Goal: Task Accomplishment & Management: Manage account settings

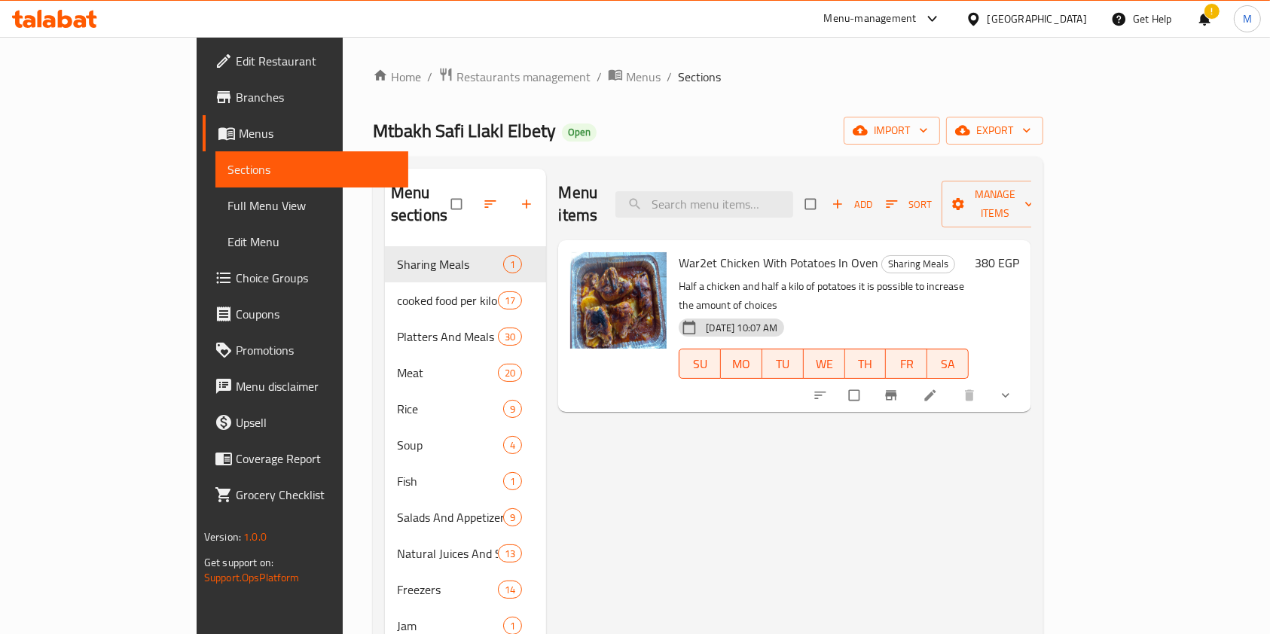
click at [19, 33] on div "Menu-management Egypt Get Help ! M" at bounding box center [635, 19] width 1270 height 36
click at [34, 17] on icon at bounding box center [29, 21] width 13 height 13
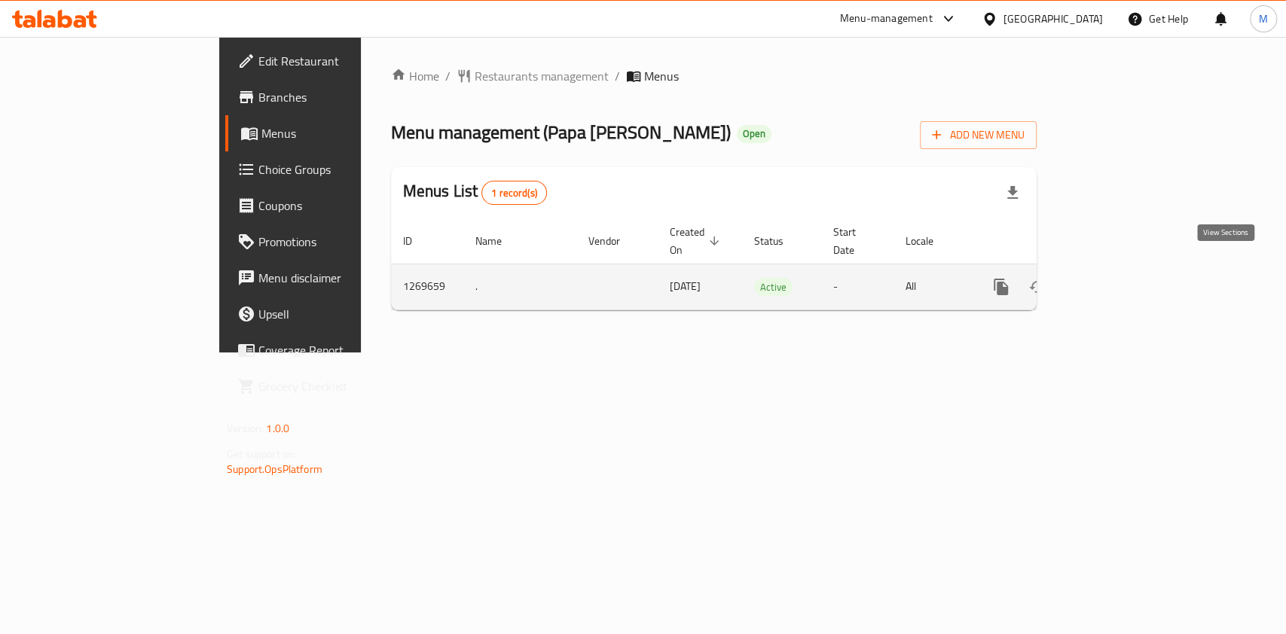
click at [1118, 278] on icon "enhanced table" at bounding box center [1109, 287] width 18 height 18
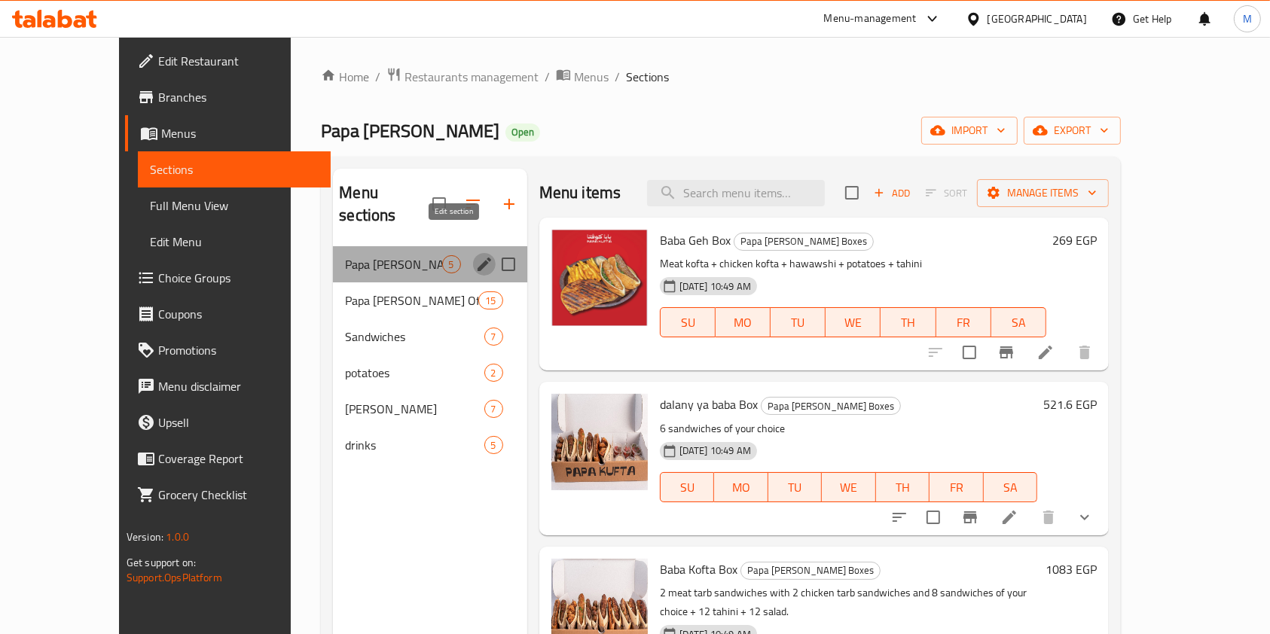
click at [475, 255] on icon "edit" at bounding box center [484, 264] width 18 height 18
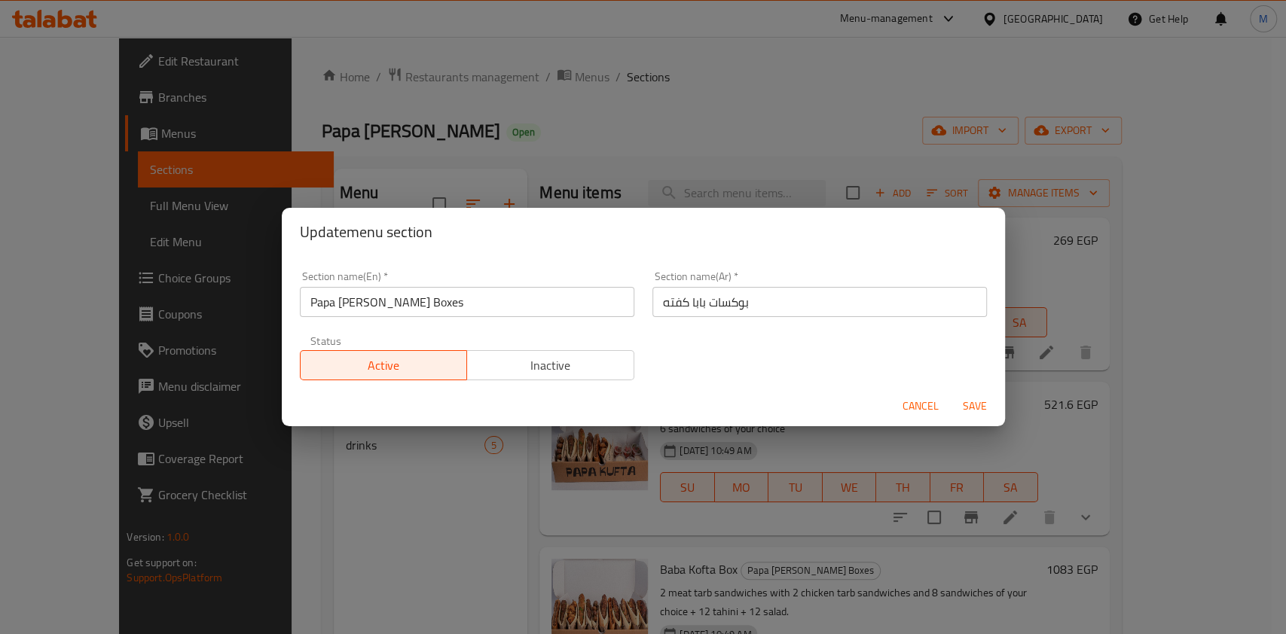
click at [446, 289] on input "Papa kufta Boxes" at bounding box center [467, 302] width 334 height 30
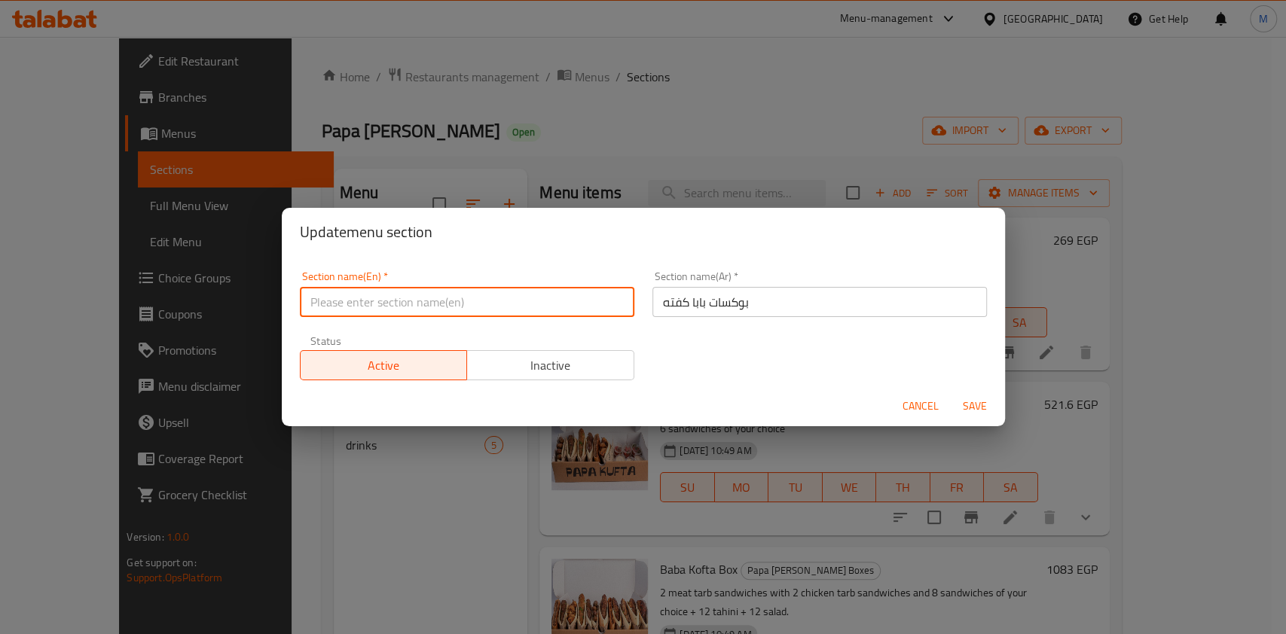
type input "s"
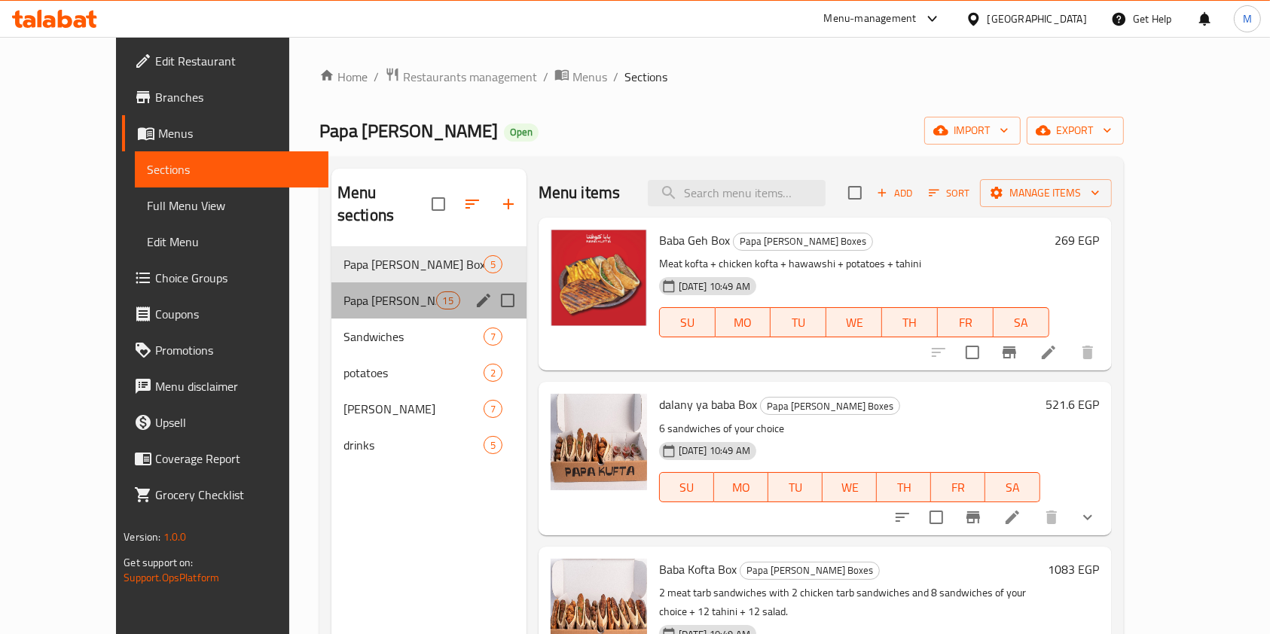
click at [416, 289] on div "Papa kufta Offers 15" at bounding box center [428, 300] width 195 height 36
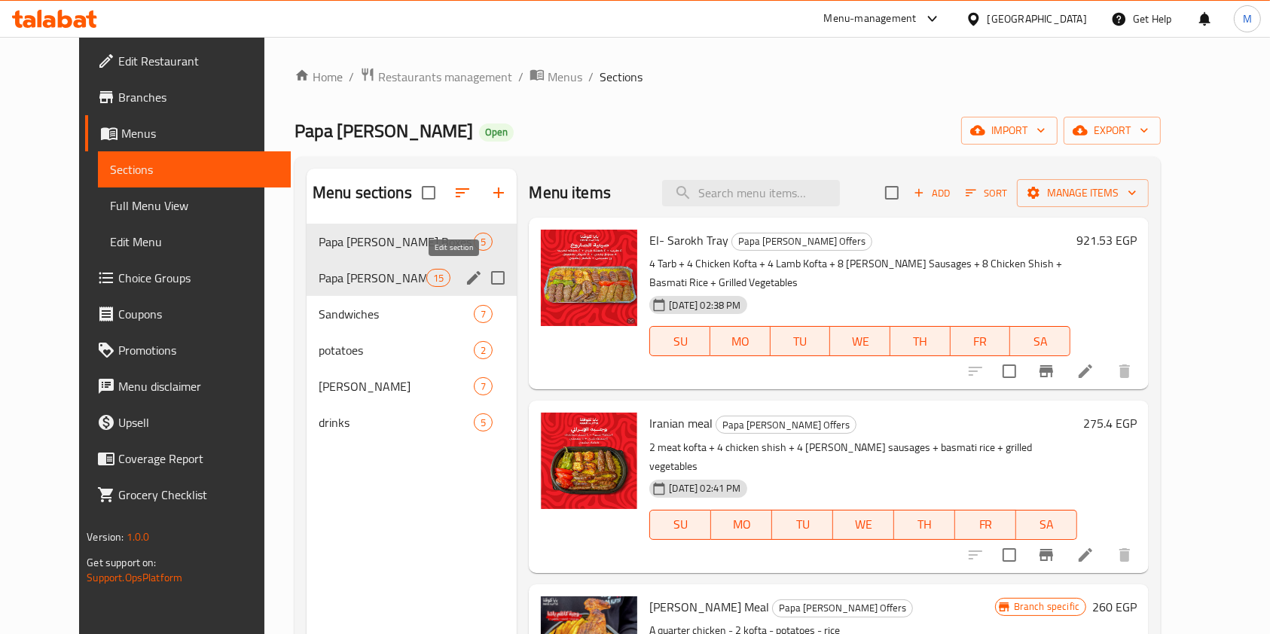
click at [467, 279] on icon "edit" at bounding box center [474, 278] width 14 height 14
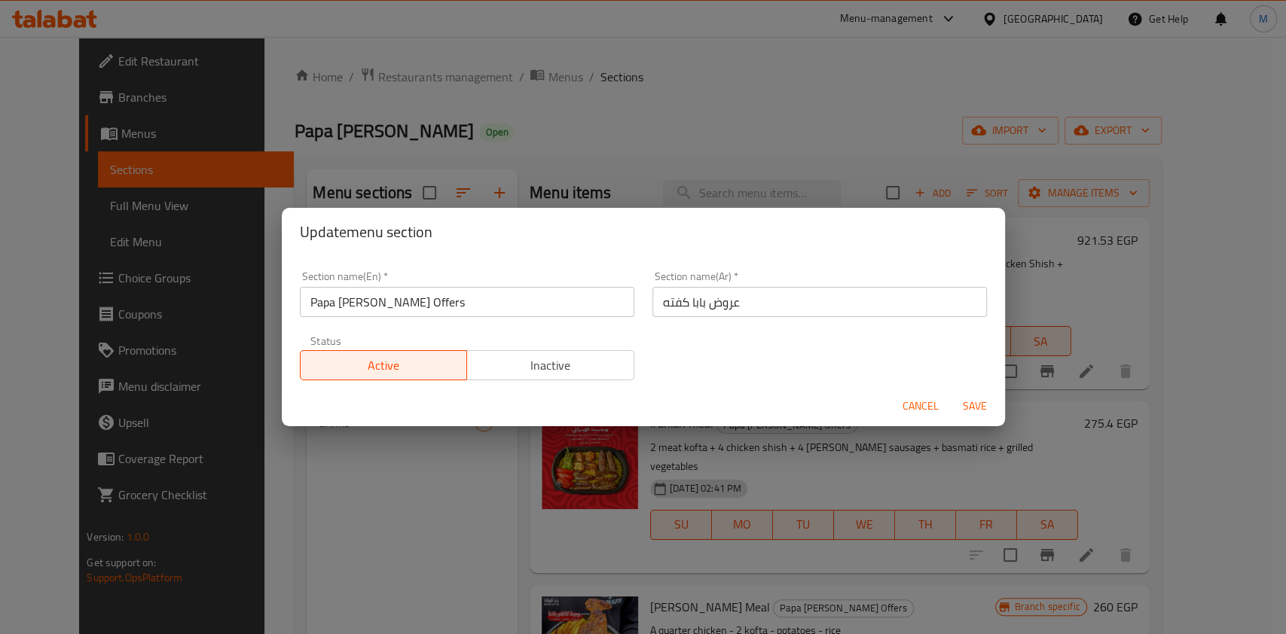
click at [450, 313] on input "Papa kufta Offers" at bounding box center [467, 302] width 334 height 30
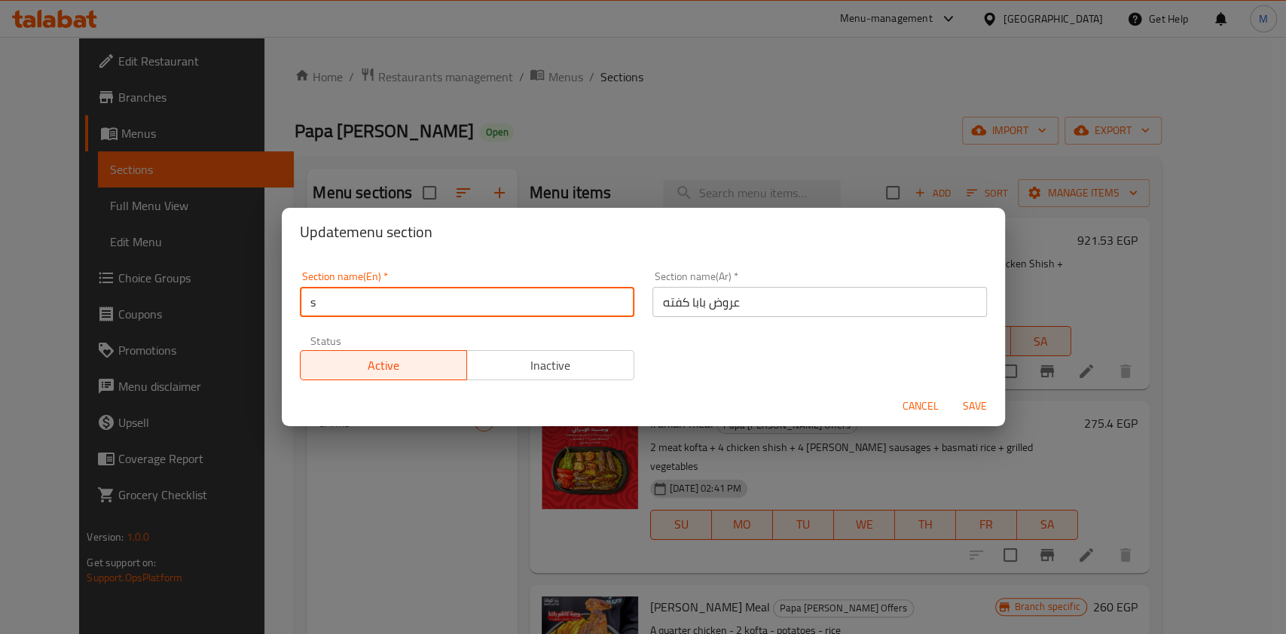
type input "sh"
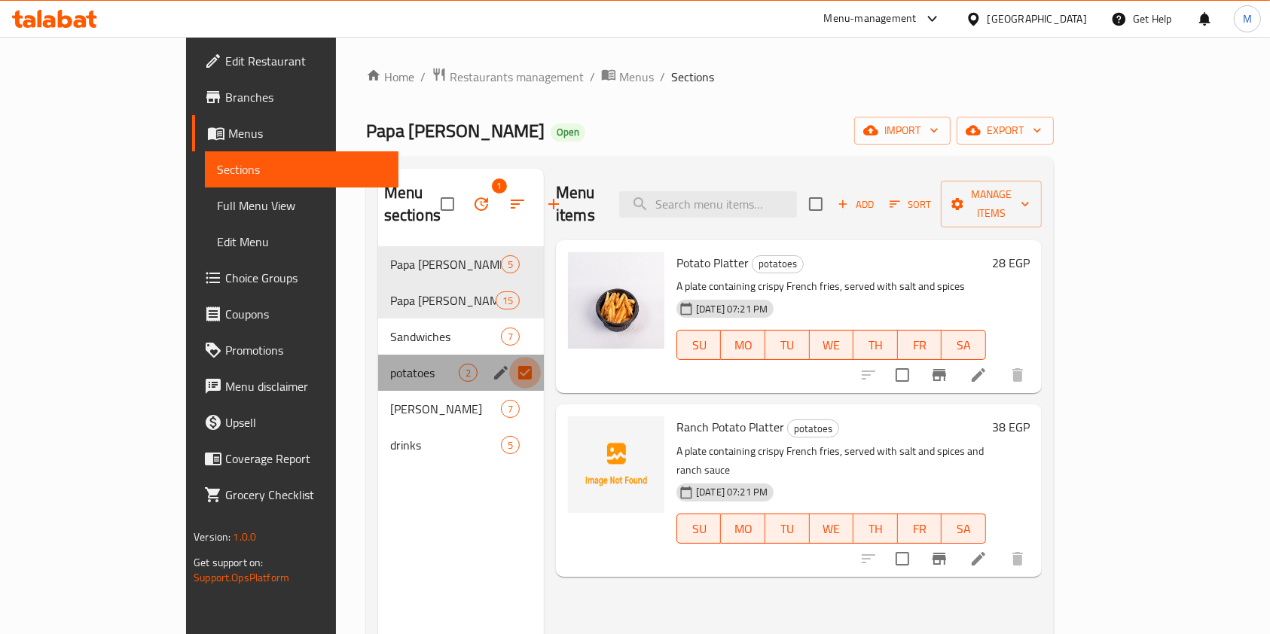
click at [509, 357] on input "Menu sections" at bounding box center [525, 373] width 32 height 32
checkbox input "false"
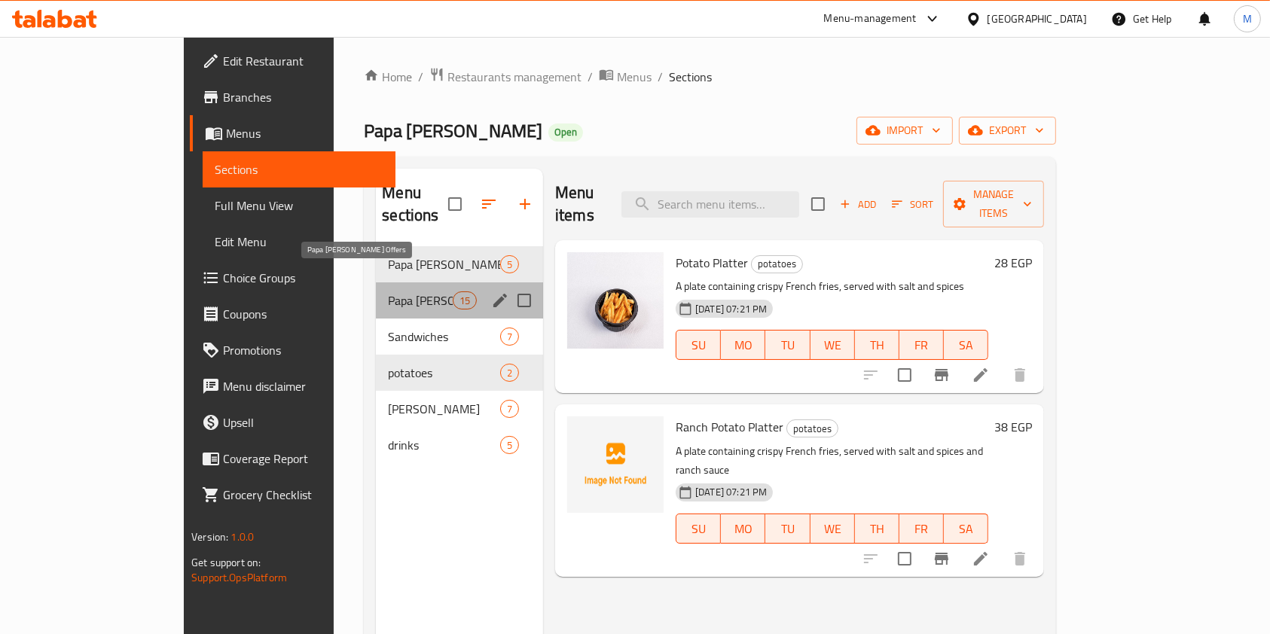
click at [388, 291] on span "Papa kufta Offers" at bounding box center [420, 300] width 64 height 18
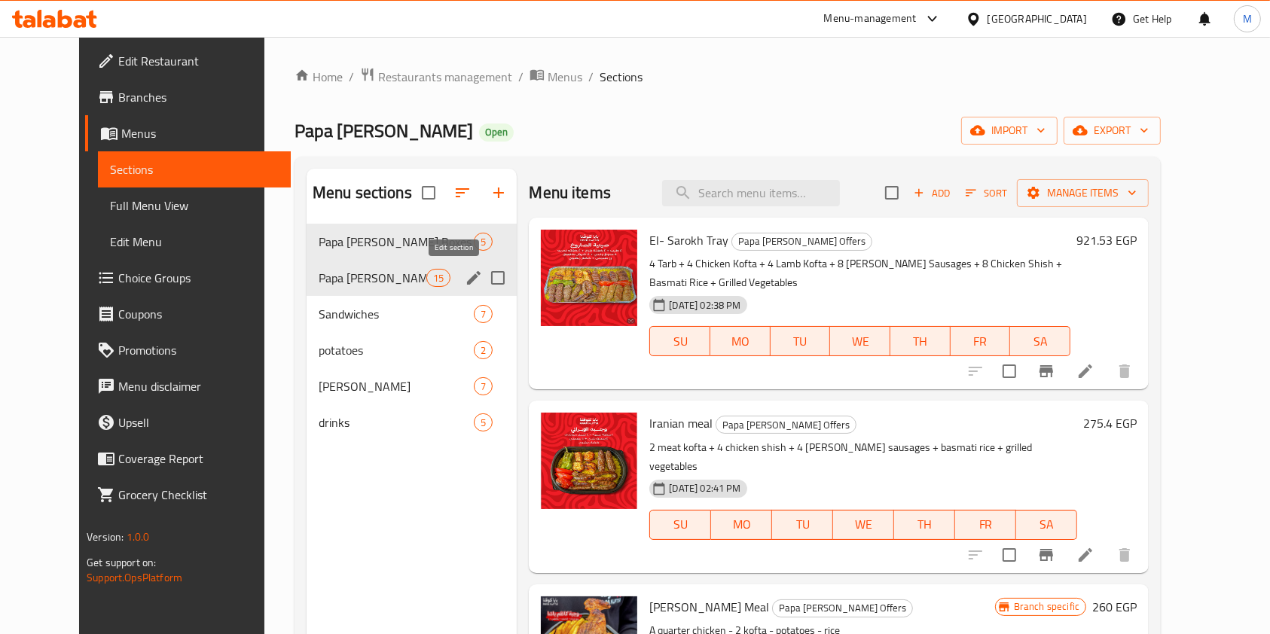
click at [467, 277] on icon "edit" at bounding box center [474, 278] width 14 height 14
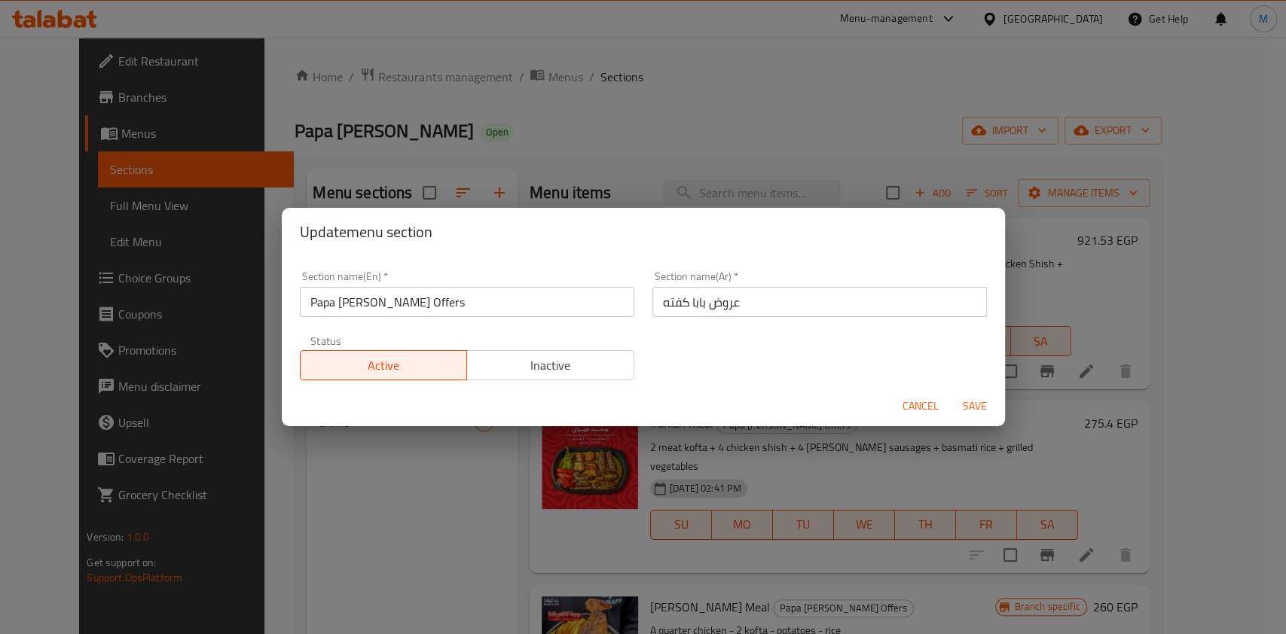
click at [509, 297] on input "Papa kufta Offers" at bounding box center [467, 302] width 334 height 30
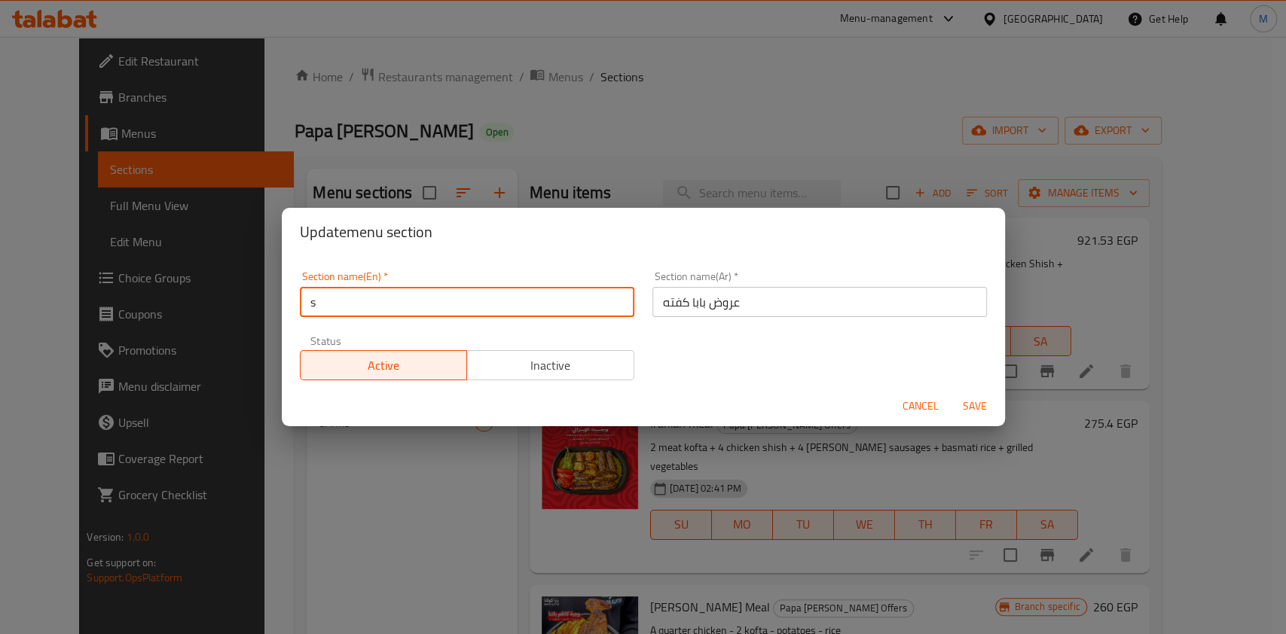
type input "sh"
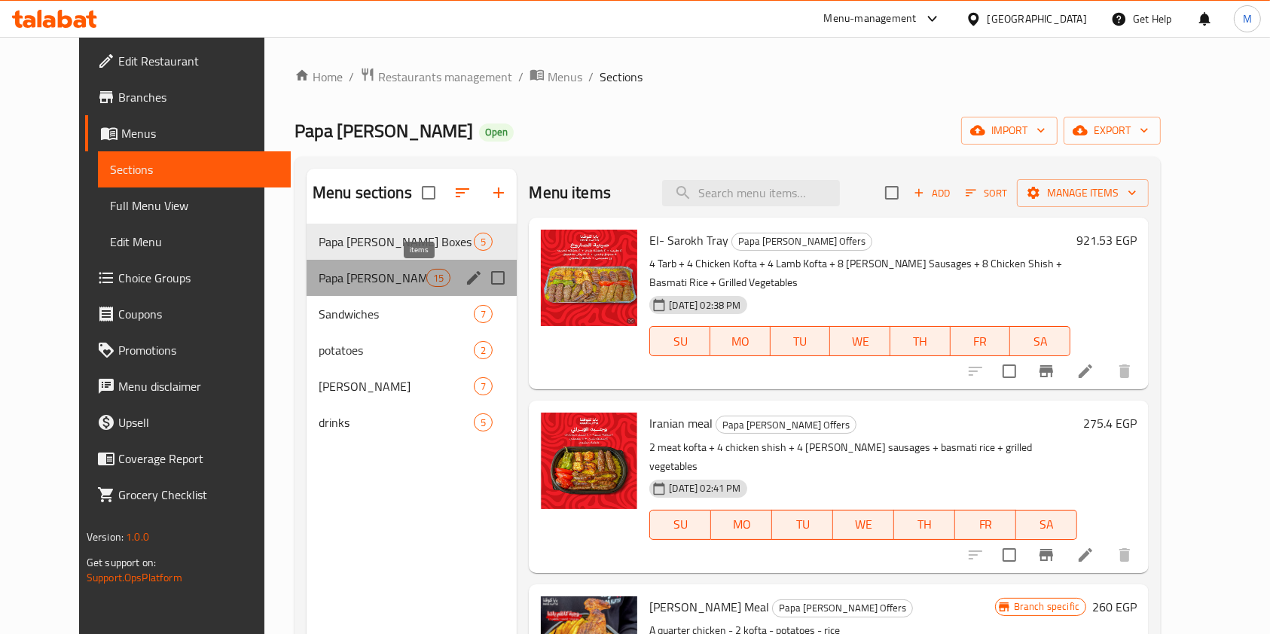
click at [427, 275] on span "15" at bounding box center [438, 278] width 23 height 14
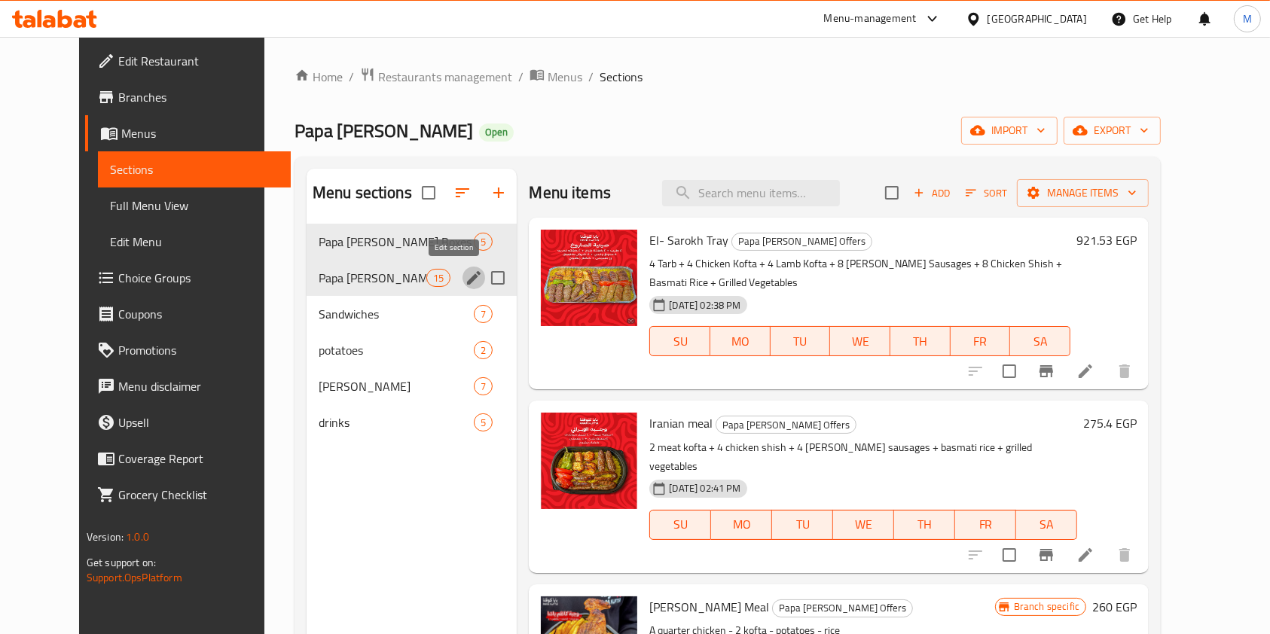
click at [467, 275] on icon "edit" at bounding box center [474, 278] width 14 height 14
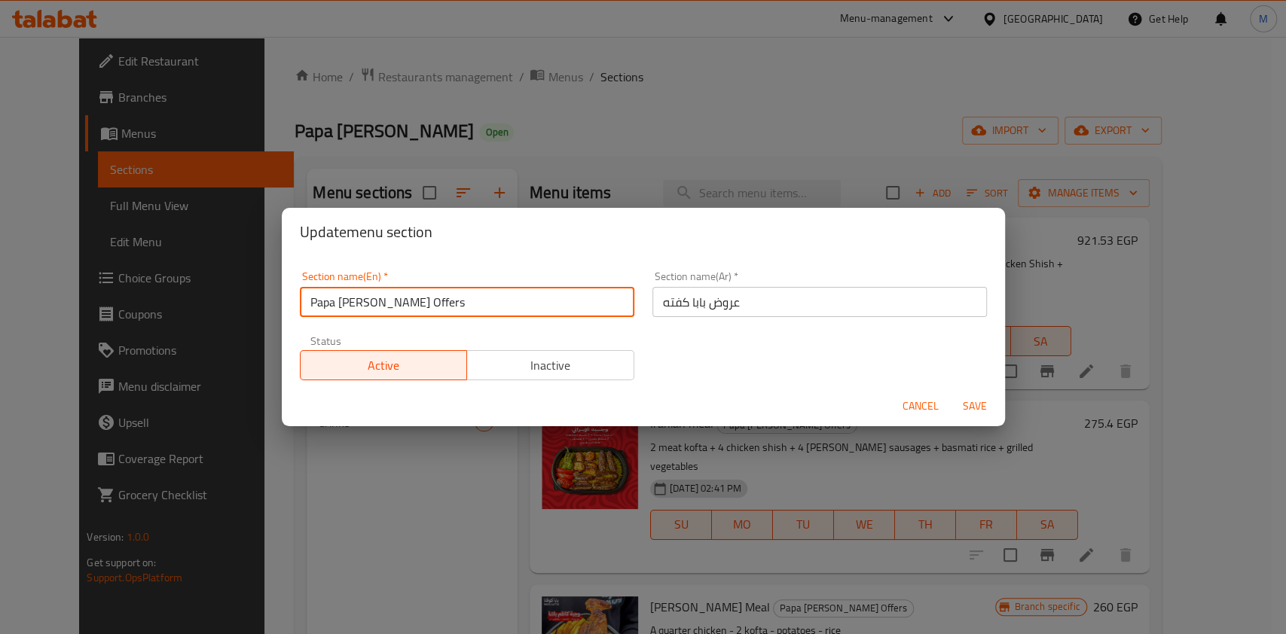
click at [472, 307] on input "Papa kufta Offers" at bounding box center [467, 302] width 334 height 30
type input "sh"
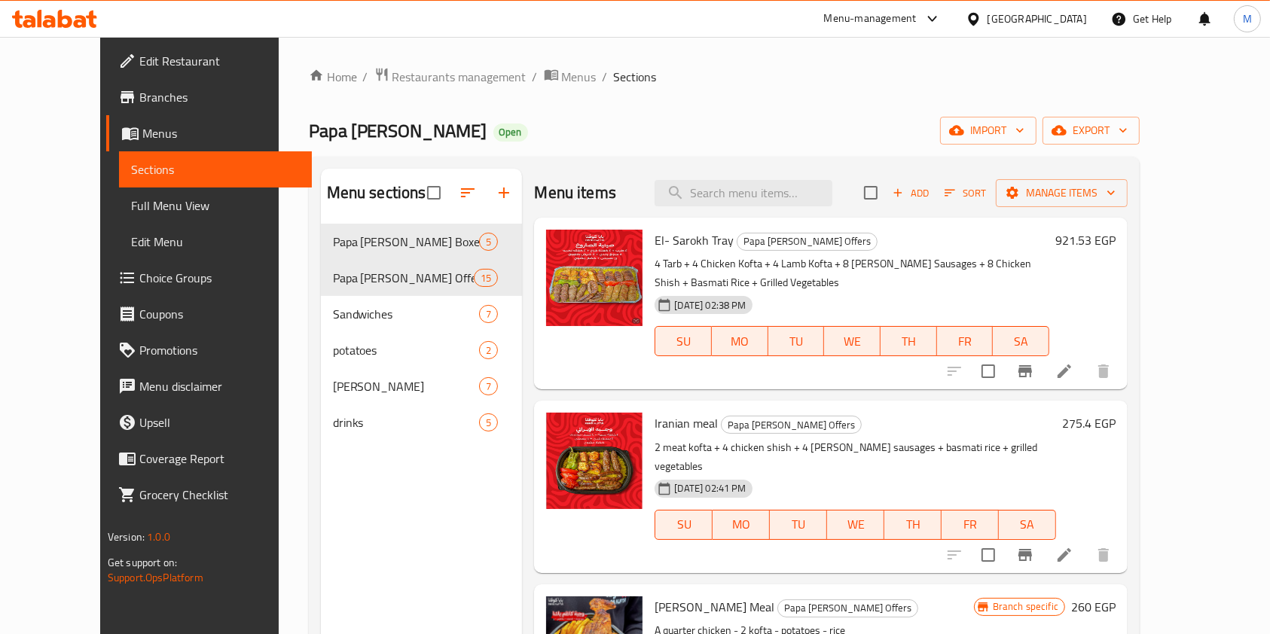
click at [279, 339] on div "Home / Restaurants management / Menus / Sections Papa kufta Open import export …" at bounding box center [725, 441] width 892 height 808
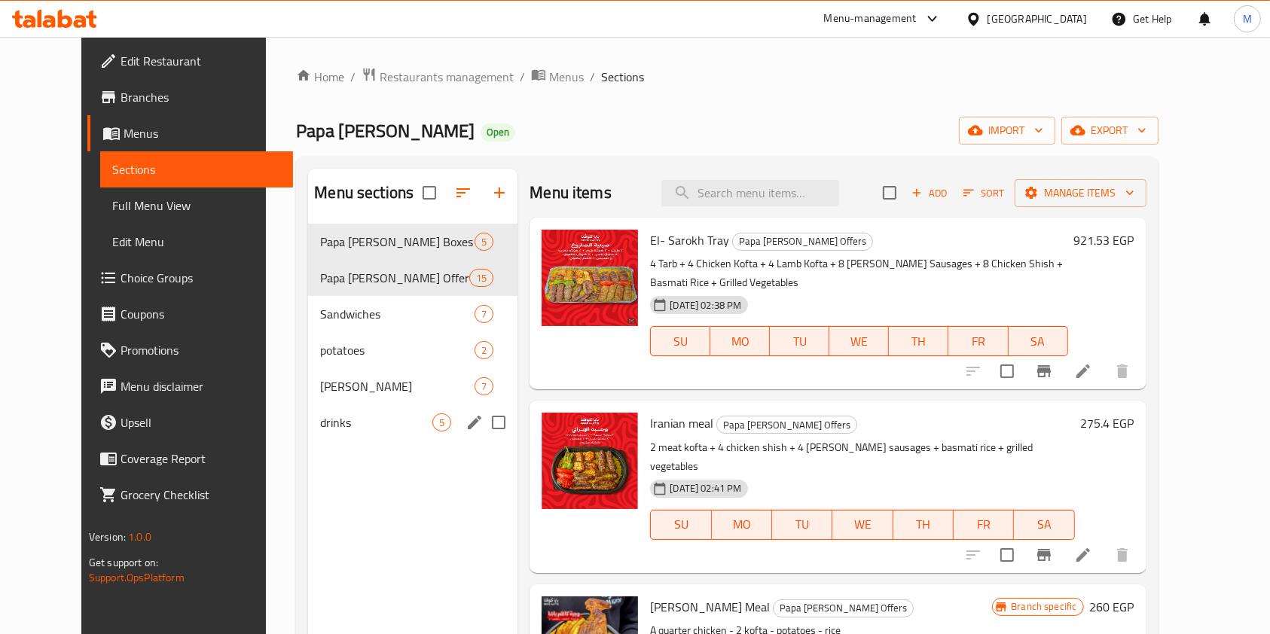
click at [342, 471] on div "Menu sections Papa kufta Boxes 5 Papa kufta Offers 15 Sandwiches 7 potatoes 2 a…" at bounding box center [412, 486] width 209 height 634
click at [349, 405] on div "drinks 5" at bounding box center [412, 422] width 209 height 36
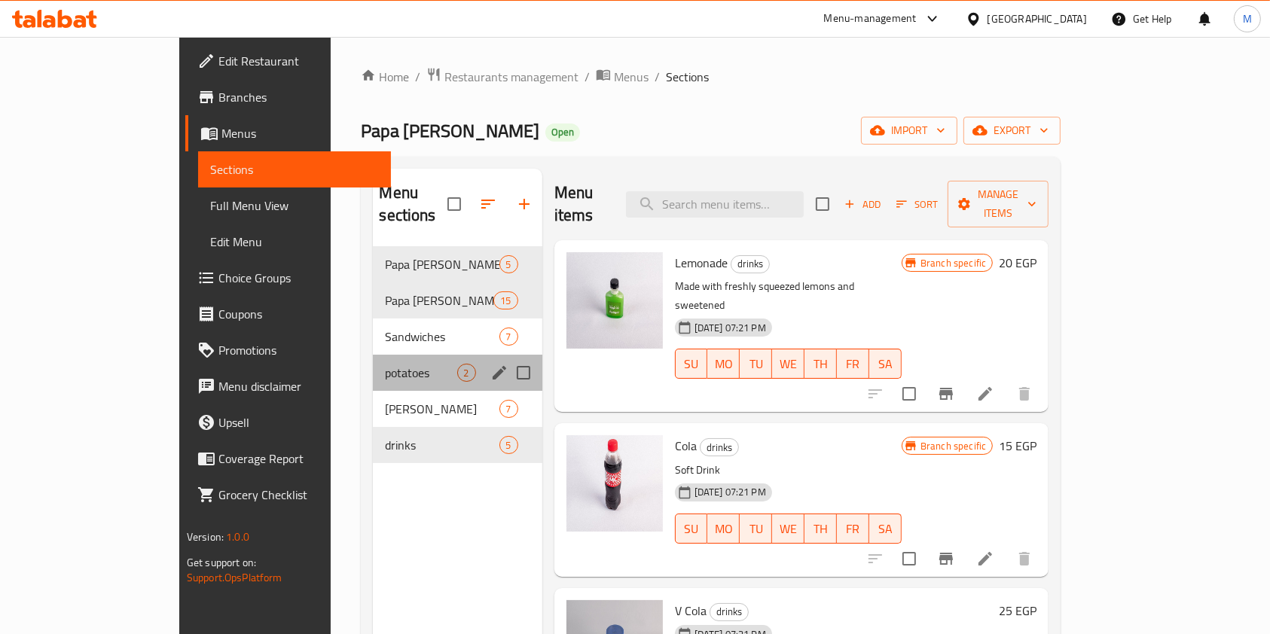
click at [385, 364] on span "potatoes" at bounding box center [421, 373] width 72 height 18
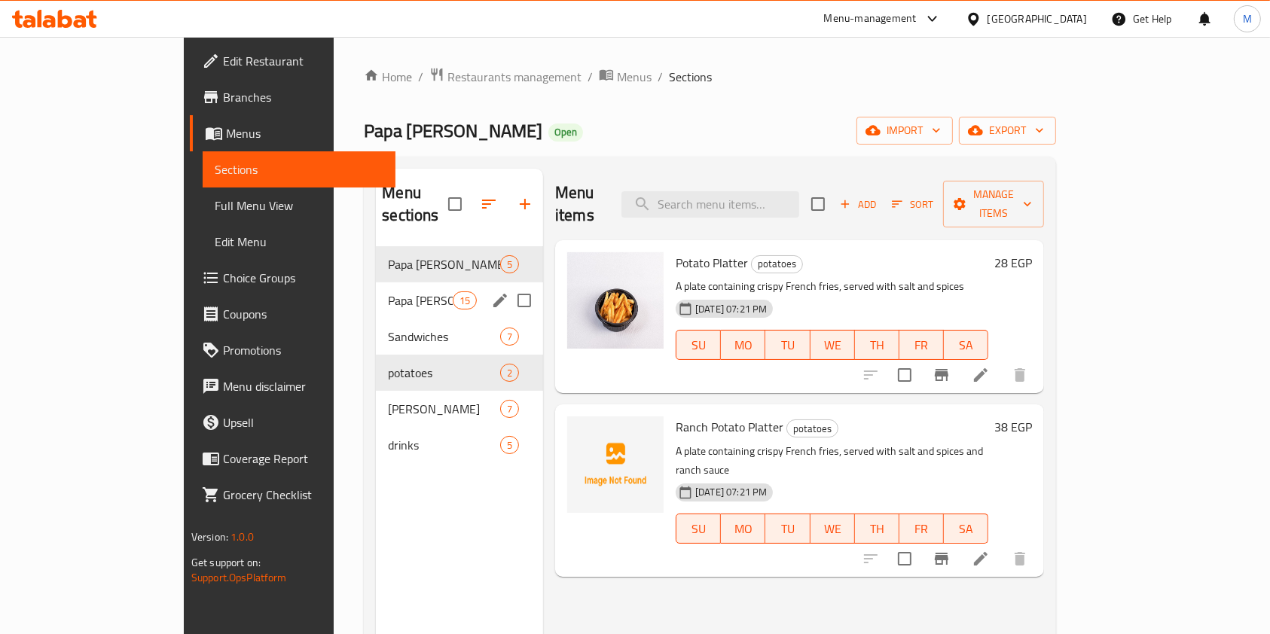
click at [388, 291] on span "Papa kufta Offers" at bounding box center [420, 300] width 64 height 18
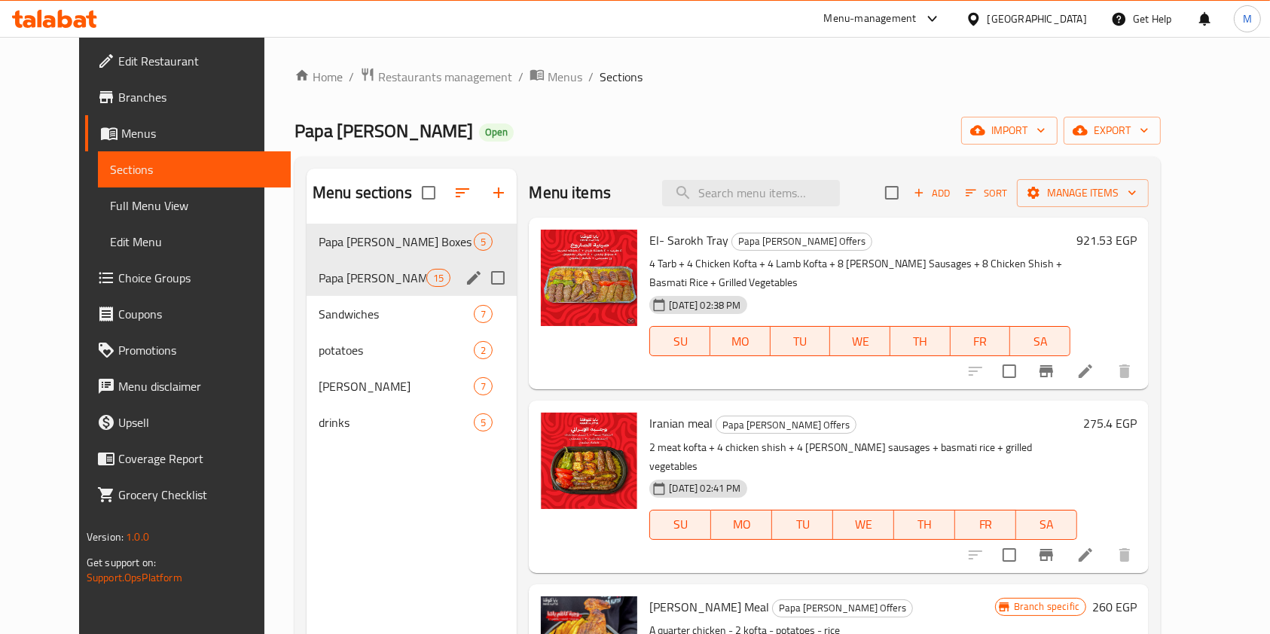
click at [349, 262] on div "Papa kufta Offers 15" at bounding box center [412, 278] width 211 height 36
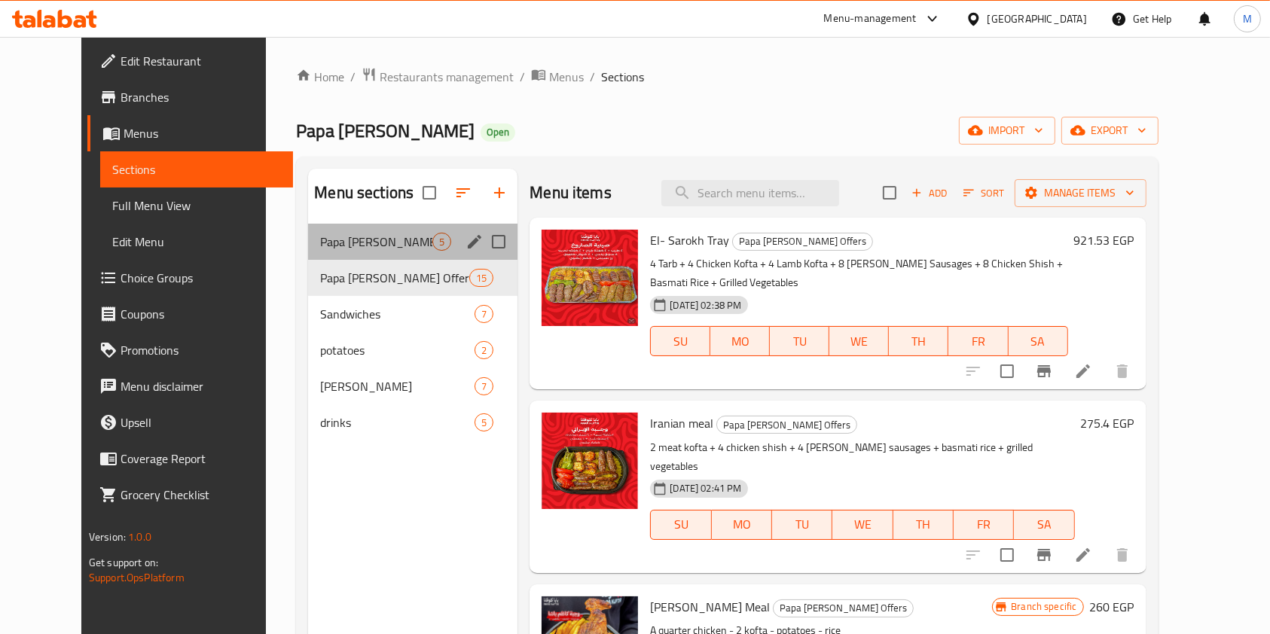
click at [351, 253] on div "Papa kufta Boxes 5" at bounding box center [412, 242] width 209 height 36
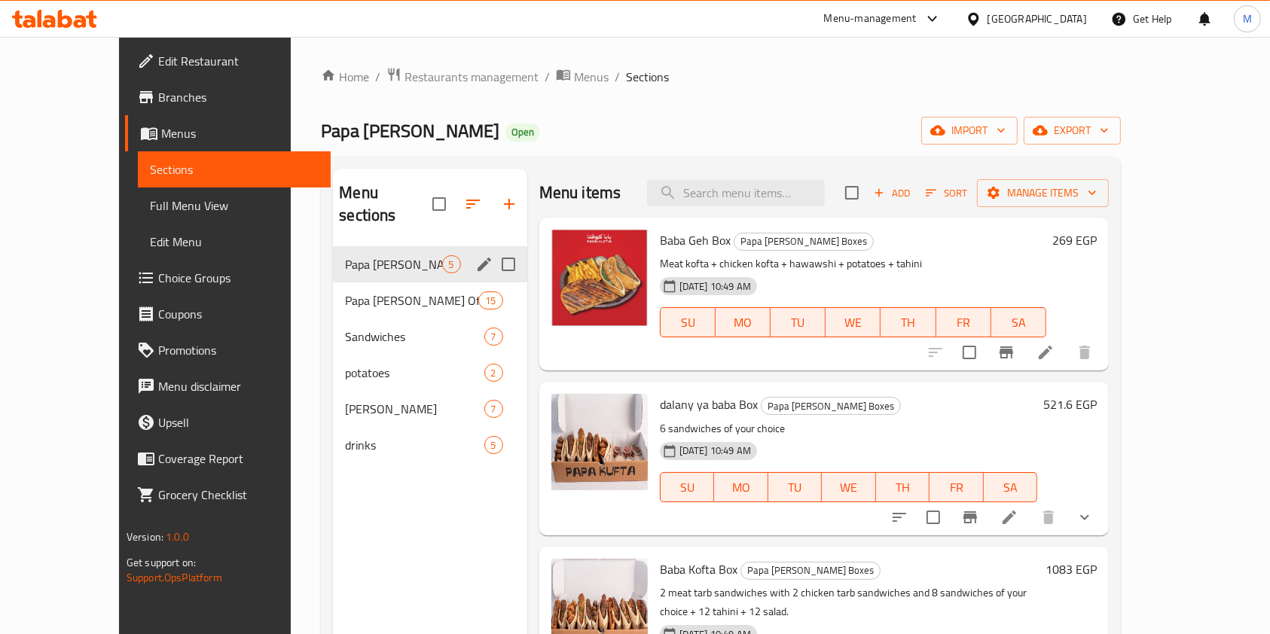
click at [351, 282] on div "Papa kufta Offers 15" at bounding box center [430, 300] width 194 height 36
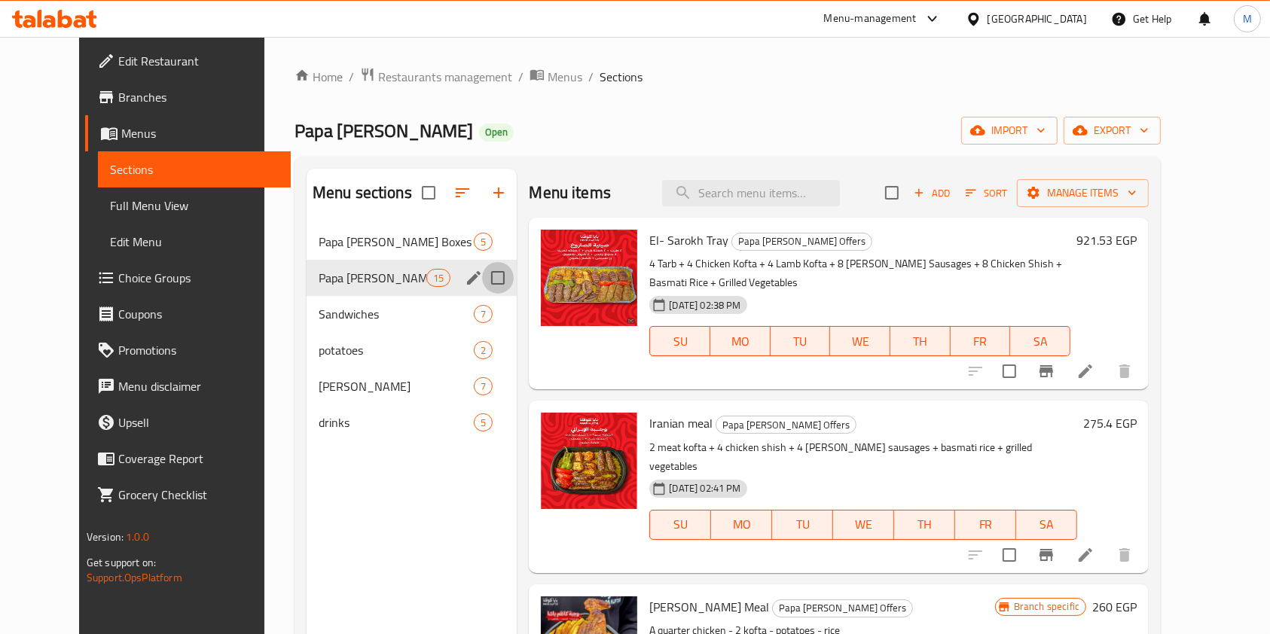
click at [482, 276] on input "Menu sections" at bounding box center [498, 278] width 32 height 32
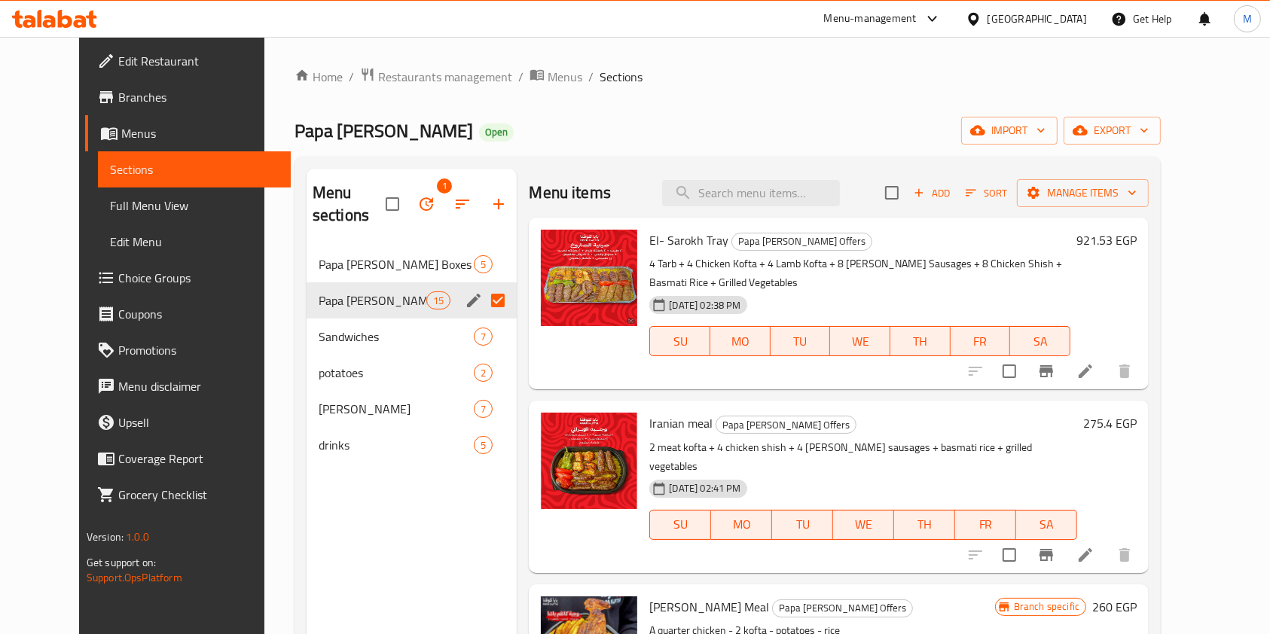
click at [482, 285] on input "Menu sections" at bounding box center [498, 301] width 32 height 32
checkbox input "false"
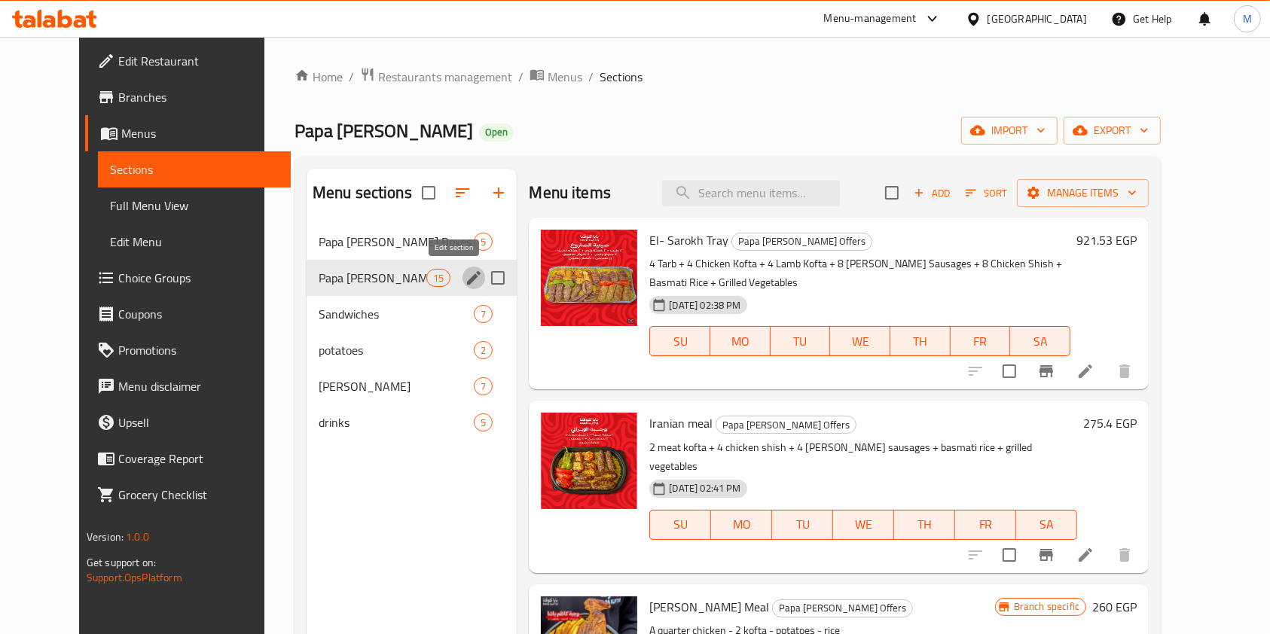
click at [467, 276] on icon "edit" at bounding box center [474, 278] width 14 height 14
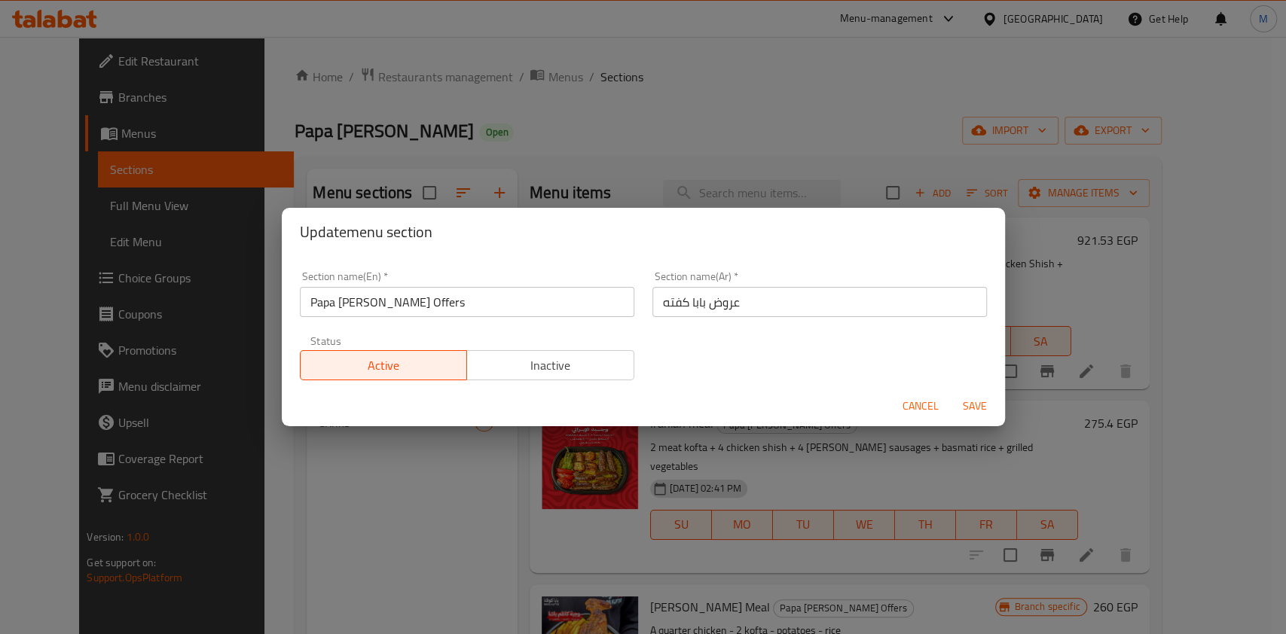
click at [450, 316] on div "Section name(En)   * Papa kufta Offers Section name(En) *" at bounding box center [467, 294] width 352 height 64
click at [458, 302] on input "Papa kufta Offers" at bounding box center [467, 302] width 334 height 30
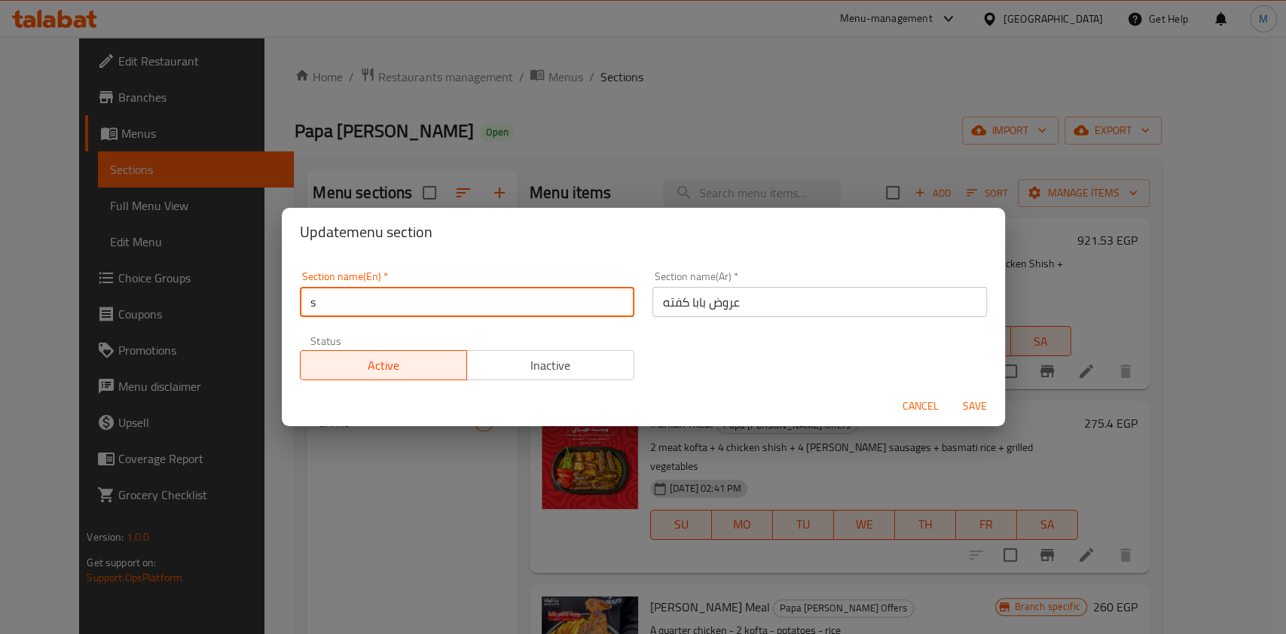
type input "sh"
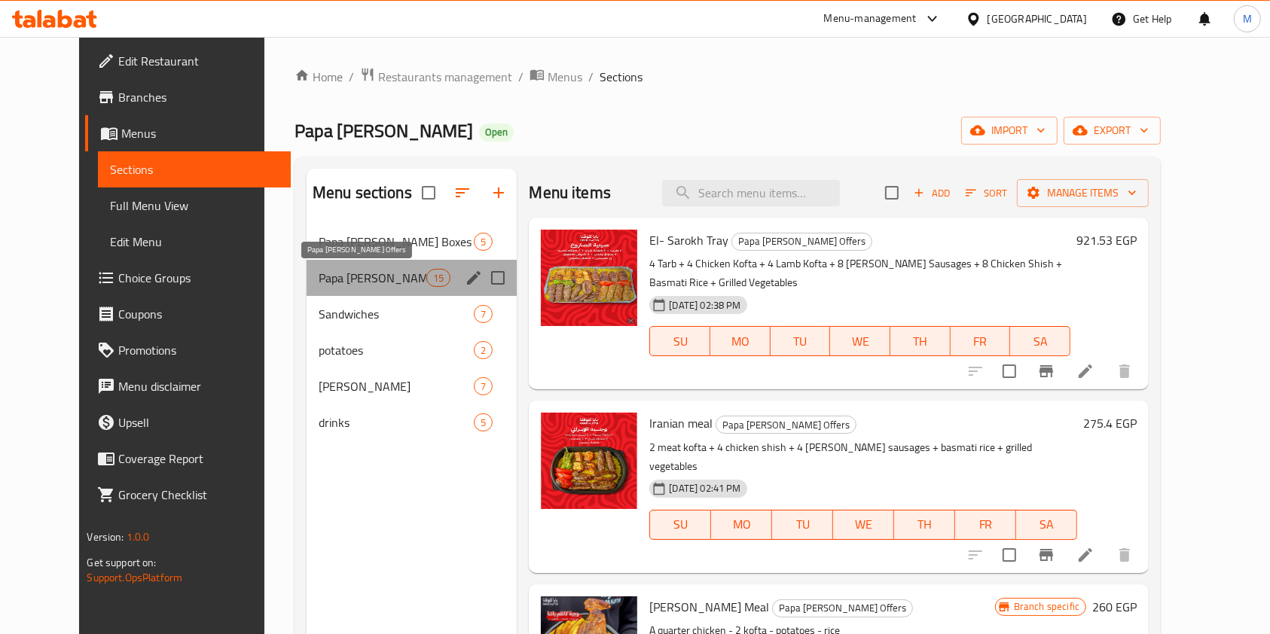
click at [356, 282] on span "Papa kufta Offers" at bounding box center [373, 278] width 108 height 18
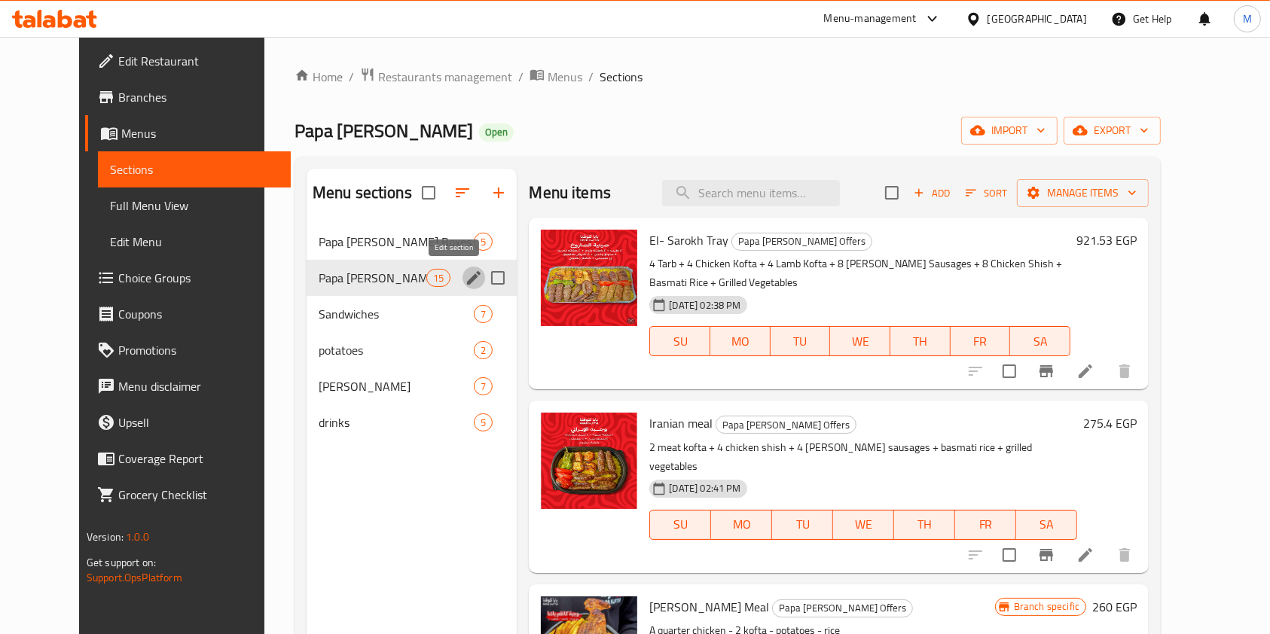
click at [465, 274] on icon "edit" at bounding box center [474, 278] width 18 height 18
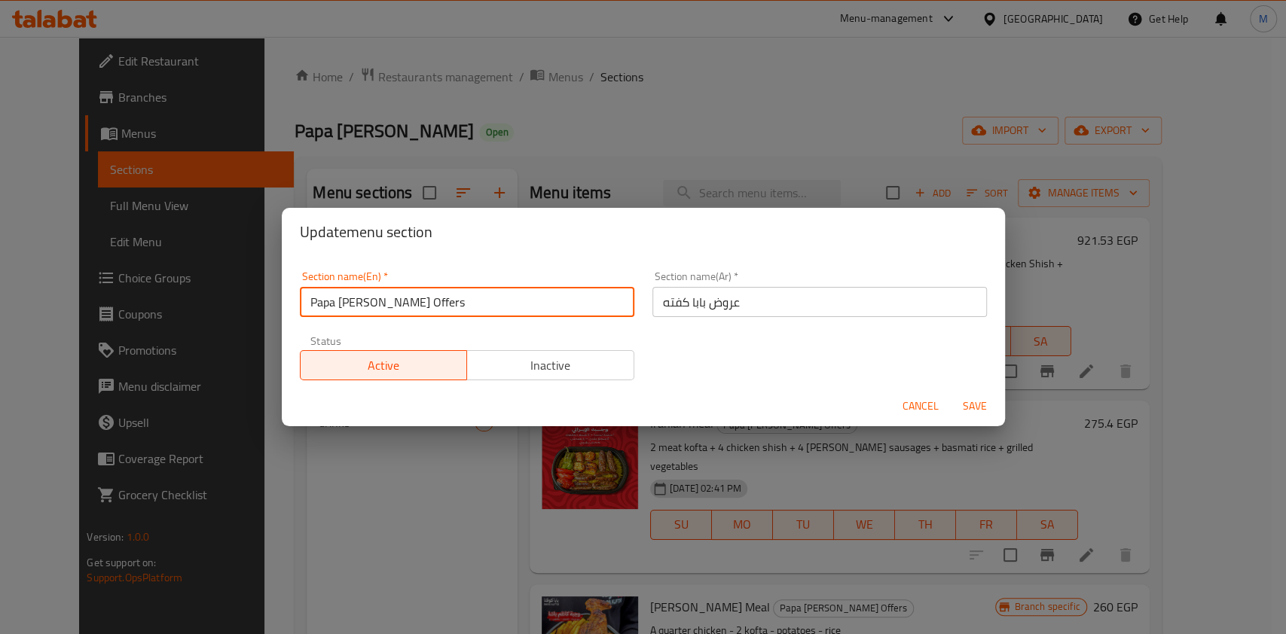
click at [464, 307] on input "Papa kufta Offers" at bounding box center [467, 302] width 334 height 30
type input "sh"
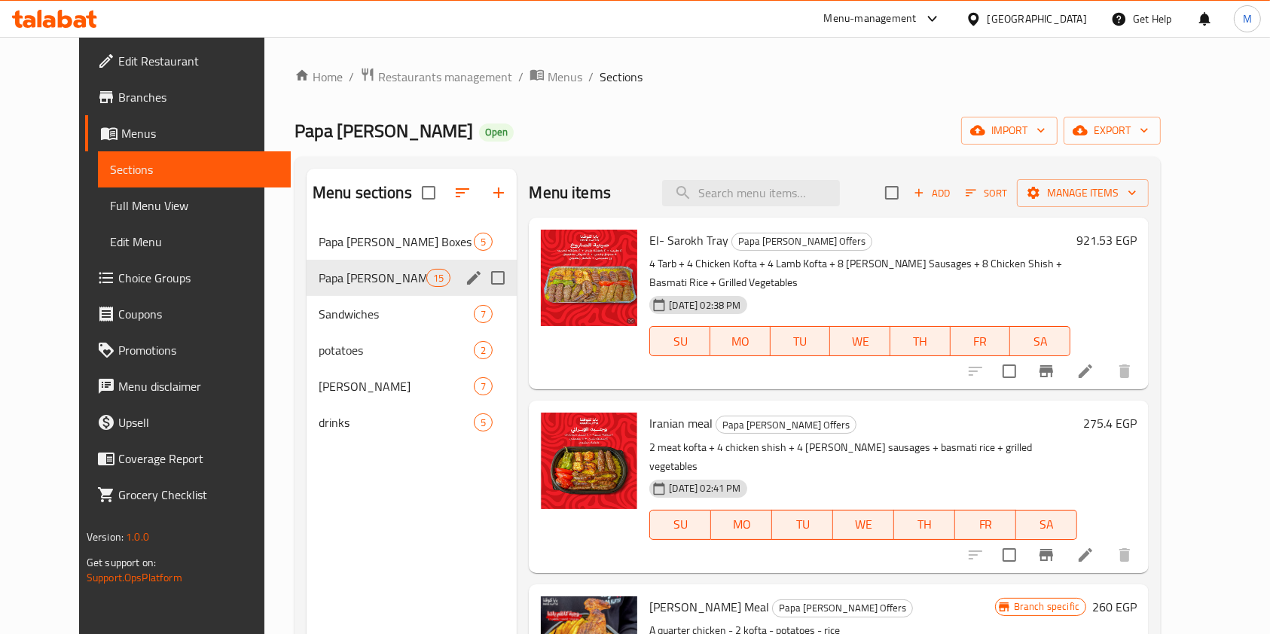
click at [482, 275] on input "Menu sections" at bounding box center [498, 278] width 32 height 32
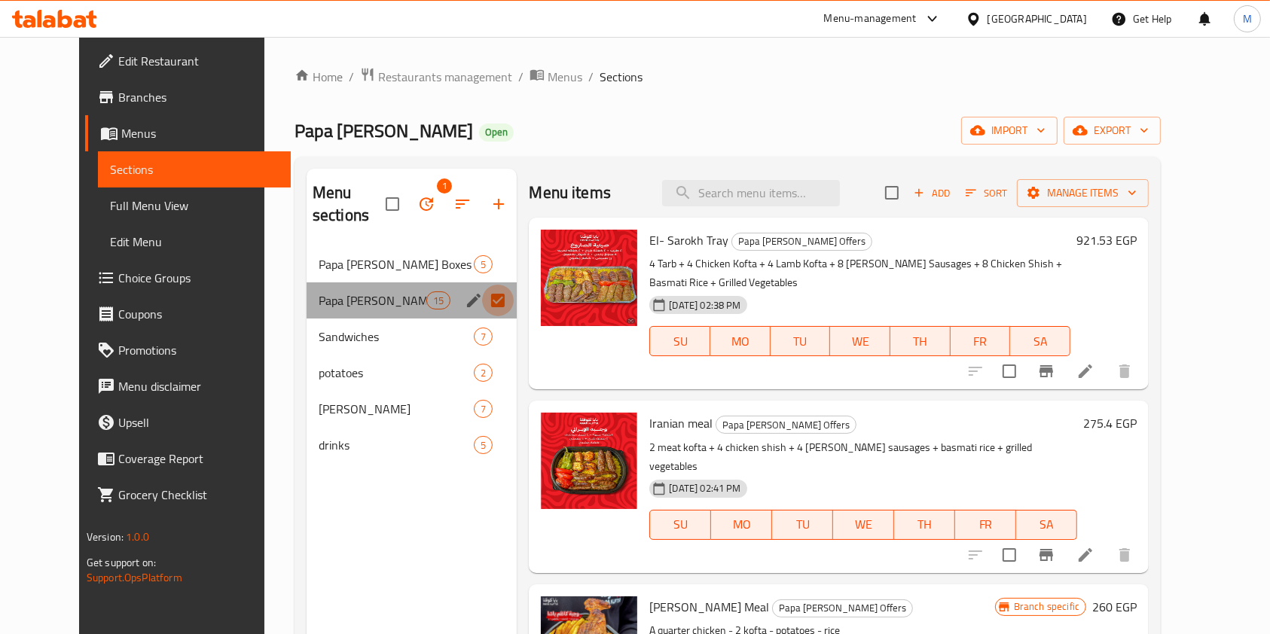
click at [482, 285] on input "Menu sections" at bounding box center [498, 301] width 32 height 32
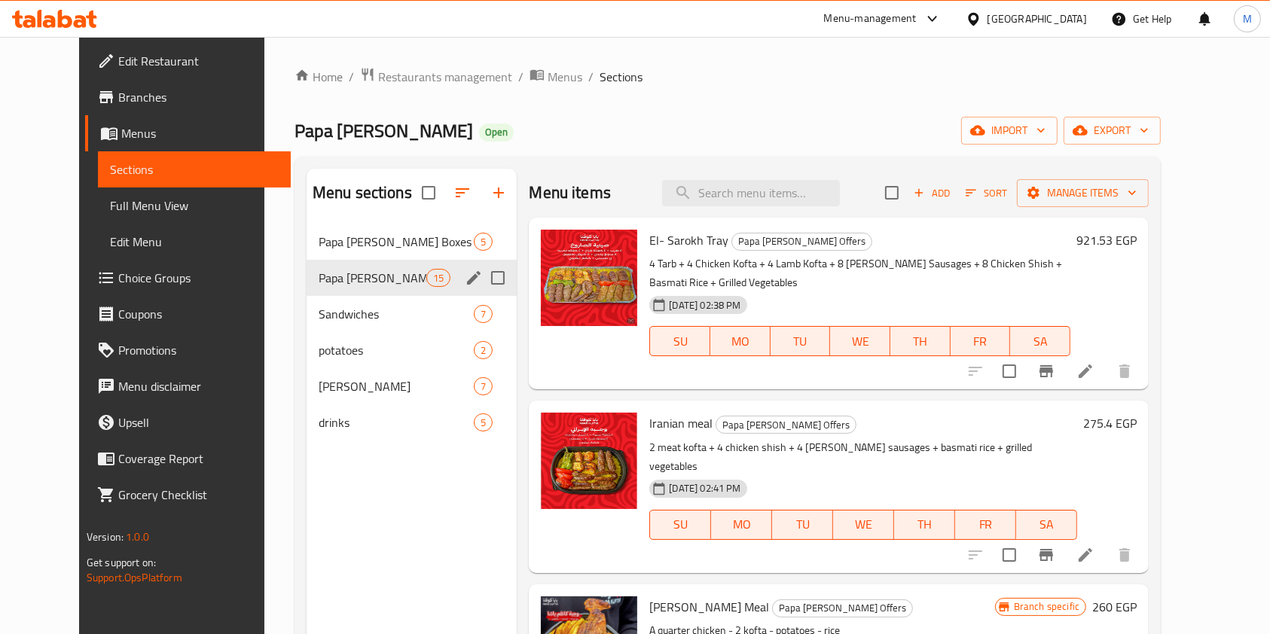
click at [482, 275] on input "Menu sections" at bounding box center [498, 278] width 32 height 32
checkbox input "true"
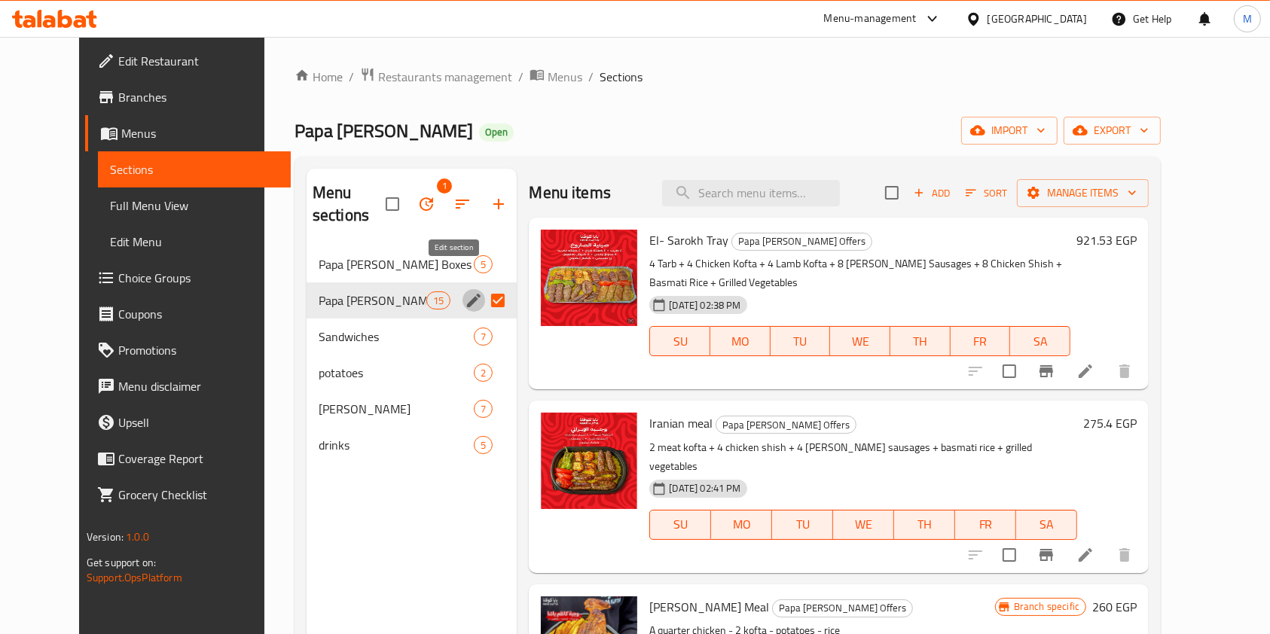
click at [467, 294] on icon "edit" at bounding box center [474, 301] width 14 height 14
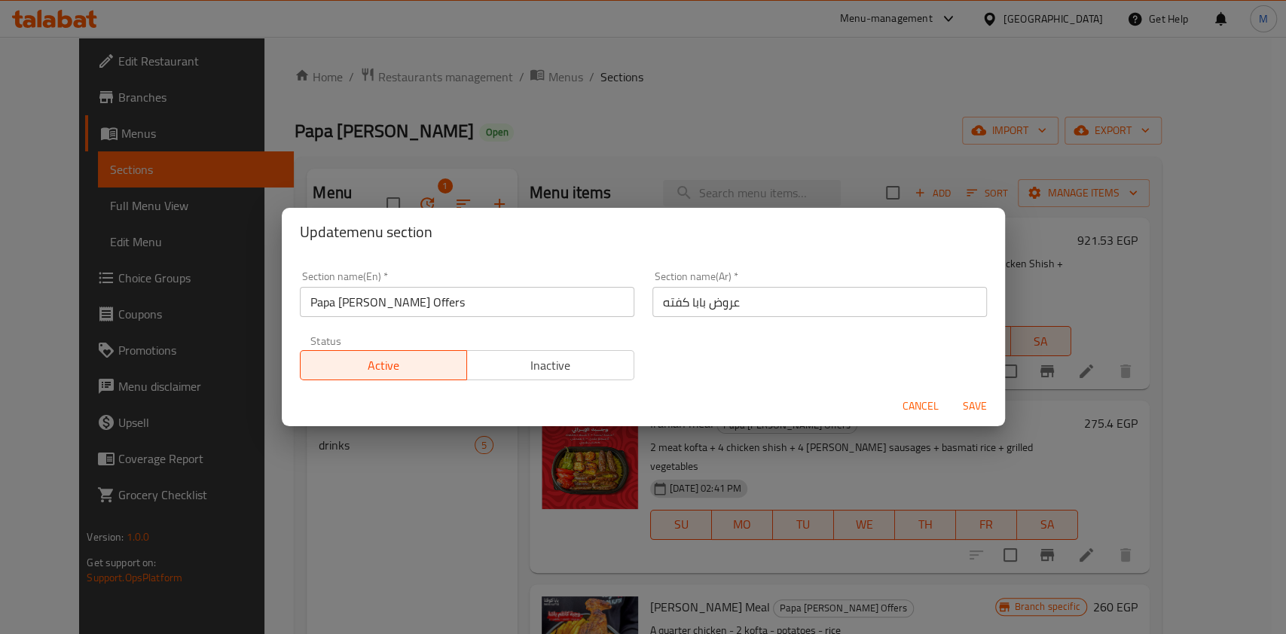
click at [462, 307] on input "Papa kufta Offers" at bounding box center [467, 302] width 334 height 30
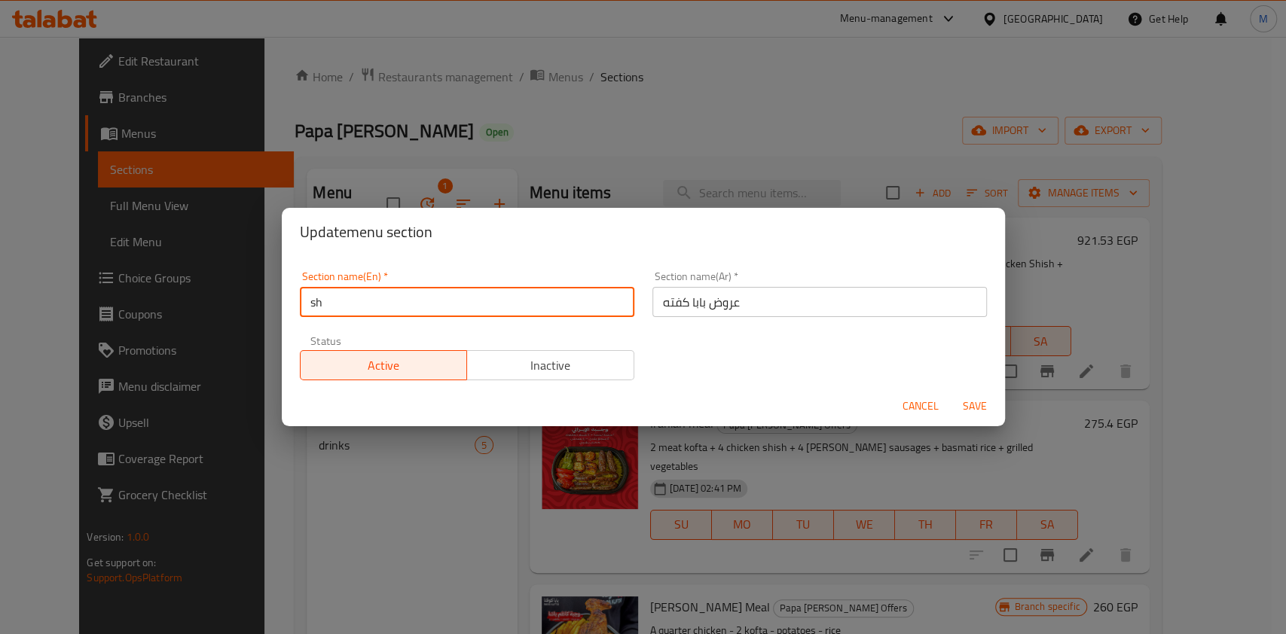
type input "Sharing Meals"
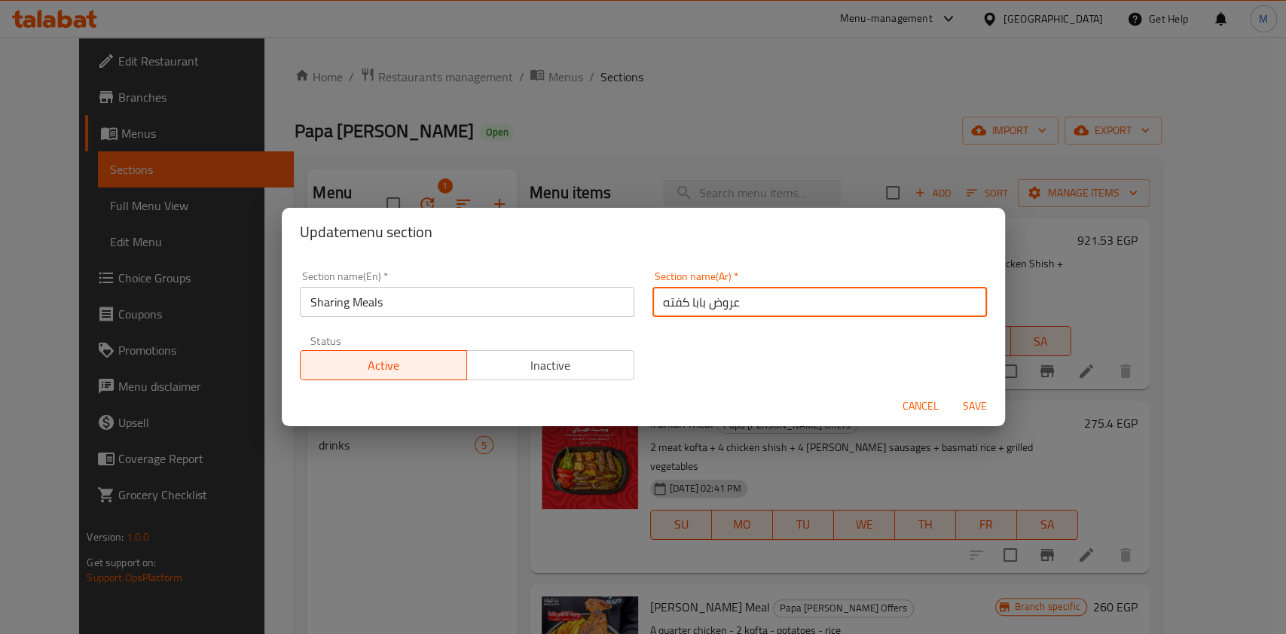
click at [703, 308] on input "عروض بابا كفته" at bounding box center [819, 302] width 334 height 30
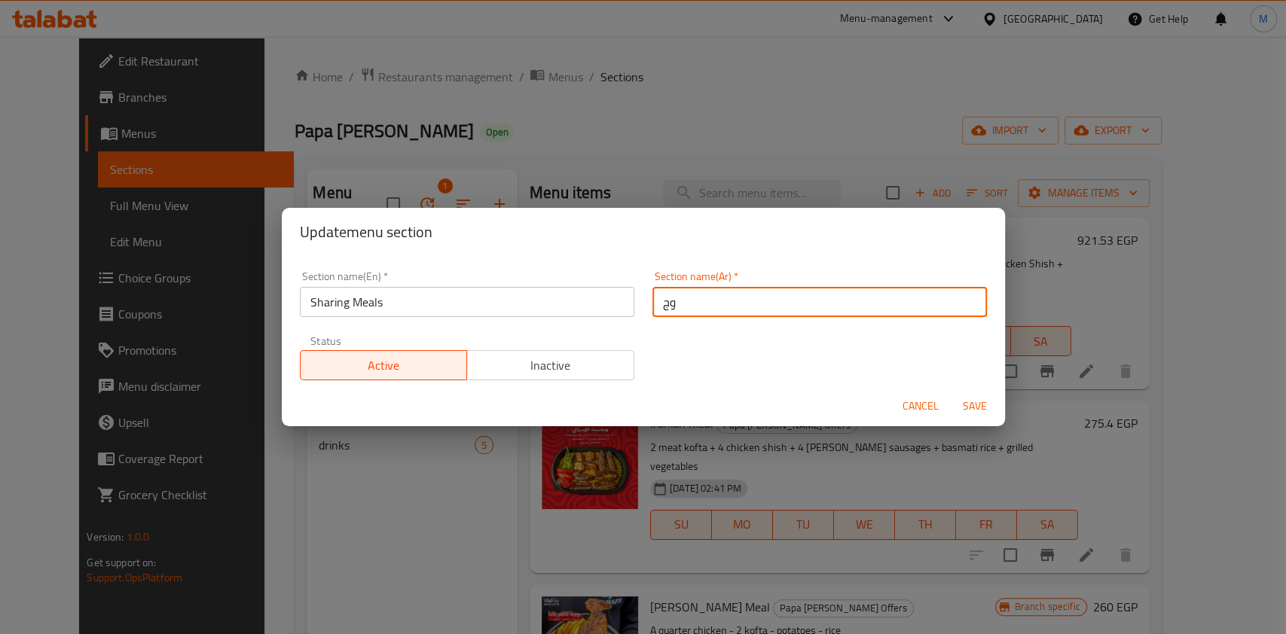
type input "وجبات المشاركة"
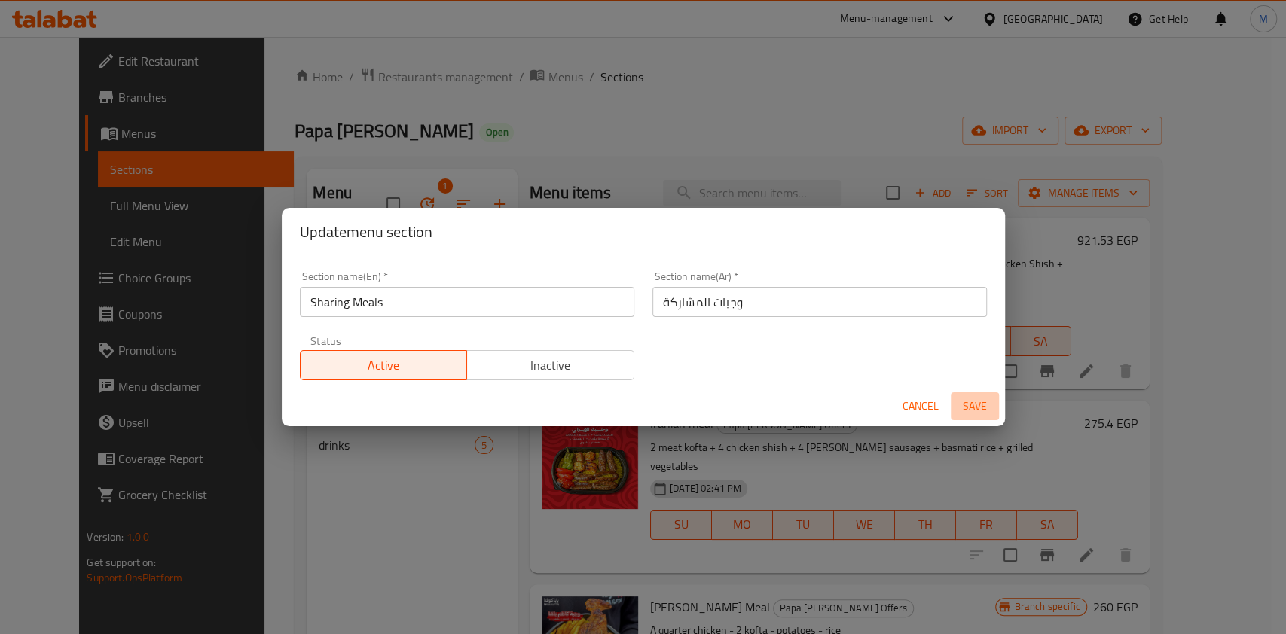
click at [979, 397] on span "Save" at bounding box center [974, 406] width 36 height 19
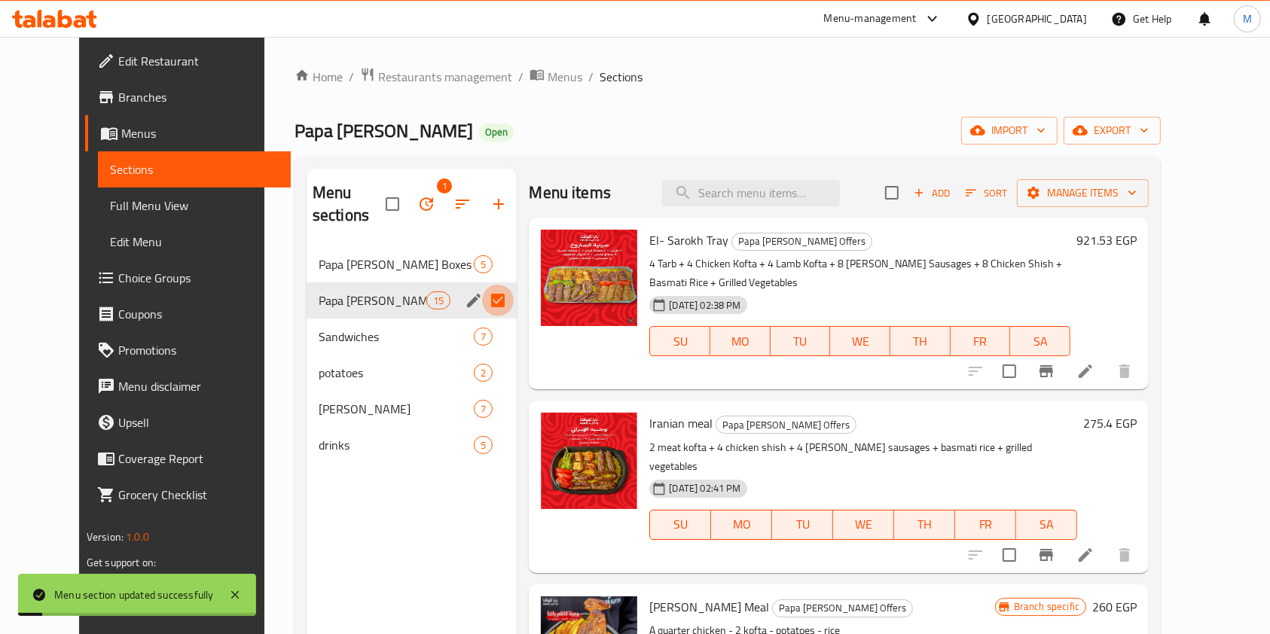
click at [482, 285] on input "Menu sections" at bounding box center [498, 301] width 32 height 32
checkbox input "false"
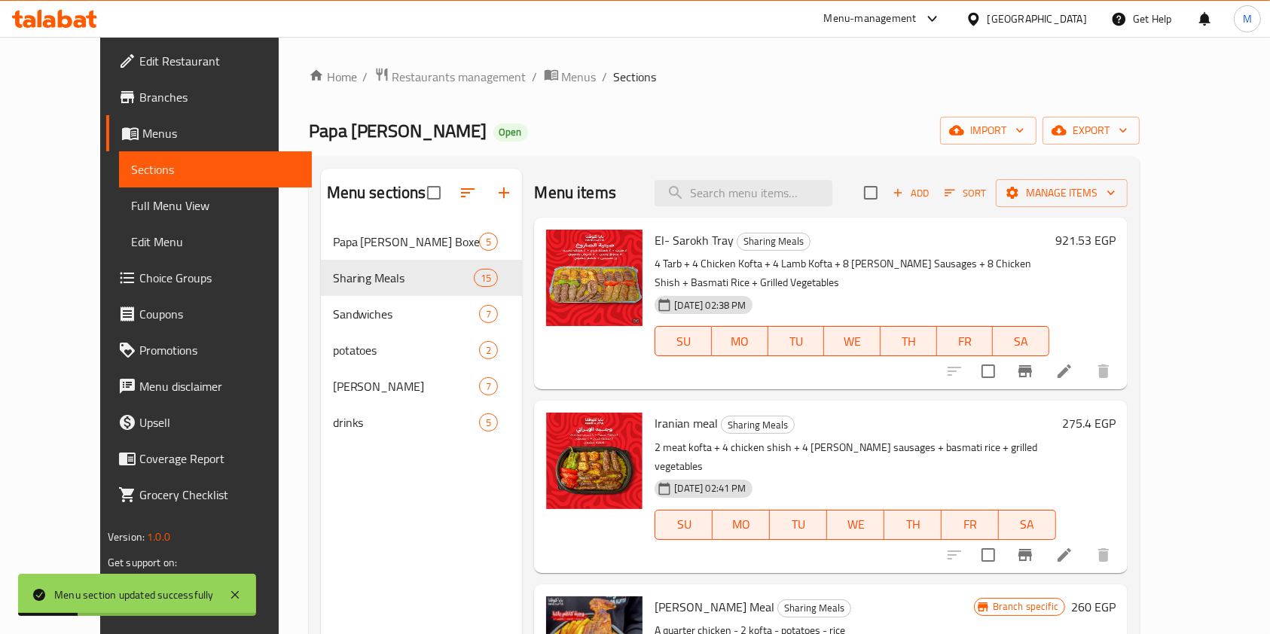
click at [279, 328] on div "Home / Restaurants management / Menus / Sections Papa kufta Open import export …" at bounding box center [725, 441] width 892 height 808
click at [84, 21] on icon at bounding box center [80, 21] width 13 height 13
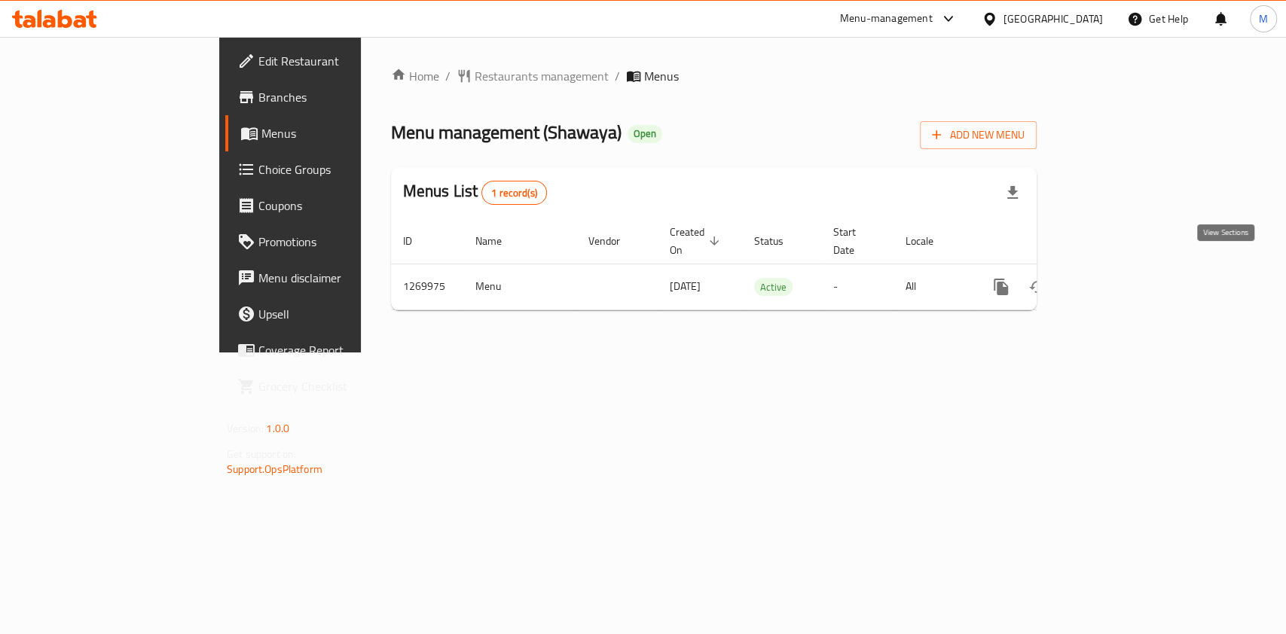
click at [1118, 278] on icon "enhanced table" at bounding box center [1109, 287] width 18 height 18
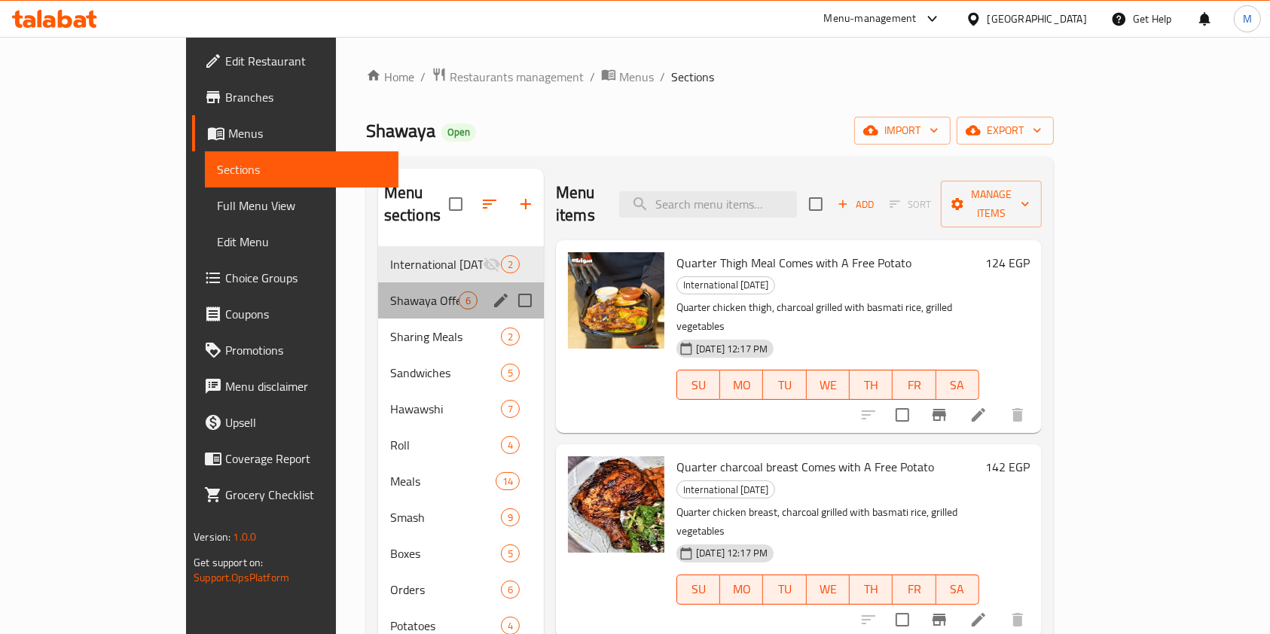
click at [378, 294] on div "Shawaya Offers 6" at bounding box center [461, 300] width 166 height 36
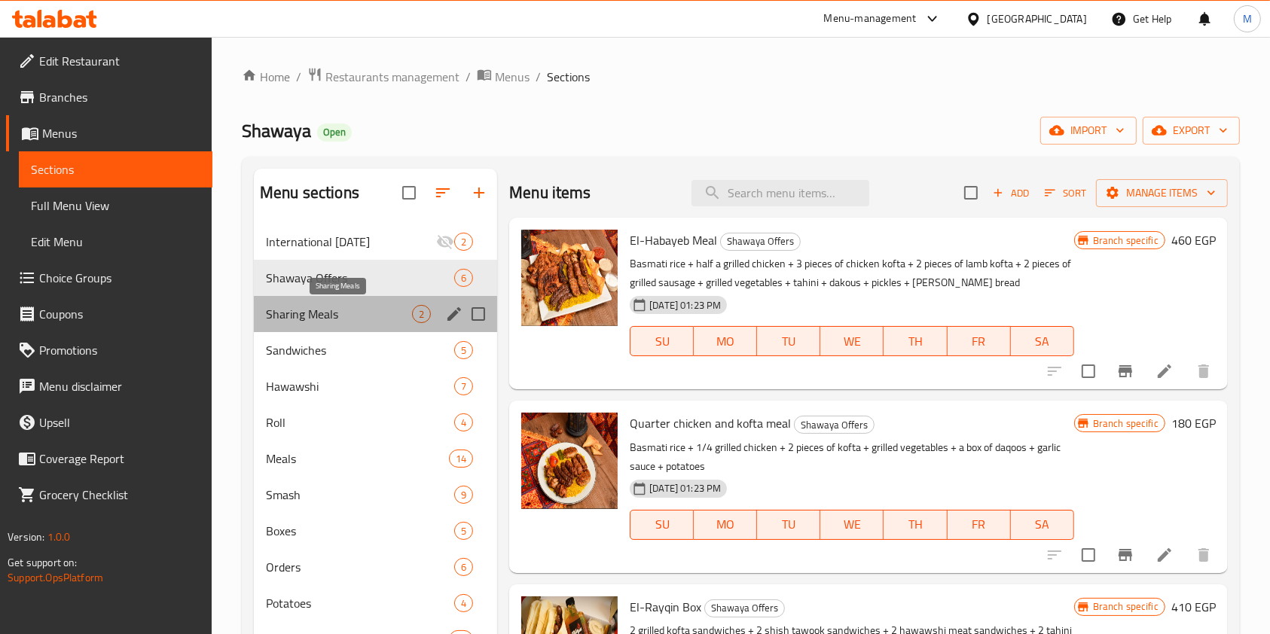
click at [355, 317] on span "Sharing Meals" at bounding box center [339, 314] width 146 height 18
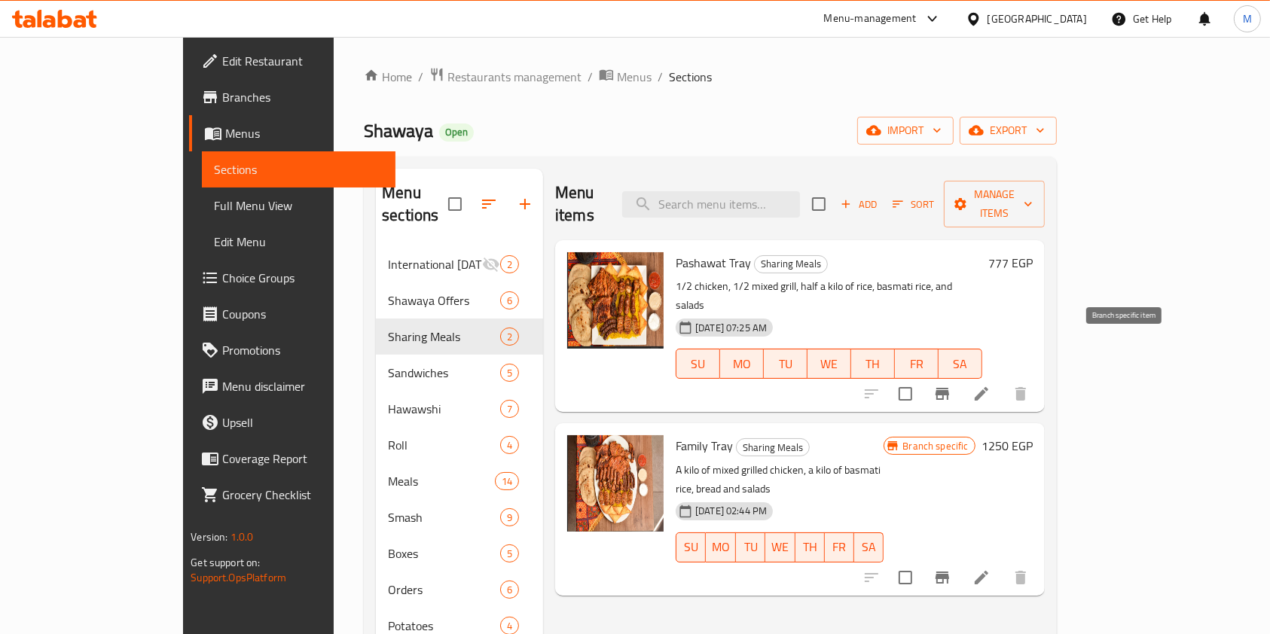
click at [951, 385] on icon "Branch-specific-item" at bounding box center [942, 394] width 18 height 18
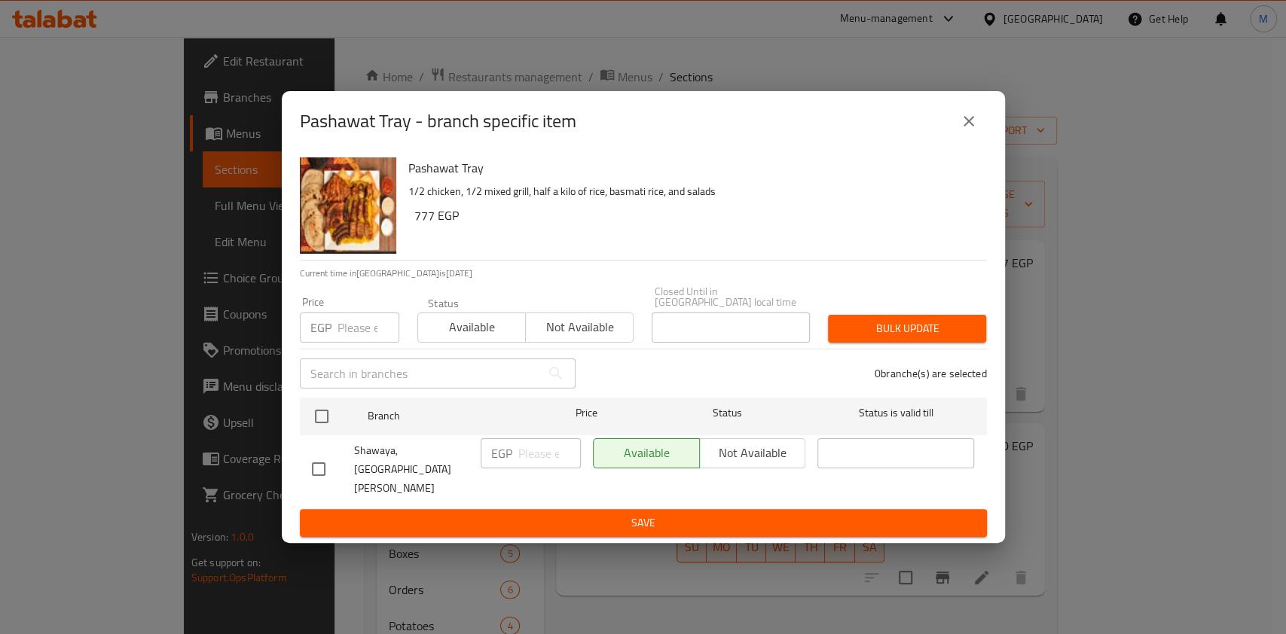
click at [961, 130] on icon "close" at bounding box center [968, 121] width 18 height 18
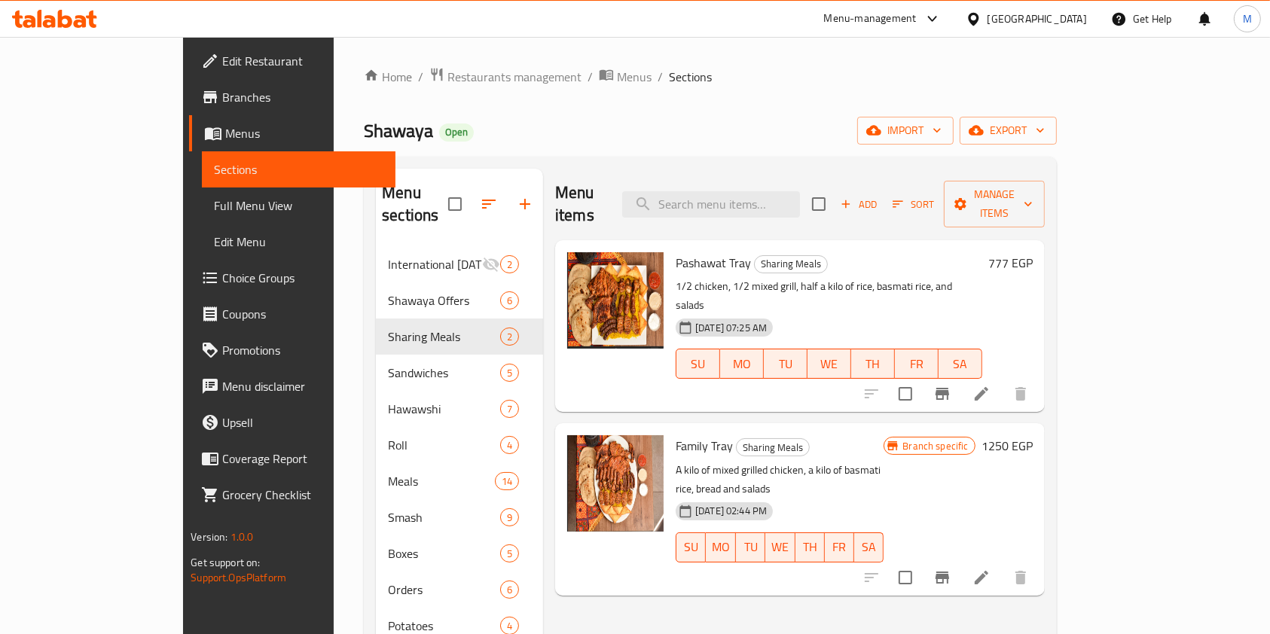
click at [1033, 252] on h6 "777 EGP" at bounding box center [1010, 262] width 44 height 21
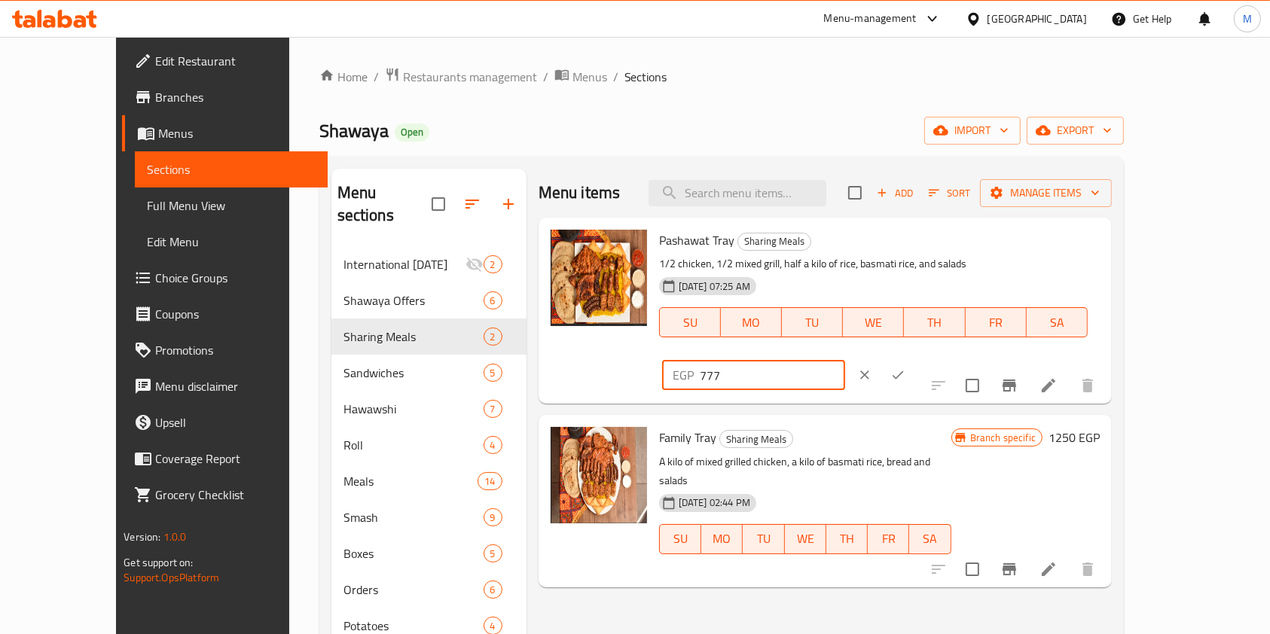
click at [845, 360] on input "777" at bounding box center [772, 375] width 145 height 30
type input "971.25"
click at [905, 368] on icon "ok" at bounding box center [897, 375] width 15 height 15
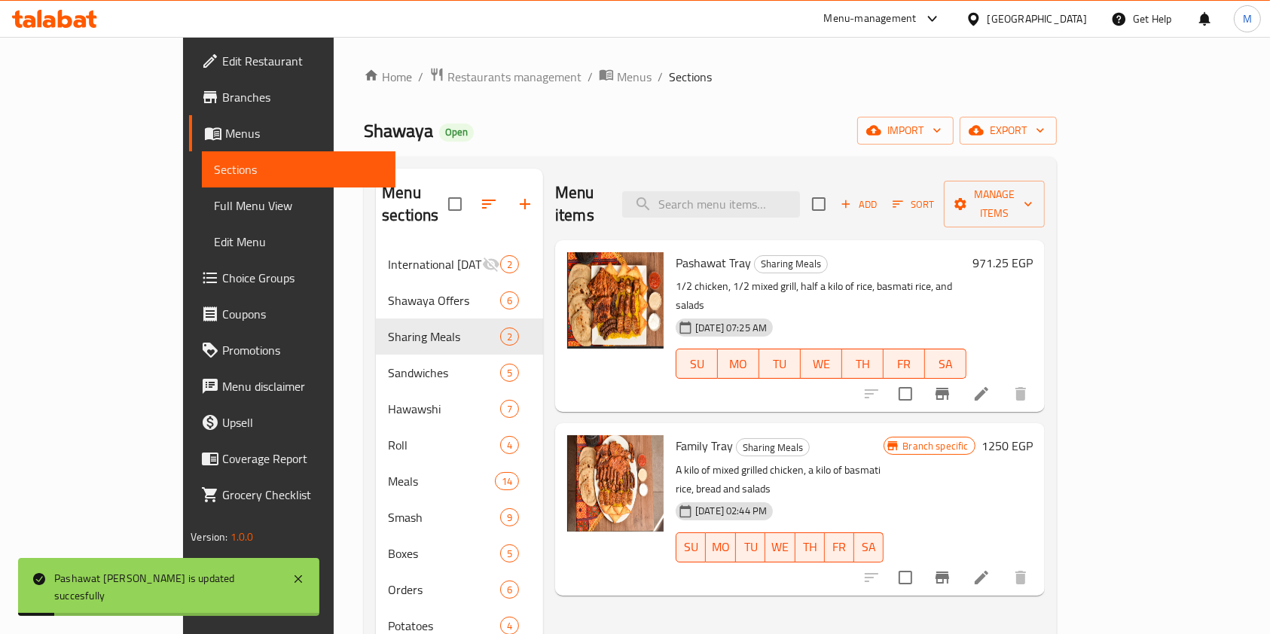
click at [1033, 435] on h6 "1250 EGP" at bounding box center [1006, 445] width 51 height 21
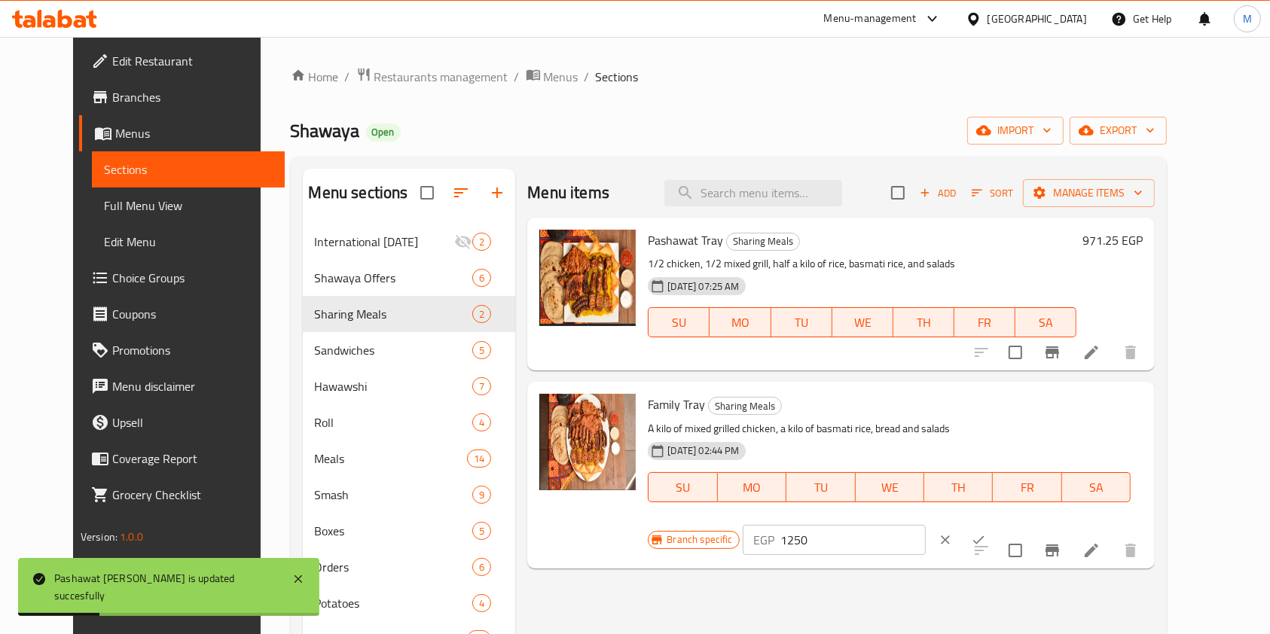
click at [926, 525] on input "1250" at bounding box center [852, 540] width 145 height 30
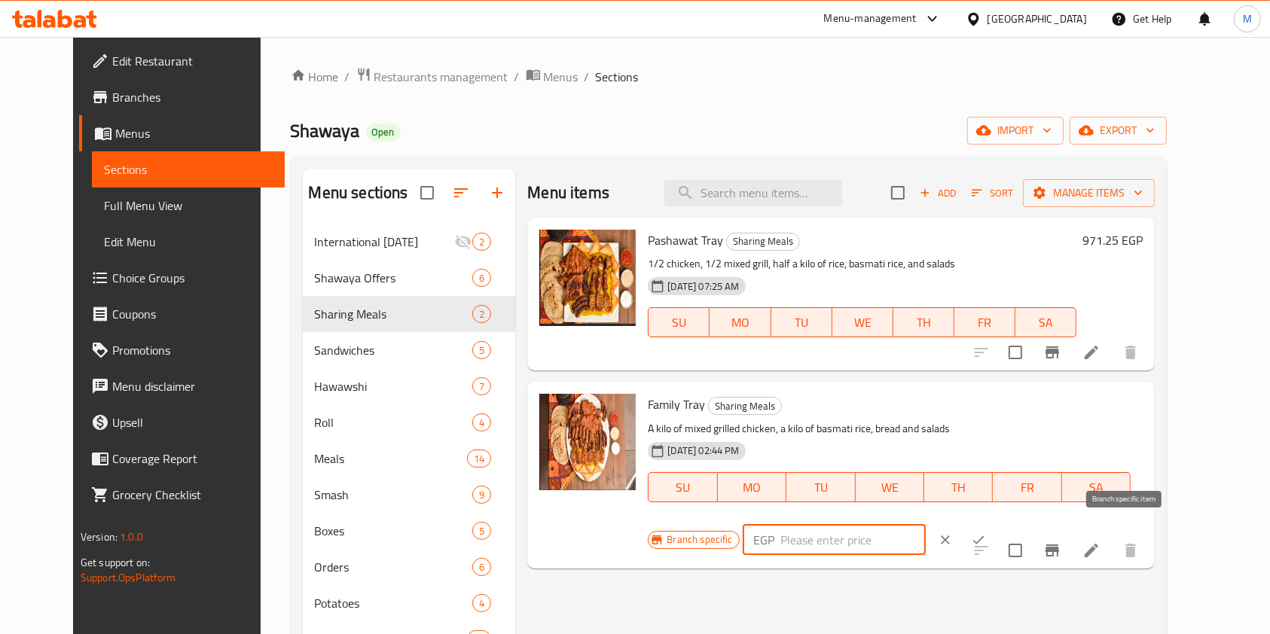
click at [1059, 544] on icon "Branch-specific-item" at bounding box center [1052, 550] width 14 height 12
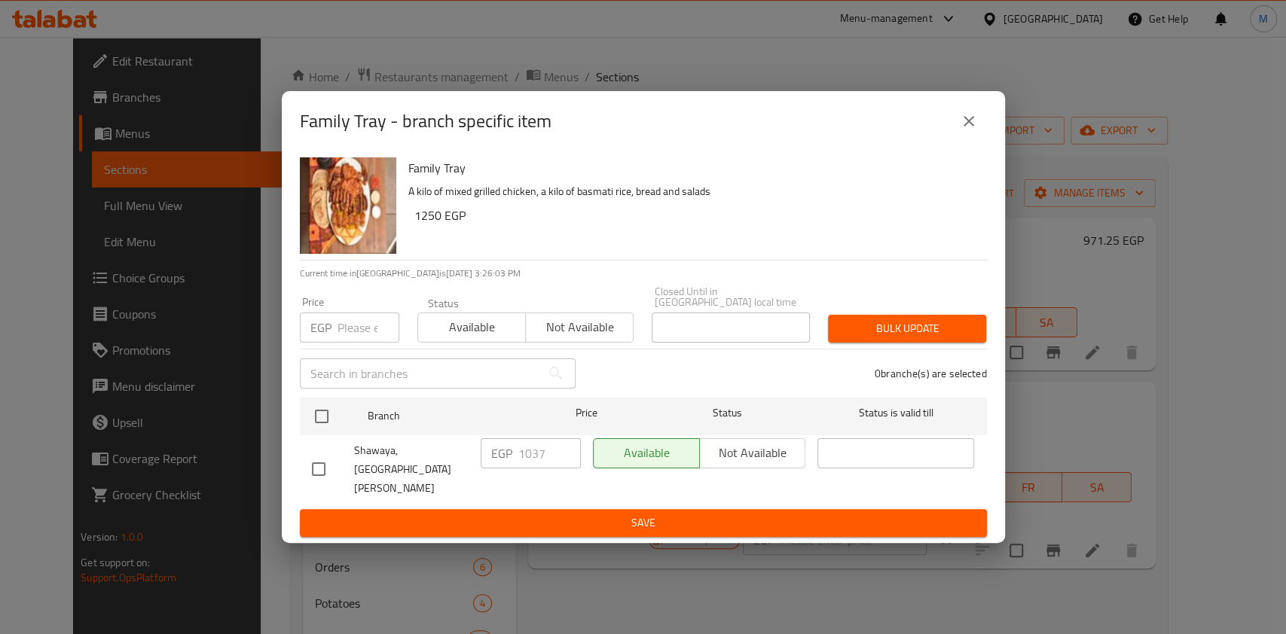
click at [321, 462] on input "checkbox" at bounding box center [319, 469] width 32 height 32
checkbox input "true"
click at [526, 462] on input "1037" at bounding box center [549, 453] width 63 height 30
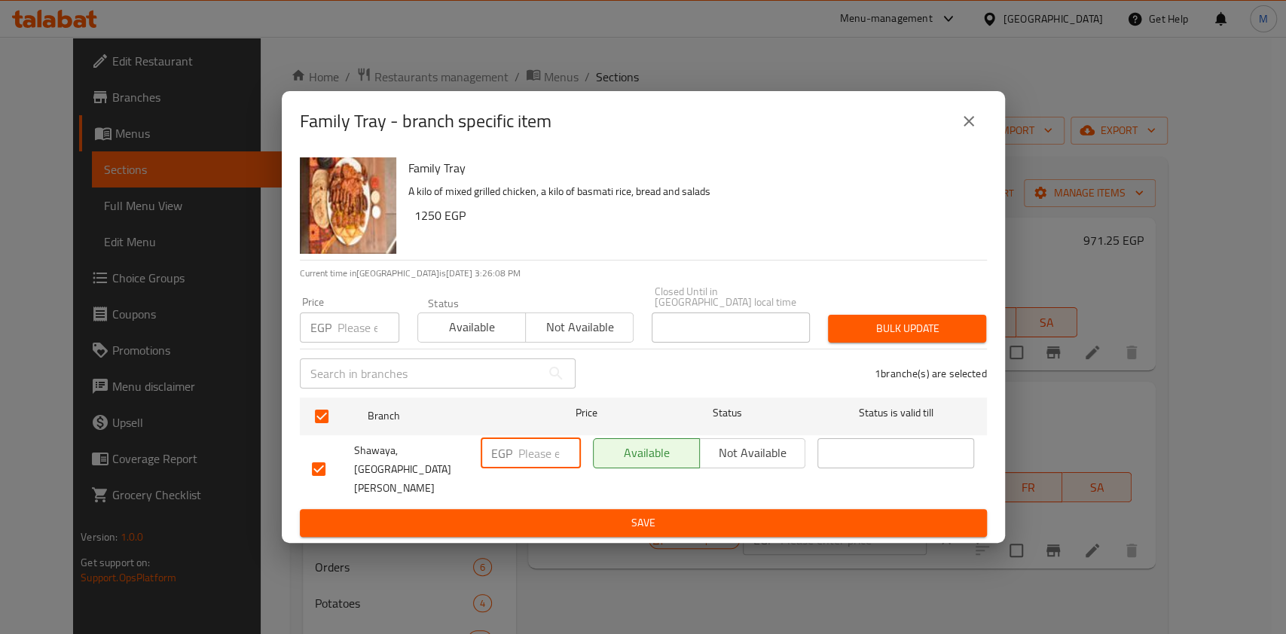
click at [965, 139] on button "close" at bounding box center [968, 121] width 36 height 36
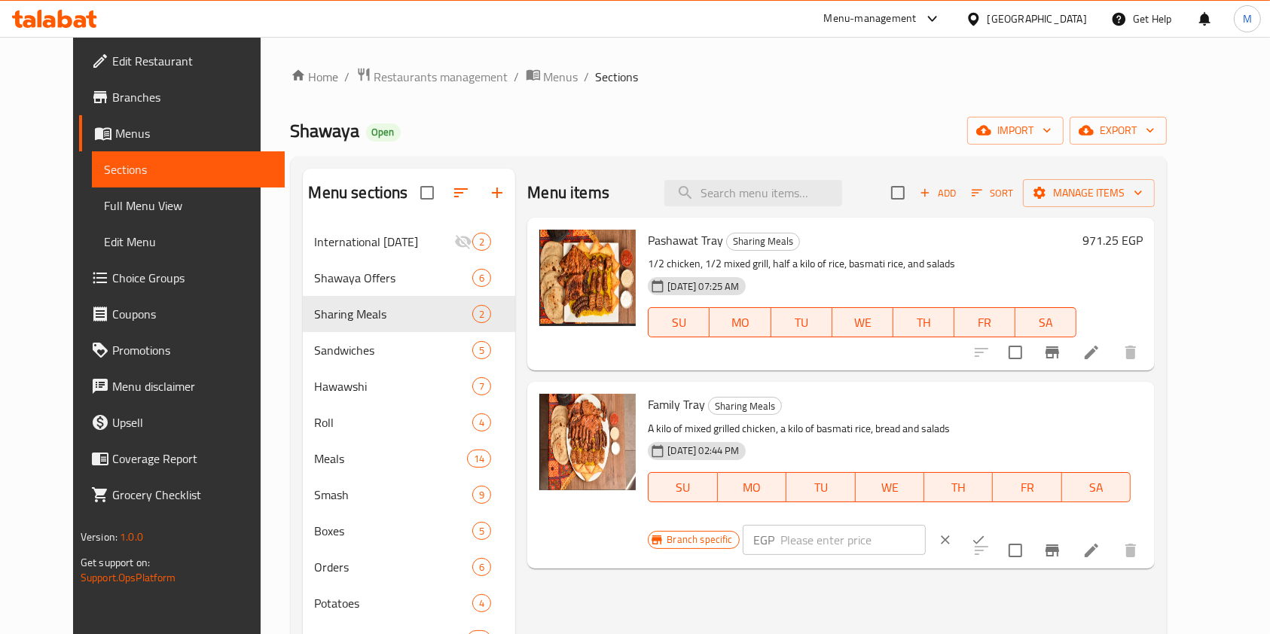
click at [995, 523] on button "ok" at bounding box center [978, 539] width 33 height 33
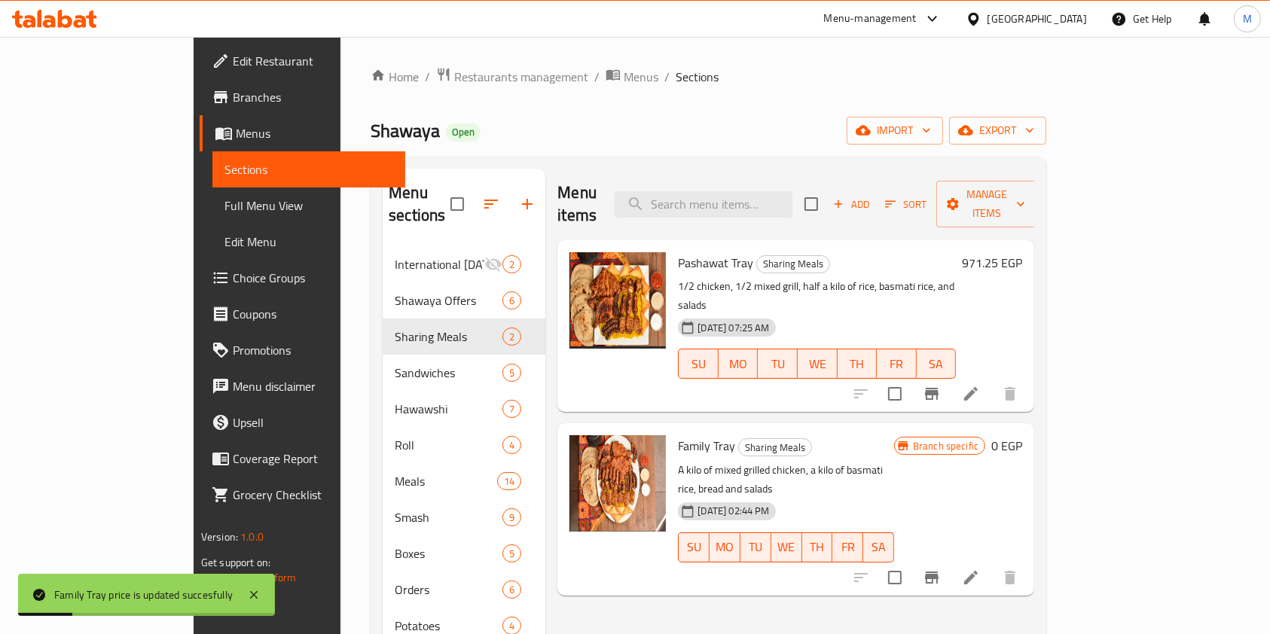
click at [1022, 435] on h6 "0 EGP" at bounding box center [1006, 445] width 31 height 21
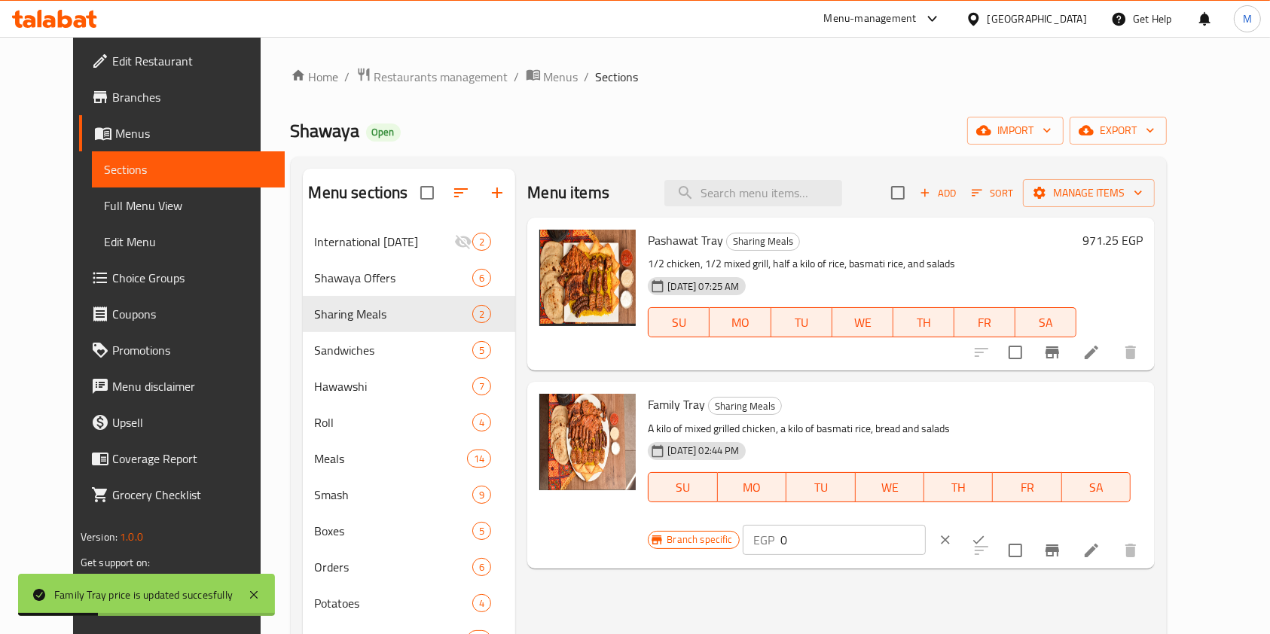
click at [926, 525] on input "0" at bounding box center [852, 540] width 145 height 30
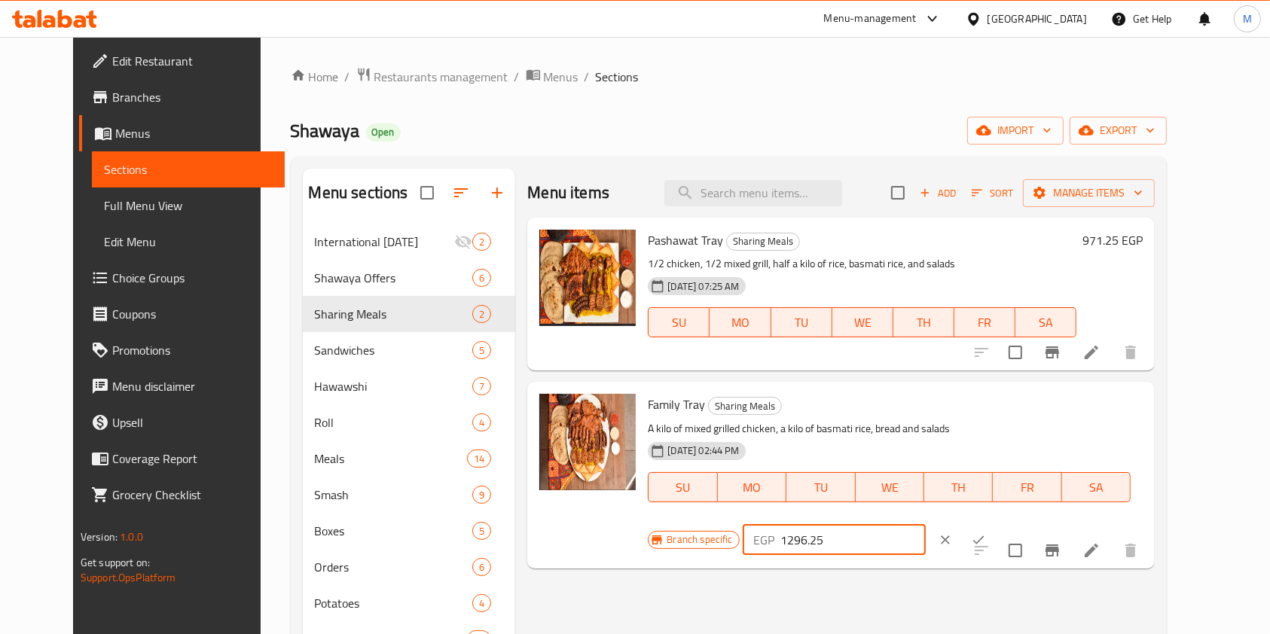
type input "1296.25"
click at [986, 532] on icon "ok" at bounding box center [978, 539] width 15 height 15
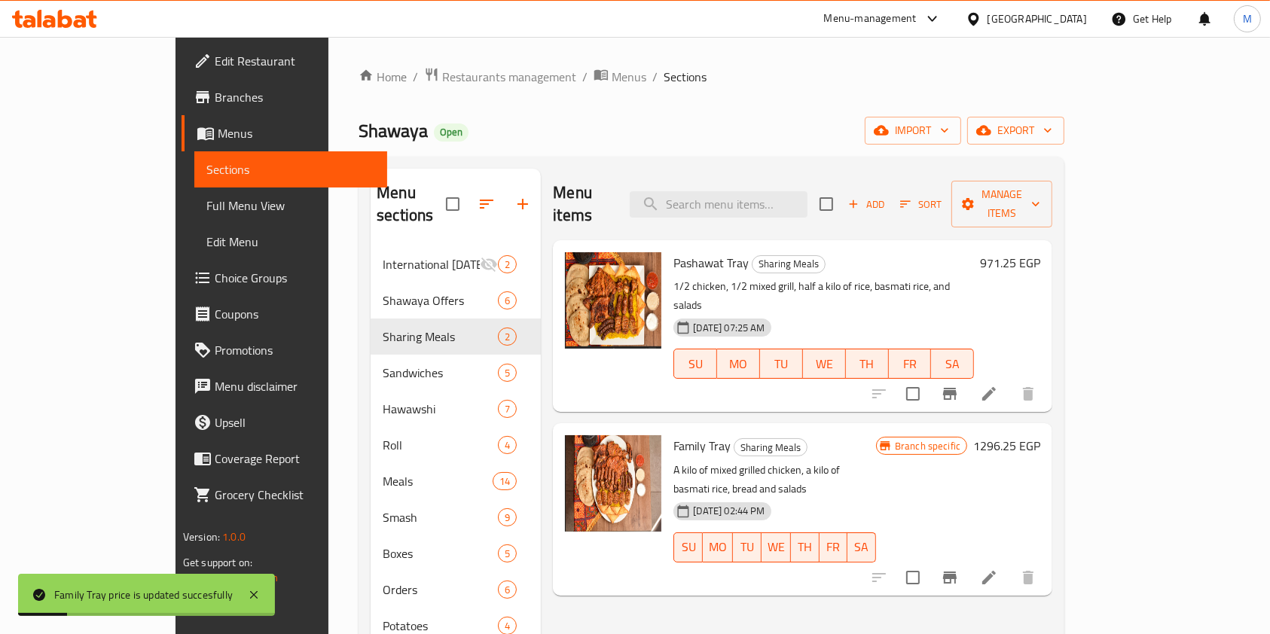
click at [959, 569] on icon "Branch-specific-item" at bounding box center [950, 578] width 18 height 18
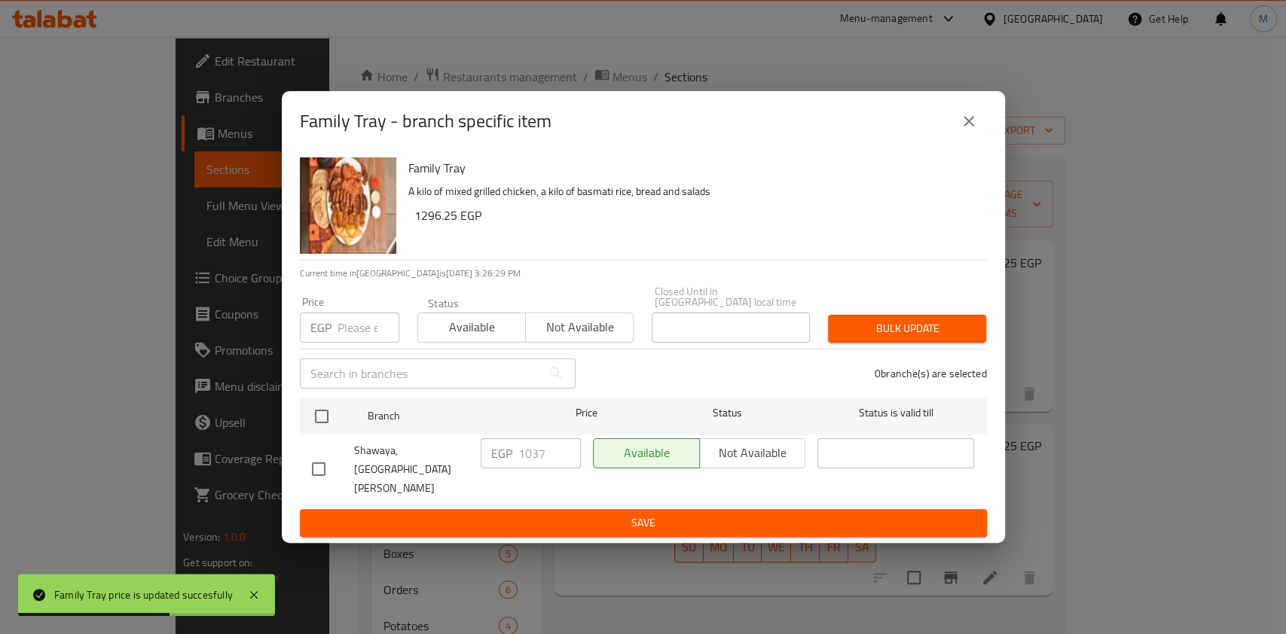
click at [313, 466] on input "checkbox" at bounding box center [319, 469] width 32 height 32
checkbox input "true"
click at [518, 461] on input "1037" at bounding box center [549, 453] width 63 height 30
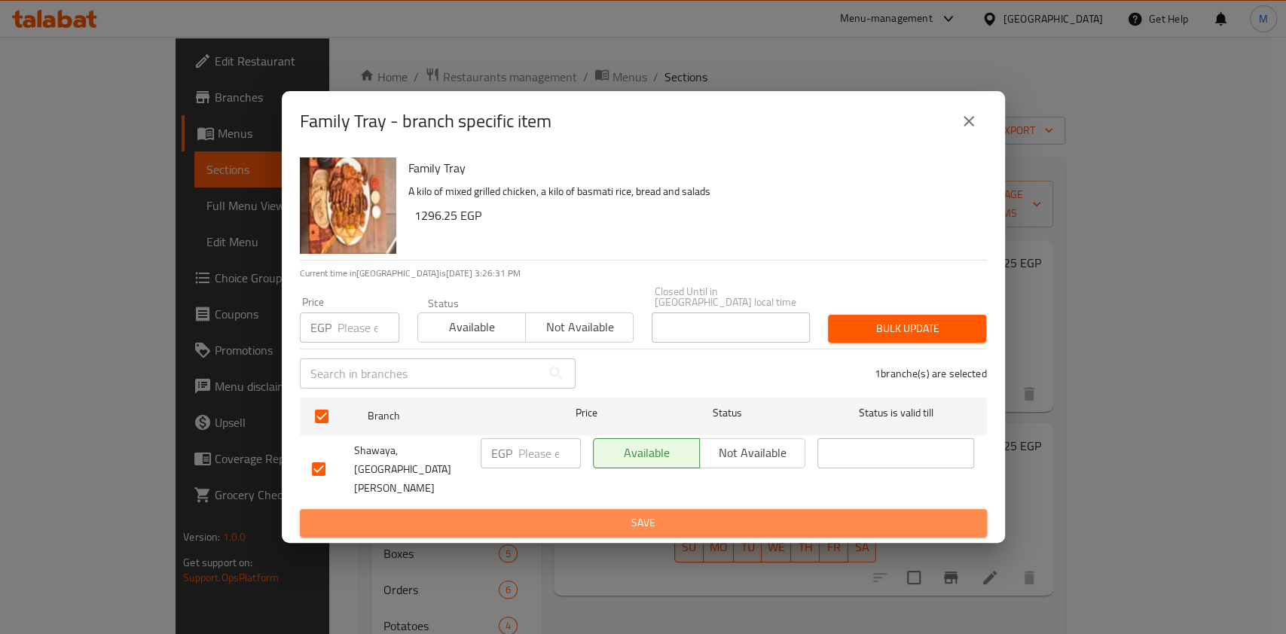
click at [687, 512] on button "Save" at bounding box center [643, 523] width 687 height 28
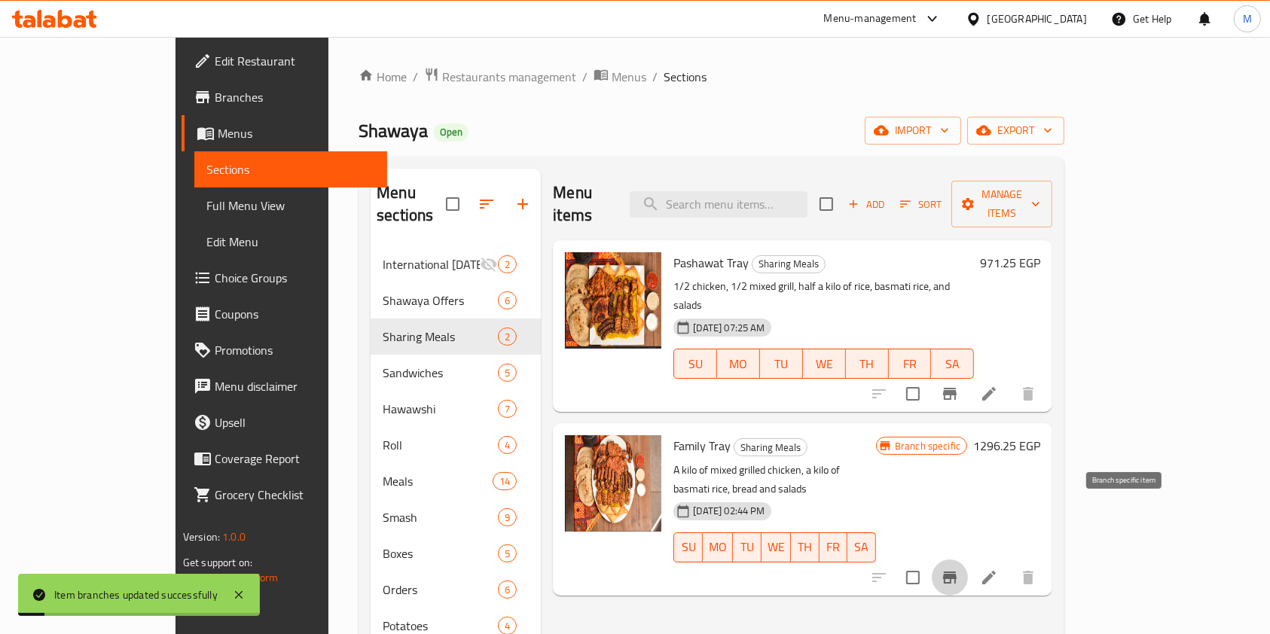
click at [956, 572] on icon "Branch-specific-item" at bounding box center [950, 578] width 14 height 12
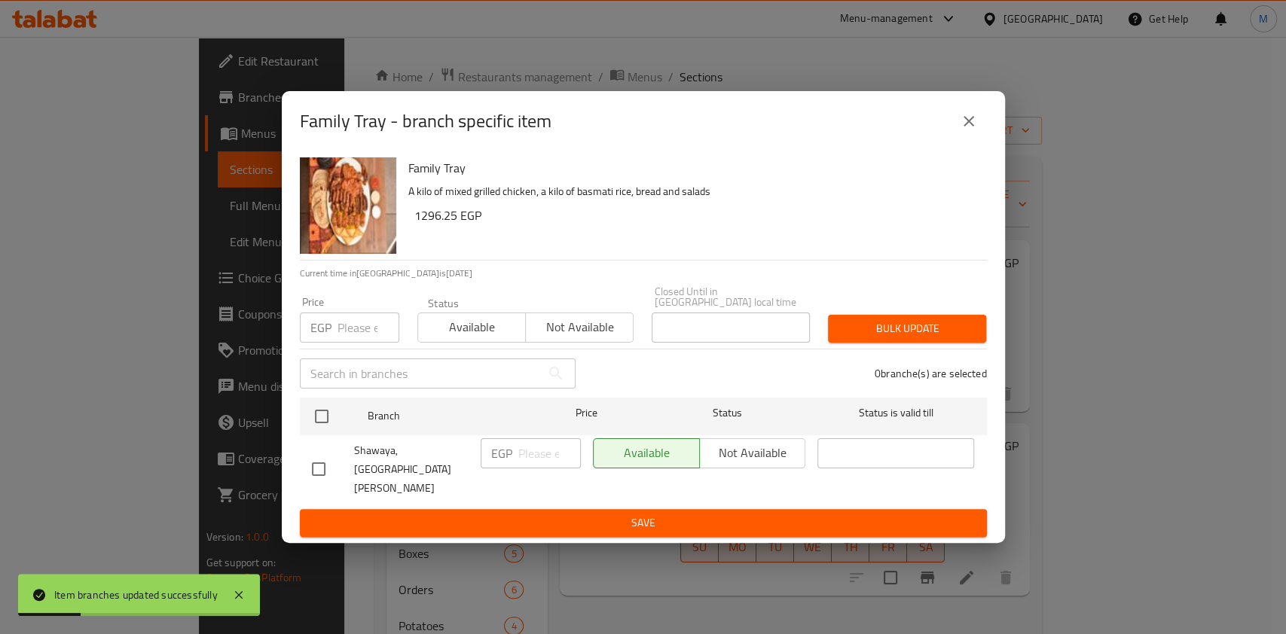
click at [964, 139] on button "close" at bounding box center [968, 121] width 36 height 36
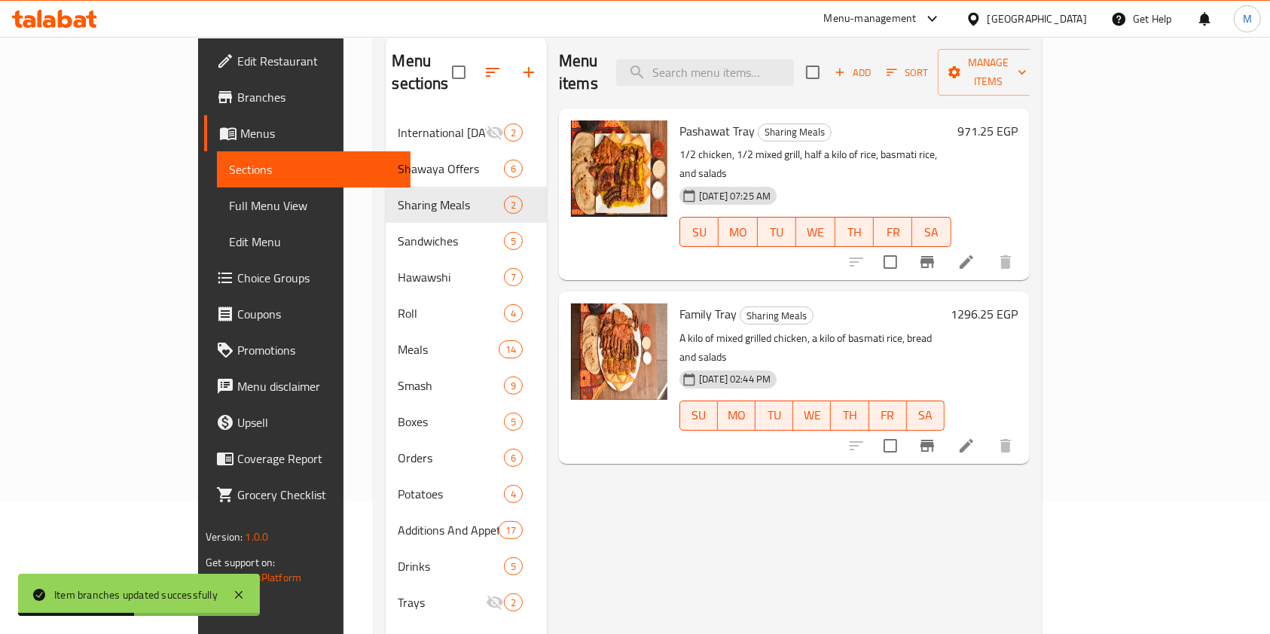
scroll to position [100, 0]
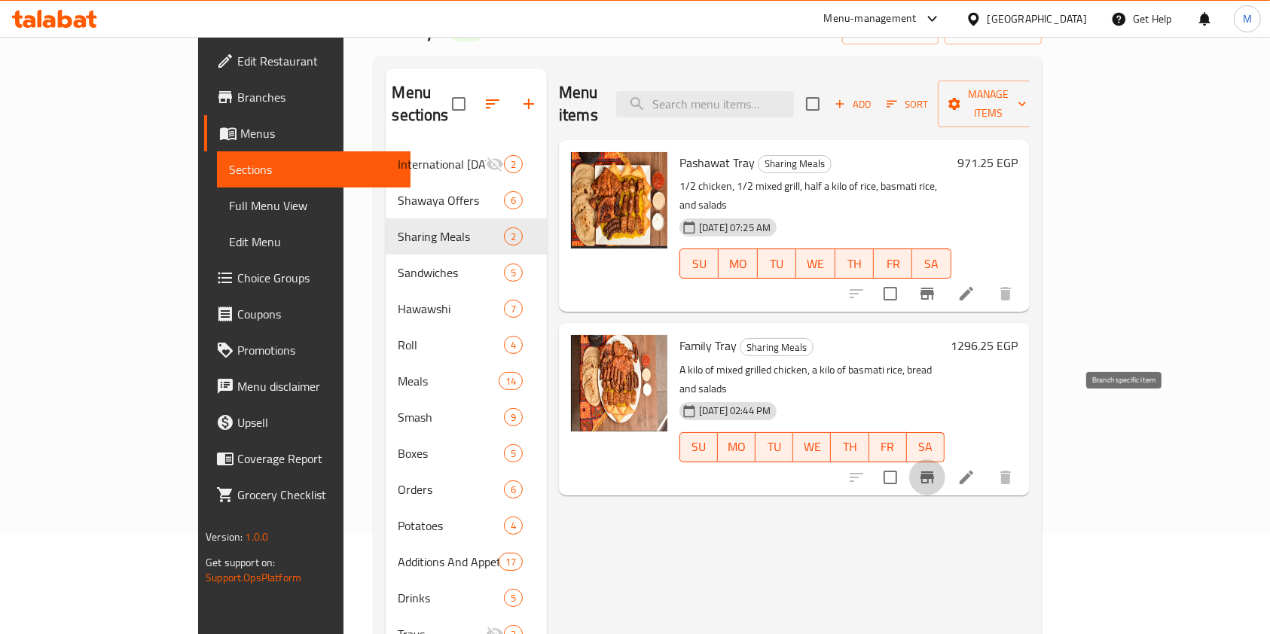
click at [936, 468] on icon "Branch-specific-item" at bounding box center [927, 477] width 18 height 18
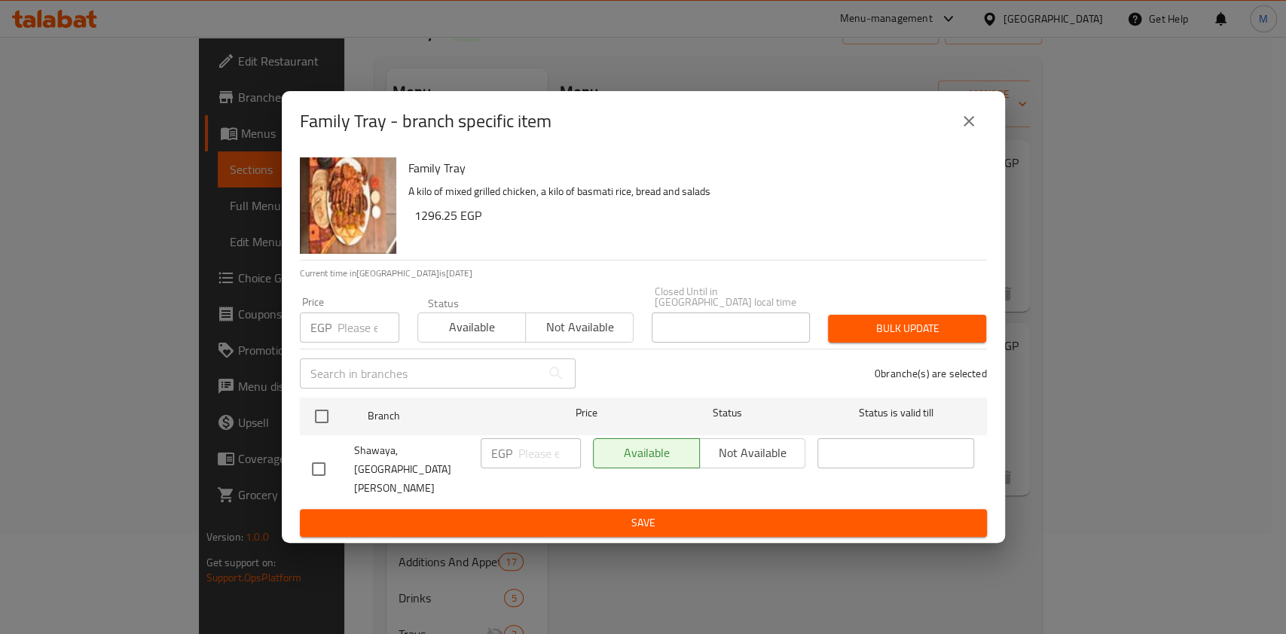
click at [967, 130] on icon "close" at bounding box center [968, 121] width 18 height 18
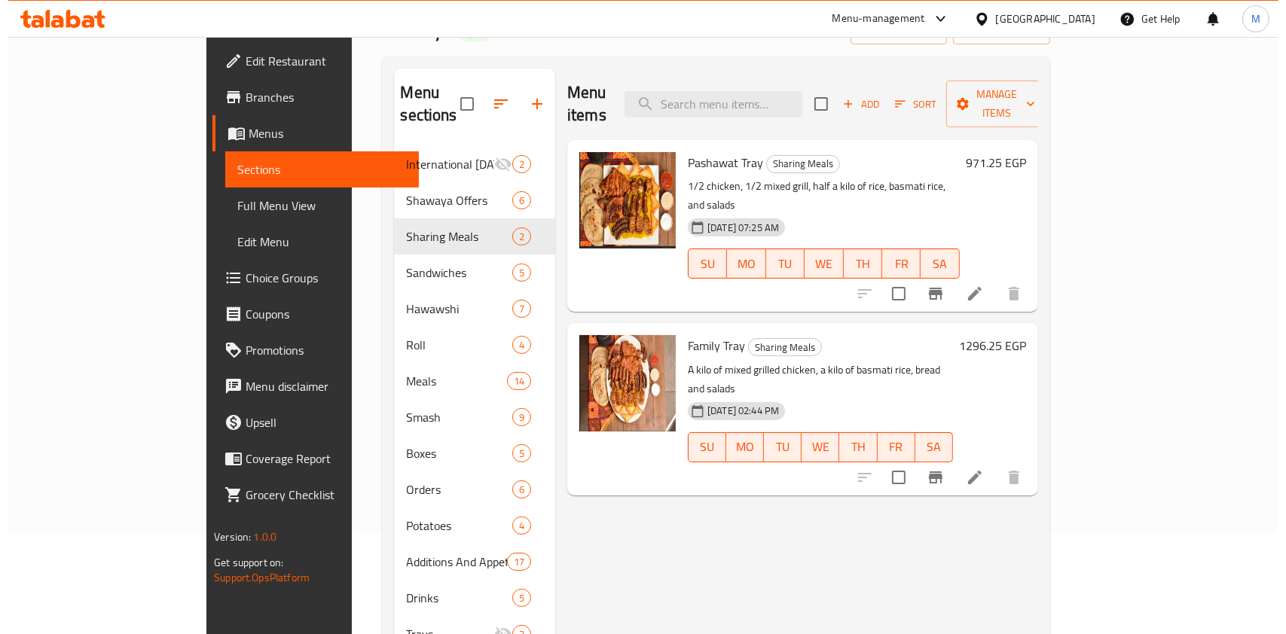
scroll to position [0, 0]
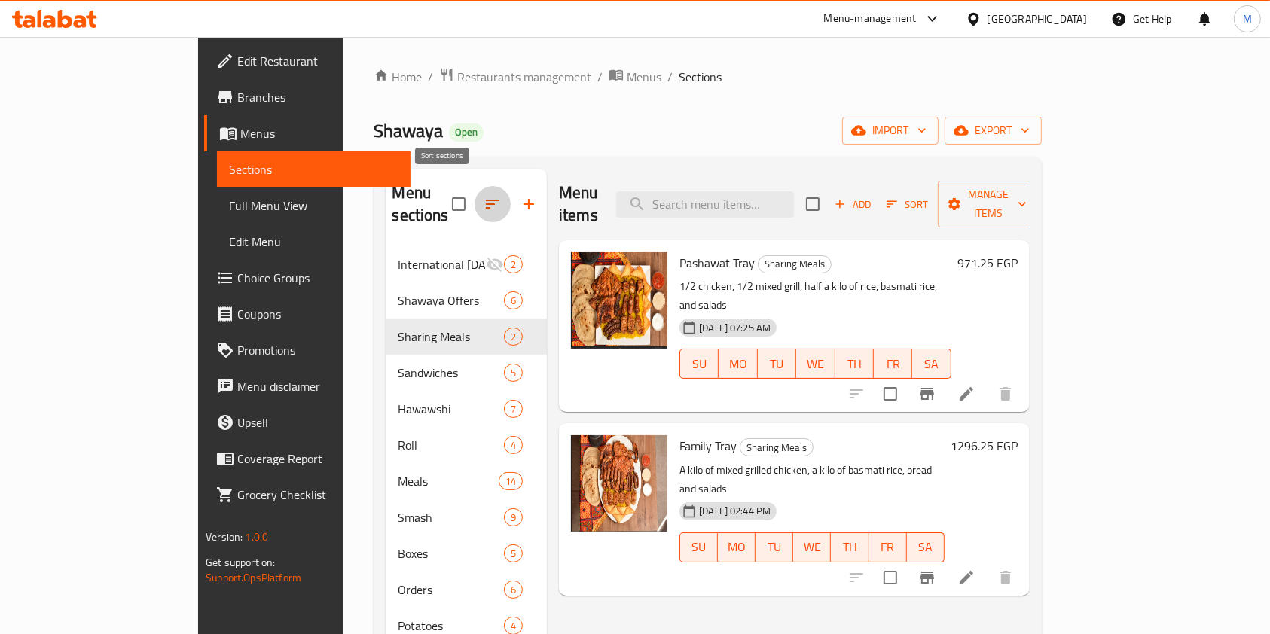
click at [474, 198] on button "button" at bounding box center [492, 204] width 36 height 36
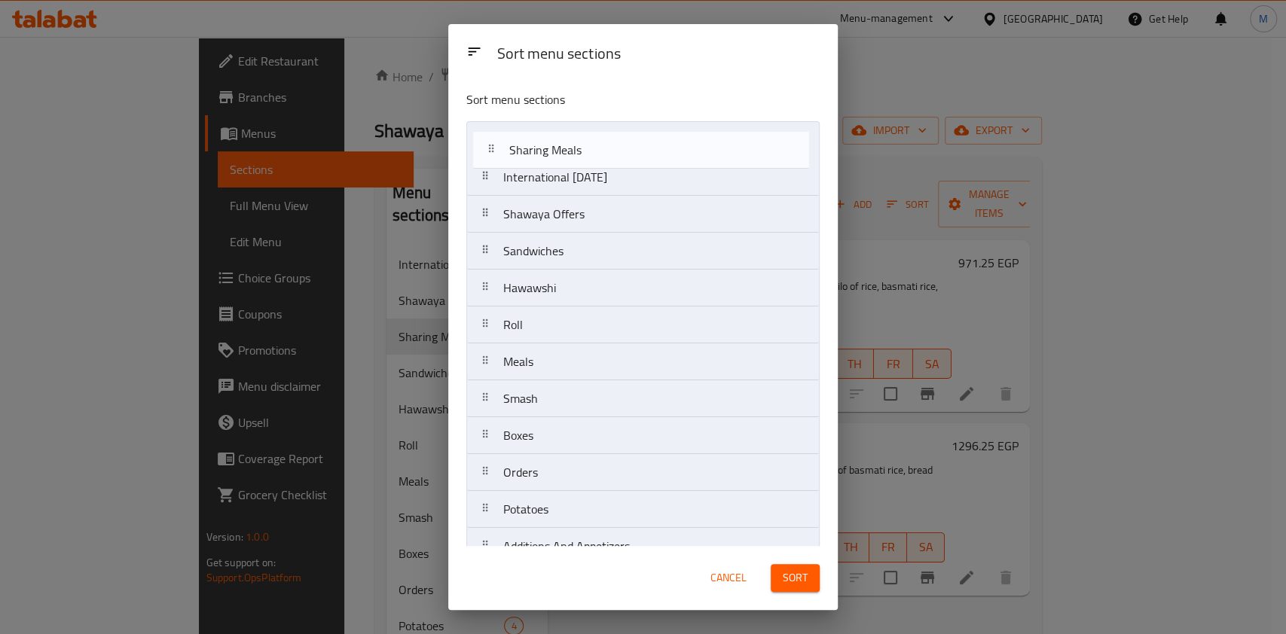
drag, startPoint x: 561, startPoint y: 228, endPoint x: 569, endPoint y: 158, distance: 70.4
click at [569, 158] on nav "International Potato Day Shawaya Offers Sharing Meals Sandwiches Hawawshi Roll …" at bounding box center [642, 380] width 353 height 518
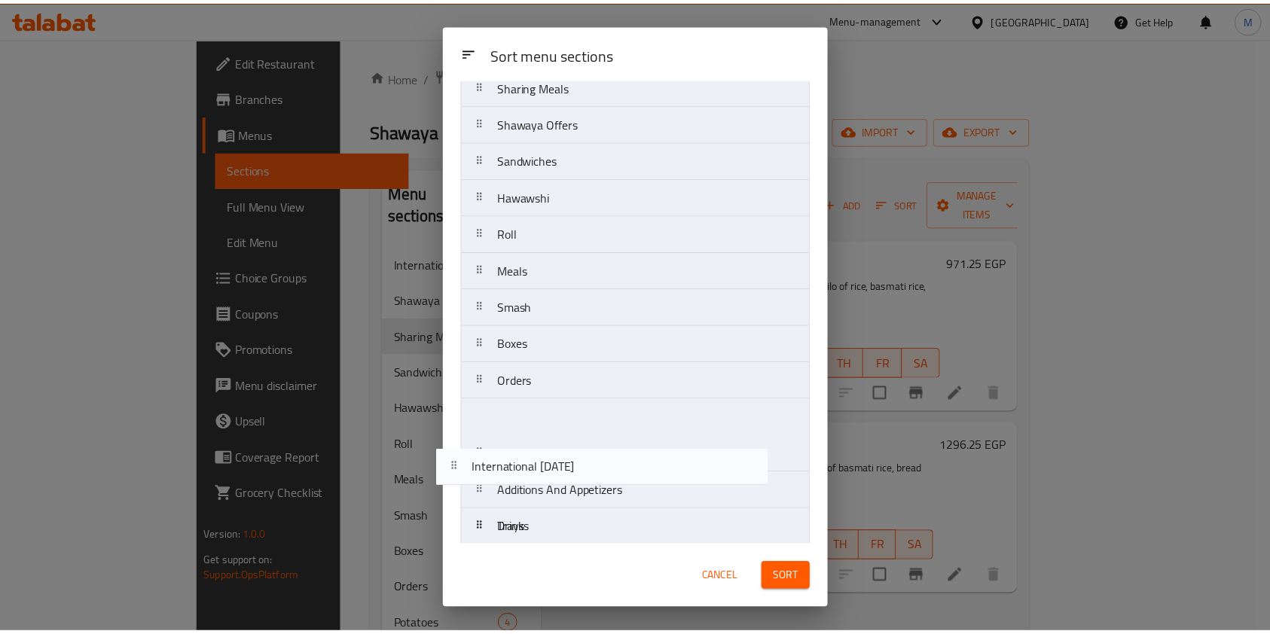
scroll to position [98, 0]
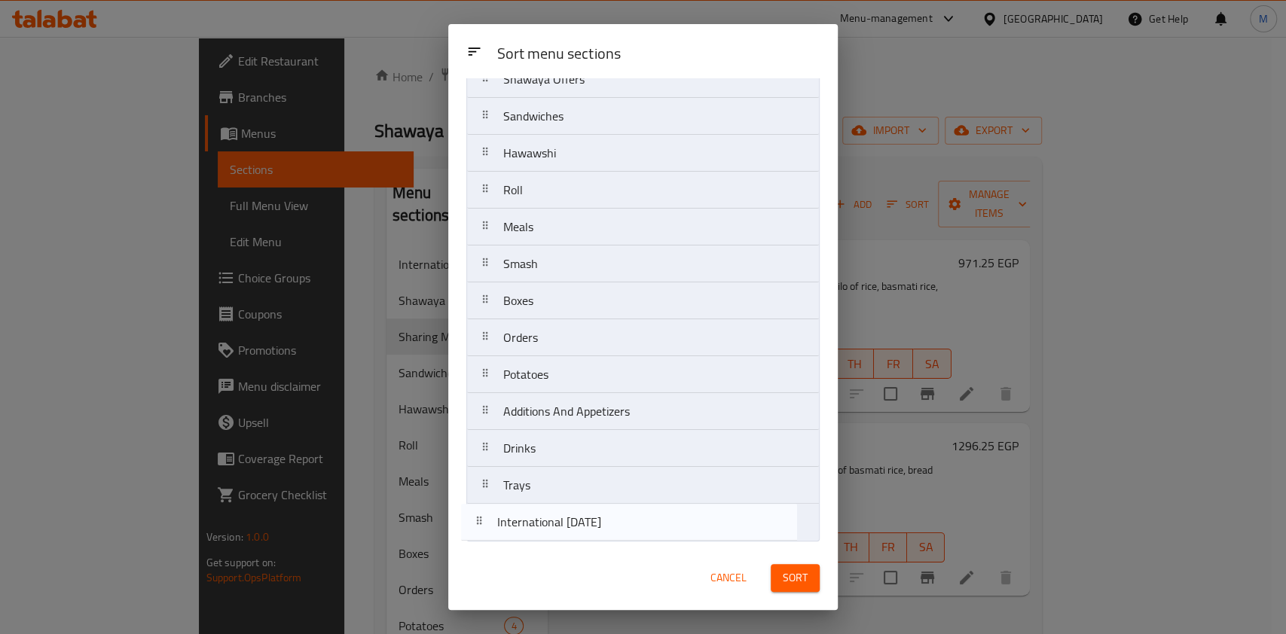
drag, startPoint x: 568, startPoint y: 187, endPoint x: 565, endPoint y: 527, distance: 340.4
click at [565, 527] on nav "Sharing Meals International Potato Day Shawaya Offers Sandwiches Hawawshi Roll …" at bounding box center [642, 282] width 353 height 518
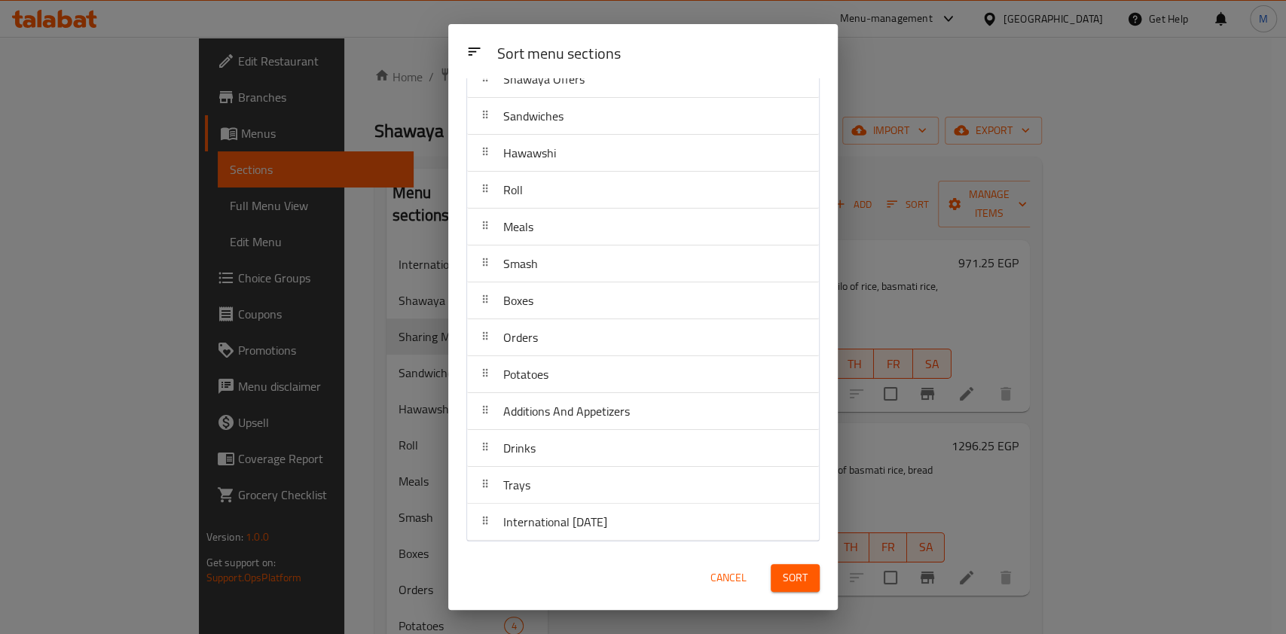
click at [779, 573] on button "Sort" at bounding box center [794, 578] width 49 height 28
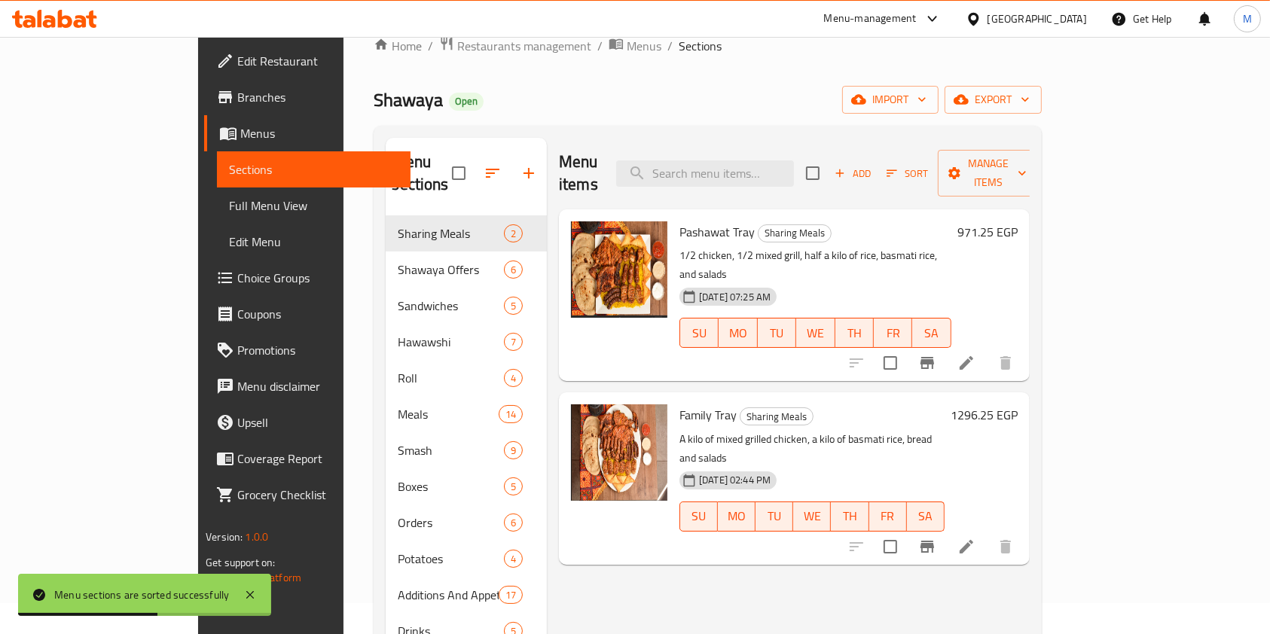
scroll to position [0, 0]
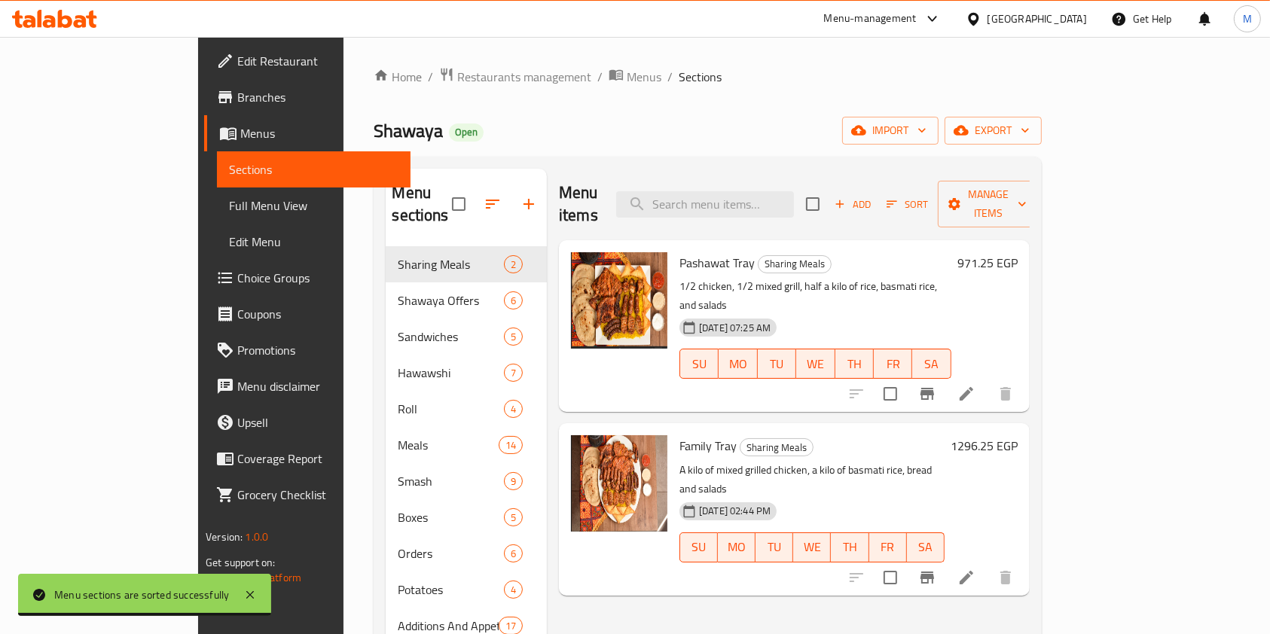
click at [78, 23] on icon at bounding box center [54, 19] width 85 height 18
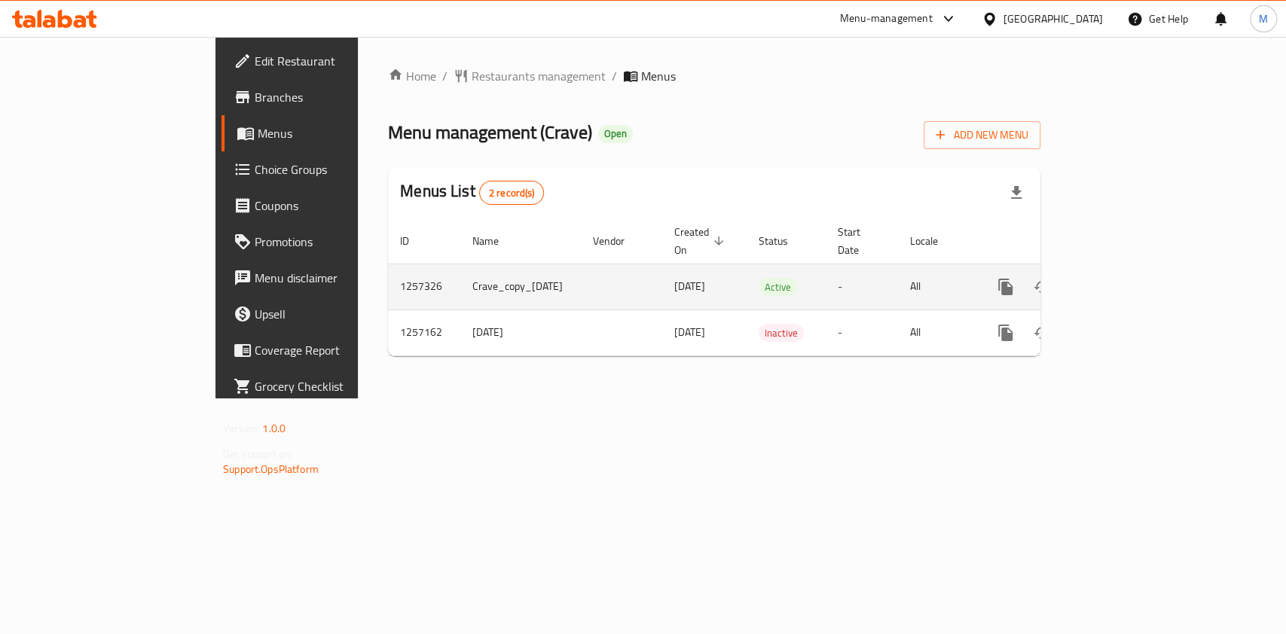
click at [1123, 278] on icon "enhanced table" at bounding box center [1114, 287] width 18 height 18
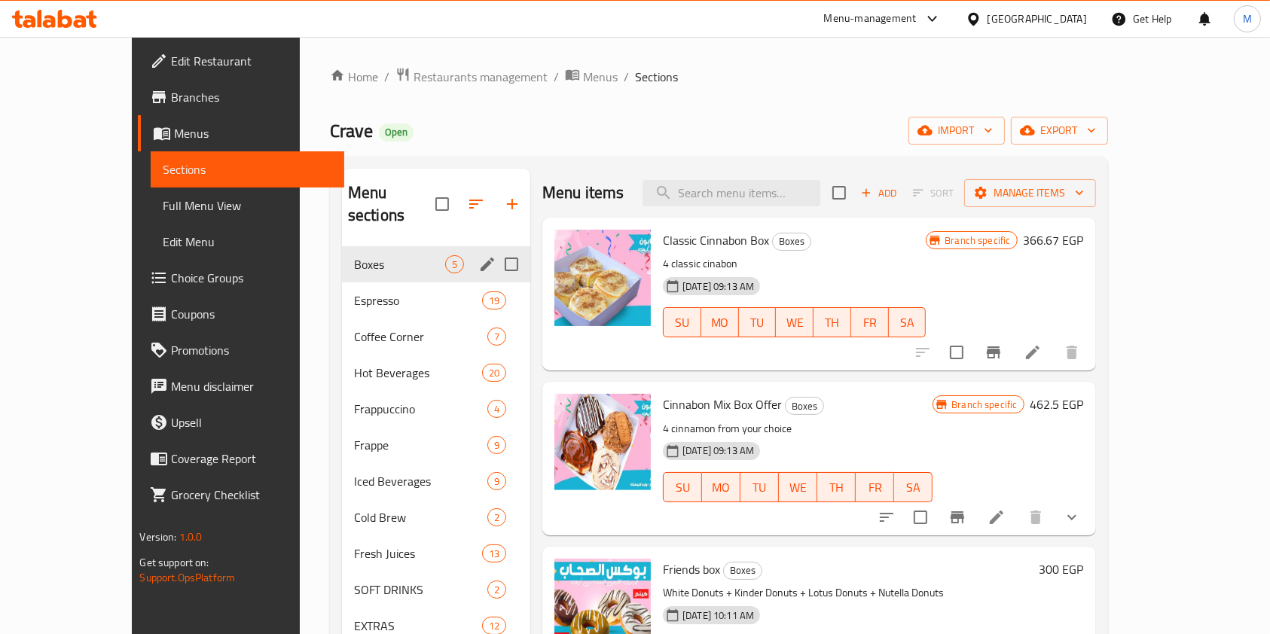
click at [496, 249] on input "Menu sections" at bounding box center [512, 265] width 32 height 32
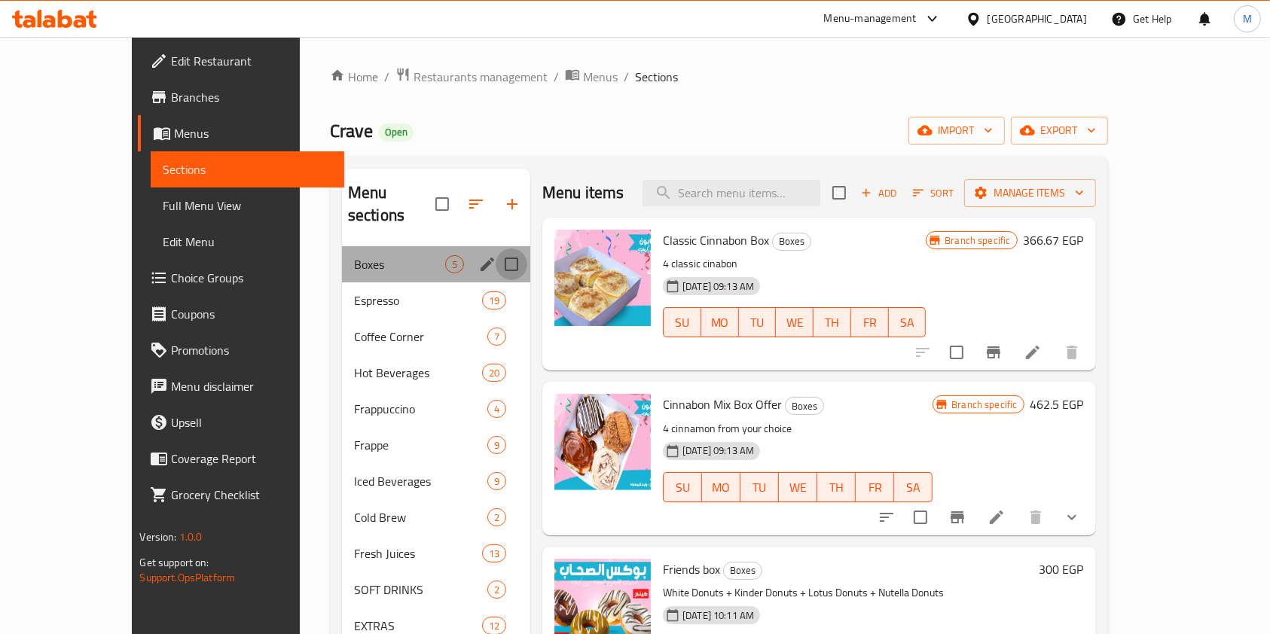
checkbox input "true"
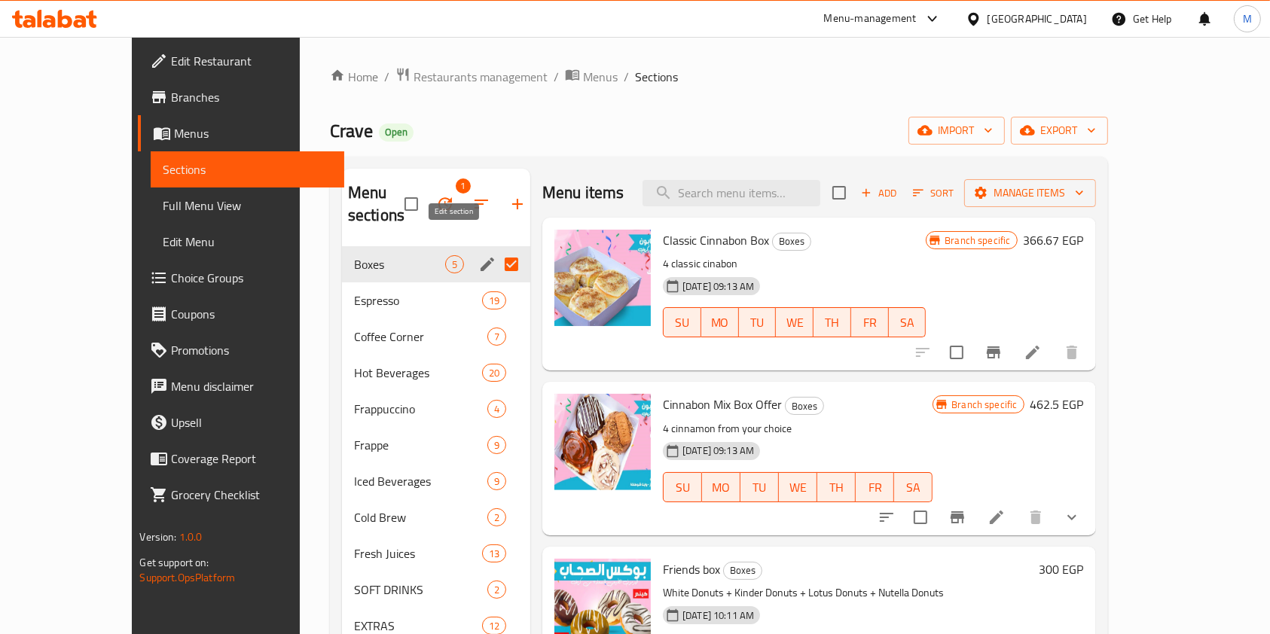
click at [478, 255] on icon "edit" at bounding box center [487, 264] width 18 height 18
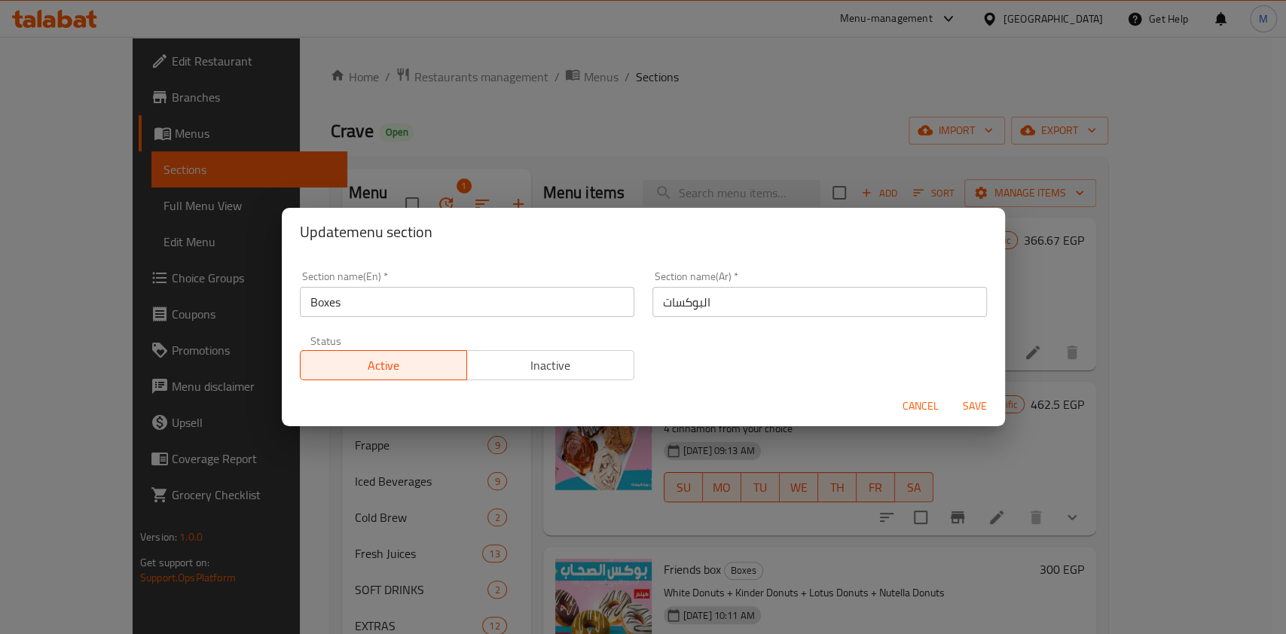
click at [487, 295] on input "Boxes" at bounding box center [467, 302] width 334 height 30
type input "س"
type input "Sharing Meals"
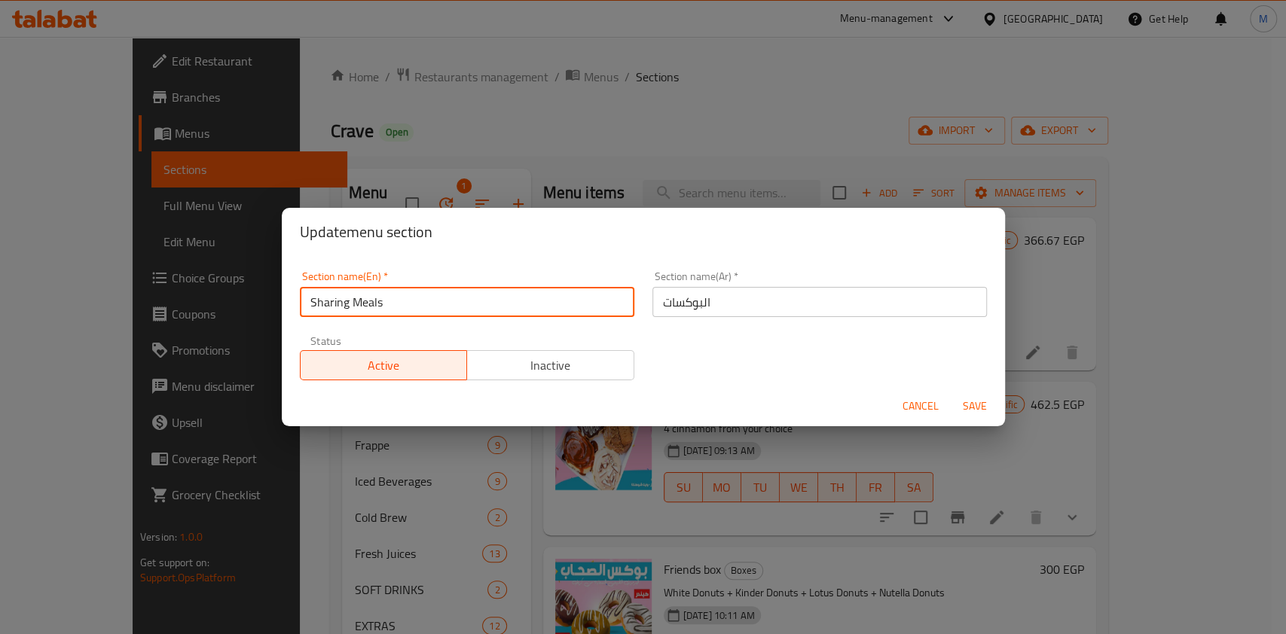
click at [676, 297] on input "البوكسات" at bounding box center [819, 302] width 334 height 30
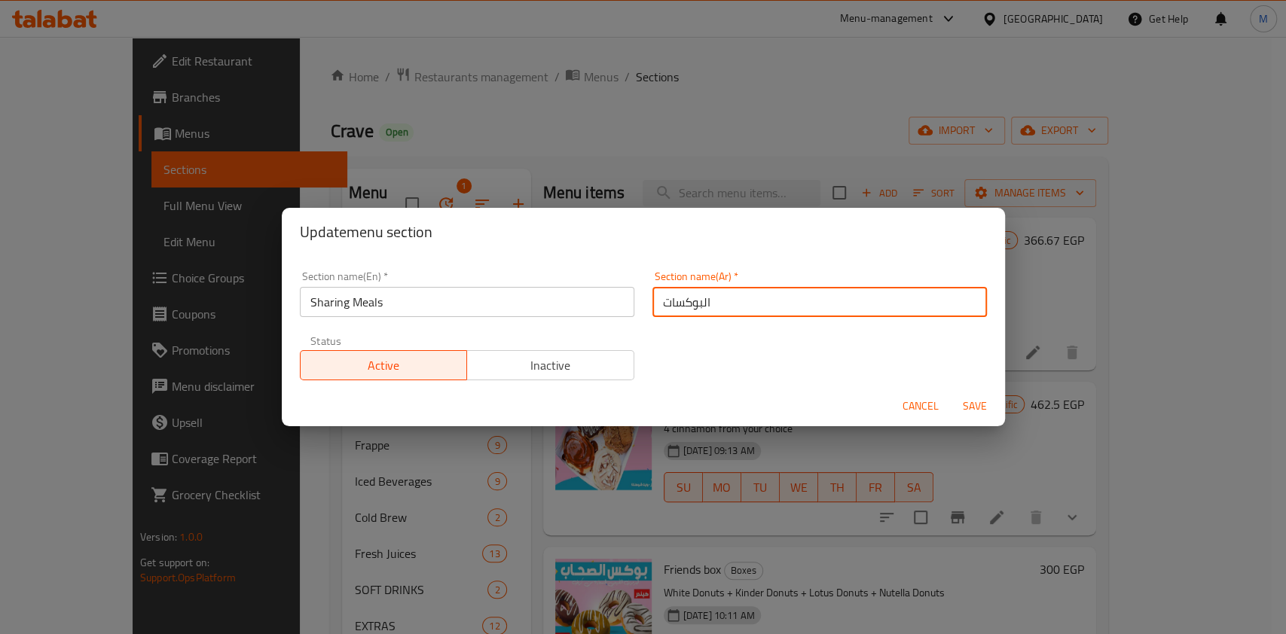
click at [676, 297] on input "البوكسات" at bounding box center [819, 302] width 334 height 30
type input ","
type input "وجبات للمشاركة"
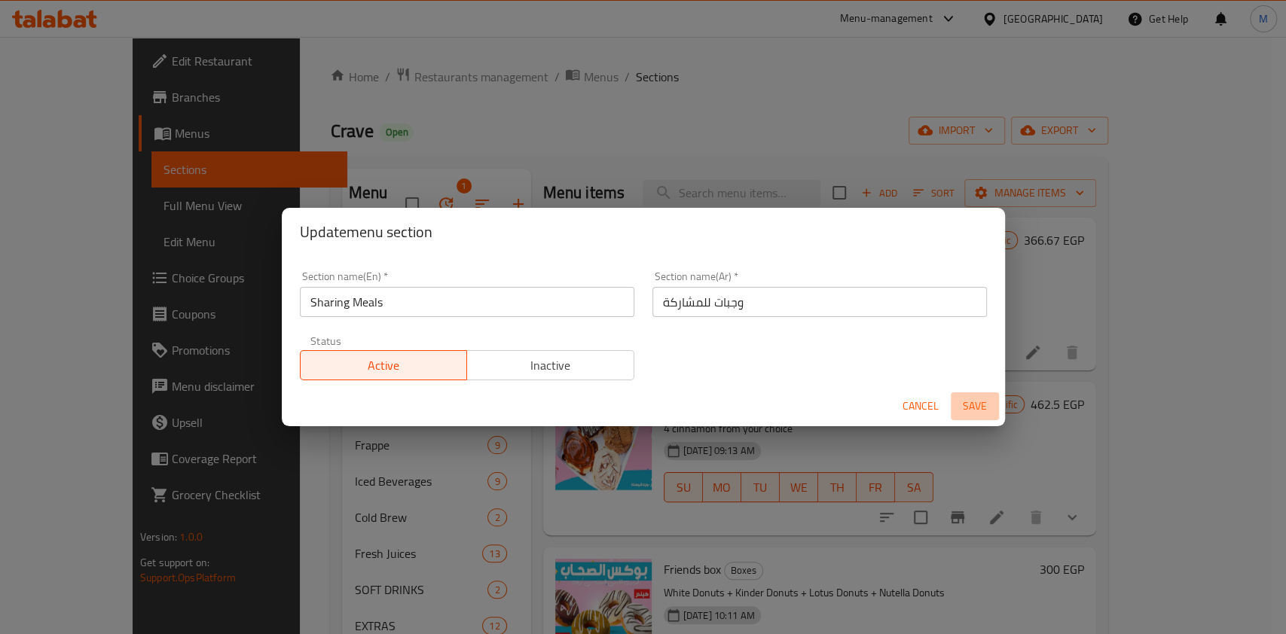
click at [982, 405] on span "Save" at bounding box center [974, 406] width 36 height 19
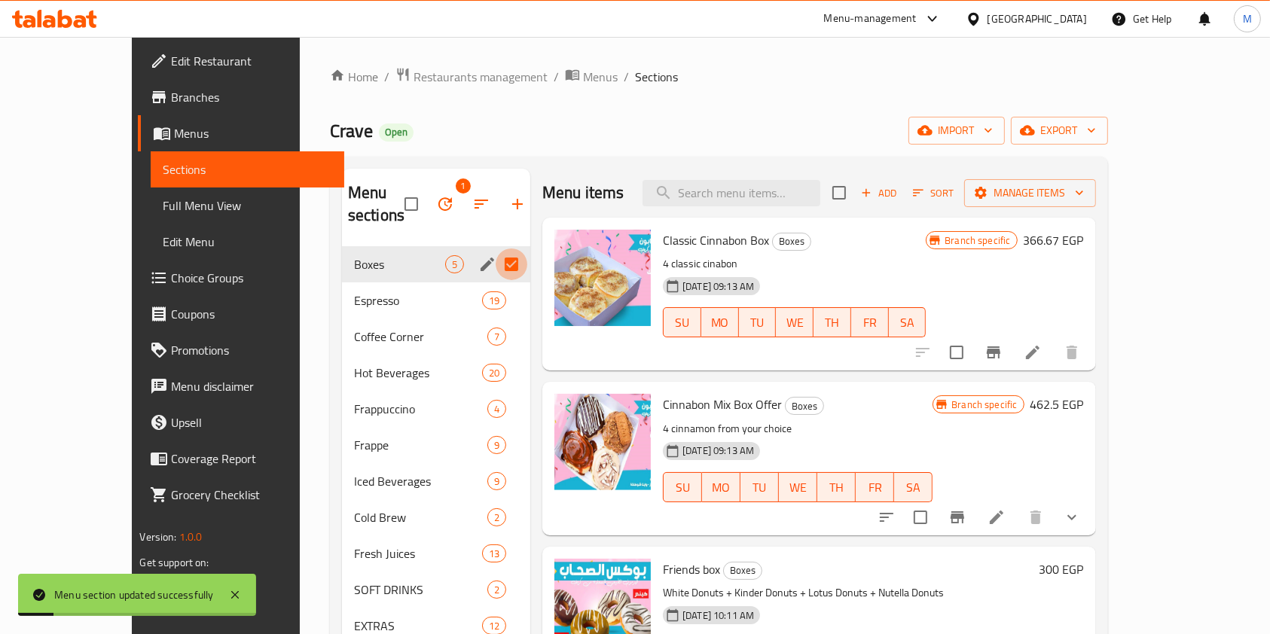
click at [496, 249] on input "Menu sections" at bounding box center [512, 265] width 32 height 32
checkbox input "false"
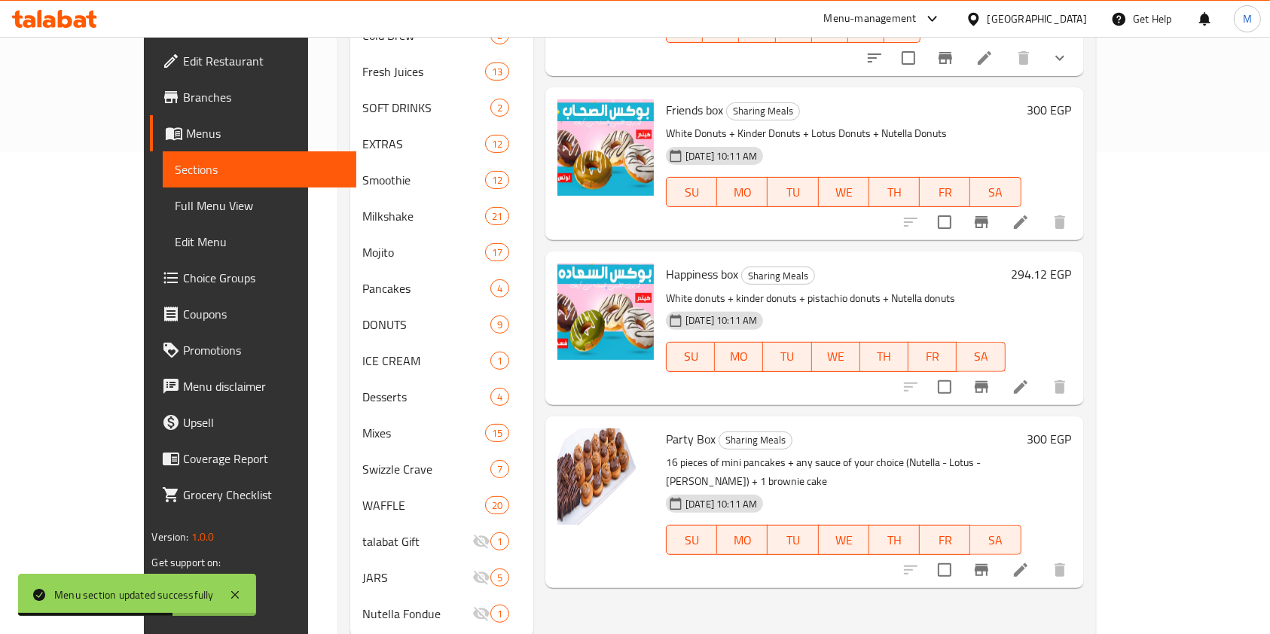
scroll to position [502, 0]
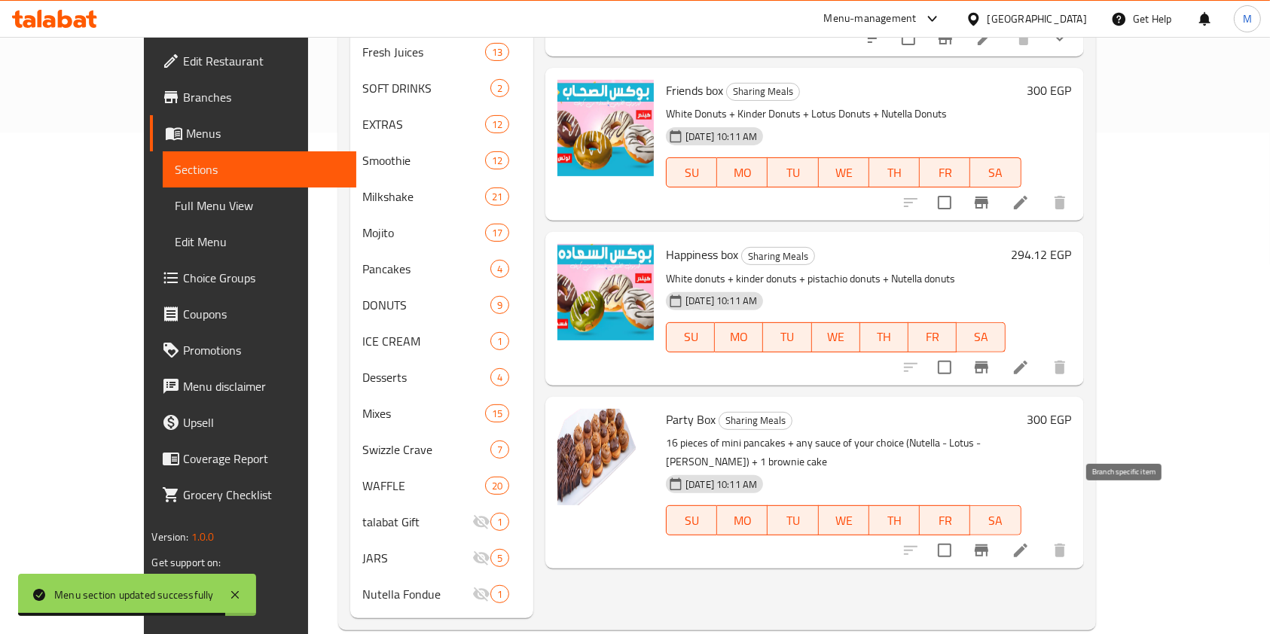
click at [990, 541] on icon "Branch-specific-item" at bounding box center [981, 550] width 18 height 18
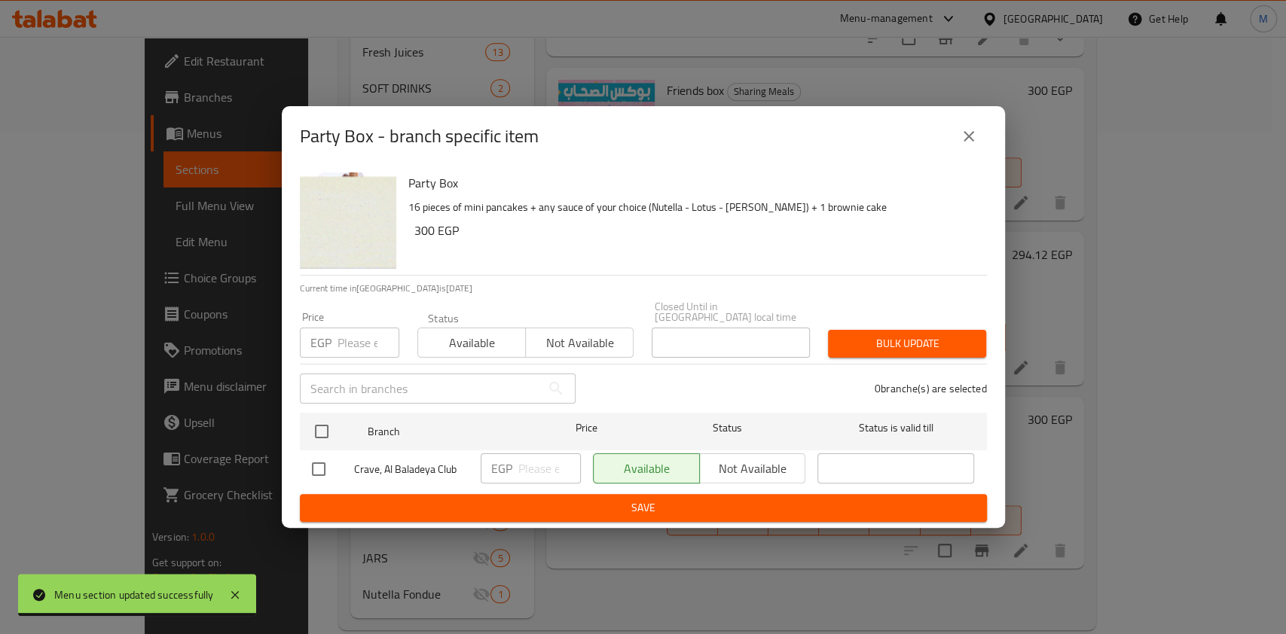
click at [977, 141] on button "close" at bounding box center [968, 136] width 36 height 36
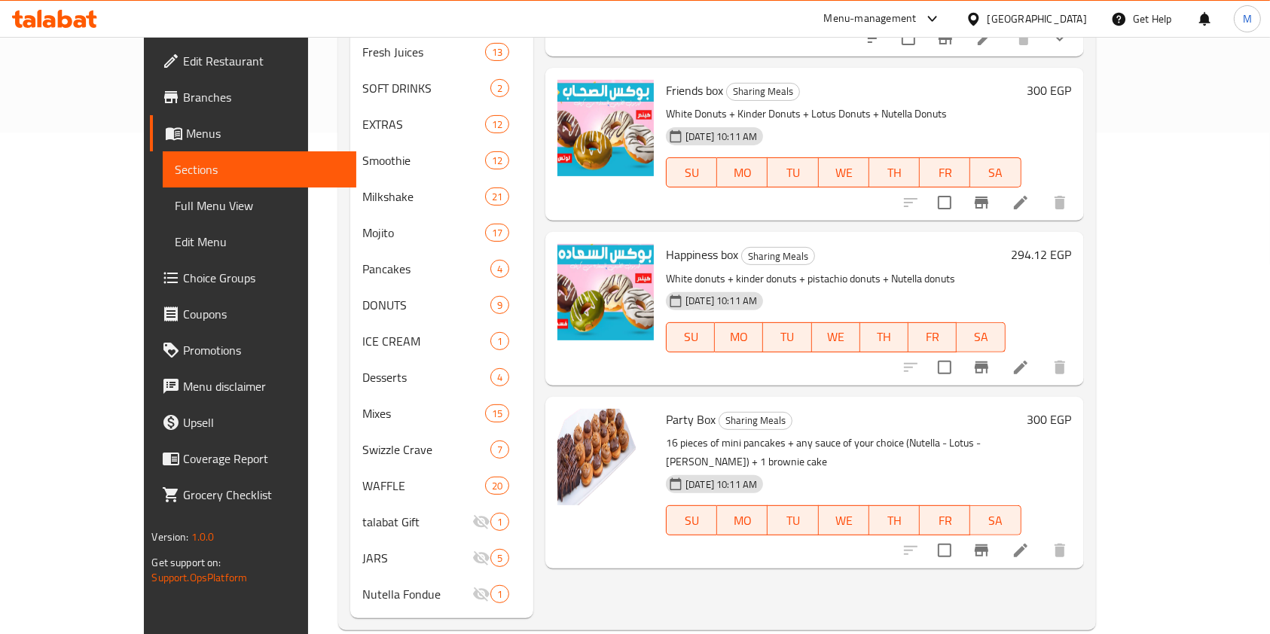
click at [1072, 409] on h6 "300 EGP" at bounding box center [1049, 419] width 44 height 21
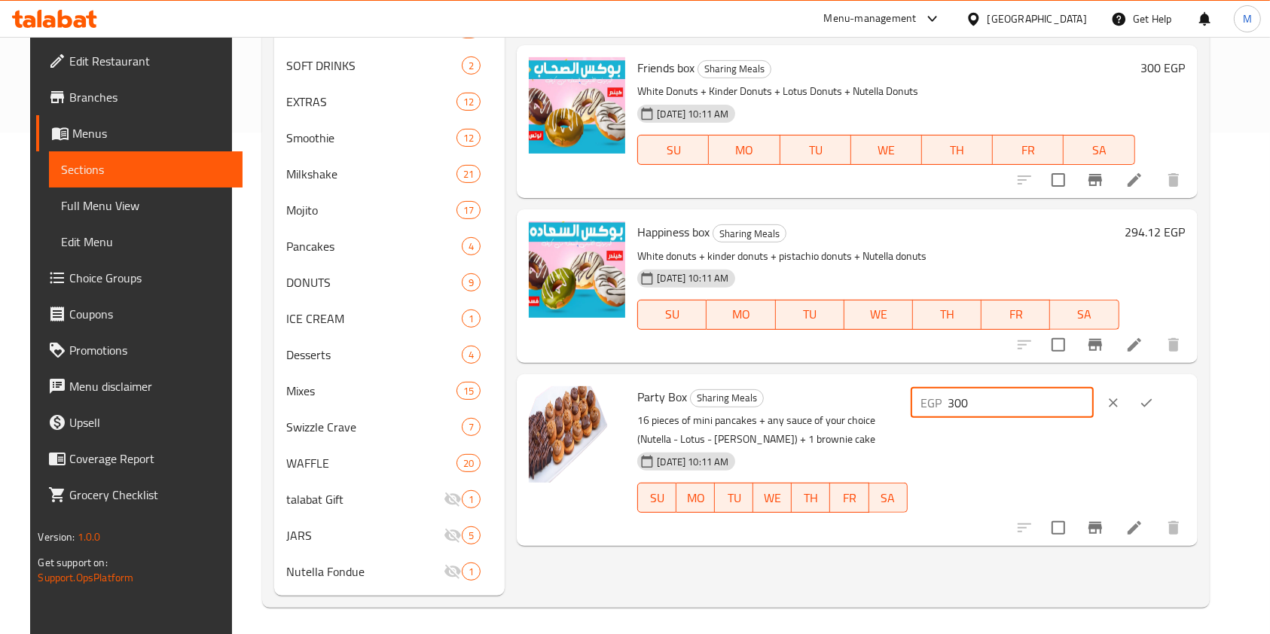
click at [1034, 398] on input "300" at bounding box center [1020, 403] width 145 height 30
type input "375"
click at [1163, 412] on button "ok" at bounding box center [1146, 402] width 33 height 33
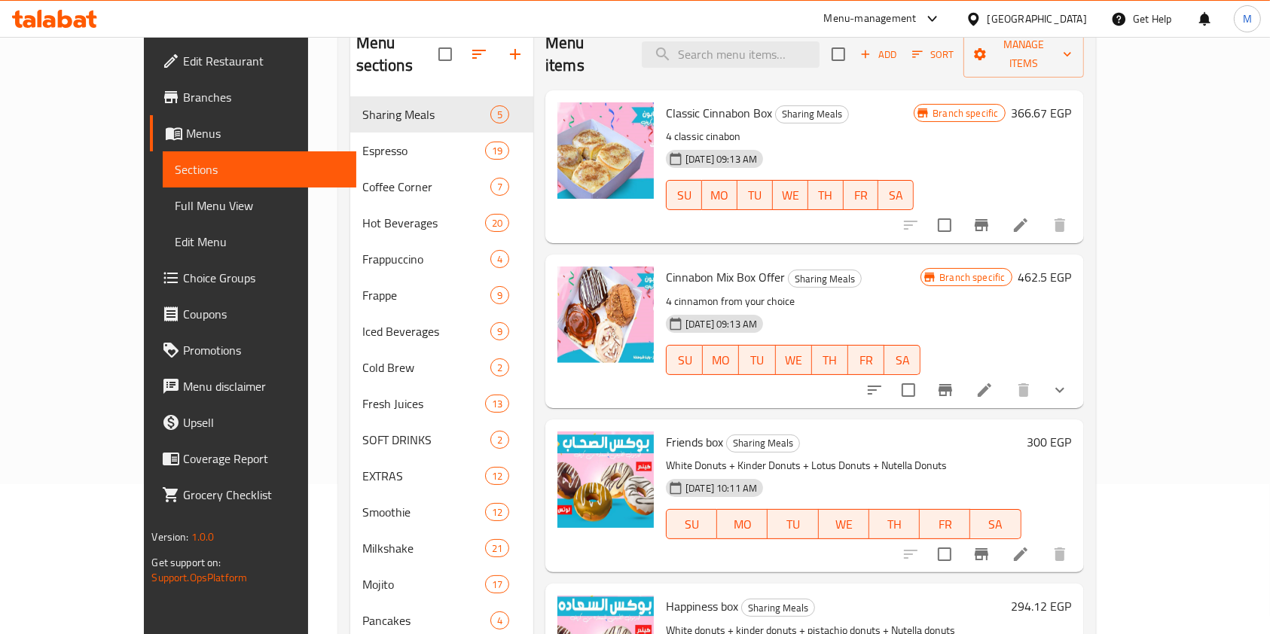
scroll to position [103, 0]
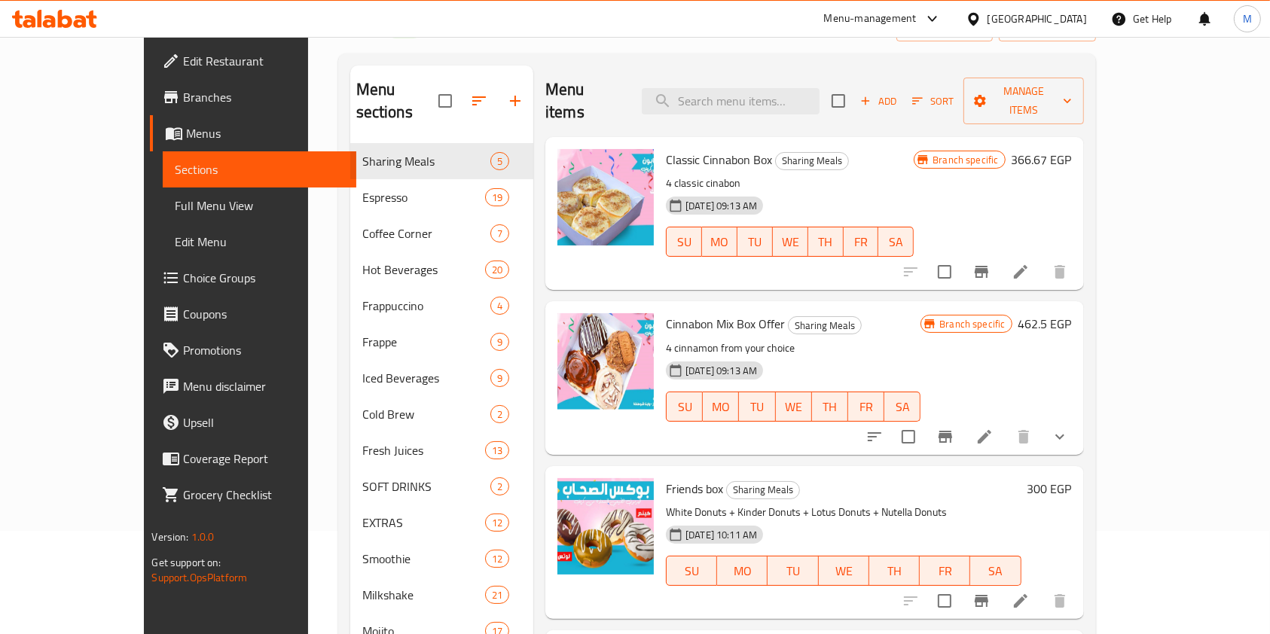
click at [62, 10] on icon at bounding box center [54, 19] width 85 height 18
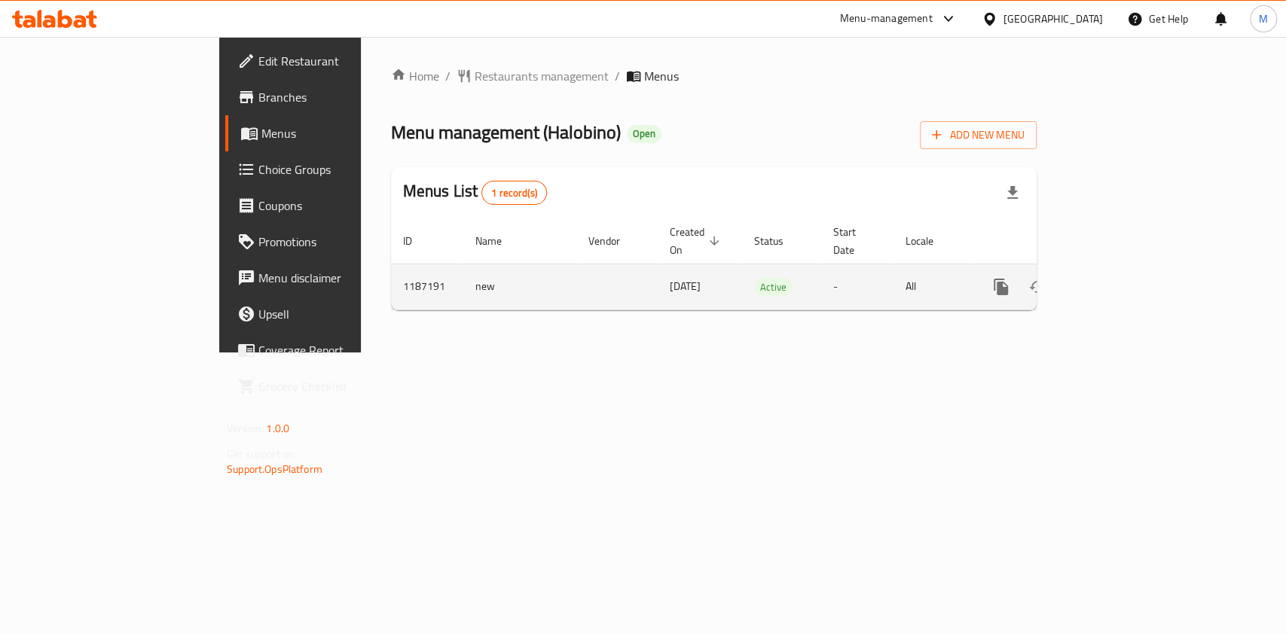
click at [1118, 278] on icon "enhanced table" at bounding box center [1109, 287] width 18 height 18
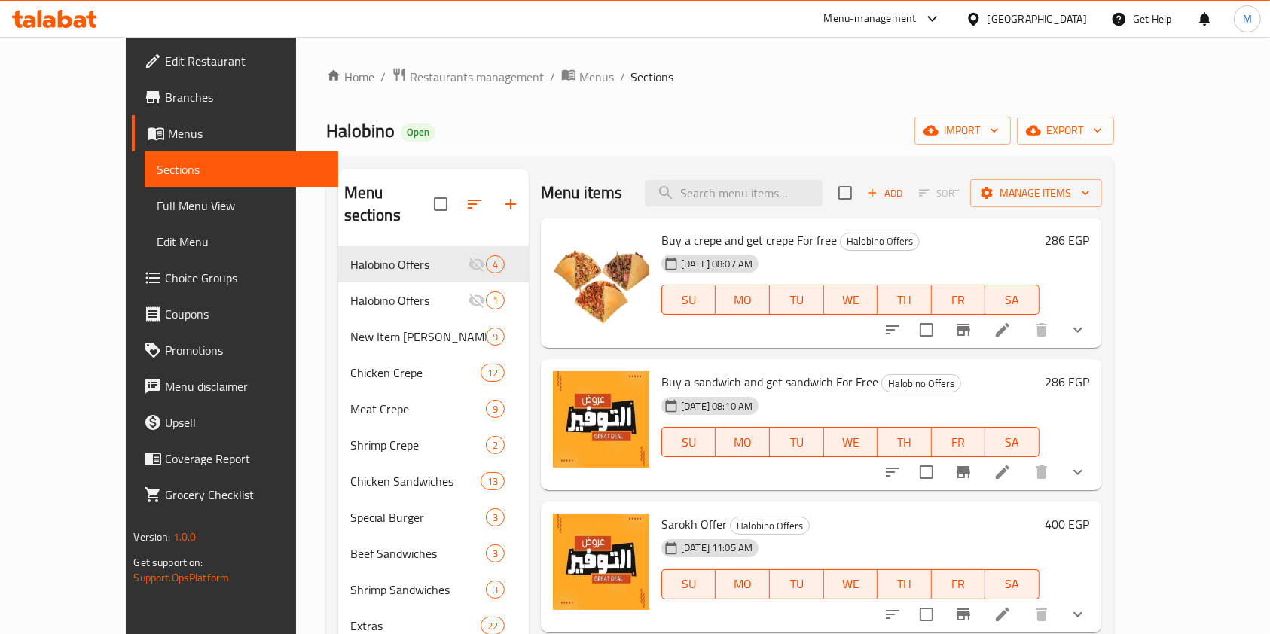
click at [75, 18] on icon at bounding box center [80, 21] width 13 height 13
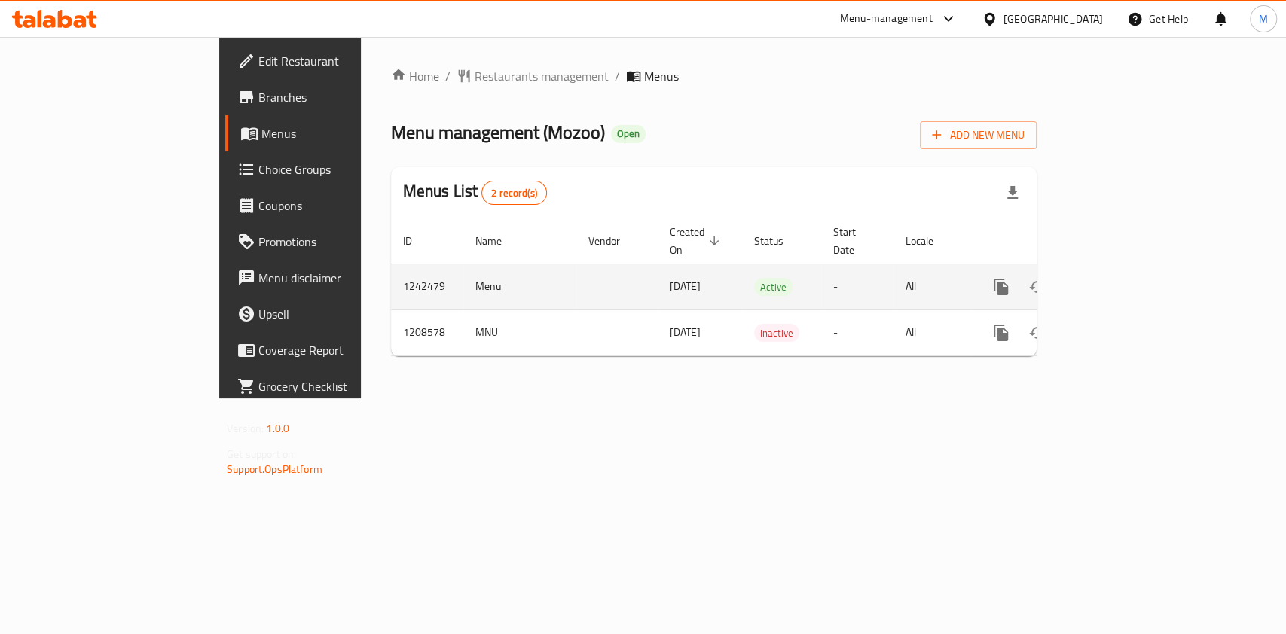
click at [1118, 278] on icon "enhanced table" at bounding box center [1109, 287] width 18 height 18
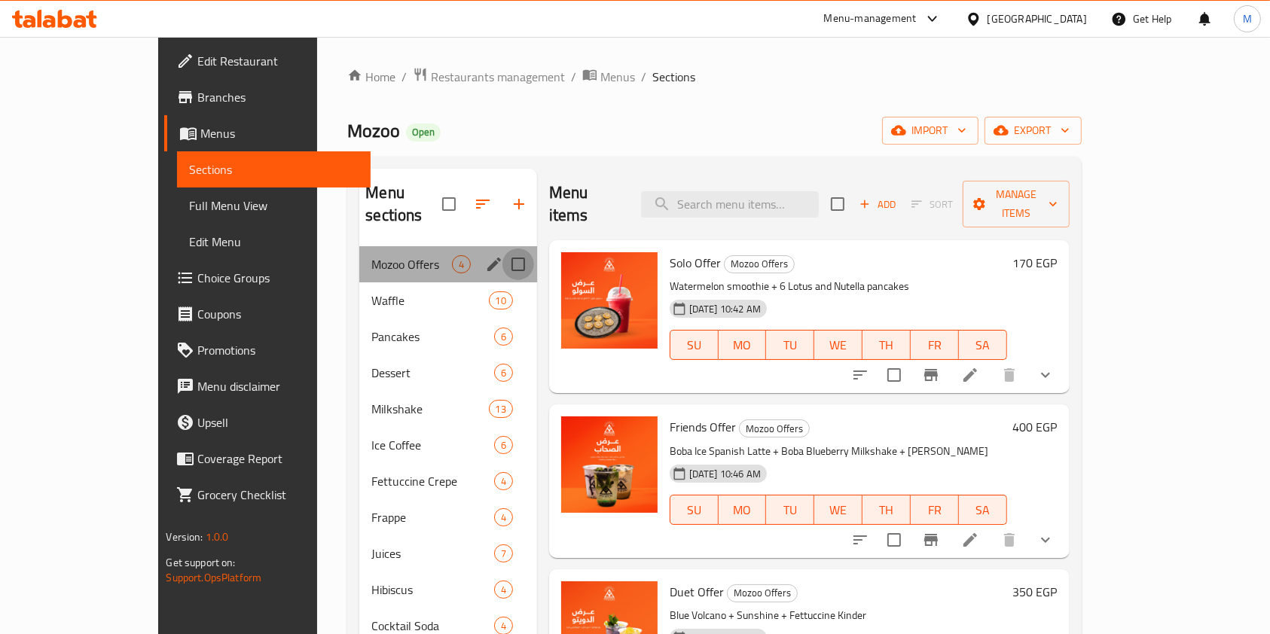
click at [502, 249] on input "Menu sections" at bounding box center [518, 265] width 32 height 32
checkbox input "true"
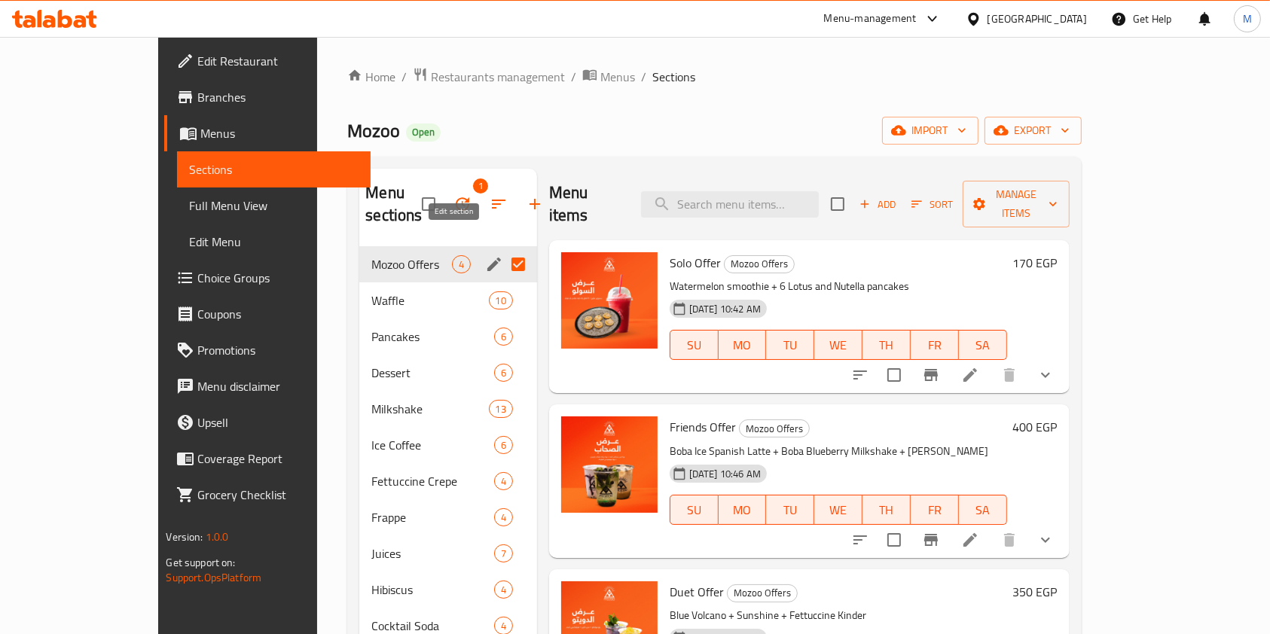
click at [485, 255] on icon "edit" at bounding box center [494, 264] width 18 height 18
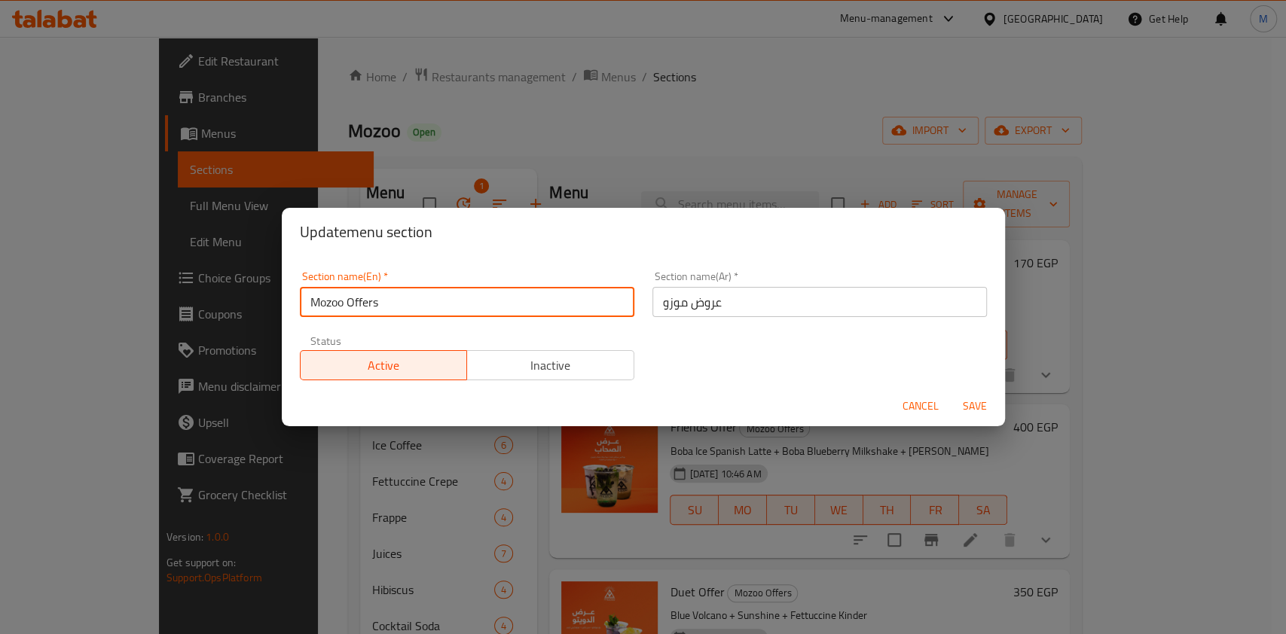
click at [483, 297] on input "Mozoo Offers" at bounding box center [467, 302] width 334 height 30
type input "س"
type input "Sharing Meals"
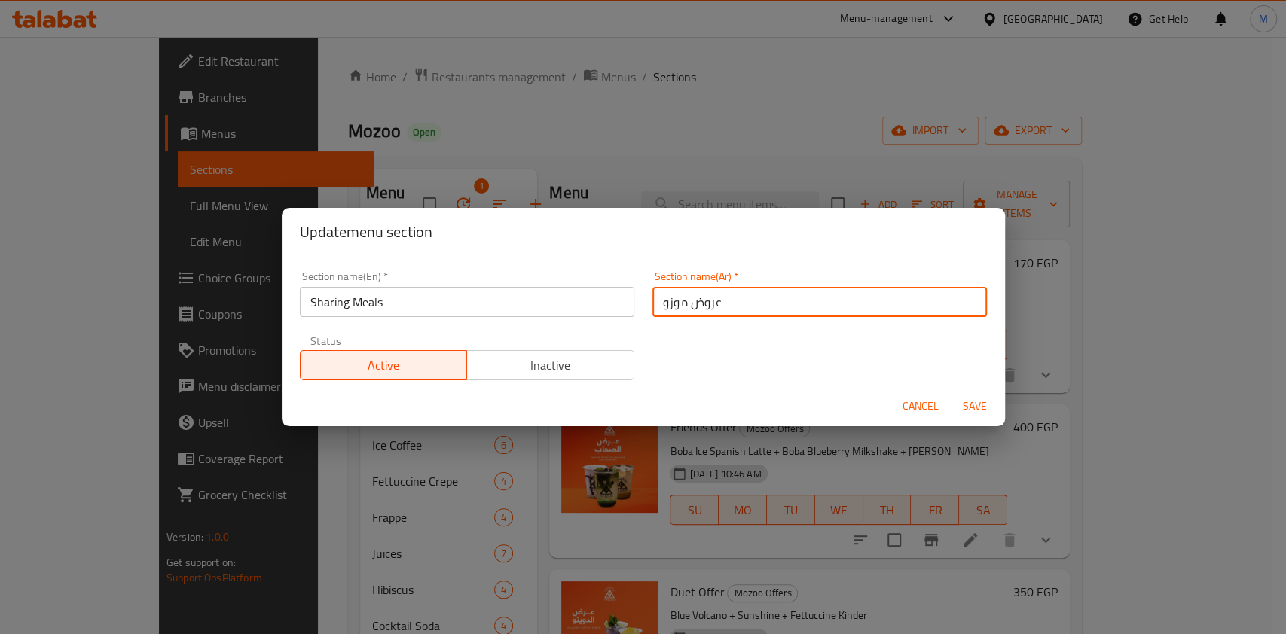
click at [724, 298] on input "عروض موزو" at bounding box center [819, 302] width 334 height 30
type input "ع"
type input ","
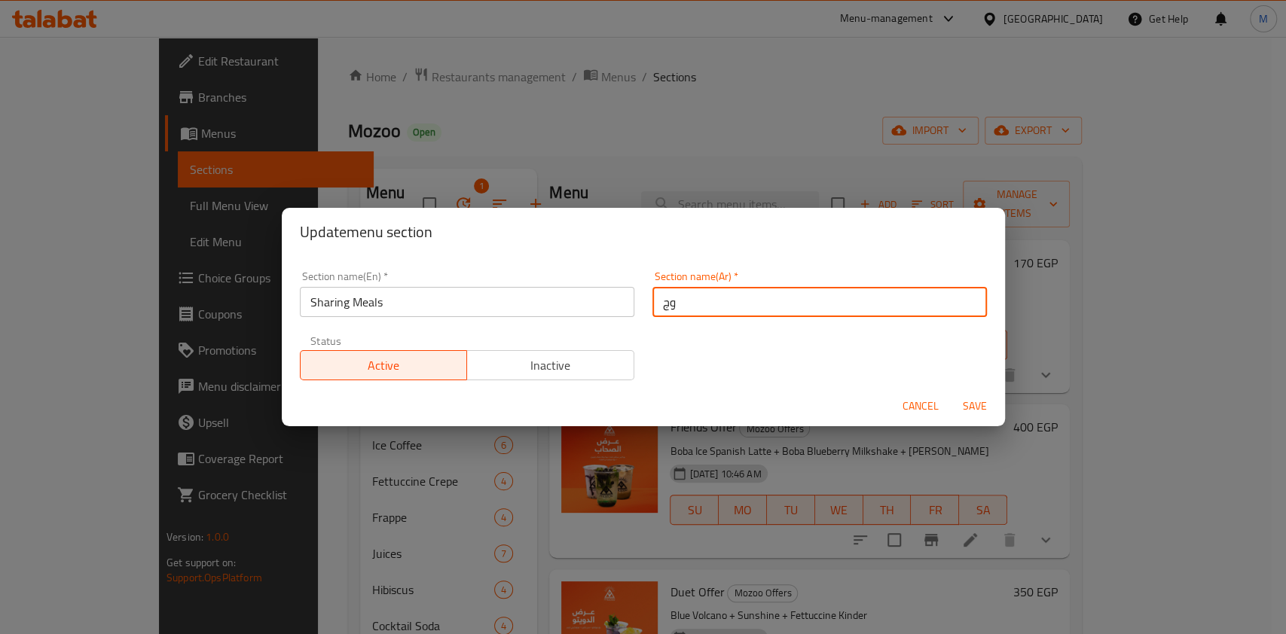
type input "وجبة الشير"
click at [744, 314] on input "وجبة الشير" at bounding box center [819, 302] width 334 height 30
type input "وجبات للمشاركة"
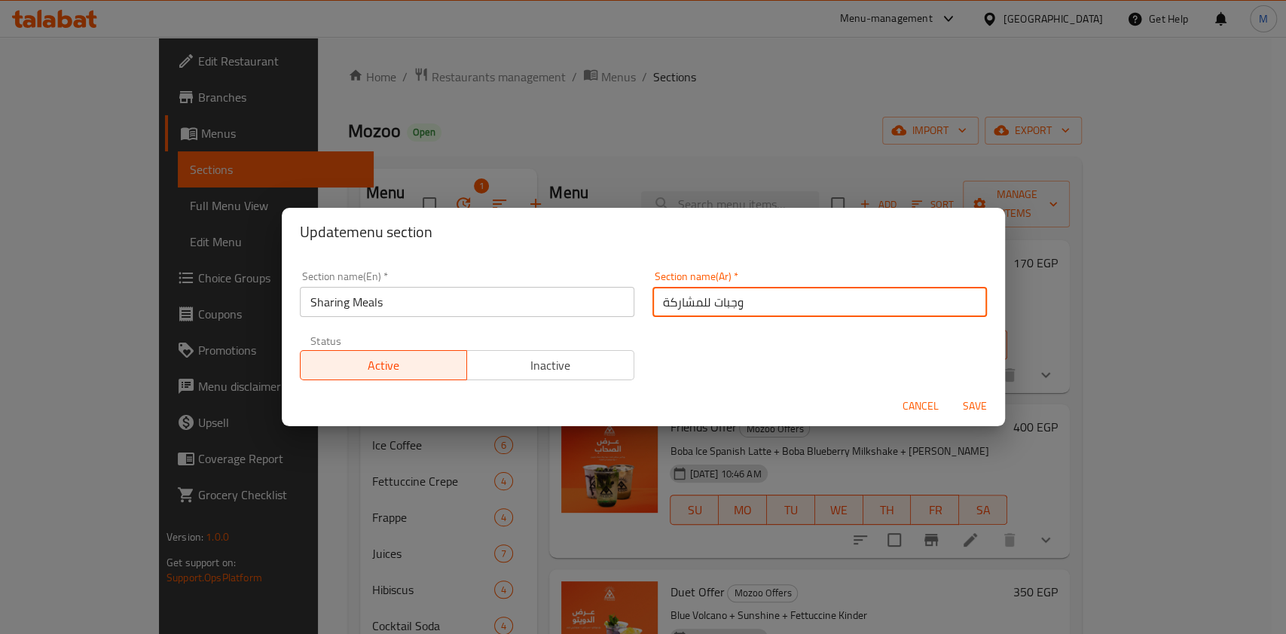
click at [959, 405] on span "Save" at bounding box center [974, 406] width 36 height 19
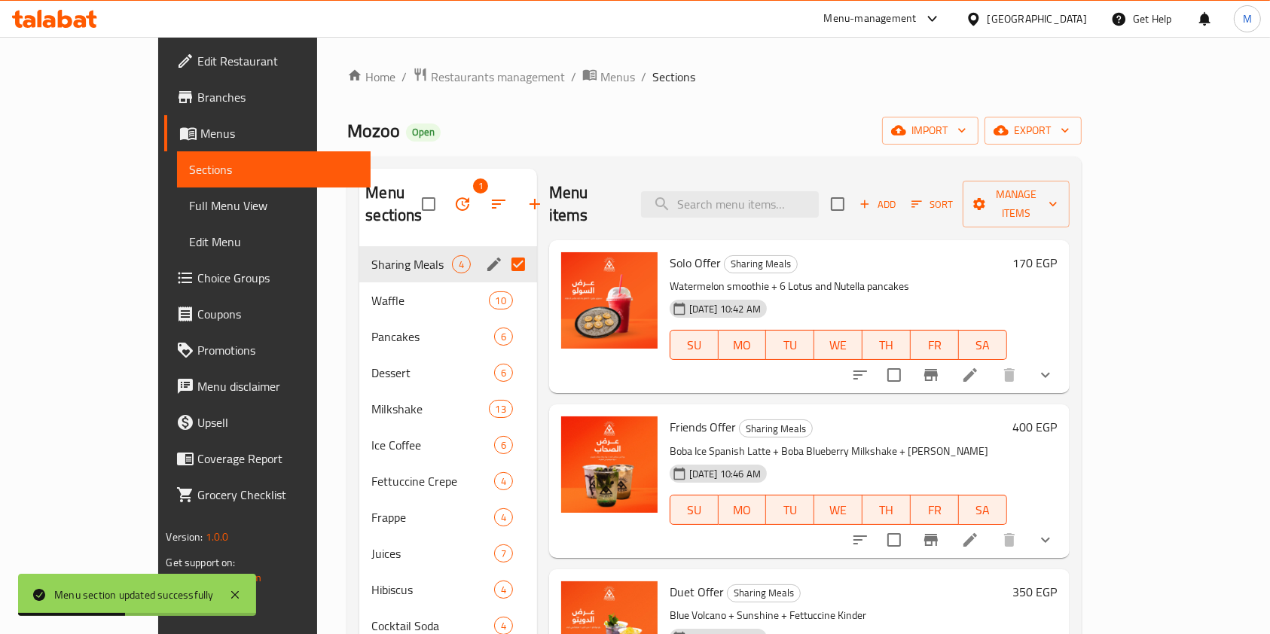
click at [502, 249] on input "Menu sections" at bounding box center [518, 265] width 32 height 32
checkbox input "false"
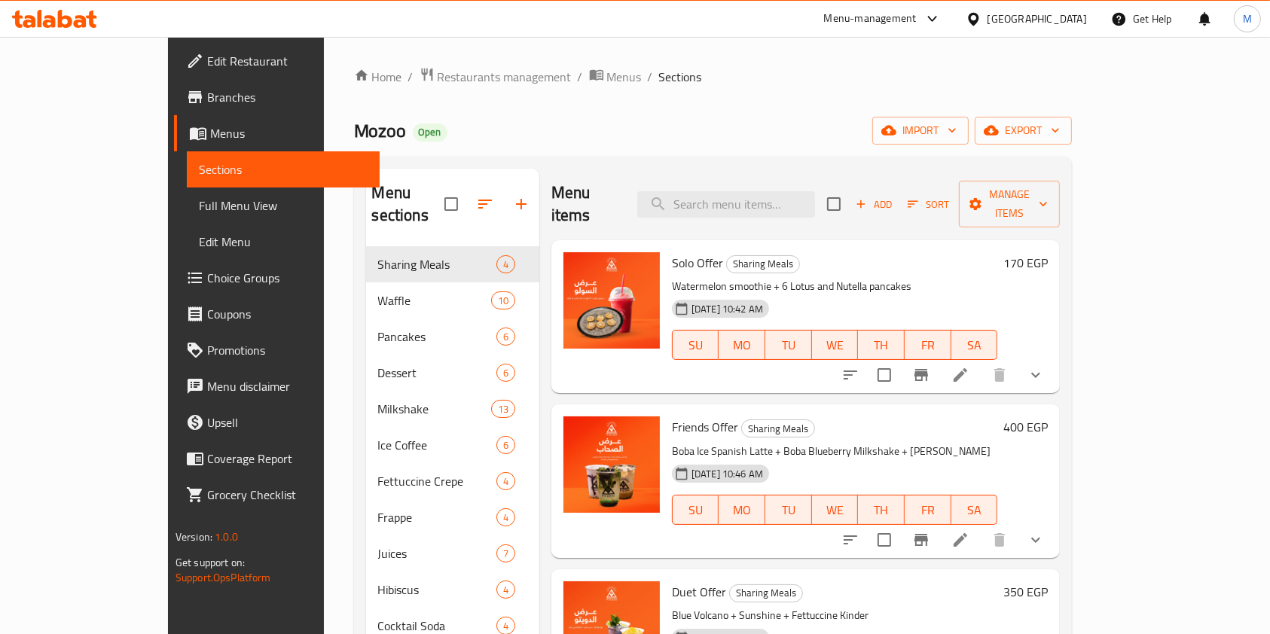
click at [69, 19] on icon at bounding box center [65, 19] width 14 height 18
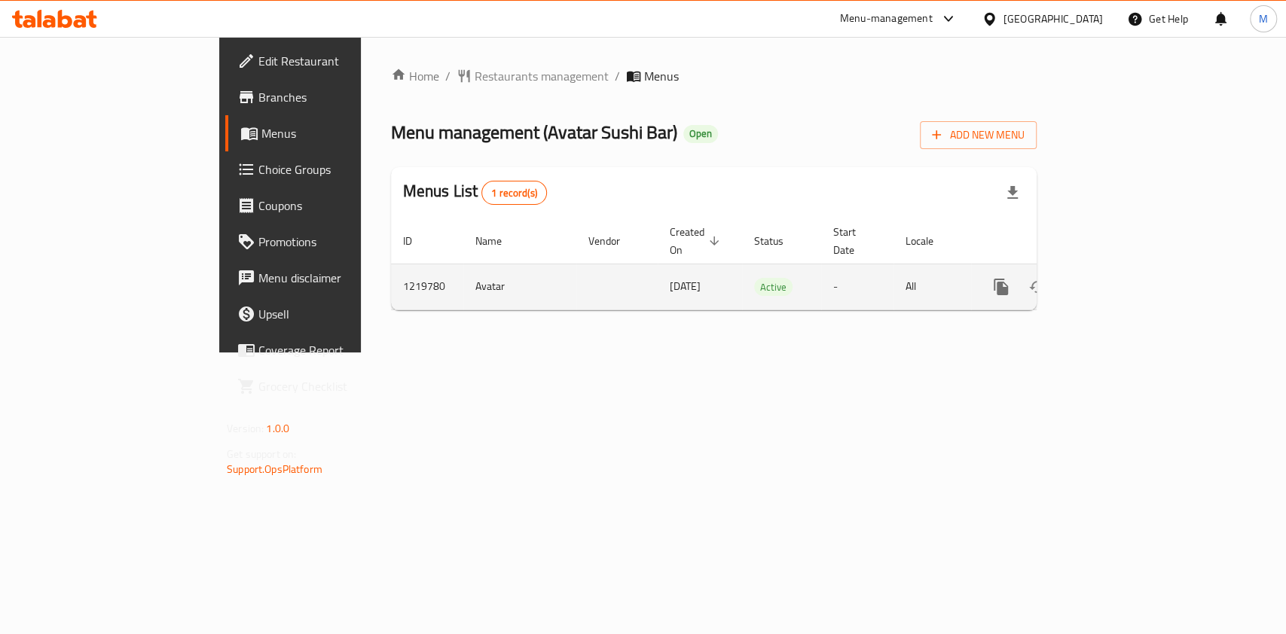
click at [1118, 278] on icon "enhanced table" at bounding box center [1109, 287] width 18 height 18
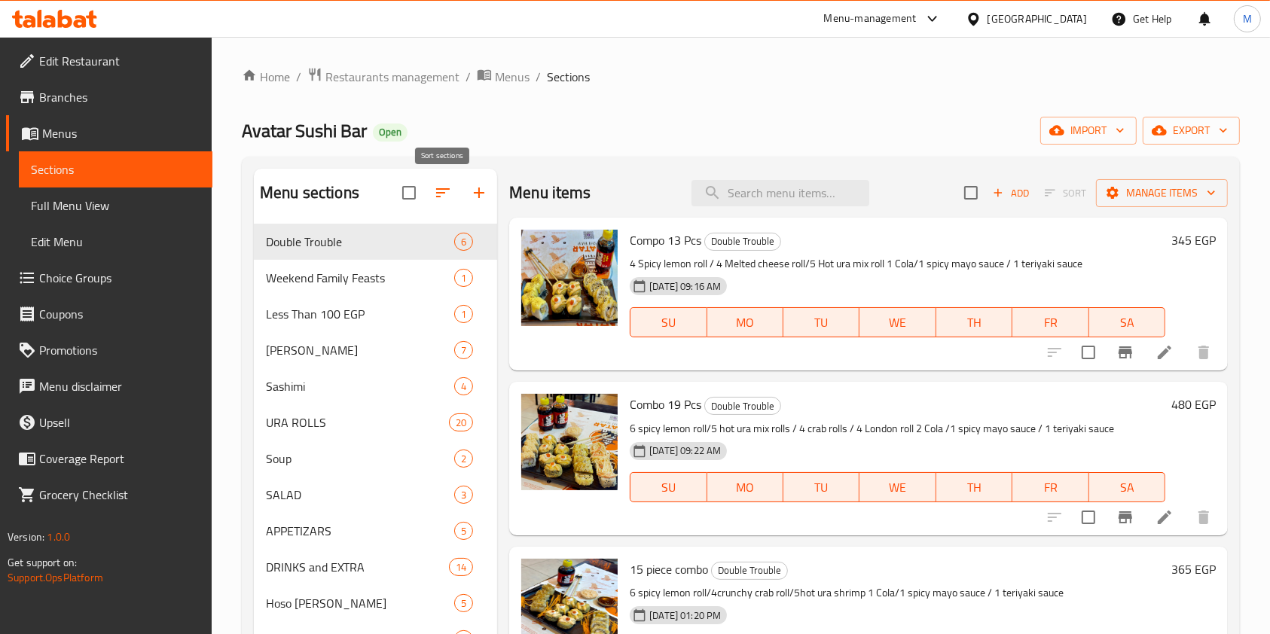
click at [444, 202] on icon "button" at bounding box center [443, 193] width 18 height 18
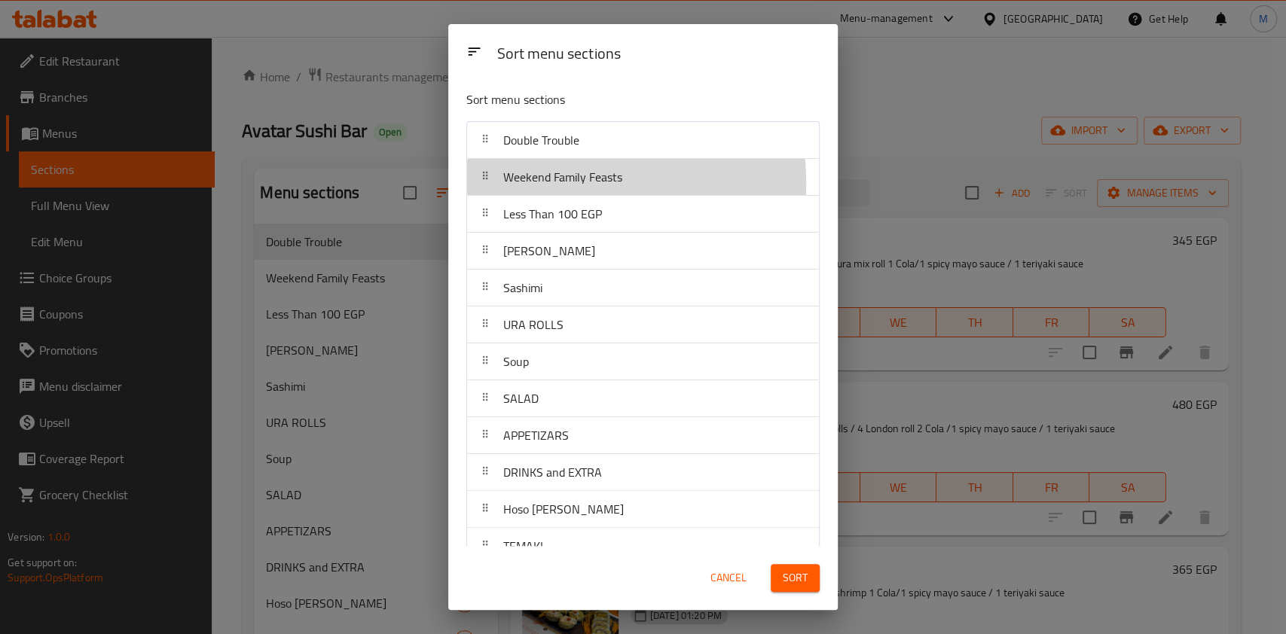
drag, startPoint x: 542, startPoint y: 184, endPoint x: 540, endPoint y: 140, distance: 43.7
click at [540, 140] on nav "Double Trouble Weekend Family Feasts Less Than 100 EGP Nigiri Sushi Sashimi URA…" at bounding box center [642, 398] width 353 height 555
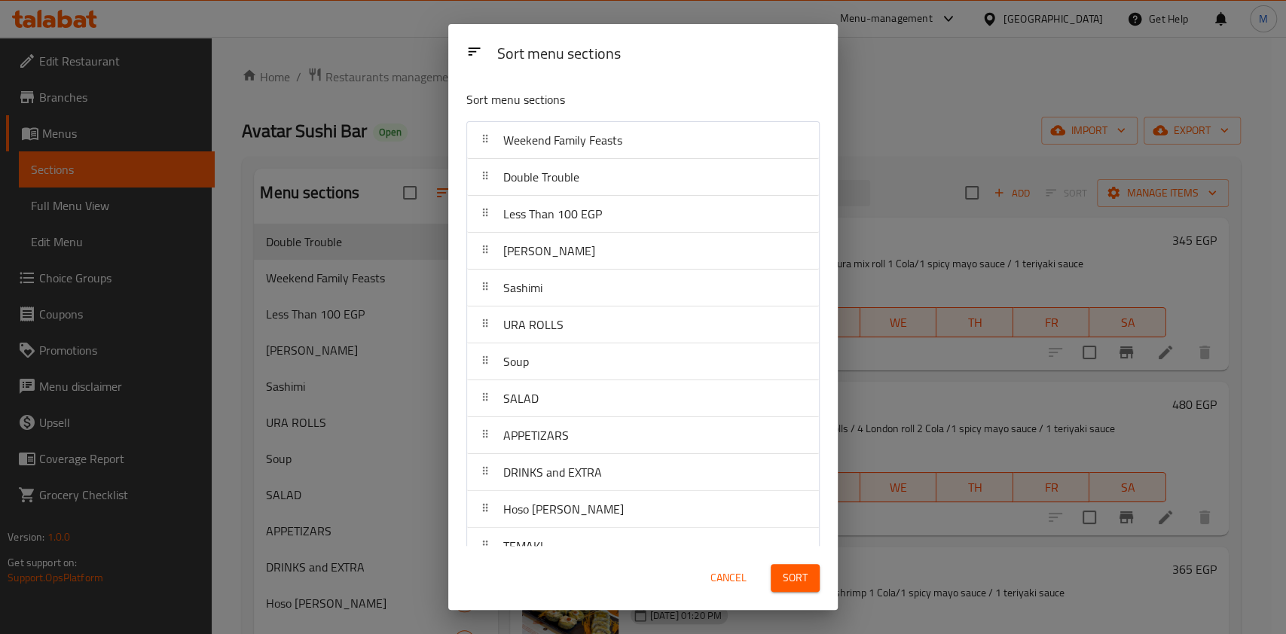
click at [801, 581] on span "Sort" at bounding box center [794, 578] width 25 height 19
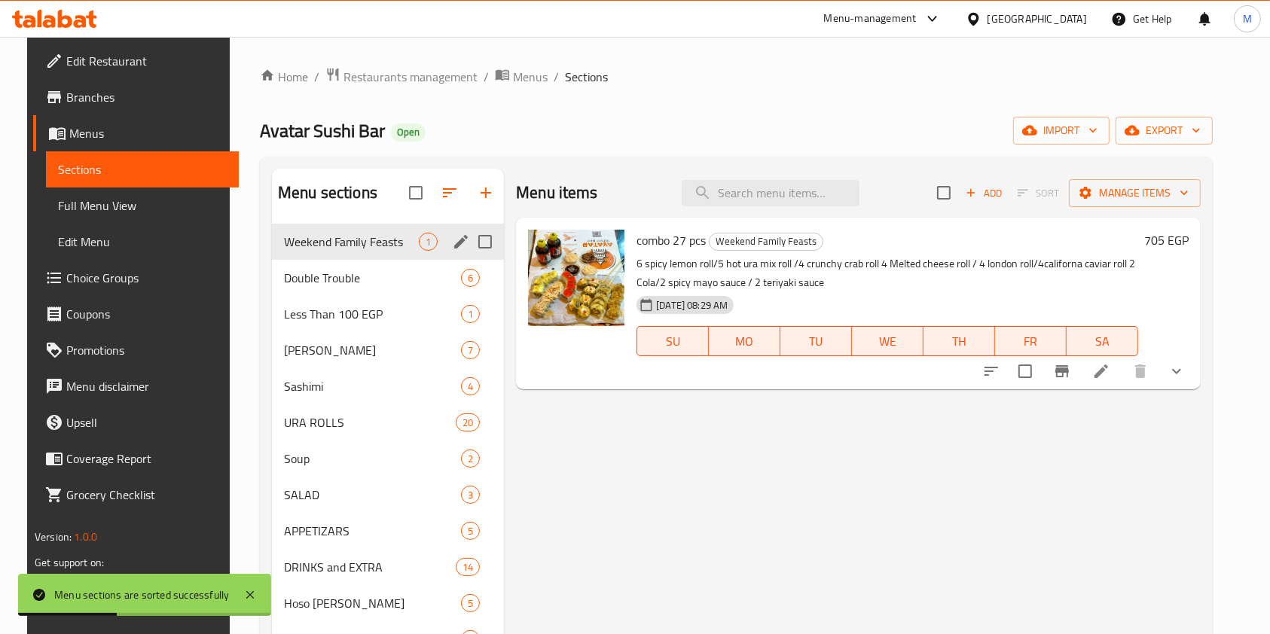
click at [474, 242] on input "Menu sections" at bounding box center [485, 242] width 32 height 32
checkbox input "true"
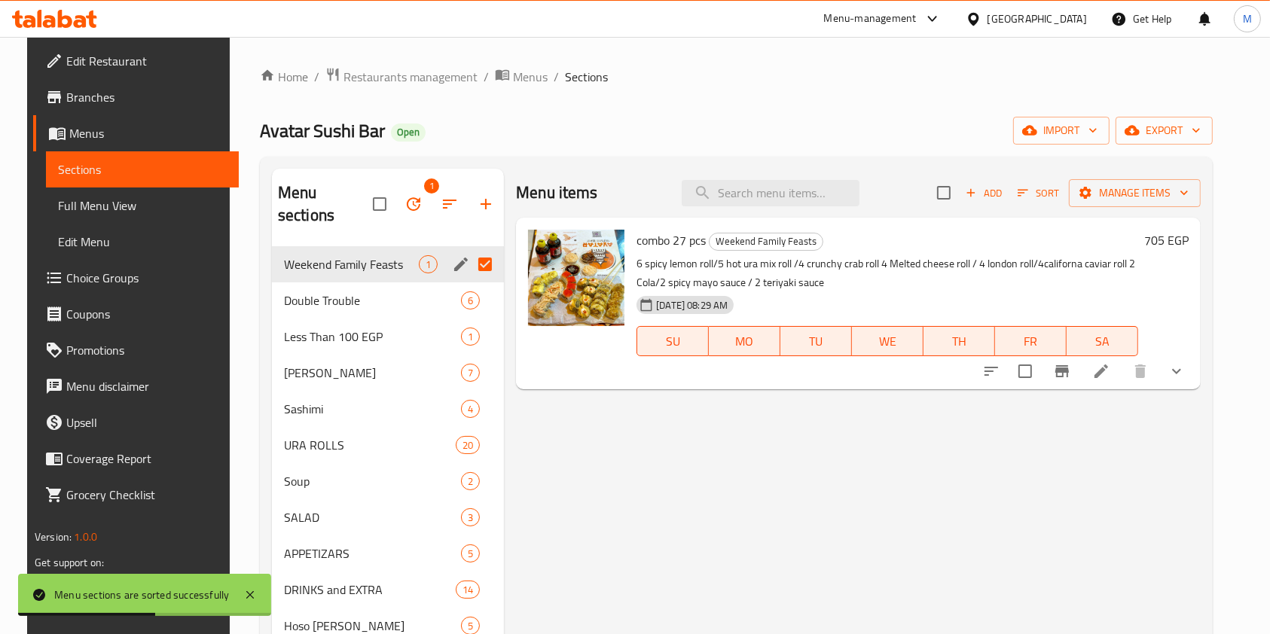
click at [452, 255] on icon "edit" at bounding box center [461, 264] width 18 height 18
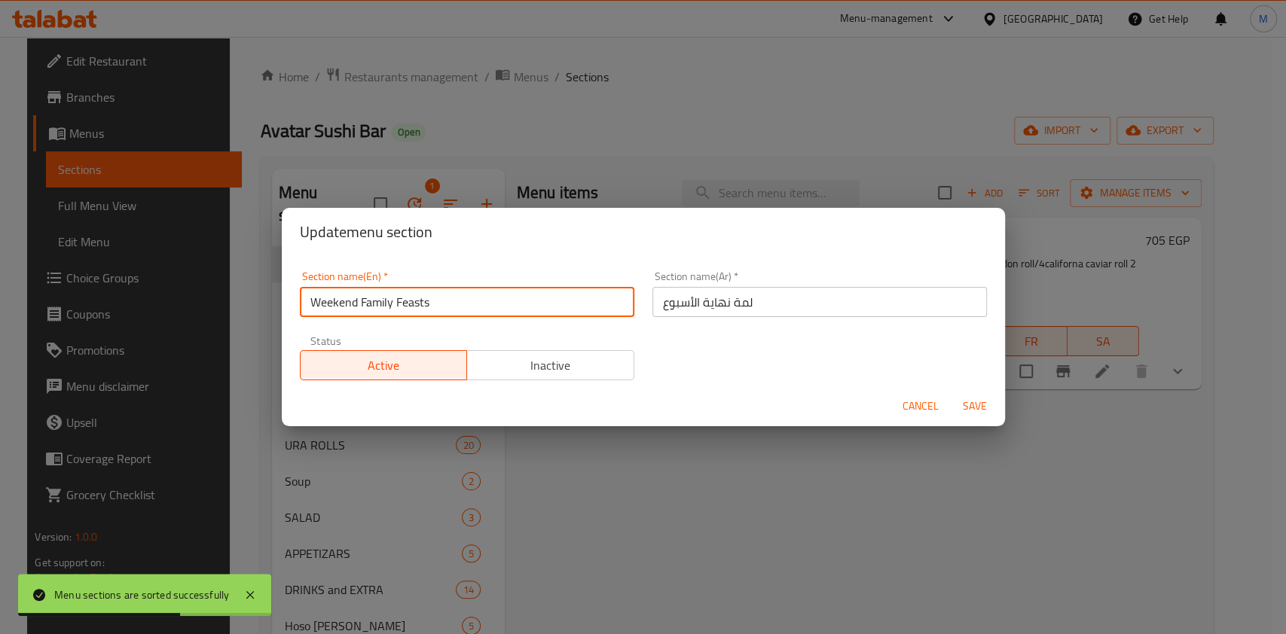
click at [561, 316] on input "Weekend Family Feasts" at bounding box center [467, 302] width 334 height 30
type input "W"
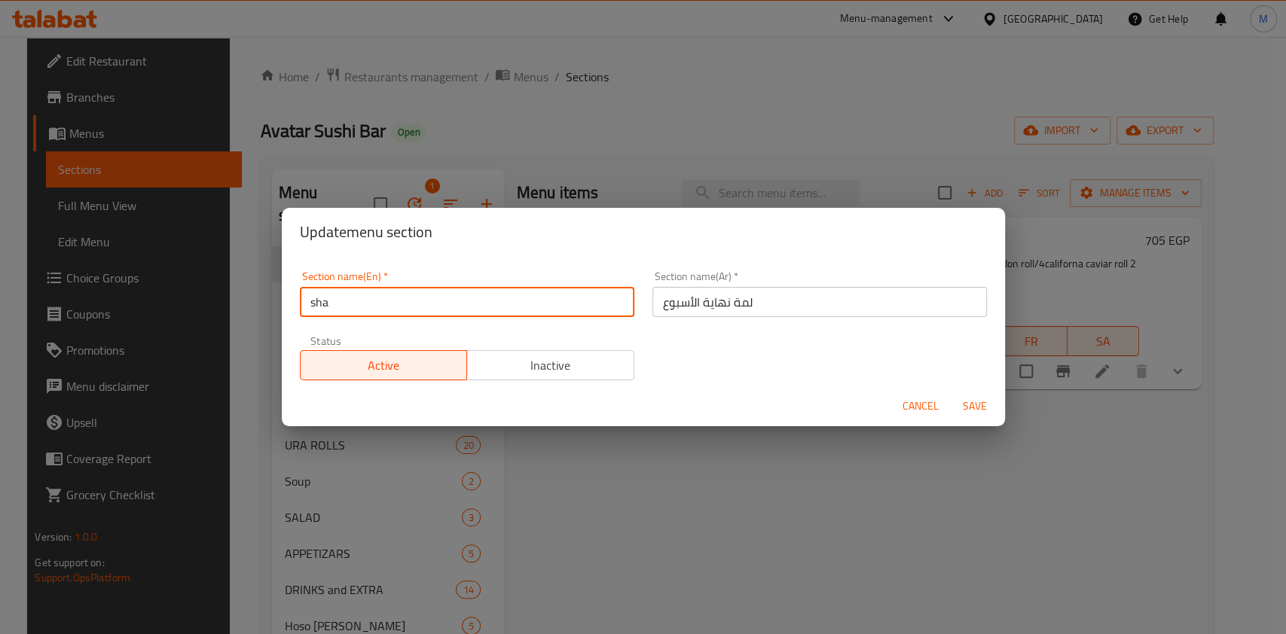
type input "Sharing Meals"
click at [727, 304] on input "لمة نهاية الأسبوع" at bounding box center [819, 302] width 334 height 30
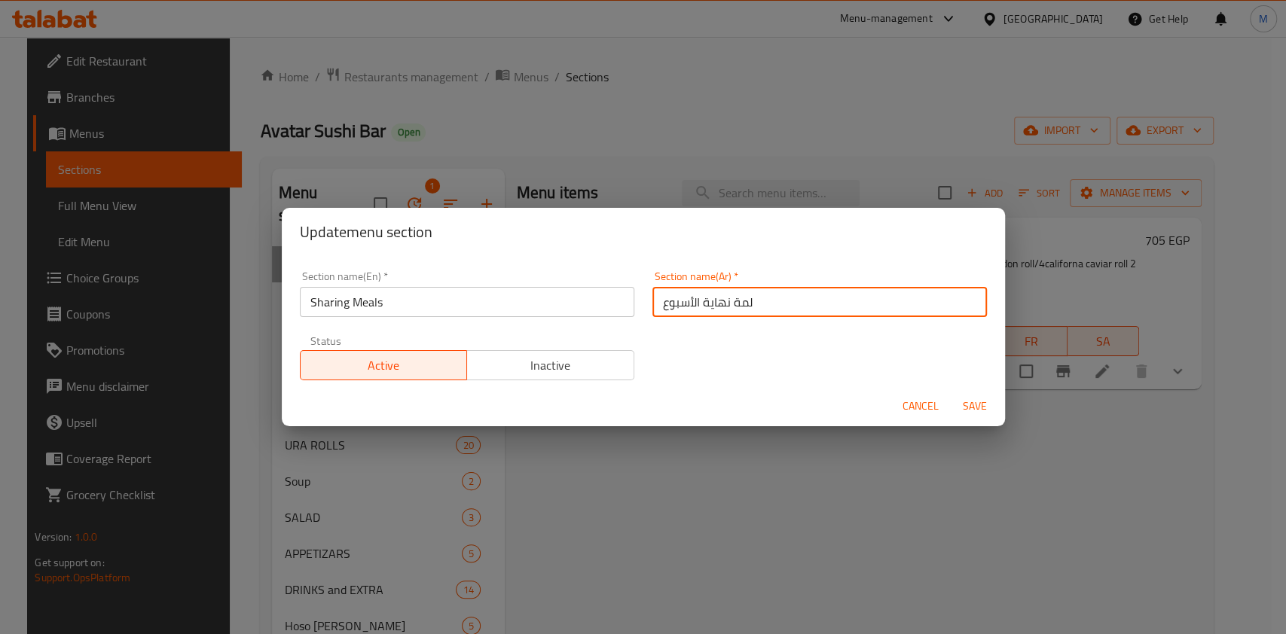
click at [727, 304] on input "لمة نهاية الأسبوع" at bounding box center [819, 302] width 334 height 30
type input ","
type input "وجبات للمشاركة"
click at [959, 405] on span "Save" at bounding box center [974, 406] width 36 height 19
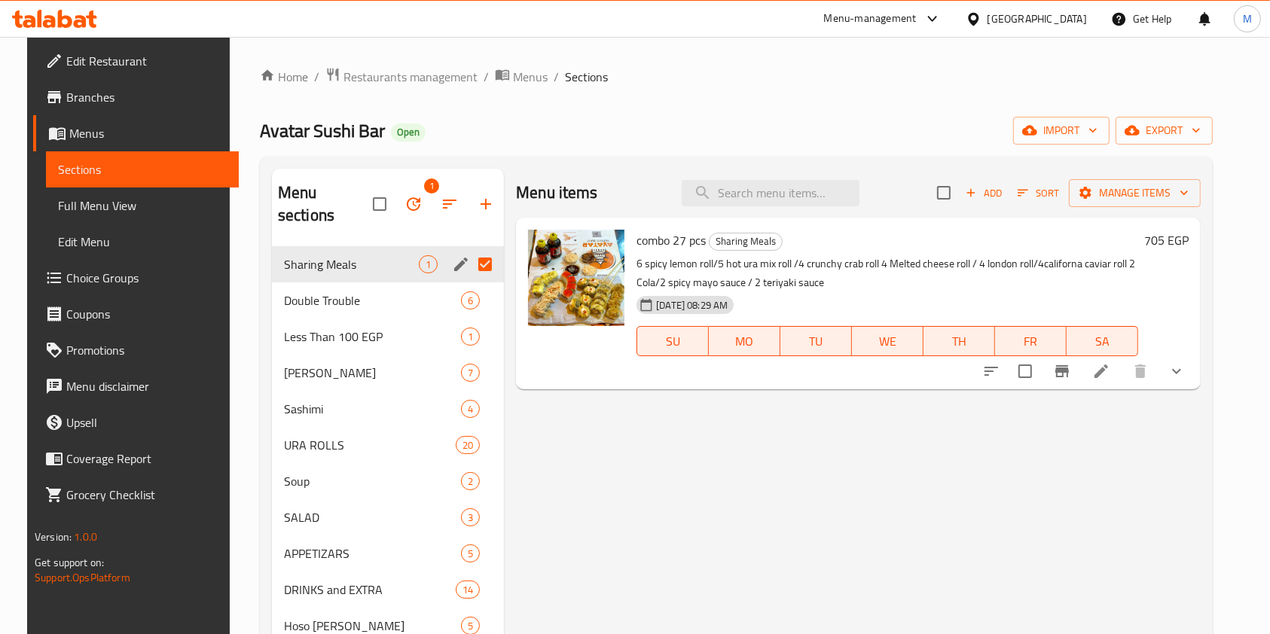
click at [477, 249] on input "Menu sections" at bounding box center [485, 265] width 32 height 32
checkbox input "false"
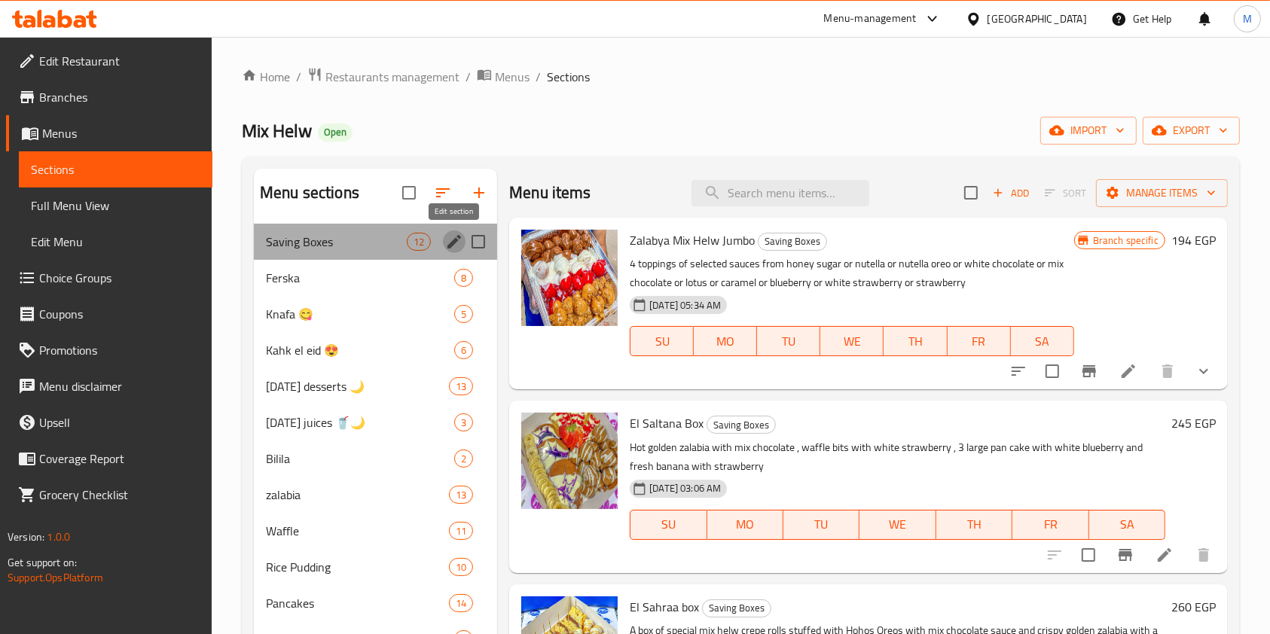
click at [454, 239] on icon "edit" at bounding box center [454, 242] width 14 height 14
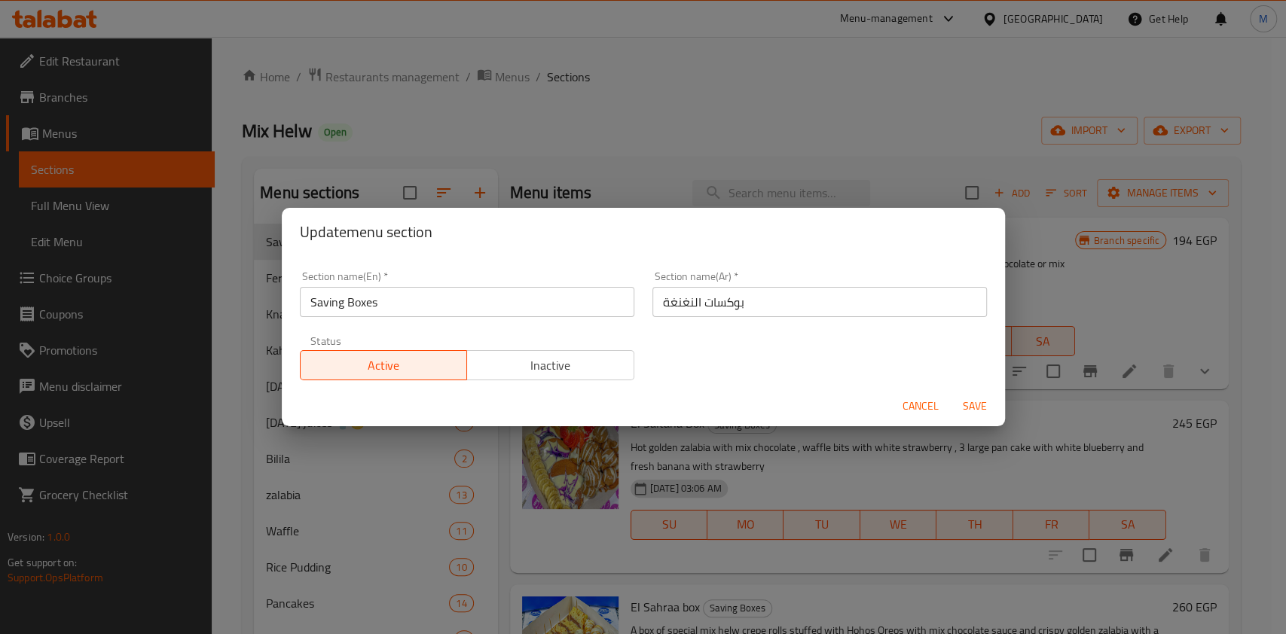
drag, startPoint x: 510, startPoint y: 250, endPoint x: 528, endPoint y: 259, distance: 20.2
click at [511, 252] on div "Update menu section" at bounding box center [643, 232] width 723 height 48
click at [907, 402] on span "Cancel" at bounding box center [920, 406] width 36 height 19
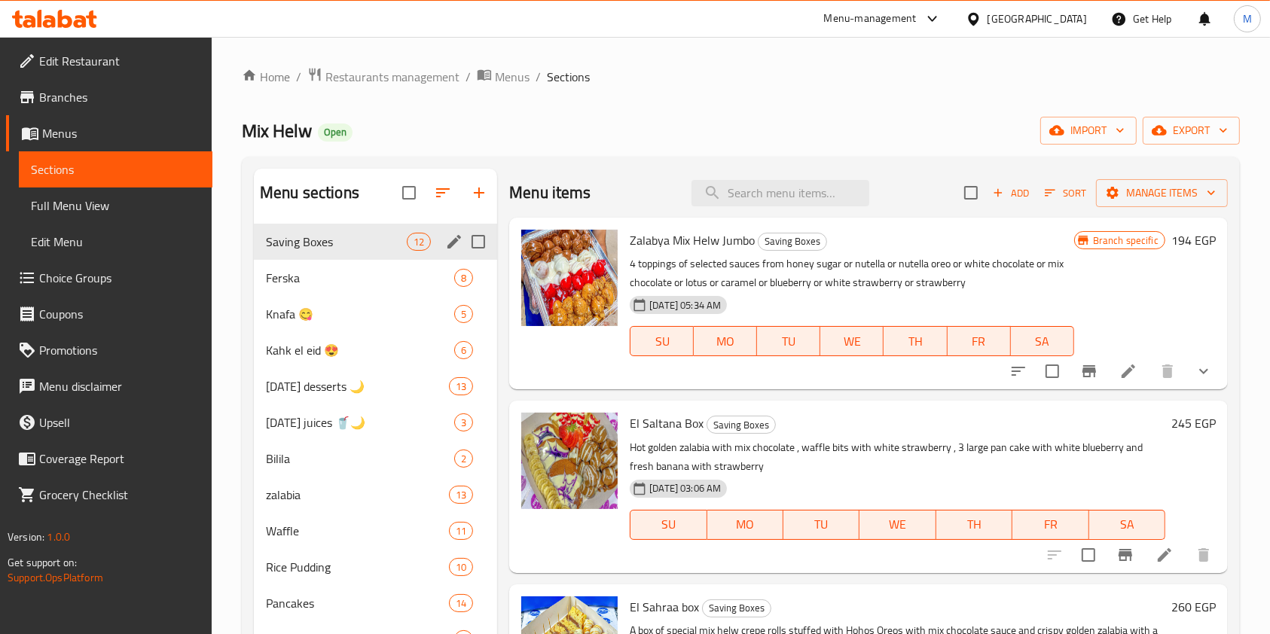
click at [487, 240] on input "Menu sections" at bounding box center [478, 242] width 32 height 32
checkbox input "true"
click at [447, 238] on icon "edit" at bounding box center [454, 242] width 18 height 18
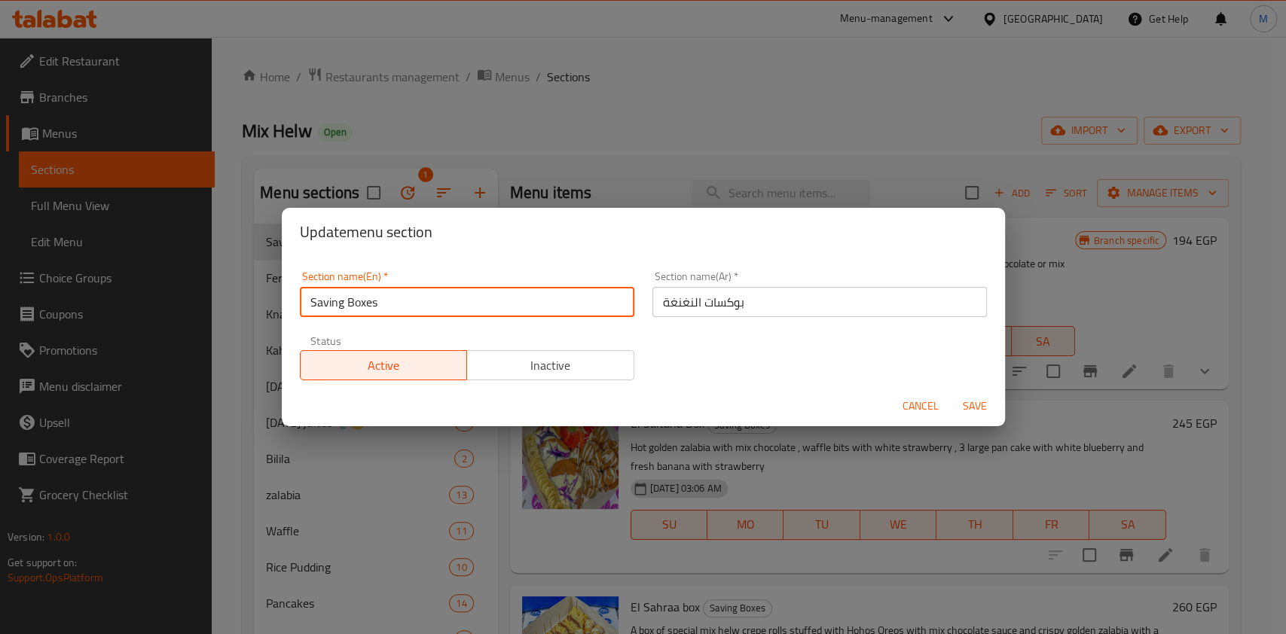
click at [459, 313] on input "Saving Boxes" at bounding box center [467, 302] width 334 height 30
type input "س"
type input "Sharing Meals"
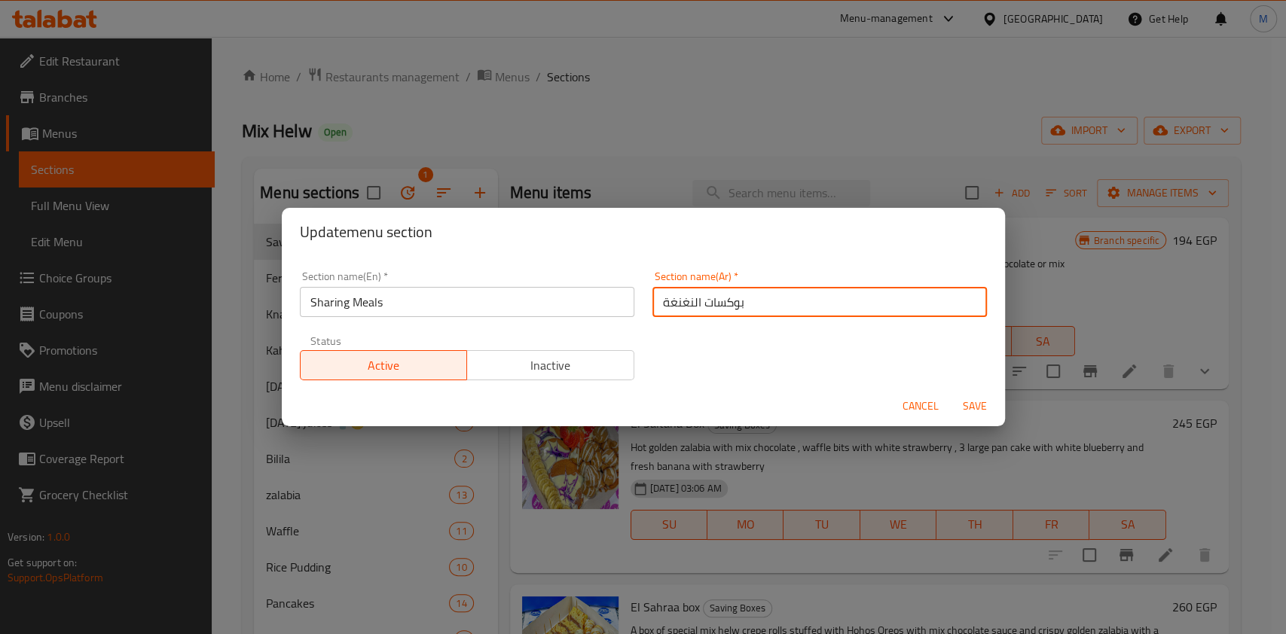
click at [668, 305] on input "بوكسات النغنغة" at bounding box center [819, 302] width 334 height 30
type input "وجبات للمشاركة"
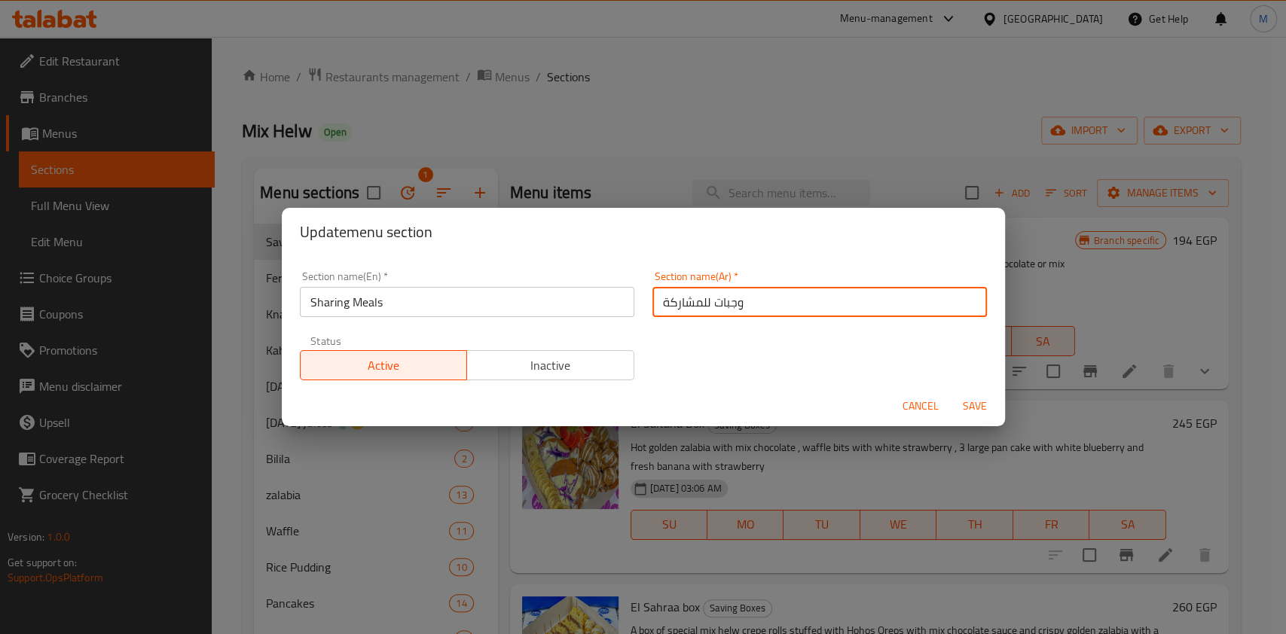
click at [975, 408] on span "Save" at bounding box center [974, 406] width 36 height 19
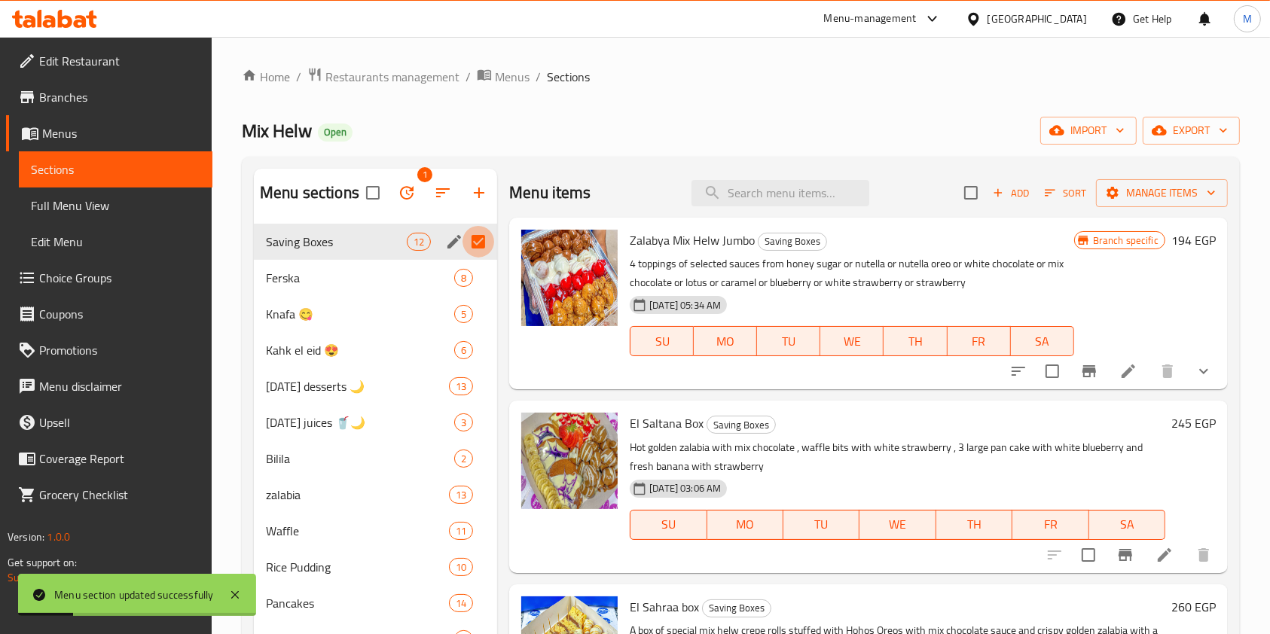
click at [483, 236] on input "Menu sections" at bounding box center [478, 242] width 32 height 32
checkbox input "false"
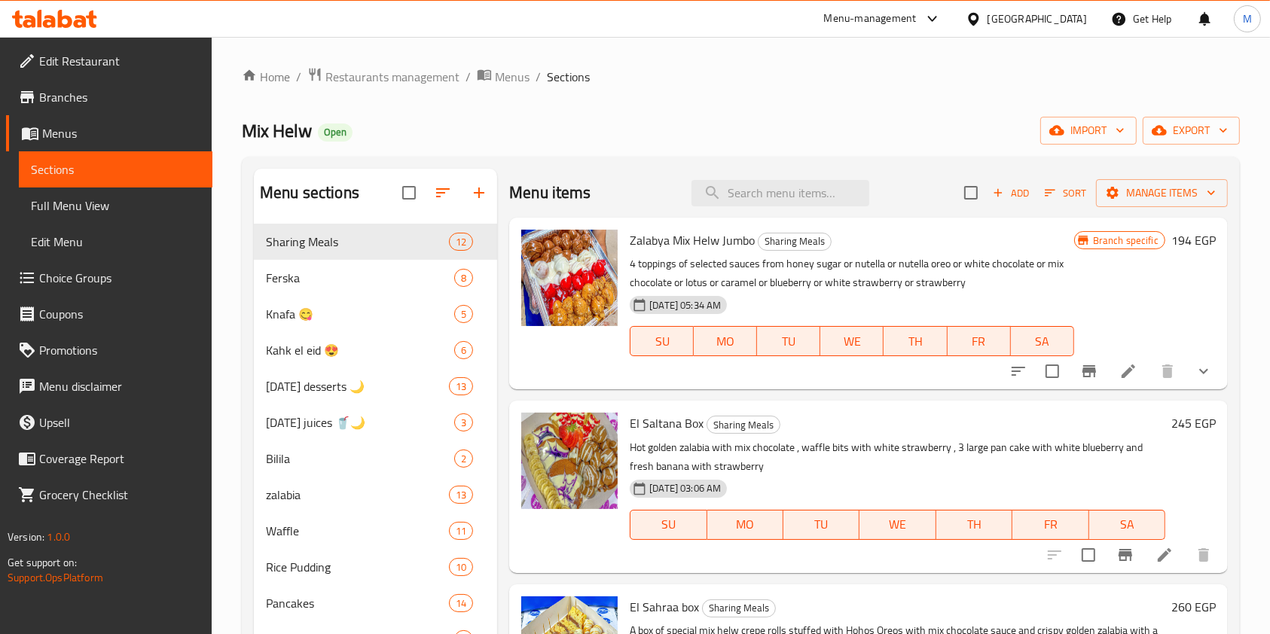
click at [94, 30] on div at bounding box center [54, 19] width 109 height 30
click at [70, 27] on icon at bounding box center [54, 19] width 85 height 18
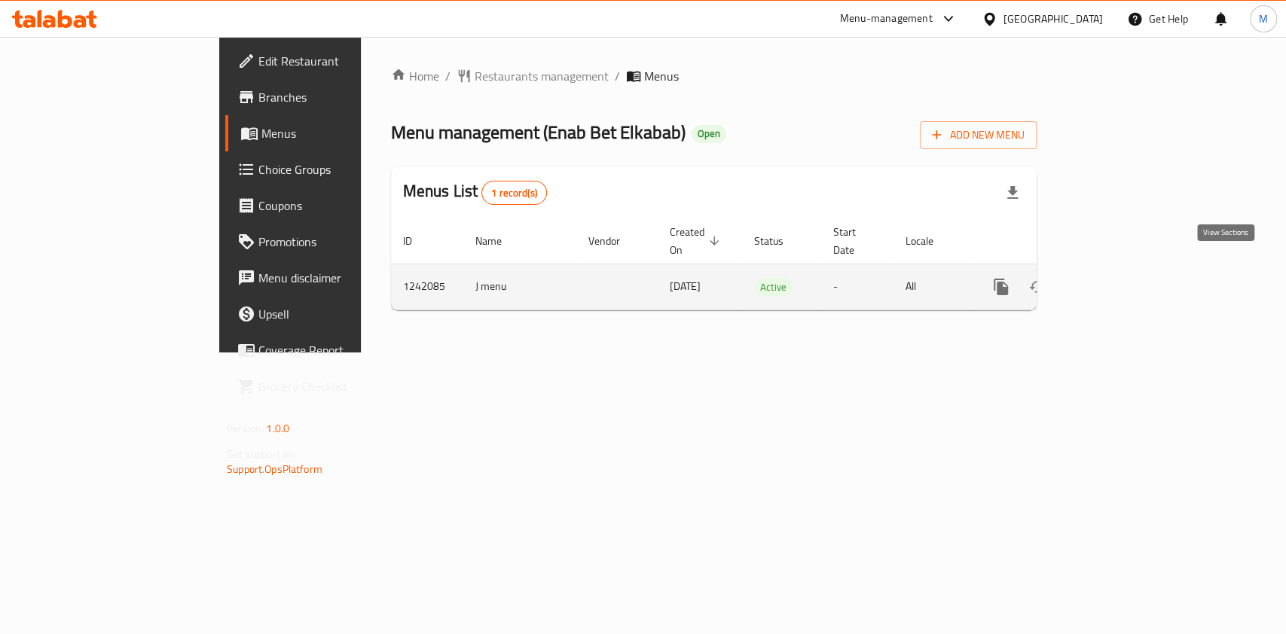
click at [1127, 279] on link "enhanced table" at bounding box center [1109, 287] width 36 height 36
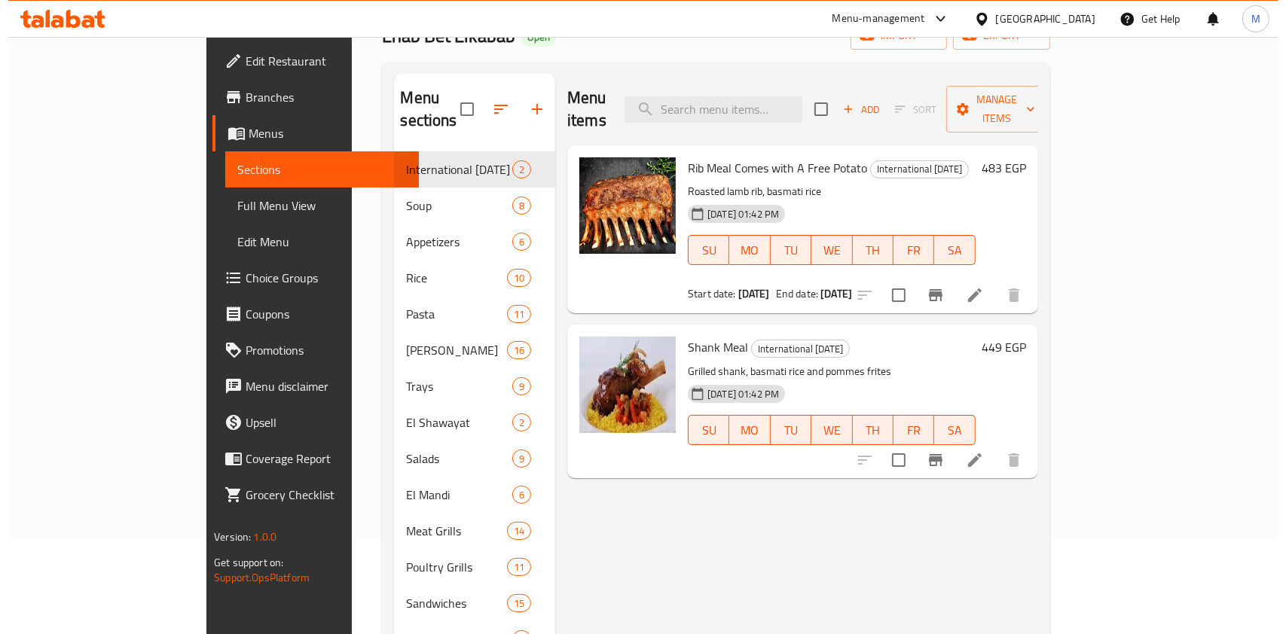
scroll to position [87, 0]
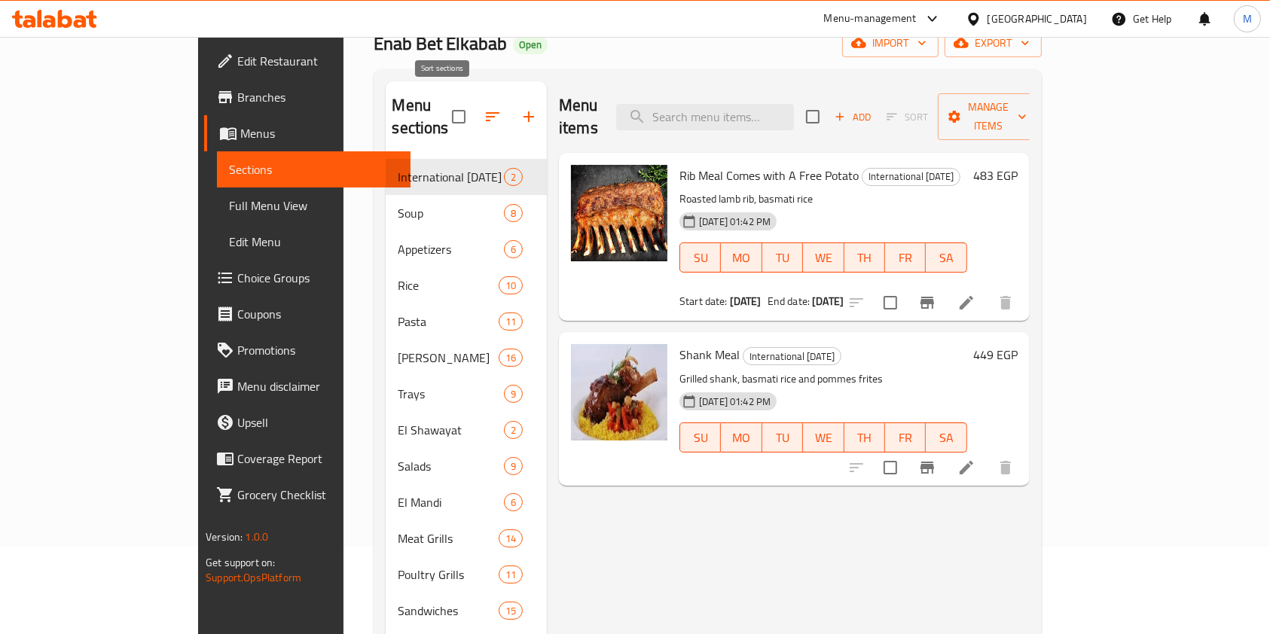
click at [483, 108] on icon "button" at bounding box center [492, 117] width 18 height 18
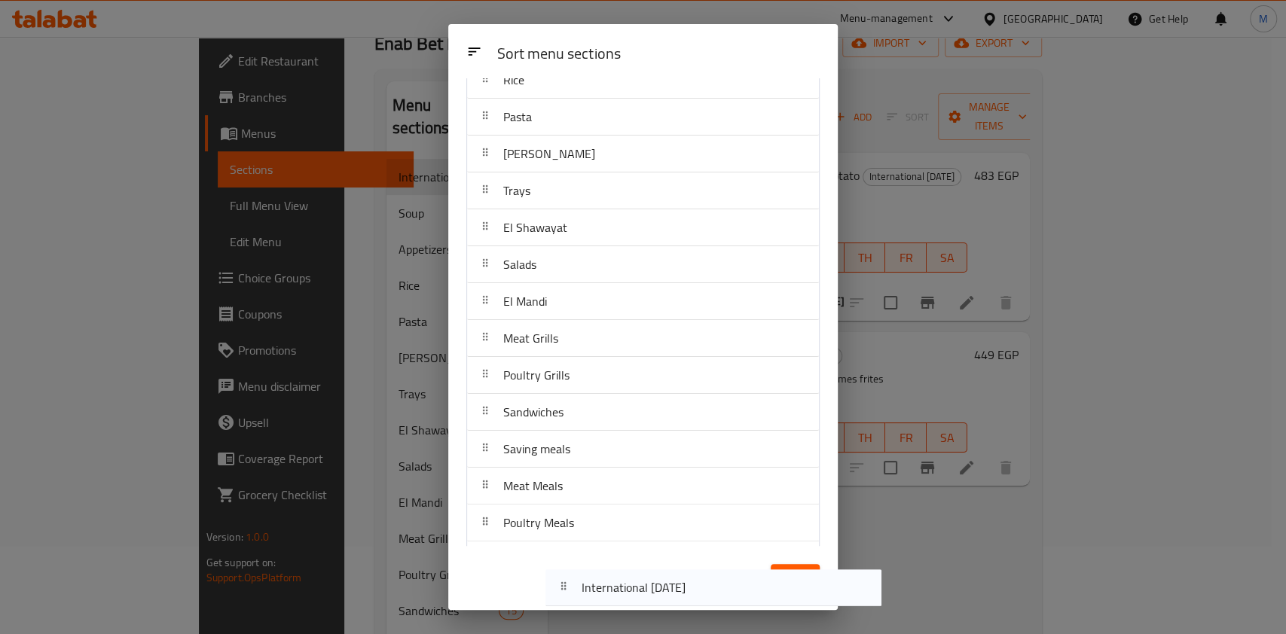
scroll to position [246, 0]
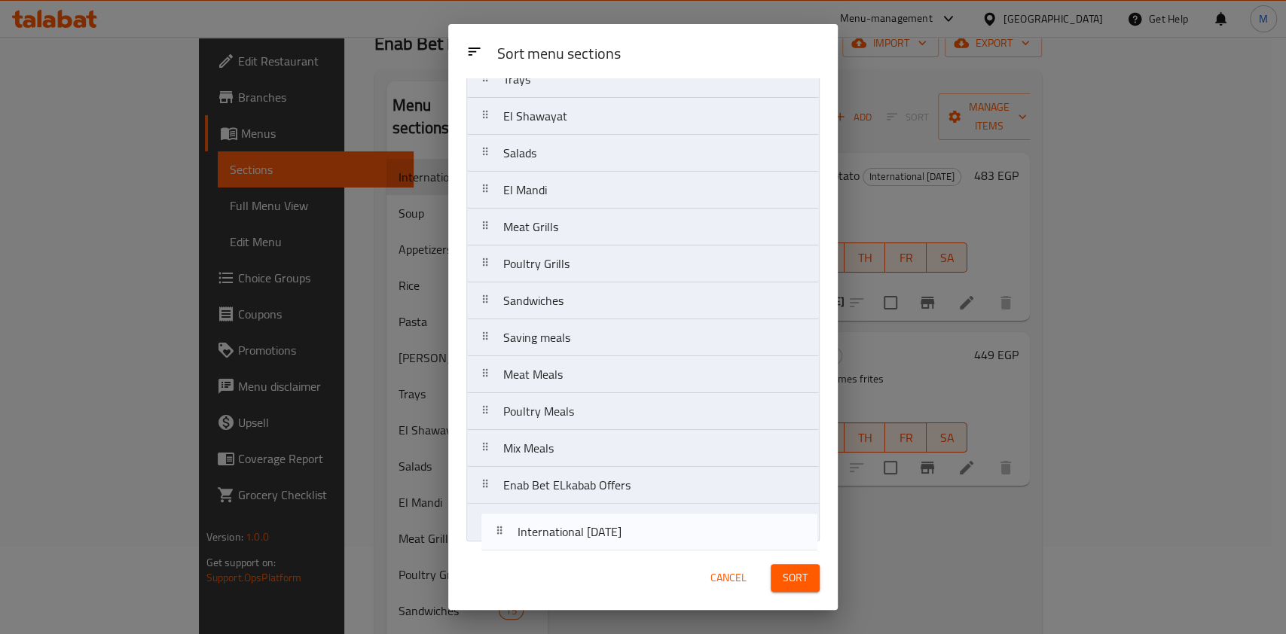
drag, startPoint x: 523, startPoint y: 138, endPoint x: 529, endPoint y: 538, distance: 400.7
click at [529, 538] on nav "International [DATE] Soup Appetizers Rice Pasta Enab Casseroles Trays El Shaway…" at bounding box center [642, 209] width 353 height 666
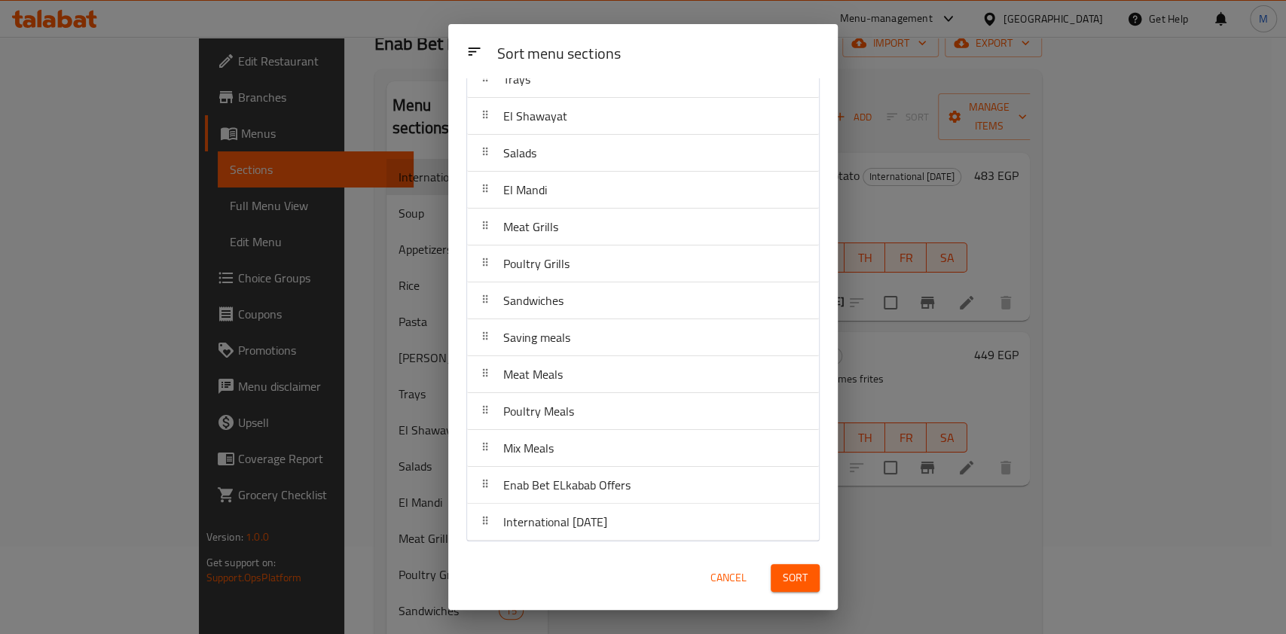
click at [777, 569] on button "Sort" at bounding box center [794, 578] width 49 height 28
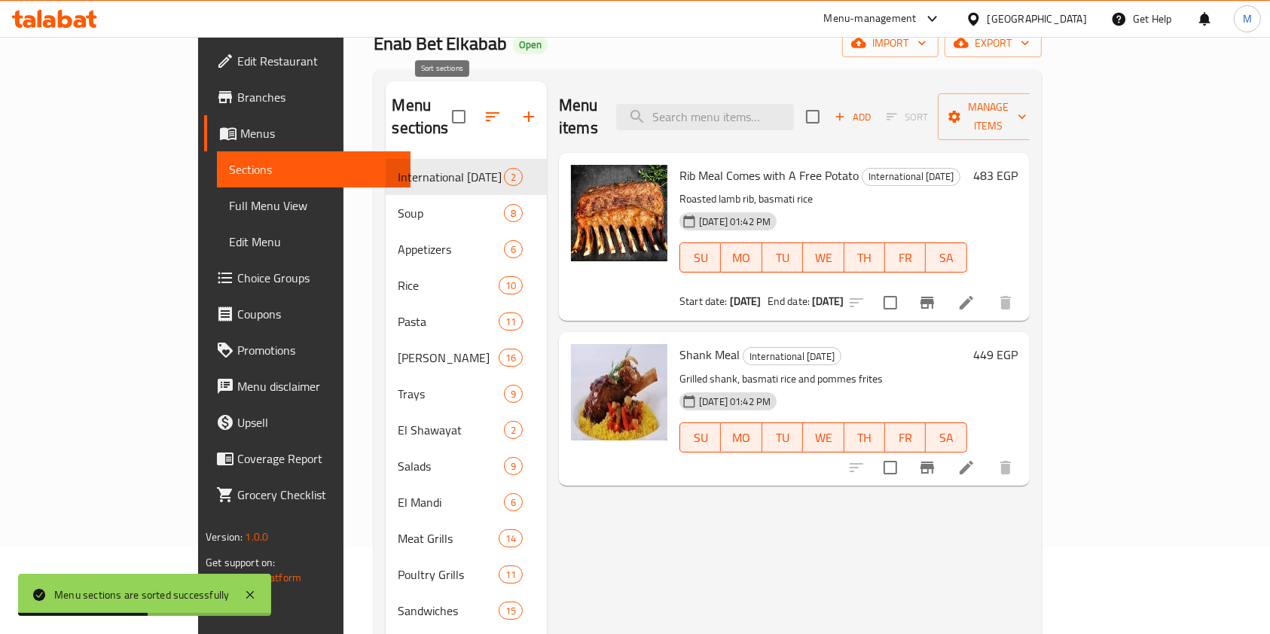
click at [474, 99] on button "button" at bounding box center [492, 117] width 36 height 36
click at [483, 108] on icon "button" at bounding box center [492, 117] width 18 height 18
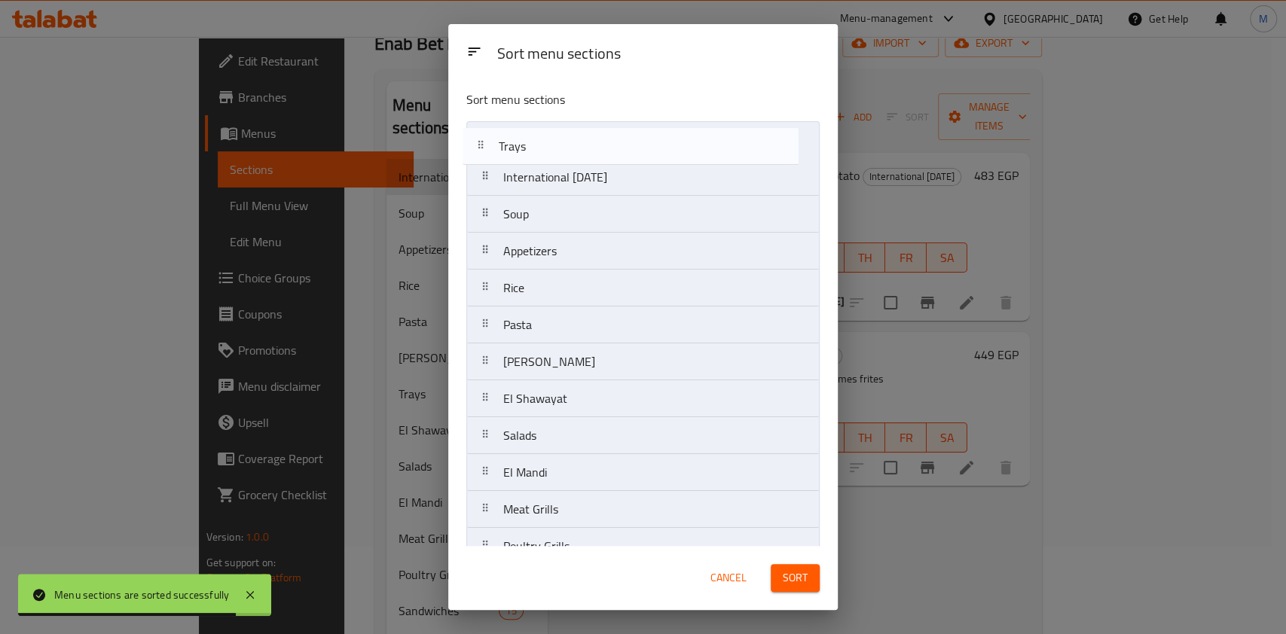
drag, startPoint x: 563, startPoint y: 370, endPoint x: 556, endPoint y: 155, distance: 214.7
click at [556, 155] on nav "International [DATE] Soup Appetizers Rice Pasta Enab Casseroles Trays El Shaway…" at bounding box center [642, 454] width 353 height 666
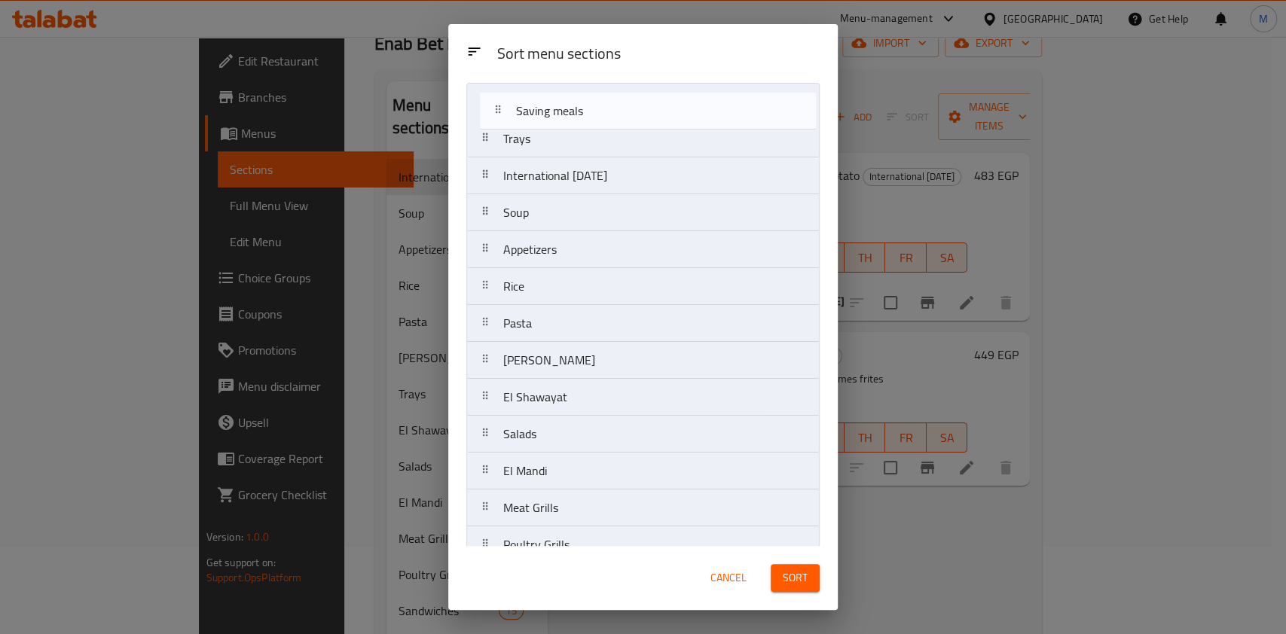
scroll to position [0, 0]
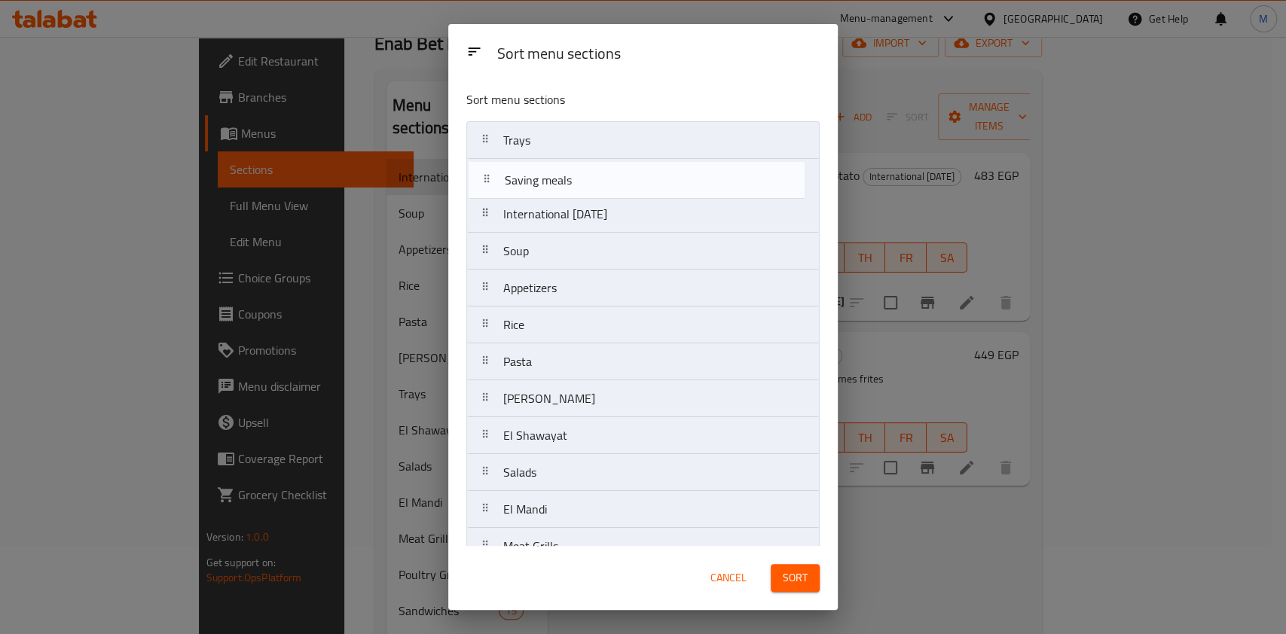
drag, startPoint x: 567, startPoint y: 378, endPoint x: 568, endPoint y: 175, distance: 203.3
click at [568, 175] on nav "Trays International [DATE] Soup Appetizers Rice Pasta Enab Casseroles El Shaway…" at bounding box center [642, 454] width 353 height 666
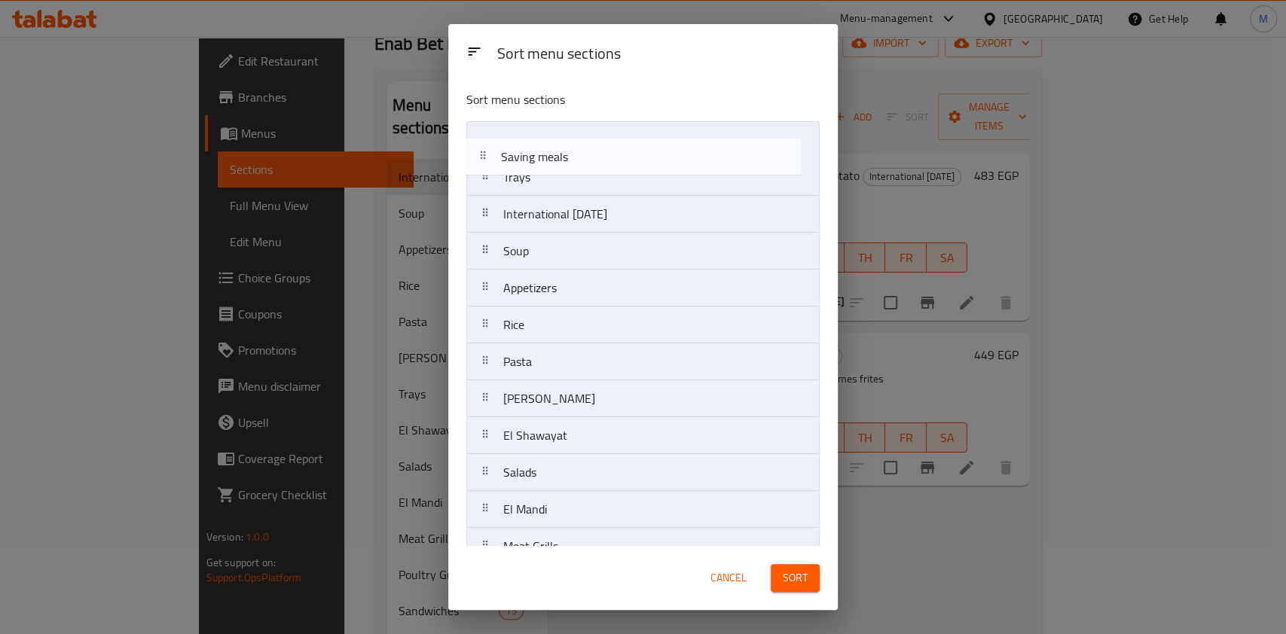
drag, startPoint x: 544, startPoint y: 178, endPoint x: 541, endPoint y: 137, distance: 40.7
click at [541, 137] on nav "Trays Saving meals International [DATE] Soup Appetizers Rice Pasta Enab Cassero…" at bounding box center [642, 454] width 353 height 666
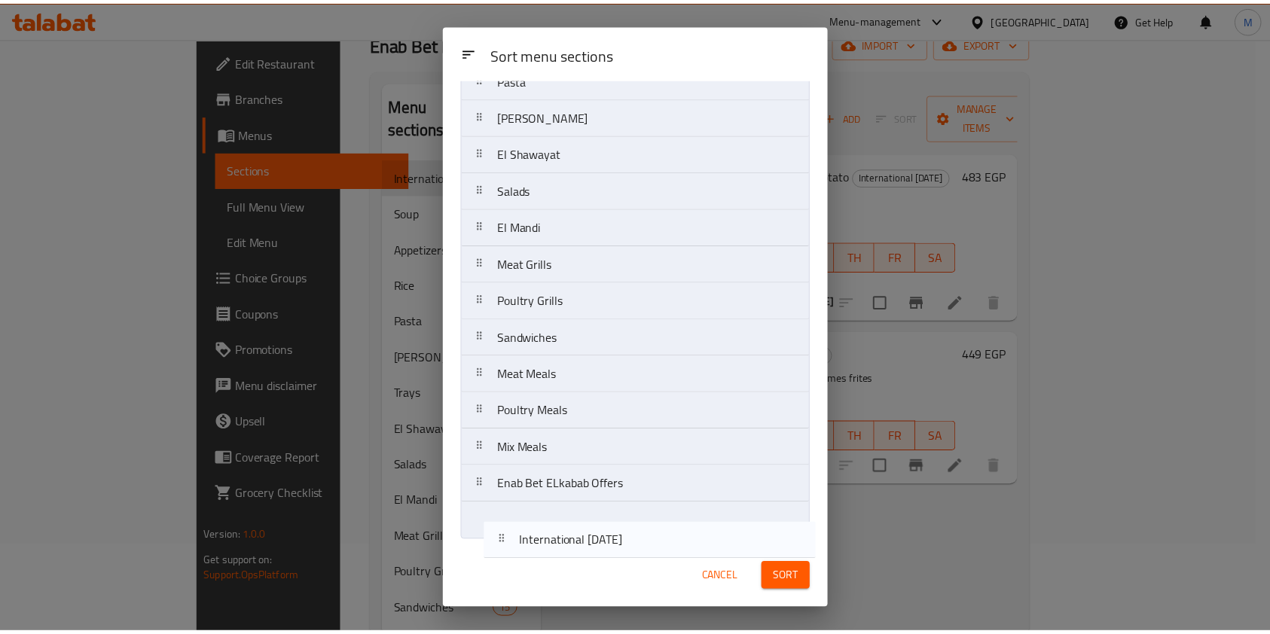
scroll to position [246, 0]
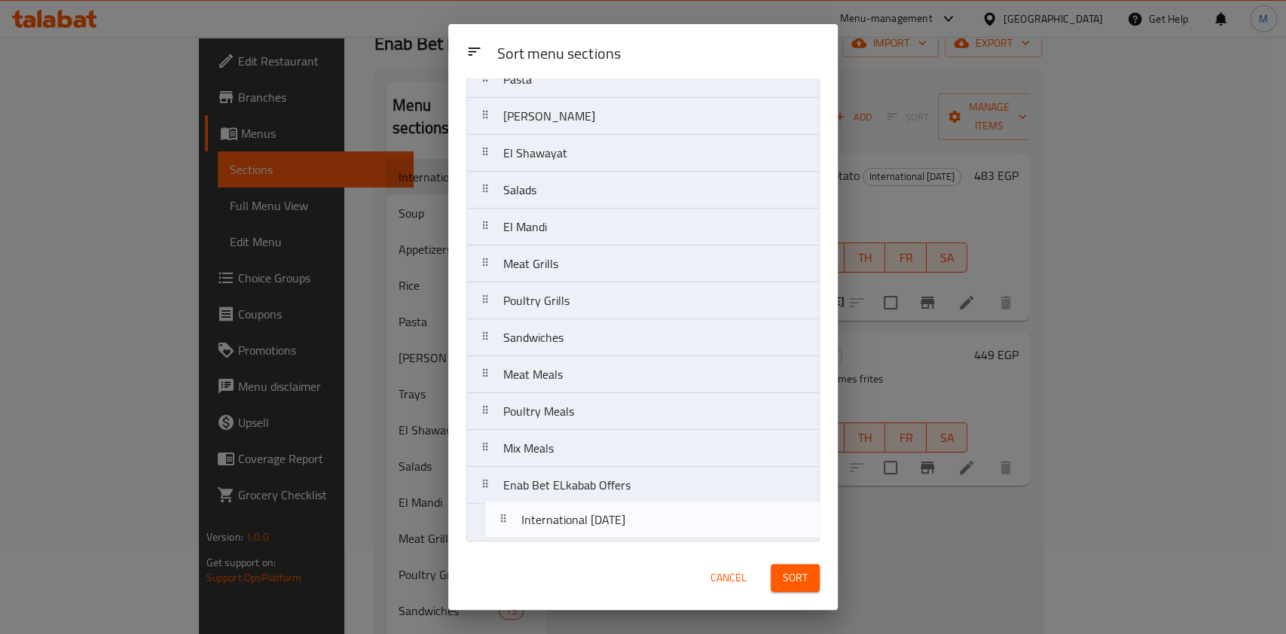
drag, startPoint x: 604, startPoint y: 206, endPoint x: 607, endPoint y: 535, distance: 329.9
click at [607, 535] on nav "Saving meals Trays International [DATE] Soup Appetizers Rice Pasta Enab Cassero…" at bounding box center [642, 209] width 353 height 666
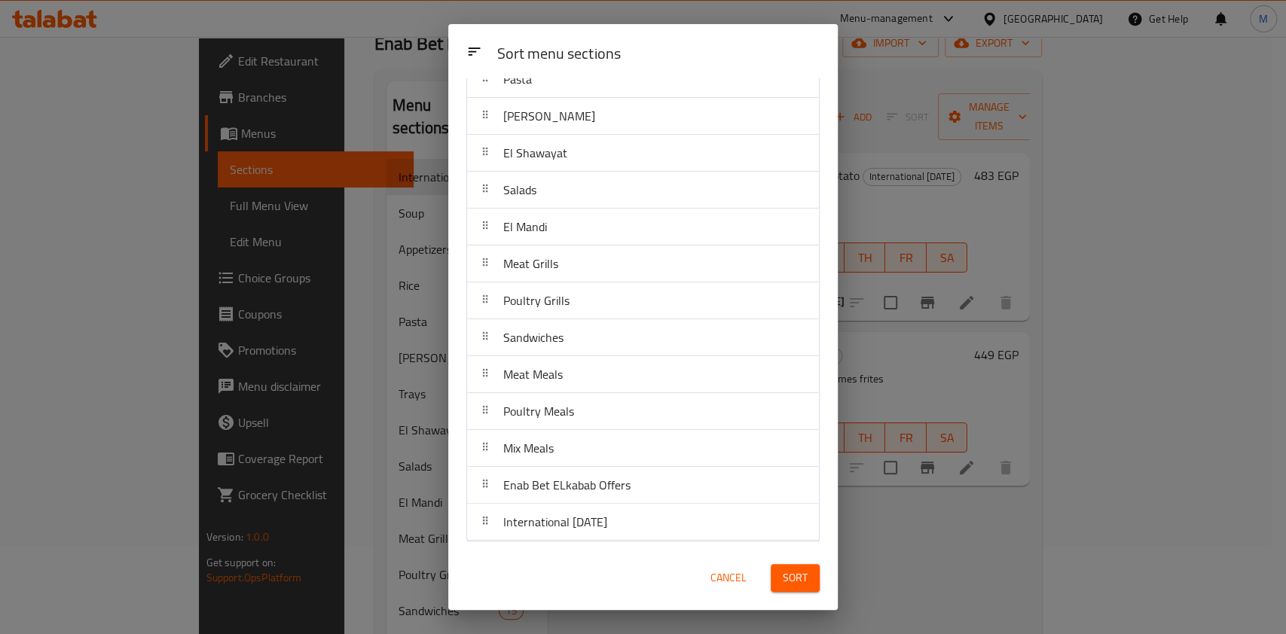
click at [795, 575] on span "Sort" at bounding box center [794, 578] width 25 height 19
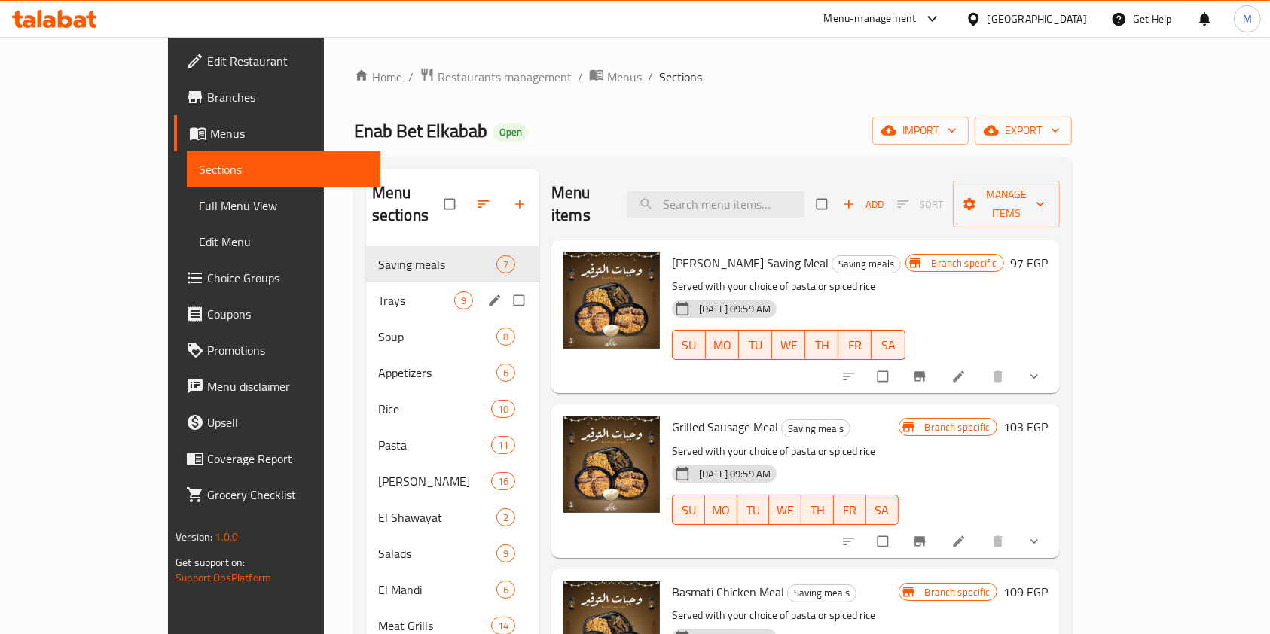
click at [378, 291] on span "Trays" at bounding box center [416, 300] width 76 height 18
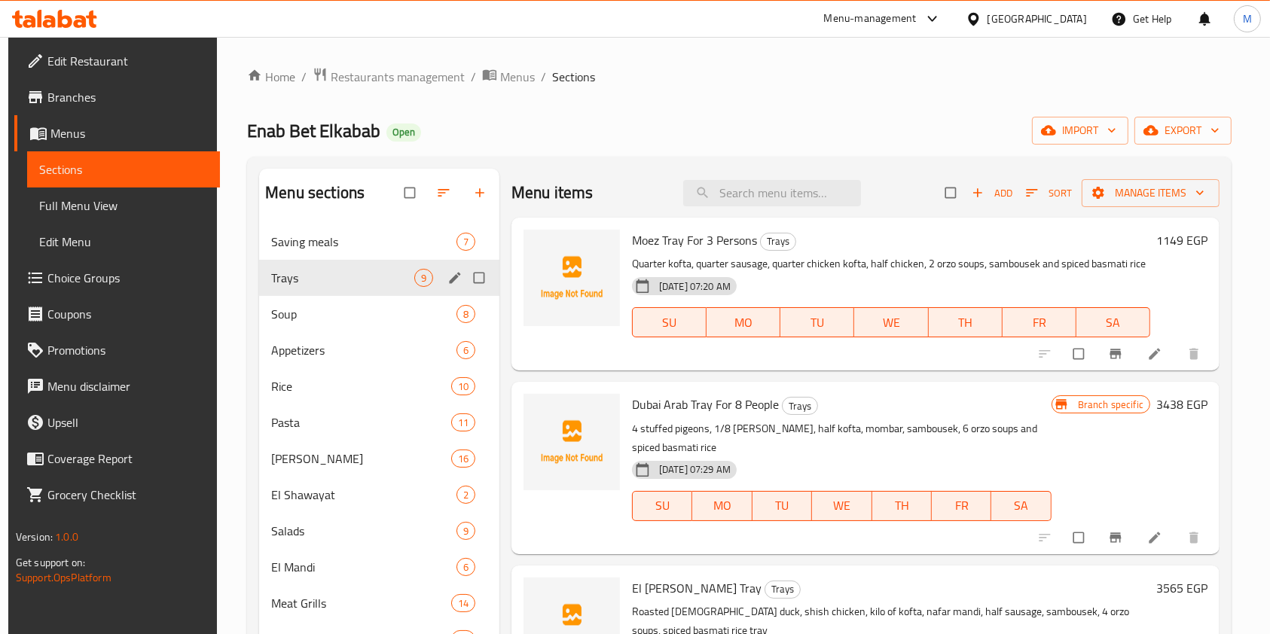
click at [475, 279] on input "Menu sections" at bounding box center [481, 278] width 32 height 29
checkbox input "true"
click at [456, 278] on icon "edit" at bounding box center [454, 277] width 15 height 15
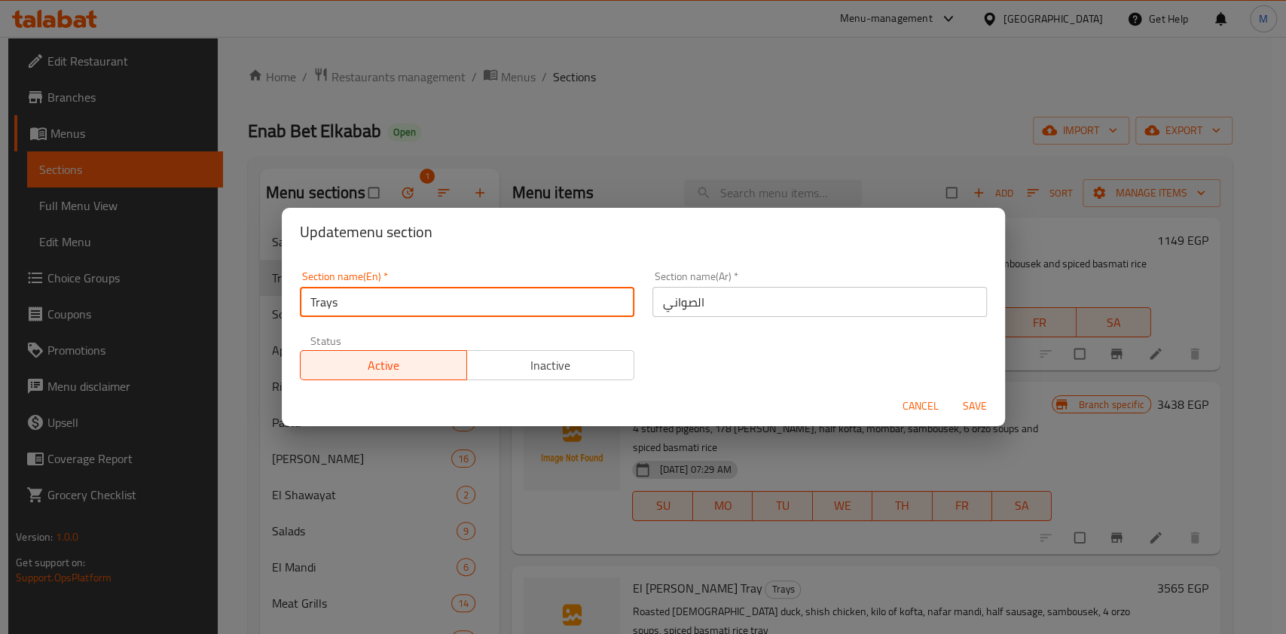
click at [528, 307] on input "Trays" at bounding box center [467, 302] width 334 height 30
type input "س"
type input "Sharing Meals"
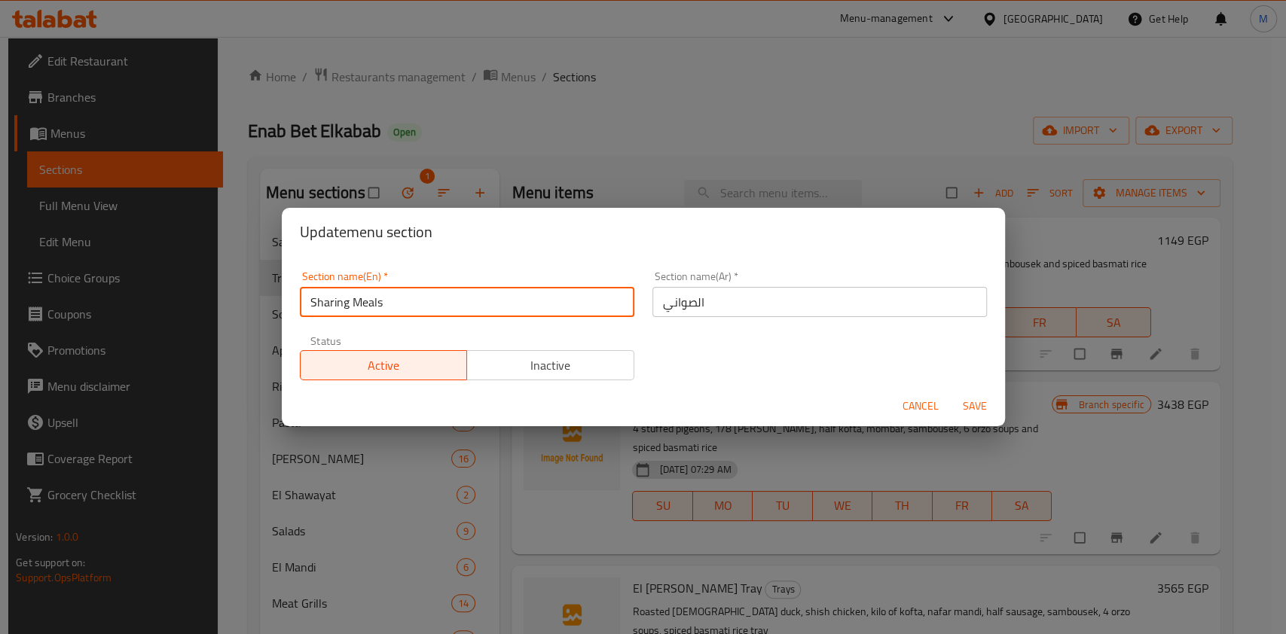
click at [718, 316] on input "الصواني" at bounding box center [819, 302] width 334 height 30
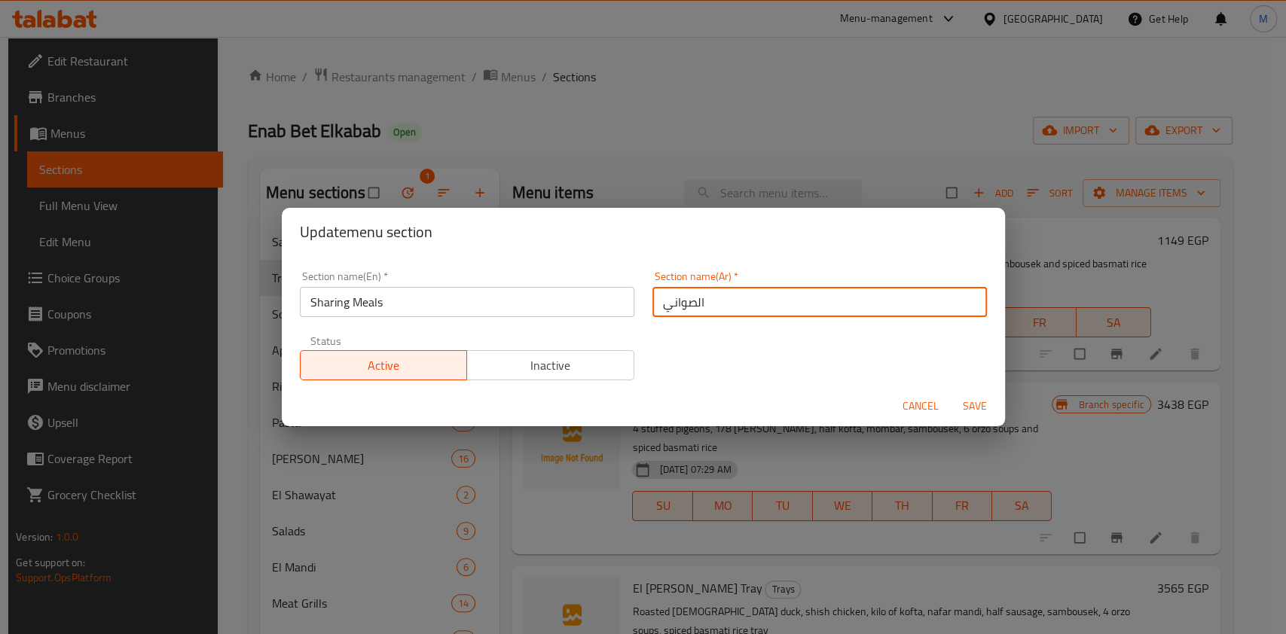
click at [718, 316] on input "الصواني" at bounding box center [819, 302] width 334 height 30
type input "وجبات للمشاركة"
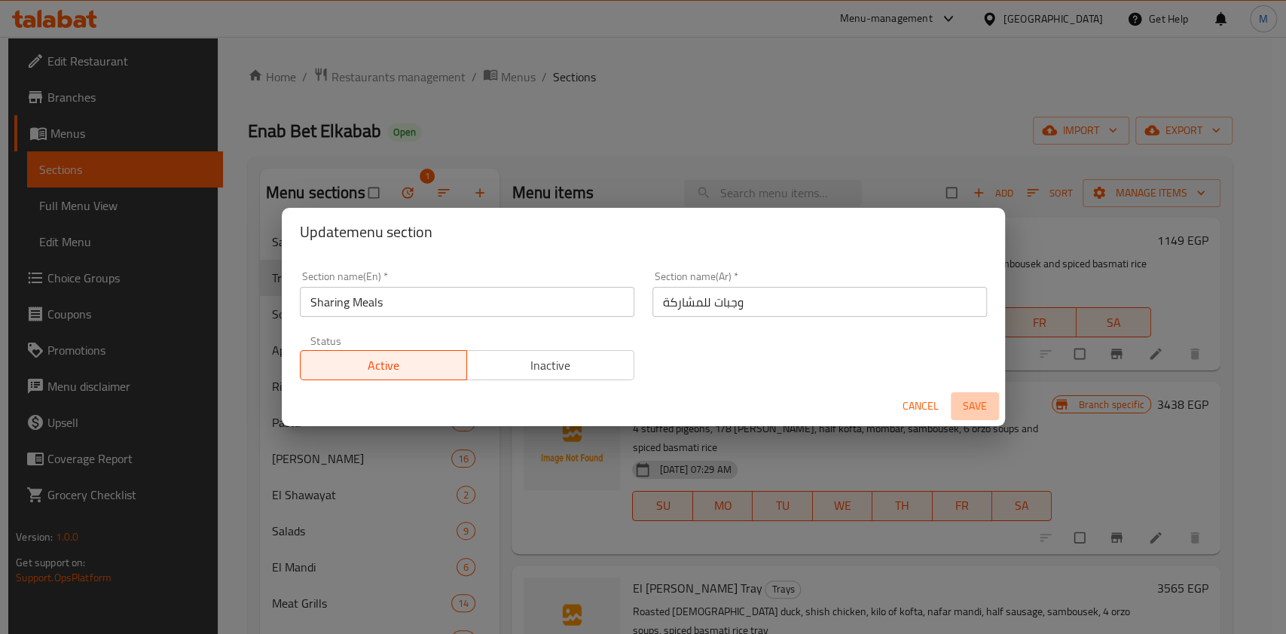
click at [982, 404] on span "Save" at bounding box center [974, 406] width 36 height 19
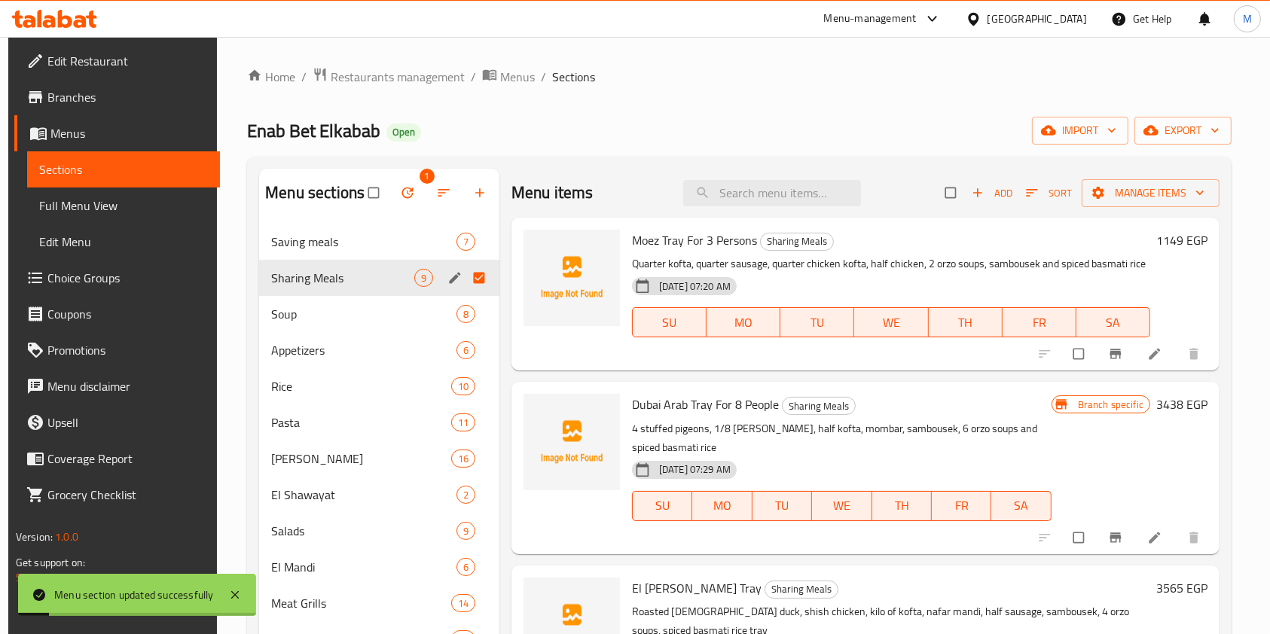
click at [473, 276] on input "Menu sections" at bounding box center [481, 278] width 32 height 29
checkbox input "false"
click at [332, 248] on span "Saving meals" at bounding box center [342, 242] width 143 height 18
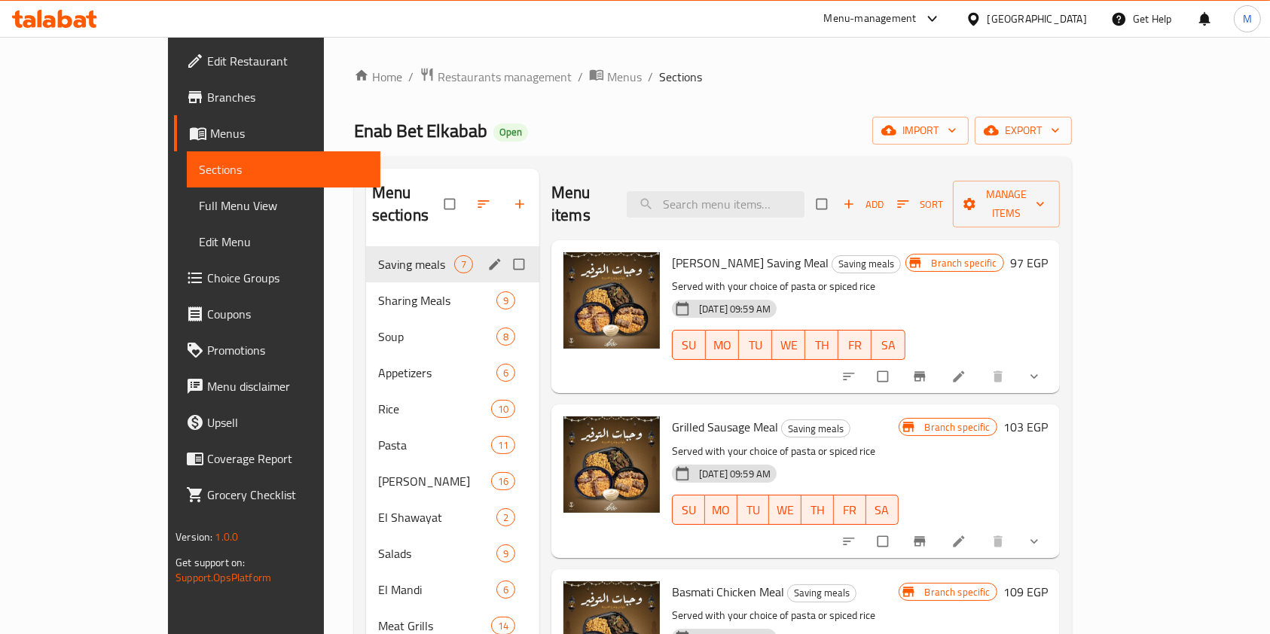
click at [366, 246] on div "Saving meals 7" at bounding box center [452, 264] width 173 height 36
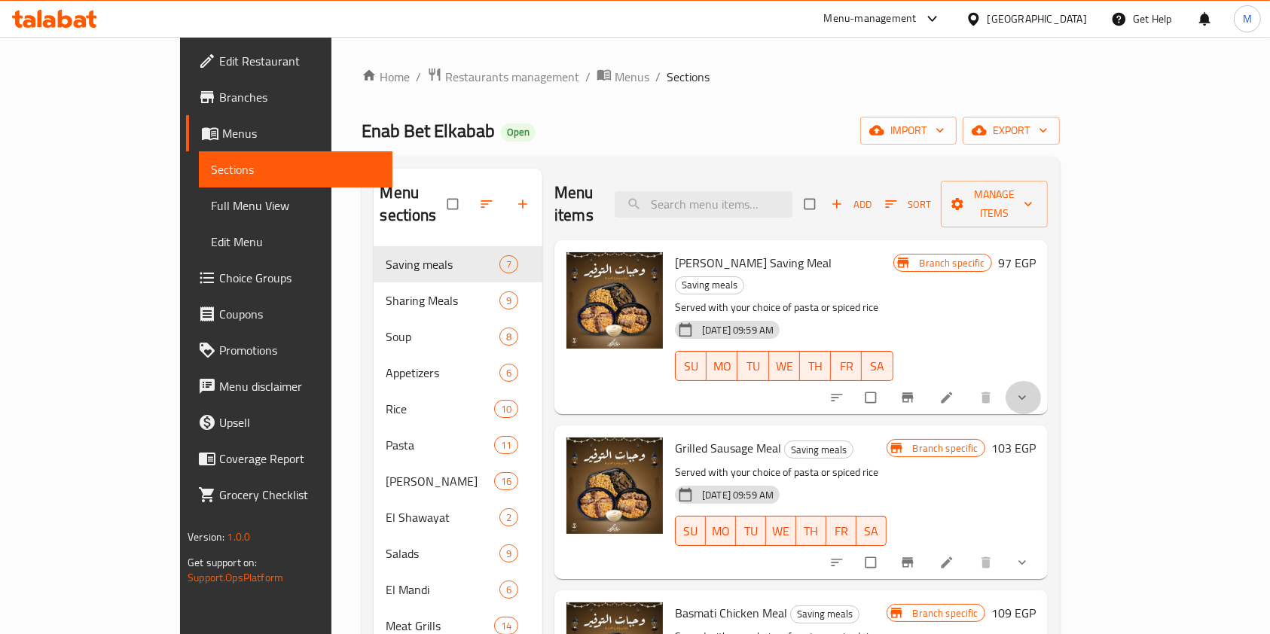
click at [1033, 390] on span "show more" at bounding box center [1023, 397] width 18 height 15
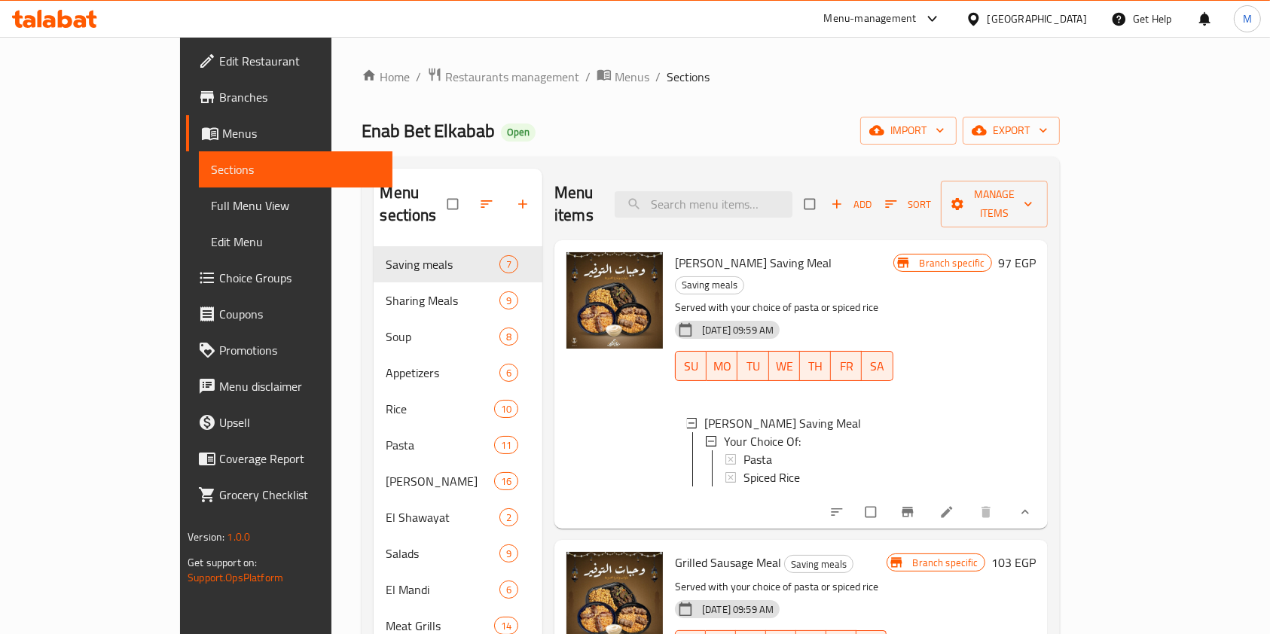
click at [1033, 505] on icon "show more" at bounding box center [1024, 512] width 15 height 15
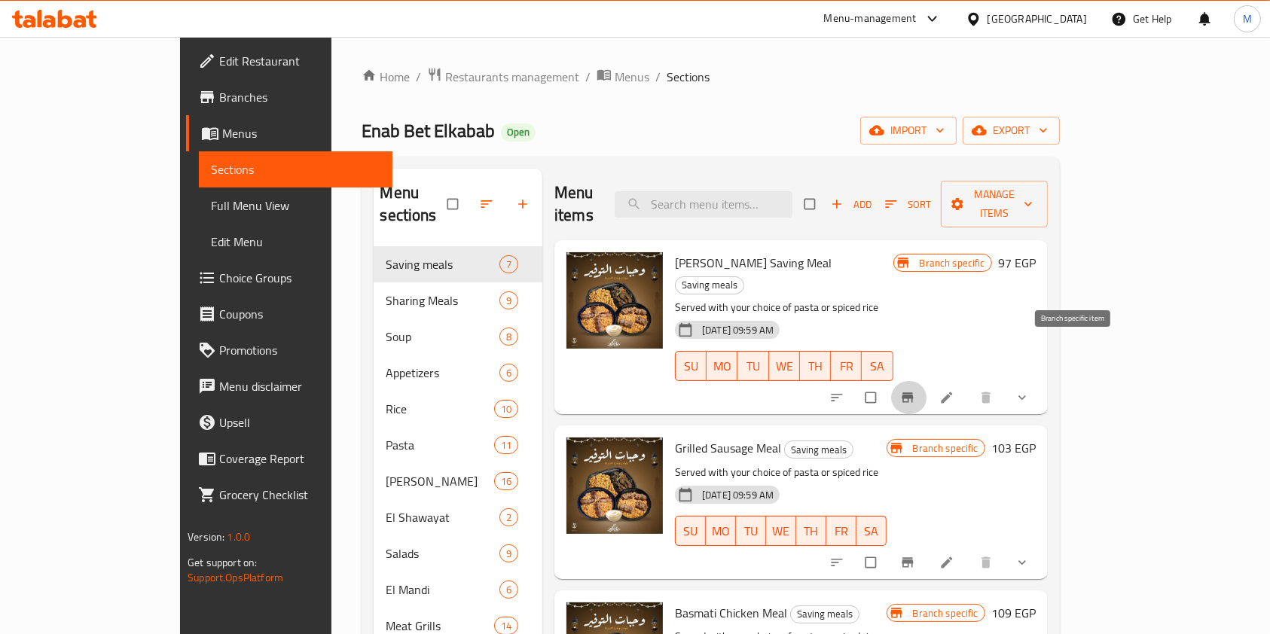
click at [913, 393] on icon "Branch-specific-item" at bounding box center [906, 398] width 11 height 10
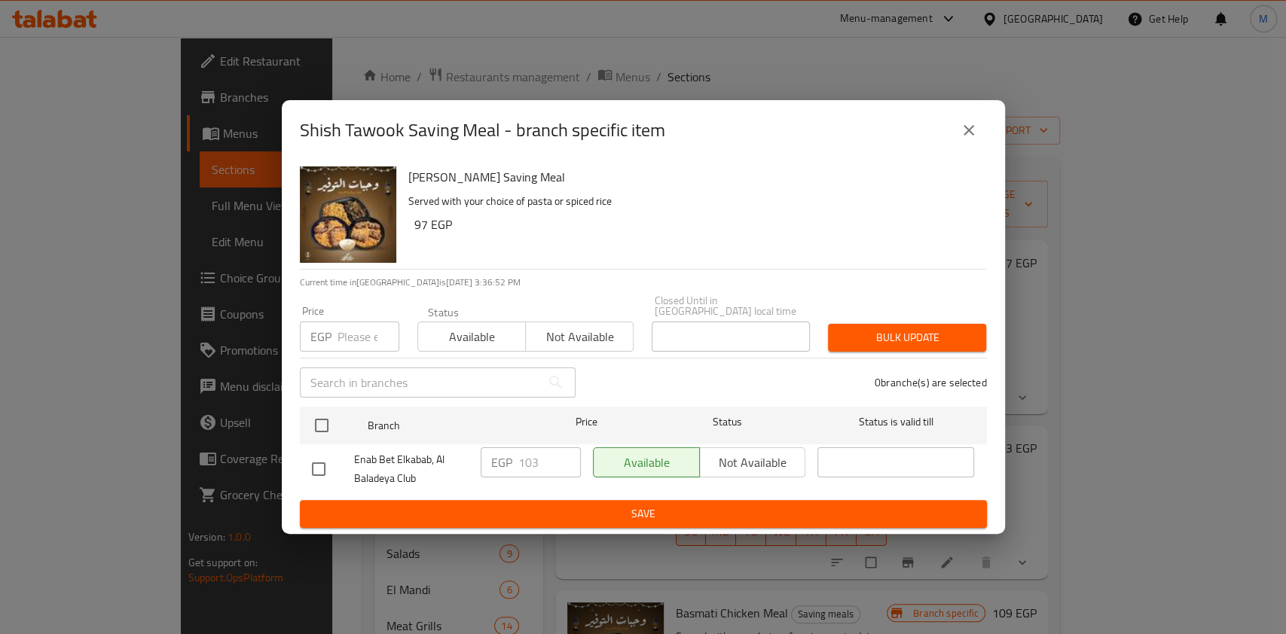
click at [323, 458] on input "checkbox" at bounding box center [319, 469] width 32 height 32
checkbox input "true"
click at [527, 462] on input "103" at bounding box center [549, 462] width 63 height 30
click at [528, 461] on input "103" at bounding box center [549, 462] width 63 height 30
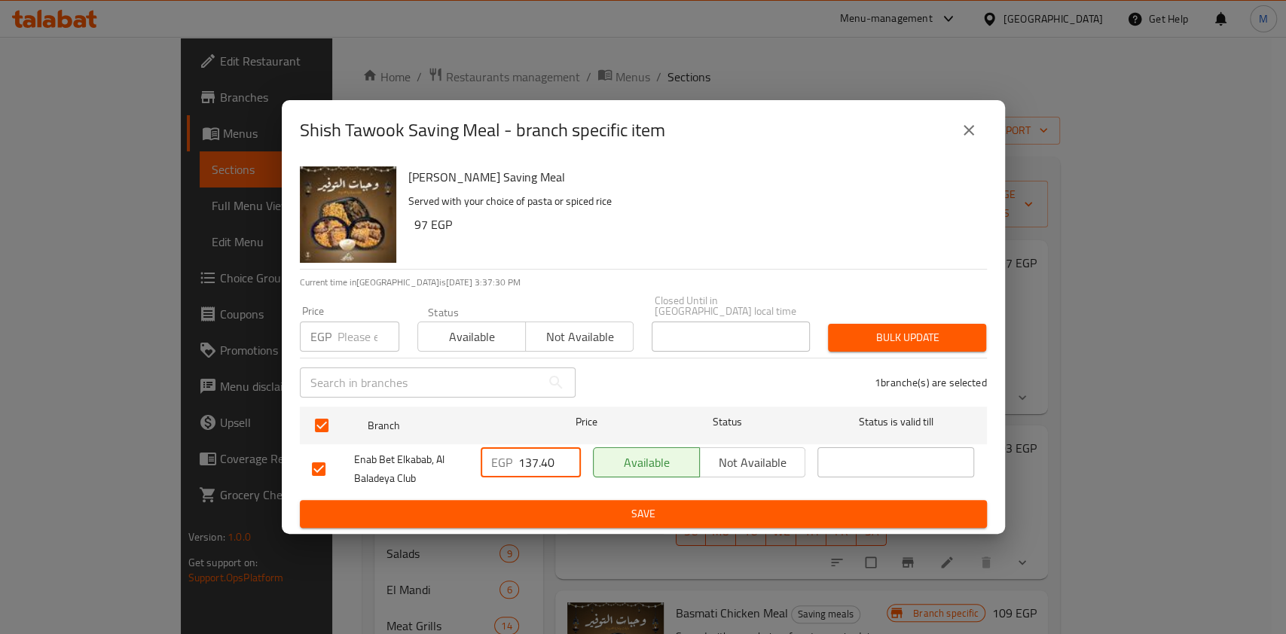
type input "137.40"
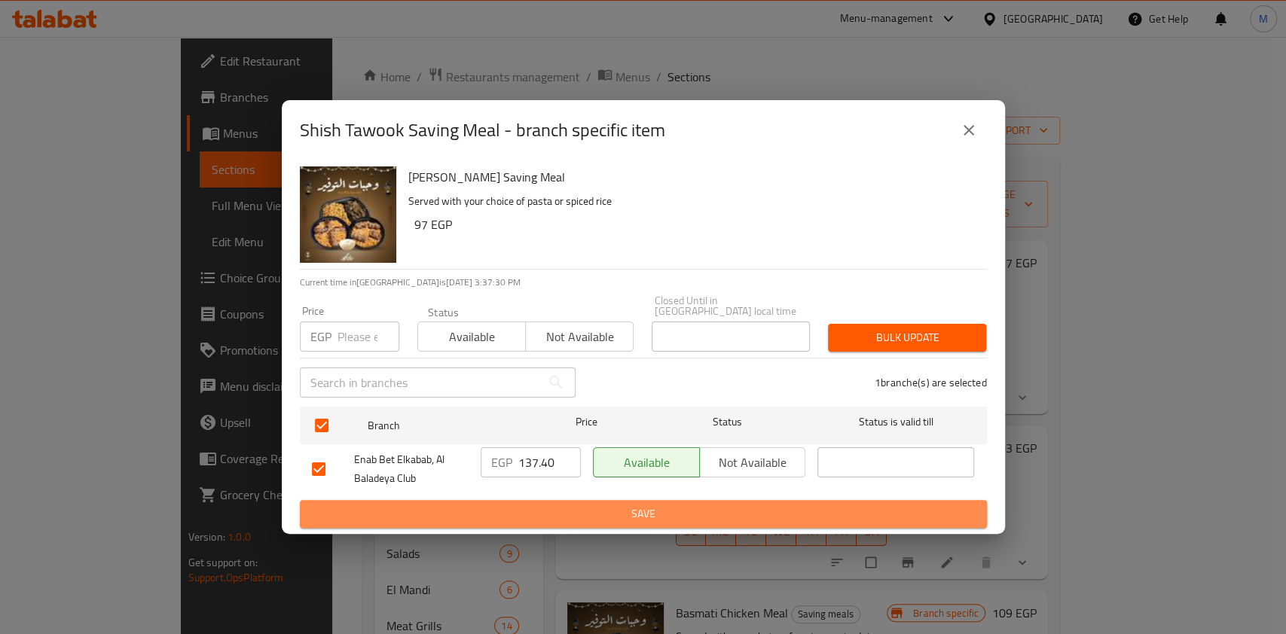
click at [539, 505] on span "Save" at bounding box center [643, 514] width 663 height 19
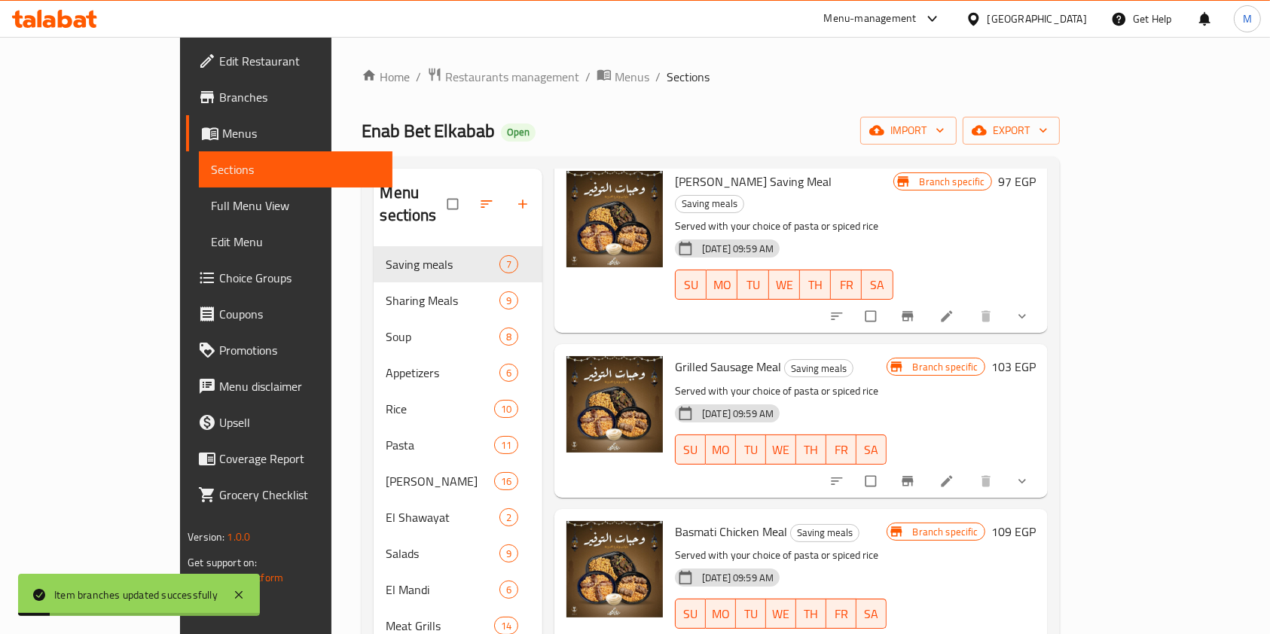
scroll to position [100, 0]
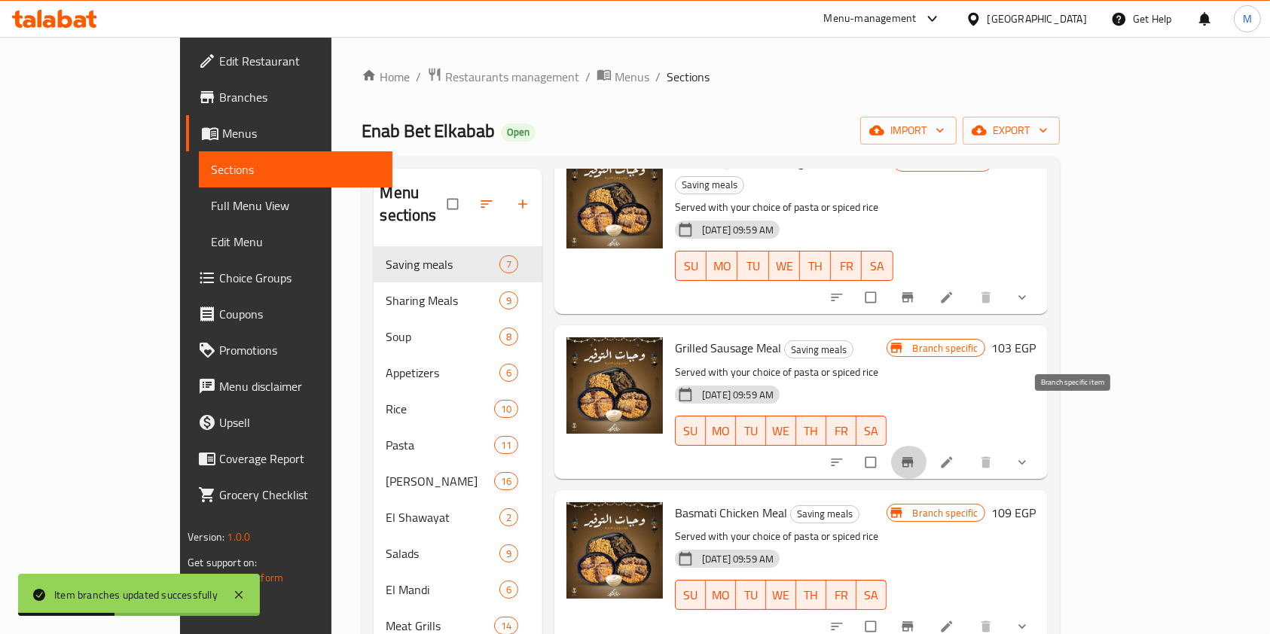
click at [913, 457] on icon "Branch-specific-item" at bounding box center [906, 462] width 11 height 10
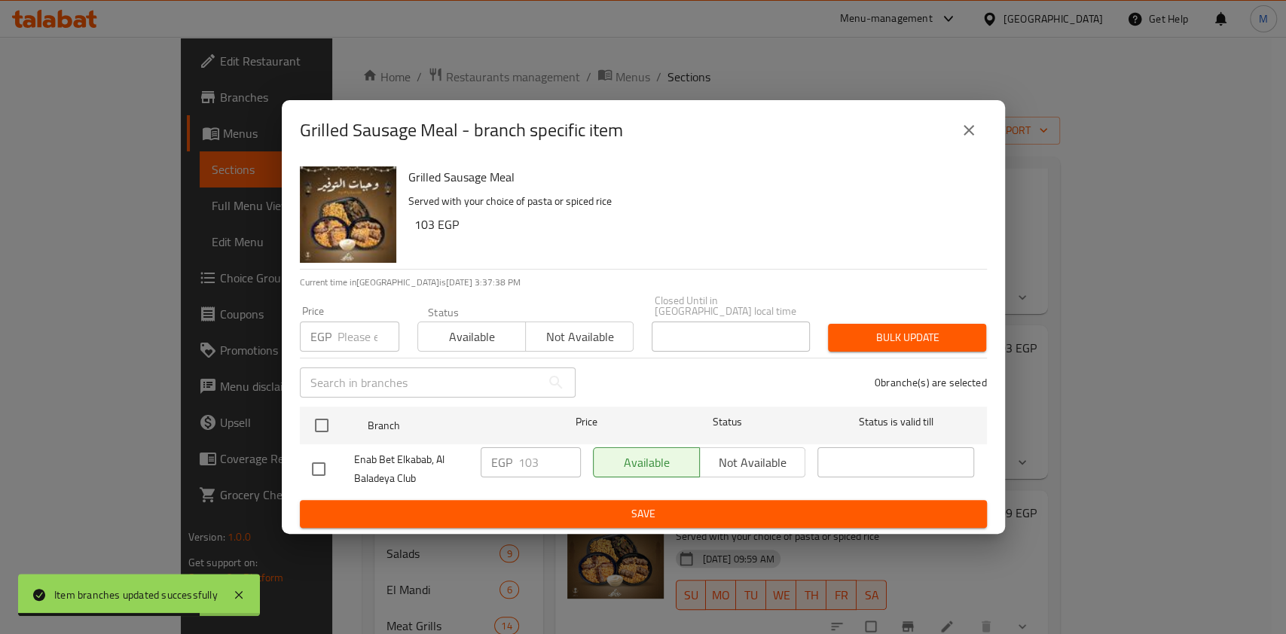
click at [325, 468] on input "checkbox" at bounding box center [319, 469] width 32 height 32
checkbox input "true"
click at [537, 458] on input "103" at bounding box center [549, 462] width 63 height 30
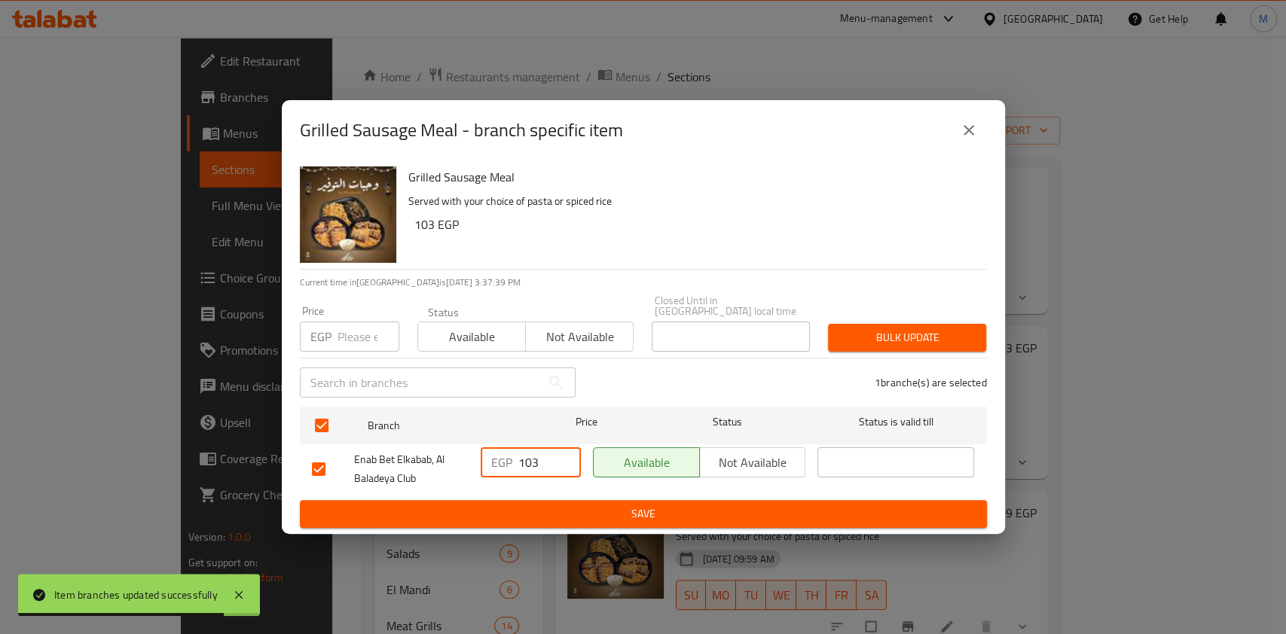
click at [537, 458] on input "103" at bounding box center [549, 462] width 63 height 30
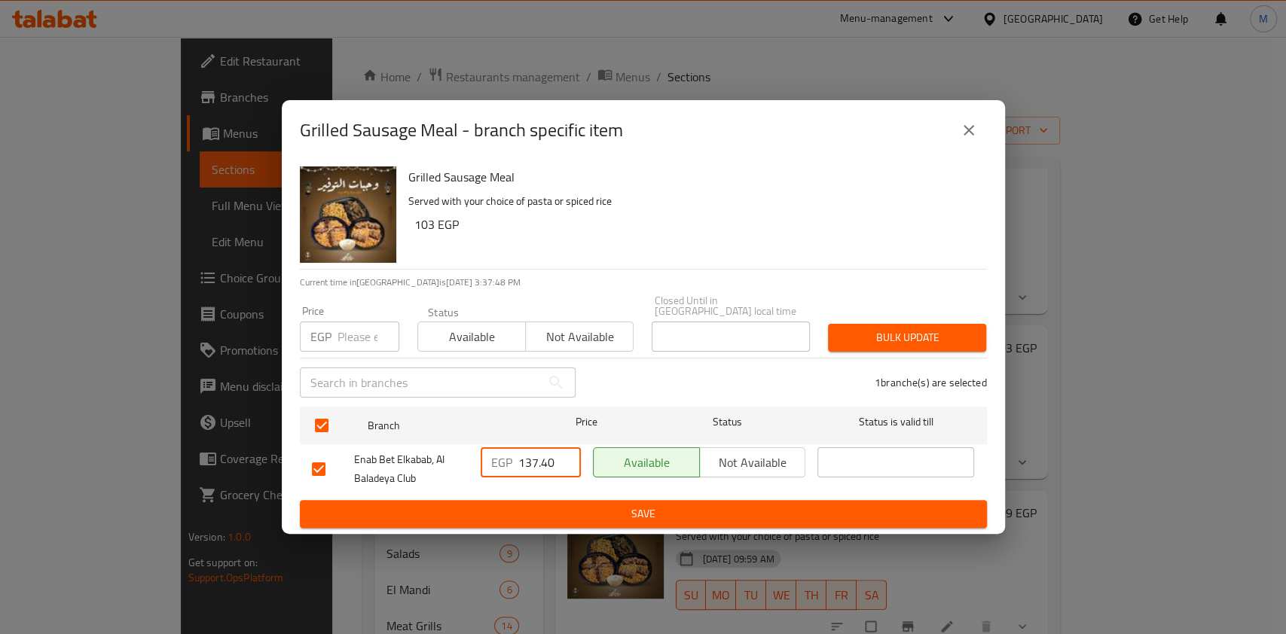
type input "137.40"
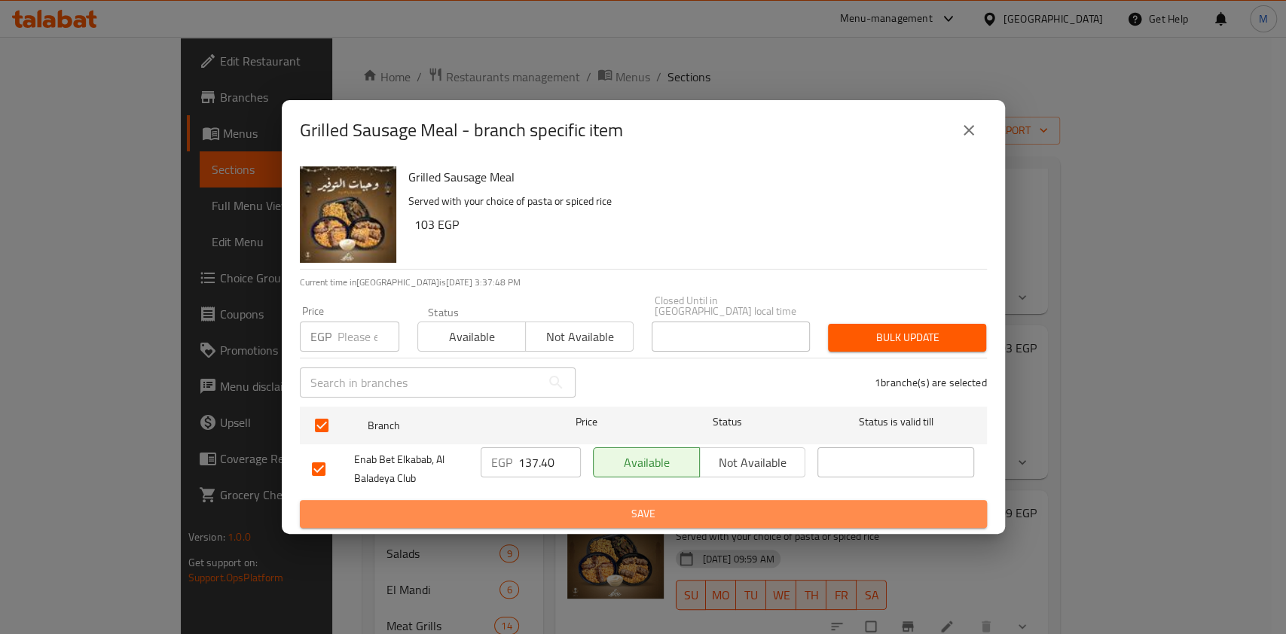
click at [601, 505] on span "Save" at bounding box center [643, 514] width 663 height 19
click at [601, 503] on div at bounding box center [643, 317] width 1286 height 634
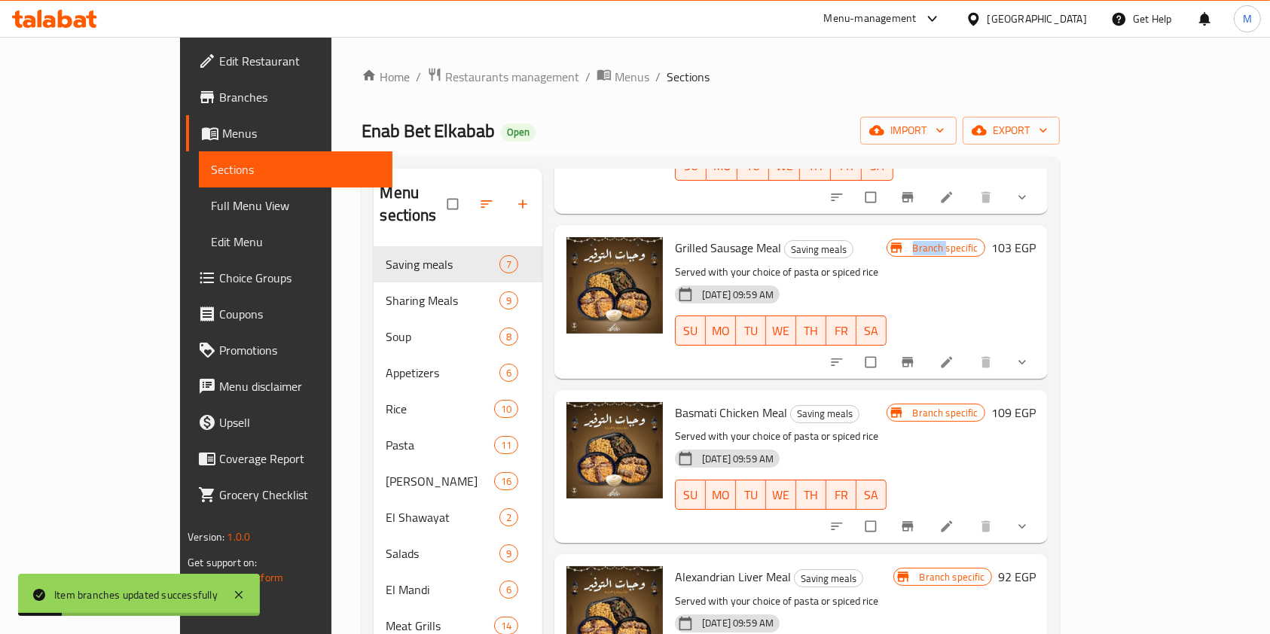
scroll to position [301, 0]
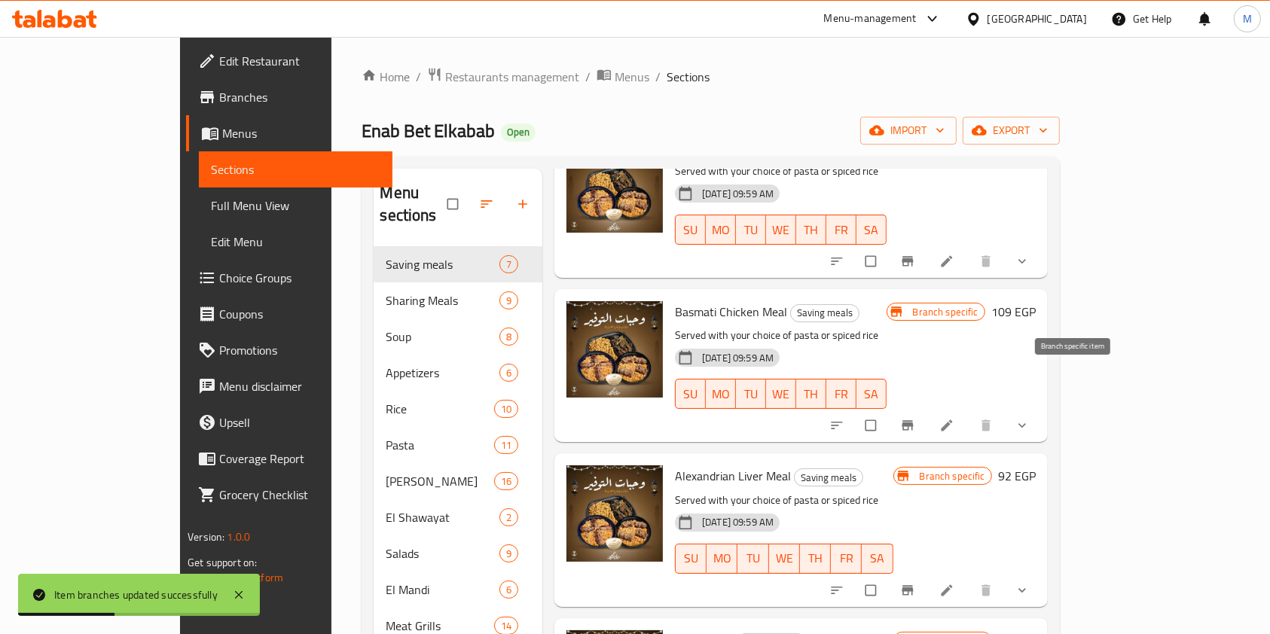
click at [927, 409] on button "Branch-specific-item" at bounding box center [909, 425] width 36 height 33
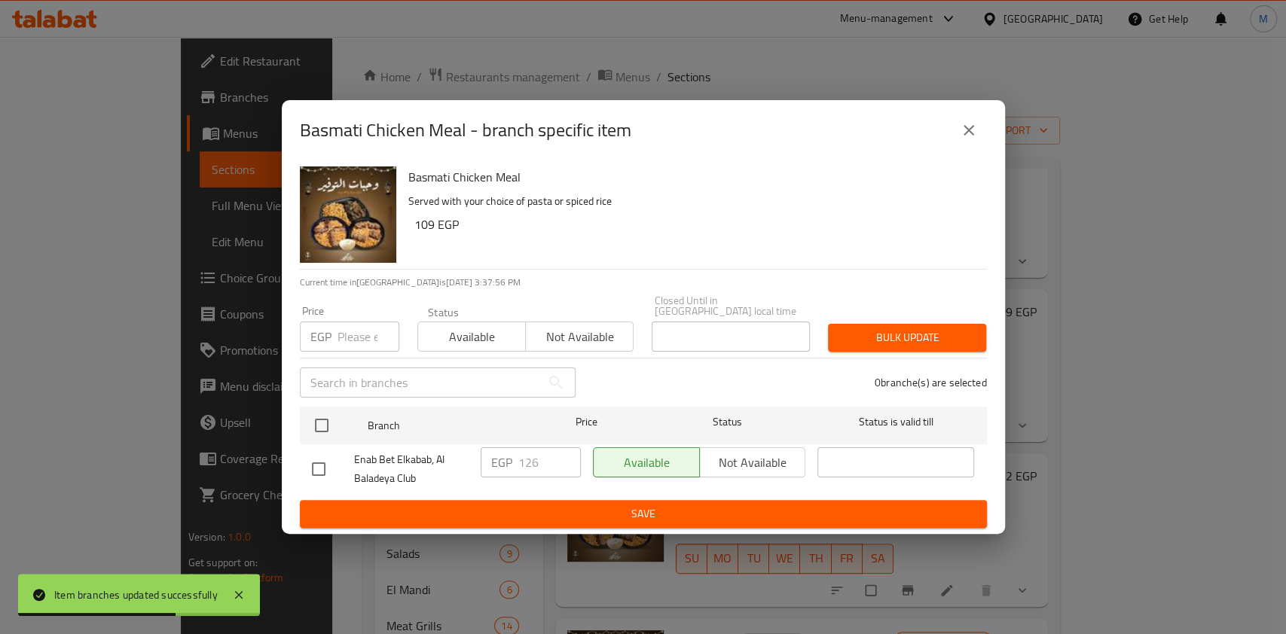
click at [319, 464] on input "checkbox" at bounding box center [319, 469] width 32 height 32
checkbox input "true"
click at [525, 456] on input "126" at bounding box center [549, 462] width 63 height 30
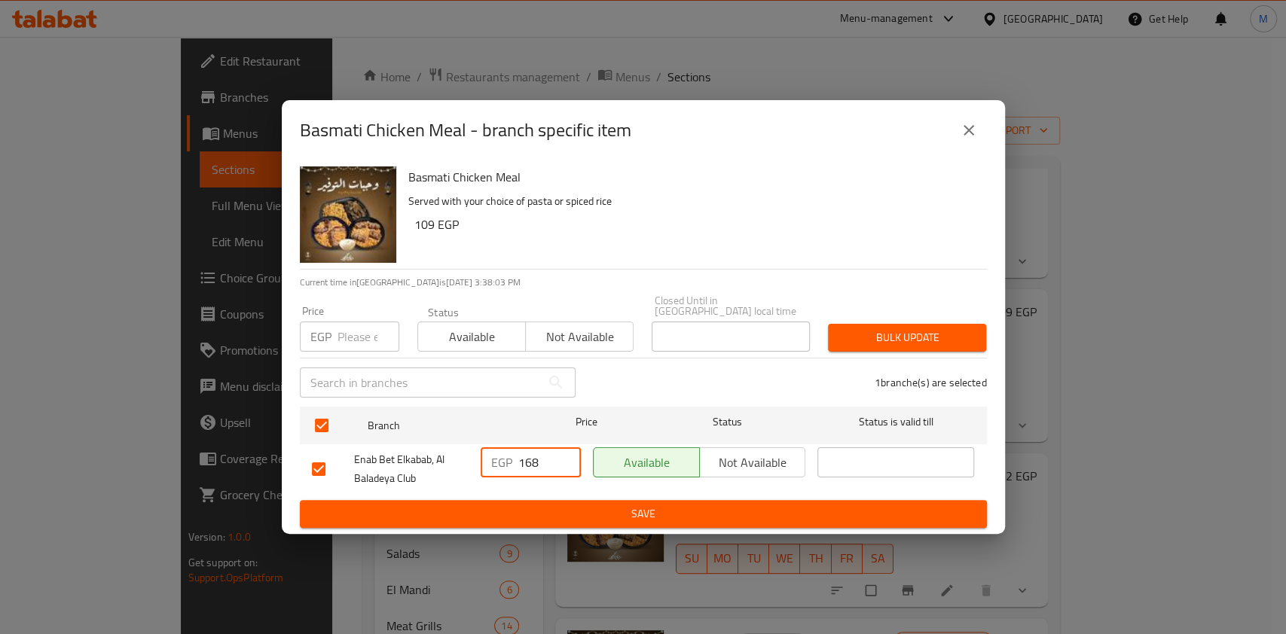
type input "168"
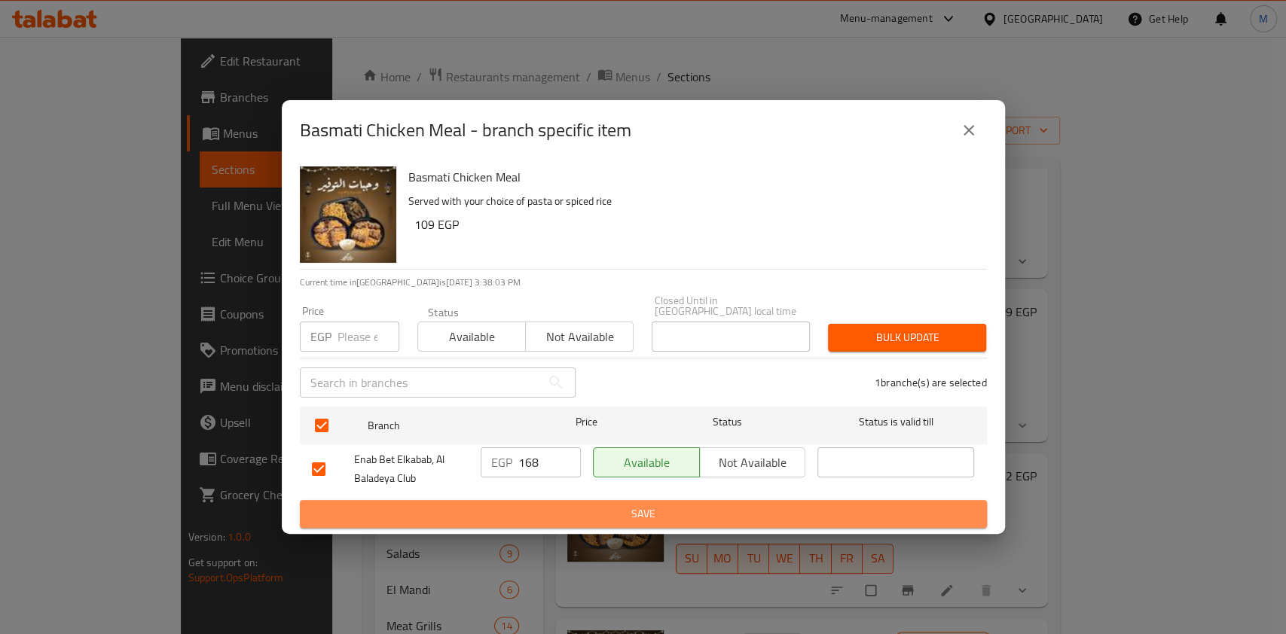
click at [523, 500] on button "Save" at bounding box center [643, 514] width 687 height 28
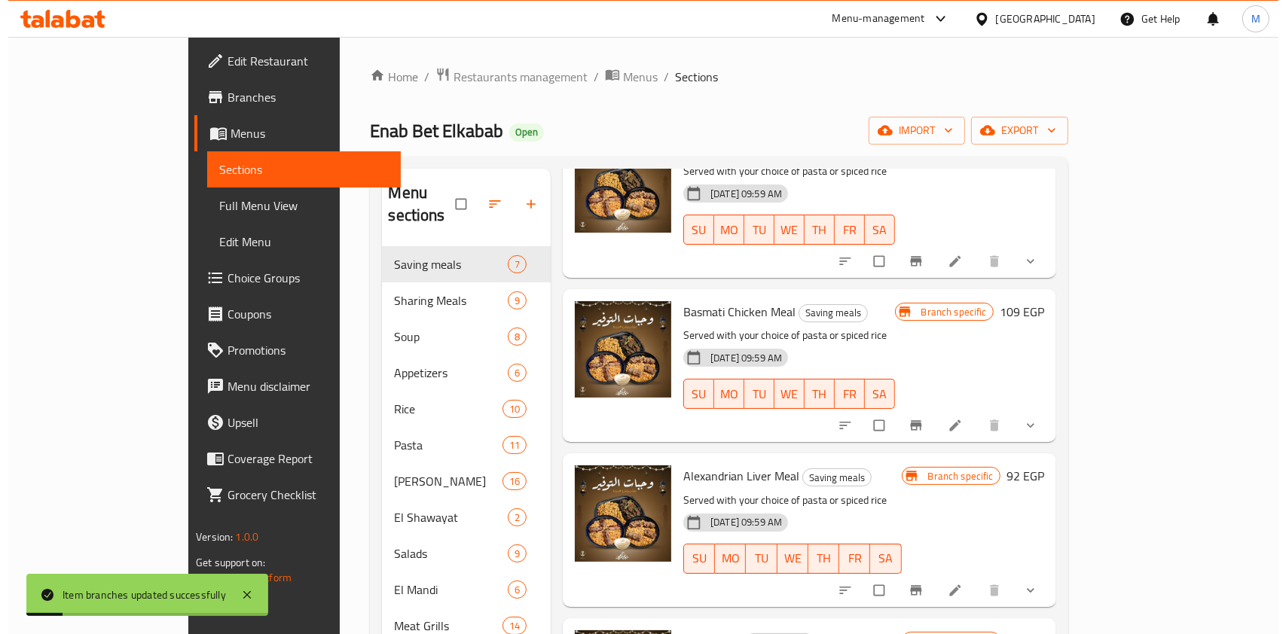
scroll to position [401, 0]
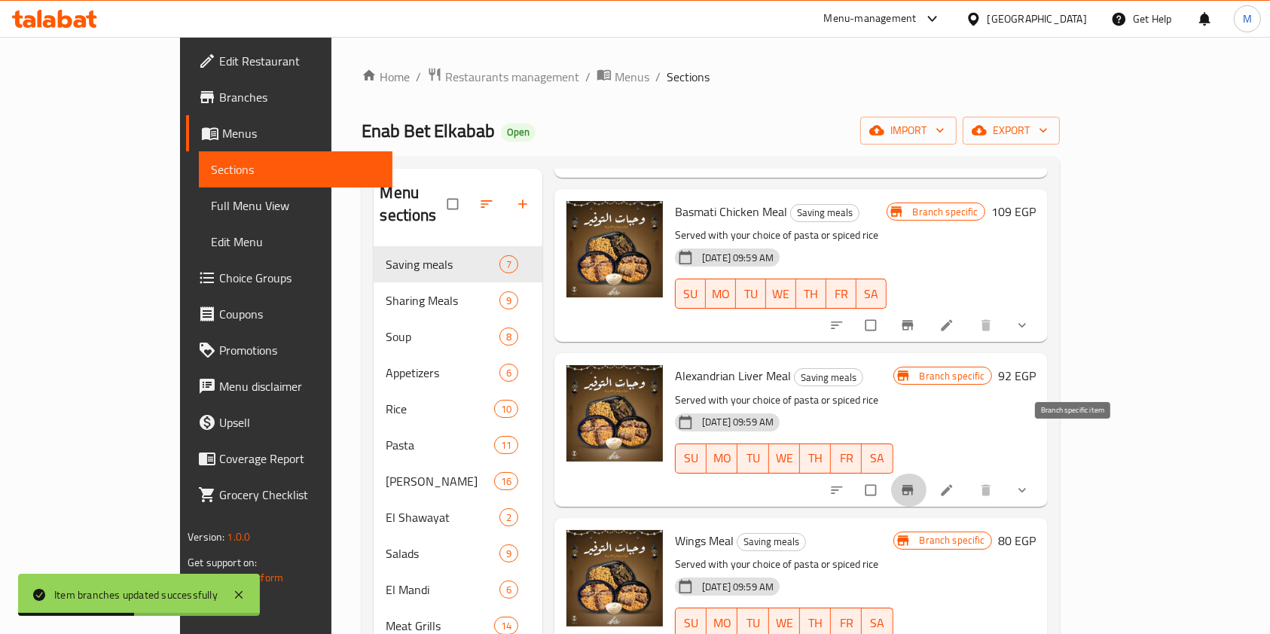
click at [915, 483] on icon "Branch-specific-item" at bounding box center [907, 490] width 15 height 15
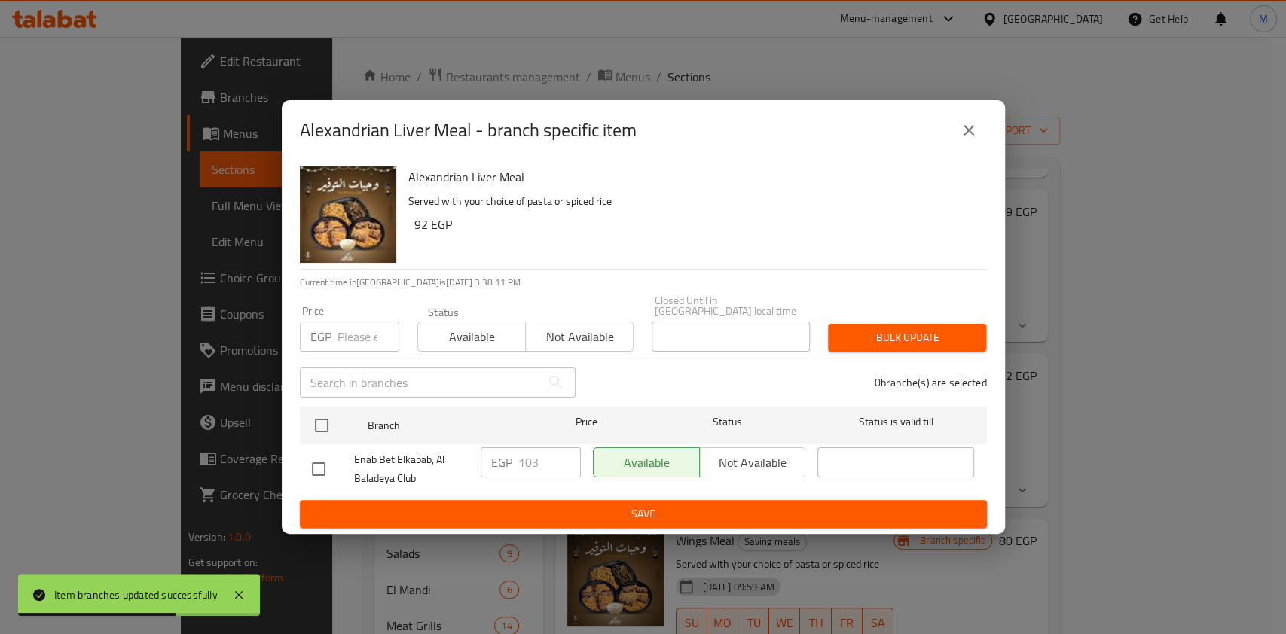
click at [319, 468] on input "checkbox" at bounding box center [319, 469] width 32 height 32
checkbox input "true"
click at [520, 462] on input "103" at bounding box center [549, 462] width 63 height 30
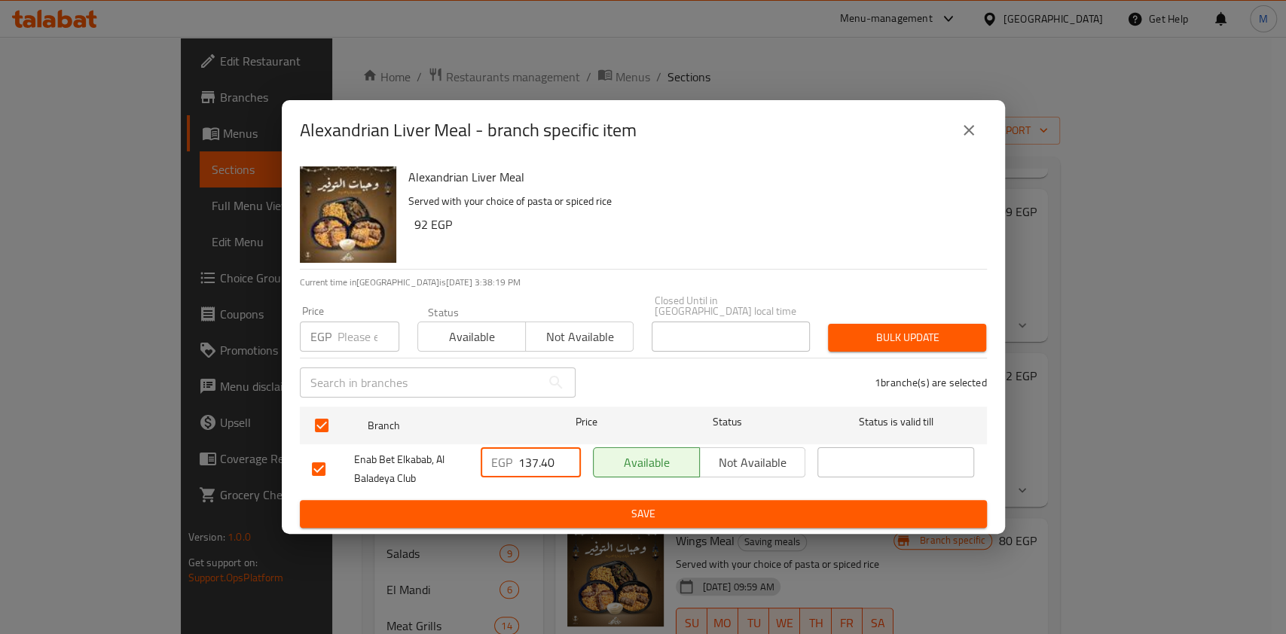
type input "137.40"
click at [536, 514] on span "Save" at bounding box center [643, 514] width 663 height 19
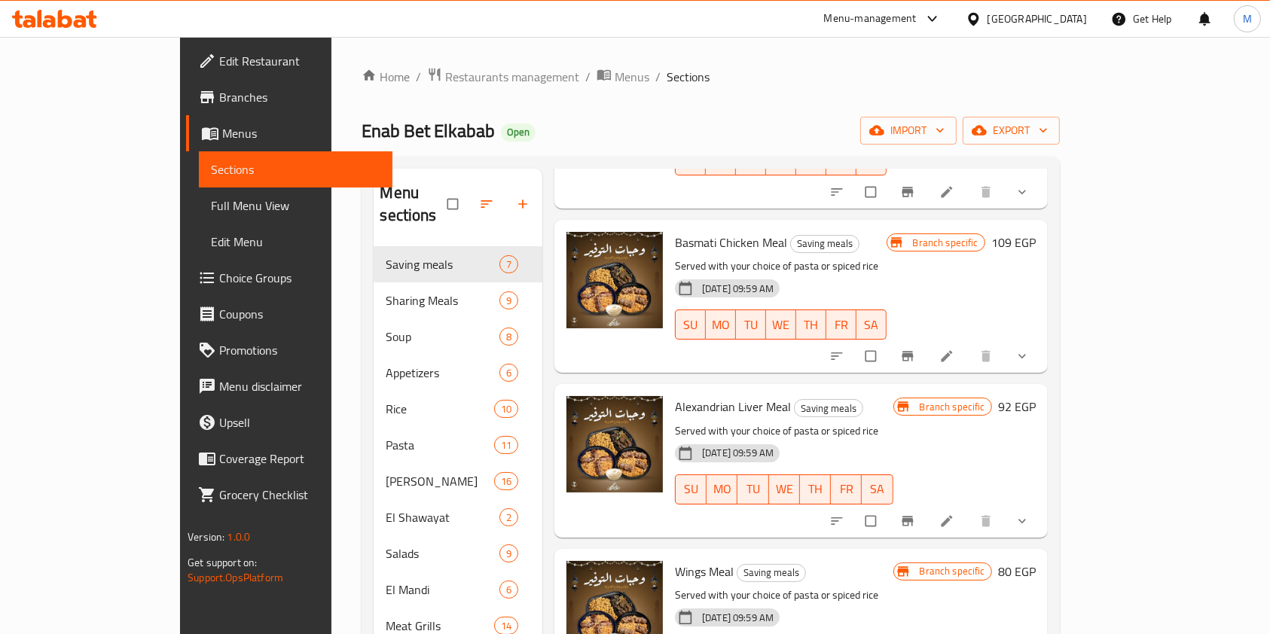
scroll to position [401, 0]
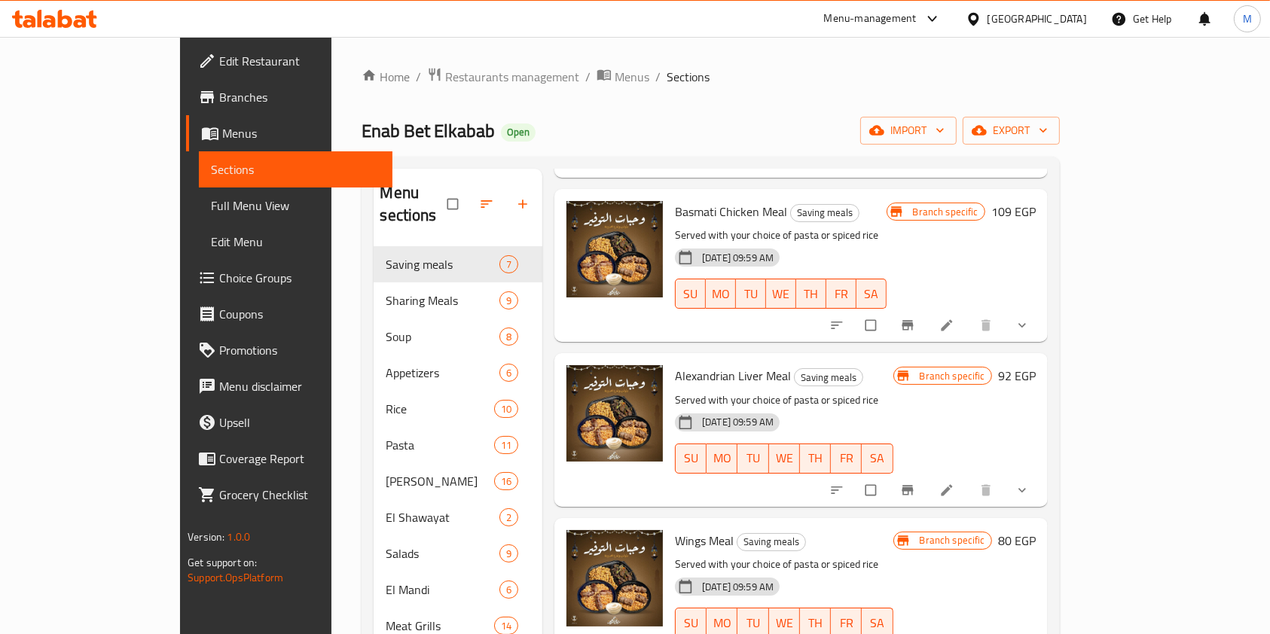
click at [1042, 474] on div at bounding box center [930, 490] width 221 height 33
click at [927, 474] on button "Branch-specific-item" at bounding box center [909, 490] width 36 height 33
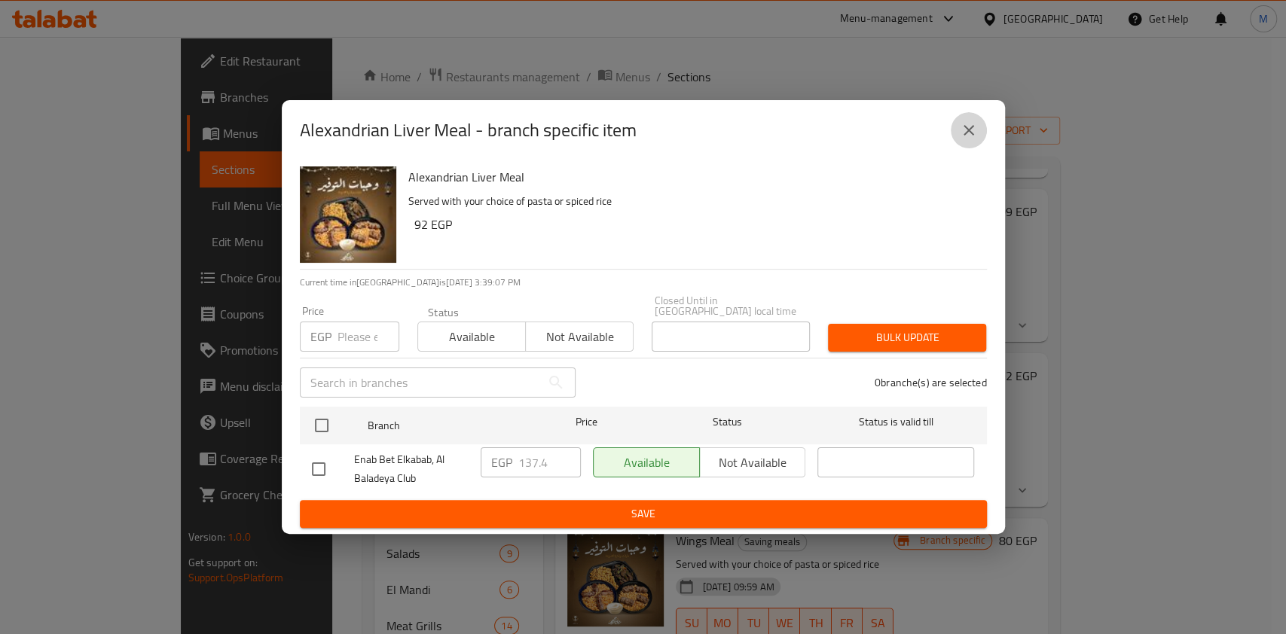
click at [970, 139] on icon "close" at bounding box center [968, 130] width 18 height 18
drag, startPoint x: 970, startPoint y: 142, endPoint x: 954, endPoint y: 199, distance: 58.7
click at [970, 139] on icon "close" at bounding box center [968, 130] width 18 height 18
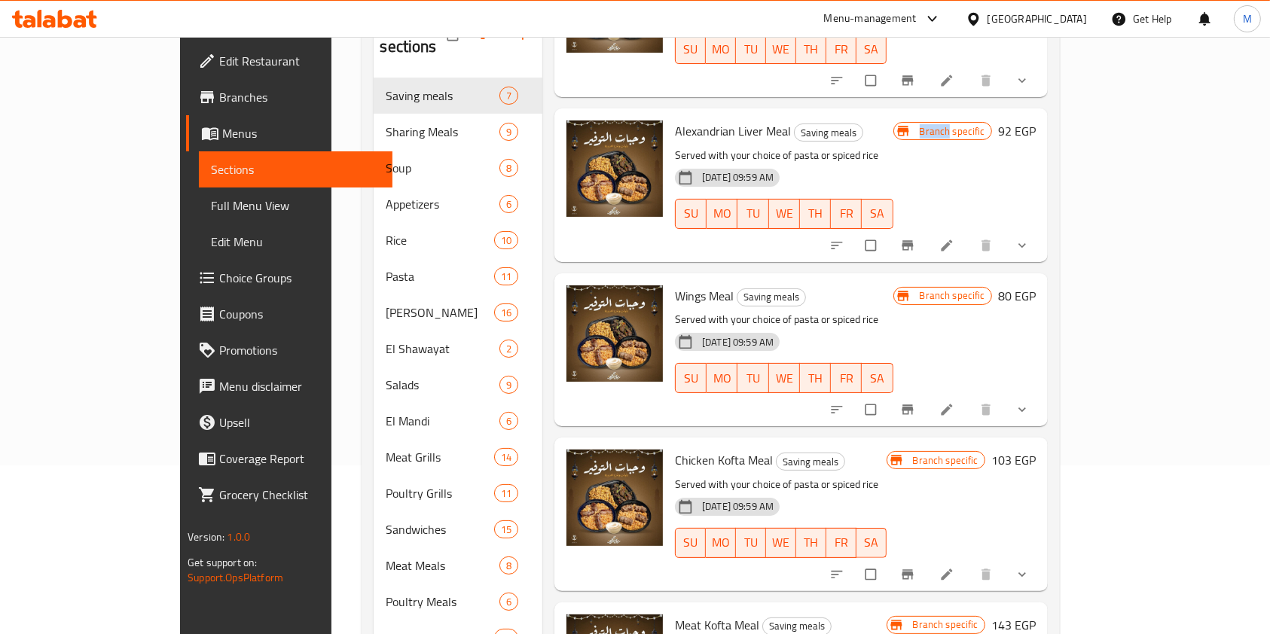
scroll to position [200, 0]
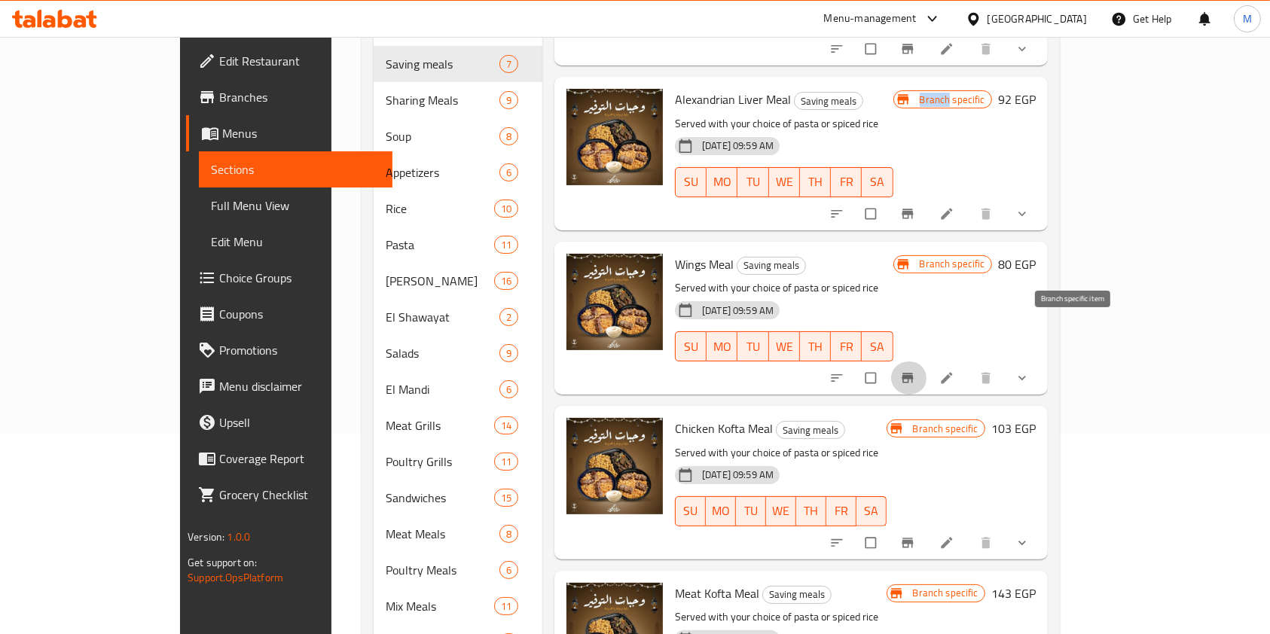
click at [913, 374] on icon "Branch-specific-item" at bounding box center [906, 379] width 11 height 10
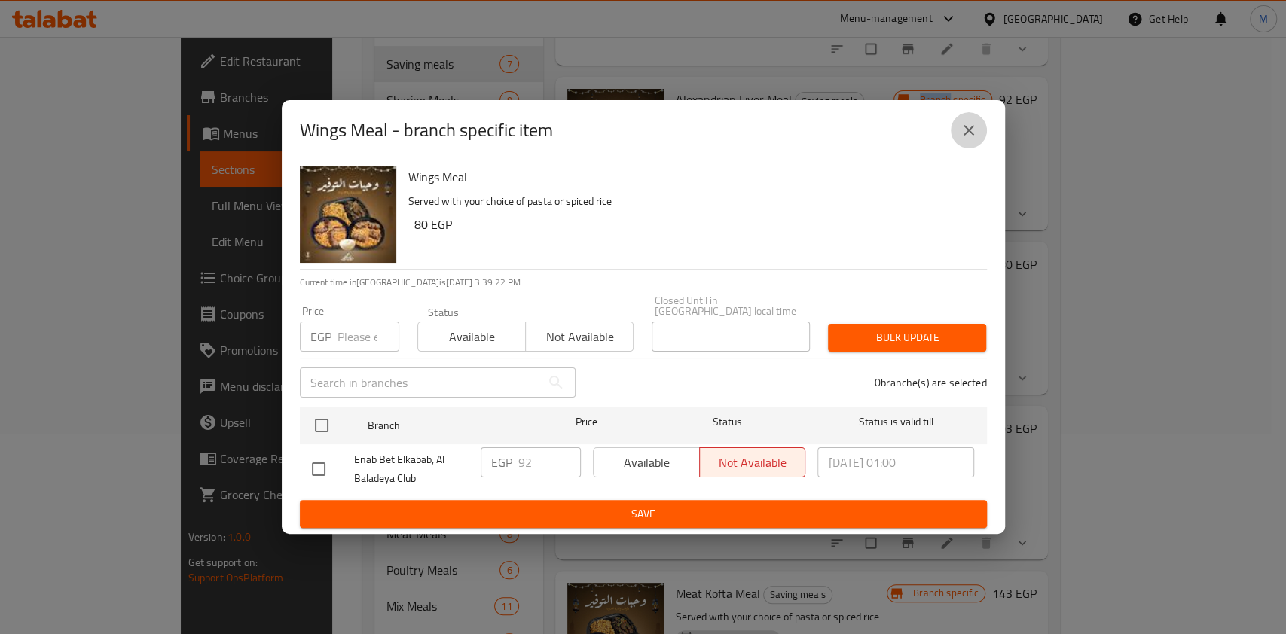
click at [962, 146] on button "close" at bounding box center [968, 130] width 36 height 36
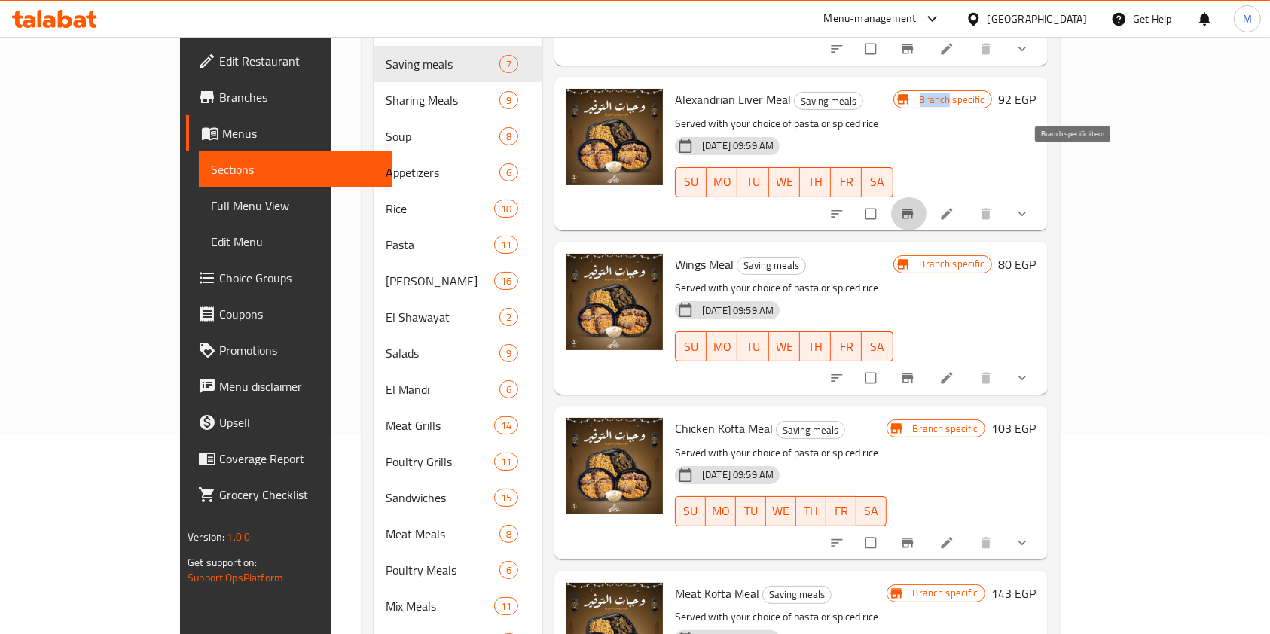
click at [913, 209] on icon "Branch-specific-item" at bounding box center [906, 214] width 11 height 10
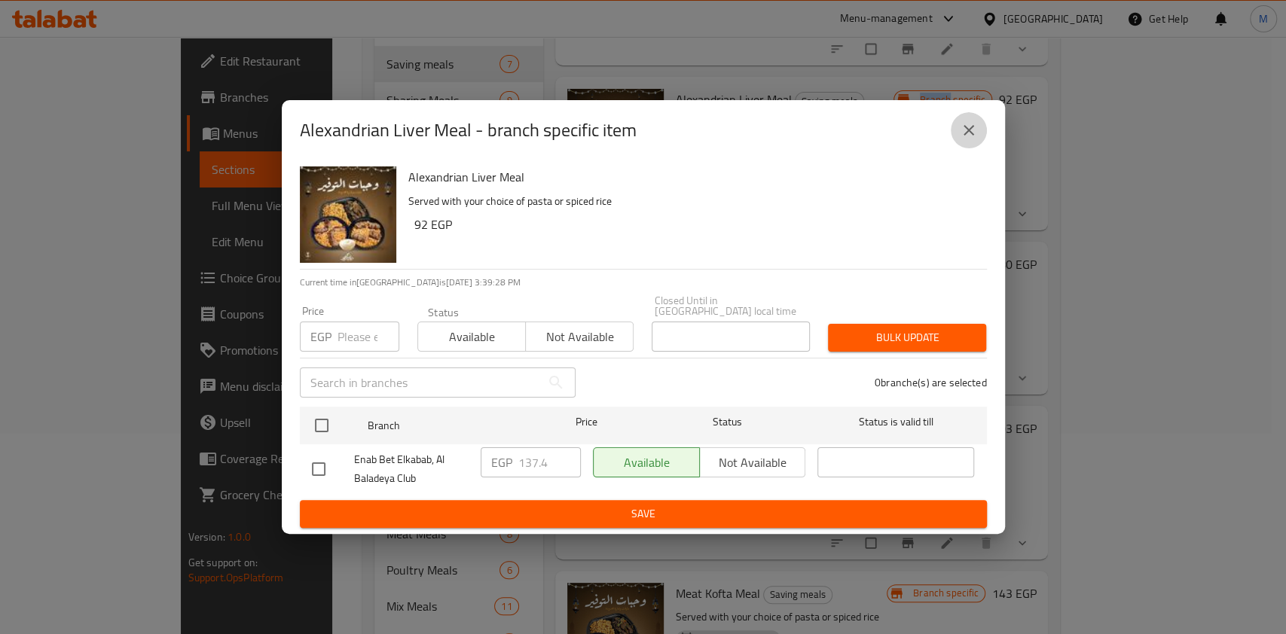
click at [971, 148] on button "close" at bounding box center [968, 130] width 36 height 36
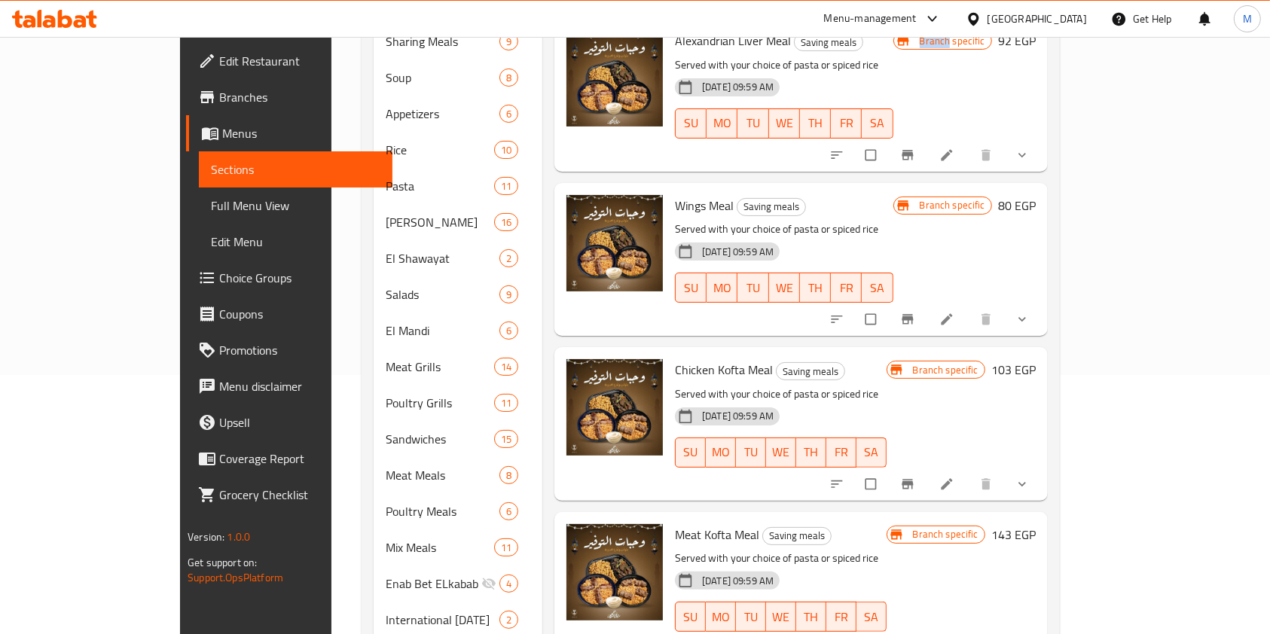
scroll to position [288, 0]
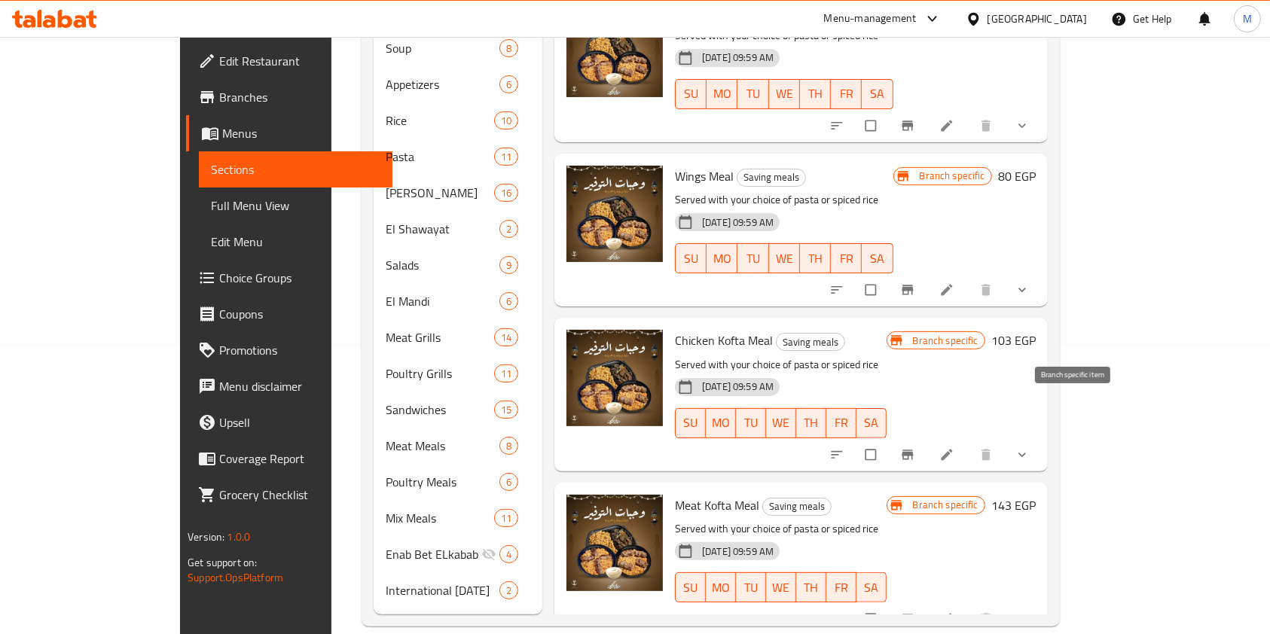
click at [913, 450] on icon "Branch-specific-item" at bounding box center [906, 455] width 11 height 10
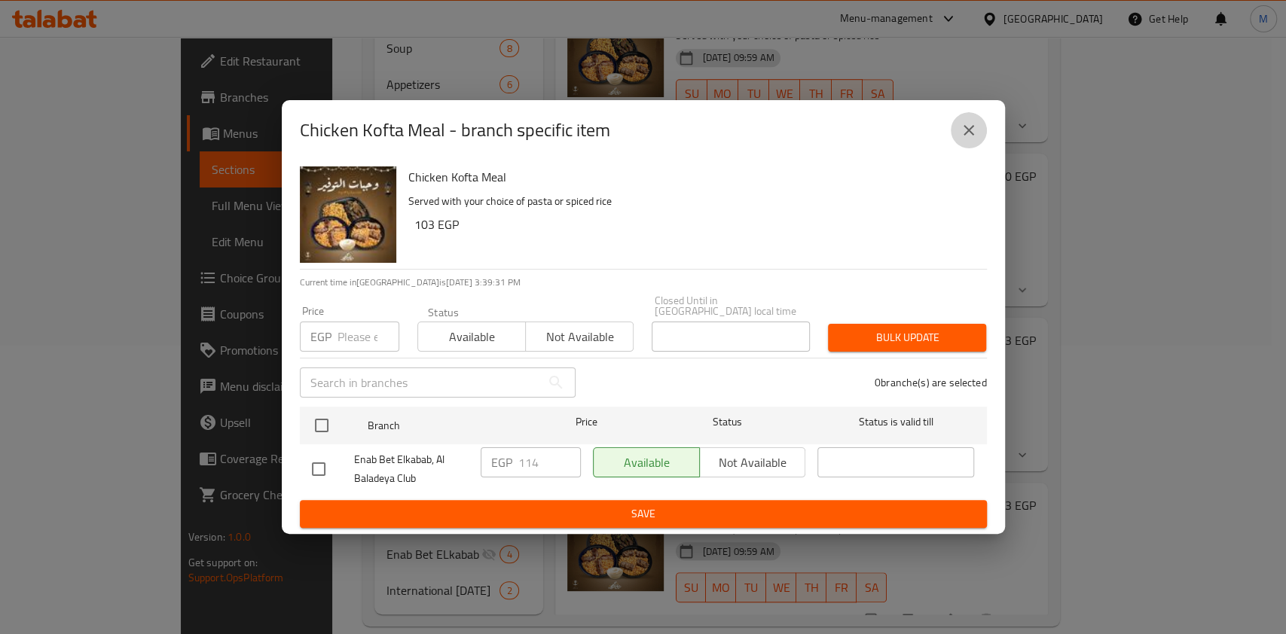
click at [967, 139] on icon "close" at bounding box center [968, 130] width 18 height 18
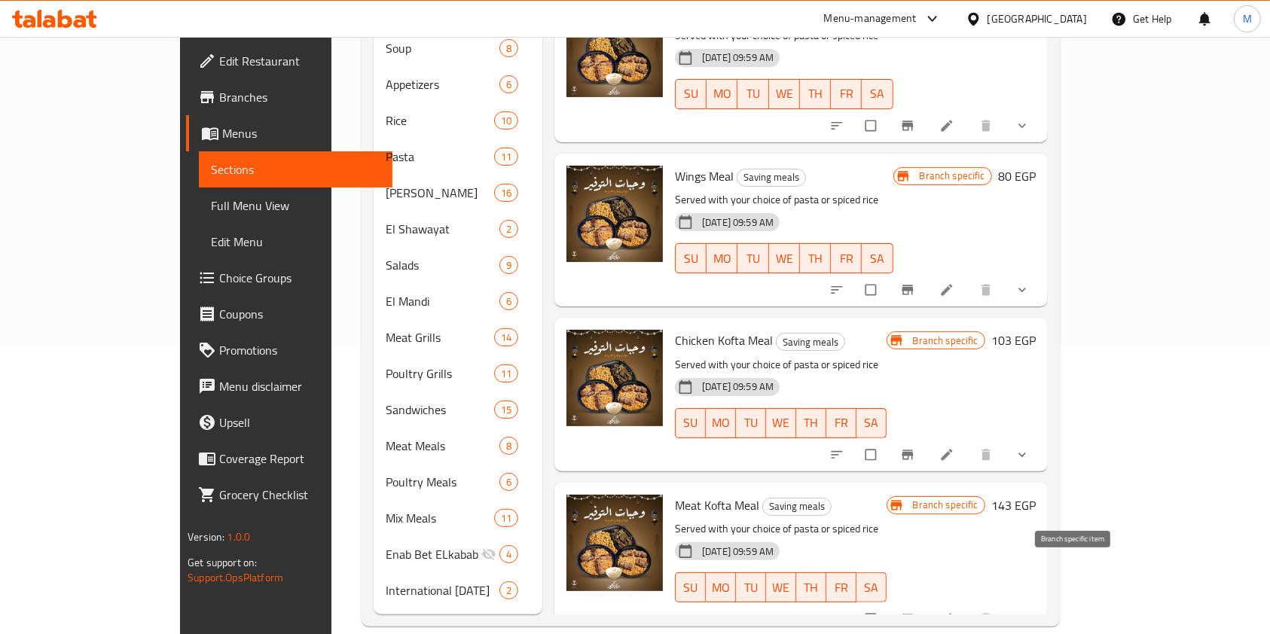
click at [913, 614] on icon "Branch-specific-item" at bounding box center [906, 619] width 11 height 10
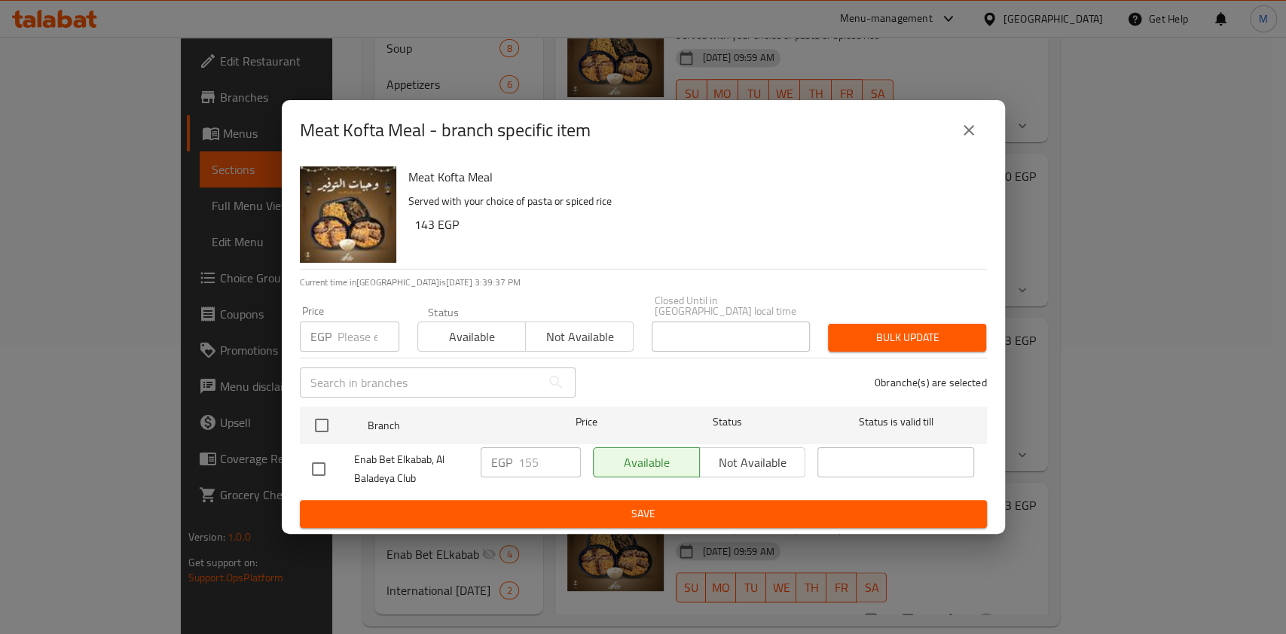
click at [968, 119] on button "close" at bounding box center [968, 130] width 36 height 36
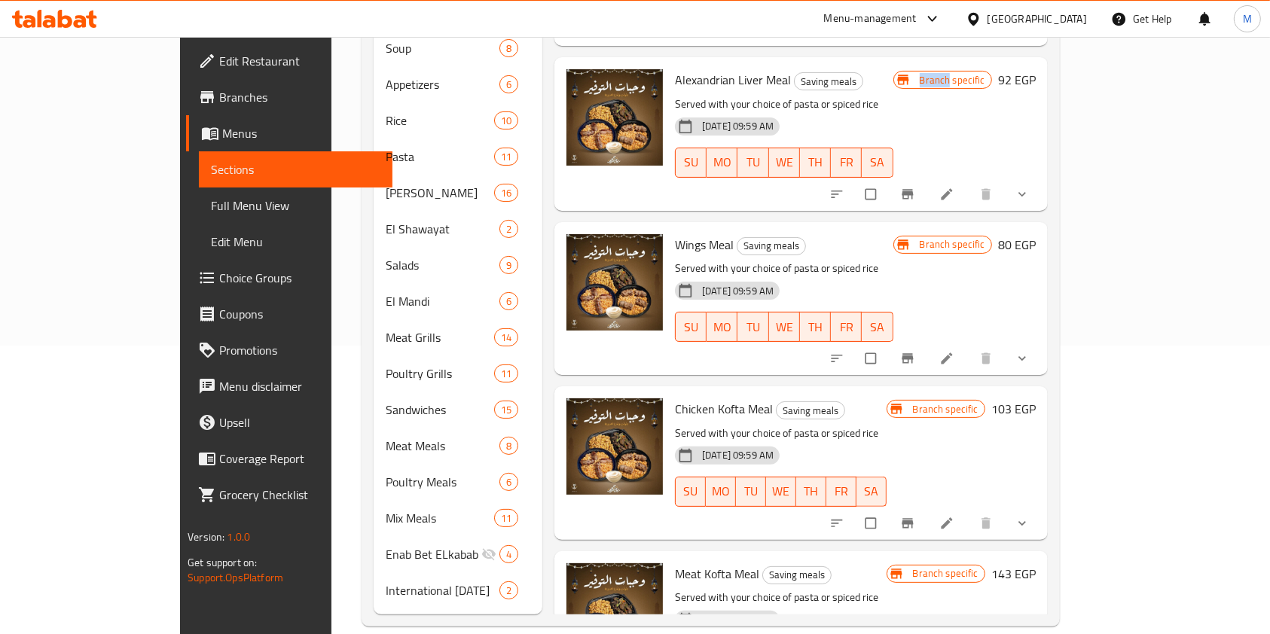
scroll to position [377, 0]
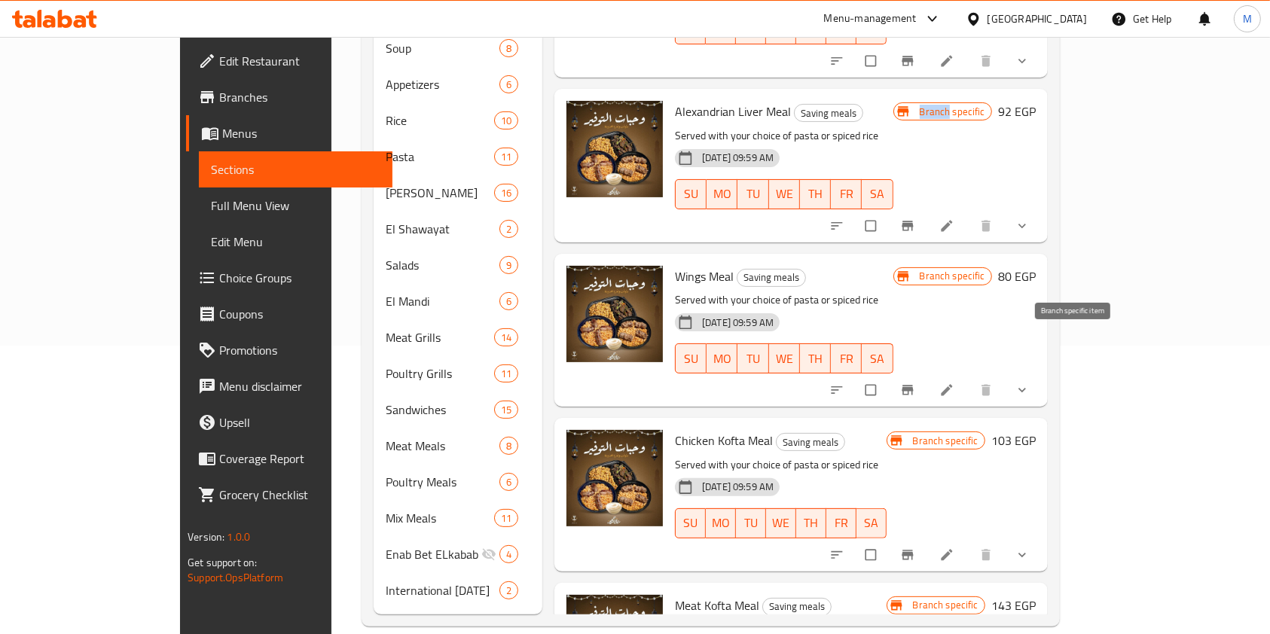
click at [915, 383] on icon "Branch-specific-item" at bounding box center [907, 390] width 15 height 15
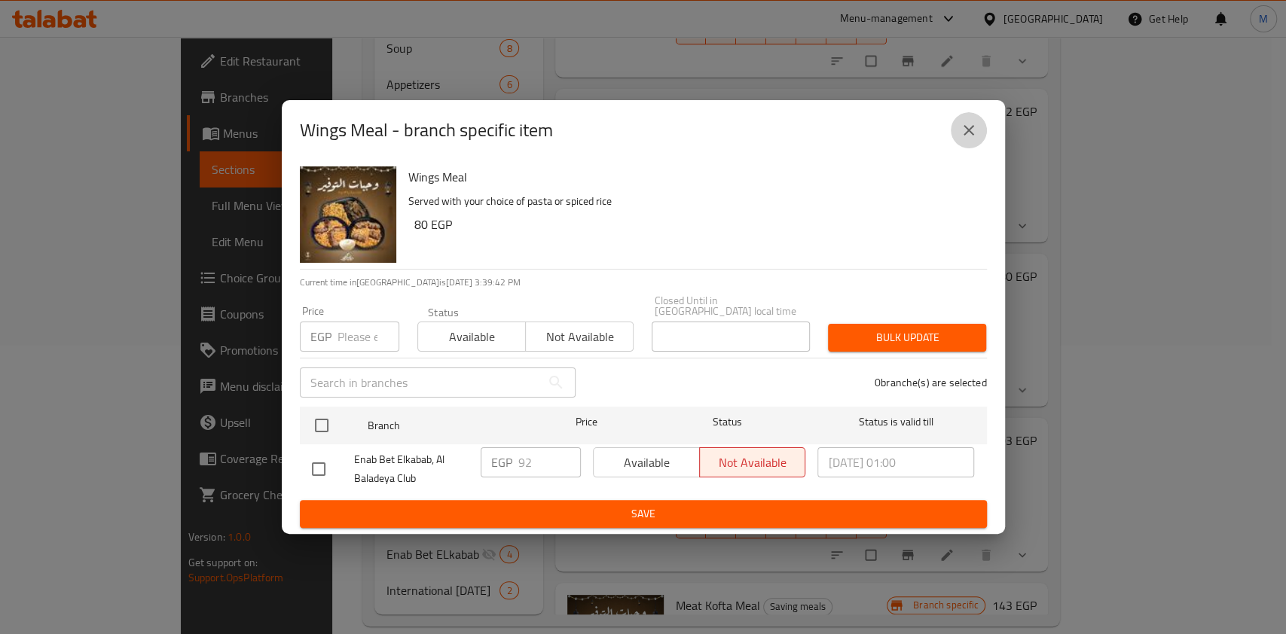
click at [959, 127] on icon "close" at bounding box center [968, 130] width 18 height 18
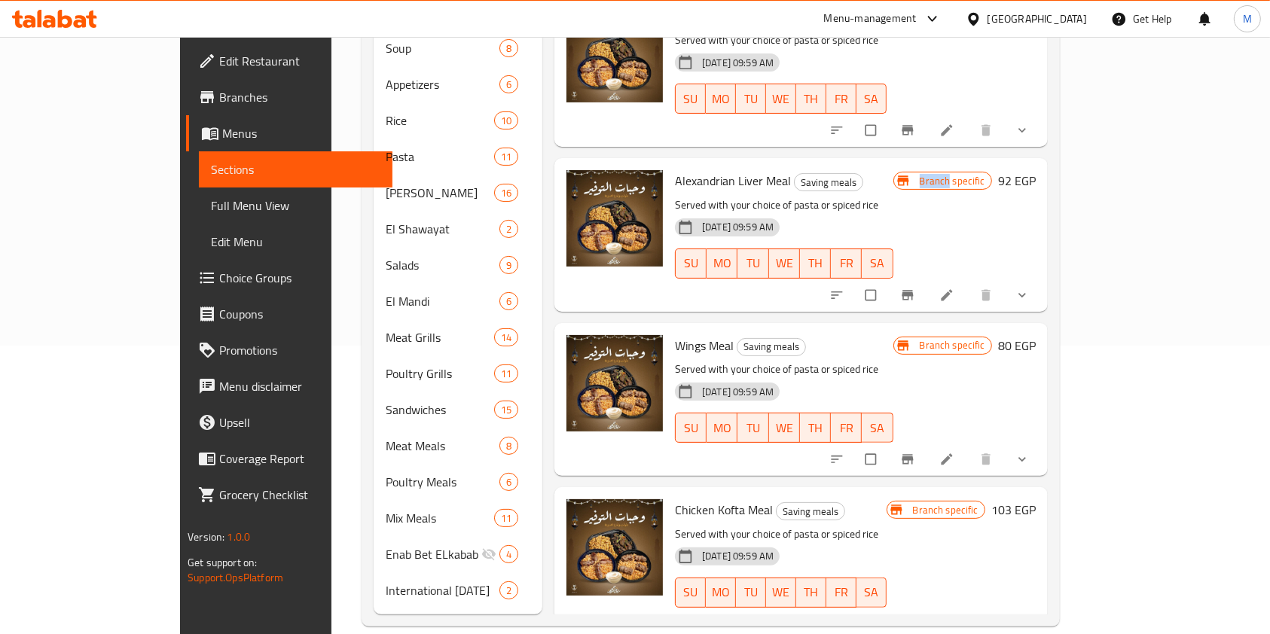
scroll to position [277, 0]
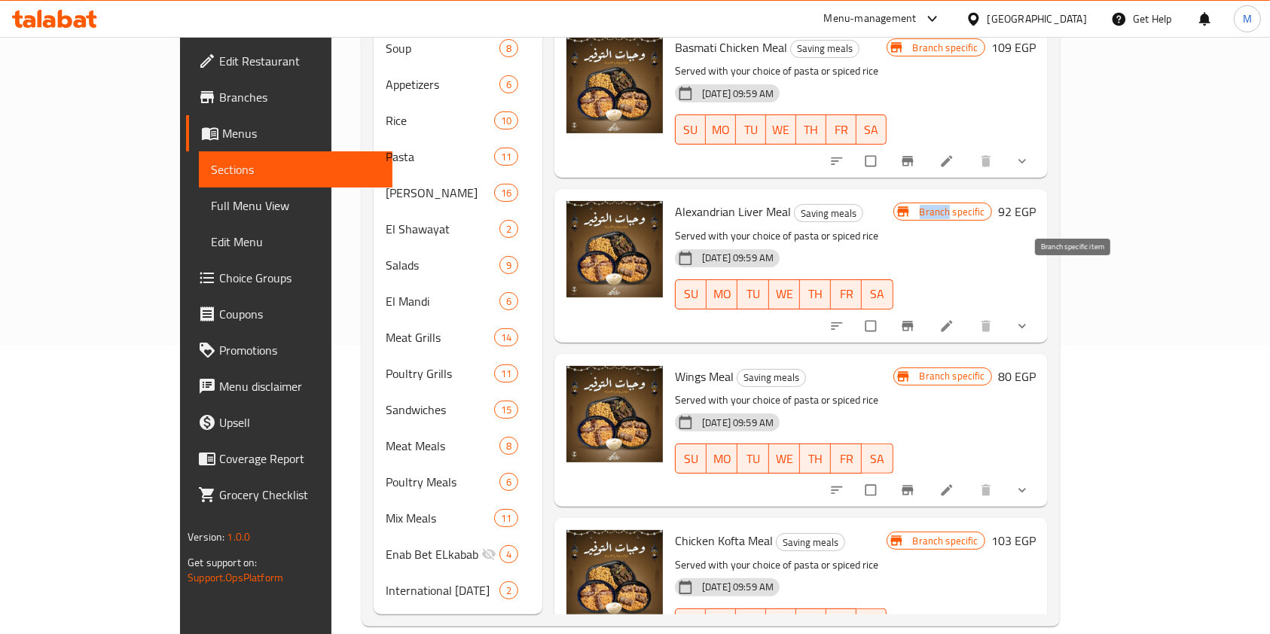
click at [915, 319] on icon "Branch-specific-item" at bounding box center [907, 326] width 15 height 15
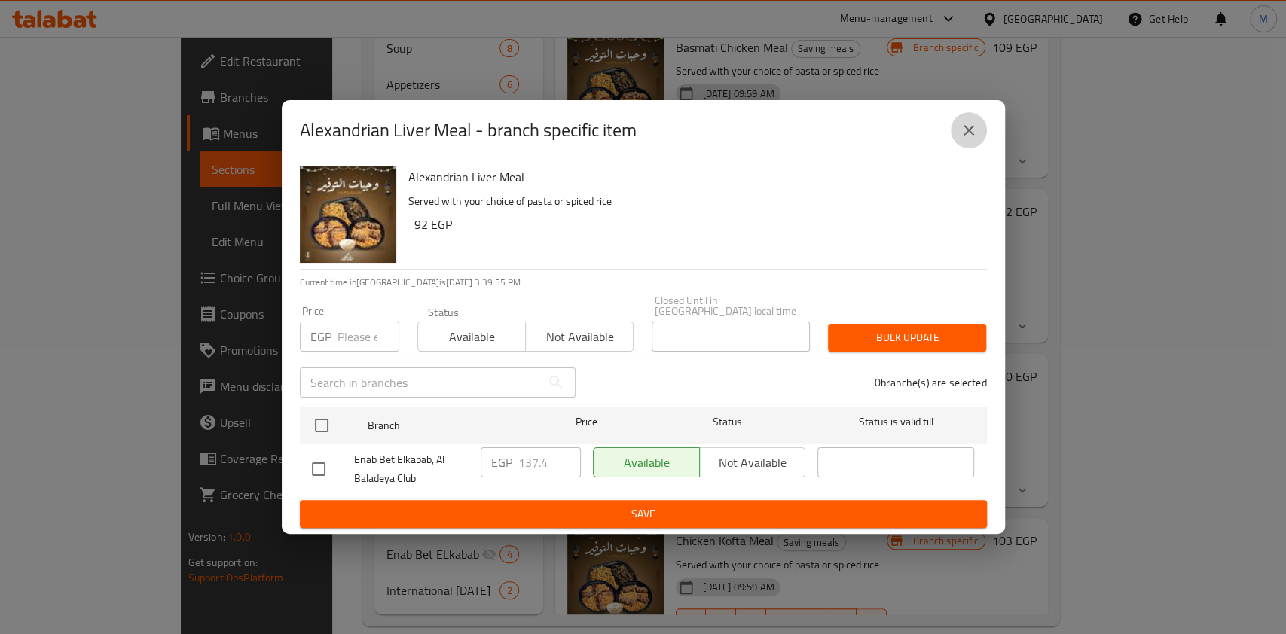
click at [953, 144] on button "close" at bounding box center [968, 130] width 36 height 36
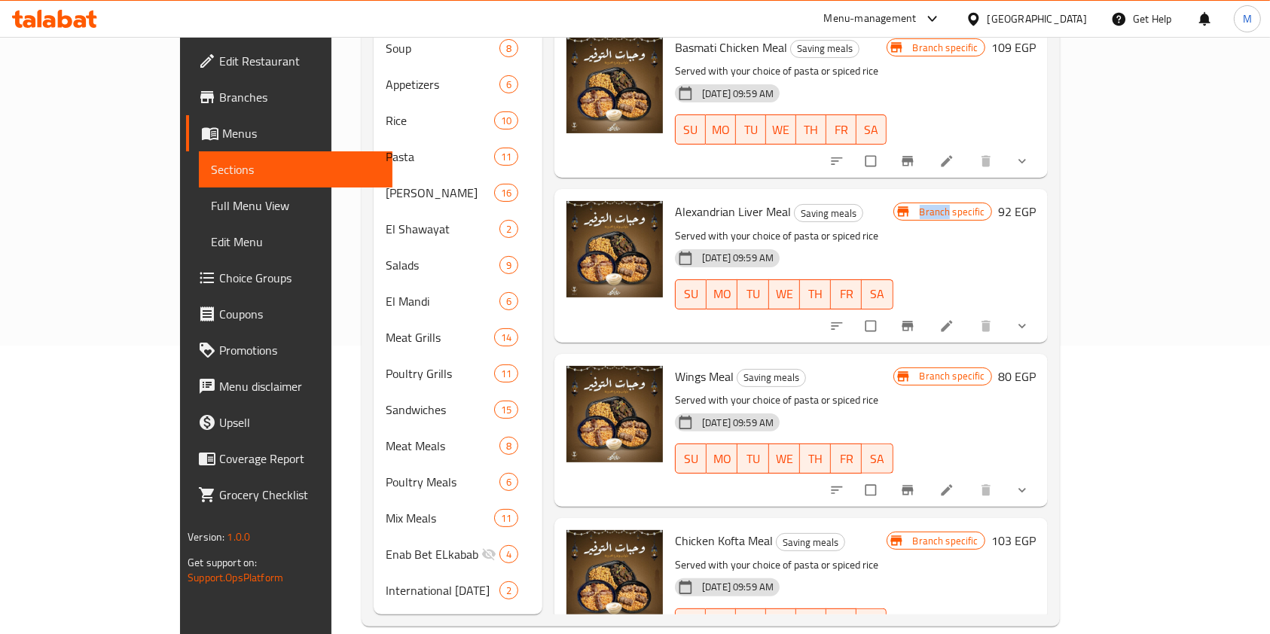
scroll to position [377, 0]
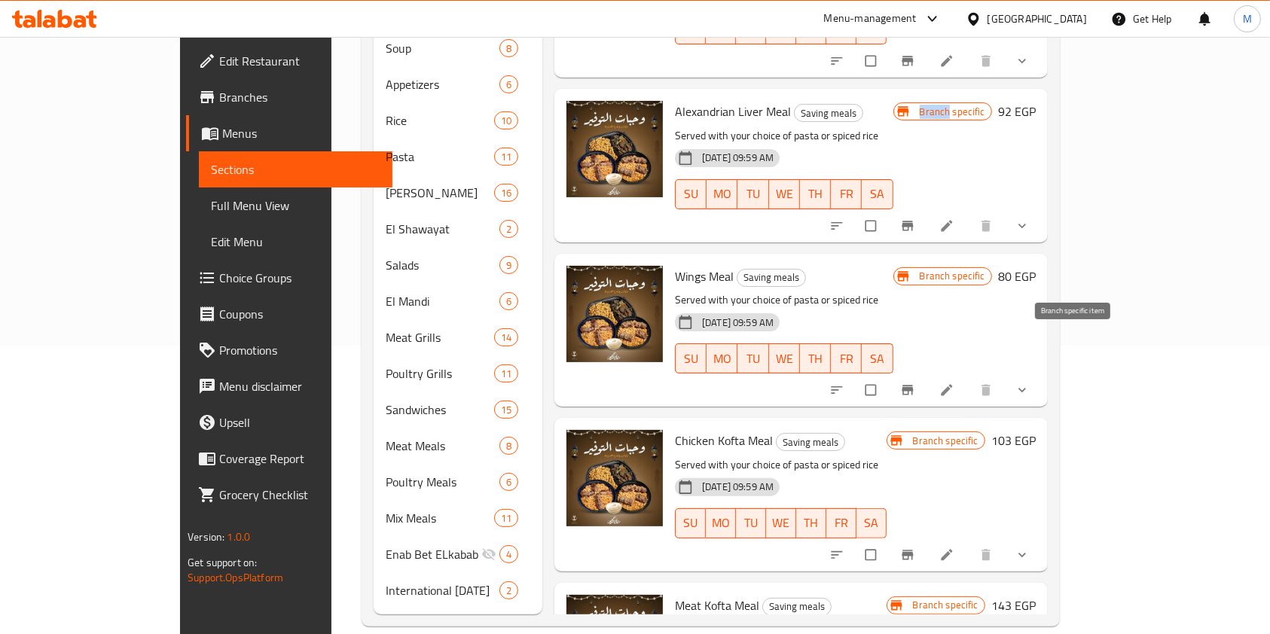
click at [927, 374] on button "Branch-specific-item" at bounding box center [909, 390] width 36 height 33
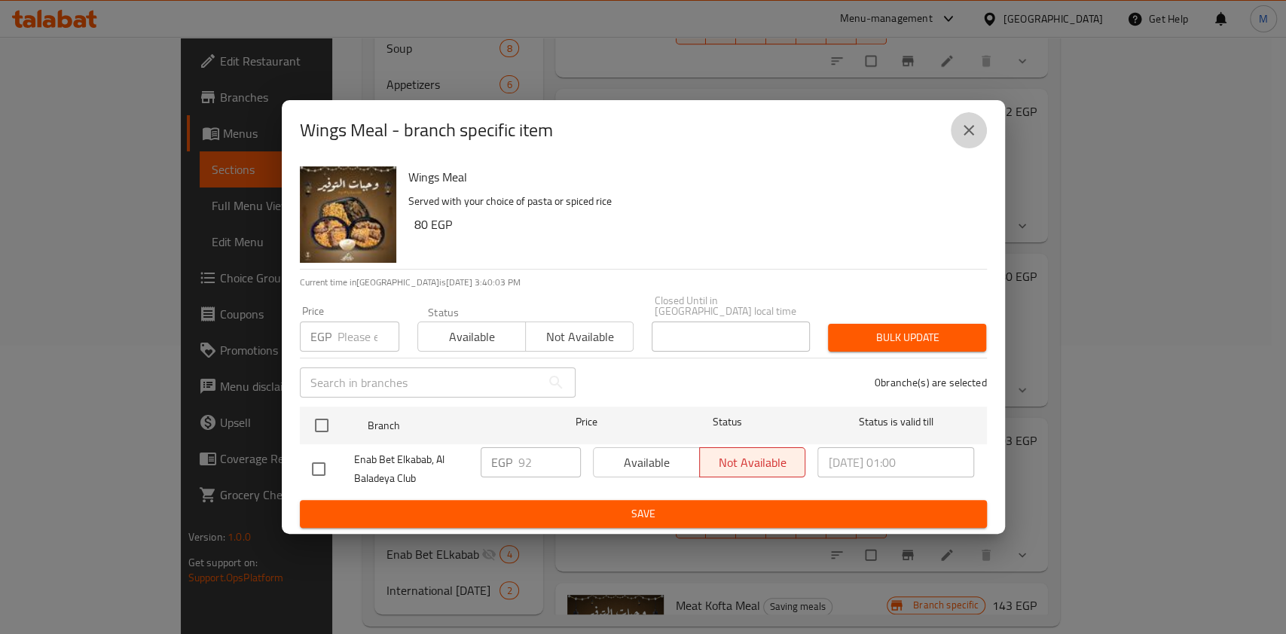
click at [972, 137] on icon "close" at bounding box center [968, 130] width 18 height 18
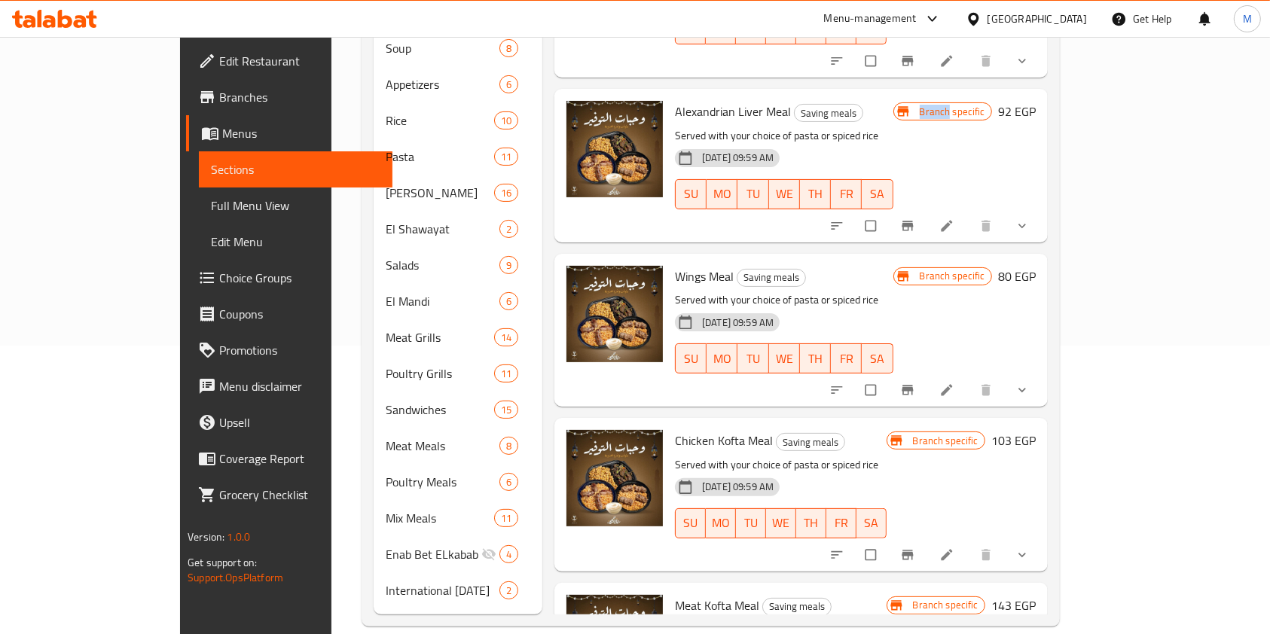
scroll to position [477, 0]
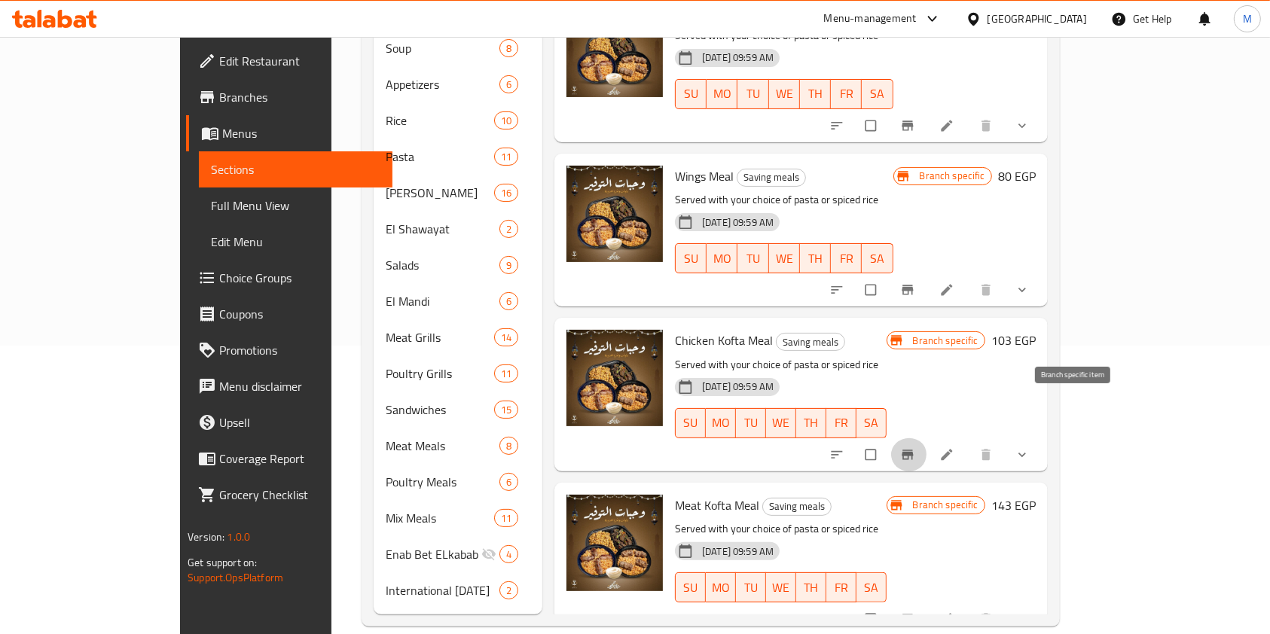
click at [915, 447] on icon "Branch-specific-item" at bounding box center [907, 454] width 15 height 15
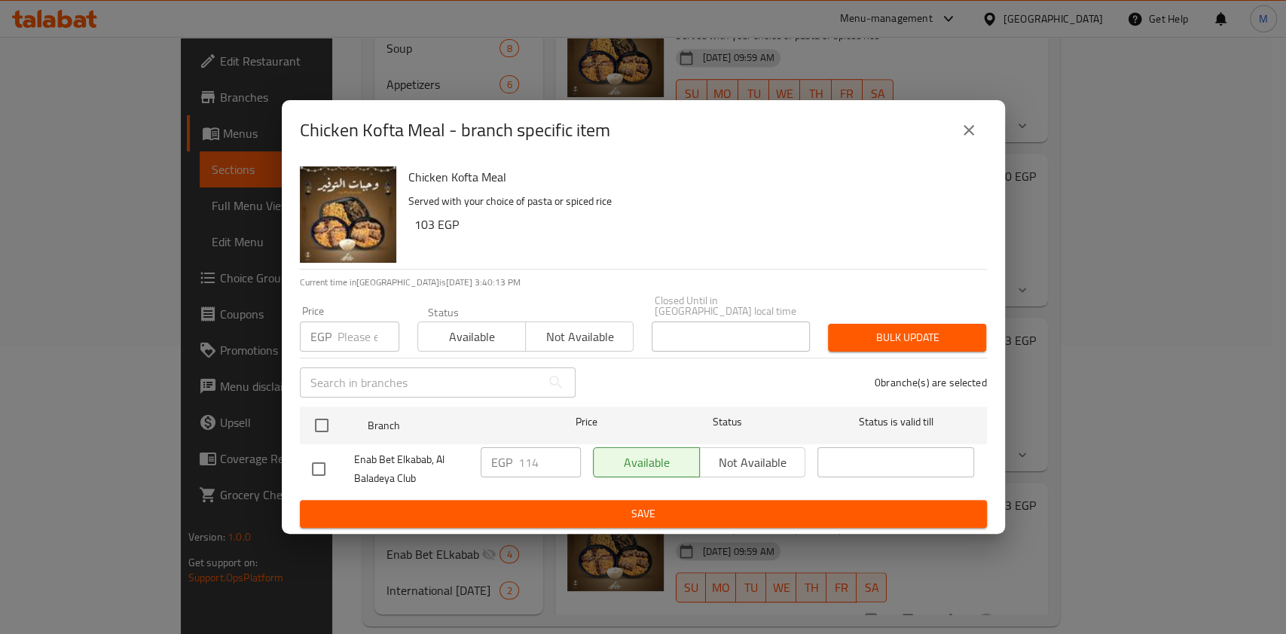
click at [323, 456] on input "checkbox" at bounding box center [319, 469] width 32 height 32
drag, startPoint x: 323, startPoint y: 456, endPoint x: 358, endPoint y: 457, distance: 34.7
click at [323, 456] on input "checkbox" at bounding box center [319, 469] width 32 height 32
checkbox input "false"
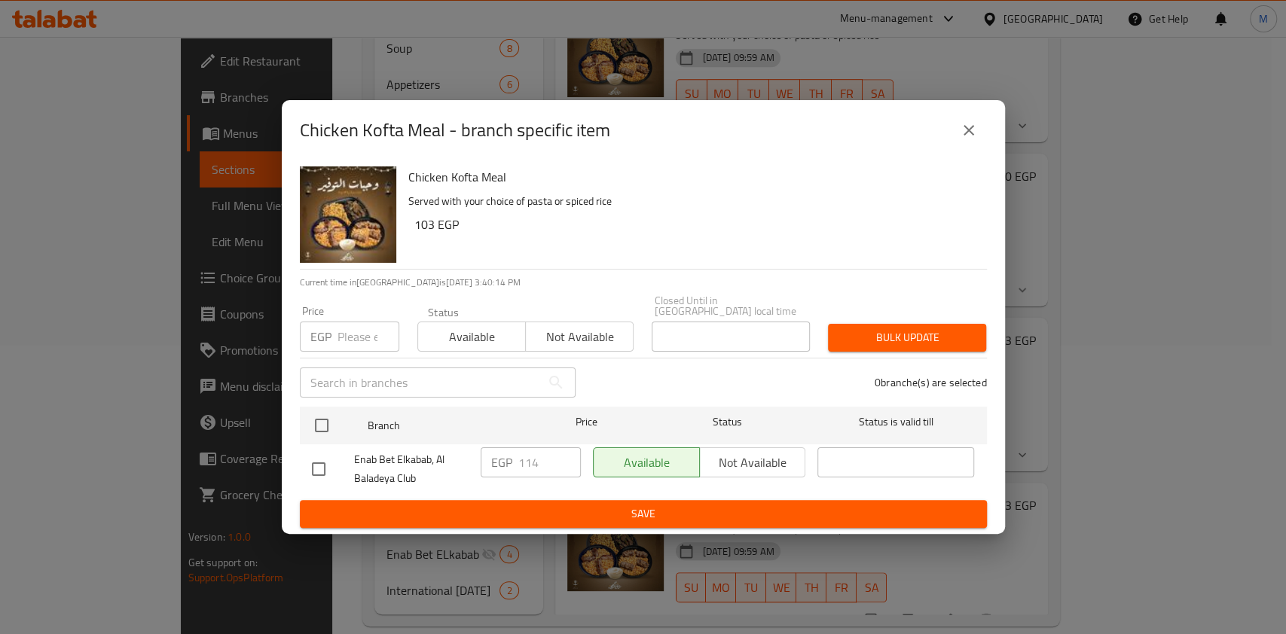
click at [330, 459] on input "checkbox" at bounding box center [319, 469] width 32 height 32
click at [328, 459] on input "checkbox" at bounding box center [319, 469] width 32 height 32
checkbox input "false"
click at [324, 477] on input "checkbox" at bounding box center [319, 469] width 32 height 32
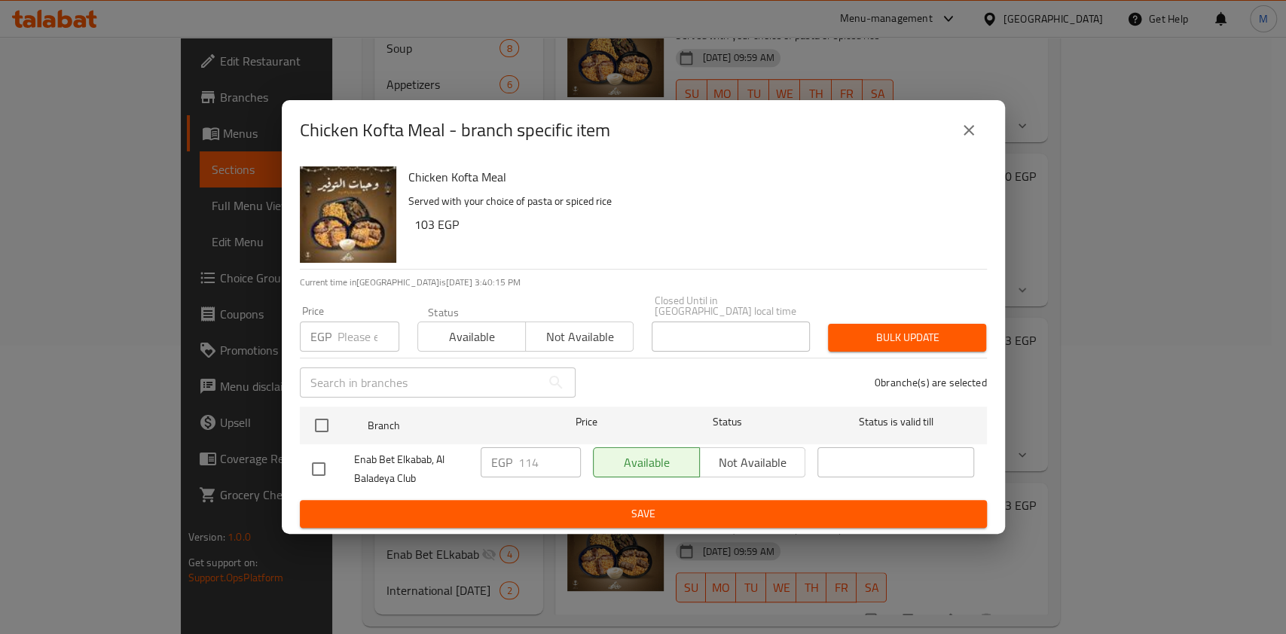
checkbox input "true"
click at [522, 447] on input "114" at bounding box center [549, 462] width 63 height 30
type input "152"
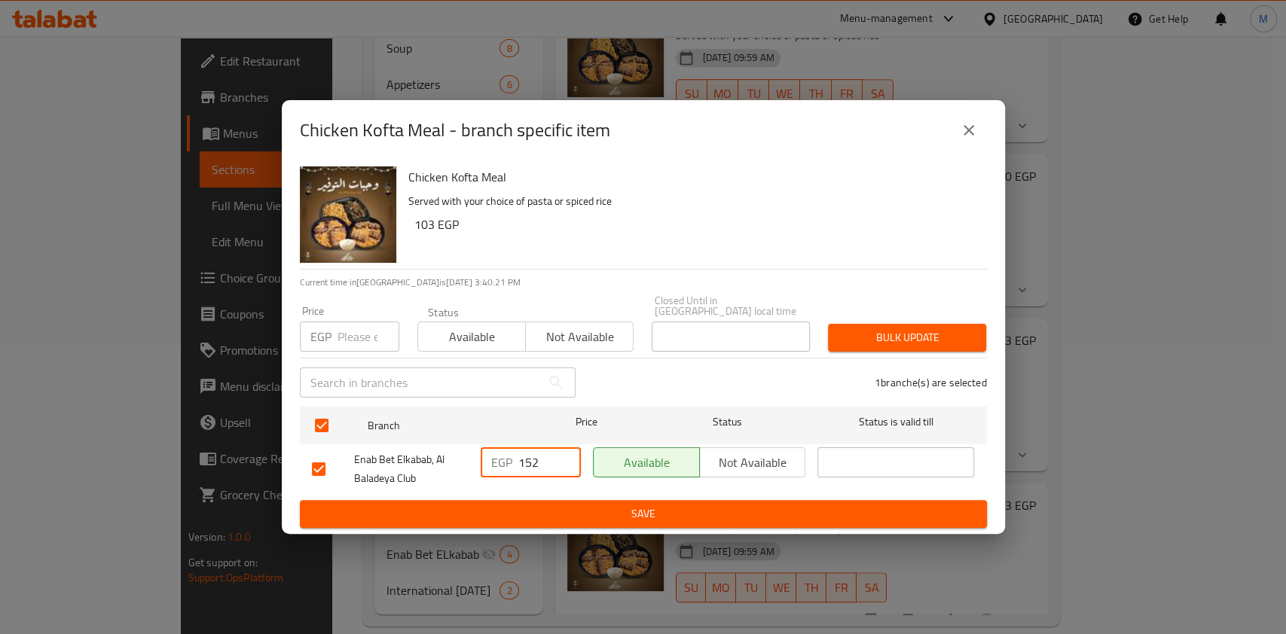
click at [604, 505] on span "Save" at bounding box center [643, 514] width 663 height 19
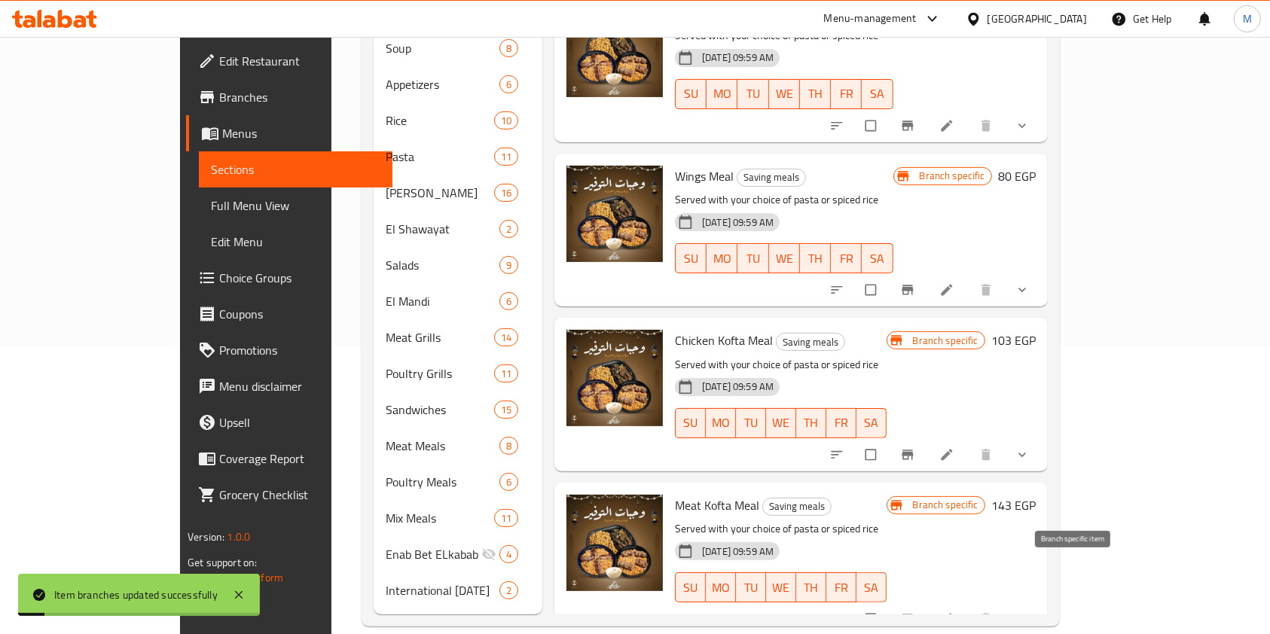
click at [913, 614] on icon "Branch-specific-item" at bounding box center [906, 619] width 11 height 10
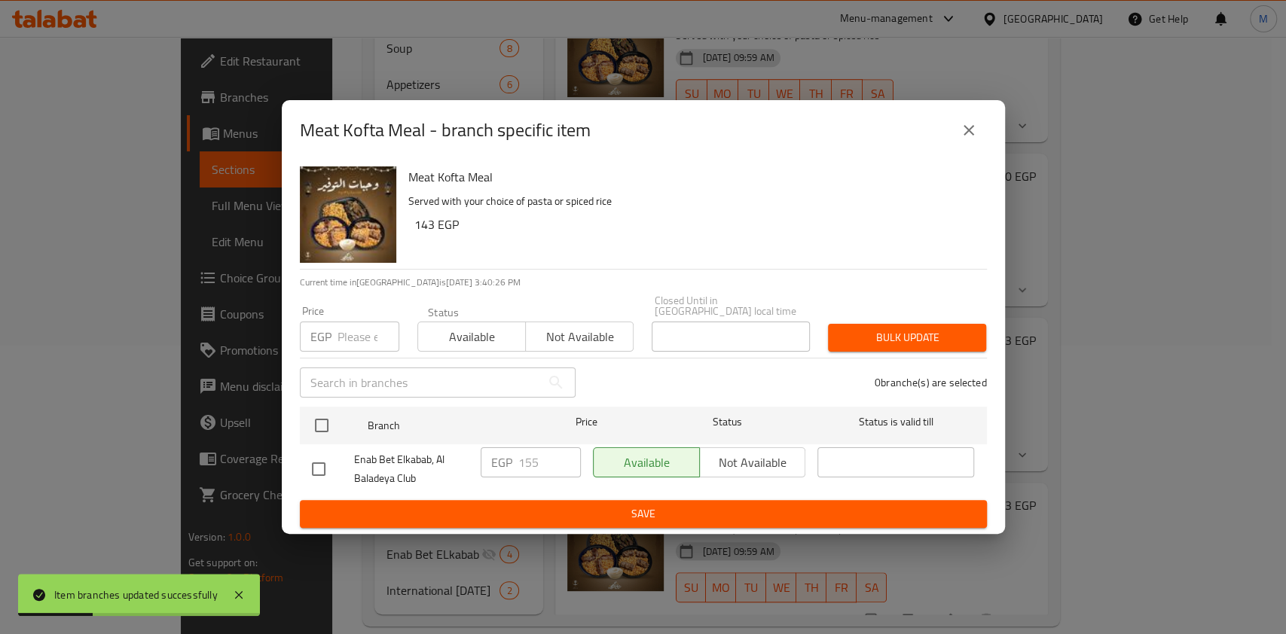
click at [313, 454] on input "checkbox" at bounding box center [319, 469] width 32 height 32
checkbox input "true"
click at [524, 462] on input "155" at bounding box center [549, 462] width 63 height 30
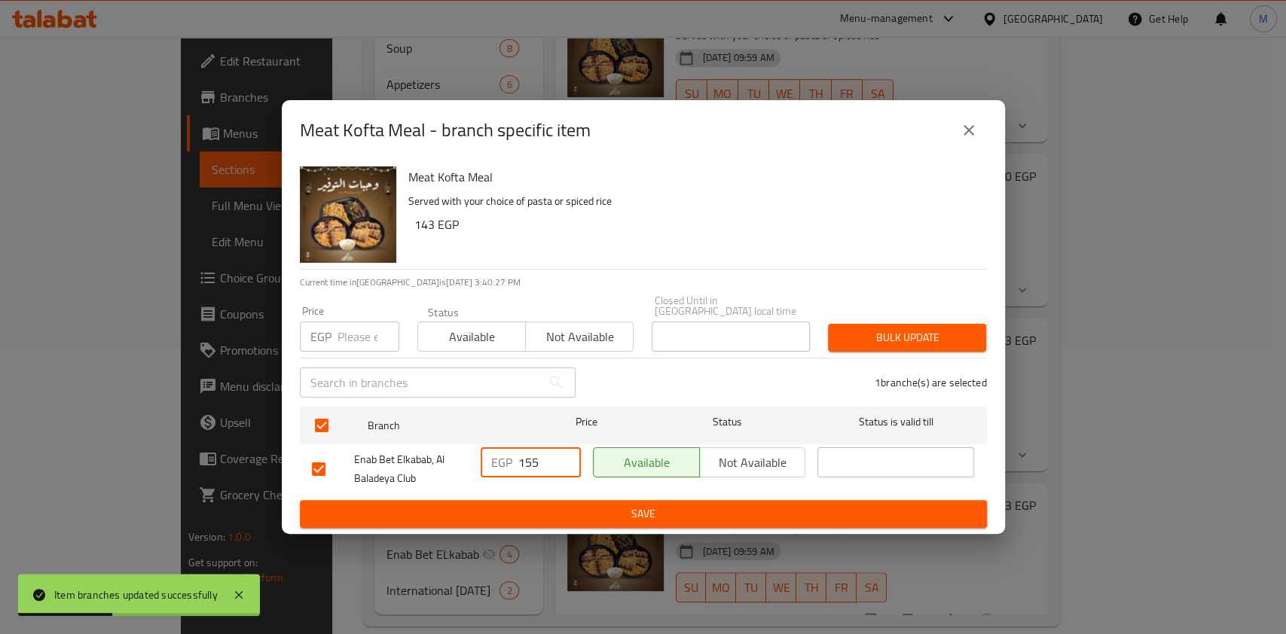
click at [524, 462] on input "155" at bounding box center [549, 462] width 63 height 30
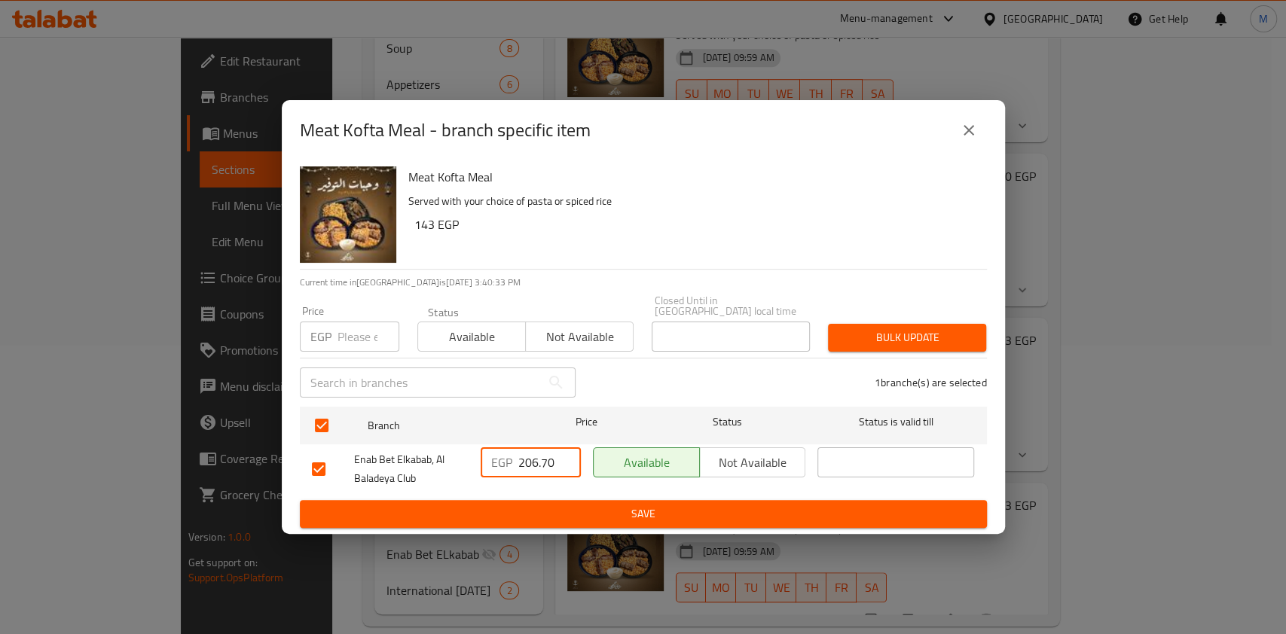
type input "206.70"
click at [563, 505] on span "Save" at bounding box center [643, 514] width 663 height 19
click at [563, 503] on div at bounding box center [643, 317] width 1286 height 634
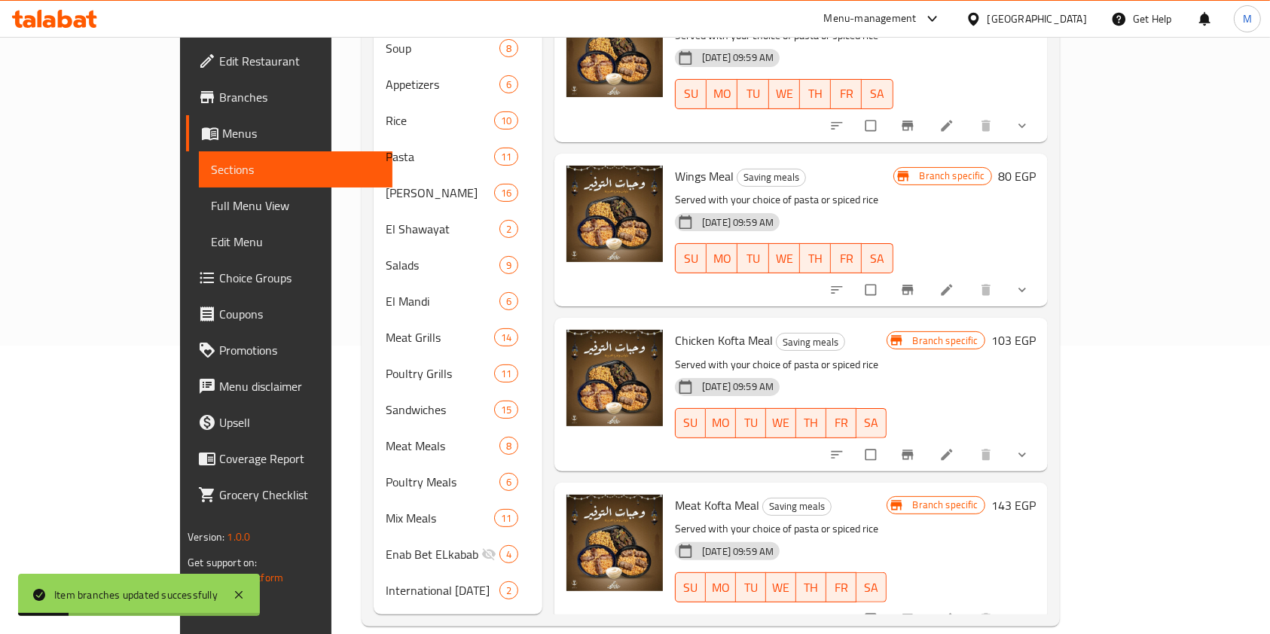
click at [1089, 488] on div "Home / Restaurants management / Menus / Sections Enab Bet Elkabab Open import e…" at bounding box center [710, 202] width 758 height 908
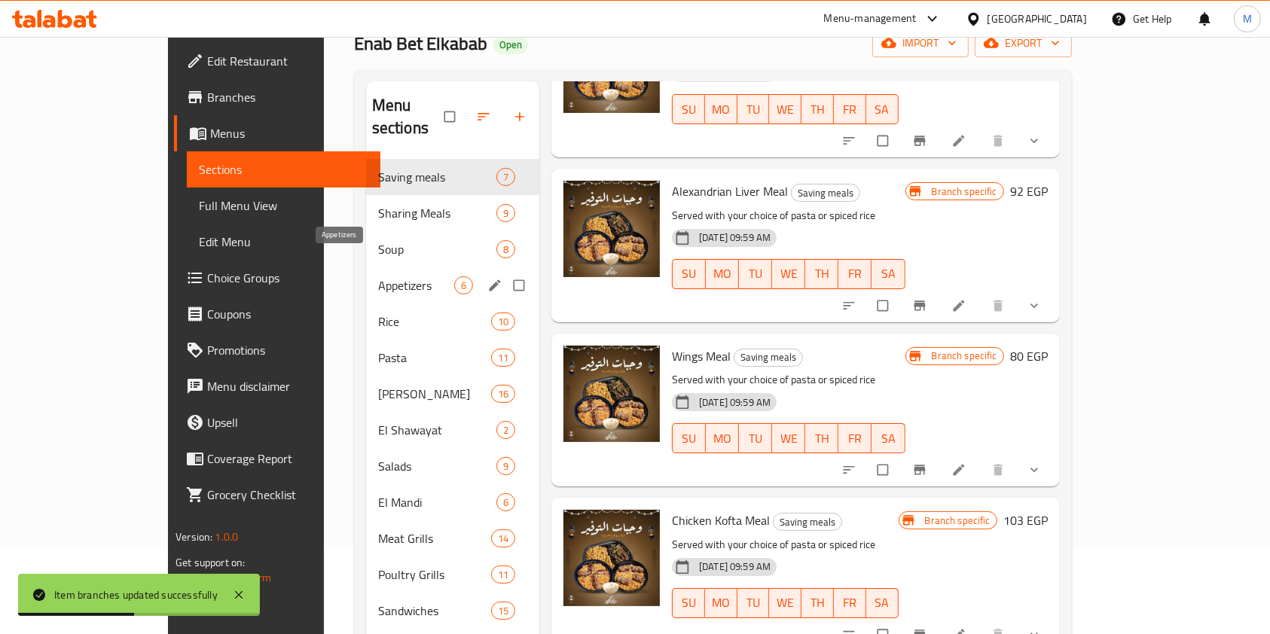
scroll to position [0, 0]
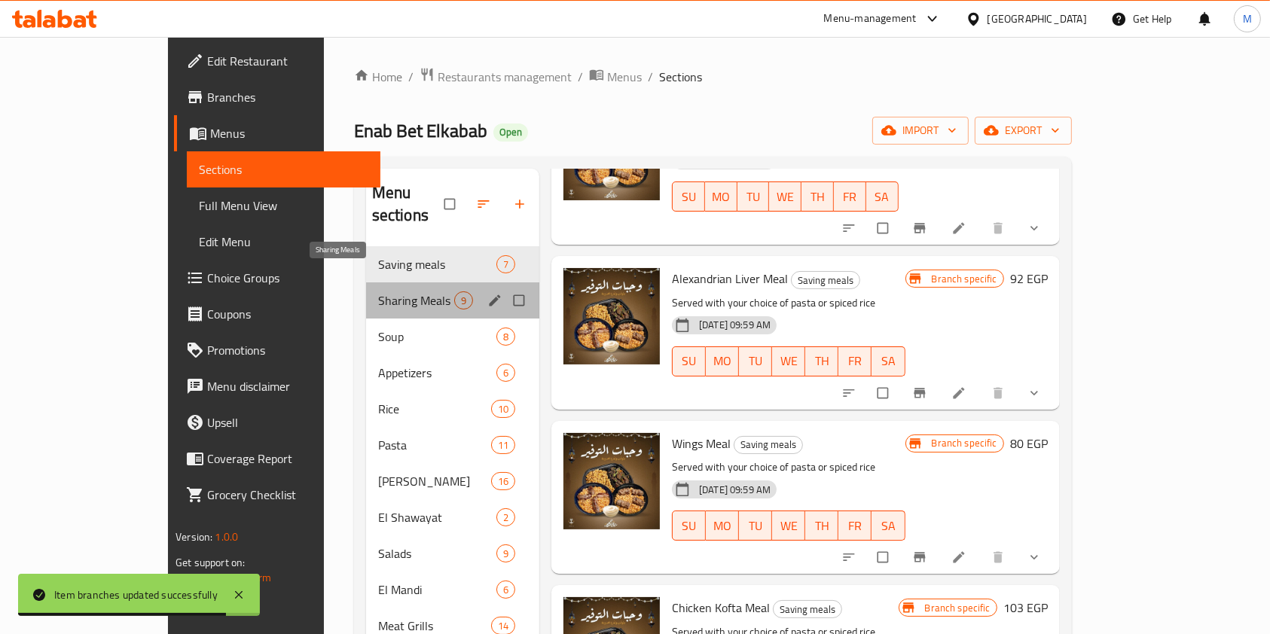
click at [378, 291] on span "Sharing Meals" at bounding box center [416, 300] width 76 height 18
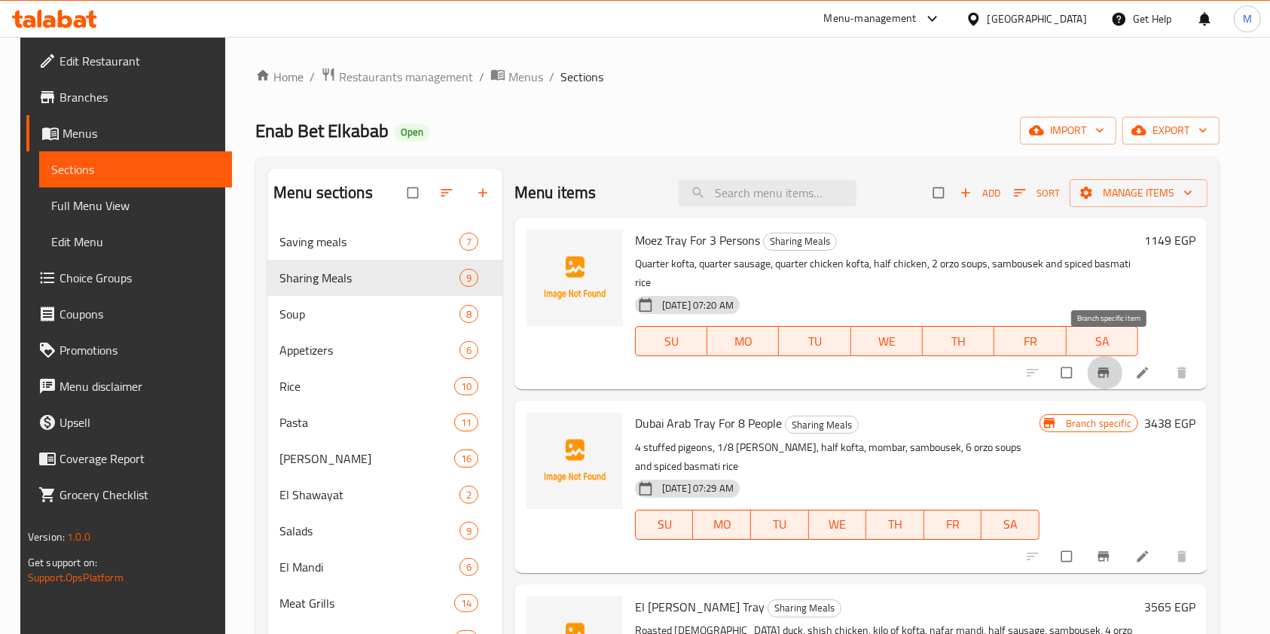
click at [1109, 368] on icon "Branch-specific-item" at bounding box center [1103, 373] width 11 height 10
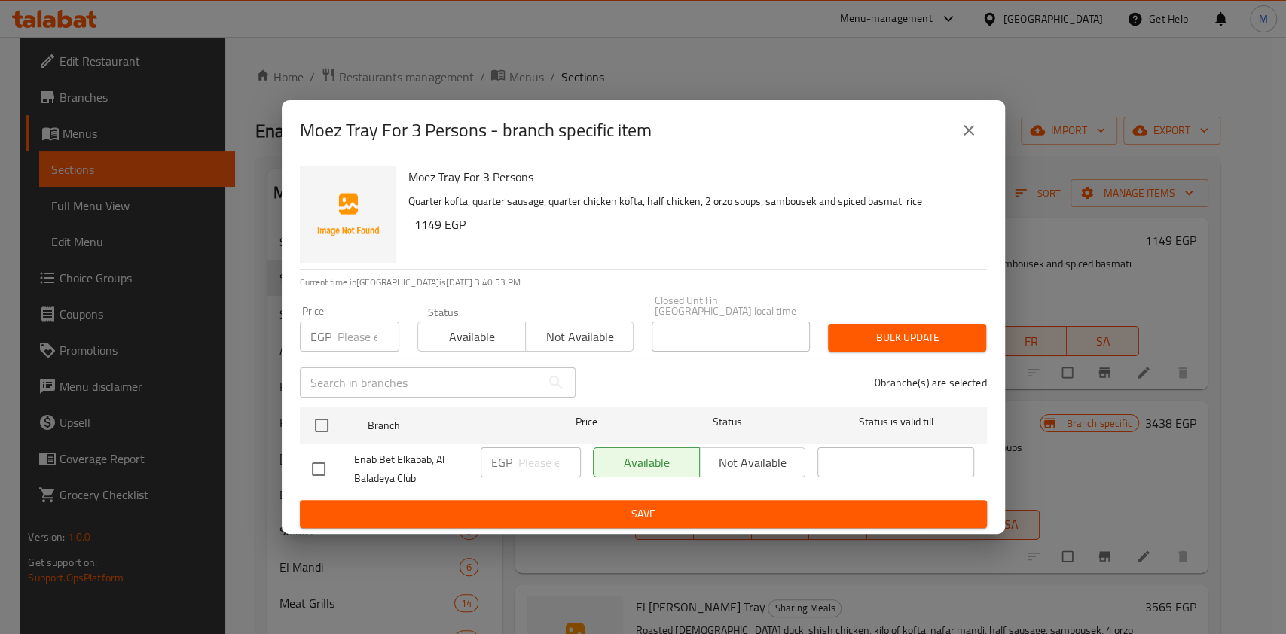
click at [319, 471] on input "checkbox" at bounding box center [319, 469] width 32 height 32
checkbox input "true"
click at [518, 459] on input "number" at bounding box center [549, 462] width 63 height 30
type input "1532"
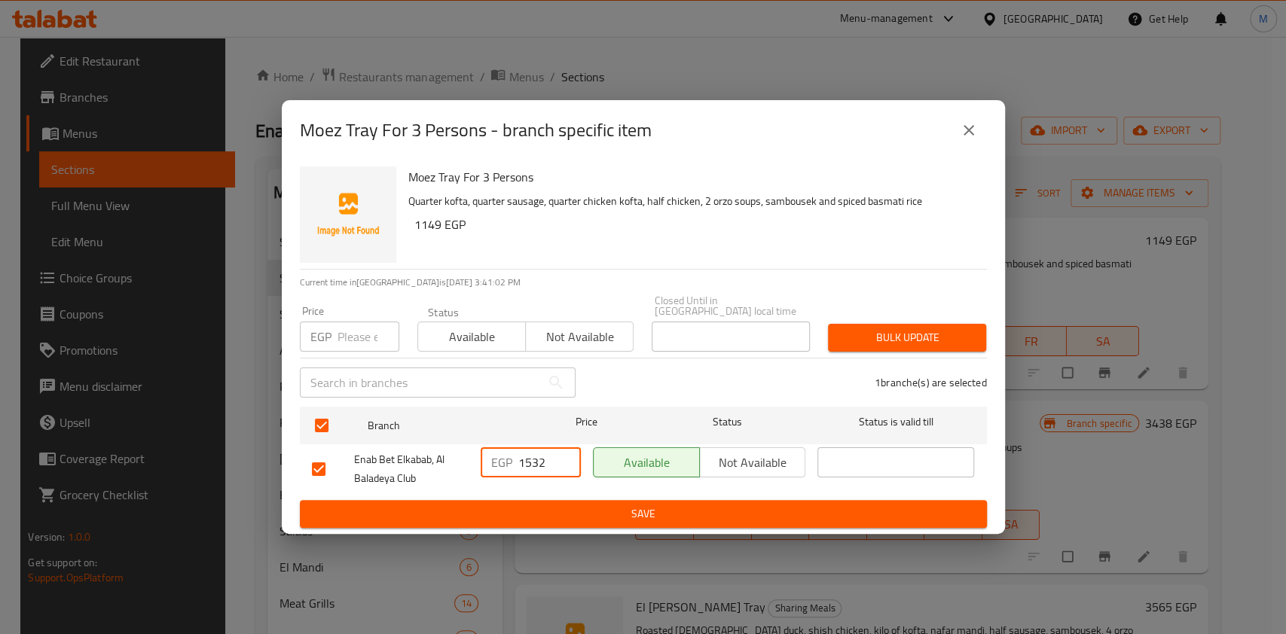
click at [603, 507] on span "Save" at bounding box center [643, 514] width 663 height 19
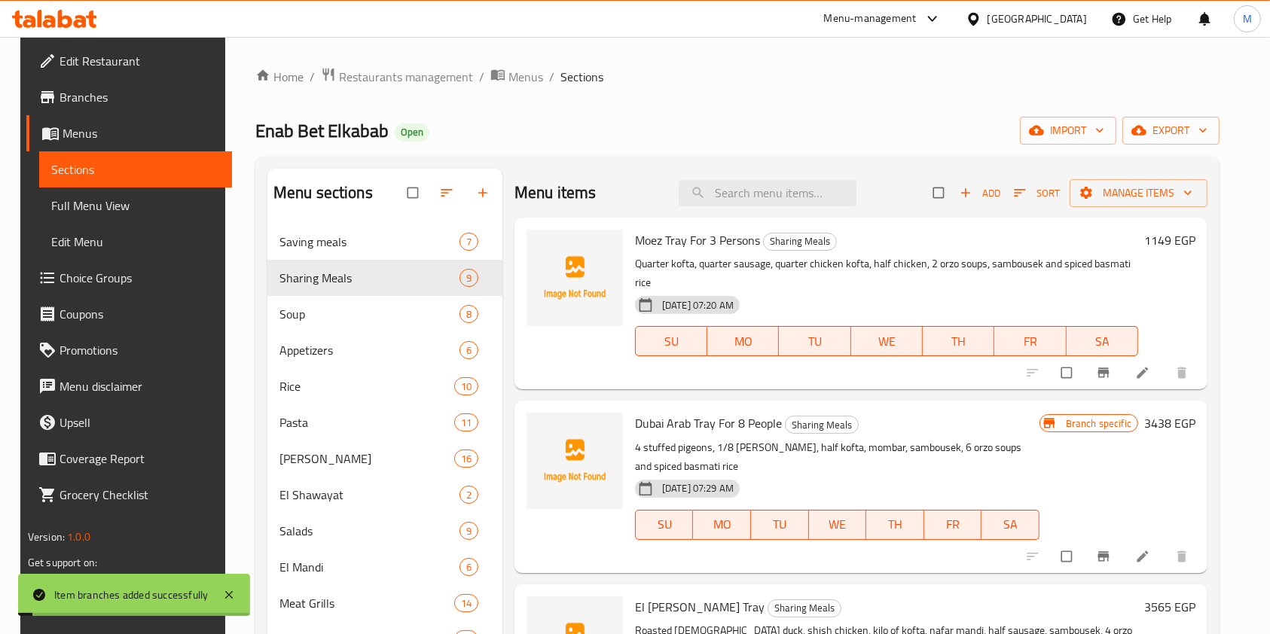
scroll to position [100, 0]
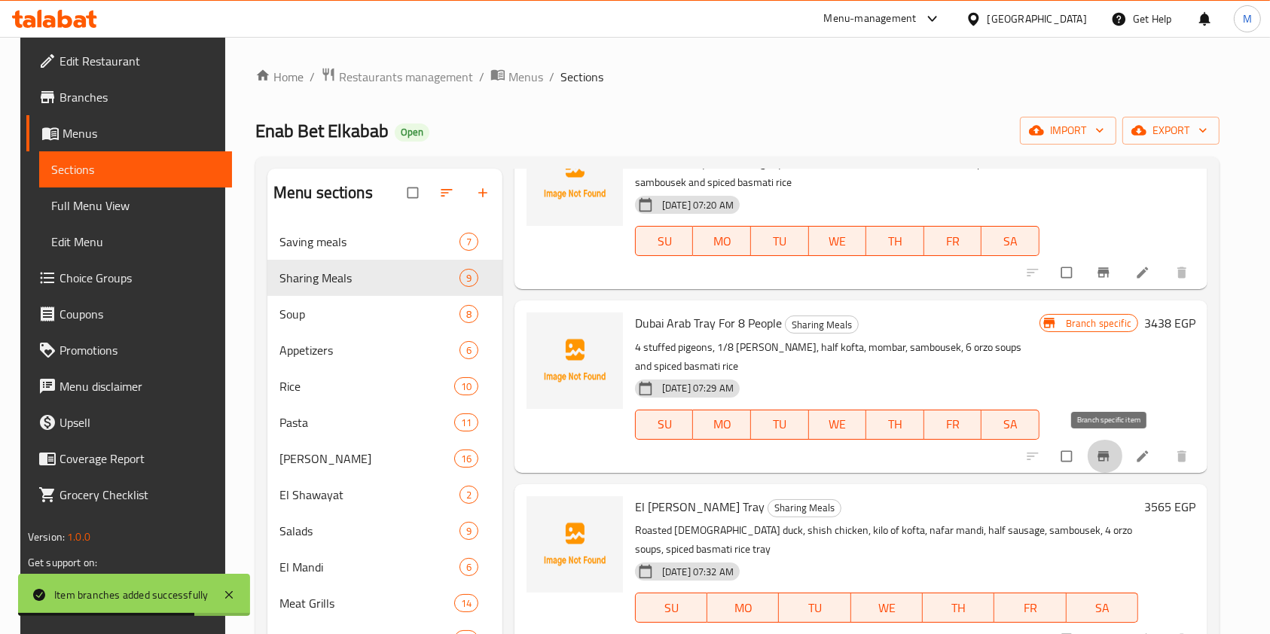
click at [1109, 465] on button "Branch-specific-item" at bounding box center [1105, 456] width 36 height 33
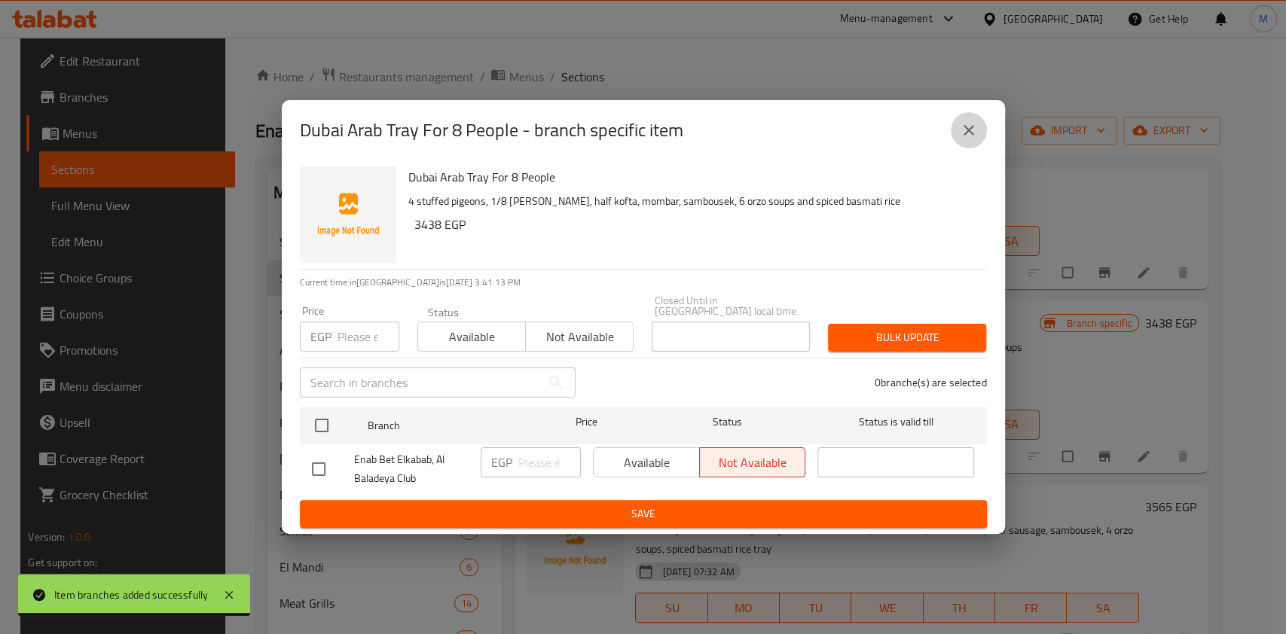
click at [964, 139] on icon "close" at bounding box center [968, 130] width 18 height 18
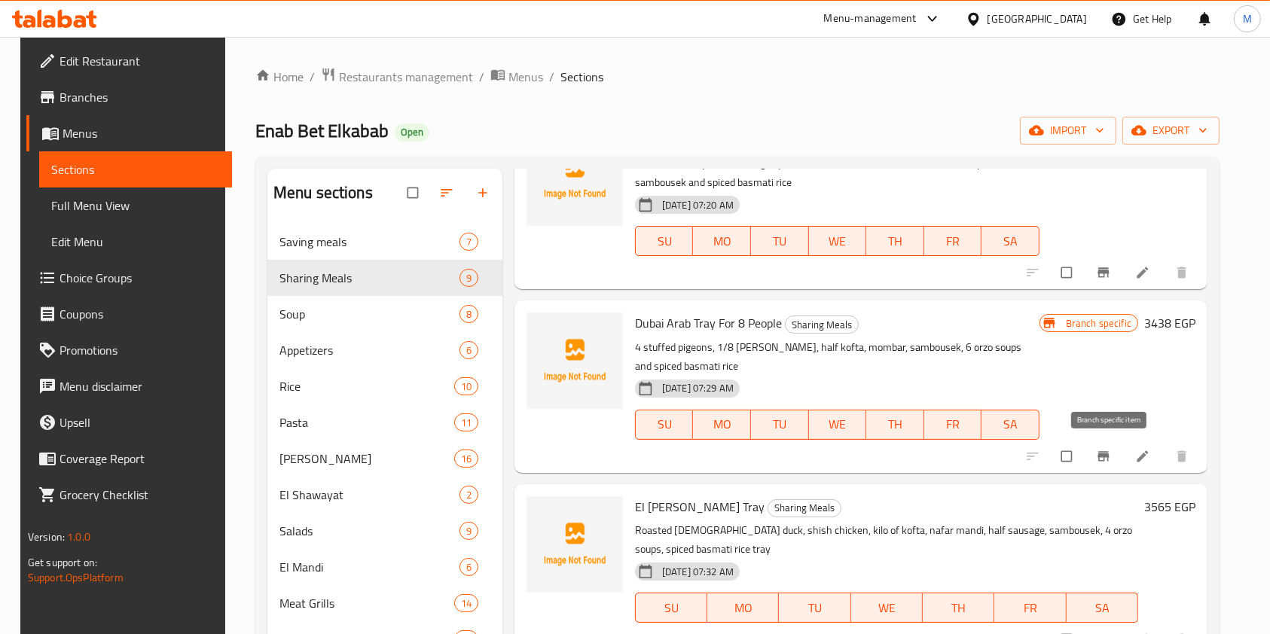
click at [1094, 449] on button "Branch-specific-item" at bounding box center [1105, 456] width 36 height 33
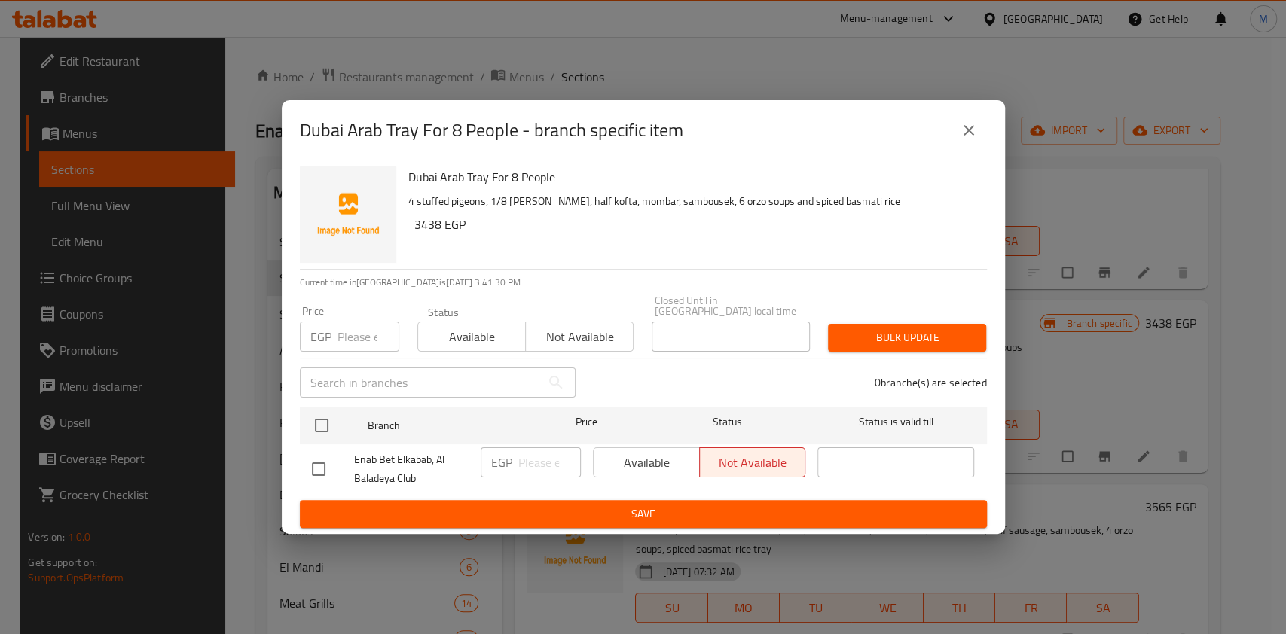
click at [335, 461] on div at bounding box center [333, 469] width 42 height 32
drag, startPoint x: 335, startPoint y: 461, endPoint x: 325, endPoint y: 464, distance: 10.2
click at [335, 461] on div at bounding box center [333, 469] width 42 height 32
click at [318, 467] on input "checkbox" at bounding box center [319, 469] width 32 height 32
checkbox input "true"
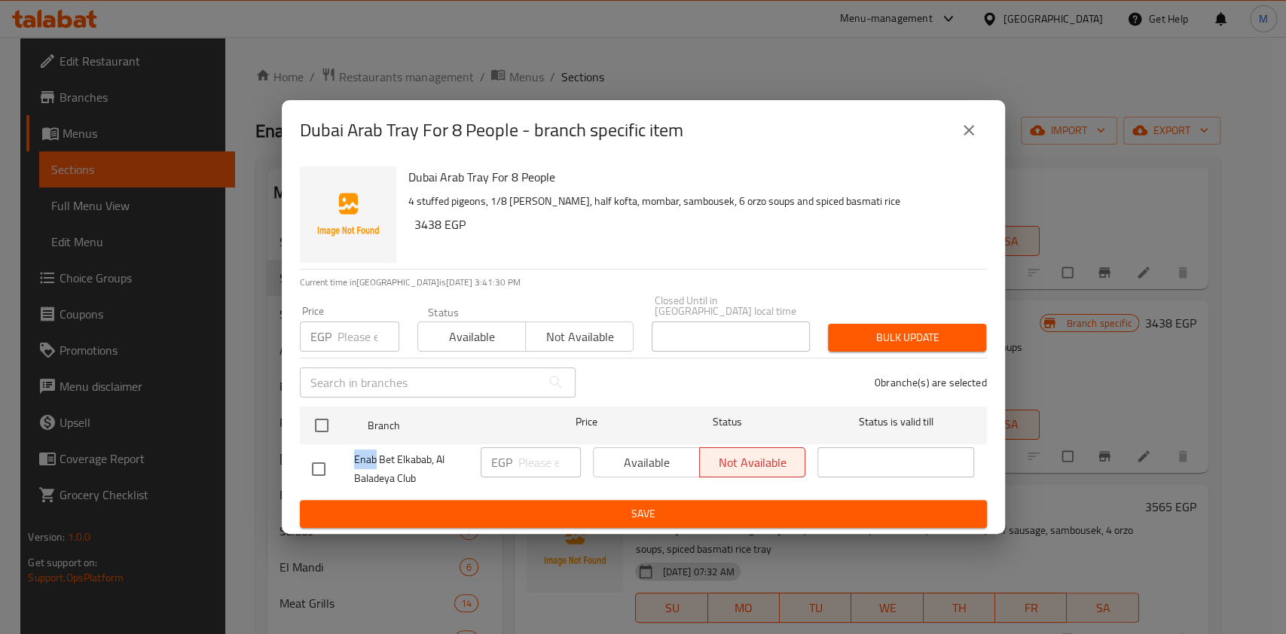
checkbox input "true"
click at [531, 456] on input "number" at bounding box center [549, 462] width 63 height 30
type input "4584"
click at [572, 505] on span "Save" at bounding box center [643, 514] width 663 height 19
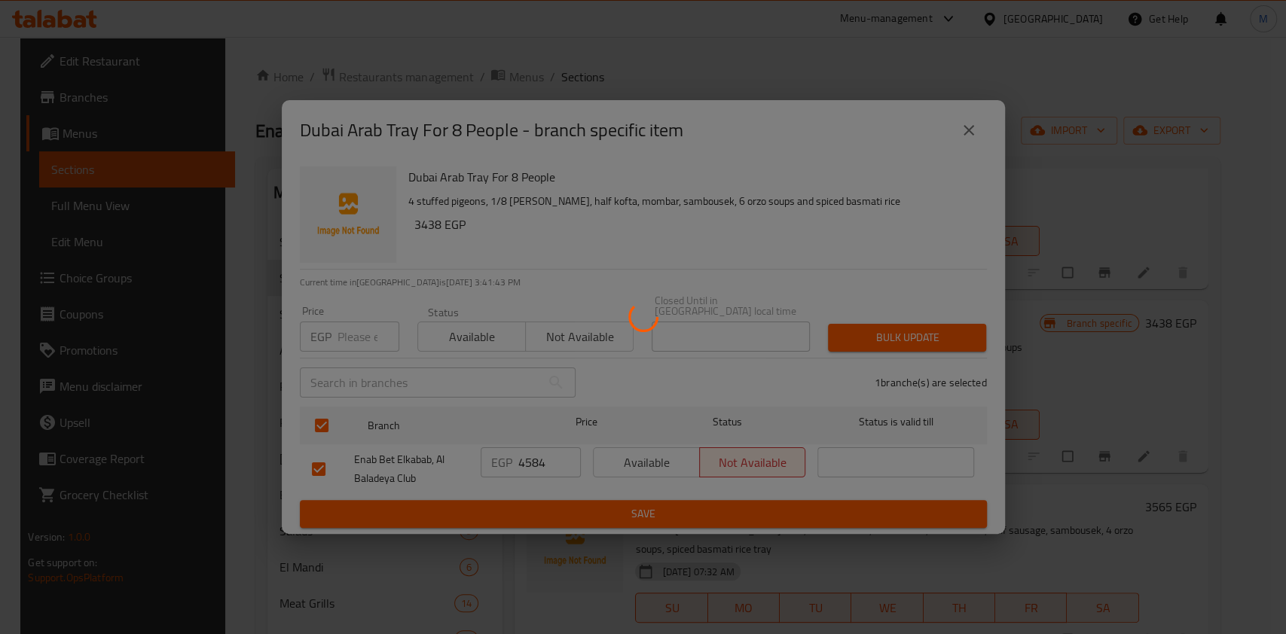
click at [572, 503] on div at bounding box center [643, 317] width 1286 height 634
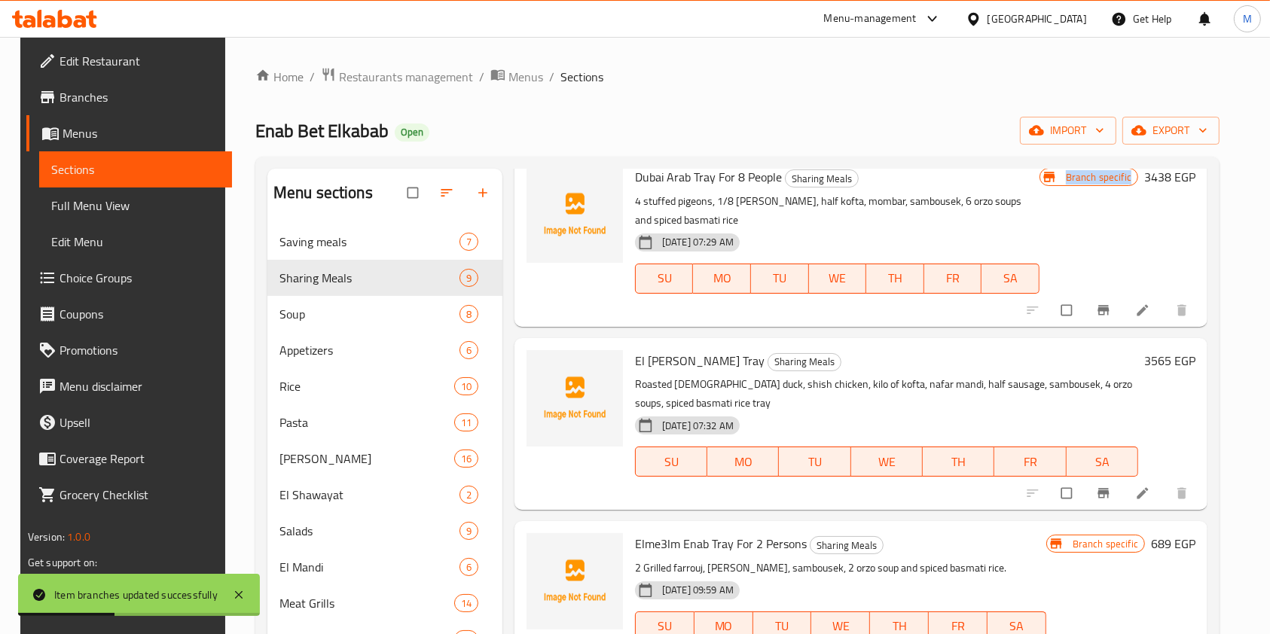
scroll to position [200, 0]
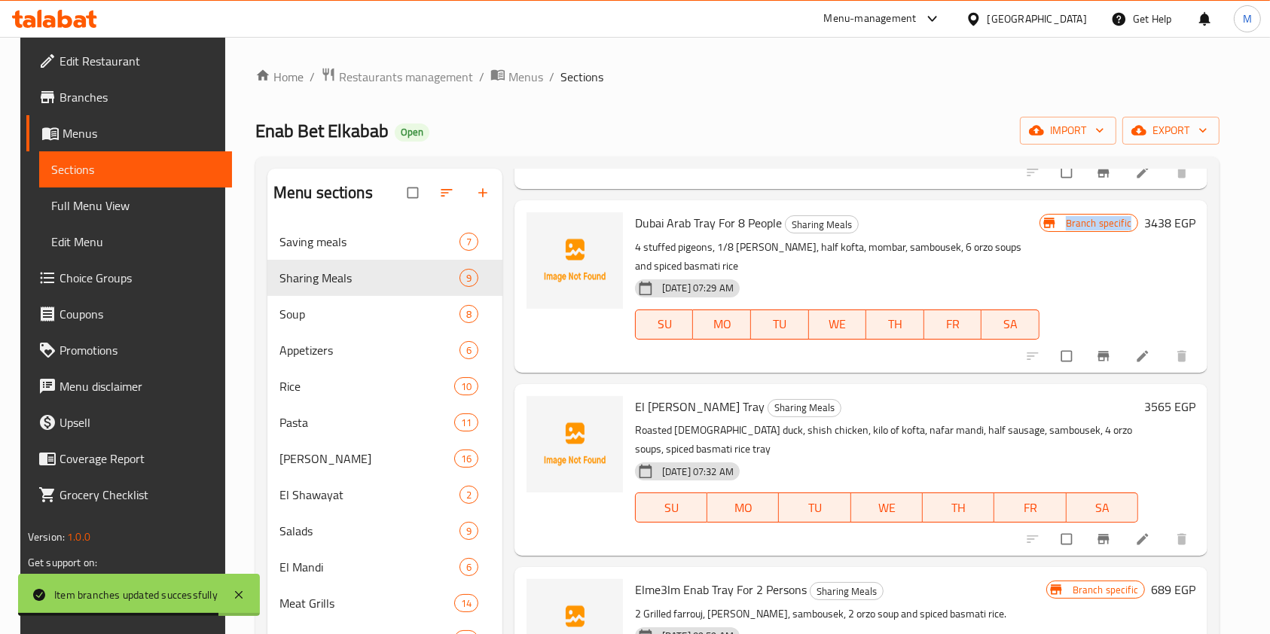
click at [1135, 279] on div "Branch specific 3438 EGP" at bounding box center [1117, 286] width 156 height 148
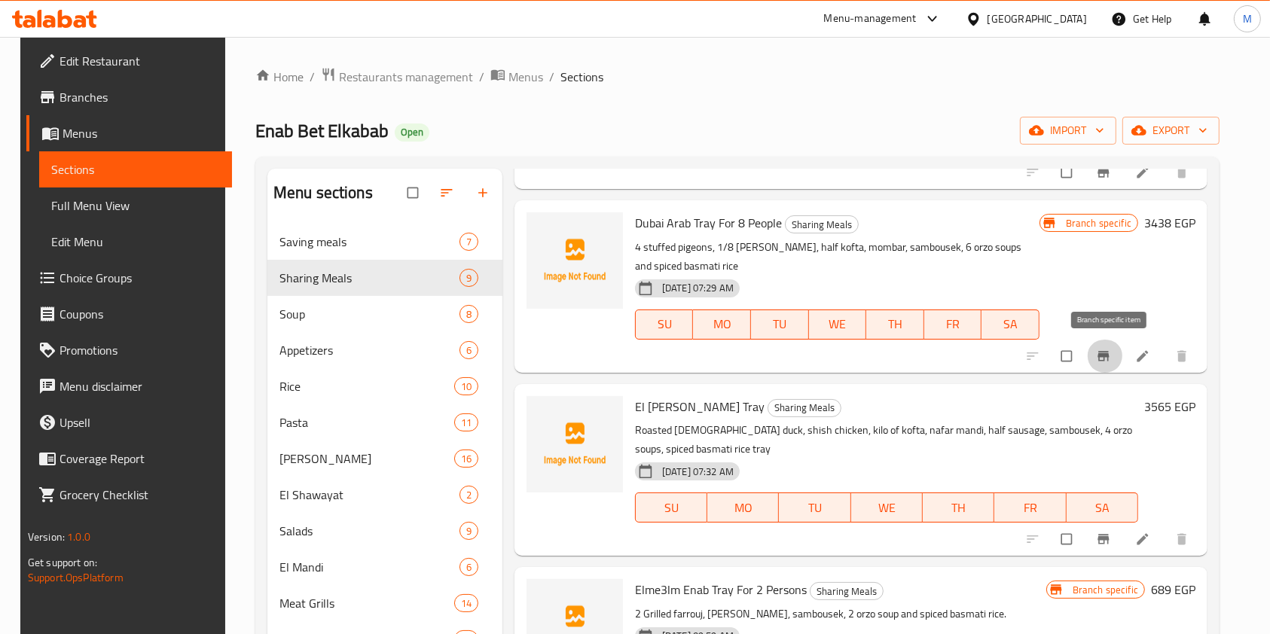
click at [1114, 349] on span "Branch-specific-item" at bounding box center [1105, 356] width 18 height 15
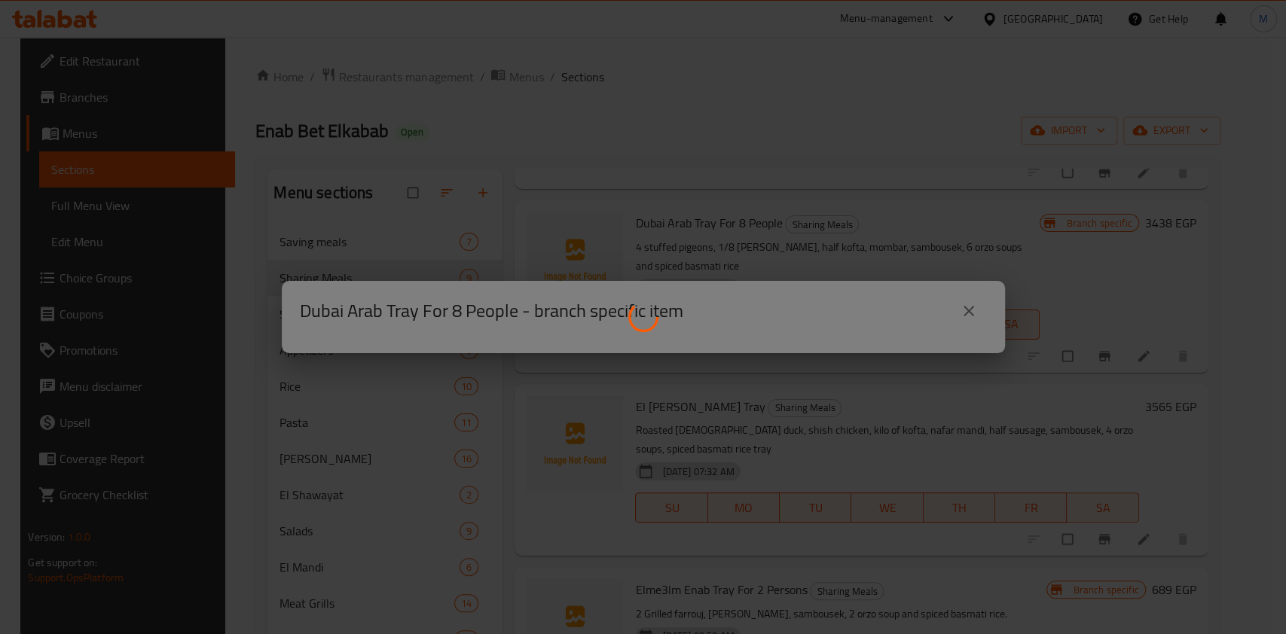
click at [946, 315] on div at bounding box center [643, 317] width 1286 height 634
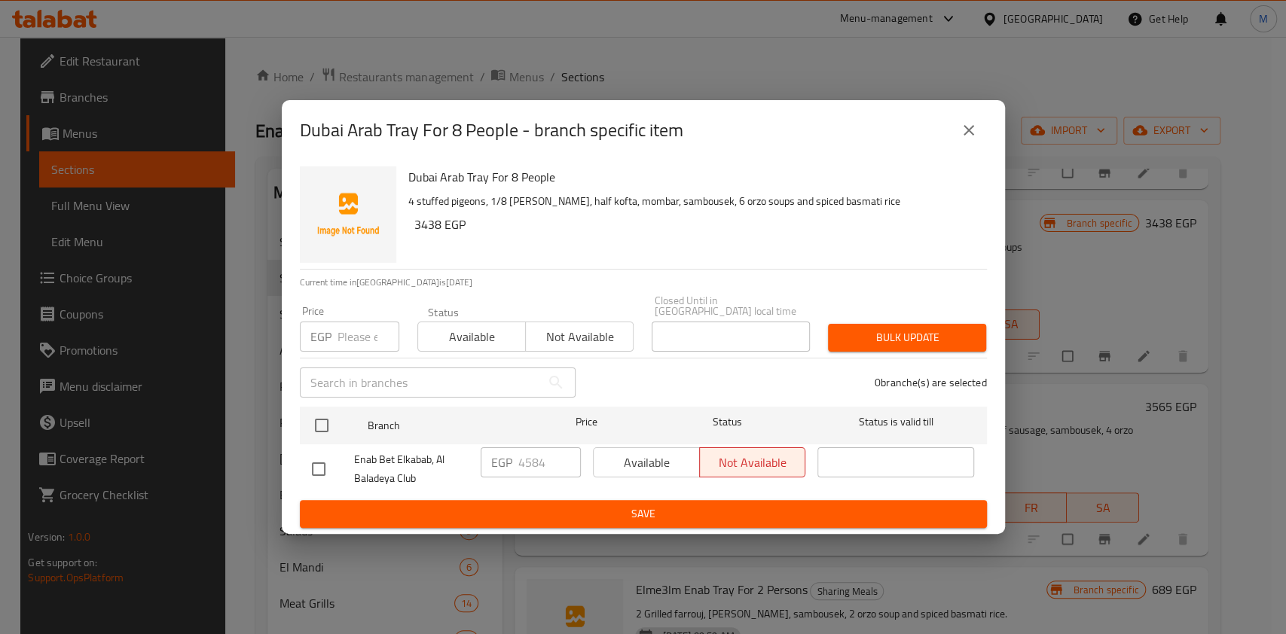
click at [968, 132] on icon "close" at bounding box center [968, 130] width 18 height 18
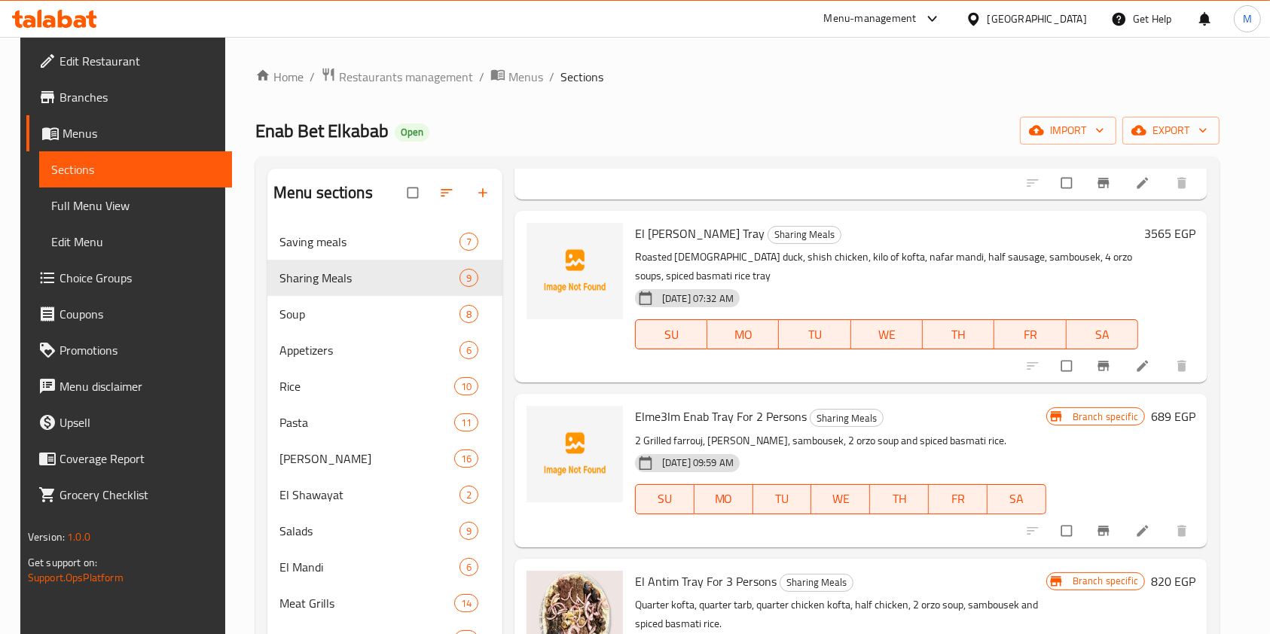
scroll to position [401, 0]
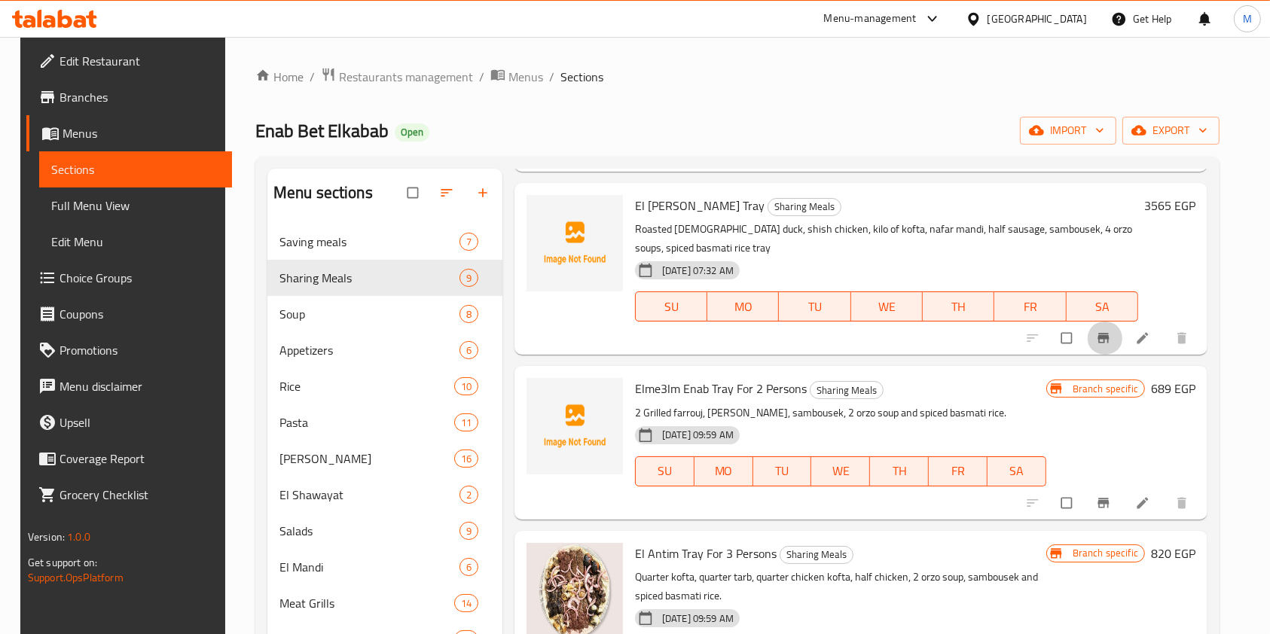
click at [1106, 340] on icon "Branch-specific-item" at bounding box center [1103, 338] width 15 height 15
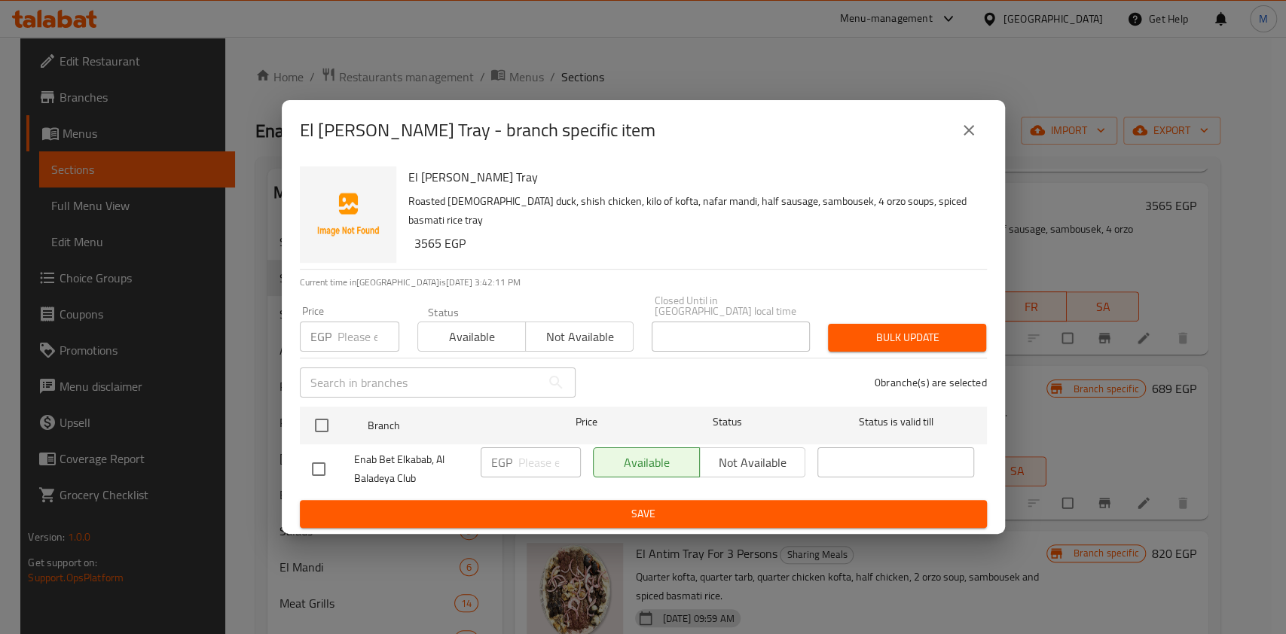
click at [323, 462] on input "checkbox" at bounding box center [319, 469] width 32 height 32
checkbox input "true"
click at [548, 458] on input "number" at bounding box center [549, 462] width 63 height 30
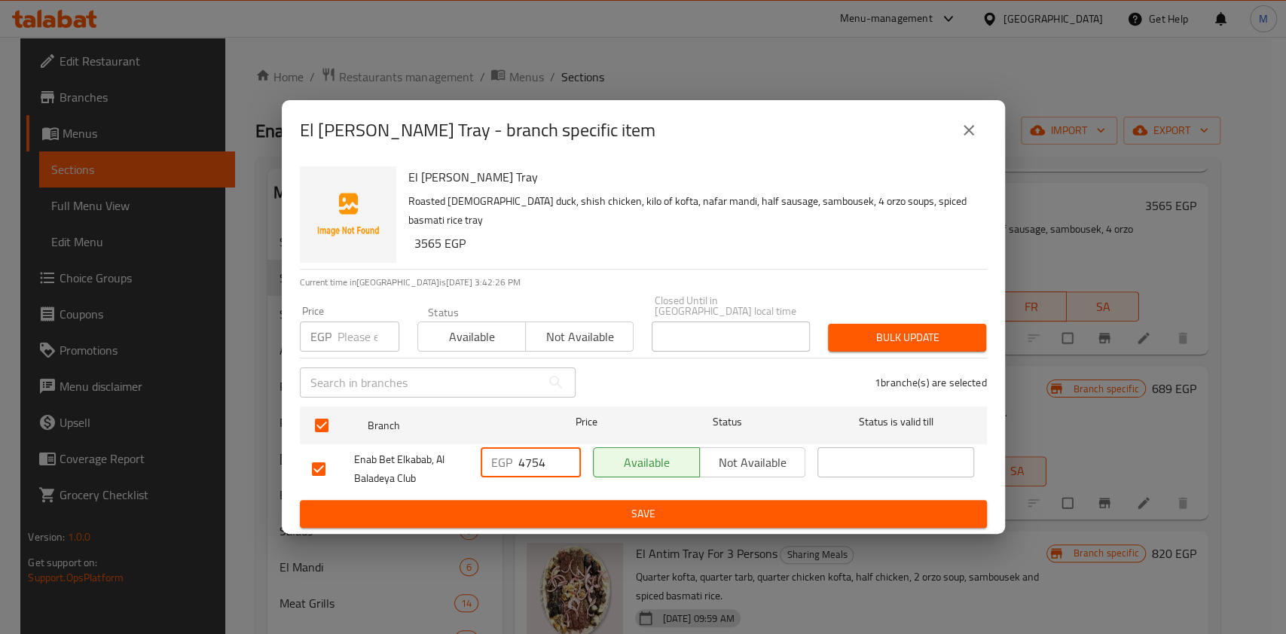
type input "4754"
click at [586, 500] on button "Save" at bounding box center [643, 514] width 687 height 28
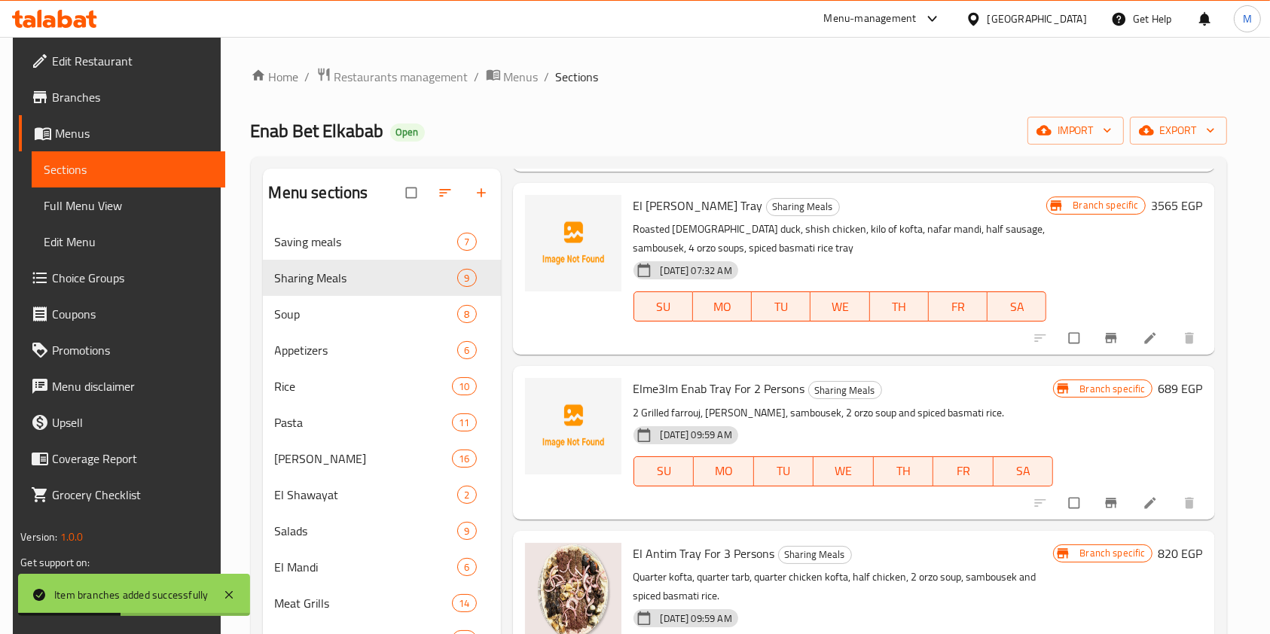
click at [1107, 496] on icon "Branch-specific-item" at bounding box center [1110, 503] width 15 height 15
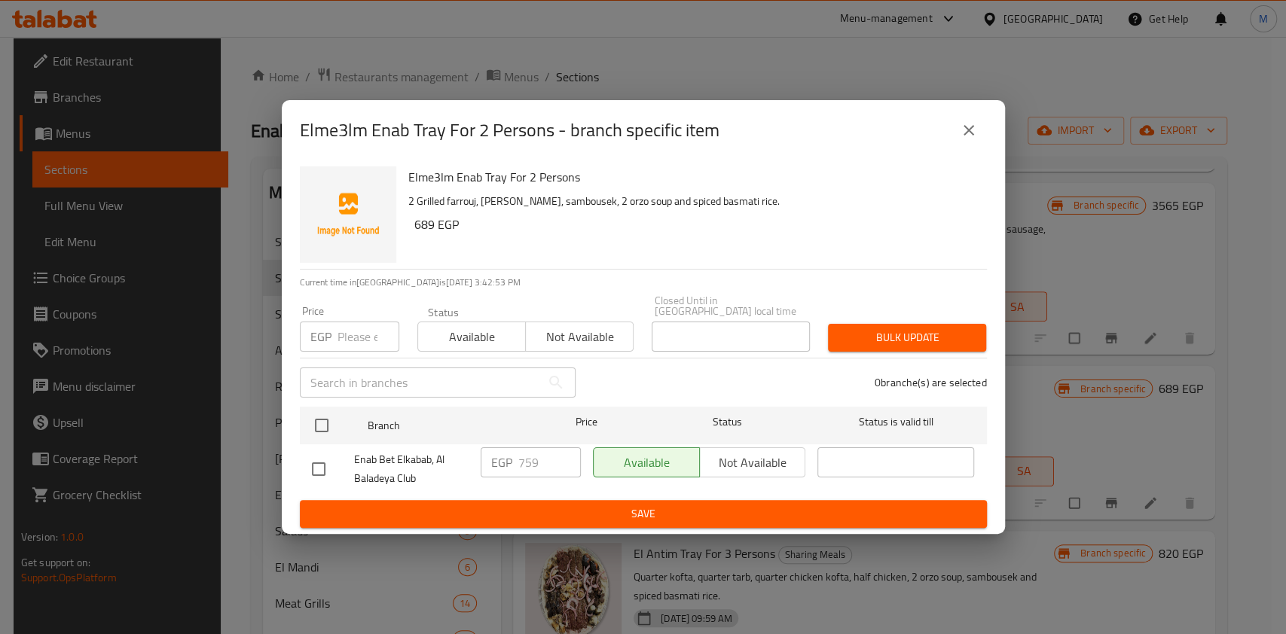
click at [330, 465] on input "checkbox" at bounding box center [319, 469] width 32 height 32
checkbox input "true"
click at [520, 461] on input "759" at bounding box center [549, 462] width 63 height 30
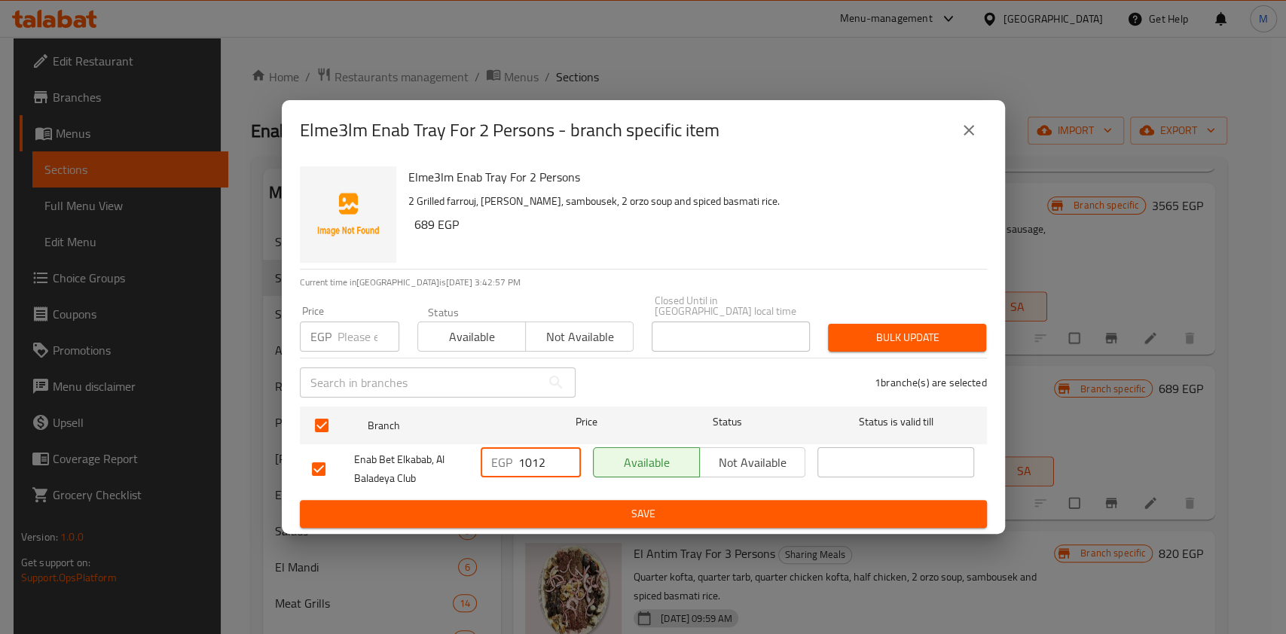
type input "1012"
click at [626, 505] on span "Save" at bounding box center [643, 514] width 663 height 19
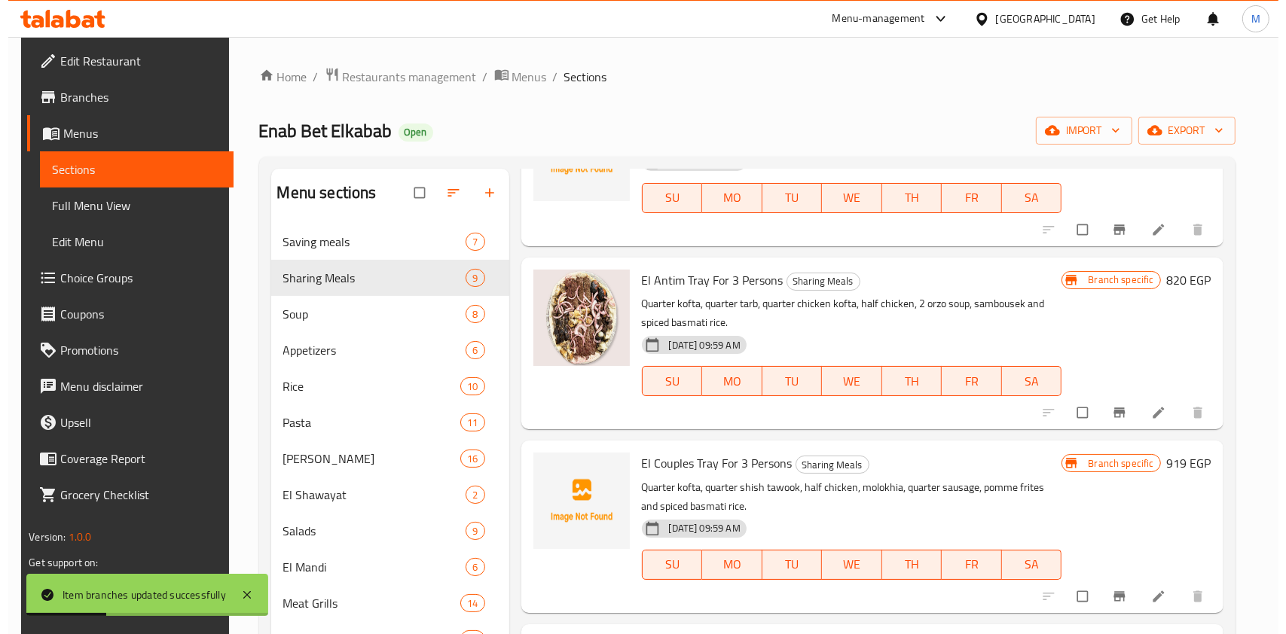
scroll to position [703, 0]
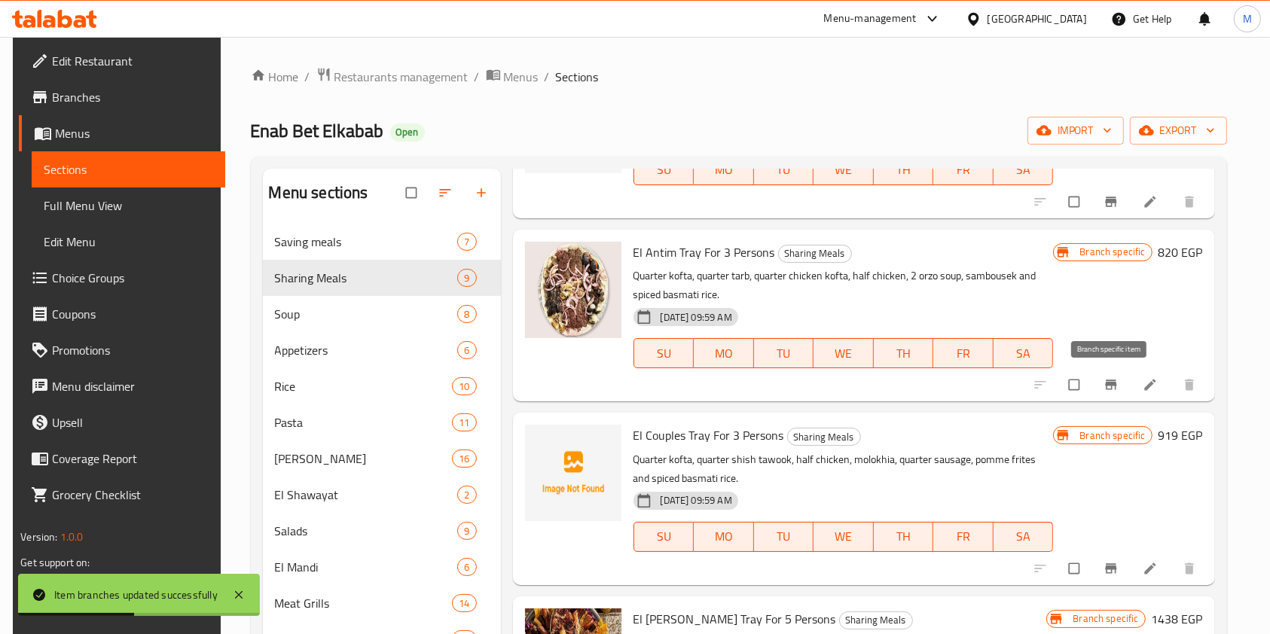
click at [1099, 386] on button "Branch-specific-item" at bounding box center [1112, 384] width 36 height 33
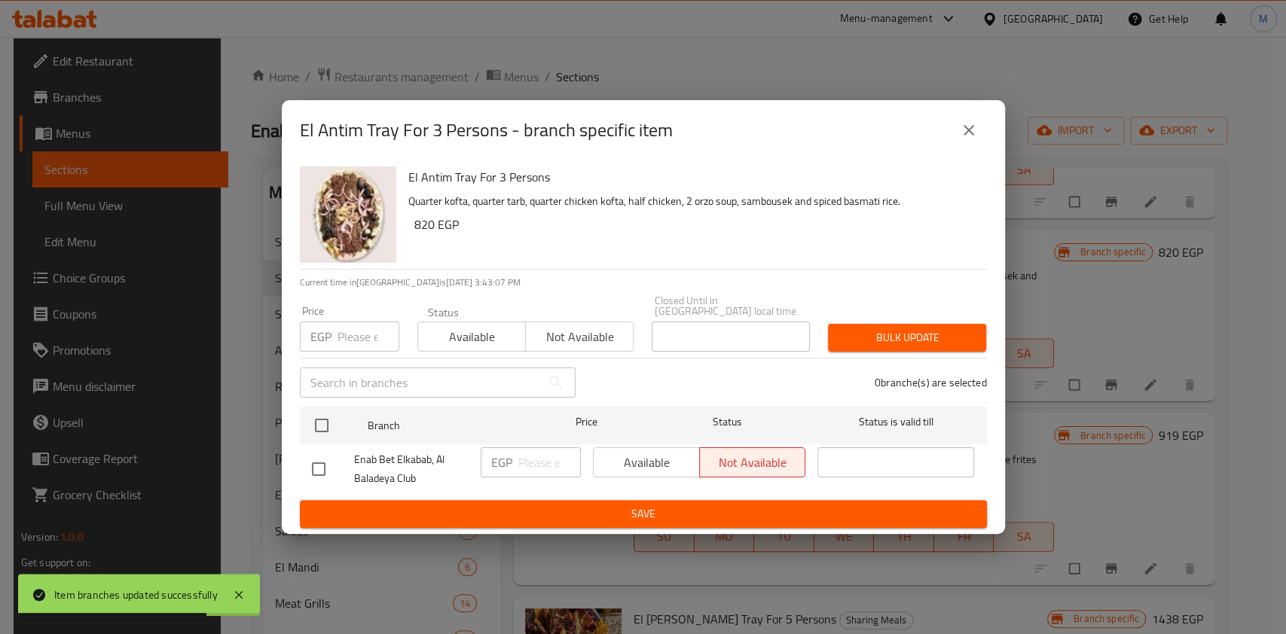
click at [961, 129] on icon "close" at bounding box center [968, 130] width 18 height 18
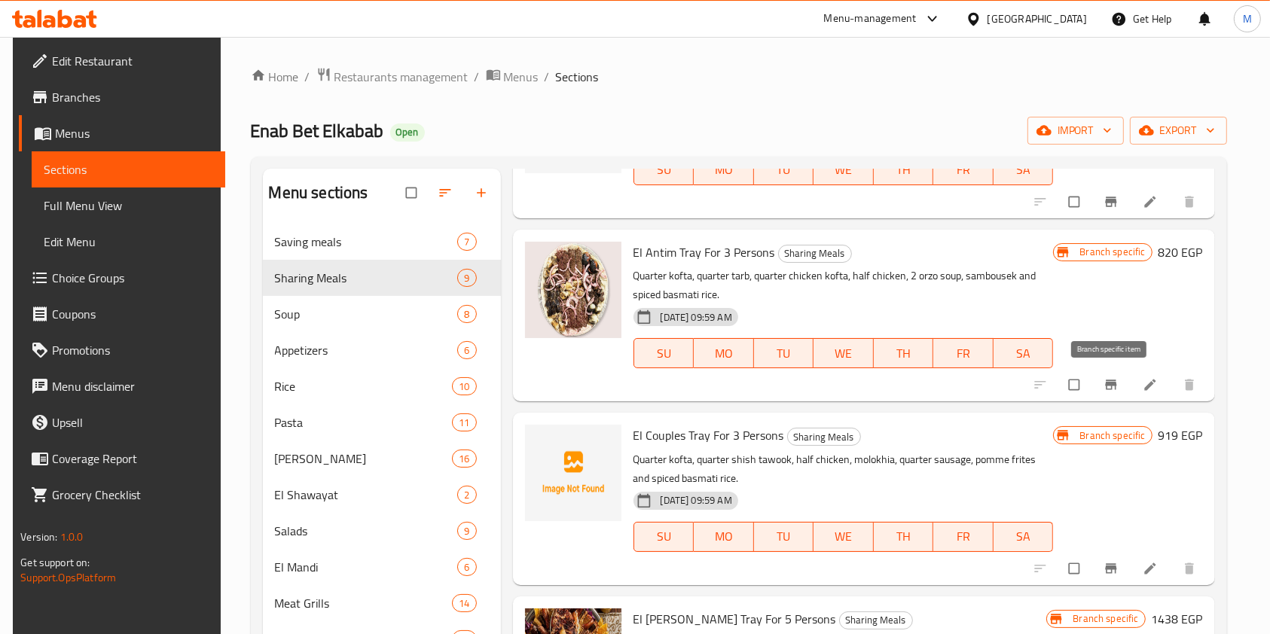
click at [1117, 383] on span "Branch-specific-item" at bounding box center [1112, 384] width 18 height 15
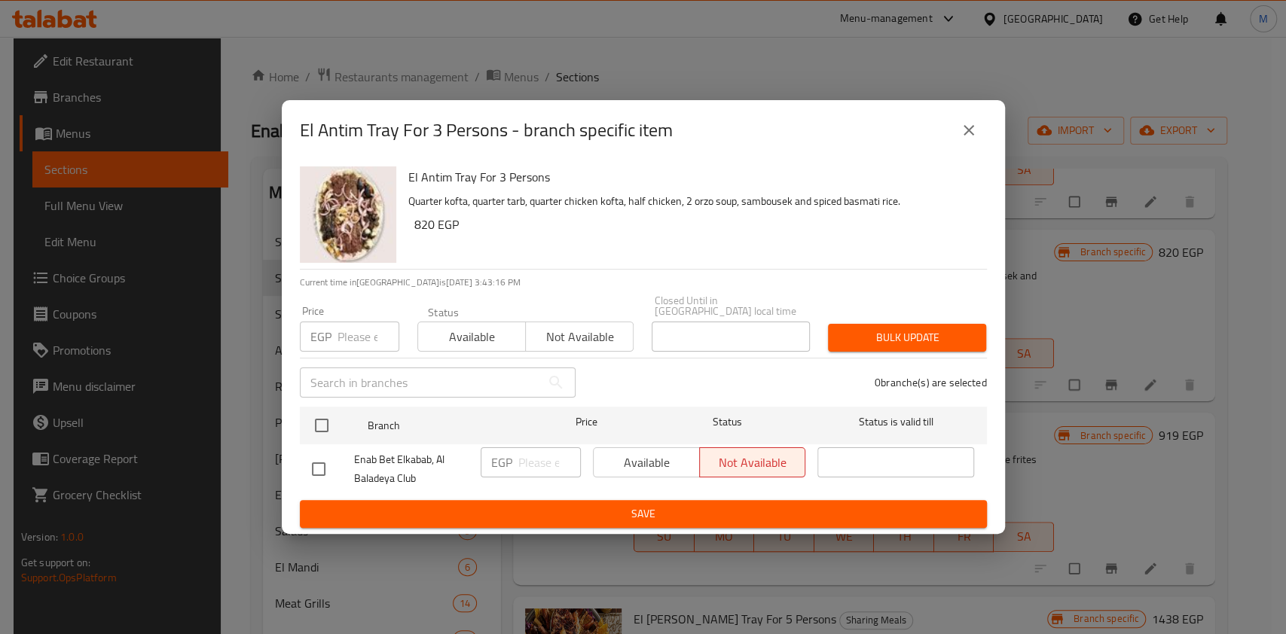
click at [322, 453] on input "checkbox" at bounding box center [319, 469] width 32 height 32
checkbox input "true"
drag, startPoint x: 322, startPoint y: 453, endPoint x: 358, endPoint y: 462, distance: 37.5
click at [322, 453] on input "checkbox" at bounding box center [319, 469] width 32 height 32
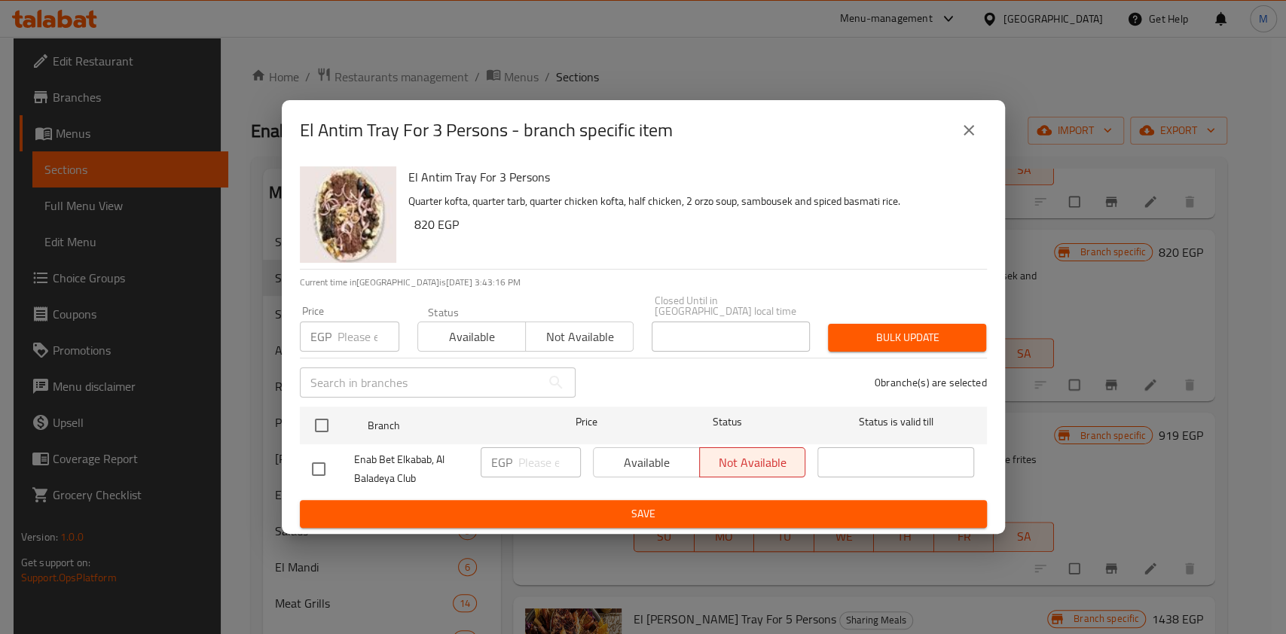
checkbox input "false"
click at [308, 462] on input "checkbox" at bounding box center [319, 469] width 32 height 32
checkbox input "true"
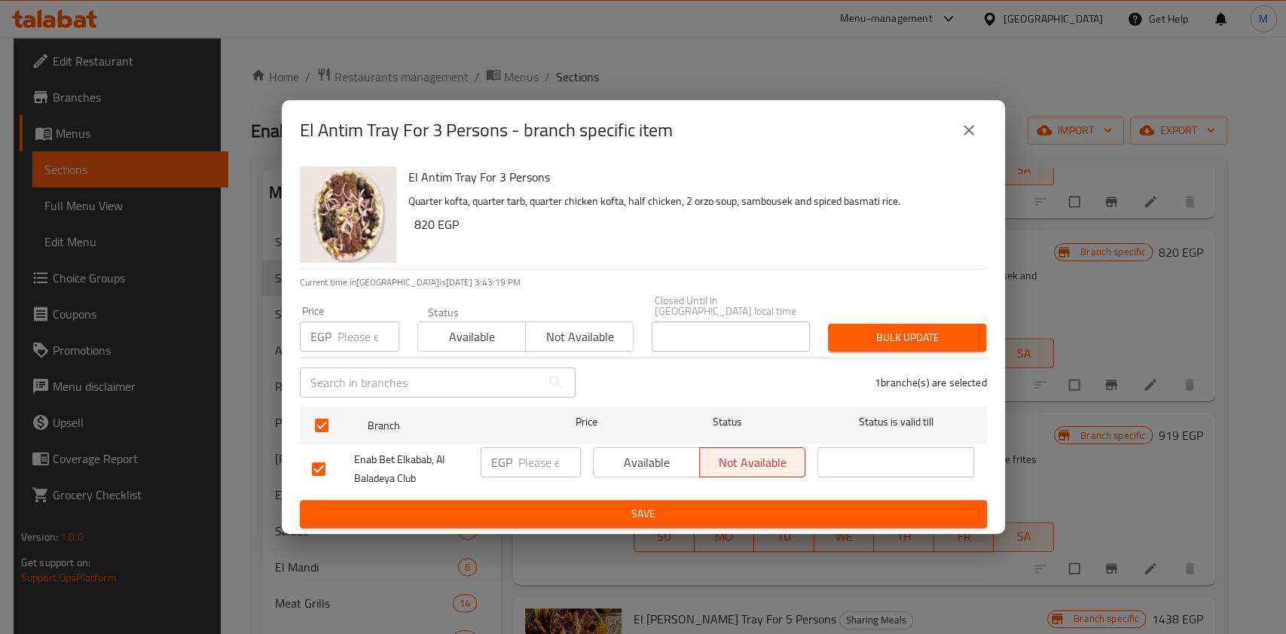
click at [523, 453] on input "number" at bounding box center [549, 462] width 63 height 30
type input "1093.30"
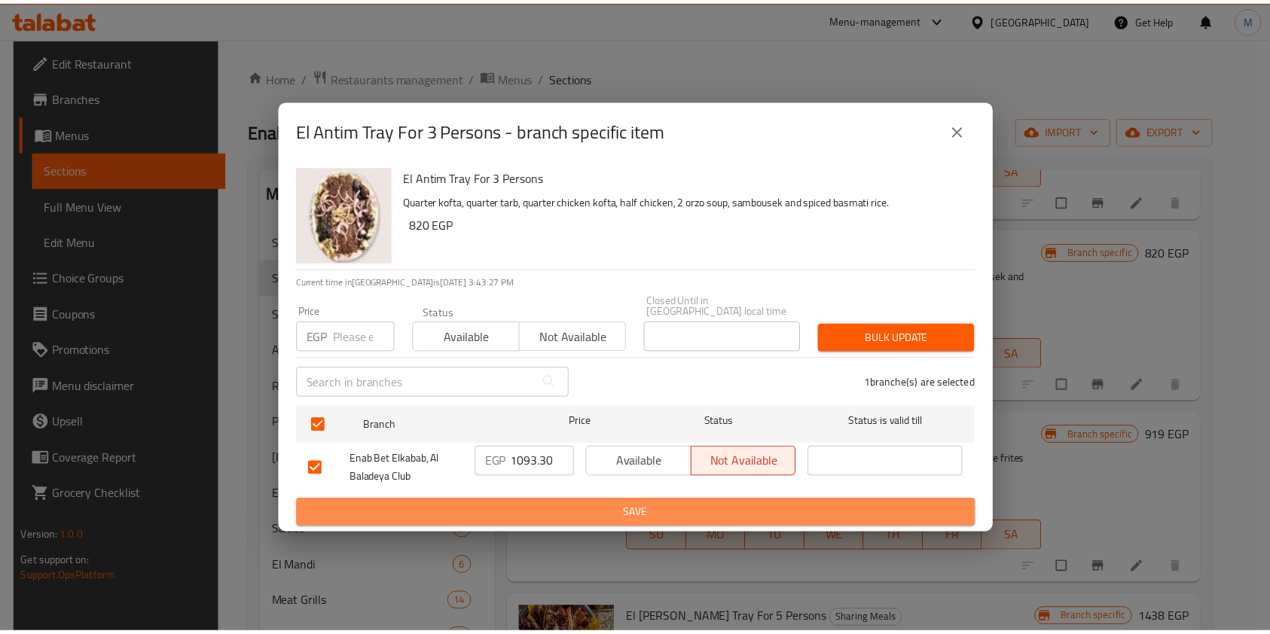
scroll to position [0, 0]
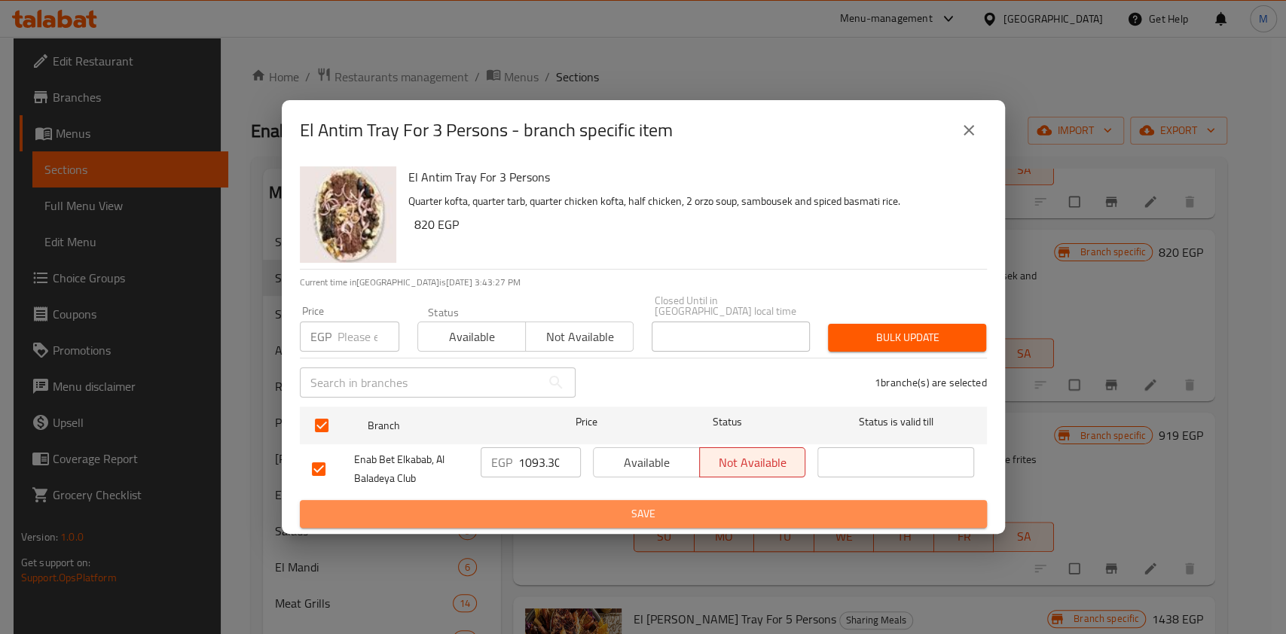
click at [585, 505] on span "Save" at bounding box center [643, 514] width 663 height 19
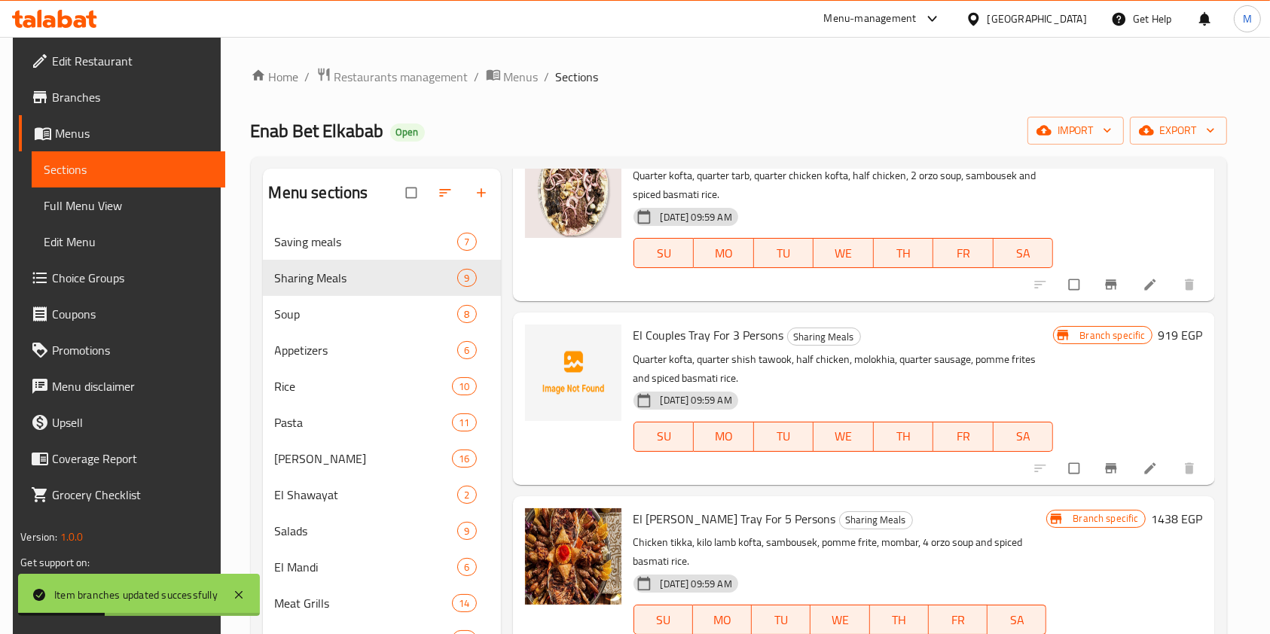
scroll to position [703, 0]
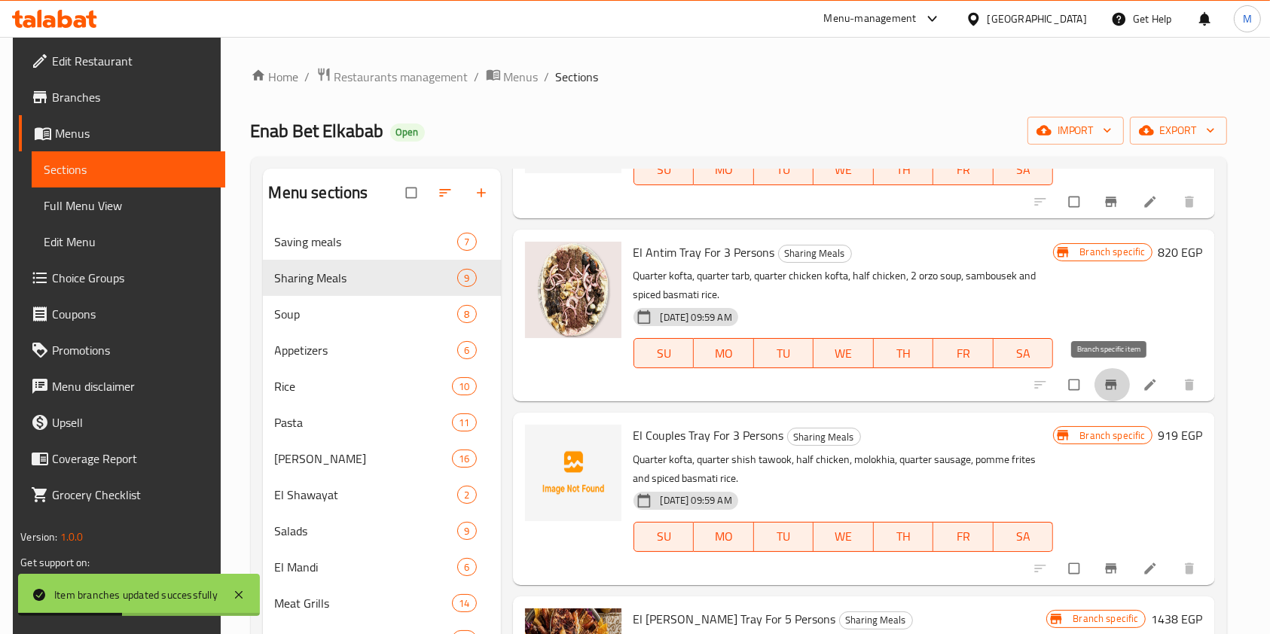
click at [1120, 377] on button "Branch-specific-item" at bounding box center [1112, 384] width 36 height 33
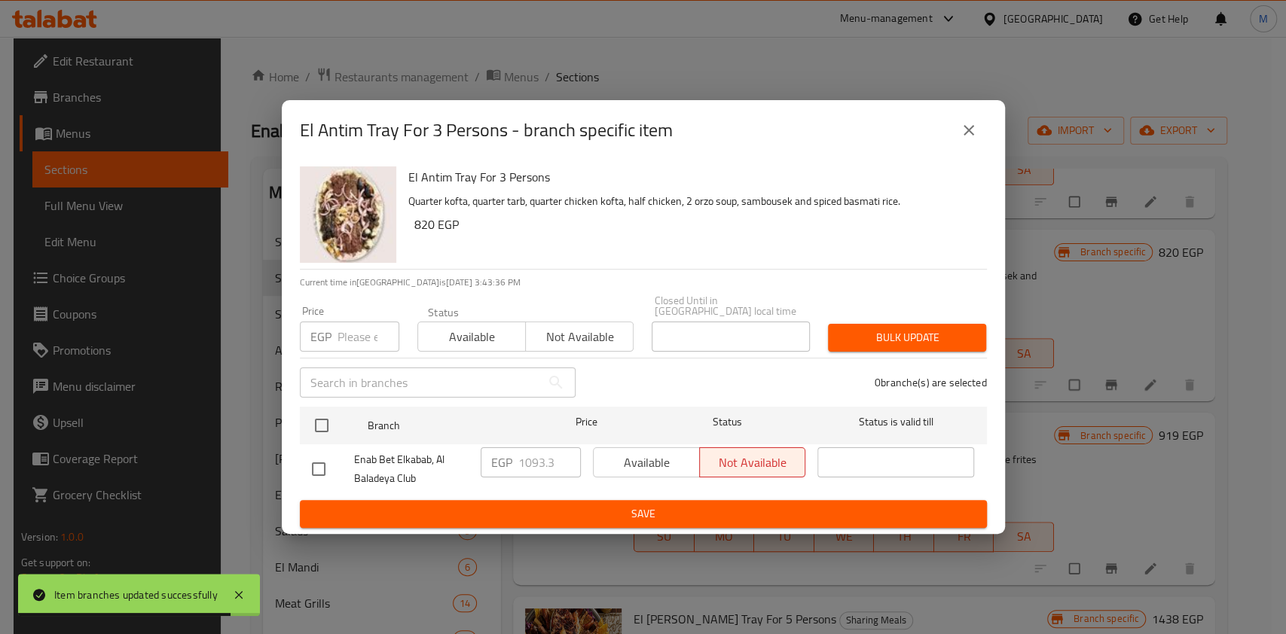
click at [319, 464] on input "checkbox" at bounding box center [319, 469] width 32 height 32
checkbox input "true"
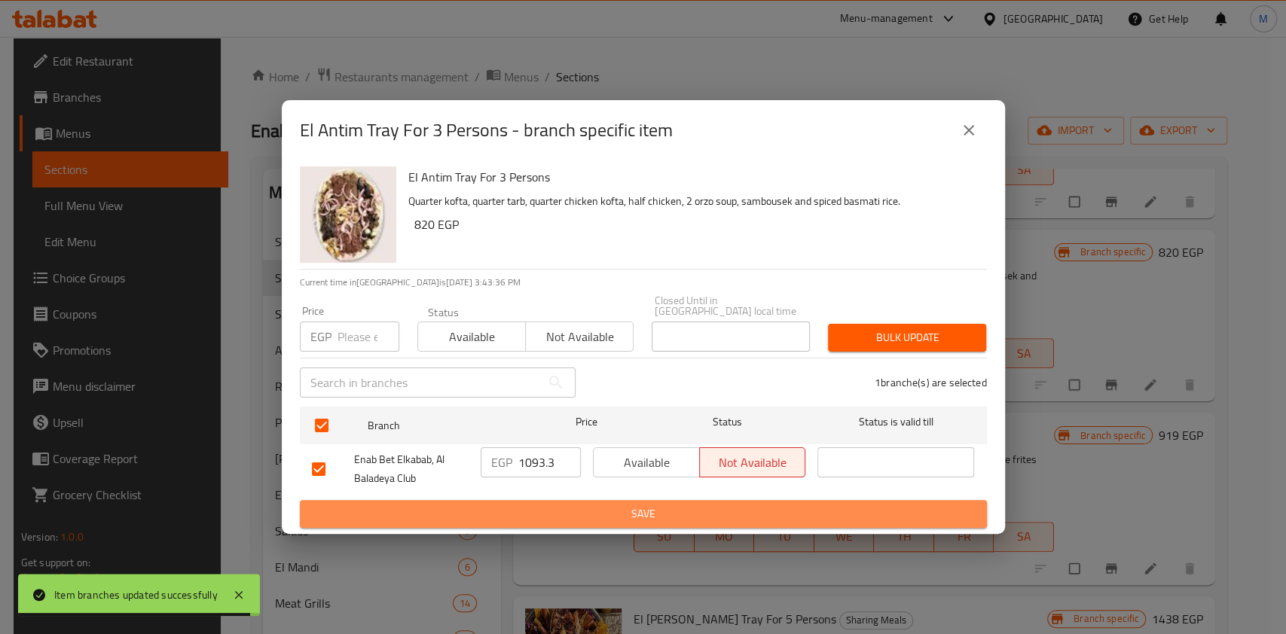
click at [427, 505] on span "Save" at bounding box center [643, 514] width 663 height 19
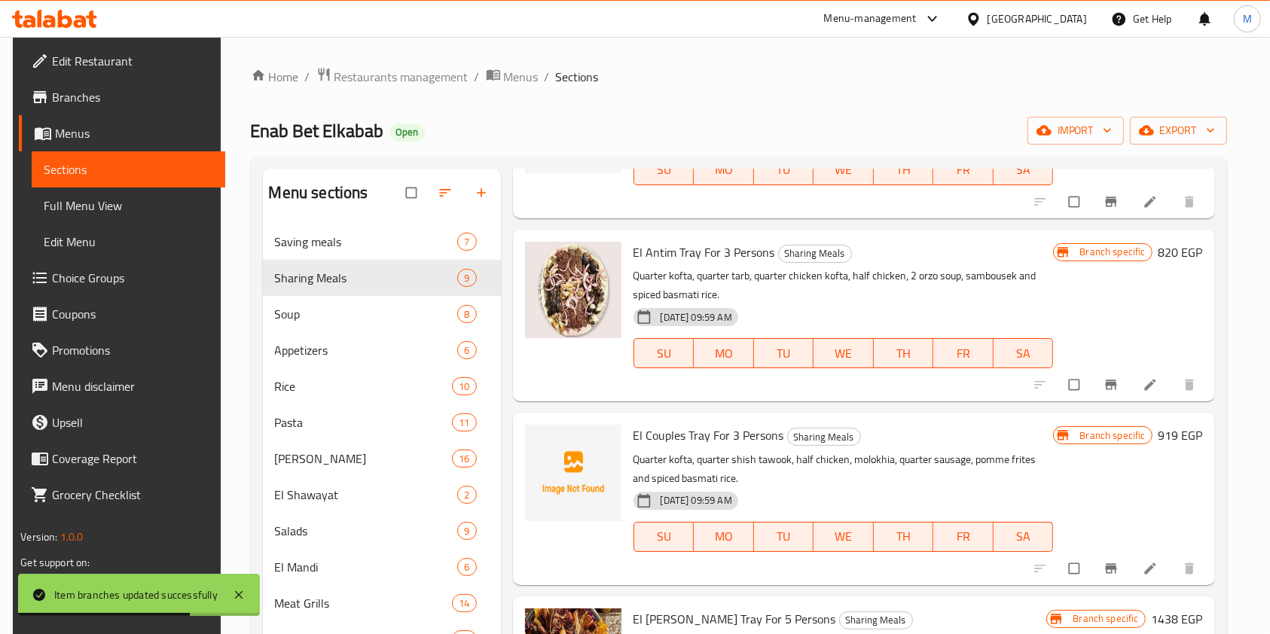
scroll to position [803, 0]
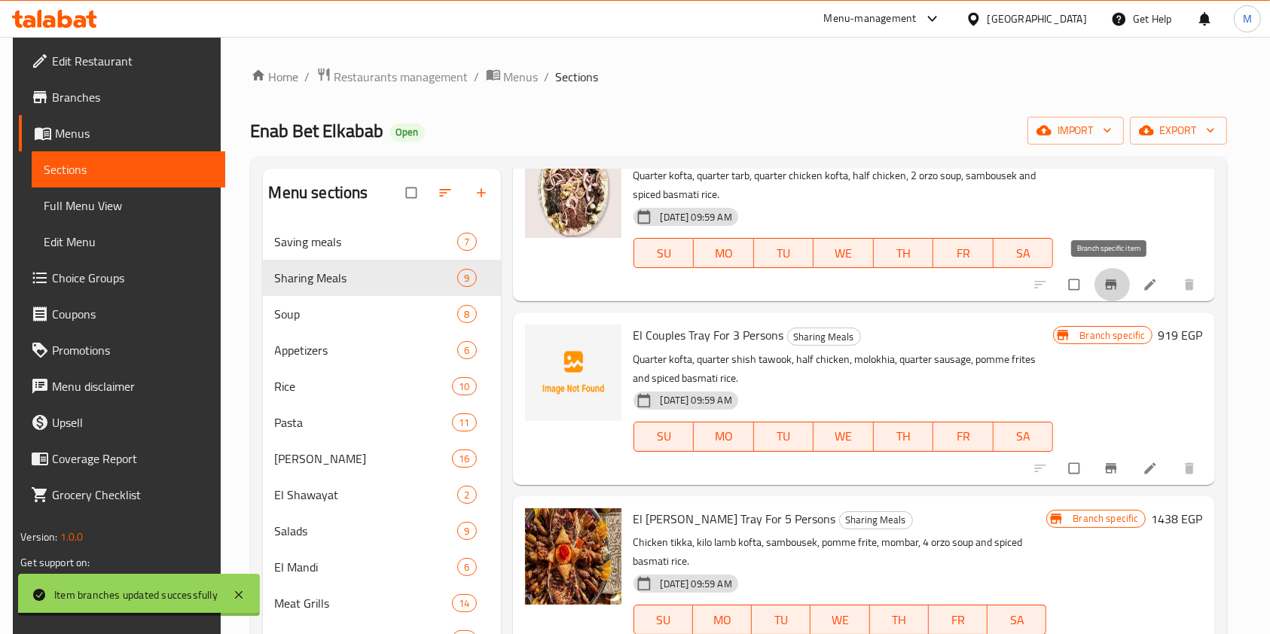
click at [1099, 280] on button "Branch-specific-item" at bounding box center [1112, 284] width 36 height 33
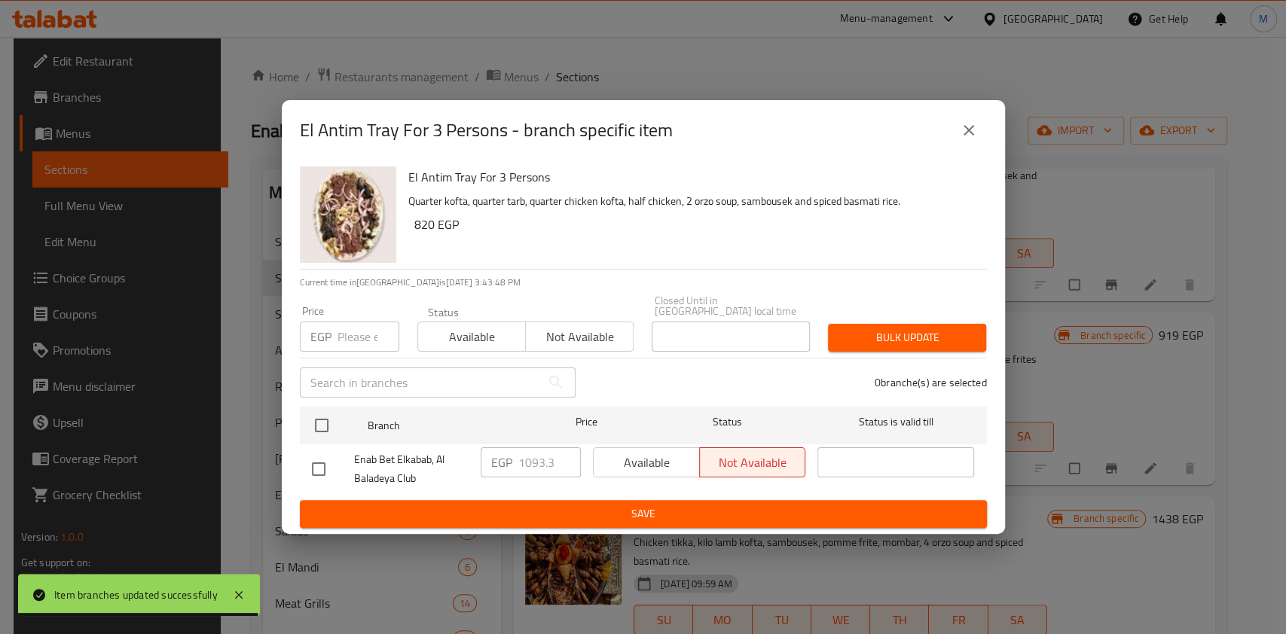
click at [967, 125] on button "close" at bounding box center [968, 130] width 36 height 36
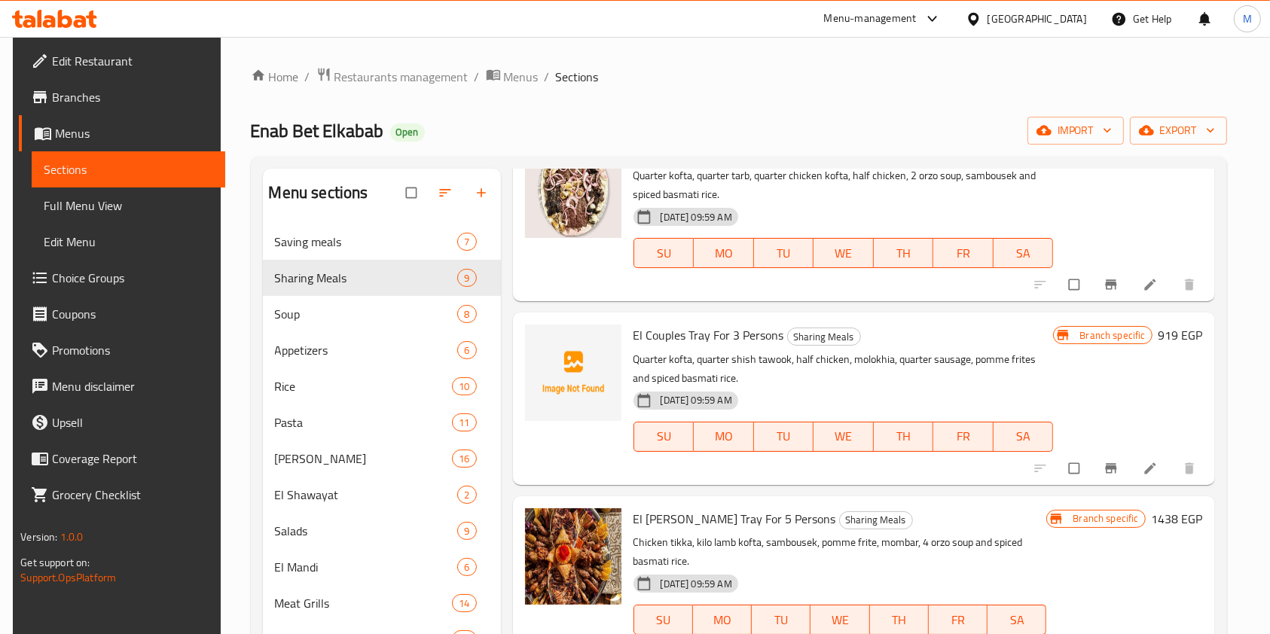
click at [1142, 469] on icon at bounding box center [1149, 468] width 15 height 15
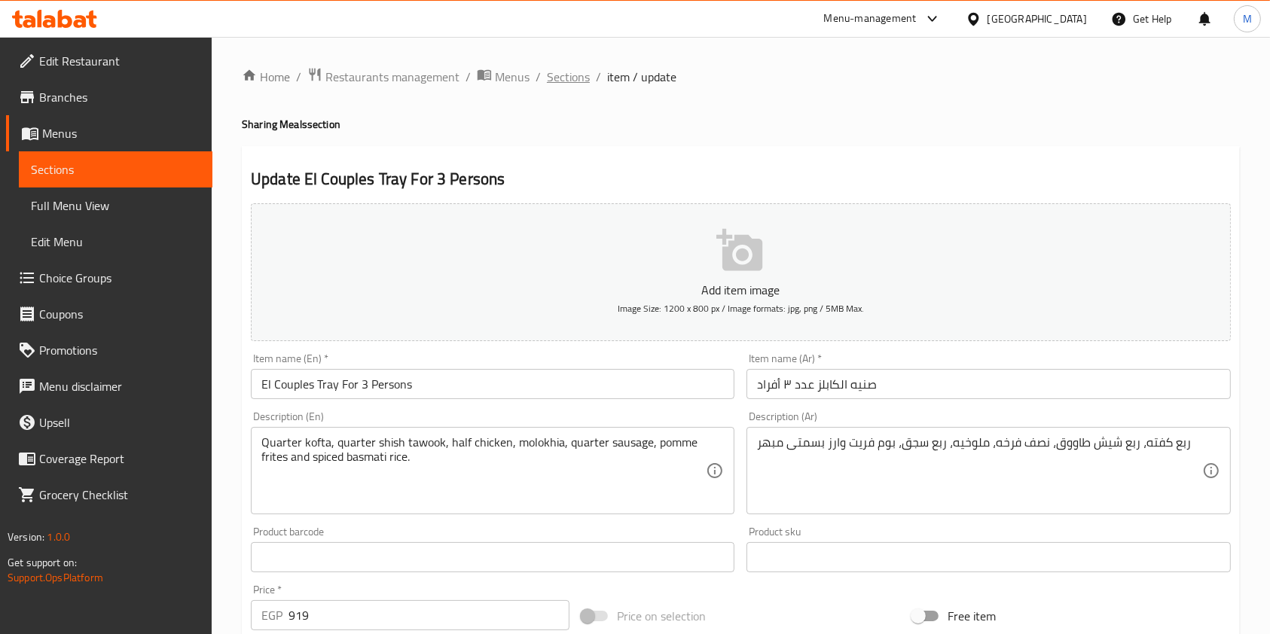
click at [560, 78] on span "Sections" at bounding box center [568, 77] width 43 height 18
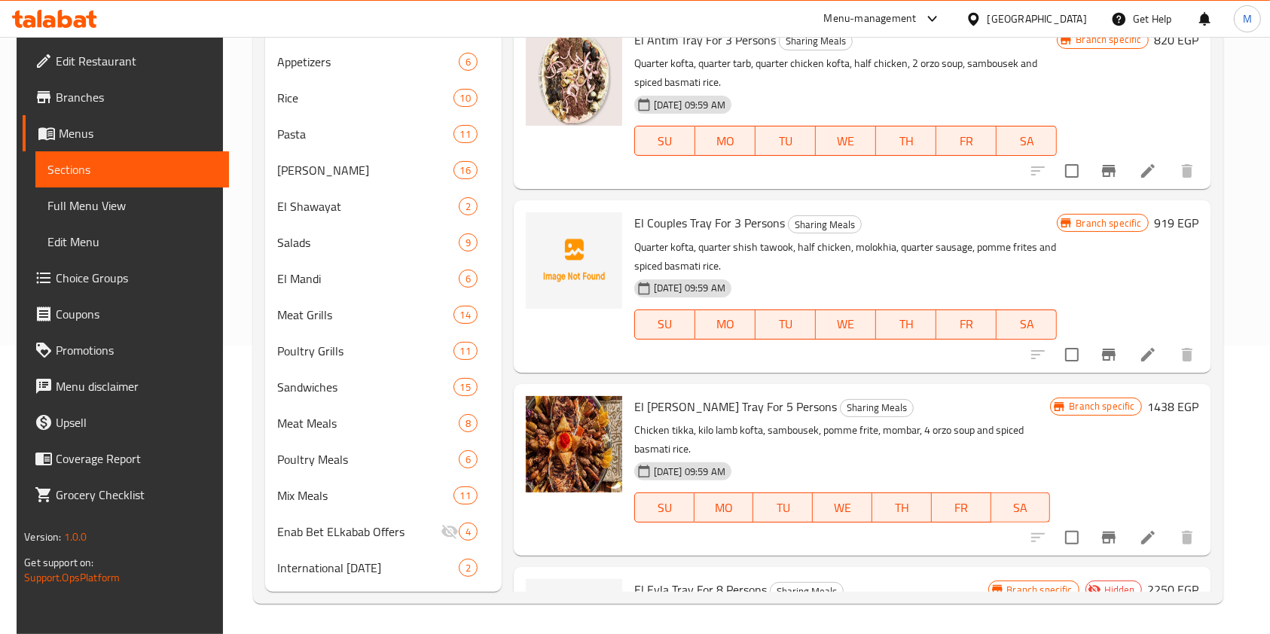
scroll to position [656, 0]
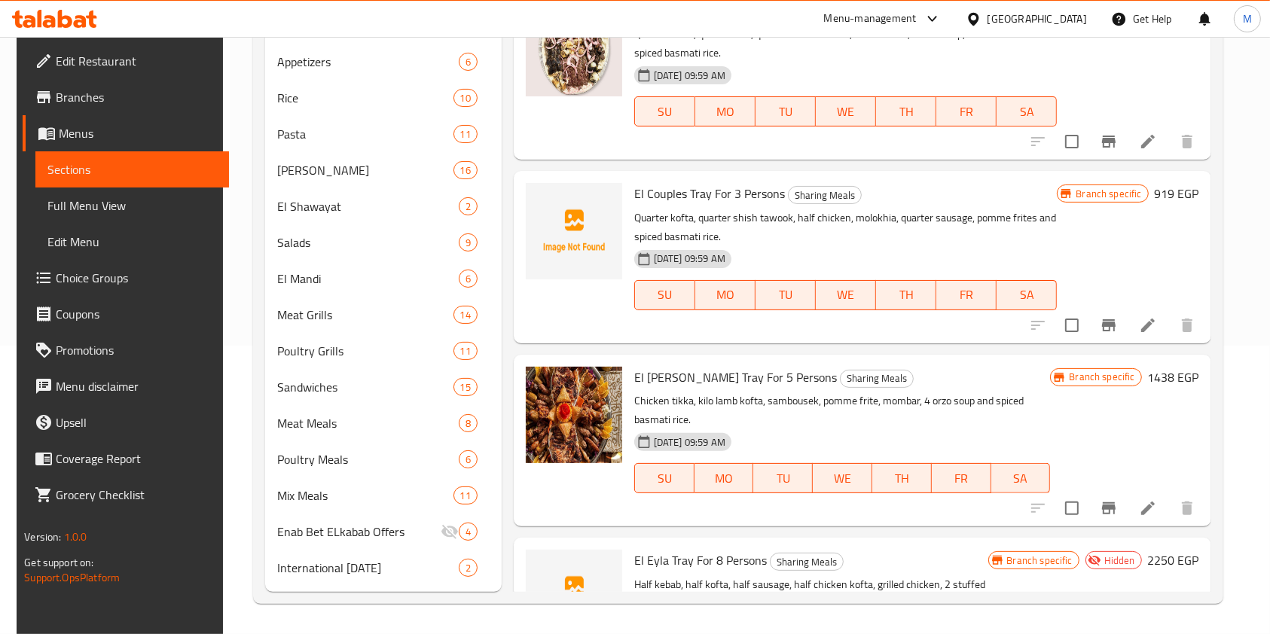
click at [1102, 334] on icon "Branch-specific-item" at bounding box center [1109, 325] width 18 height 18
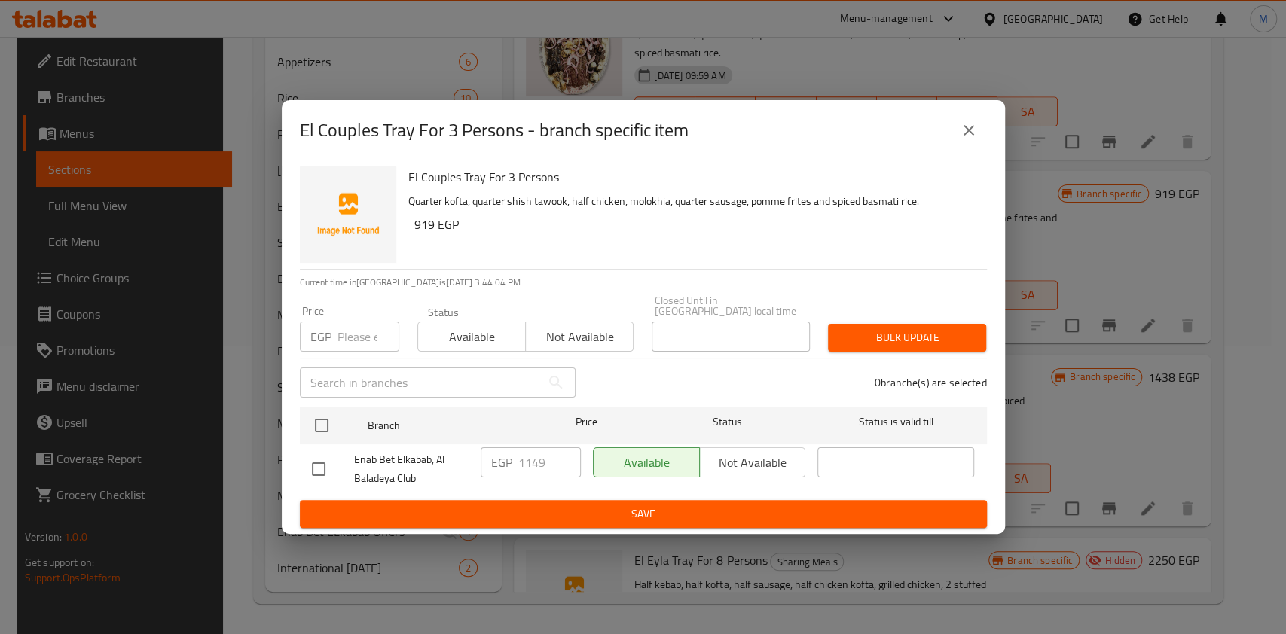
click at [324, 465] on input "checkbox" at bounding box center [319, 469] width 32 height 32
checkbox input "true"
click at [522, 461] on input "1149" at bounding box center [549, 462] width 63 height 30
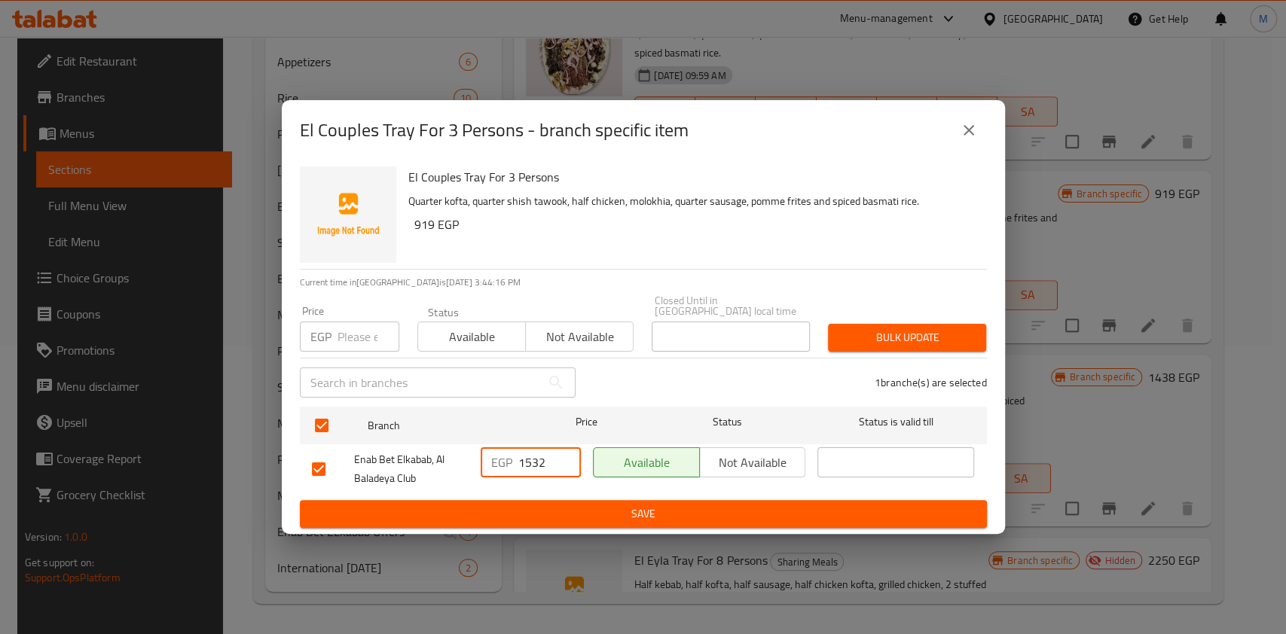
type input "1532"
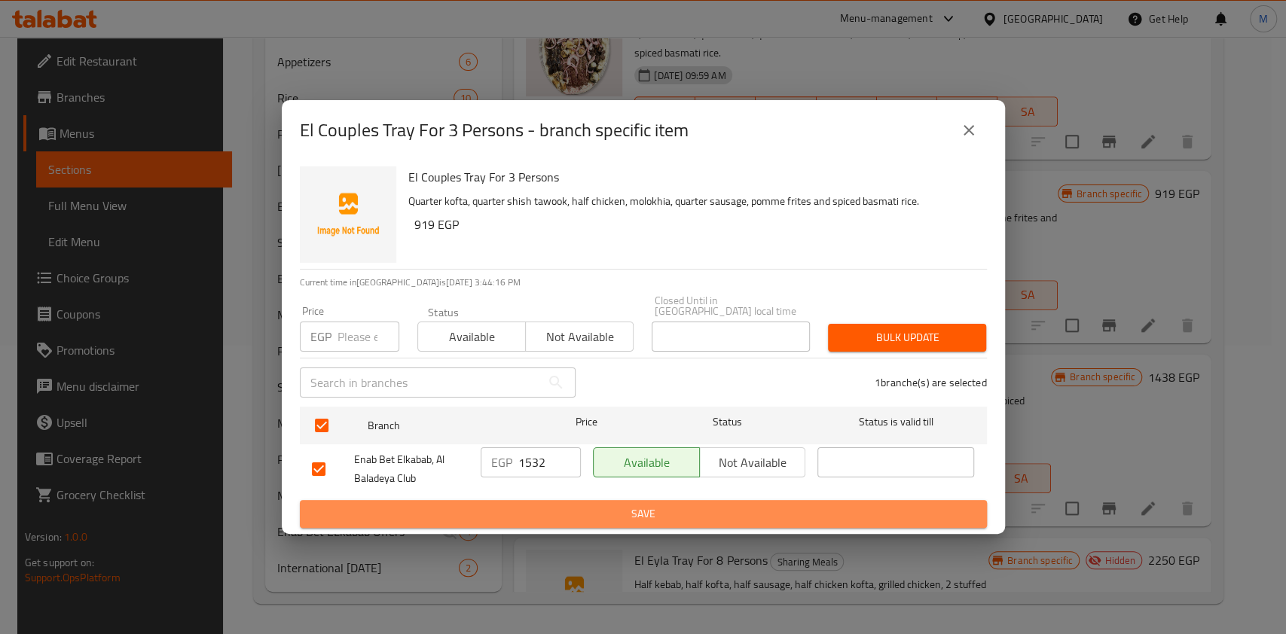
click at [561, 505] on span "Save" at bounding box center [643, 514] width 663 height 19
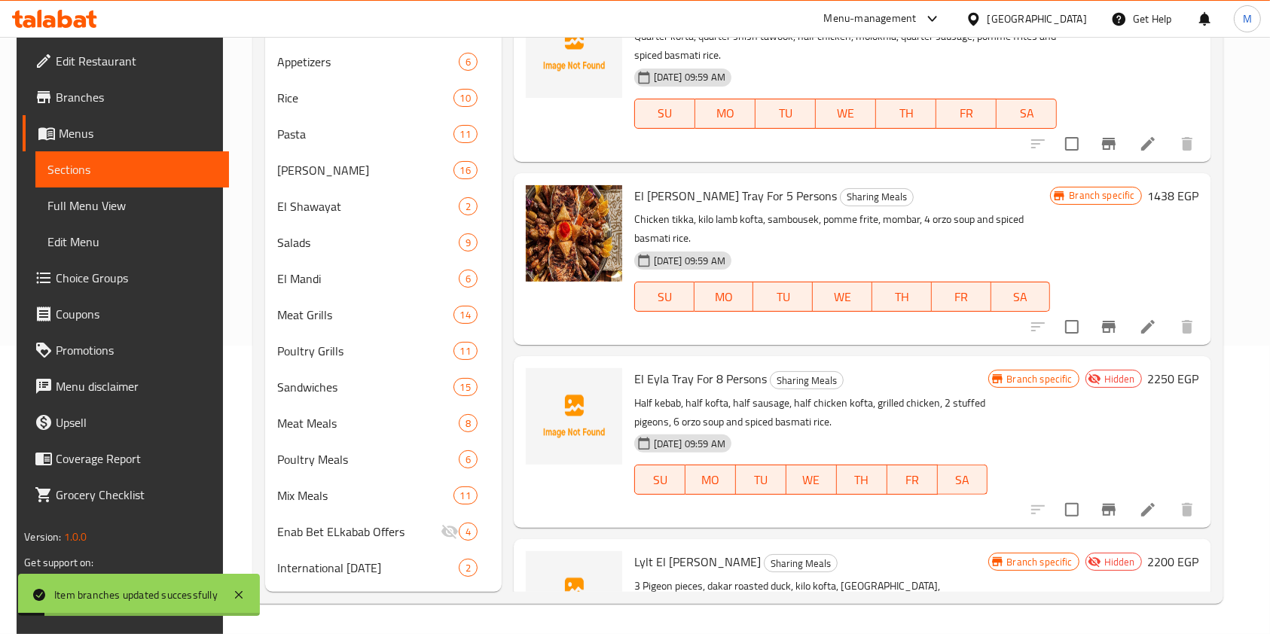
scroll to position [856, 0]
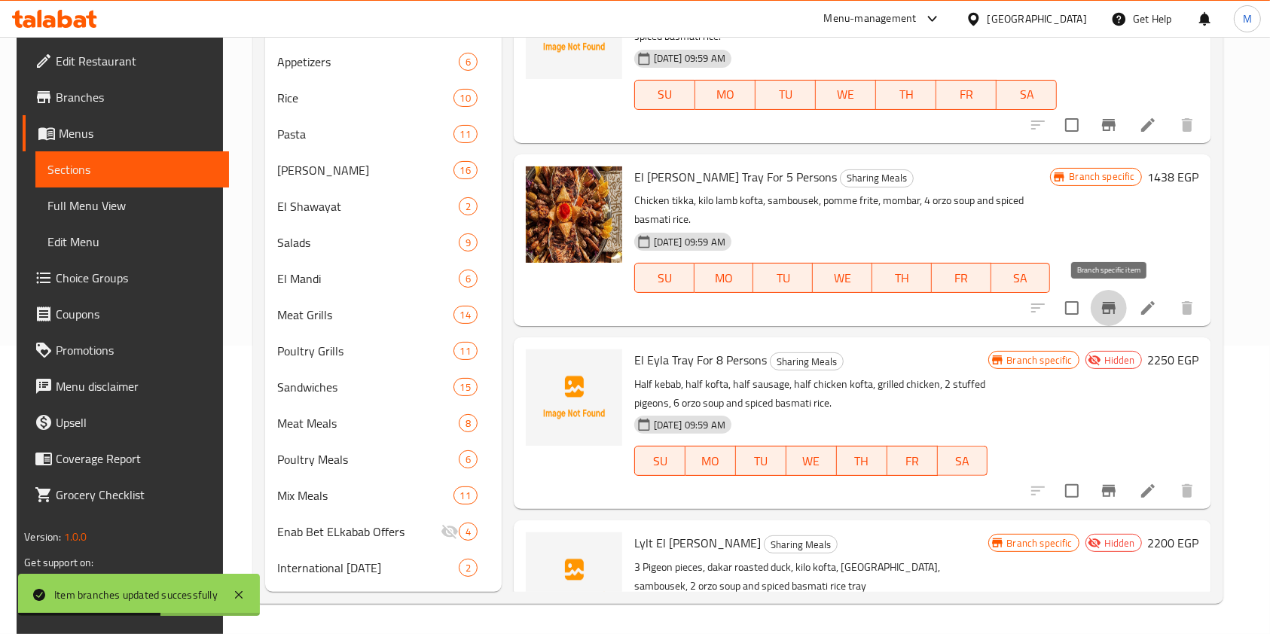
click at [1115, 318] on button "Branch-specific-item" at bounding box center [1108, 308] width 36 height 36
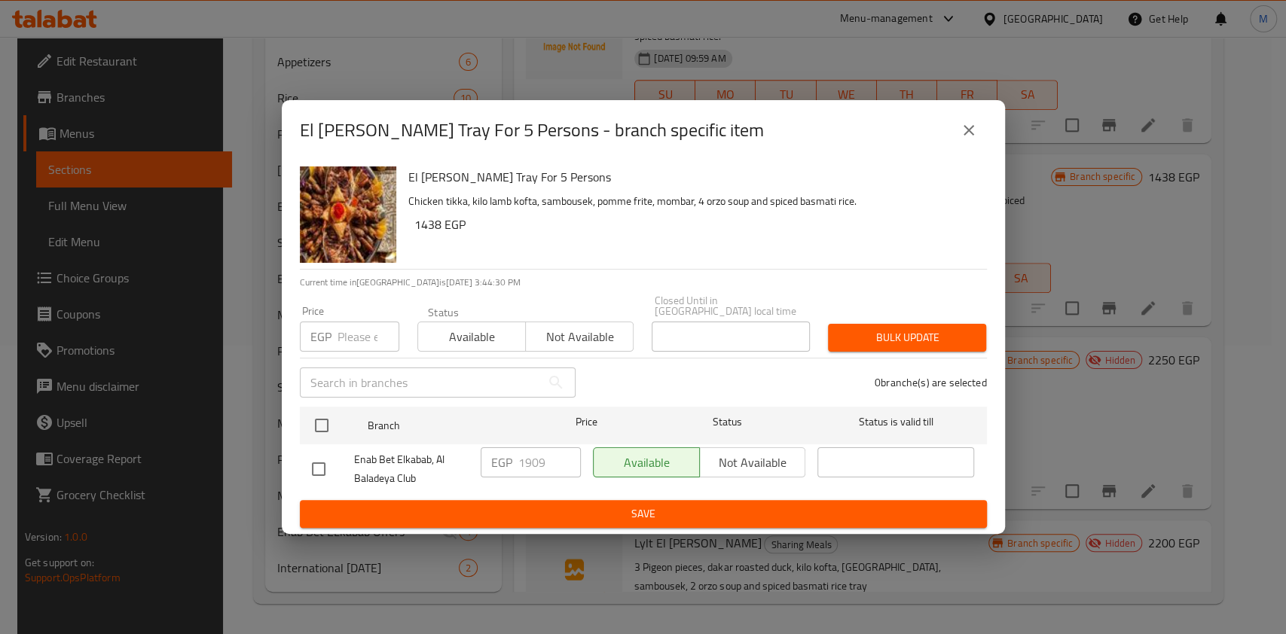
click at [312, 471] on input "checkbox" at bounding box center [319, 469] width 32 height 32
checkbox input "true"
click at [536, 456] on input "1909" at bounding box center [549, 462] width 63 height 30
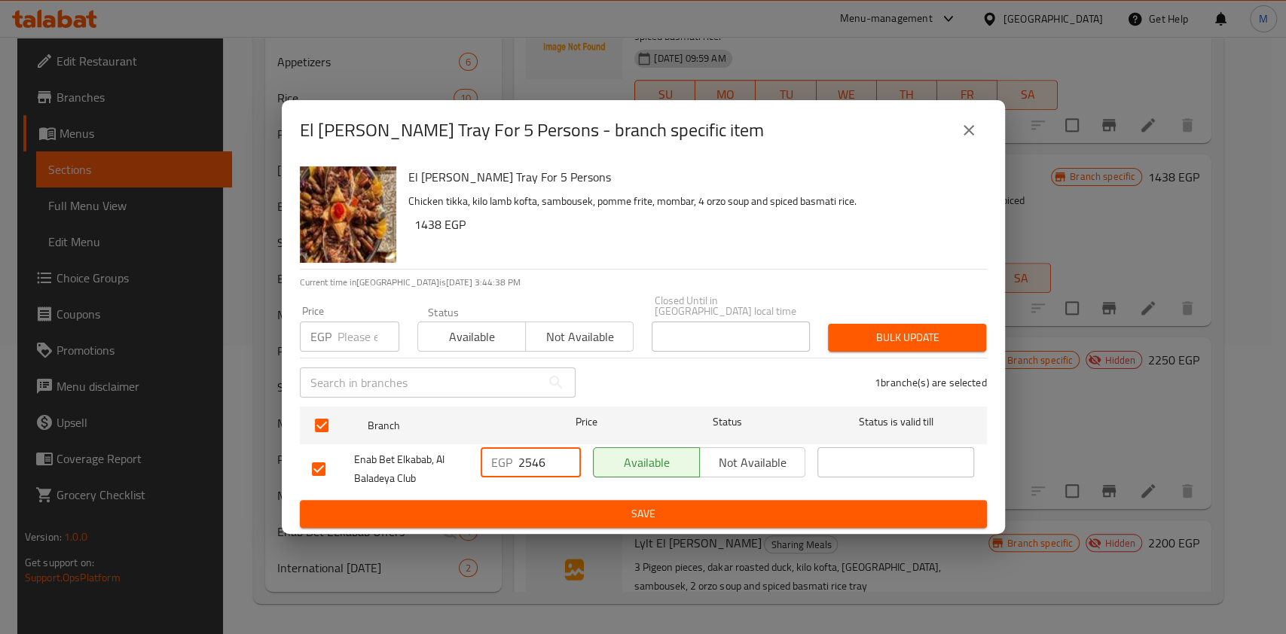
type input "2546"
click at [541, 500] on button "Save" at bounding box center [643, 514] width 687 height 28
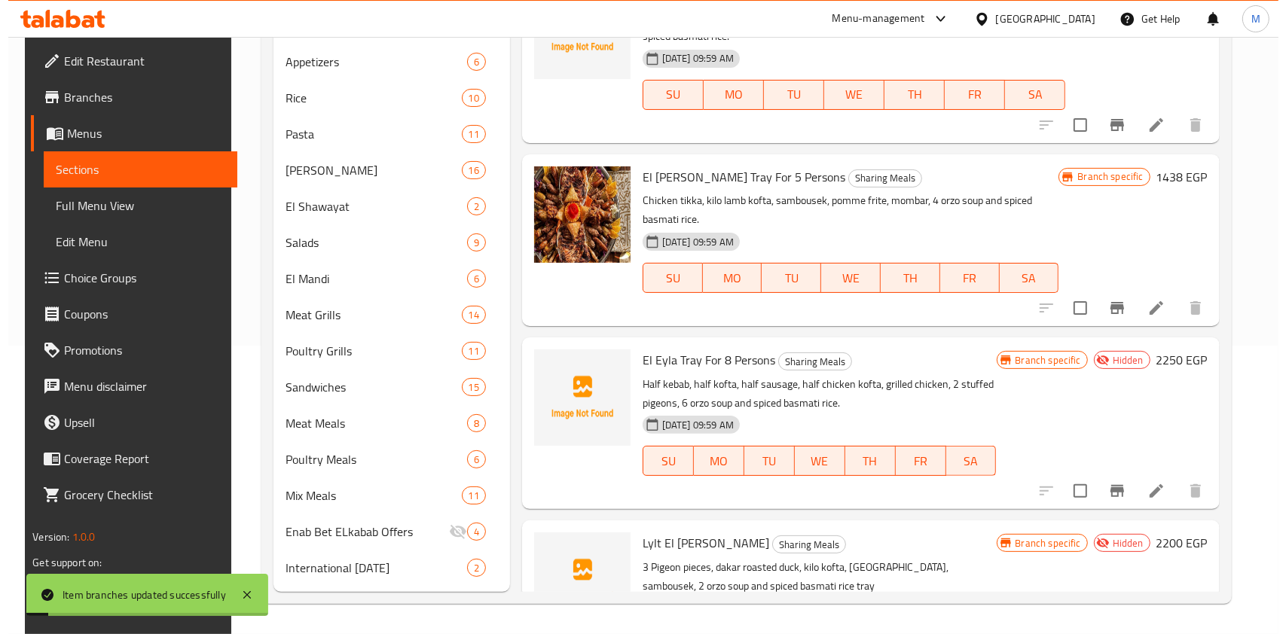
scroll to position [957, 0]
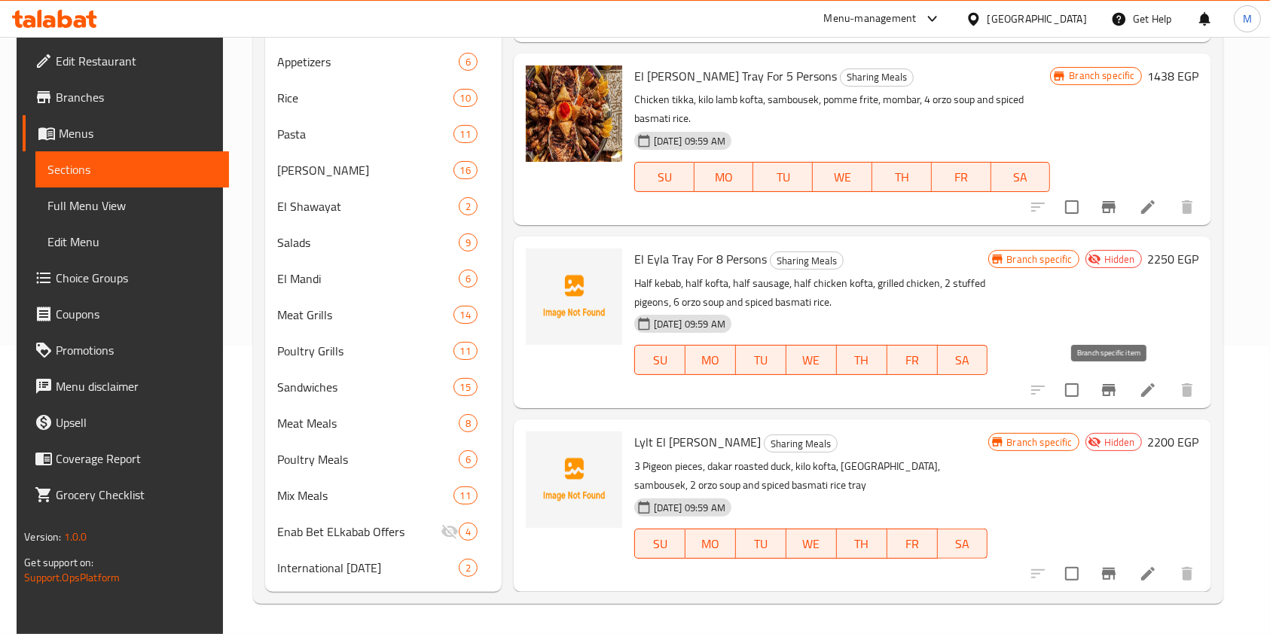
click at [1110, 385] on icon "Branch-specific-item" at bounding box center [1109, 390] width 14 height 12
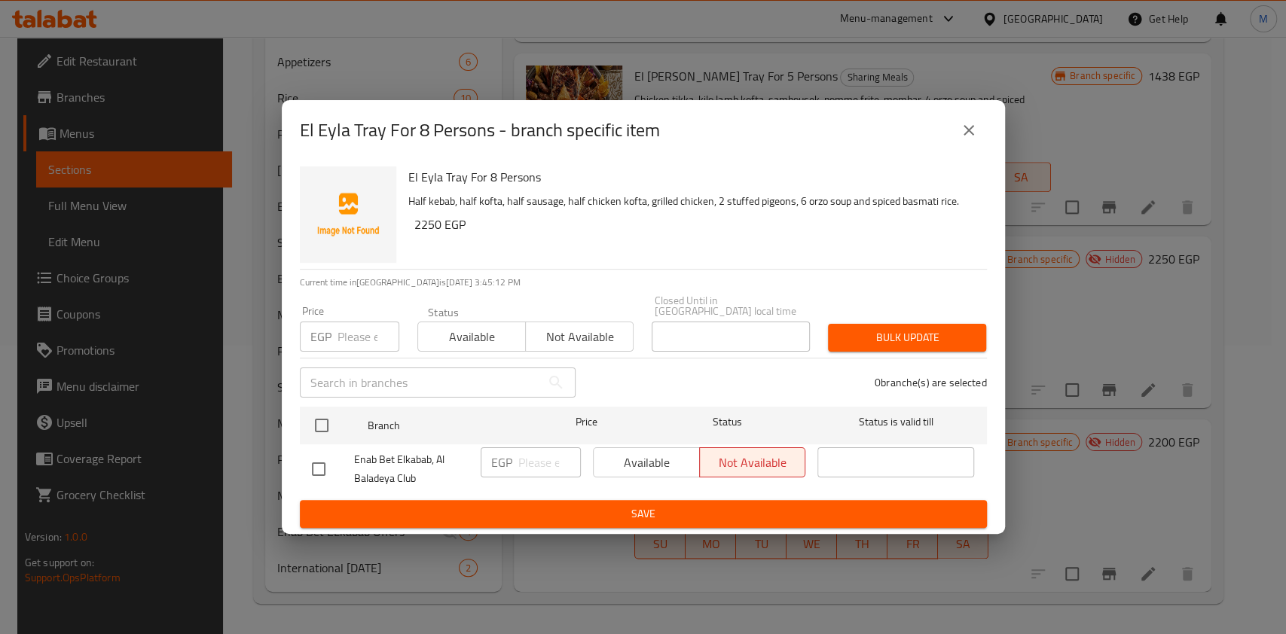
click at [319, 461] on input "checkbox" at bounding box center [319, 469] width 32 height 32
checkbox input "true"
click at [518, 448] on input "number" at bounding box center [549, 462] width 63 height 30
type input "3000"
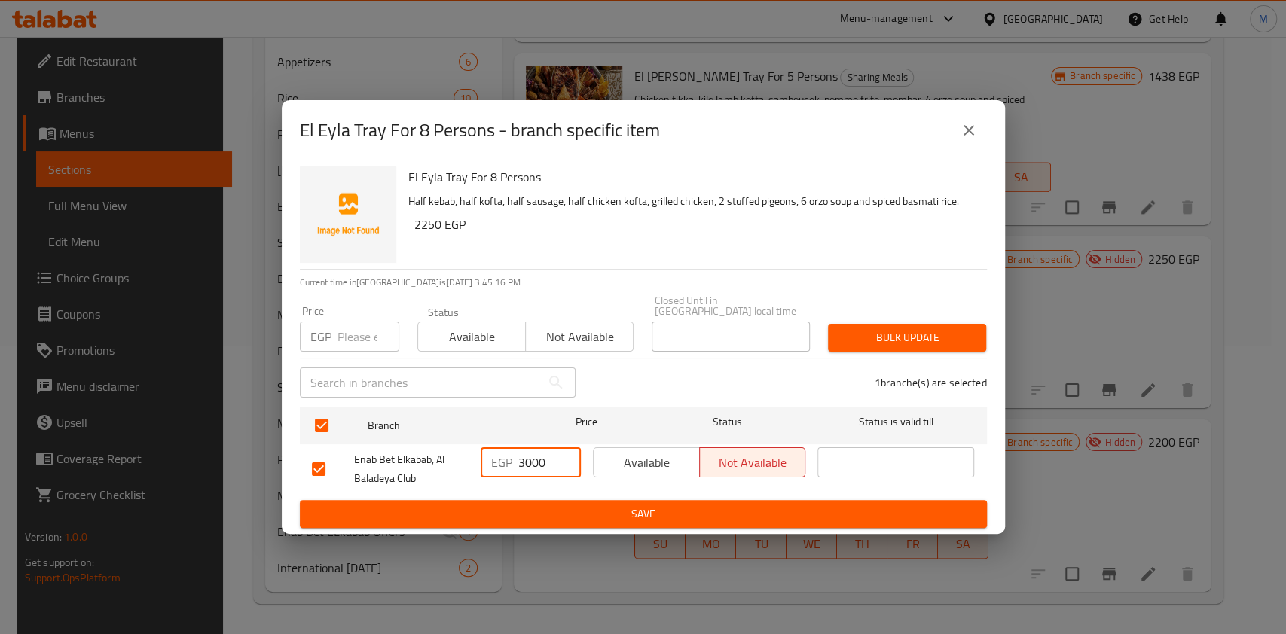
click at [705, 505] on span "Save" at bounding box center [643, 514] width 663 height 19
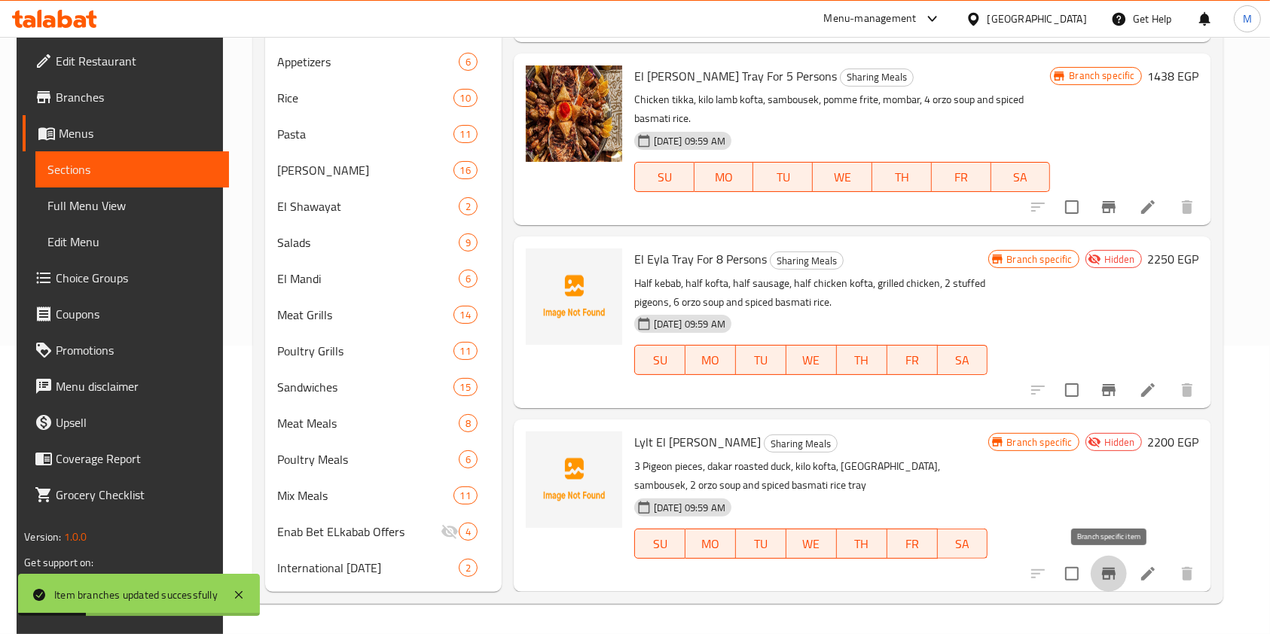
click at [1115, 563] on button "Branch-specific-item" at bounding box center [1108, 574] width 36 height 36
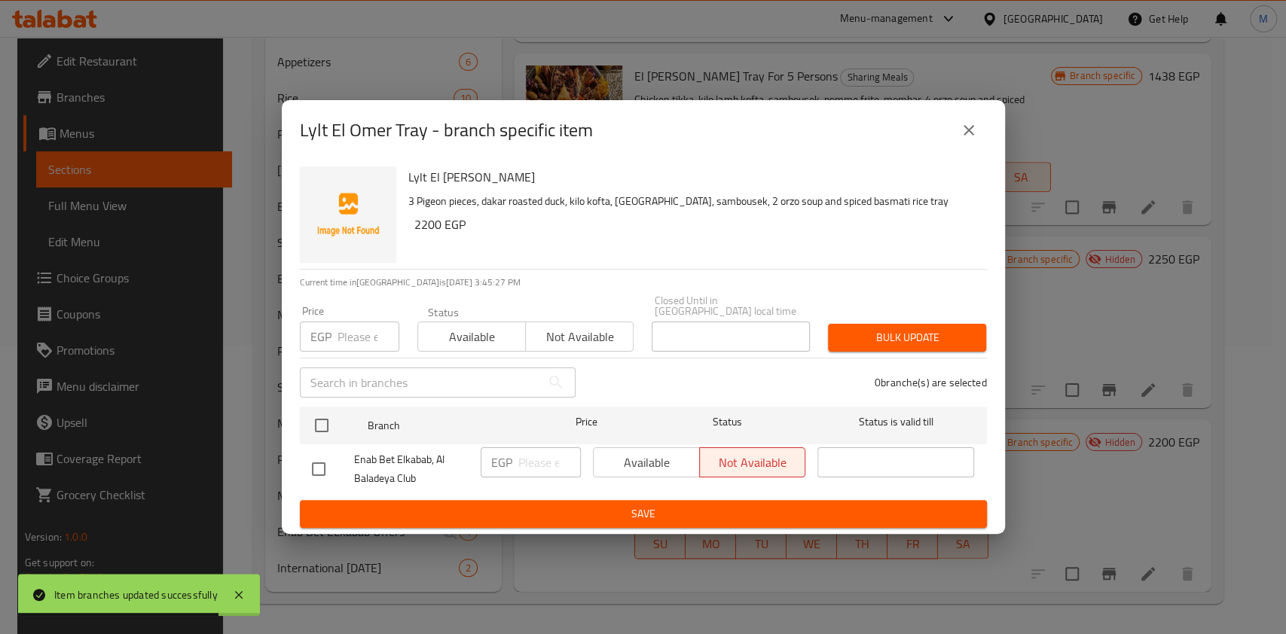
click at [311, 456] on input "checkbox" at bounding box center [319, 469] width 32 height 32
checkbox input "true"
click at [530, 457] on input "number" at bounding box center [549, 462] width 63 height 30
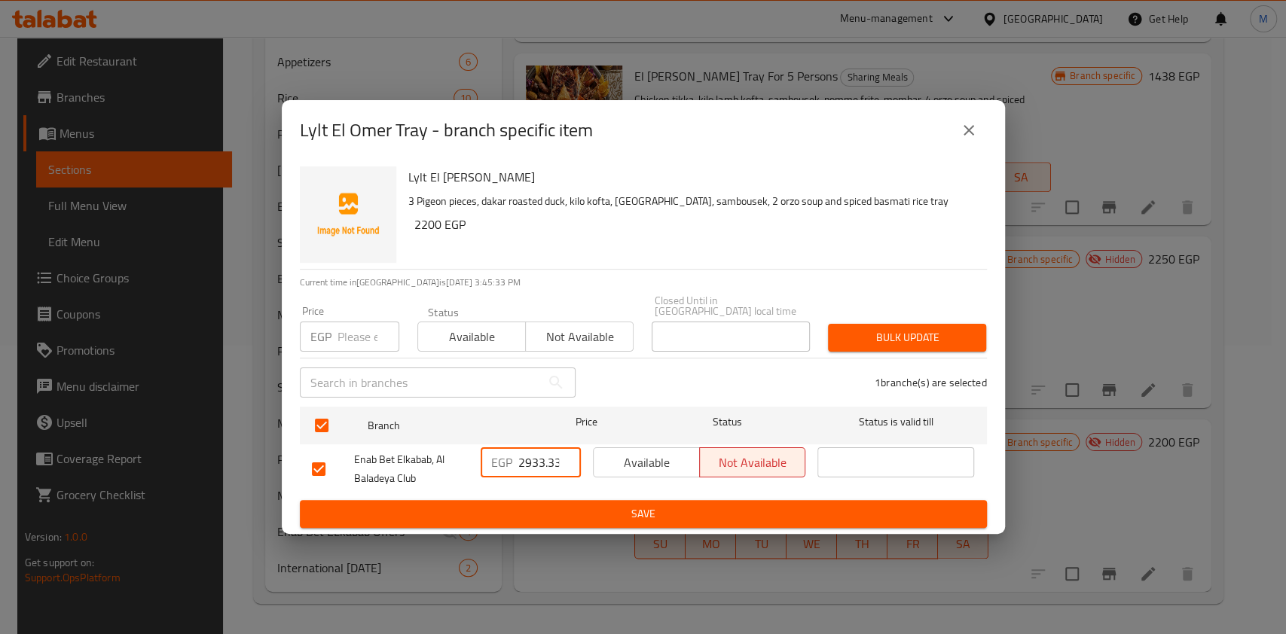
scroll to position [0, 2]
type input "2933.33"
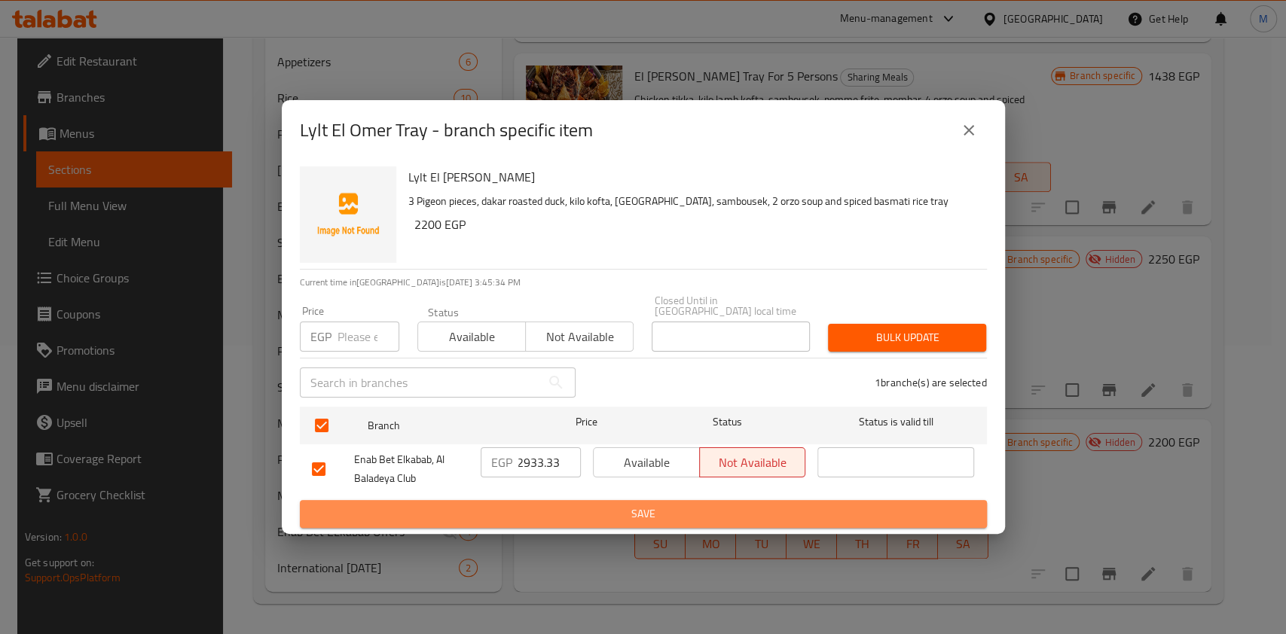
click at [590, 505] on span "Save" at bounding box center [643, 514] width 663 height 19
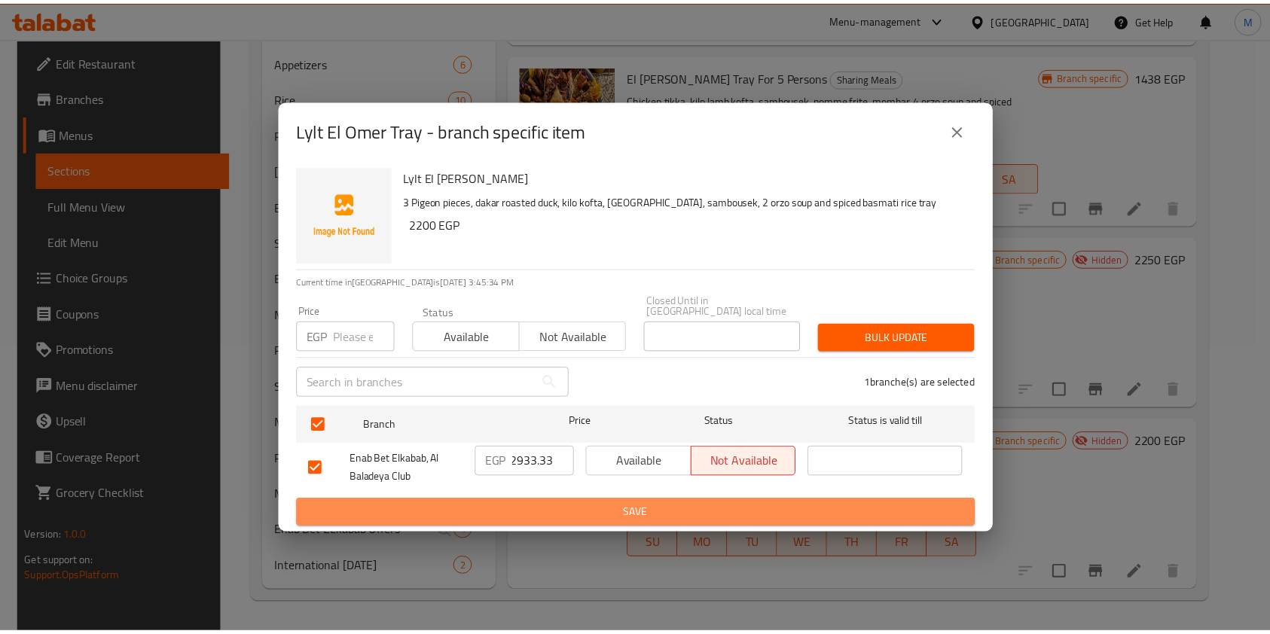
scroll to position [0, 0]
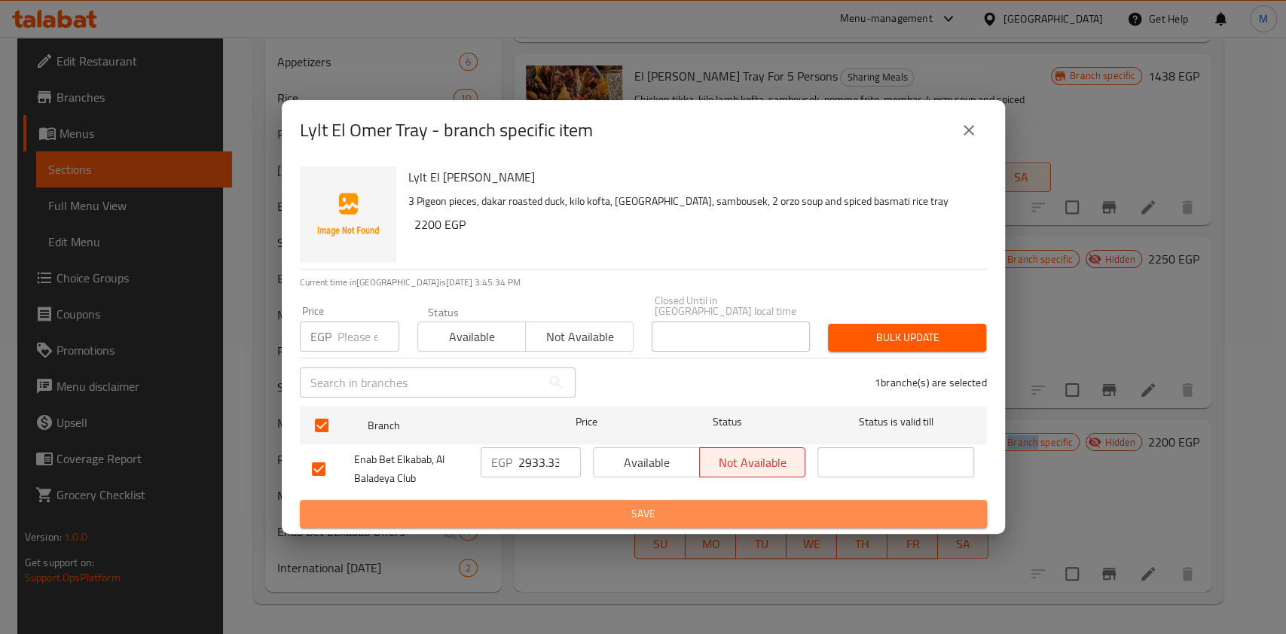
click at [590, 502] on div at bounding box center [643, 317] width 1286 height 634
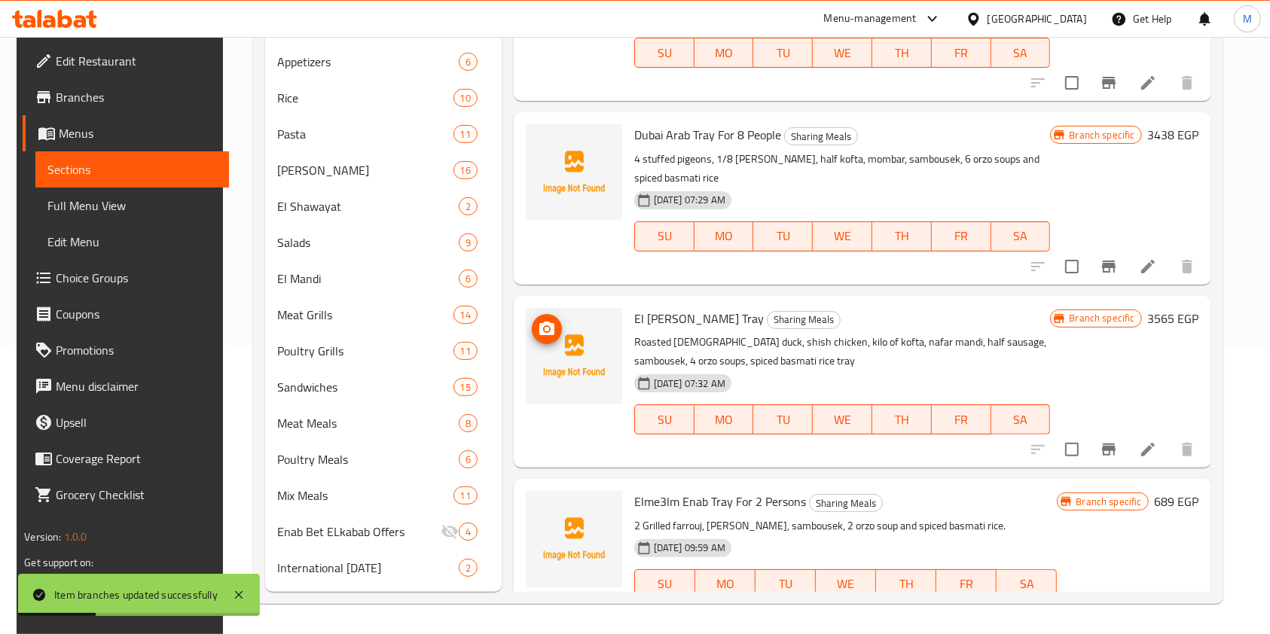
scroll to position [87, 0]
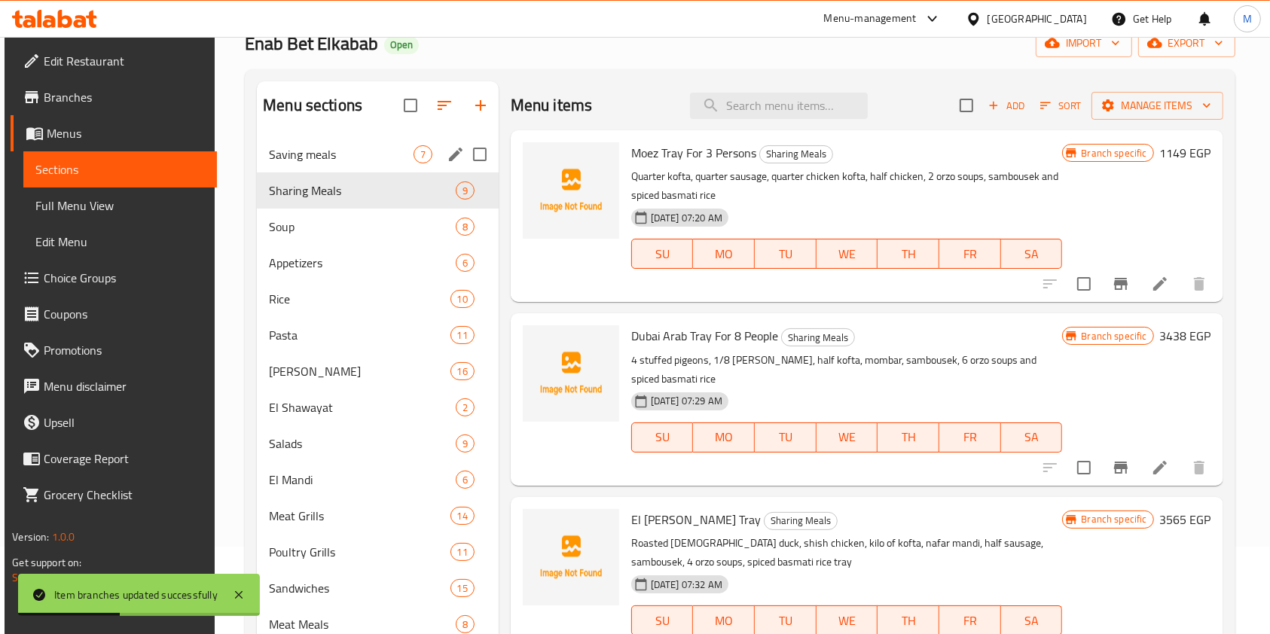
click at [363, 141] on div "Saving meals 7" at bounding box center [378, 154] width 242 height 36
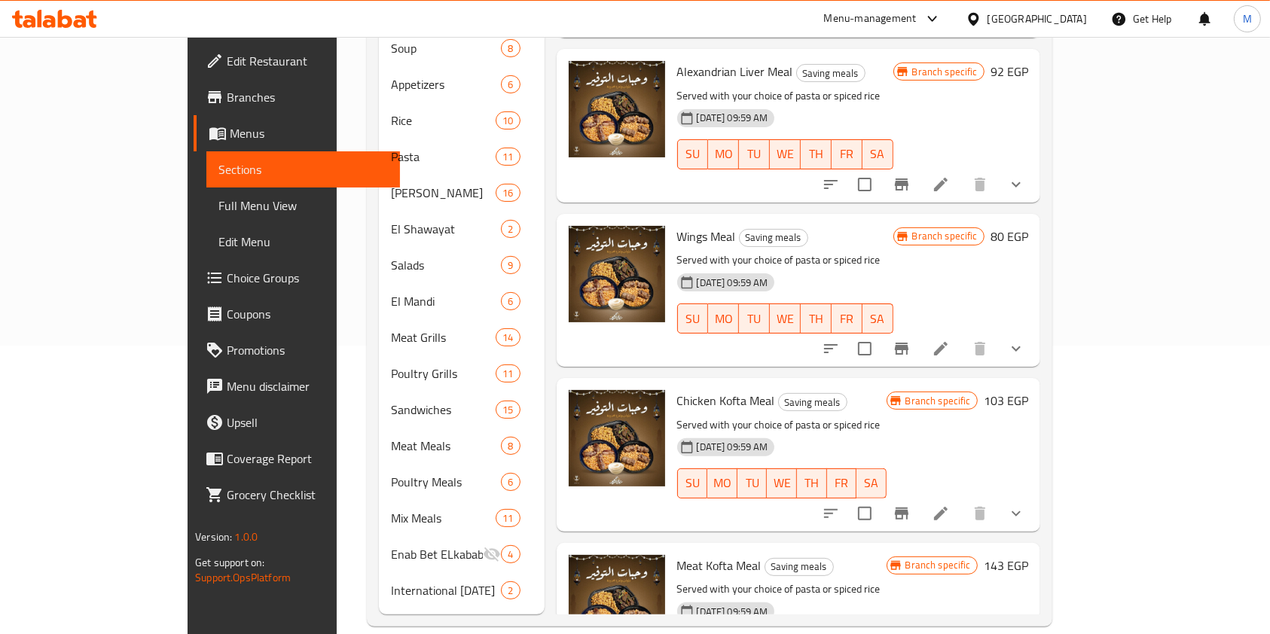
scroll to position [377, 0]
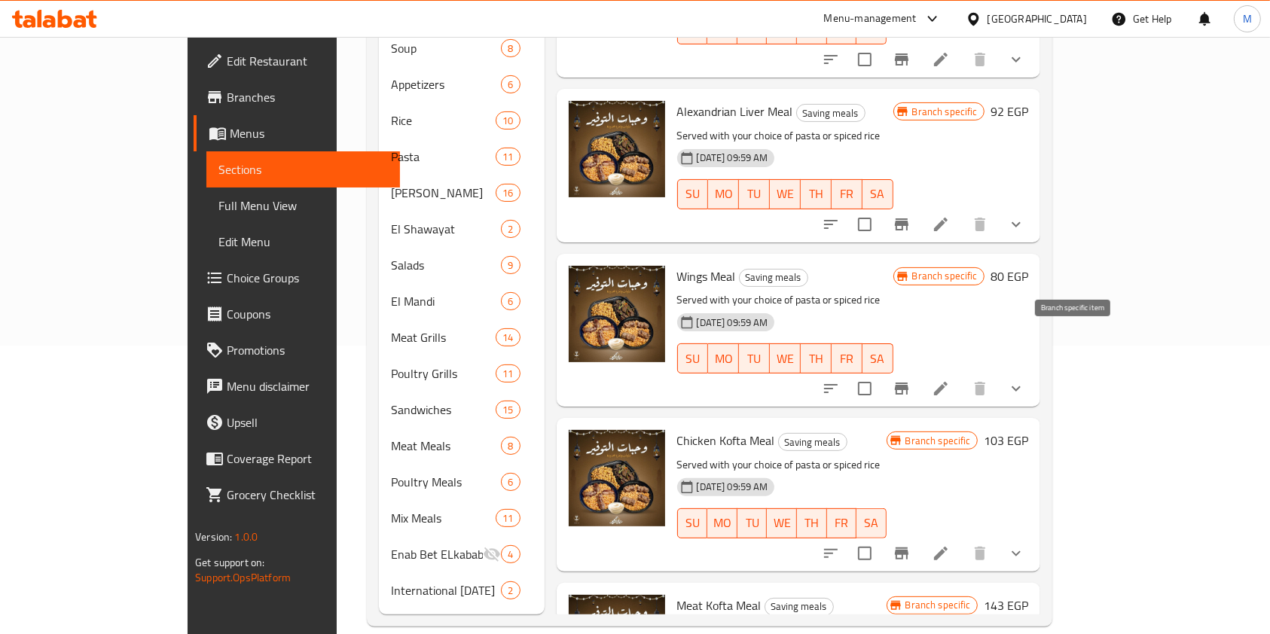
click at [911, 380] on icon "Branch-specific-item" at bounding box center [901, 389] width 18 height 18
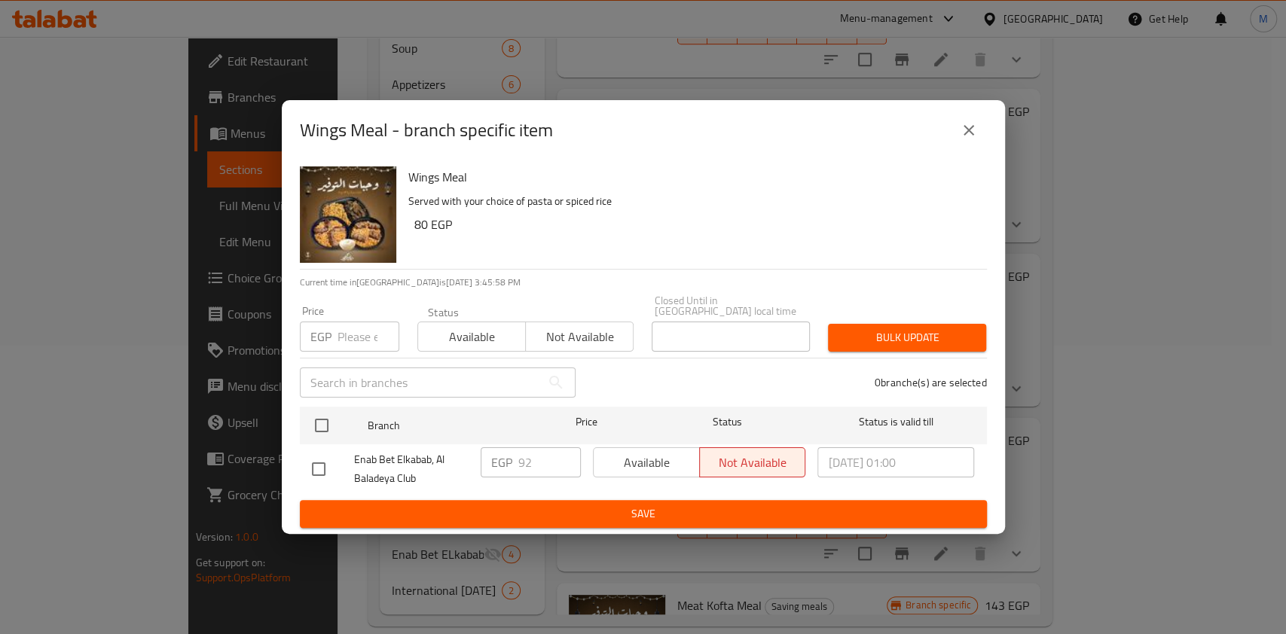
click at [337, 461] on div at bounding box center [333, 469] width 42 height 32
click at [325, 461] on input "checkbox" at bounding box center [319, 469] width 32 height 32
checkbox input "true"
click at [530, 456] on input "92" at bounding box center [549, 462] width 63 height 30
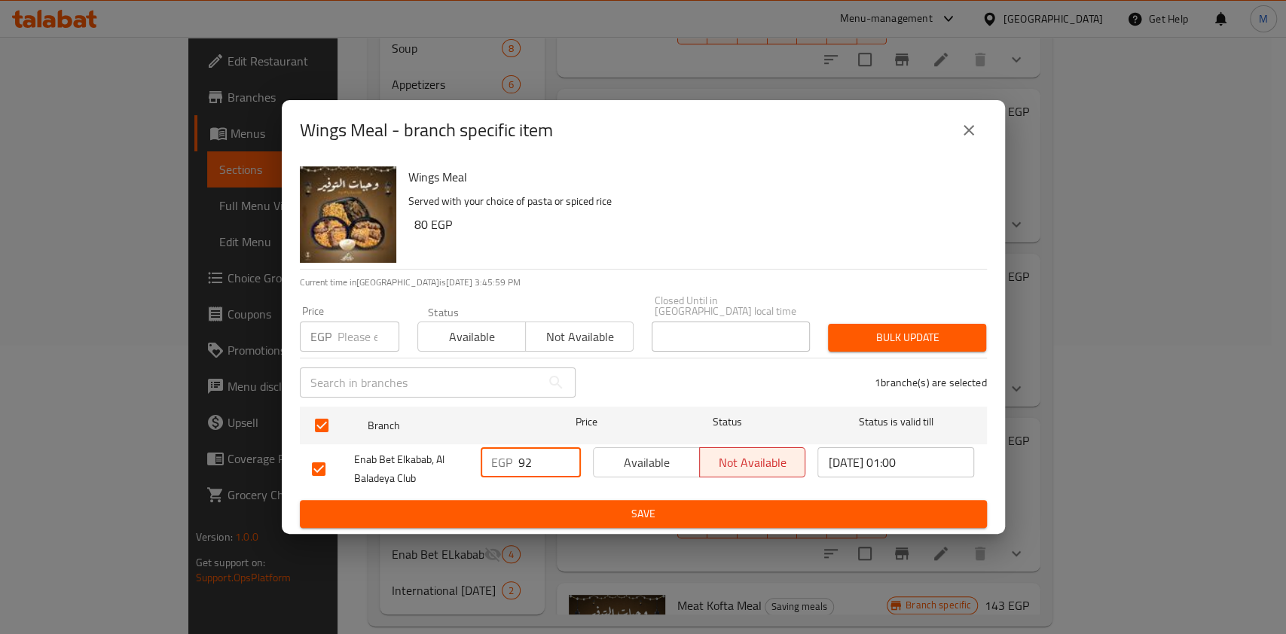
click at [530, 456] on input "92" at bounding box center [549, 462] width 63 height 30
type input "123"
click at [604, 505] on span "Save" at bounding box center [643, 514] width 663 height 19
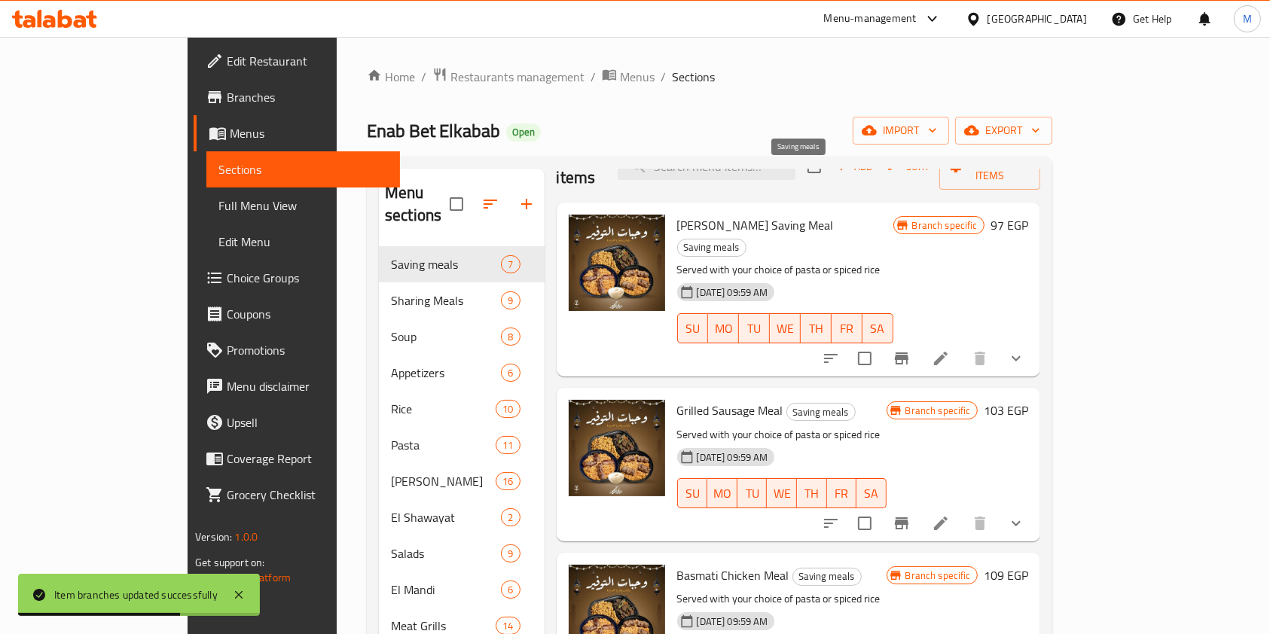
scroll to position [0, 0]
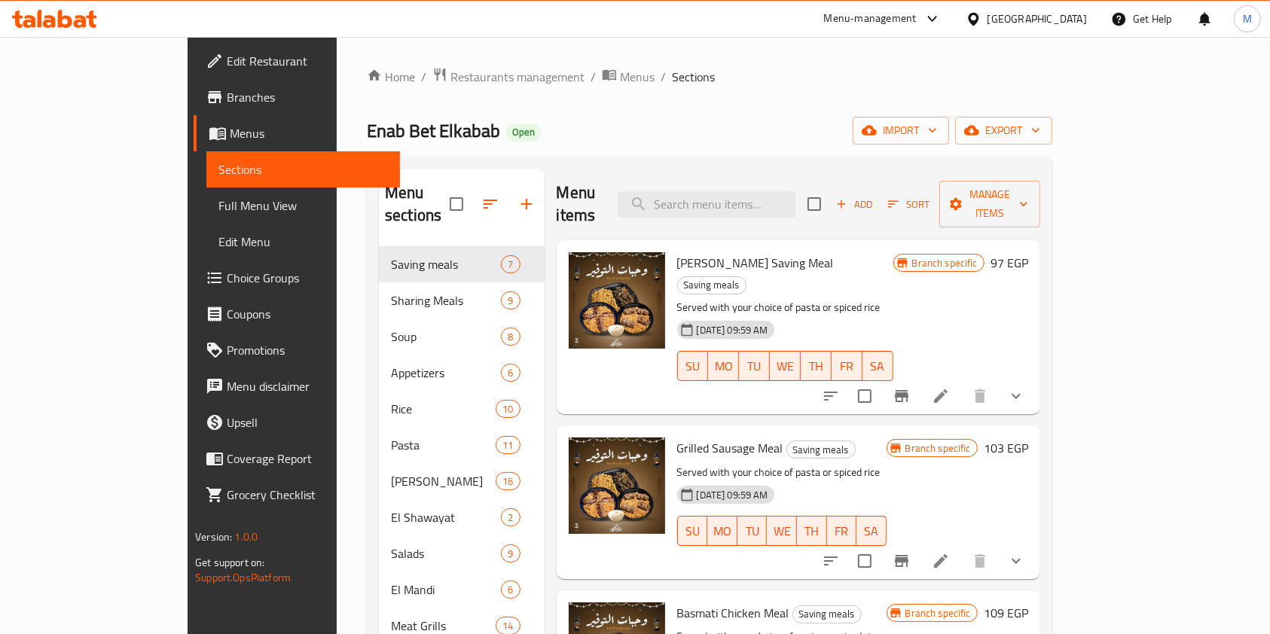
click at [97, 24] on div at bounding box center [54, 19] width 109 height 30
click at [64, 19] on icon at bounding box center [54, 19] width 85 height 18
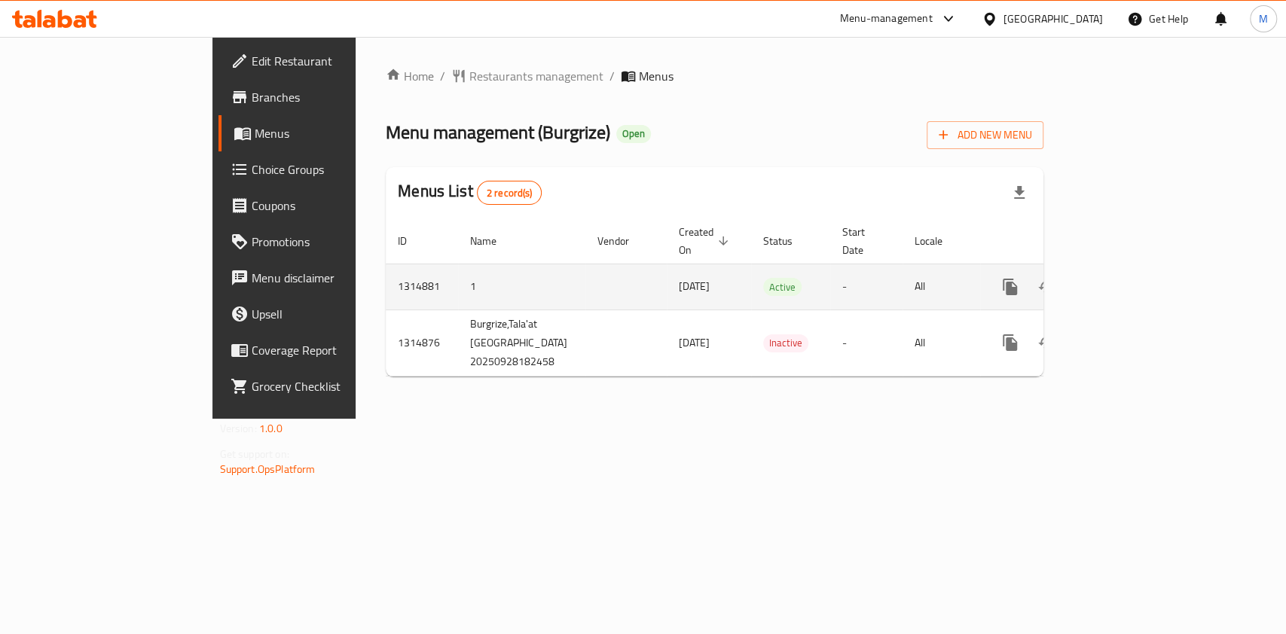
click at [1127, 278] on icon "enhanced table" at bounding box center [1118, 287] width 18 height 18
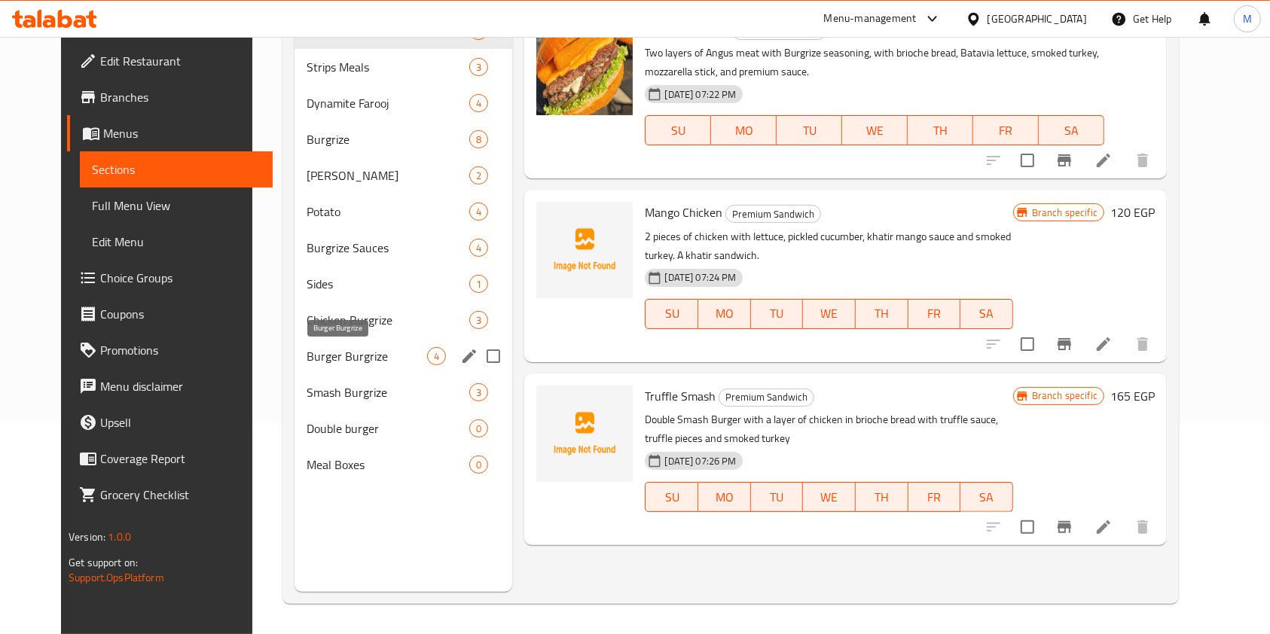
scroll to position [110, 0]
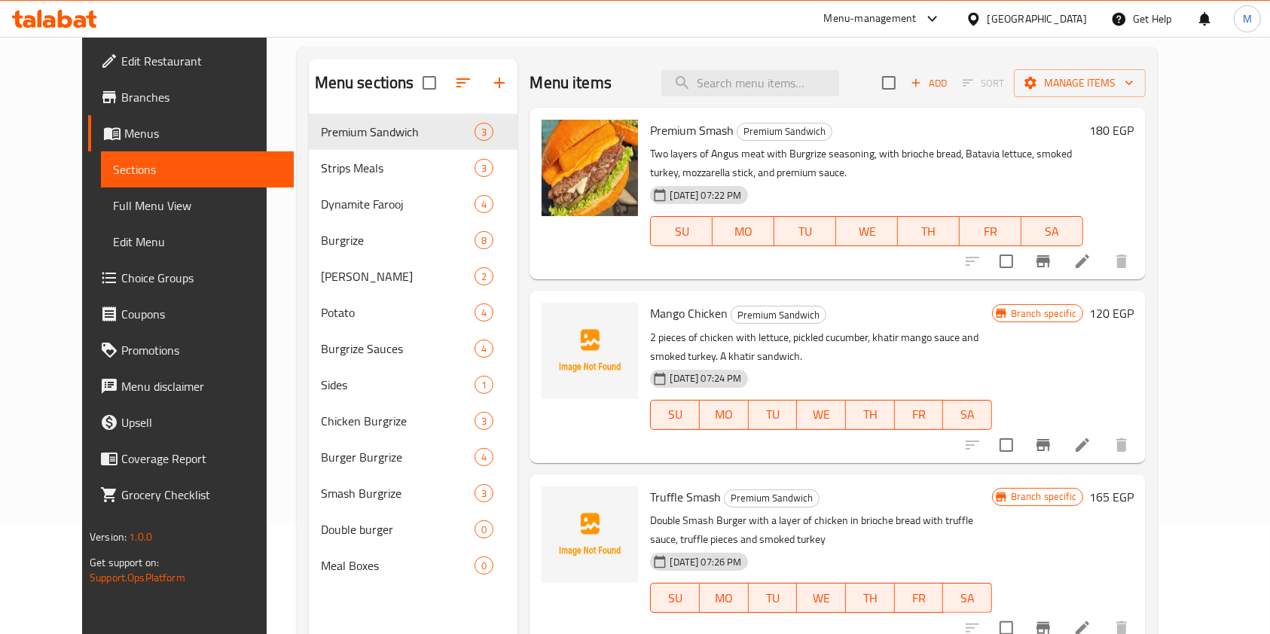
click at [267, 358] on div "Home / Restaurants management / Menus / Sections Burgrize Open import export Me…" at bounding box center [727, 331] width 921 height 808
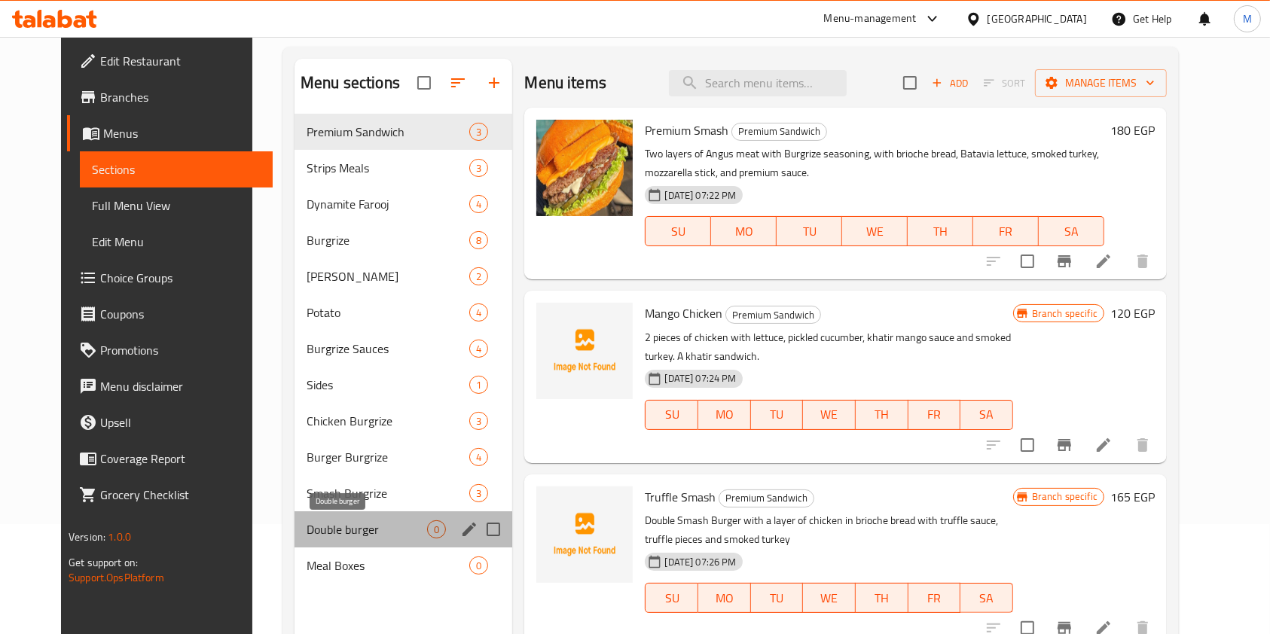
click at [371, 522] on span "Double burger" at bounding box center [367, 529] width 120 height 18
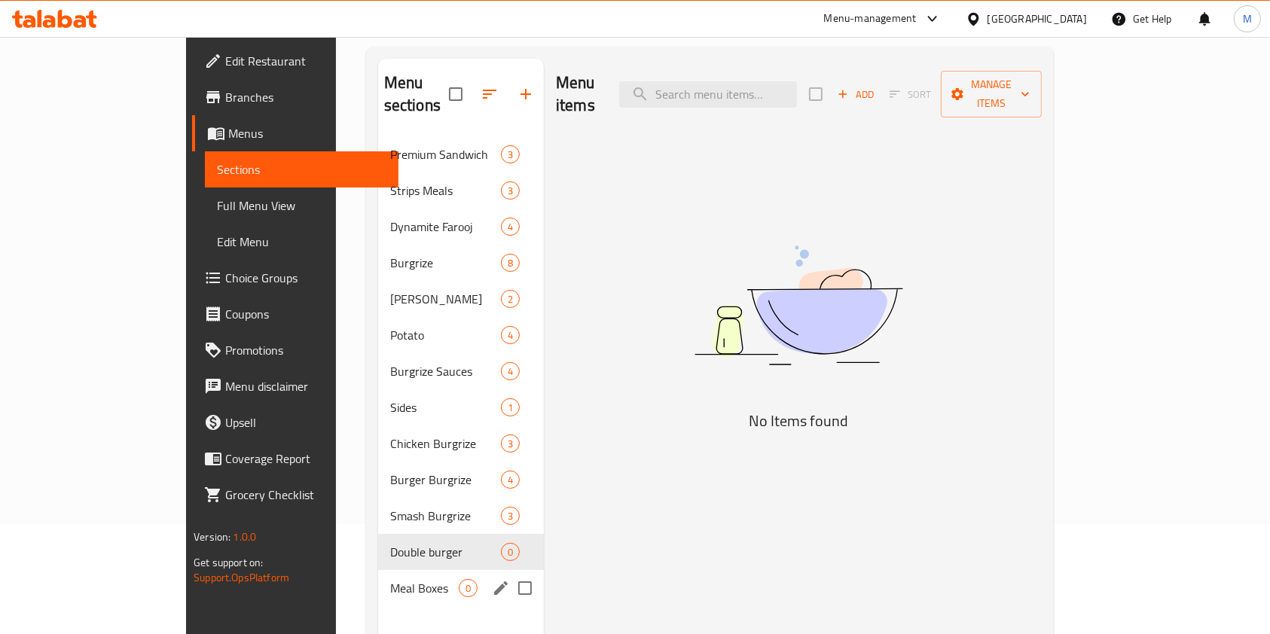
click at [490, 577] on div "Menu sections" at bounding box center [501, 588] width 23 height 23
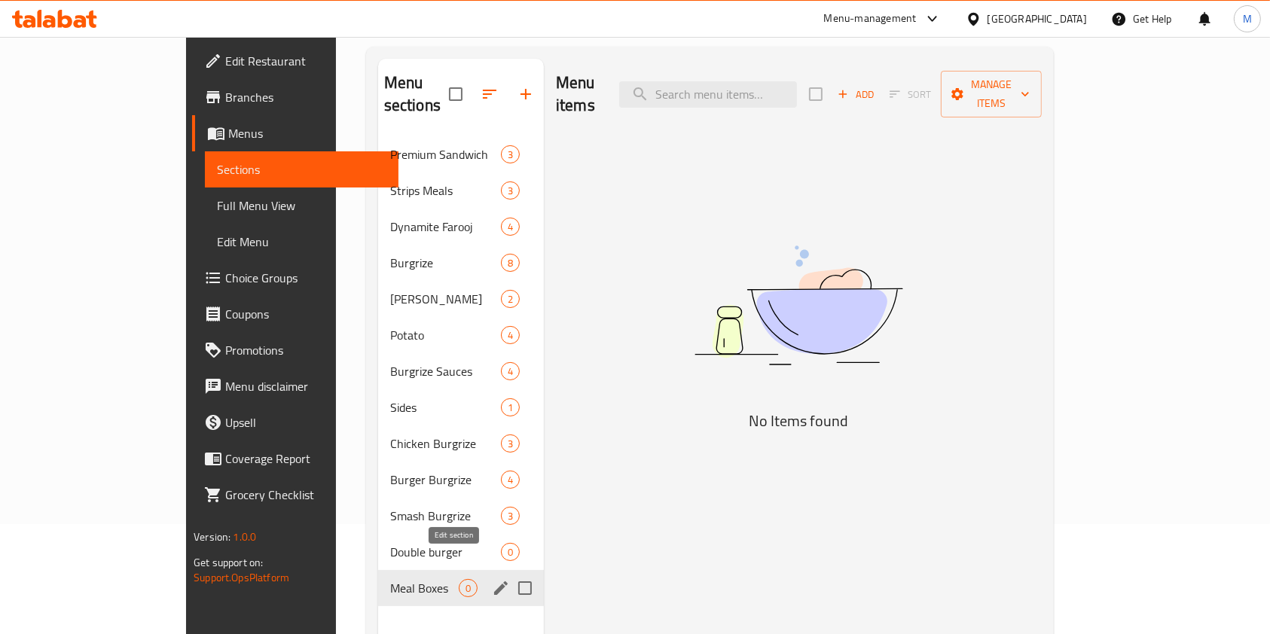
click at [494, 581] on icon "edit" at bounding box center [501, 588] width 14 height 14
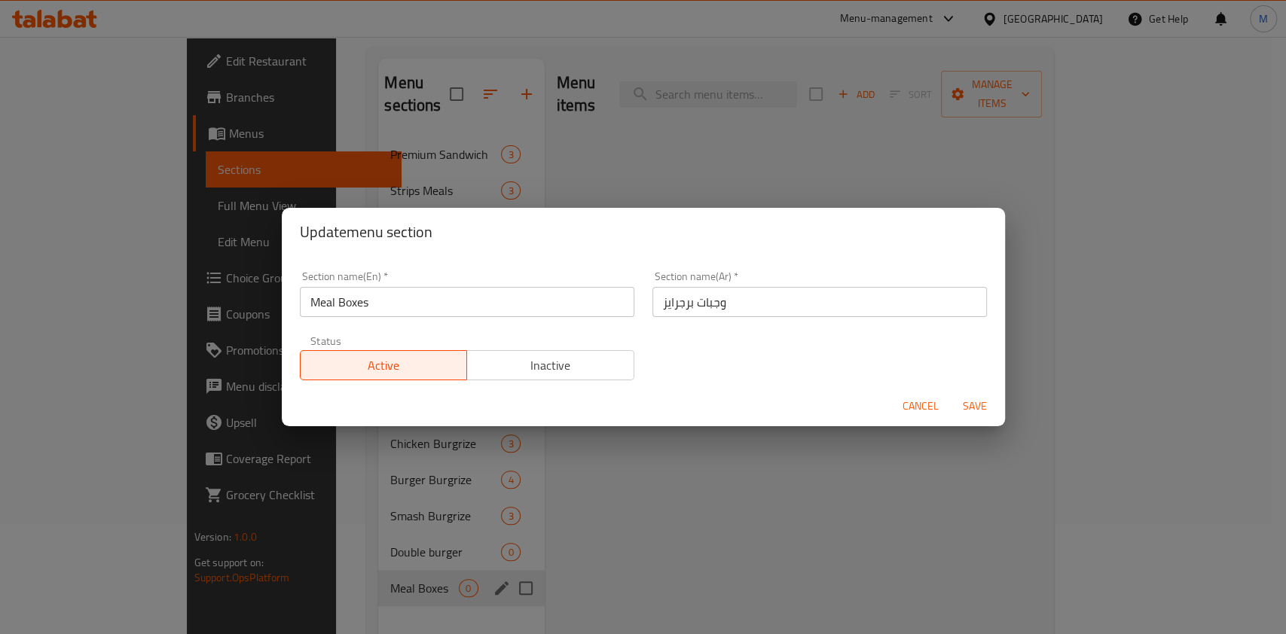
click at [915, 402] on span "Cancel" at bounding box center [920, 406] width 36 height 19
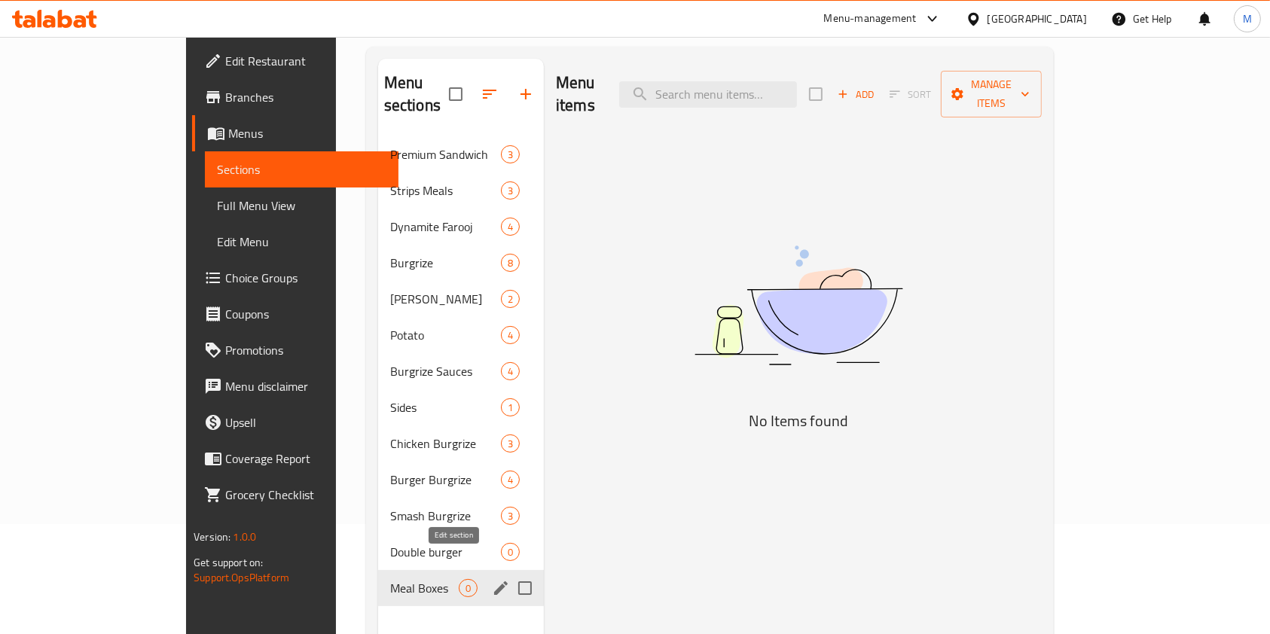
click at [494, 581] on icon "edit" at bounding box center [501, 588] width 14 height 14
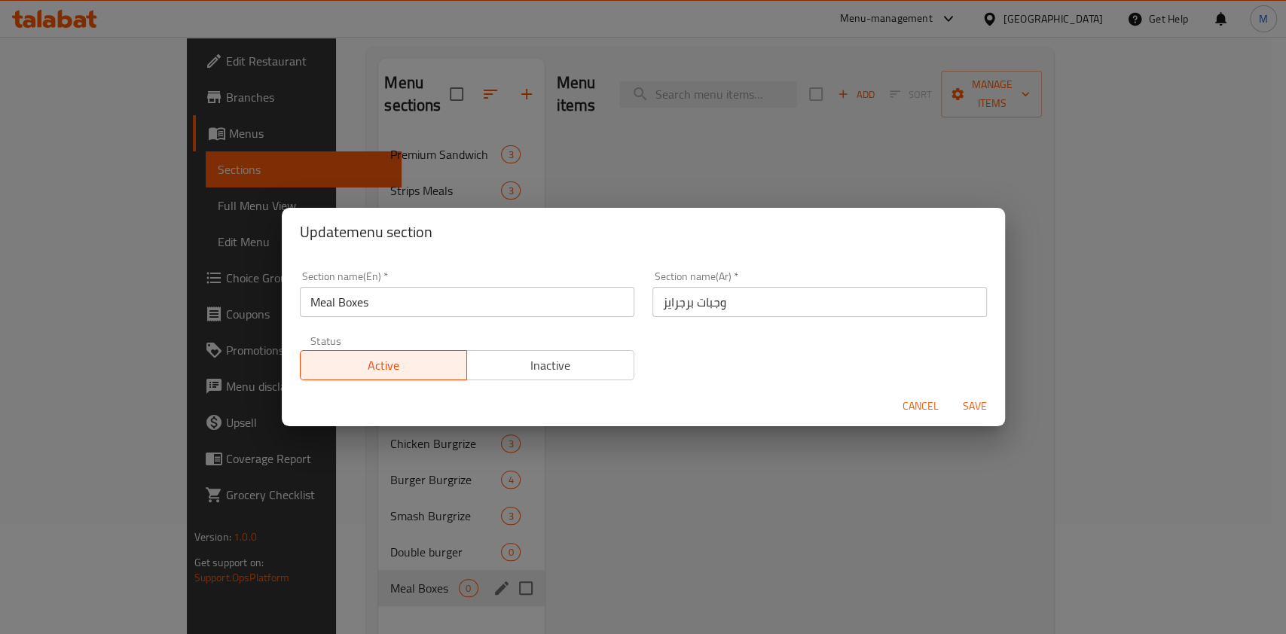
click at [700, 306] on input "وجبات برجرايز" at bounding box center [819, 302] width 334 height 30
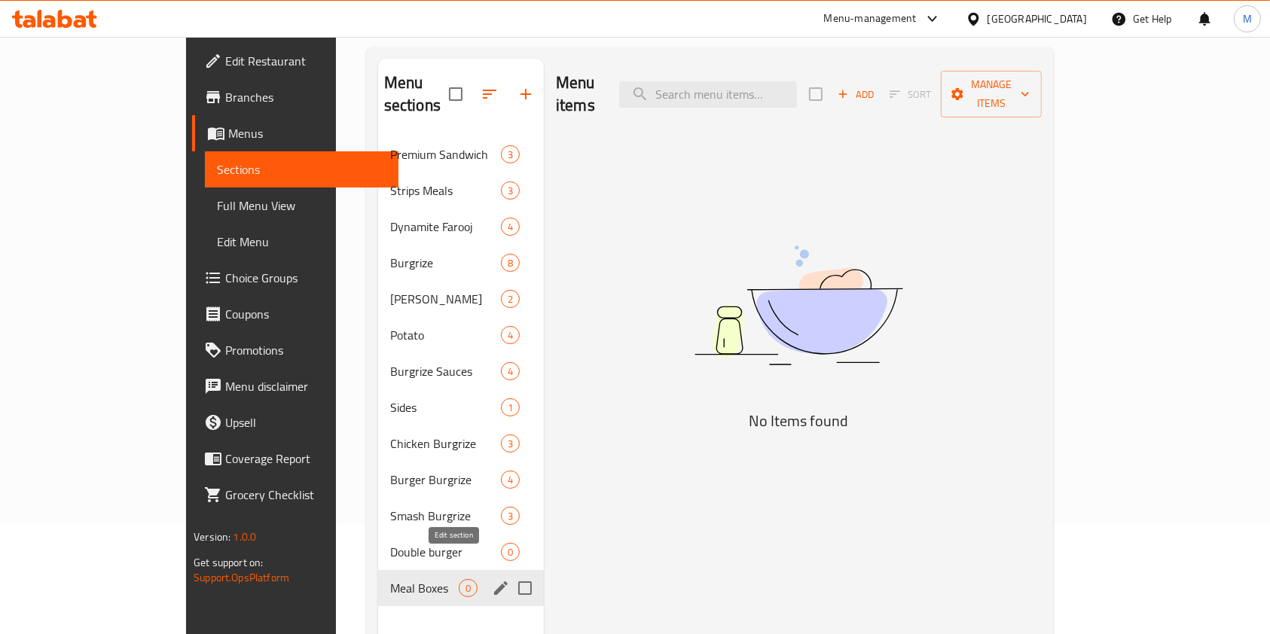
click at [494, 581] on icon "edit" at bounding box center [501, 588] width 14 height 14
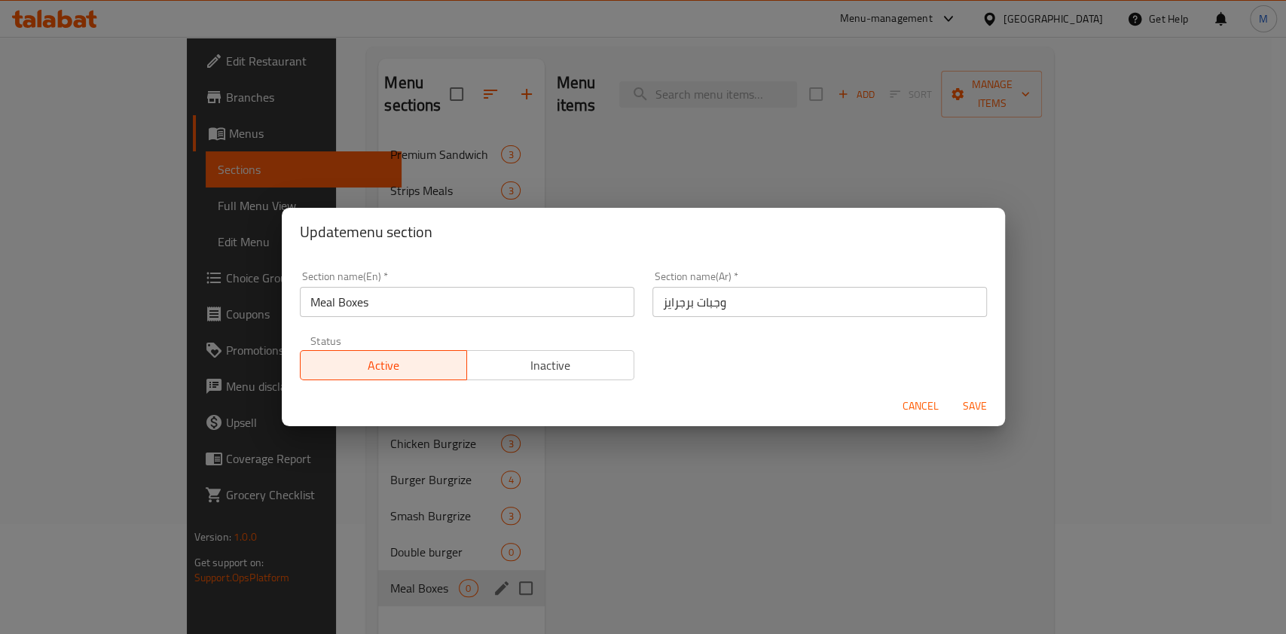
click at [686, 305] on input "وجبات برجرايز" at bounding box center [819, 302] width 334 height 30
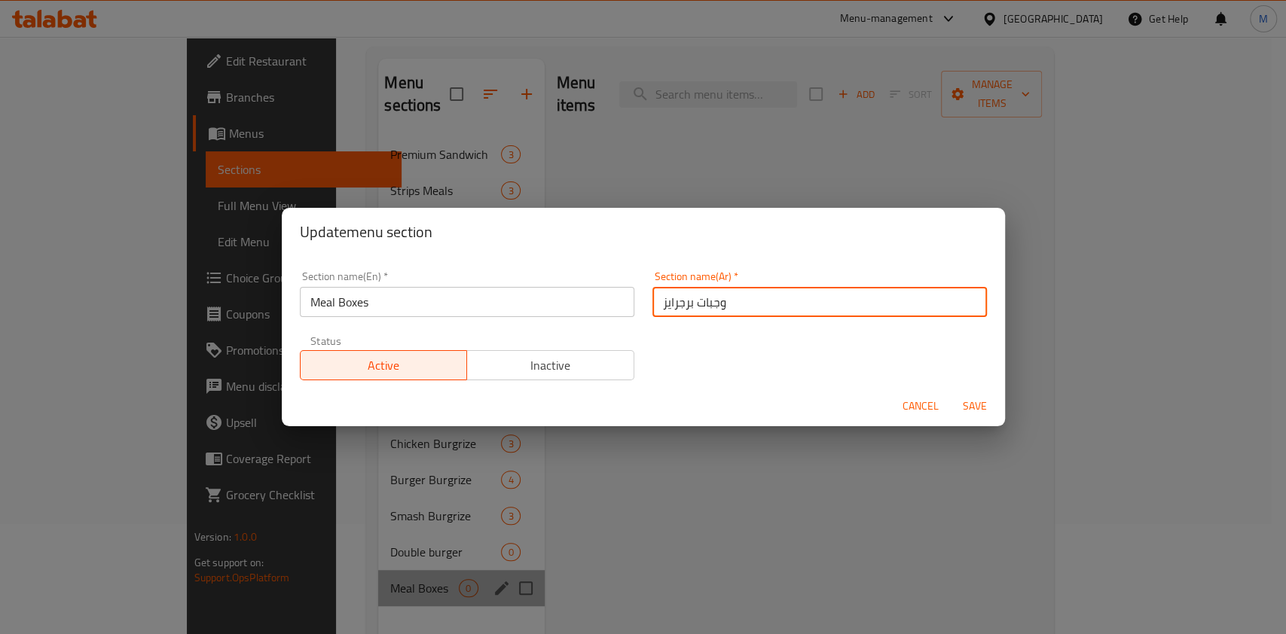
click at [686, 305] on input "وجبات برجرايز" at bounding box center [819, 302] width 334 height 30
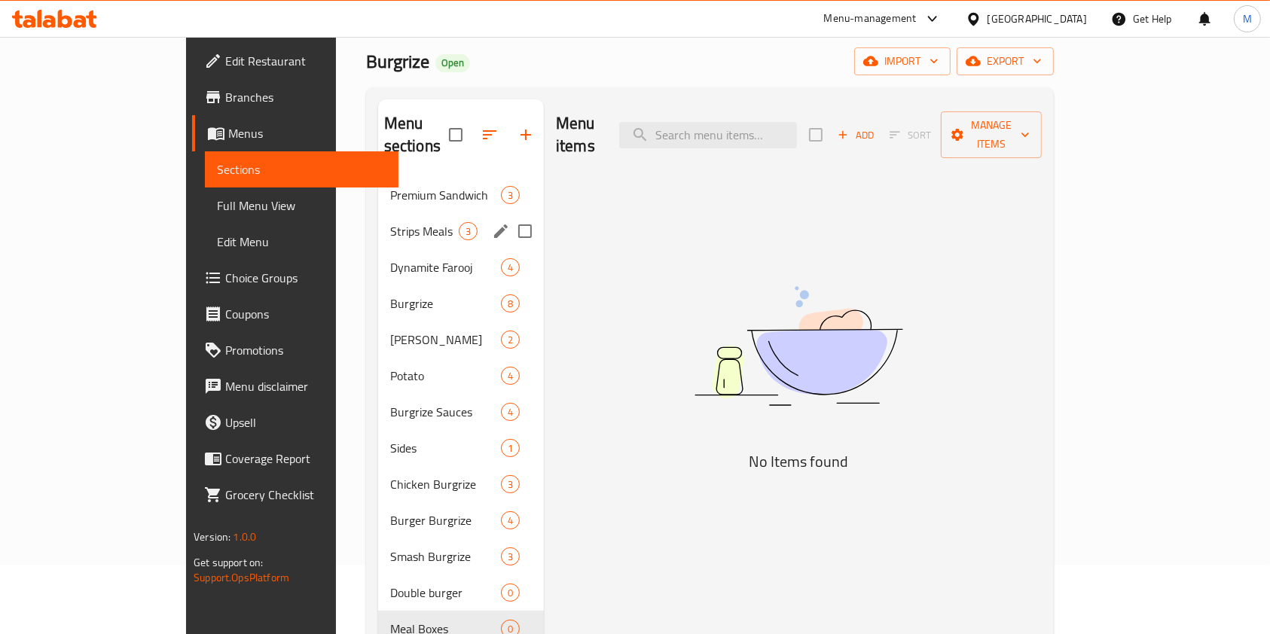
scroll to position [10, 0]
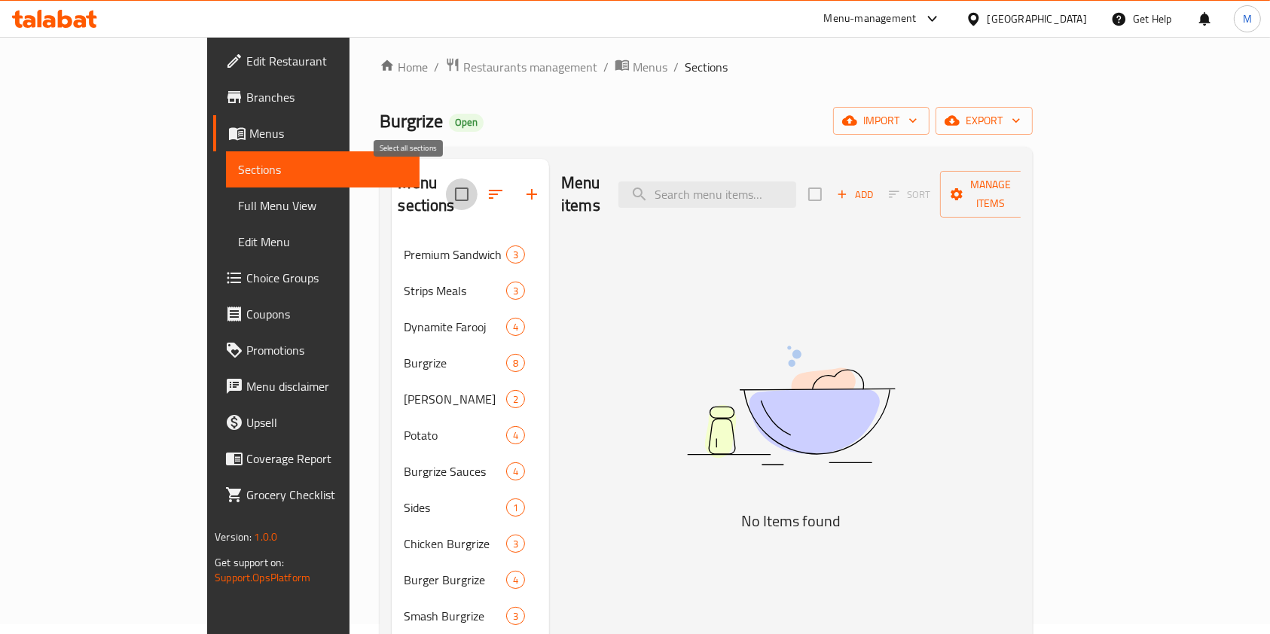
click at [446, 181] on input "checkbox" at bounding box center [462, 194] width 32 height 32
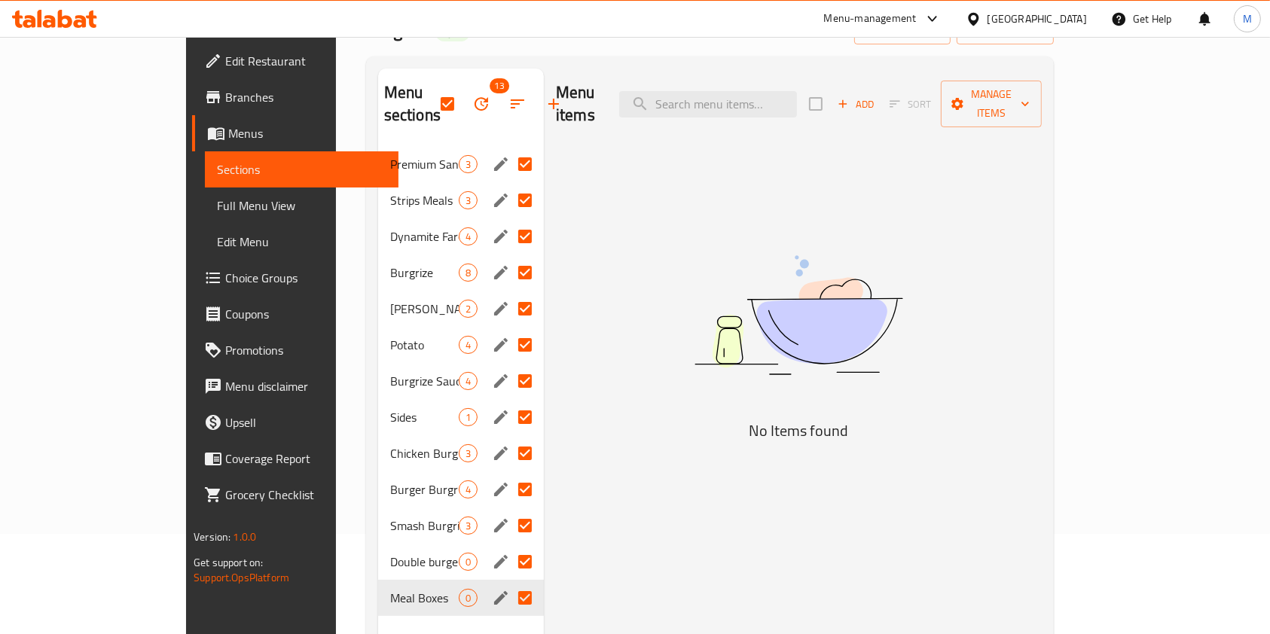
scroll to position [0, 0]
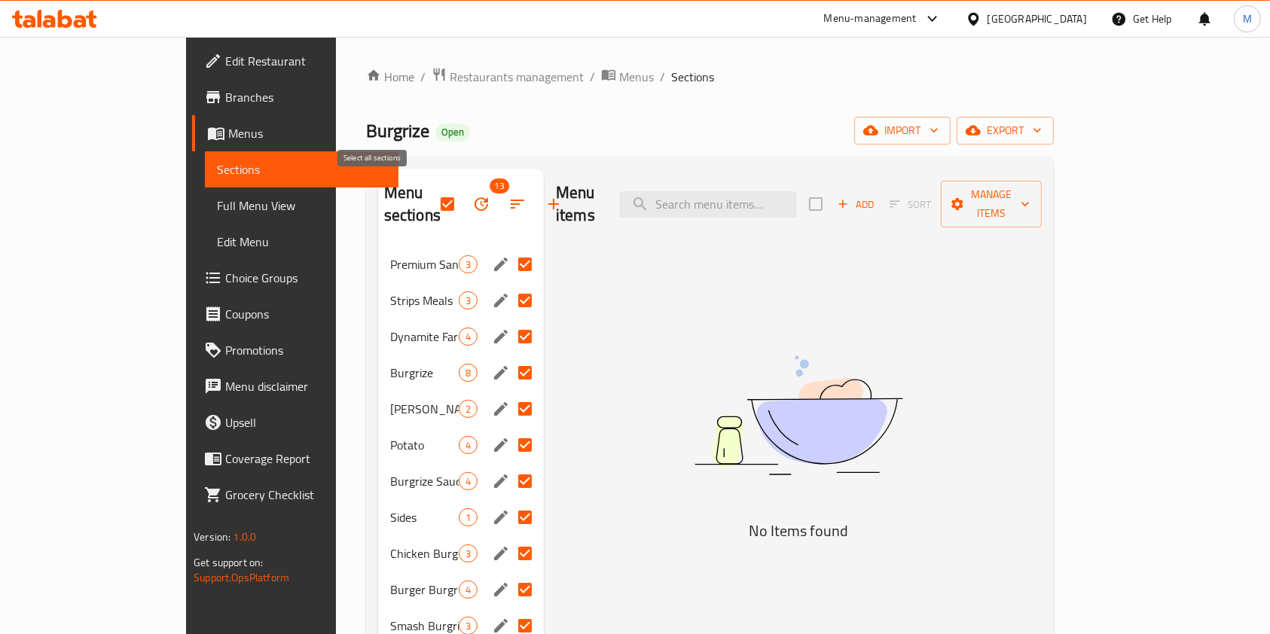
click at [432, 188] on input "checkbox" at bounding box center [448, 204] width 32 height 32
checkbox input "false"
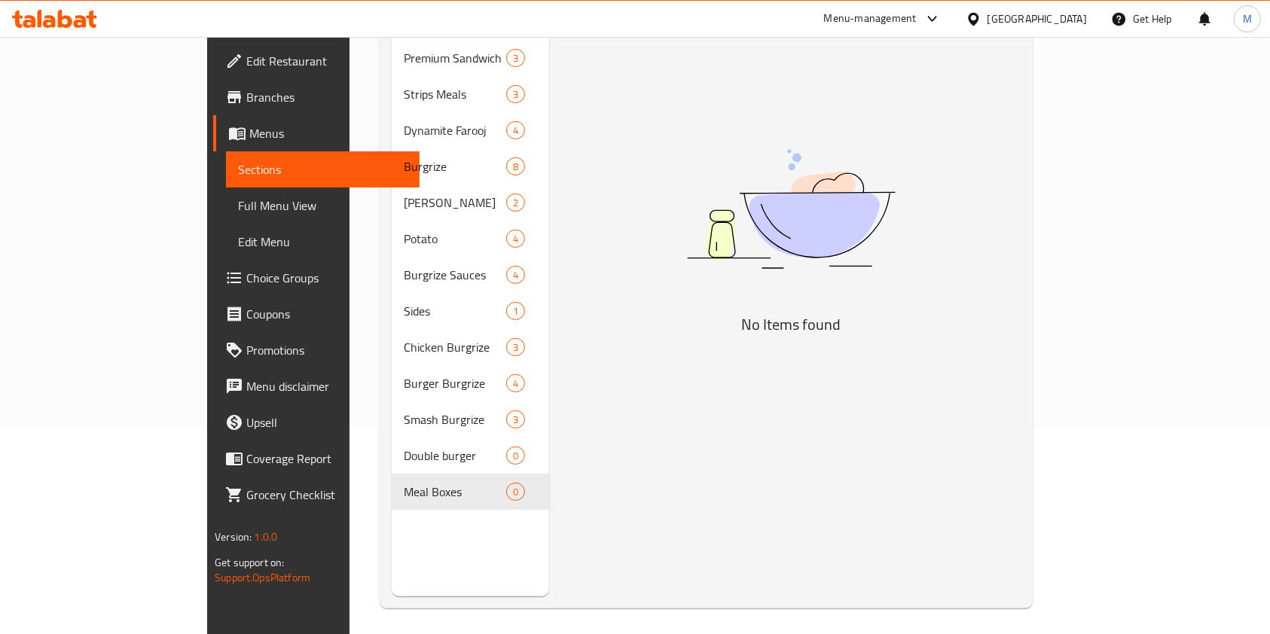
scroll to position [211, 0]
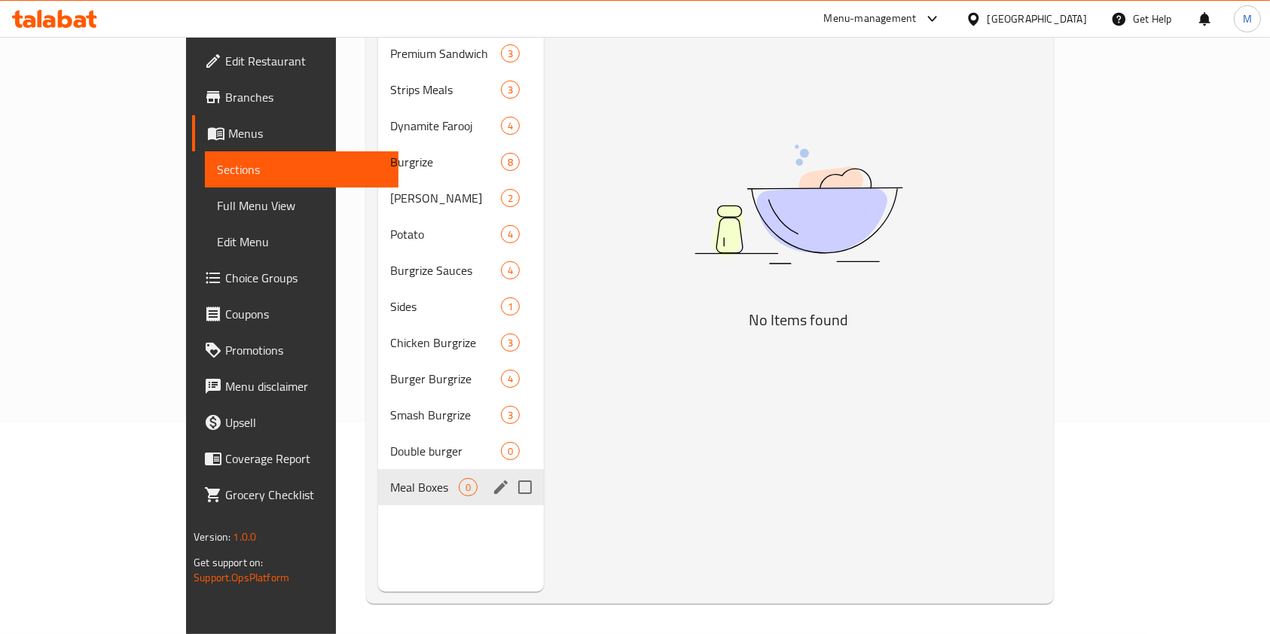
click at [509, 471] on input "Menu sections" at bounding box center [525, 487] width 32 height 32
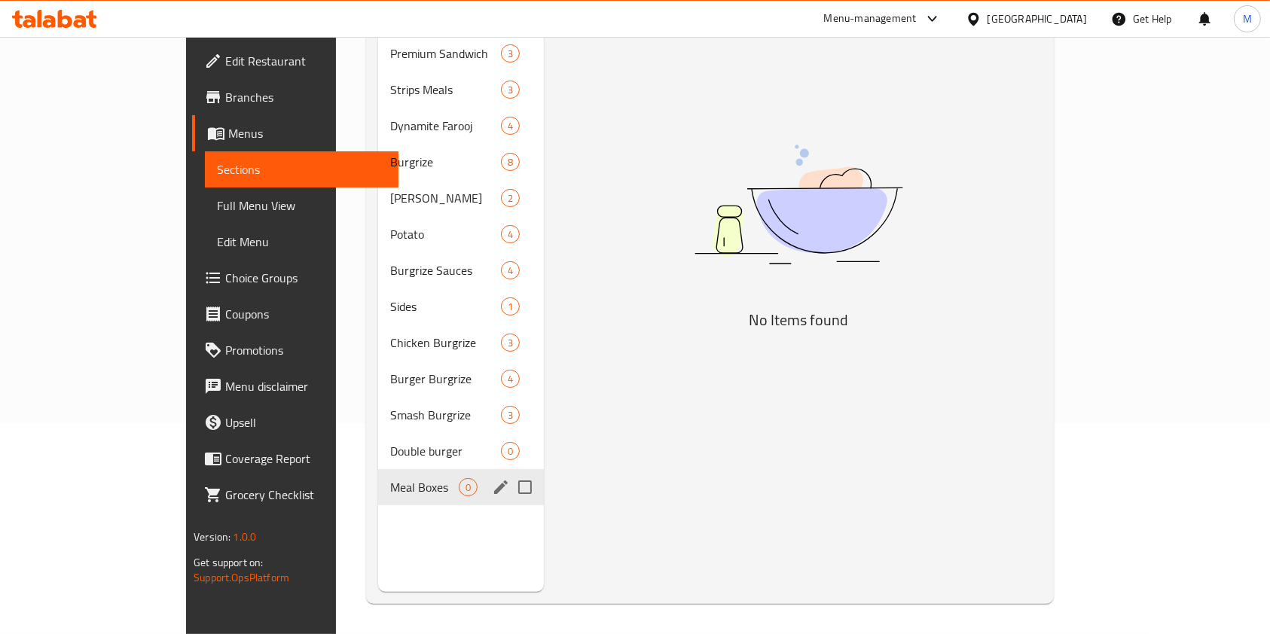
checkbox input "true"
click at [492, 478] on icon "edit" at bounding box center [501, 487] width 18 height 18
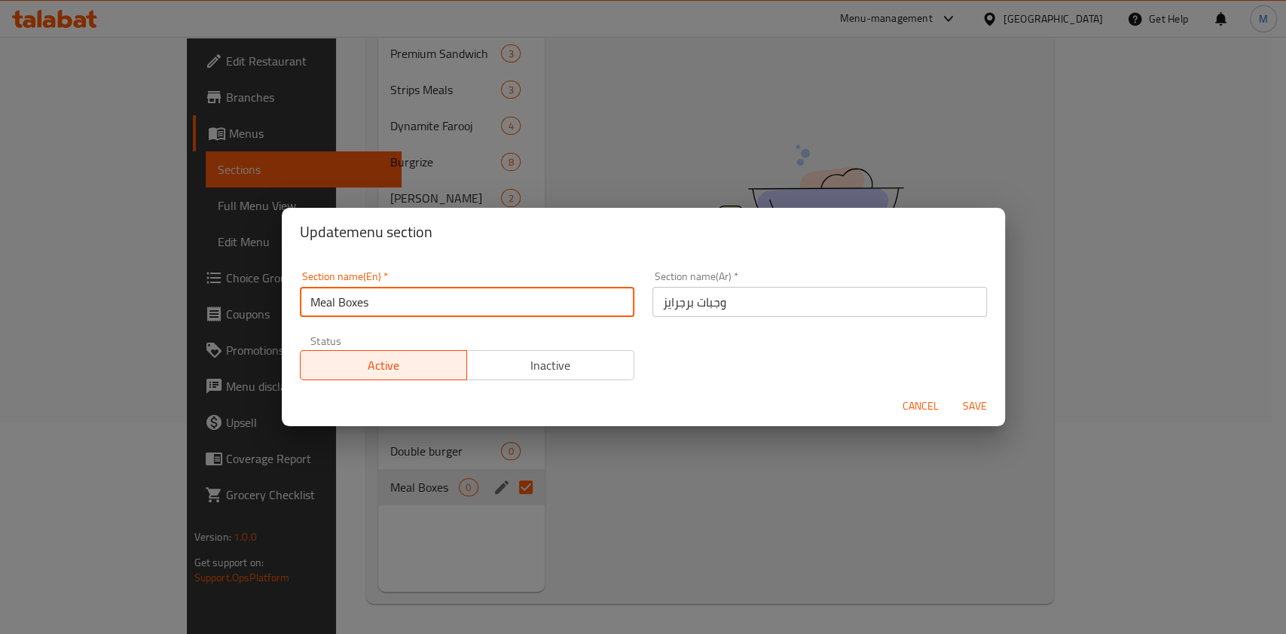
click at [483, 296] on input "Meal Boxes" at bounding box center [467, 302] width 334 height 30
paste input "Burgerize meal"
type input "Burgerize meals"
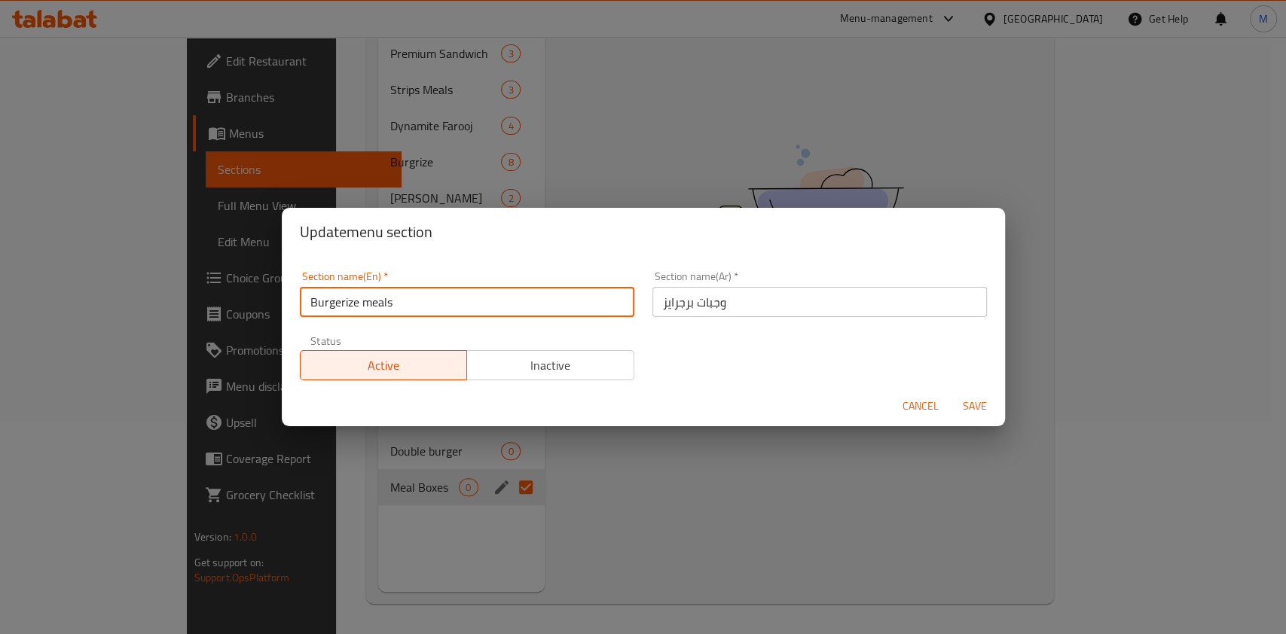
click at [961, 407] on span "Save" at bounding box center [974, 406] width 36 height 19
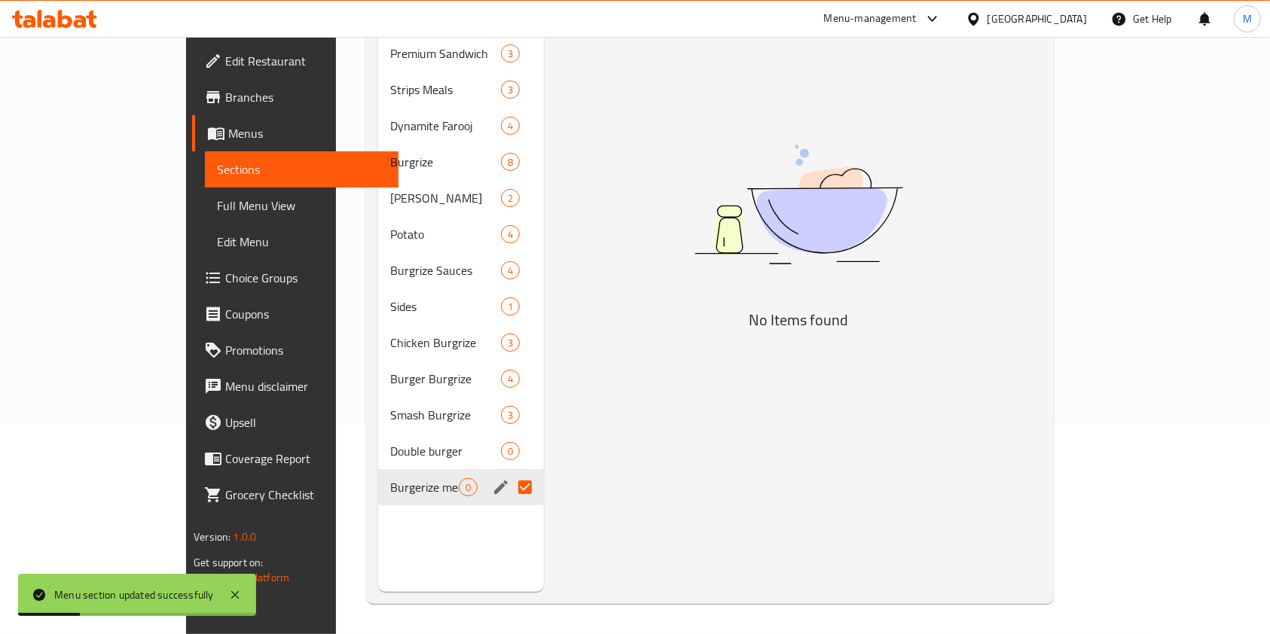
click at [633, 412] on div "Menu items Add Sort Manage items No Items found" at bounding box center [793, 275] width 498 height 634
click at [509, 471] on input "Menu sections" at bounding box center [525, 487] width 32 height 32
checkbox input "false"
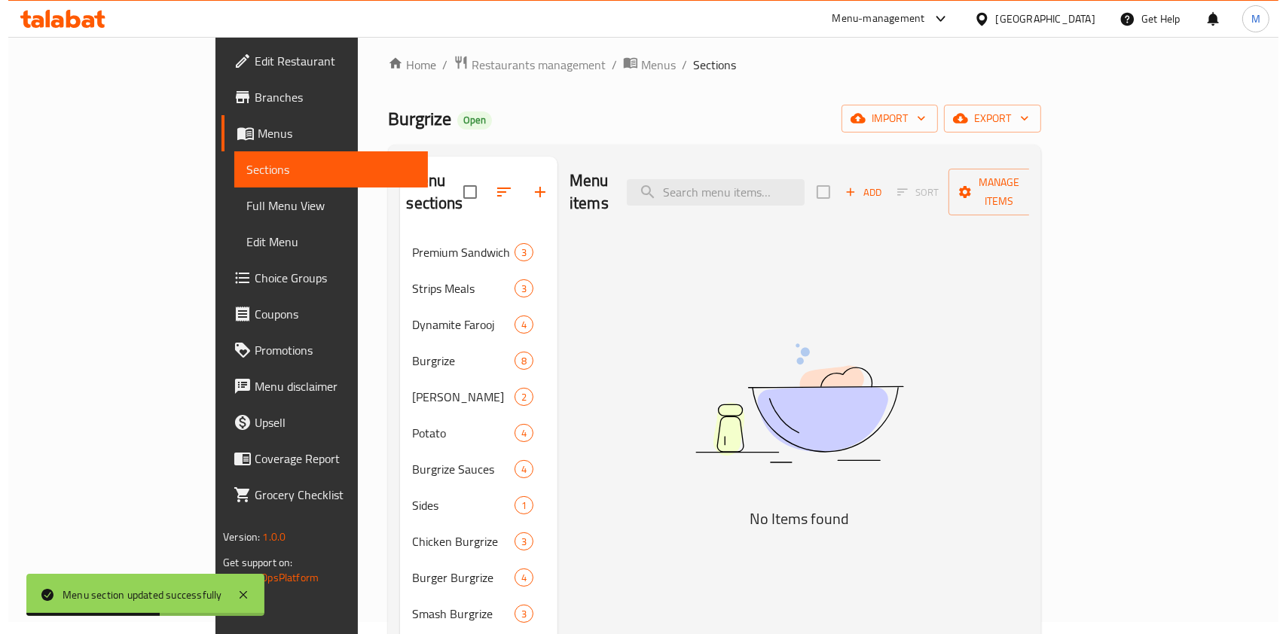
scroll to position [10, 0]
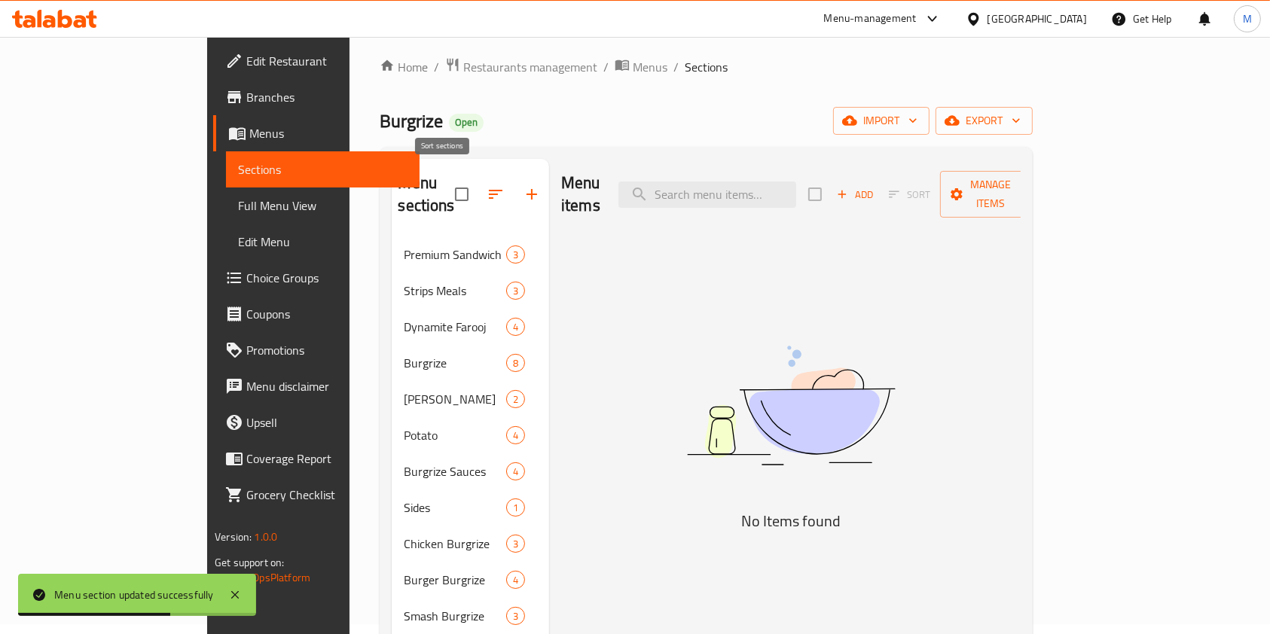
click at [487, 190] on icon "button" at bounding box center [496, 194] width 18 height 18
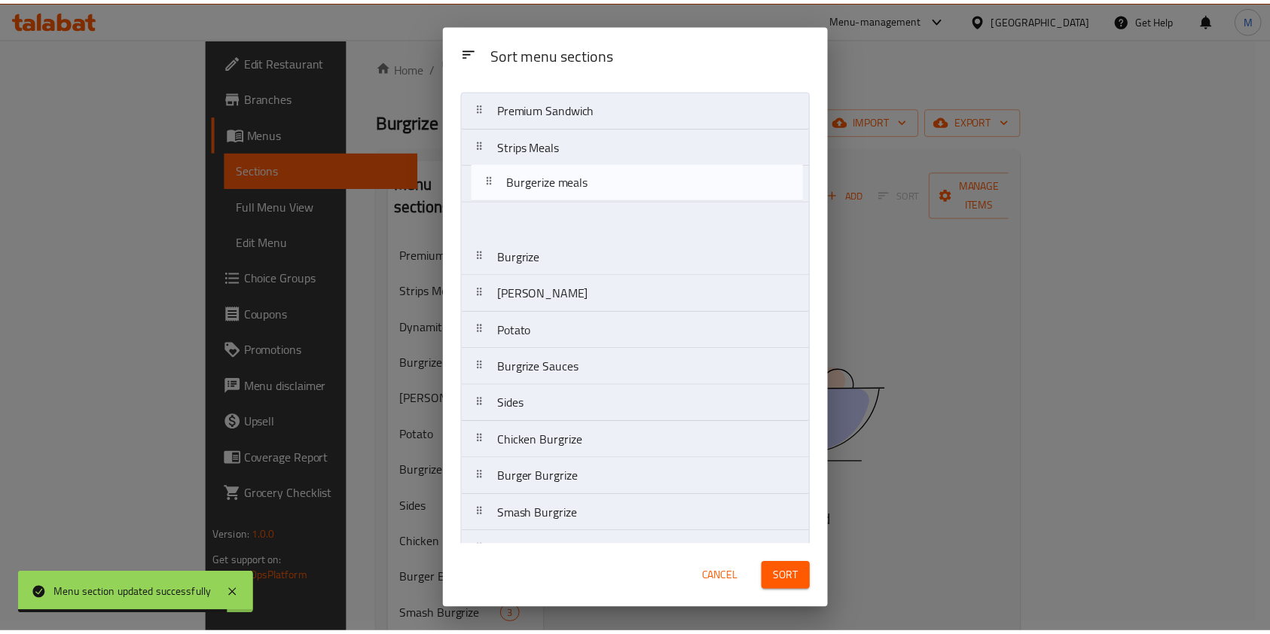
scroll to position [0, 0]
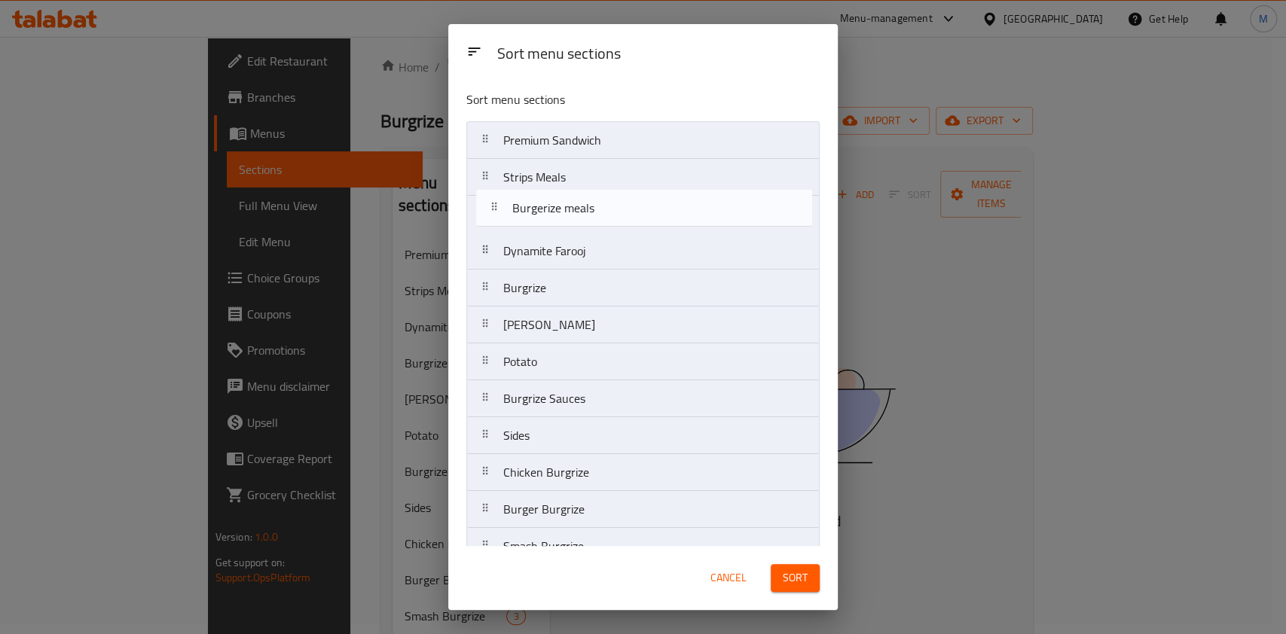
drag, startPoint x: 578, startPoint y: 528, endPoint x: 580, endPoint y: 211, distance: 317.1
click at [580, 211] on nav "Premium Sandwich Strips Meals Dynamite Farooj Burgrize Rizo Burgrize Potato Bur…" at bounding box center [642, 361] width 353 height 481
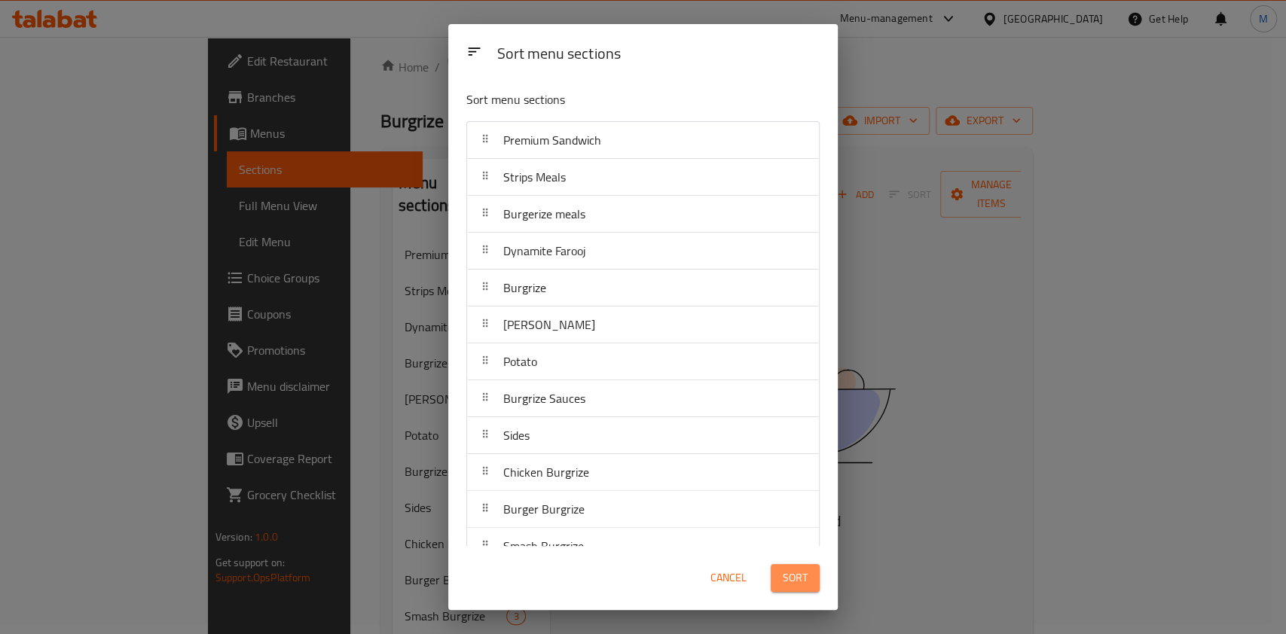
click at [775, 572] on button "Sort" at bounding box center [794, 578] width 49 height 28
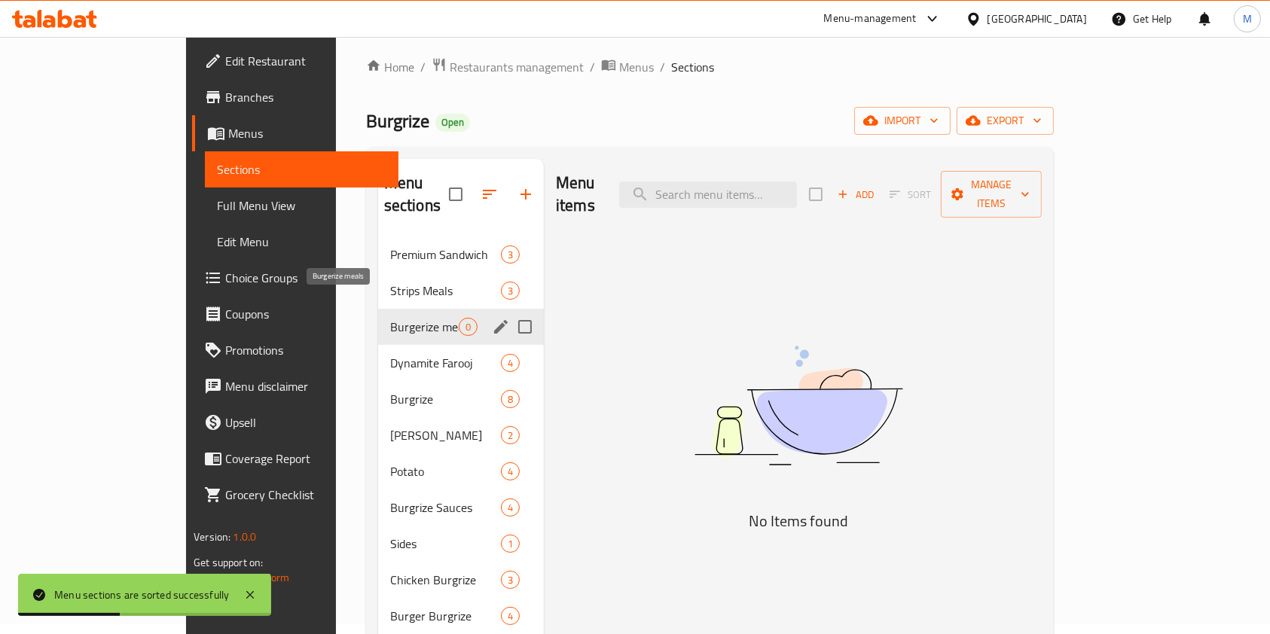
click at [390, 318] on span "Burgerize meals" at bounding box center [424, 327] width 69 height 18
click at [494, 320] on icon "edit" at bounding box center [501, 327] width 14 height 14
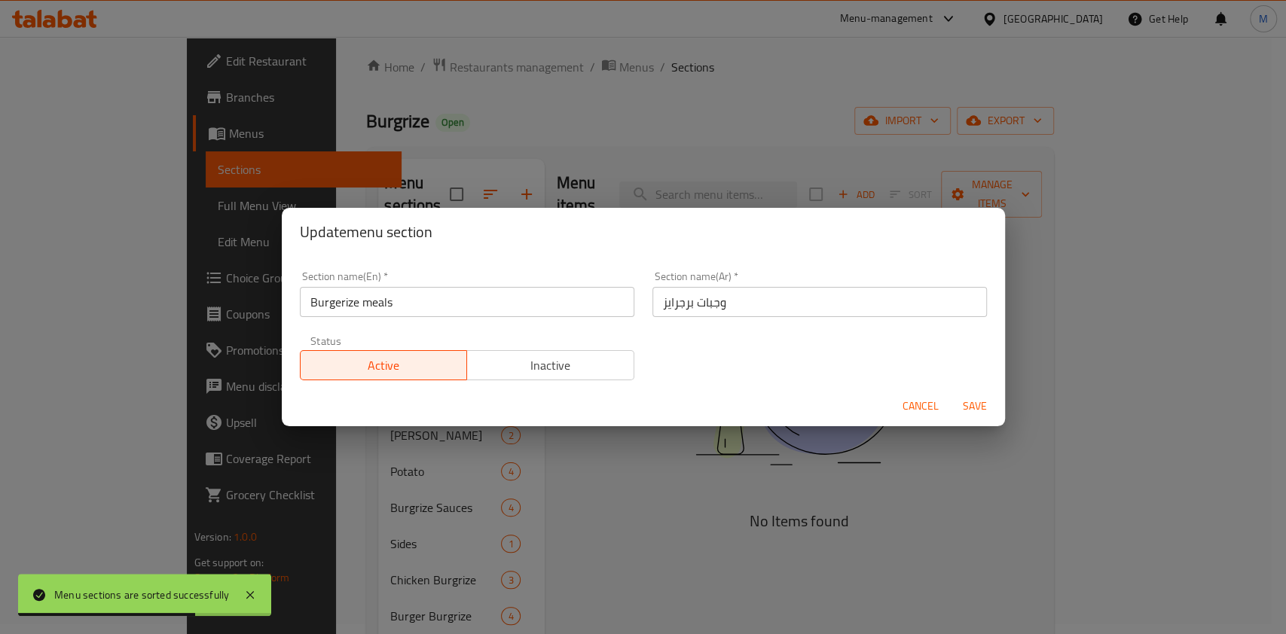
click at [929, 410] on span "Cancel" at bounding box center [920, 406] width 36 height 19
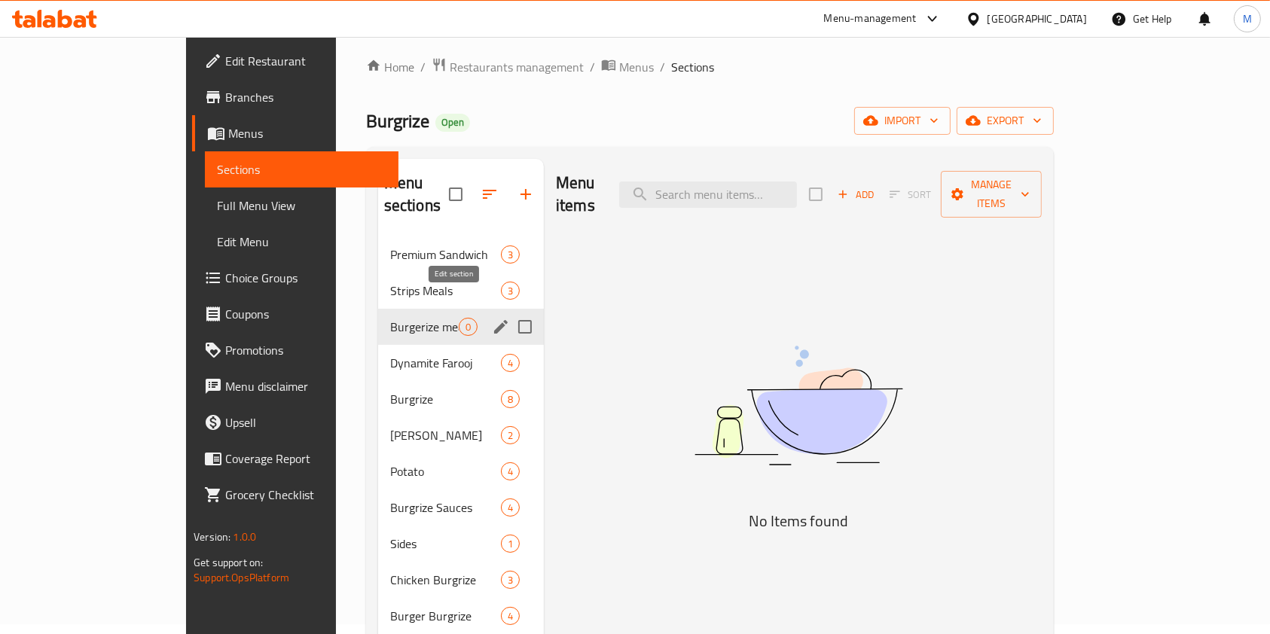
click at [492, 318] on icon "edit" at bounding box center [501, 327] width 18 height 18
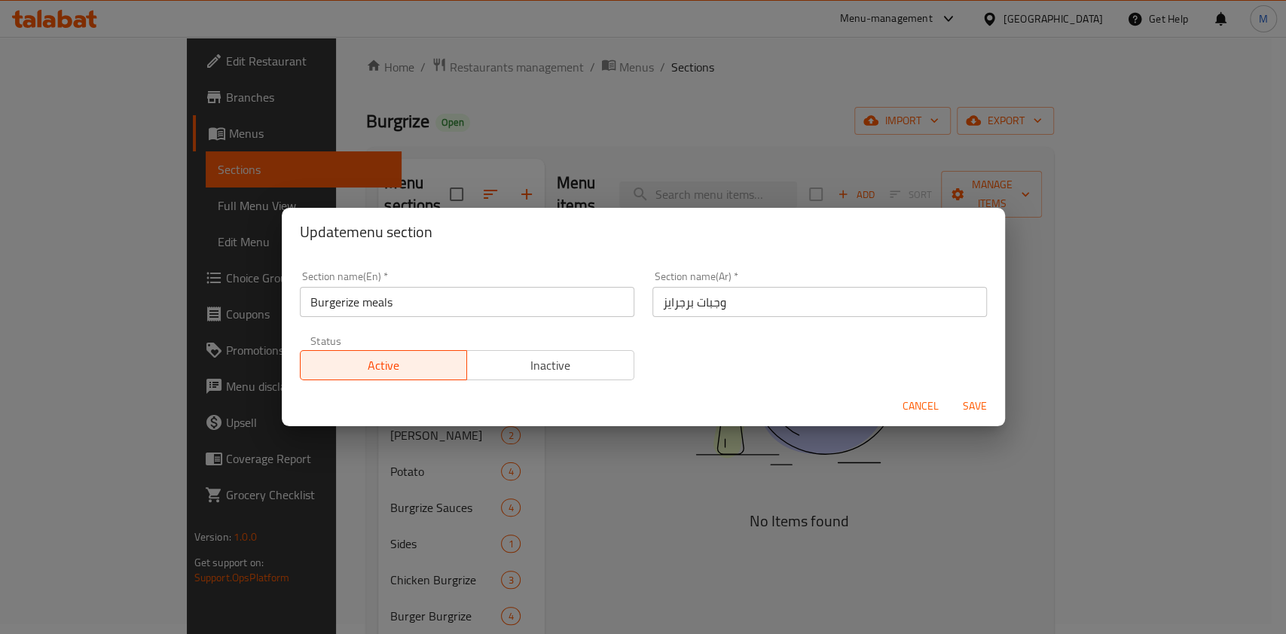
click at [714, 306] on input "وجبات برجرايز" at bounding box center [819, 302] width 334 height 30
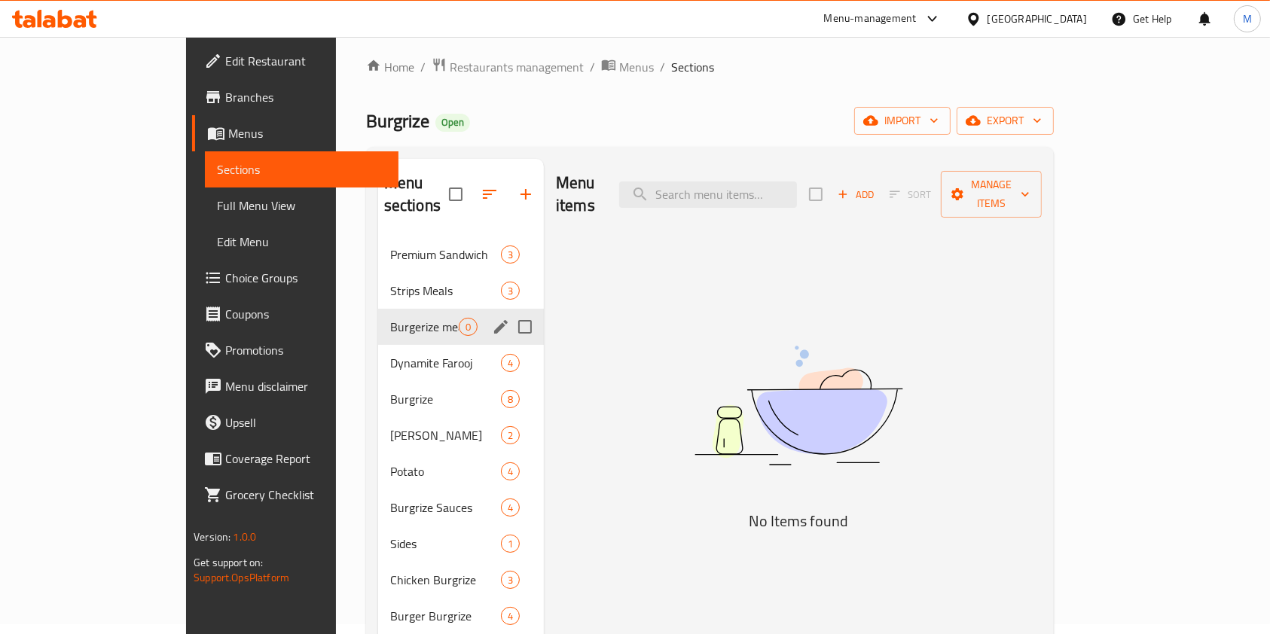
click at [509, 311] on input "Menu sections" at bounding box center [525, 327] width 32 height 32
checkbox input "true"
click at [492, 318] on icon "edit" at bounding box center [501, 327] width 18 height 18
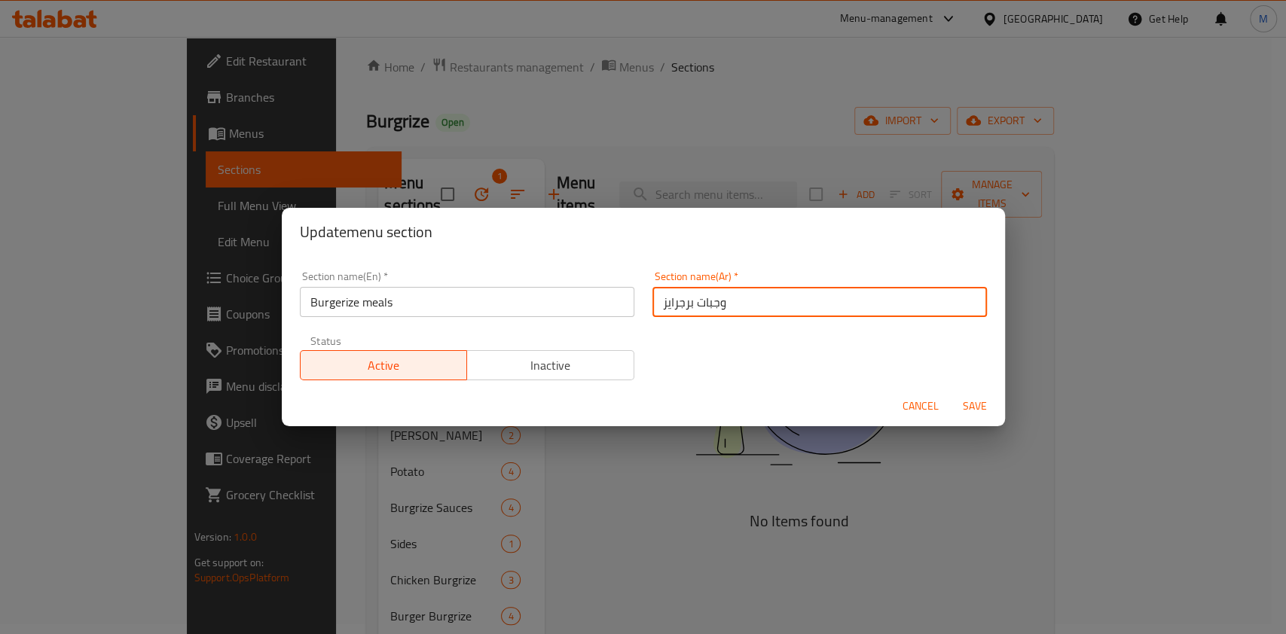
click at [700, 292] on input "وجبات برجرايز" at bounding box center [819, 302] width 334 height 30
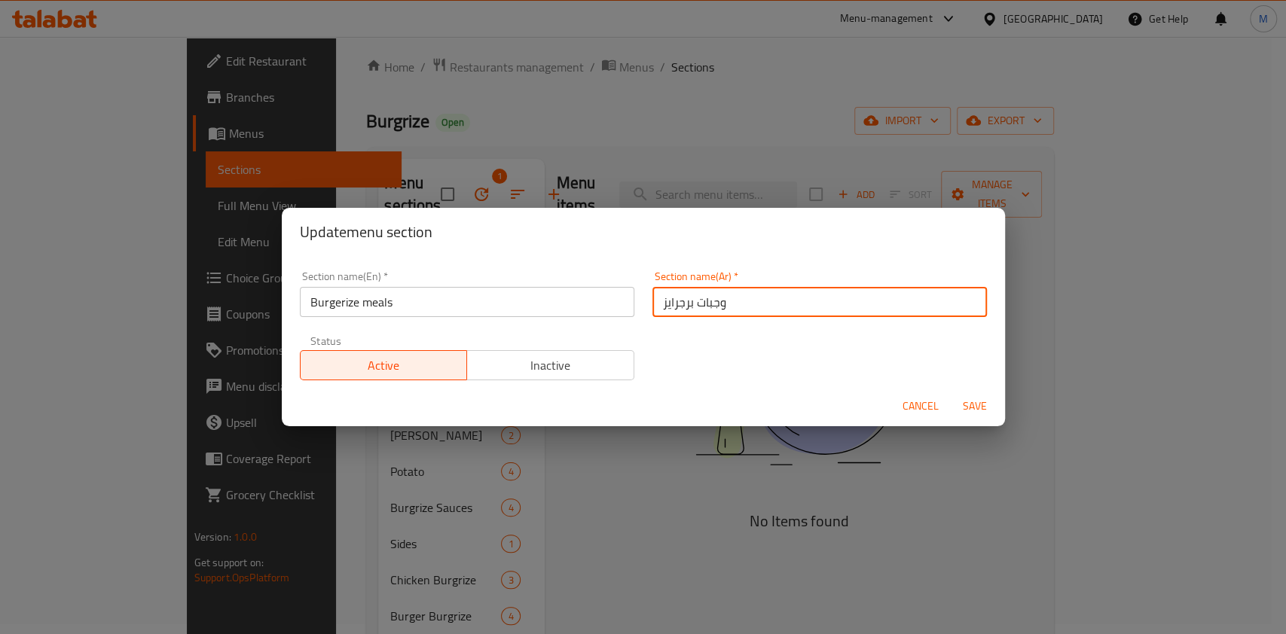
paste input "بوكس"
type input "بوكسات برجرايز"
click at [483, 280] on div "Section name(En)   * Burgerize meals Section name(En) *" at bounding box center [467, 294] width 334 height 46
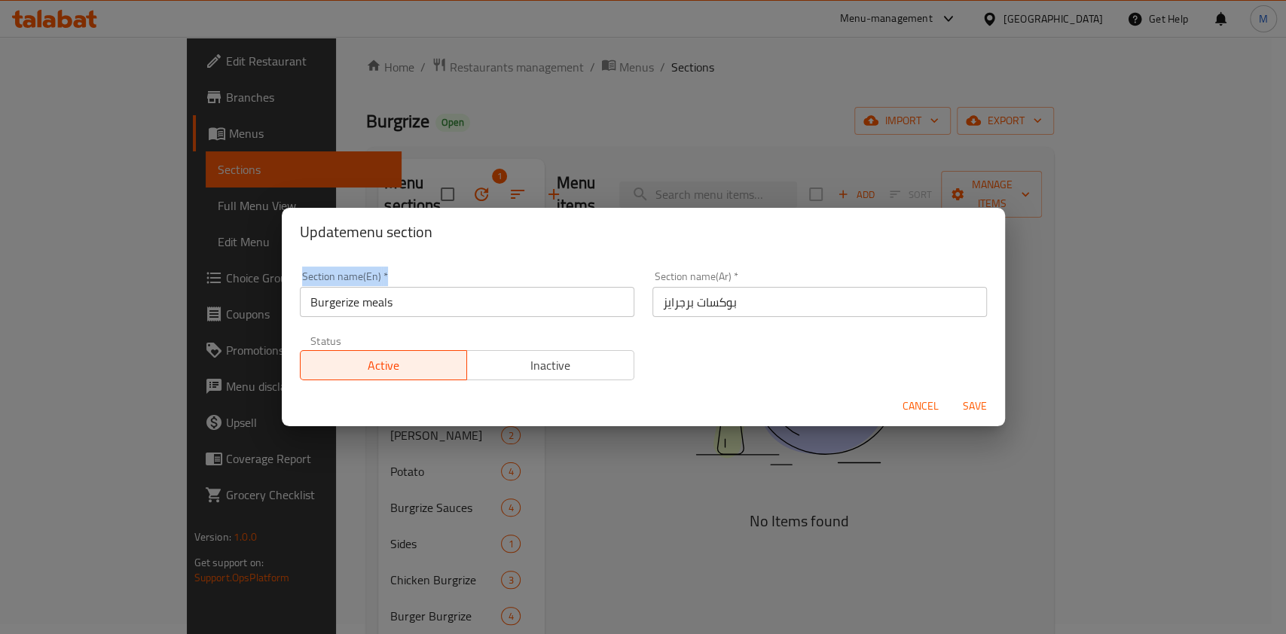
click at [483, 280] on div "Section name(En)   * Burgerize meals Section name(En) *" at bounding box center [467, 294] width 334 height 46
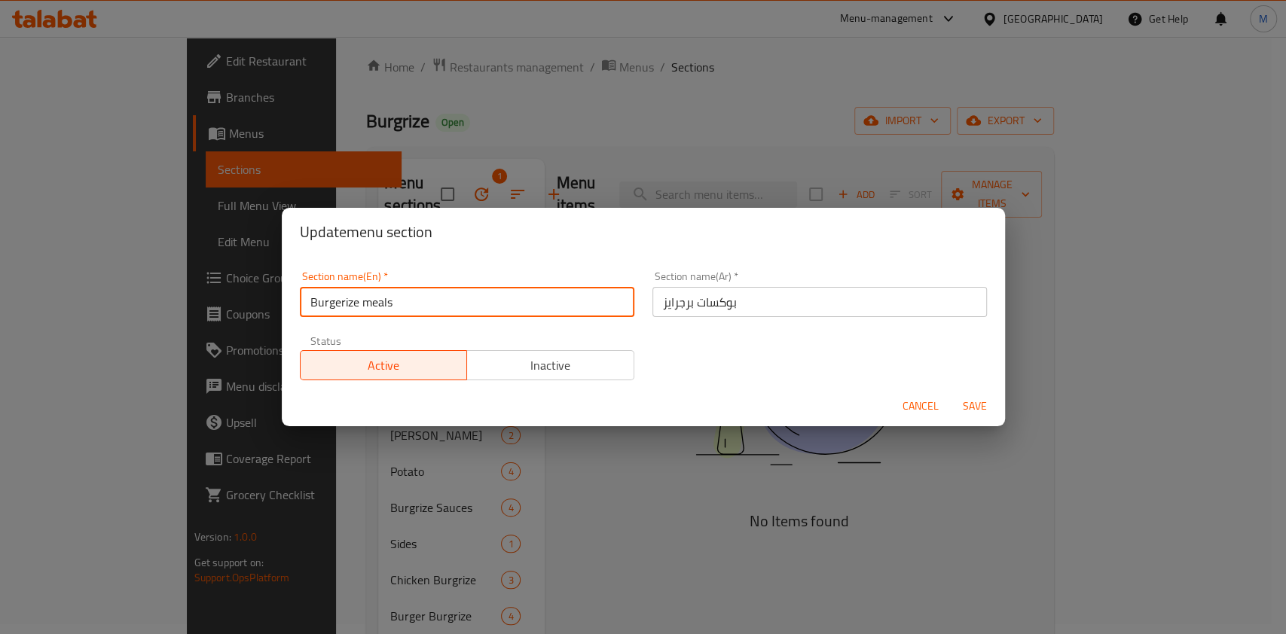
click at [471, 299] on input "Burgerize meals" at bounding box center [467, 302] width 334 height 30
paste input "Boxe"
type input "Burgerize Boxes"
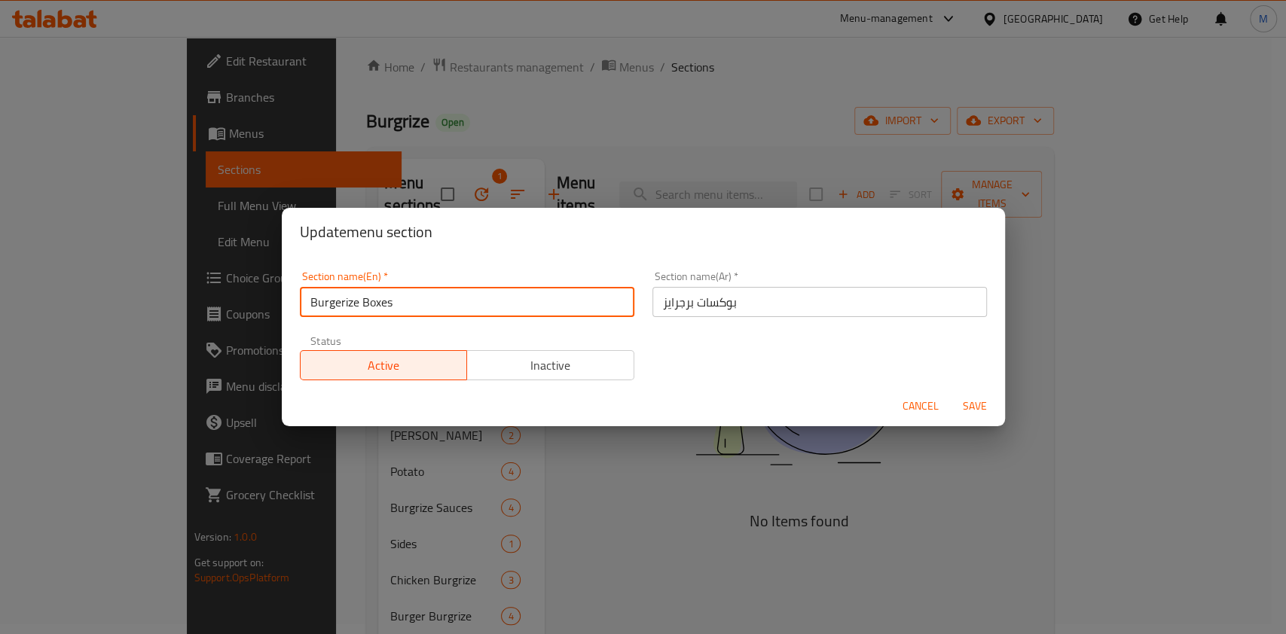
click at [970, 401] on span "Save" at bounding box center [974, 406] width 36 height 19
click at [970, 401] on div "Menu sections" at bounding box center [643, 317] width 1286 height 634
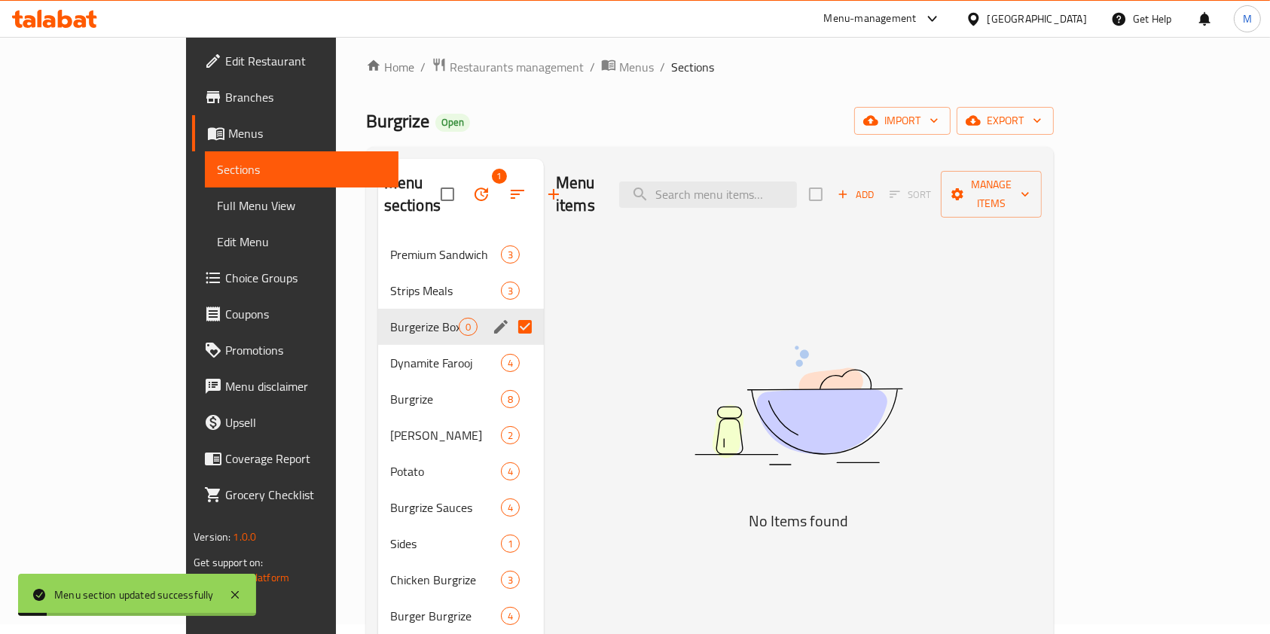
click at [509, 311] on input "Menu sections" at bounding box center [525, 327] width 32 height 32
checkbox input "false"
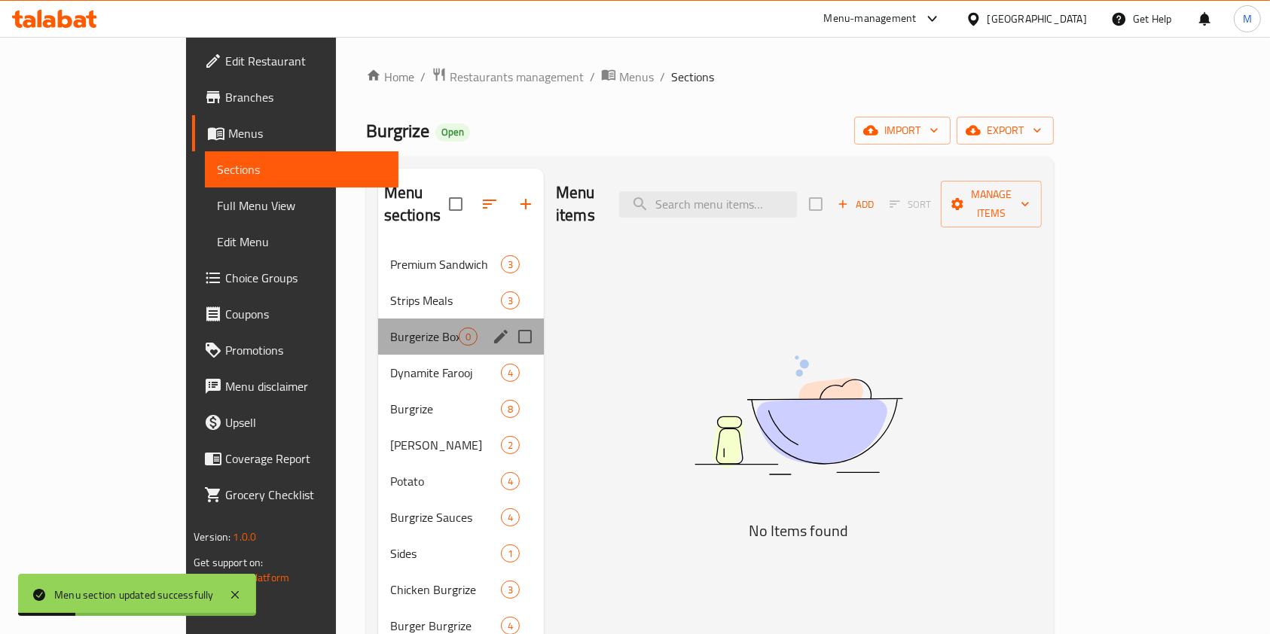
click at [378, 326] on div "Burgerize Boxes 0" at bounding box center [461, 337] width 166 height 36
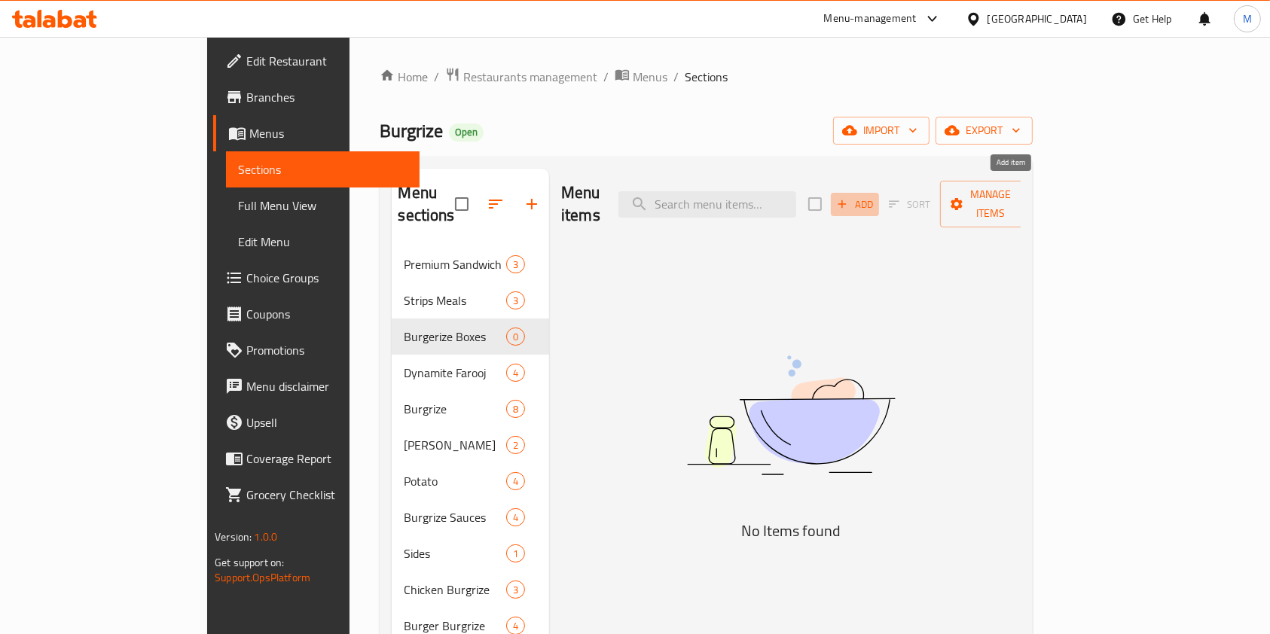
click at [875, 196] on span "Add" at bounding box center [854, 204] width 41 height 17
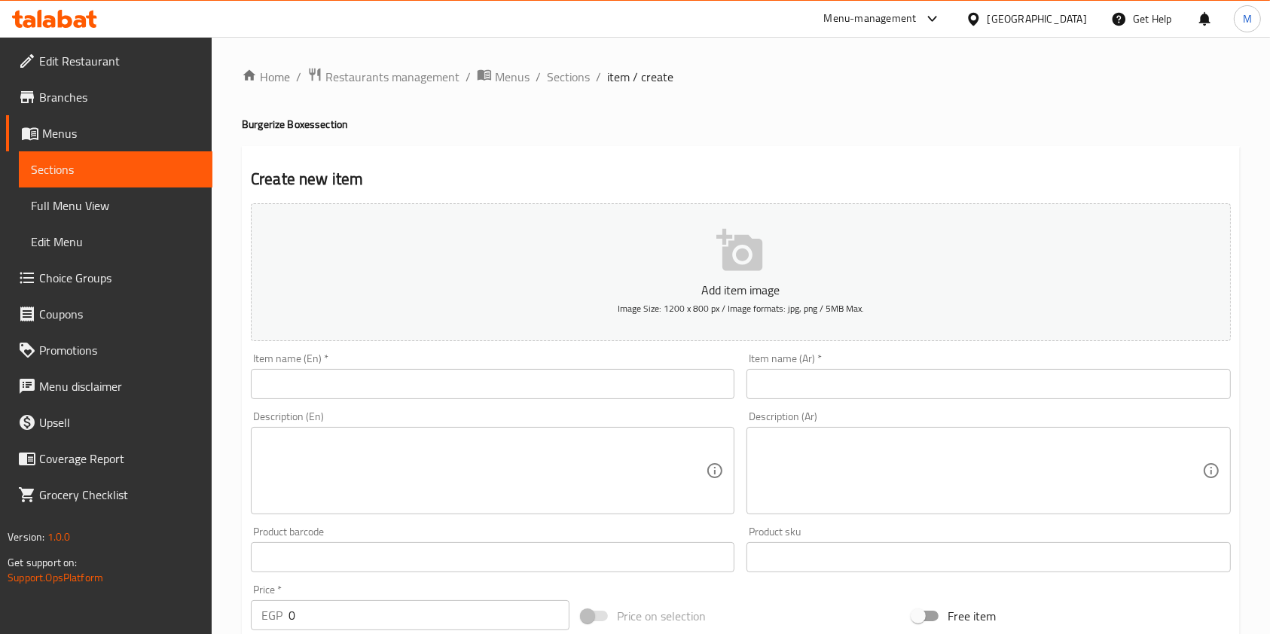
click at [822, 374] on input "text" at bounding box center [987, 384] width 483 height 30
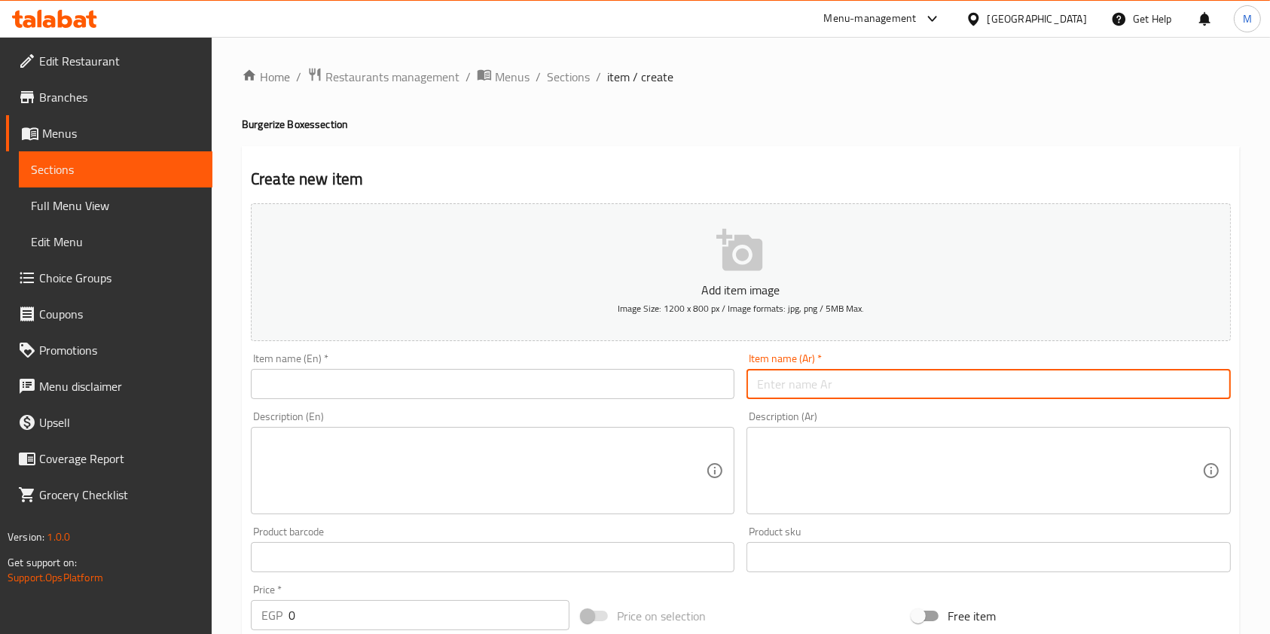
paste input "بوكس دابل اتشيكين كومبو"
type input "بوكس دابل اتشيكين كومبو"
click at [563, 380] on input "text" at bounding box center [492, 384] width 483 height 30
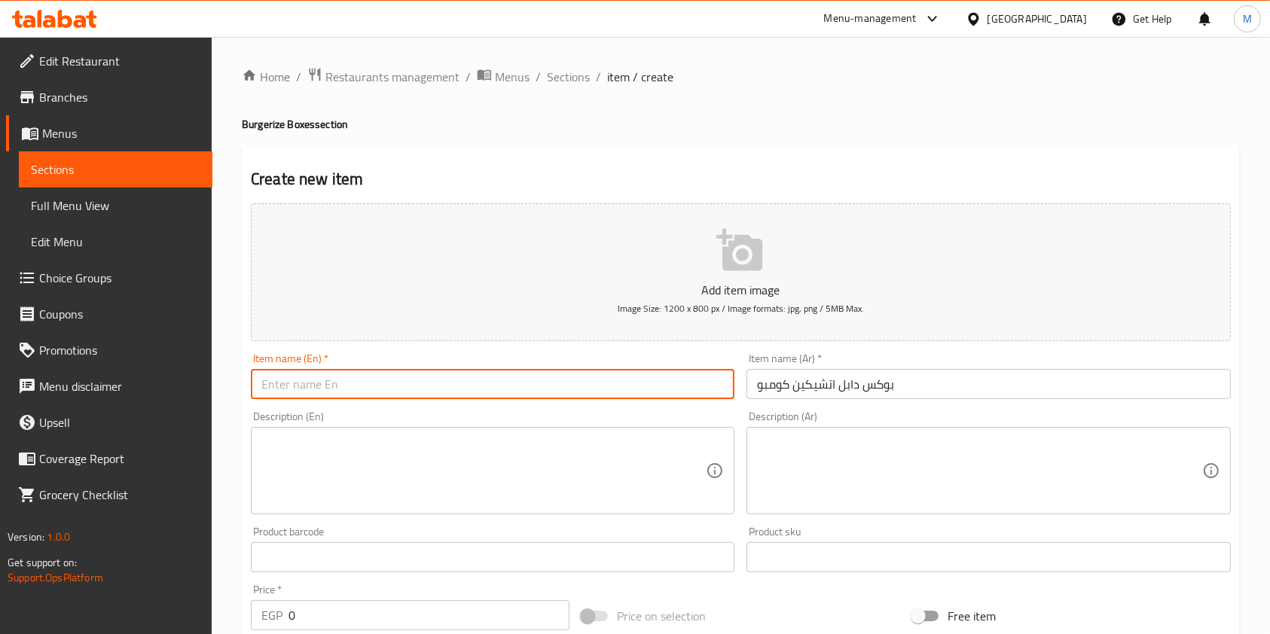
paste input "Double Chicken Combo Box"
type input "Double Chicken Combo Box"
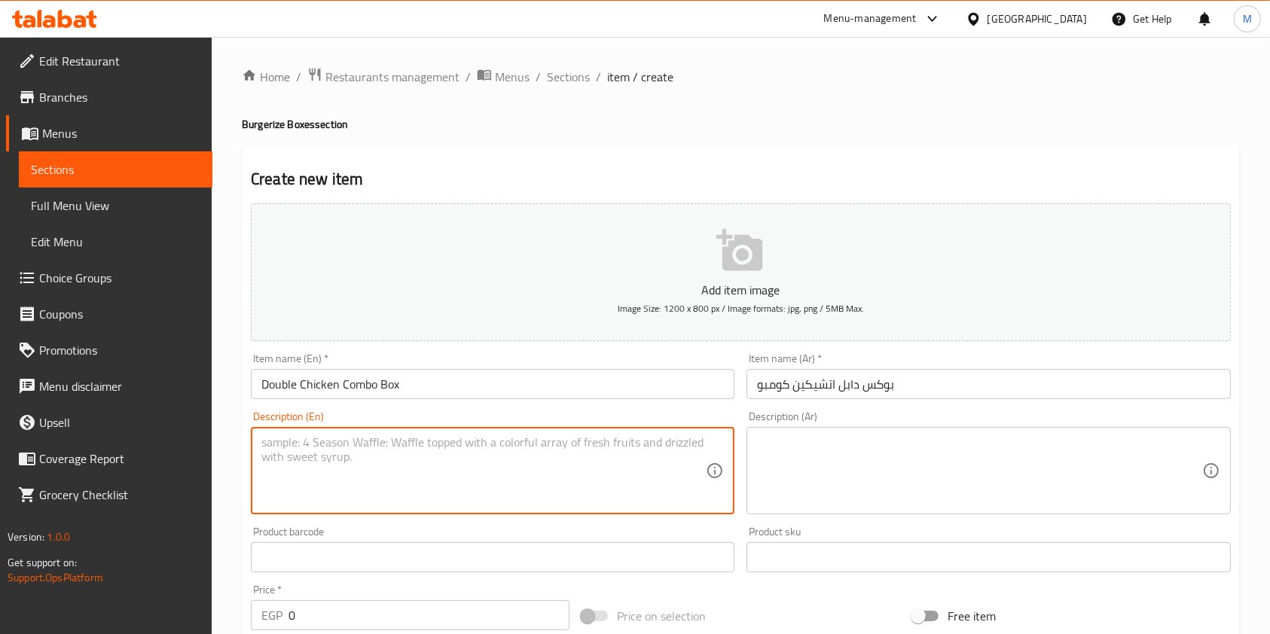
click at [572, 499] on textarea at bounding box center [483, 471] width 444 height 72
paste textarea "A box containing a double chicken sandwich, fries, and a cola."
type textarea "A box containing a double chicken sandwich, fries, and a cola."
click at [802, 461] on textarea at bounding box center [979, 471] width 444 height 72
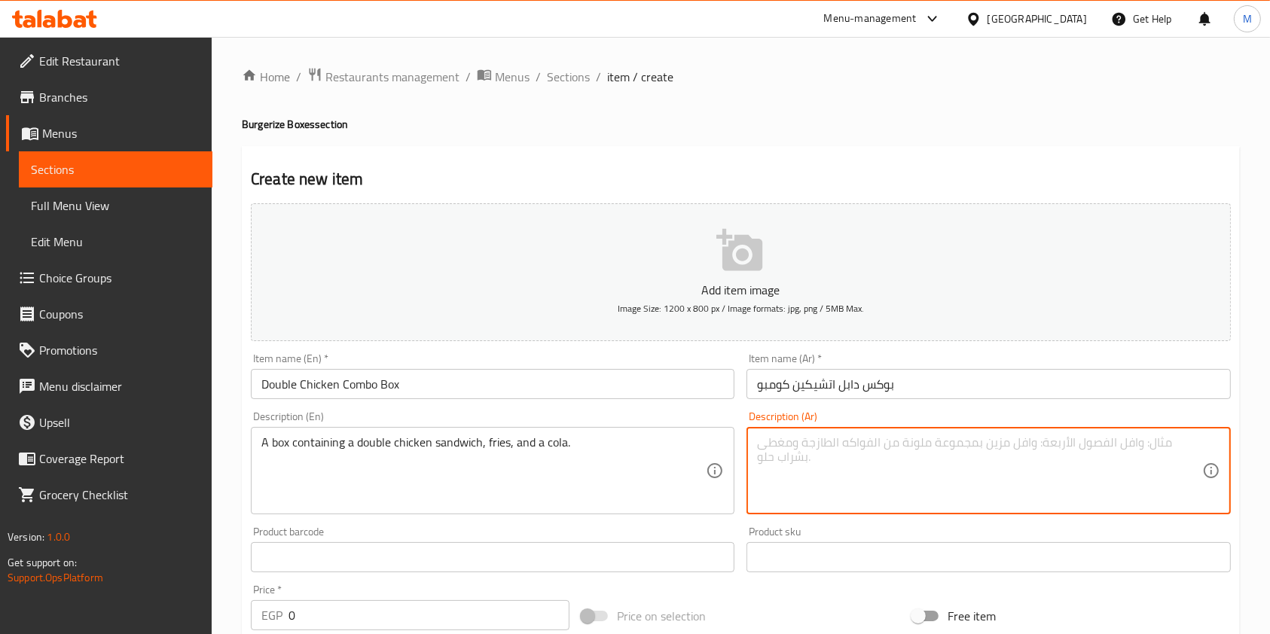
paste textarea "بوكس فيه ساندوتش دابل اتشيكين مع فرايز وكولا"
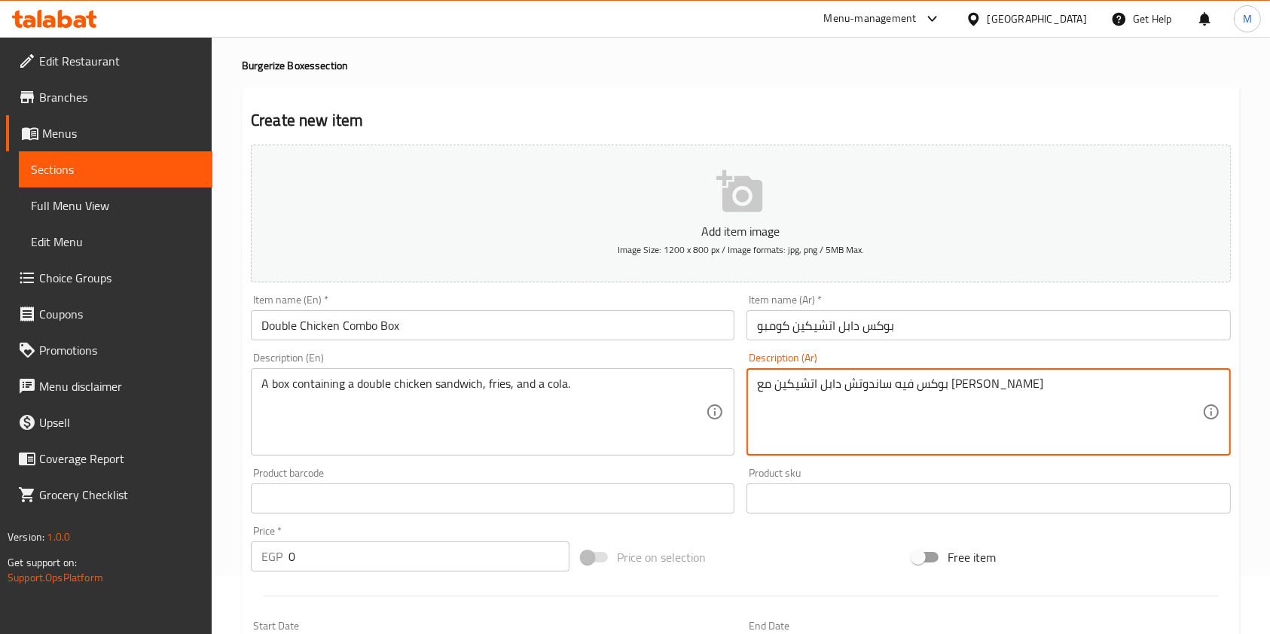
scroll to position [100, 0]
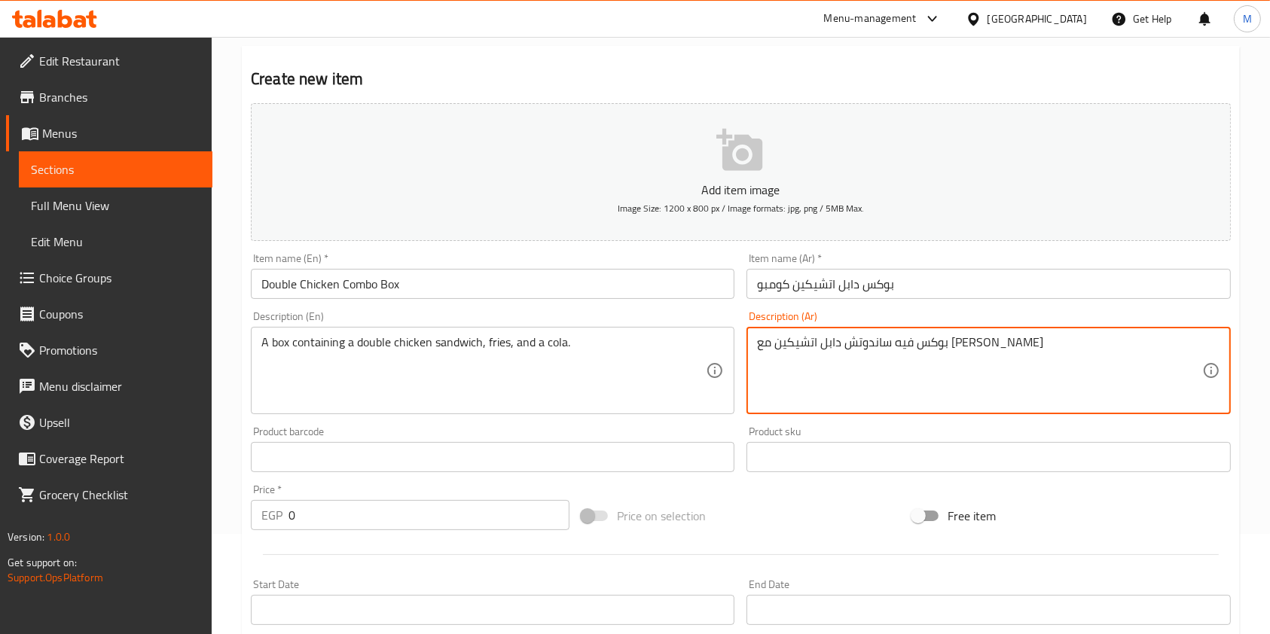
type textarea "بوكس فيه ساندوتش دابل اتشيكين مع فرايز وكولا"
drag, startPoint x: 316, startPoint y: 523, endPoint x: 283, endPoint y: 520, distance: 33.3
click at [300, 523] on input "0" at bounding box center [428, 515] width 281 height 30
click at [287, 521] on div "EGP 0 Price *" at bounding box center [410, 515] width 319 height 30
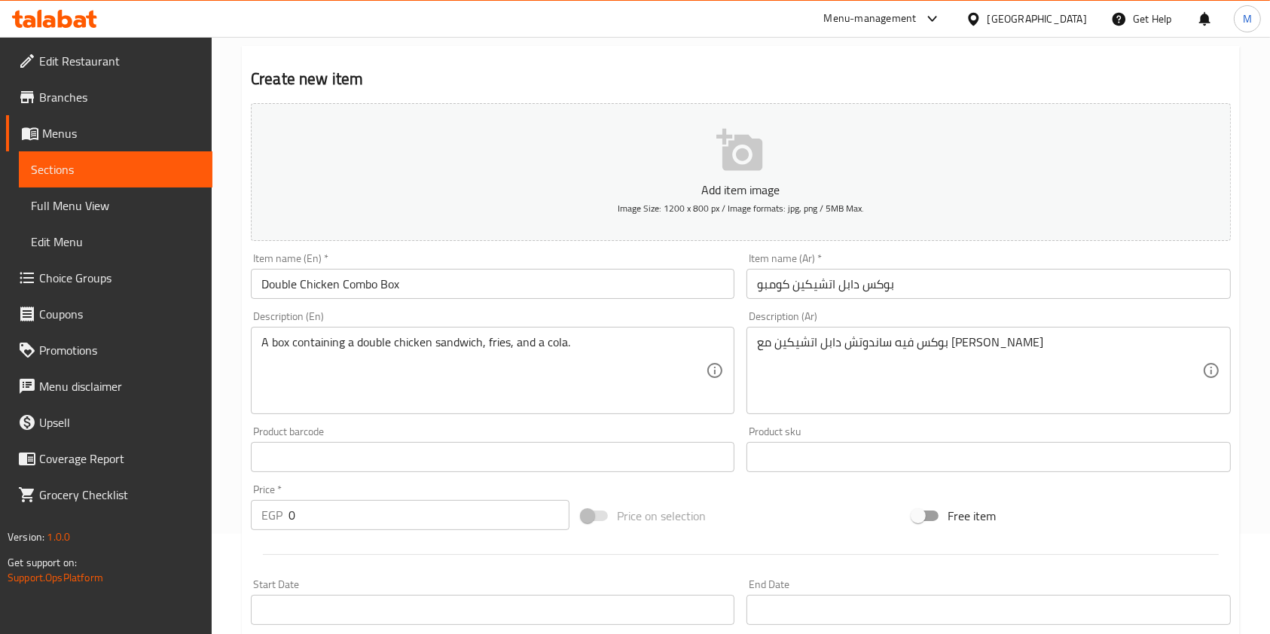
click at [282, 520] on div "EGP 0 Price *" at bounding box center [410, 515] width 319 height 30
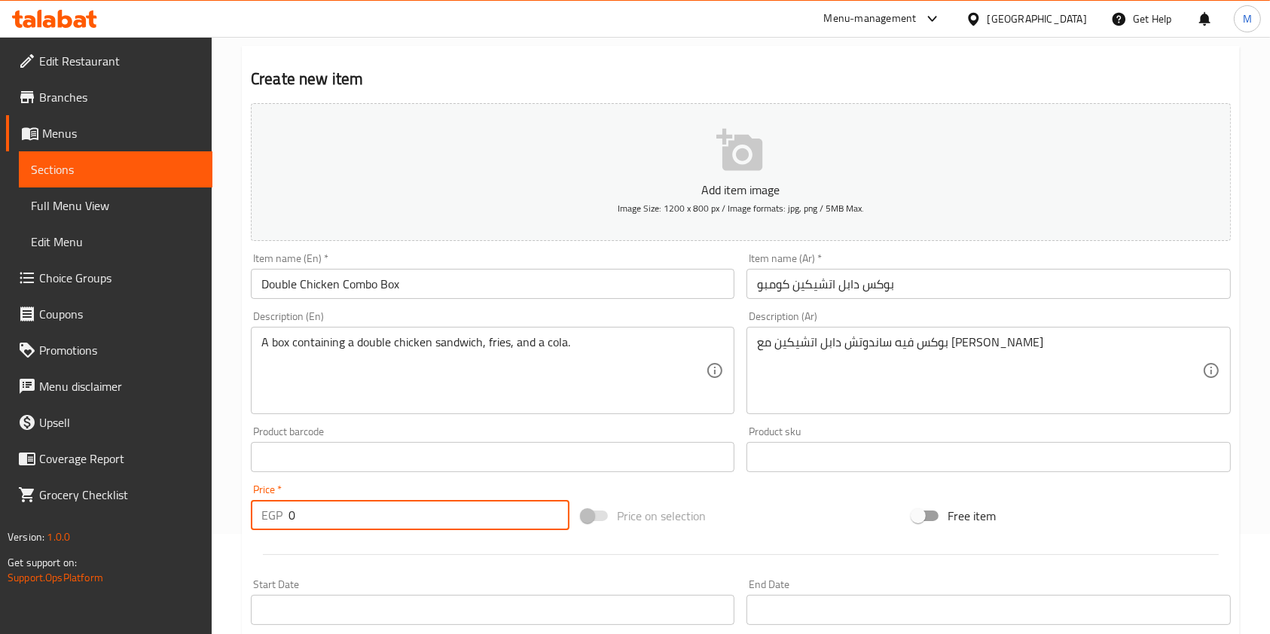
click at [300, 517] on input "0" at bounding box center [428, 515] width 281 height 30
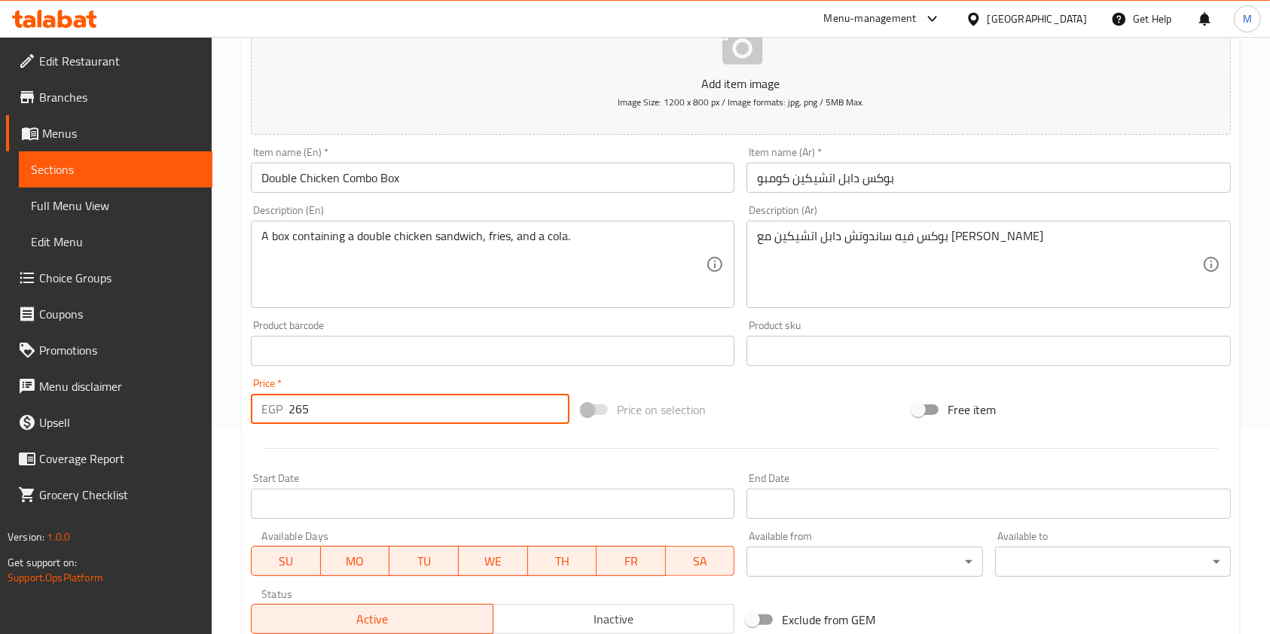
scroll to position [401, 0]
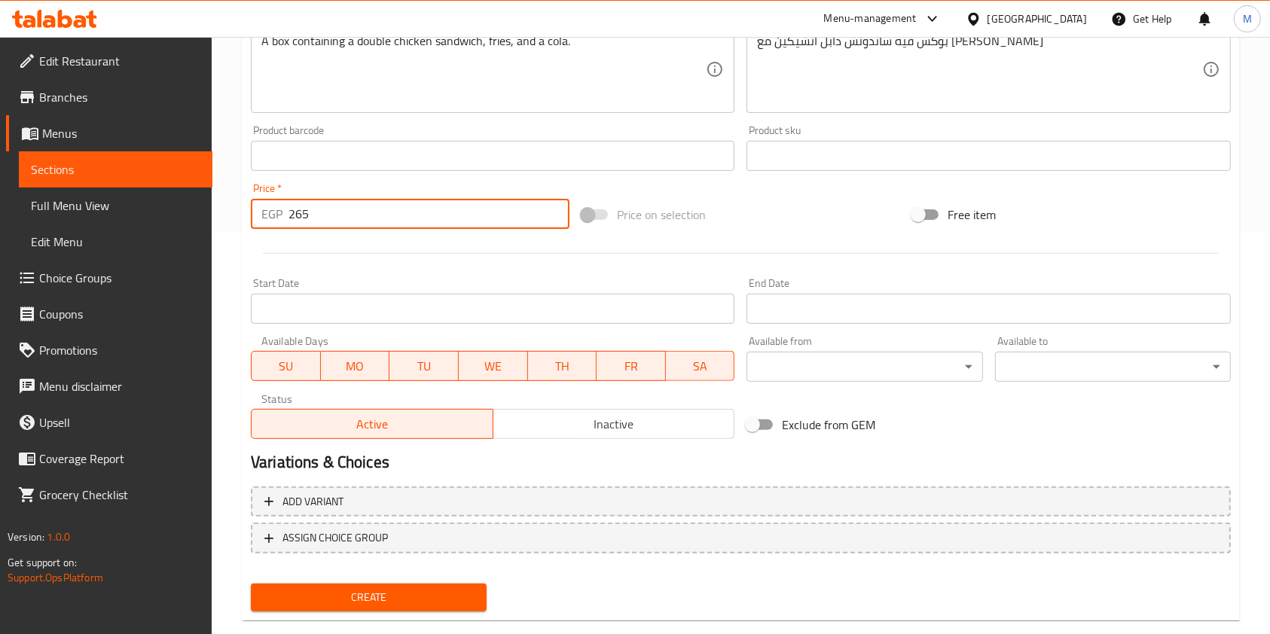
type input "265"
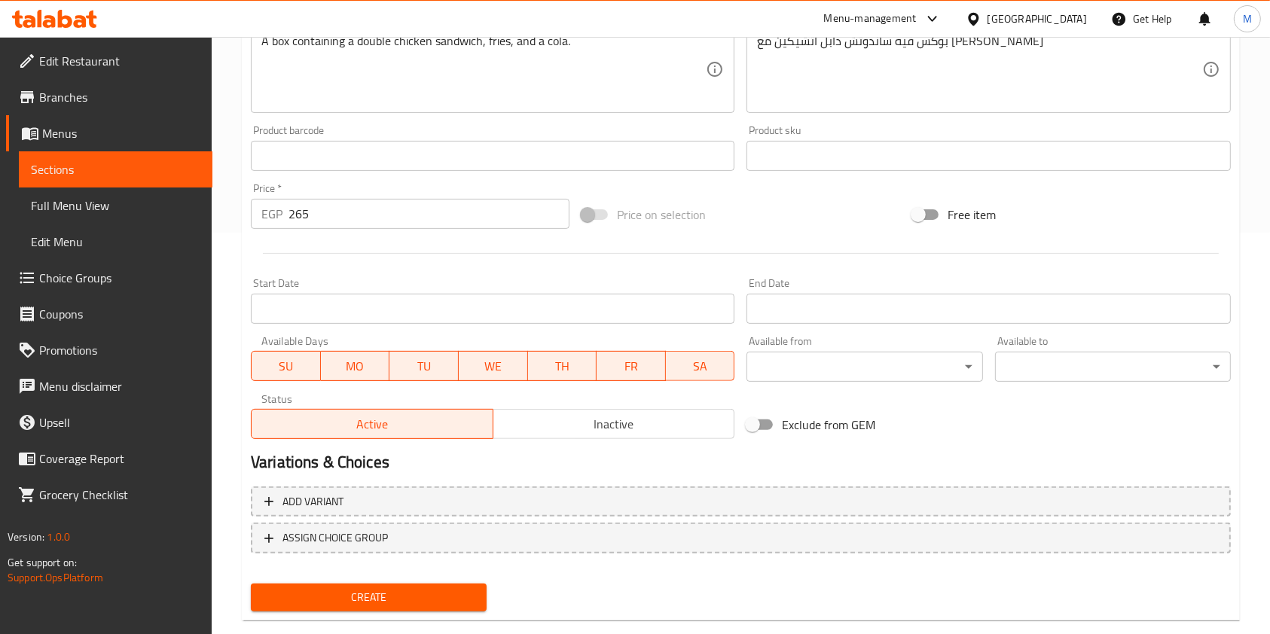
click at [452, 580] on div "Create" at bounding box center [369, 598] width 248 height 40
click at [452, 593] on span "Create" at bounding box center [369, 597] width 212 height 19
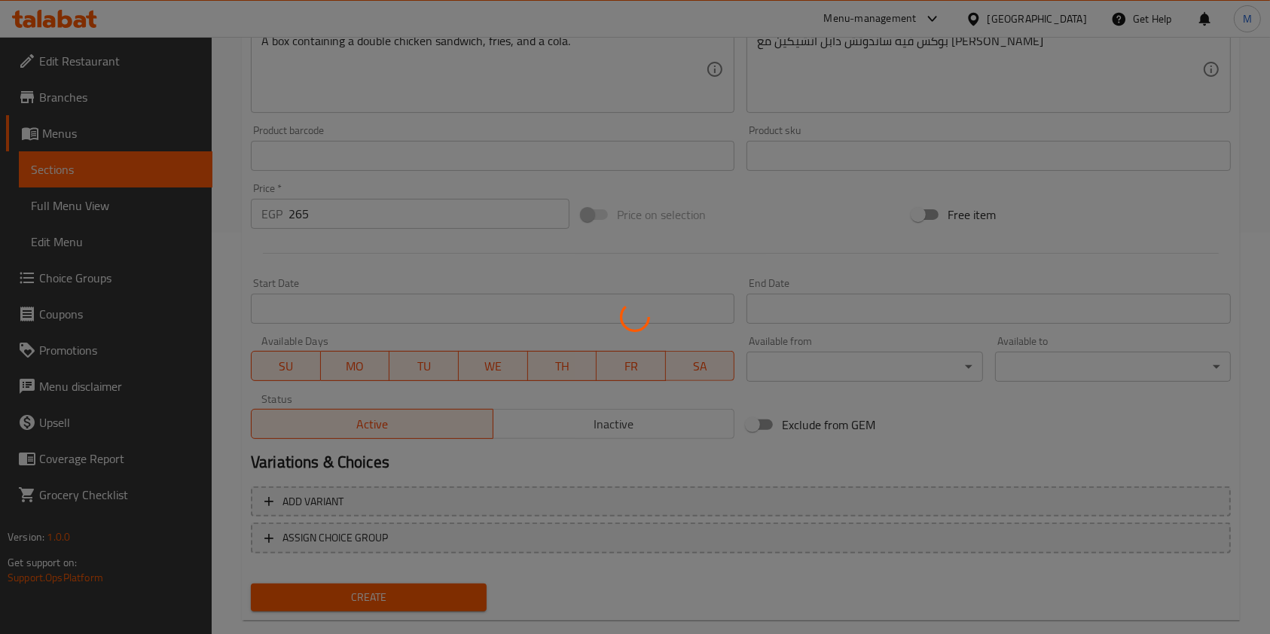
type input "0"
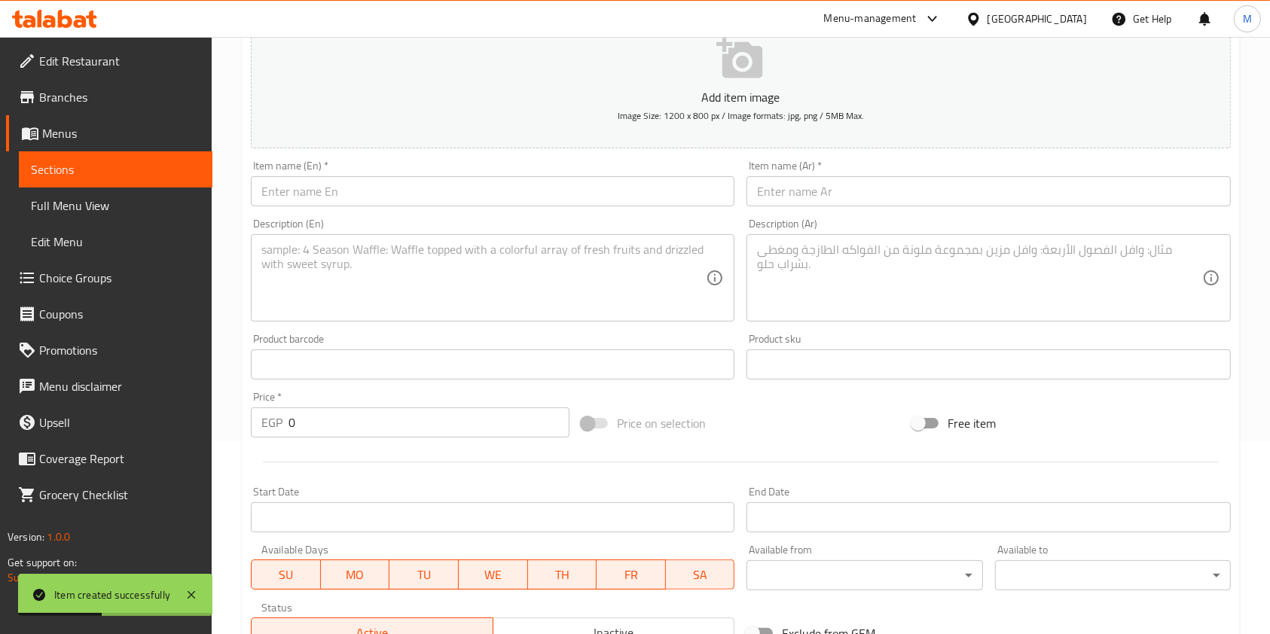
scroll to position [100, 0]
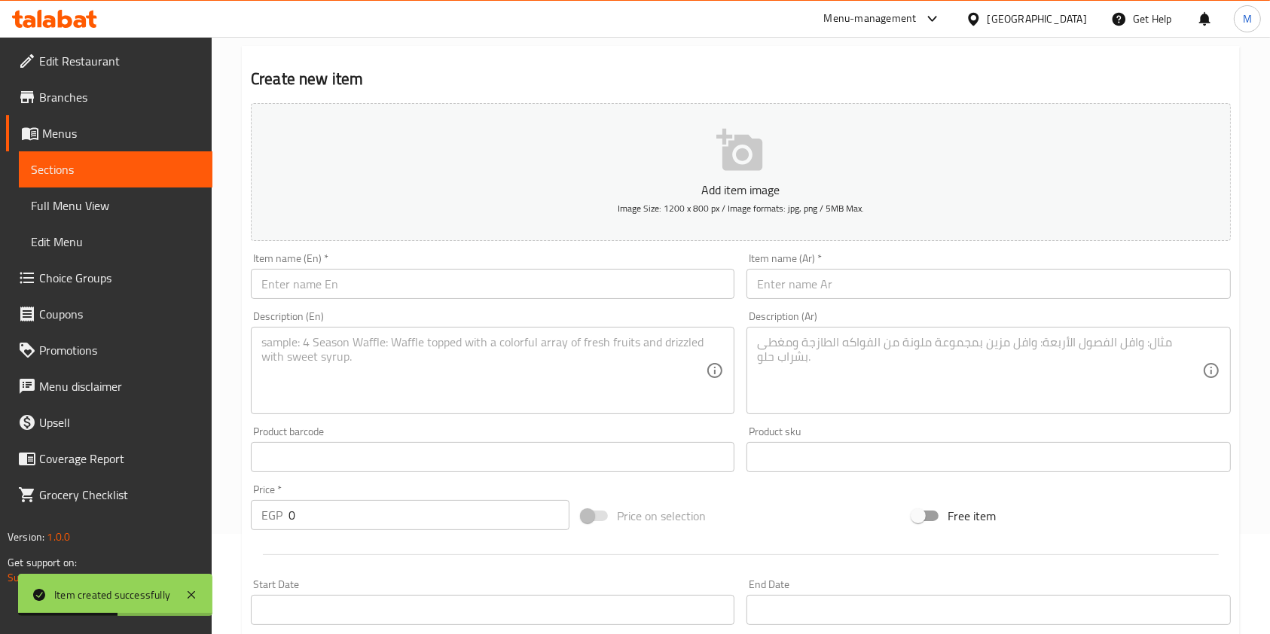
click at [812, 286] on input "text" at bounding box center [987, 284] width 483 height 30
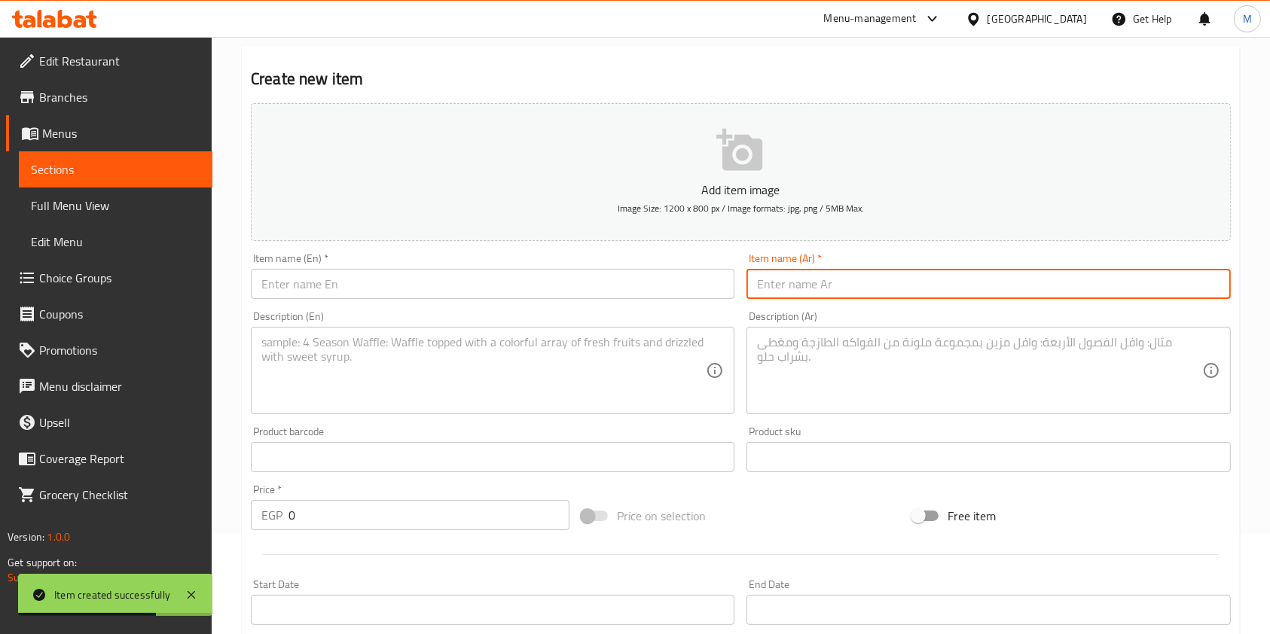
paste input "بوكس كريمي مشروم كومبو"
type input "بوكس كريمي مشروم كومبو"
click at [783, 366] on textarea at bounding box center [979, 371] width 444 height 72
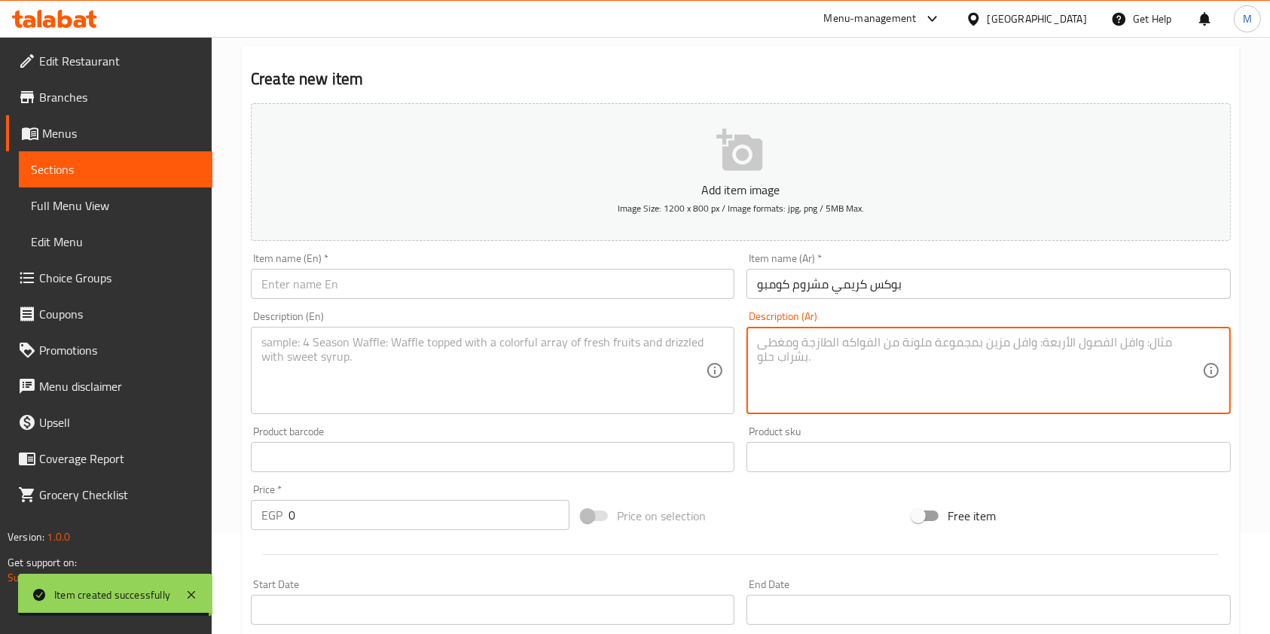
paste textarea "بوكس ساندوتش سينجل غني بالمشروم وصوص الكريمي مشروم مع اللحم البلدي والبطاطس وال…"
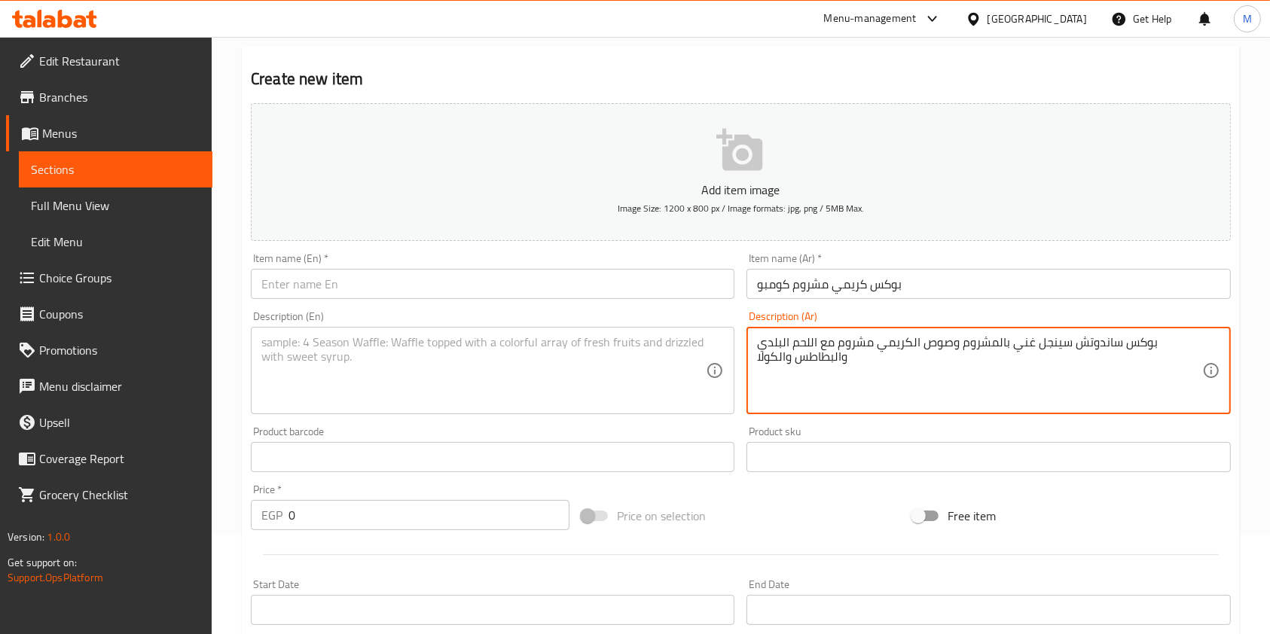
type textarea "بوكس ساندوتش سينجل غني بالمشروم وصوص الكريمي مشروم مع اللحم البلدي والبطاطس وال…"
click at [587, 352] on textarea at bounding box center [483, 371] width 444 height 72
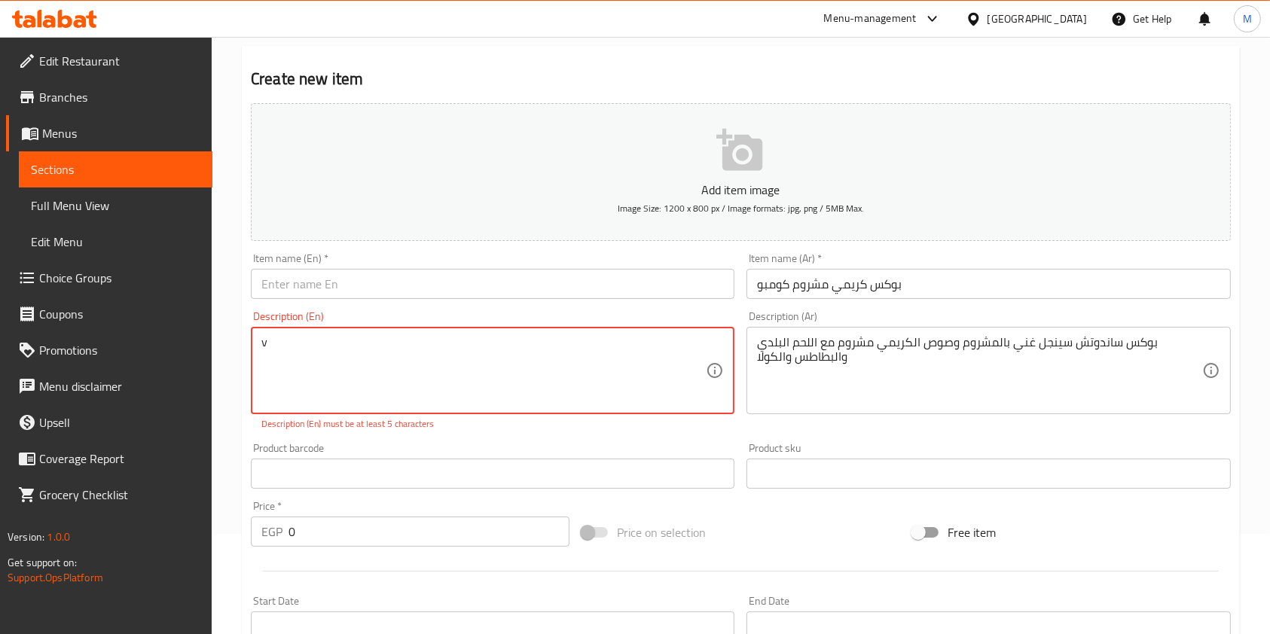
click at [361, 358] on textarea "v" at bounding box center [483, 371] width 444 height 72
paste textarea "A single sandwich box filled with mushrooms and creamy mushroom sauce, served w…"
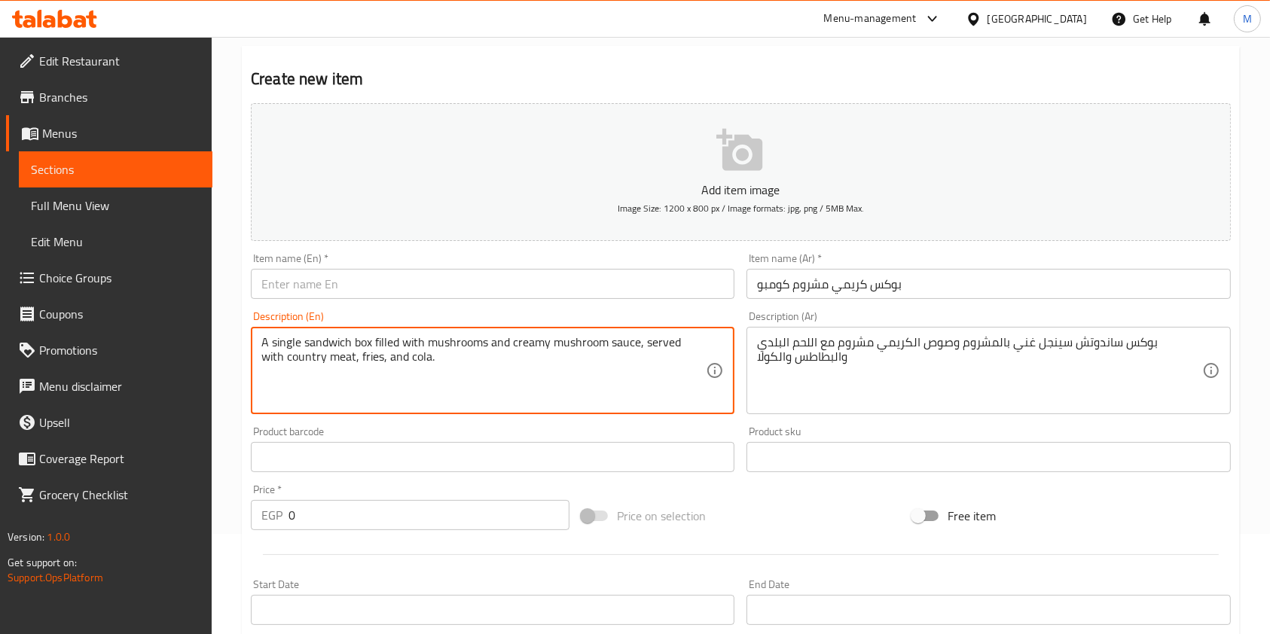
type textarea "A single sandwich box filled with mushrooms and creamy mushroom sauce, served w…"
click at [363, 276] on input "text" at bounding box center [492, 284] width 483 height 30
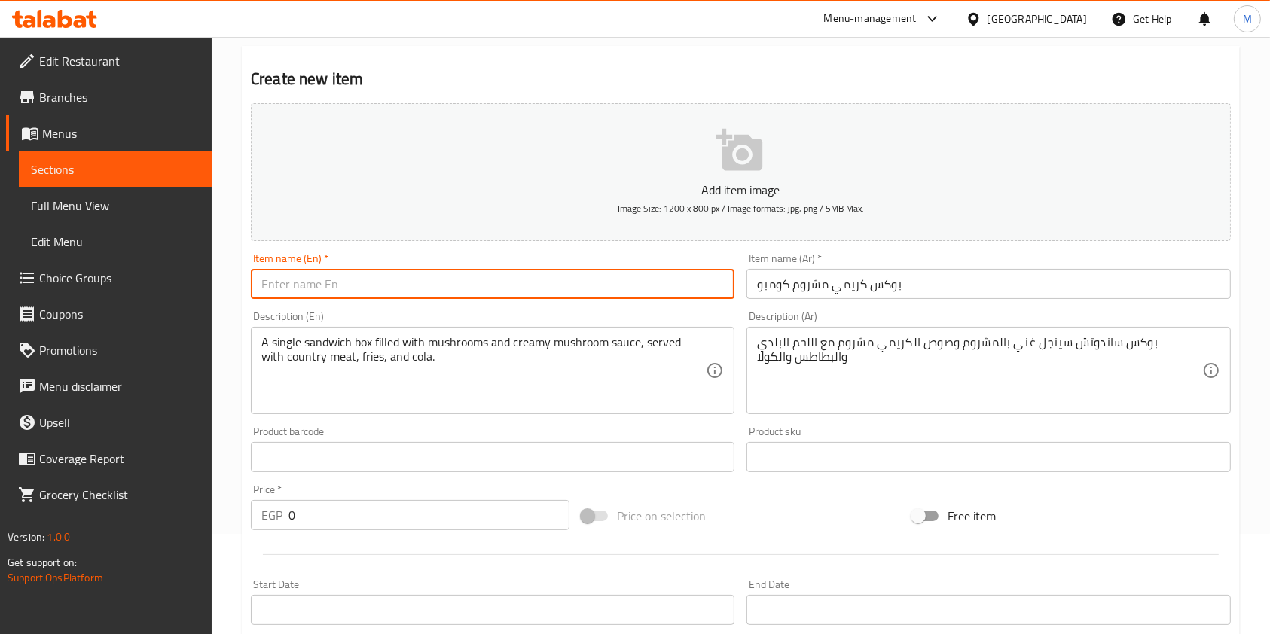
paste input "Creamy Mushroom Combo Box"
type input "Creamy Mushroom Combo Box"
click at [314, 510] on input "0" at bounding box center [428, 515] width 281 height 30
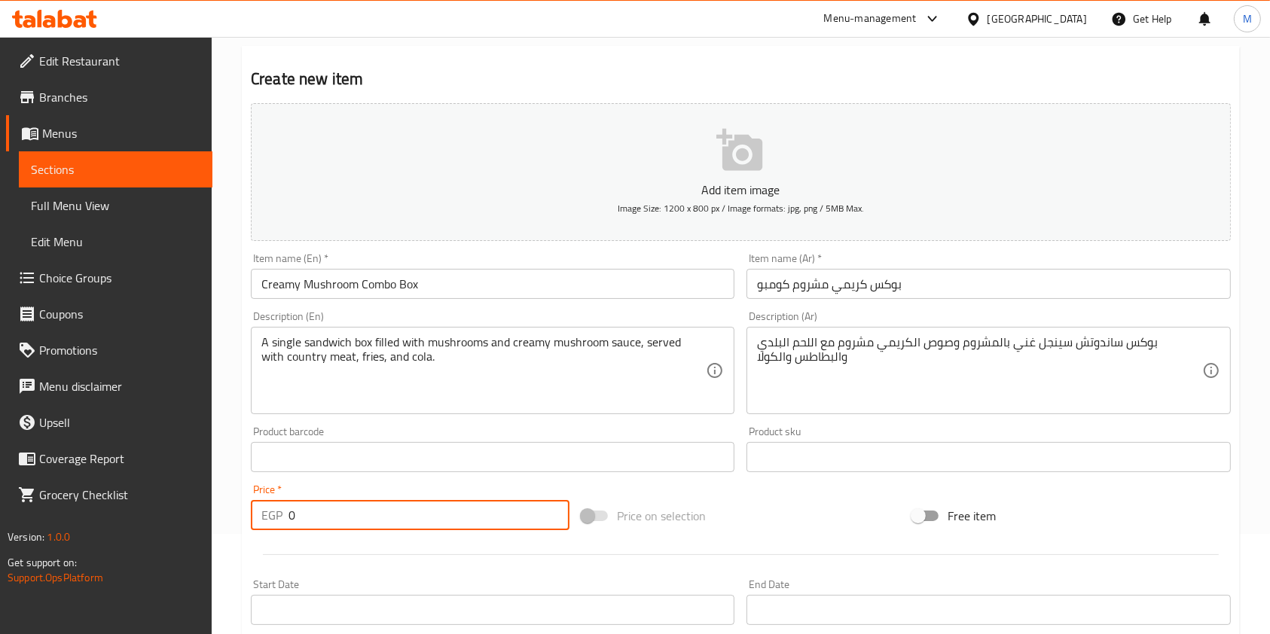
click at [314, 510] on input "0" at bounding box center [428, 515] width 281 height 30
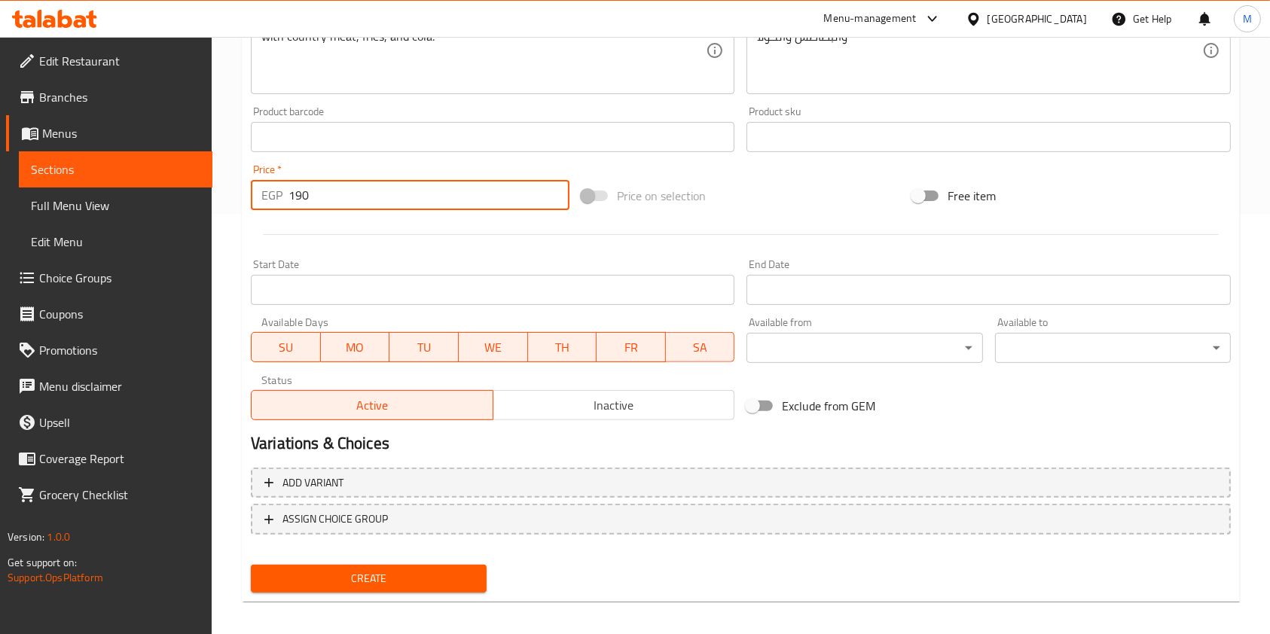
scroll to position [430, 0]
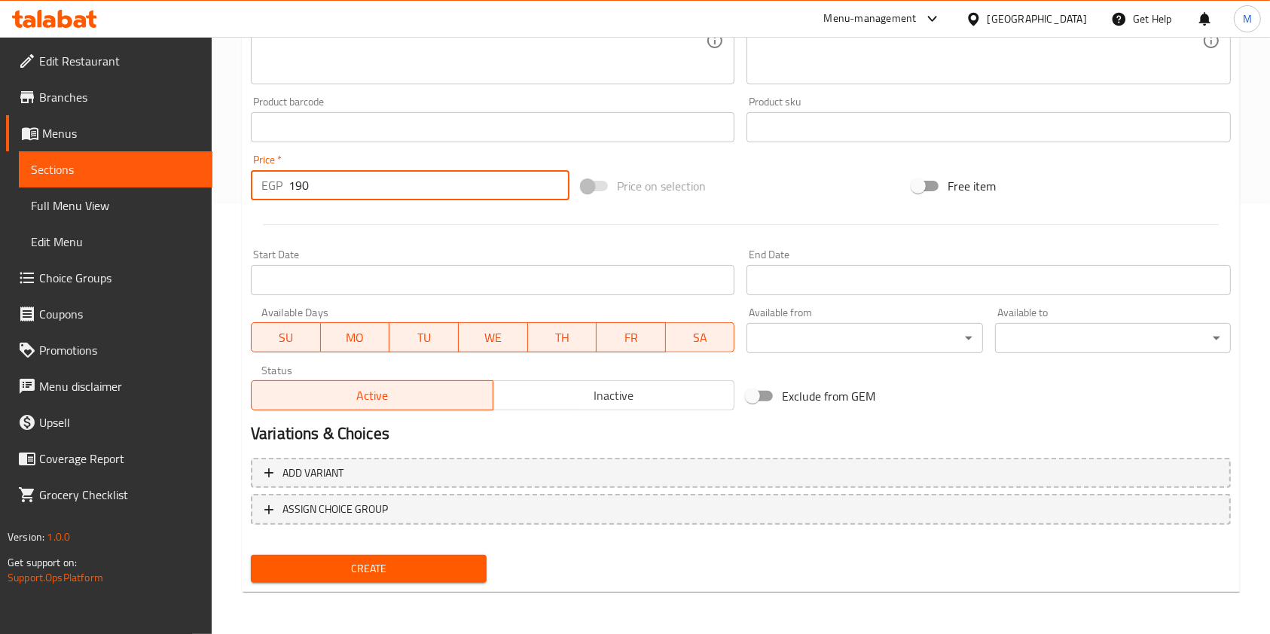
type input "190"
click at [439, 563] on span "Create" at bounding box center [369, 569] width 212 height 19
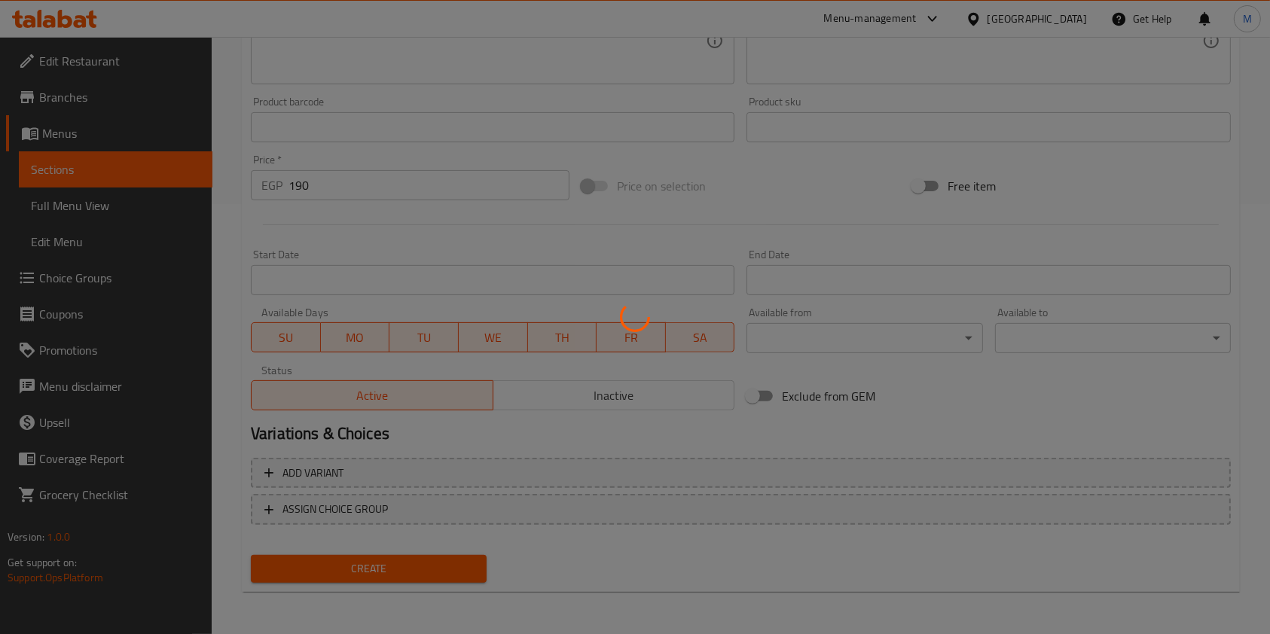
type input "0"
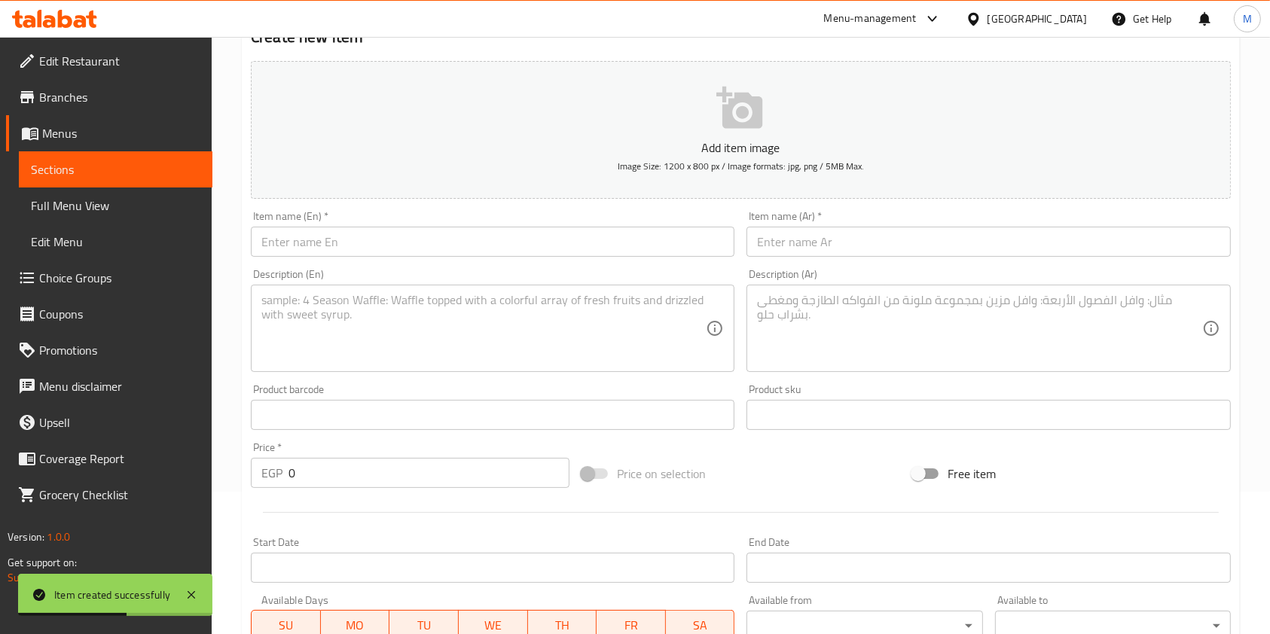
scroll to position [29, 0]
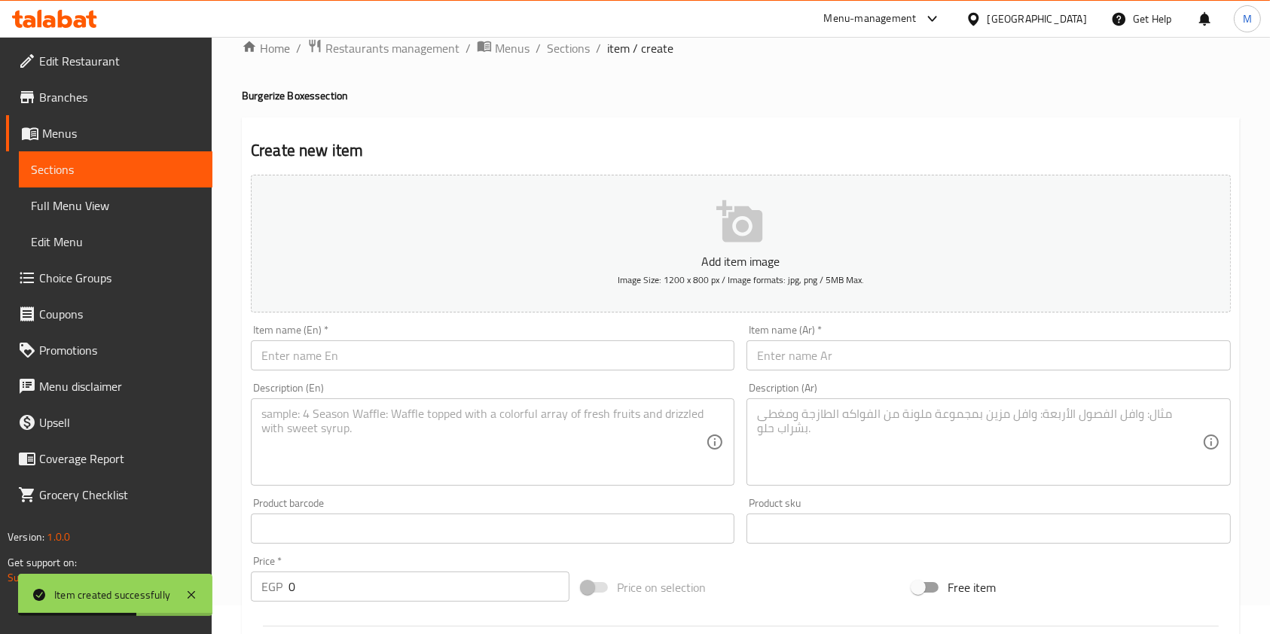
click at [800, 348] on input "text" at bounding box center [987, 355] width 483 height 30
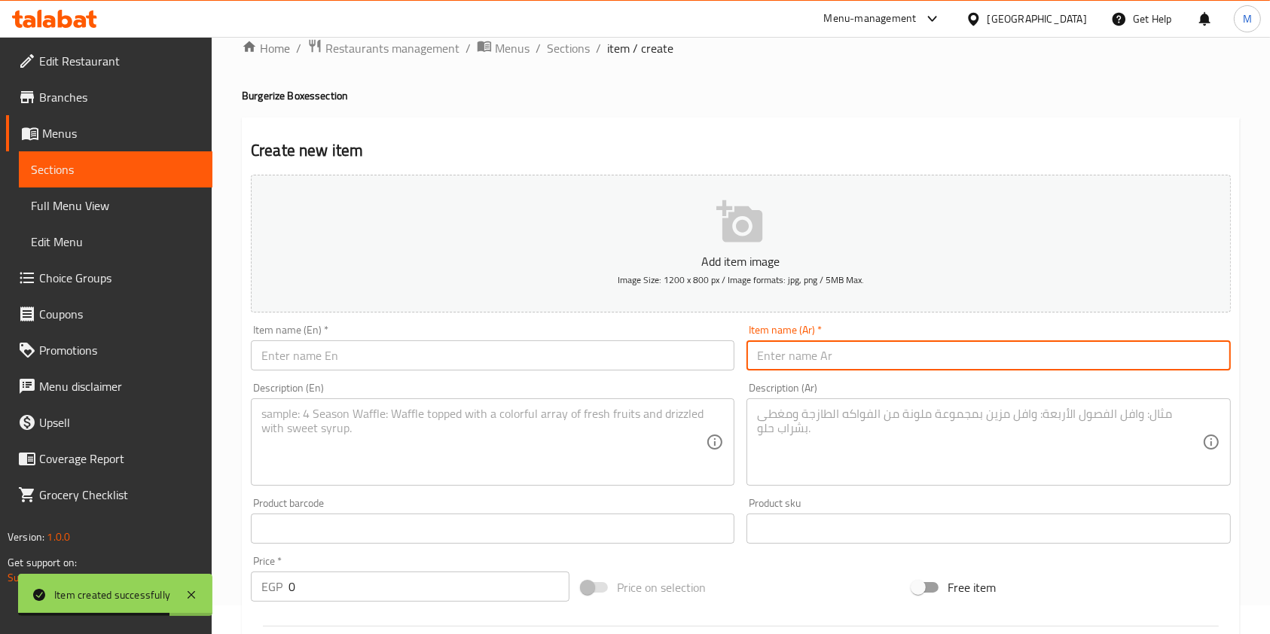
paste input "بوكس موتزريلا استيك اتشيكين كومبو"
type input "بوكس موتزريلا استيك اتشيكين كومبو"
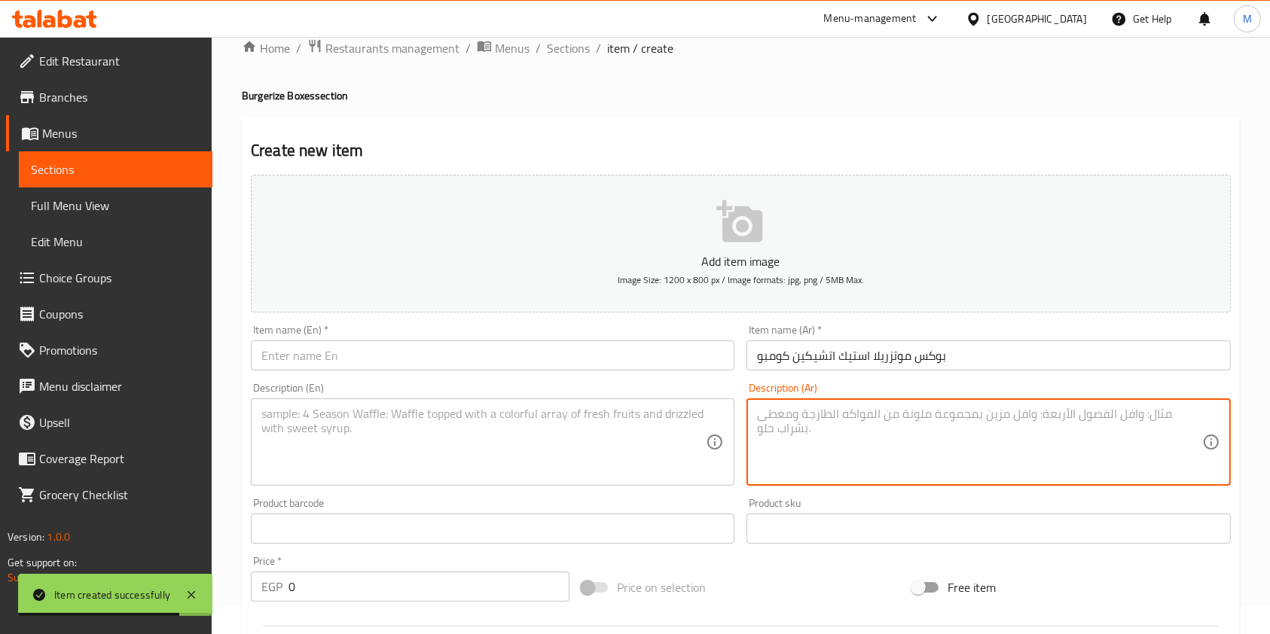
click at [810, 420] on textarea at bounding box center [979, 443] width 444 height 72
paste textarea "بوكس ساندوتش تشيكين موتزريلا استيك مع الفرايز والكولا"
type textarea "بوكس ساندوتش تشيكين موتزريلا استيك مع الفرايز والكولا"
click at [627, 411] on textarea at bounding box center [483, 443] width 444 height 72
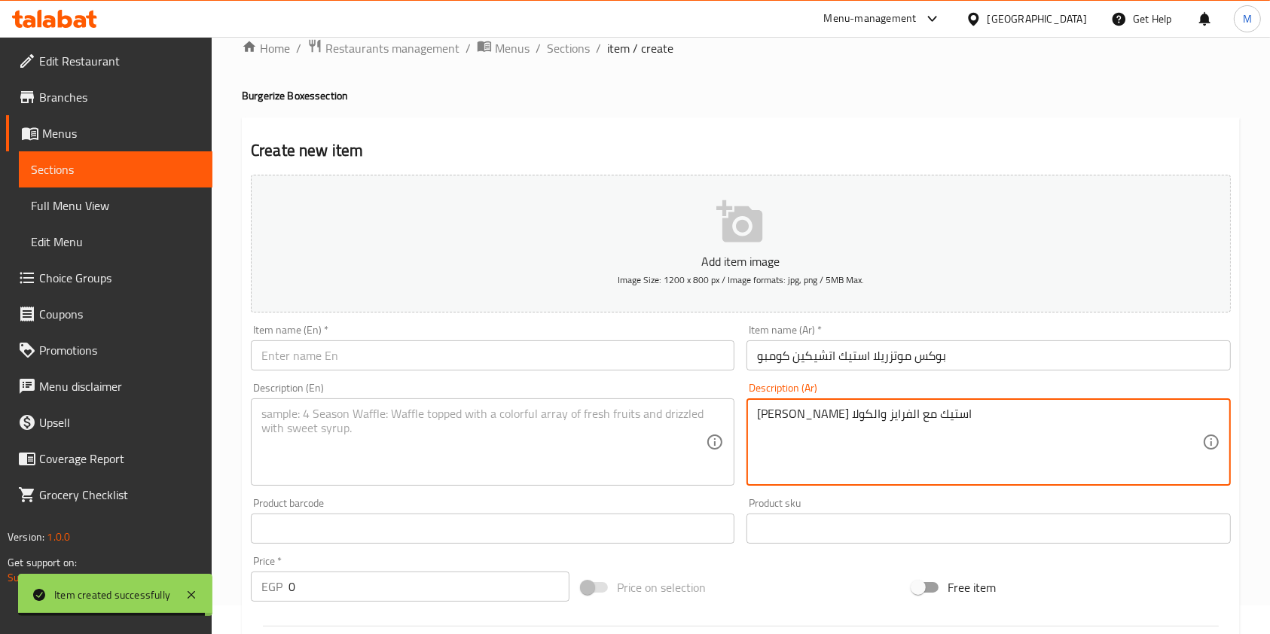
click at [627, 411] on textarea at bounding box center [483, 443] width 444 height 72
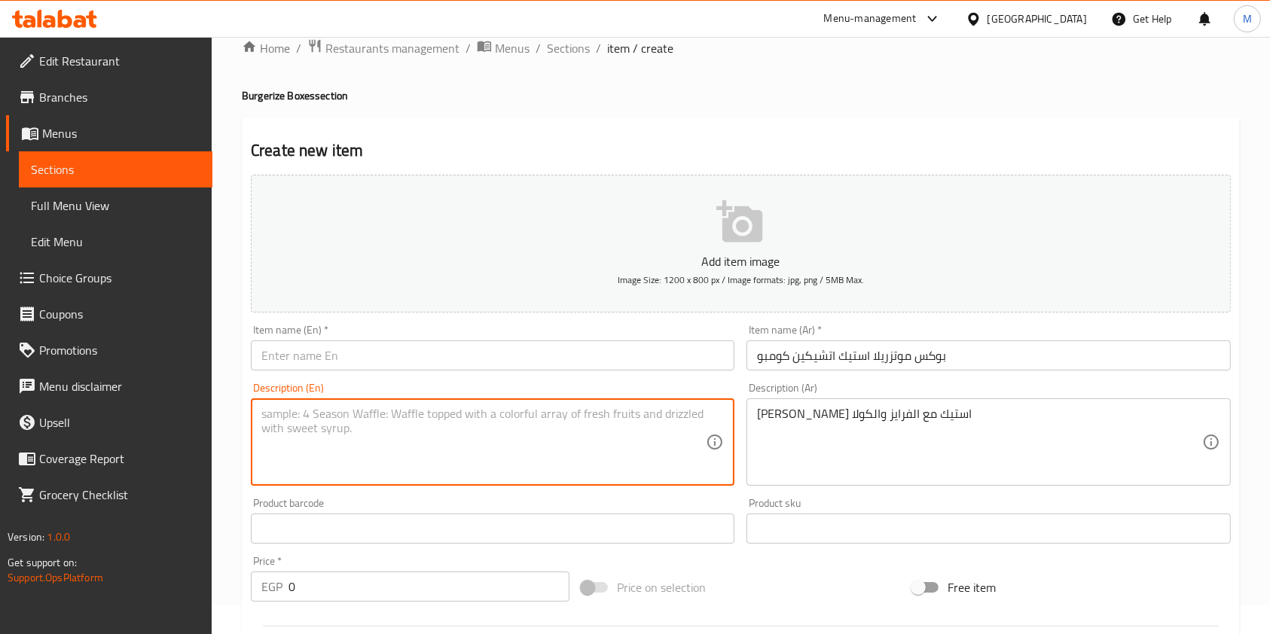
paste textarea "Chicken Mozzarella Steak Sandwich Box with Fries and Coke"
type textarea "Chicken Mozzarella Steak Sandwich Box with Fries and Coke"
click at [393, 366] on input "text" at bounding box center [492, 355] width 483 height 30
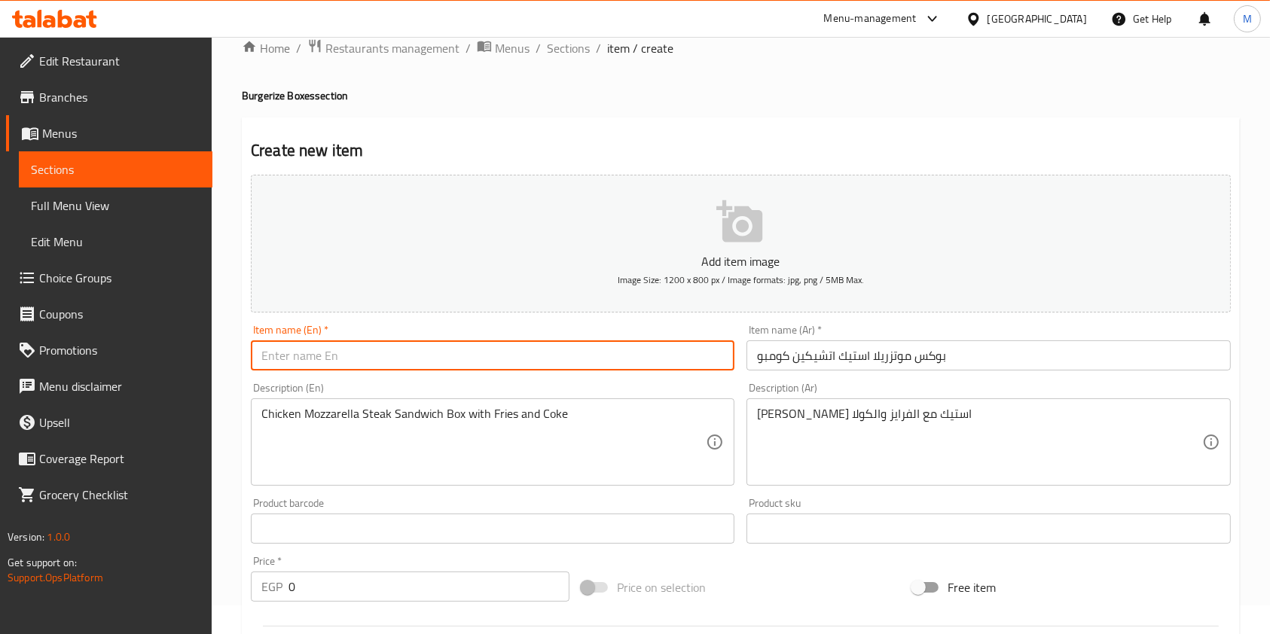
paste input "Chicken Mozzarella Steak Sandwich Box with Fries and Coke"
click at [510, 360] on input "Chicken Mozzarella Steak Sandwich Box with Fries and Coke" at bounding box center [492, 355] width 483 height 30
paste input "Mozzarella Steak Chicken Combo Box"
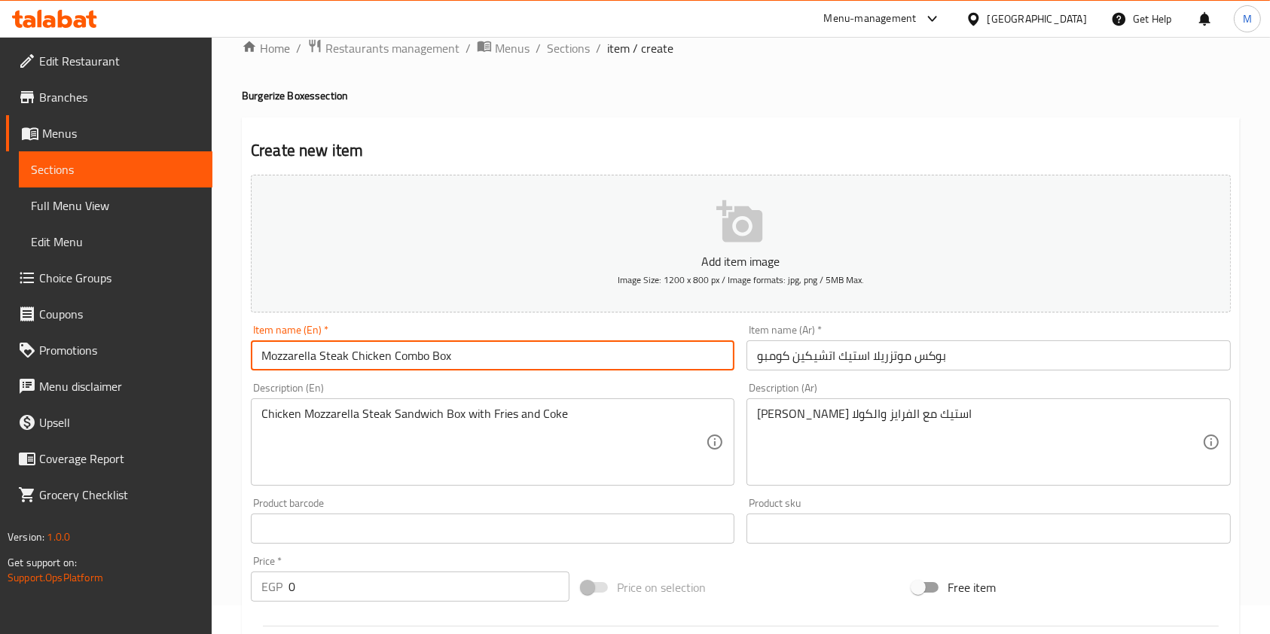
scroll to position [129, 0]
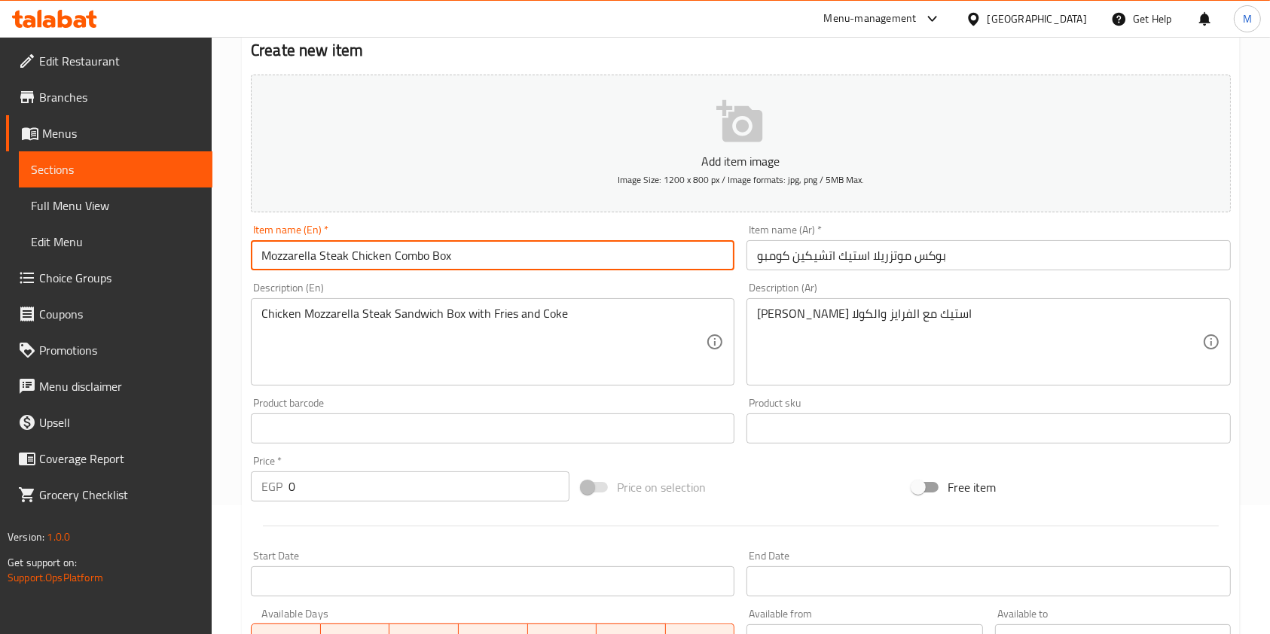
type input "Mozzarella Steak Chicken Combo Box"
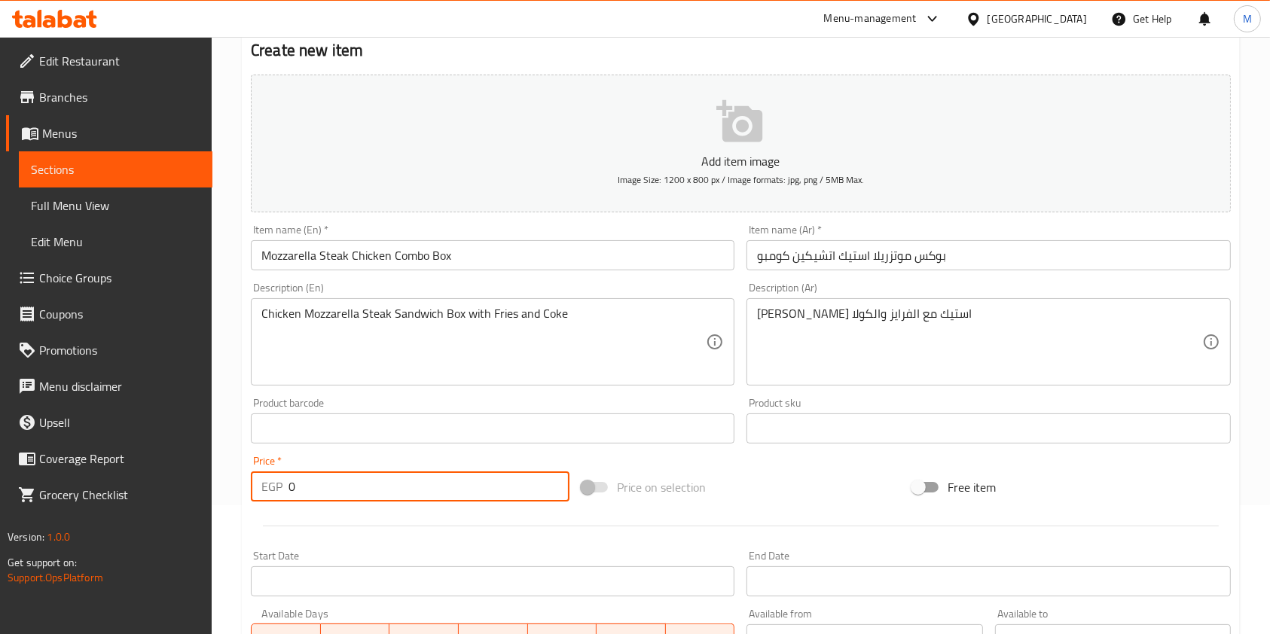
click at [314, 494] on input "0" at bounding box center [428, 486] width 281 height 30
type input "190"
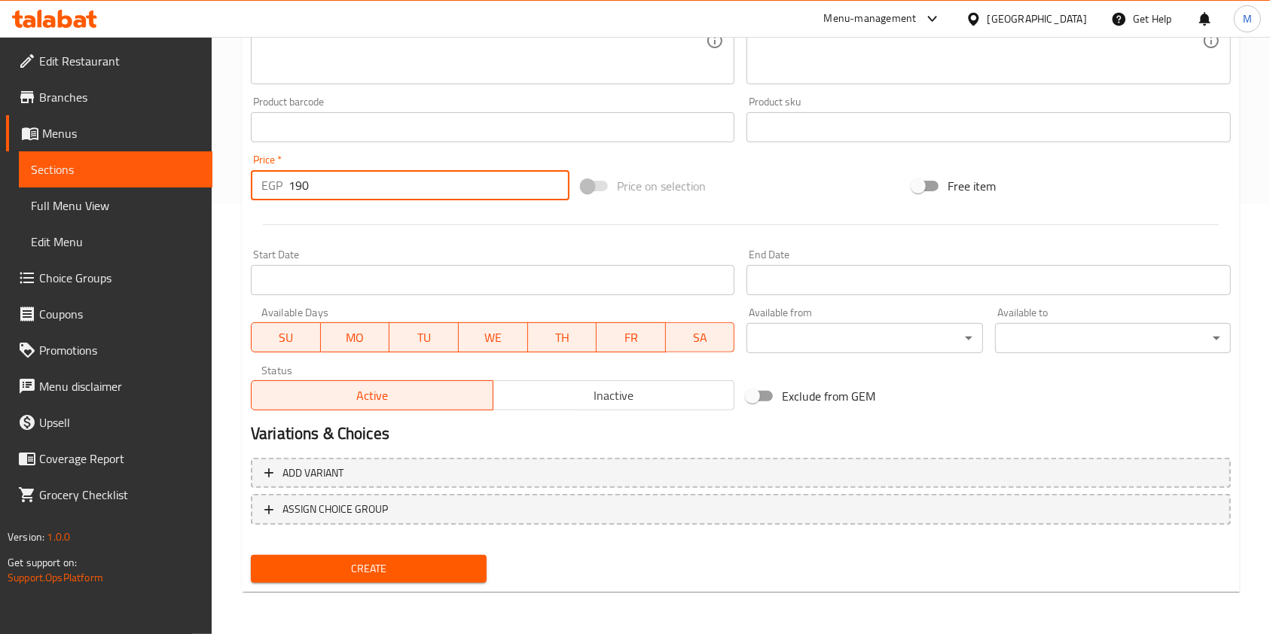
scroll to position [430, 0]
type input "190"
click at [401, 555] on button "Create" at bounding box center [369, 569] width 236 height 28
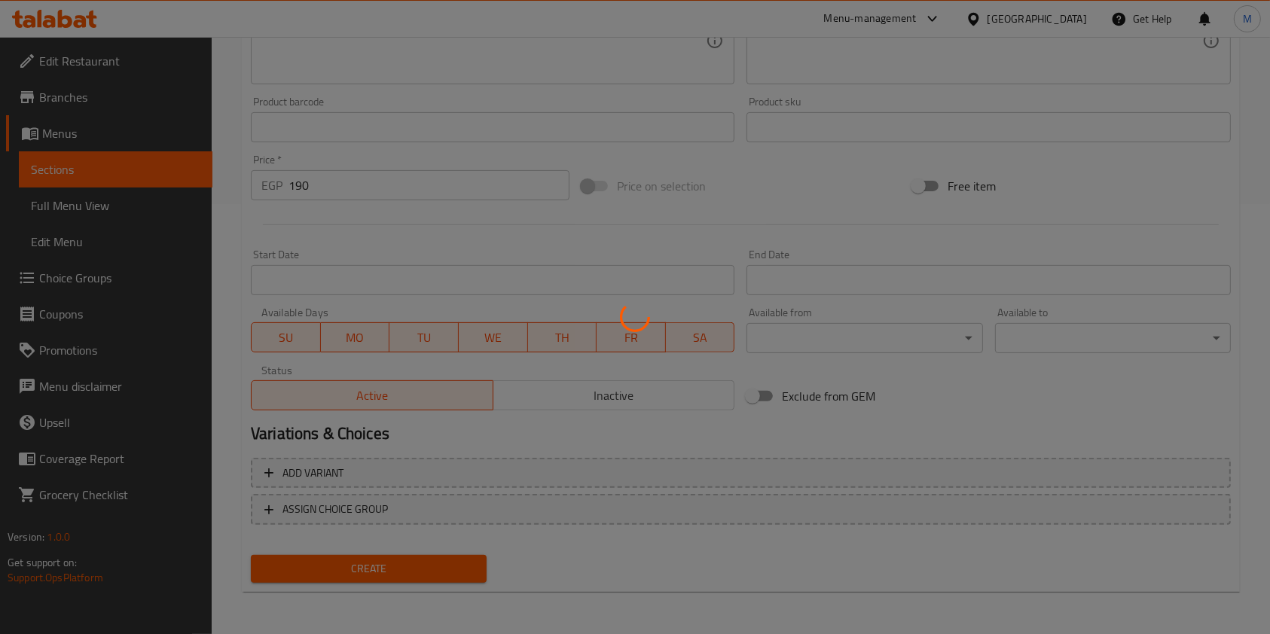
type input "0"
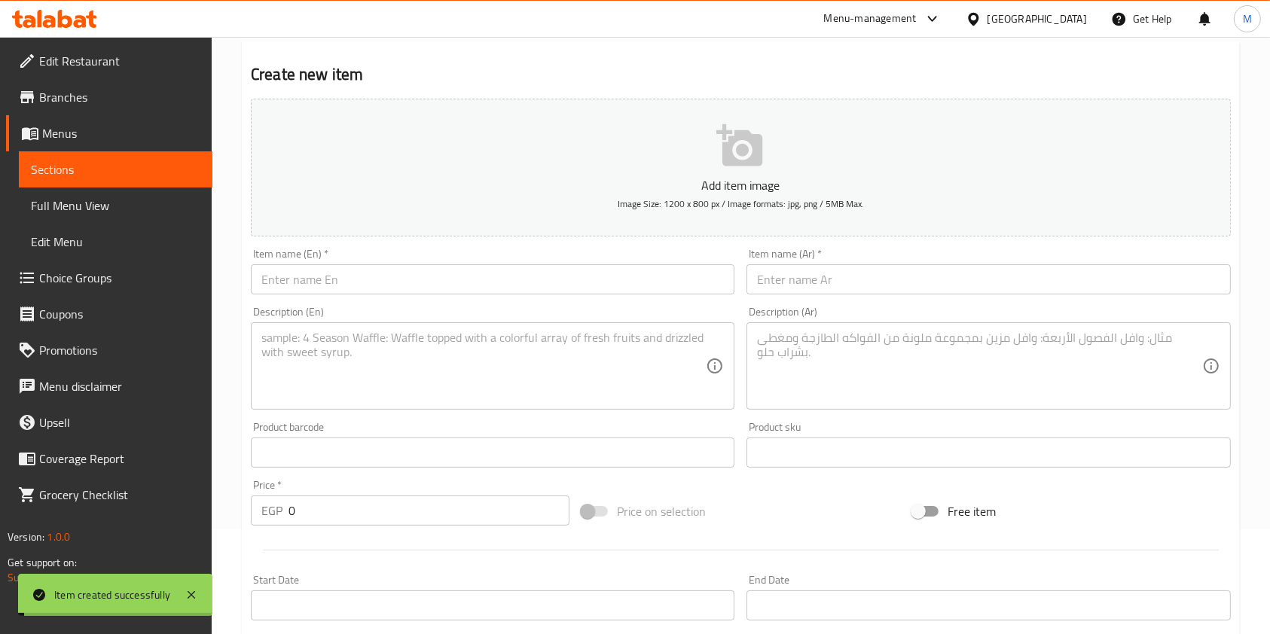
scroll to position [0, 0]
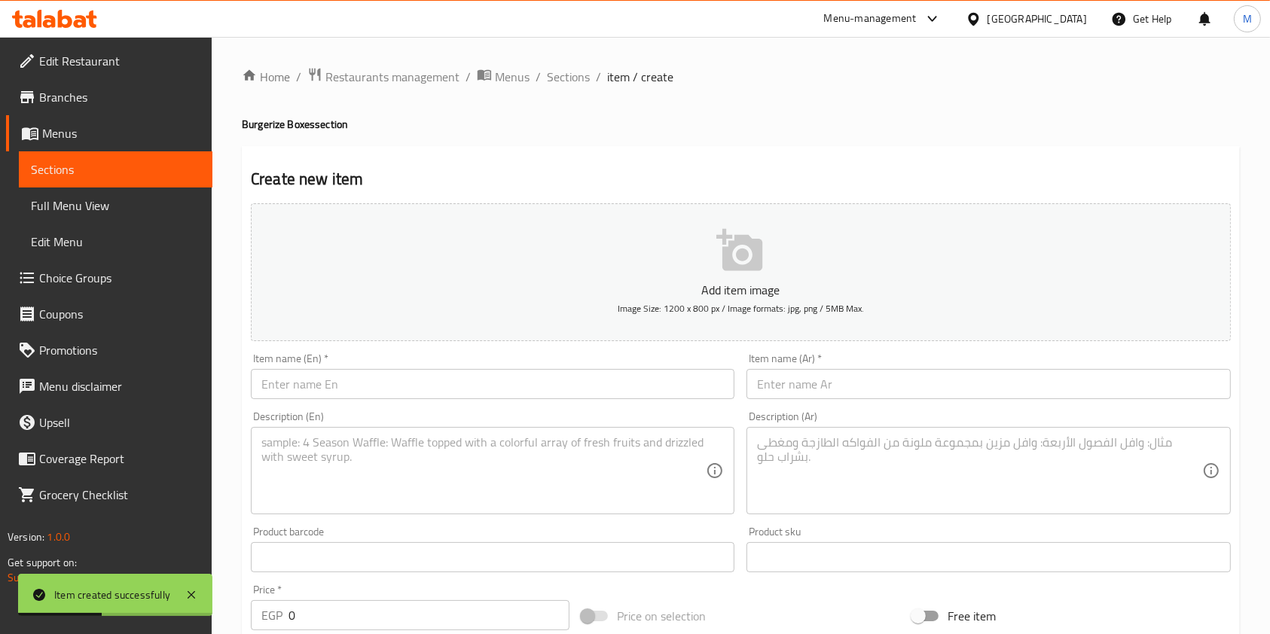
click at [835, 382] on input "text" at bounding box center [987, 384] width 483 height 30
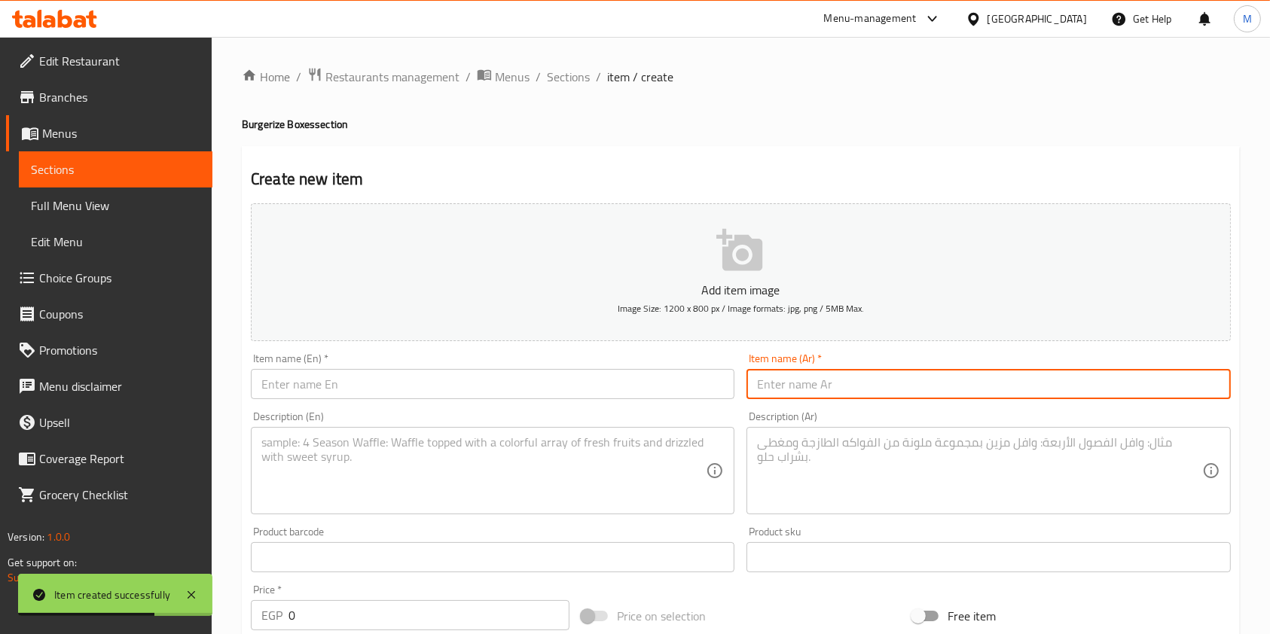
paste input "بوكس كلاسيك اتشيكين كومبو"
type input "بوكس كلاسيك اتشيكين كومبو"
click at [795, 438] on textarea at bounding box center [979, 471] width 444 height 72
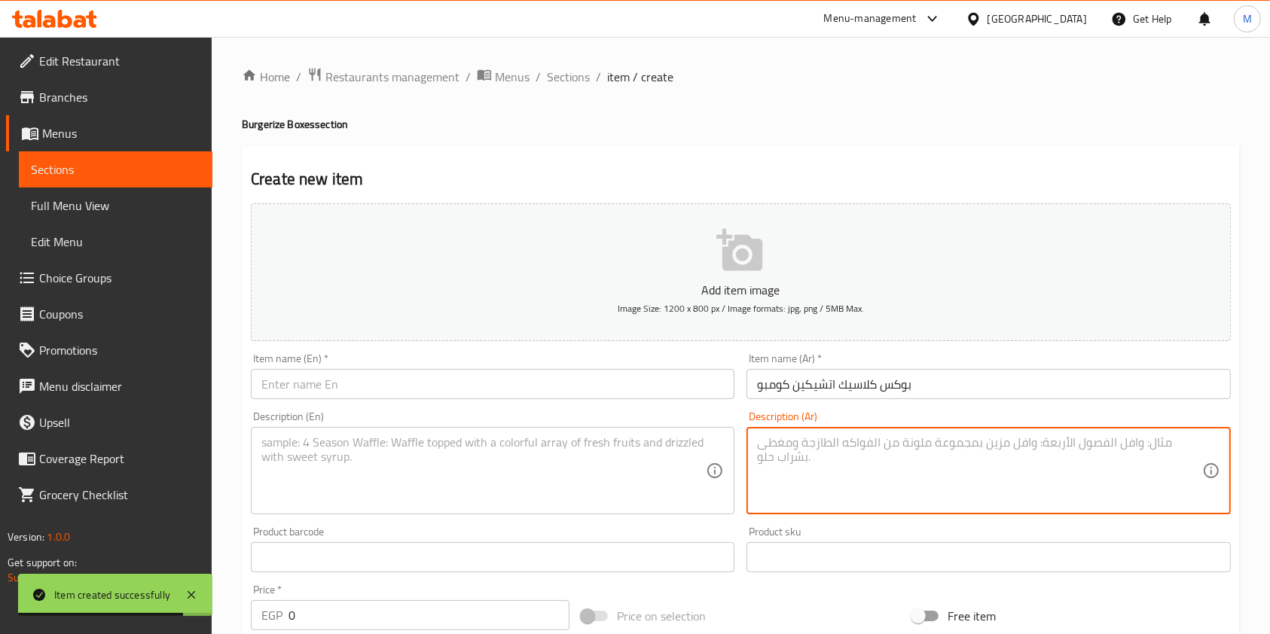
paste textarea "بوكس ساندوتش تشيكين مع الفرايز والكولا"
type textarea "بوكس ساندوتش تشيكين مع الفرايز والكولا"
click at [657, 448] on textarea at bounding box center [483, 471] width 444 height 72
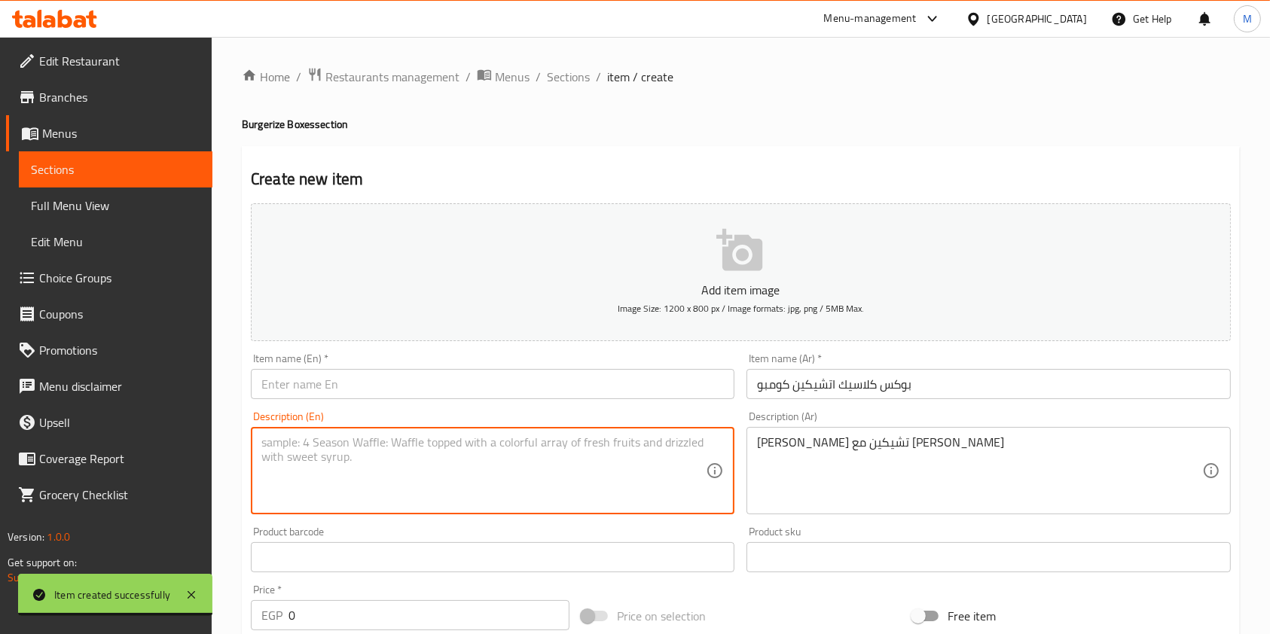
paste textarea "Chicken Sandwich Box with Fries and Coke"
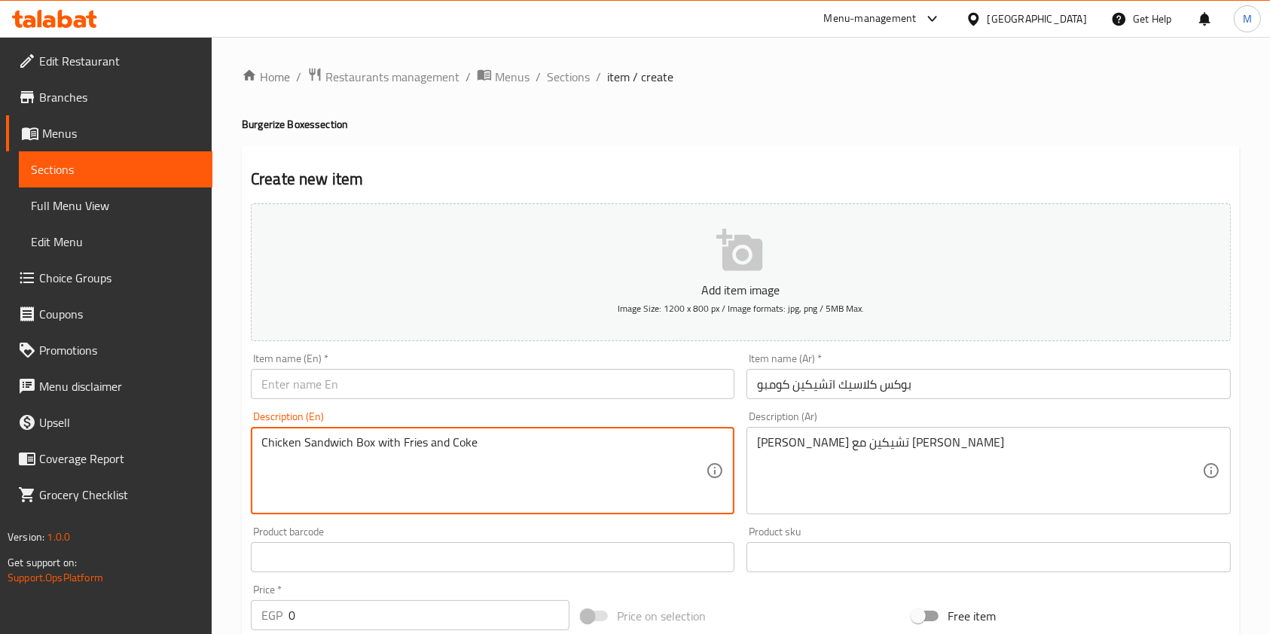
type textarea "Chicken Sandwich Box with Fries and Coke"
click at [468, 401] on div "Item name (En)   * Item name (En) *" at bounding box center [493, 376] width 496 height 58
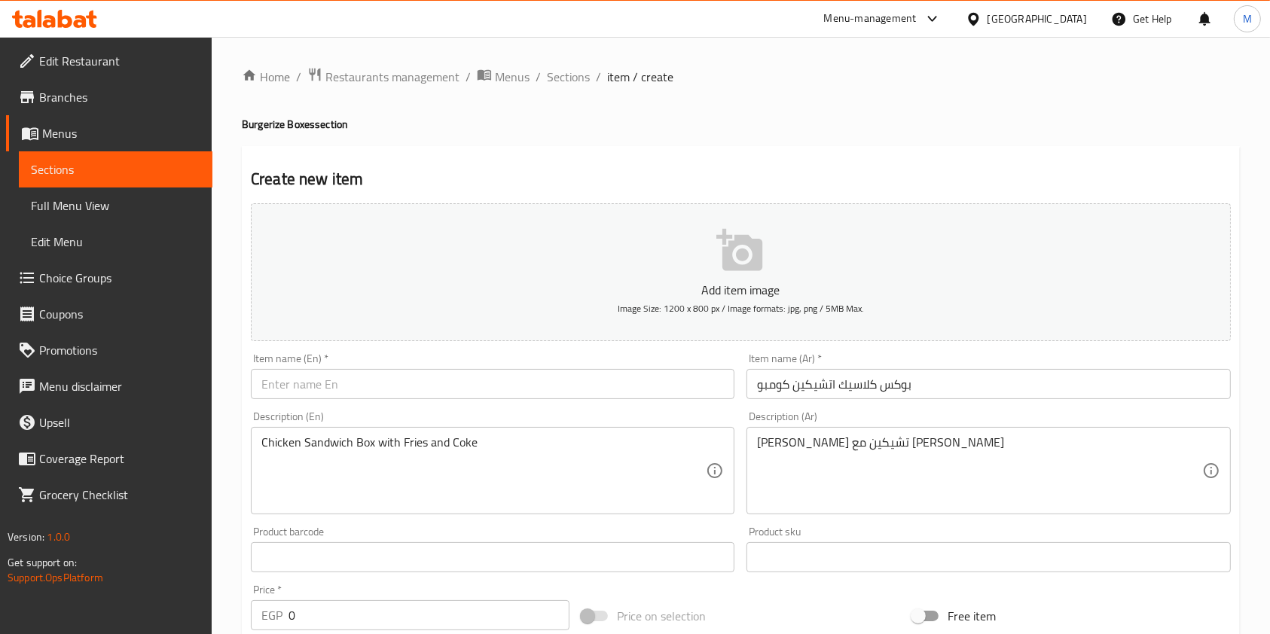
click at [636, 381] on input "text" at bounding box center [492, 384] width 483 height 30
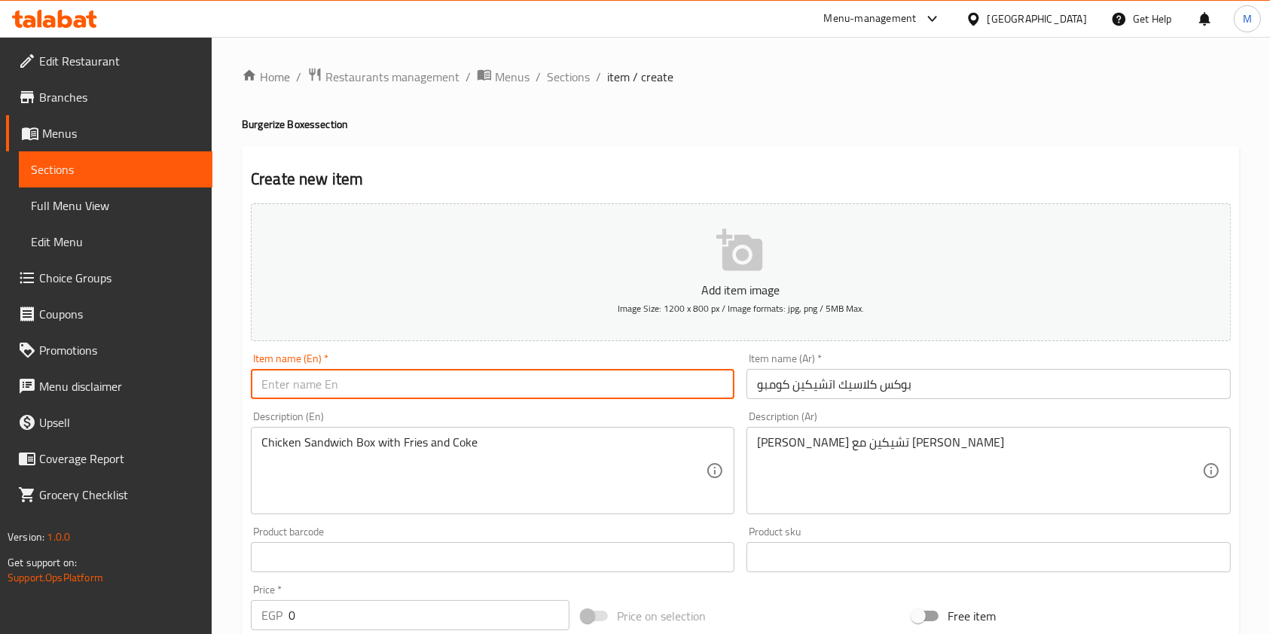
click at [621, 384] on input "text" at bounding box center [492, 384] width 483 height 30
paste input "Classic Chicken Combo Box"
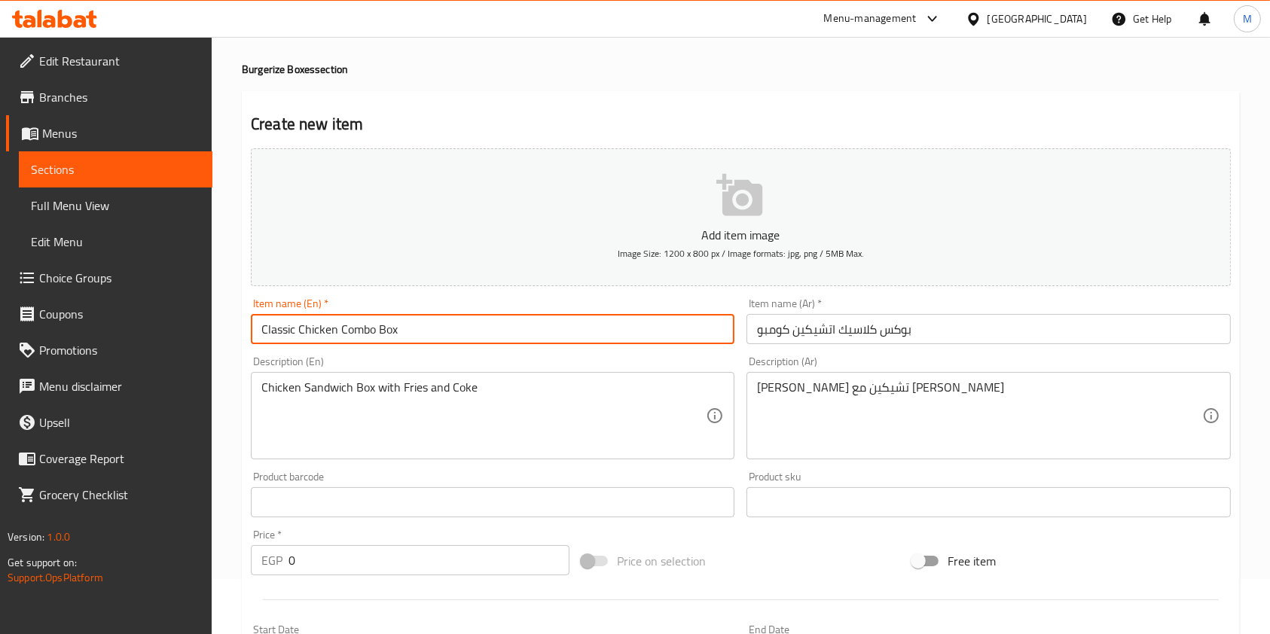
scroll to position [100, 0]
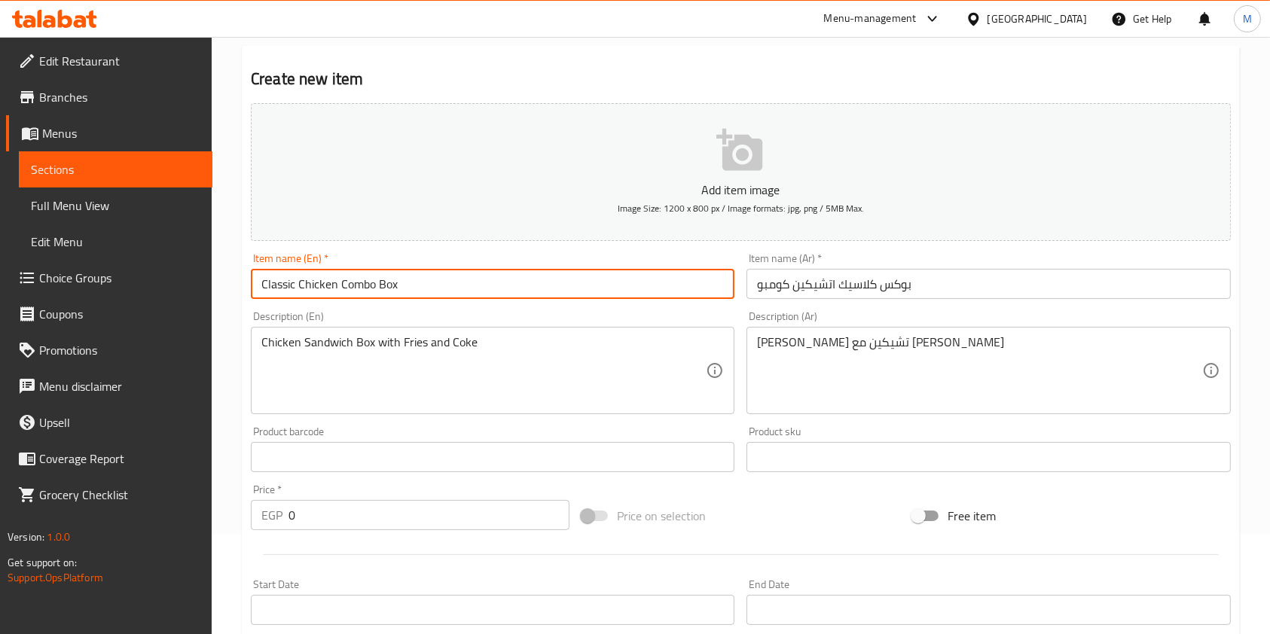
type input "Classic Chicken Combo Box"
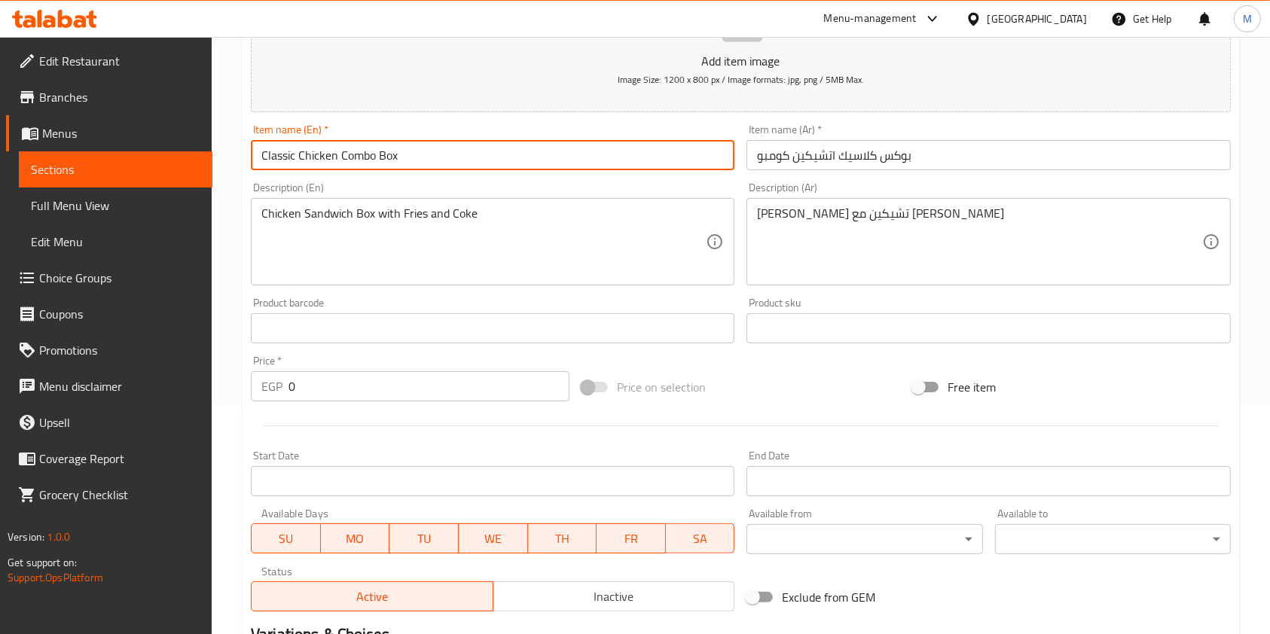
scroll to position [301, 0]
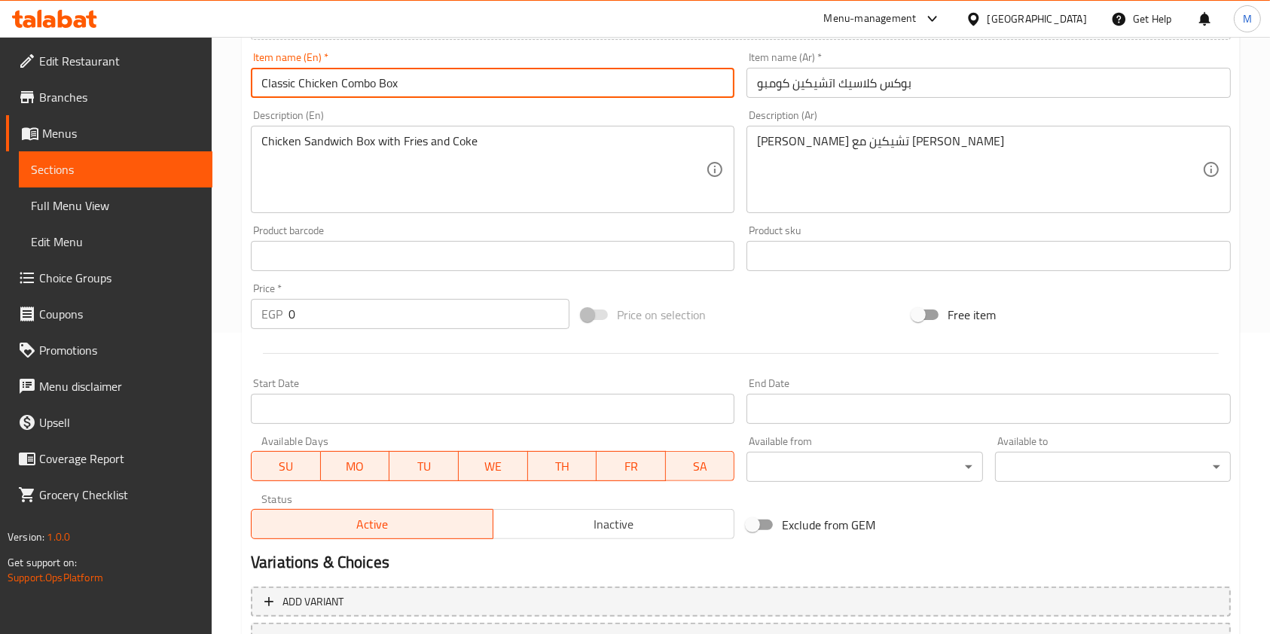
click at [313, 319] on input "0" at bounding box center [428, 314] width 281 height 30
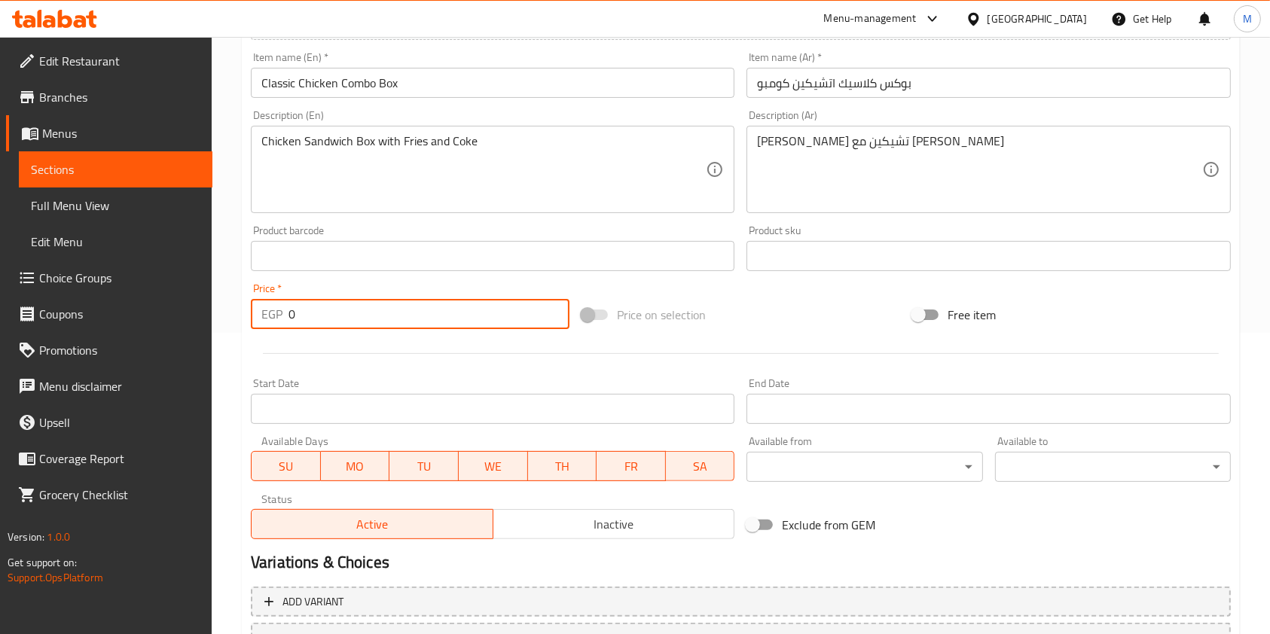
click at [313, 319] on input "0" at bounding box center [428, 314] width 281 height 30
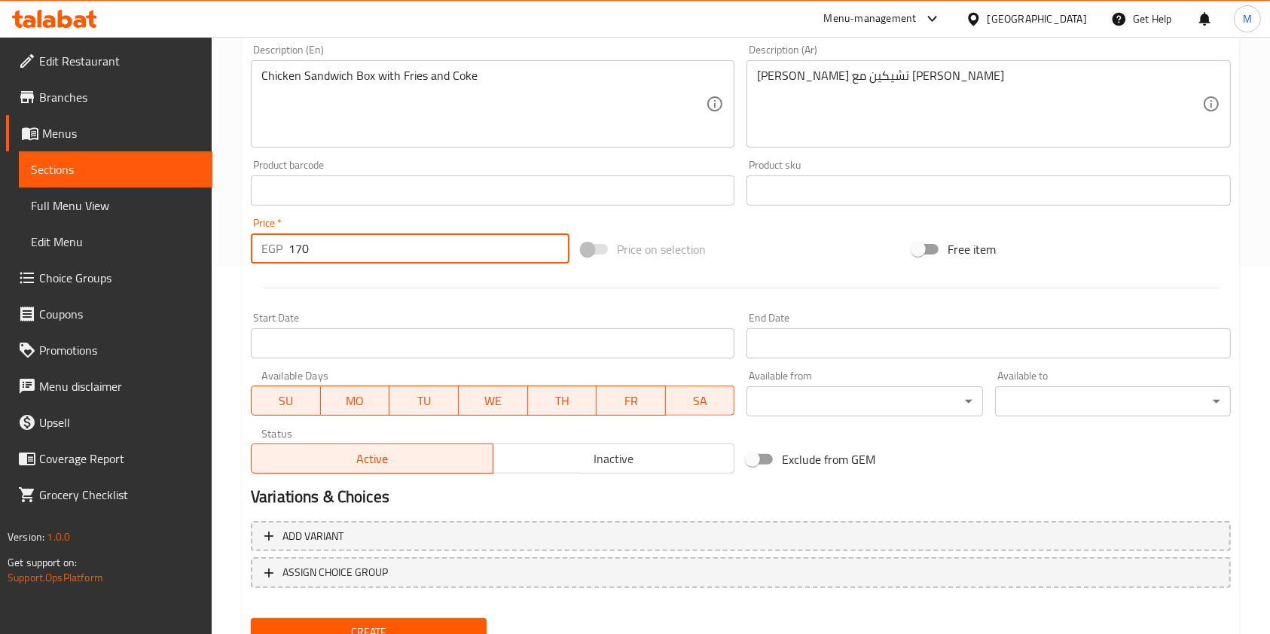
scroll to position [430, 0]
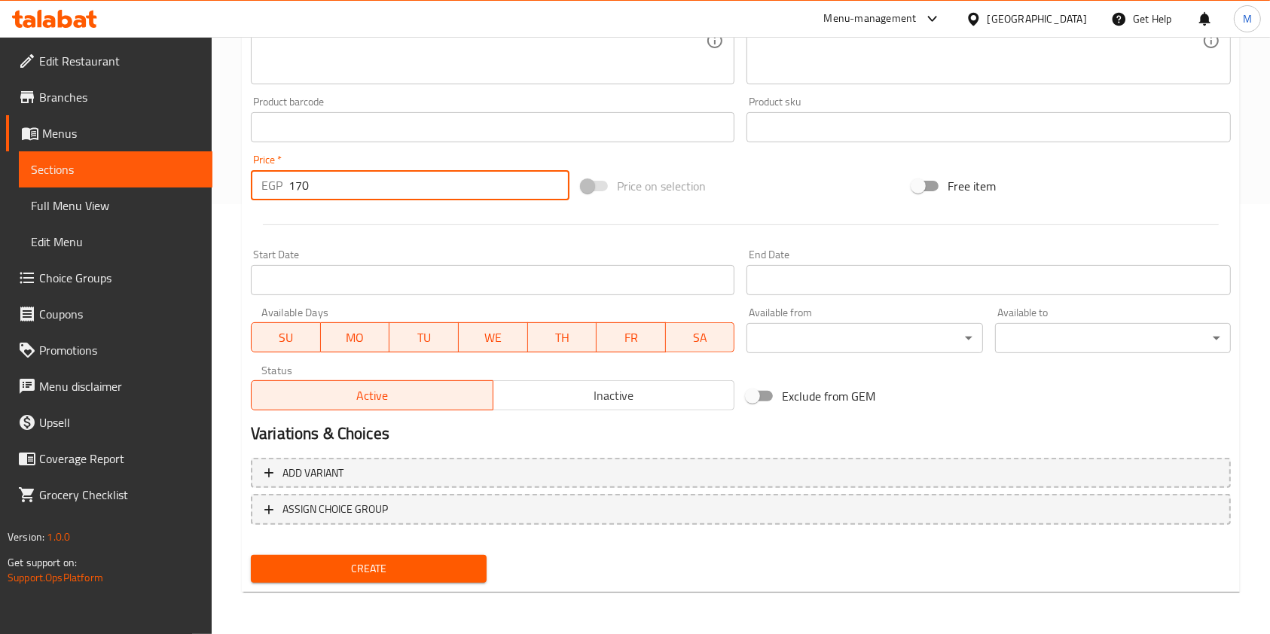
type input "170"
click at [440, 555] on button "Create" at bounding box center [369, 569] width 236 height 28
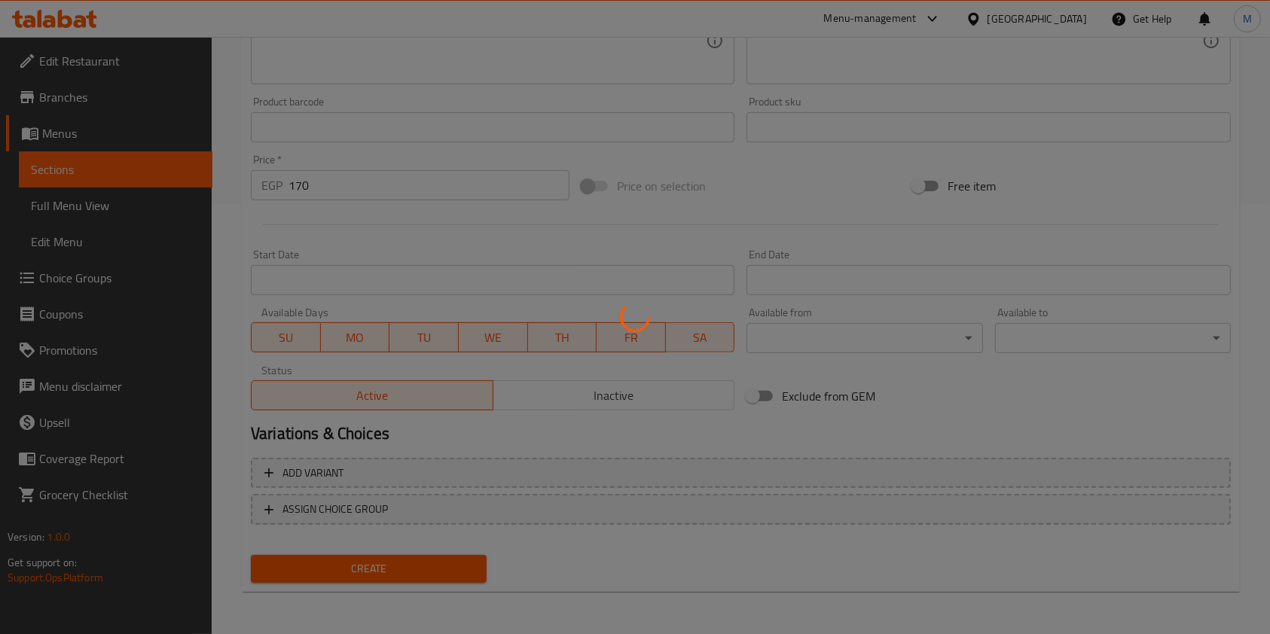
type input "0"
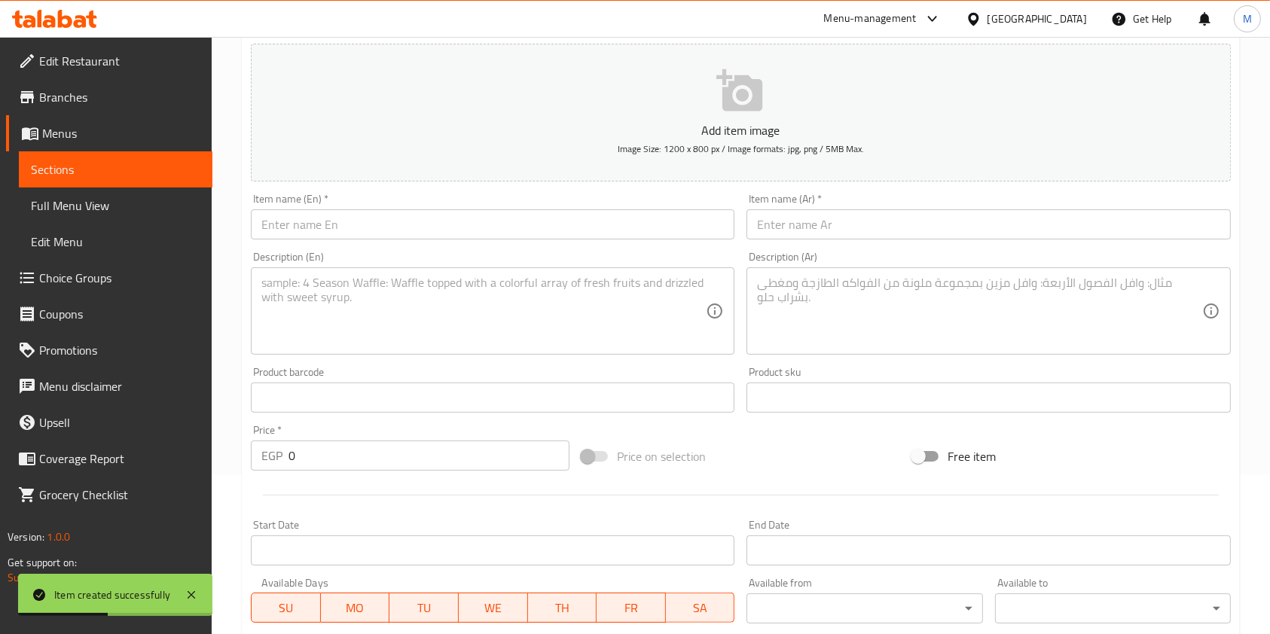
scroll to position [129, 0]
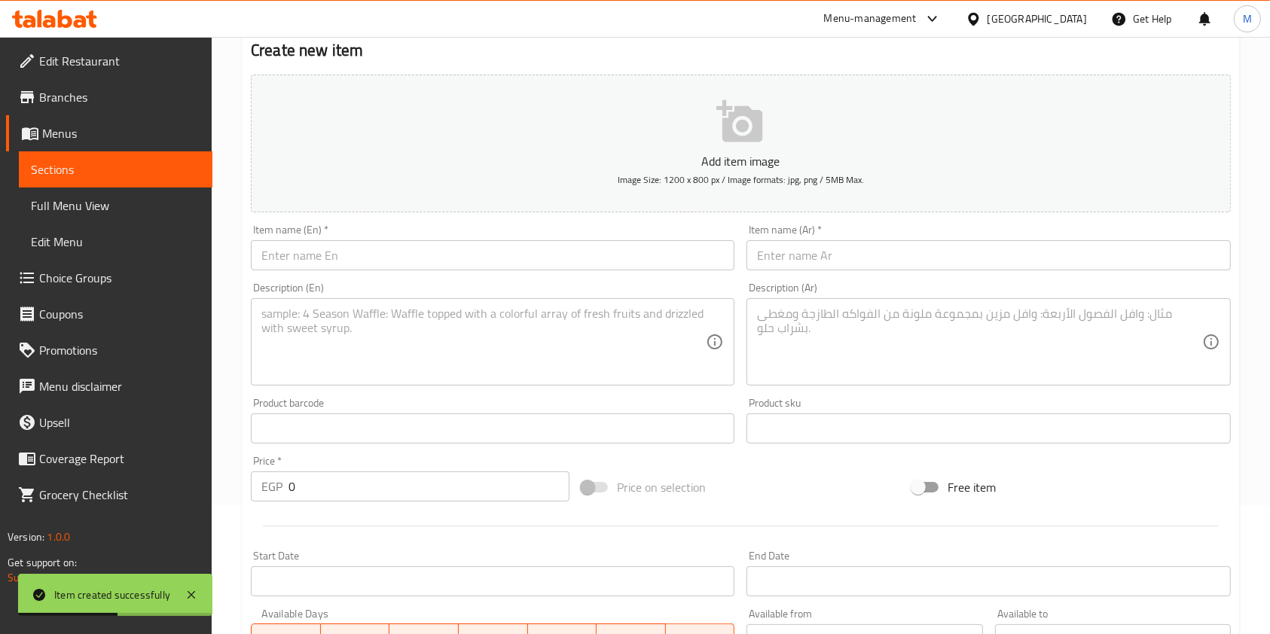
click at [828, 253] on input "text" at bounding box center [987, 255] width 483 height 30
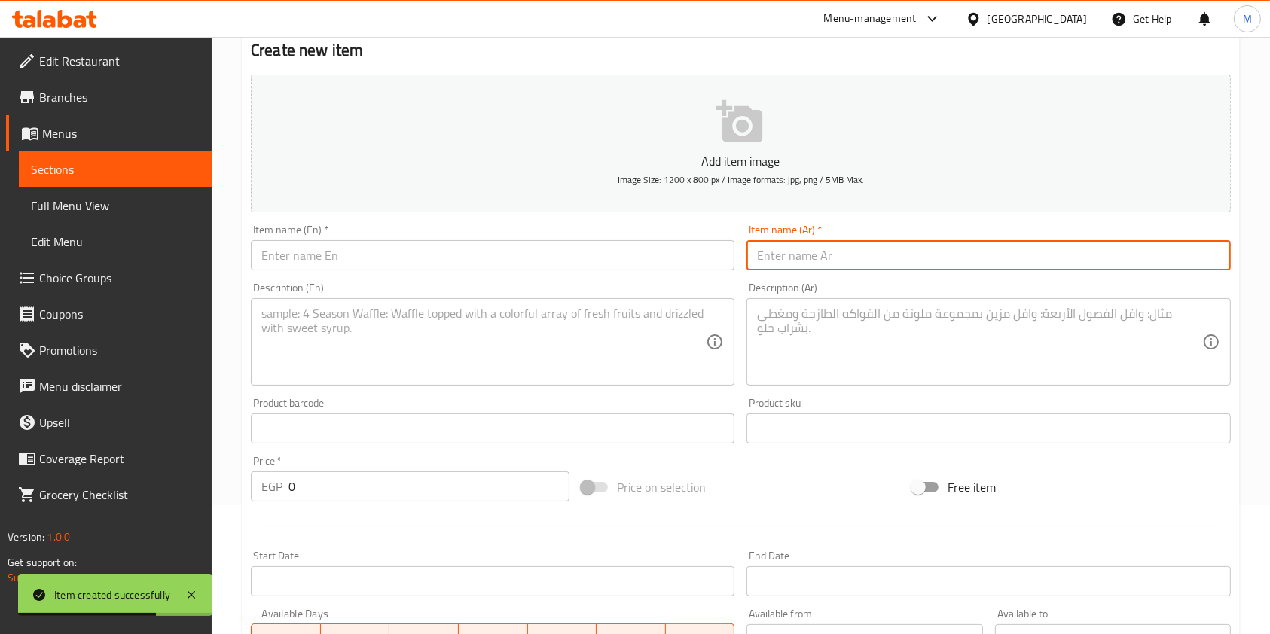
paste input "Single Burger Combo Box"
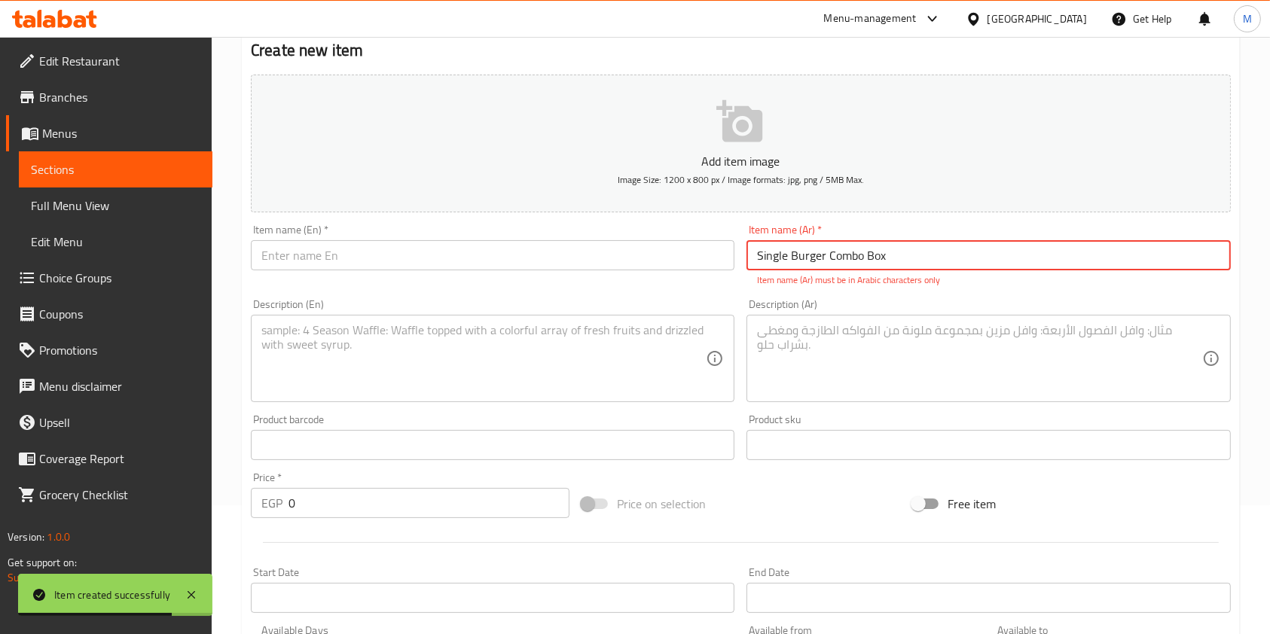
type input "Single Burger Combo Box"
click at [802, 347] on textarea at bounding box center [979, 359] width 444 height 72
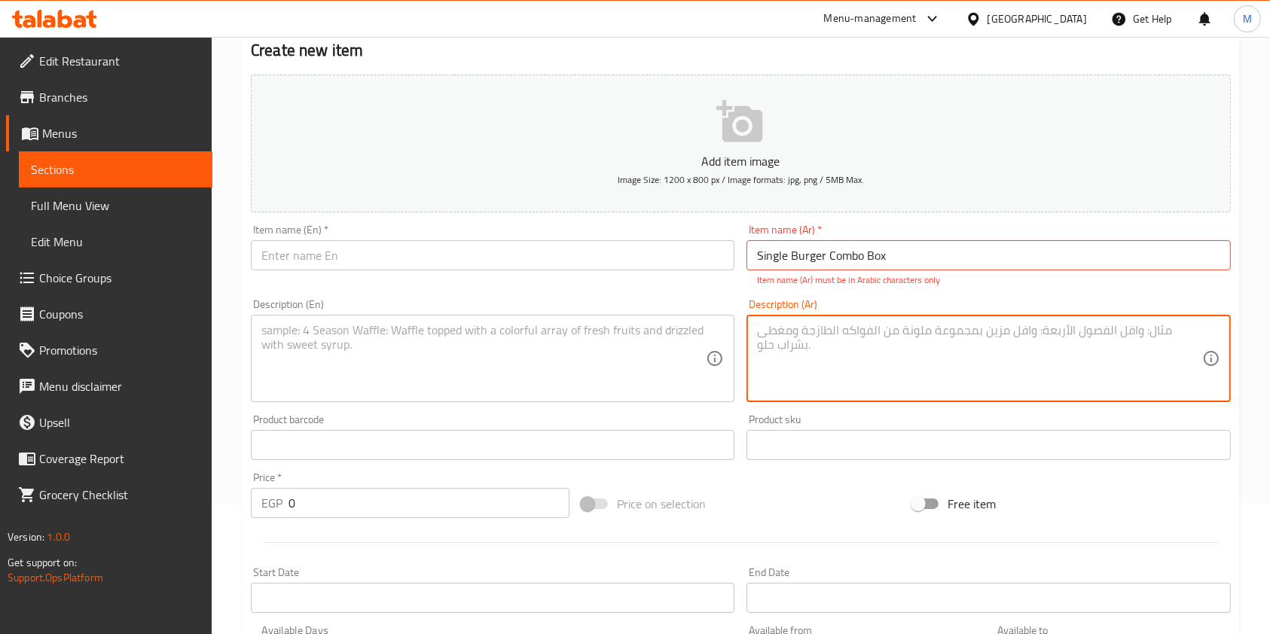
paste textarea "بوكس ساندوتش سينجل بيف برجر بلحم بلدي مع الفرايز والكولا"
type textarea "بوكس ساندوتش سينجل بيف برجر بلحم بلدي مع الفرايز والكولا"
click at [835, 256] on input "Single Burger Combo Box" at bounding box center [987, 255] width 483 height 30
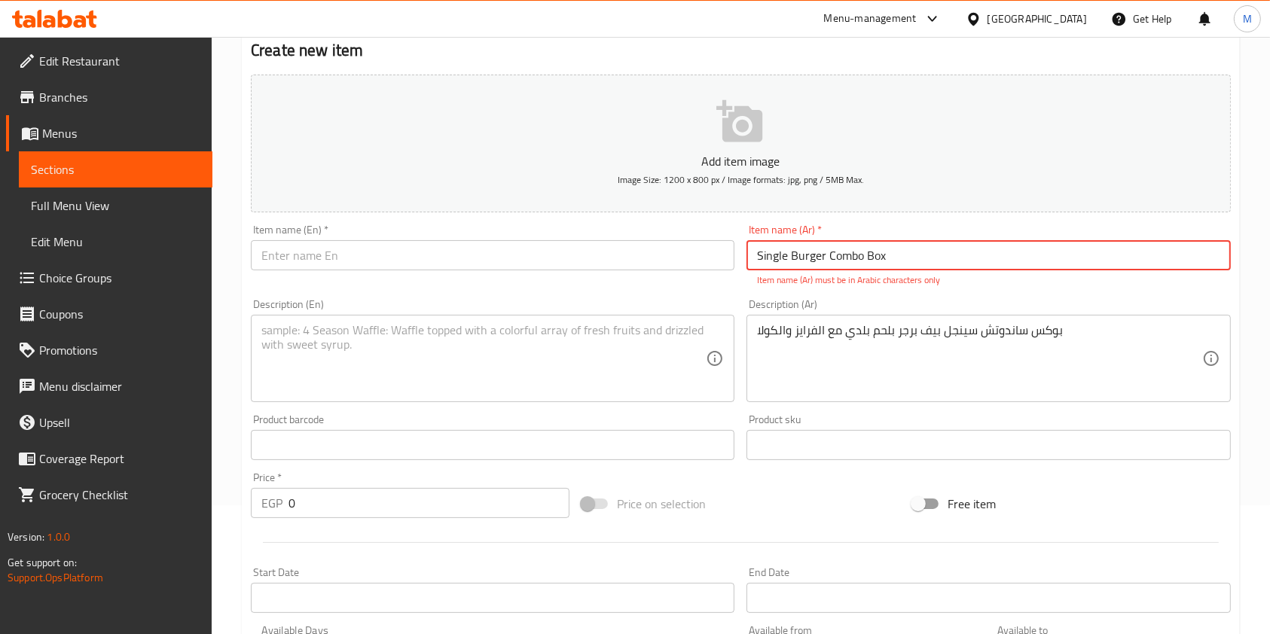
click at [835, 256] on input "Single Burger Combo Box" at bounding box center [987, 255] width 483 height 30
paste input "بوكس سينجل برجر كومبو"
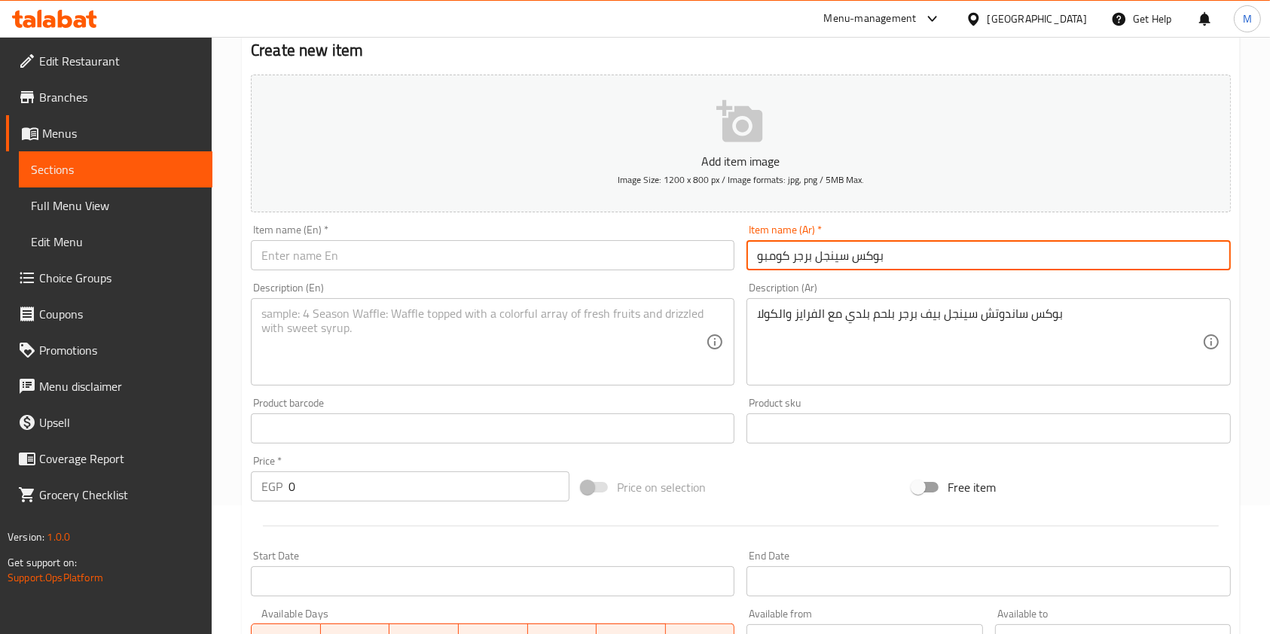
type input "بوكس سينجل برجر كومبو"
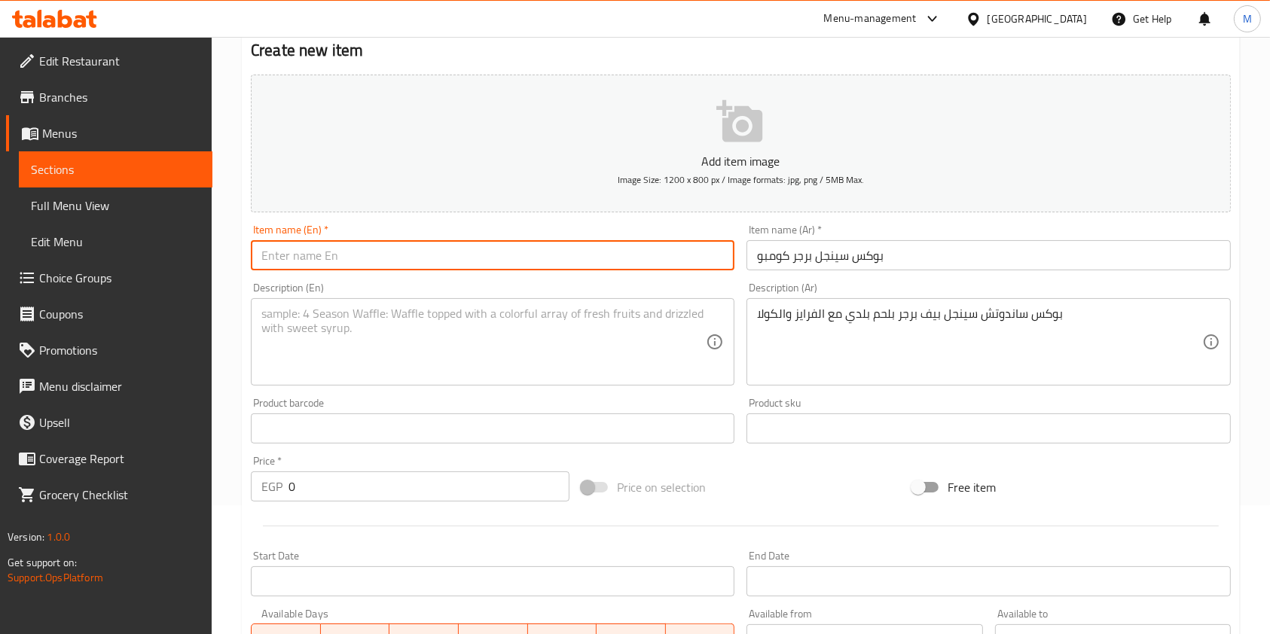
click at [487, 261] on input "text" at bounding box center [492, 255] width 483 height 30
paste input "Single Burger Combo Box"
type input "Single Burger Combo Box"
click at [439, 338] on textarea at bounding box center [483, 343] width 444 height 72
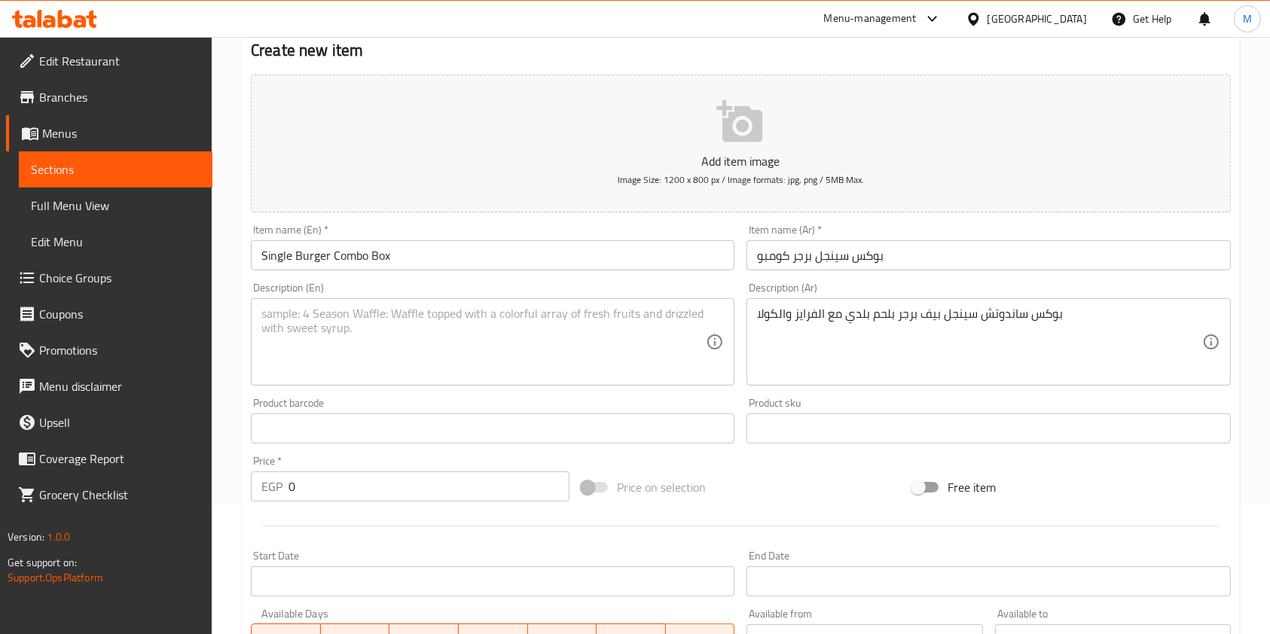
click at [300, 325] on textarea at bounding box center [483, 343] width 444 height 72
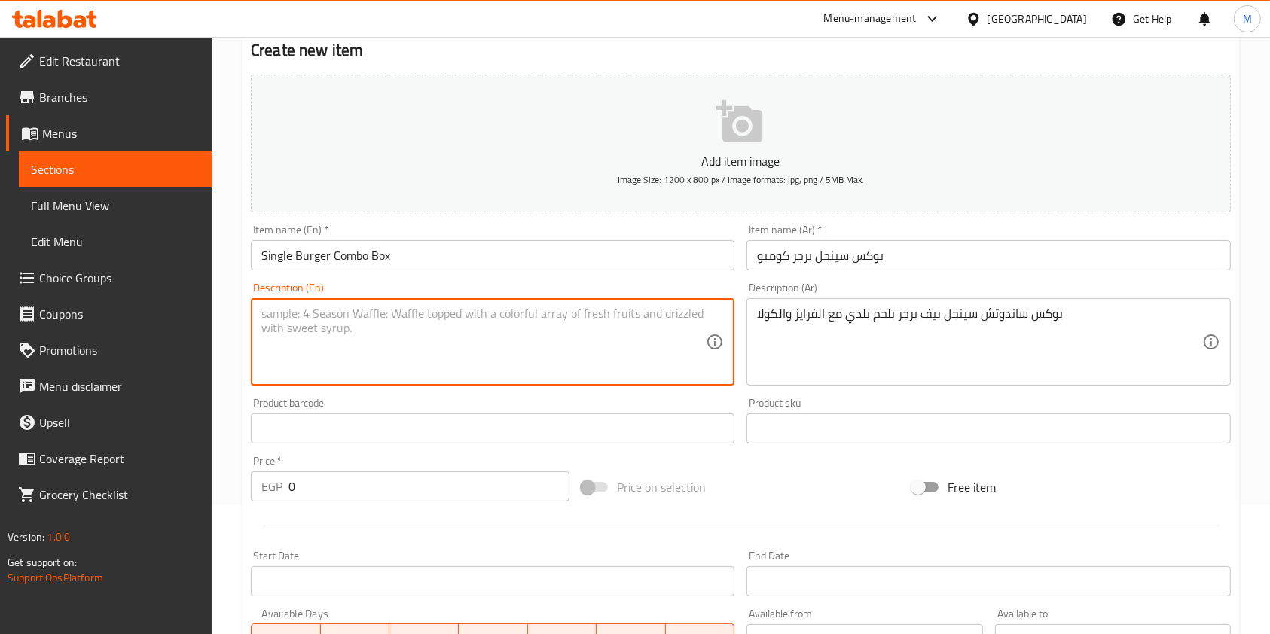
paste textarea "Single beef burger sandwich box with local beef, fries, and cola"
type textarea "Single beef burger sandwich box with local beef, fries, and cola"
click at [320, 487] on input "0" at bounding box center [428, 486] width 281 height 30
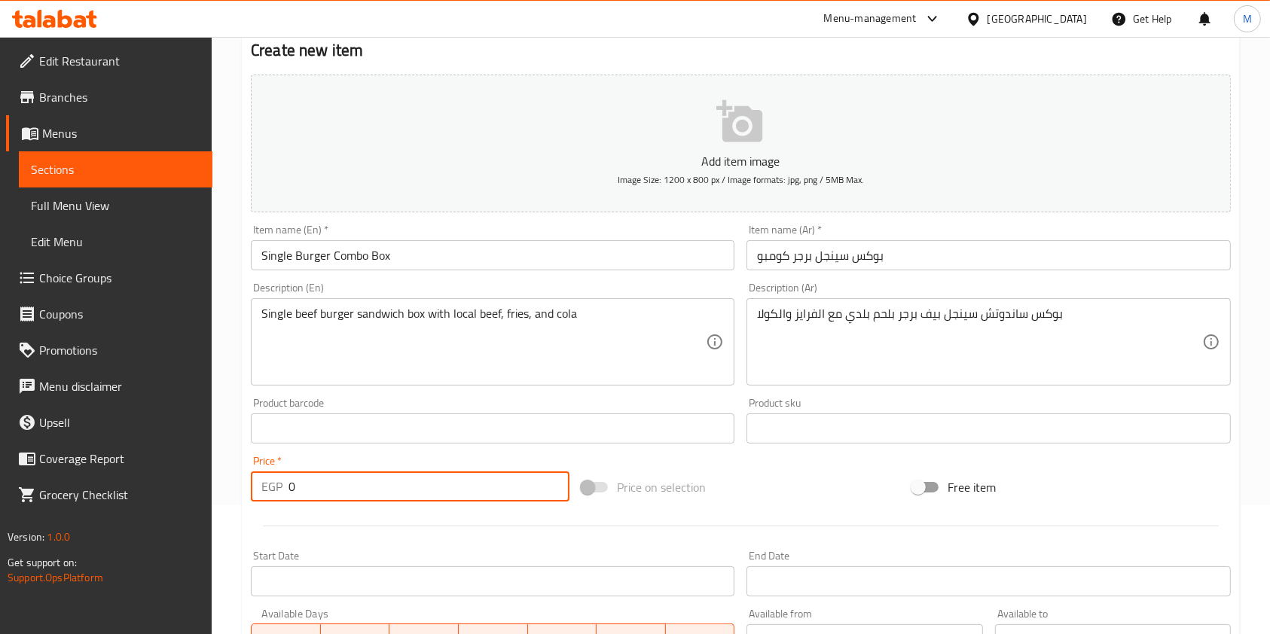
click at [320, 487] on input "0" at bounding box center [428, 486] width 281 height 30
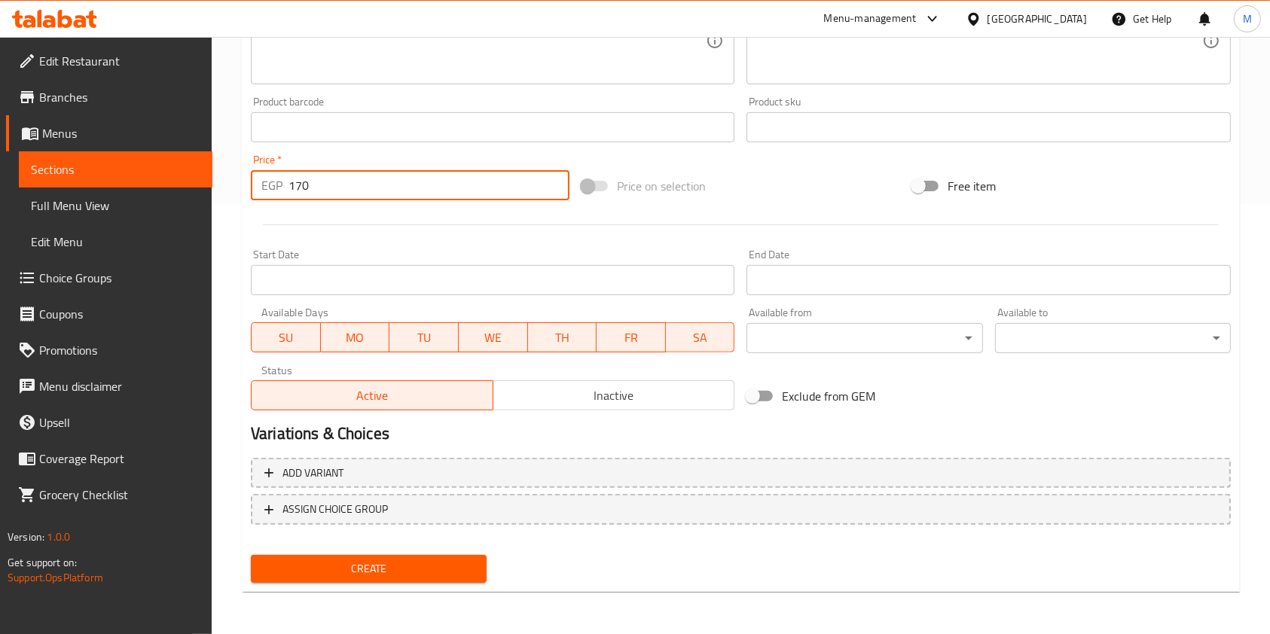
type input "170"
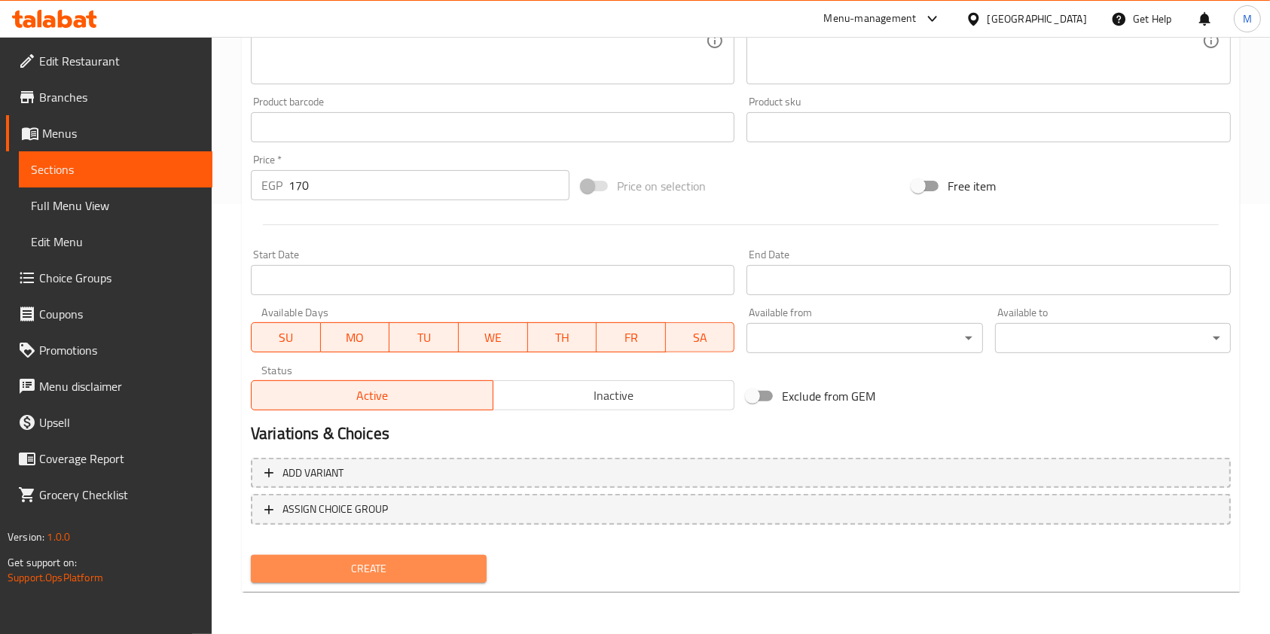
click at [476, 572] on button "Create" at bounding box center [369, 569] width 236 height 28
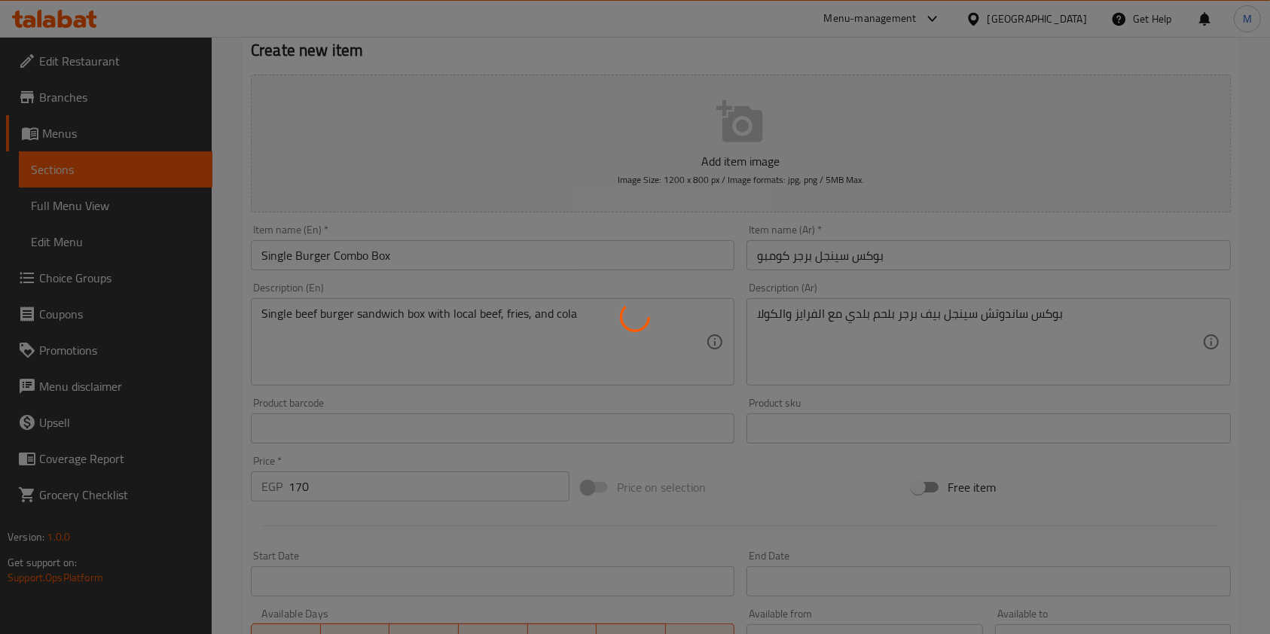
type input "0"
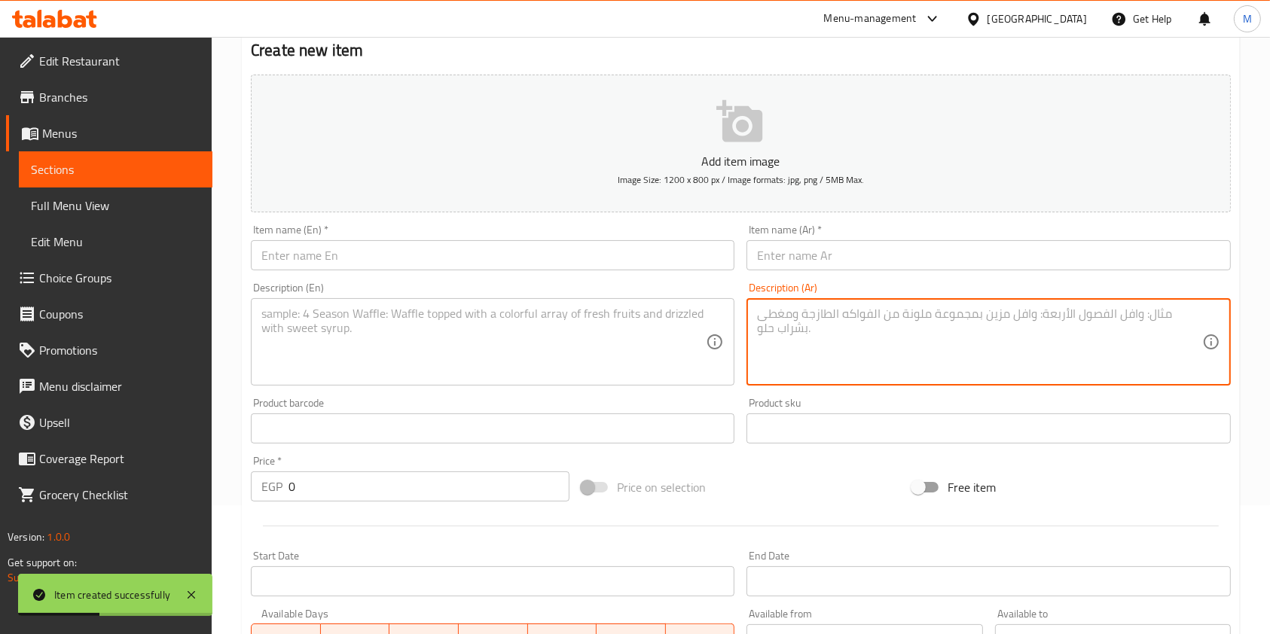
click at [833, 342] on textarea at bounding box center [979, 343] width 444 height 72
paste textarea "Single Turkish Chicken Sandwich Box with Fries and Coke"
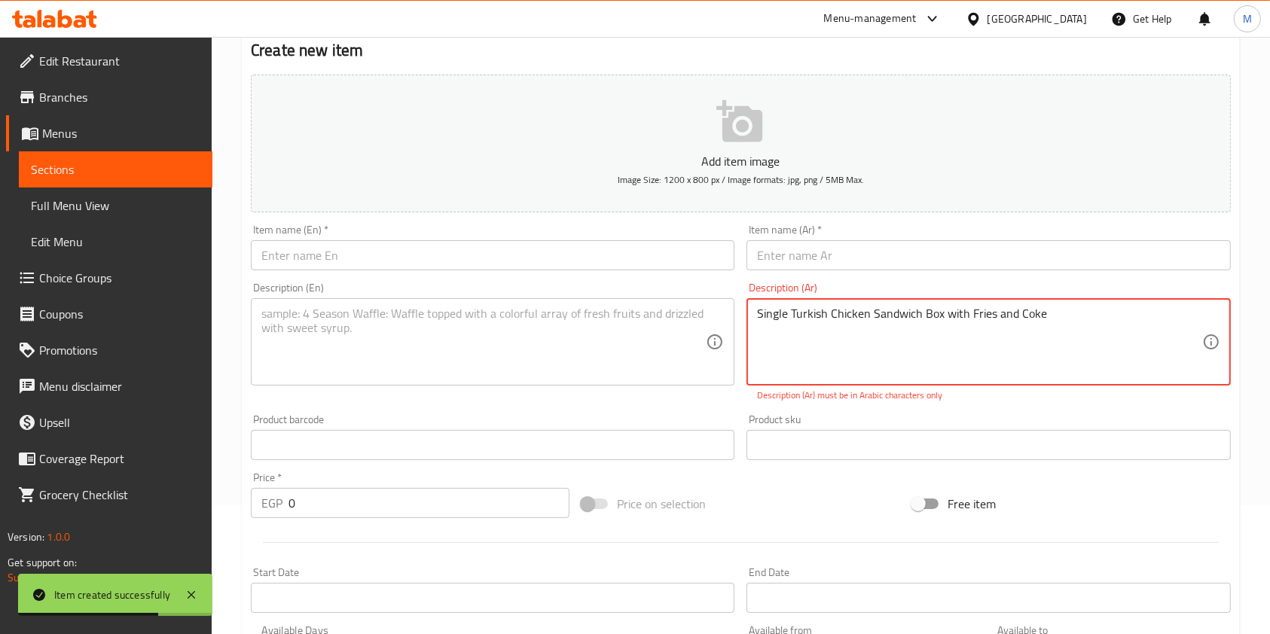
click at [807, 315] on textarea "Single Turkish Chicken Sandwich Box with Fries and Coke" at bounding box center [979, 343] width 444 height 72
paste textarea "بوكس ساندوتش سينجل تركي اتشيكين مع الفرايز والكولا"
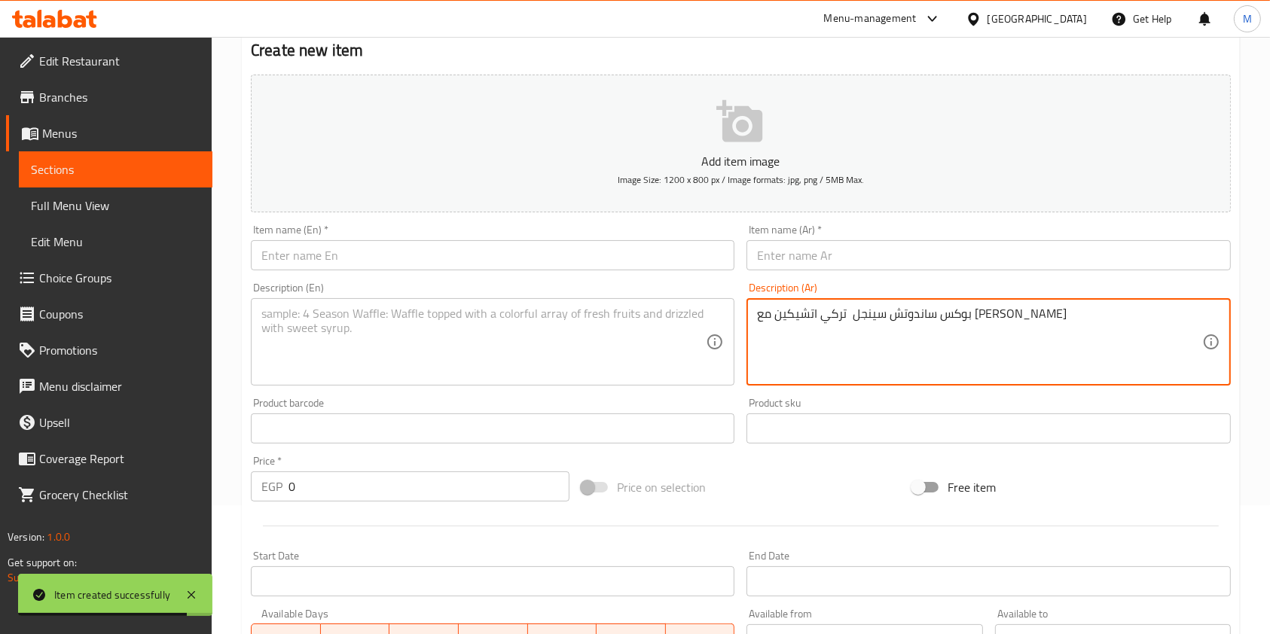
type textarea "بوكس ساندوتش سينجل تركي اتشيكين مع الفرايز والكولا"
click at [612, 319] on textarea at bounding box center [483, 343] width 444 height 72
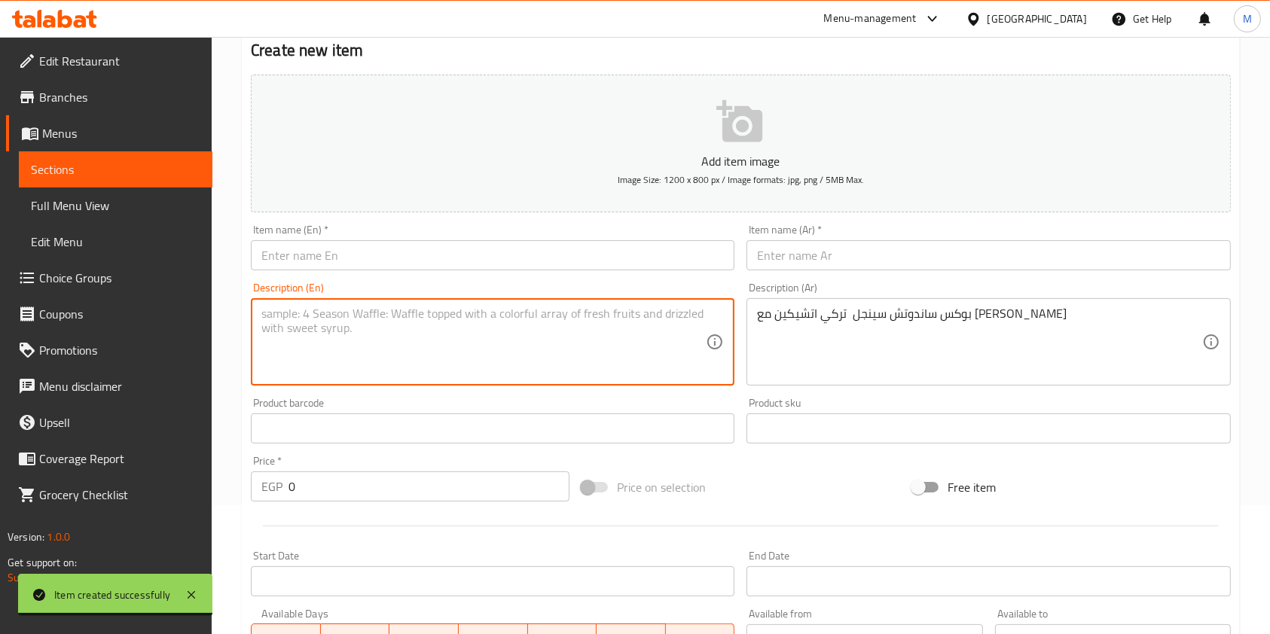
paste textarea "Single Turkish Chicken Sandwich Box with Fries and Coke"
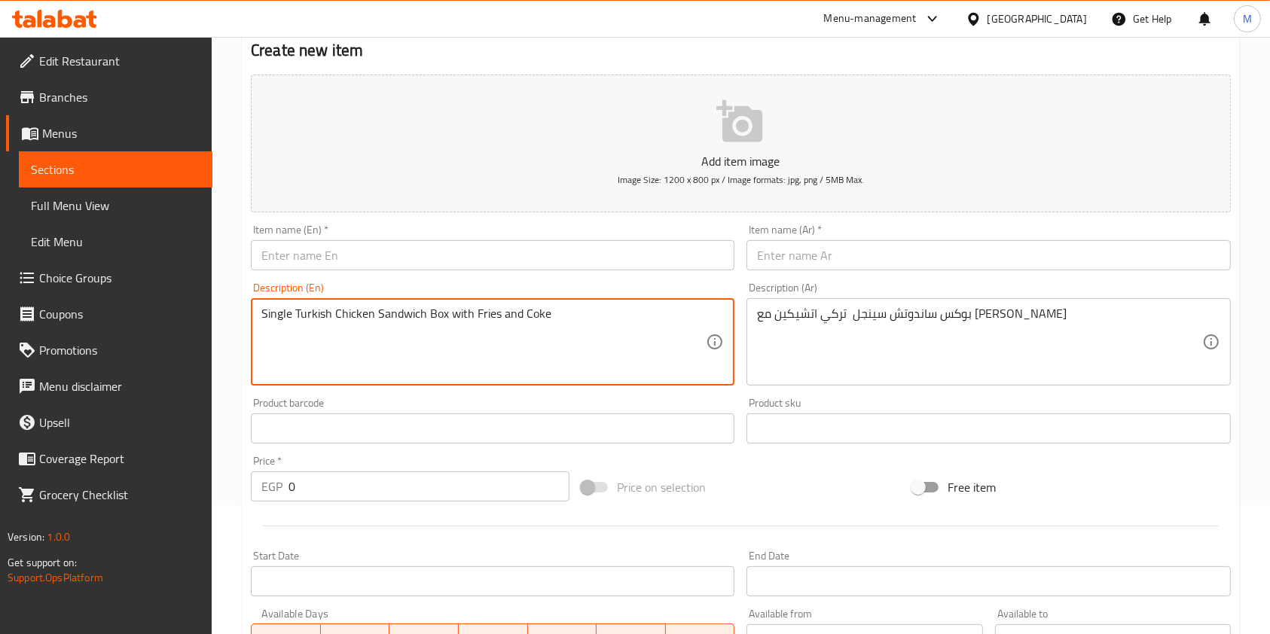
type textarea "Single Turkish Chicken Sandwich Box with Fries and Coke"
click at [646, 249] on input "text" at bounding box center [492, 255] width 483 height 30
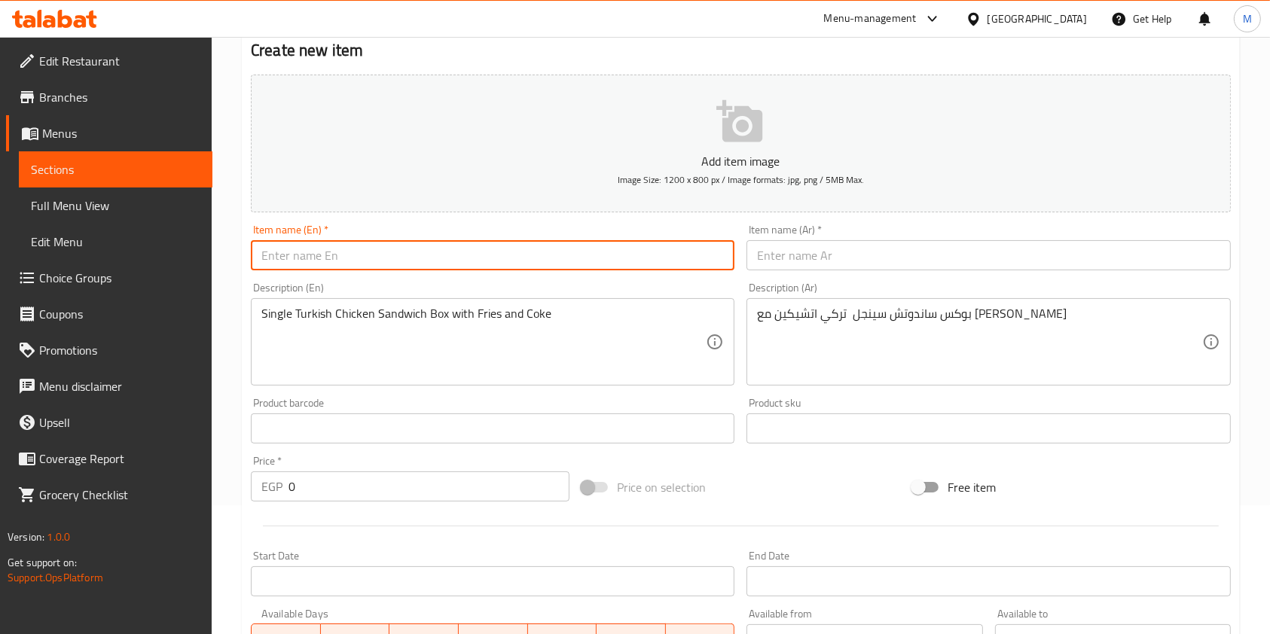
paste input "Turkish Chicken Combo Box"
type input "Turkish Chicken Combo Box"
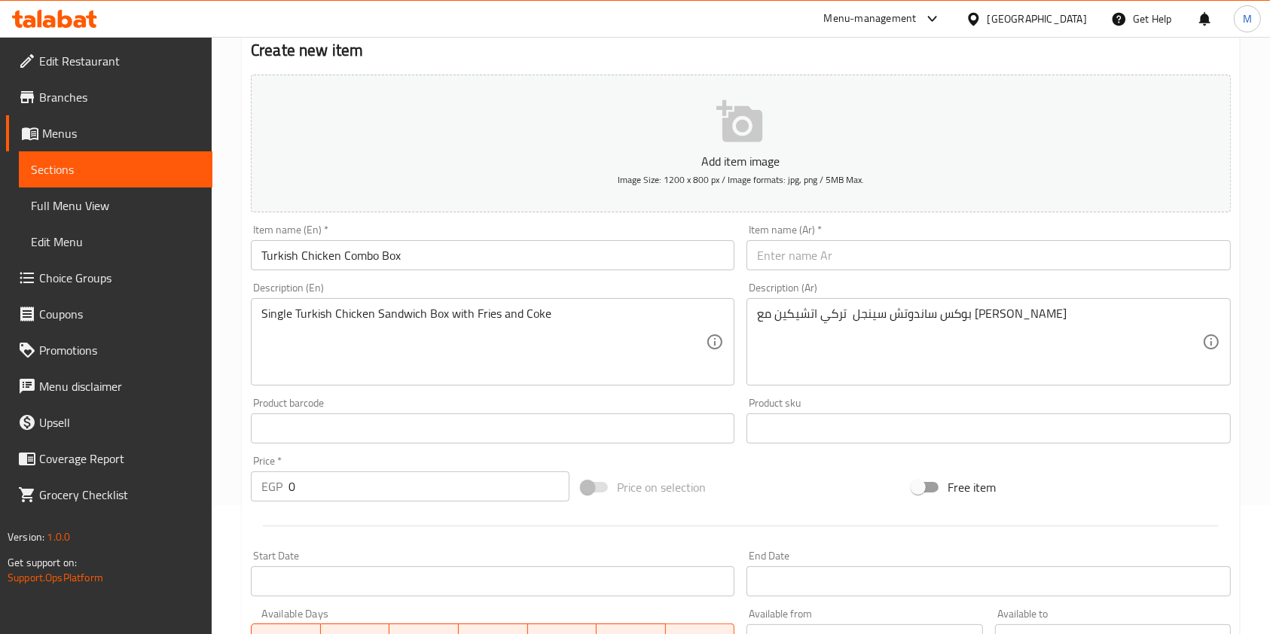
click at [940, 274] on div "Item name (Ar)   * Item name (Ar) *" at bounding box center [988, 247] width 496 height 58
click at [923, 257] on input "text" at bounding box center [987, 255] width 483 height 30
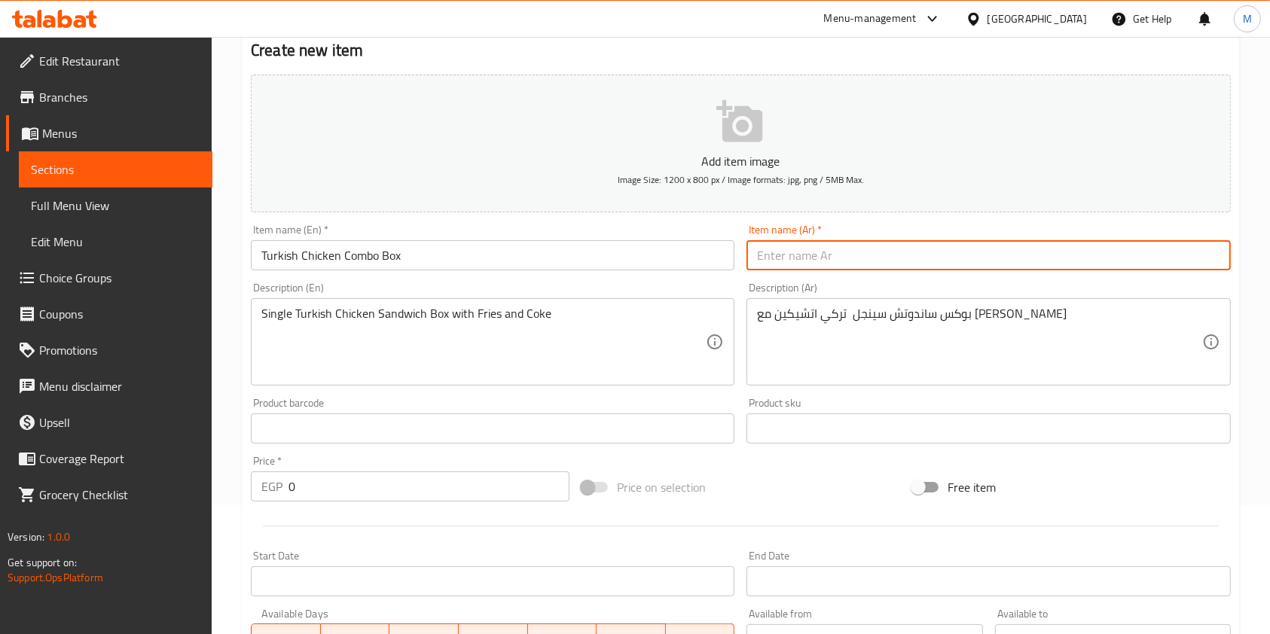
paste input "بوكس تركي اتشيكين كومبو"
type input "بوكس تركي اتشيكين كومبو"
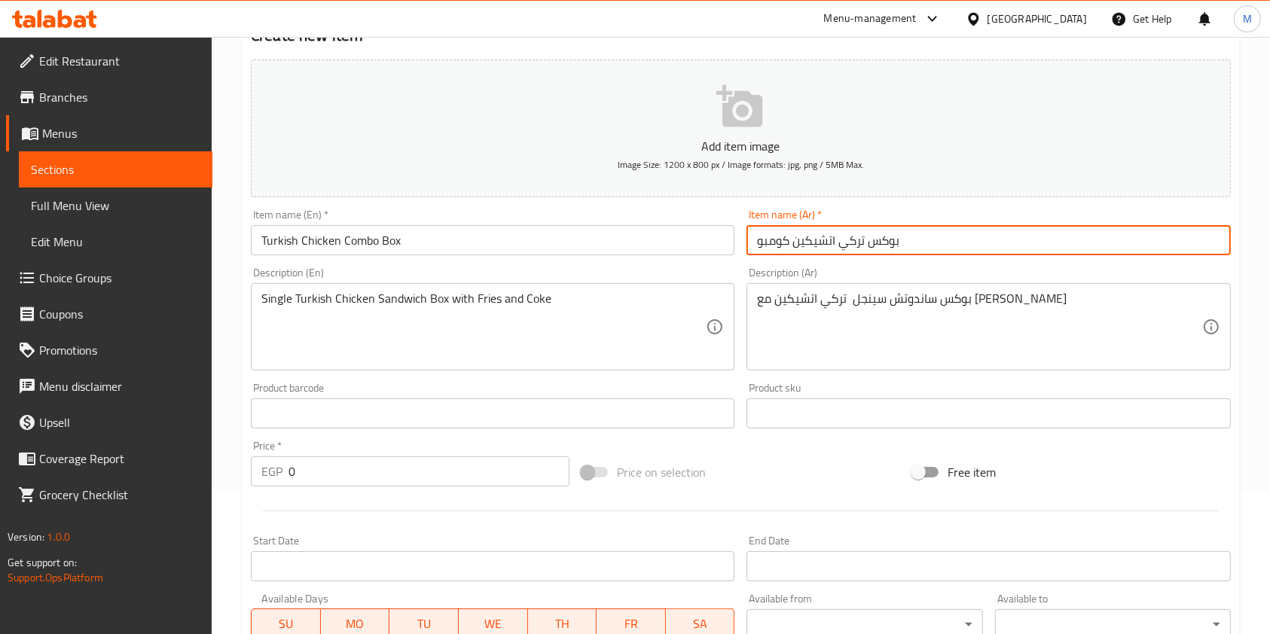
scroll to position [330, 0]
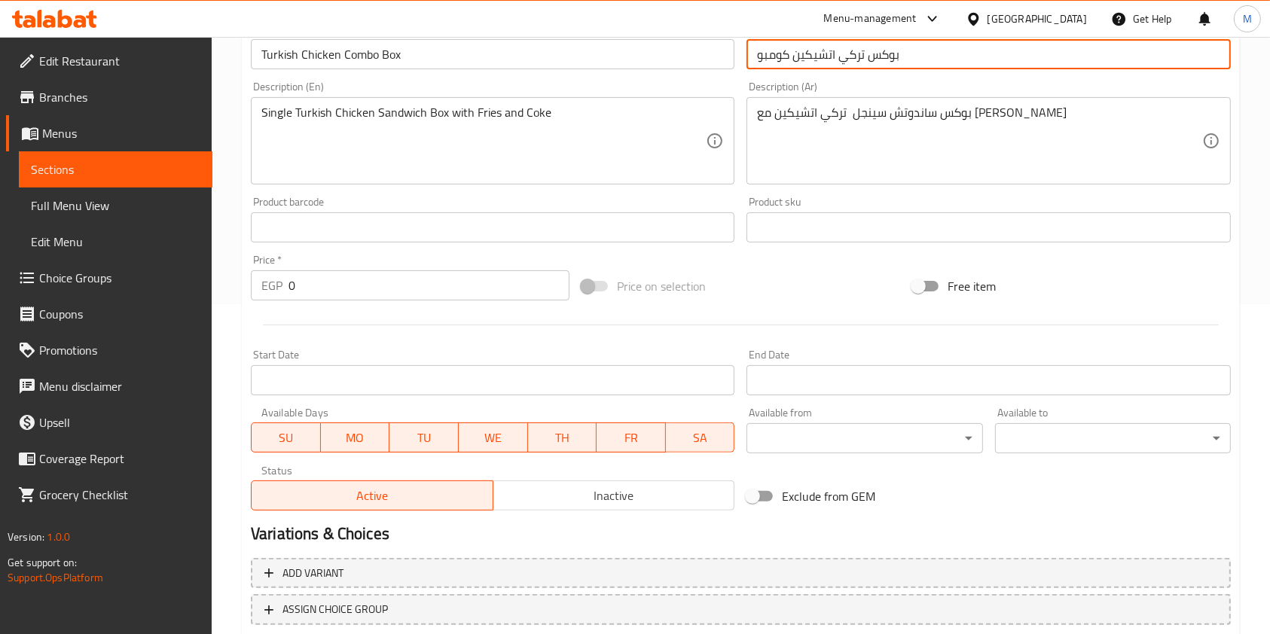
click at [340, 270] on input "0" at bounding box center [428, 285] width 281 height 30
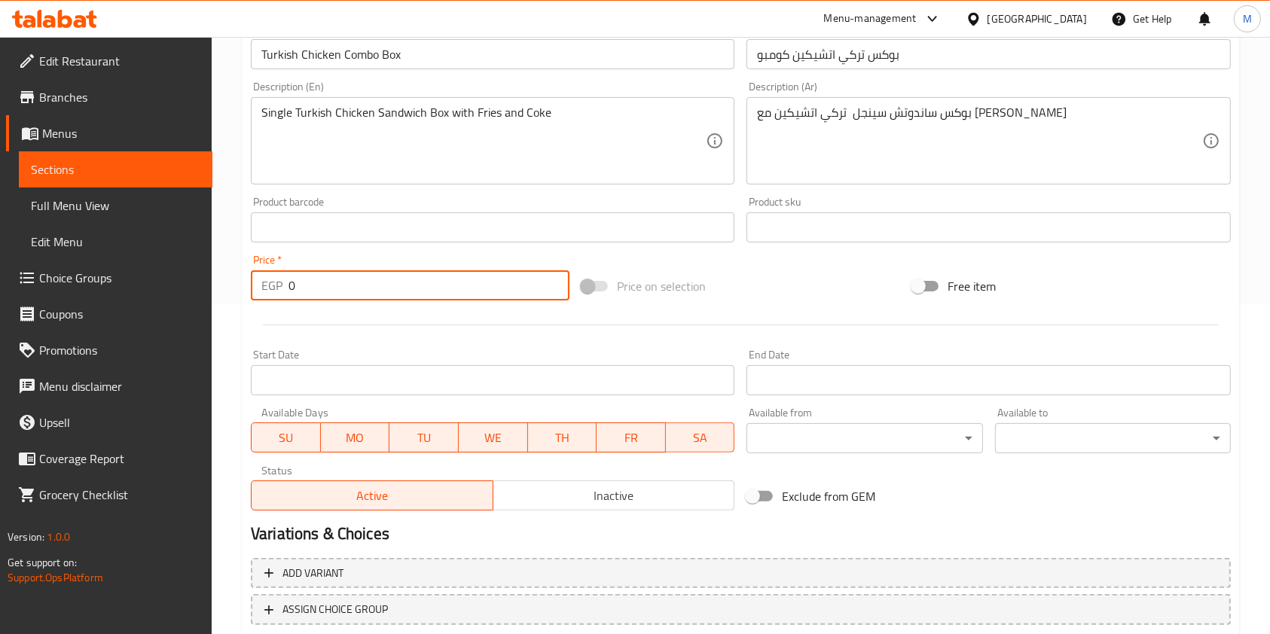
click at [343, 268] on div "Price   * EGP 0 Price *" at bounding box center [410, 278] width 319 height 46
click at [343, 270] on div "Price   * EGP 0 Price *" at bounding box center [410, 278] width 319 height 46
click at [337, 282] on input "0" at bounding box center [428, 285] width 281 height 30
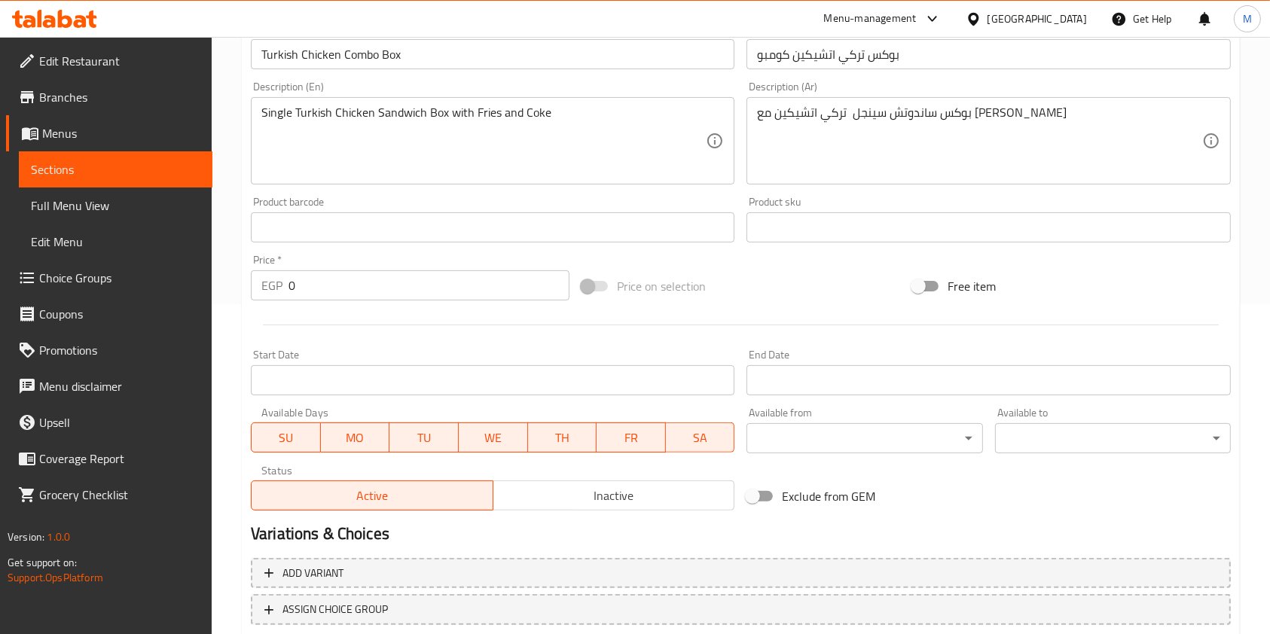
click at [337, 282] on input "0" at bounding box center [428, 285] width 281 height 30
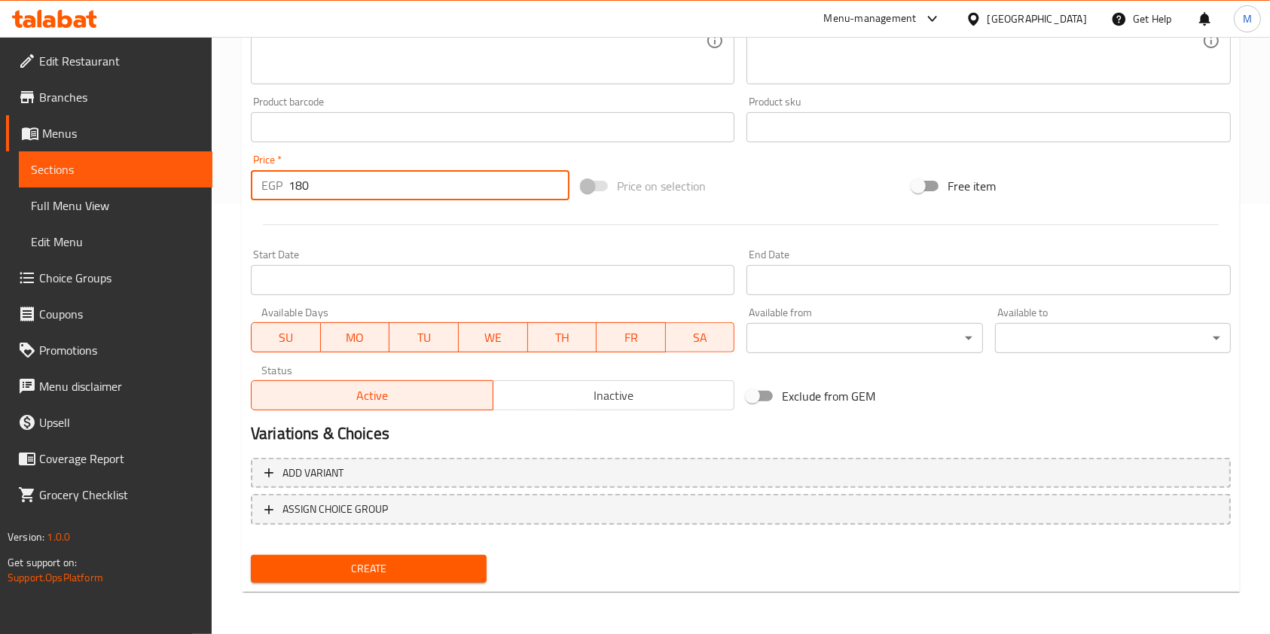
type input "180"
click at [472, 572] on span "Create" at bounding box center [369, 569] width 212 height 19
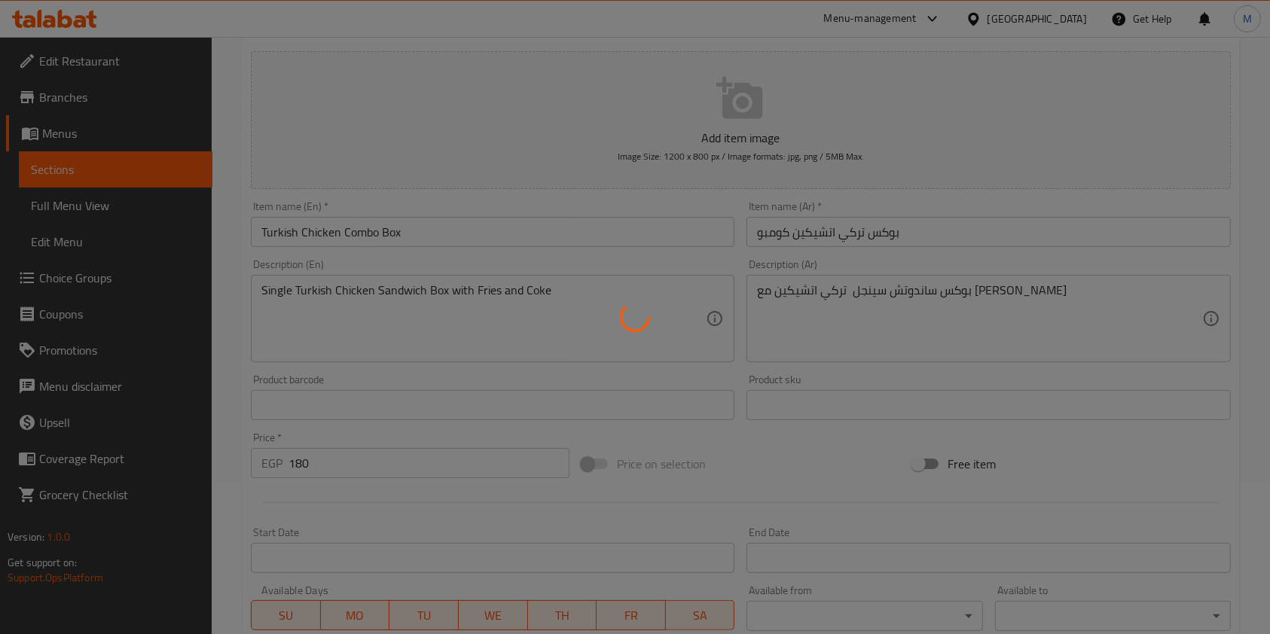
scroll to position [29, 0]
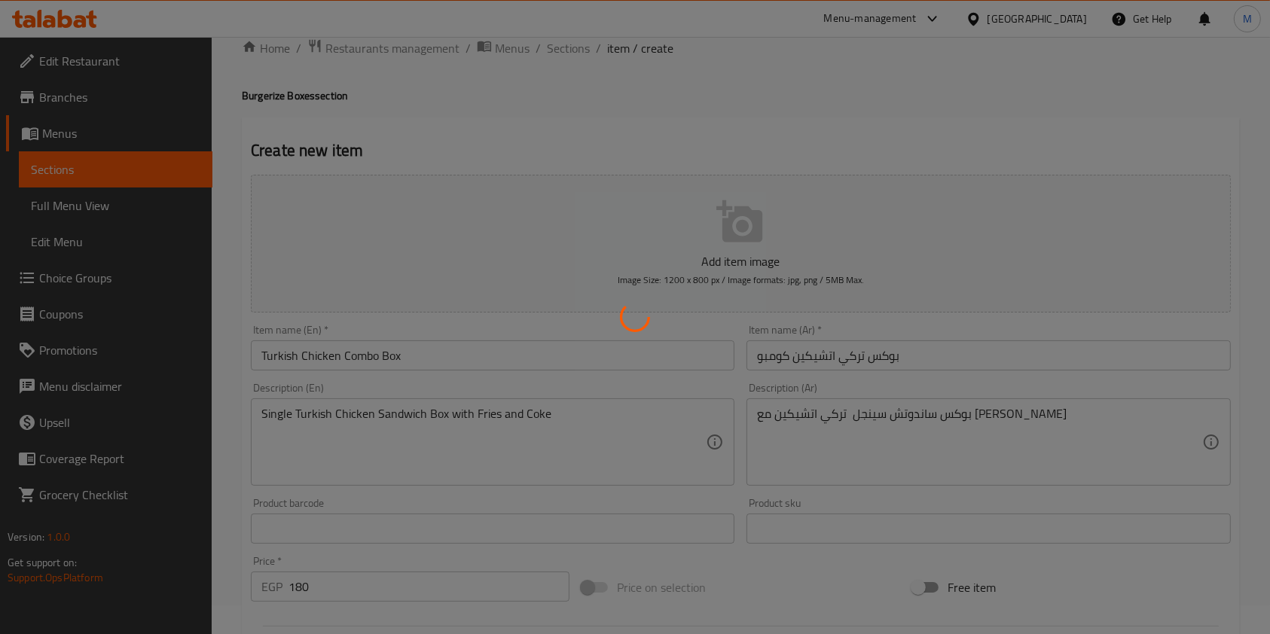
type input "0"
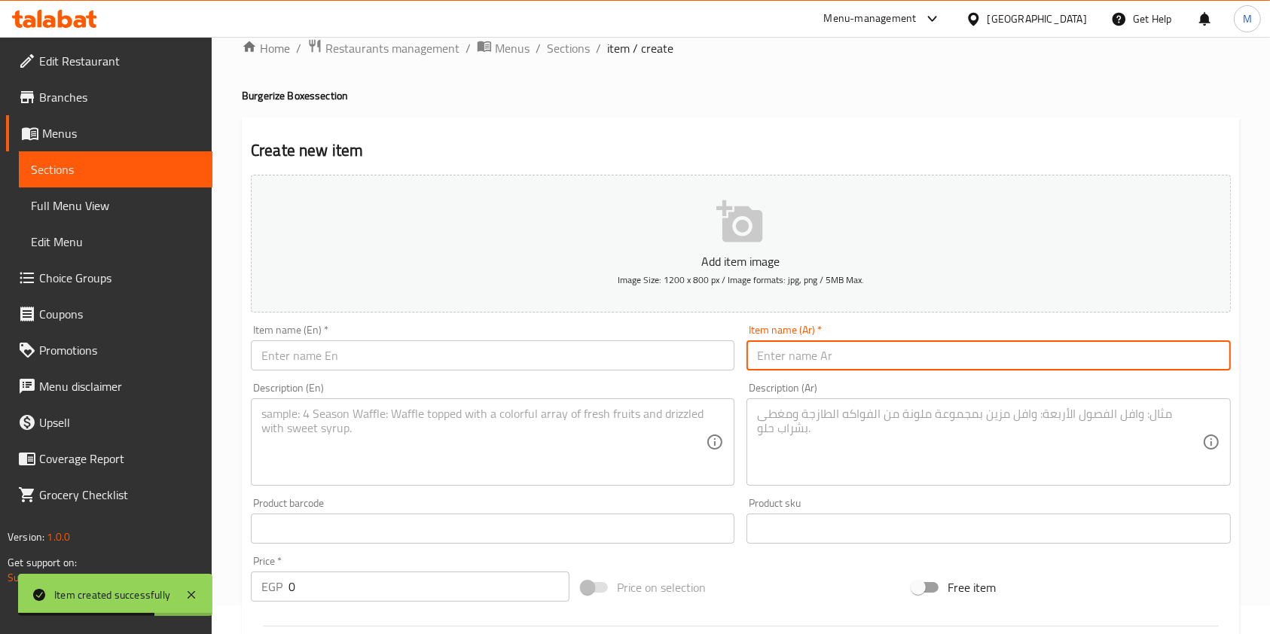
click at [905, 346] on input "text" at bounding box center [987, 355] width 483 height 30
paste input "بوكس دابل اسماش برجر كومبو"
type input "بوكس دابل اسماش برجر كومبو"
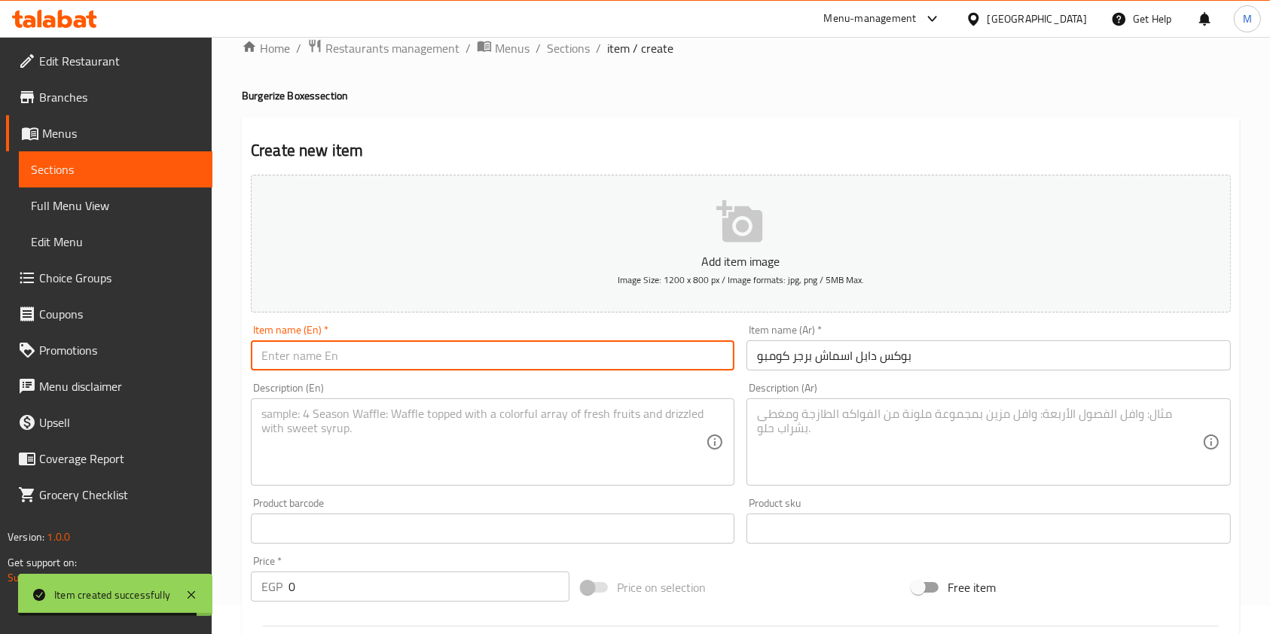
click at [663, 346] on input "text" at bounding box center [492, 355] width 483 height 30
paste input "Double Smash Burger Combo Box"
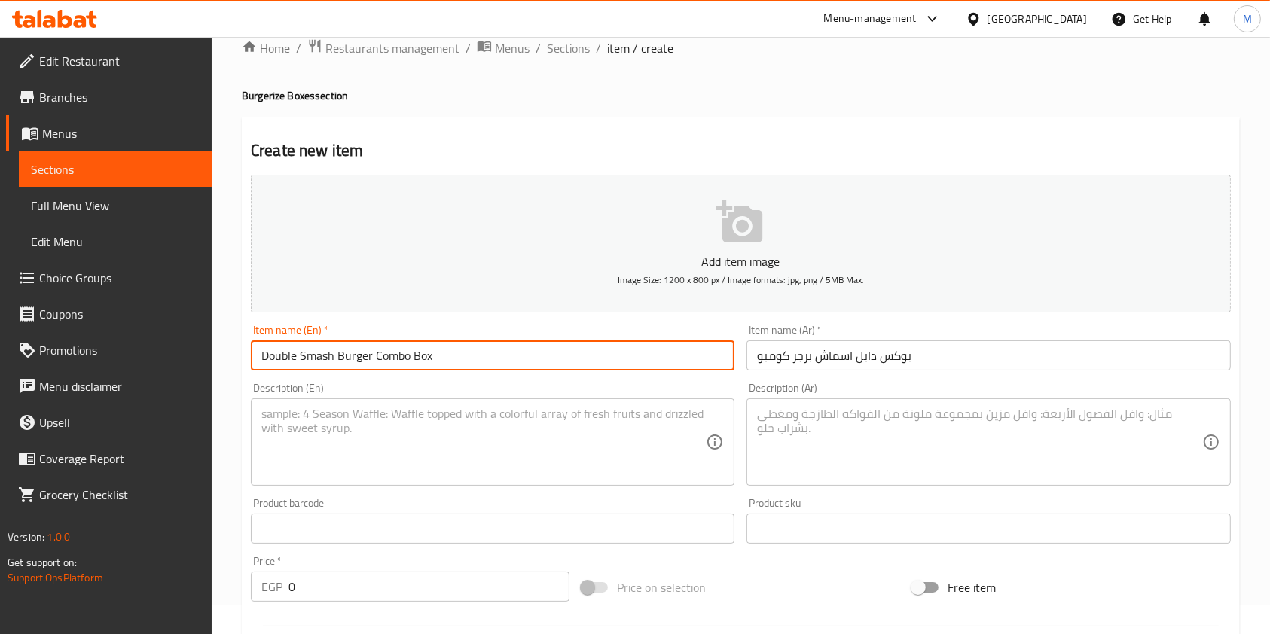
type input "Double Smash Burger Combo Box"
click at [288, 404] on div "Description (En)" at bounding box center [492, 441] width 483 height 87
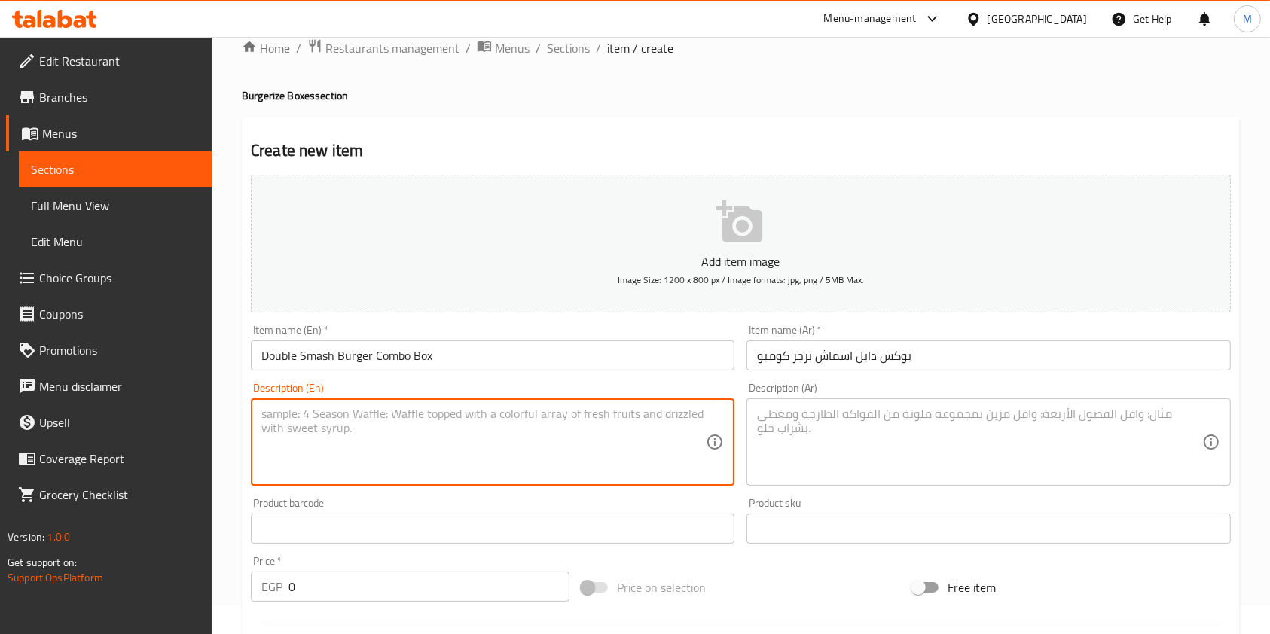
paste textarea "A double smash burger sandwich box with local beef, fries, and cola."
type textarea "A double smash burger sandwich box with local beef, fries, and cola."
click at [805, 450] on textarea at bounding box center [979, 443] width 444 height 72
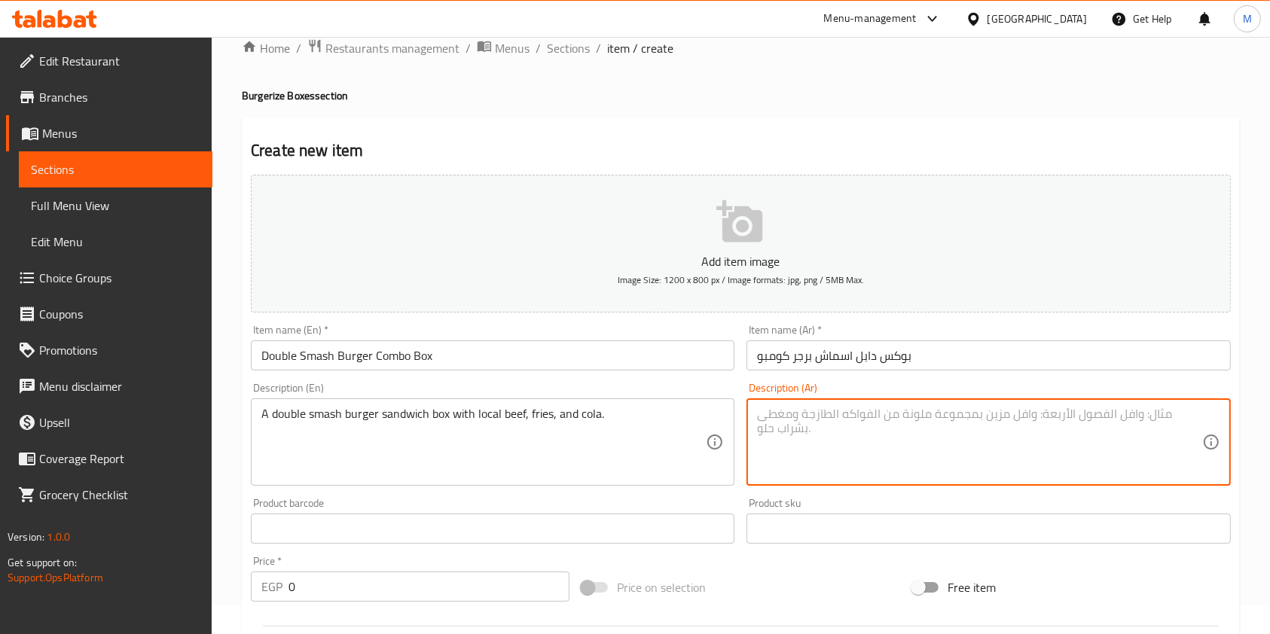
paste textarea "بوكس ساندوتش دابل اسماش برجر بلحم بلدي مع الفرايز والكولا"
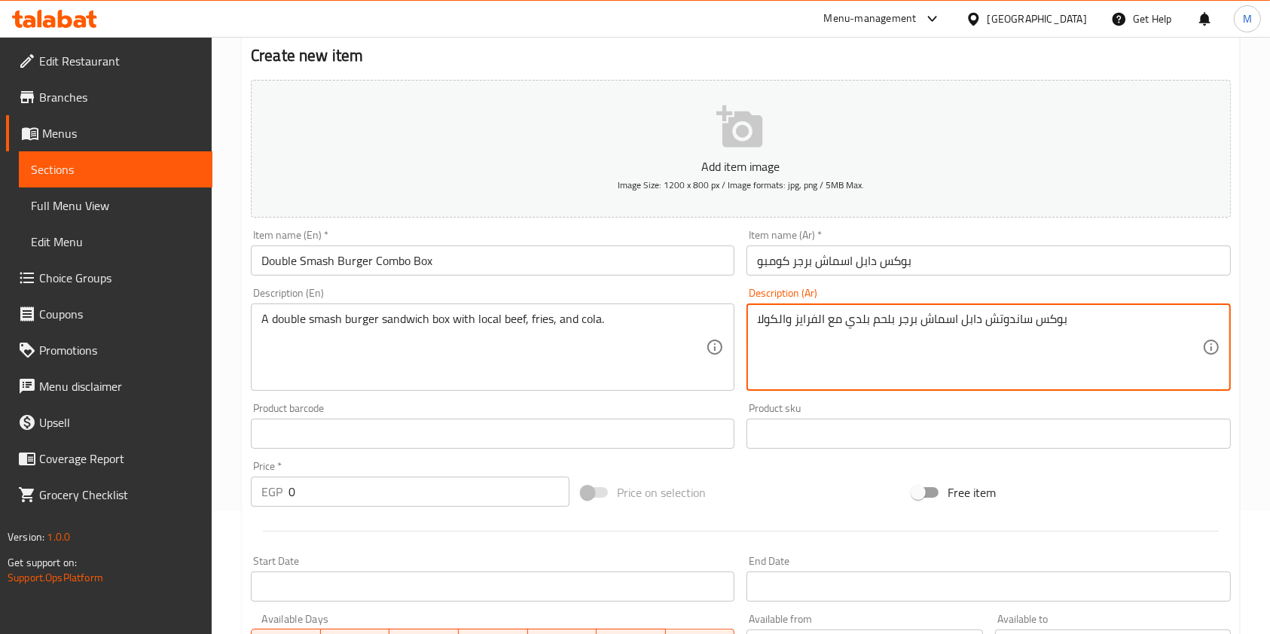
scroll to position [229, 0]
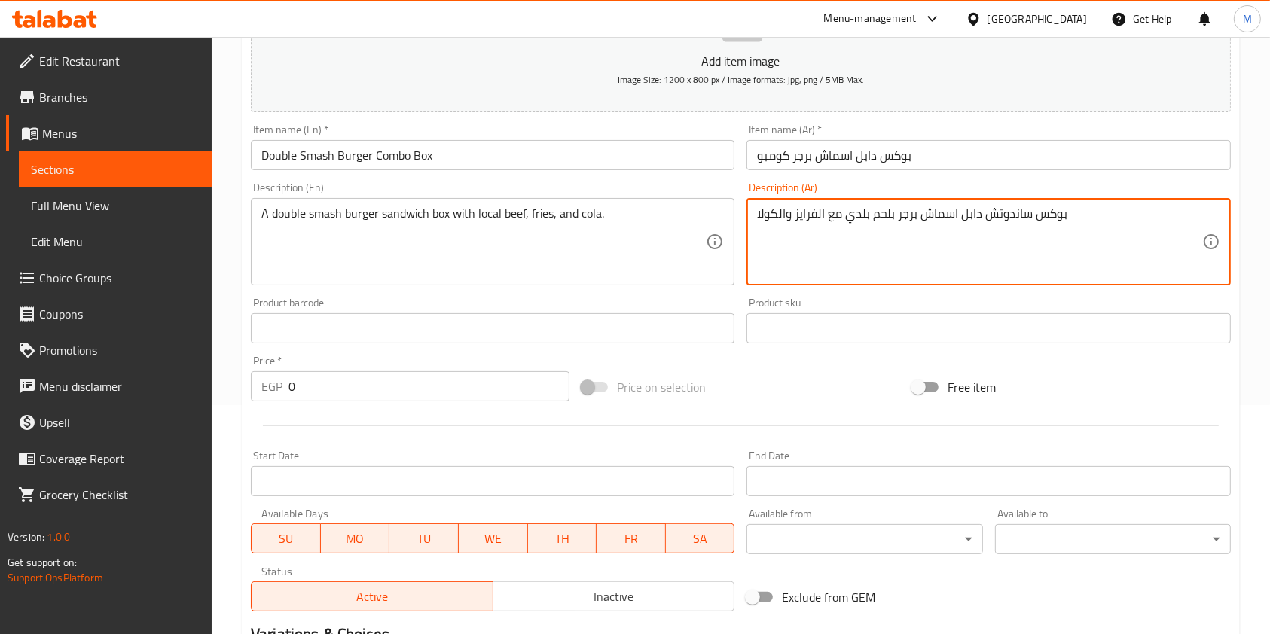
type textarea "بوكس ساندوتش دابل اسماش برجر بلحم بلدي مع الفرايز والكولا"
click at [325, 376] on input "0" at bounding box center [428, 386] width 281 height 30
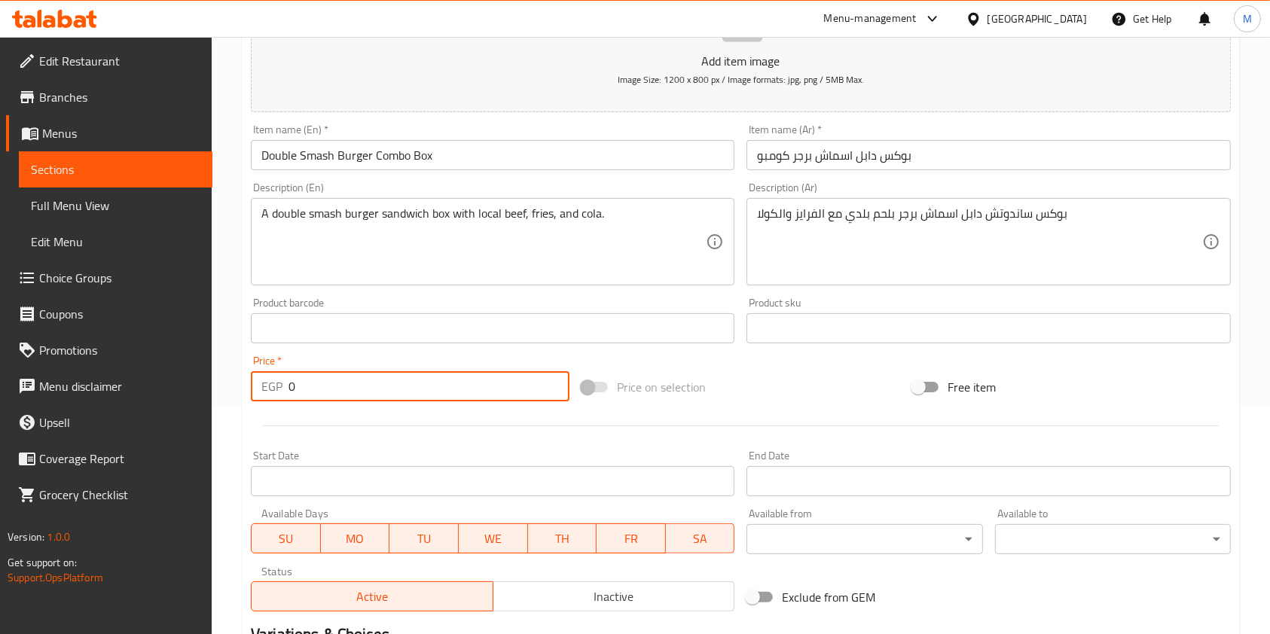
click at [325, 376] on input "0" at bounding box center [428, 386] width 281 height 30
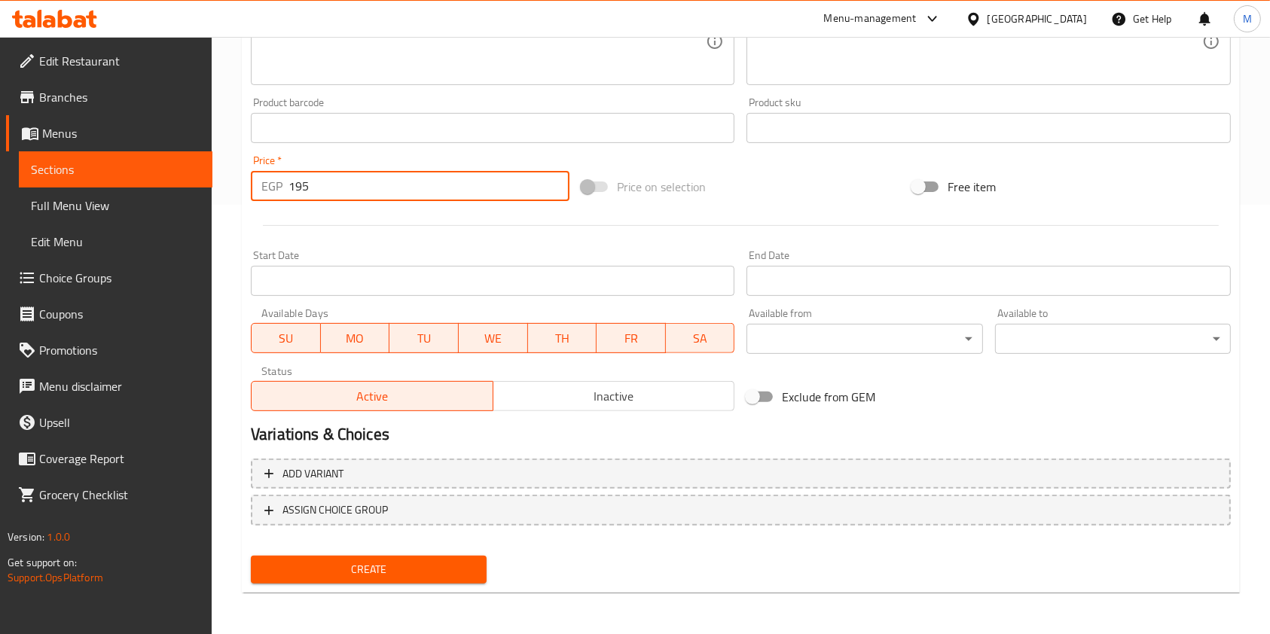
scroll to position [430, 0]
type input "195"
click at [472, 554] on div "Create" at bounding box center [369, 569] width 248 height 40
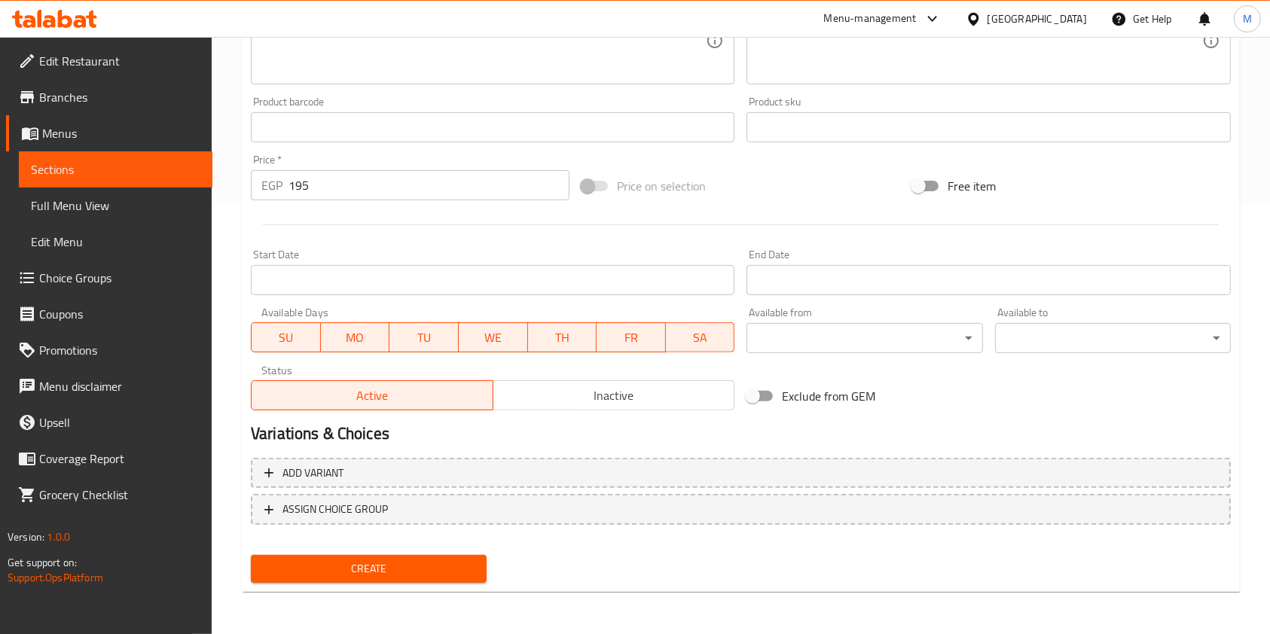
click at [462, 563] on span "Create" at bounding box center [369, 569] width 212 height 19
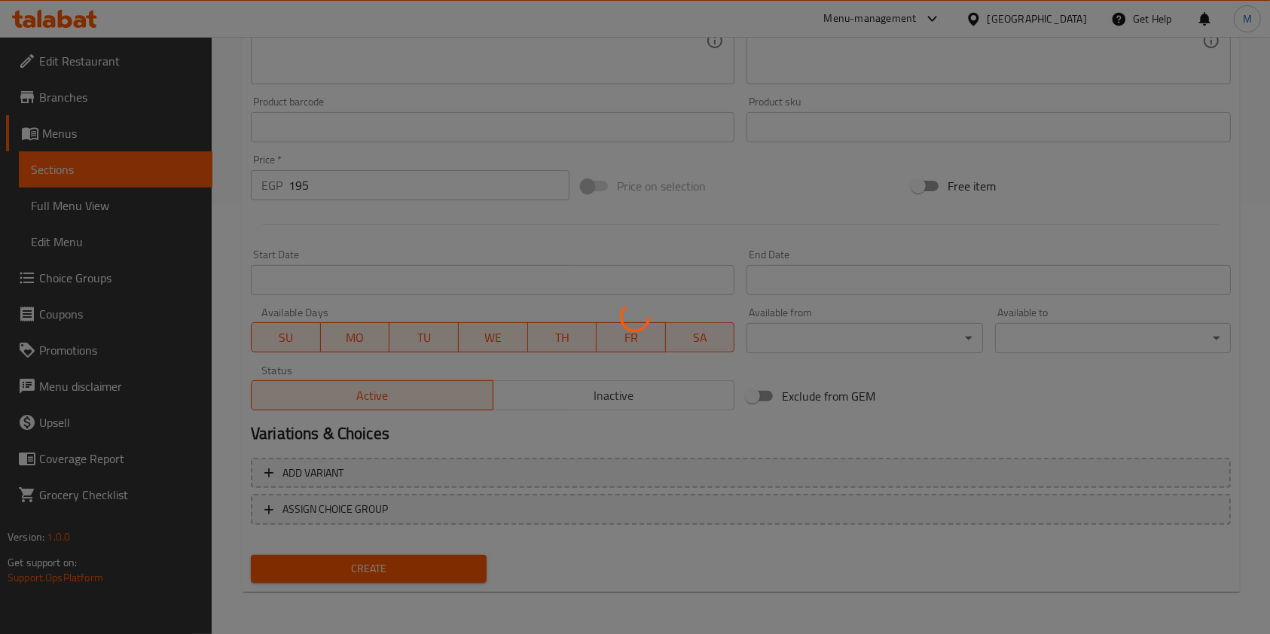
type input "0"
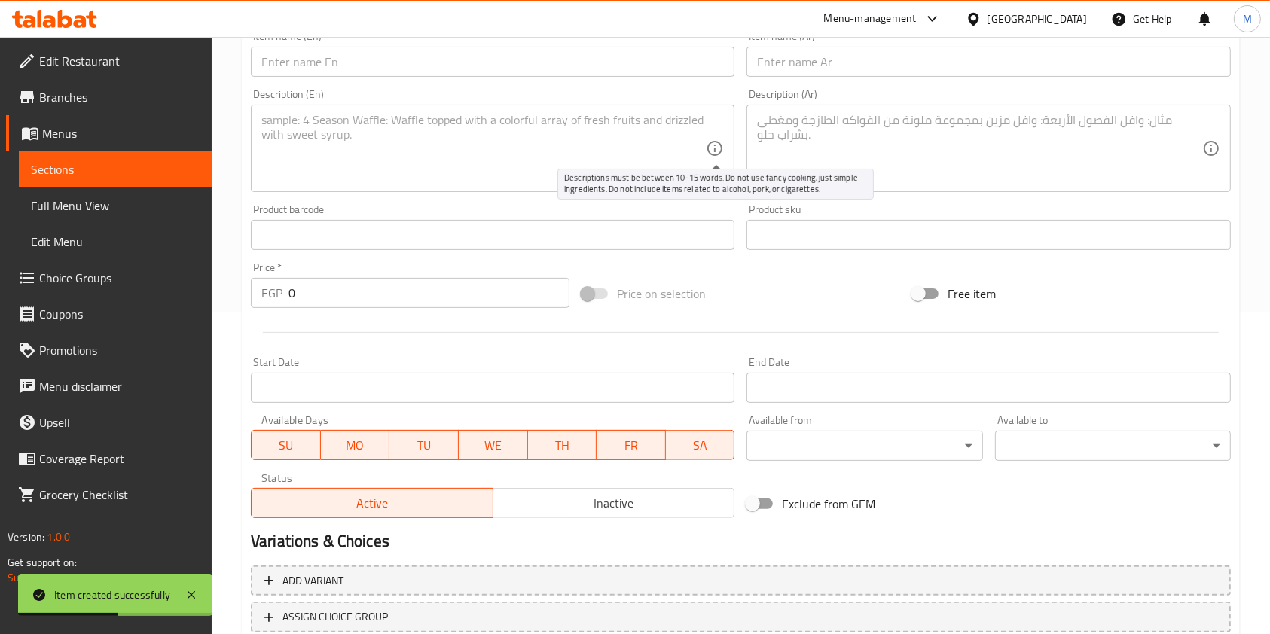
scroll to position [229, 0]
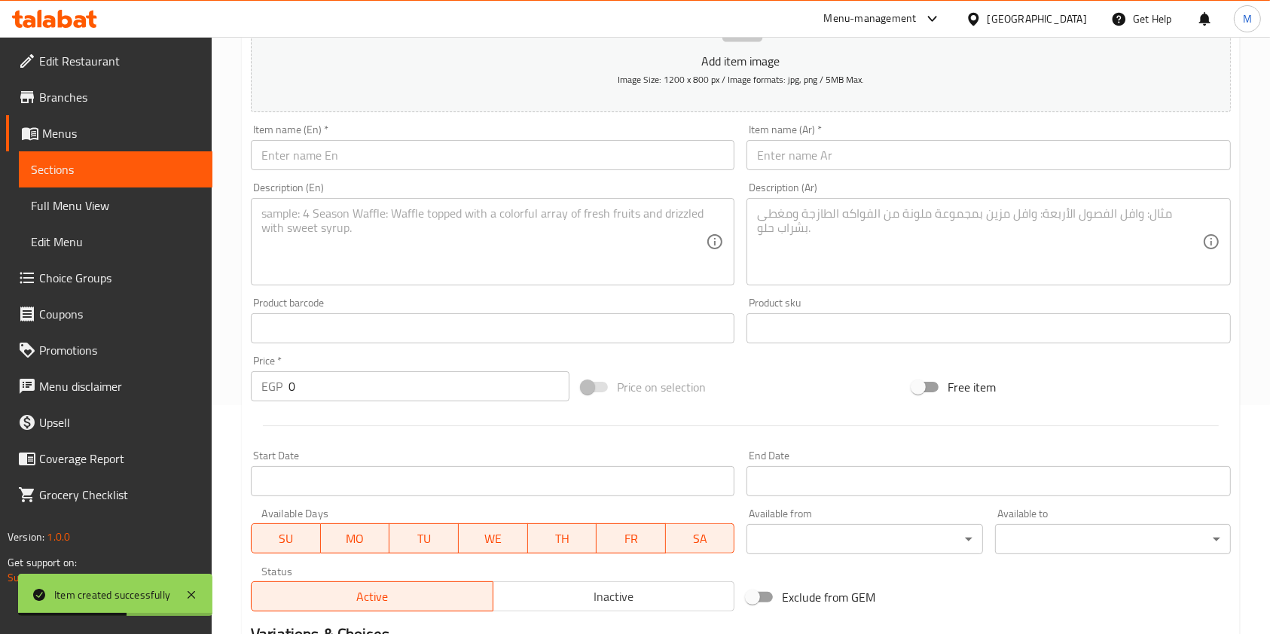
click at [838, 158] on input "text" at bounding box center [987, 155] width 483 height 30
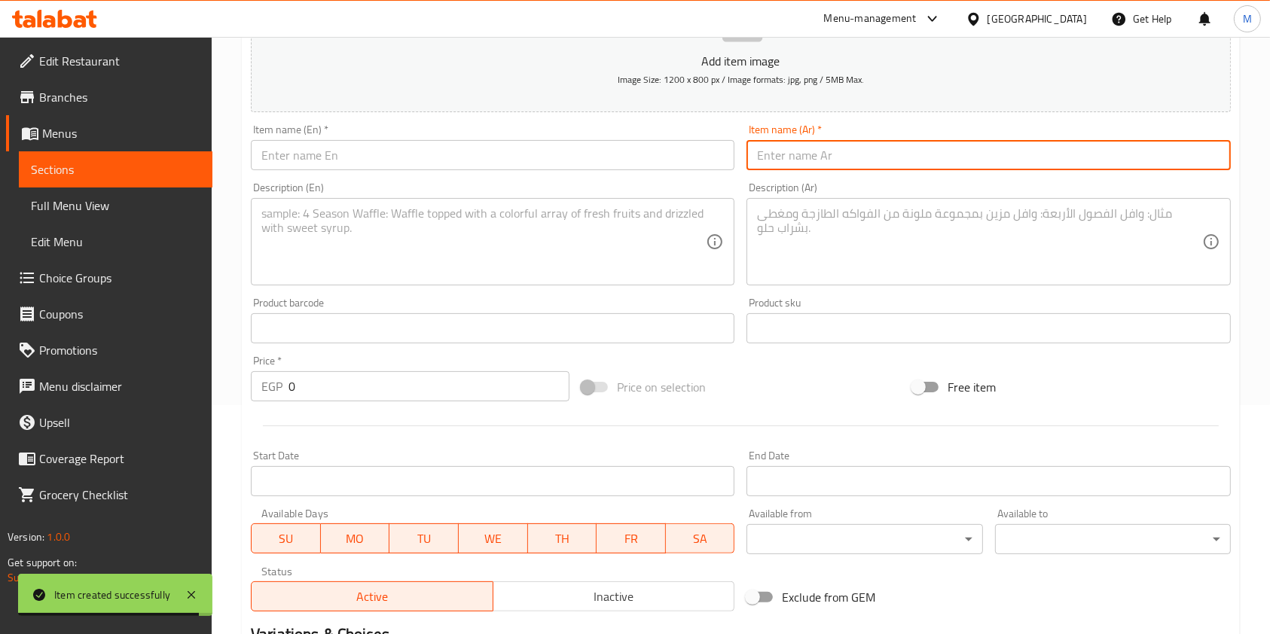
paste input "بوكس تريبل كريمي مشروم اسماش كومبو"
type input "بوكس تريبل كريمي مشروم اسماش كومبو"
click at [793, 244] on textarea at bounding box center [979, 242] width 444 height 72
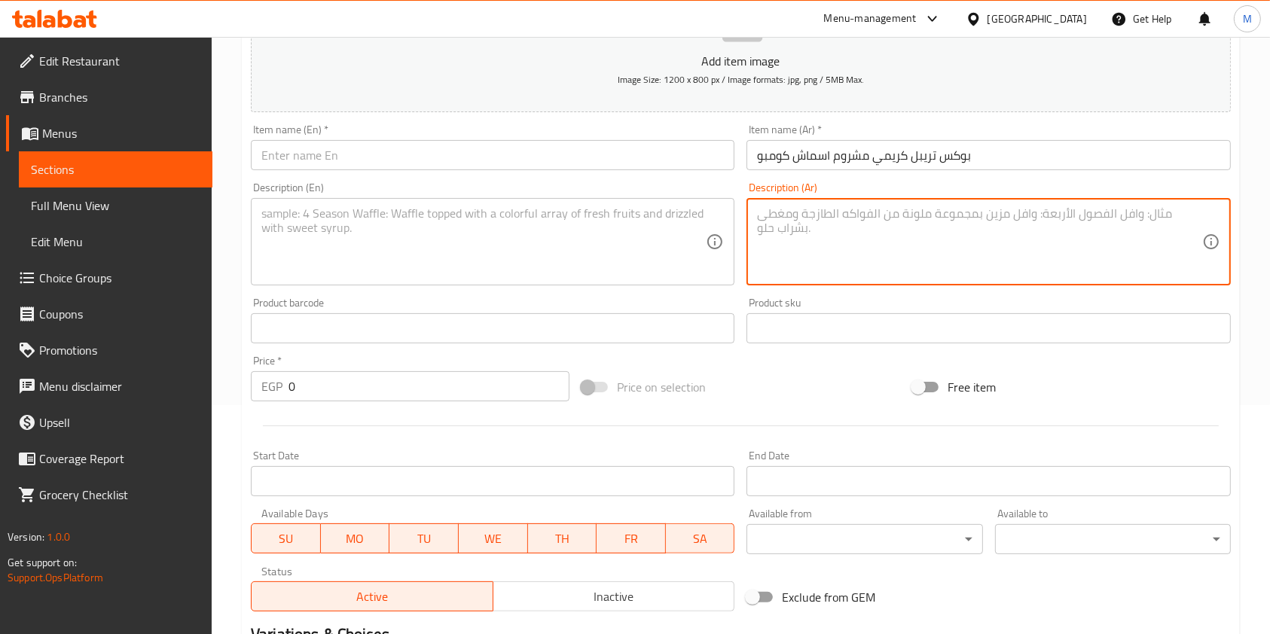
paste textarea "بوكس تريبل كريمي مشروم اسماش بلحم بلدي مع الفرايز والكولا"
type textarea "بوكس تريبل كريمي مشروم اسماش بلحم بلدي مع الفرايز والكولا"
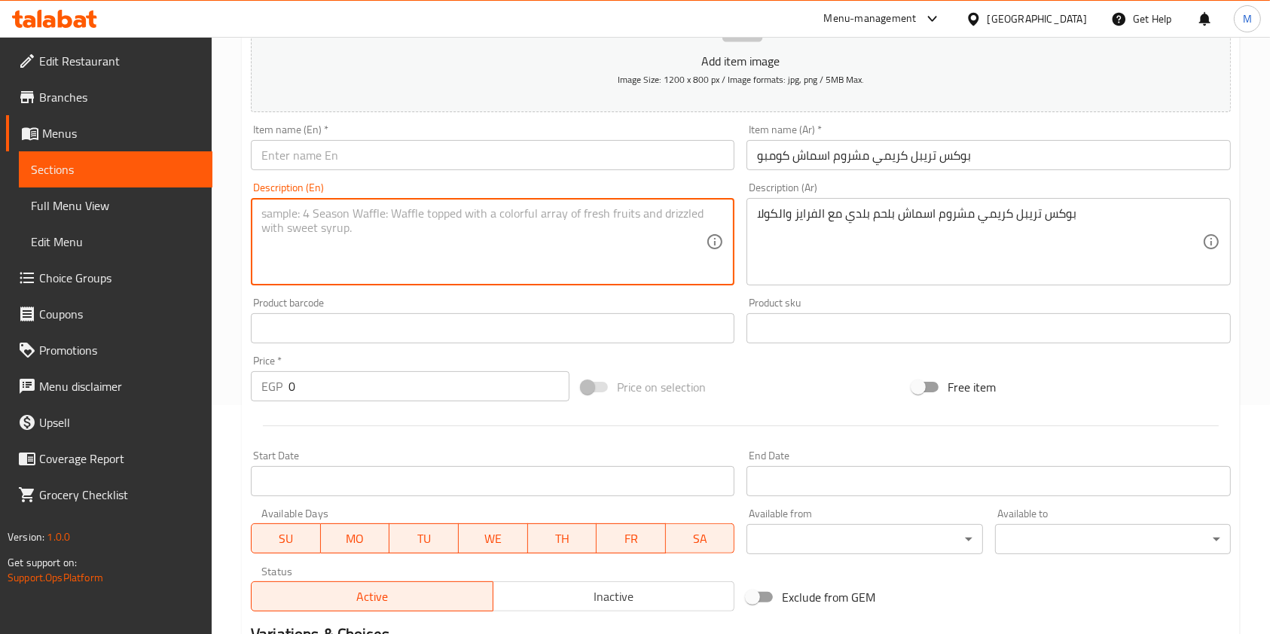
click at [602, 259] on textarea at bounding box center [483, 242] width 444 height 72
paste textarea "Triple Creamy Mushroom Smash Box with Local Beef, Fries, and Coke"
type textarea "Triple Creamy Mushroom Smash Box with Local Beef, Fries, and Coke"
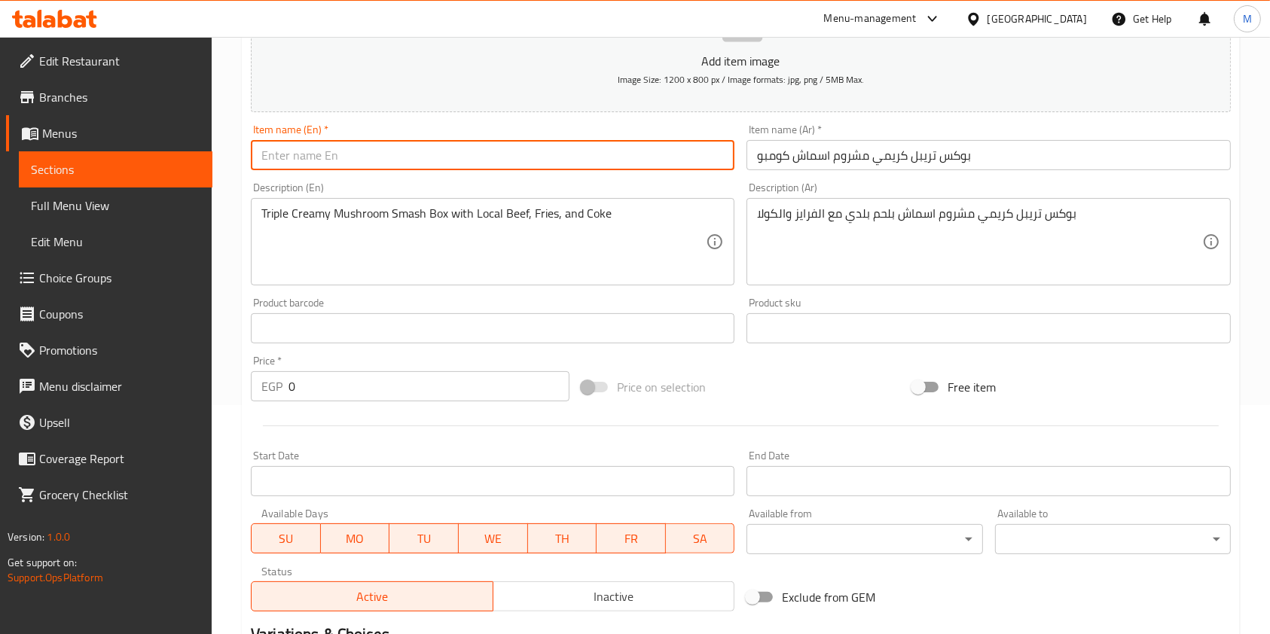
click at [466, 167] on input "text" at bounding box center [492, 155] width 483 height 30
paste input "Triple Creamy Mushroom Smash Combo Box"
type input "Triple Creamy Mushroom Smash Combo Box"
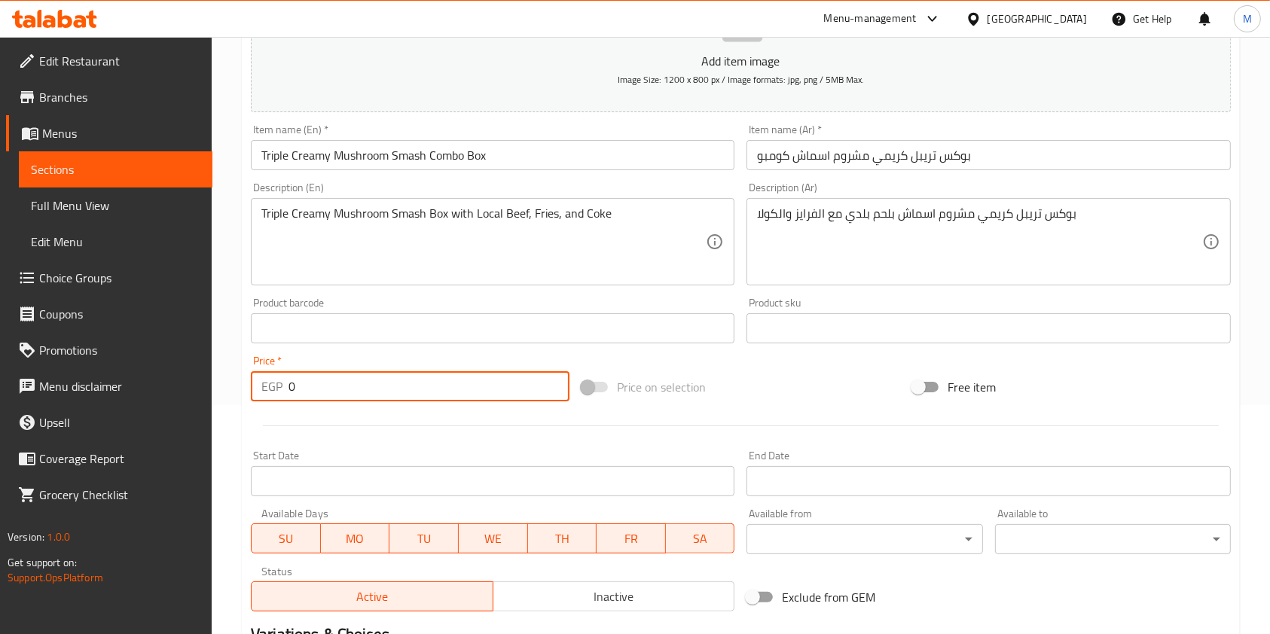
click at [398, 398] on input "0" at bounding box center [428, 386] width 281 height 30
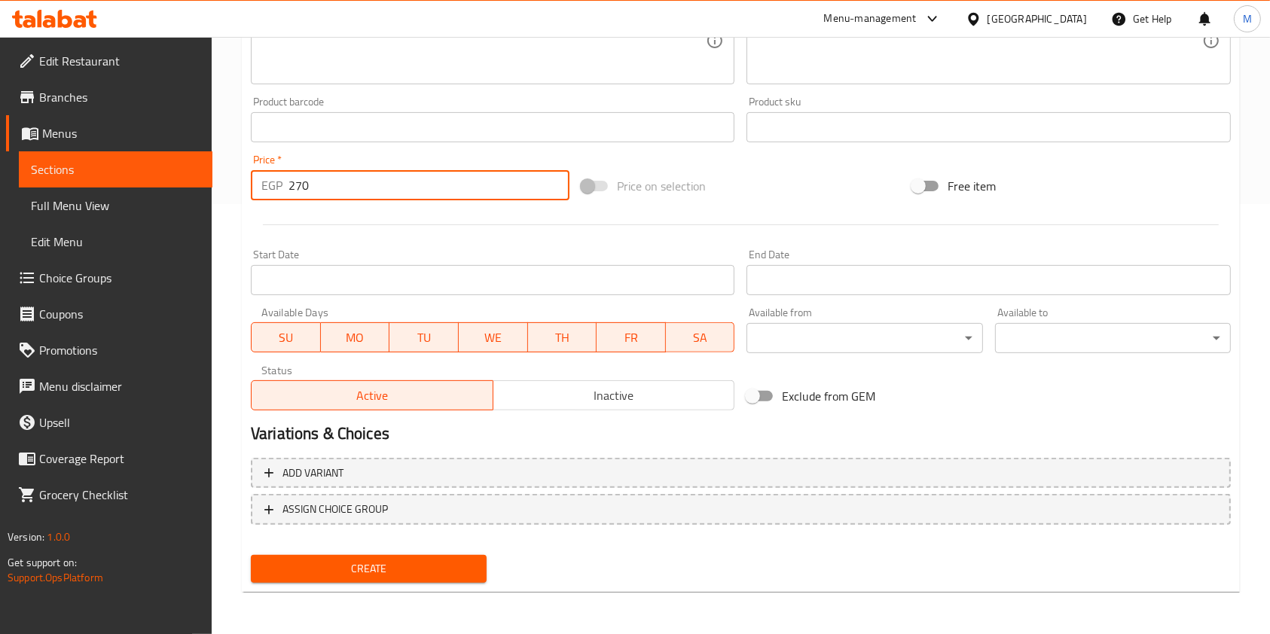
type input "270"
click at [465, 569] on span "Create" at bounding box center [369, 569] width 212 height 19
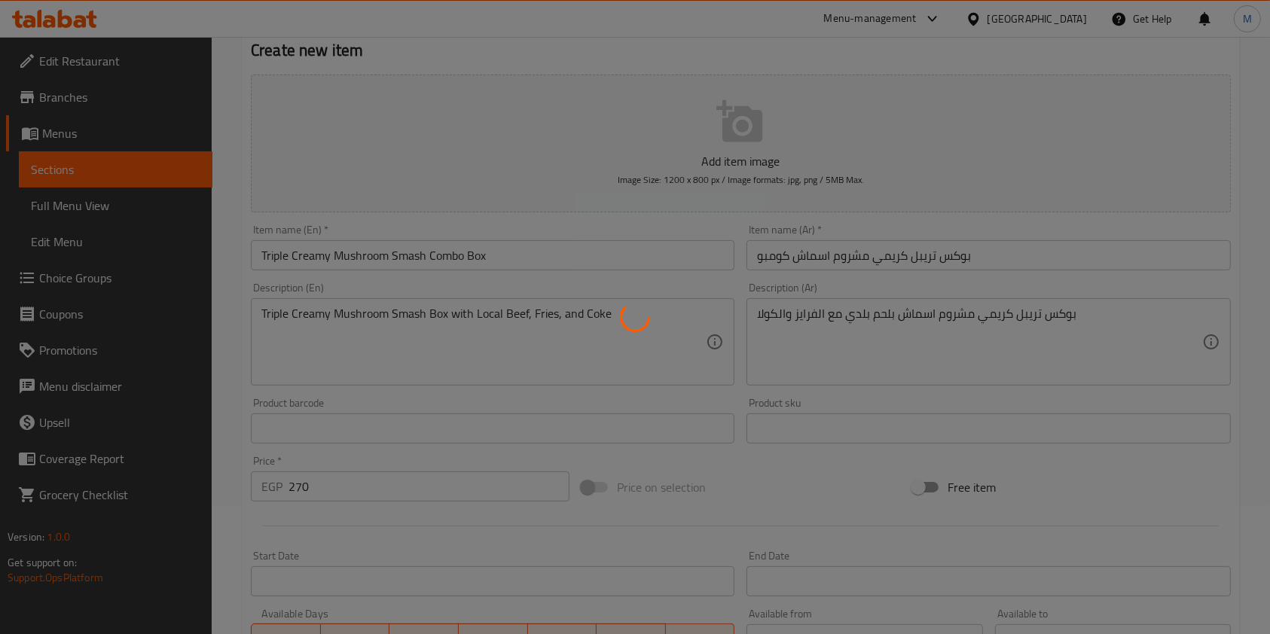
scroll to position [0, 0]
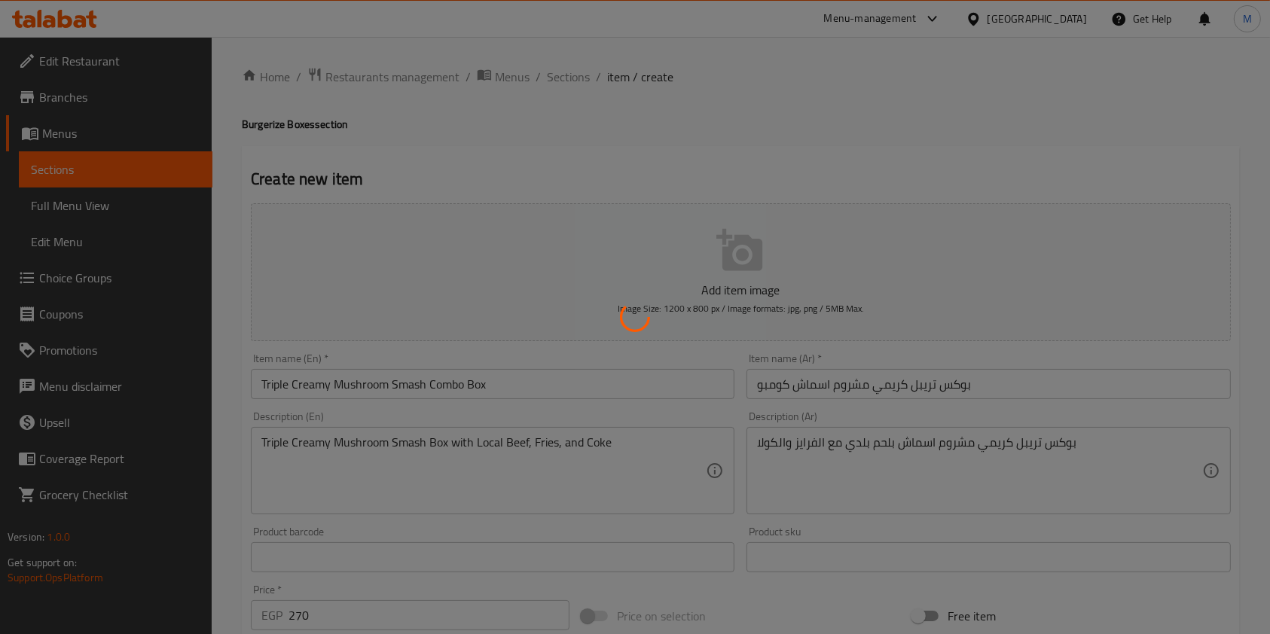
type input "0"
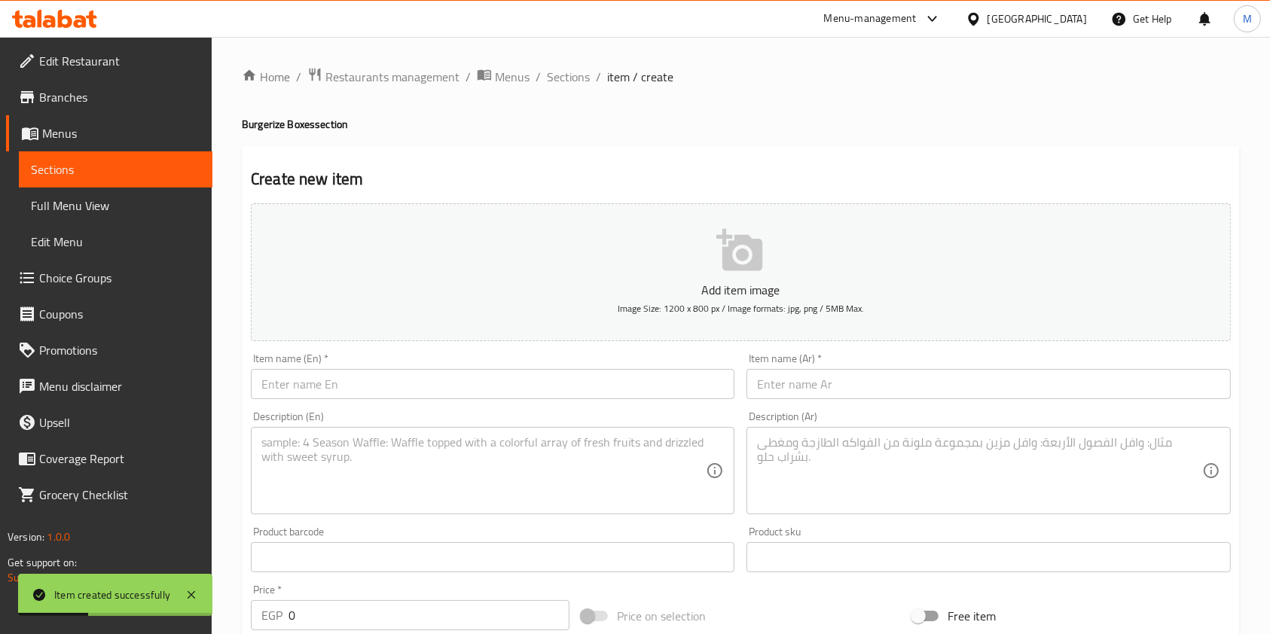
click at [596, 87] on div "Home / Restaurants management / Menus / Sections / item / create Burgerize Boxe…" at bounding box center [741, 550] width 998 height 967
click at [581, 77] on span "Sections" at bounding box center [568, 77] width 43 height 18
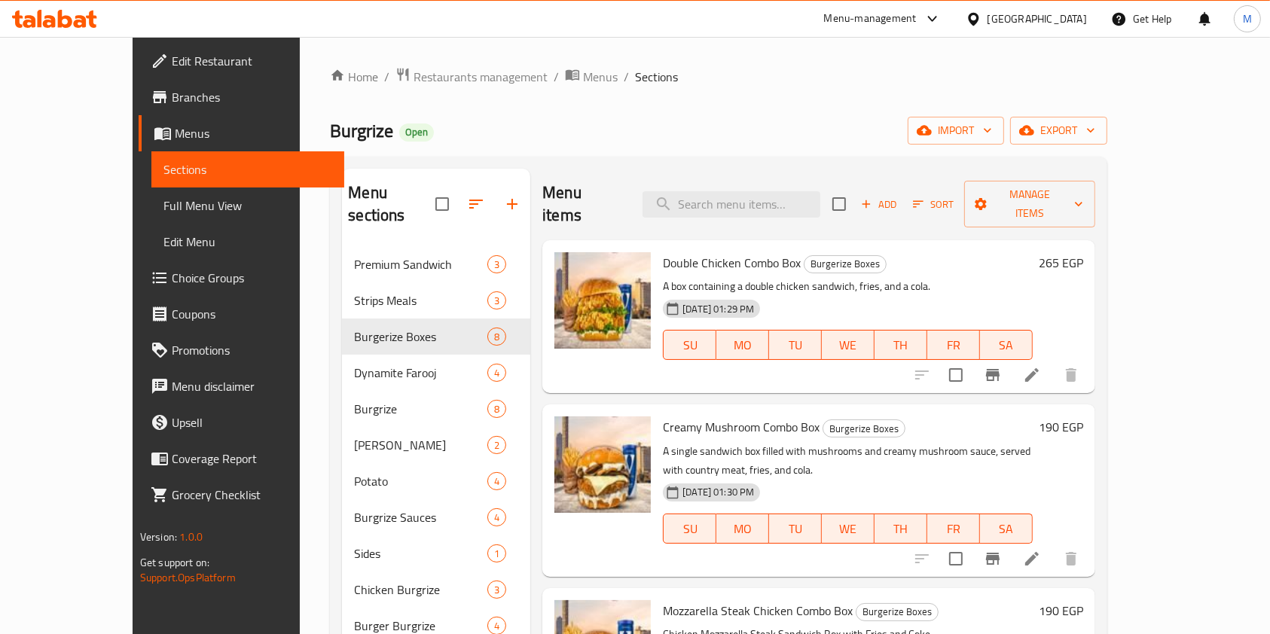
click at [330, 136] on span "Burgrize" at bounding box center [361, 131] width 63 height 34
copy span "Burgrize"
click at [96, 13] on icon at bounding box center [54, 19] width 85 height 18
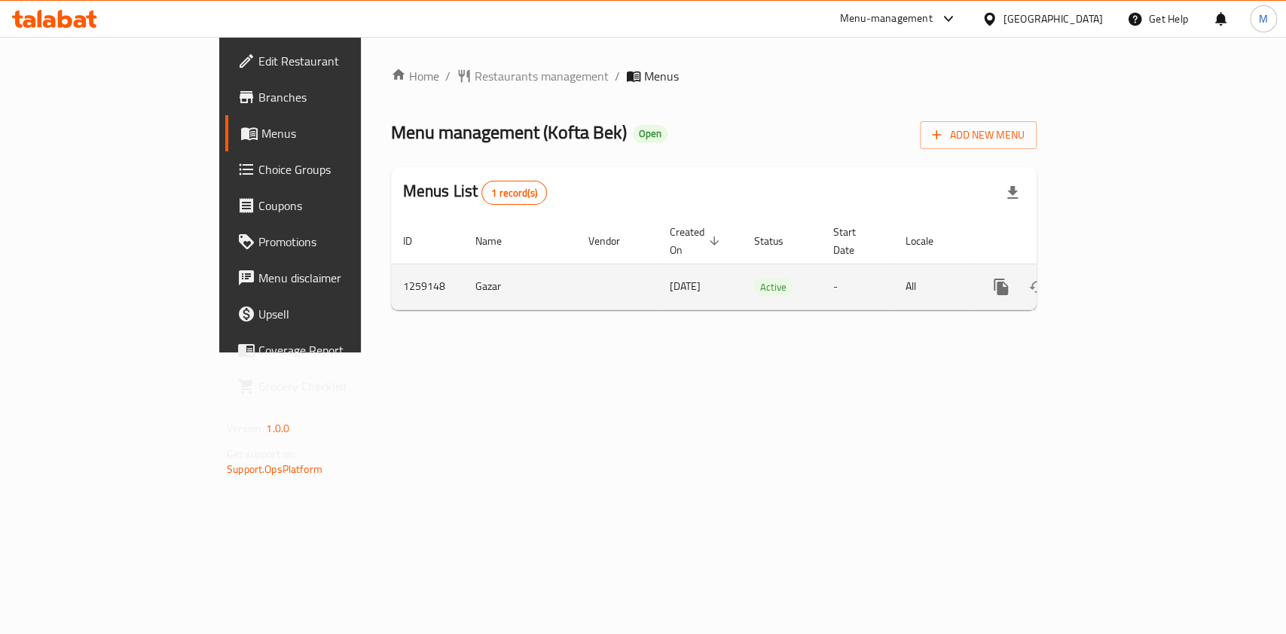
click at [1118, 278] on icon "enhanced table" at bounding box center [1109, 287] width 18 height 18
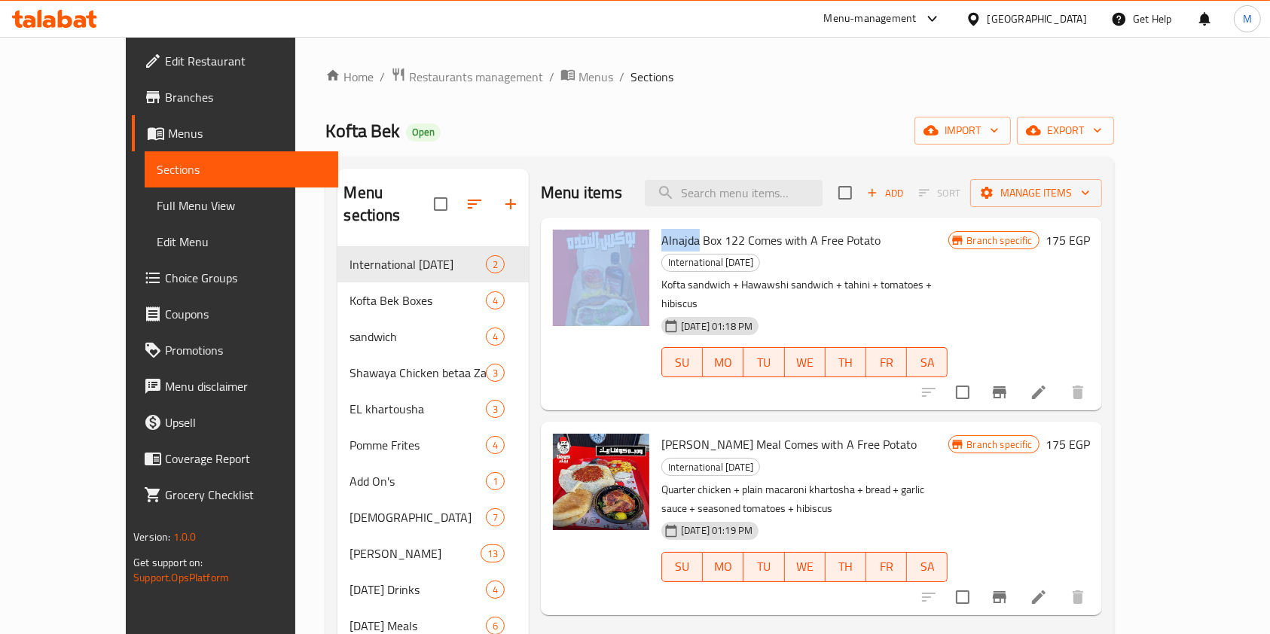
drag, startPoint x: 667, startPoint y: 244, endPoint x: 618, endPoint y: 239, distance: 49.9
click at [618, 239] on div "Alnajda Box 122 Comes with A Free Potato International Potato Day Kofta sandwic…" at bounding box center [821, 314] width 549 height 181
copy div "Alnajda"
click at [425, 193] on input "checkbox" at bounding box center [441, 204] width 32 height 32
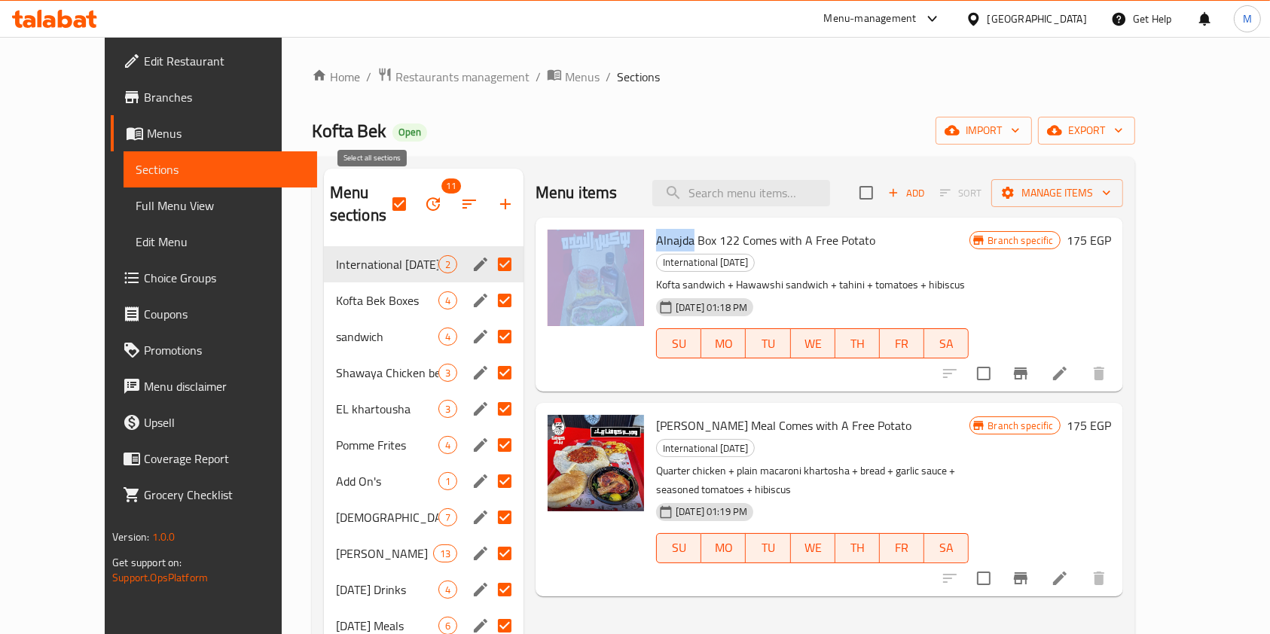
click at [383, 197] on input "checkbox" at bounding box center [399, 204] width 32 height 32
checkbox input "false"
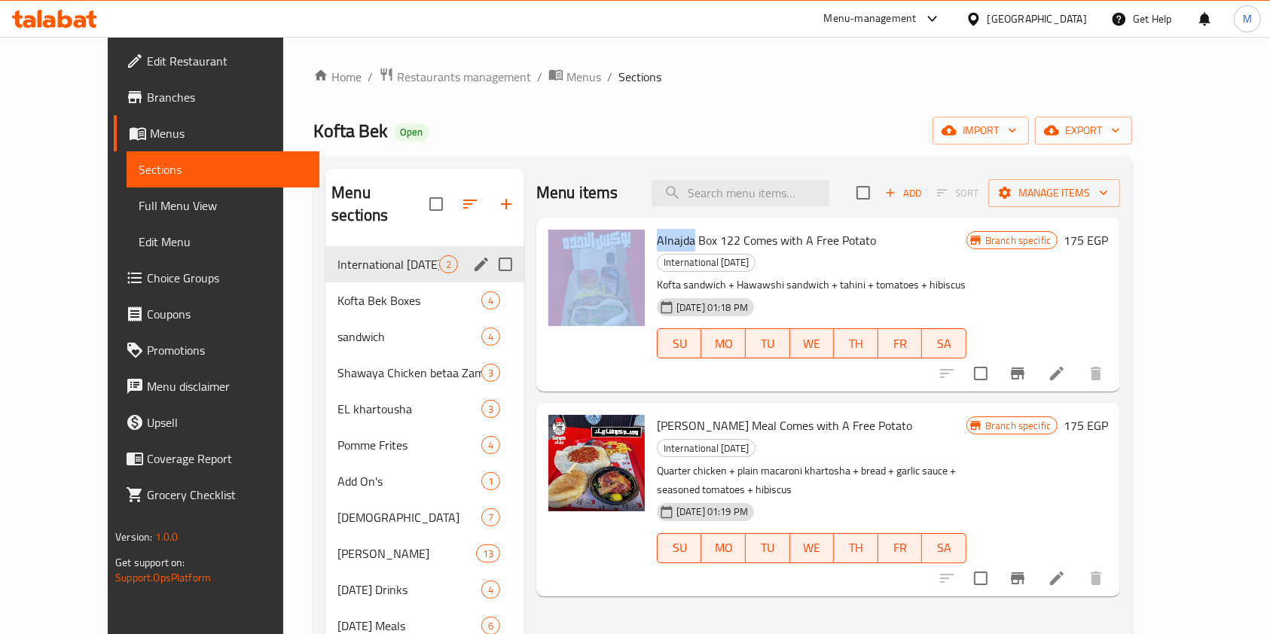
click at [490, 249] on input "Menu sections" at bounding box center [506, 265] width 32 height 32
checkbox input "true"
click at [472, 255] on icon "edit" at bounding box center [481, 264] width 18 height 18
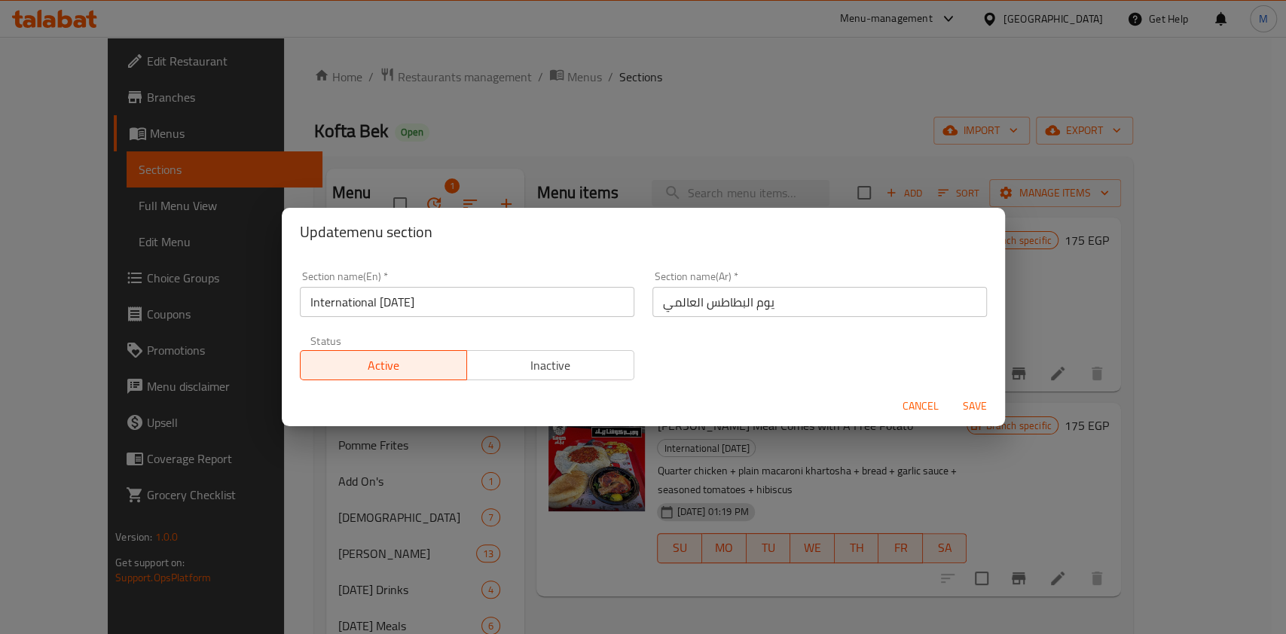
click at [470, 298] on input "International Potato Day" at bounding box center [467, 302] width 334 height 30
paste input "Alnajda"
type input "Alnajda"
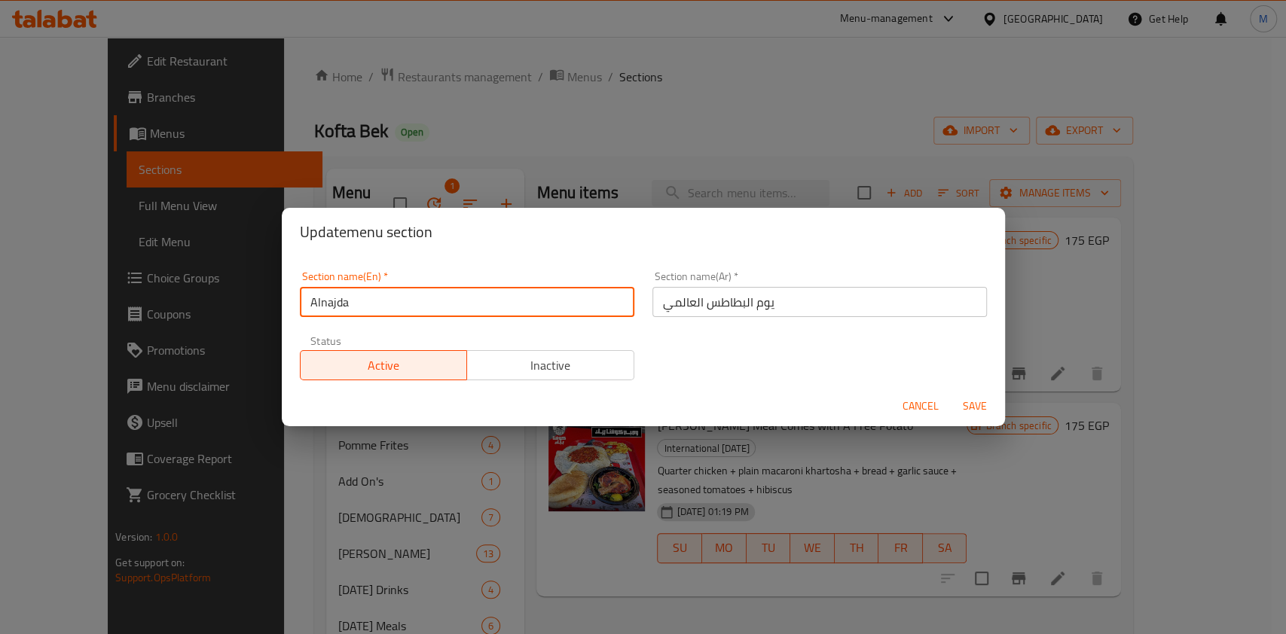
click at [739, 310] on input "يوم البطاطس العالمي" at bounding box center [819, 302] width 334 height 30
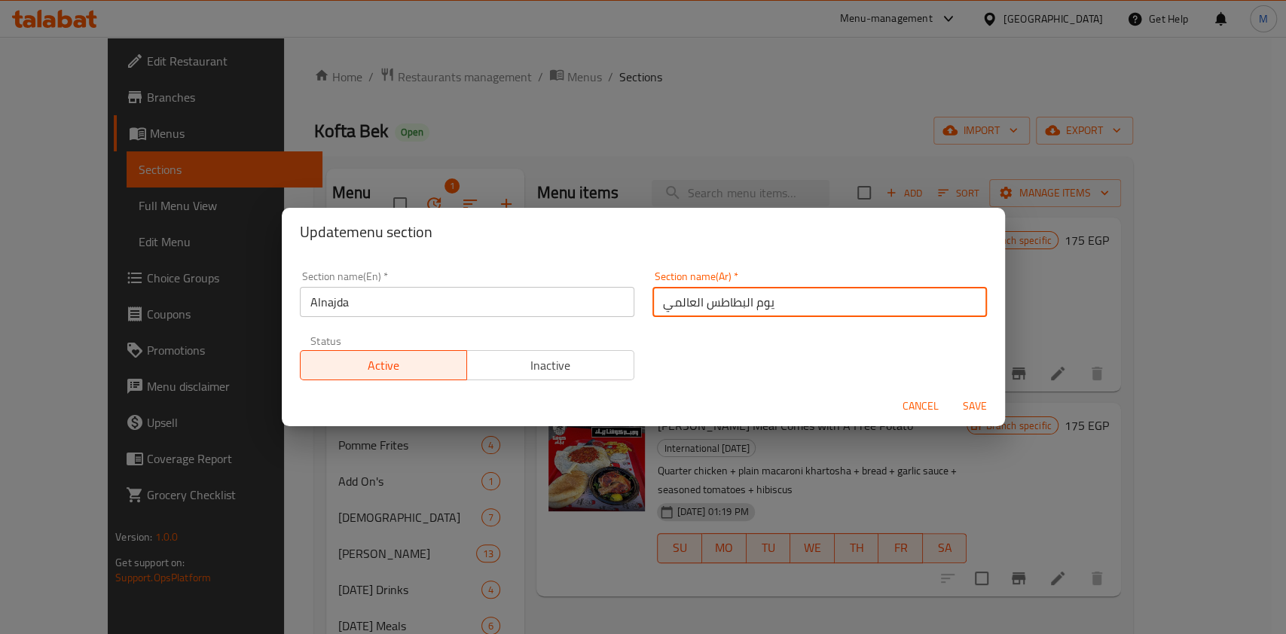
click at [739, 310] on input "يوم البطاطس العالمي" at bounding box center [819, 302] width 334 height 30
type input "النجدة"
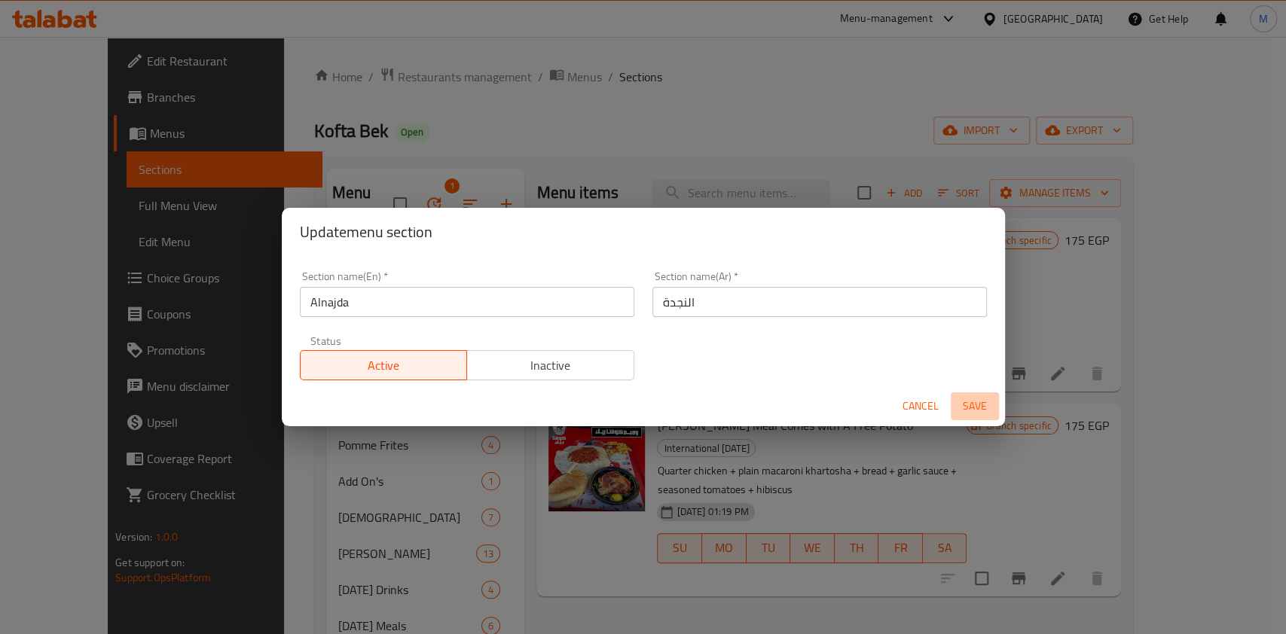
click at [988, 397] on span "Save" at bounding box center [974, 406] width 36 height 19
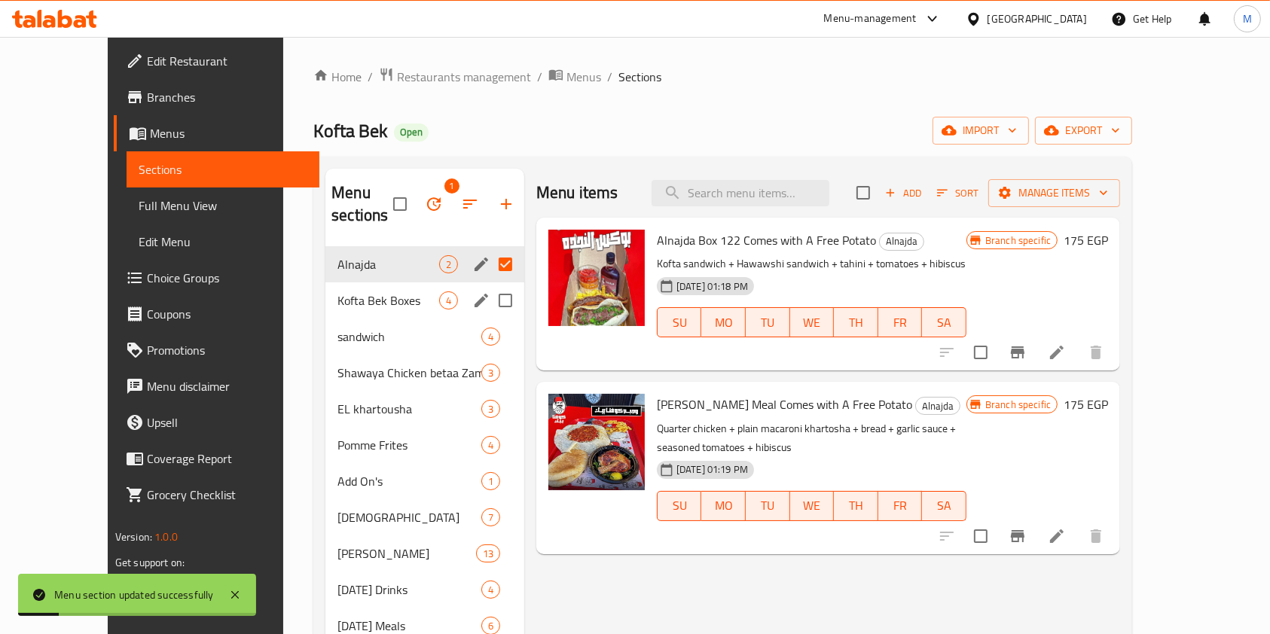
click at [490, 285] on input "Menu sections" at bounding box center [506, 301] width 32 height 32
checkbox input "true"
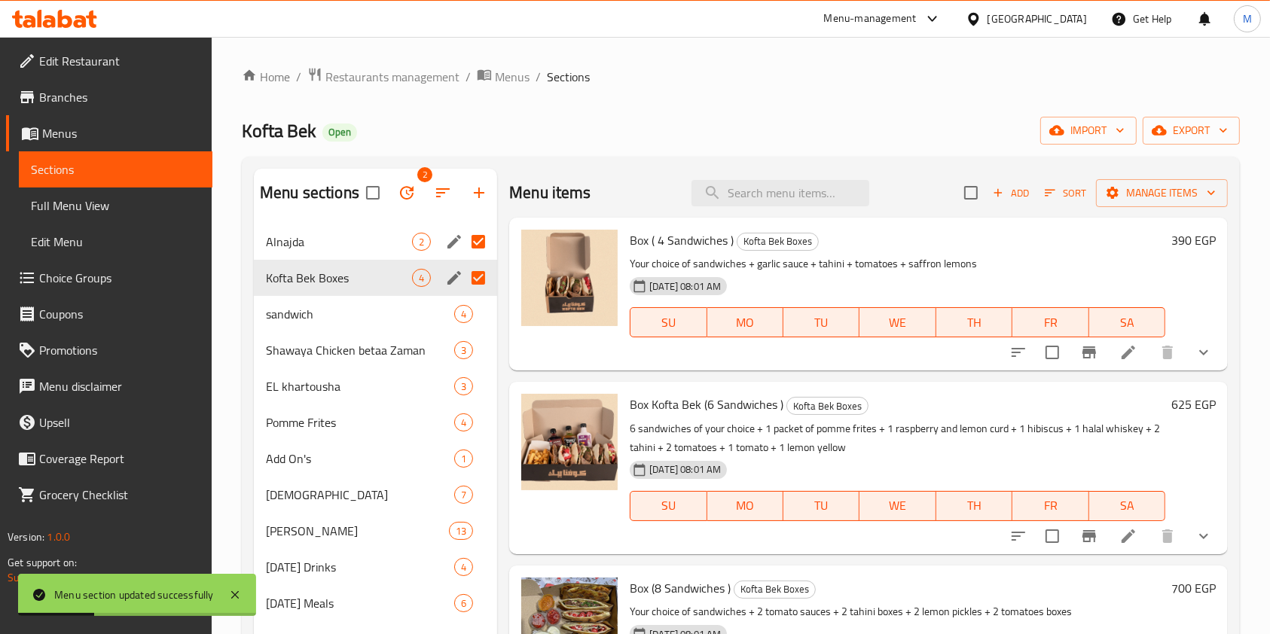
click at [450, 279] on icon "edit" at bounding box center [454, 278] width 14 height 14
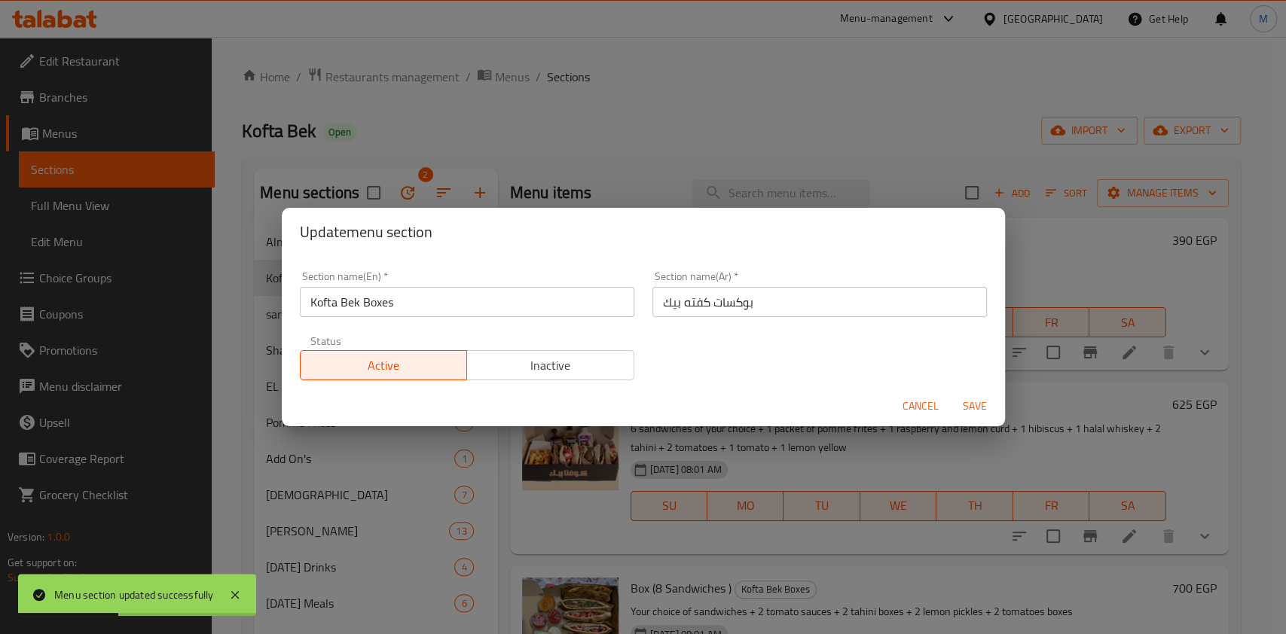
click at [450, 307] on input "Kofta Bek Boxes" at bounding box center [467, 302] width 334 height 30
click at [916, 398] on span "Cancel" at bounding box center [920, 406] width 36 height 19
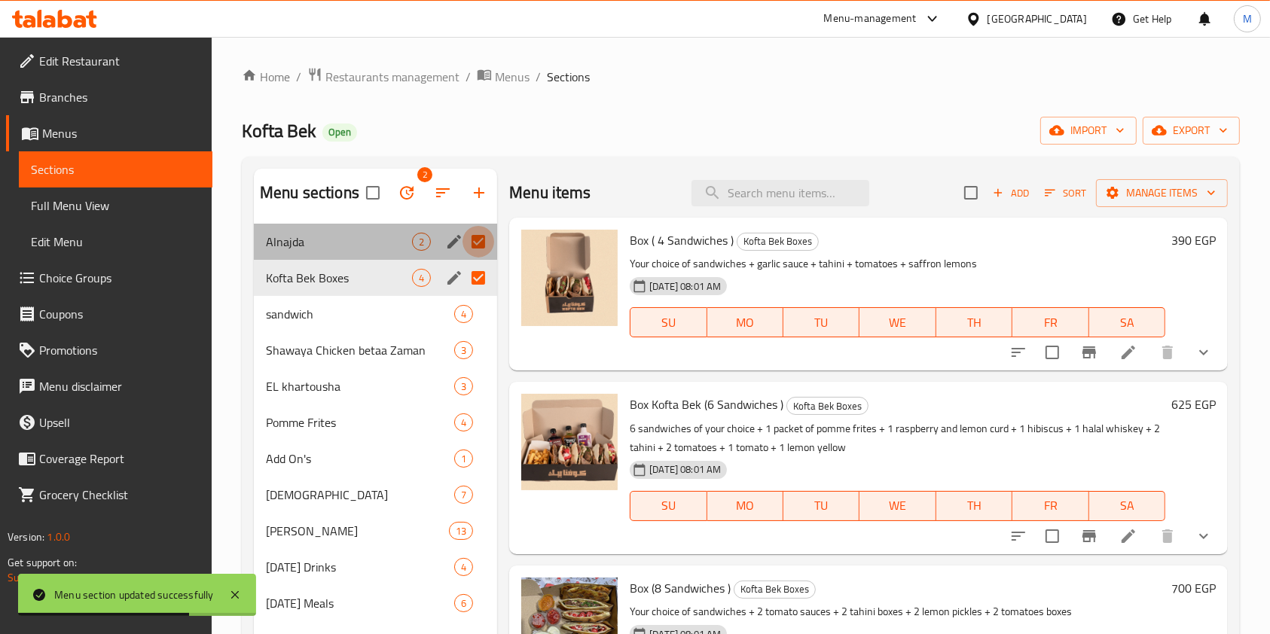
click at [465, 237] on input "Menu sections" at bounding box center [478, 242] width 32 height 32
checkbox input "false"
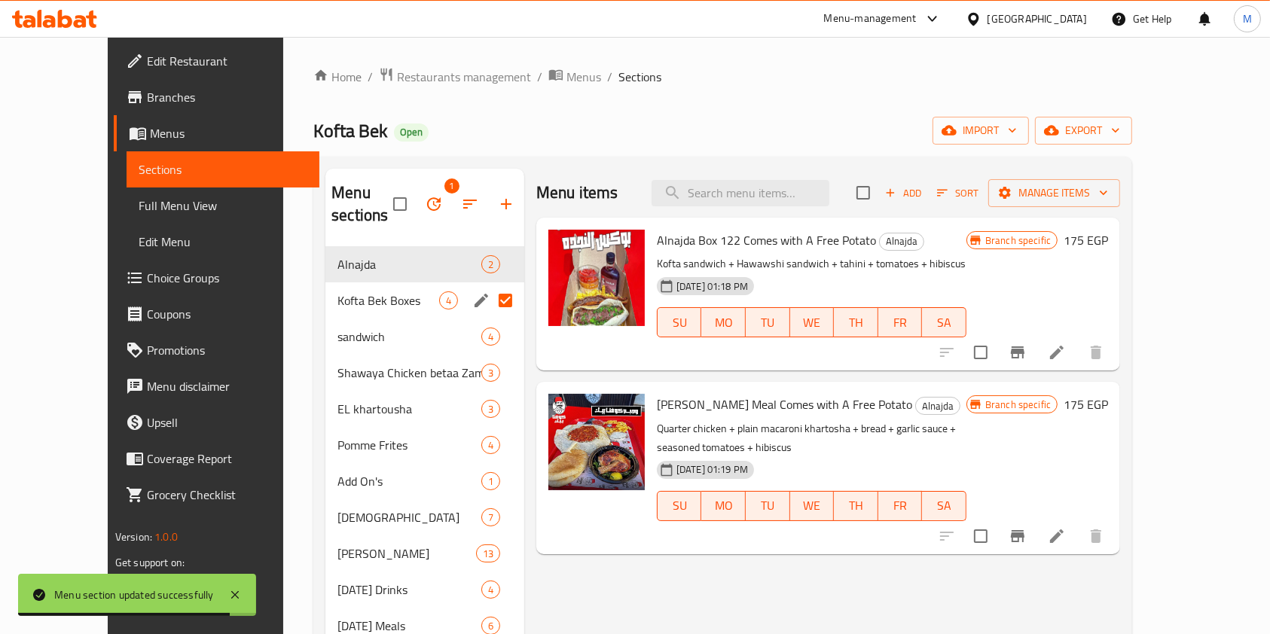
click at [490, 285] on input "Menu sections" at bounding box center [506, 301] width 32 height 32
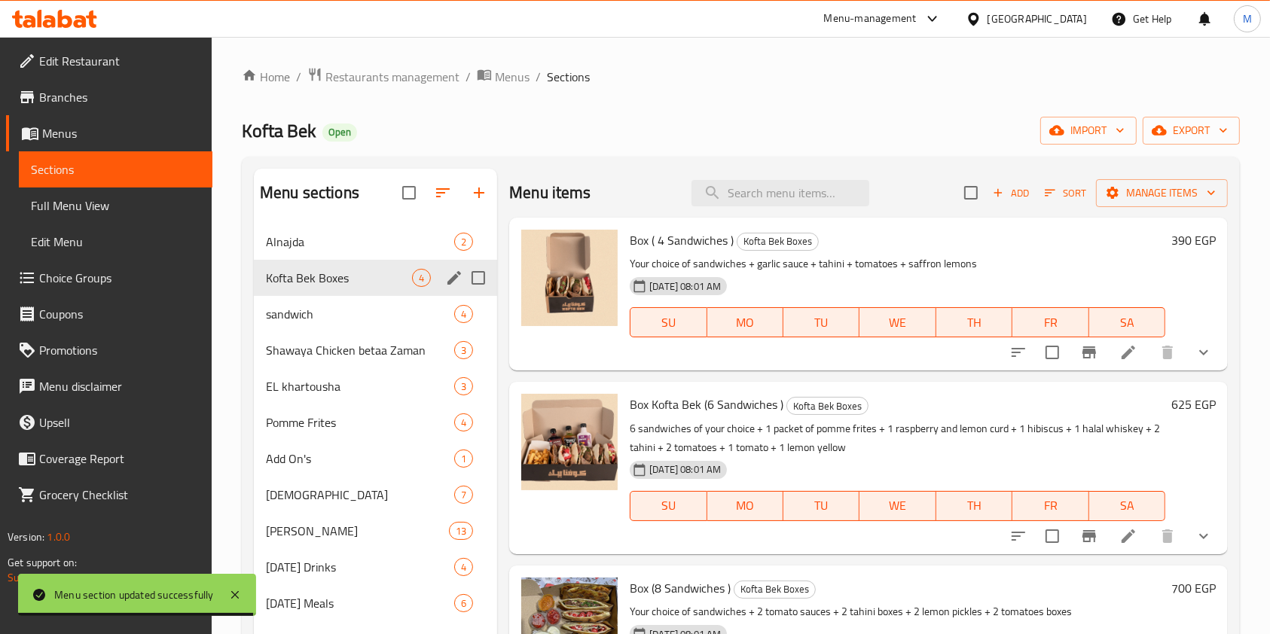
click at [477, 273] on input "Menu sections" at bounding box center [478, 278] width 32 height 32
checkbox input "true"
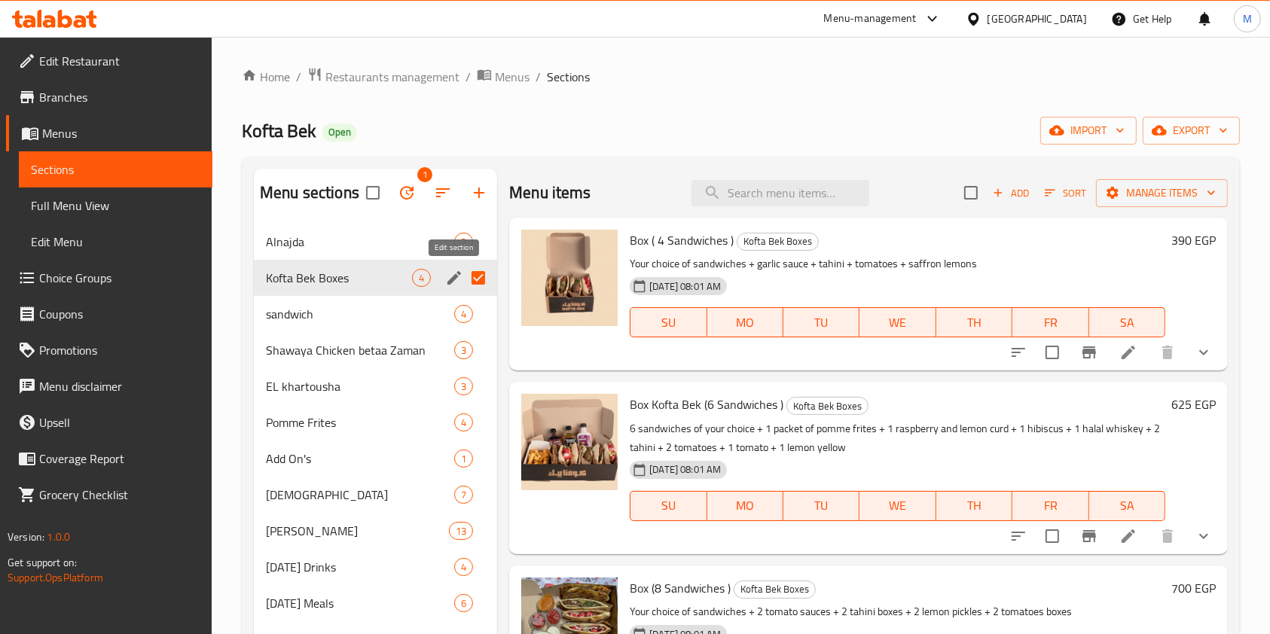
click at [458, 282] on icon "edit" at bounding box center [454, 278] width 18 height 18
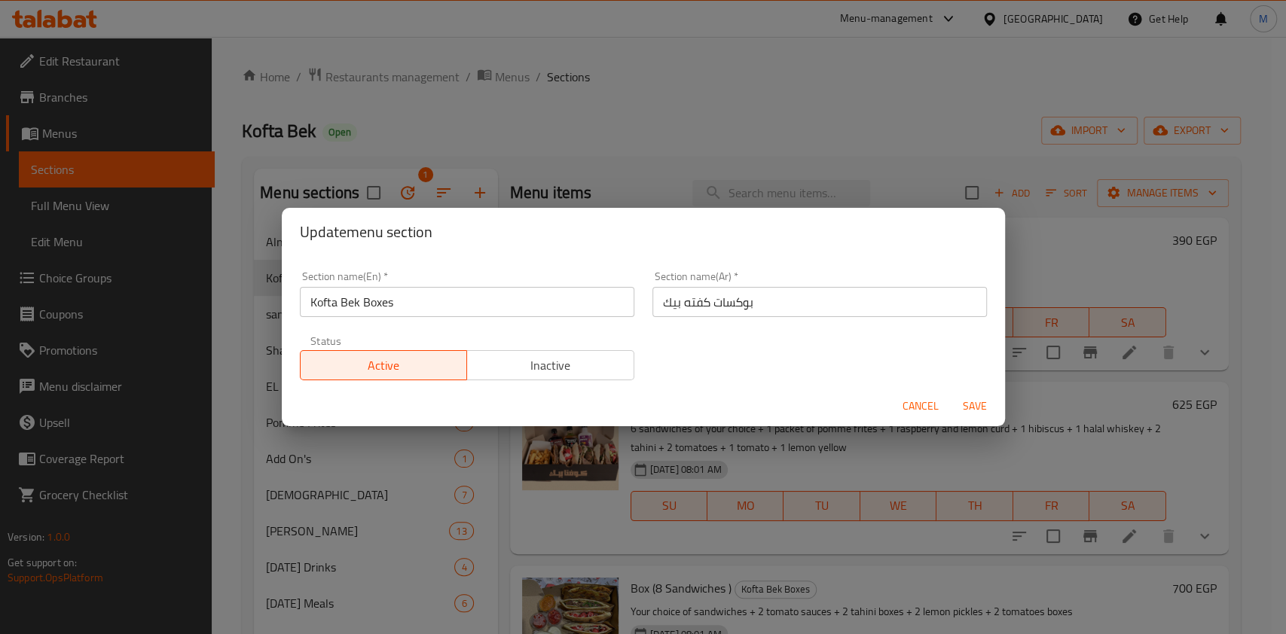
click at [453, 289] on input "Kofta Bek Boxes" at bounding box center [467, 302] width 334 height 30
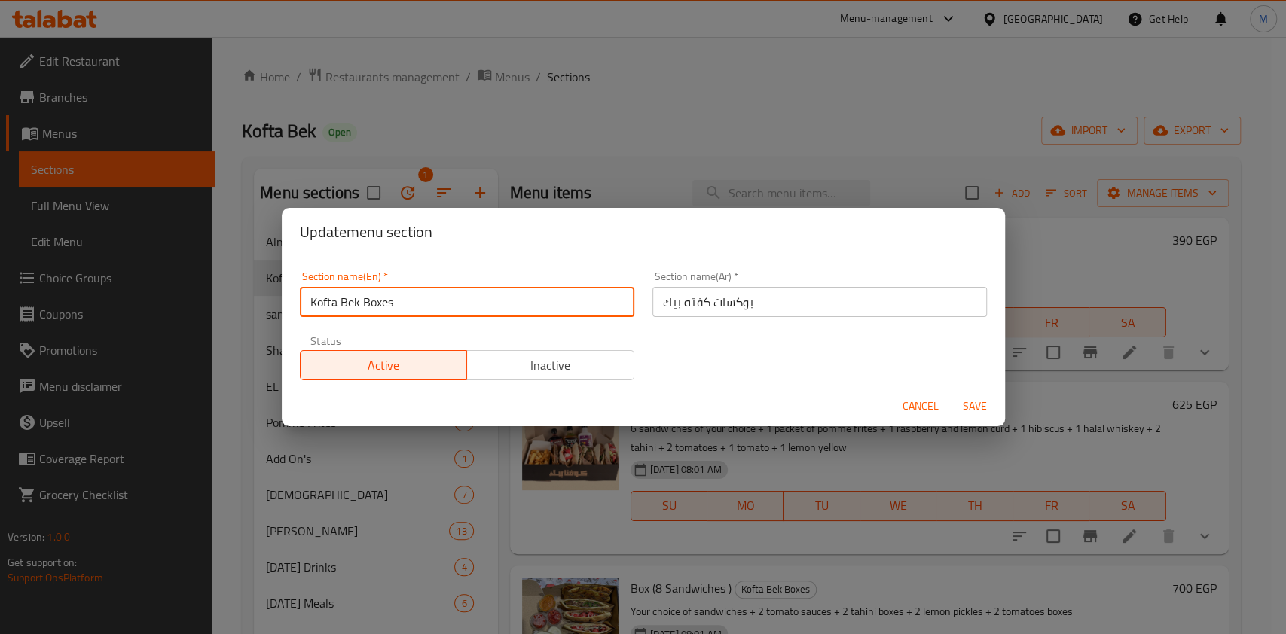
type input "س"
type input "Sharing Meals"
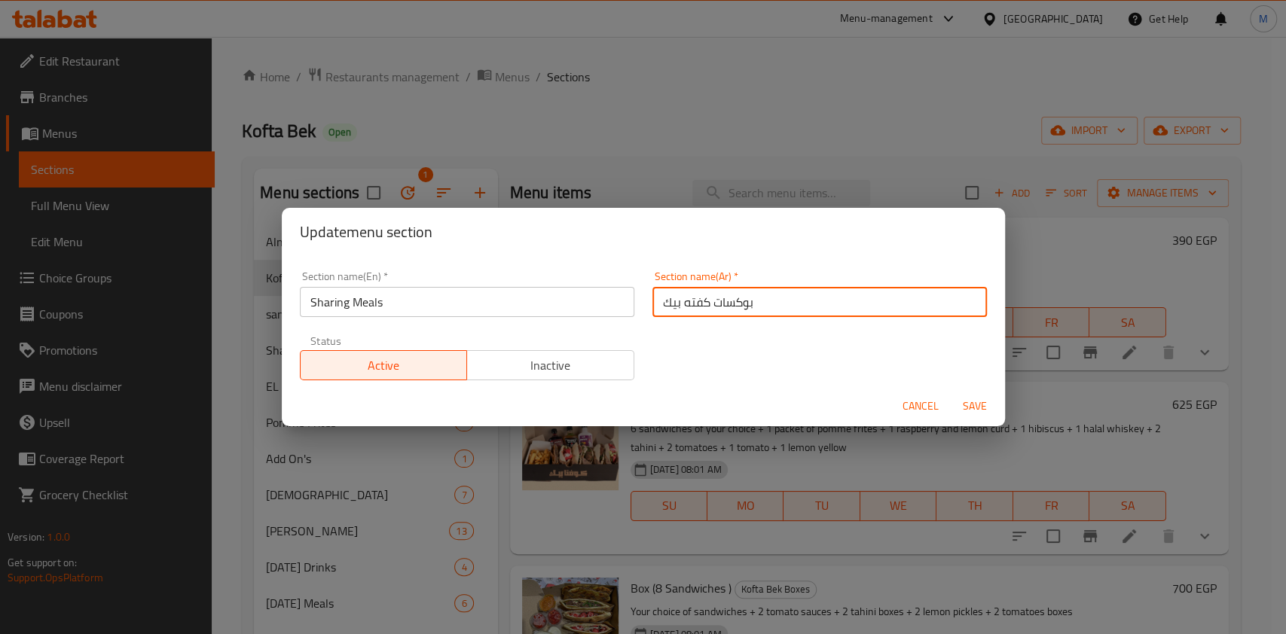
click at [740, 304] on input "بوكسات كفته بيك" at bounding box center [819, 302] width 334 height 30
type input ","
type input "ز"
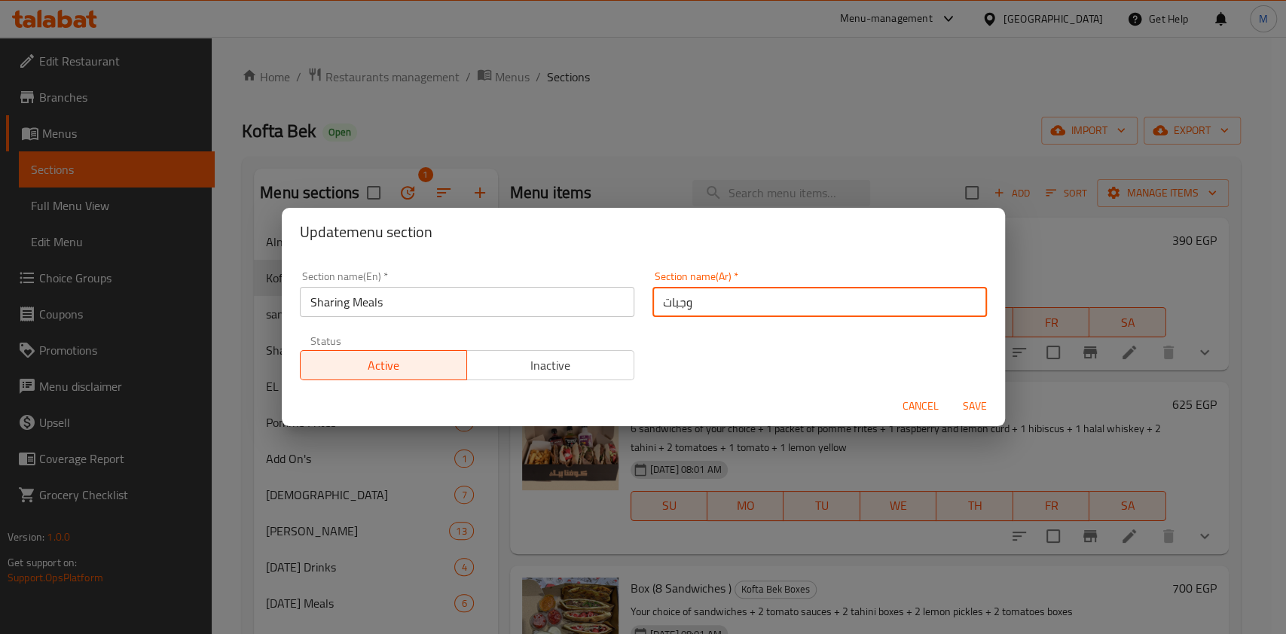
type input "وجبات للمشاركة"
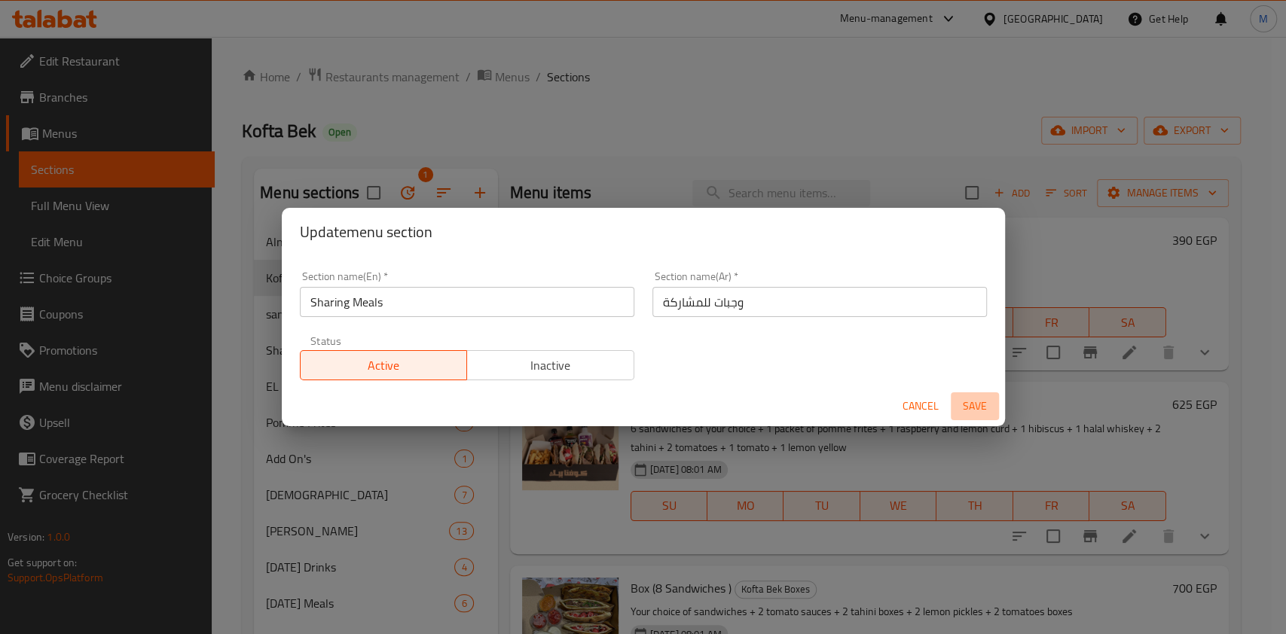
click at [975, 409] on span "Save" at bounding box center [974, 406] width 36 height 19
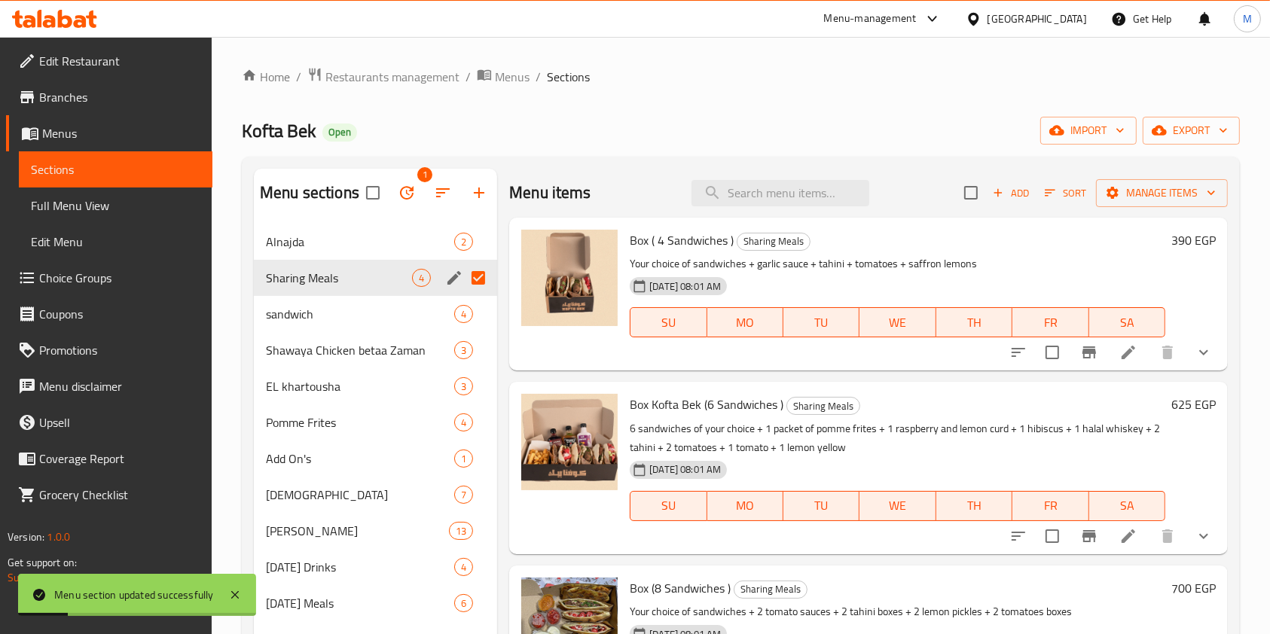
click at [473, 283] on input "Menu sections" at bounding box center [478, 278] width 32 height 32
checkbox input "false"
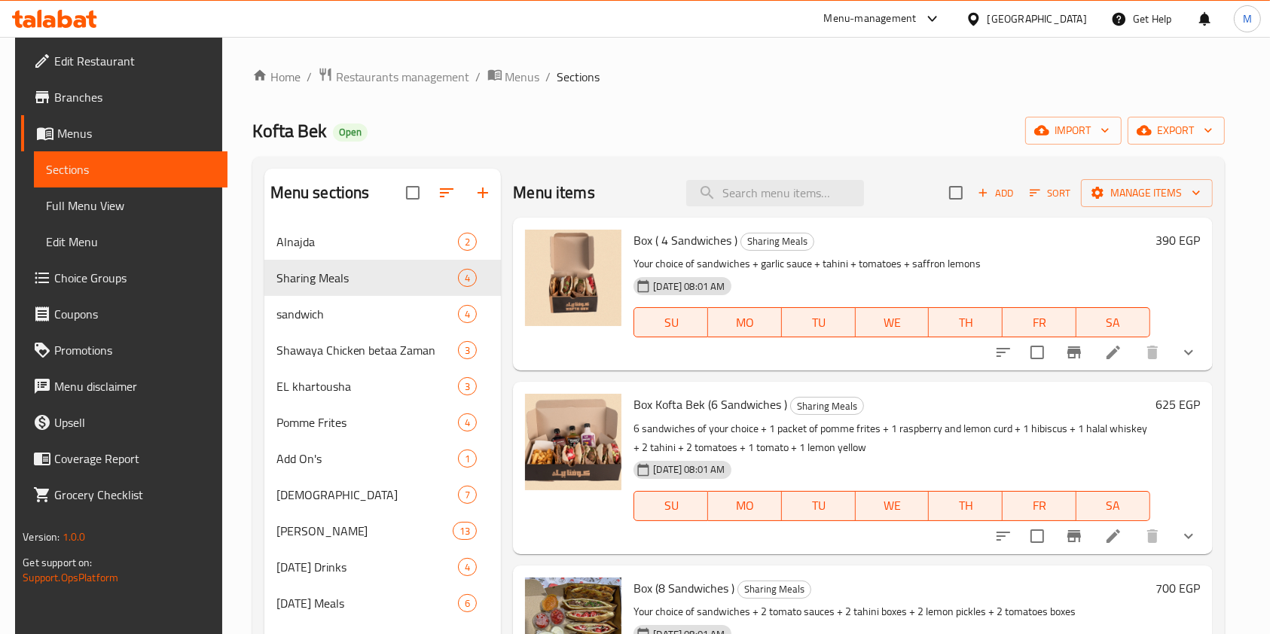
click at [84, 17] on icon at bounding box center [80, 21] width 13 height 13
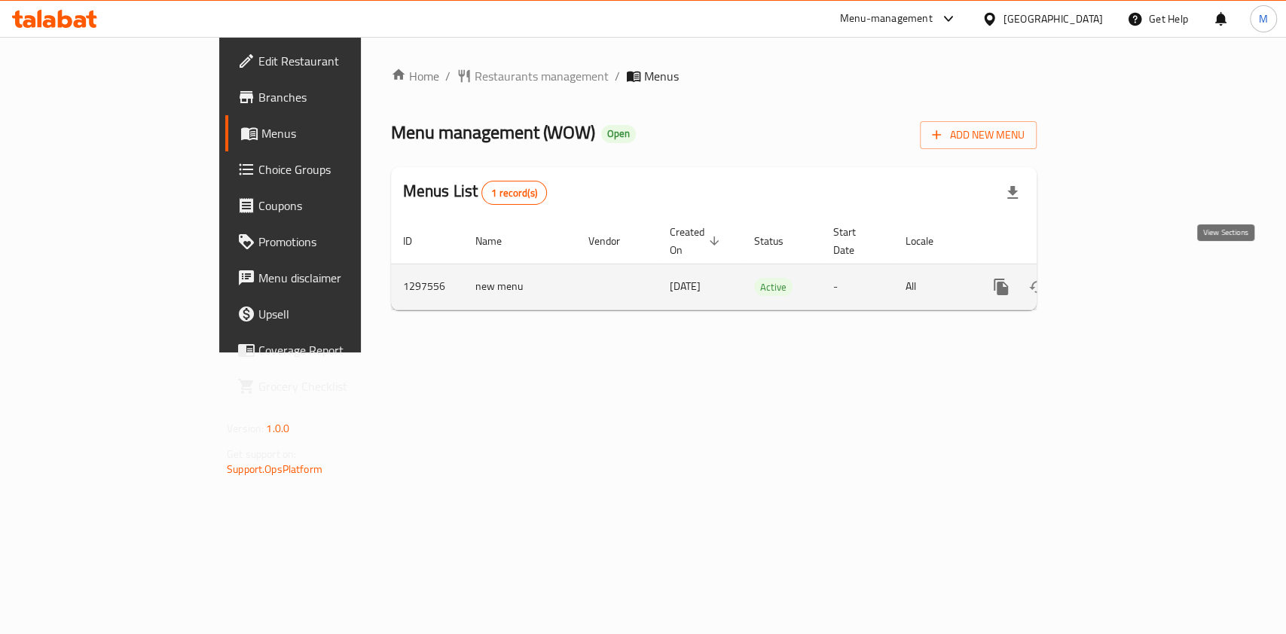
click at [1127, 269] on link "enhanced table" at bounding box center [1109, 287] width 36 height 36
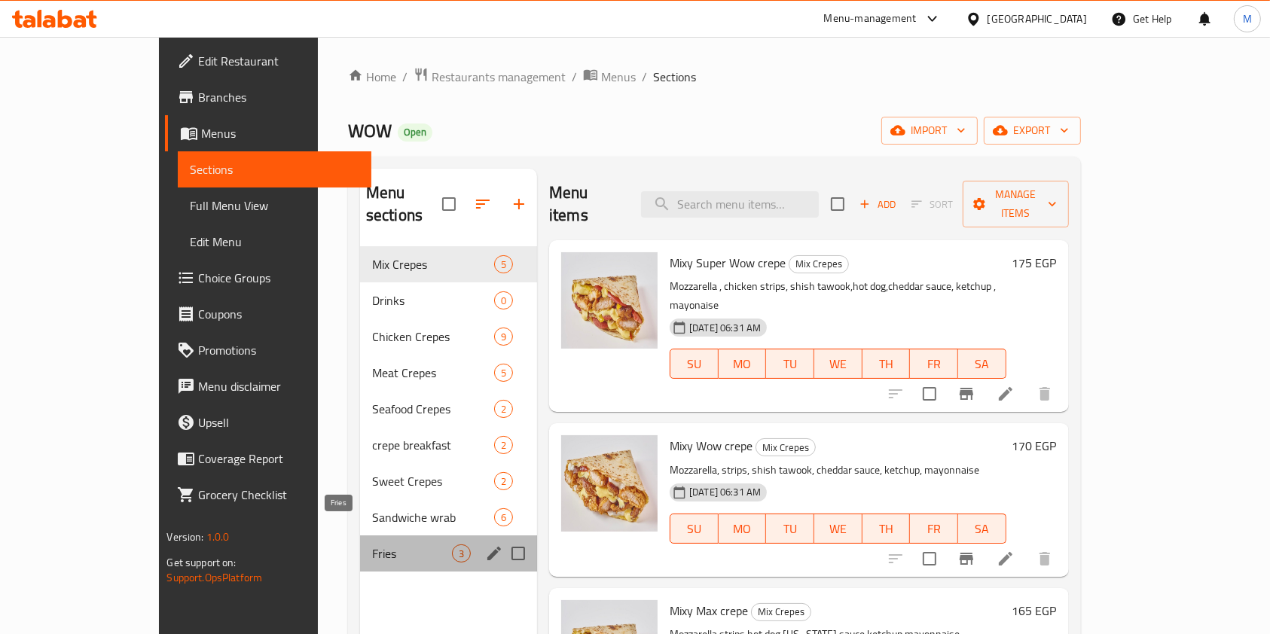
click at [372, 544] on span "Fries" at bounding box center [412, 553] width 80 height 18
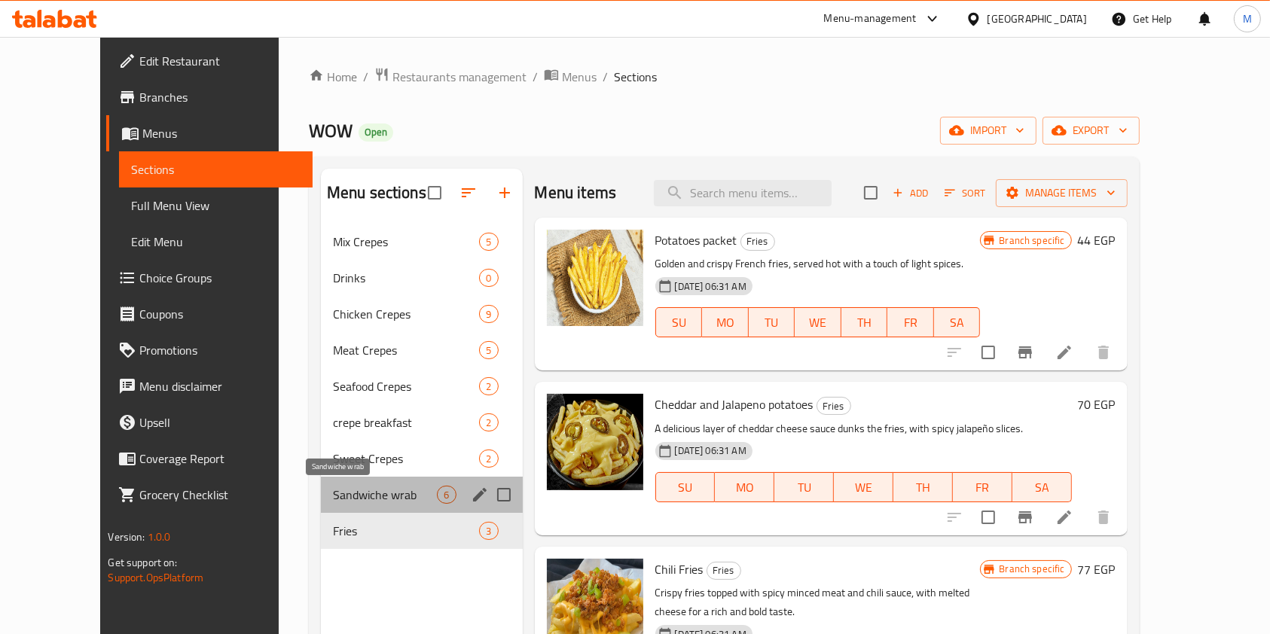
click at [354, 495] on span "Sandwiche wrab" at bounding box center [385, 495] width 105 height 18
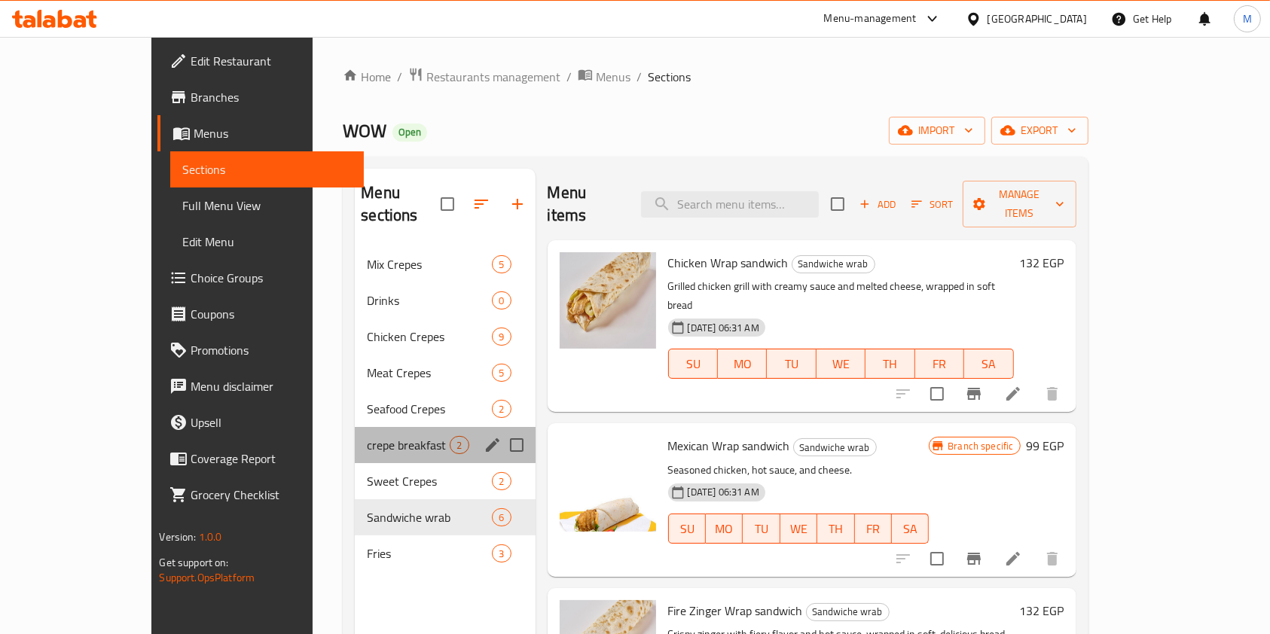
click at [357, 435] on div "crepe breakfast 2" at bounding box center [445, 445] width 180 height 36
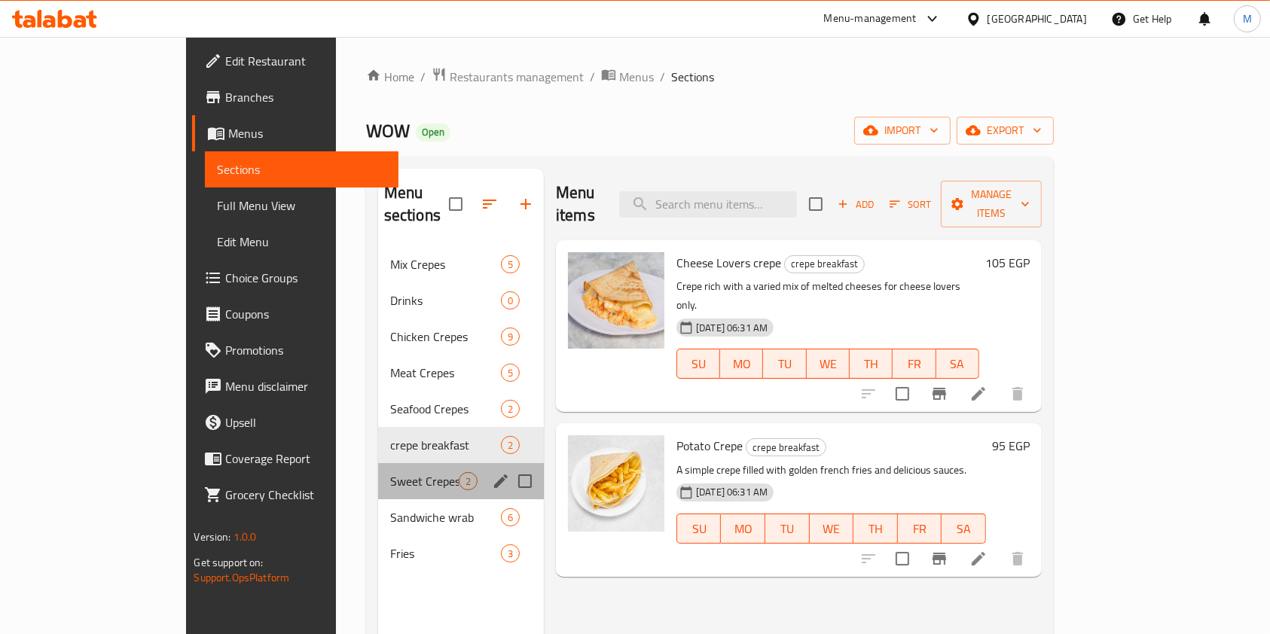
click at [378, 463] on div "Sweet Crepes 2" at bounding box center [461, 481] width 166 height 36
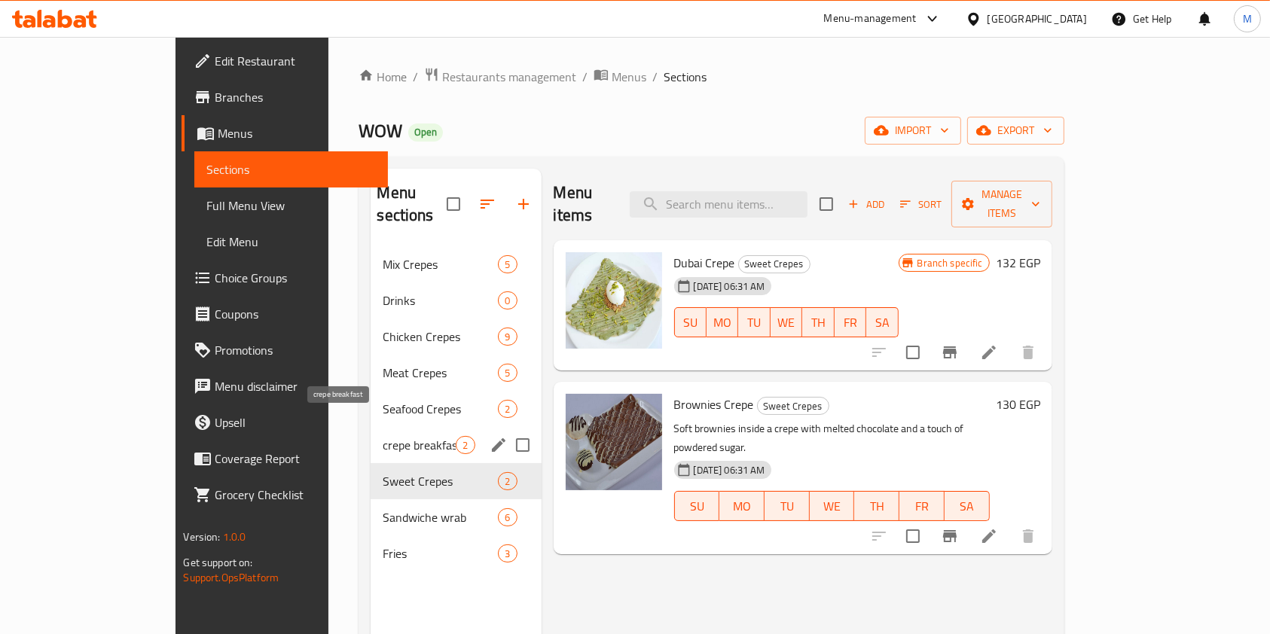
click at [383, 436] on span "crepe breakfast" at bounding box center [419, 445] width 73 height 18
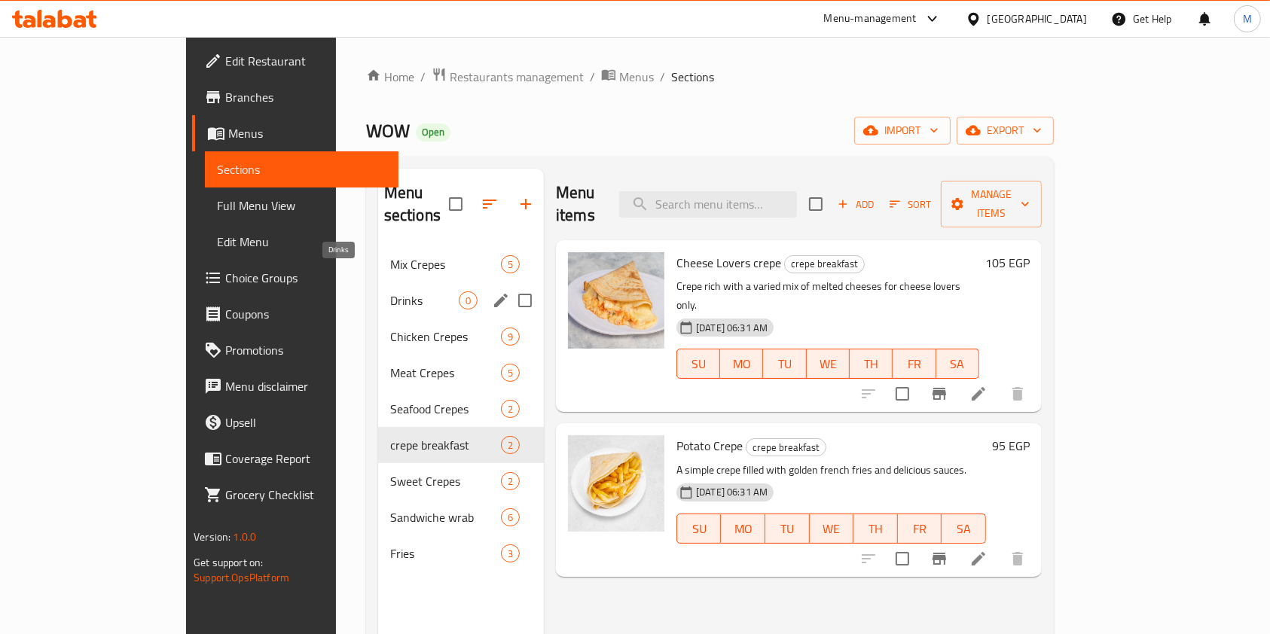
click at [390, 291] on span "Drinks" at bounding box center [424, 300] width 69 height 18
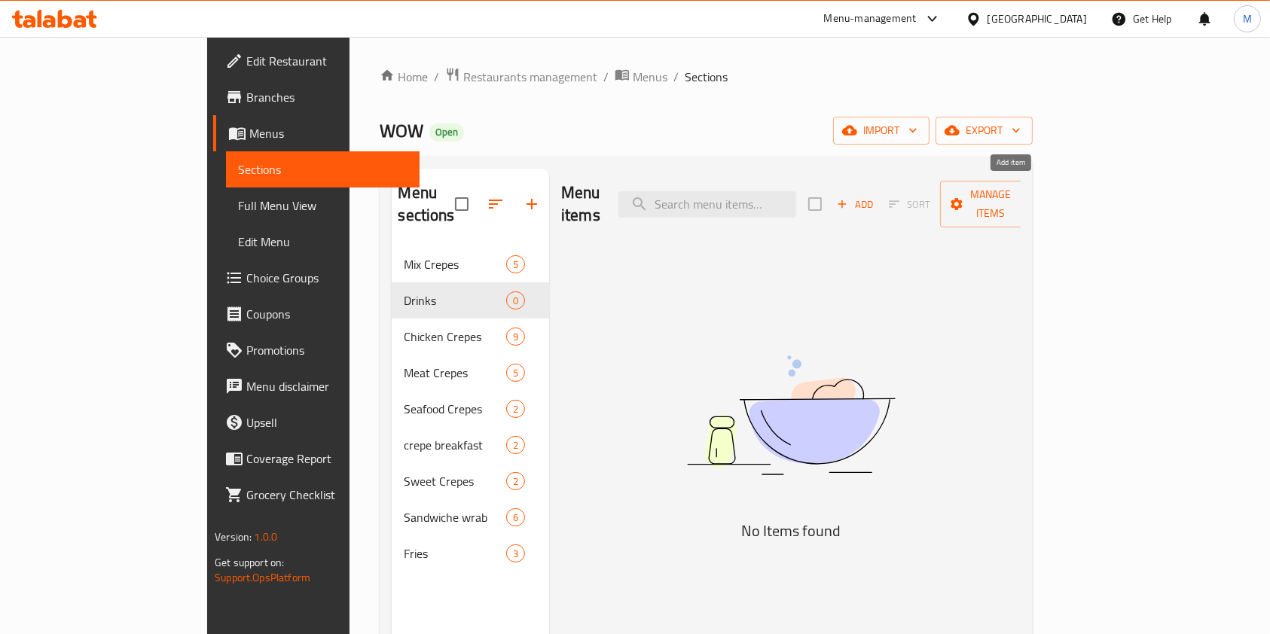
click at [875, 196] on span "Add" at bounding box center [854, 204] width 41 height 17
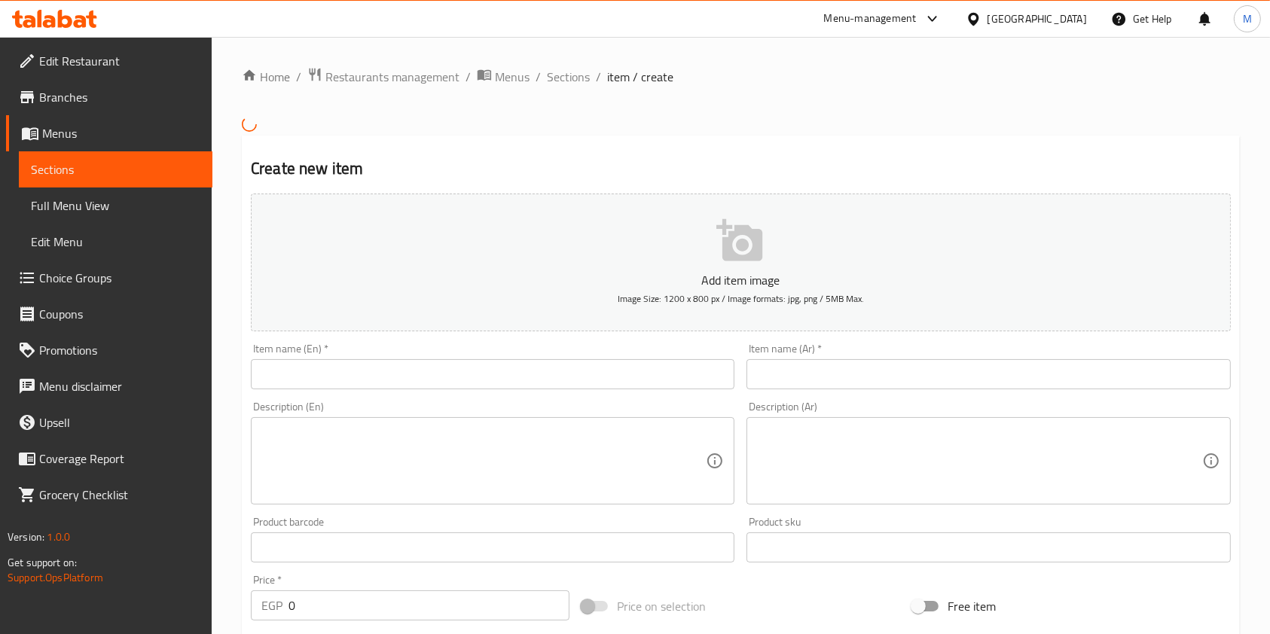
click at [547, 385] on input "text" at bounding box center [492, 374] width 483 height 30
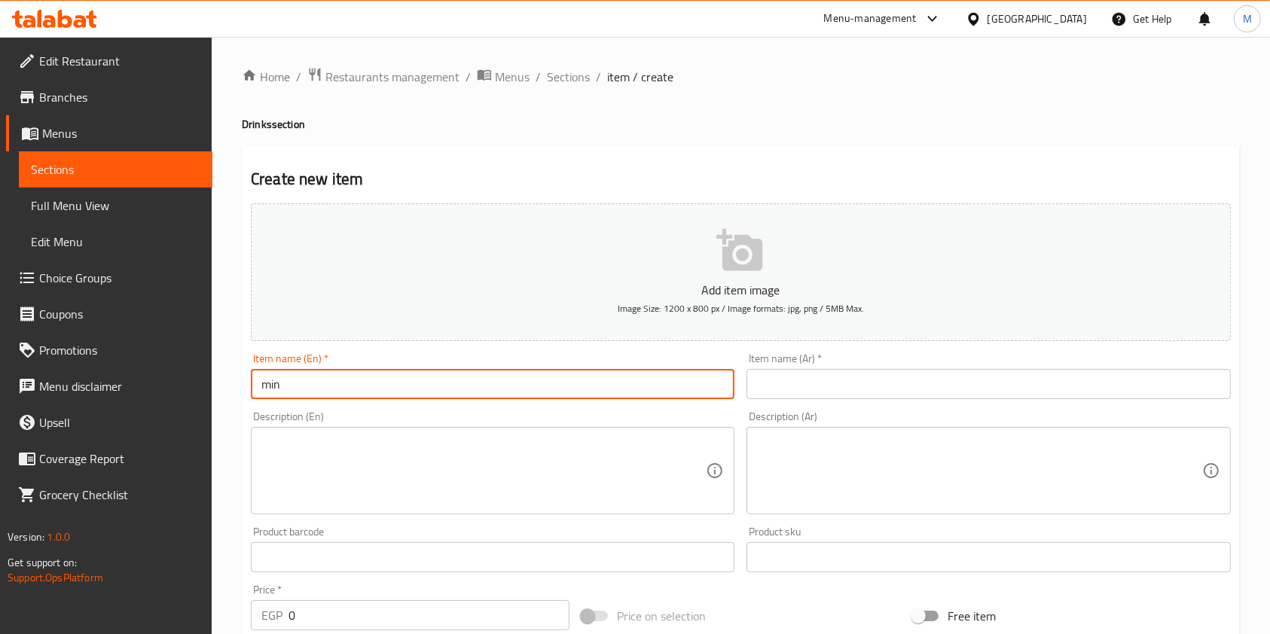
type input "Mineral Water"
click at [836, 395] on input "text" at bounding box center [987, 384] width 483 height 30
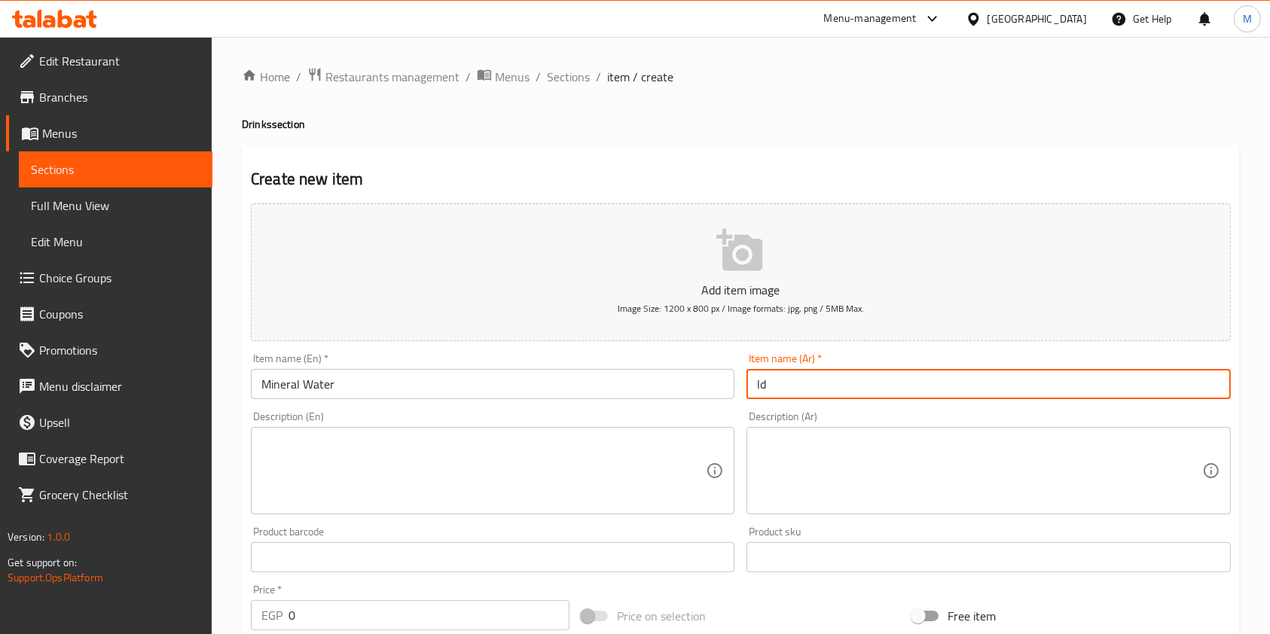
type input "l"
type input "مياة معدينة"
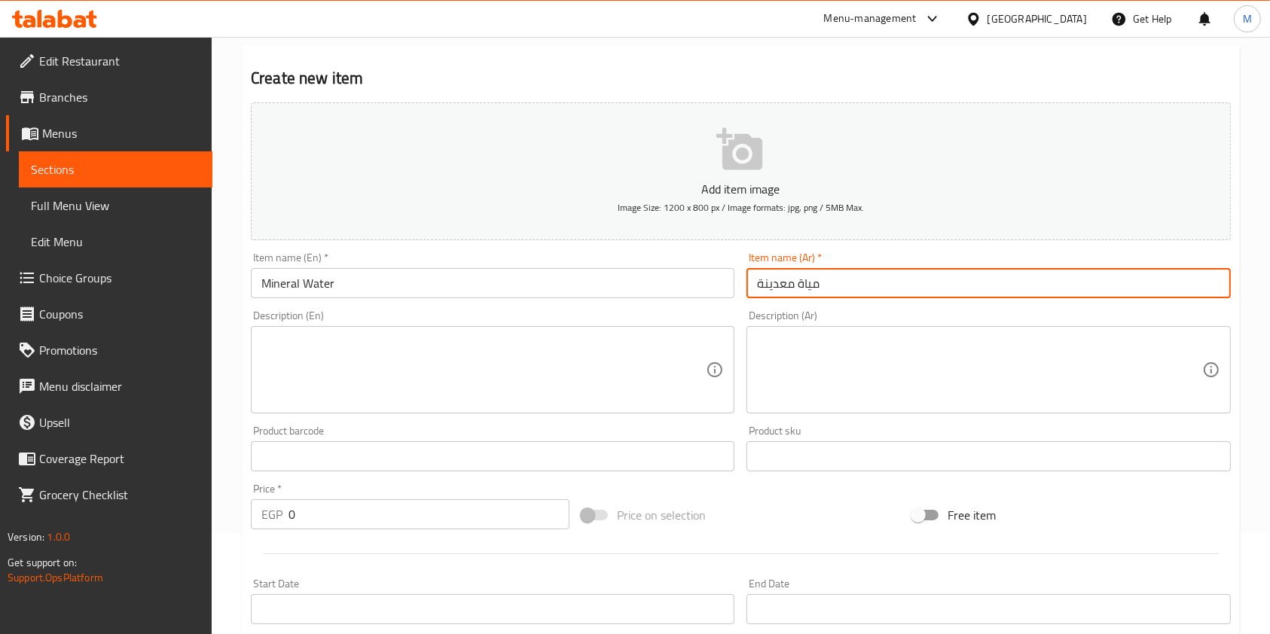
scroll to position [200, 0]
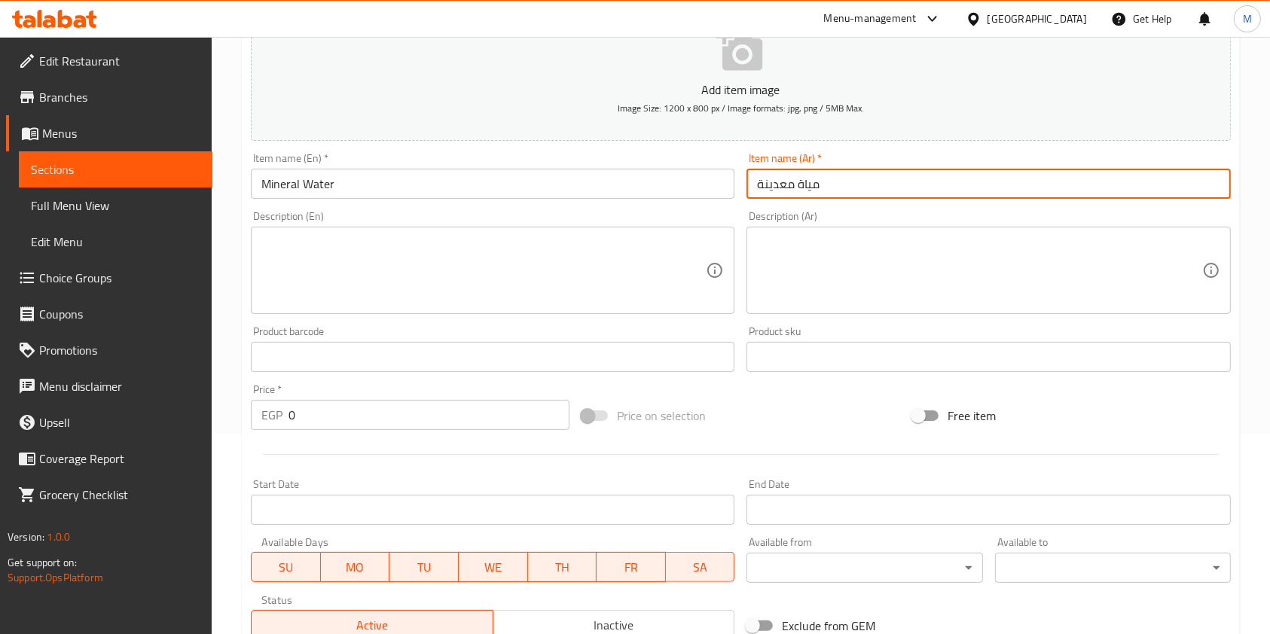
click at [319, 413] on input "0" at bounding box center [428, 415] width 281 height 30
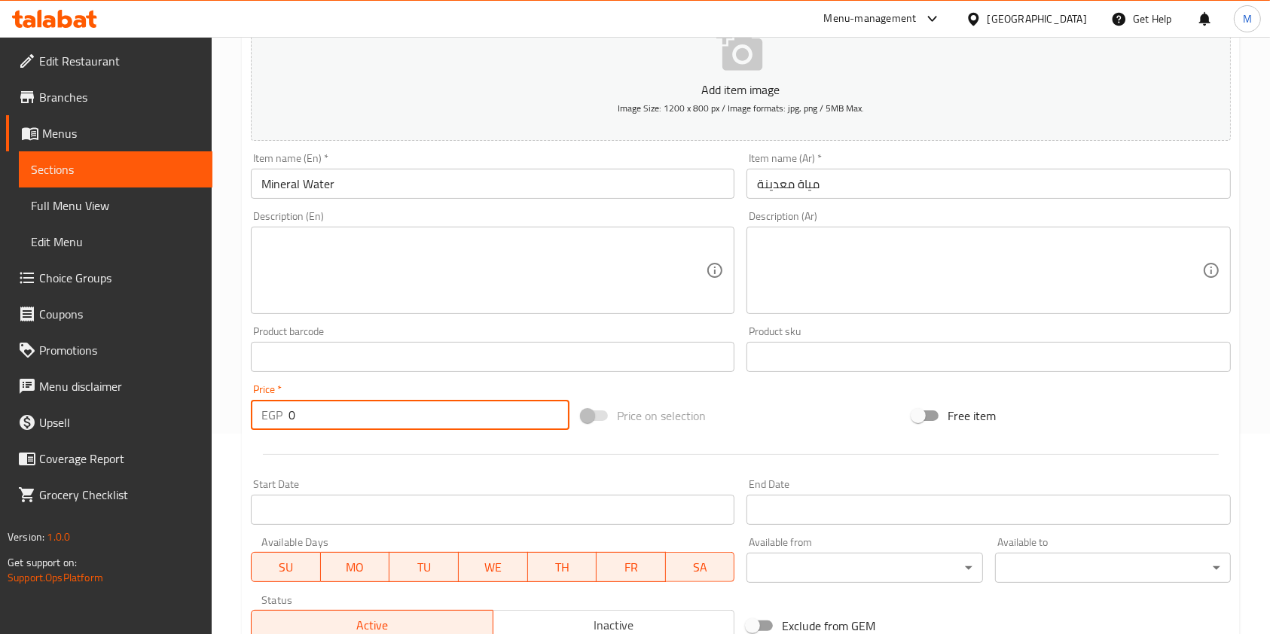
click at [319, 413] on input "0" at bounding box center [428, 415] width 281 height 30
click at [319, 411] on input "0" at bounding box center [428, 415] width 281 height 30
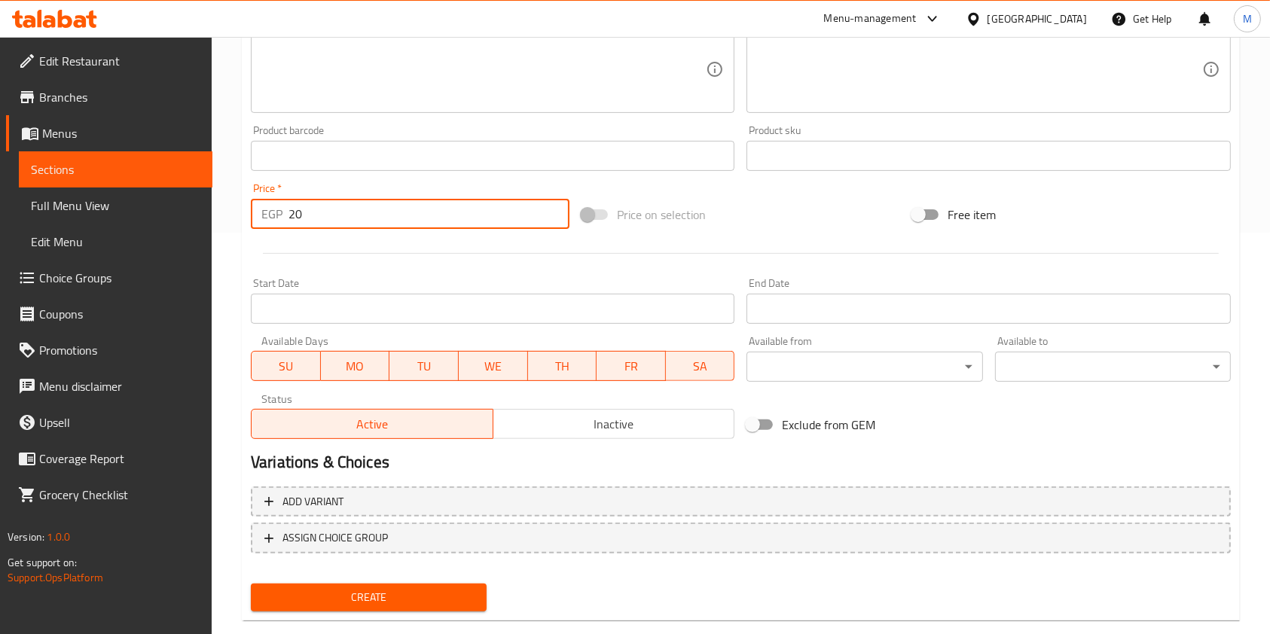
type input "20"
click at [459, 591] on span "Create" at bounding box center [369, 597] width 212 height 19
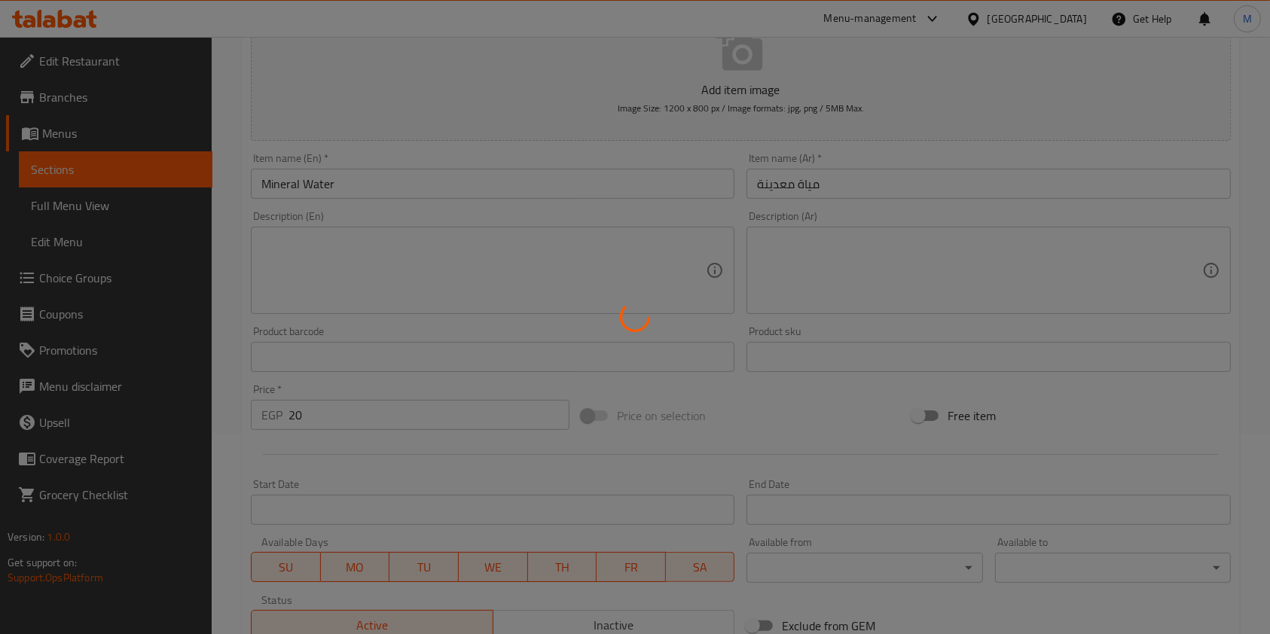
type input "0"
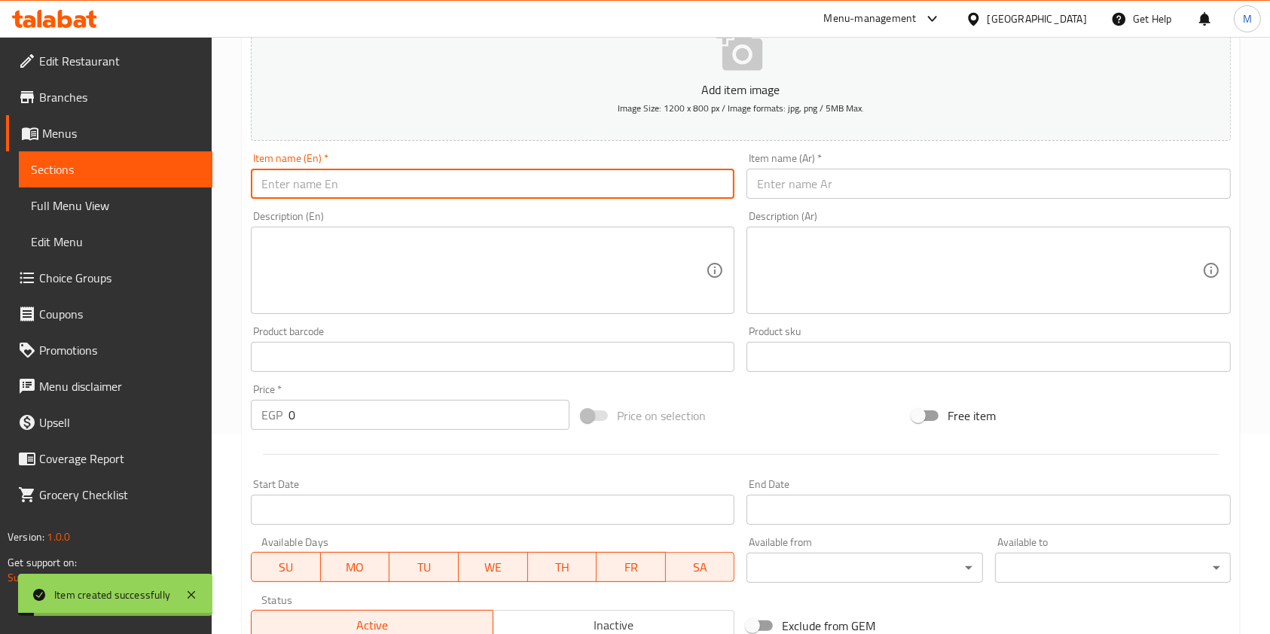
click at [352, 184] on input "text" at bounding box center [492, 184] width 483 height 30
type input "ر"
type input "V cola"
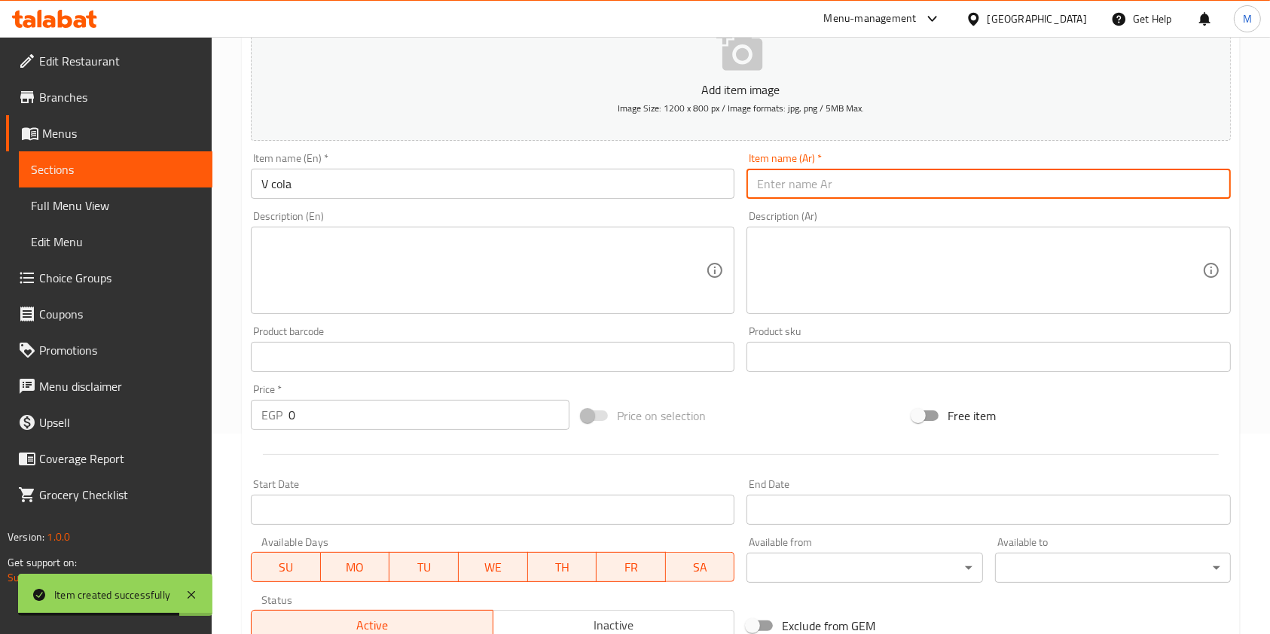
click at [783, 198] on input "text" at bounding box center [987, 184] width 483 height 30
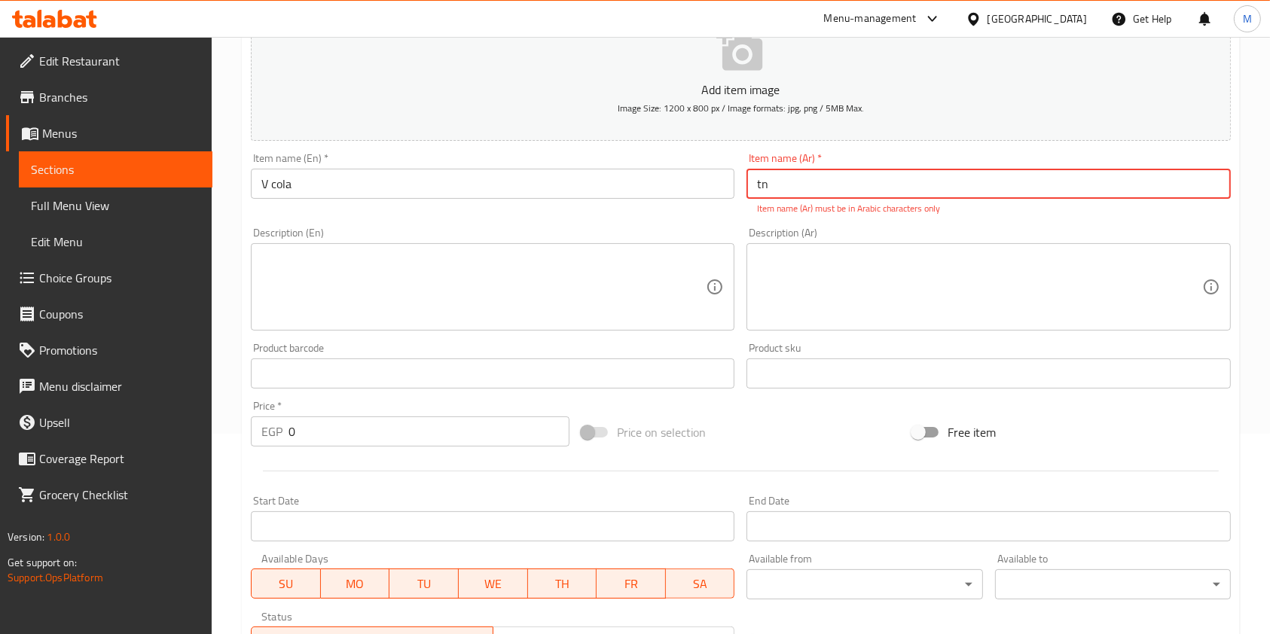
type input "t"
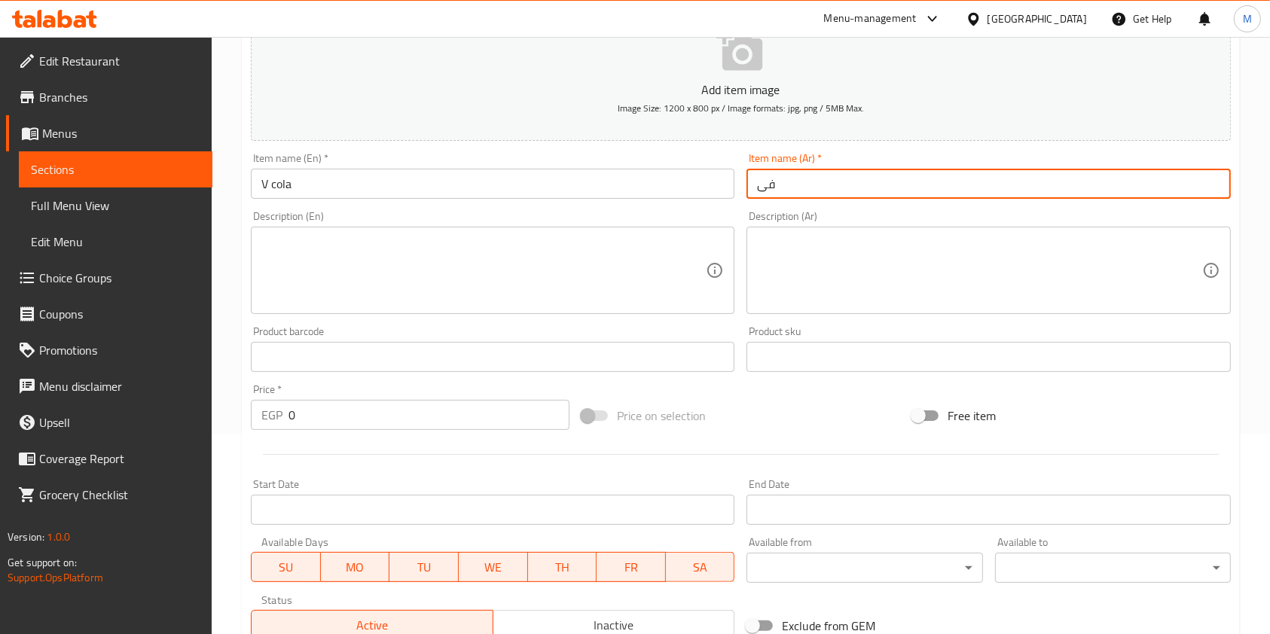
type input "فى كولا"
click at [297, 419] on input "0" at bounding box center [428, 415] width 281 height 30
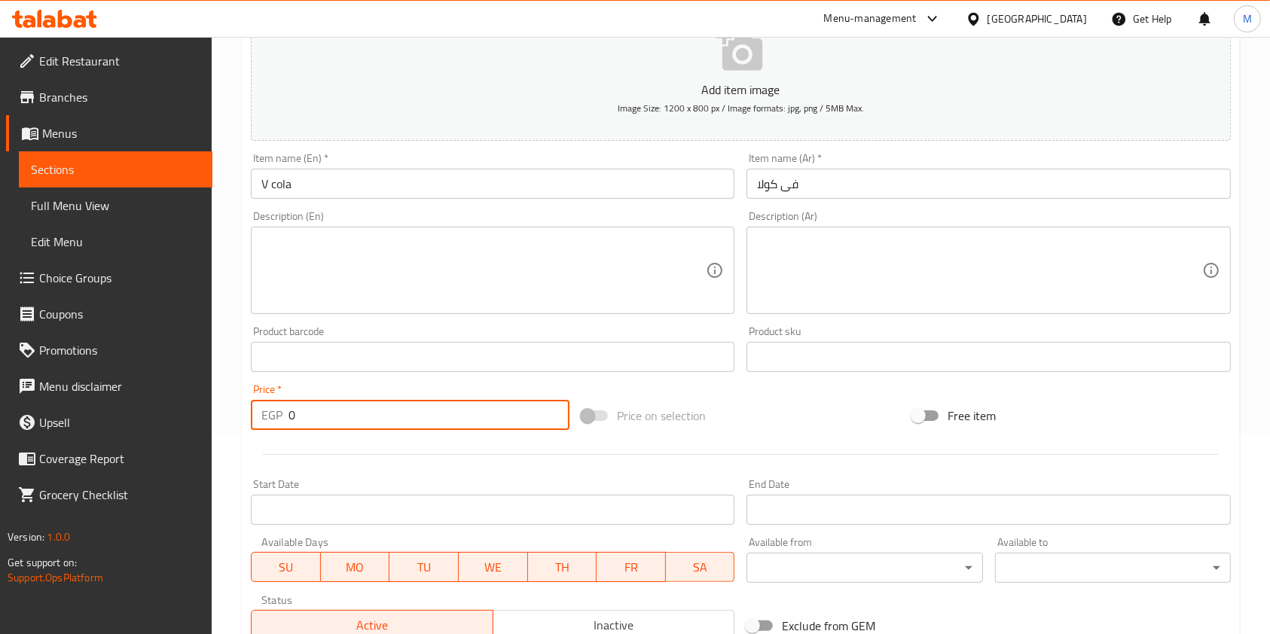
click at [297, 419] on input "0" at bounding box center [428, 415] width 281 height 30
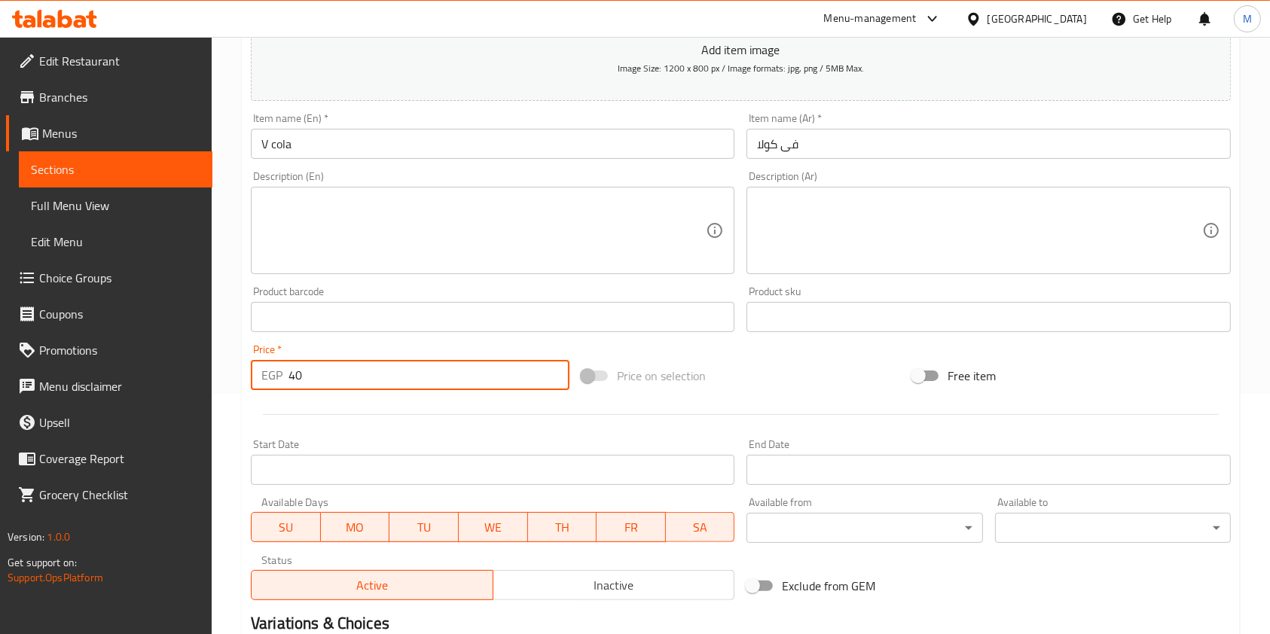
scroll to position [100, 0]
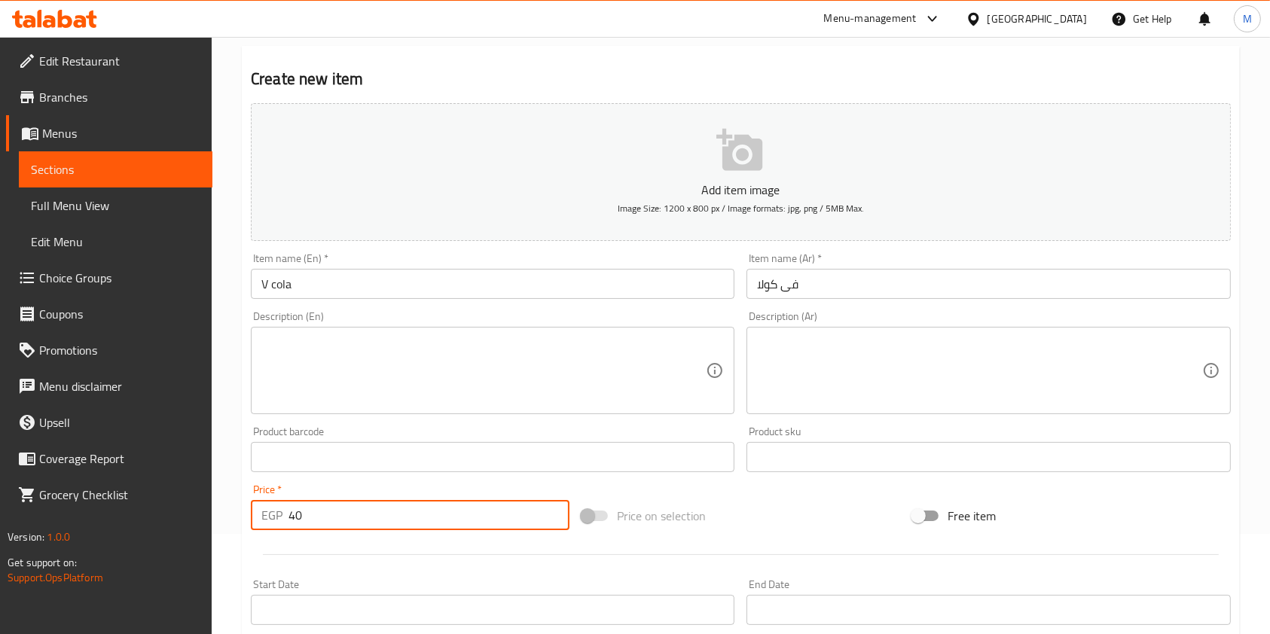
type input "40"
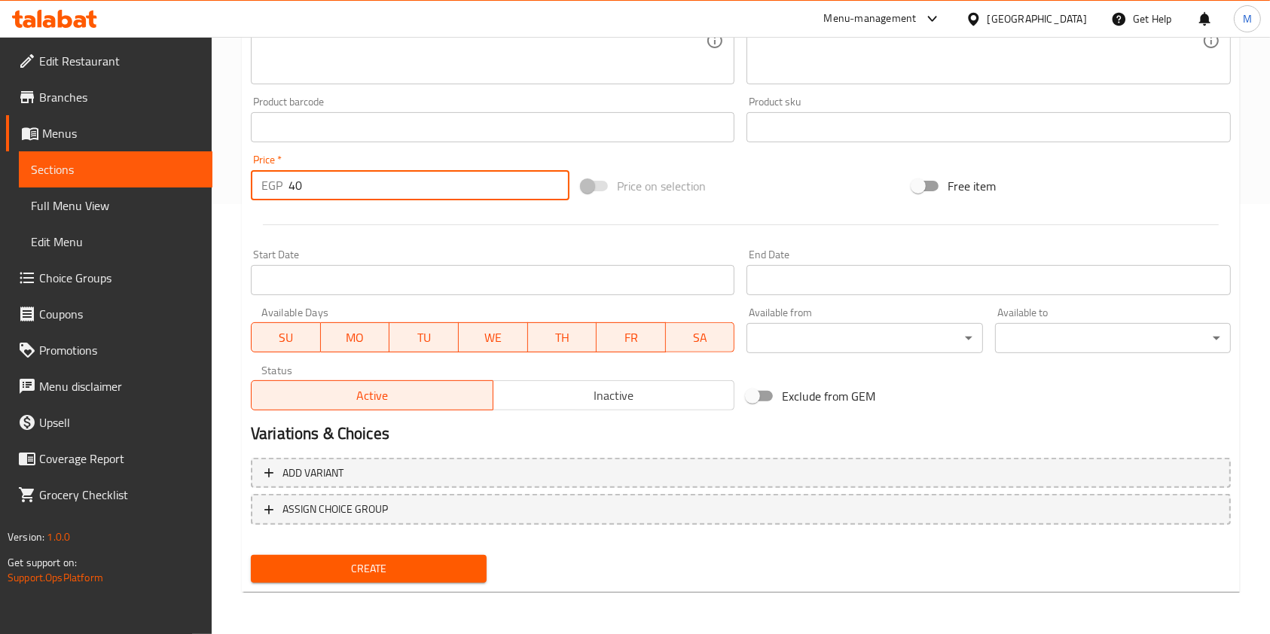
click at [466, 557] on button "Create" at bounding box center [369, 569] width 236 height 28
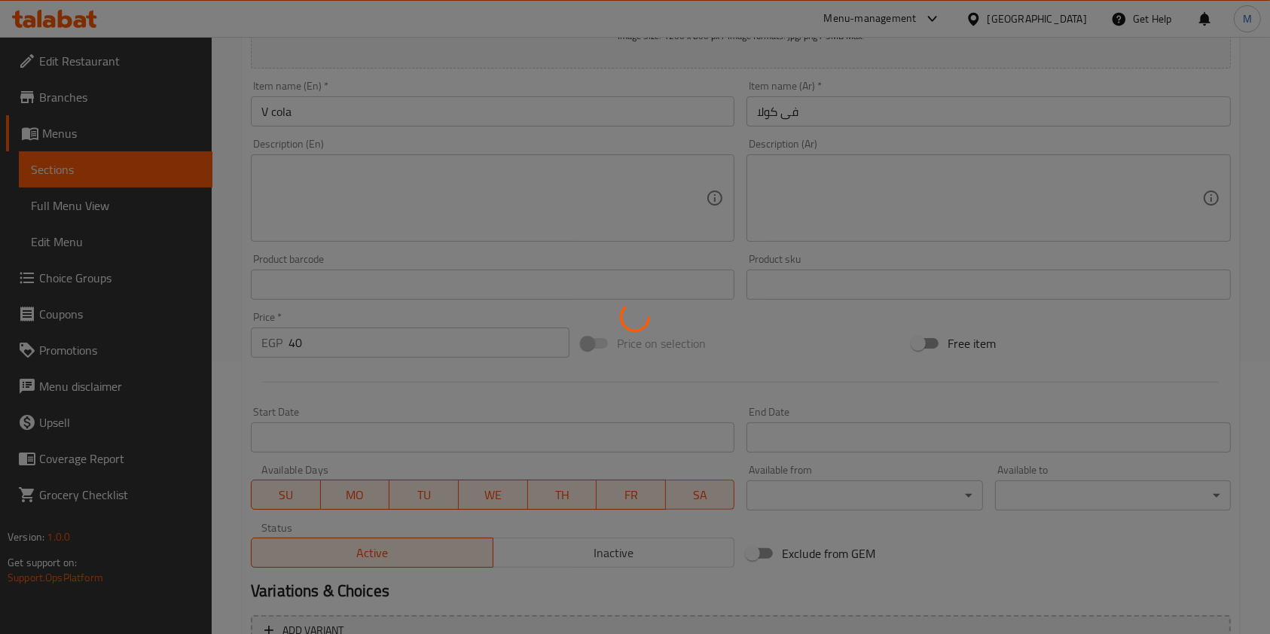
scroll to position [129, 0]
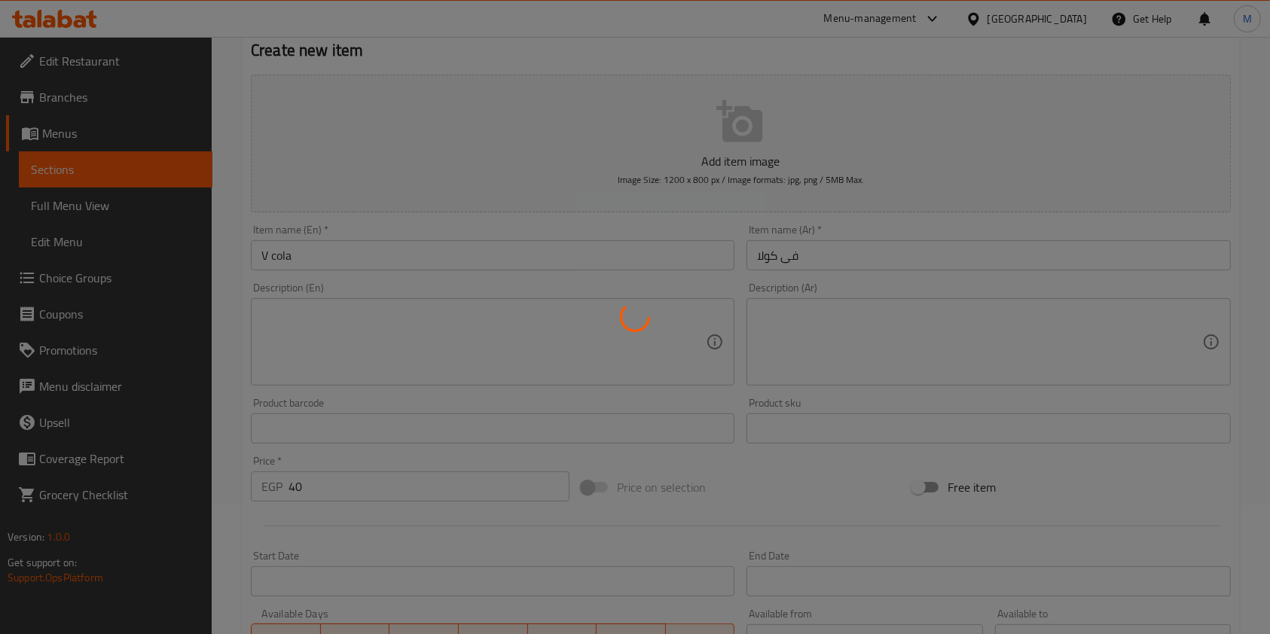
type input "0"
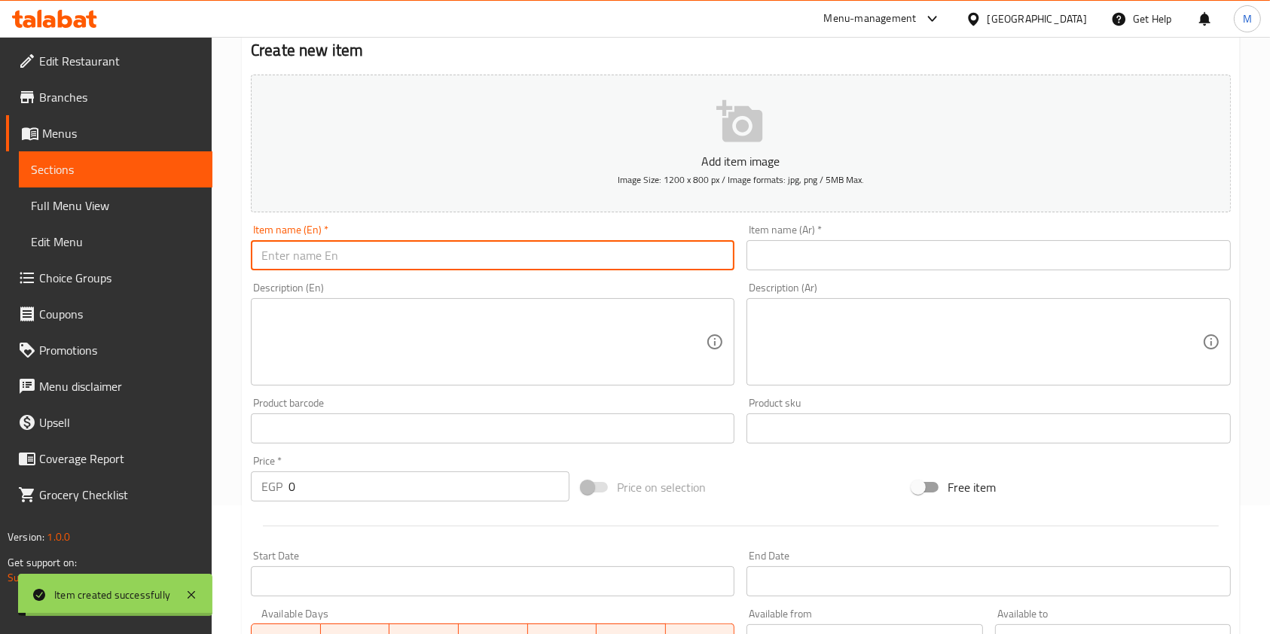
click at [331, 254] on input "text" at bounding box center [492, 255] width 483 height 30
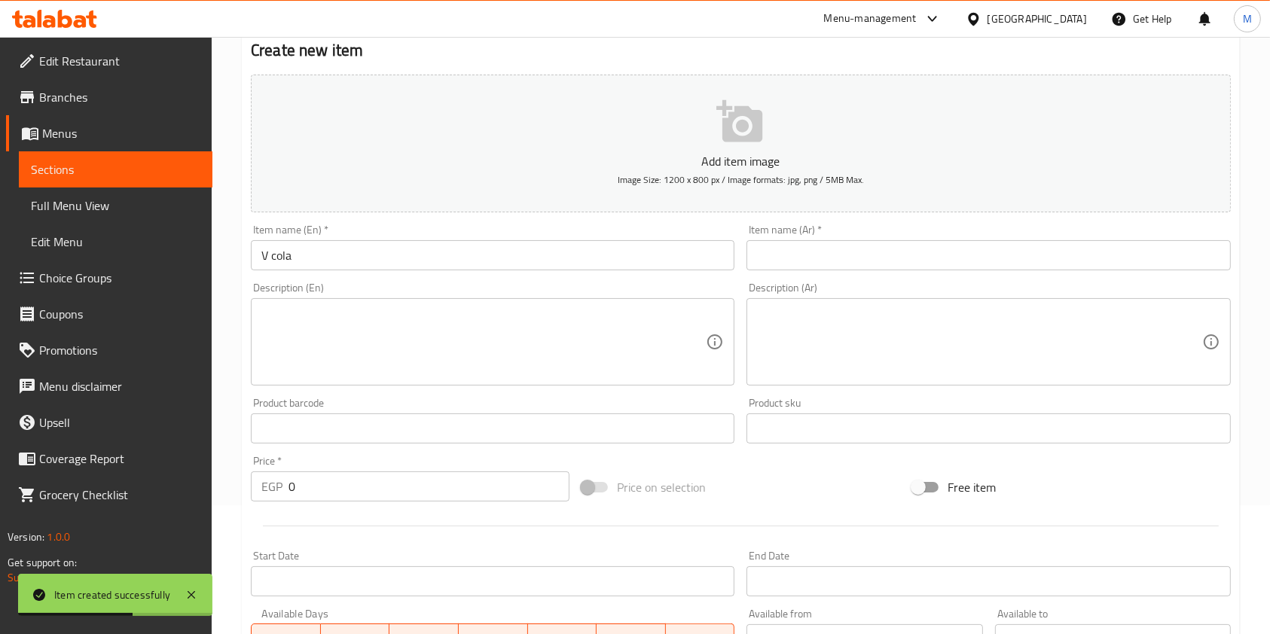
click at [374, 274] on div "Item name (En)   * V cola Item name (En) *" at bounding box center [493, 247] width 496 height 58
click at [372, 258] on input "V cola" at bounding box center [492, 255] width 483 height 30
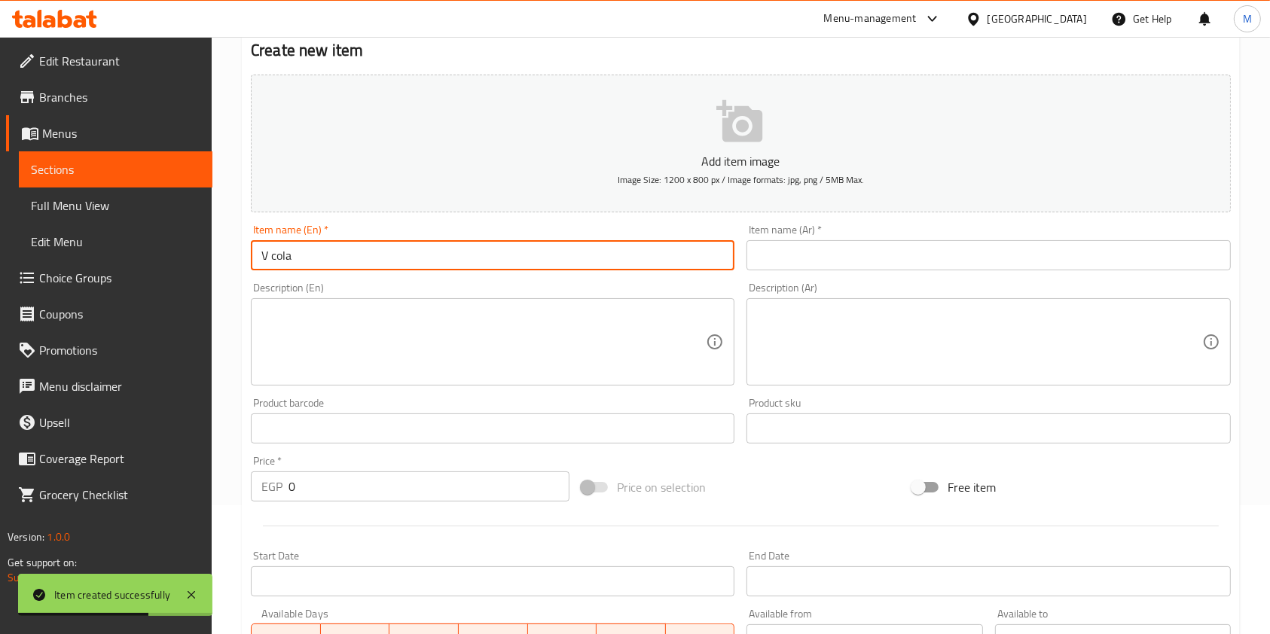
click at [372, 258] on input "V cola" at bounding box center [492, 255] width 483 height 30
type input "V 7 Cola"
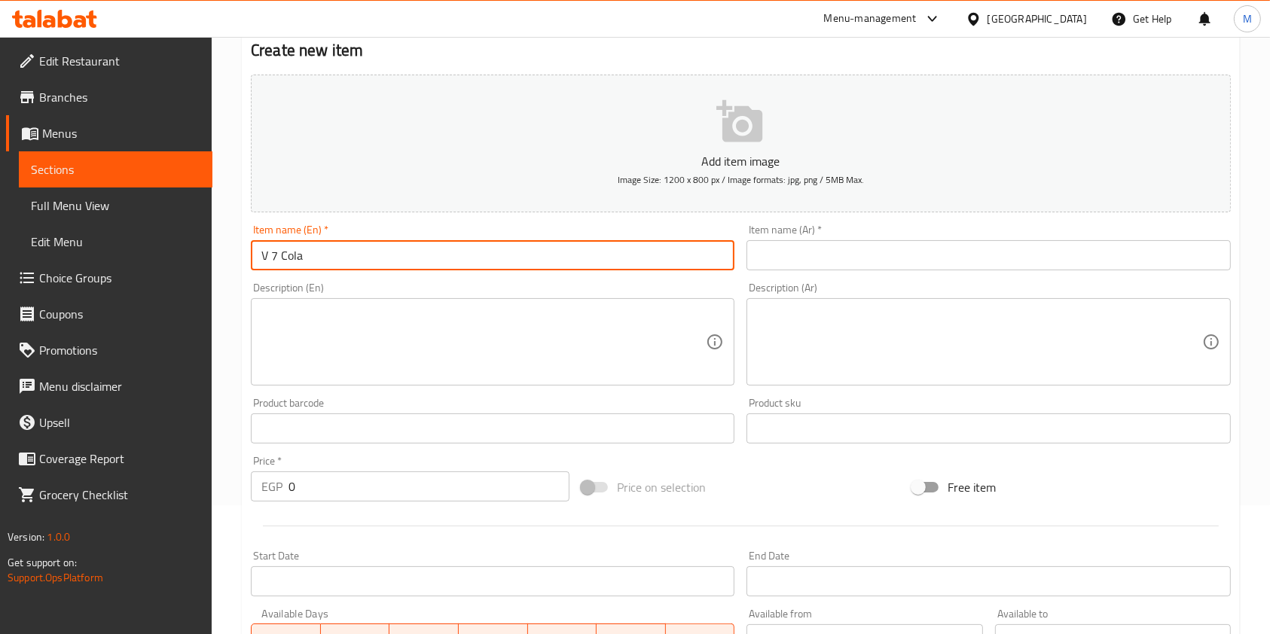
click at [840, 264] on input "text" at bounding box center [987, 255] width 483 height 30
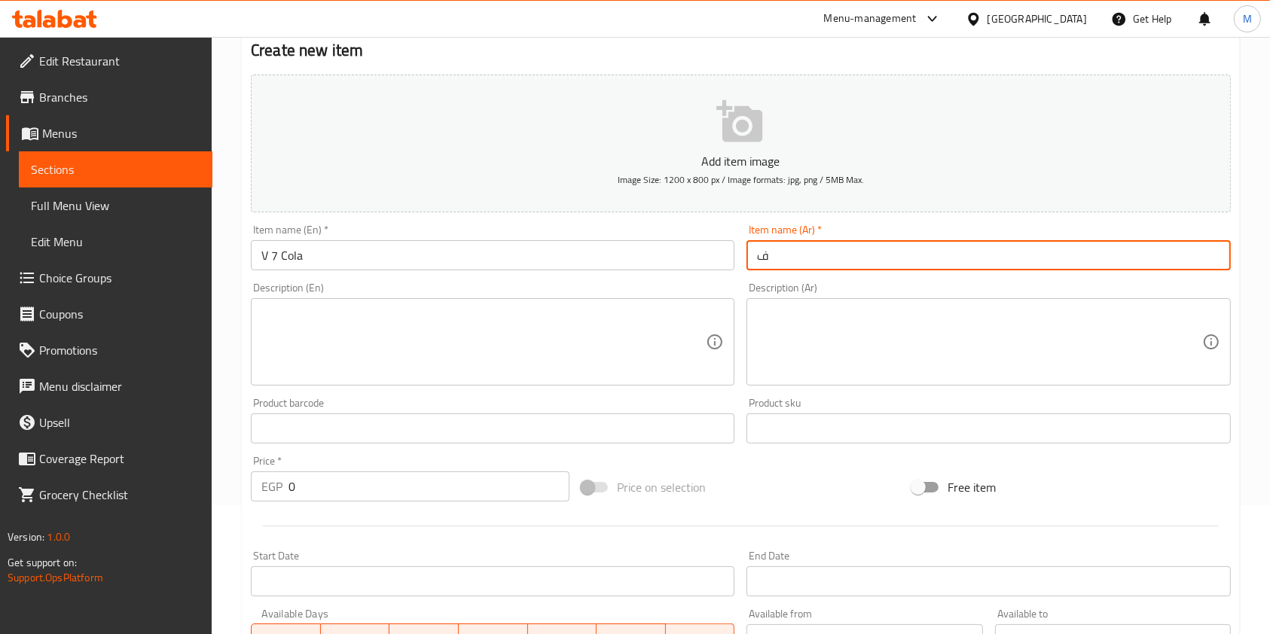
type input "في 7 كولا"
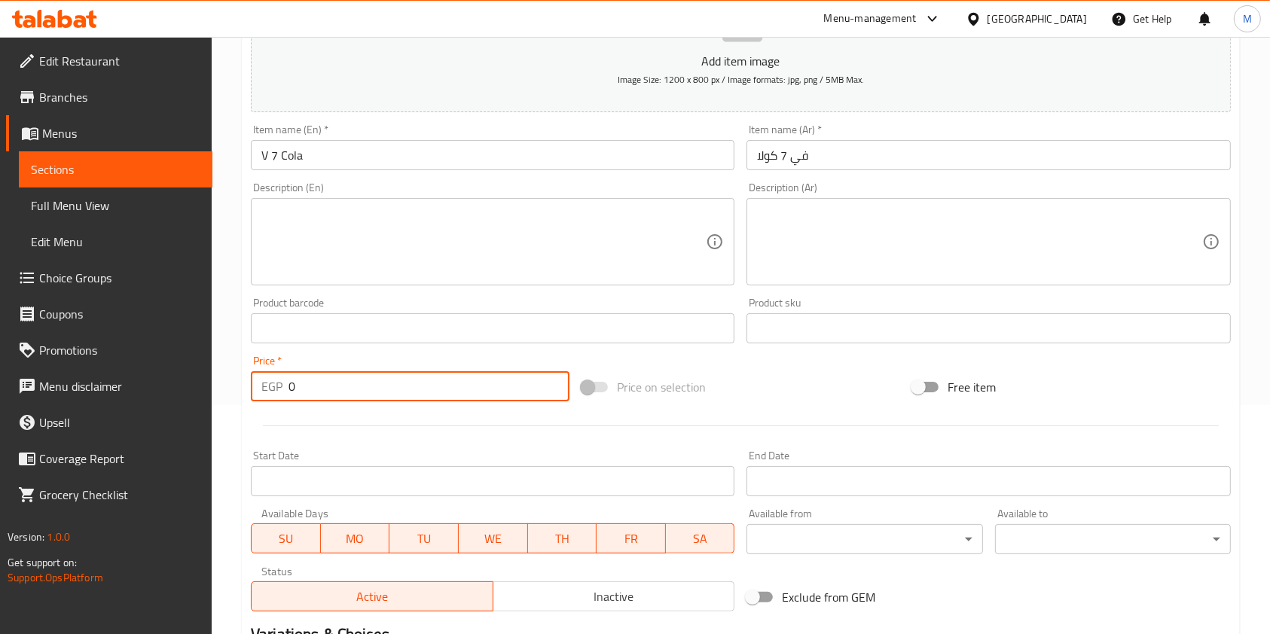
click at [338, 383] on input "0" at bounding box center [428, 386] width 281 height 30
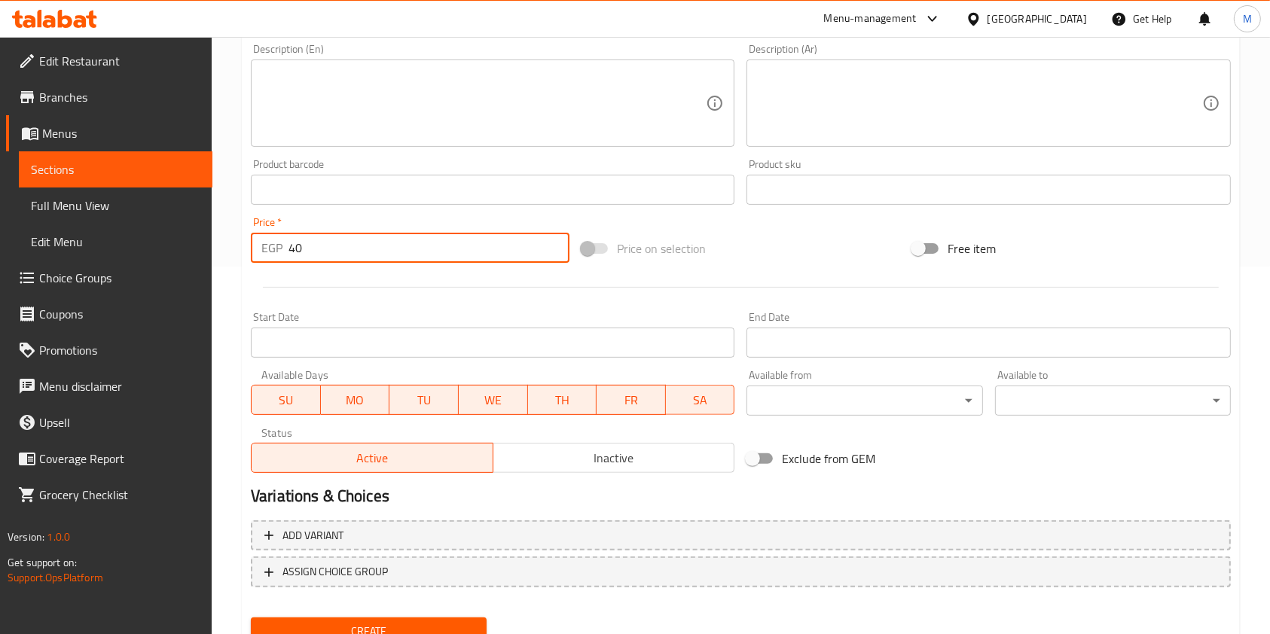
scroll to position [430, 0]
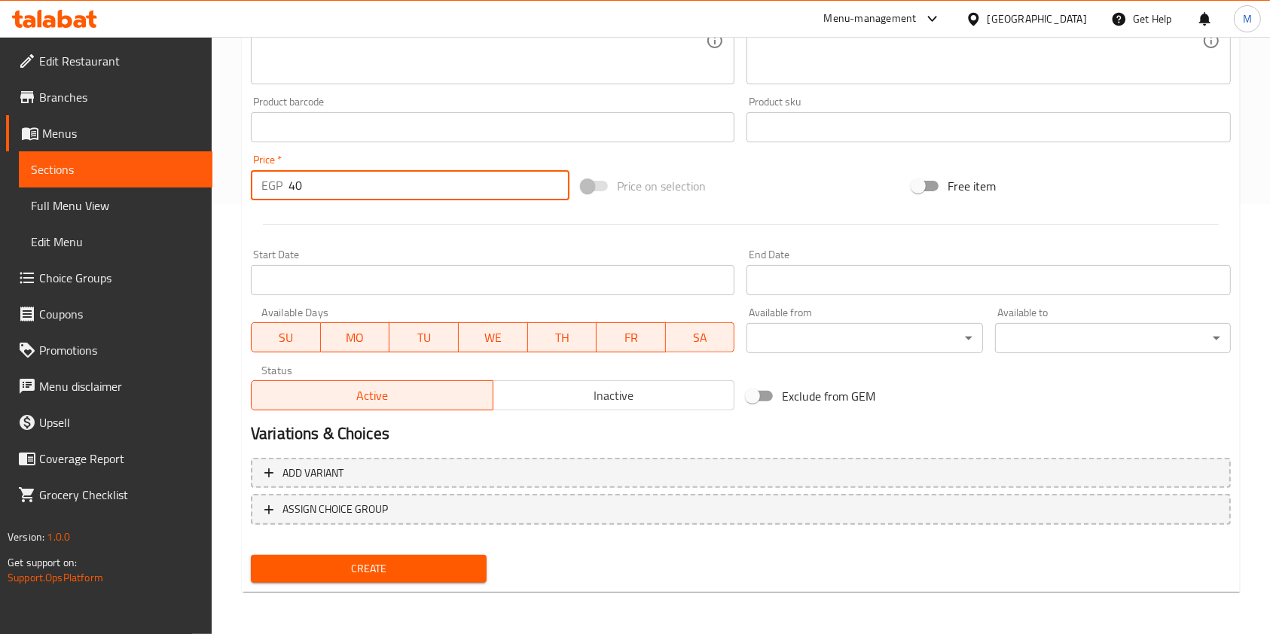
type input "40"
click at [446, 547] on div "Add variant ASSIGN CHOICE GROUP" at bounding box center [741, 501] width 992 height 98
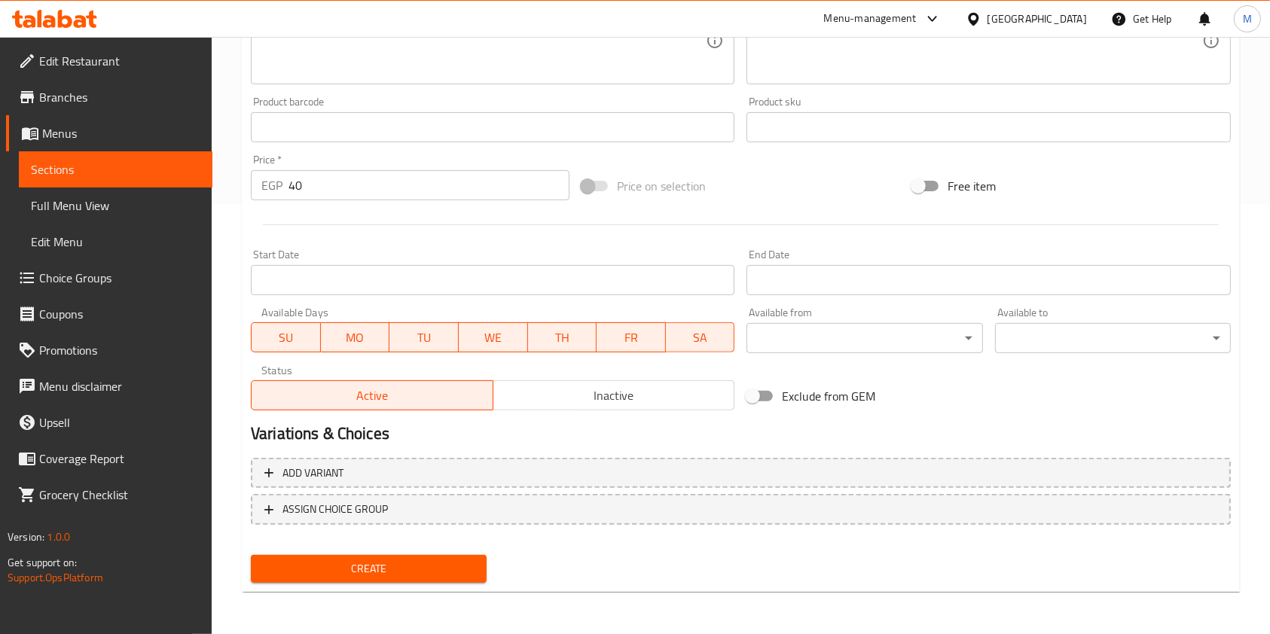
click at [454, 560] on span "Create" at bounding box center [369, 569] width 212 height 19
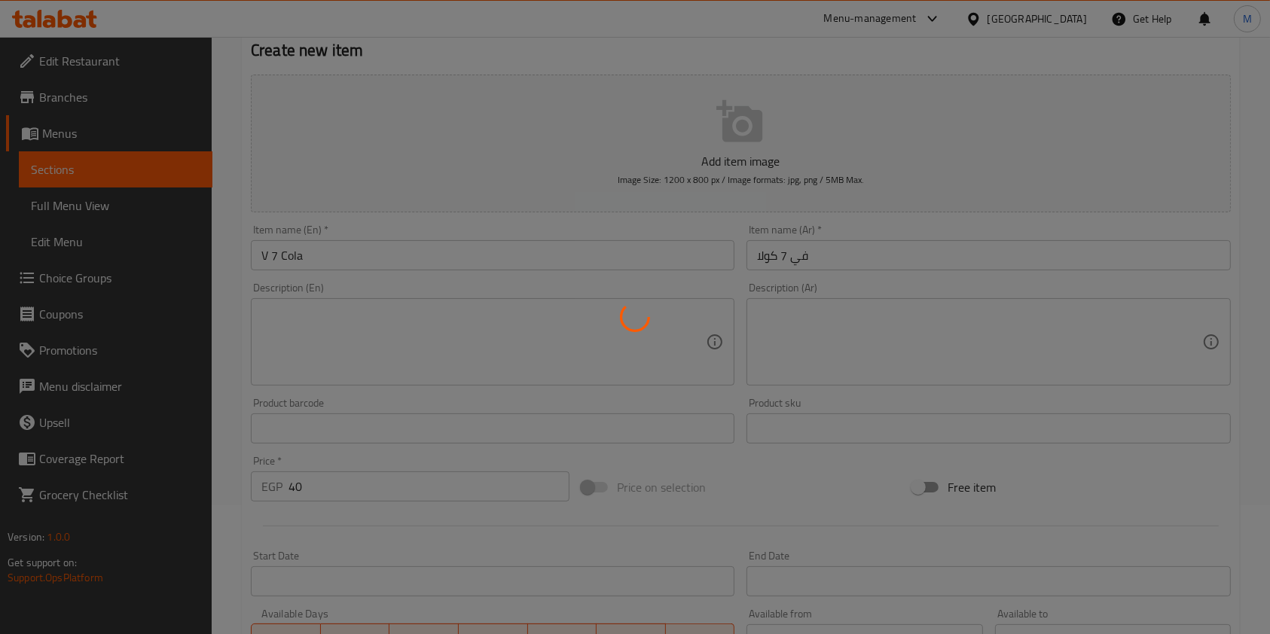
scroll to position [69, 0]
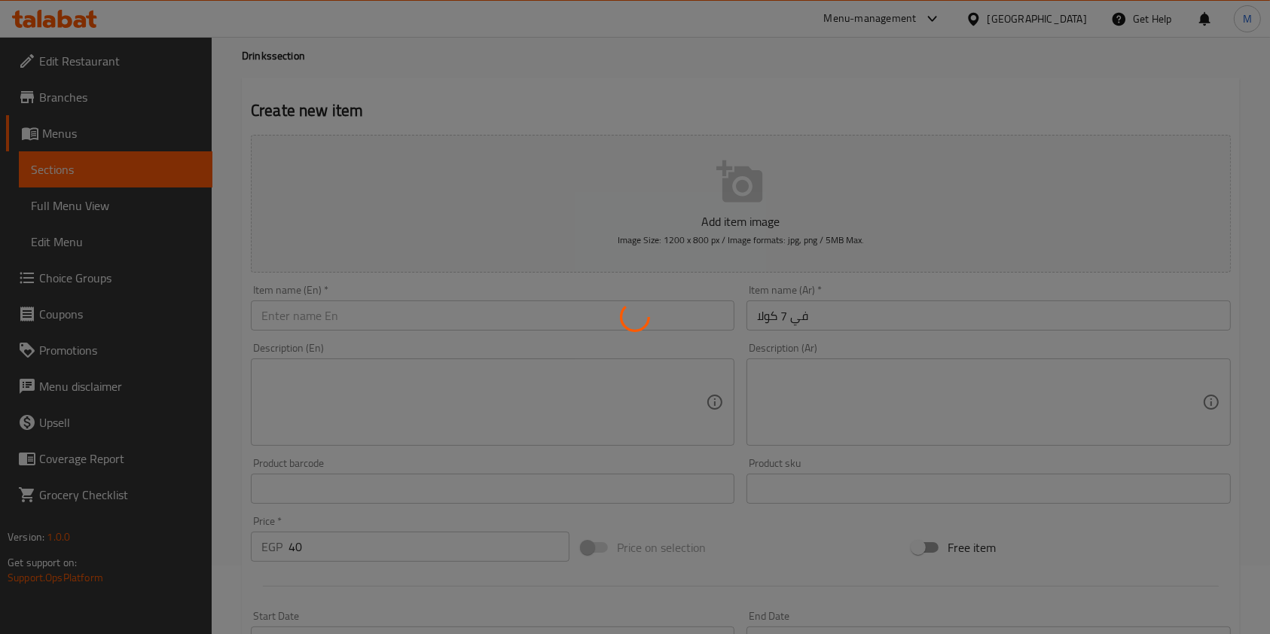
type input "0"
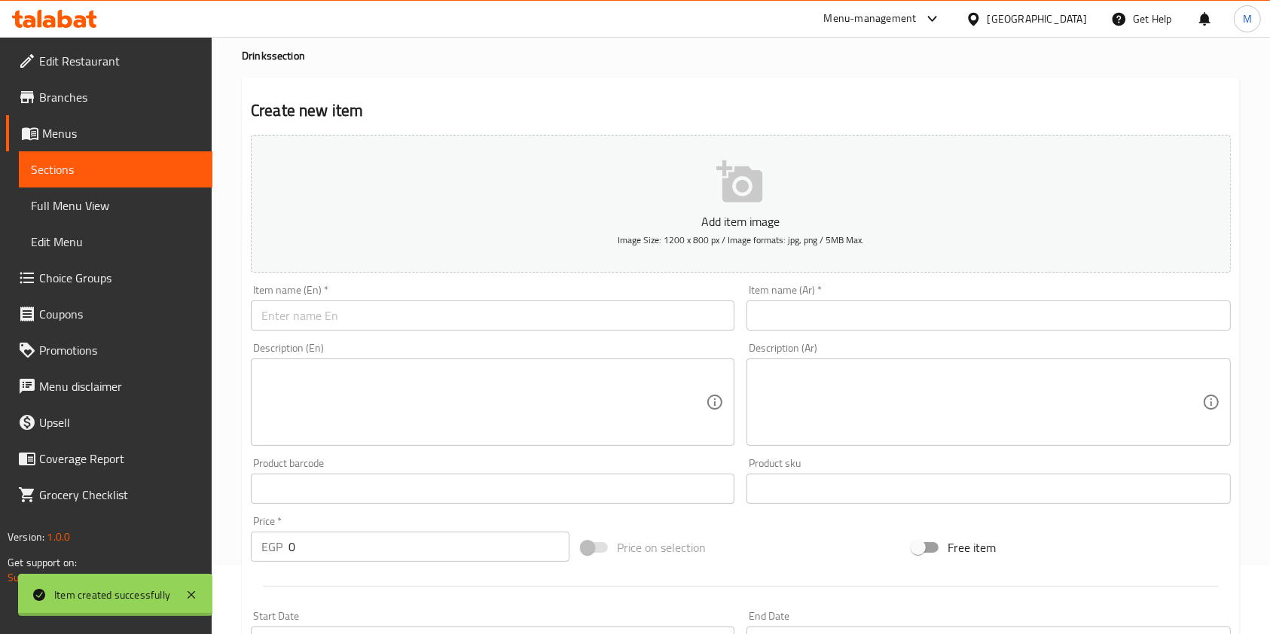
scroll to position [0, 0]
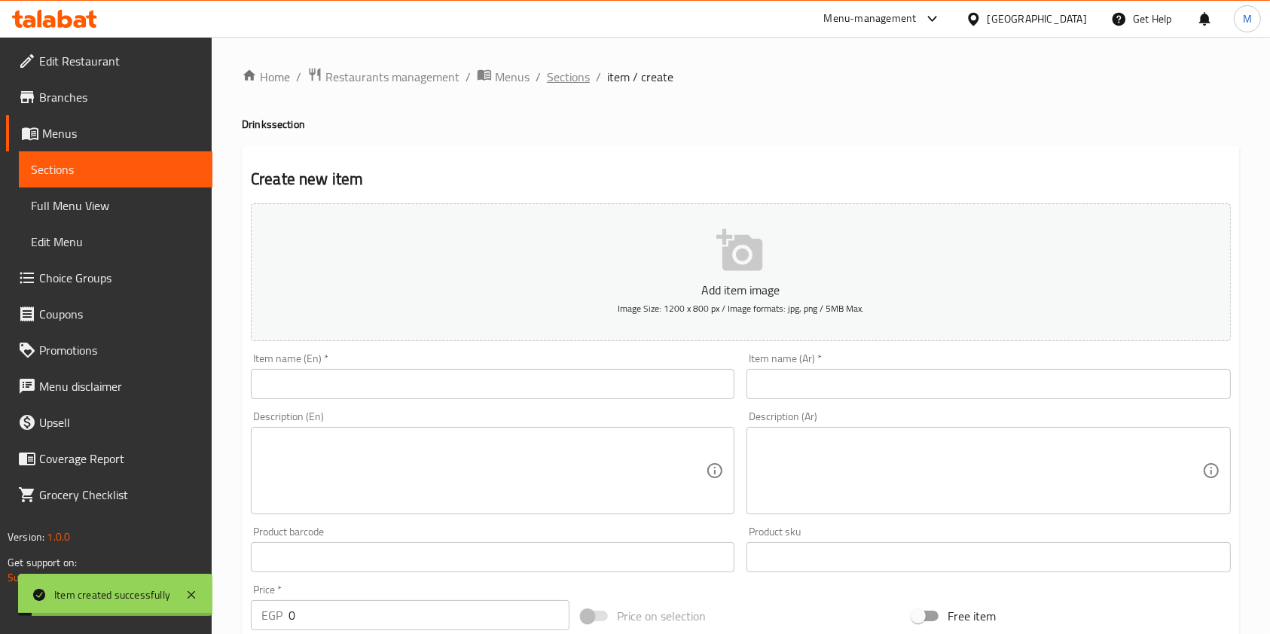
click at [562, 72] on span "Sections" at bounding box center [568, 77] width 43 height 18
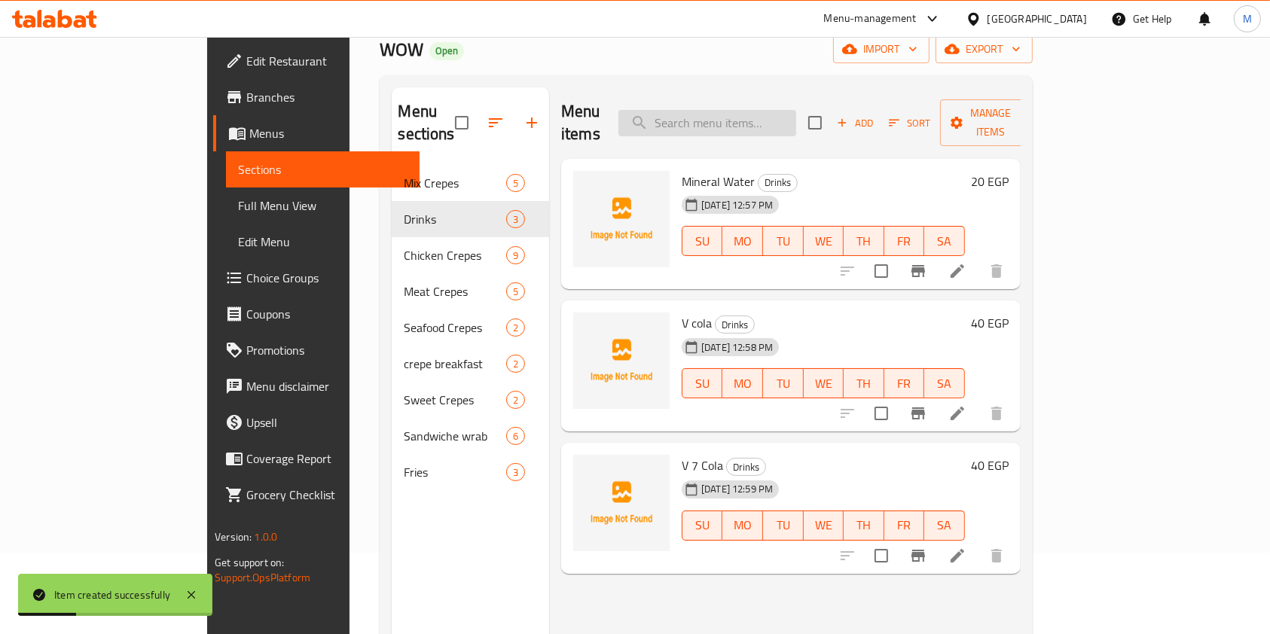
scroll to position [100, 0]
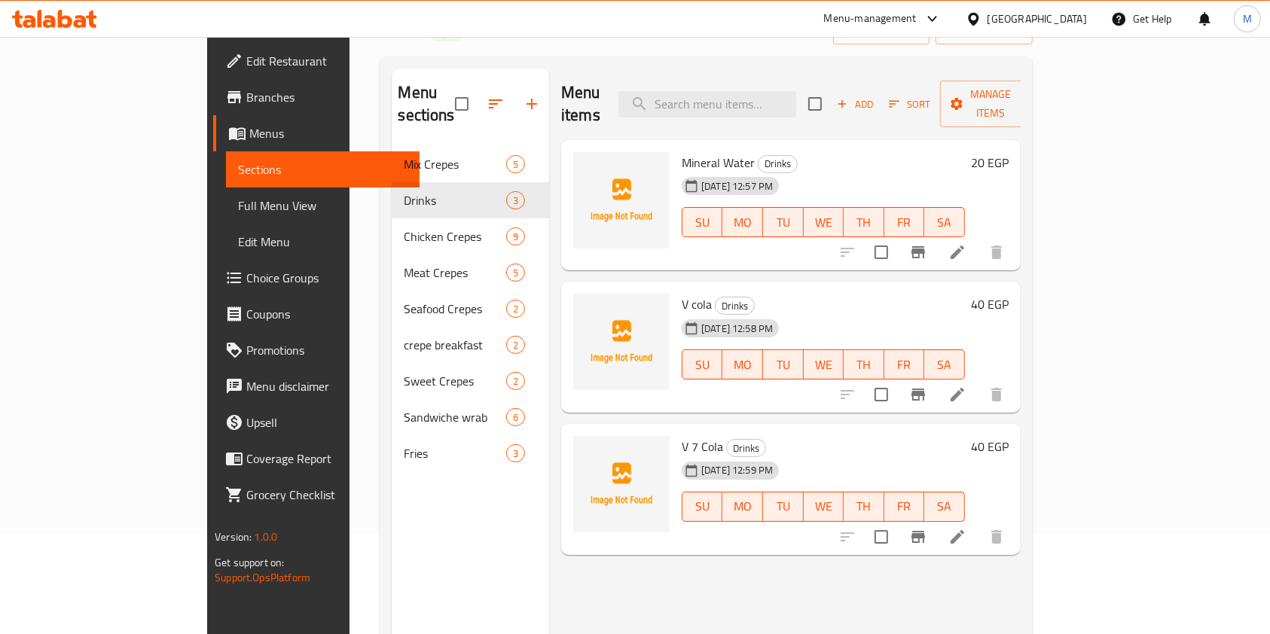
click at [978, 523] on li at bounding box center [957, 536] width 42 height 27
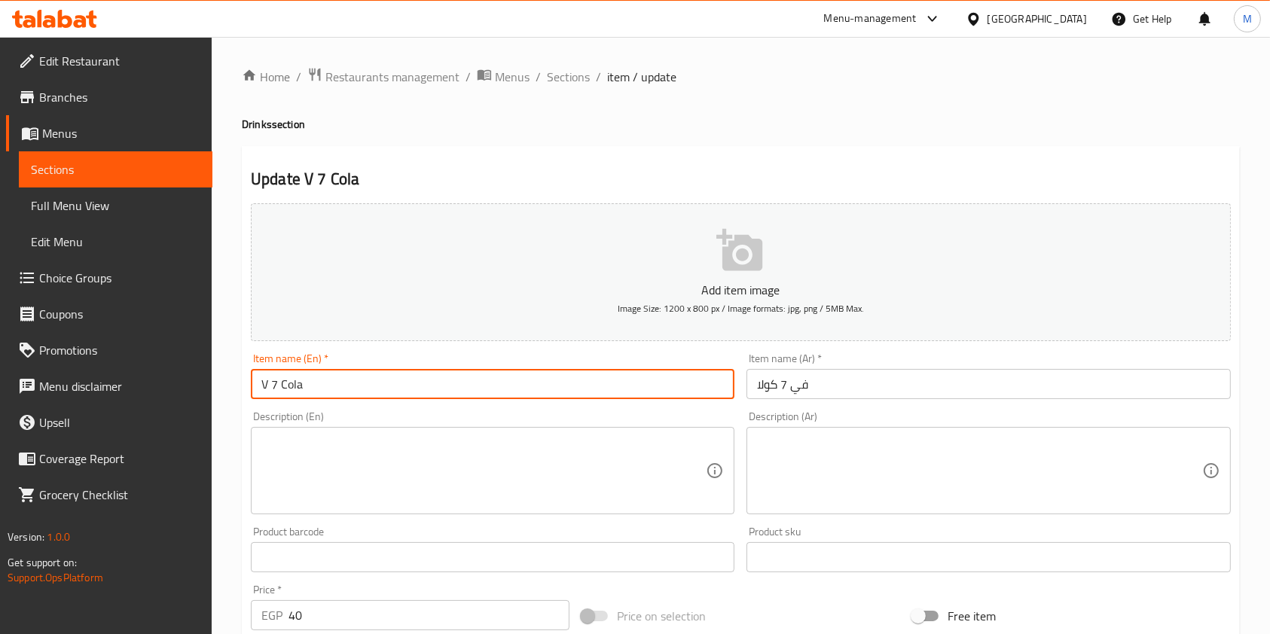
click at [530, 383] on input "V 7 Cola" at bounding box center [492, 384] width 483 height 30
type input "V 7 C"
click at [571, 92] on div "Home / Restaurants management / Menus / Sections / item / update Drinks section…" at bounding box center [741, 550] width 998 height 967
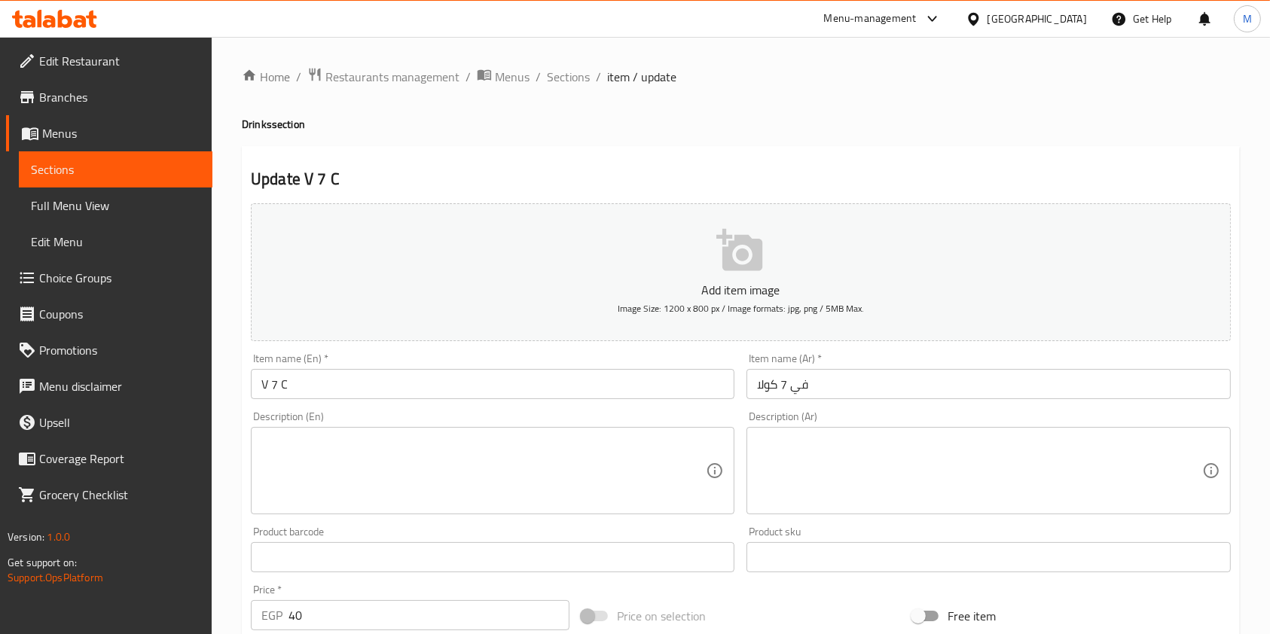
click at [571, 92] on div "Home / Restaurants management / Menus / Sections / item / update Drinks section…" at bounding box center [741, 550] width 998 height 967
click at [570, 81] on span "Sections" at bounding box center [568, 77] width 43 height 18
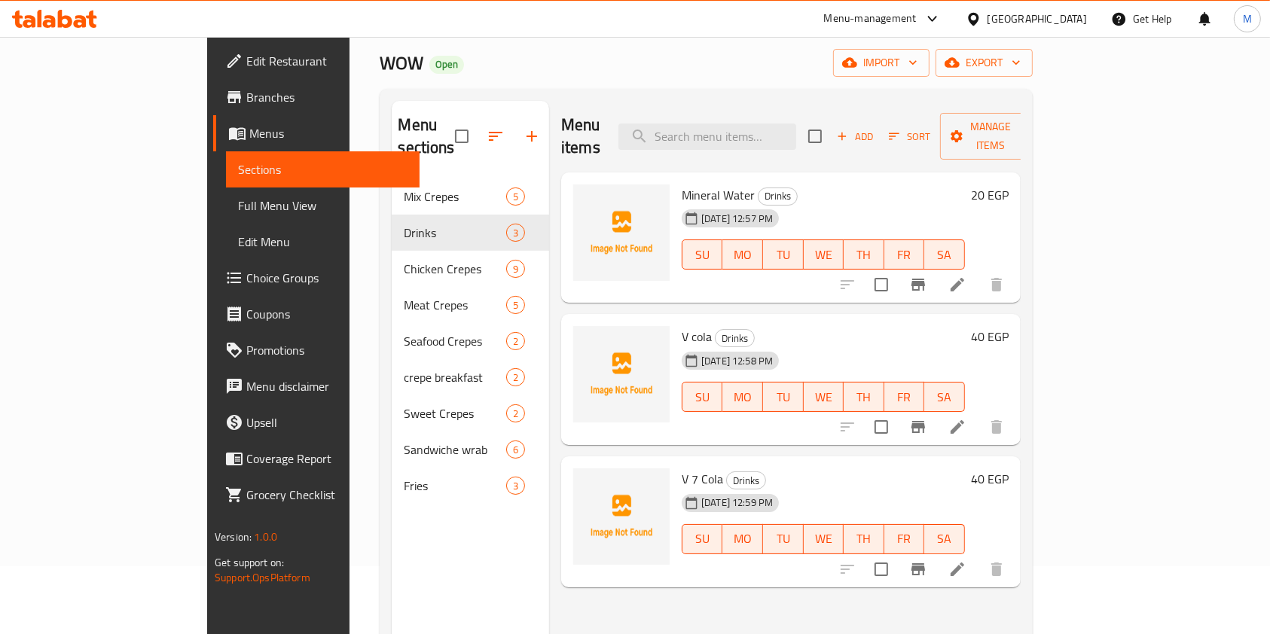
scroll to position [100, 0]
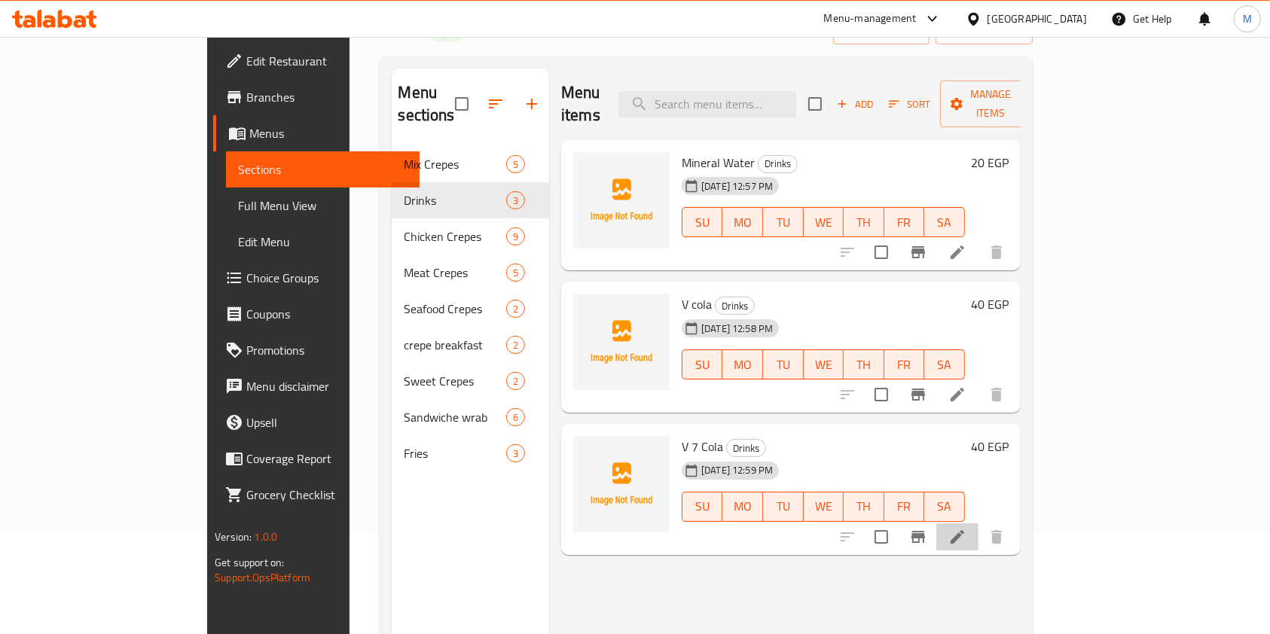
click at [978, 523] on li at bounding box center [957, 536] width 42 height 27
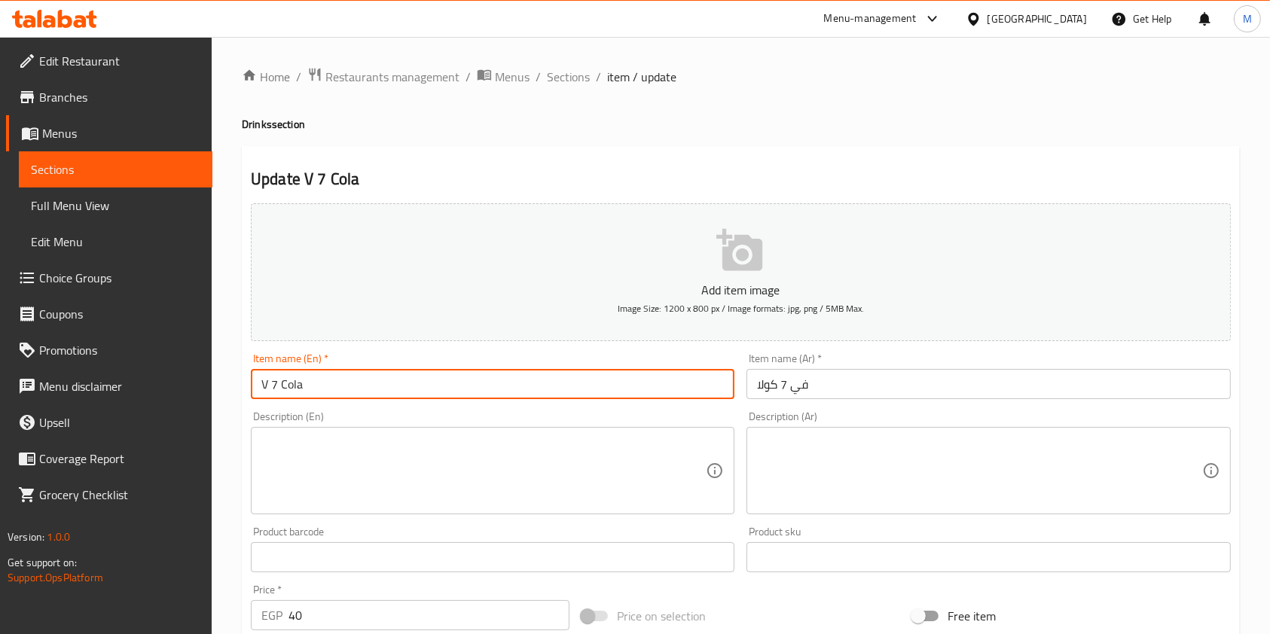
click at [435, 398] on input "V 7 Cola" at bounding box center [492, 384] width 483 height 30
type input "V 7 Cola Lemon"
click at [858, 383] on input "في 7 كولا" at bounding box center [987, 384] width 483 height 30
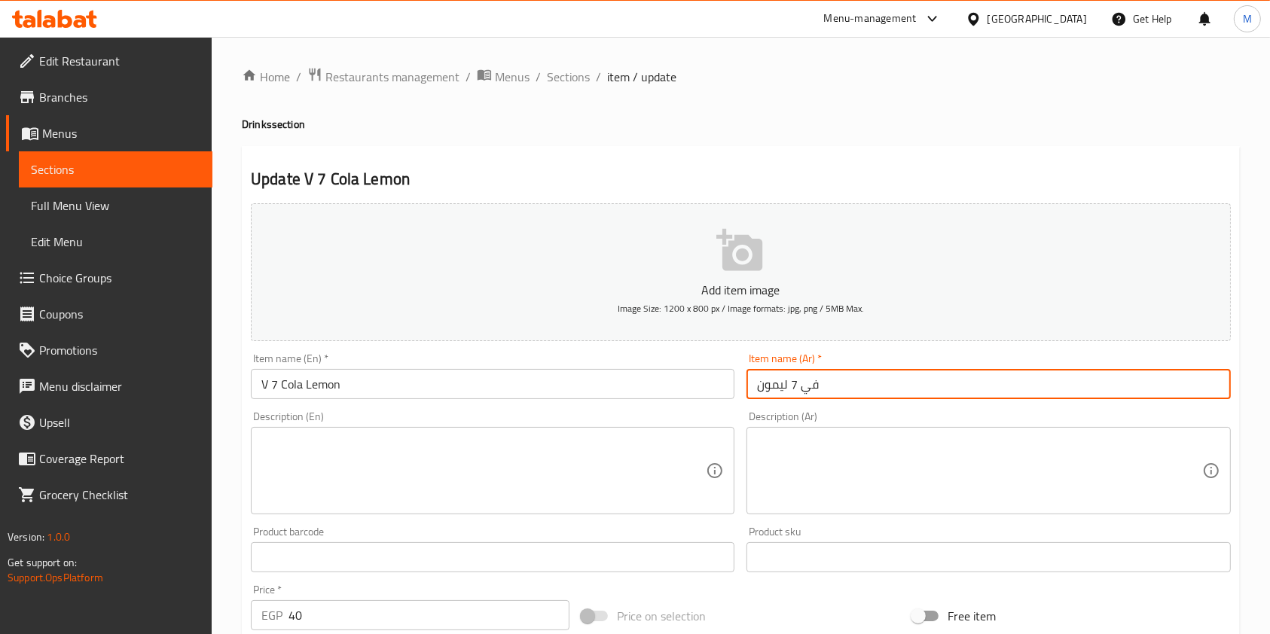
type input "في 7 ليمون"
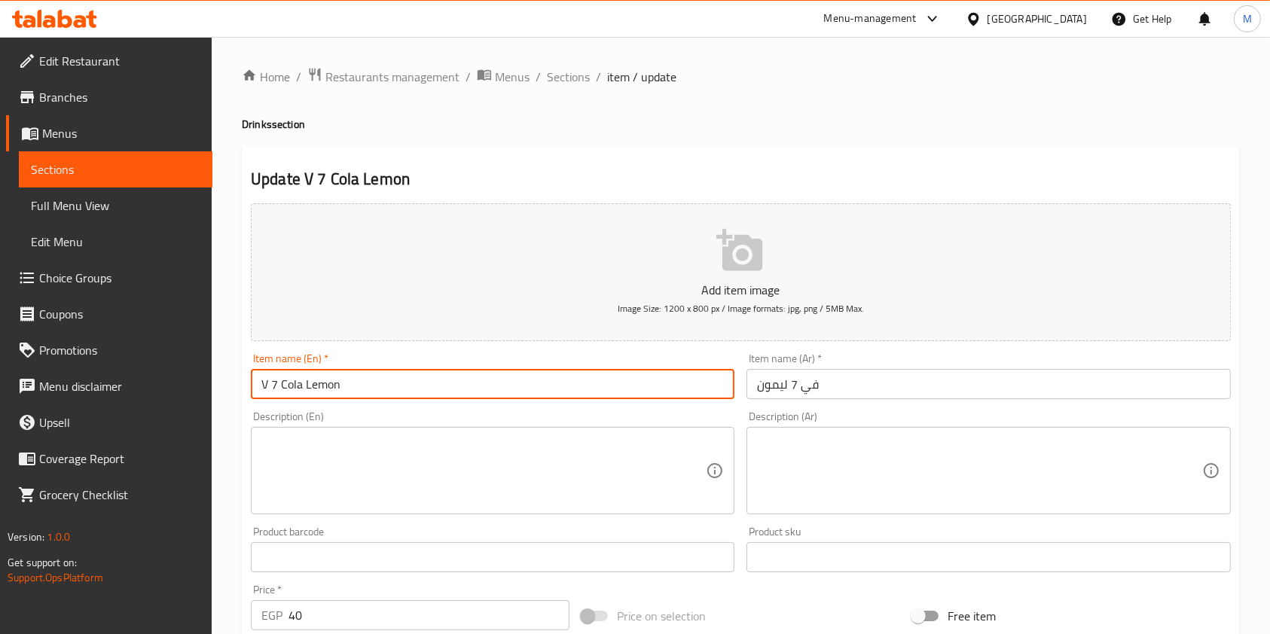
drag, startPoint x: 301, startPoint y: 386, endPoint x: 278, endPoint y: 398, distance: 25.9
click at [278, 398] on input "V 7 Cola Lemon" at bounding box center [492, 384] width 483 height 30
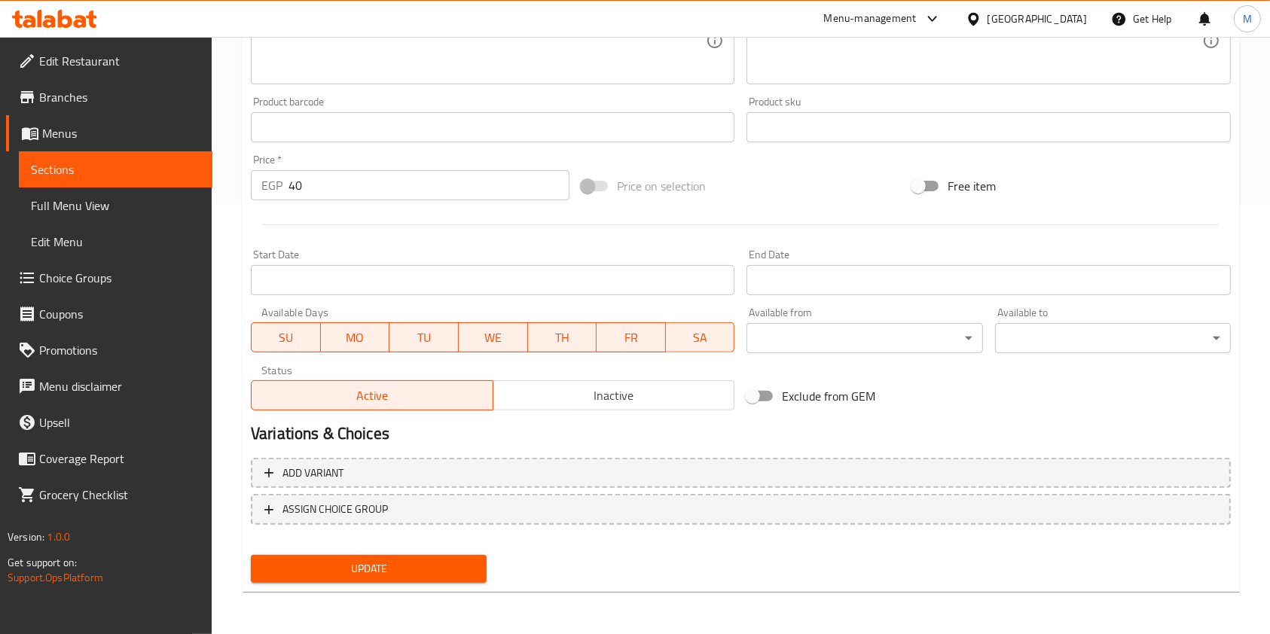
type input "V 7 Lemon"
click at [496, 570] on div "Update" at bounding box center [741, 569] width 992 height 40
click at [484, 573] on button "Update" at bounding box center [369, 569] width 236 height 28
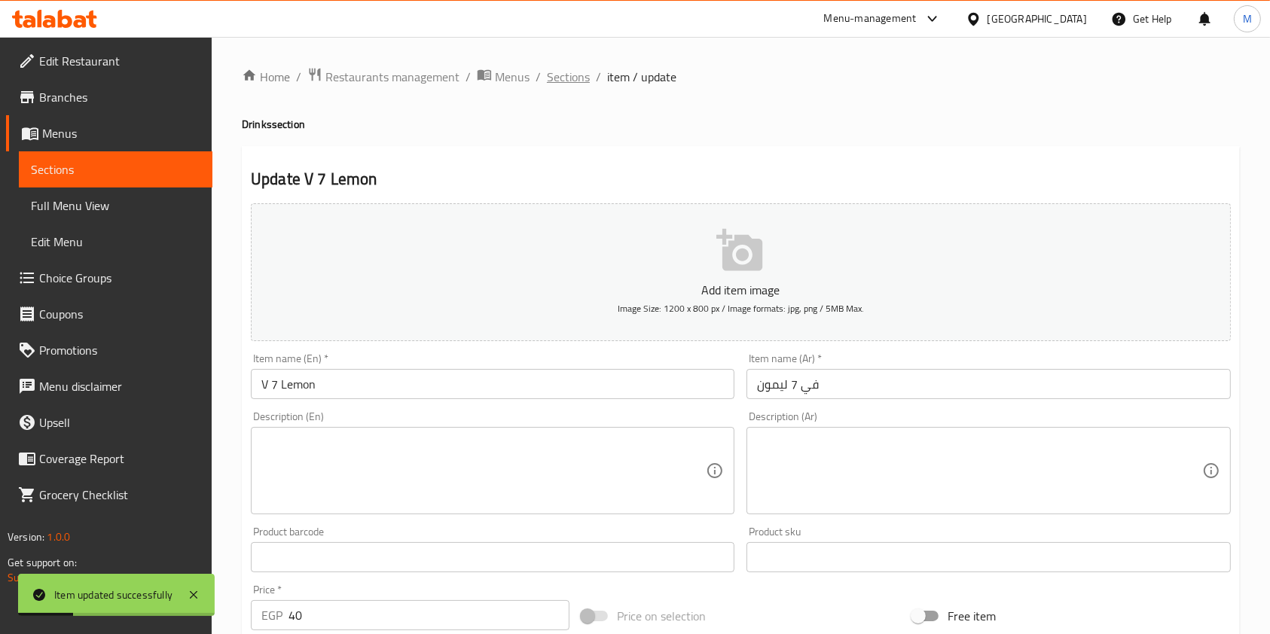
click at [560, 74] on span "Sections" at bounding box center [568, 77] width 43 height 18
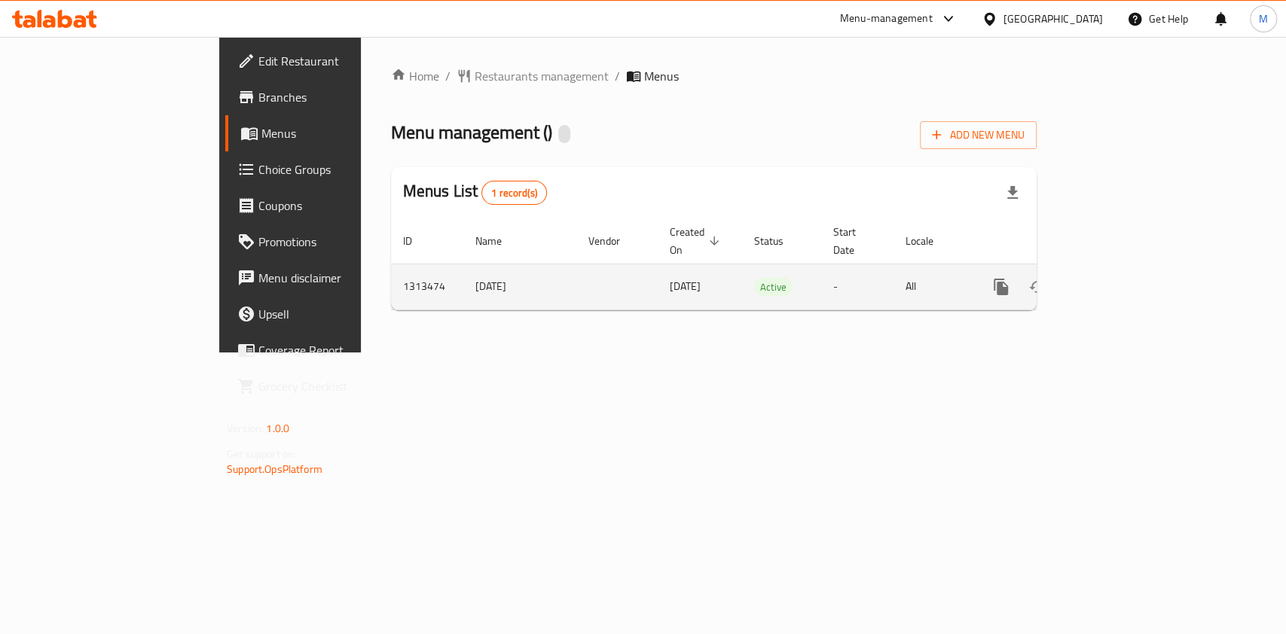
click at [1118, 278] on icon "enhanced table" at bounding box center [1109, 287] width 18 height 18
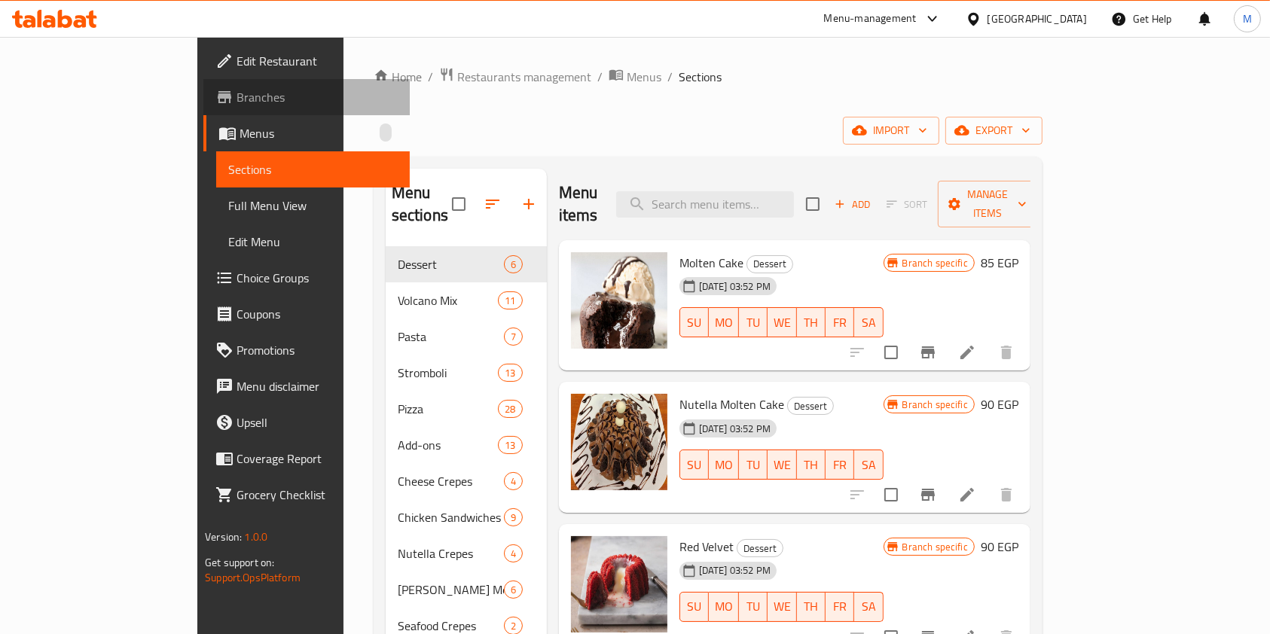
click at [236, 96] on span "Branches" at bounding box center [316, 97] width 161 height 18
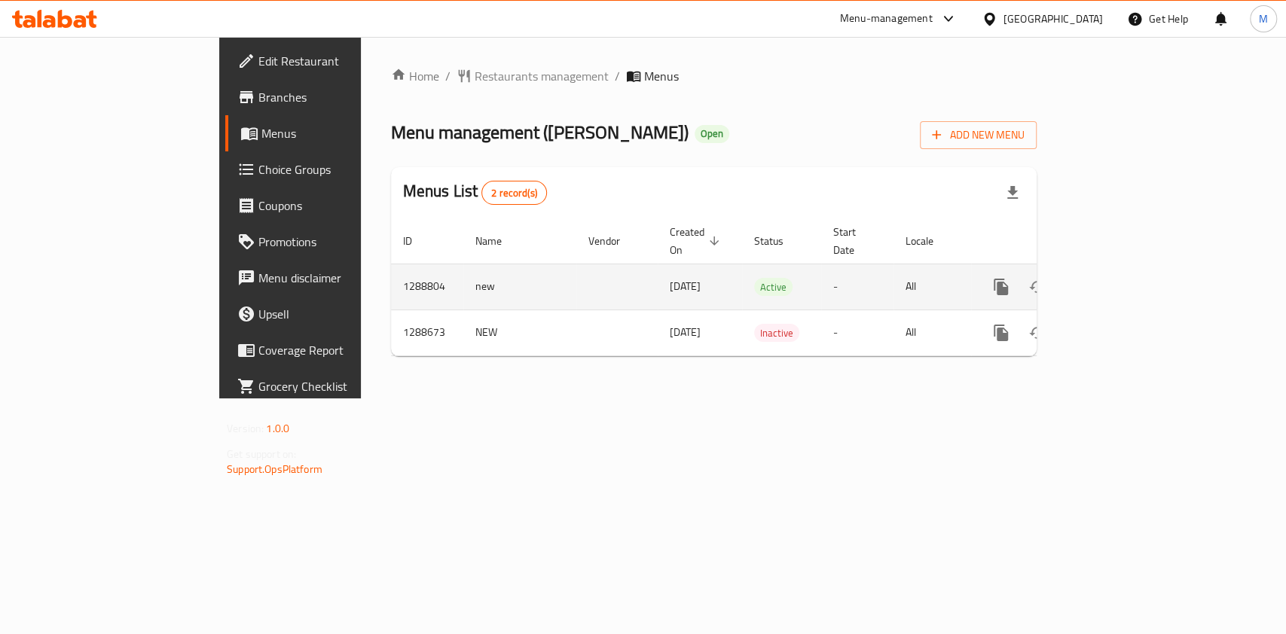
click at [1118, 278] on icon "enhanced table" at bounding box center [1109, 287] width 18 height 18
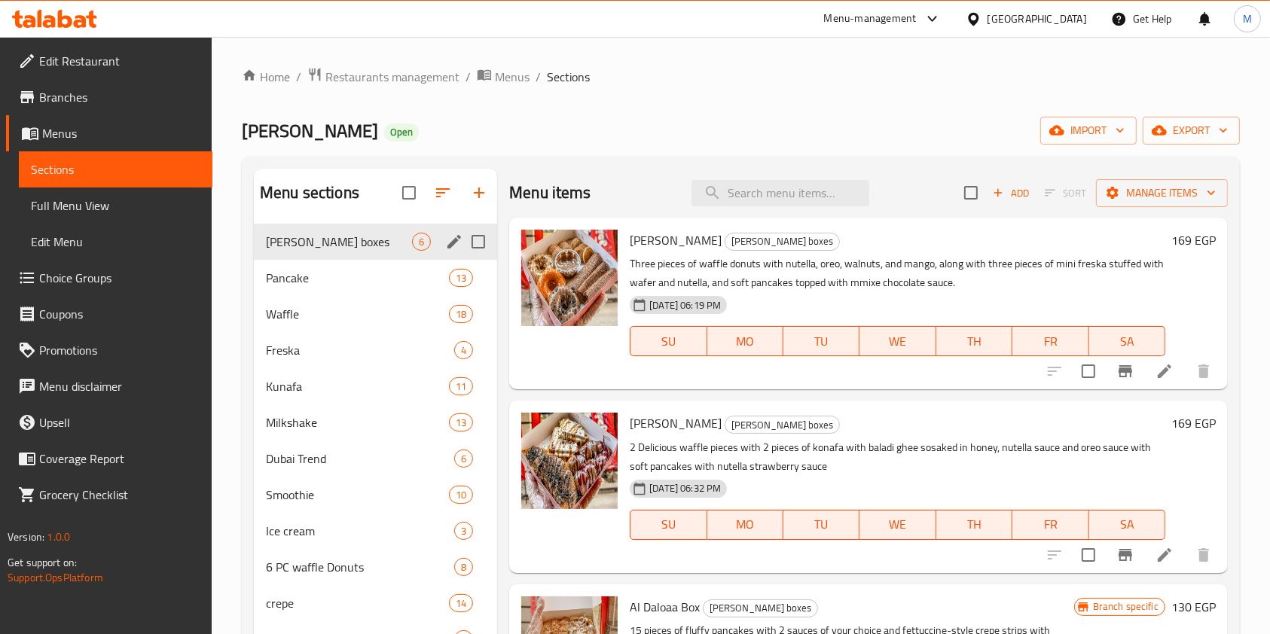
click at [479, 242] on input "Menu sections" at bounding box center [478, 242] width 32 height 32
checkbox input "true"
click at [458, 244] on icon "edit" at bounding box center [454, 242] width 18 height 18
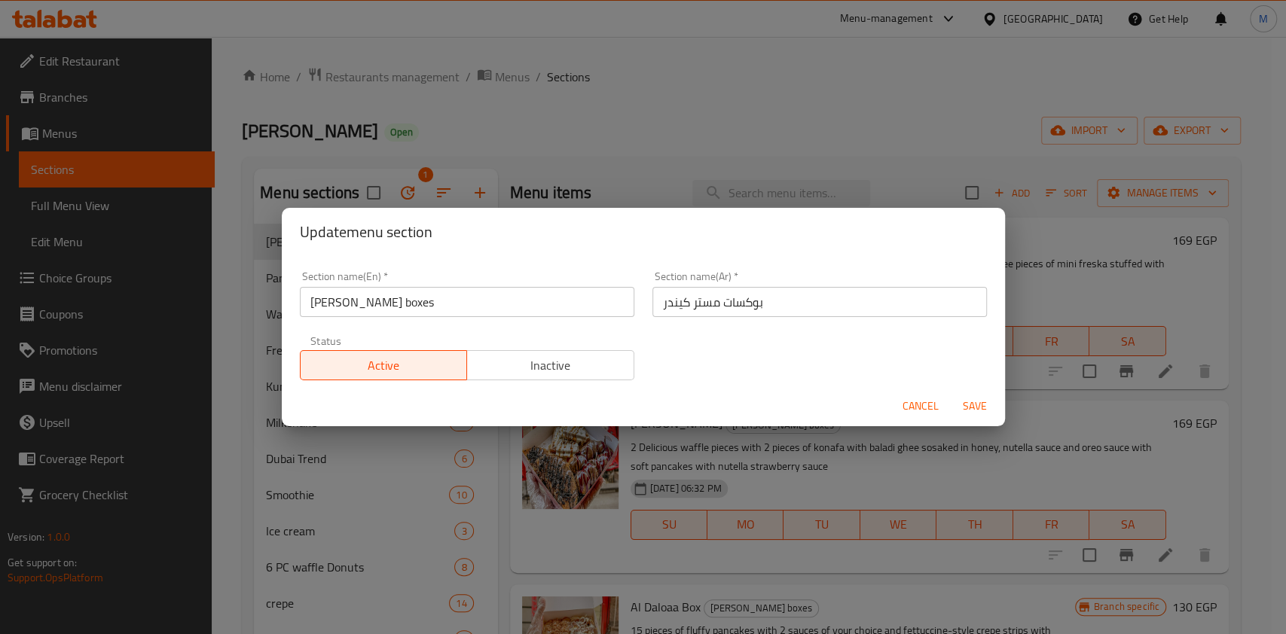
click at [468, 316] on div "Section name(En)   * [PERSON_NAME] boxes Section name(En) *" at bounding box center [467, 294] width 352 height 64
click at [471, 310] on input "[PERSON_NAME] boxes" at bounding box center [467, 302] width 334 height 30
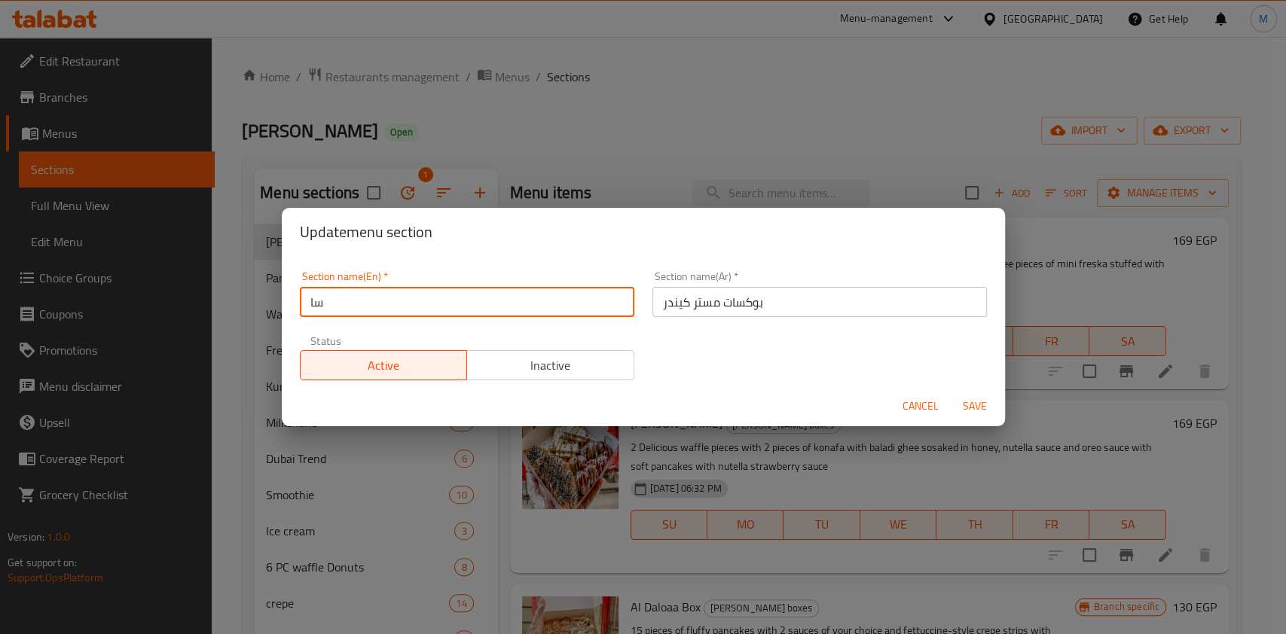
type input "س"
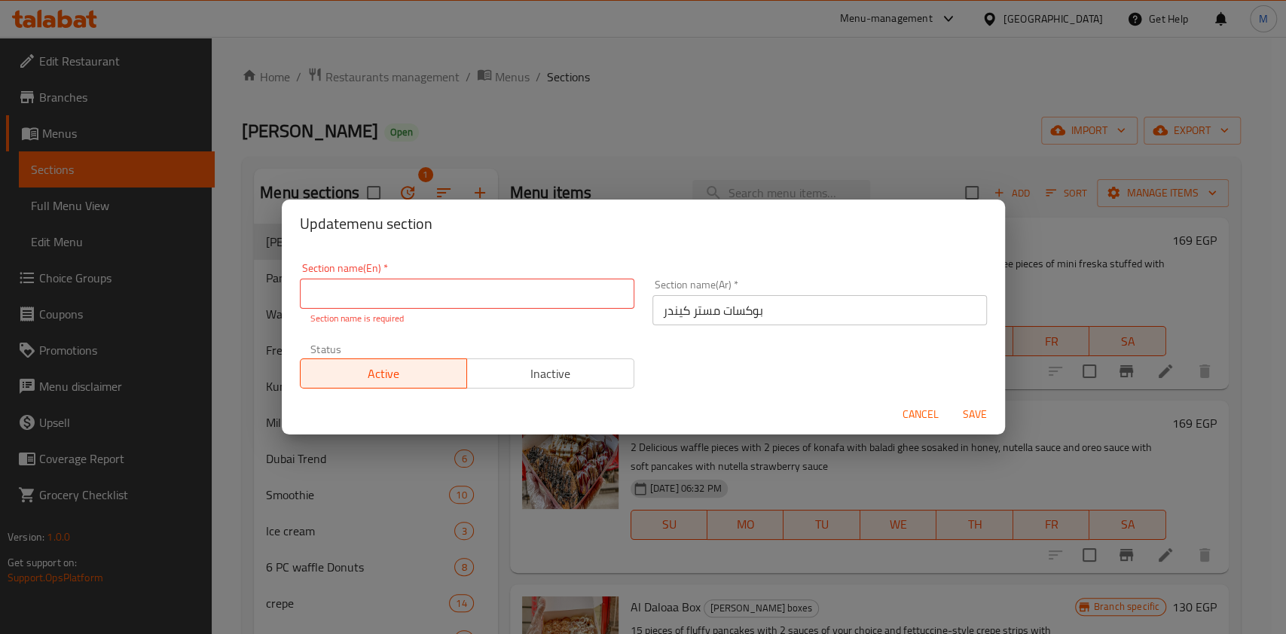
click at [471, 310] on div "Section name(En)   * Section name(En) * Section name is required" at bounding box center [467, 294] width 334 height 63
click at [504, 303] on input "text" at bounding box center [467, 294] width 334 height 30
type input "Sharing Meals"
click at [711, 309] on input "بوكسات مستر كيندر" at bounding box center [819, 310] width 334 height 30
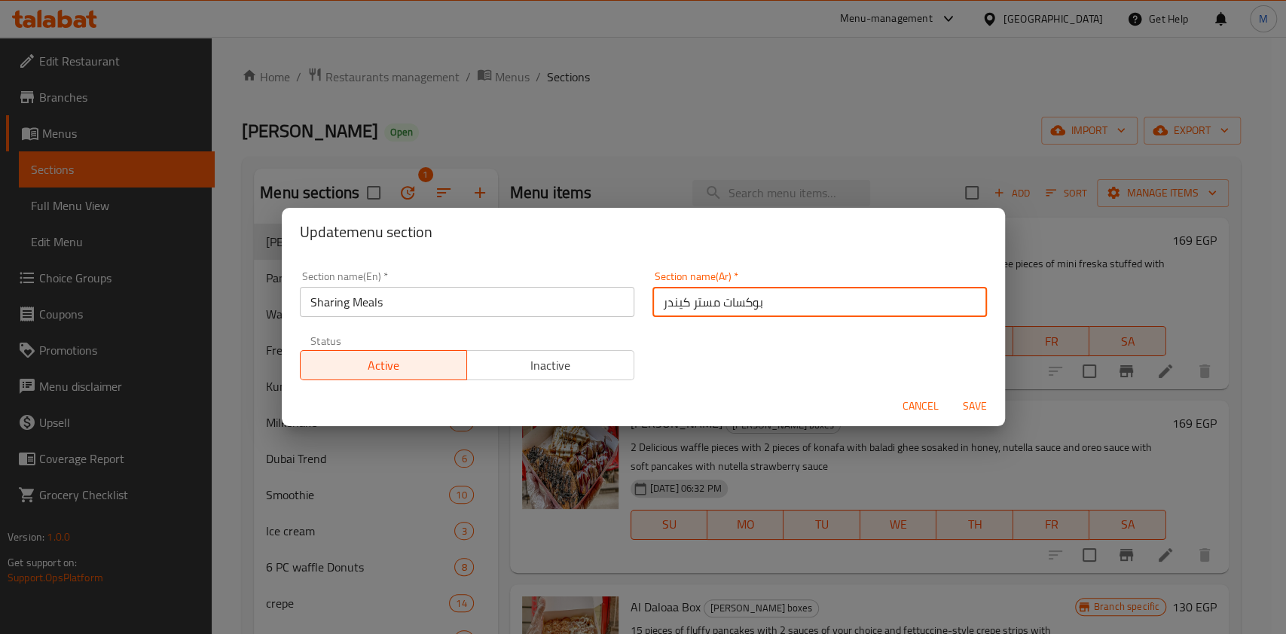
click at [711, 309] on input "بوكسات مستر كيندر" at bounding box center [819, 302] width 334 height 30
type input ","
type input "وجبات للمشاركة"
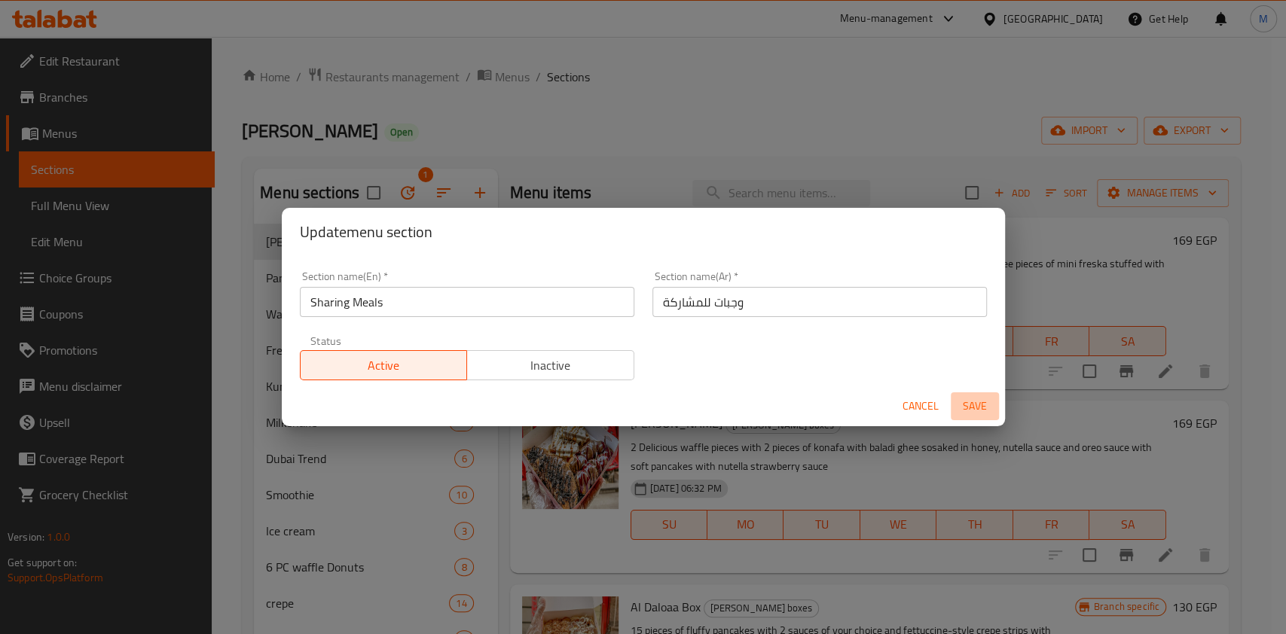
click at [975, 407] on span "Save" at bounding box center [974, 406] width 36 height 19
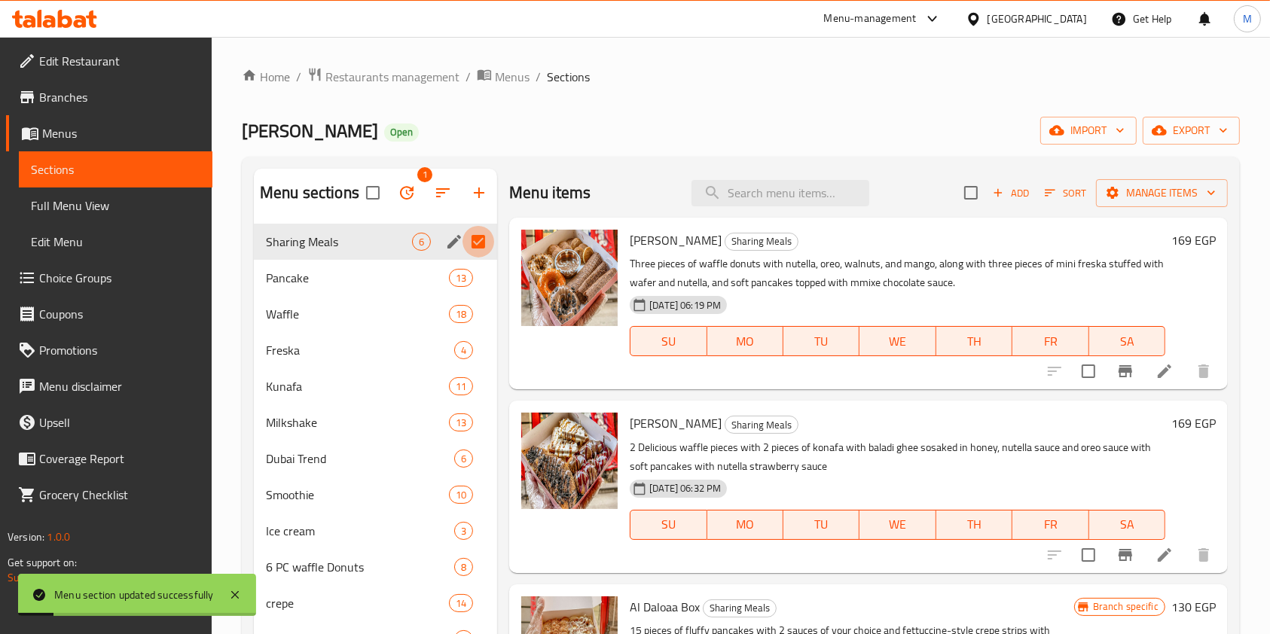
click at [476, 242] on input "Menu sections" at bounding box center [478, 242] width 32 height 32
checkbox input "false"
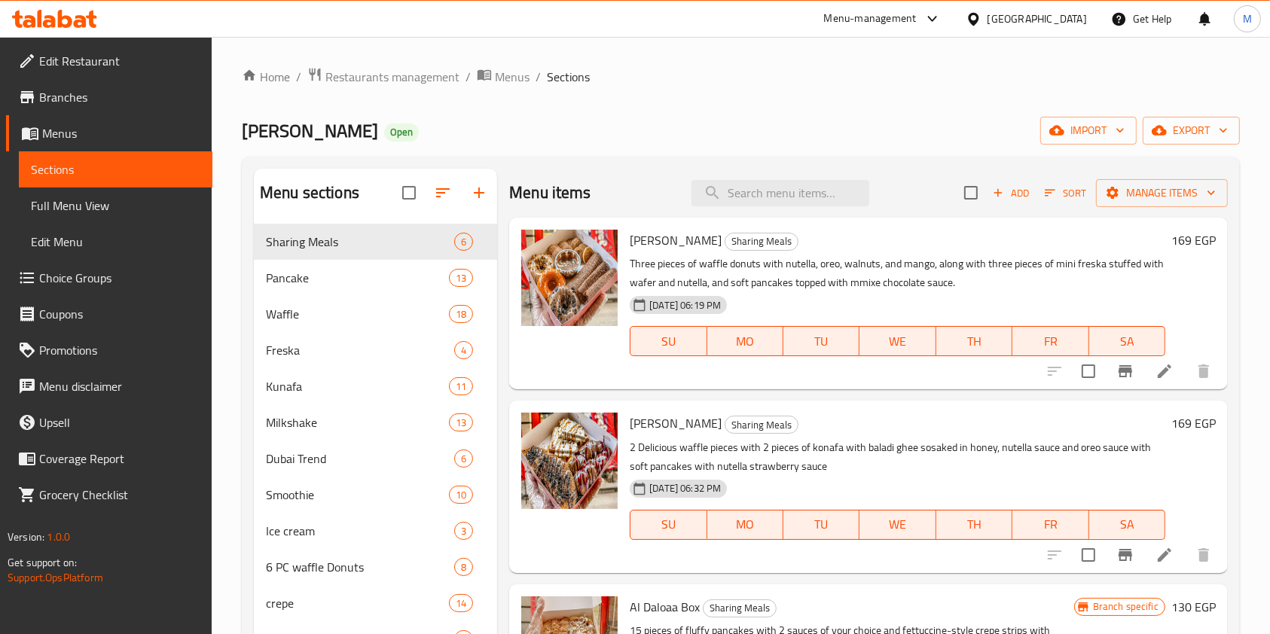
click at [80, 21] on icon at bounding box center [80, 21] width 13 height 13
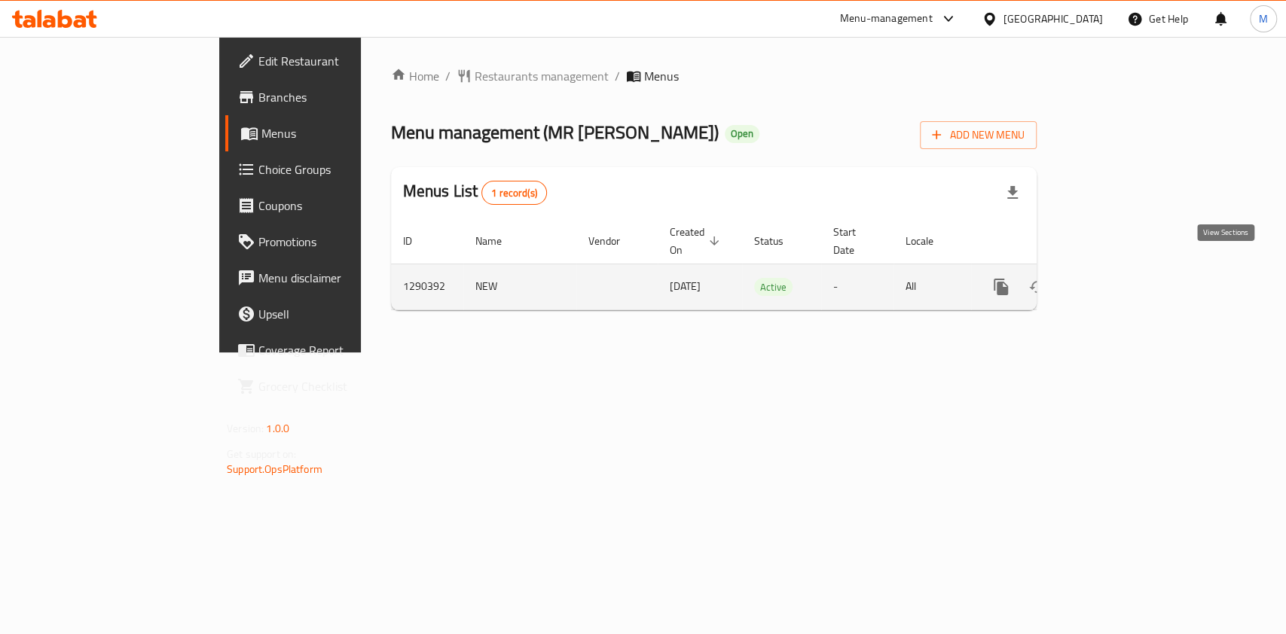
click at [1127, 282] on link "enhanced table" at bounding box center [1109, 287] width 36 height 36
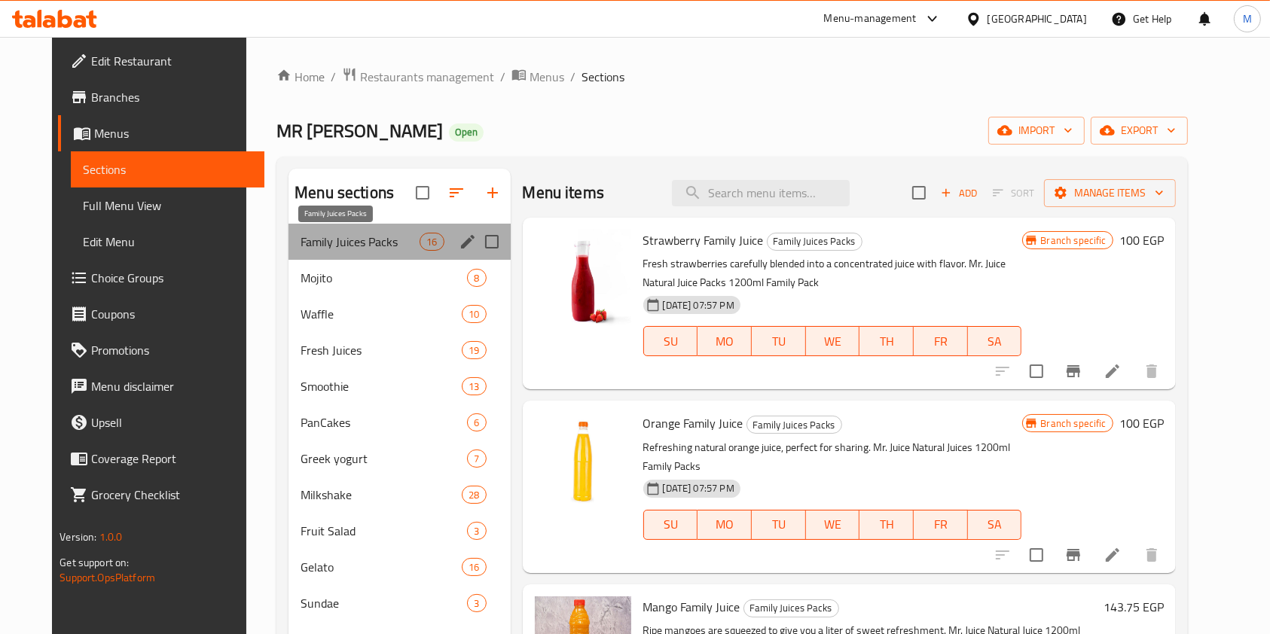
drag, startPoint x: 352, startPoint y: 249, endPoint x: 305, endPoint y: 249, distance: 46.7
click at [305, 249] on span "Family Juices Packs" at bounding box center [359, 242] width 119 height 18
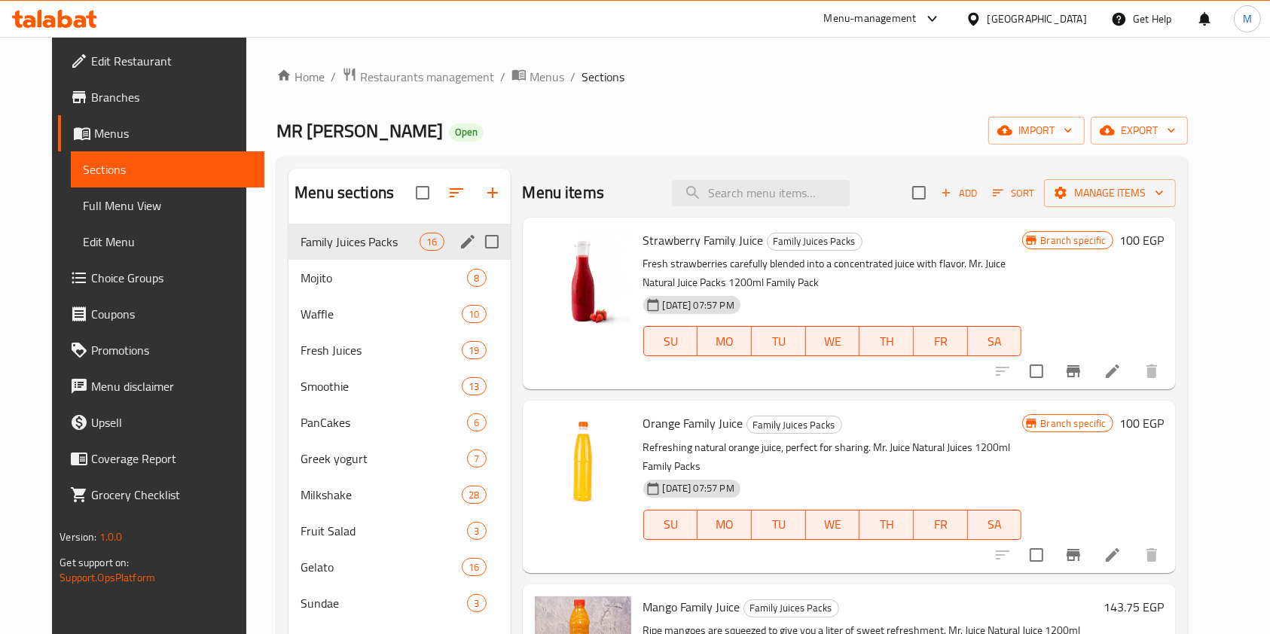
click at [482, 241] on input "Menu sections" at bounding box center [492, 242] width 32 height 32
checkbox input "true"
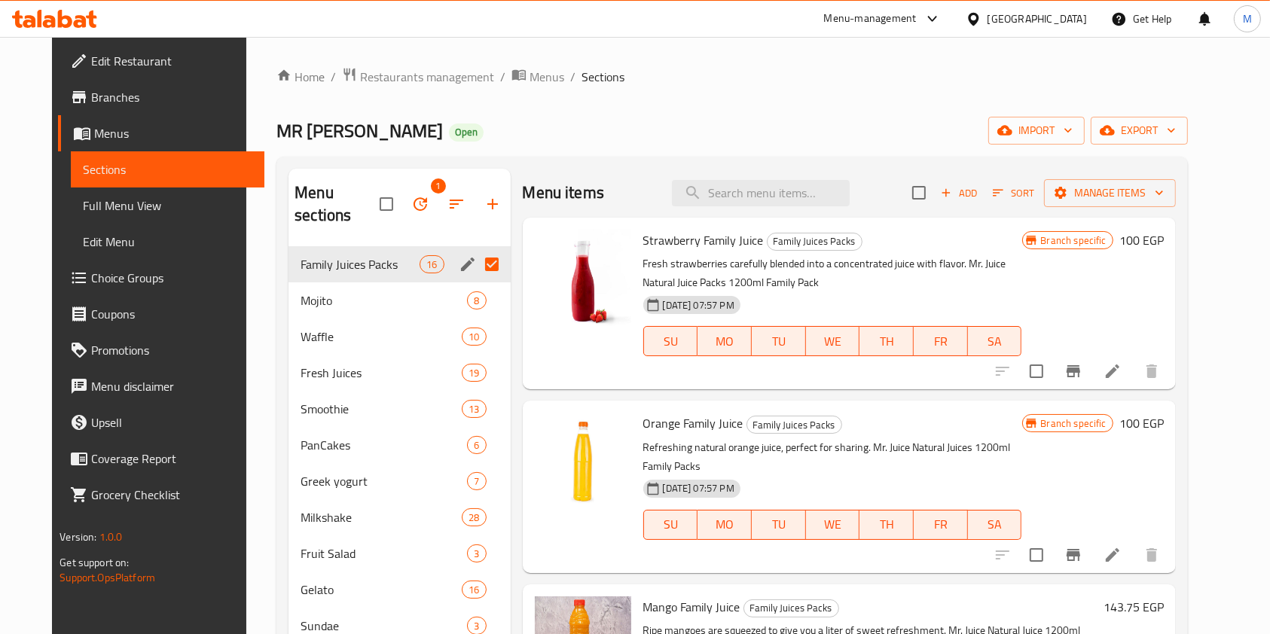
click at [461, 258] on icon "edit" at bounding box center [468, 265] width 14 height 14
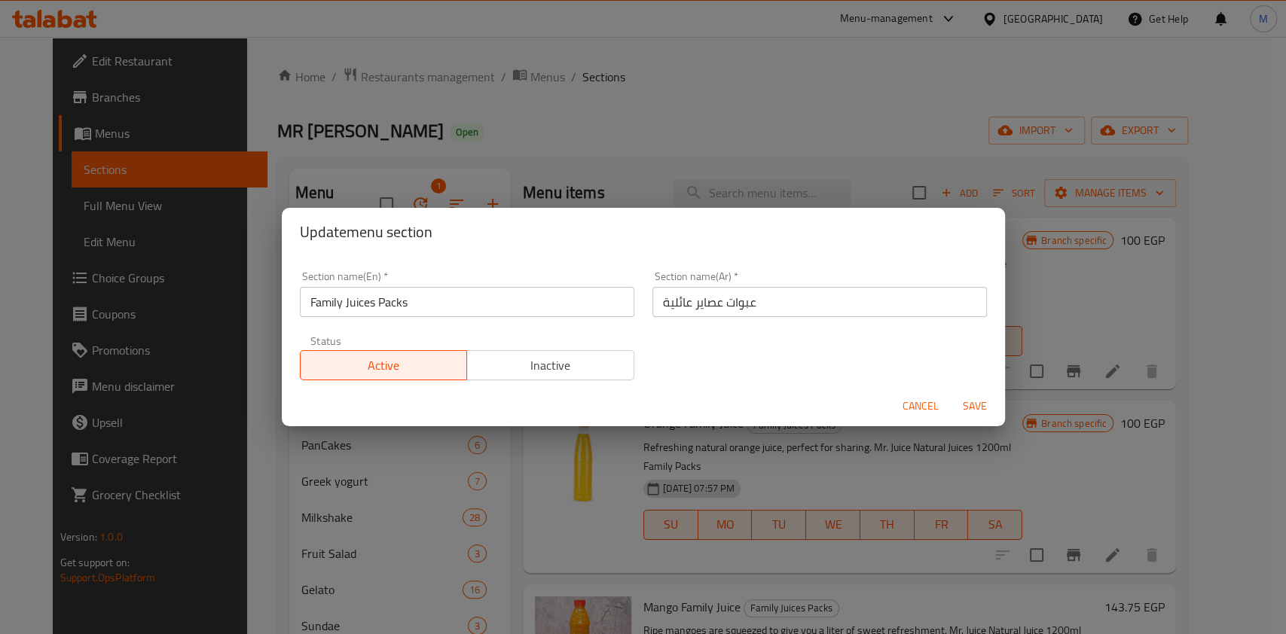
click at [553, 304] on input "Family Juices Packs" at bounding box center [467, 302] width 334 height 30
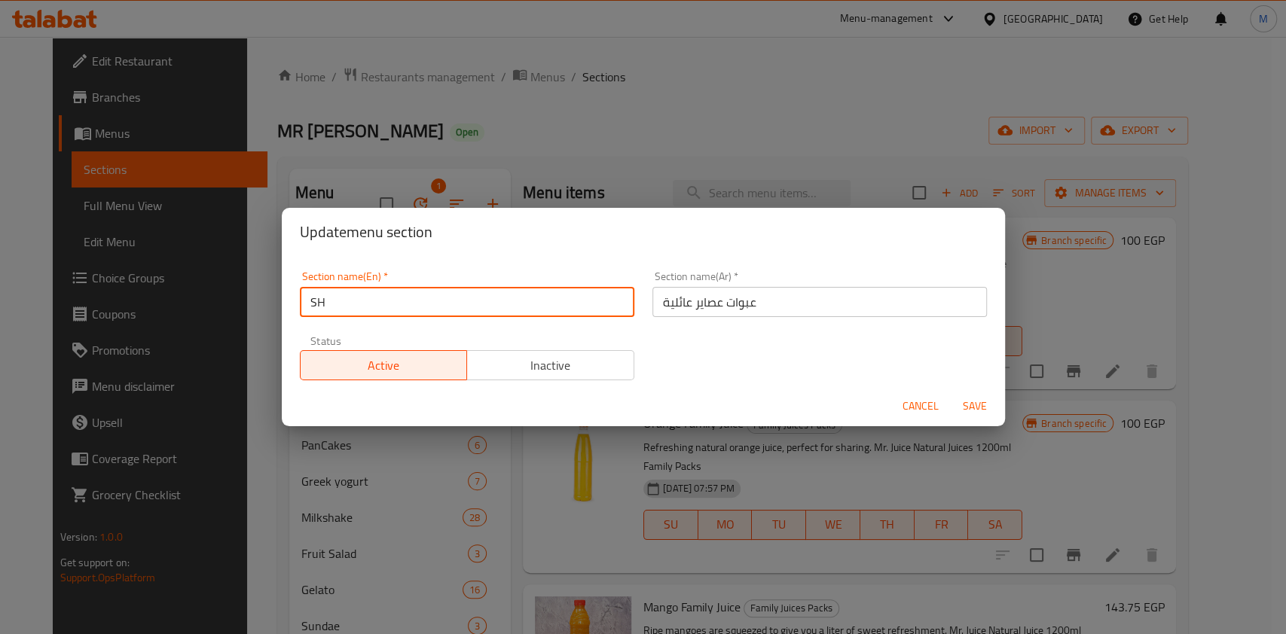
type input "Sharing Meals"
click at [717, 310] on input "عبوات عصاير عائلية" at bounding box center [819, 302] width 334 height 30
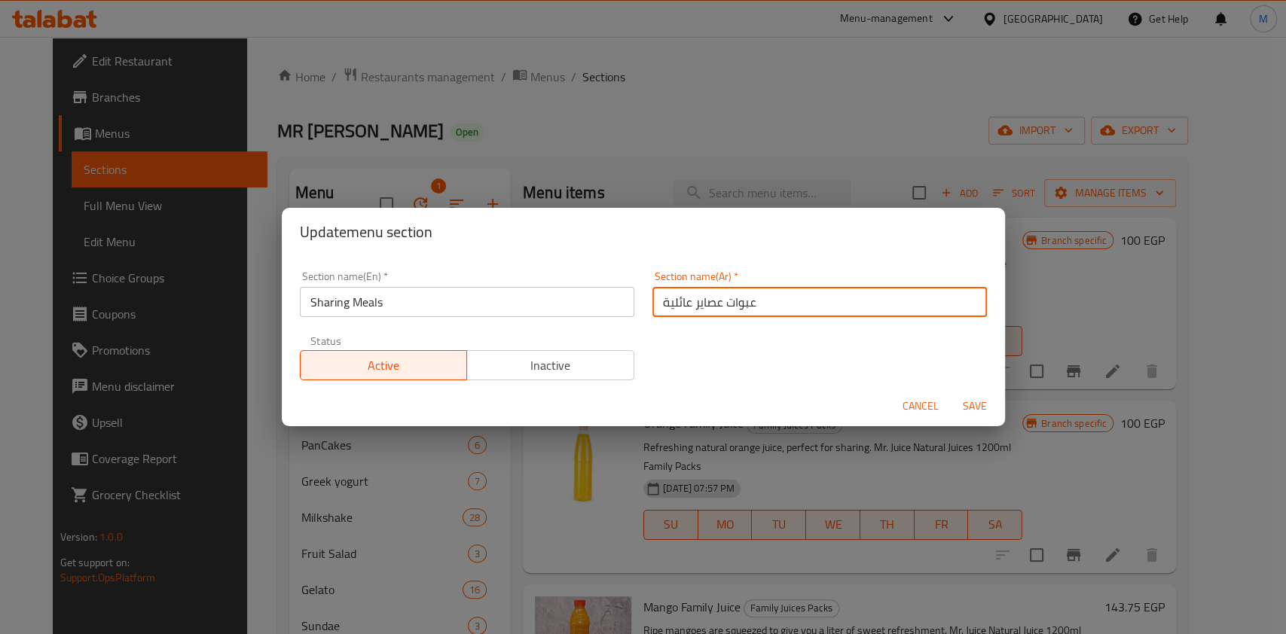
click at [717, 310] on input "عبوات عصاير عائلية" at bounding box center [819, 302] width 334 height 30
type input ","
type input "وجبات للمشاركة"
click at [963, 404] on span "Save" at bounding box center [974, 406] width 36 height 19
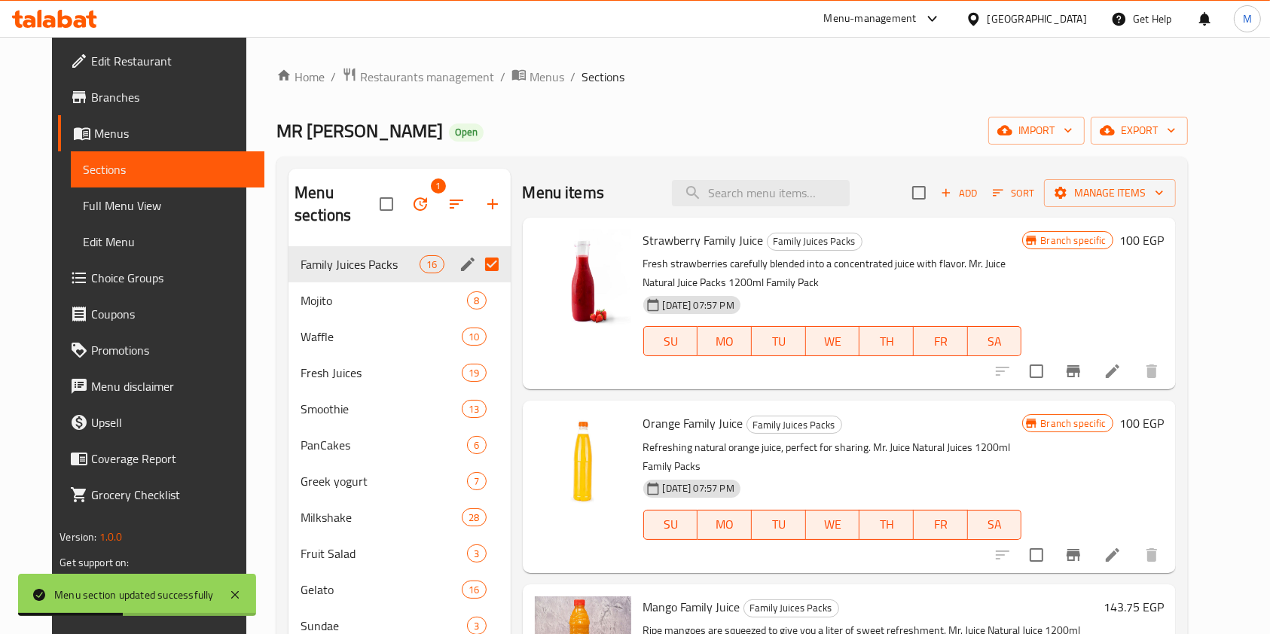
click at [487, 249] on input "Menu sections" at bounding box center [492, 265] width 32 height 32
checkbox input "false"
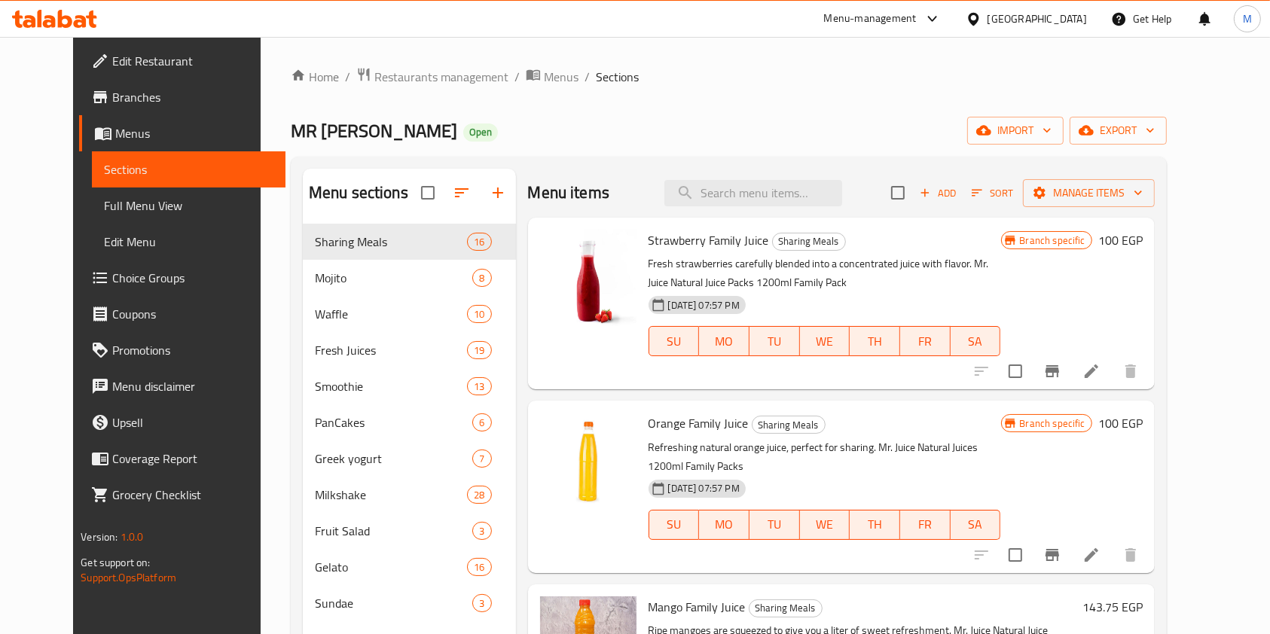
click at [87, 8] on div at bounding box center [54, 19] width 109 height 30
click at [87, 12] on icon at bounding box center [54, 19] width 85 height 18
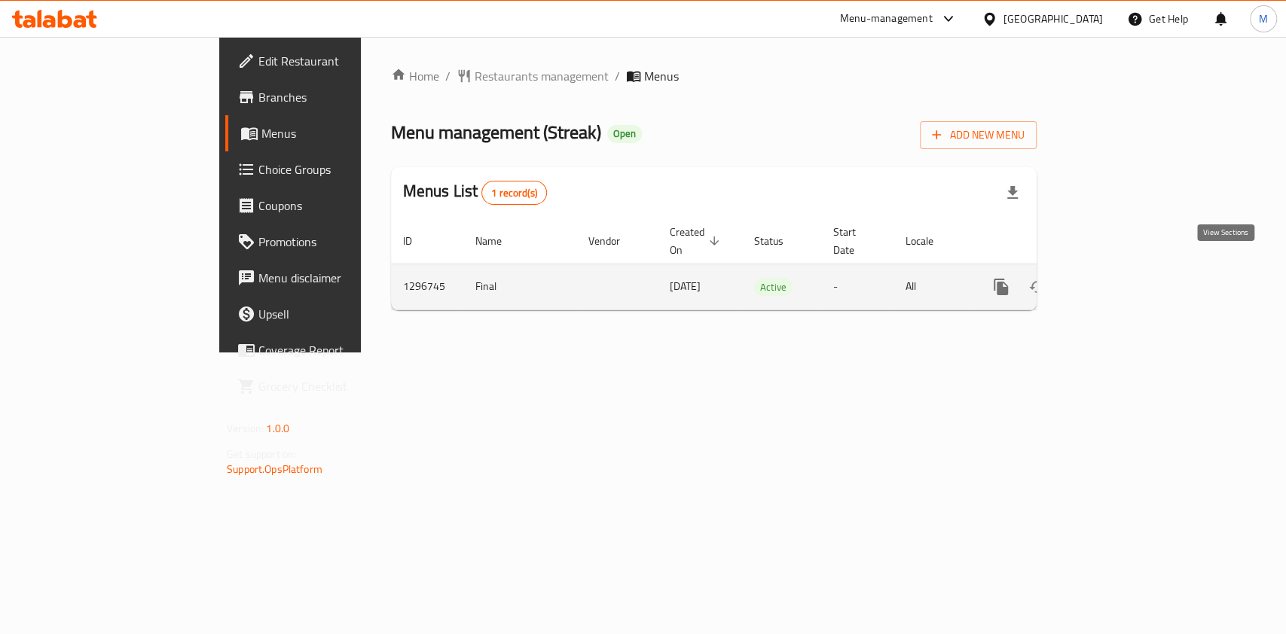
click at [1127, 272] on link "enhanced table" at bounding box center [1109, 287] width 36 height 36
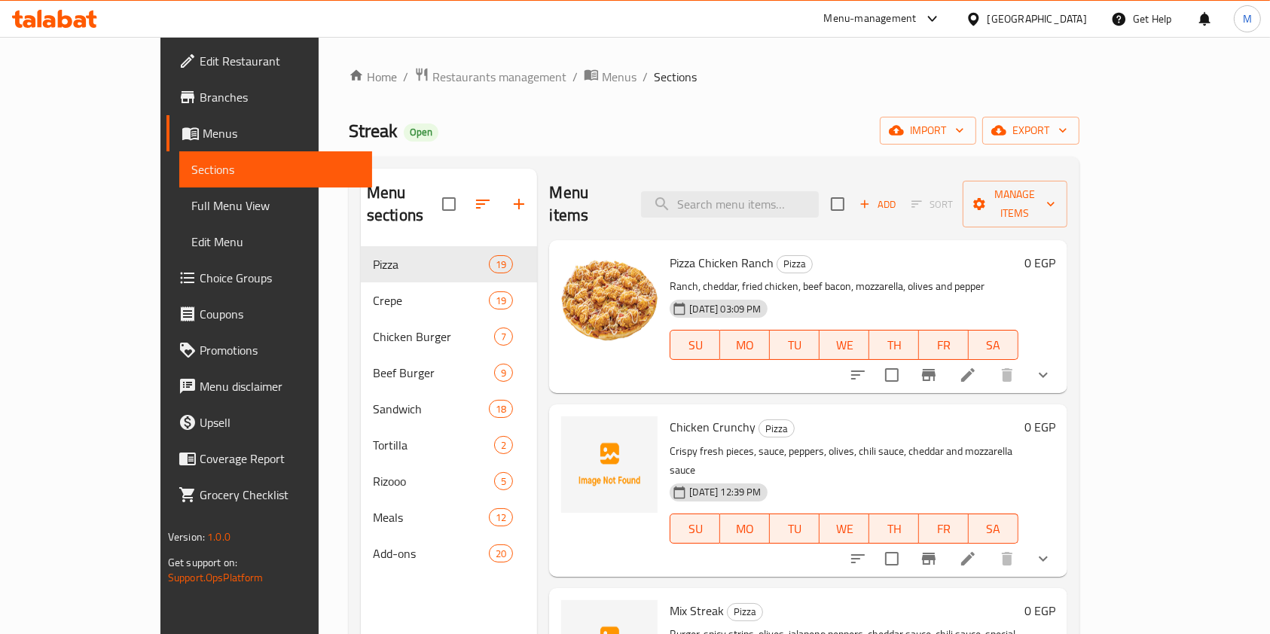
click at [349, 130] on span "Streak" at bounding box center [373, 131] width 49 height 34
copy span "Streak"
click at [62, 20] on icon at bounding box center [54, 19] width 85 height 18
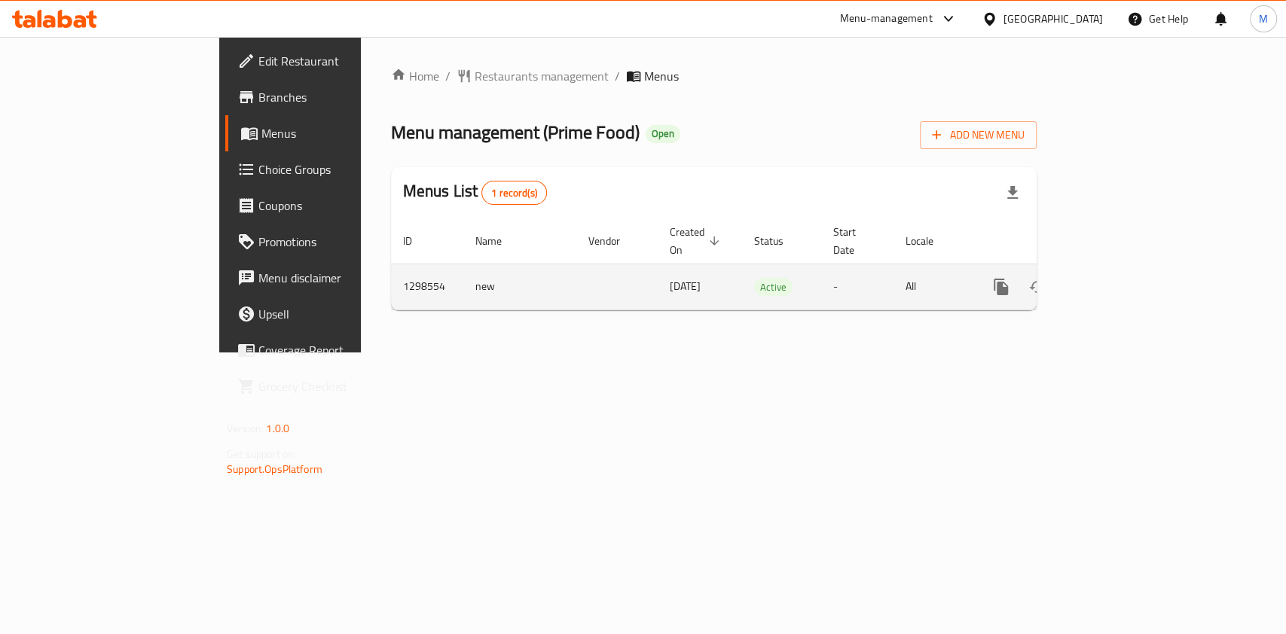
click at [1118, 278] on icon "enhanced table" at bounding box center [1109, 287] width 18 height 18
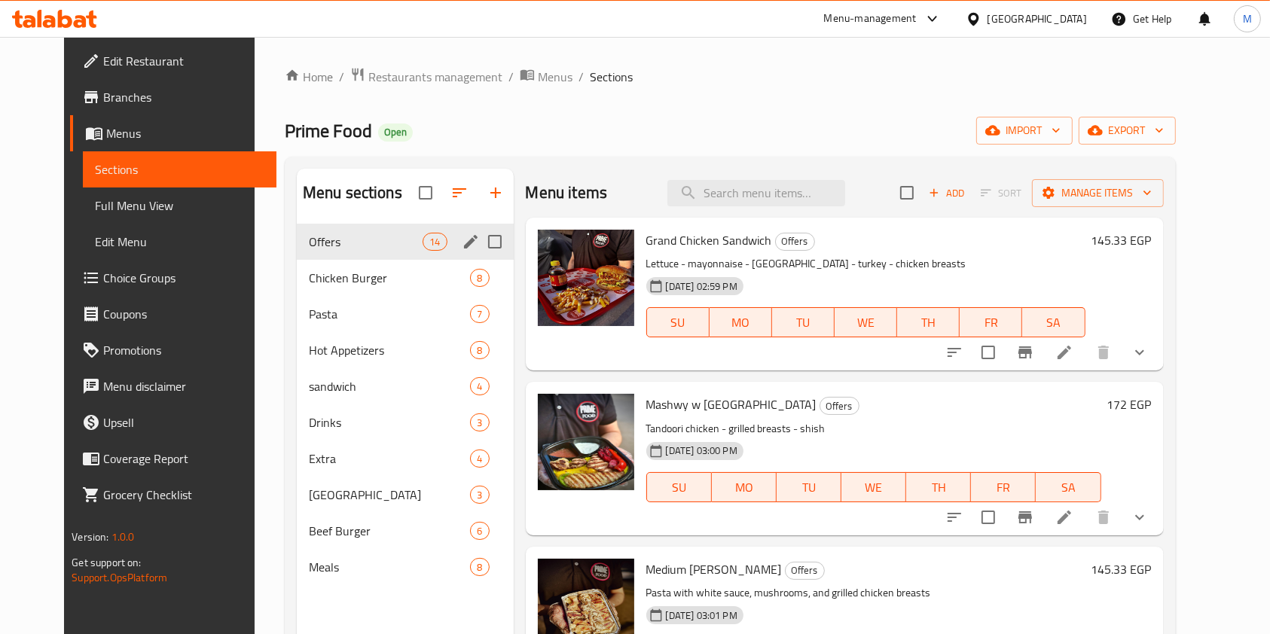
click at [462, 241] on icon "edit" at bounding box center [471, 242] width 18 height 18
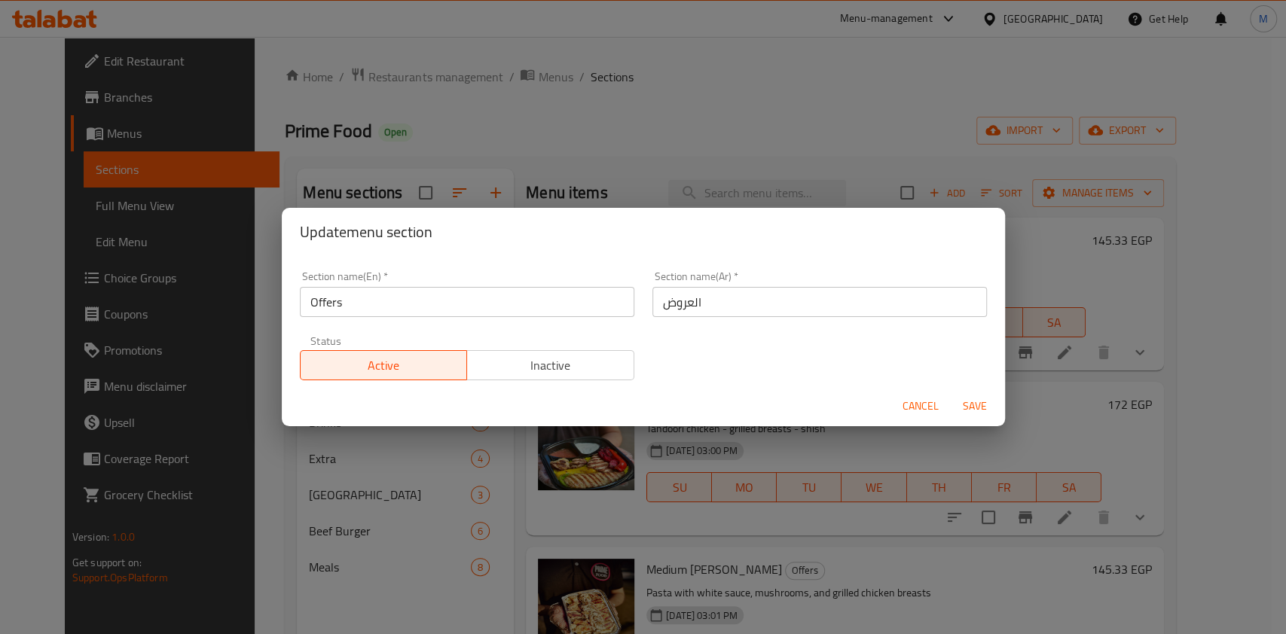
drag, startPoint x: 901, startPoint y: 408, endPoint x: 914, endPoint y: 408, distance: 13.6
click at [904, 408] on button "Cancel" at bounding box center [920, 406] width 48 height 28
click at [910, 408] on h6 "Mashwy w Bas Offers" at bounding box center [873, 404] width 455 height 21
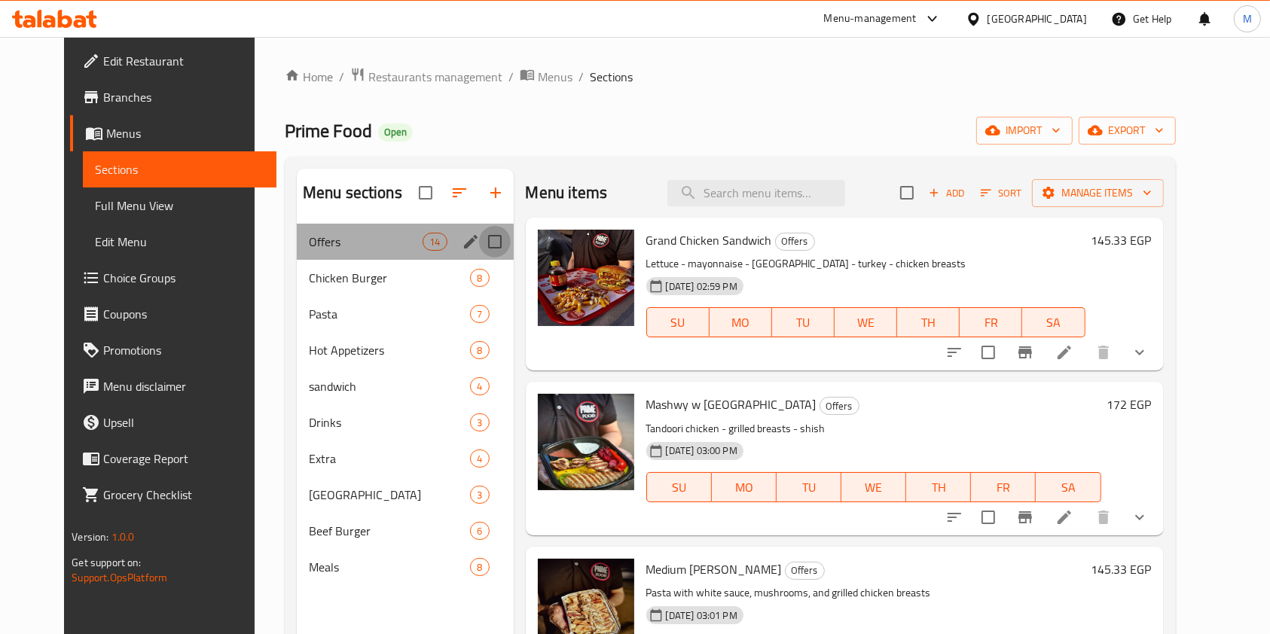
click at [479, 242] on input "Menu sections" at bounding box center [495, 242] width 32 height 32
checkbox input "true"
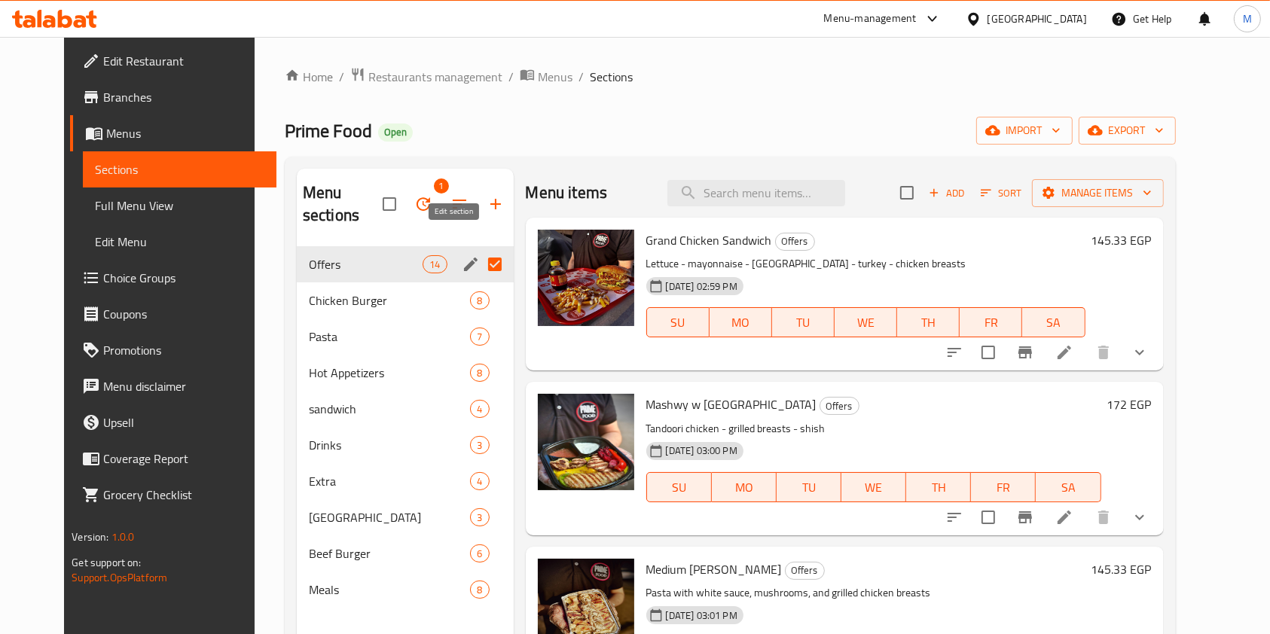
click at [462, 255] on icon "edit" at bounding box center [471, 264] width 18 height 18
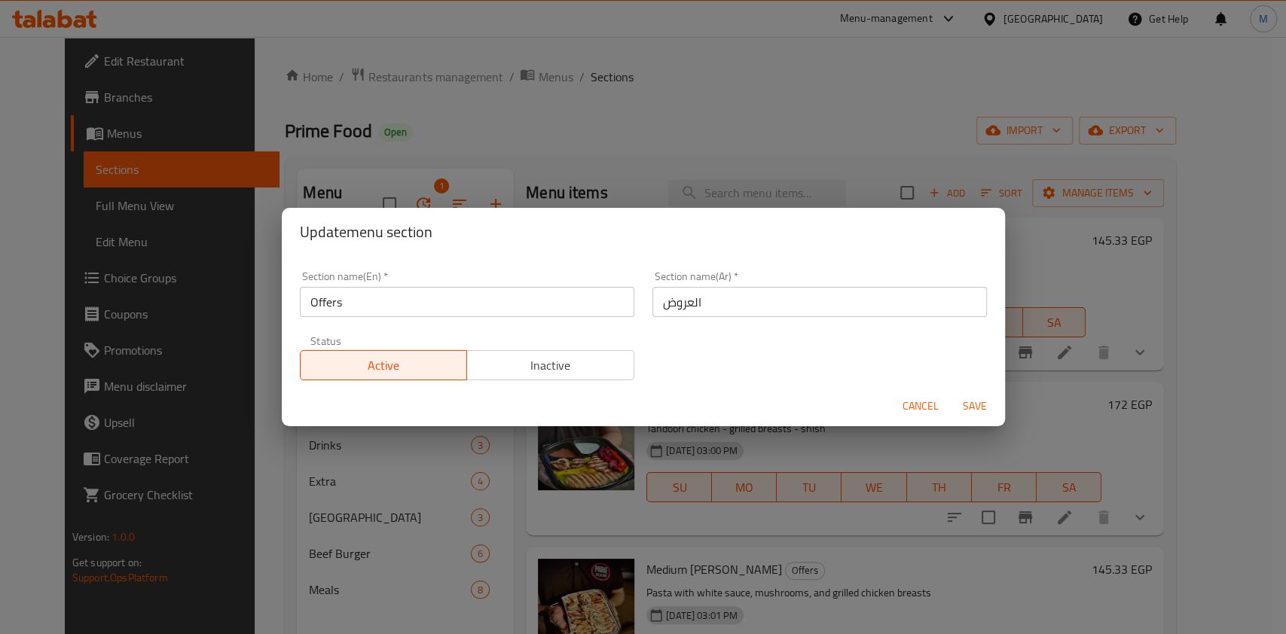
click at [521, 291] on input "Offers" at bounding box center [467, 302] width 334 height 30
type input "Sharing Meals"
click at [712, 304] on input "العروض" at bounding box center [819, 302] width 334 height 30
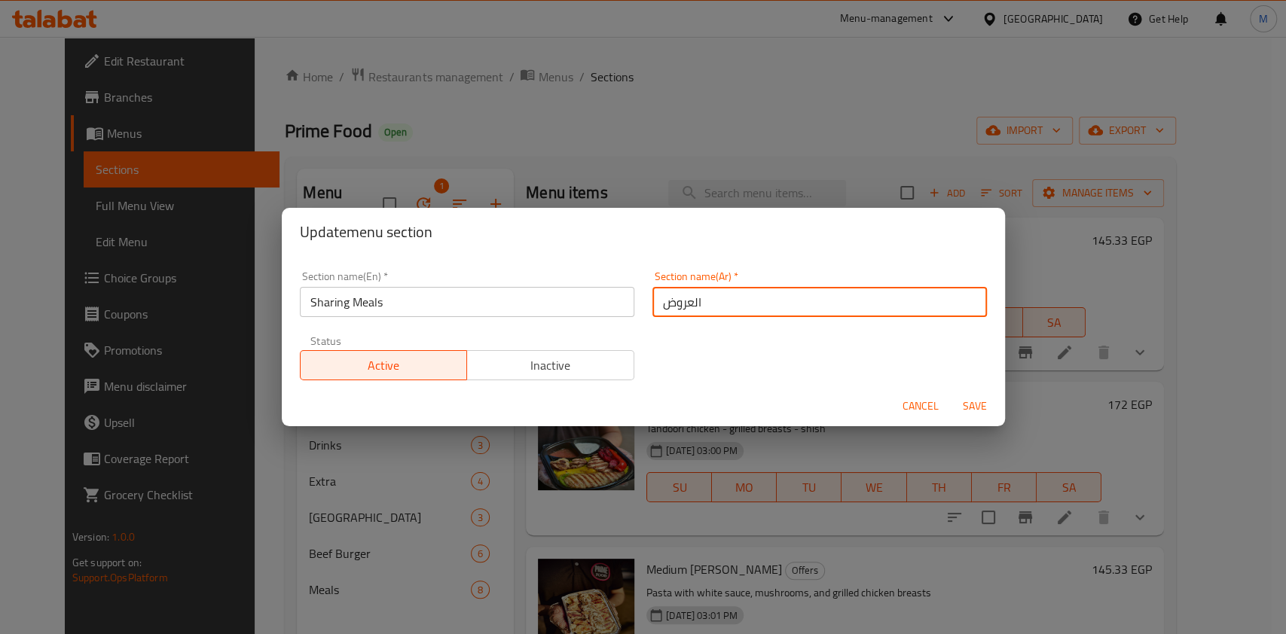
click at [712, 304] on input "العروض" at bounding box center [819, 302] width 334 height 30
type input "ب"
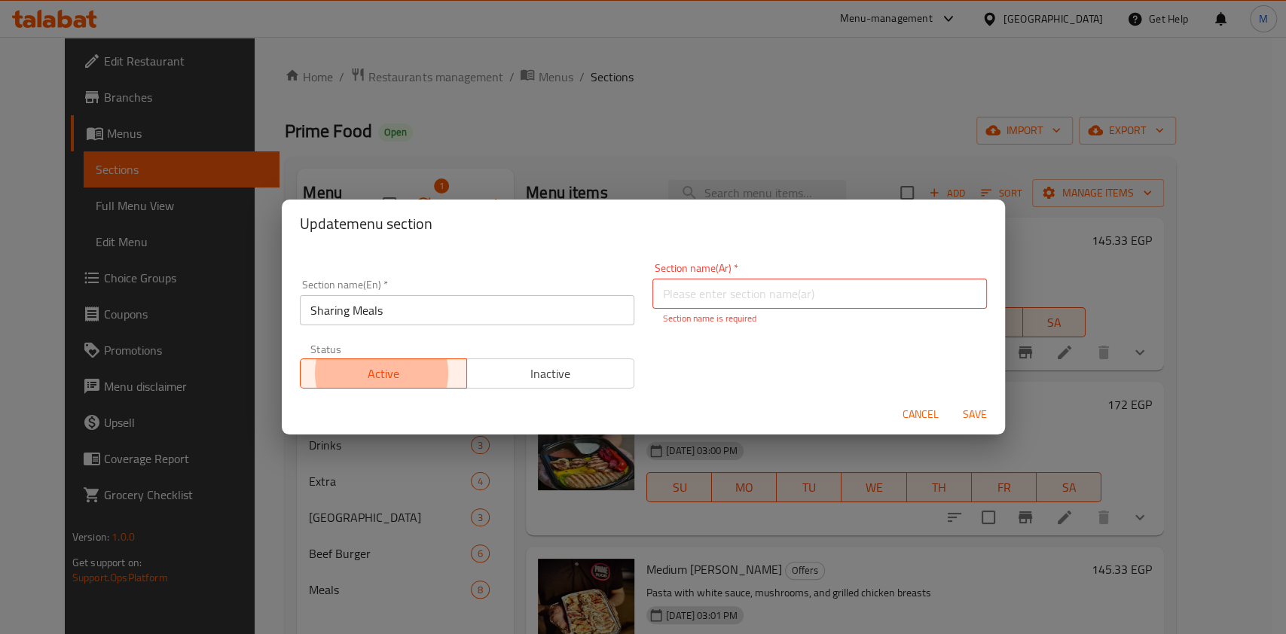
type button "0"
click at [734, 301] on input "text" at bounding box center [819, 294] width 334 height 30
type input "ب"
type input "وجبات للمشاركة"
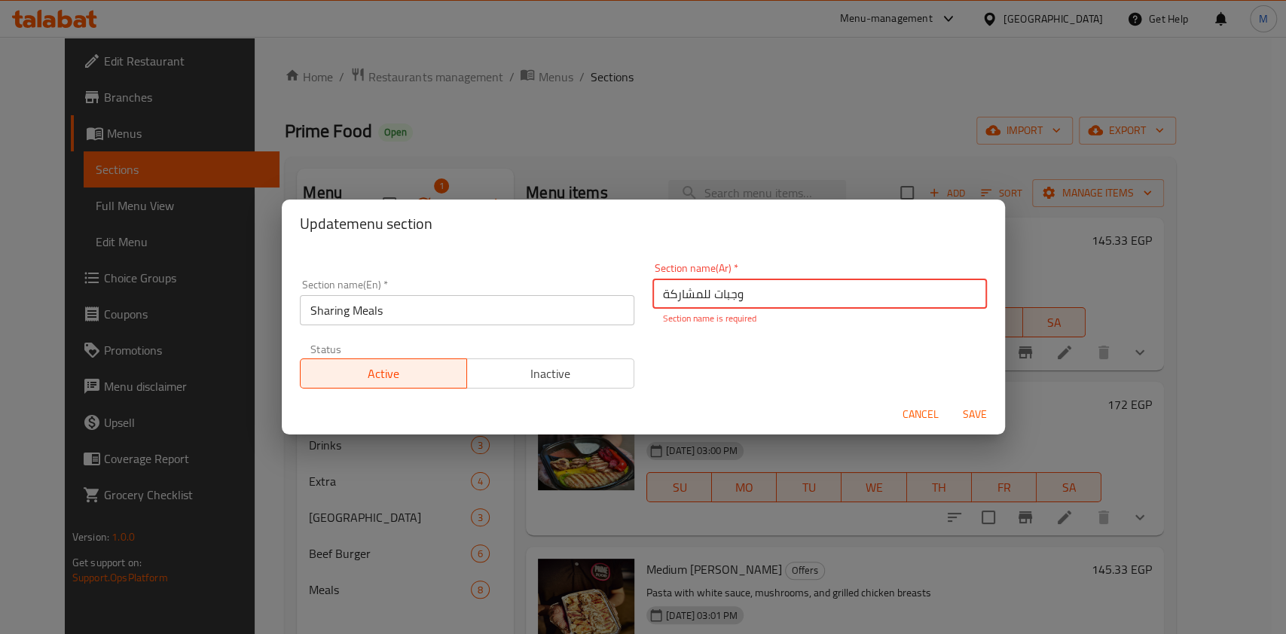
click at [965, 405] on span "Save" at bounding box center [974, 414] width 36 height 19
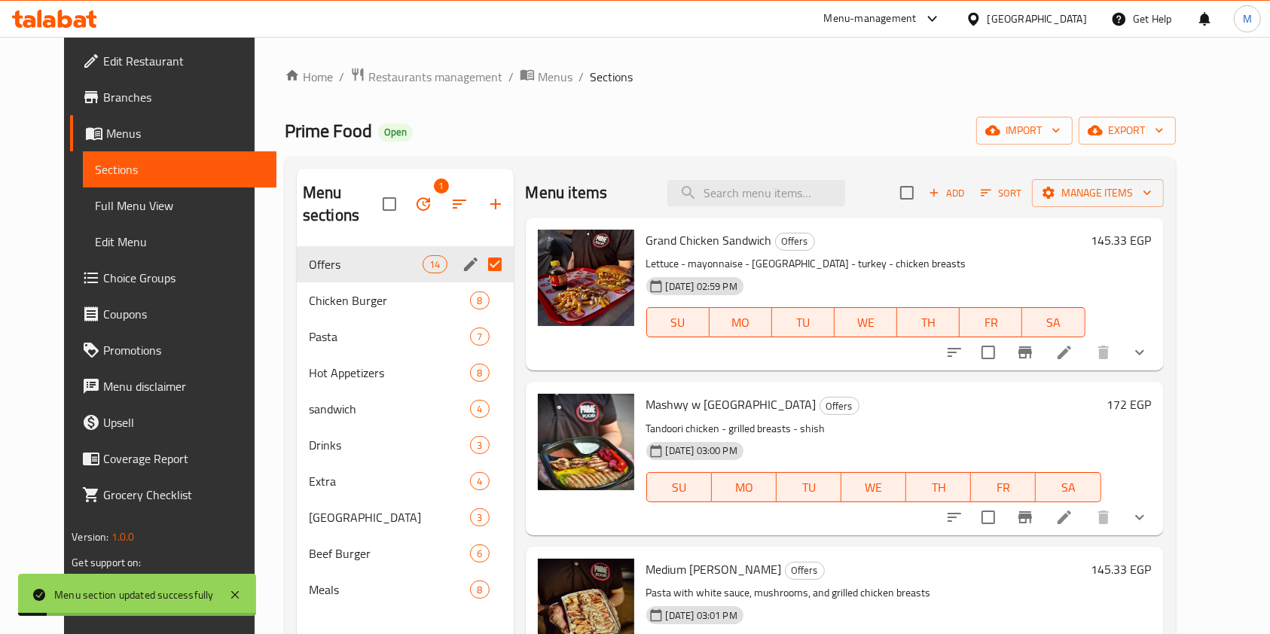
click at [479, 251] on input "Menu sections" at bounding box center [495, 265] width 32 height 32
checkbox input "false"
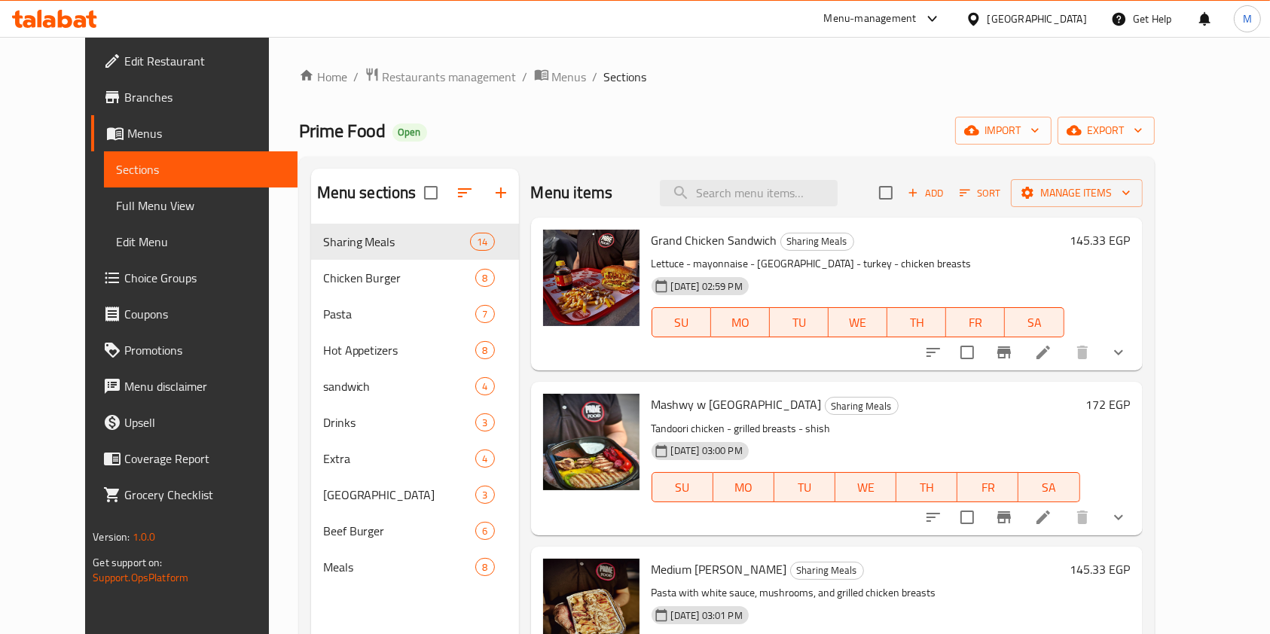
click at [67, 20] on icon at bounding box center [65, 19] width 14 height 18
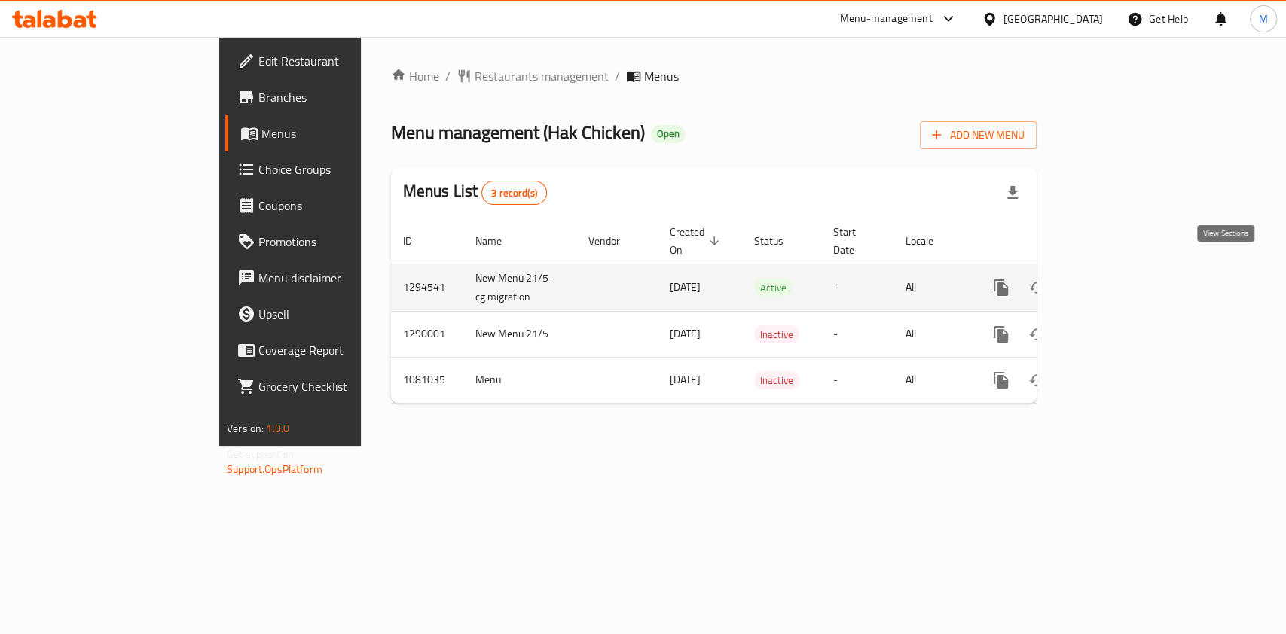
click at [1118, 279] on icon "enhanced table" at bounding box center [1109, 288] width 18 height 18
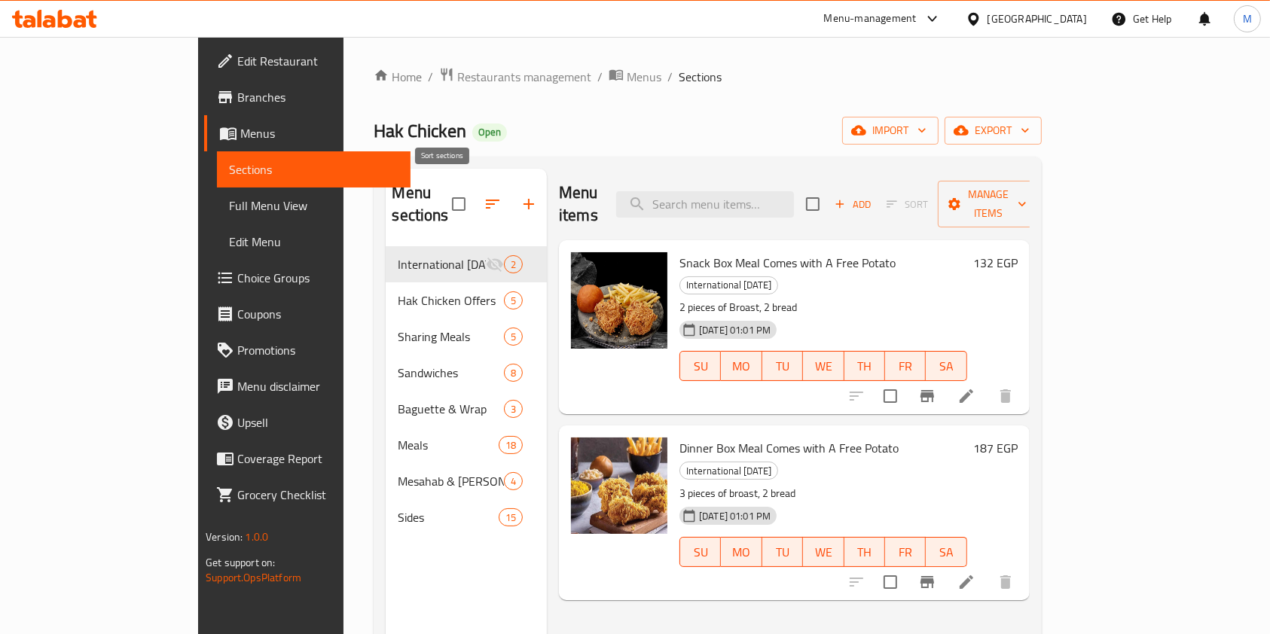
click at [483, 201] on icon "button" at bounding box center [492, 204] width 18 height 18
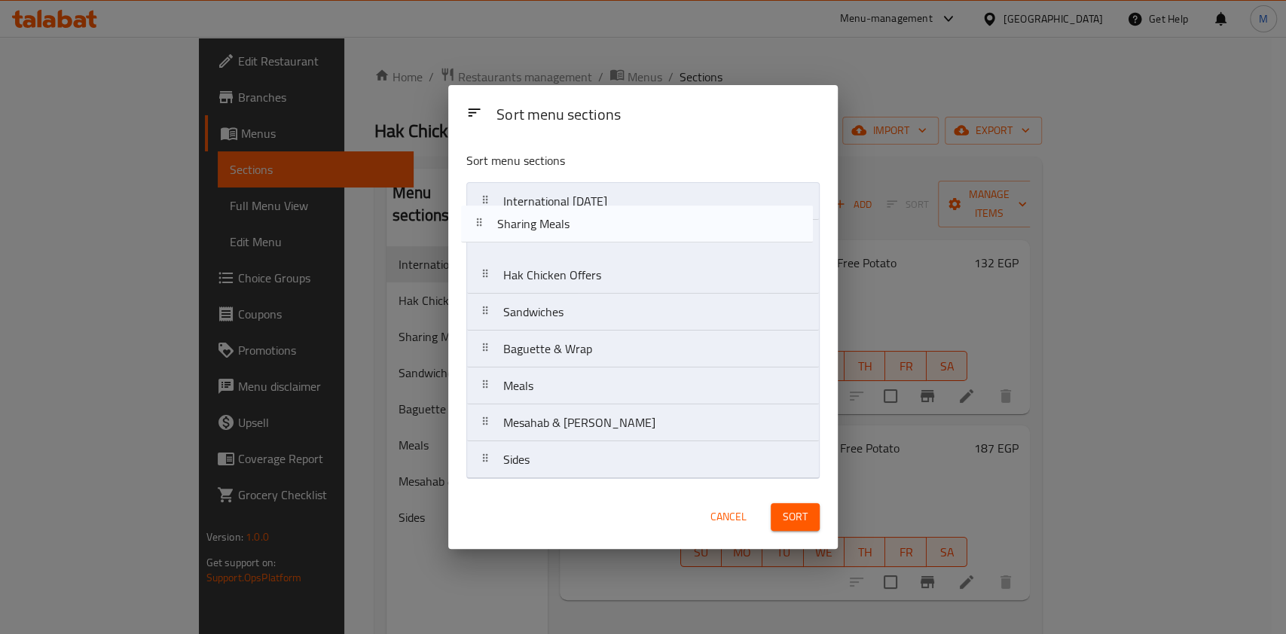
drag, startPoint x: 572, startPoint y: 279, endPoint x: 566, endPoint y: 208, distance: 71.9
click at [566, 208] on nav "International [DATE] Hak Chicken Offers Sharing Meals Sandwiches Baguette & Wra…" at bounding box center [642, 330] width 353 height 297
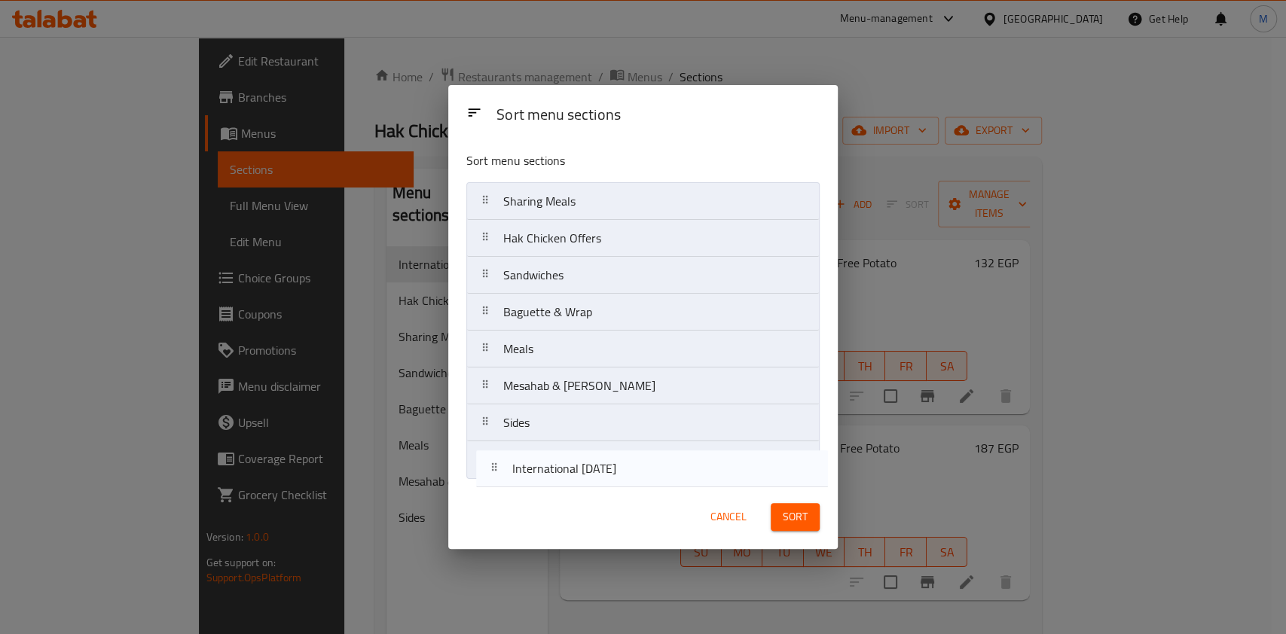
click at [566, 461] on nav "Sharing Meals International [DATE] Hak Chicken Offers Sandwiches Baguette & Wra…" at bounding box center [642, 330] width 353 height 297
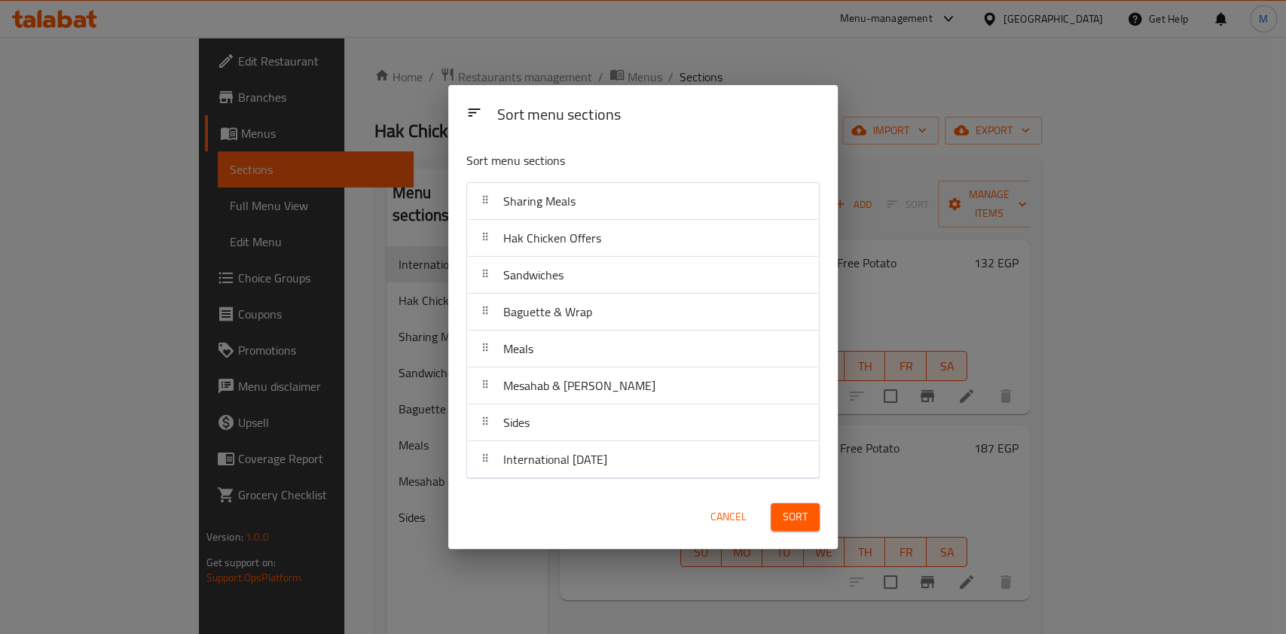
click at [791, 523] on span "Sort" at bounding box center [794, 517] width 25 height 19
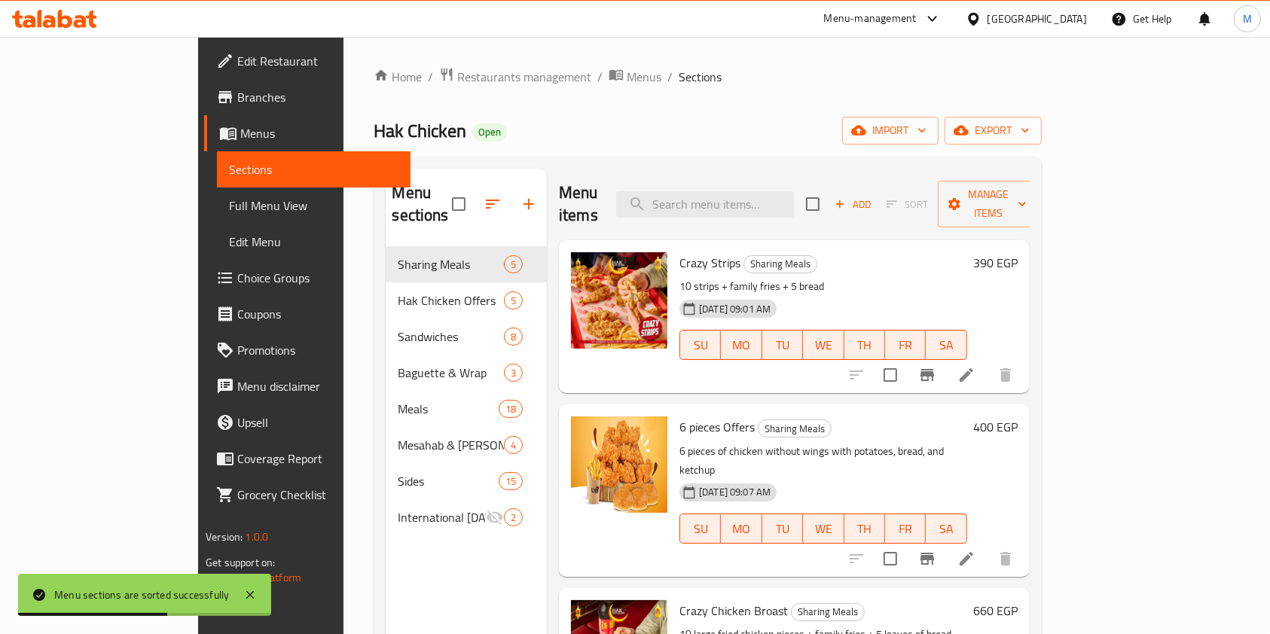
click at [61, 14] on icon at bounding box center [65, 19] width 14 height 18
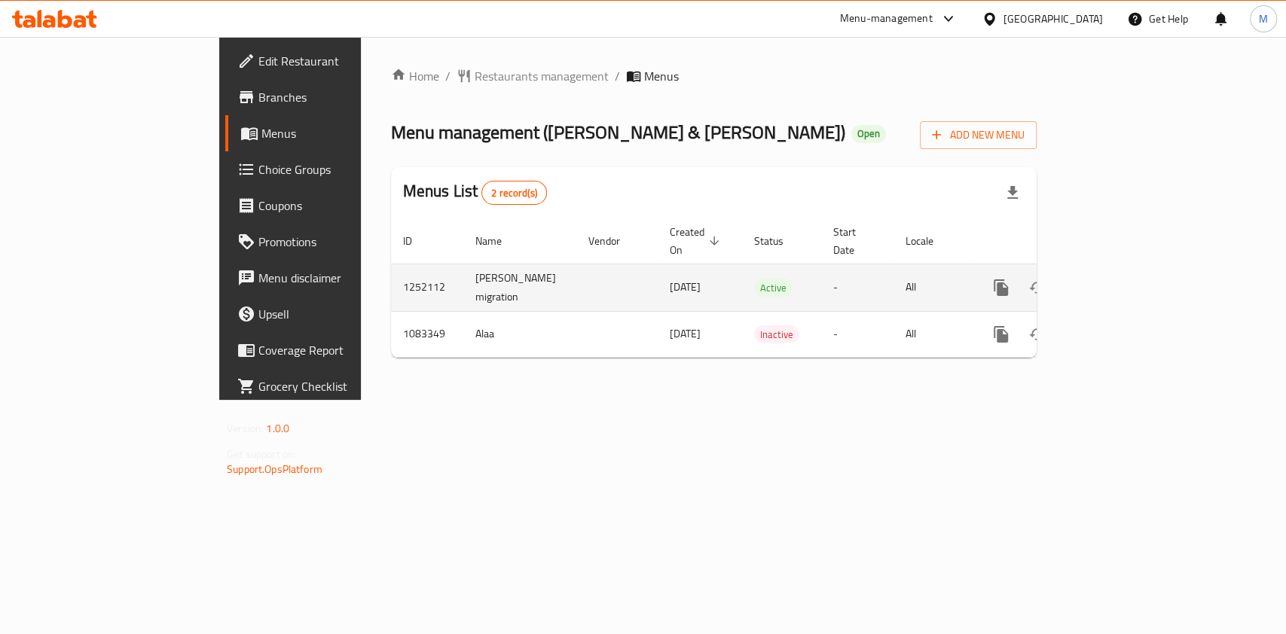
click at [1118, 279] on icon "enhanced table" at bounding box center [1109, 288] width 18 height 18
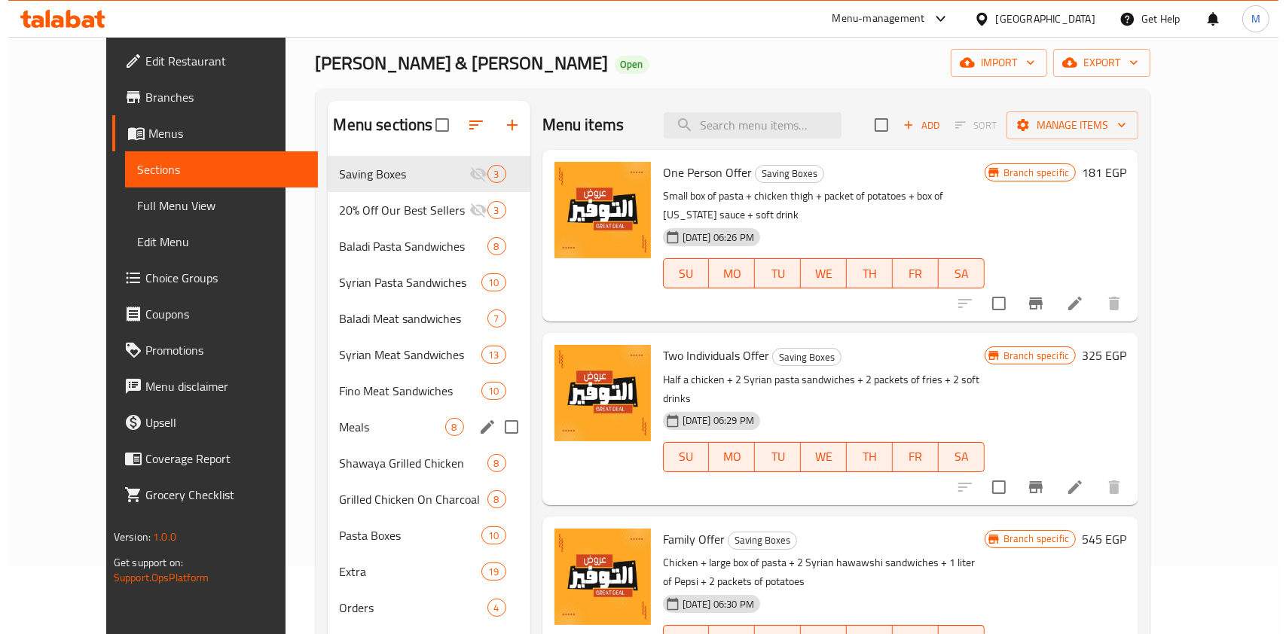
scroll to position [100, 0]
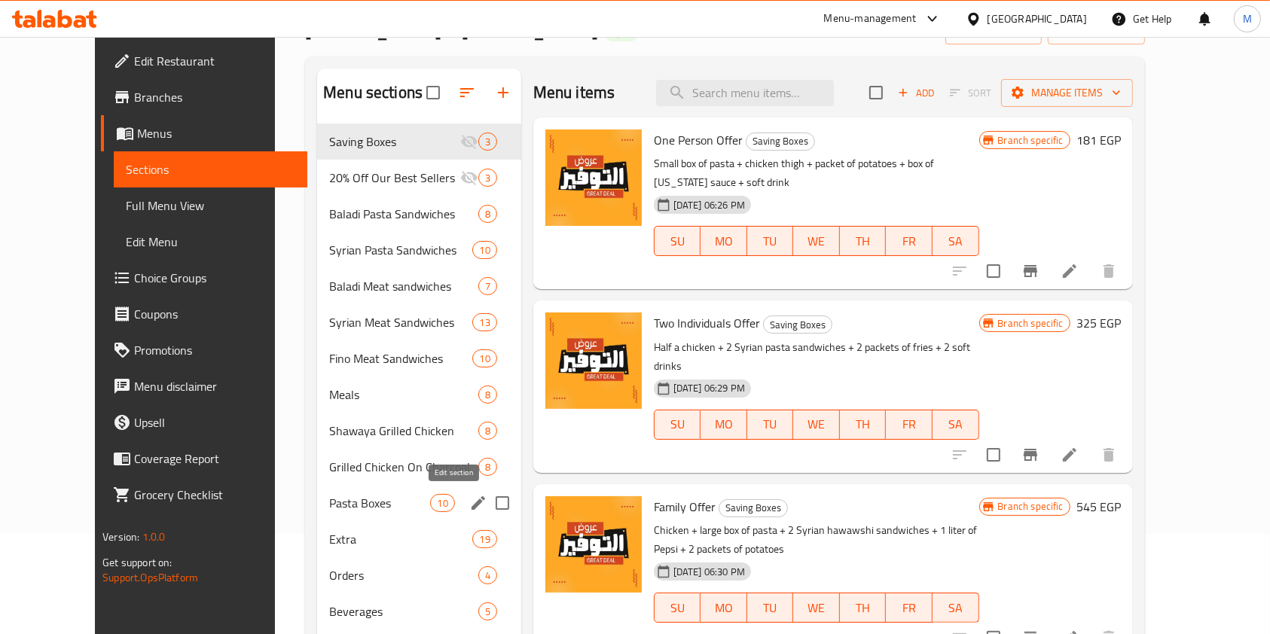
click at [471, 503] on icon "edit" at bounding box center [478, 503] width 14 height 14
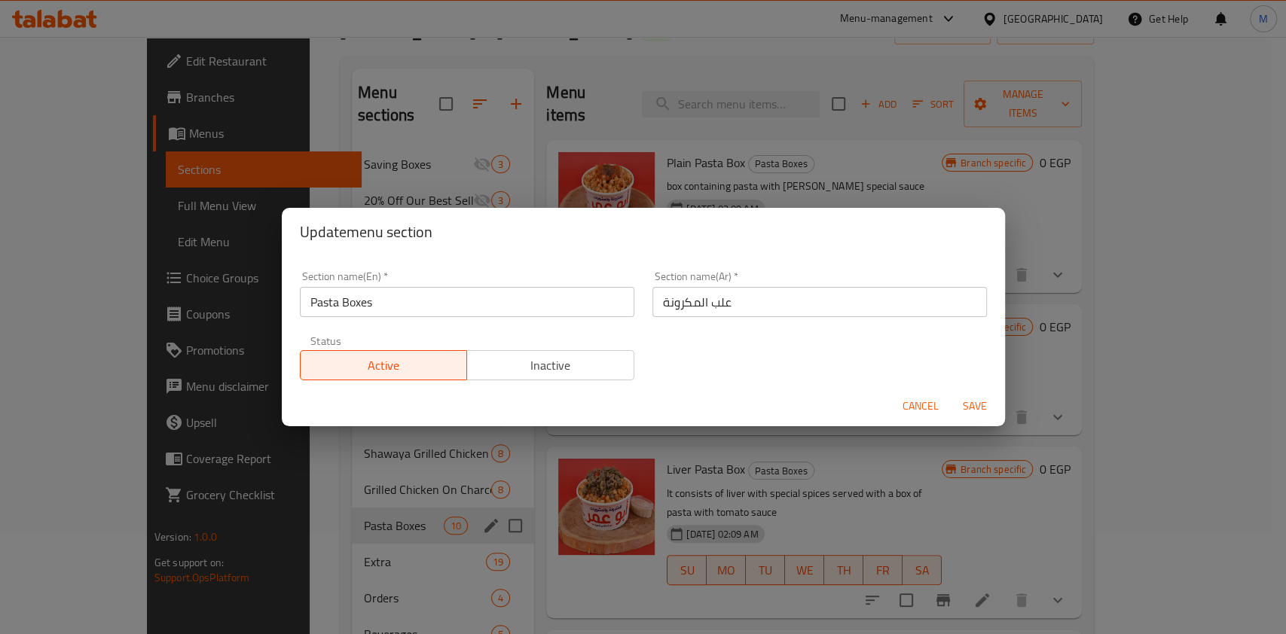
click at [934, 416] on span "Cancel" at bounding box center [920, 406] width 36 height 19
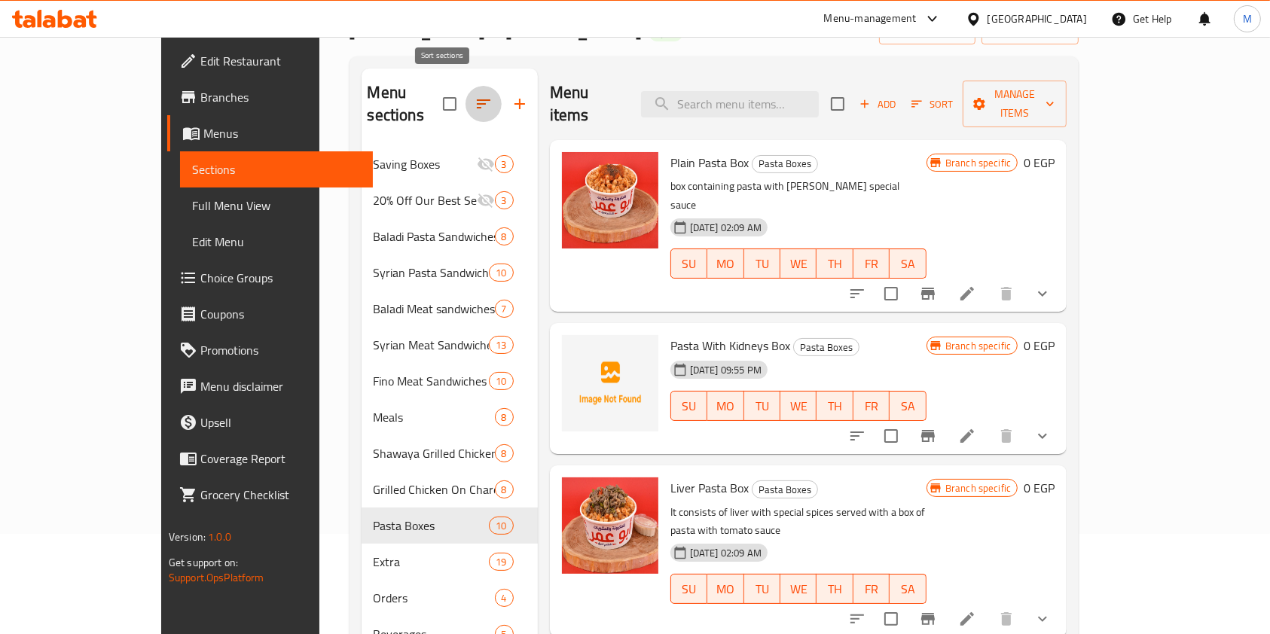
click at [474, 95] on icon "button" at bounding box center [483, 104] width 18 height 18
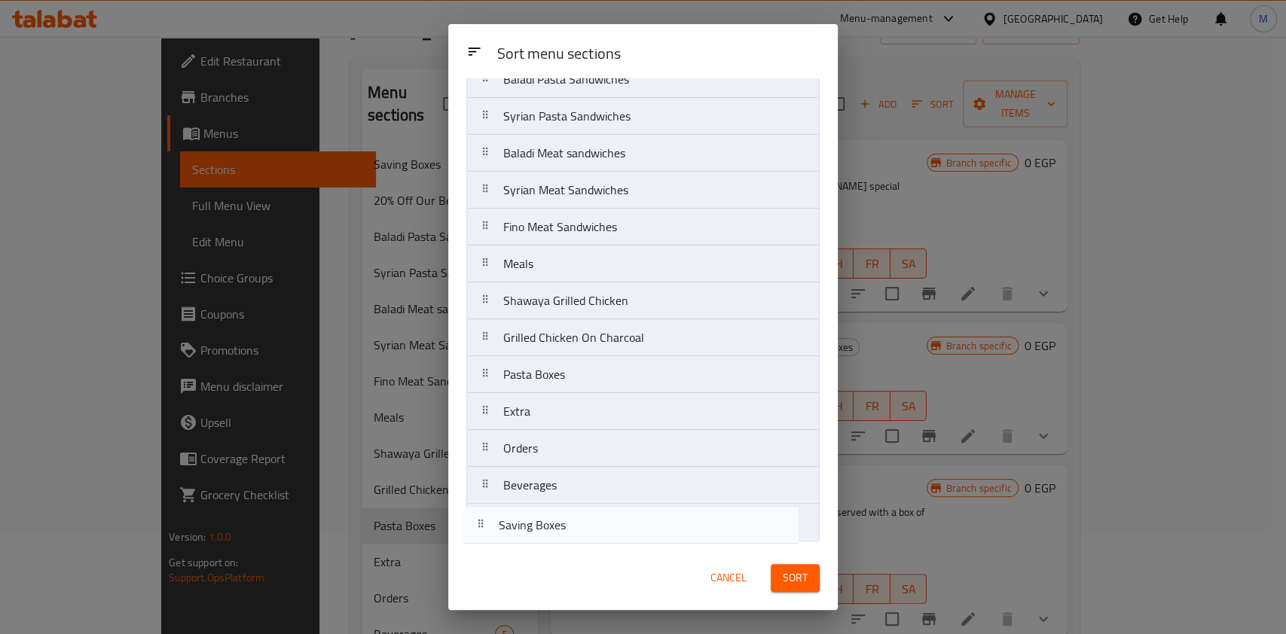
drag, startPoint x: 560, startPoint y: 147, endPoint x: 556, endPoint y: 539, distance: 392.4
click at [556, 539] on nav "Saving Boxes 20% Off Our Best Sellers Baladi Pasta Sandwiches Syrian Pasta Sand…" at bounding box center [642, 282] width 353 height 518
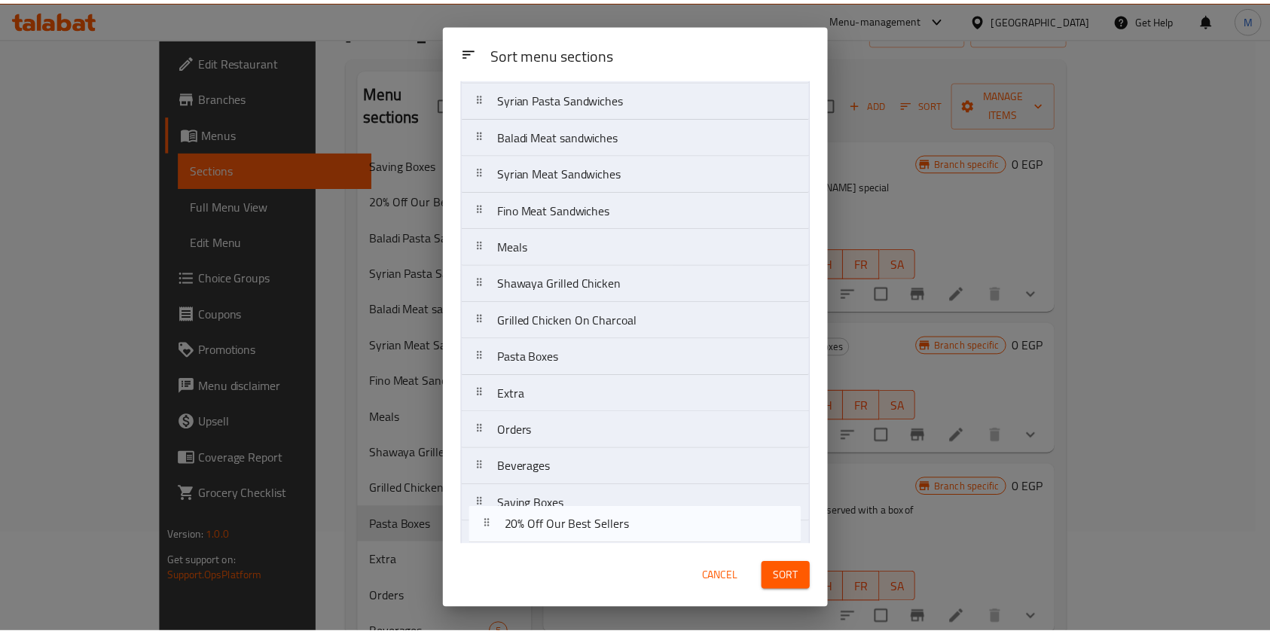
scroll to position [98, 0]
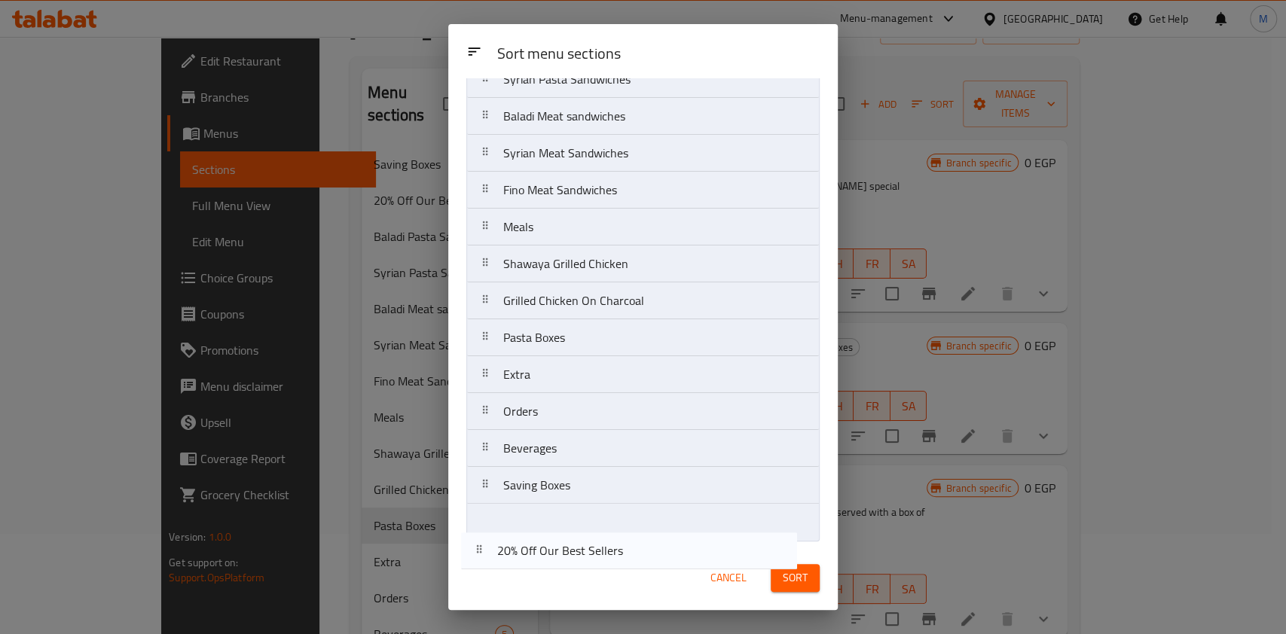
drag, startPoint x: 592, startPoint y: 148, endPoint x: 584, endPoint y: 530, distance: 382.7
click at [584, 530] on nav "20% Off Our Best Sellers Baladi Pasta Sandwiches Syrian Pasta Sandwiches Baladi…" at bounding box center [642, 282] width 353 height 518
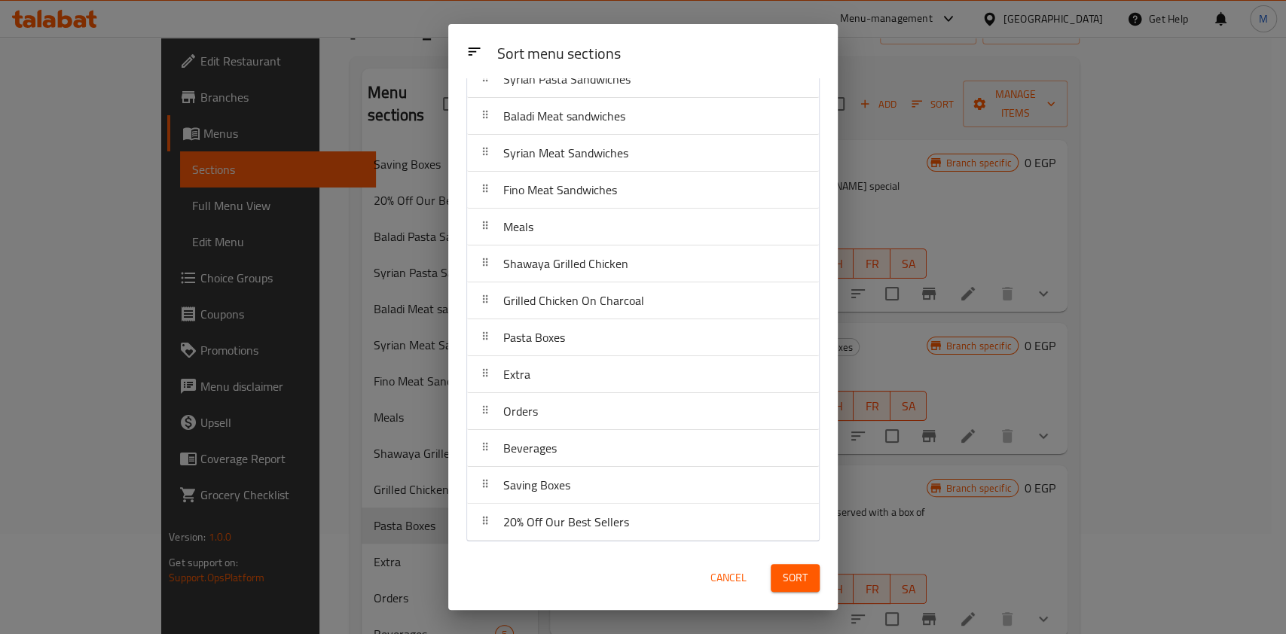
click at [785, 570] on span "Sort" at bounding box center [794, 578] width 25 height 19
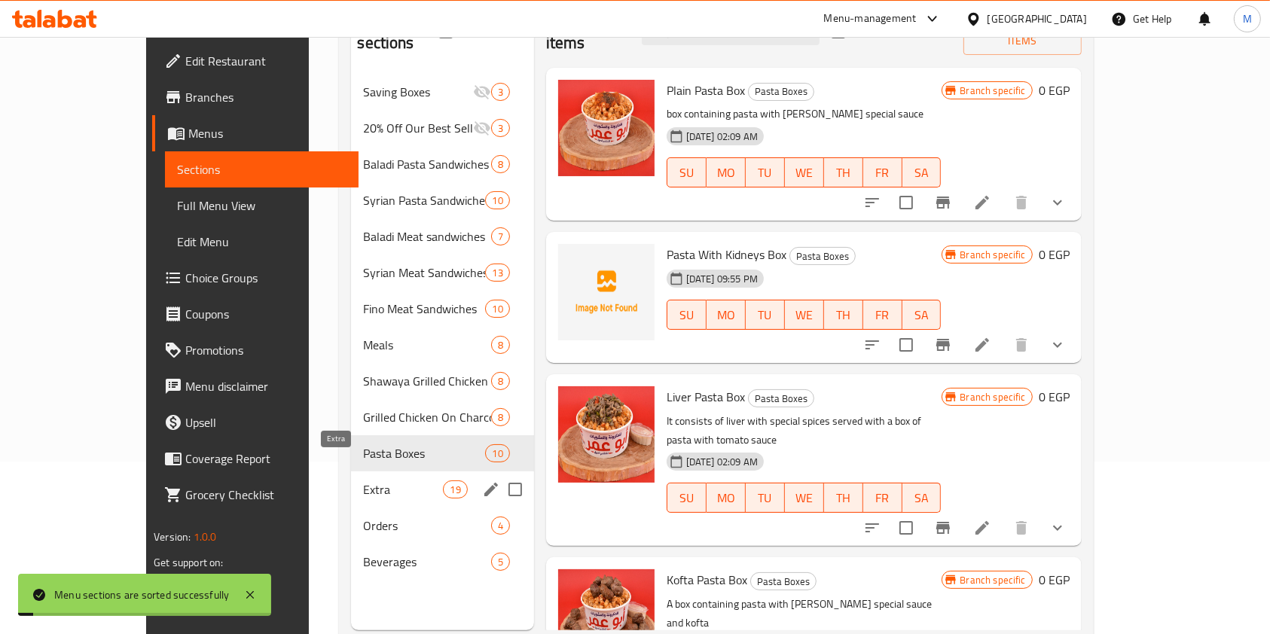
scroll to position [211, 0]
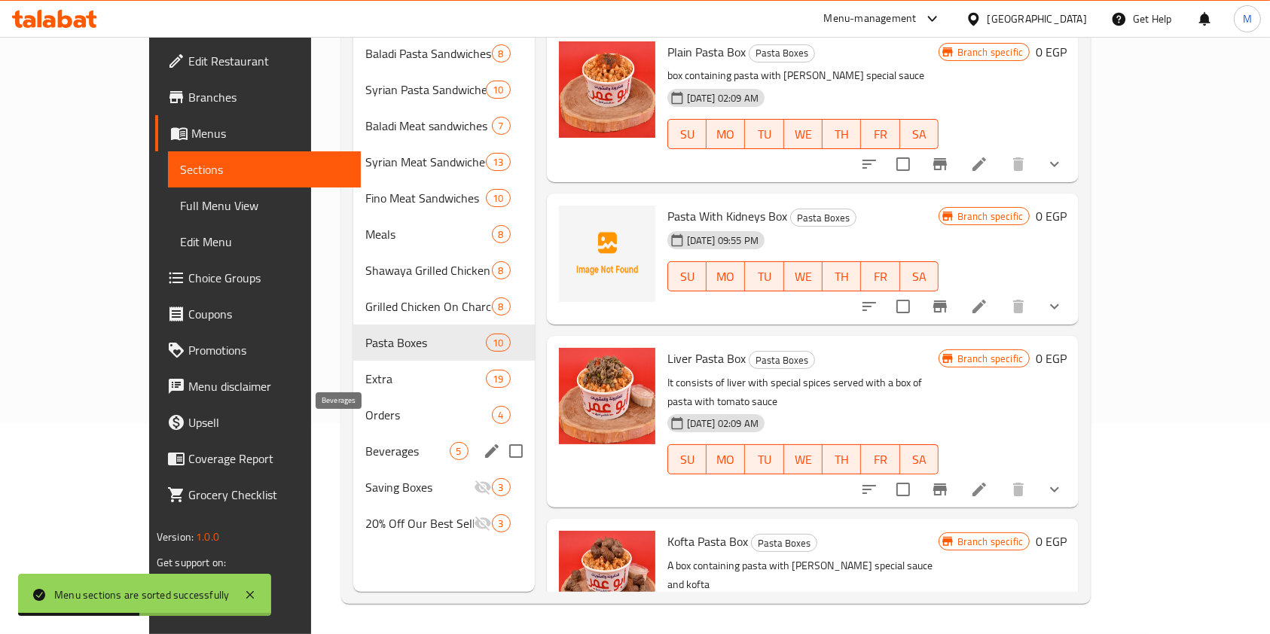
click at [365, 442] on span "Beverages" at bounding box center [407, 451] width 84 height 18
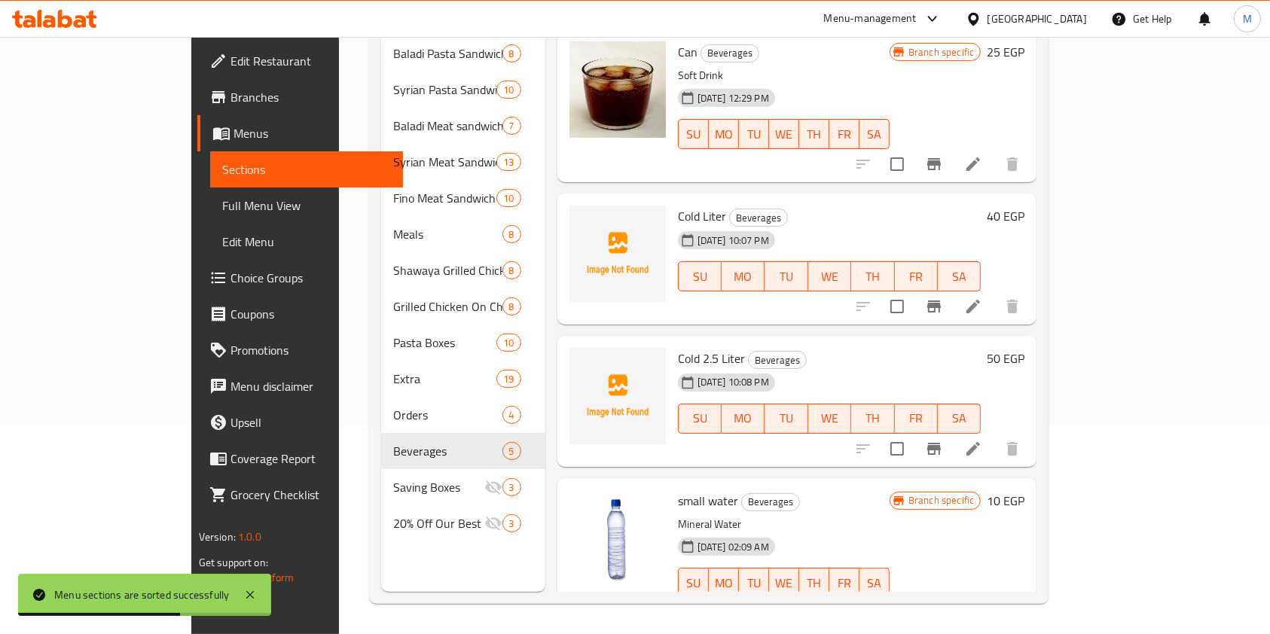
scroll to position [110, 0]
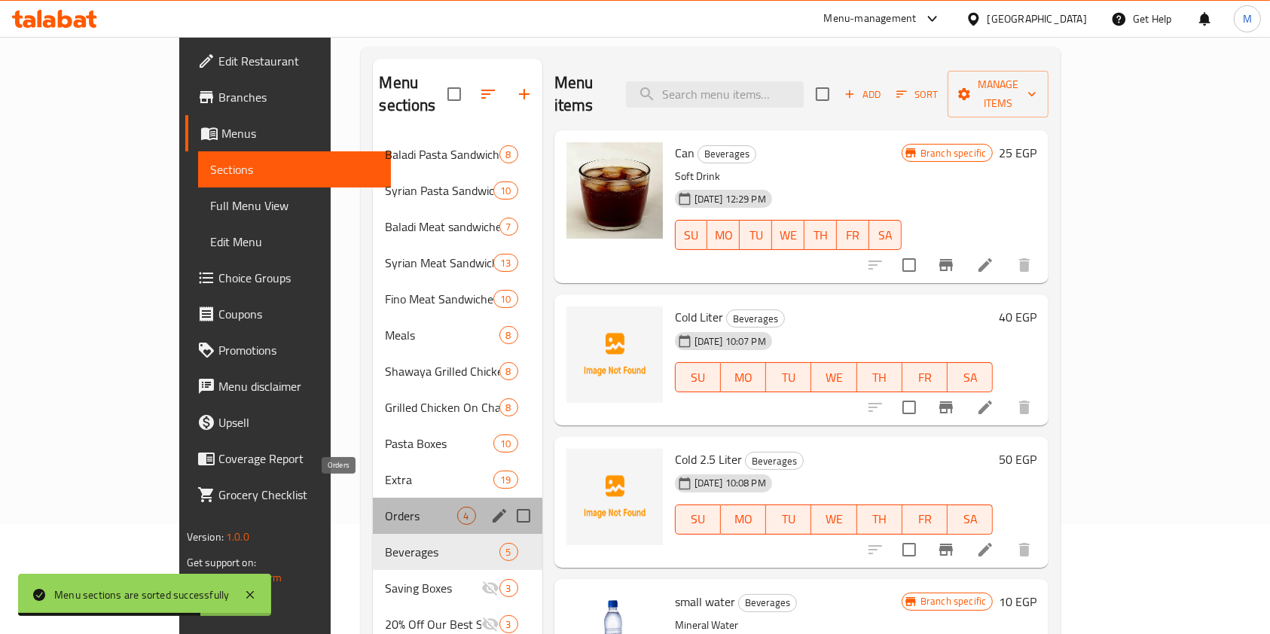
click at [385, 507] on span "Orders" at bounding box center [421, 516] width 72 height 18
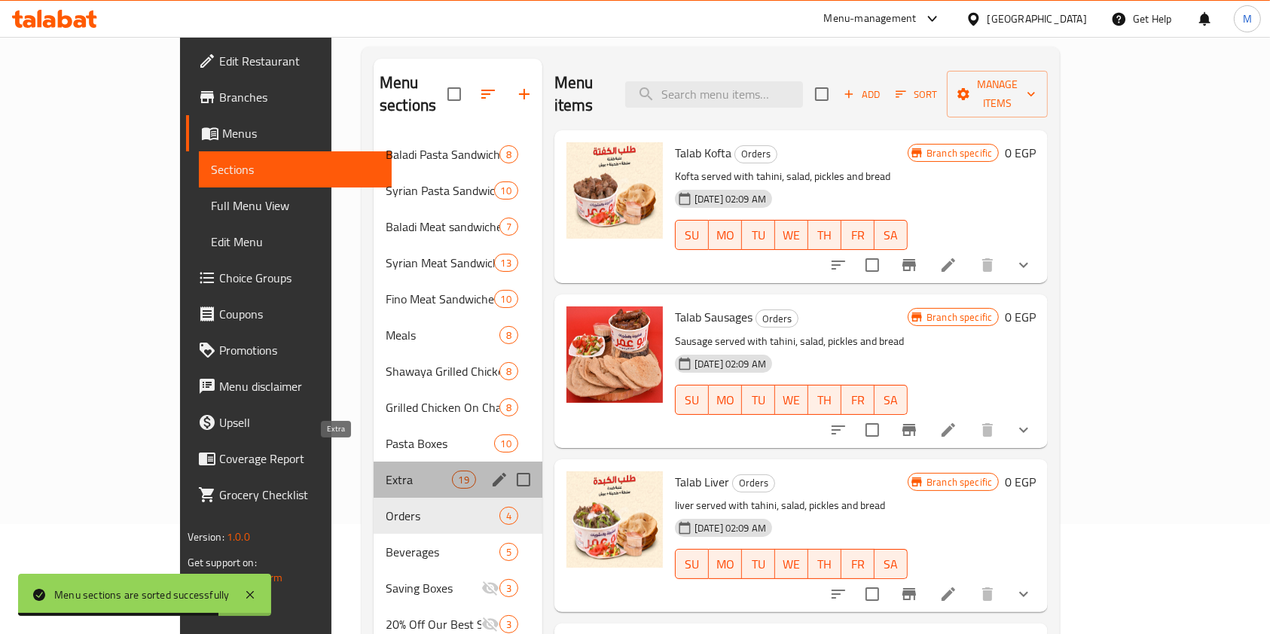
click at [386, 471] on span "Extra" at bounding box center [419, 480] width 66 height 18
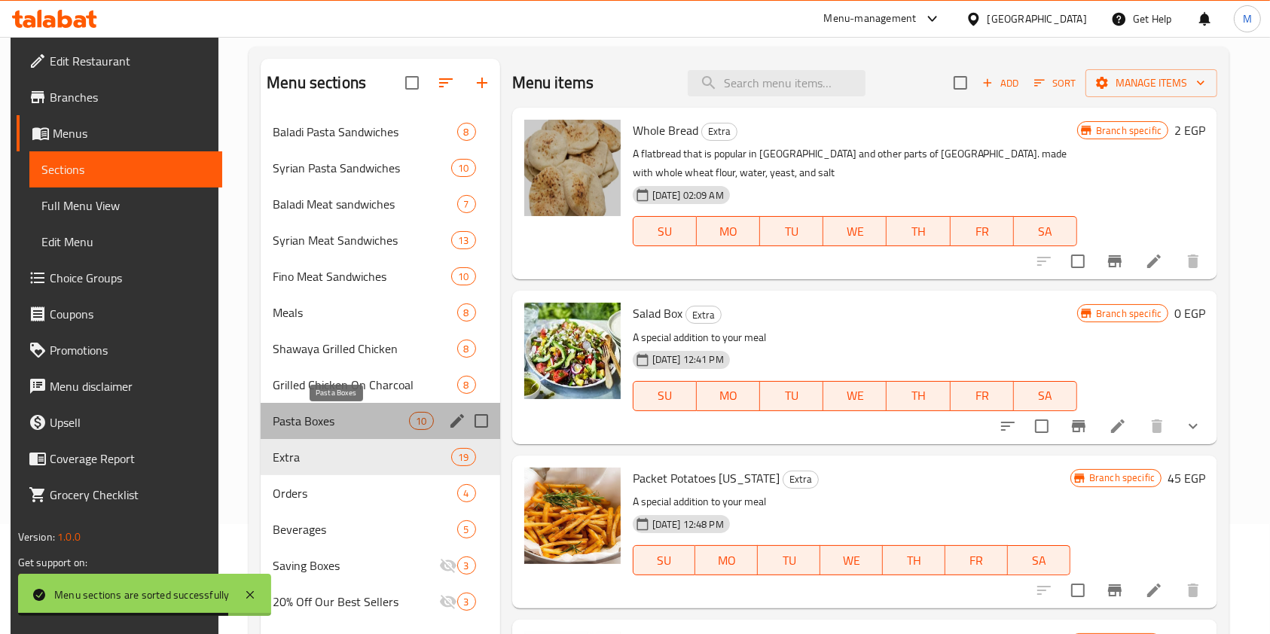
click at [325, 424] on span "Pasta Boxes" at bounding box center [341, 421] width 136 height 18
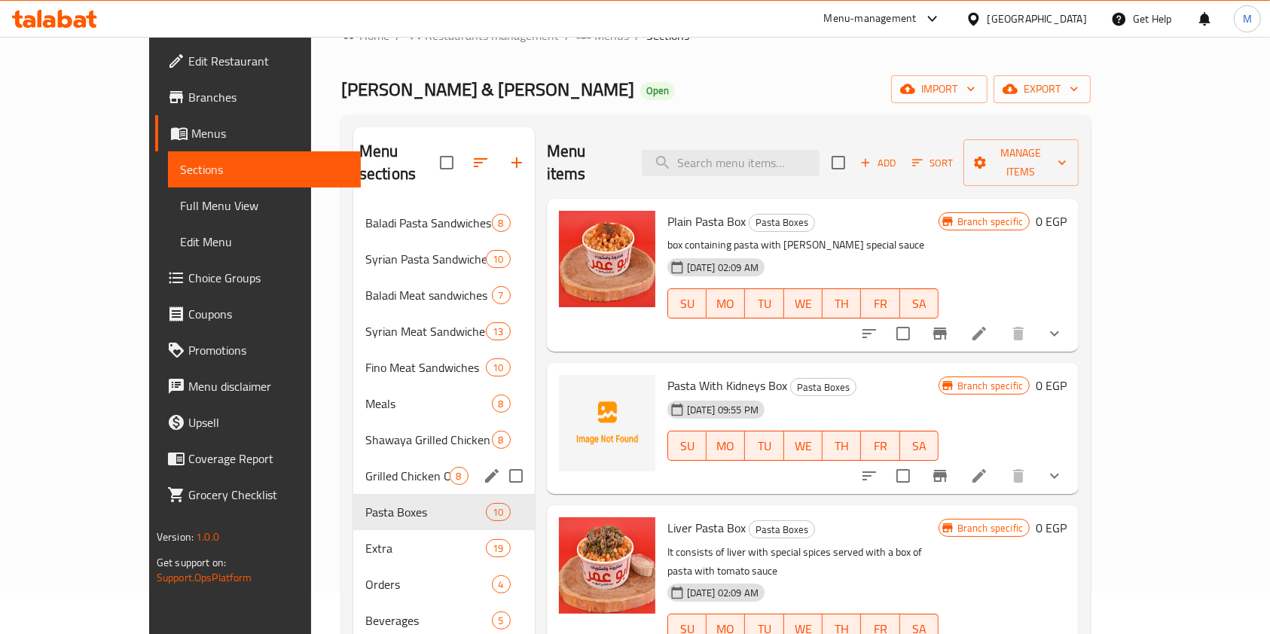
scroll to position [10, 0]
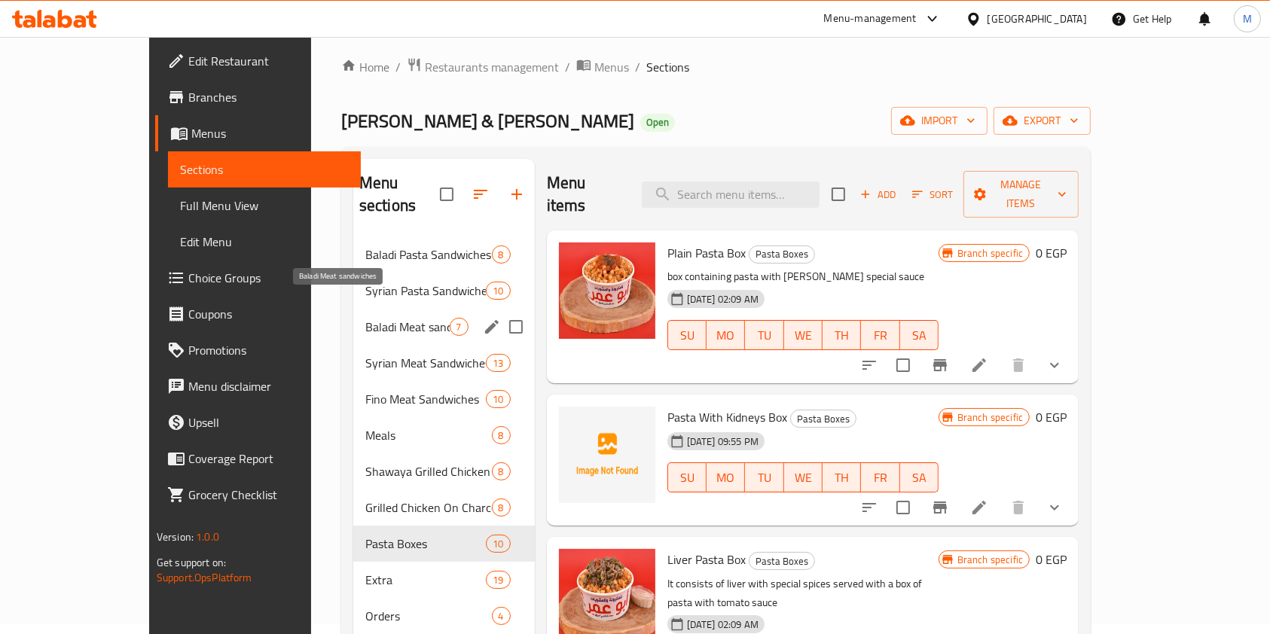
click at [365, 318] on span "Baladi Meat sandwiches" at bounding box center [407, 327] width 84 height 18
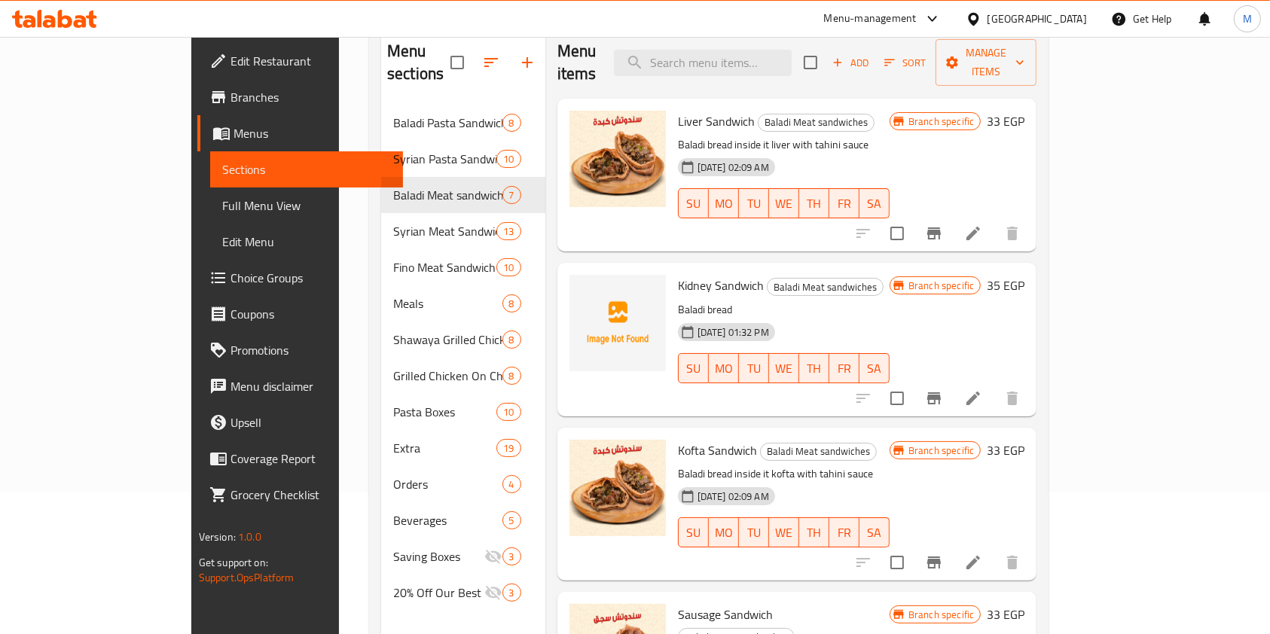
scroll to position [110, 0]
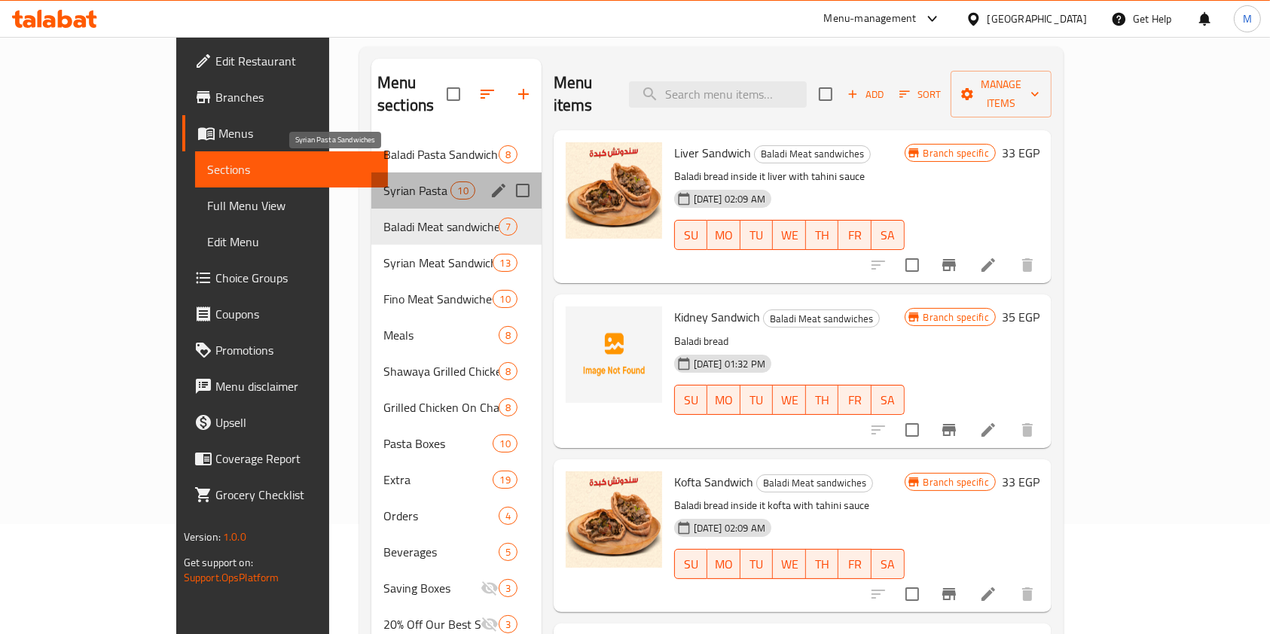
click at [383, 181] on span "Syrian Pasta Sandwiches" at bounding box center [416, 190] width 67 height 18
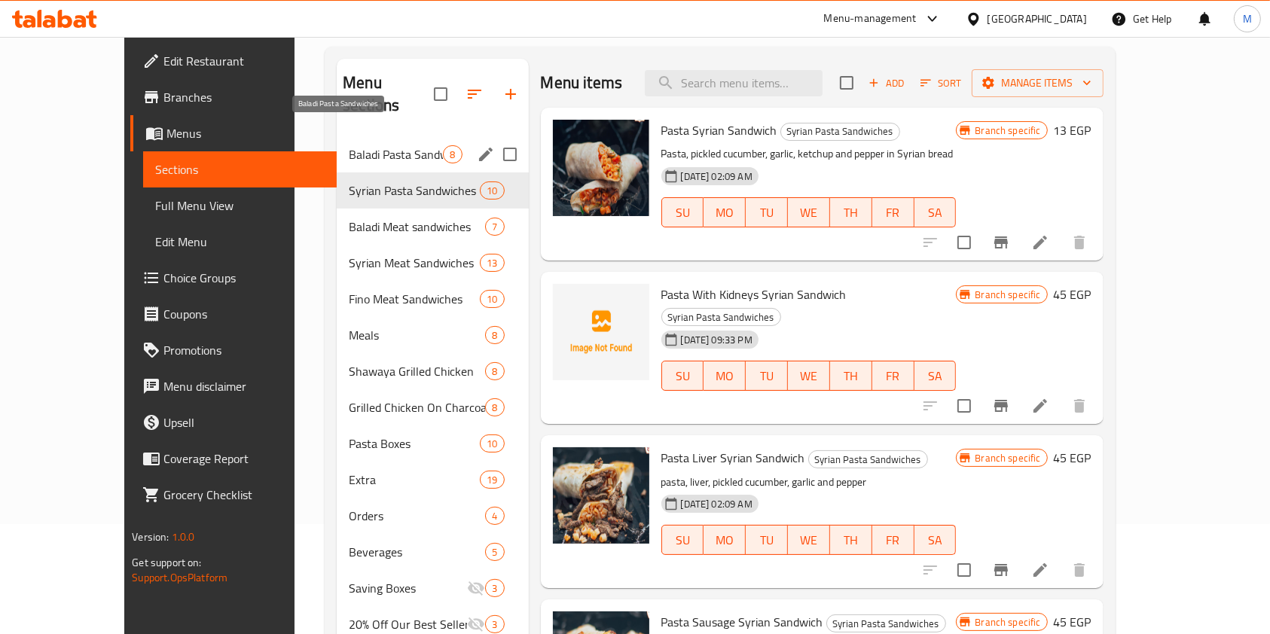
click at [349, 145] on span "Baladi Pasta Sandwiches" at bounding box center [396, 154] width 94 height 18
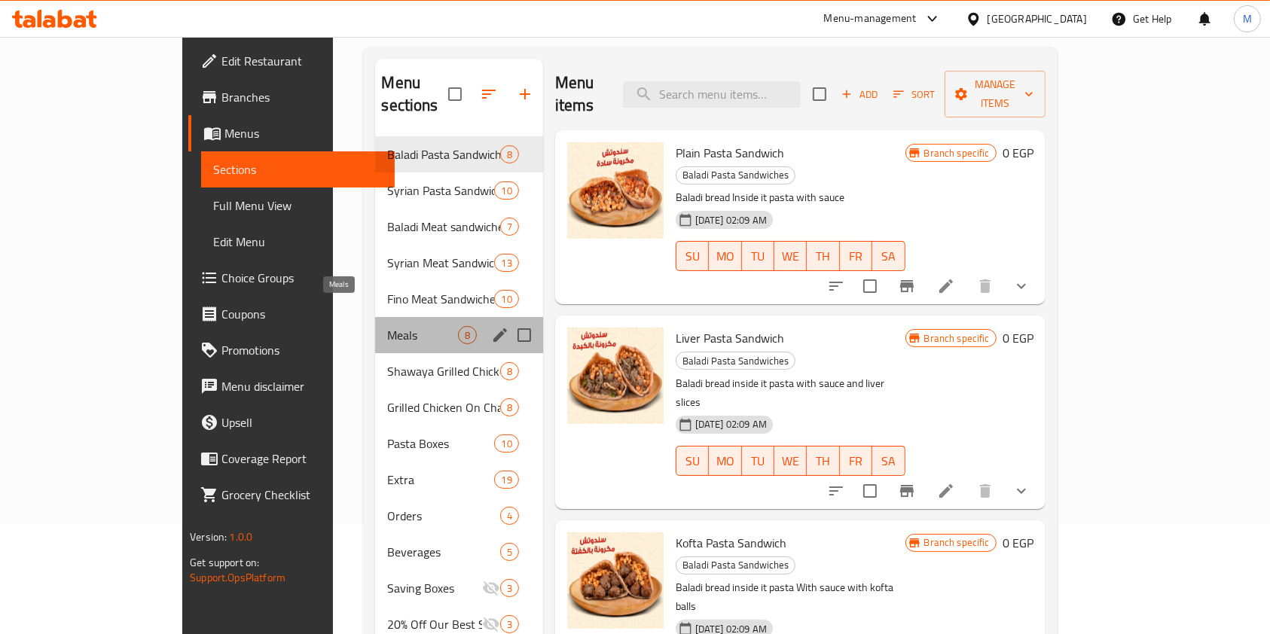
click at [387, 326] on span "Meals" at bounding box center [422, 335] width 70 height 18
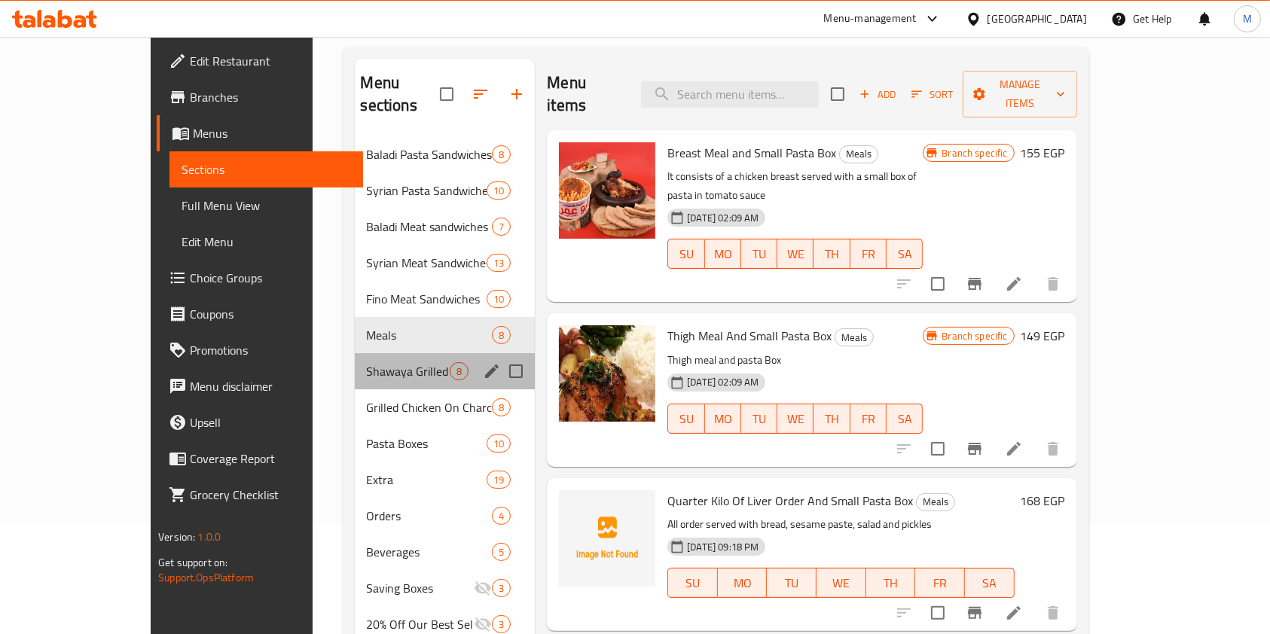
click at [355, 359] on div "Shawaya Grilled Chicken 8" at bounding box center [445, 371] width 181 height 36
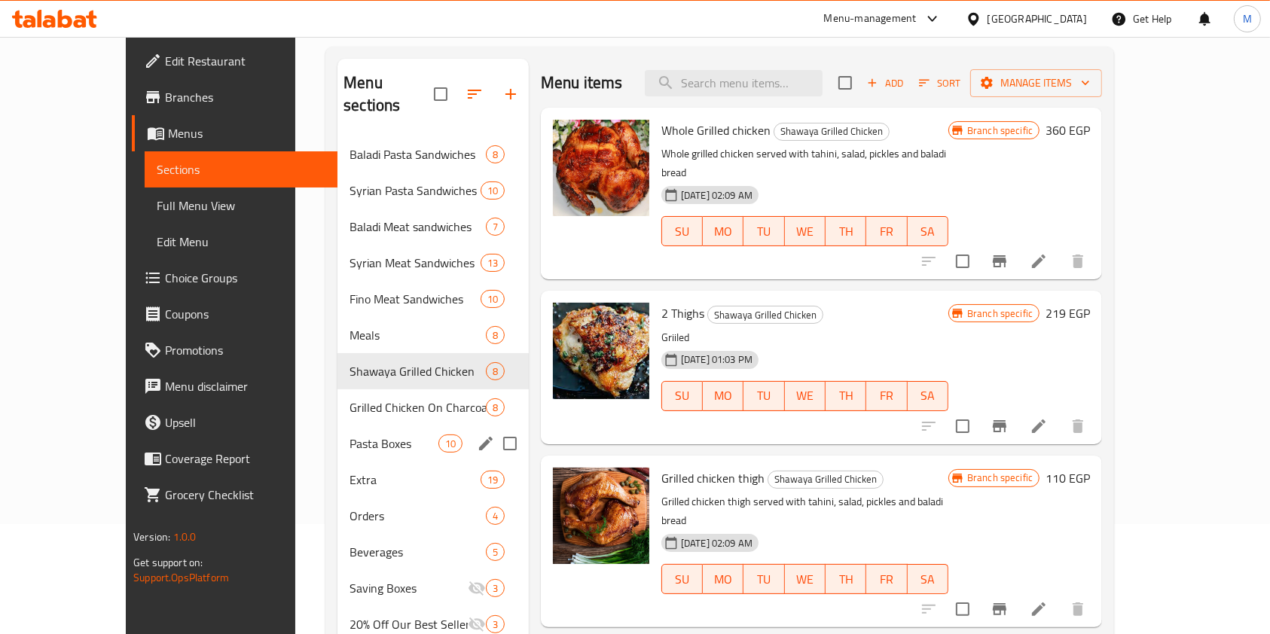
drag, startPoint x: 330, startPoint y: 404, endPoint x: 328, endPoint y: 413, distance: 8.4
click at [337, 426] on div "Pasta Boxes 10" at bounding box center [432, 444] width 191 height 36
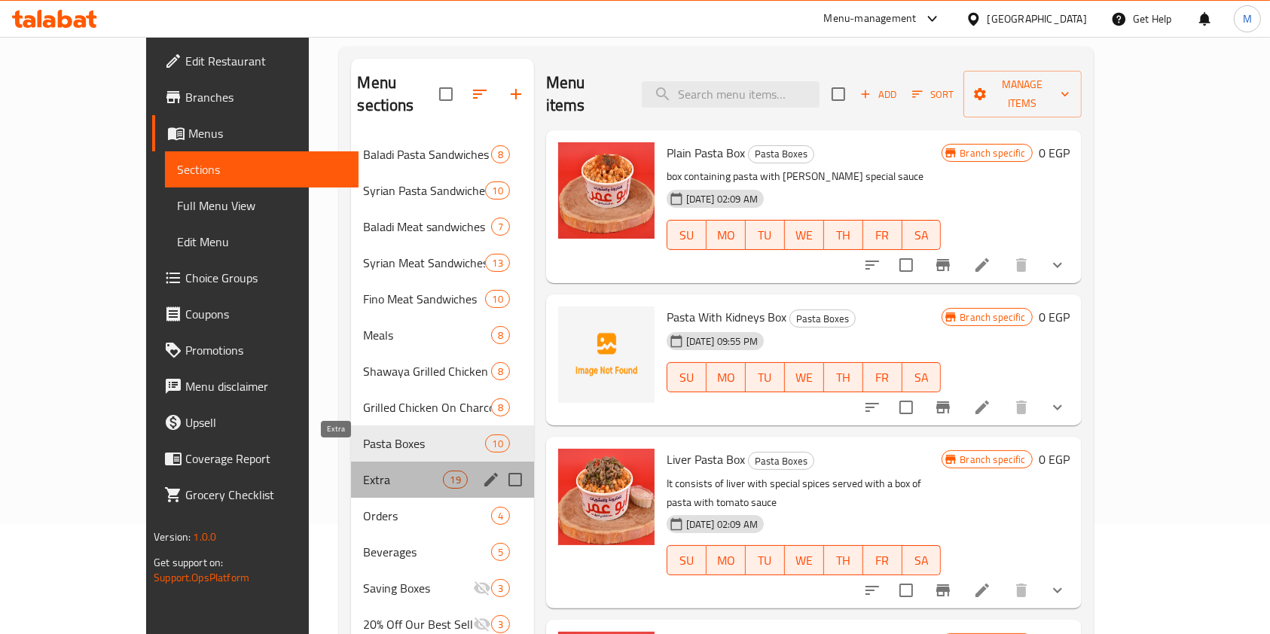
click at [363, 471] on span "Extra" at bounding box center [403, 480] width 80 height 18
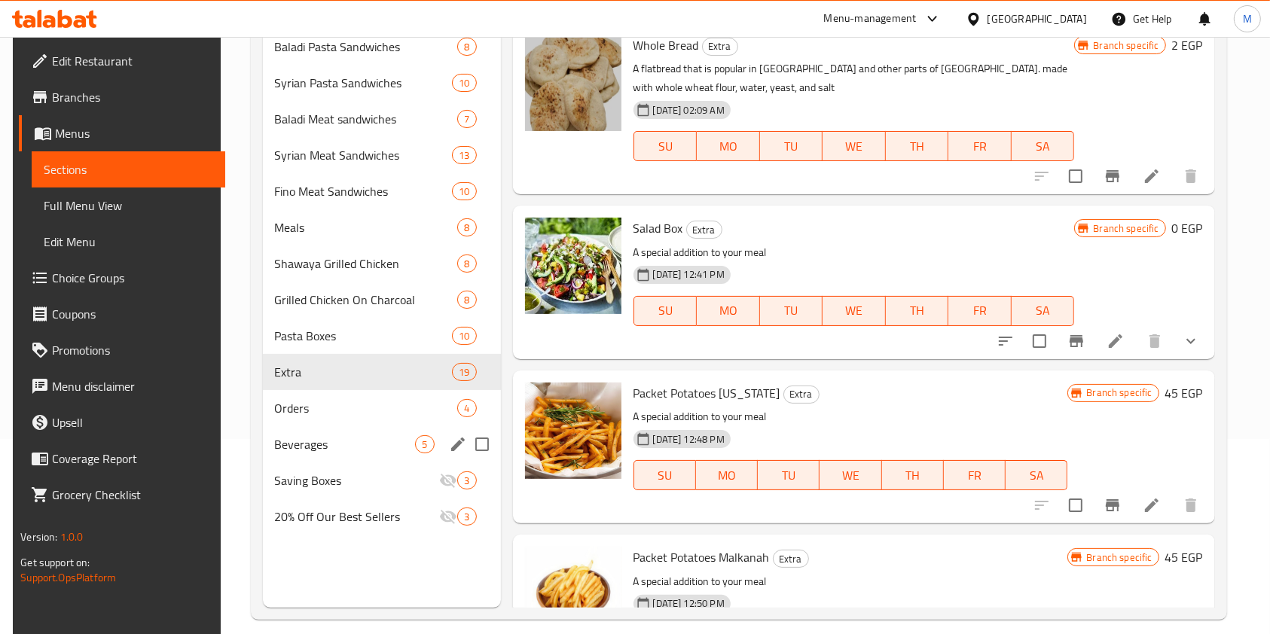
scroll to position [211, 0]
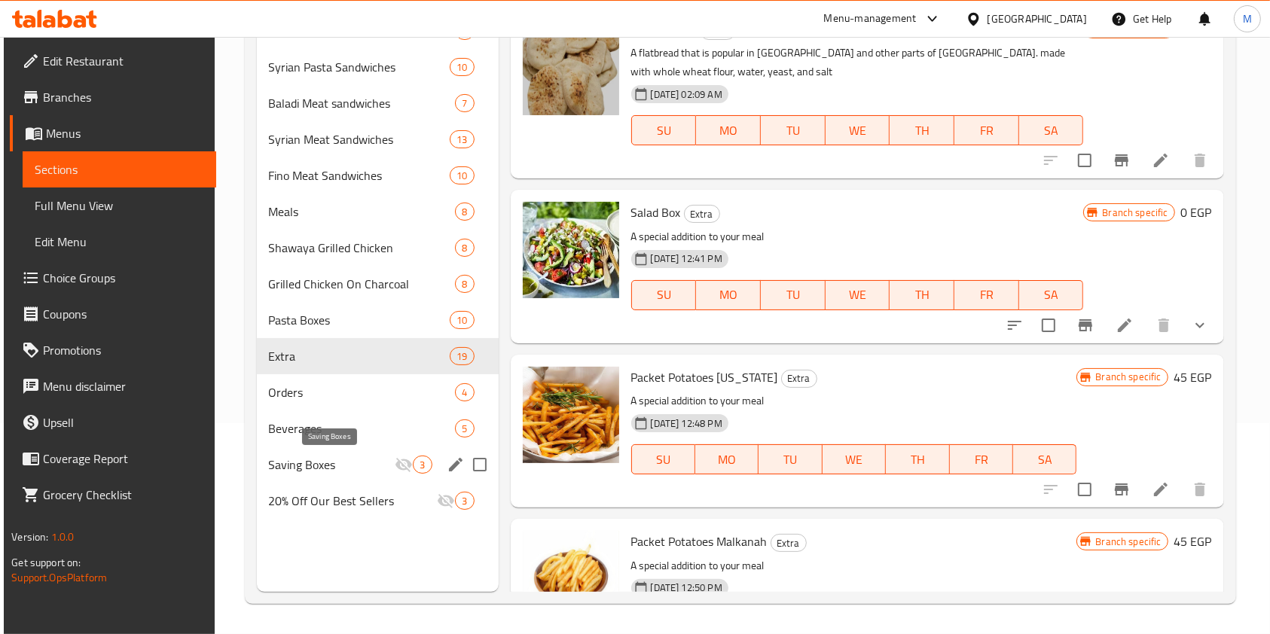
click at [360, 473] on span "Saving Boxes" at bounding box center [332, 465] width 127 height 18
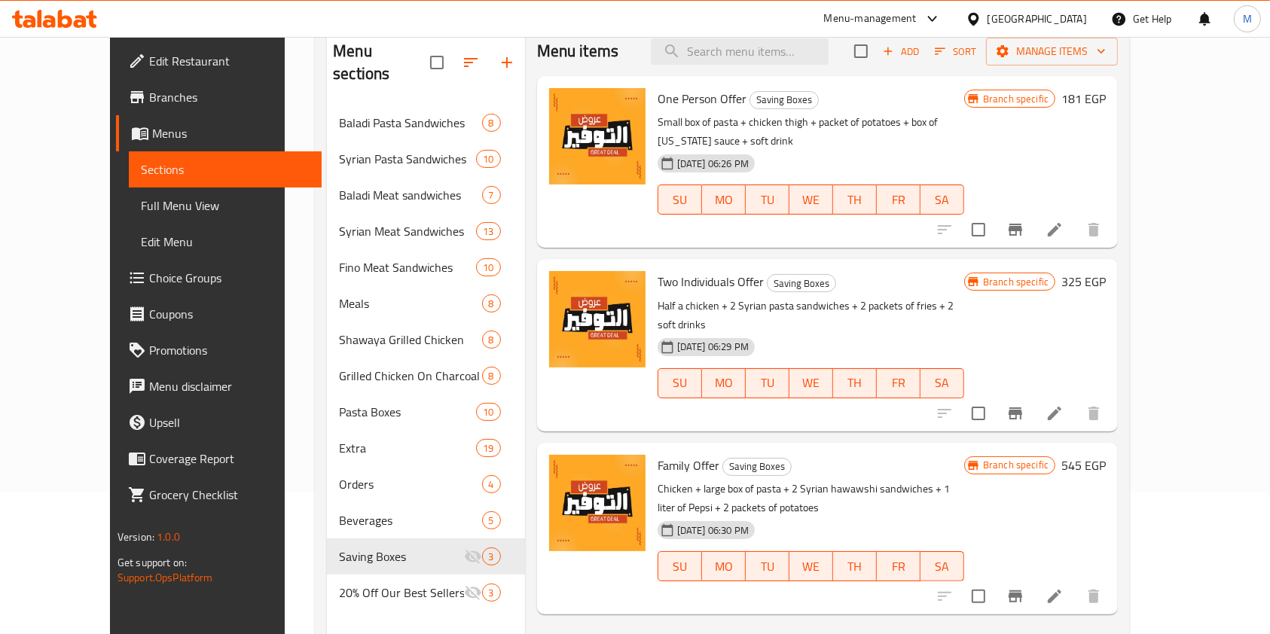
scroll to position [110, 0]
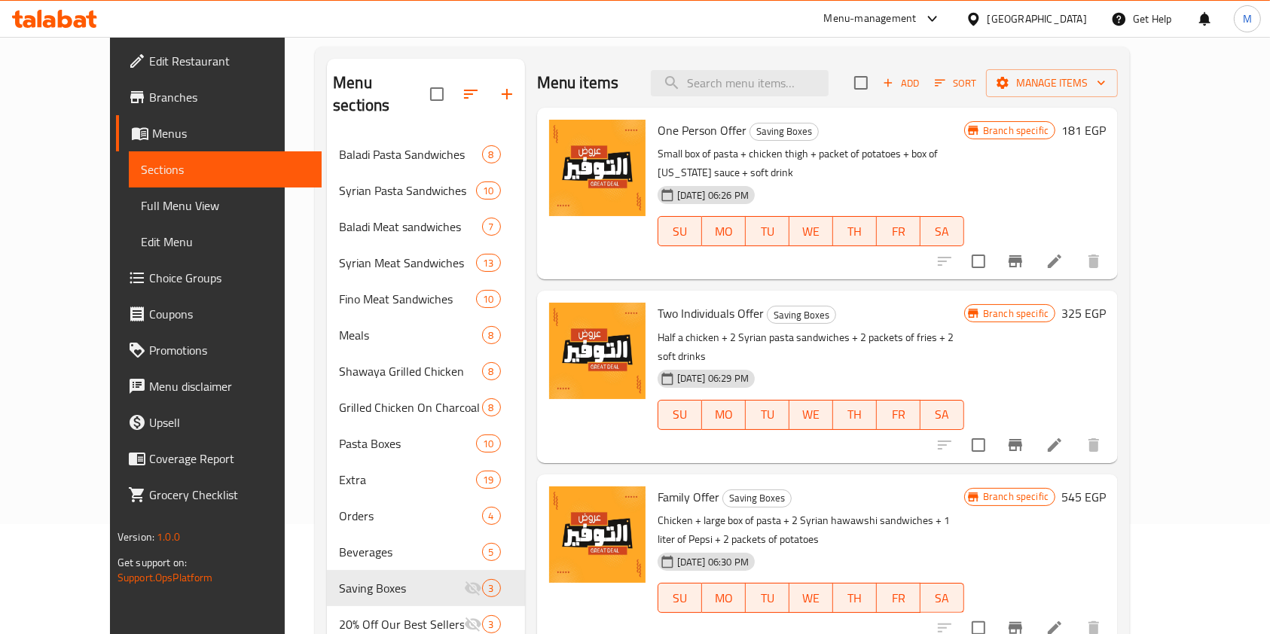
click at [1075, 248] on li at bounding box center [1054, 261] width 42 height 27
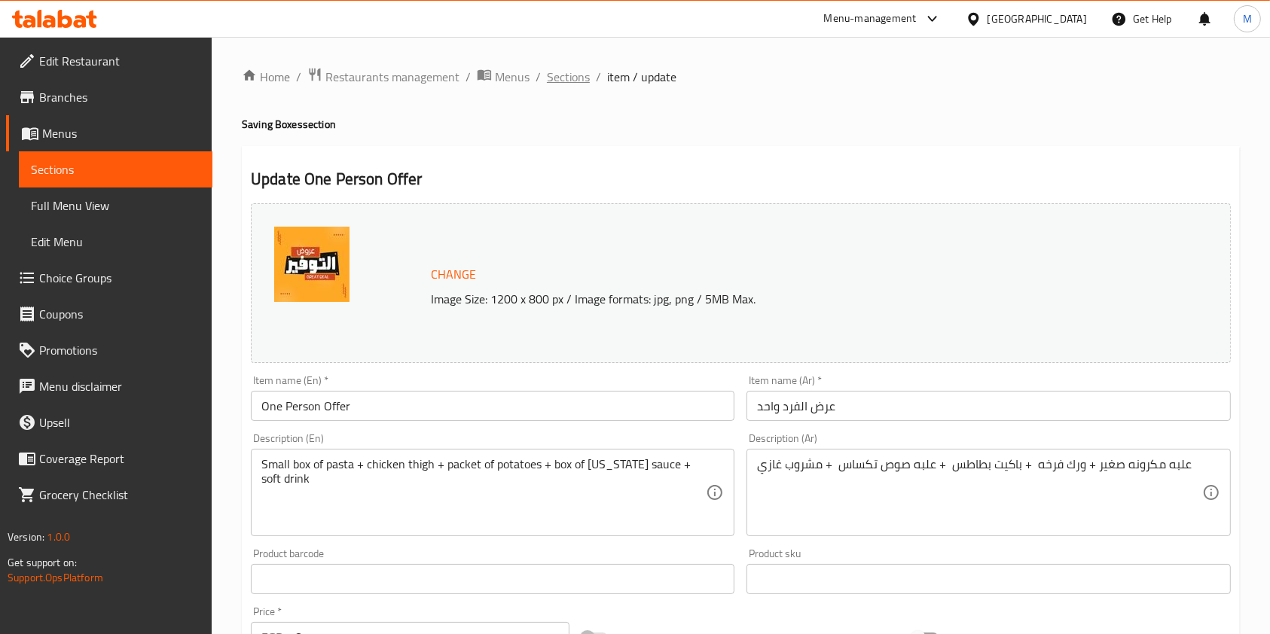
click at [566, 72] on span "Sections" at bounding box center [568, 77] width 43 height 18
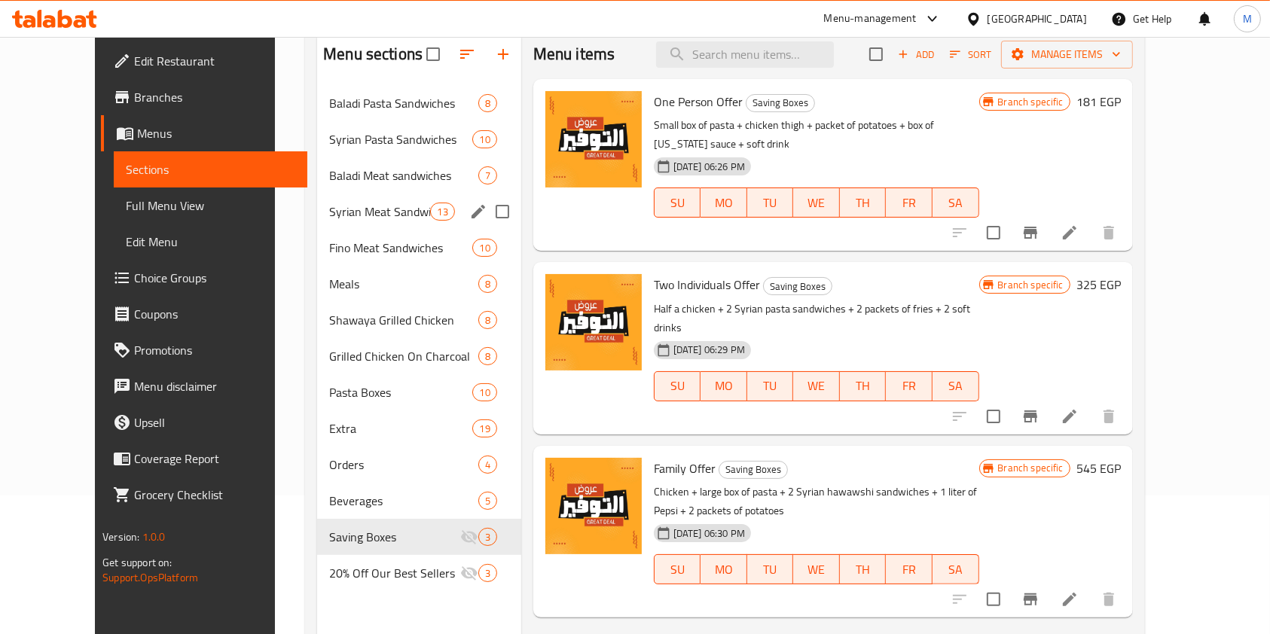
scroll to position [211, 0]
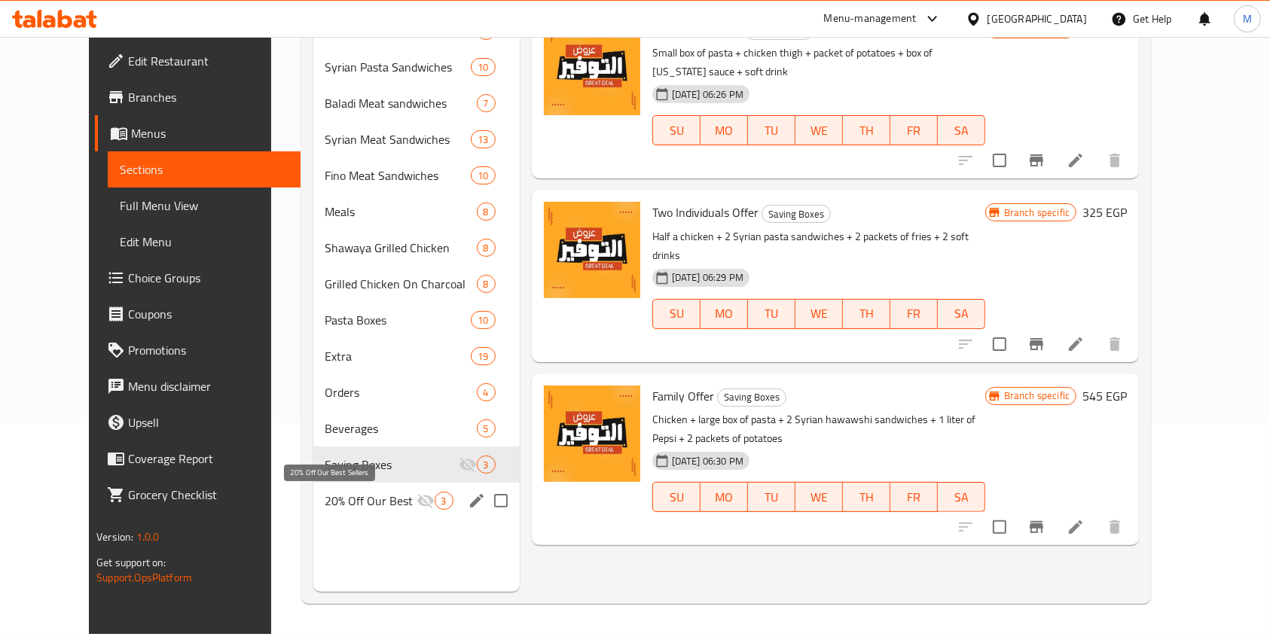
click at [344, 497] on span "20% Off Our Best Sellers" at bounding box center [370, 501] width 91 height 18
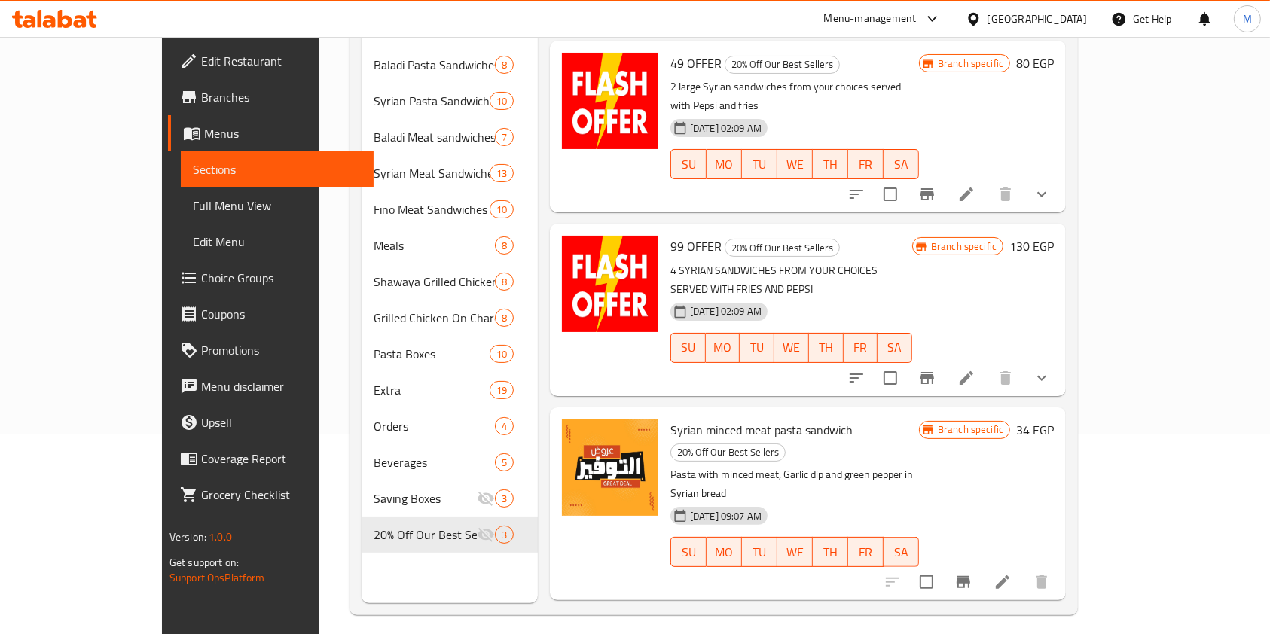
scroll to position [211, 0]
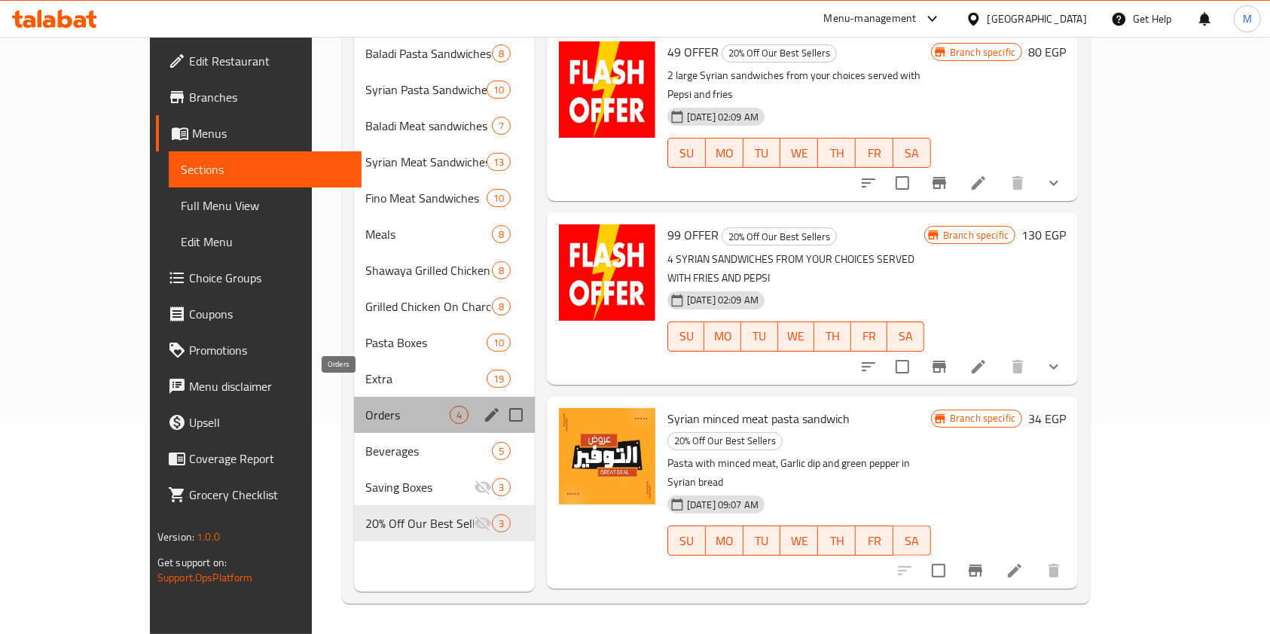
click at [366, 406] on span "Orders" at bounding box center [408, 415] width 84 height 18
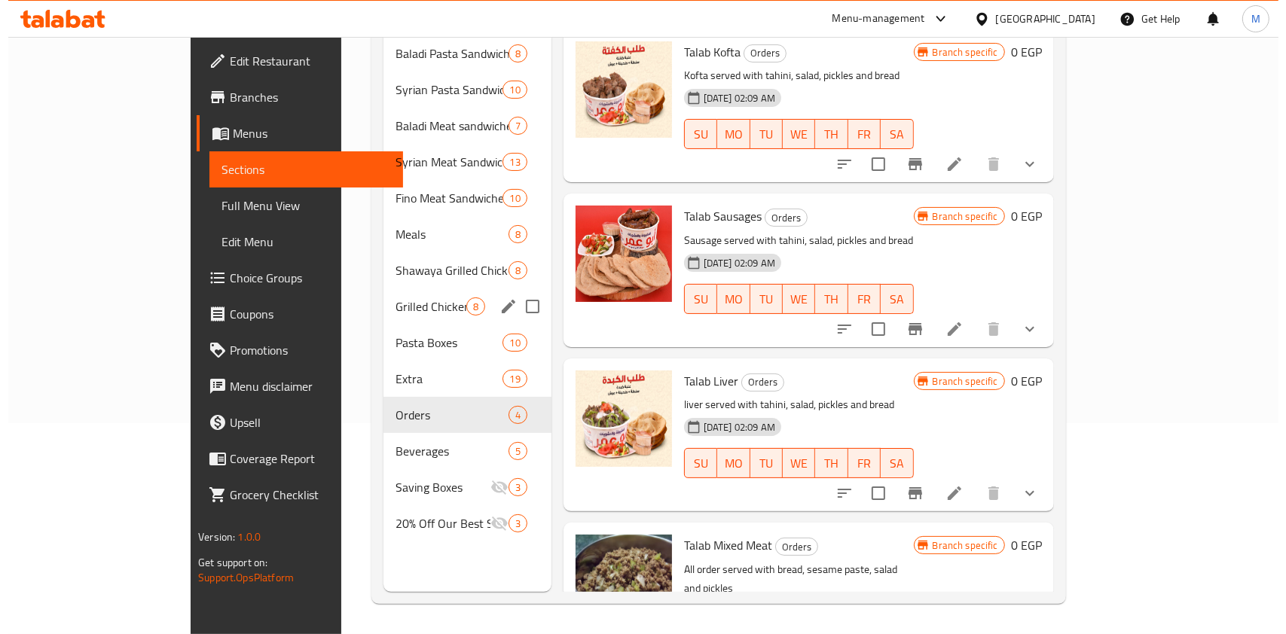
scroll to position [10, 0]
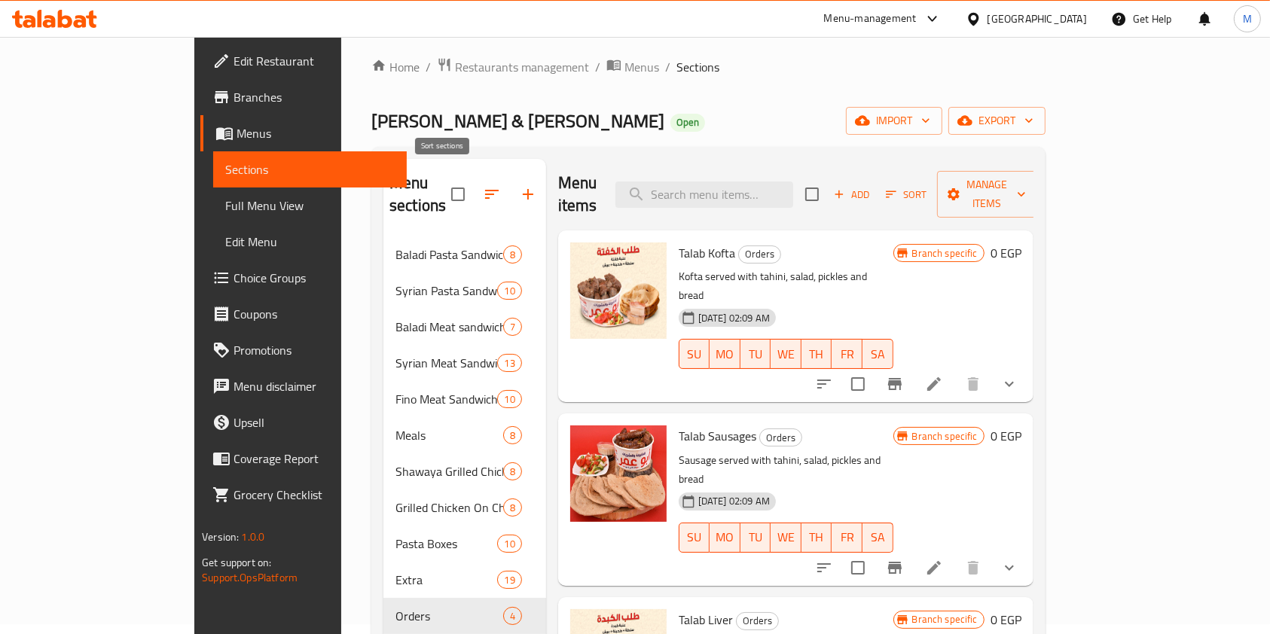
click at [483, 185] on icon "button" at bounding box center [492, 194] width 18 height 18
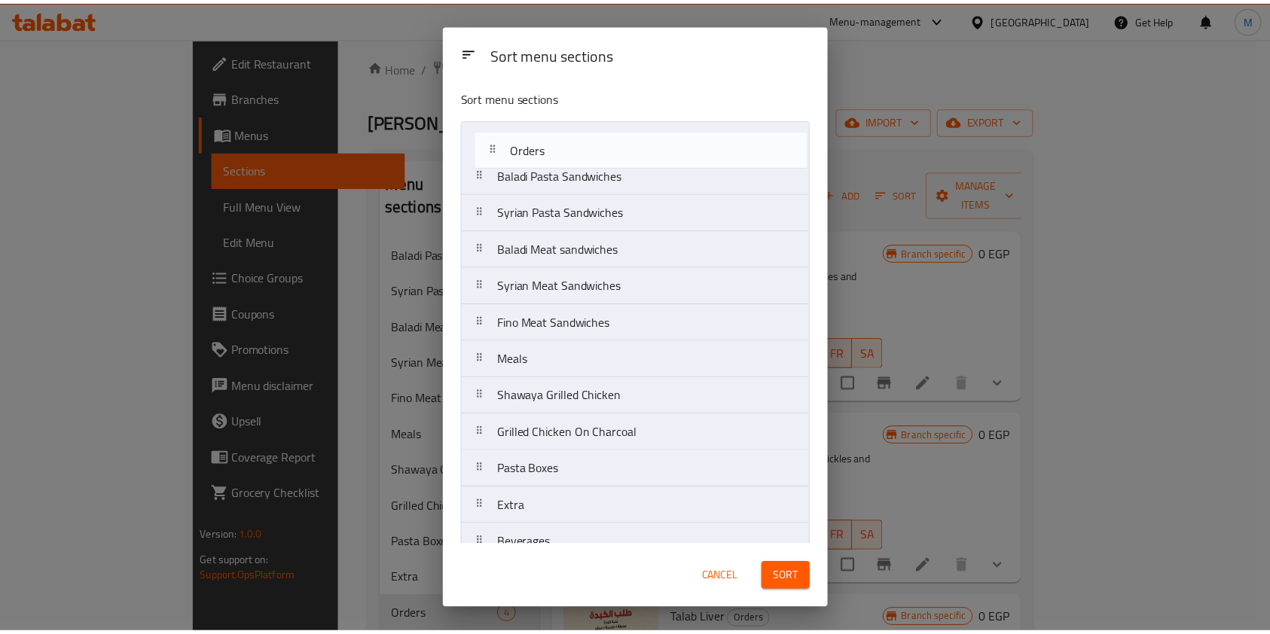
scroll to position [0, 0]
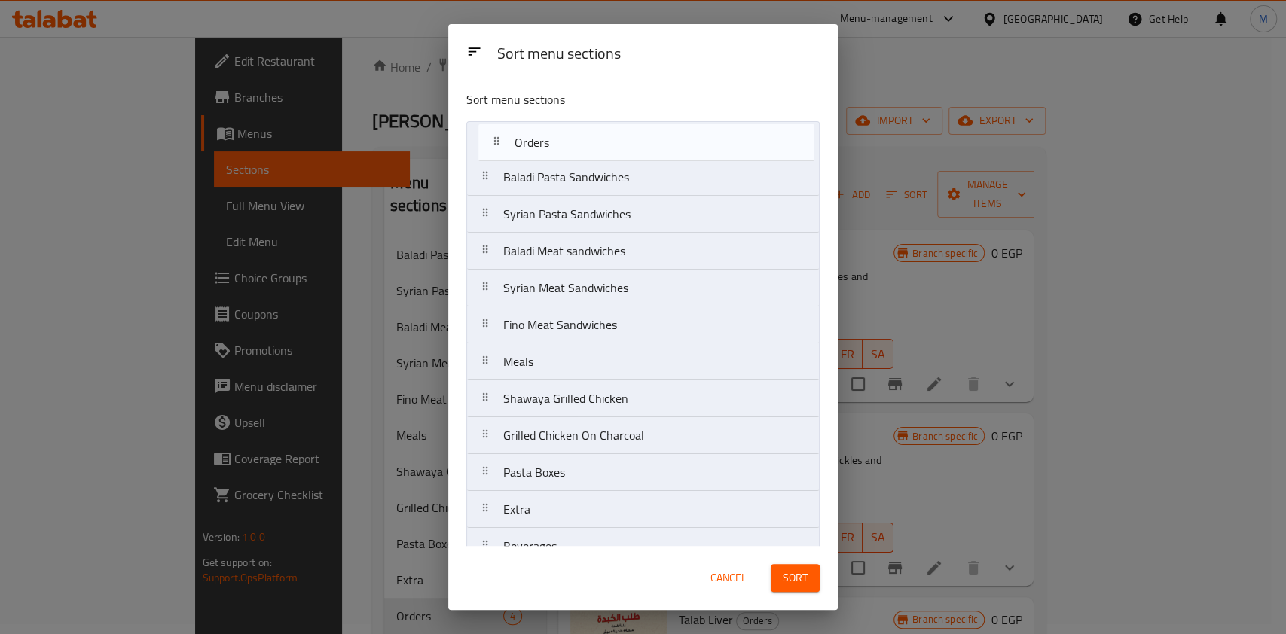
drag, startPoint x: 590, startPoint y: 509, endPoint x: 602, endPoint y: 124, distance: 385.8
click at [602, 124] on nav "Baladi Pasta Sandwiches Syrian Pasta Sandwiches Baladi Meat sandwiches Syrian M…" at bounding box center [642, 380] width 353 height 518
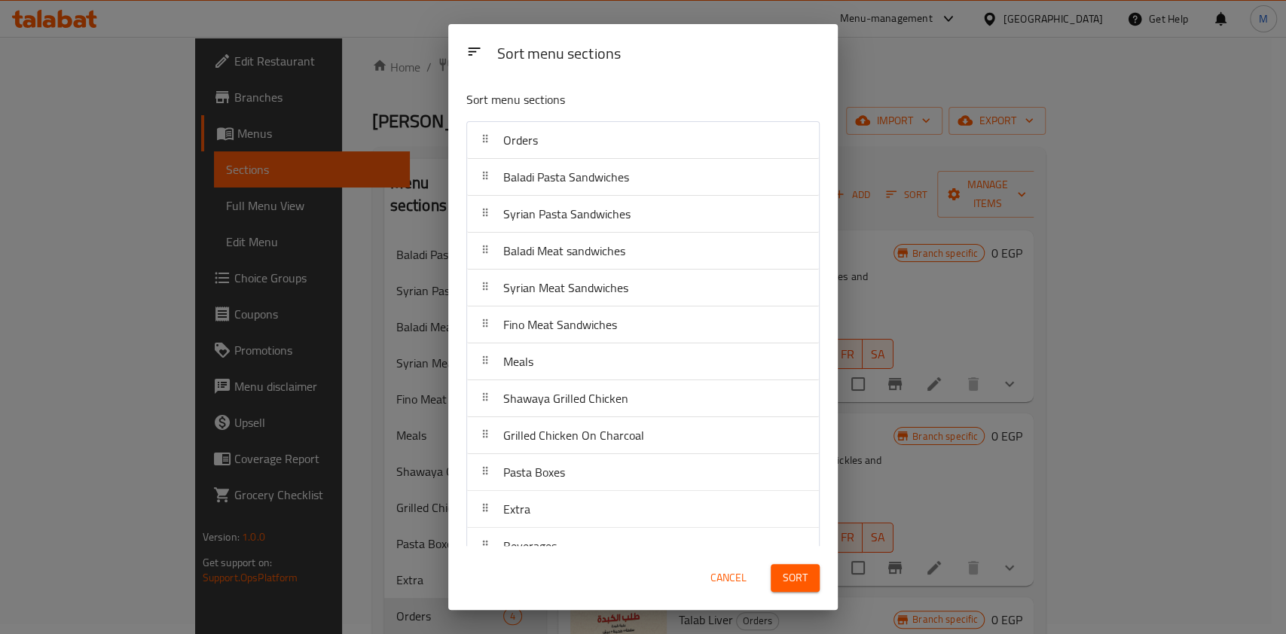
click at [786, 584] on span "Sort" at bounding box center [794, 578] width 25 height 19
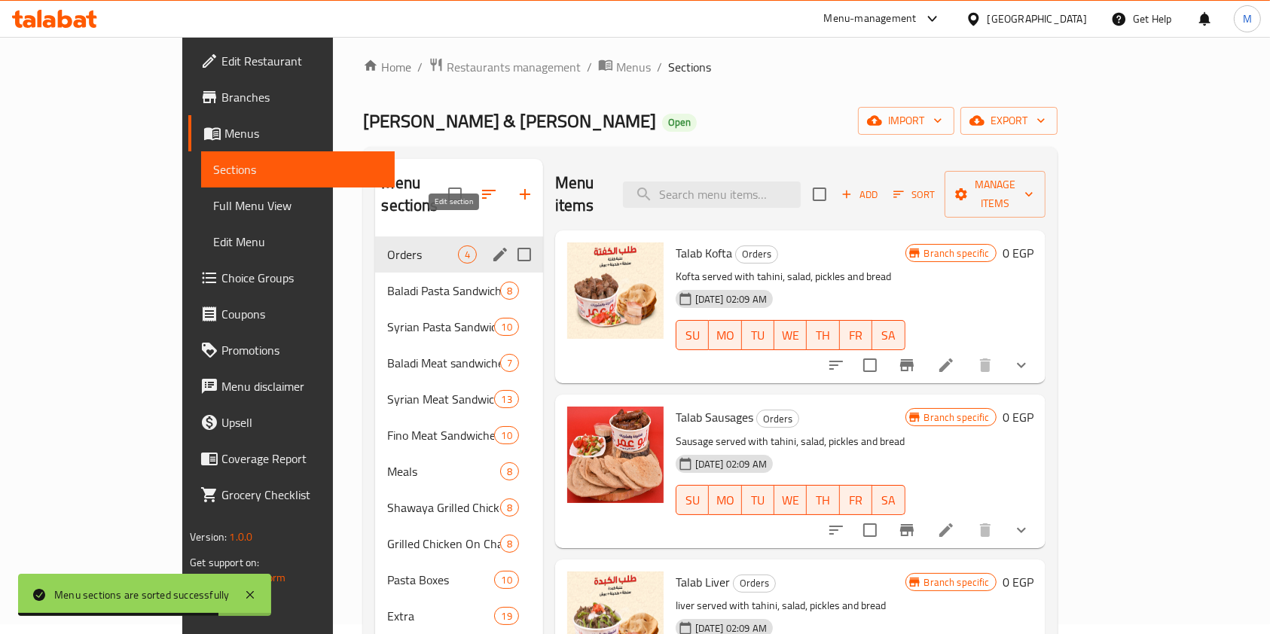
click at [491, 246] on icon "edit" at bounding box center [500, 255] width 18 height 18
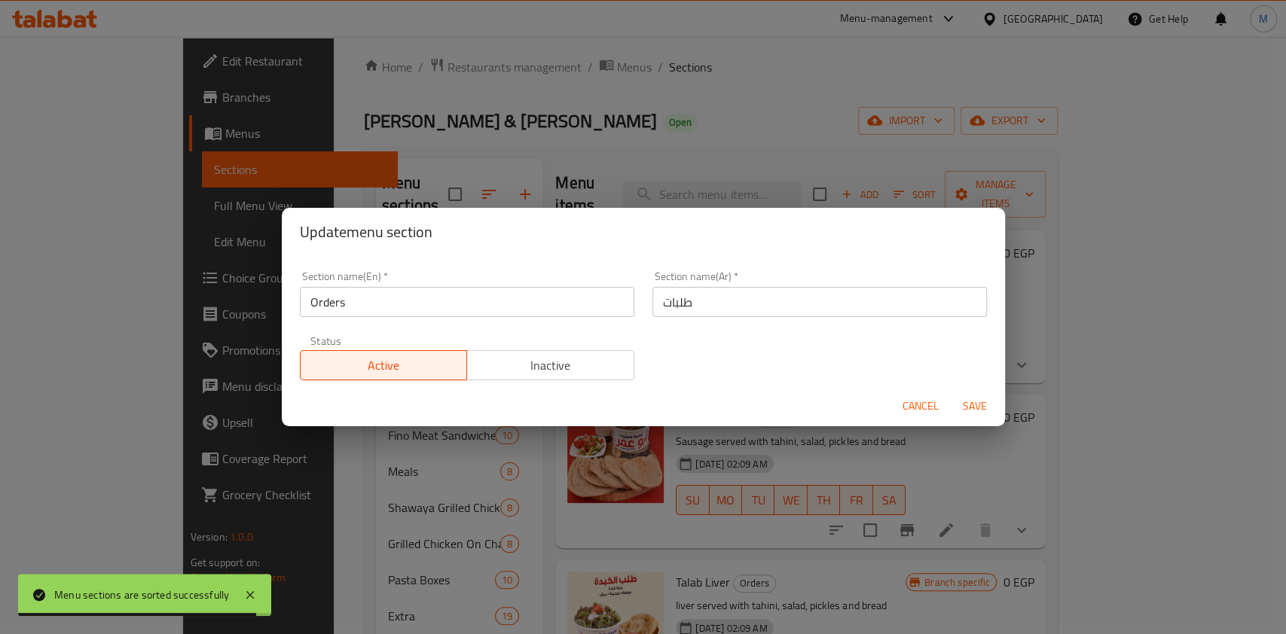
click at [914, 397] on span "Cancel" at bounding box center [920, 406] width 36 height 19
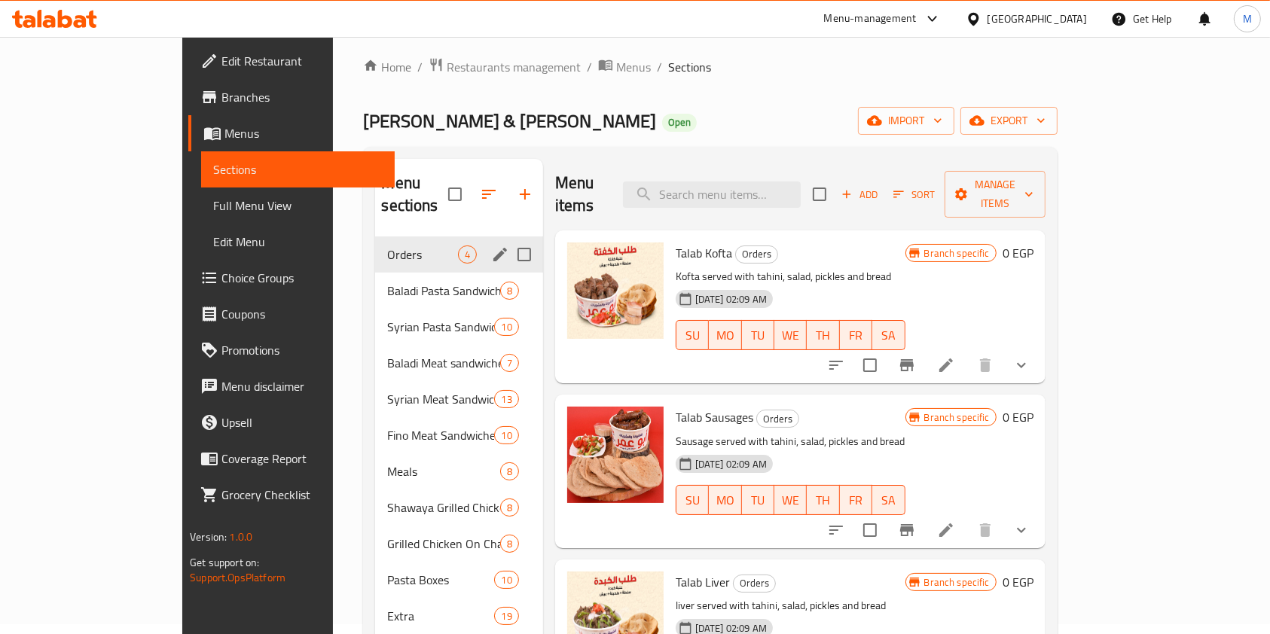
click at [508, 239] on input "Menu sections" at bounding box center [524, 255] width 32 height 32
checkbox input "true"
click at [491, 246] on icon "edit" at bounding box center [500, 255] width 18 height 18
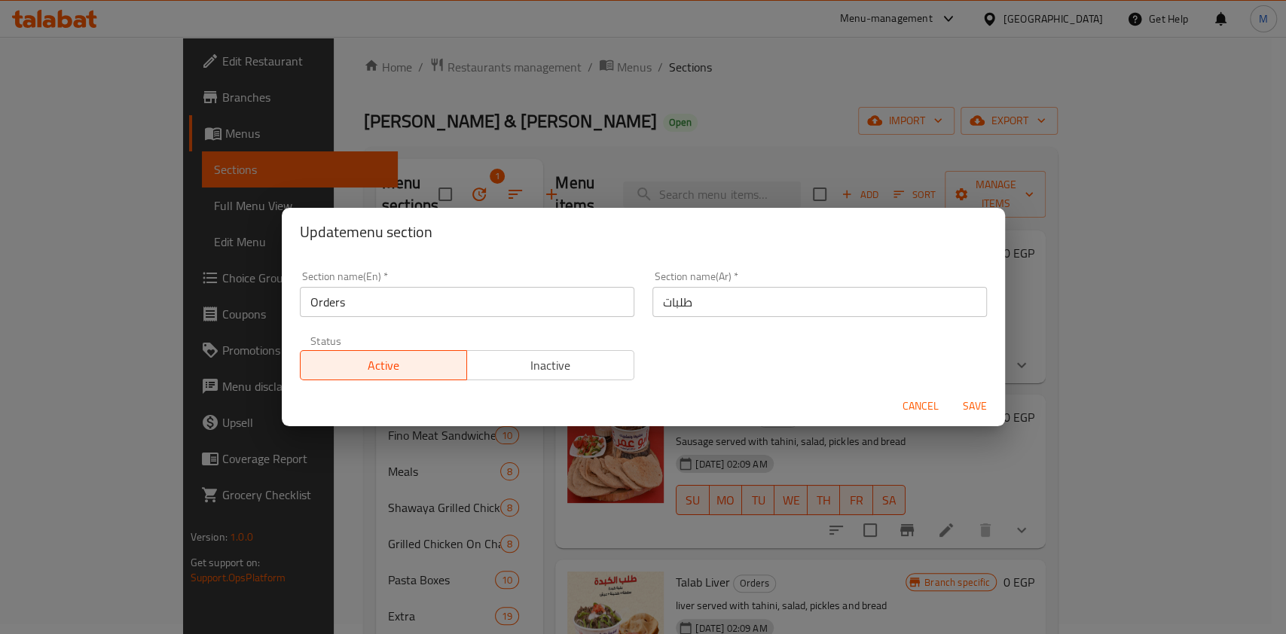
click at [470, 304] on input "Orders" at bounding box center [467, 302] width 334 height 30
drag, startPoint x: 470, startPoint y: 304, endPoint x: 441, endPoint y: 314, distance: 30.2
click at [464, 305] on input "Orders" at bounding box center [467, 302] width 334 height 30
type input "Sharing Meals"
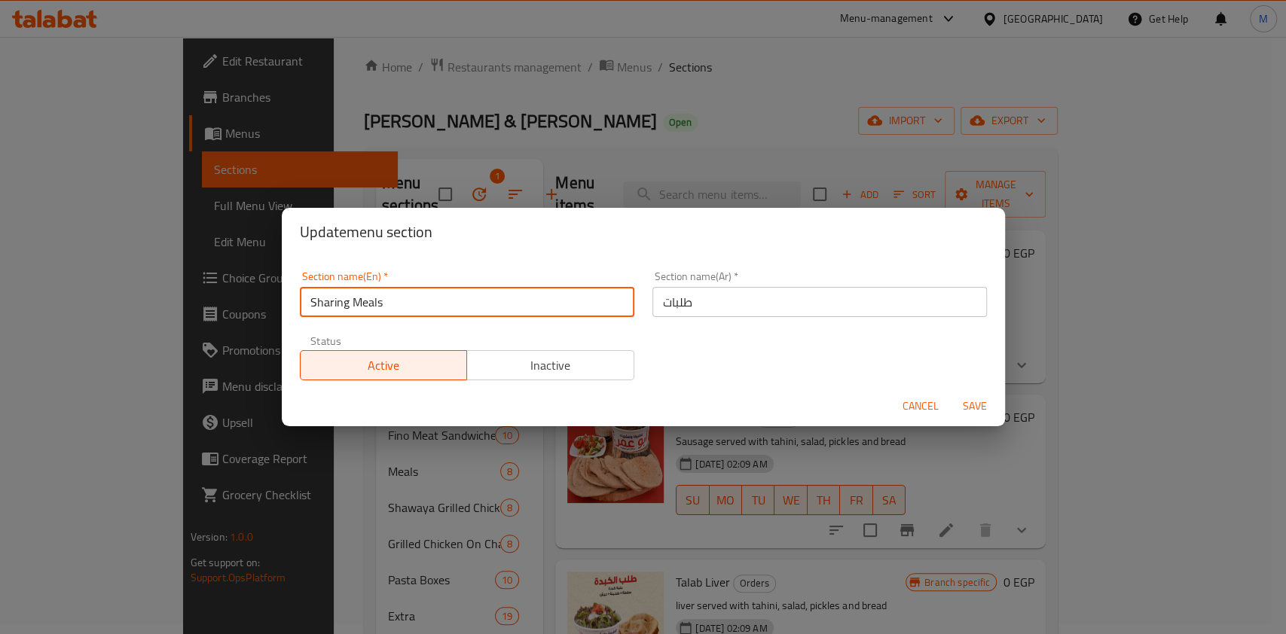
click at [723, 307] on input "طلبات" at bounding box center [819, 302] width 334 height 30
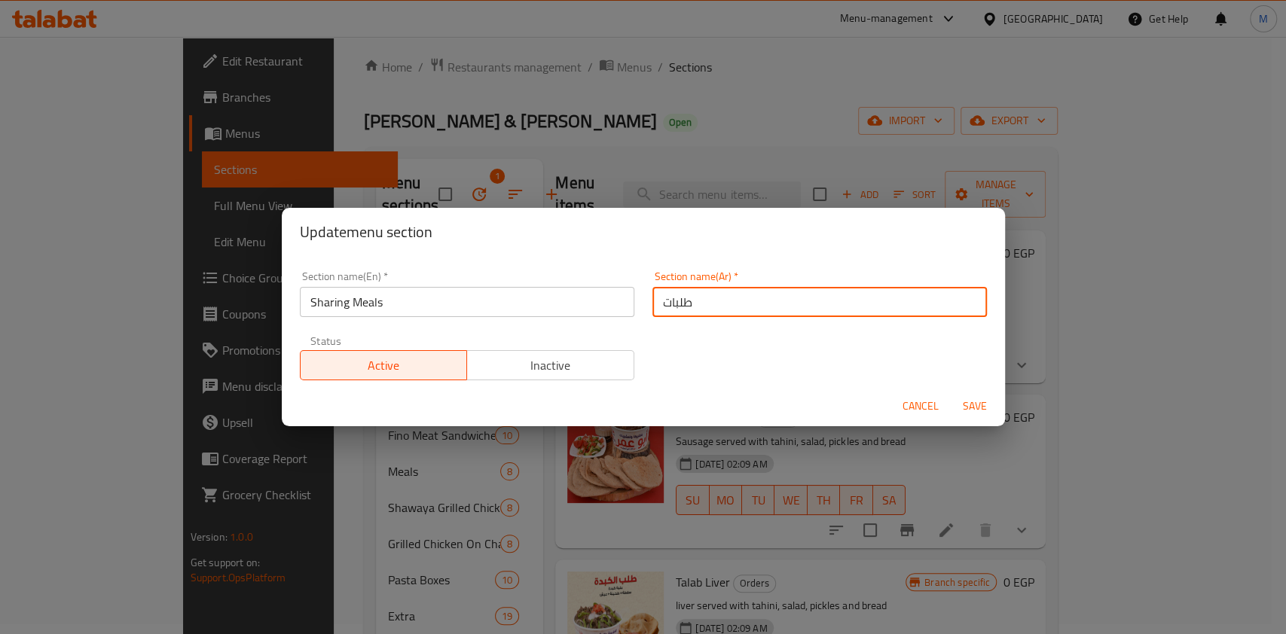
click at [723, 307] on input "طلبات" at bounding box center [819, 302] width 334 height 30
type input "وجبات للمشاركة"
click at [975, 409] on span "Save" at bounding box center [974, 406] width 36 height 19
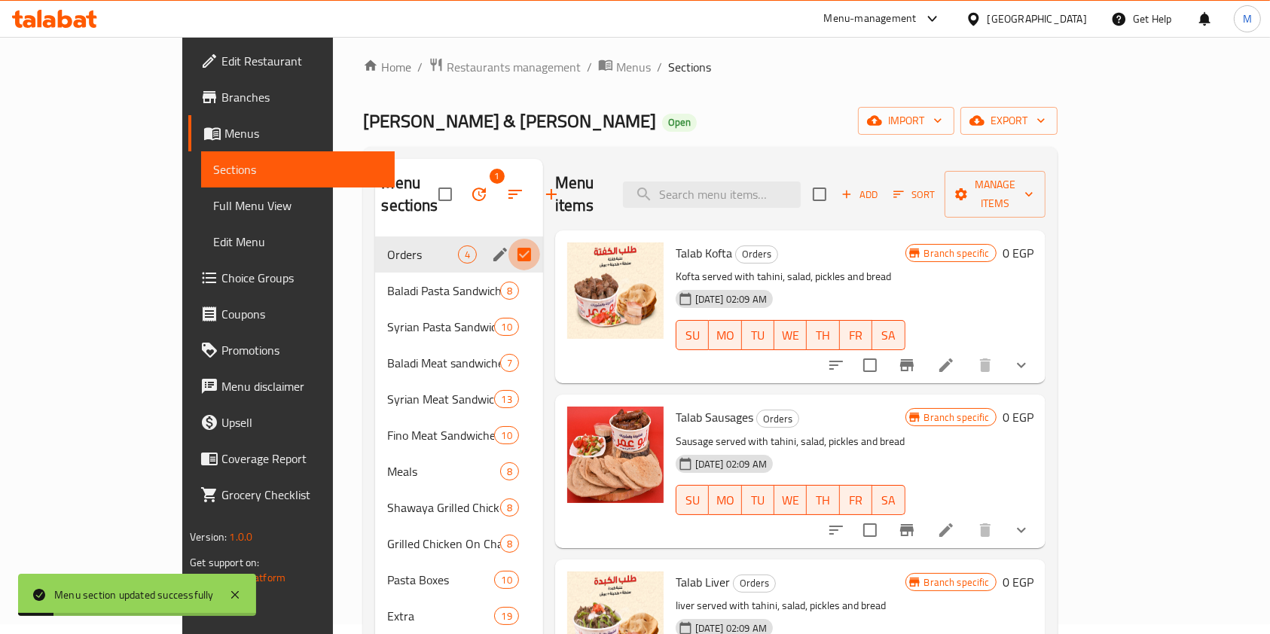
click at [508, 239] on input "Menu sections" at bounding box center [524, 255] width 32 height 32
checkbox input "false"
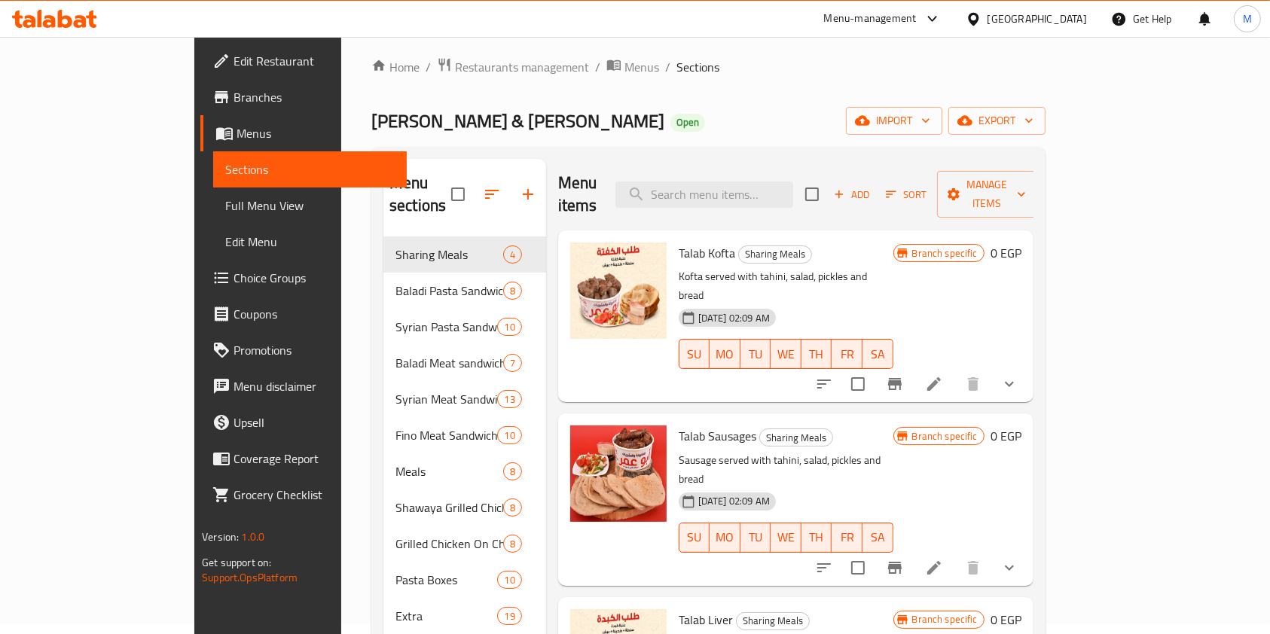
click at [1027, 366] on button "show more" at bounding box center [1009, 384] width 36 height 36
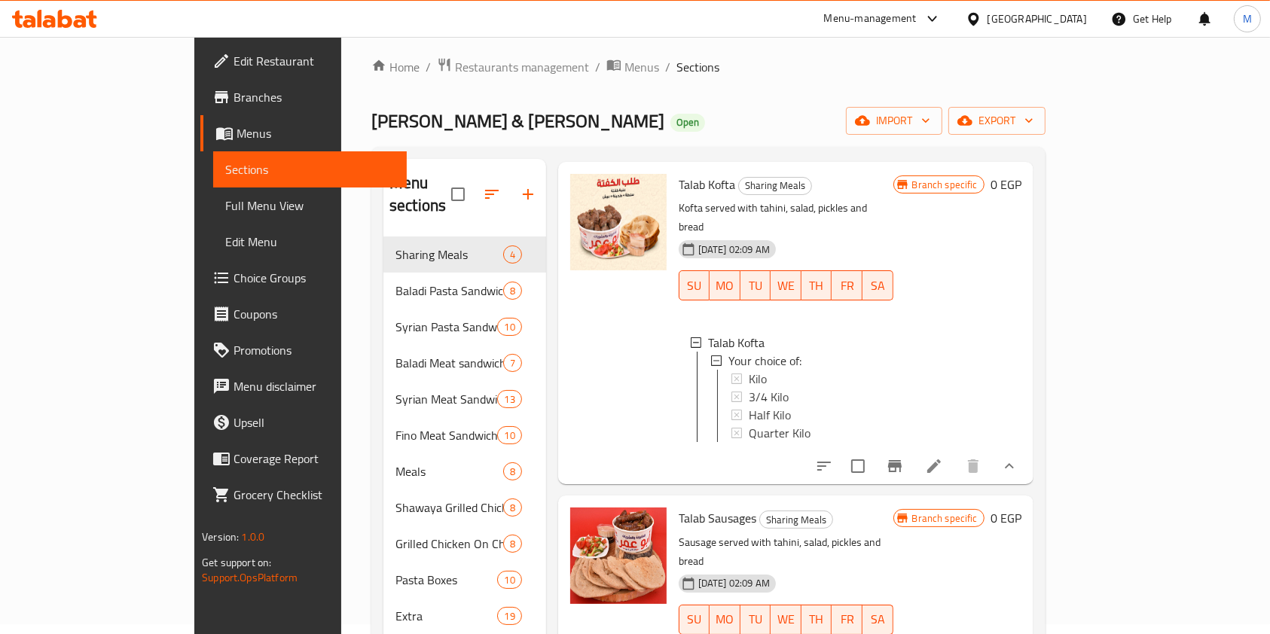
scroll to position [100, 0]
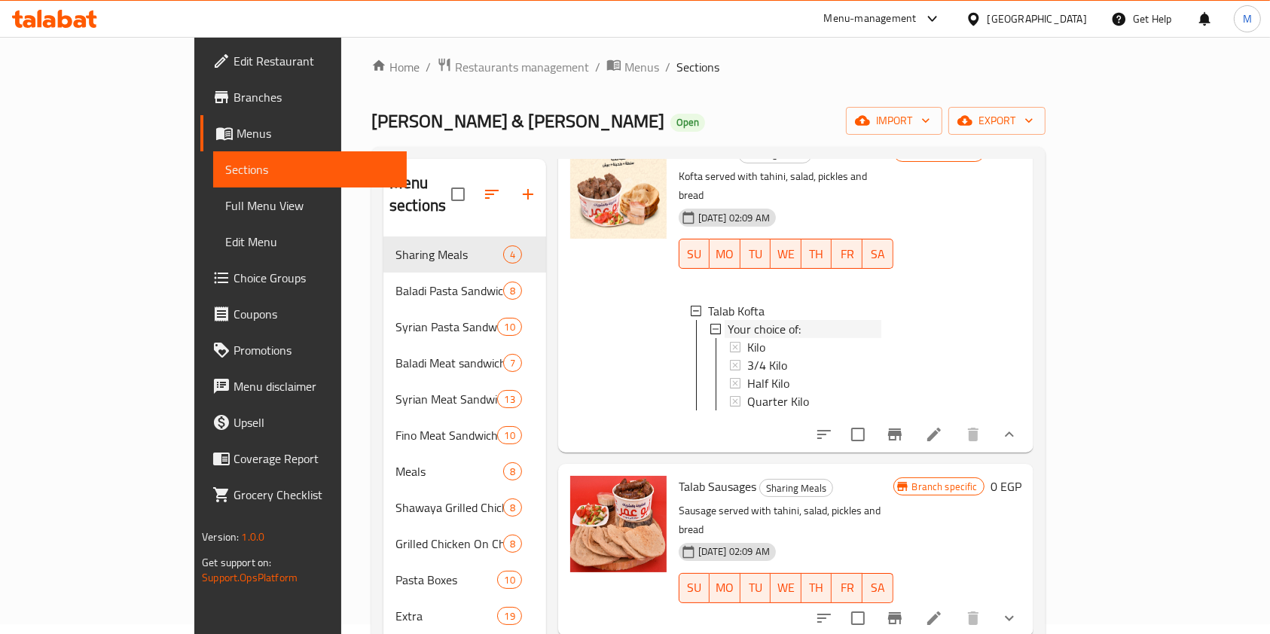
click at [751, 320] on span "Your choice of:" at bounding box center [763, 329] width 73 height 18
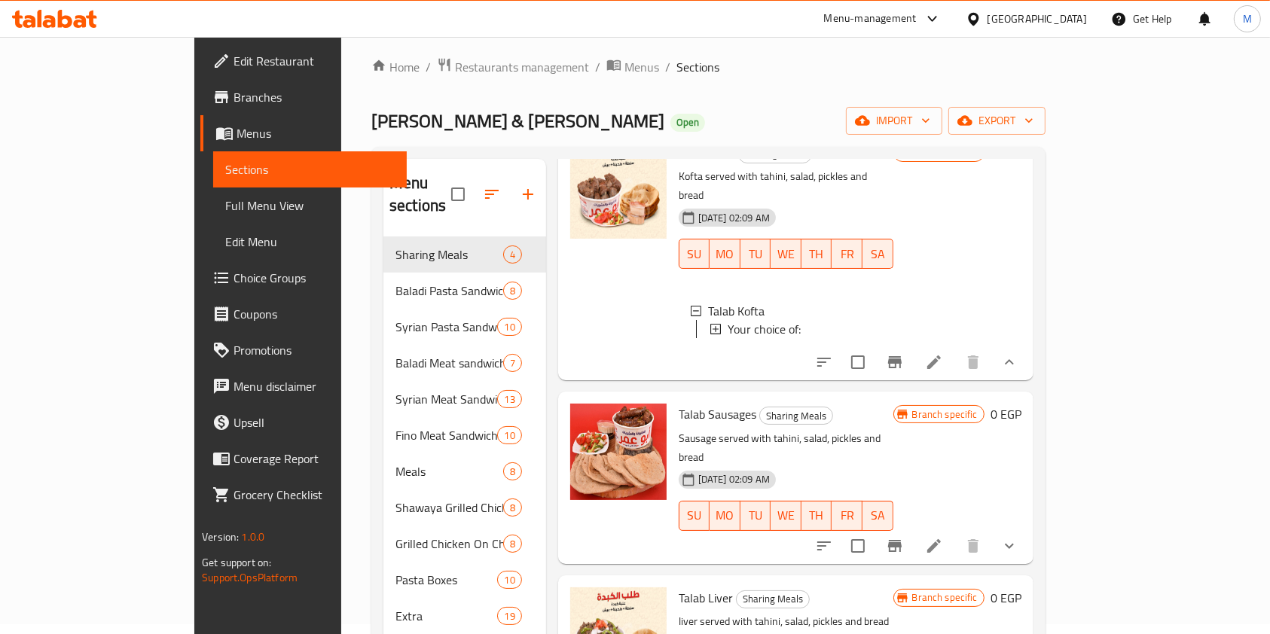
click at [846, 320] on div "Your choice of:" at bounding box center [804, 329] width 154 height 18
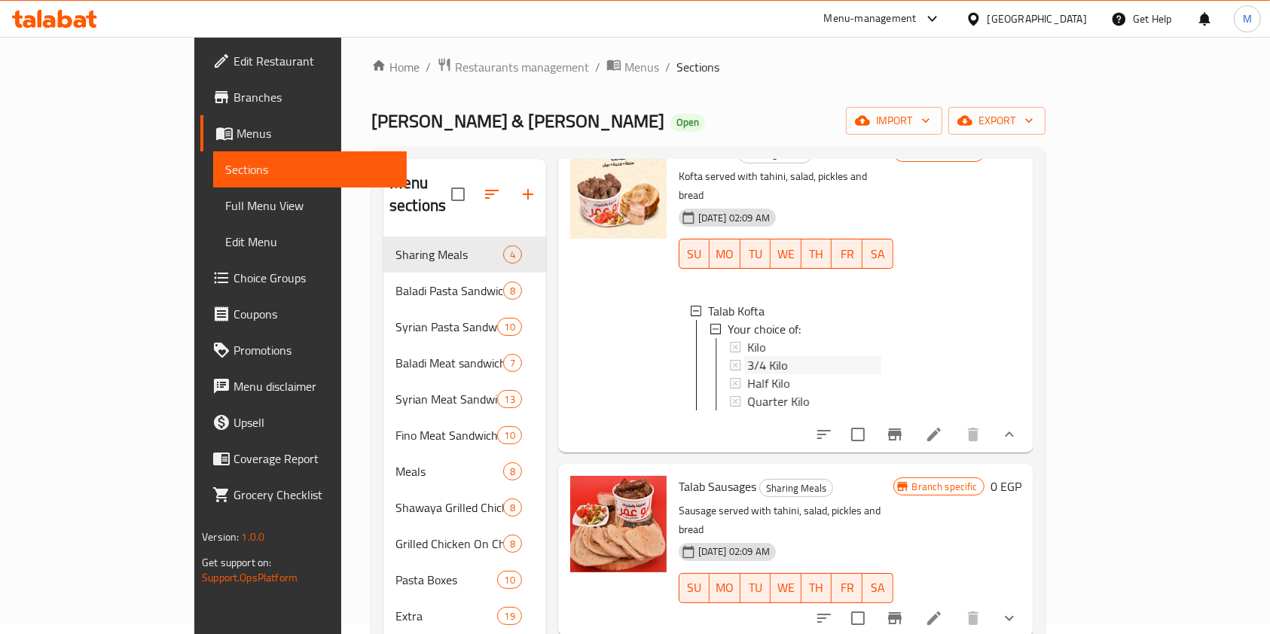
click at [747, 356] on span "3/4 Kilo" at bounding box center [767, 365] width 40 height 18
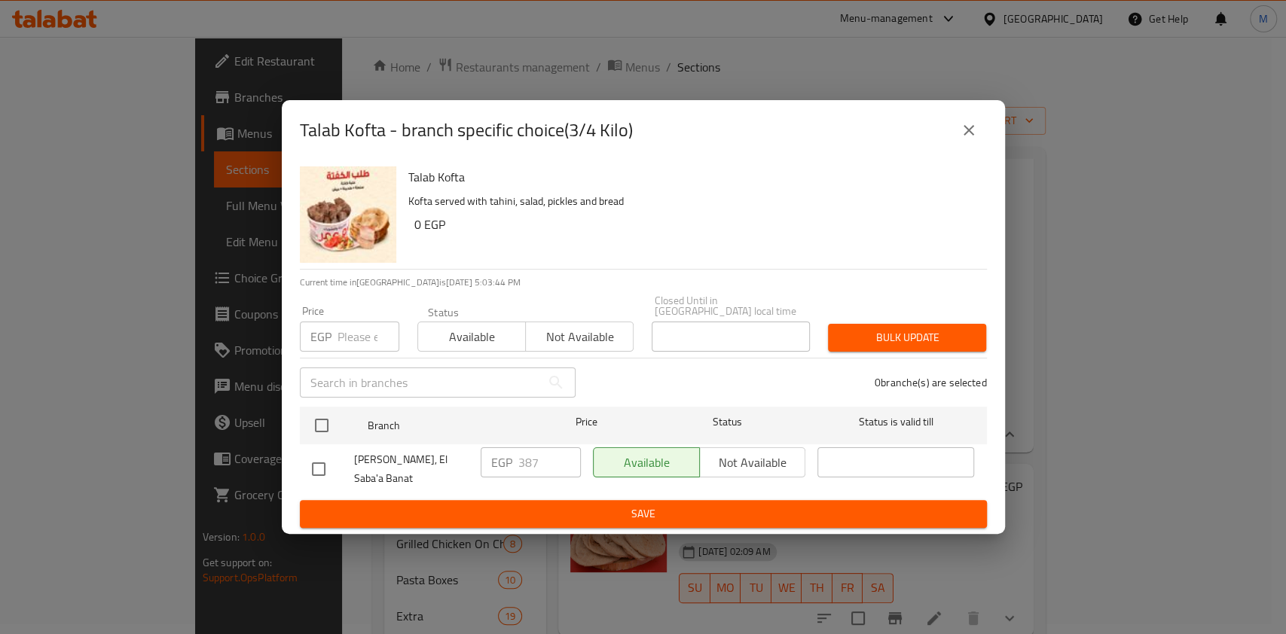
click at [982, 136] on button "close" at bounding box center [968, 130] width 36 height 36
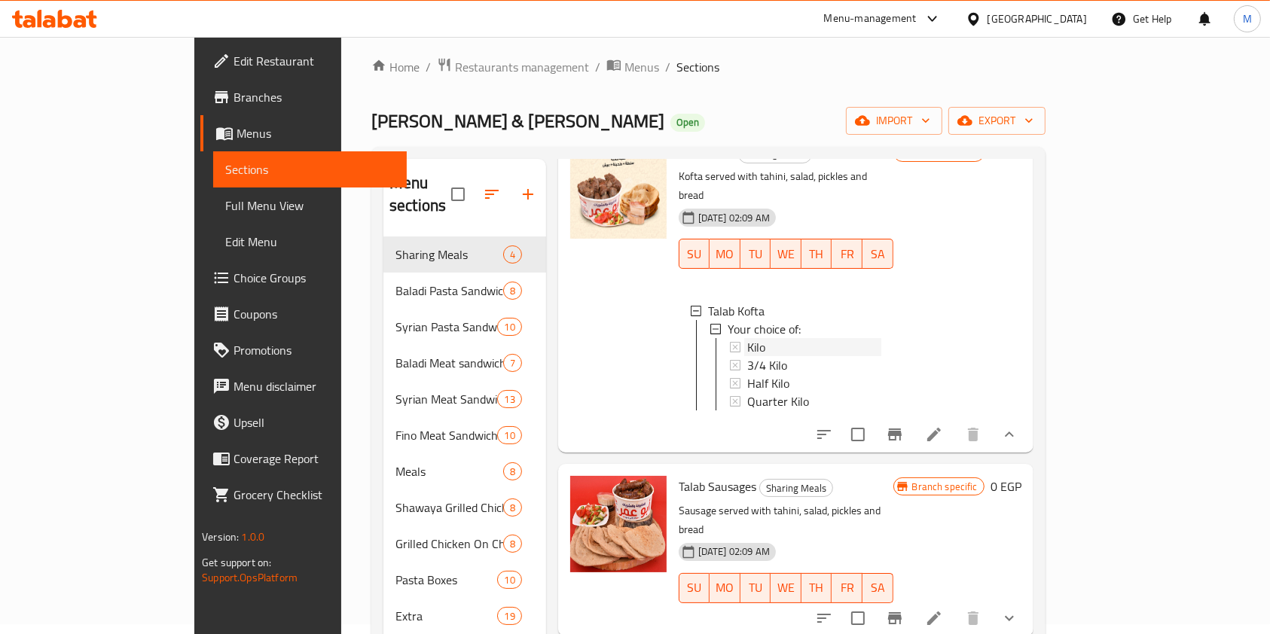
click at [747, 338] on div "Kilo" at bounding box center [814, 347] width 134 height 18
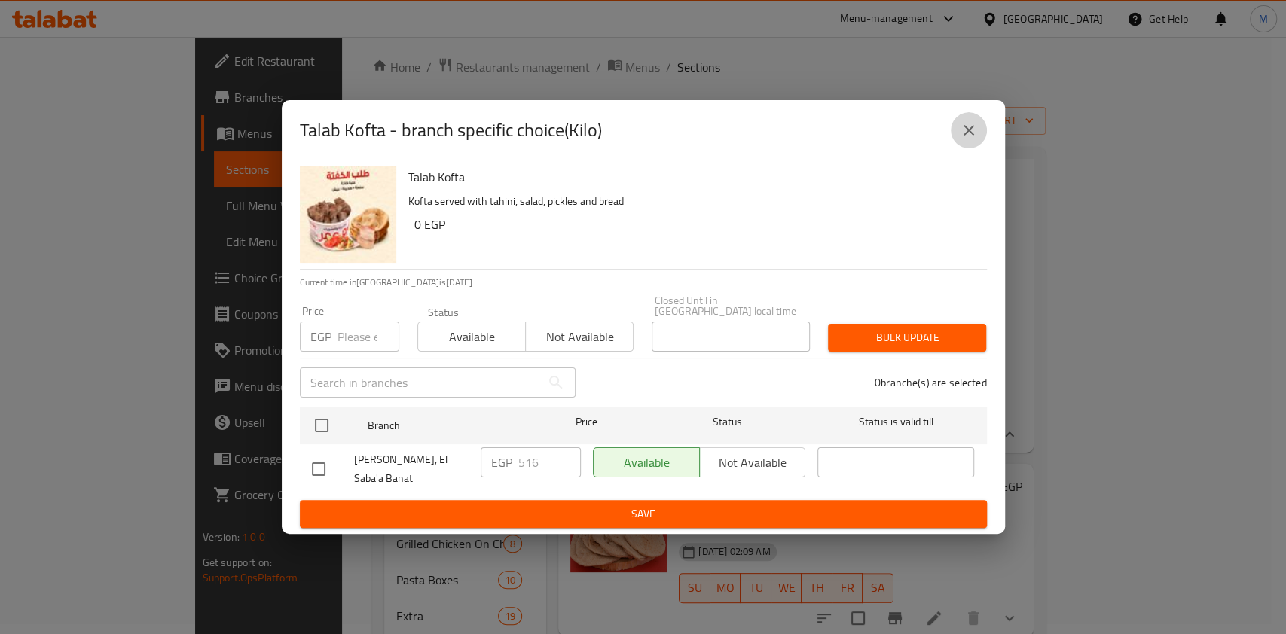
click at [965, 121] on icon "close" at bounding box center [968, 130] width 18 height 18
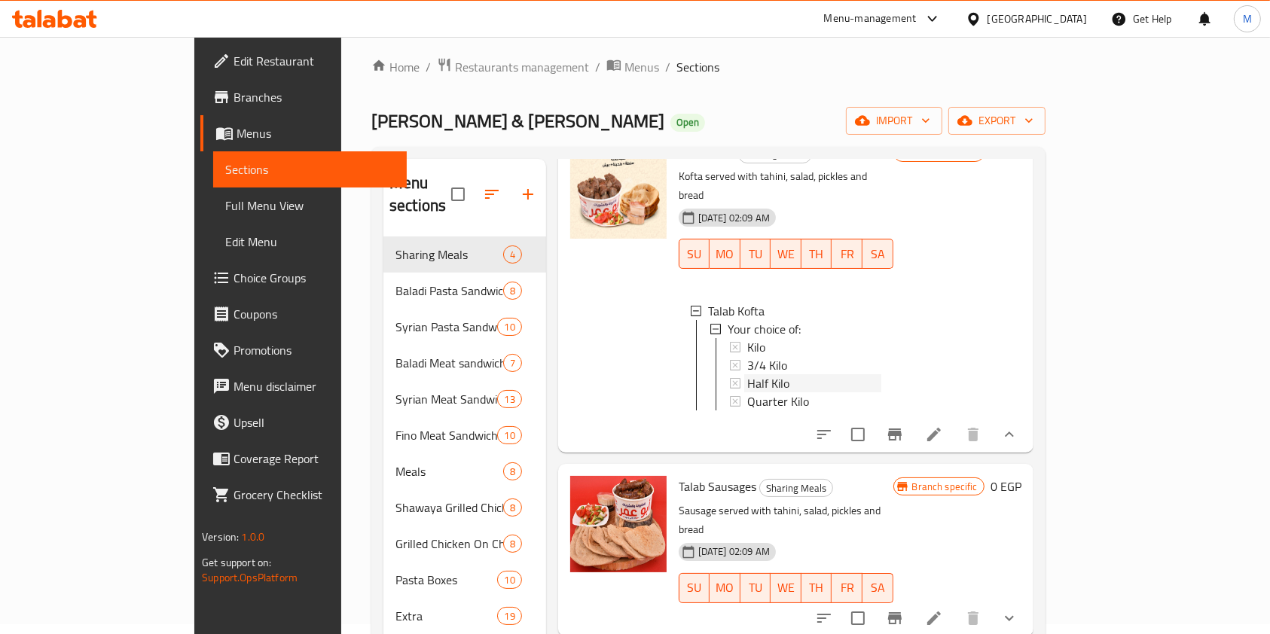
click at [747, 374] on span "Half Kilo" at bounding box center [768, 383] width 42 height 18
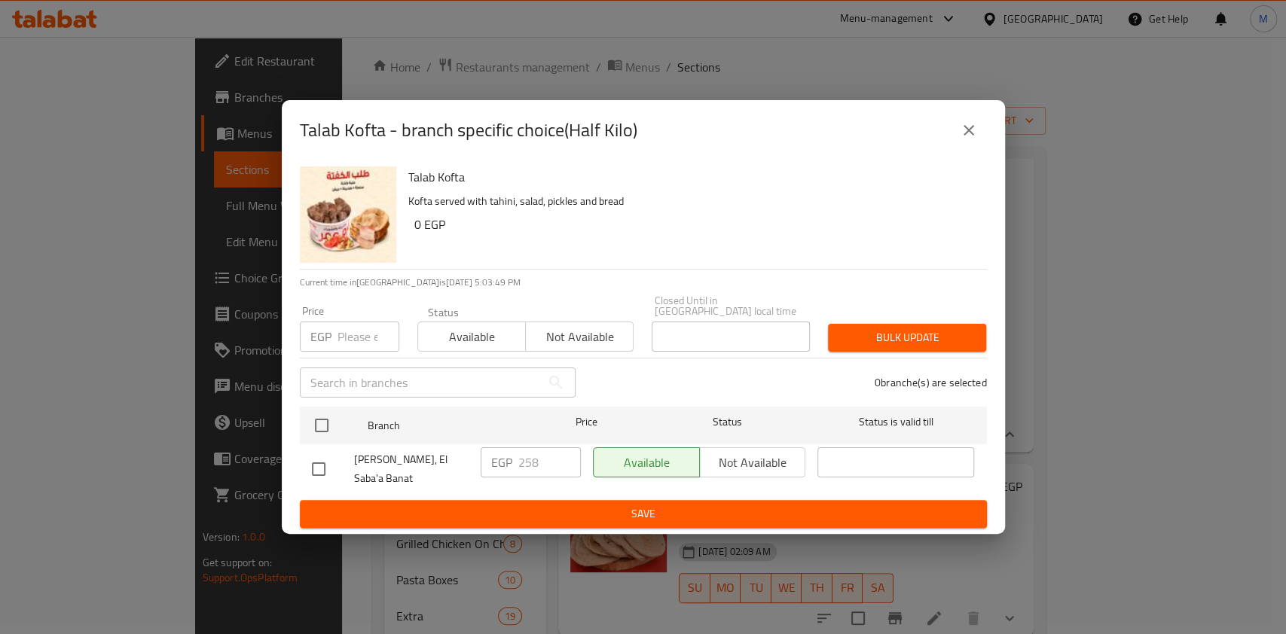
click at [947, 119] on div "Talab Kofta - branch specific choice(Half Kilo)" at bounding box center [643, 130] width 687 height 36
click at [971, 126] on icon "close" at bounding box center [968, 130] width 18 height 18
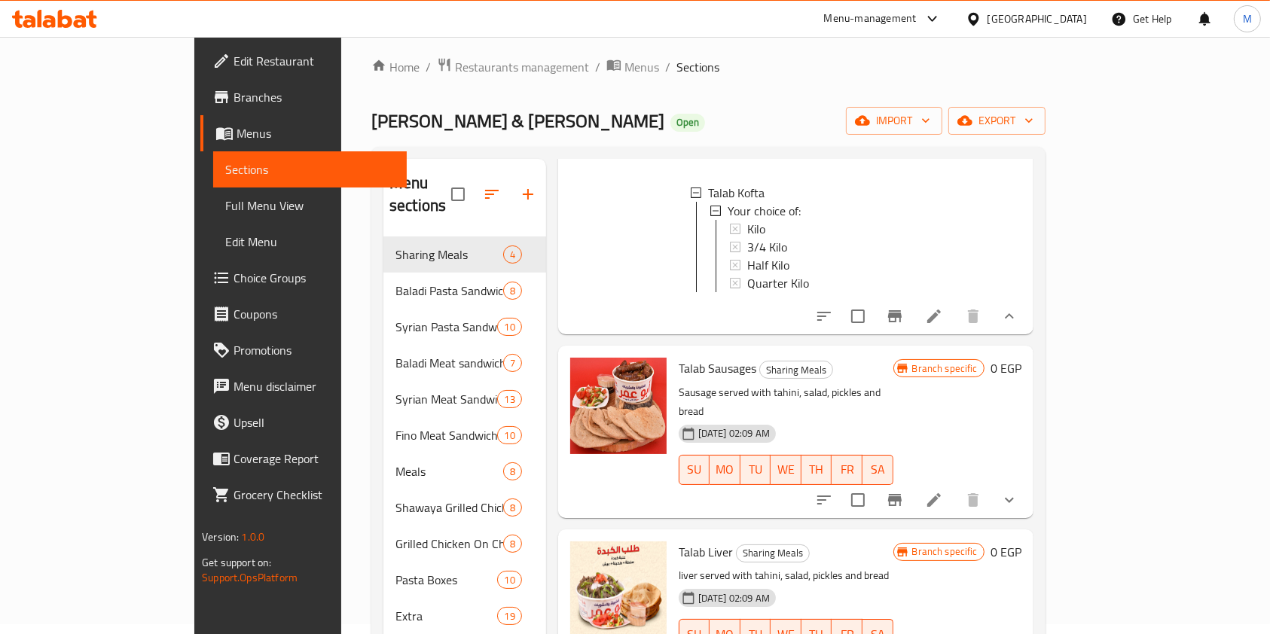
scroll to position [227, 0]
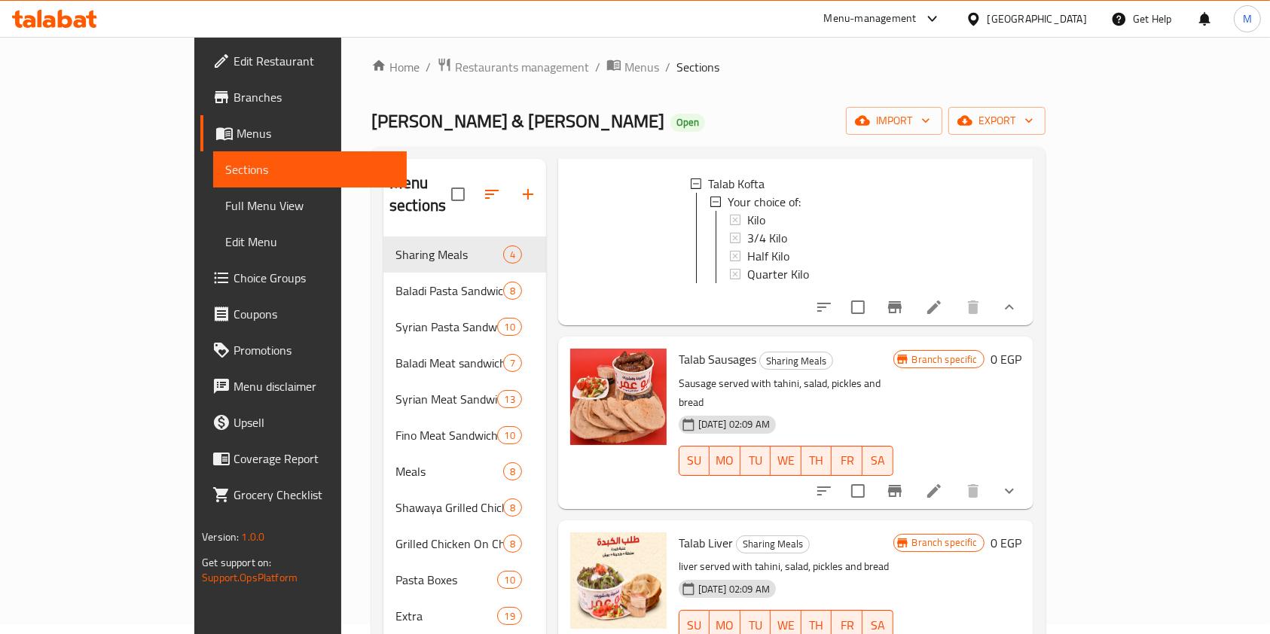
click at [1027, 473] on button "show more" at bounding box center [1009, 491] width 36 height 36
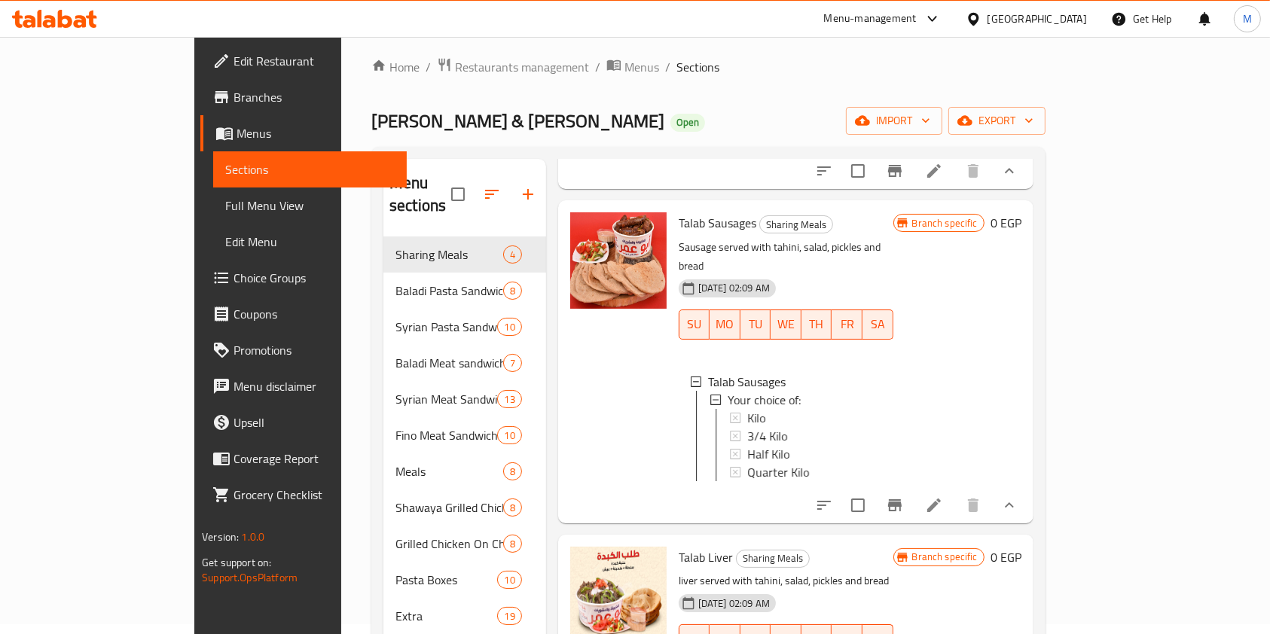
scroll to position [393, 0]
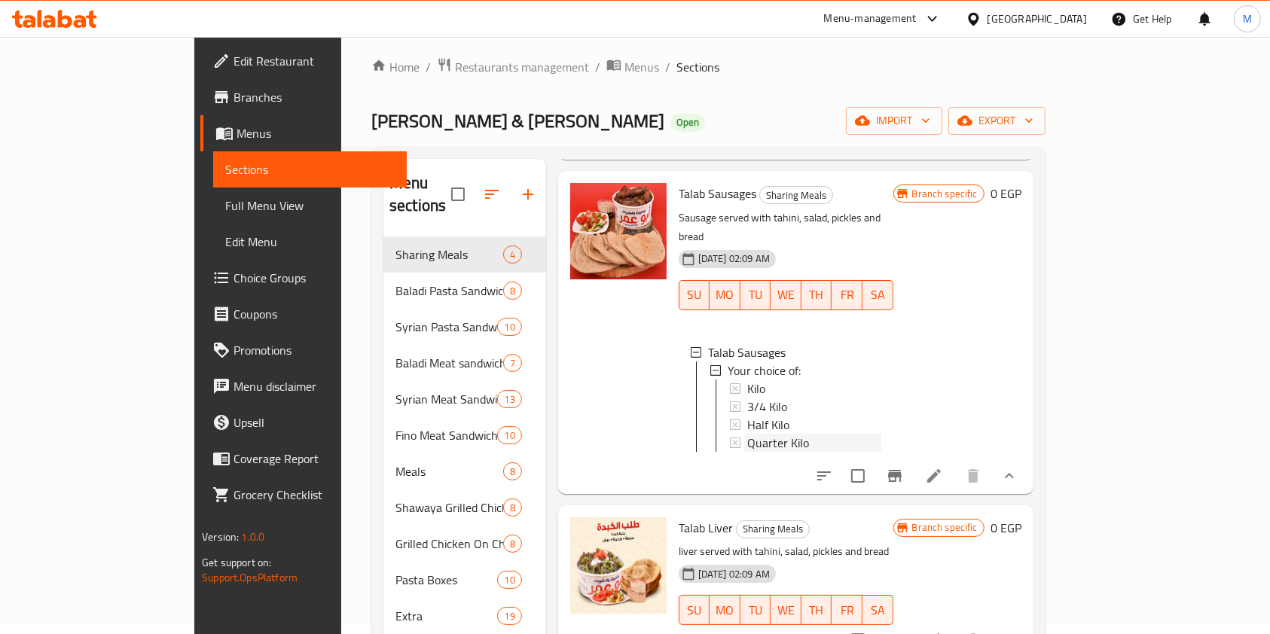
click at [773, 434] on div "Quarter Kilo" at bounding box center [814, 443] width 134 height 18
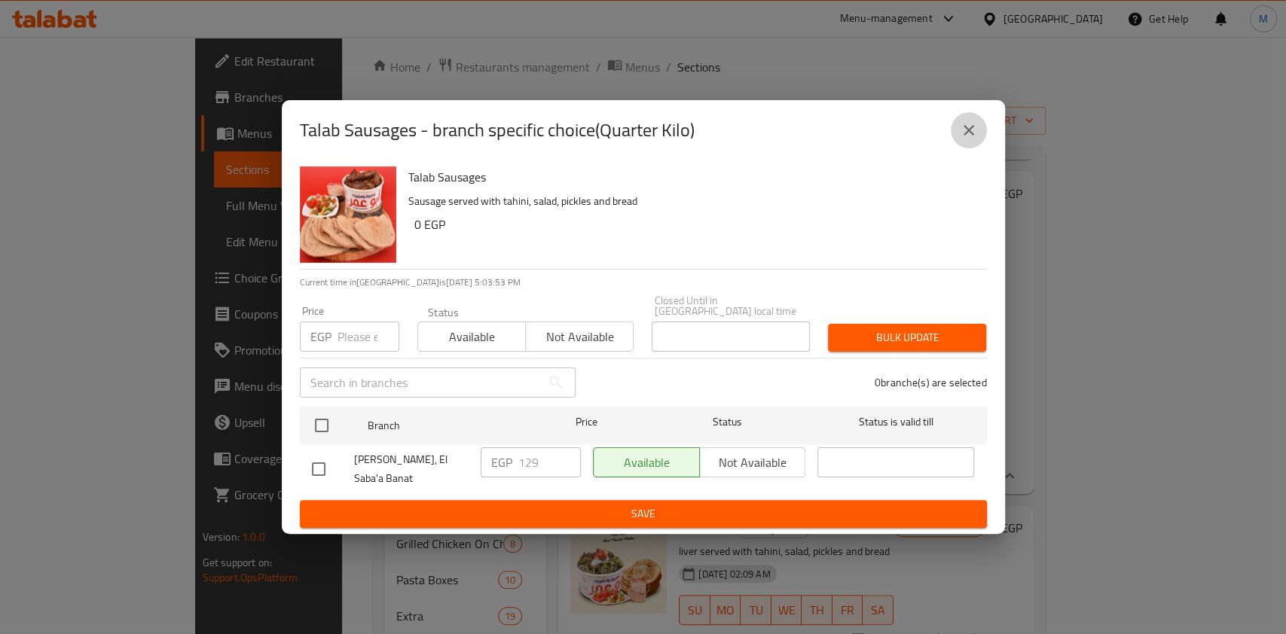
click at [955, 124] on button "close" at bounding box center [968, 130] width 36 height 36
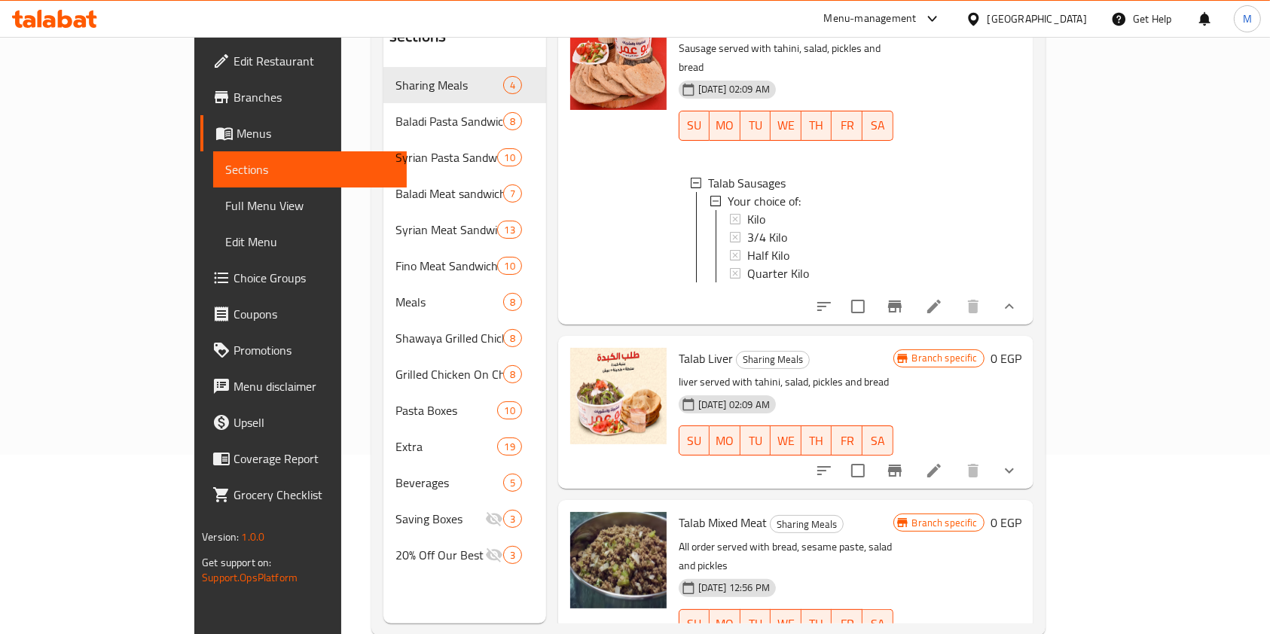
scroll to position [211, 0]
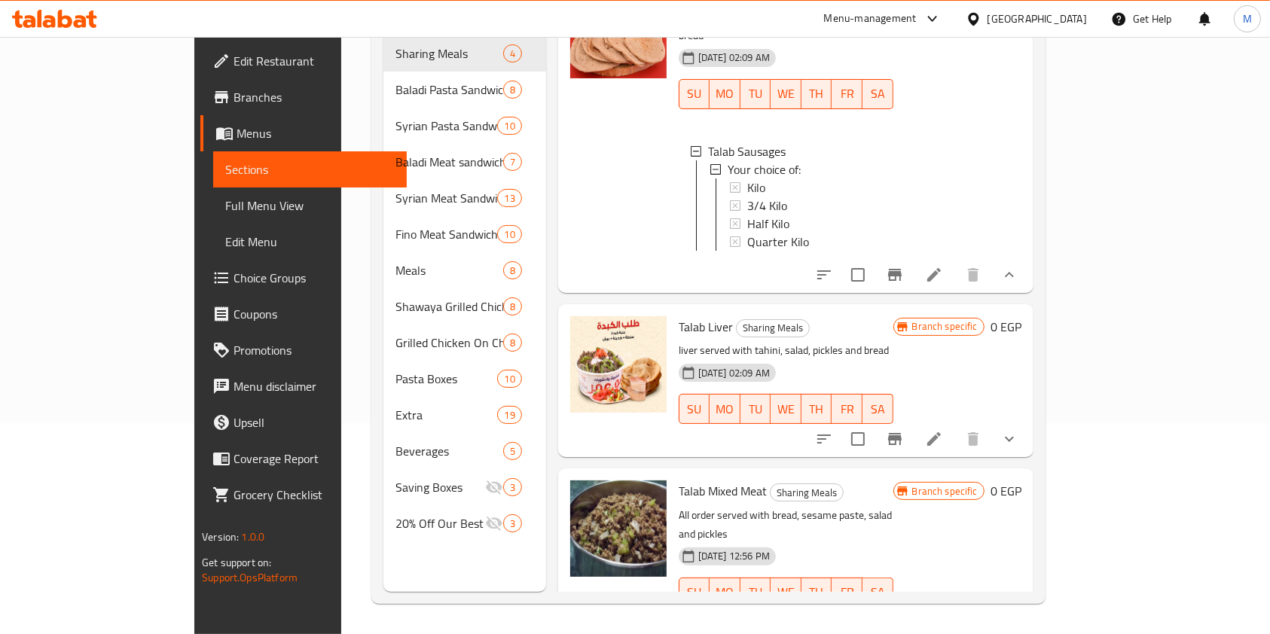
click at [1027, 605] on button "show more" at bounding box center [1009, 623] width 36 height 36
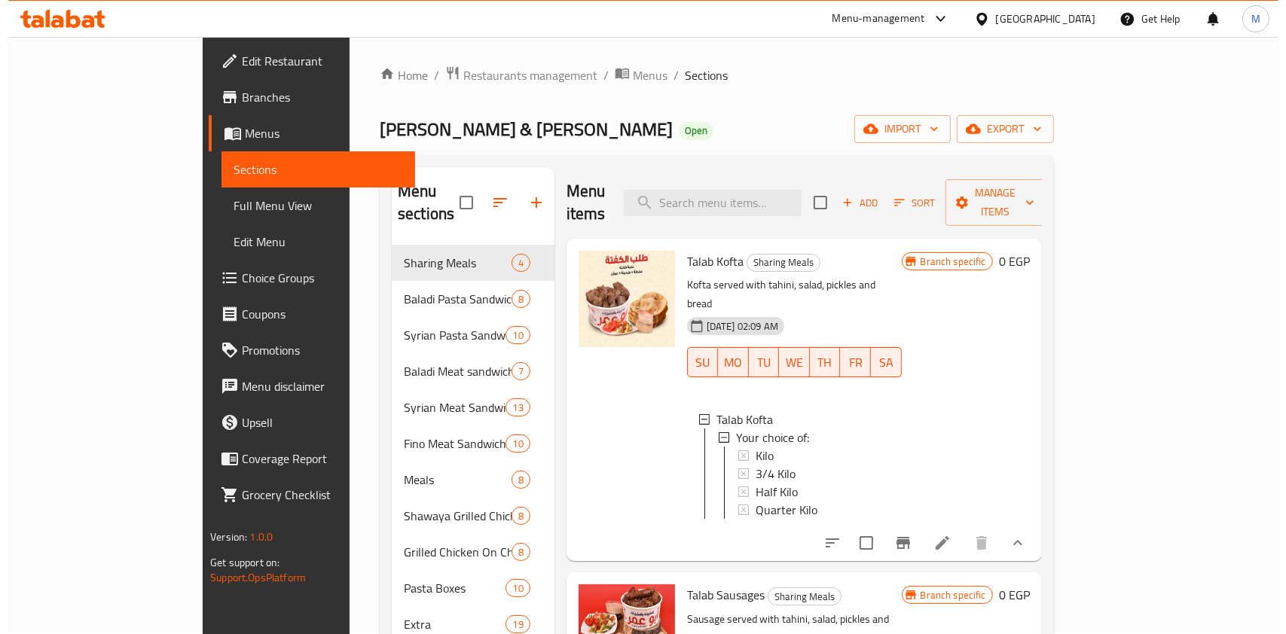
scroll to position [0, 0]
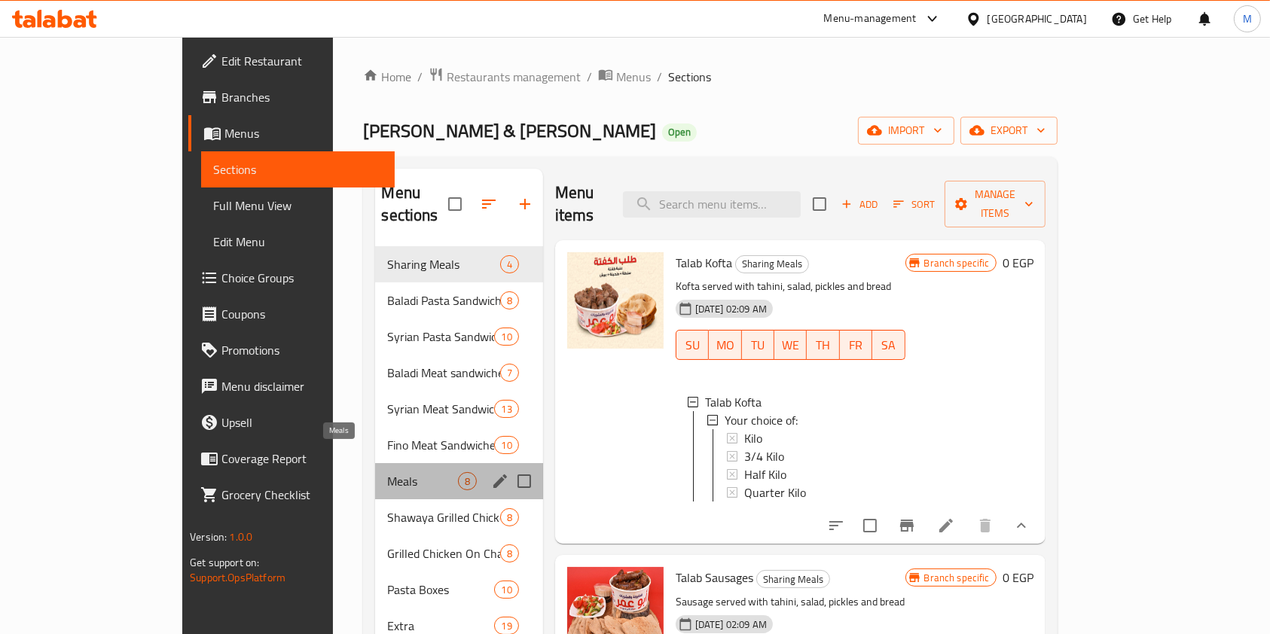
click at [387, 472] on span "Meals" at bounding box center [422, 481] width 70 height 18
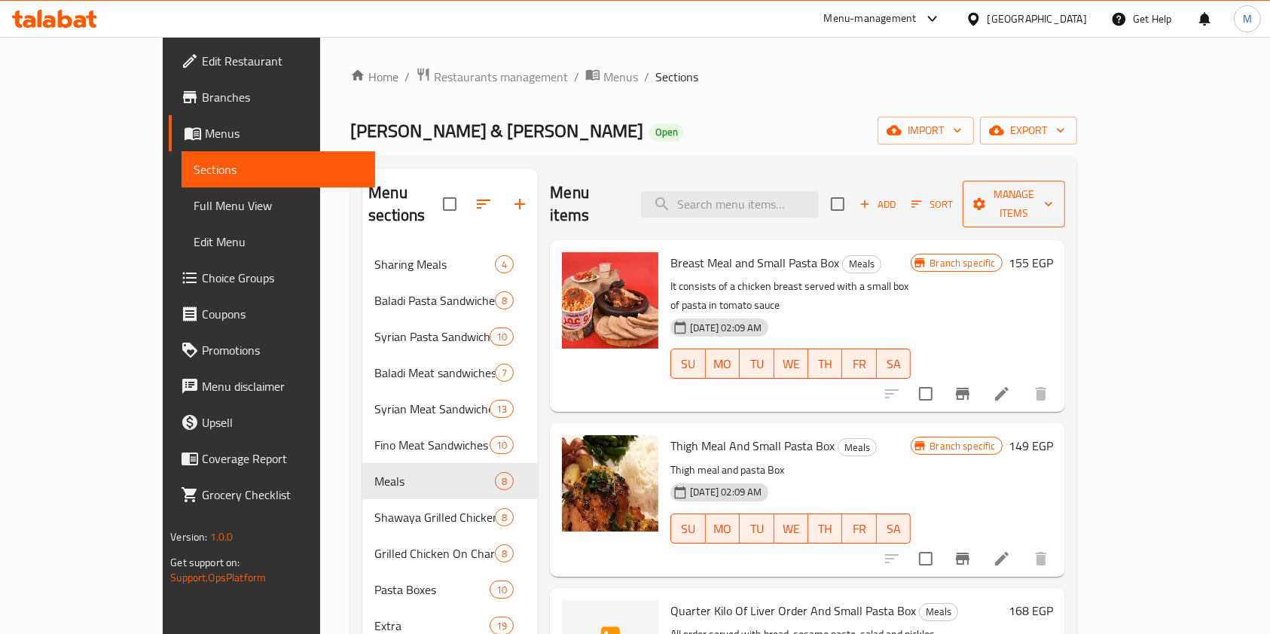
click at [1053, 190] on span "Manage items" at bounding box center [1014, 204] width 78 height 38
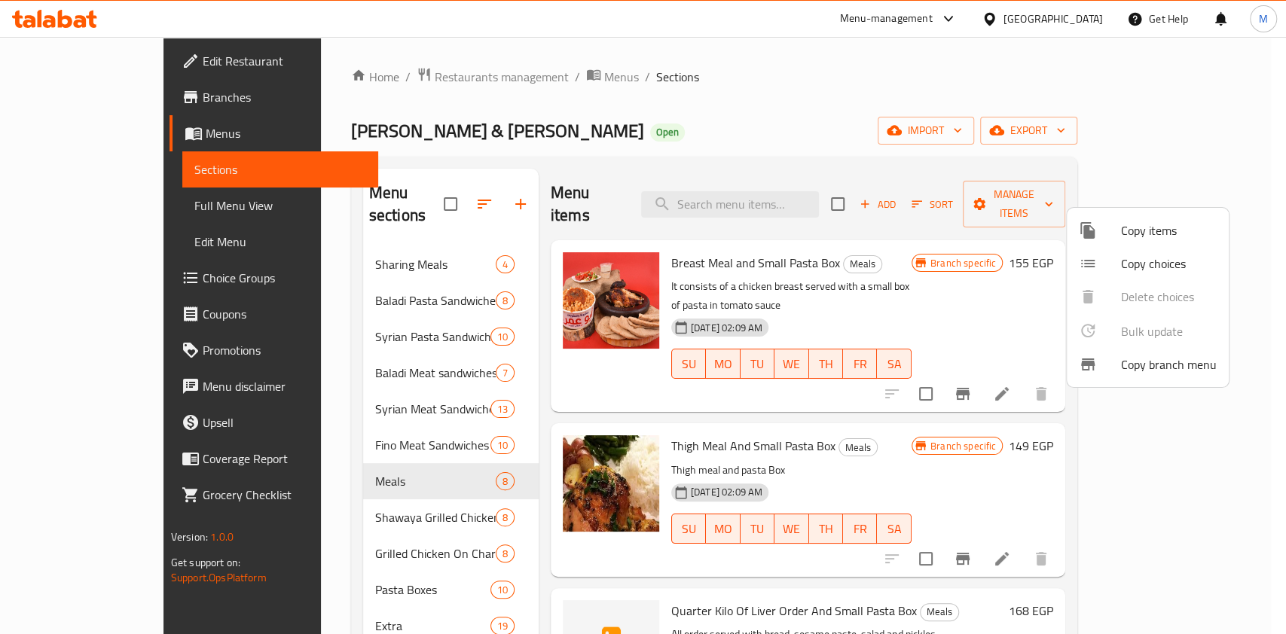
click at [1132, 221] on span "Copy items" at bounding box center [1169, 230] width 96 height 18
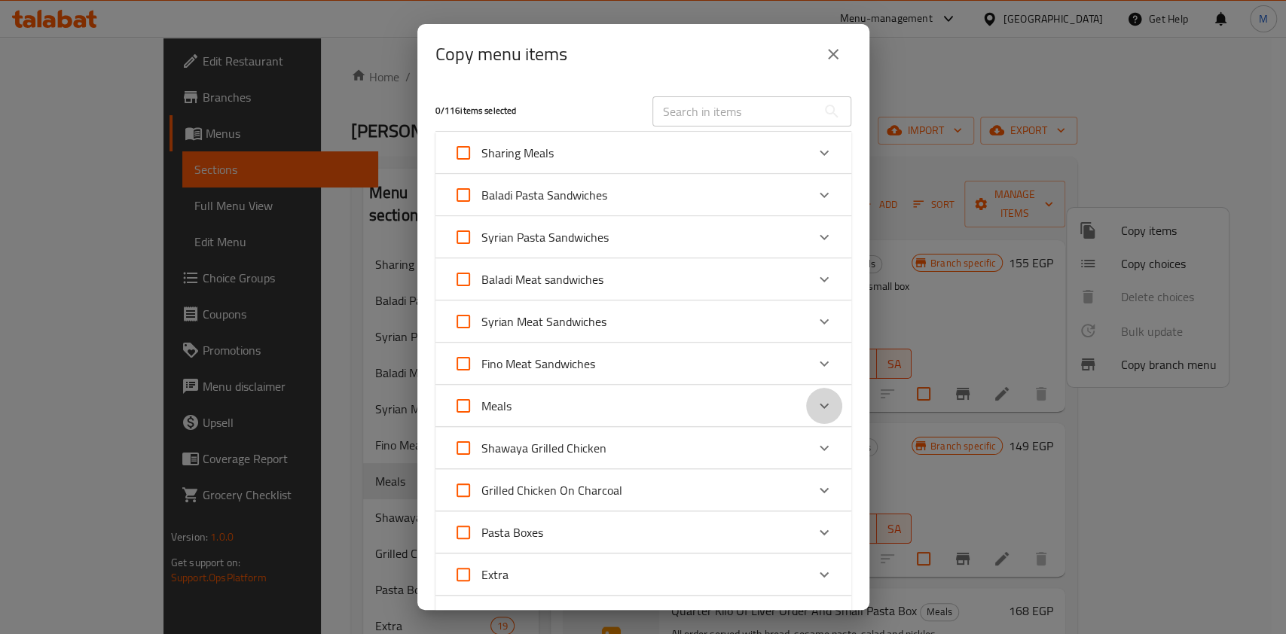
click at [815, 409] on icon "Expand" at bounding box center [824, 406] width 18 height 18
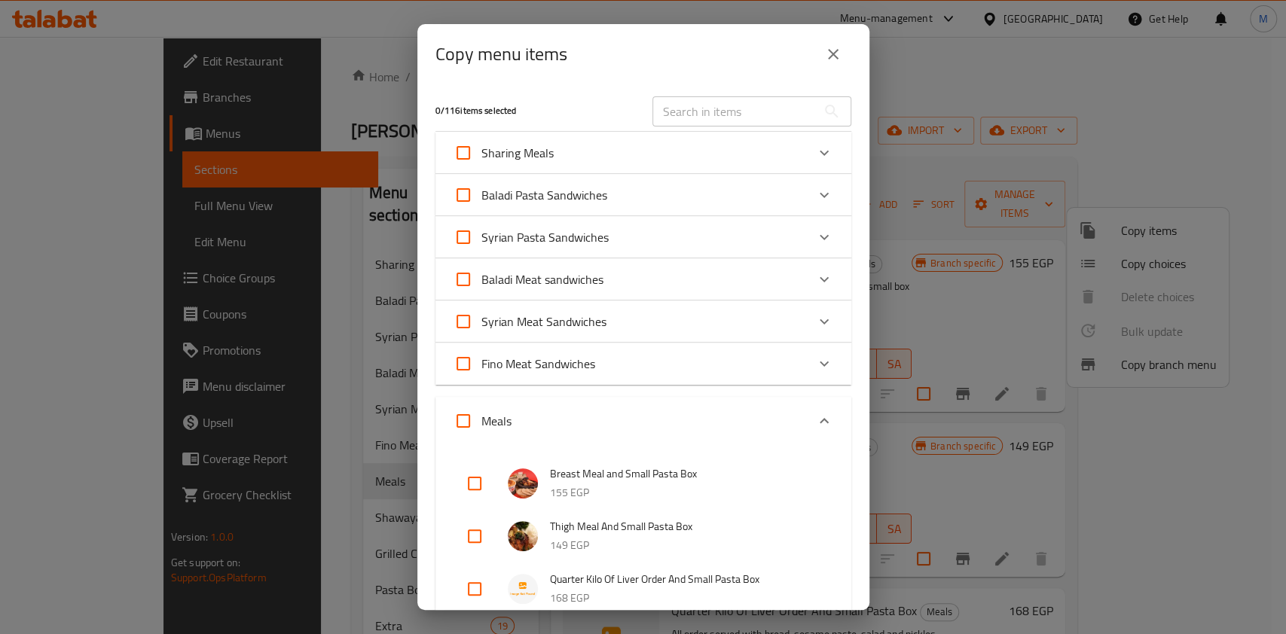
scroll to position [100, 0]
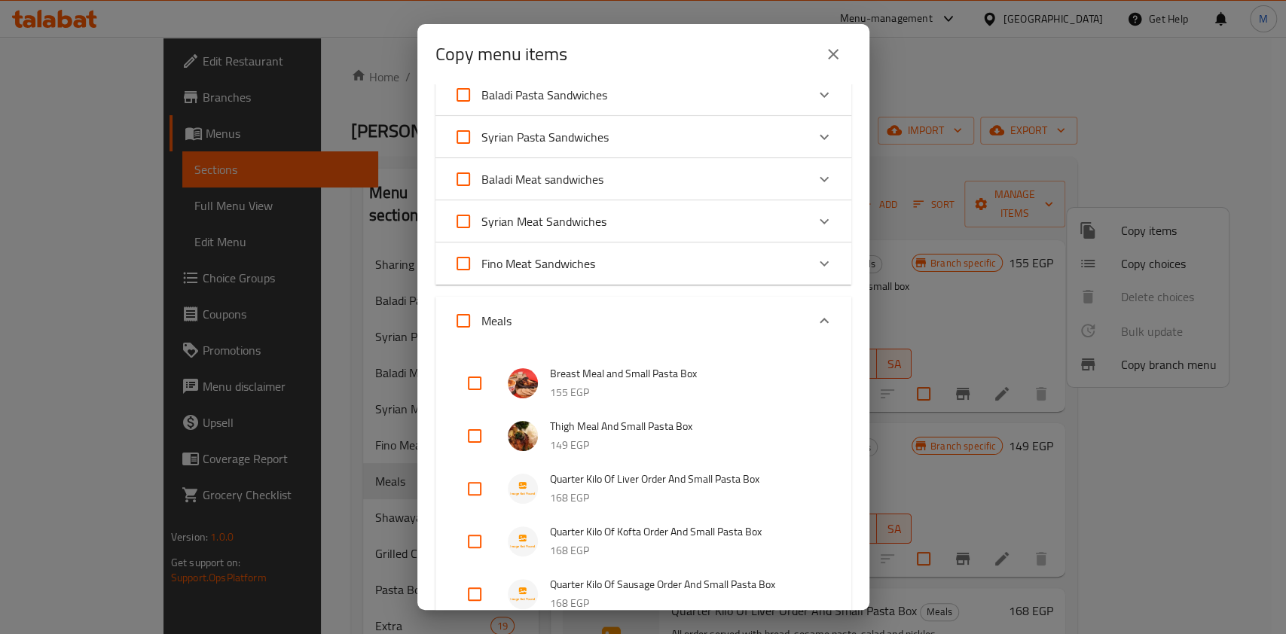
click at [474, 382] on input "checkbox" at bounding box center [474, 383] width 36 height 36
checkbox input "true"
click at [479, 435] on input "checkbox" at bounding box center [474, 436] width 36 height 36
checkbox input "true"
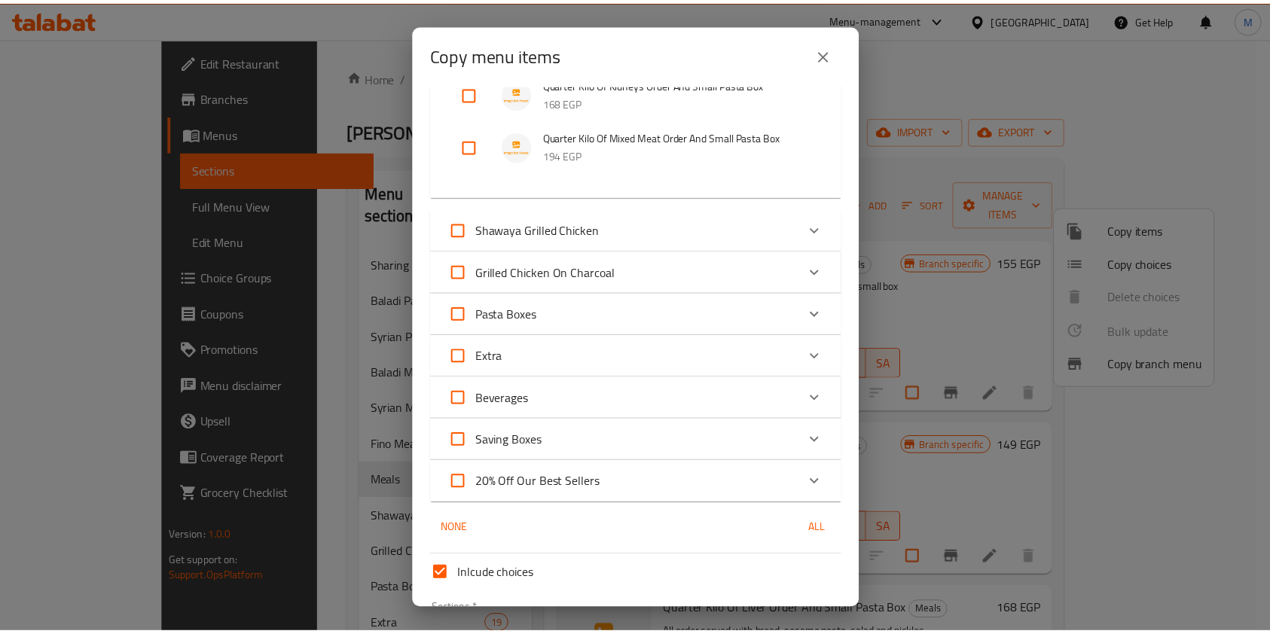
scroll to position [817, 0]
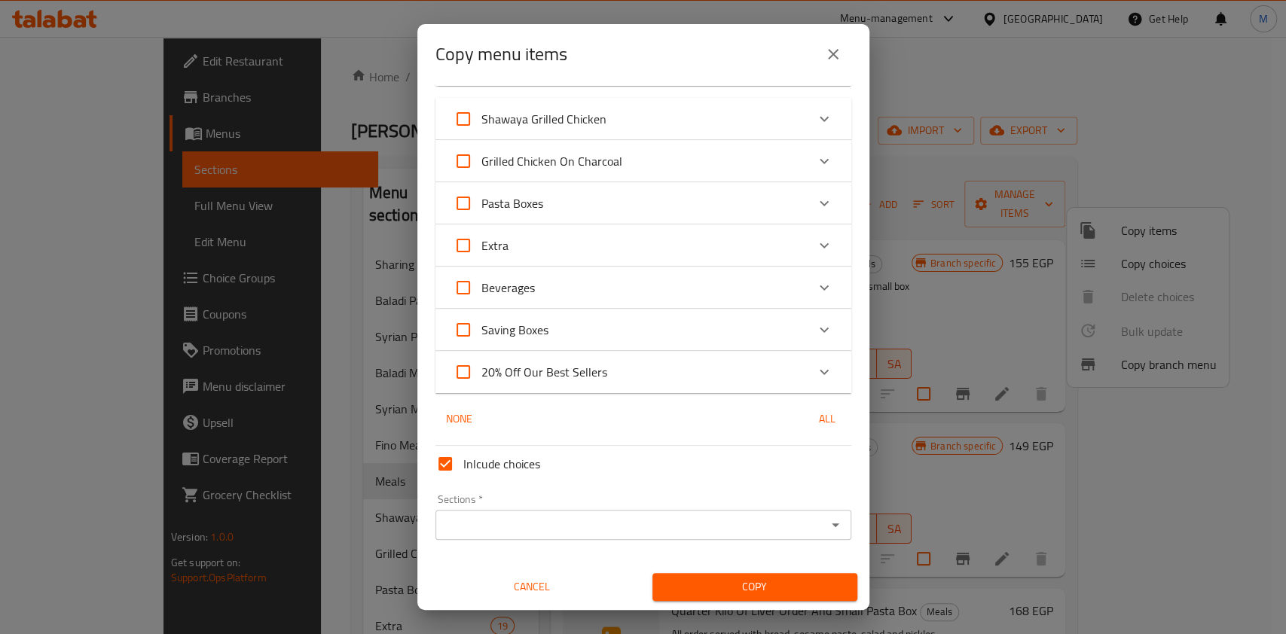
click at [639, 524] on input "Sections   *" at bounding box center [631, 524] width 382 height 21
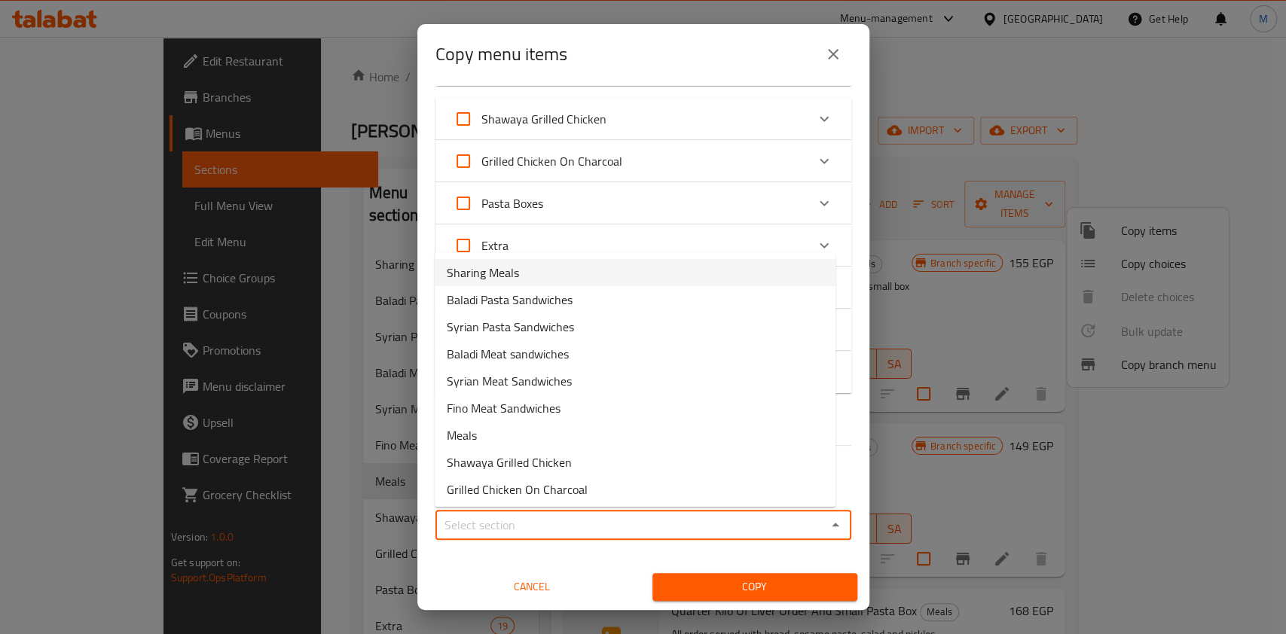
click at [485, 278] on span "Sharing Meals" at bounding box center [483, 273] width 72 height 18
type input "Sharing Meals"
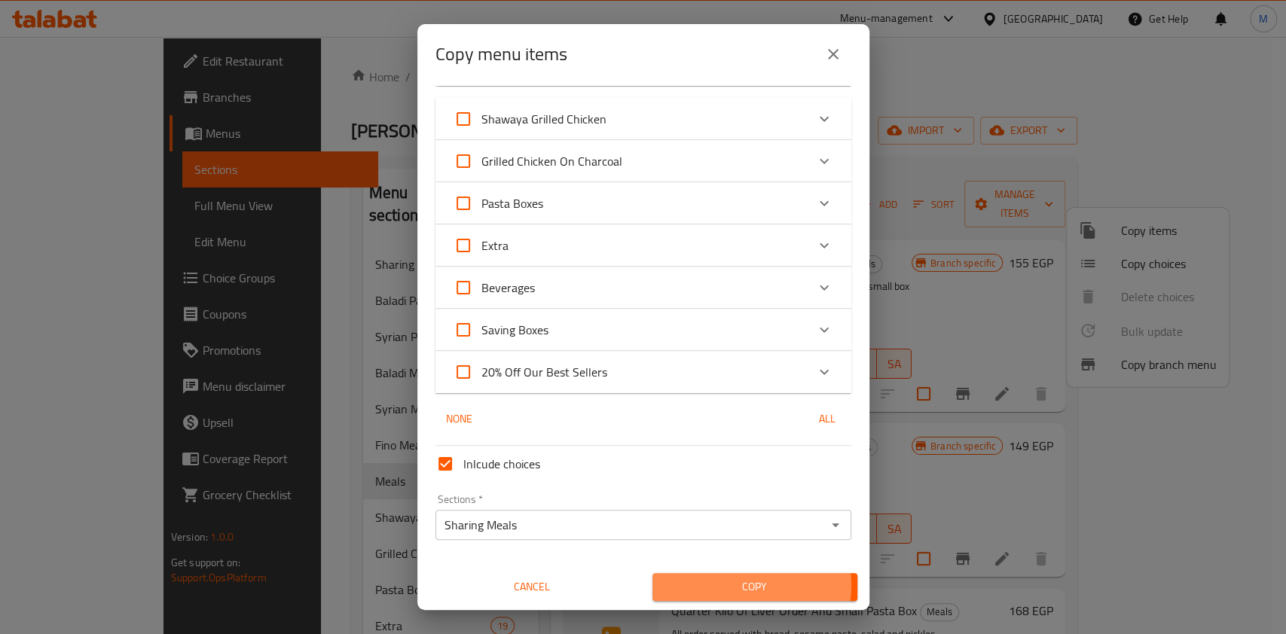
click at [738, 585] on span "Copy" at bounding box center [754, 587] width 181 height 19
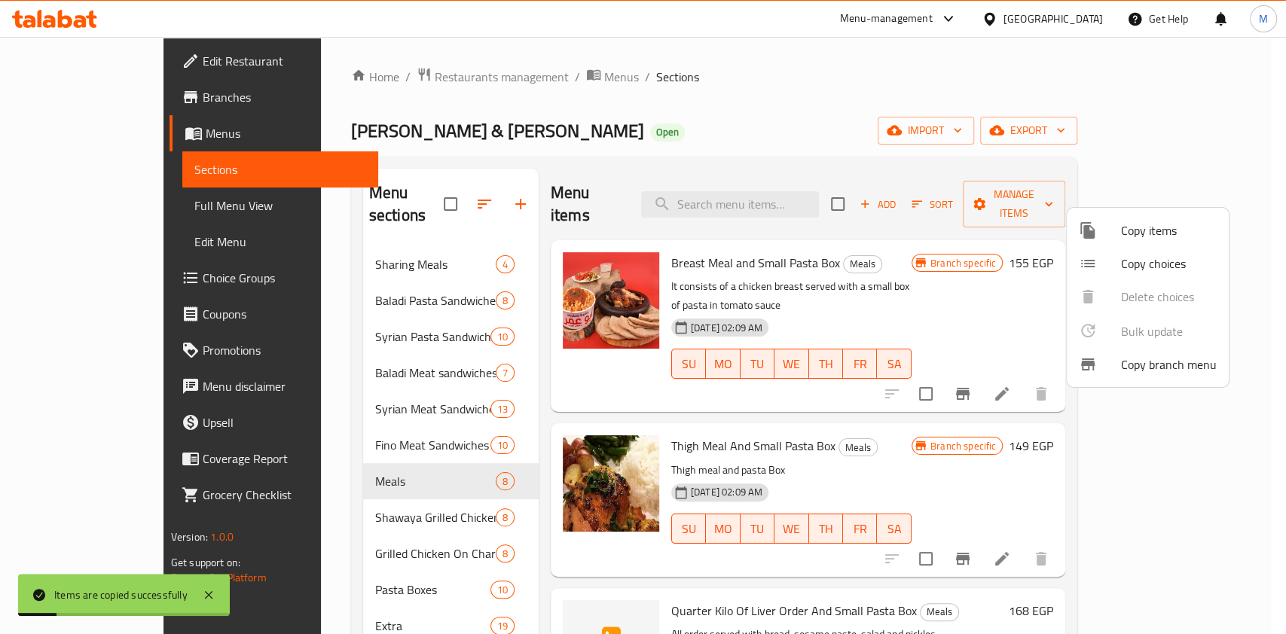
click at [815, 127] on div at bounding box center [643, 317] width 1286 height 634
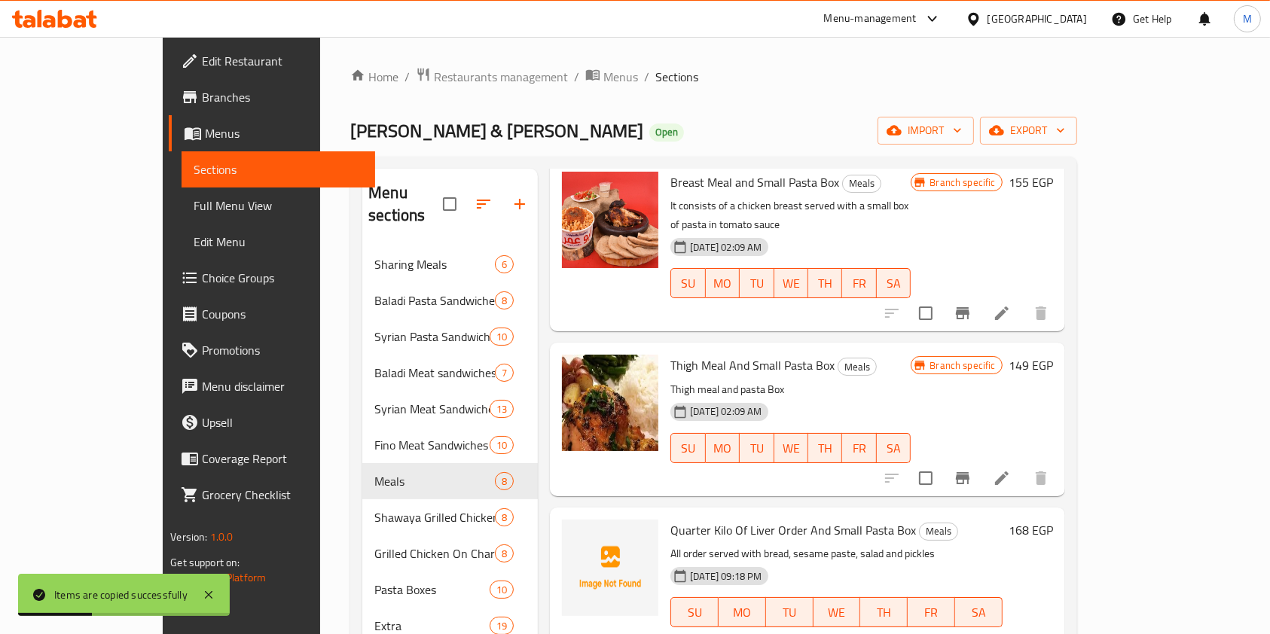
scroll to position [100, 0]
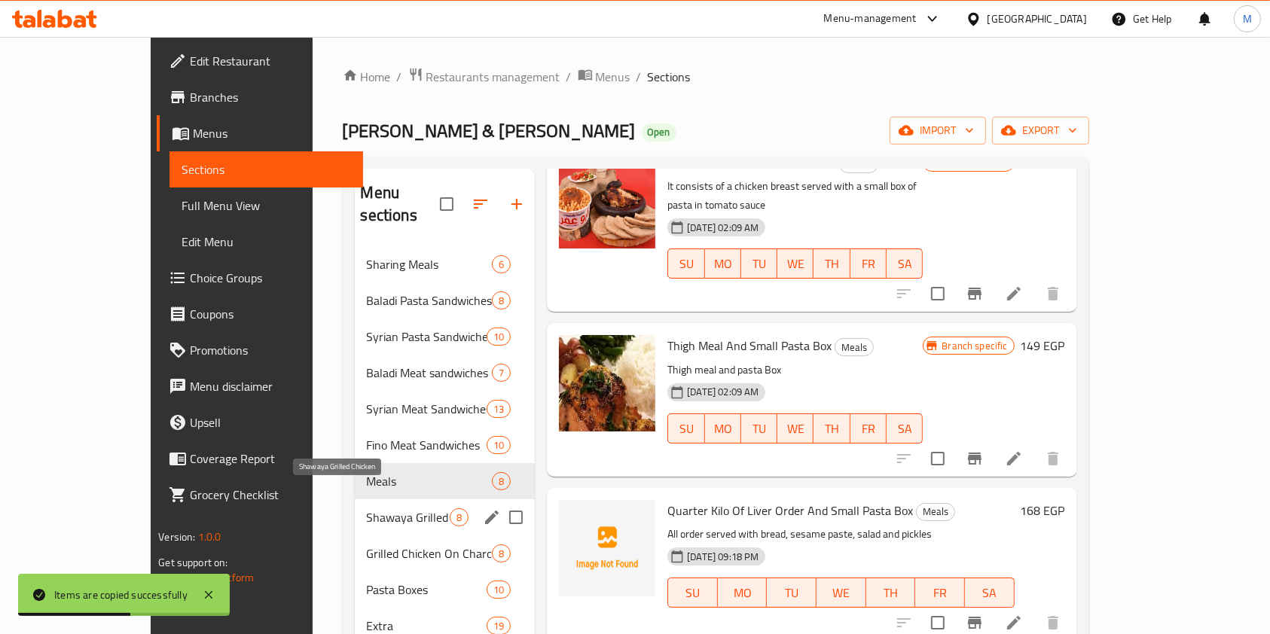
click at [355, 505] on div "Shawaya Grilled Chicken 8" at bounding box center [445, 517] width 181 height 36
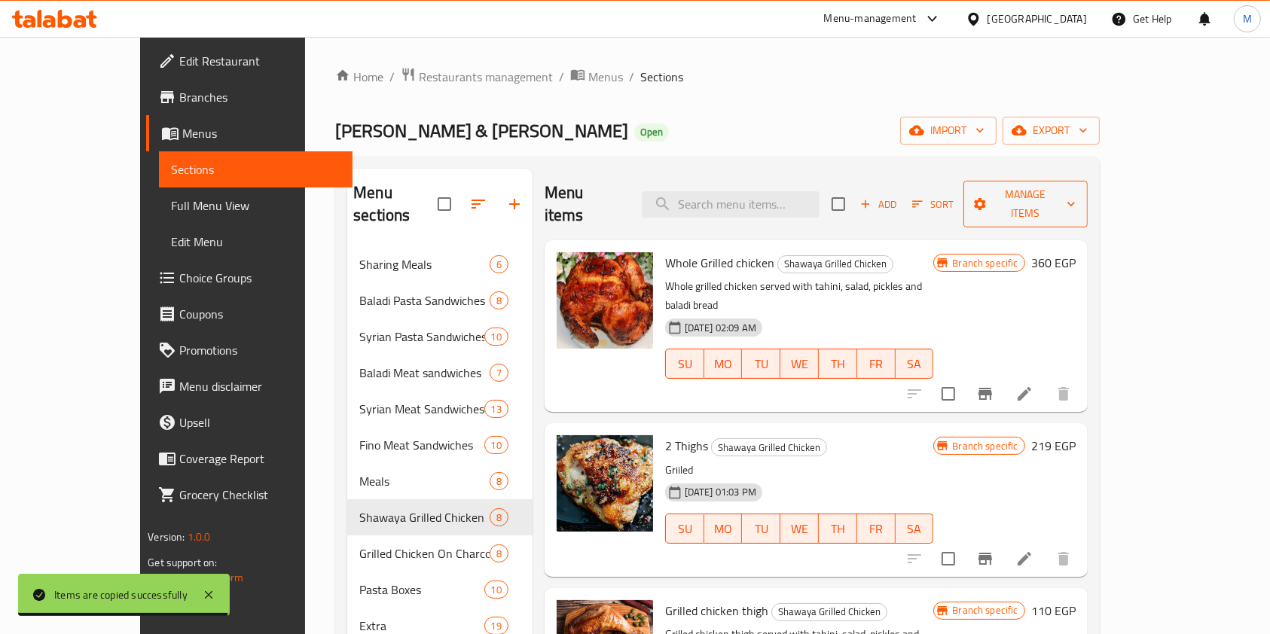
click at [1075, 190] on span "Manage items" at bounding box center [1025, 204] width 100 height 38
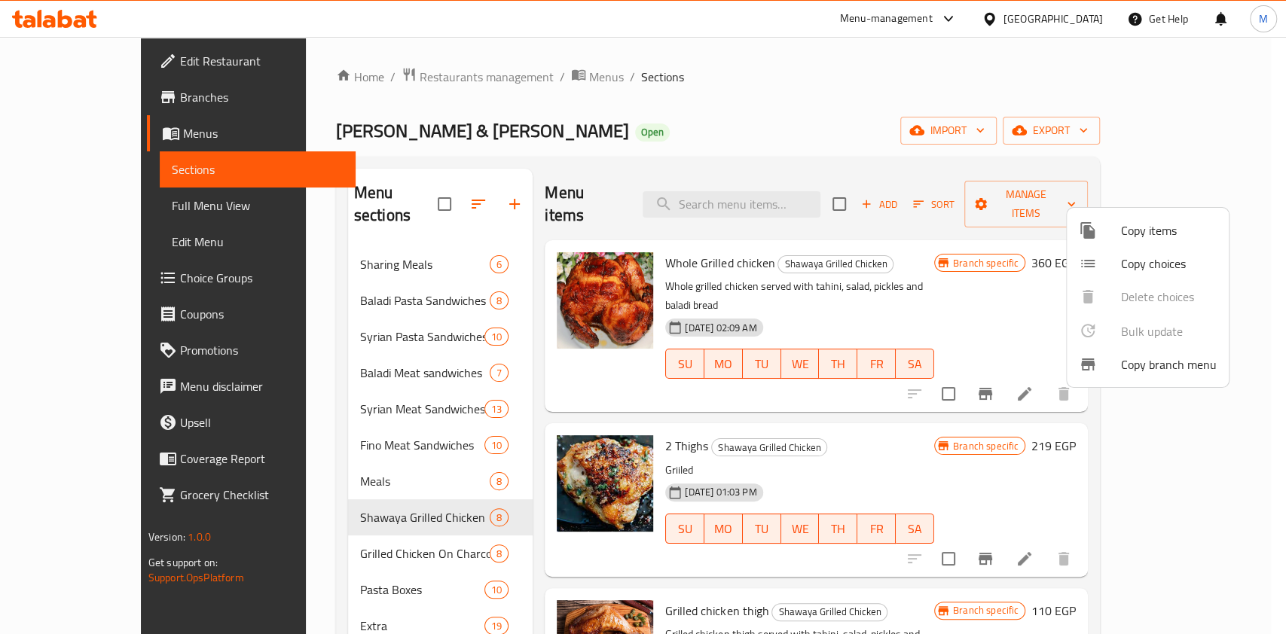
click at [1107, 231] on div at bounding box center [1099, 230] width 42 height 18
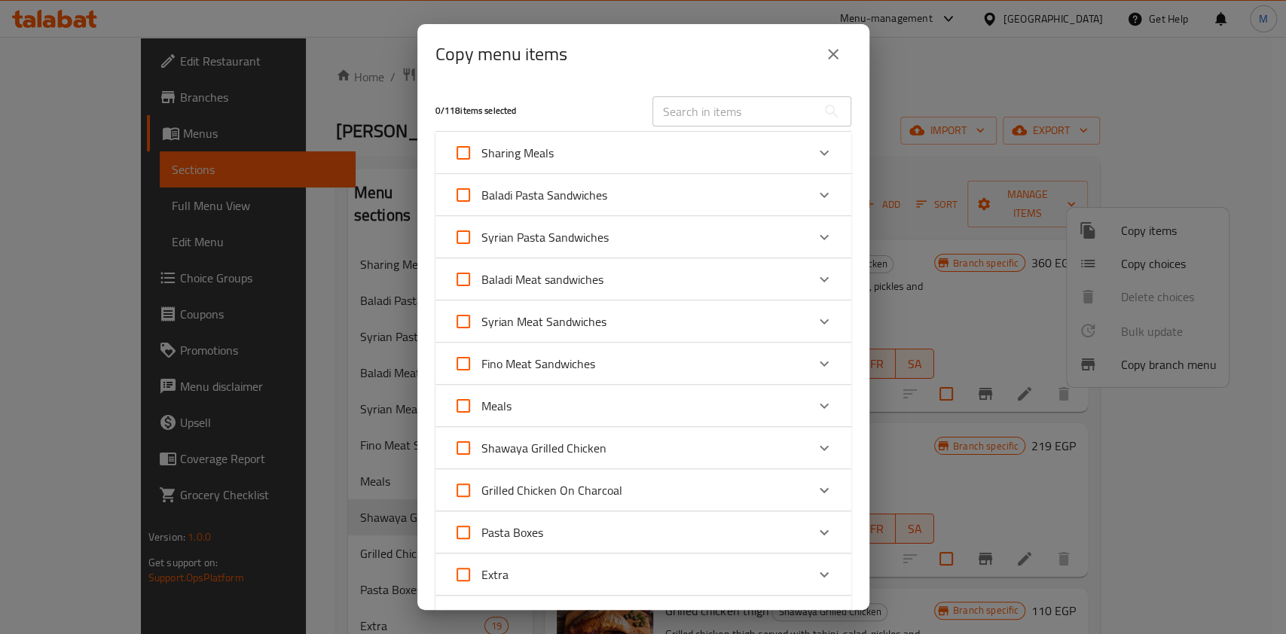
click at [808, 458] on div "Expand" at bounding box center [824, 448] width 36 height 36
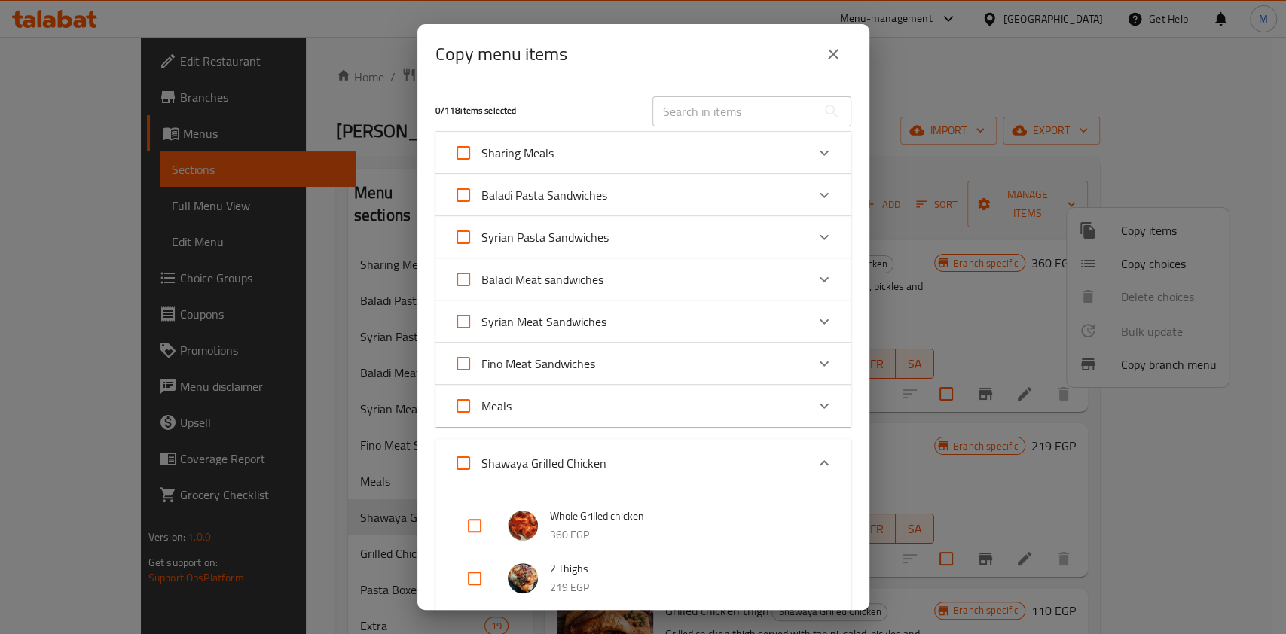
click at [470, 526] on input "checkbox" at bounding box center [474, 526] width 36 height 36
checkbox input "true"
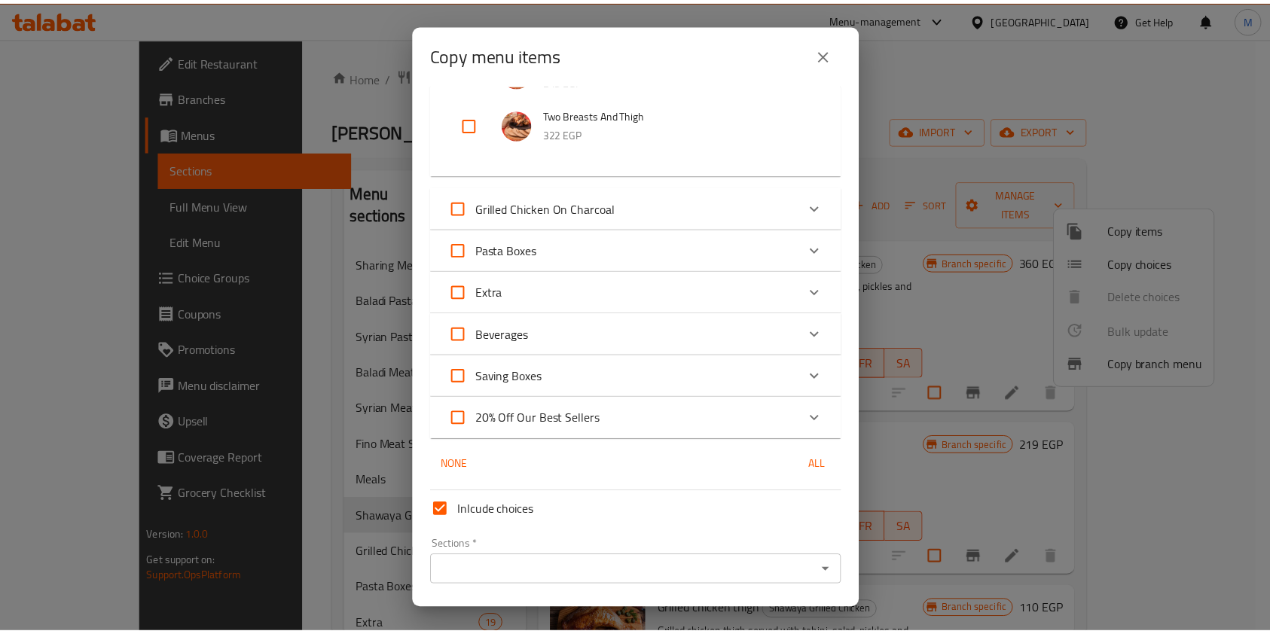
scroll to position [817, 0]
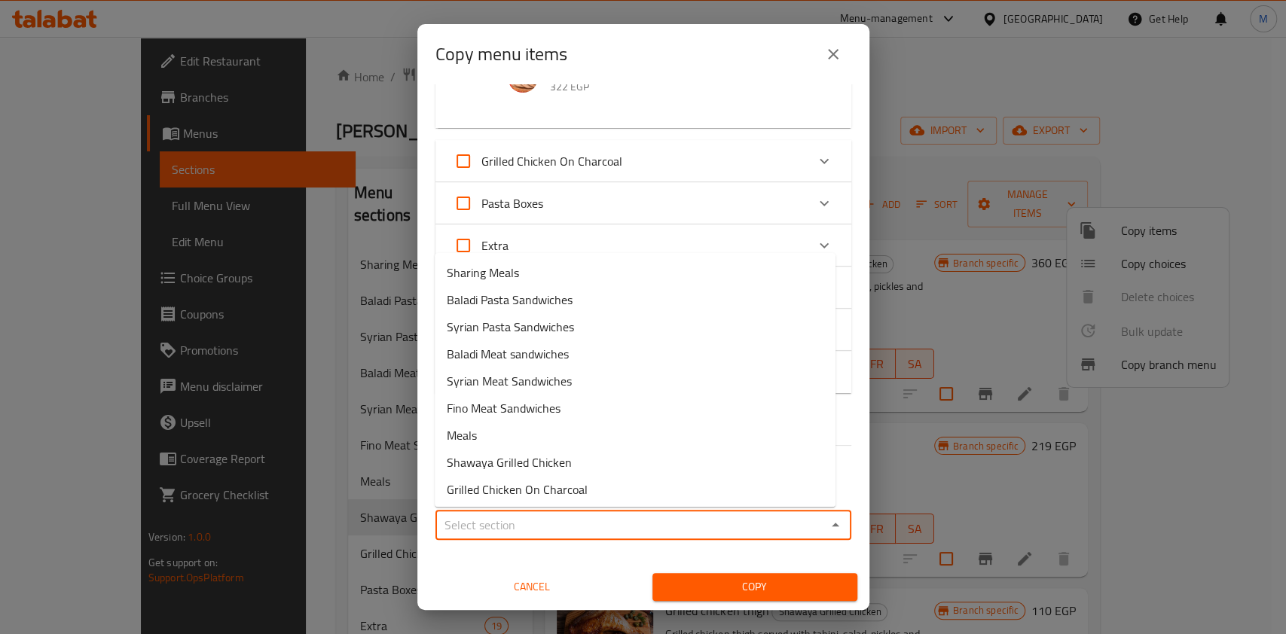
click at [561, 521] on input "Sections   *" at bounding box center [631, 524] width 382 height 21
click at [551, 271] on li "Sharing Meals" at bounding box center [635, 272] width 401 height 27
type input "Sharing Meals"
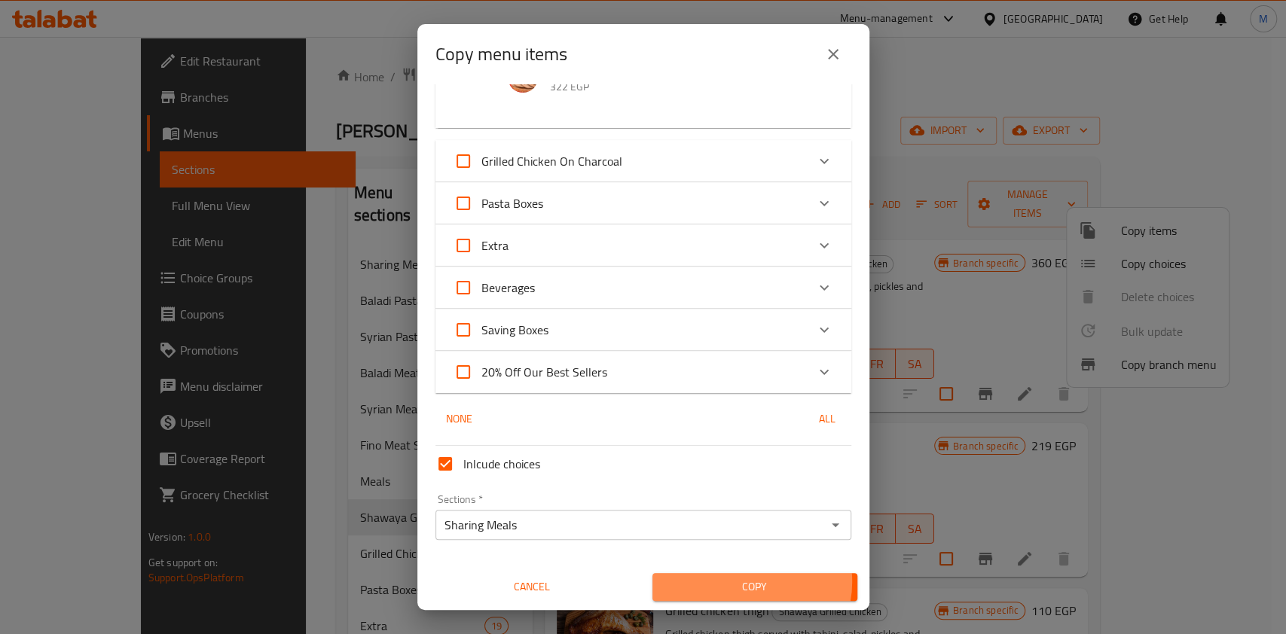
click at [735, 581] on span "Copy" at bounding box center [754, 587] width 181 height 19
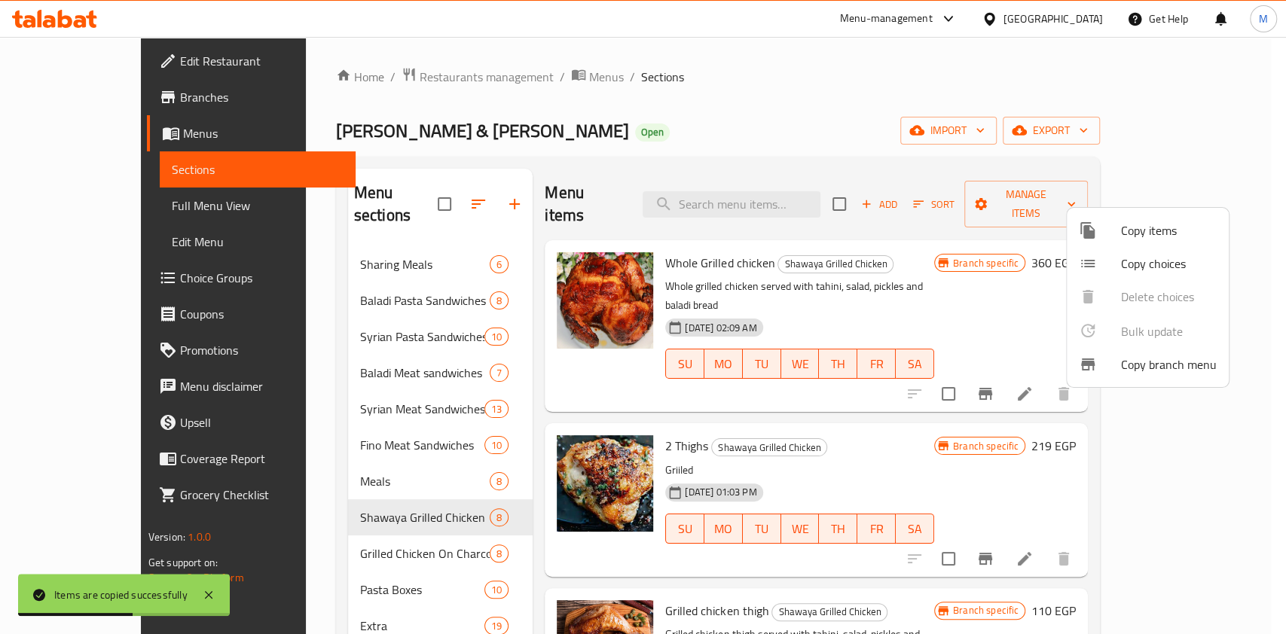
click at [382, 235] on div at bounding box center [643, 317] width 1286 height 634
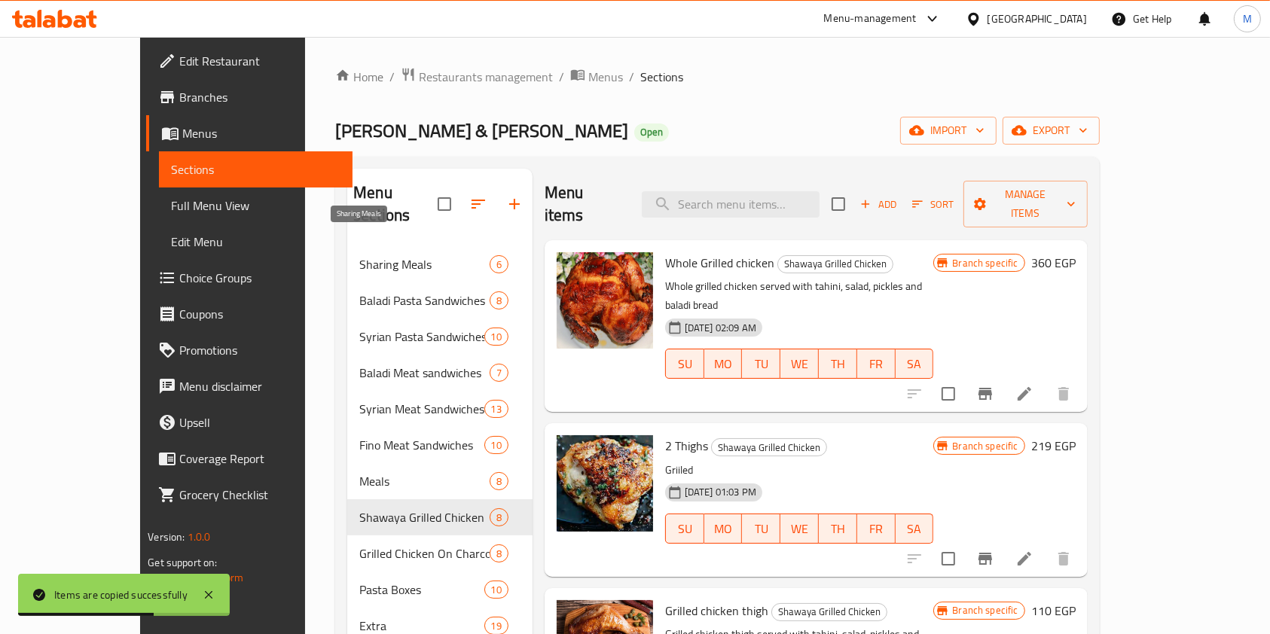
drag, startPoint x: 351, startPoint y: 241, endPoint x: 343, endPoint y: 226, distance: 16.8
click at [359, 255] on span "Sharing Meals" at bounding box center [424, 264] width 130 height 18
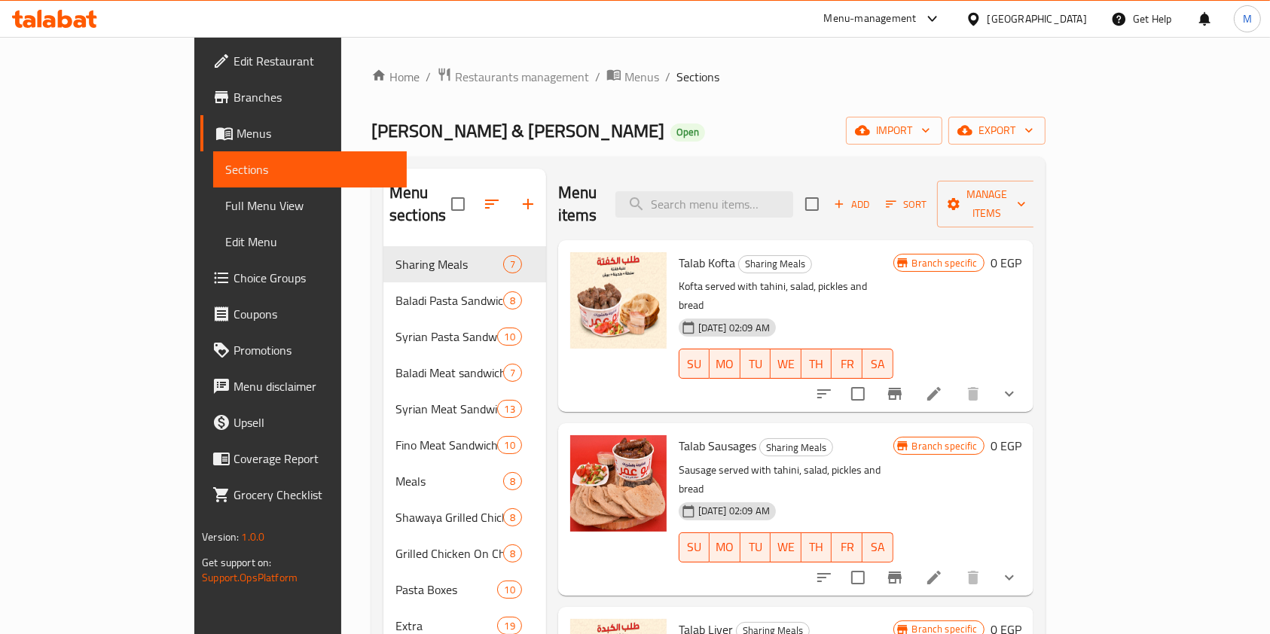
click at [1038, 181] on div "Add Sort Manage items" at bounding box center [921, 204] width 233 height 47
click at [931, 193] on button "Sort" at bounding box center [906, 204] width 49 height 23
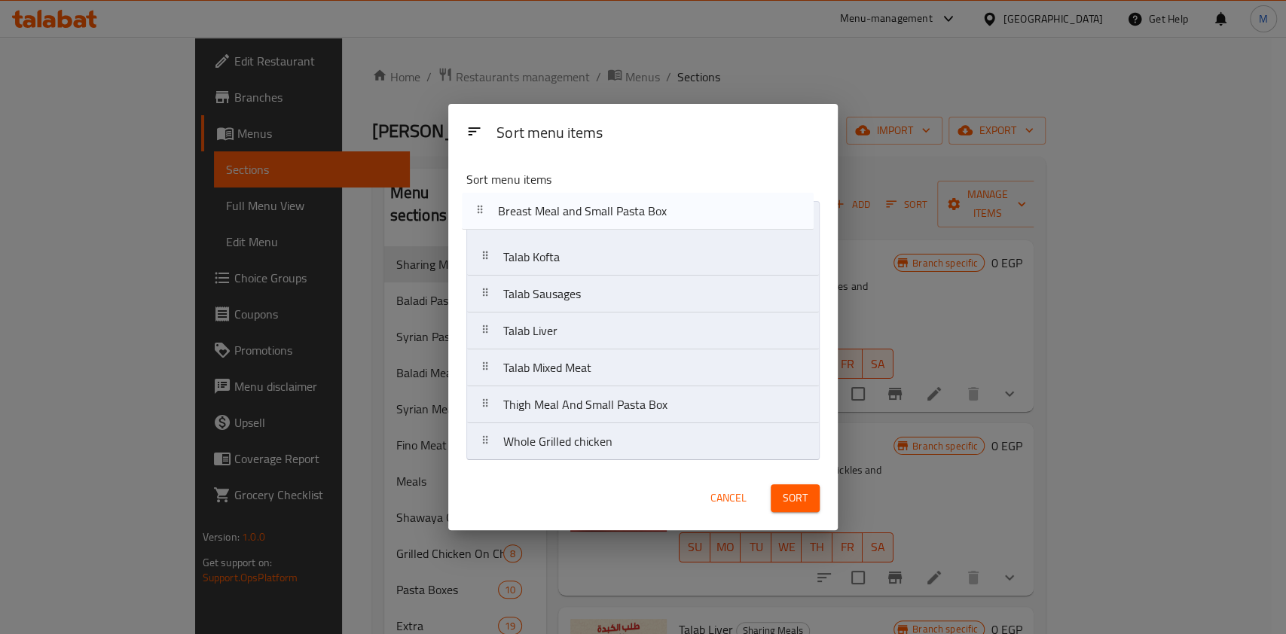
drag, startPoint x: 609, startPoint y: 380, endPoint x: 603, endPoint y: 217, distance: 162.8
click at [603, 217] on nav "Talab Kofta Talab Sausages Talab Liver Talab Mixed Meat Breast Meal and Small P…" at bounding box center [642, 331] width 353 height 260
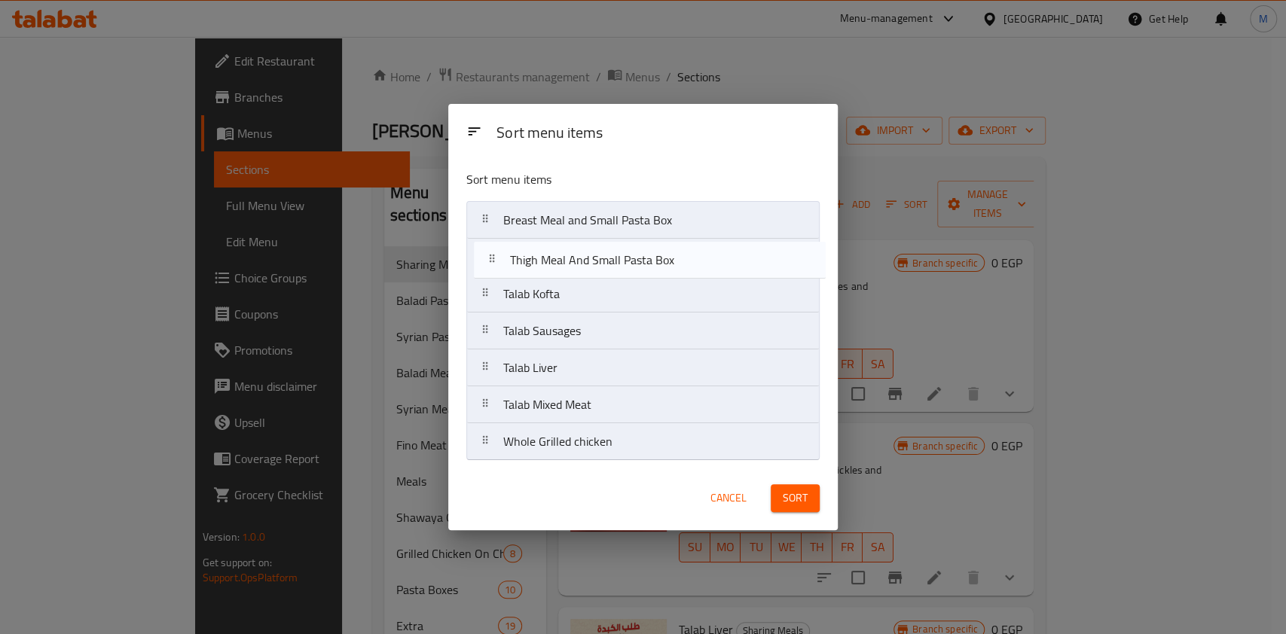
drag, startPoint x: 575, startPoint y: 419, endPoint x: 583, endPoint y: 251, distance: 168.1
click at [583, 251] on nav "Breast Meal and Small Pasta Box Talab Kofta Talab Sausages Talab Liver Talab Mi…" at bounding box center [642, 331] width 353 height 260
drag, startPoint x: 555, startPoint y: 439, endPoint x: 575, endPoint y: 266, distance: 174.3
click at [575, 266] on nav "Breast Meal and Small Pasta Box Thigh Meal And Small Pasta Box Talab Kofta Tala…" at bounding box center [642, 331] width 353 height 260
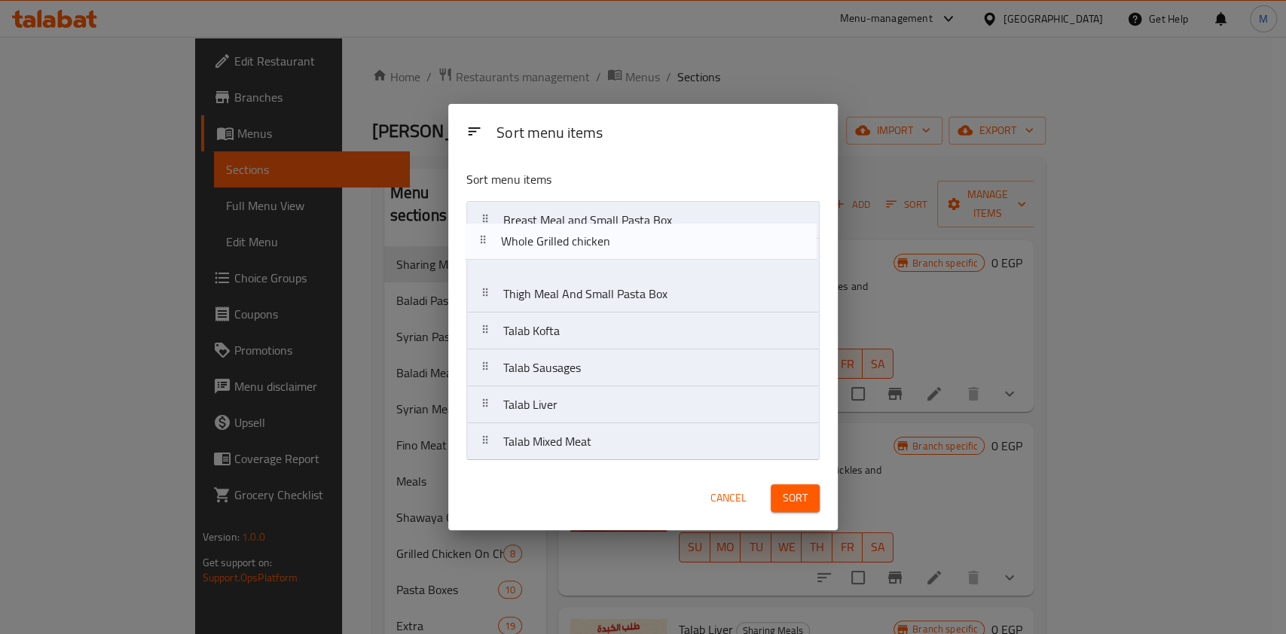
drag, startPoint x: 566, startPoint y: 303, endPoint x: 561, endPoint y: 236, distance: 66.5
click at [561, 236] on nav "Breast Meal and Small Pasta Box Thigh Meal And Small Pasta Box Whole Grilled ch…" at bounding box center [642, 331] width 353 height 260
drag, startPoint x: 558, startPoint y: 244, endPoint x: 555, endPoint y: 221, distance: 22.8
click at [555, 221] on nav "Breast Meal and Small Pasta Box Whole Grilled chicken Thigh Meal And Small Past…" at bounding box center [642, 331] width 353 height 260
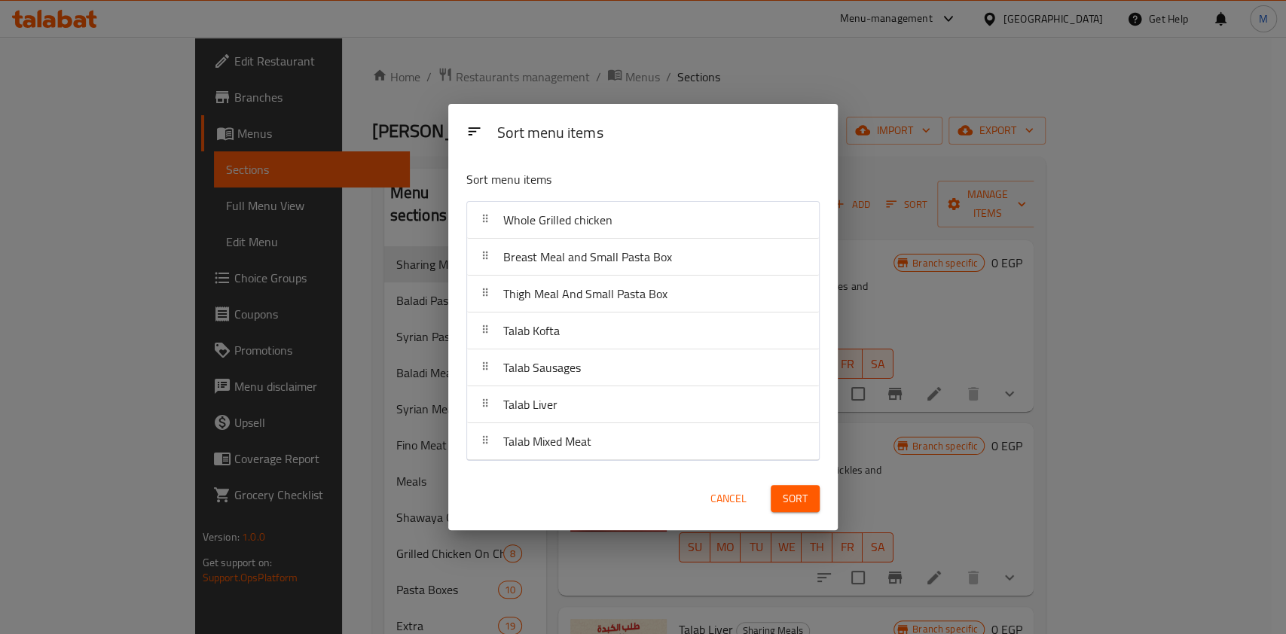
click at [792, 503] on span "Sort" at bounding box center [794, 499] width 25 height 19
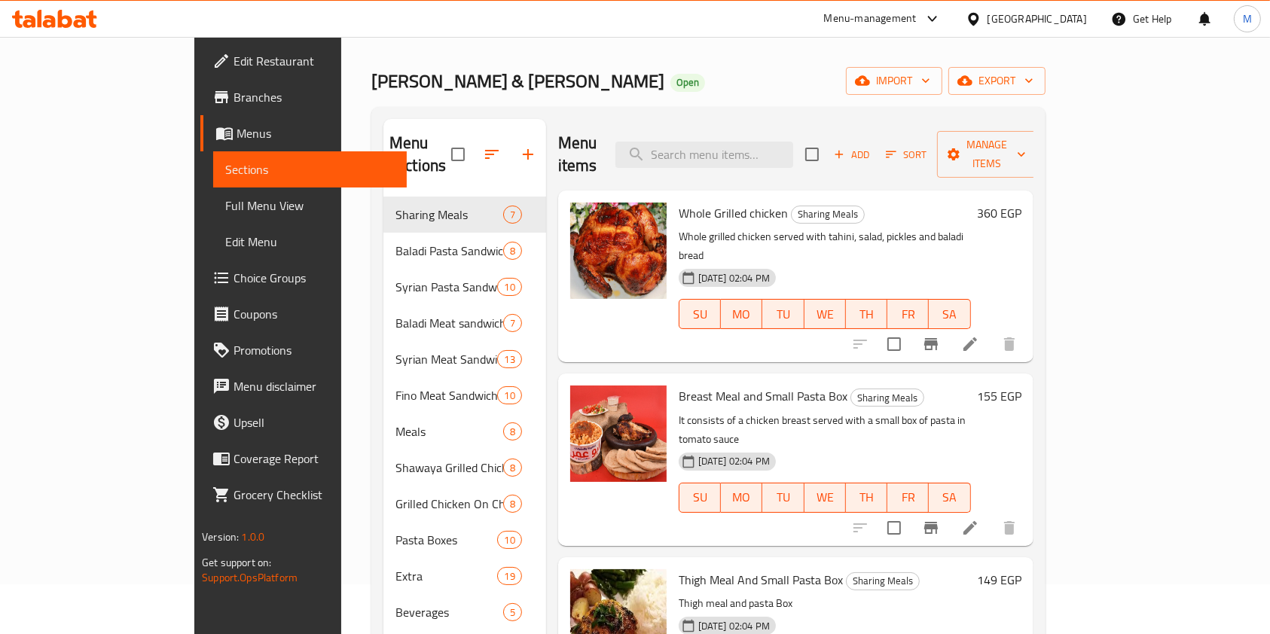
scroll to position [10, 0]
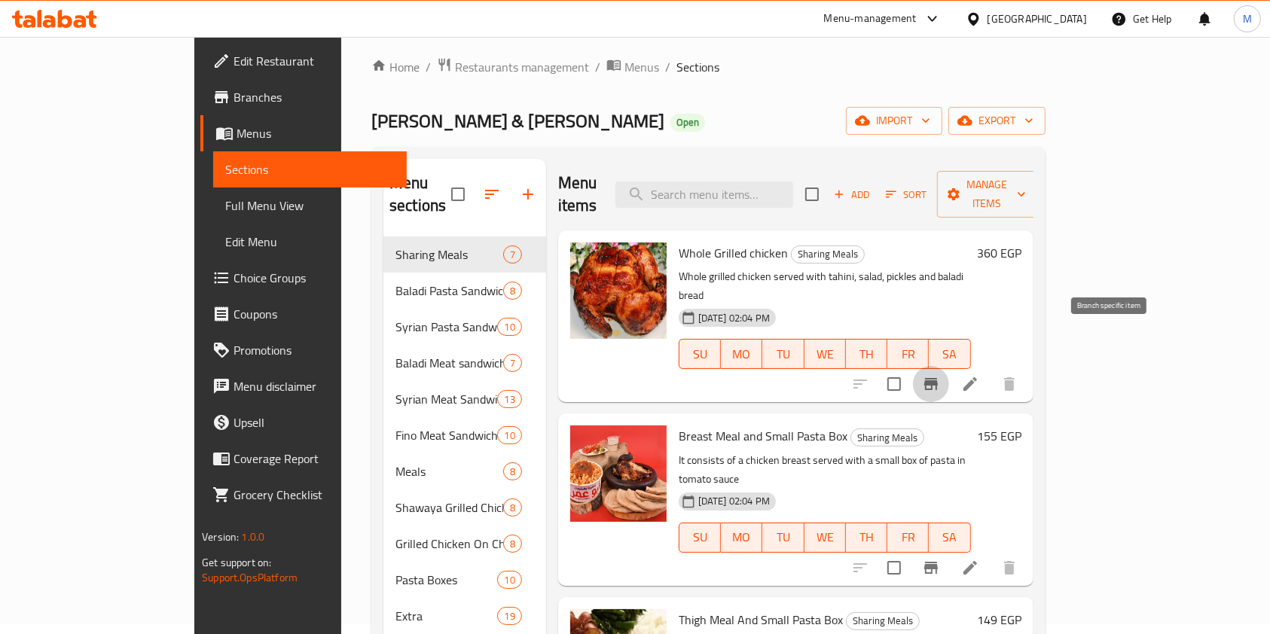
click at [940, 375] on icon "Branch-specific-item" at bounding box center [931, 384] width 18 height 18
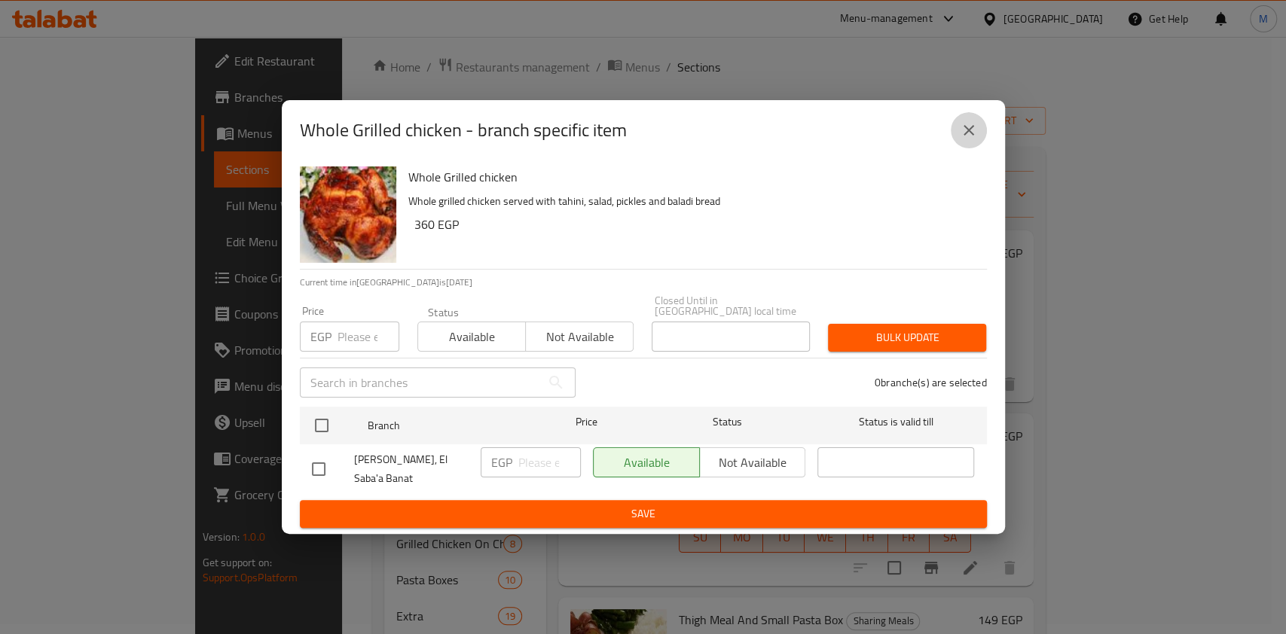
click at [961, 126] on icon "close" at bounding box center [968, 130] width 18 height 18
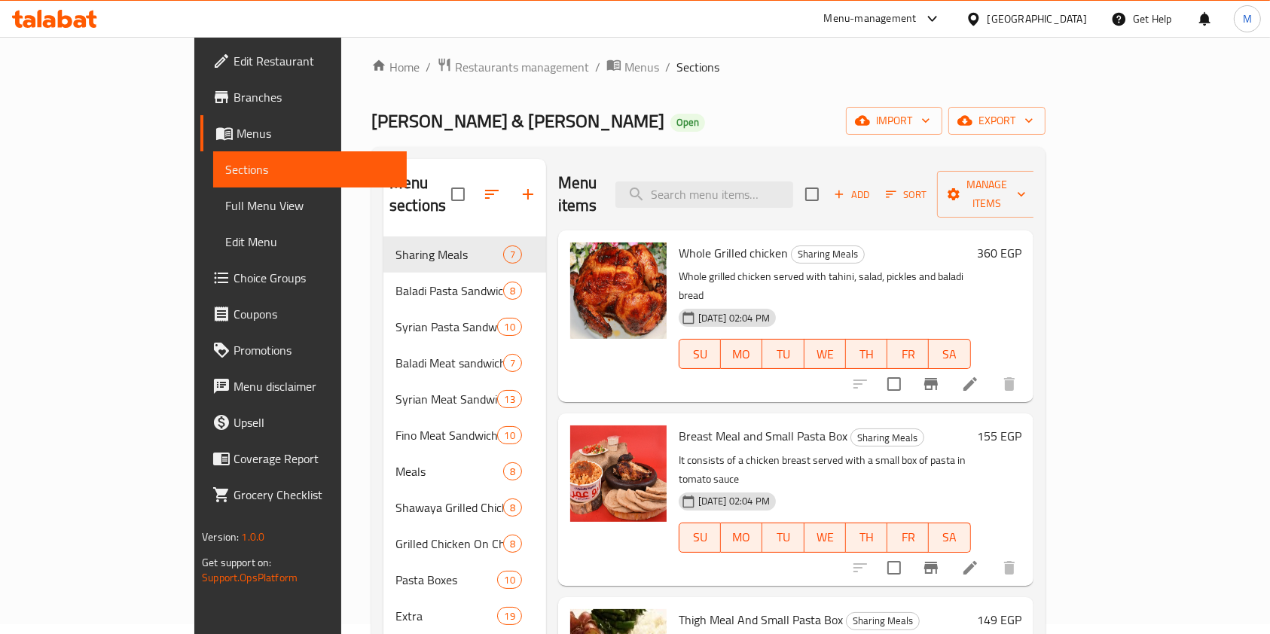
click at [1021, 242] on h6 "360 EGP" at bounding box center [999, 252] width 44 height 21
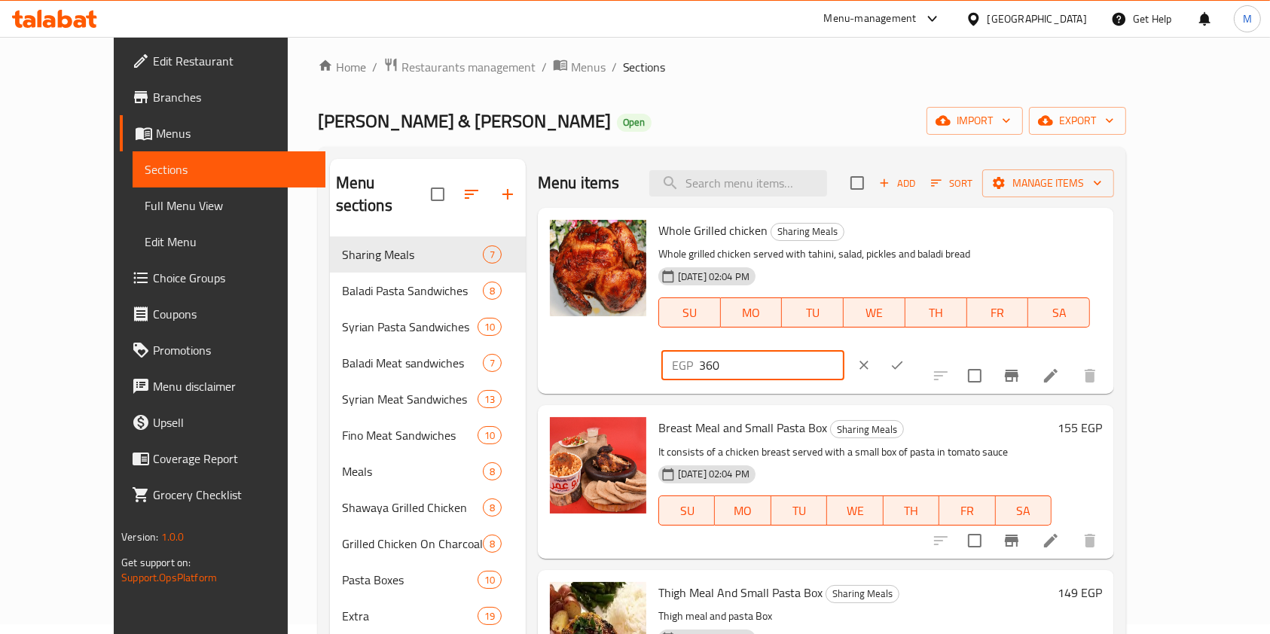
click at [844, 350] on input "360" at bounding box center [771, 365] width 145 height 30
type input "450"
click at [936, 349] on div "EGP 450 ​" at bounding box center [798, 365] width 275 height 33
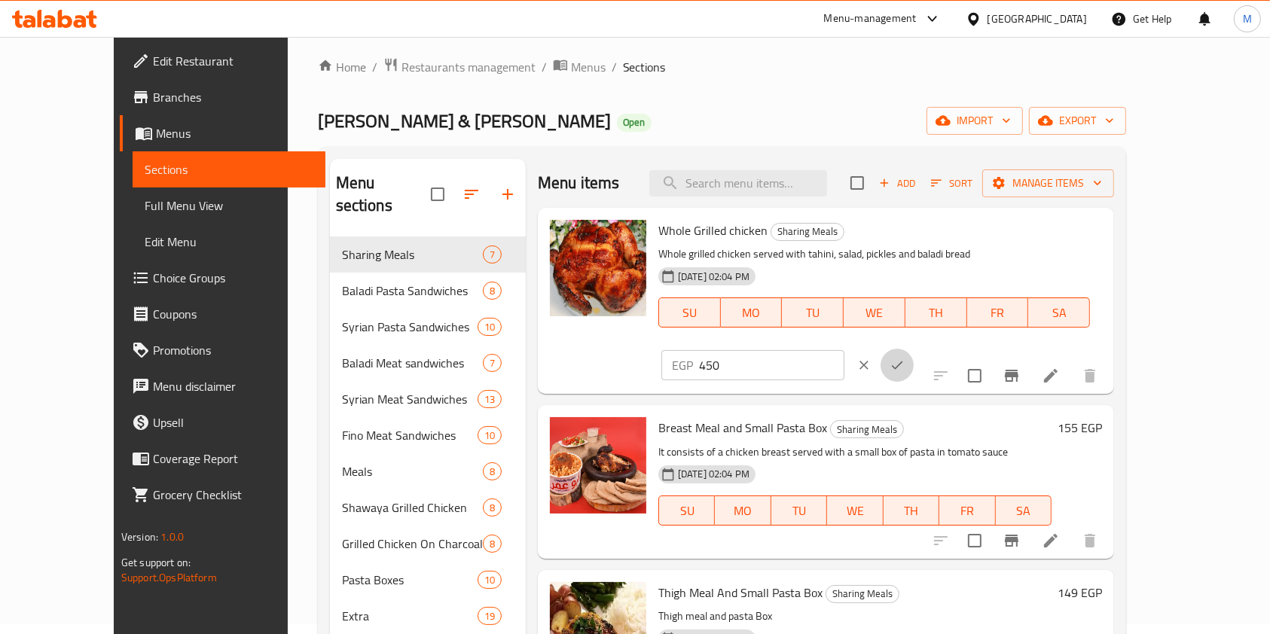
click at [914, 349] on button "ok" at bounding box center [896, 365] width 33 height 33
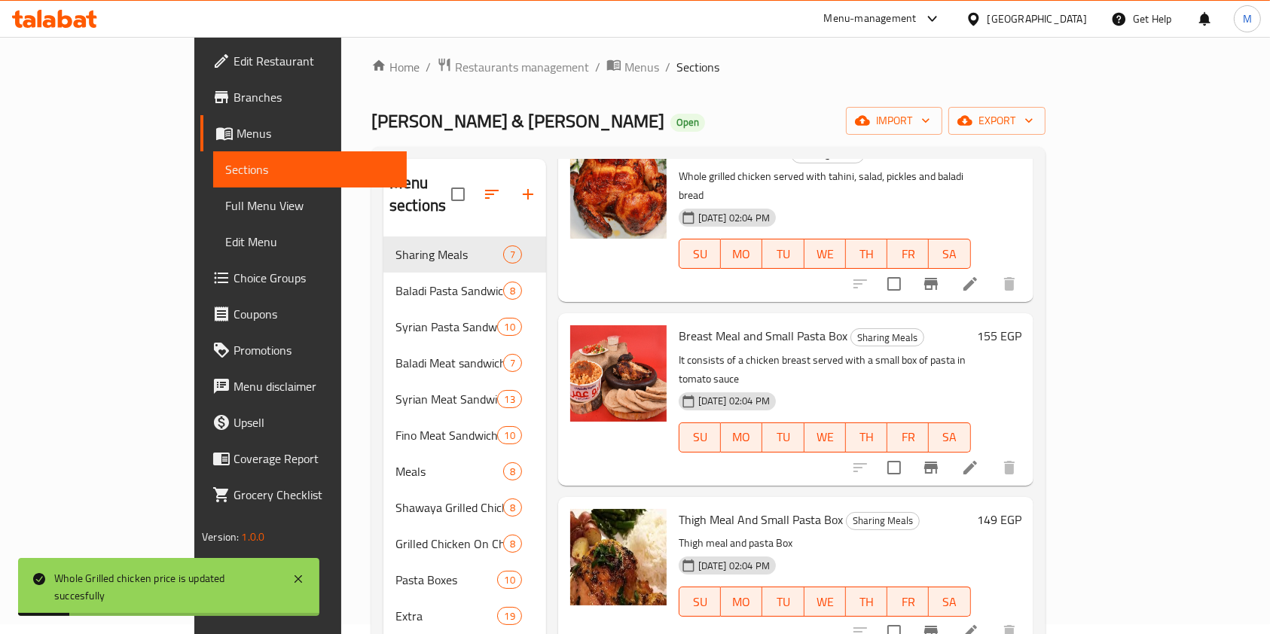
scroll to position [0, 0]
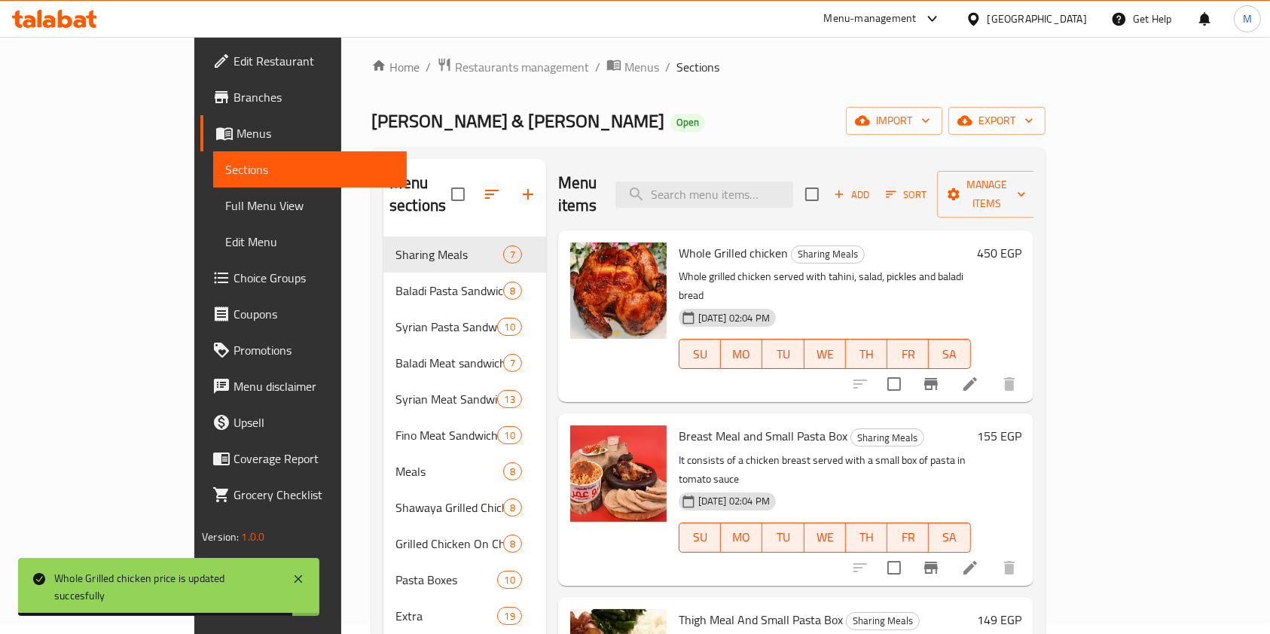
click at [949, 550] on button "Branch-specific-item" at bounding box center [931, 568] width 36 height 36
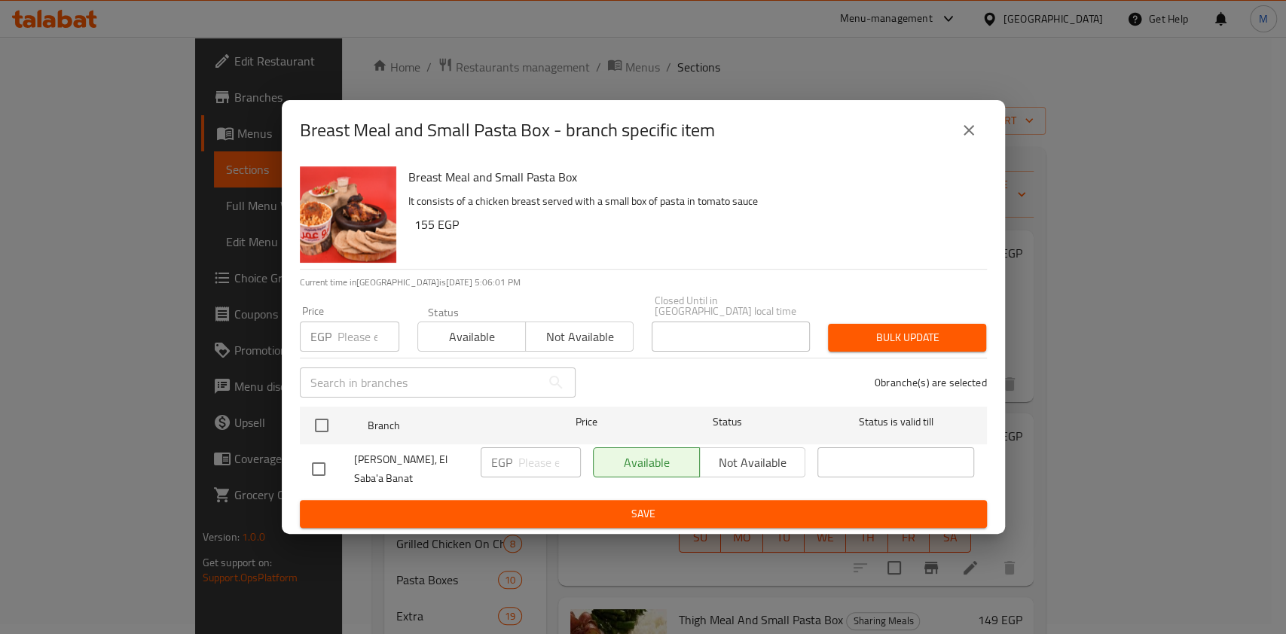
click at [953, 138] on div "Breast Meal and Small Pasta Box - branch specific item" at bounding box center [643, 130] width 687 height 36
click at [972, 121] on icon "close" at bounding box center [968, 130] width 18 height 18
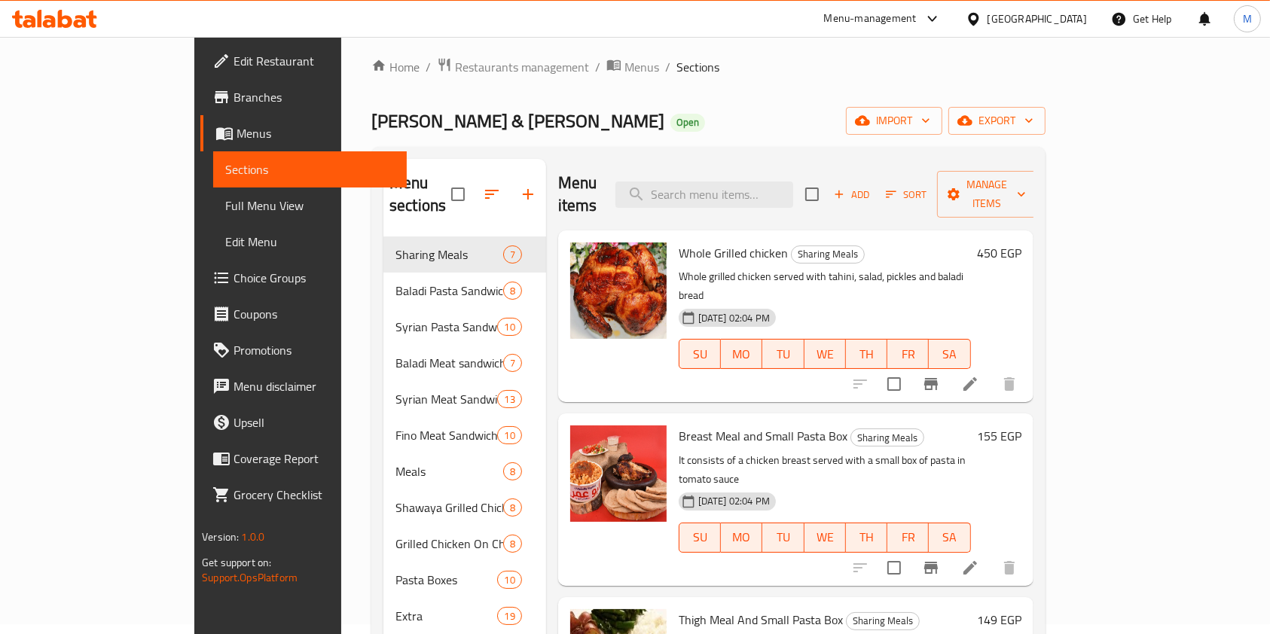
click at [1021, 426] on h6 "155 EGP" at bounding box center [999, 436] width 44 height 21
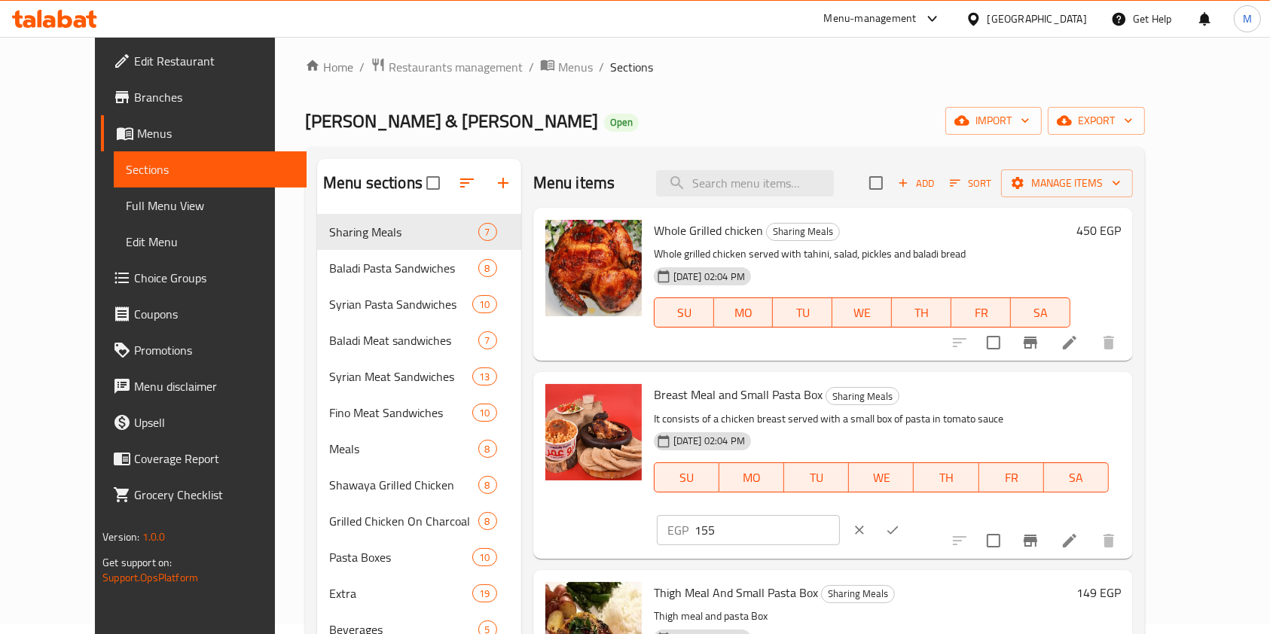
click at [840, 515] on input "155" at bounding box center [766, 530] width 145 height 30
type input "2"
type input "193.75"
click at [898, 526] on icon "ok" at bounding box center [892, 530] width 11 height 8
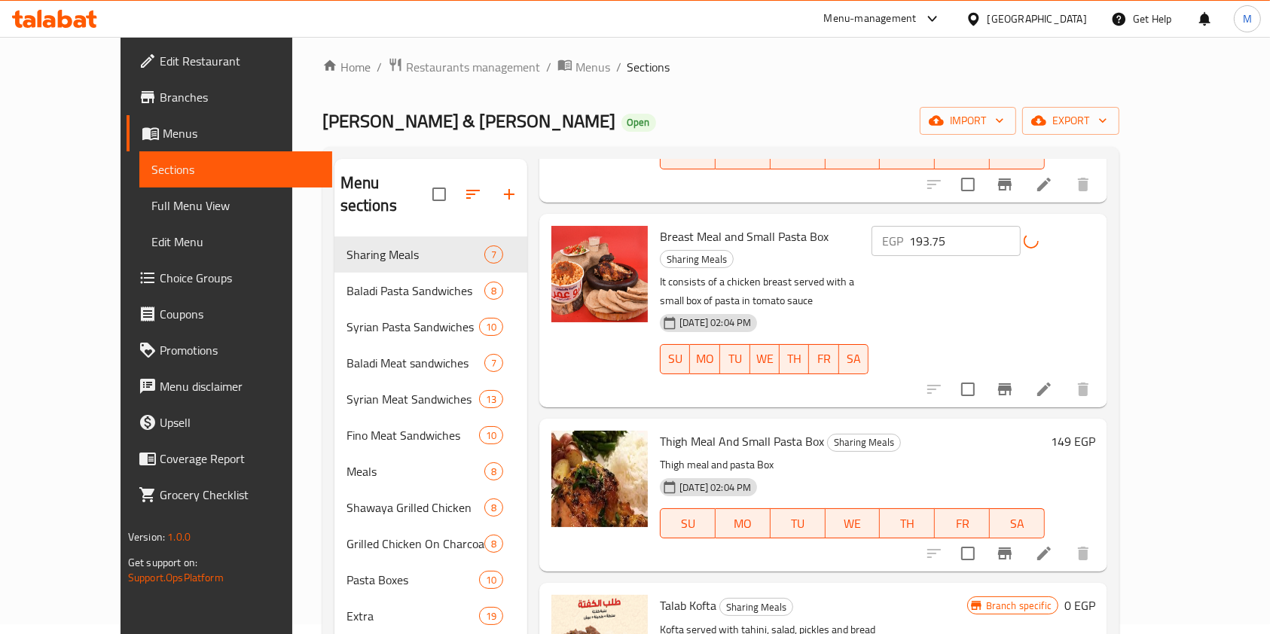
scroll to position [200, 0]
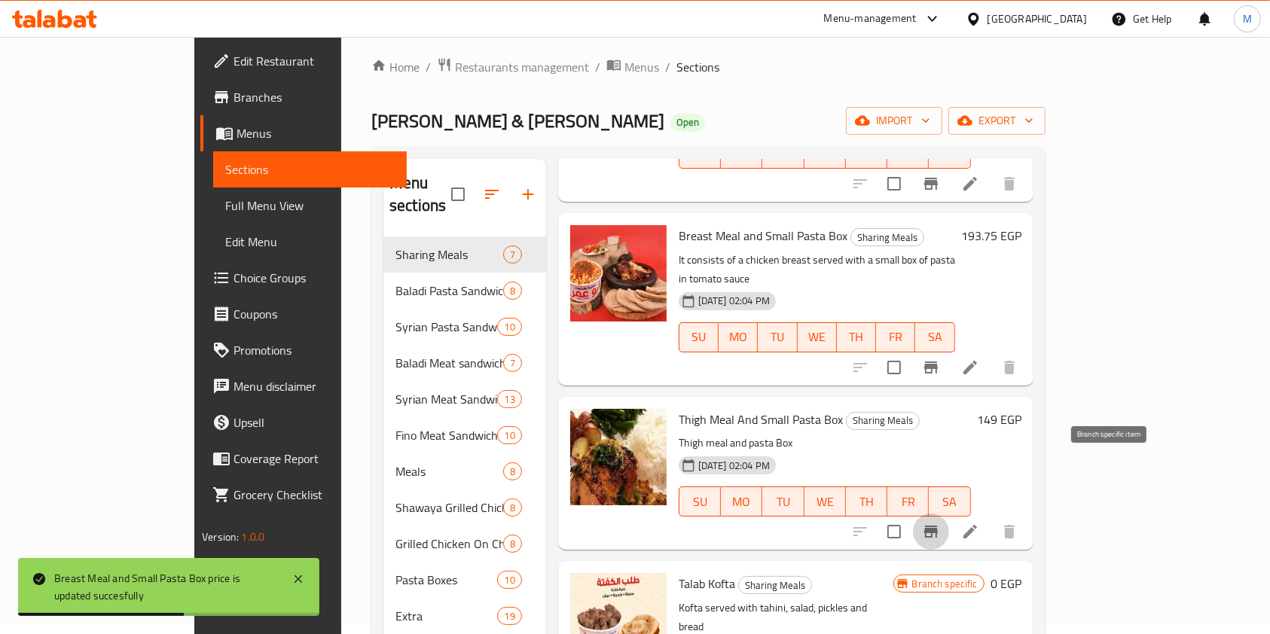
click at [949, 514] on button "Branch-specific-item" at bounding box center [931, 532] width 36 height 36
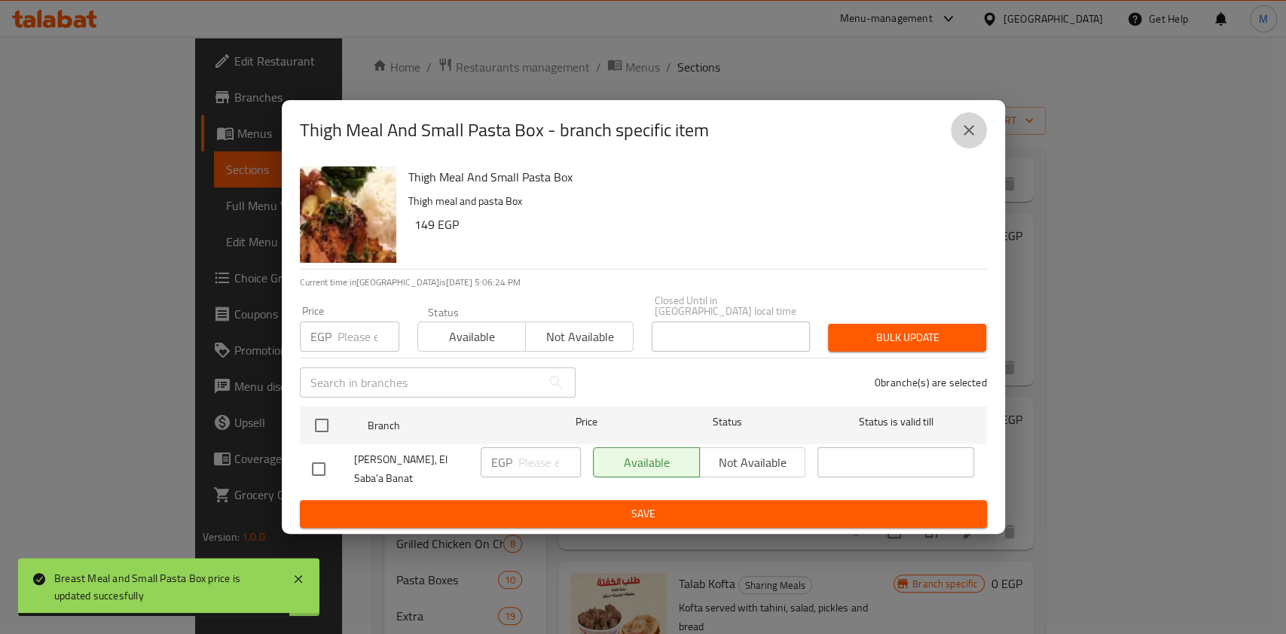
click at [962, 121] on icon "close" at bounding box center [968, 130] width 18 height 18
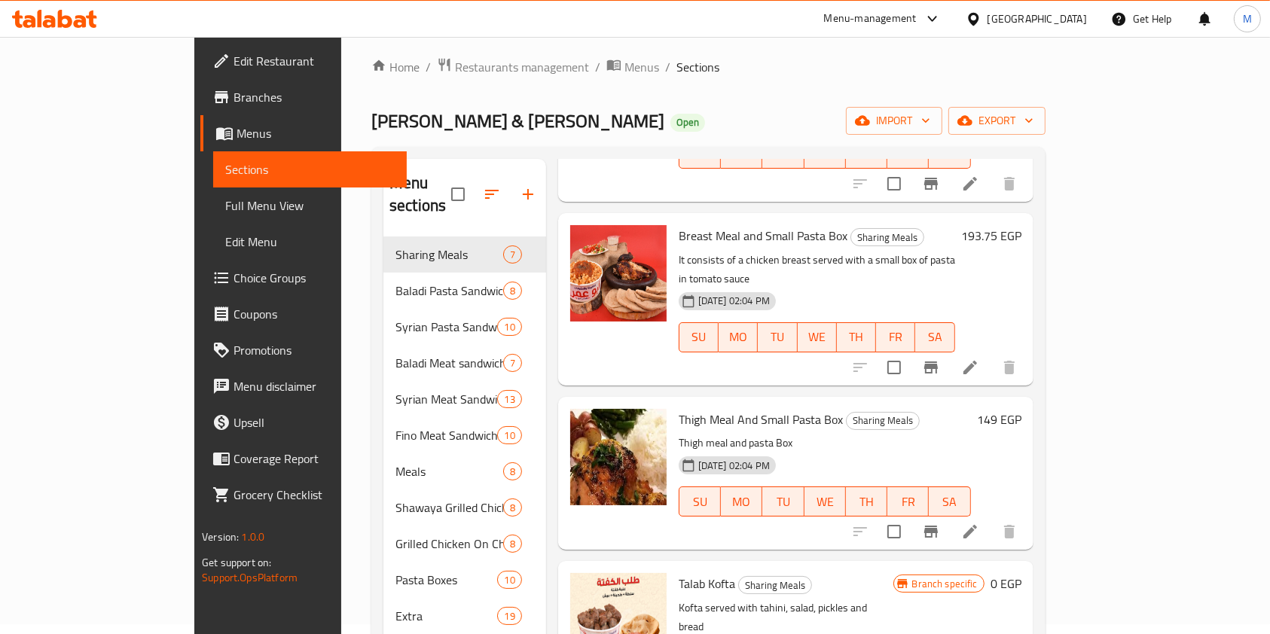
click at [1021, 409] on h6 "149 EGP" at bounding box center [999, 419] width 44 height 21
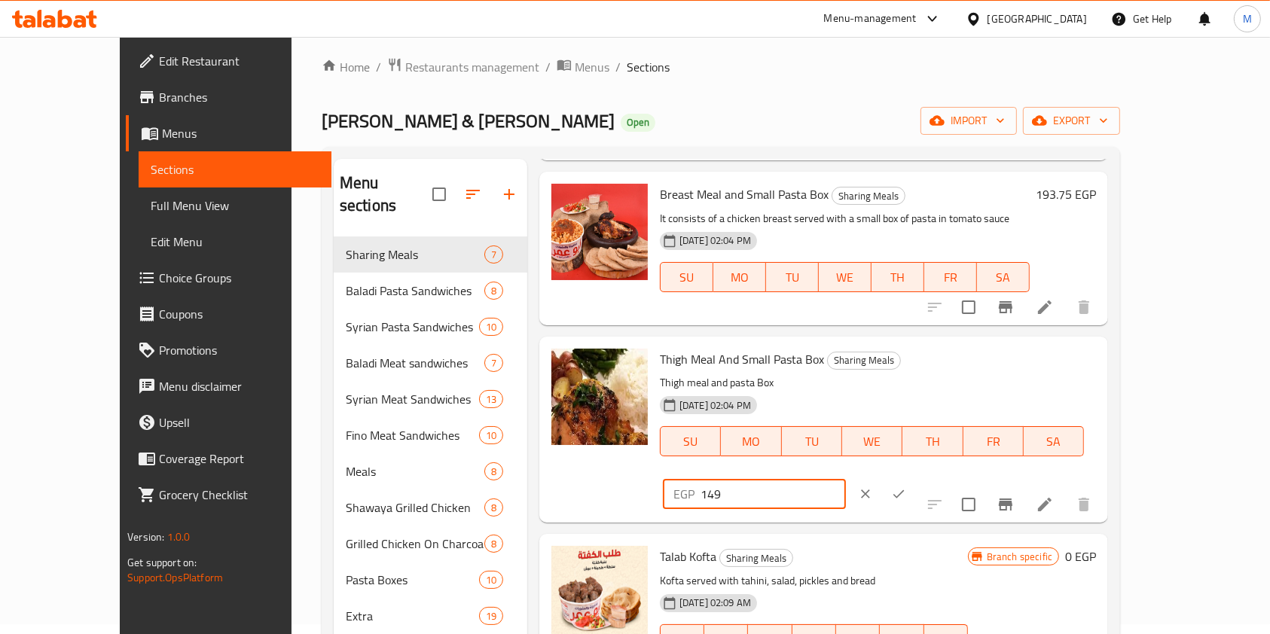
click at [846, 479] on input "149" at bounding box center [772, 494] width 145 height 30
type input "186.25"
click at [915, 477] on button "ok" at bounding box center [898, 493] width 33 height 33
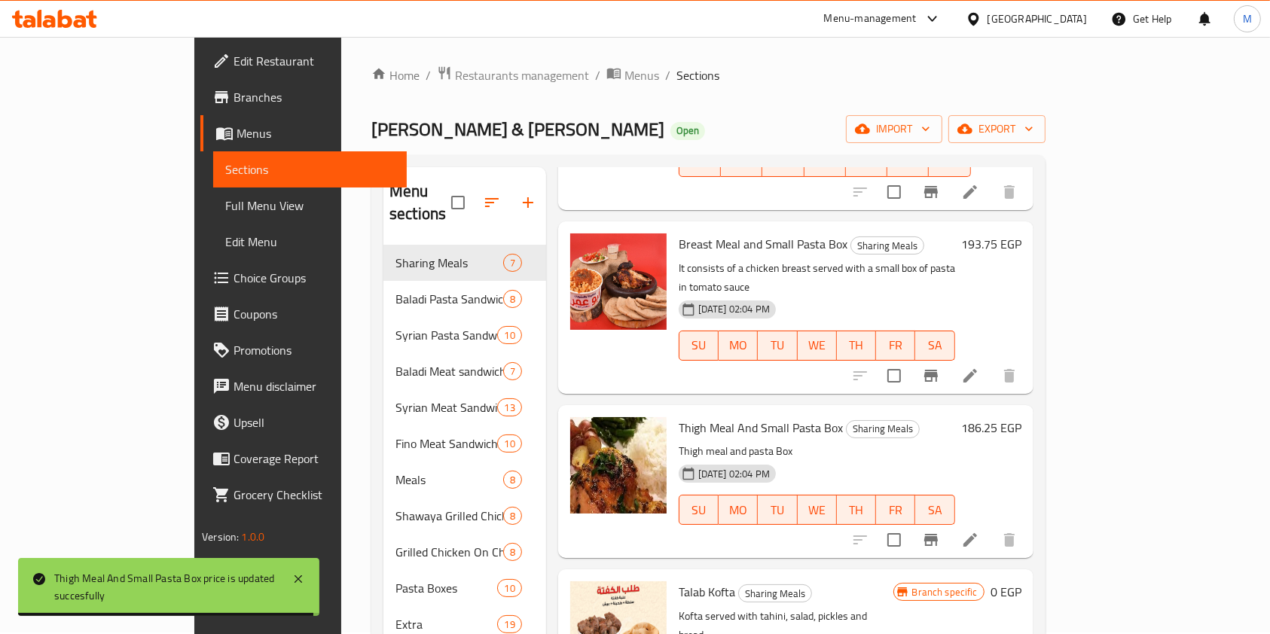
scroll to position [0, 0]
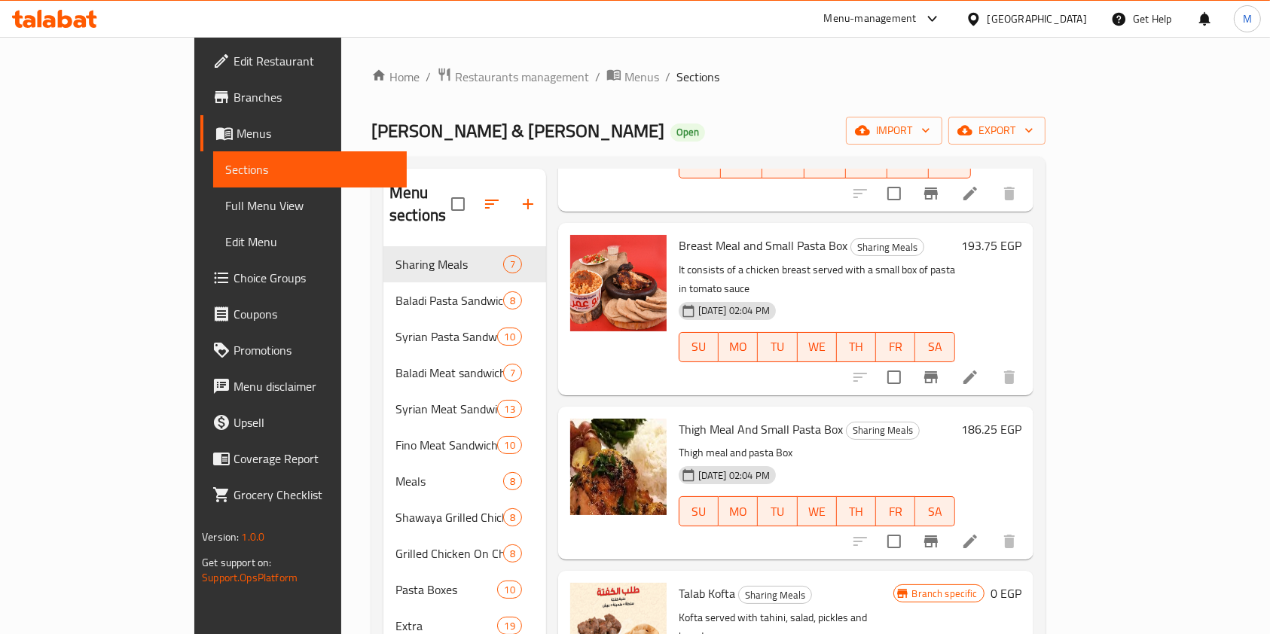
click at [50, 18] on icon at bounding box center [49, 21] width 13 height 13
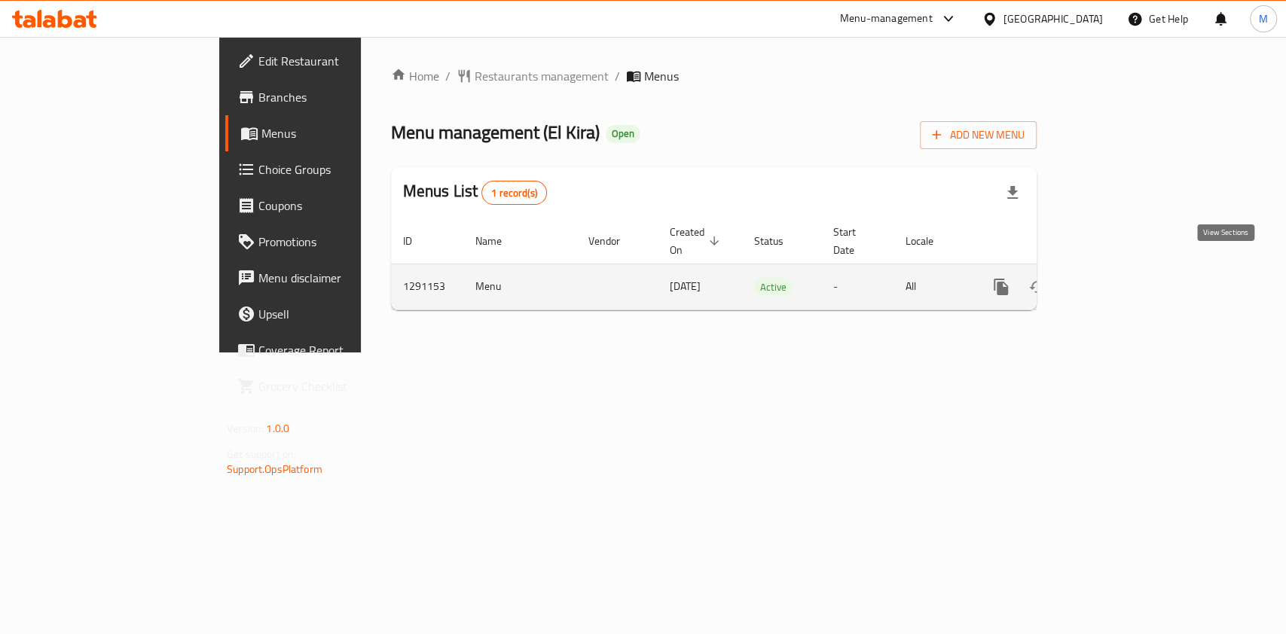
click at [1127, 276] on link "enhanced table" at bounding box center [1109, 287] width 36 height 36
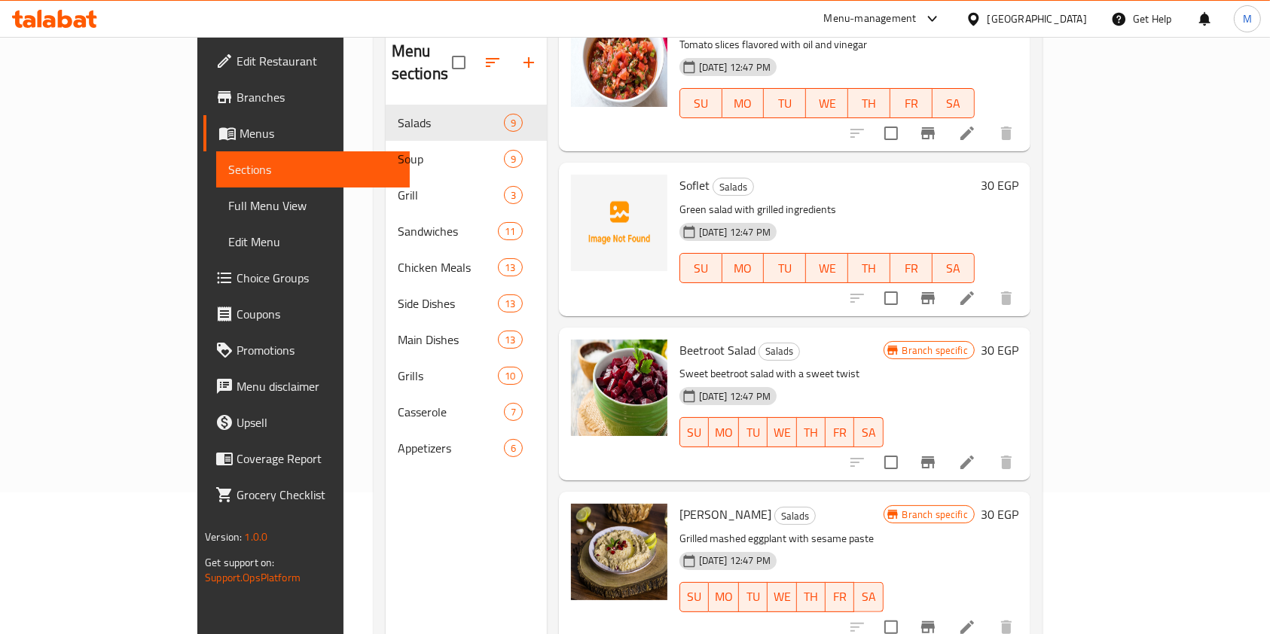
scroll to position [110, 0]
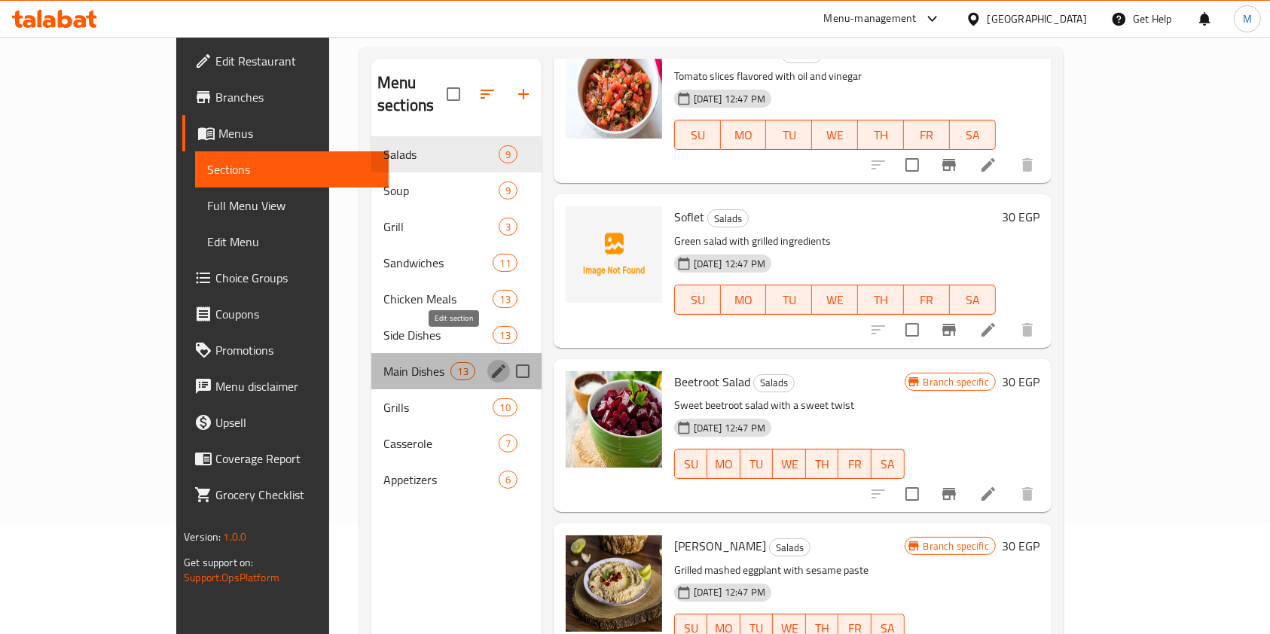
click at [490, 362] on icon "edit" at bounding box center [499, 371] width 18 height 18
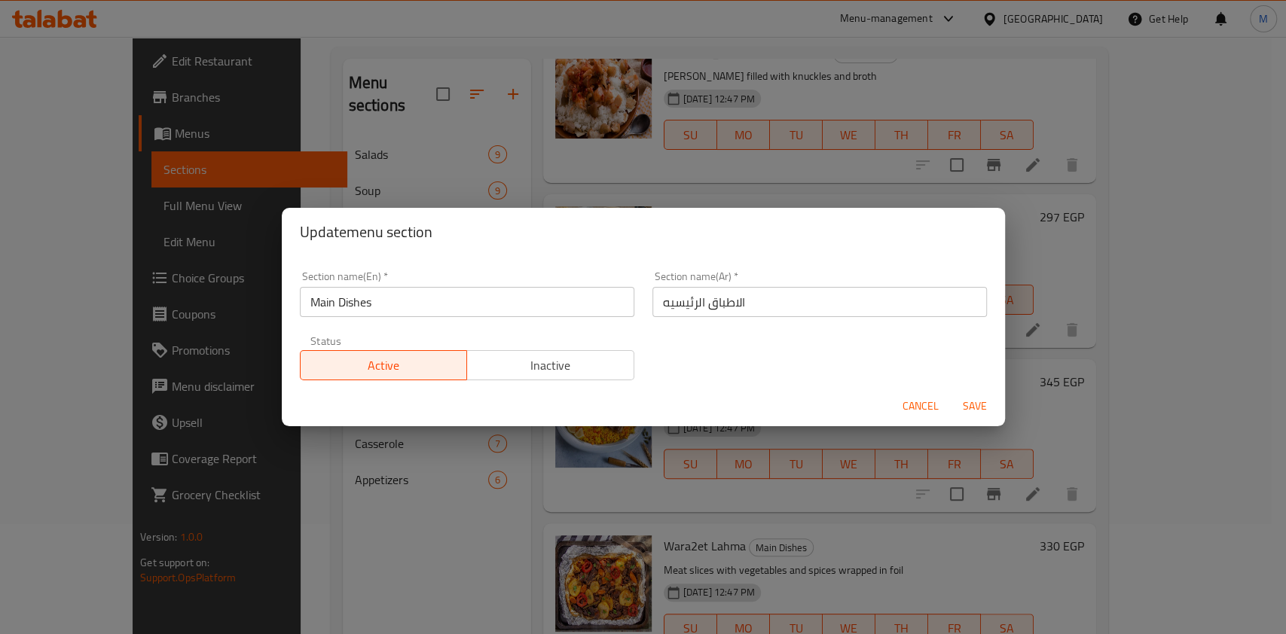
click at [914, 406] on span "Cancel" at bounding box center [920, 406] width 36 height 19
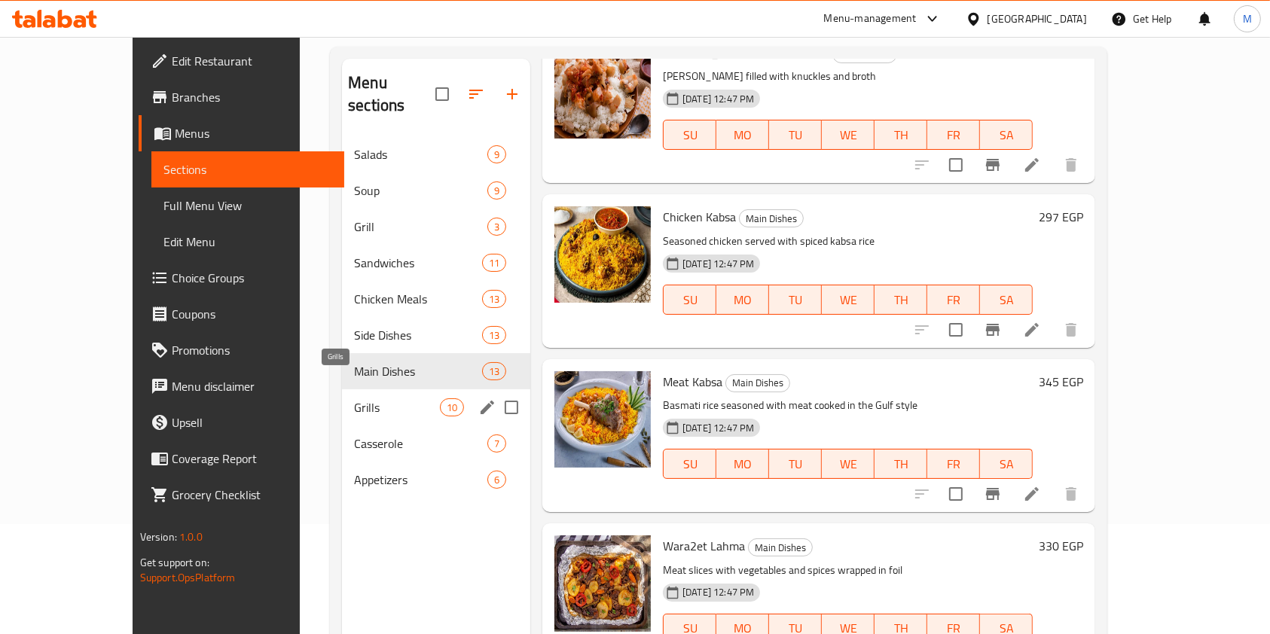
click at [354, 398] on span "Grills" at bounding box center [397, 407] width 86 height 18
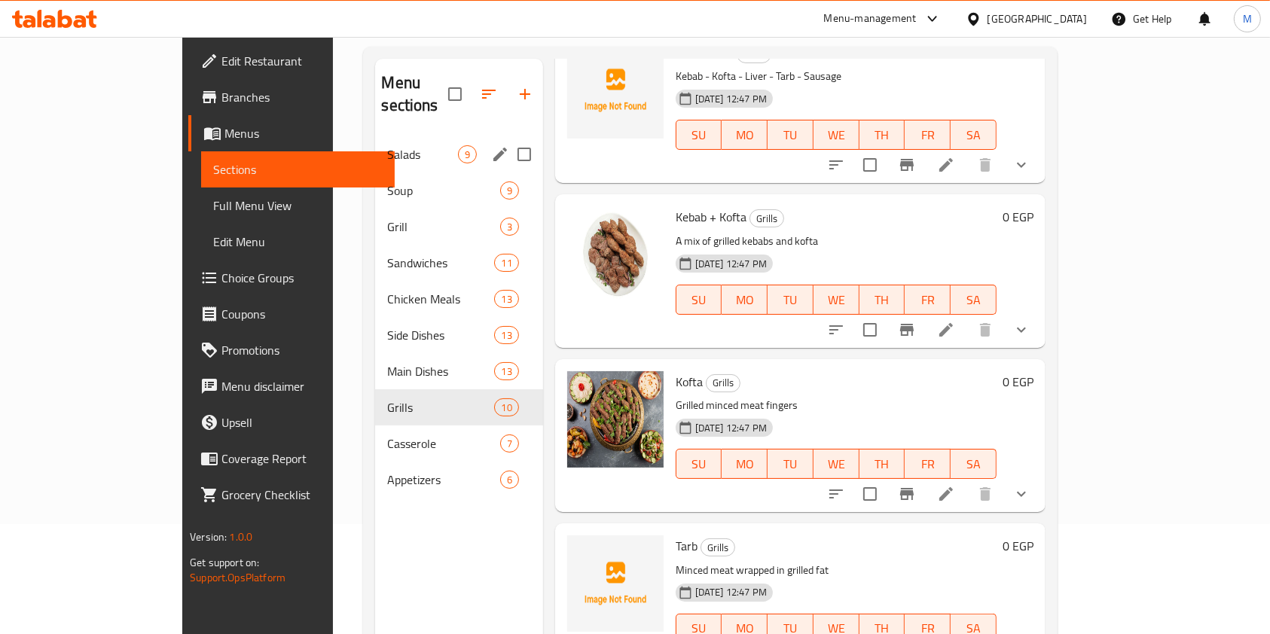
click at [375, 142] on div "Salads 9" at bounding box center [458, 154] width 167 height 36
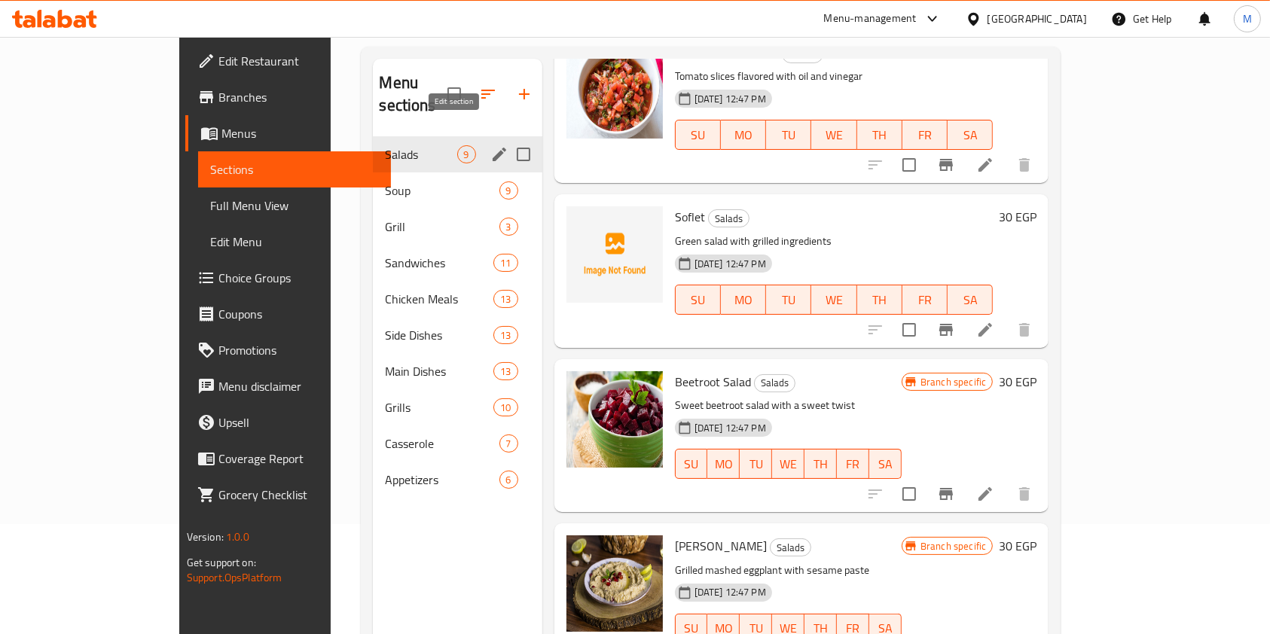
click at [490, 145] on icon "edit" at bounding box center [499, 154] width 18 height 18
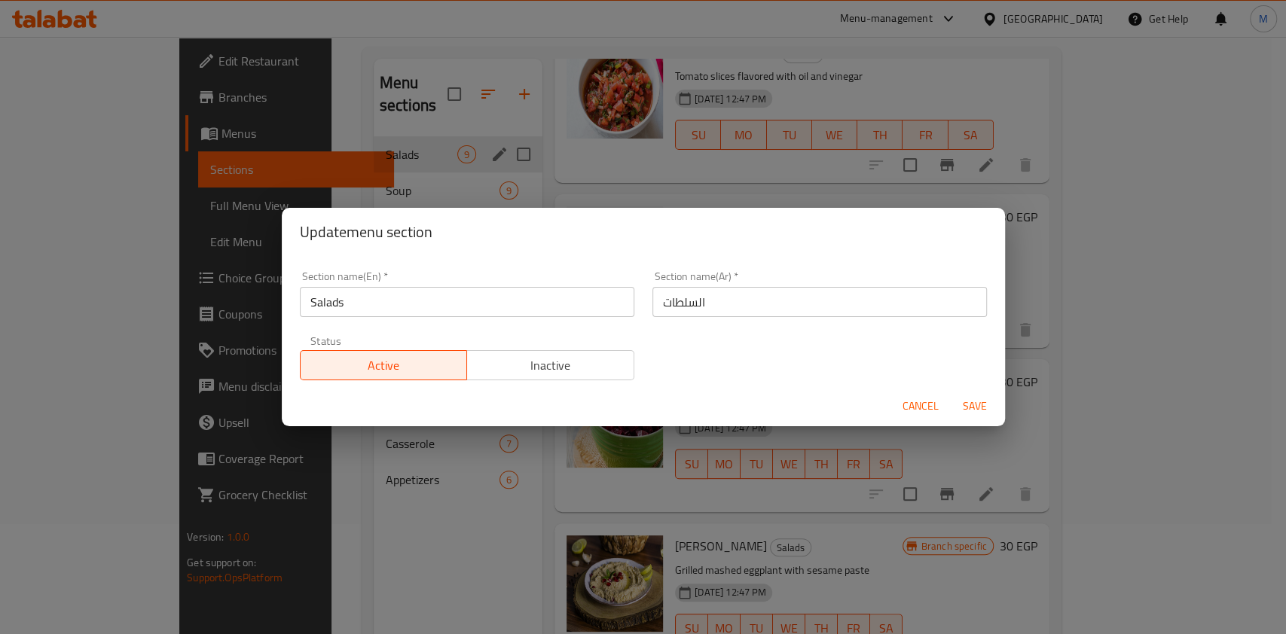
click at [902, 413] on span "Cancel" at bounding box center [920, 406] width 36 height 19
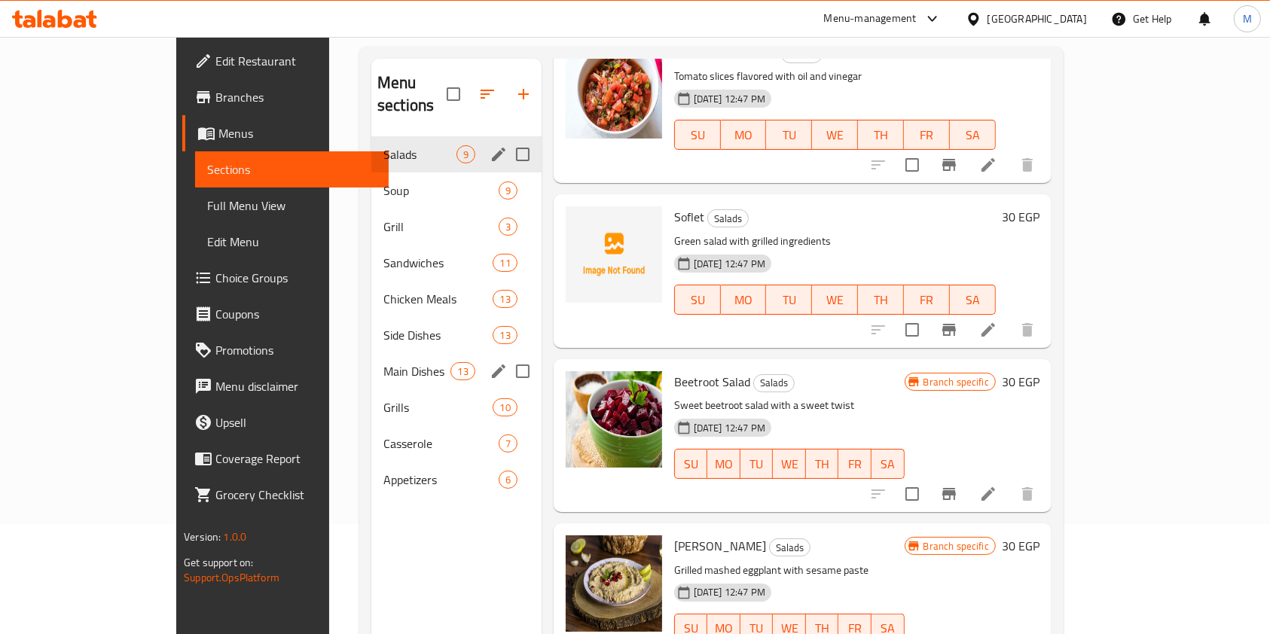
click at [487, 360] on div "Menu sections" at bounding box center [498, 371] width 23 height 23
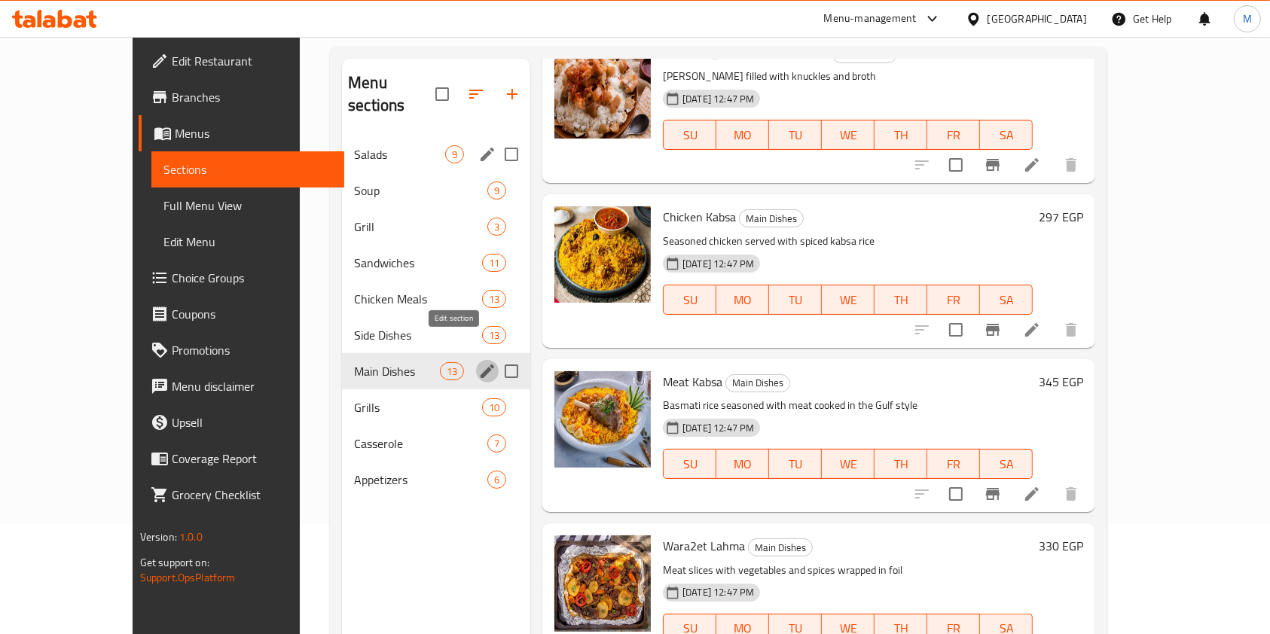
click at [478, 362] on icon "edit" at bounding box center [487, 371] width 18 height 18
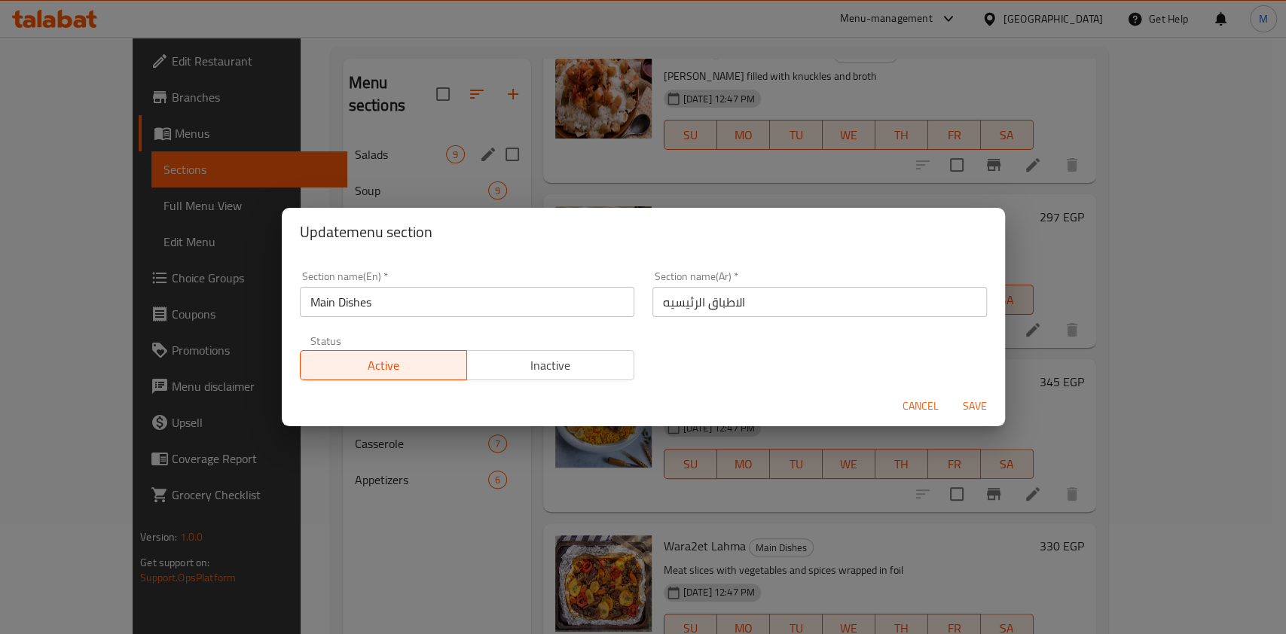
click at [914, 407] on span "Cancel" at bounding box center [920, 406] width 36 height 19
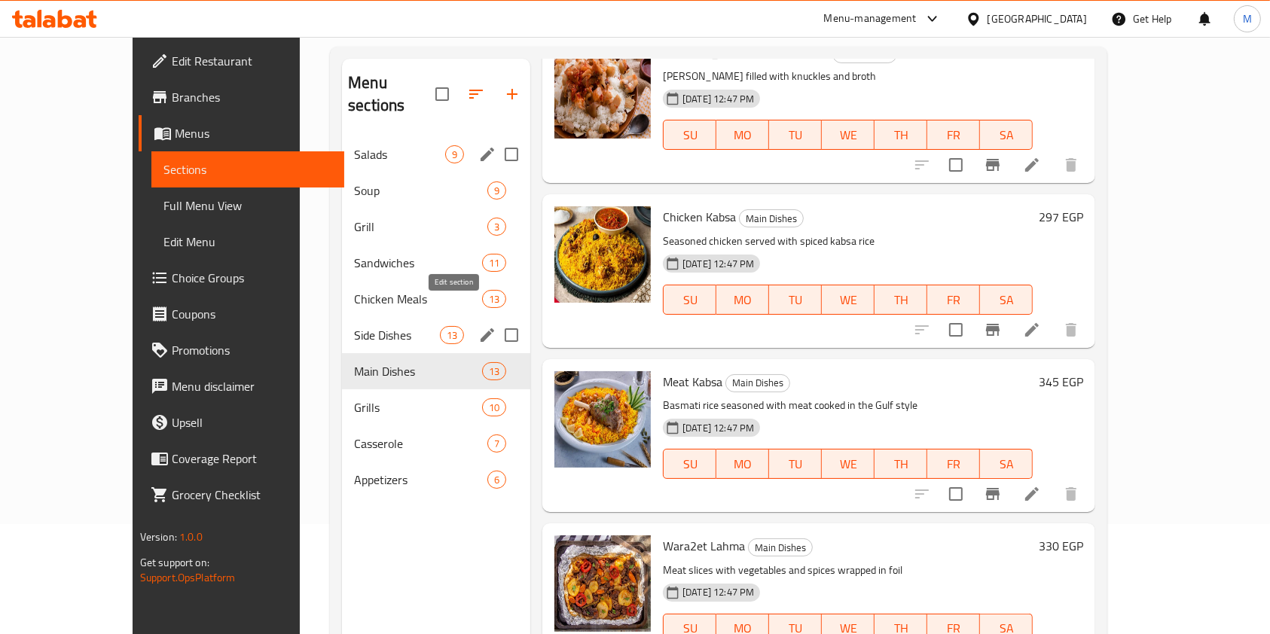
click at [480, 328] on icon "edit" at bounding box center [487, 335] width 14 height 14
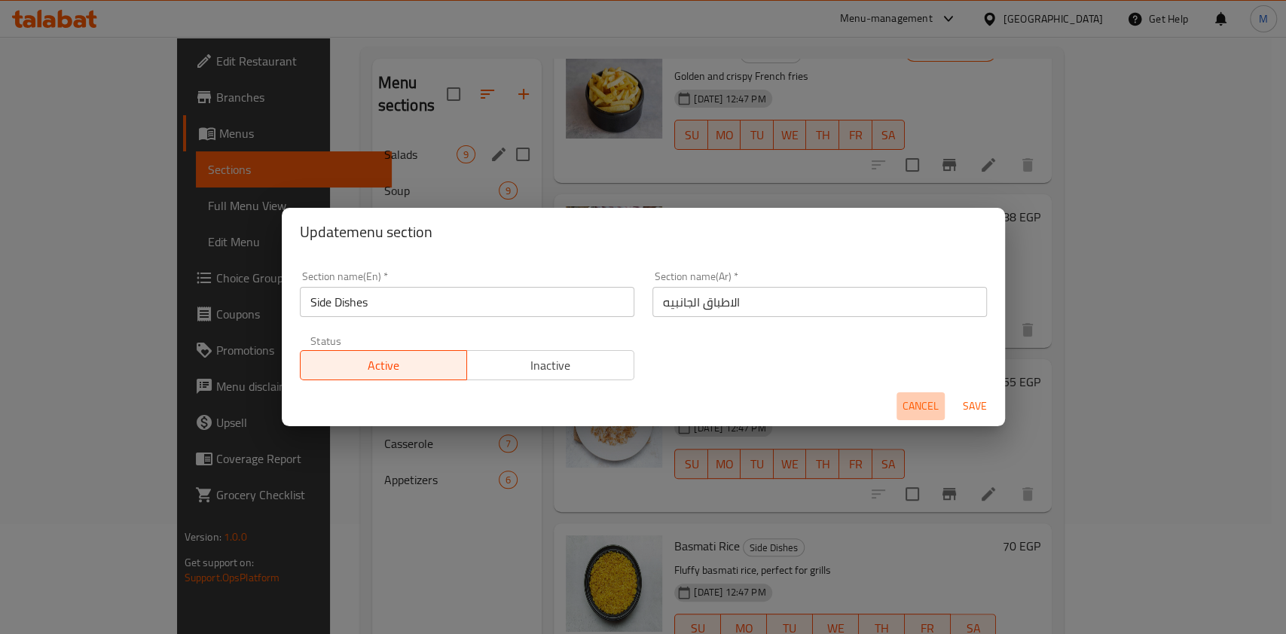
click at [905, 398] on span "Cancel" at bounding box center [920, 406] width 36 height 19
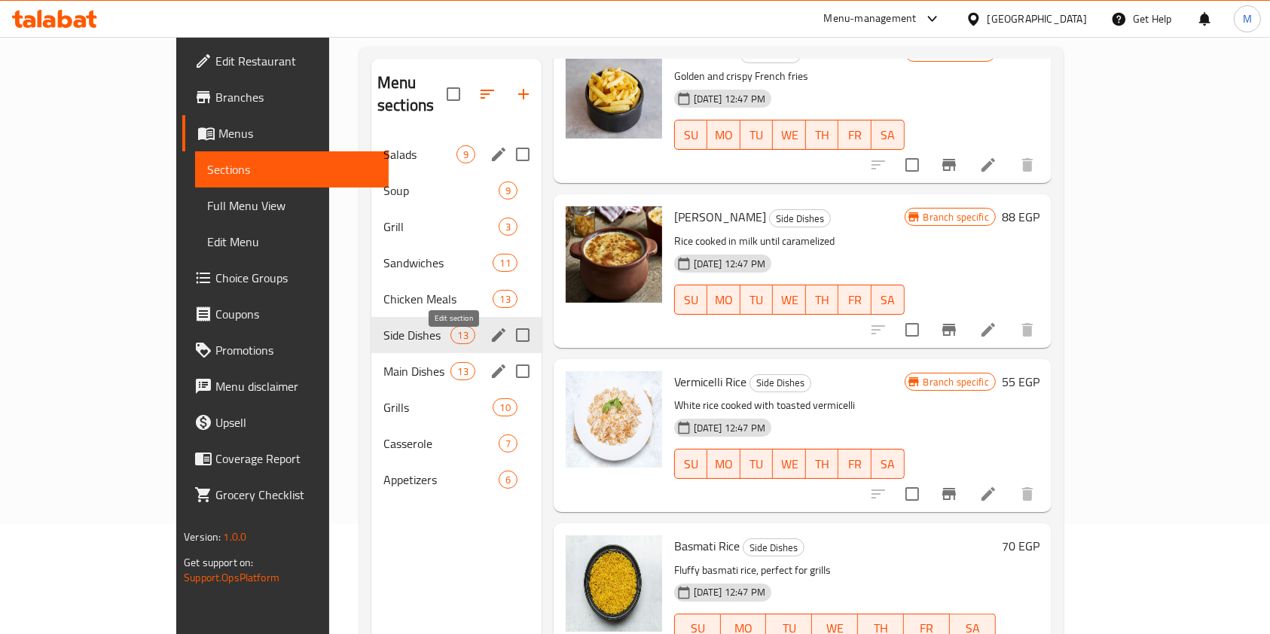
click at [492, 365] on icon "edit" at bounding box center [499, 372] width 14 height 14
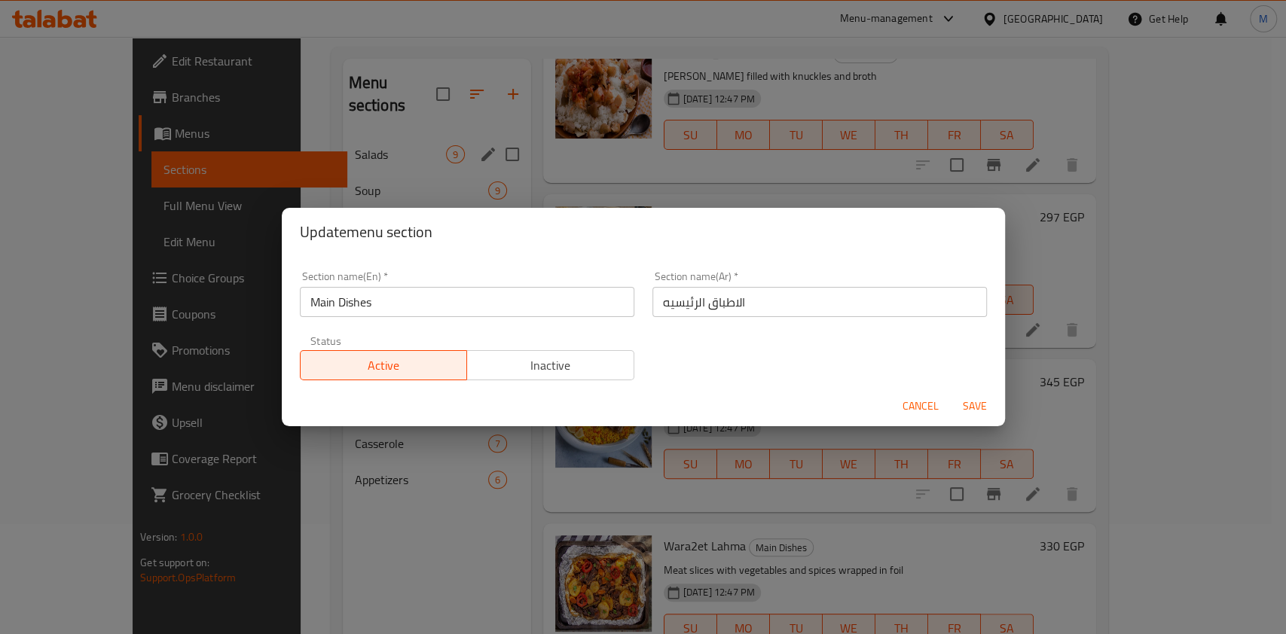
click at [909, 399] on span "Cancel" at bounding box center [920, 406] width 36 height 19
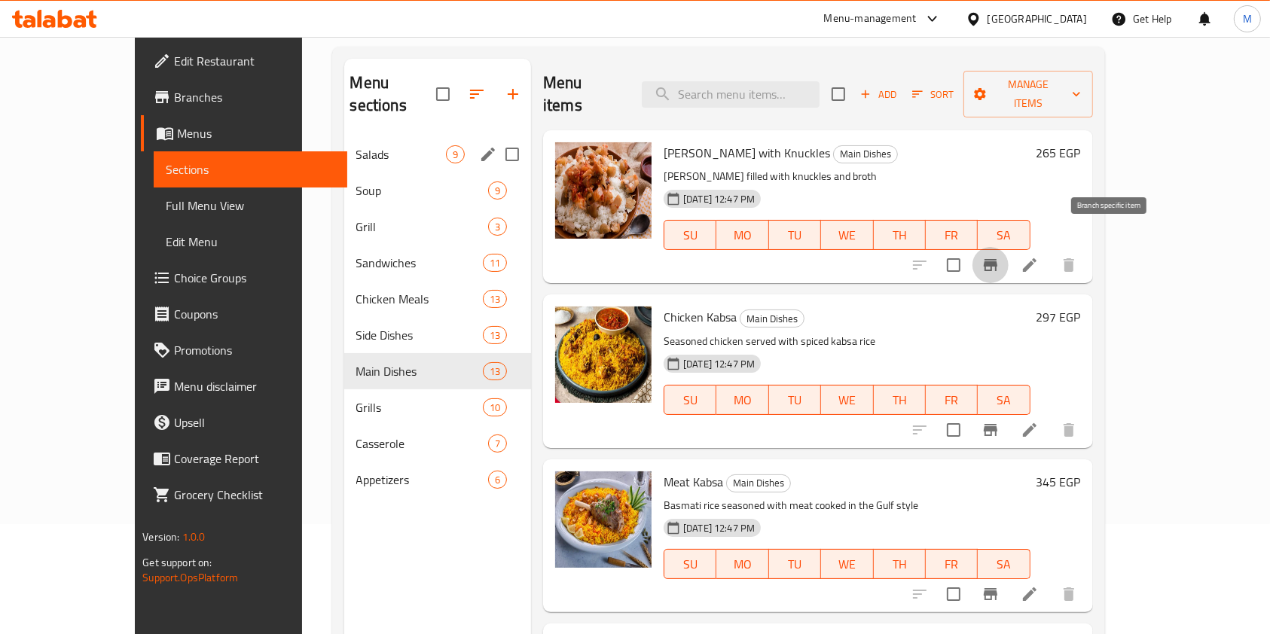
click at [1008, 255] on button "Branch-specific-item" at bounding box center [990, 265] width 36 height 36
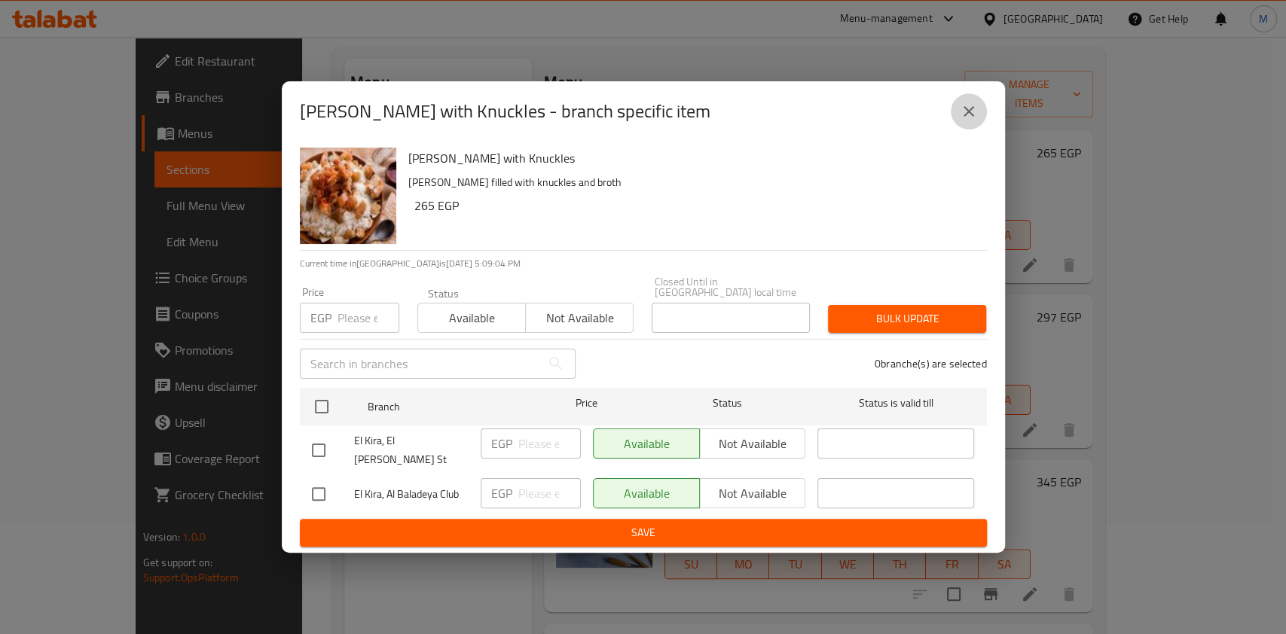
click at [965, 120] on icon "close" at bounding box center [968, 111] width 18 height 18
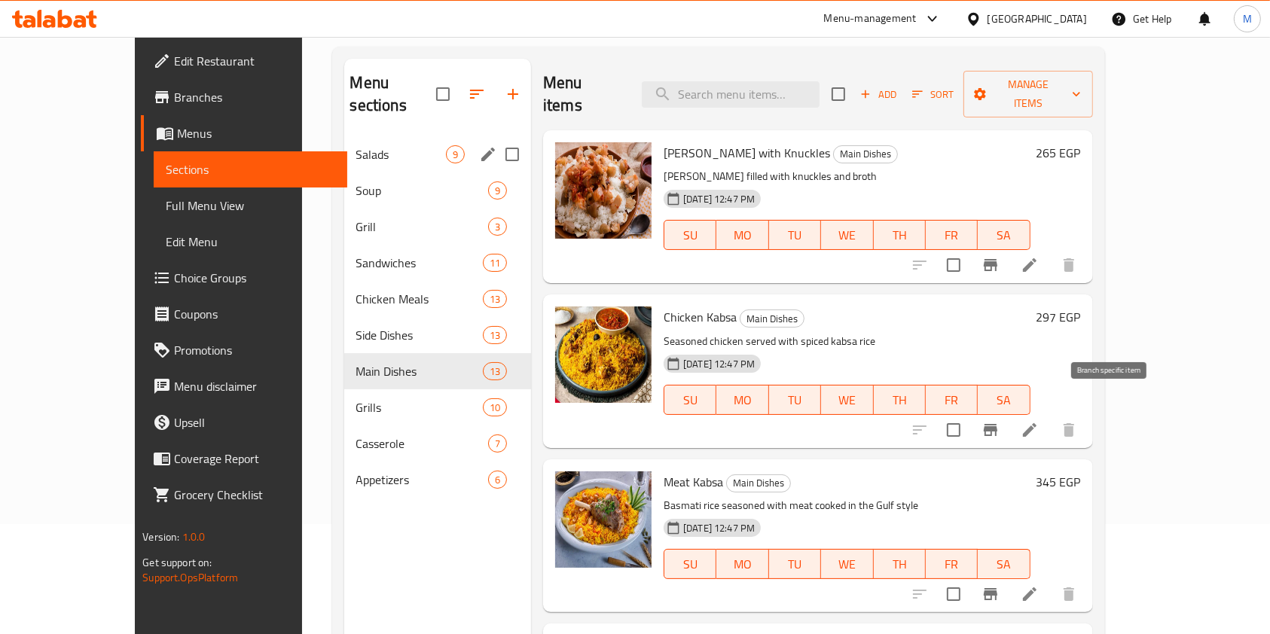
click at [1008, 420] on button "Branch-specific-item" at bounding box center [990, 430] width 36 height 36
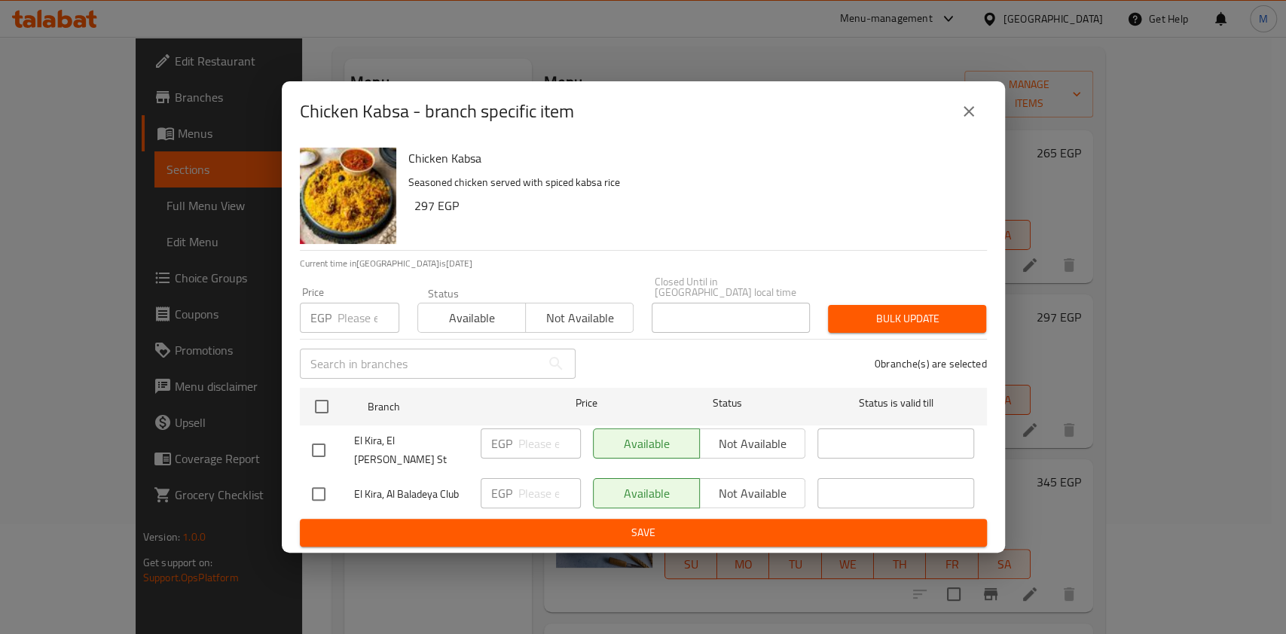
click at [961, 120] on icon "close" at bounding box center [968, 111] width 18 height 18
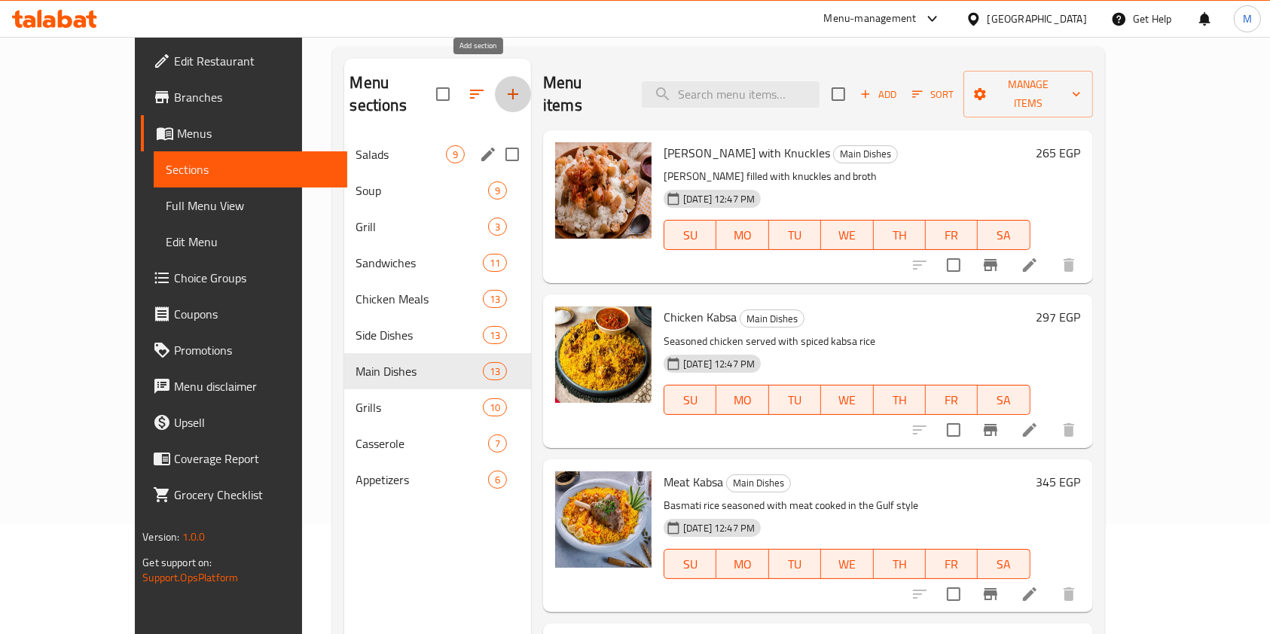
click at [495, 84] on button "button" at bounding box center [513, 94] width 36 height 36
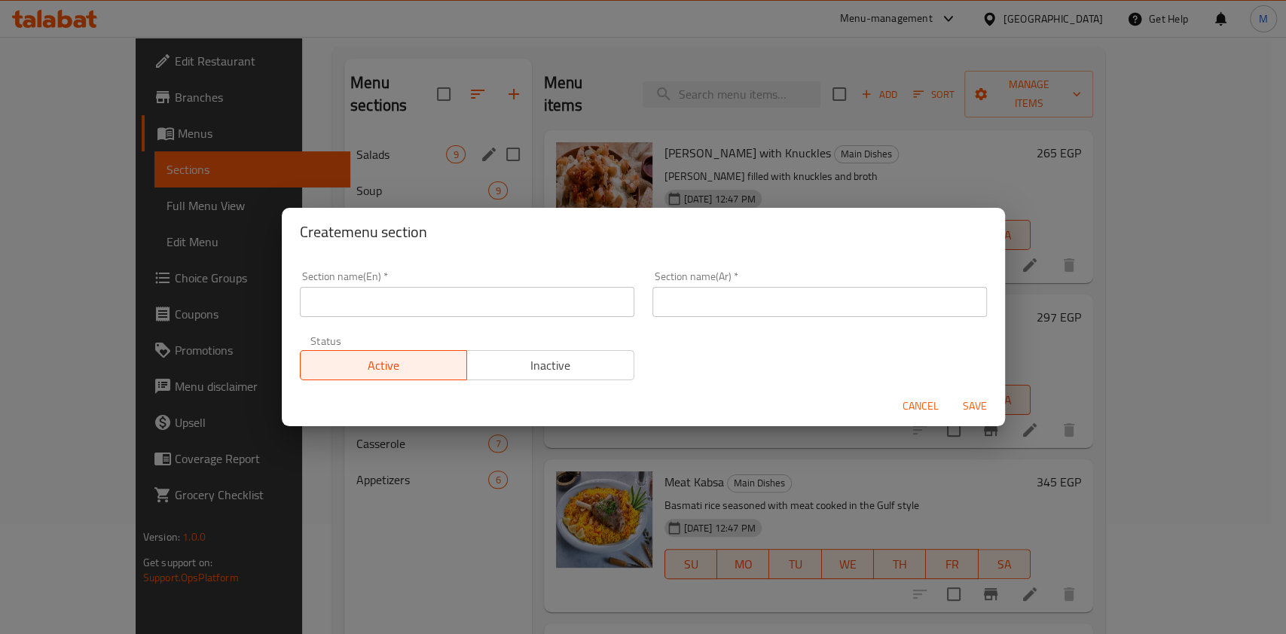
click at [402, 304] on input "text" at bounding box center [467, 302] width 334 height 30
type input "س"
type input "Sharing Meals"
click at [717, 300] on input "text" at bounding box center [819, 302] width 334 height 30
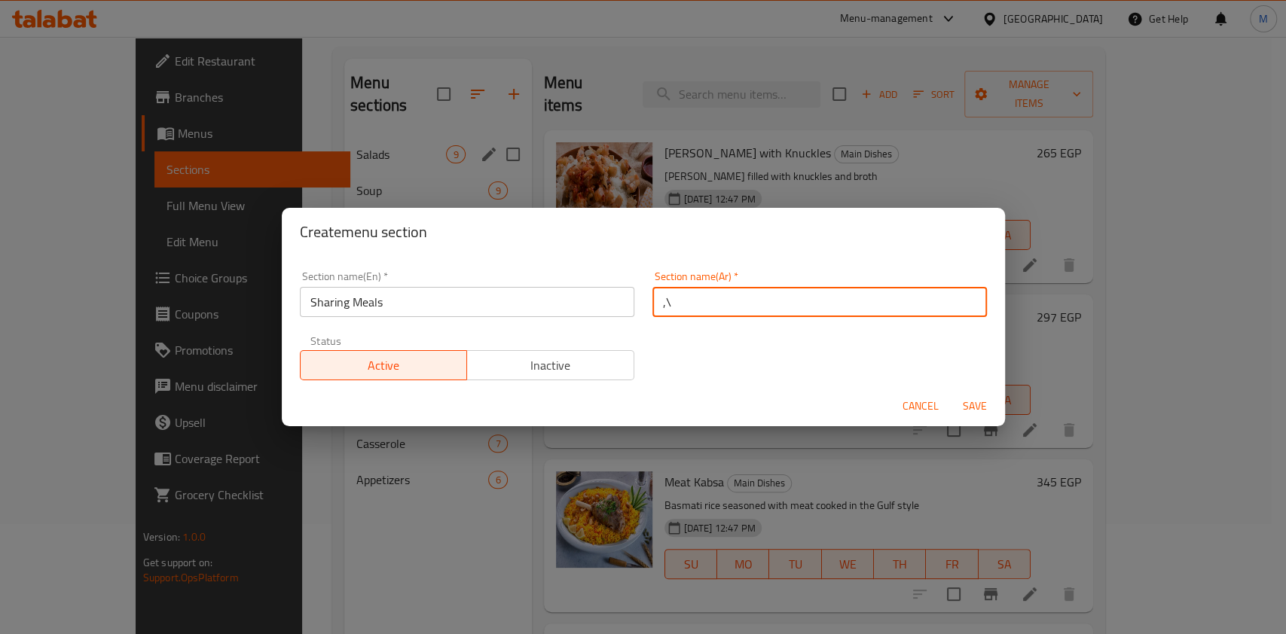
type input ","
type input "وجبات للمشاركة"
click at [988, 402] on span "Save" at bounding box center [974, 406] width 36 height 19
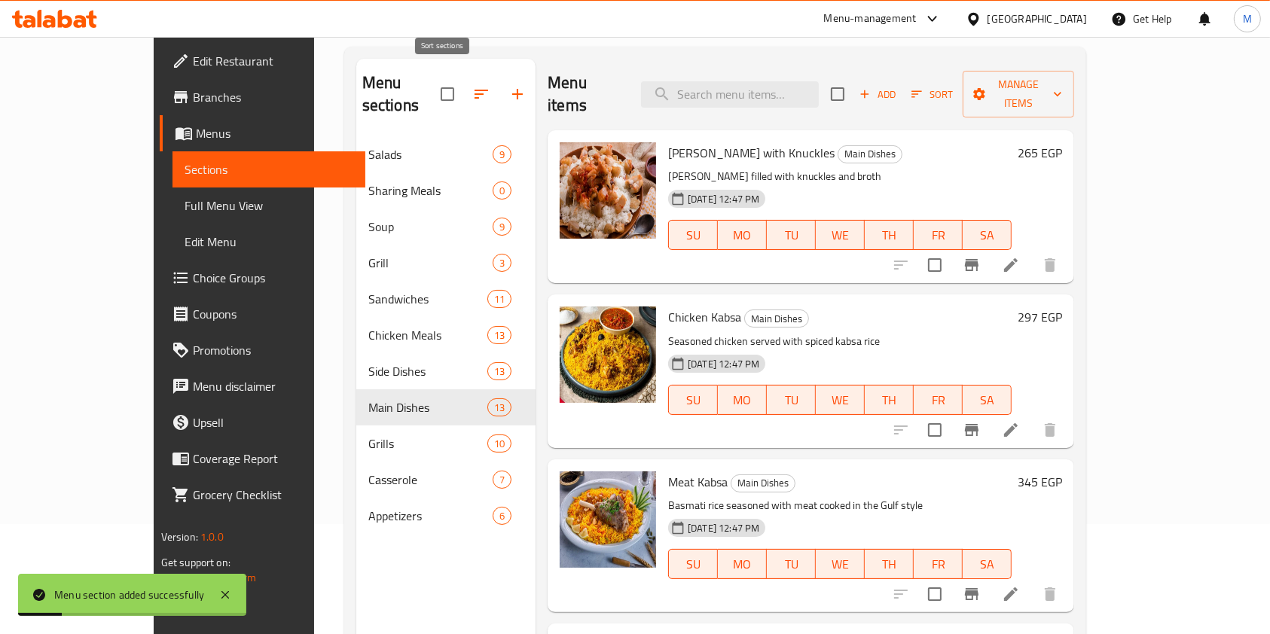
click at [472, 85] on icon "button" at bounding box center [481, 94] width 18 height 18
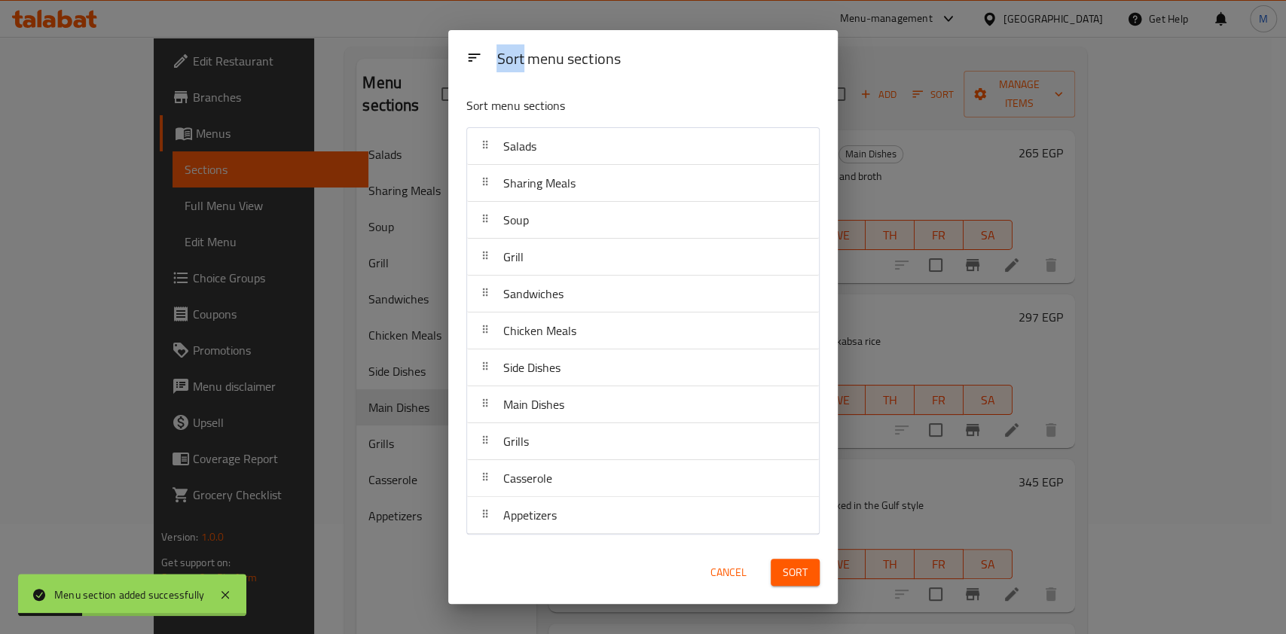
click at [541, 202] on div "Soup" at bounding box center [643, 220] width 340 height 36
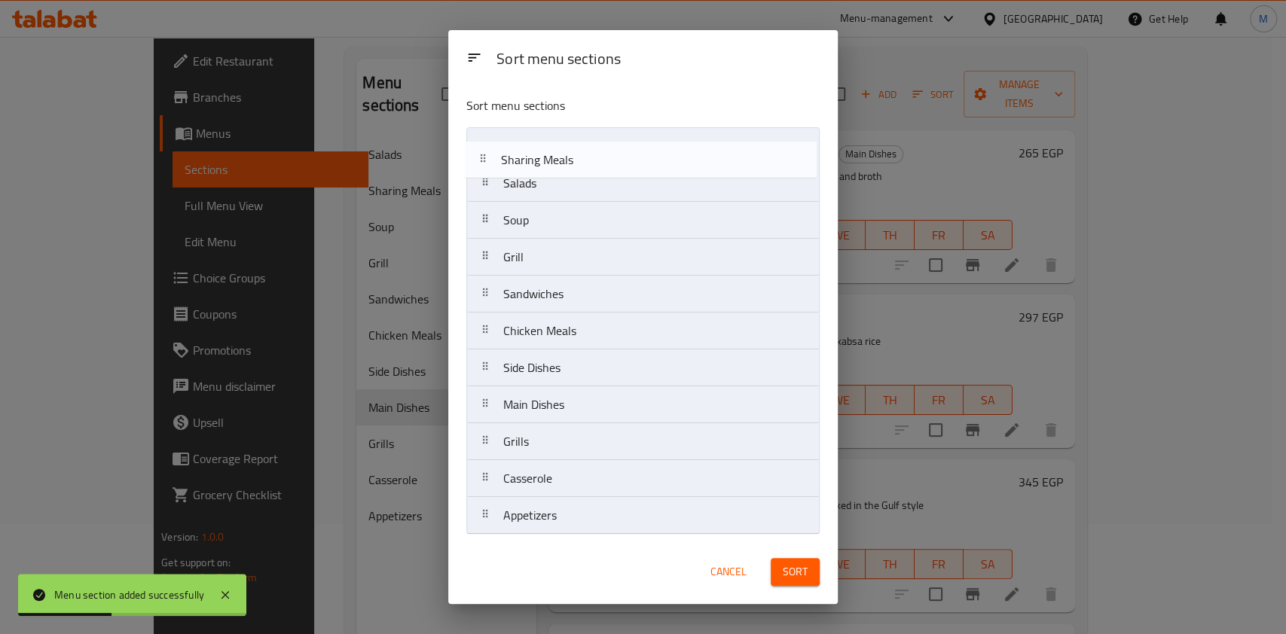
drag, startPoint x: 559, startPoint y: 193, endPoint x: 557, endPoint y: 163, distance: 29.5
click at [557, 163] on nav "Salads Sharing Meals Soup Grill Sandwiches Chicken Meals Side Dishes Main Dishe…" at bounding box center [642, 330] width 353 height 407
click at [557, 164] on div "Salads" at bounding box center [643, 182] width 340 height 36
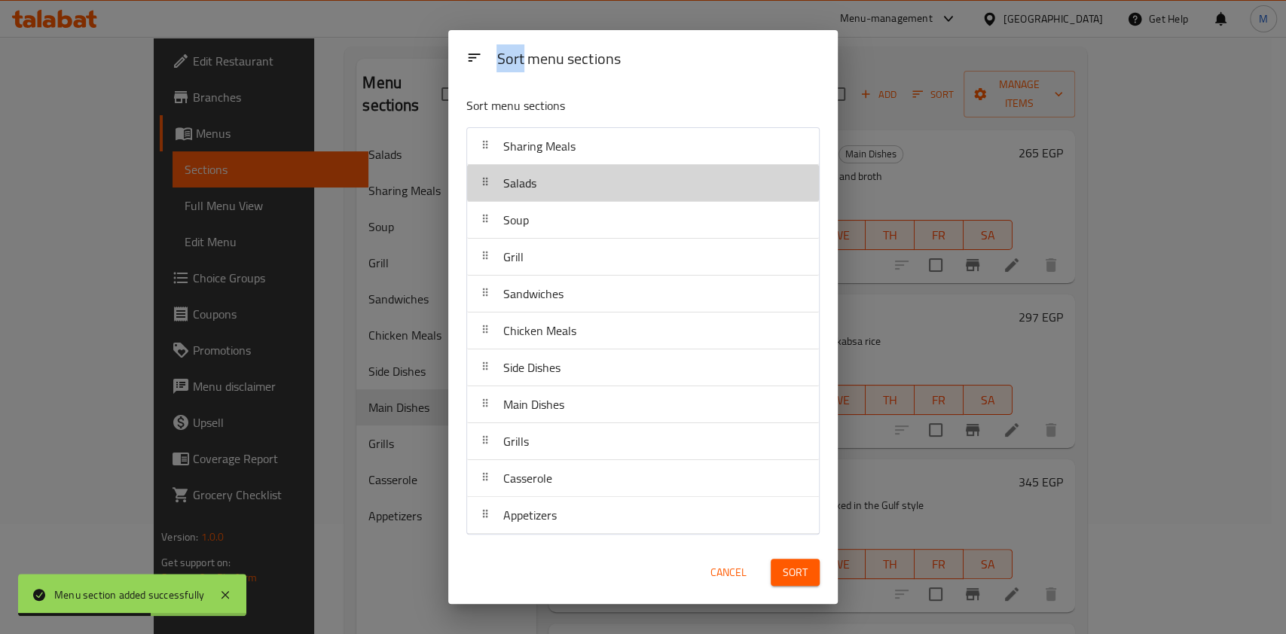
click at [549, 188] on div "Salads" at bounding box center [643, 183] width 340 height 36
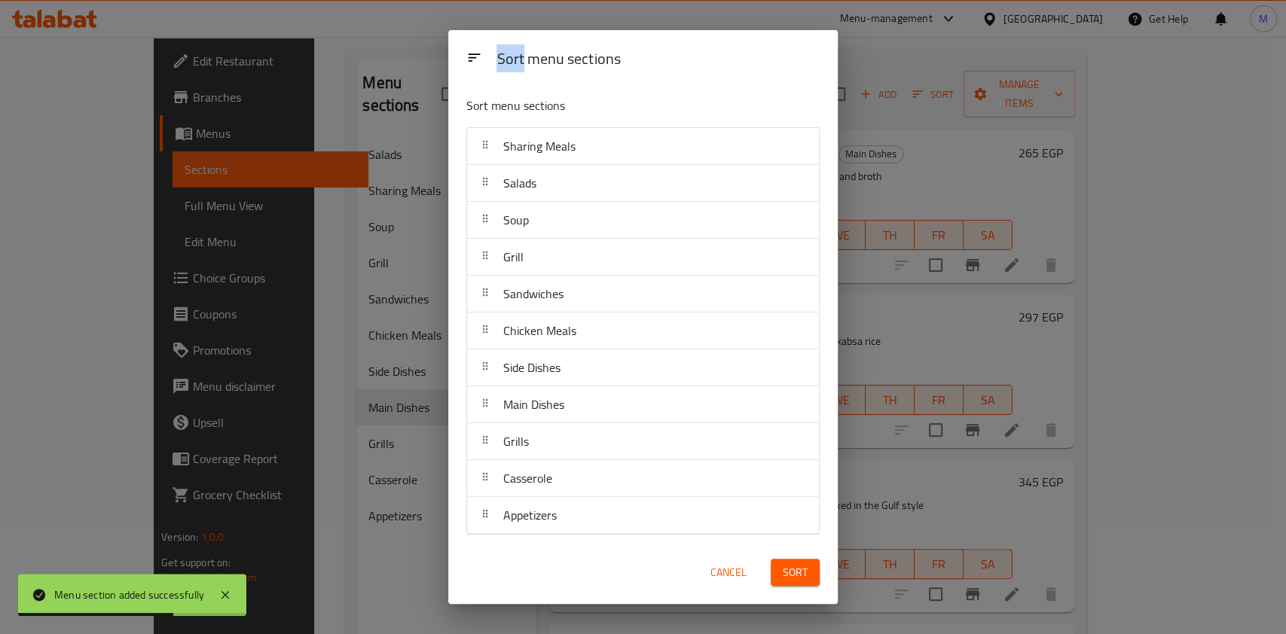
click at [572, 158] on div "Sharing Meals" at bounding box center [539, 146] width 84 height 36
click at [785, 581] on span "Sort" at bounding box center [794, 572] width 25 height 19
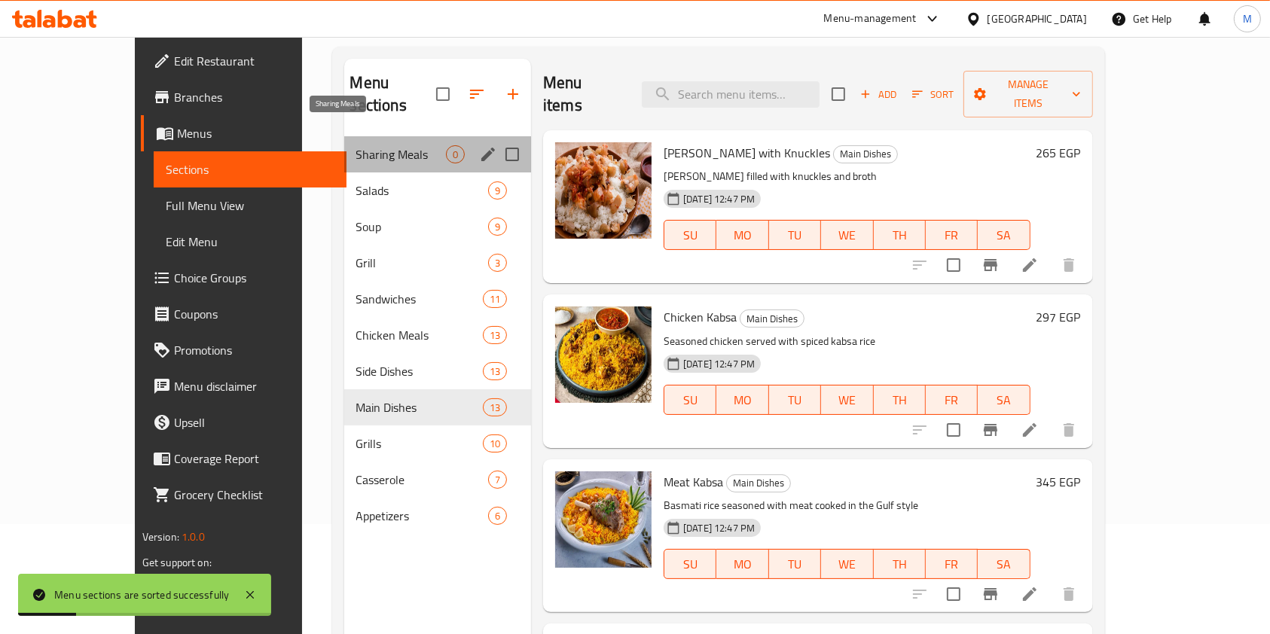
click at [356, 145] on span "Sharing Meals" at bounding box center [401, 154] width 90 height 18
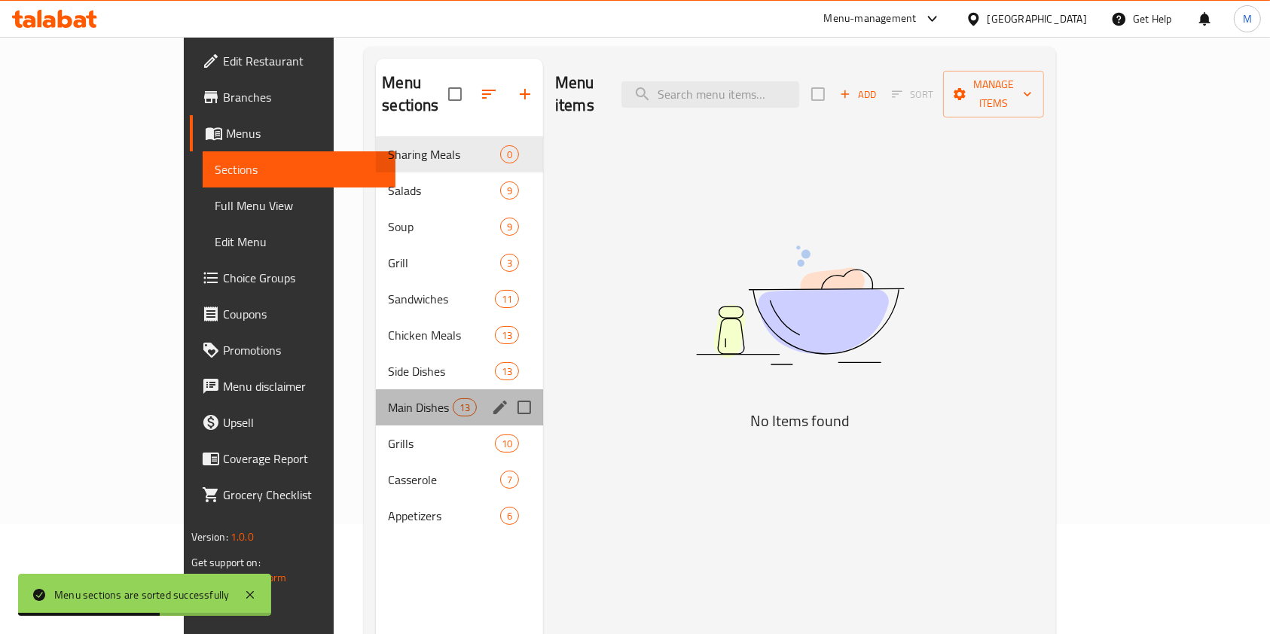
click at [376, 396] on div "Main Dishes 13" at bounding box center [459, 407] width 167 height 36
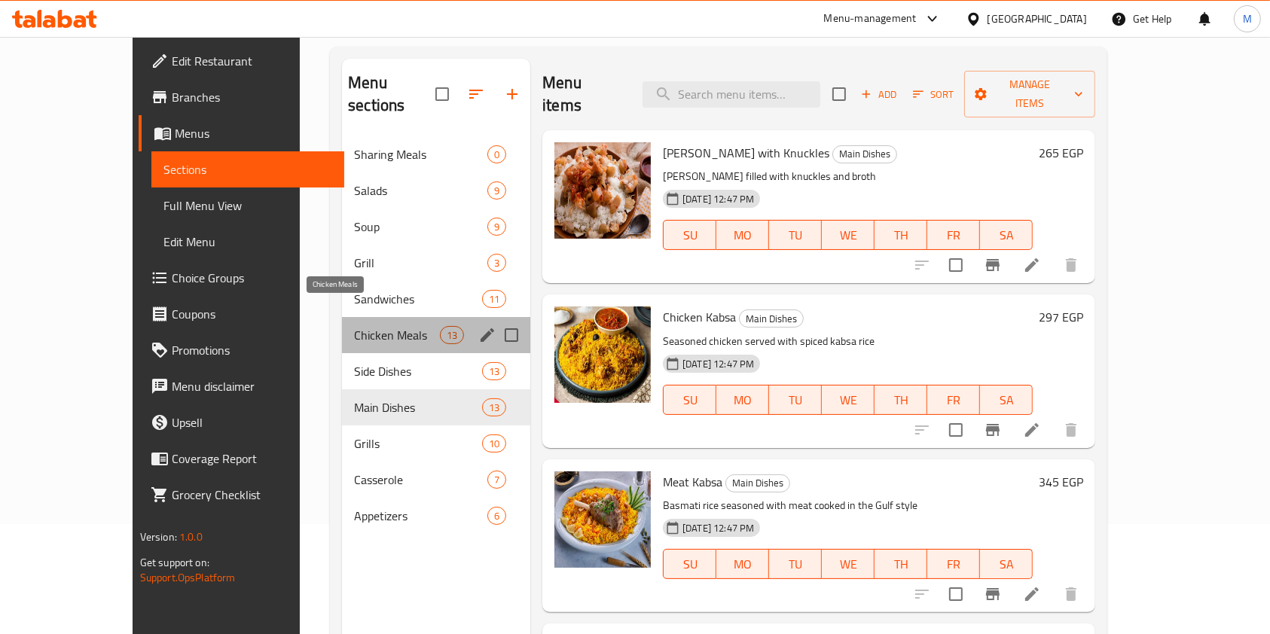
click at [368, 326] on span "Chicken Meals" at bounding box center [397, 335] width 86 height 18
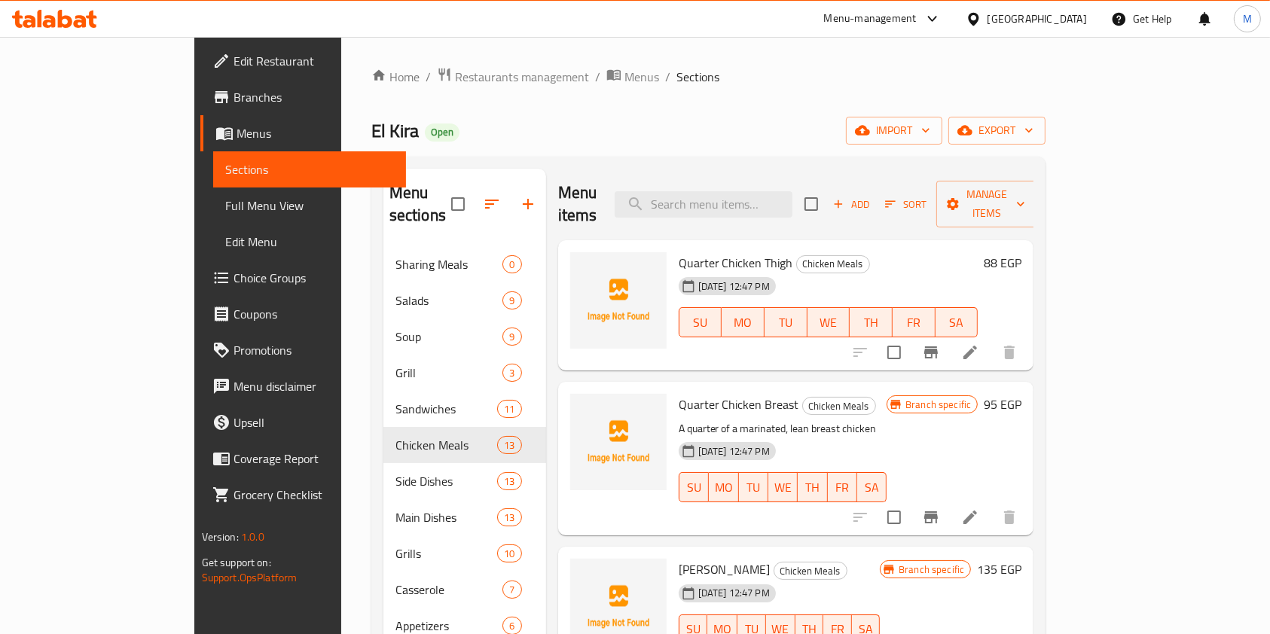
click at [940, 343] on icon "Branch-specific-item" at bounding box center [931, 352] width 18 height 18
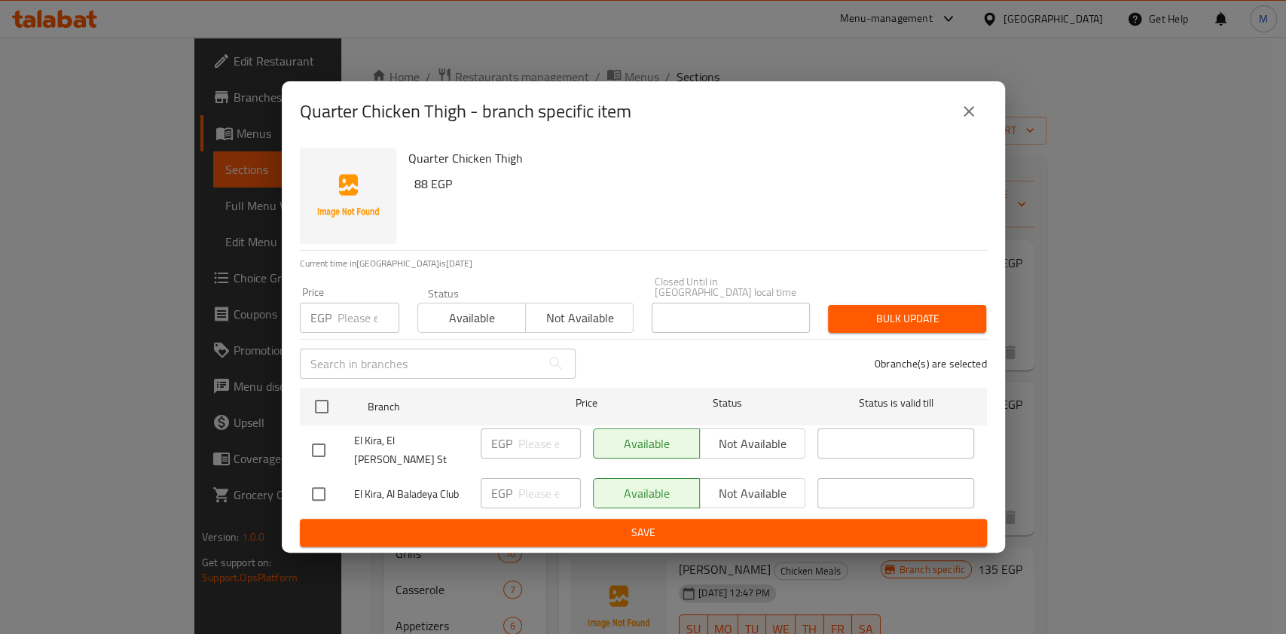
click at [965, 117] on icon "close" at bounding box center [968, 111] width 18 height 18
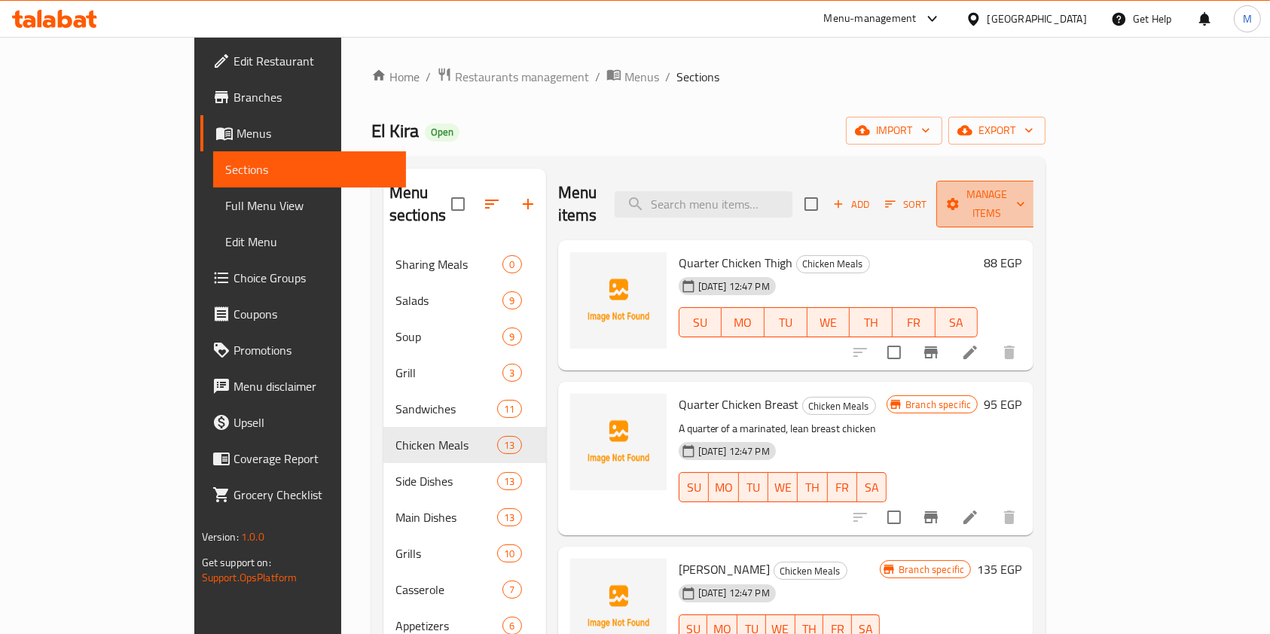
click at [1025, 198] on span "Manage items" at bounding box center [986, 204] width 77 height 38
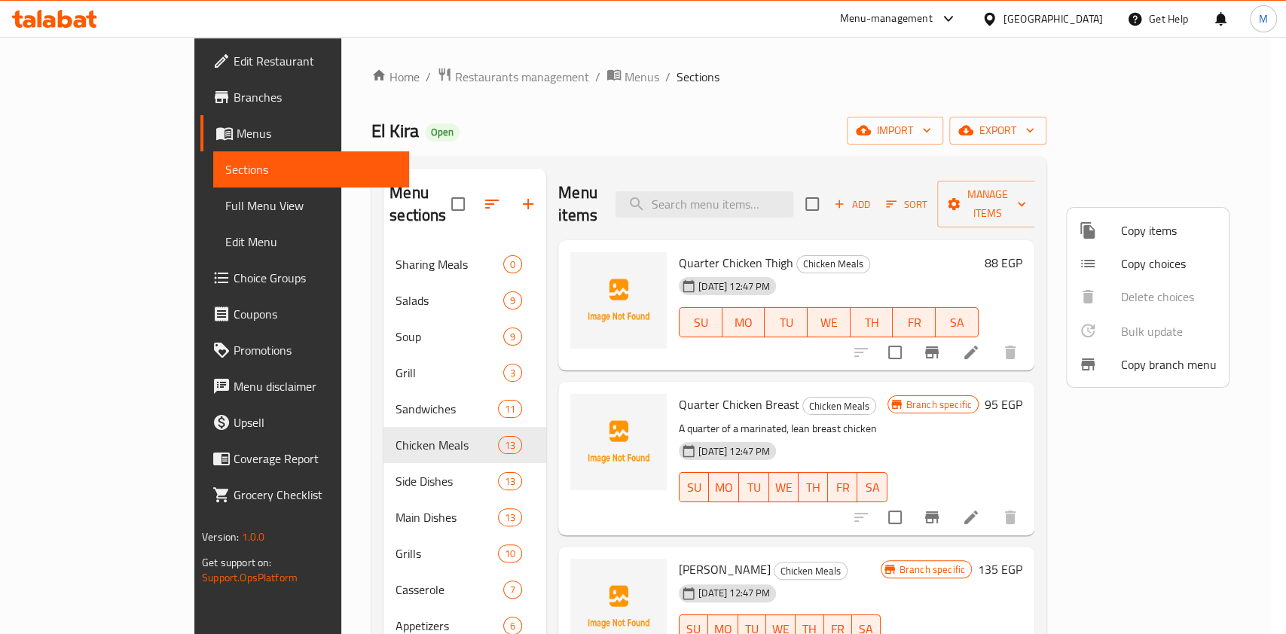
click at [1103, 236] on div at bounding box center [1099, 230] width 42 height 18
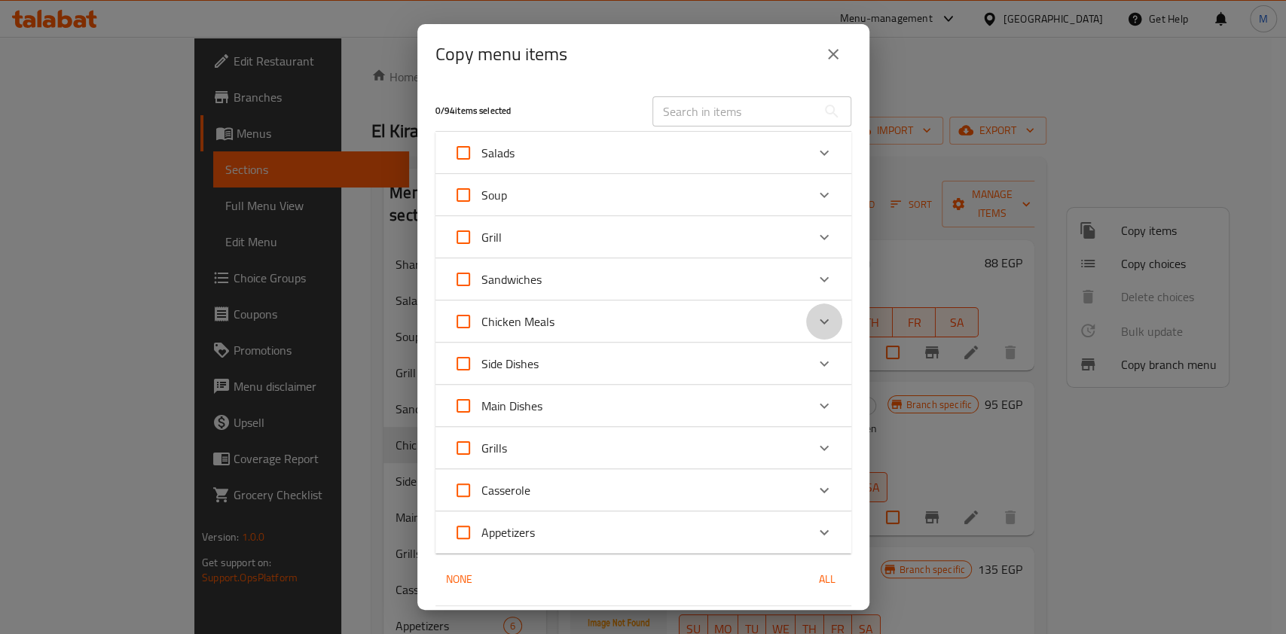
click at [815, 320] on icon "Expand" at bounding box center [824, 322] width 18 height 18
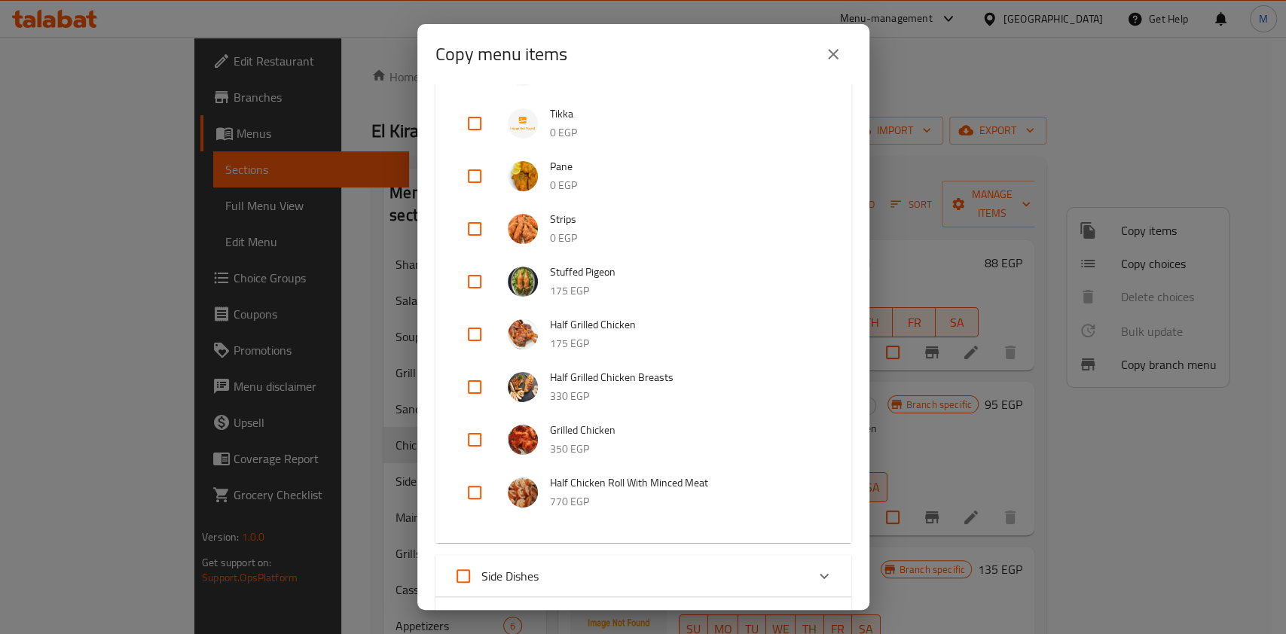
scroll to position [502, 0]
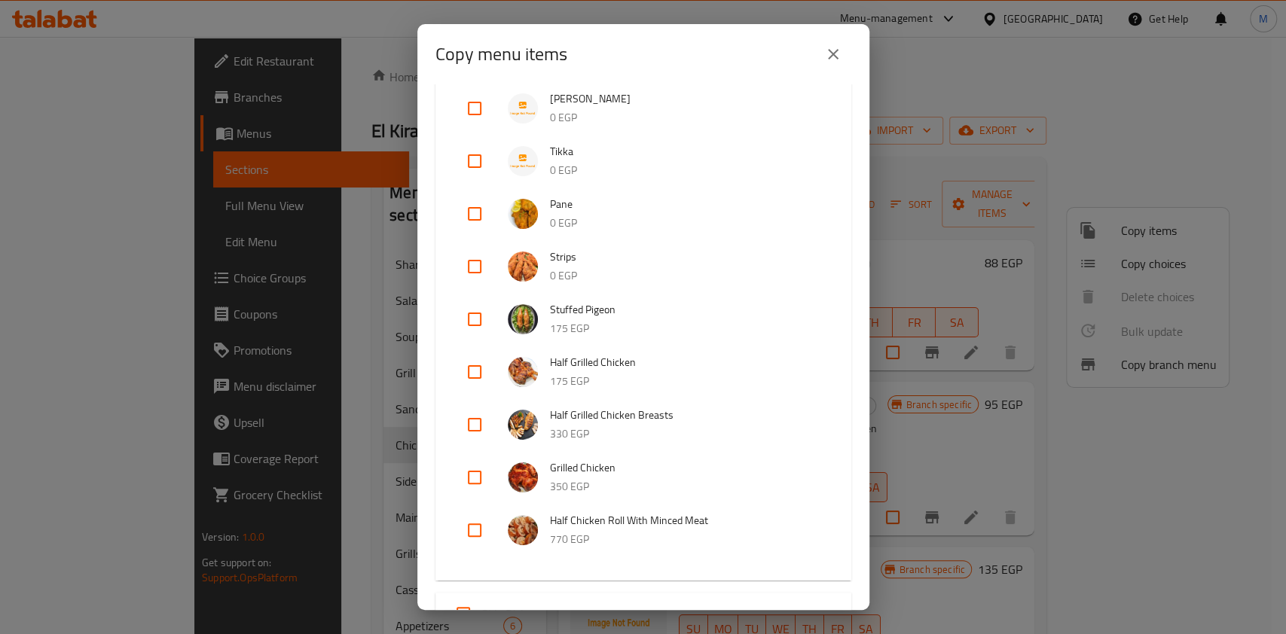
click at [466, 476] on input "checkbox" at bounding box center [474, 477] width 36 height 36
drag, startPoint x: 466, startPoint y: 476, endPoint x: 544, endPoint y: 467, distance: 78.1
click at [466, 476] on input "checkbox" at bounding box center [474, 477] width 36 height 36
click at [478, 474] on input "checkbox" at bounding box center [474, 477] width 36 height 36
checkbox input "true"
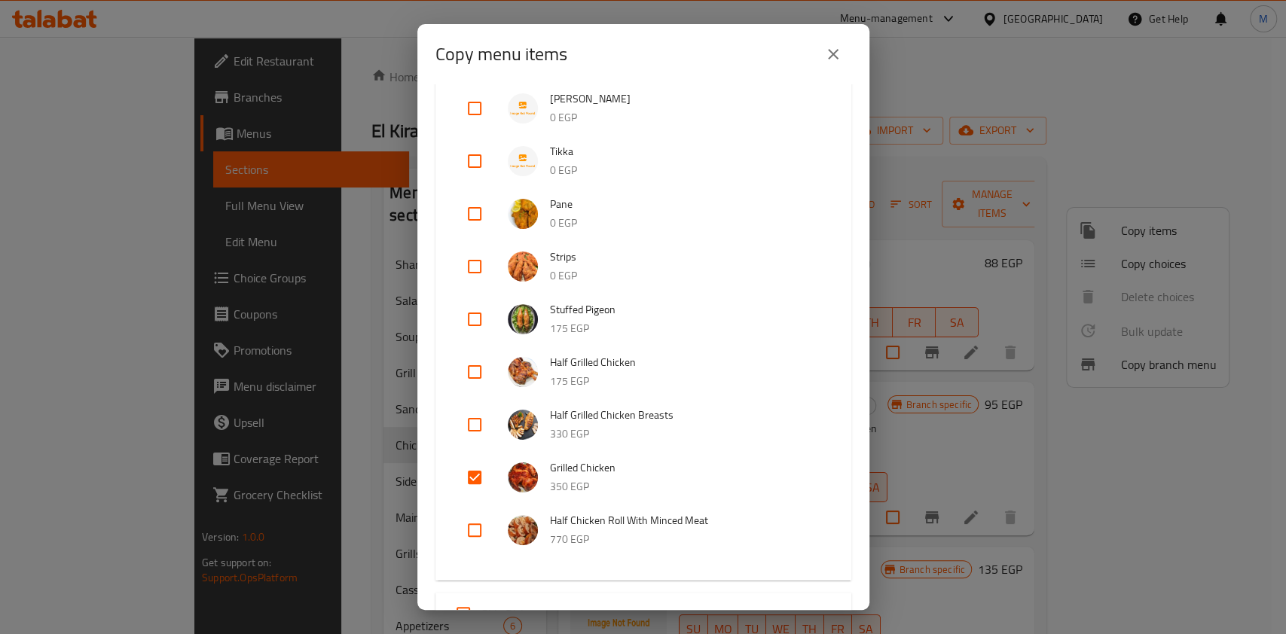
click at [468, 371] on input "checkbox" at bounding box center [474, 372] width 36 height 36
checkbox input "true"
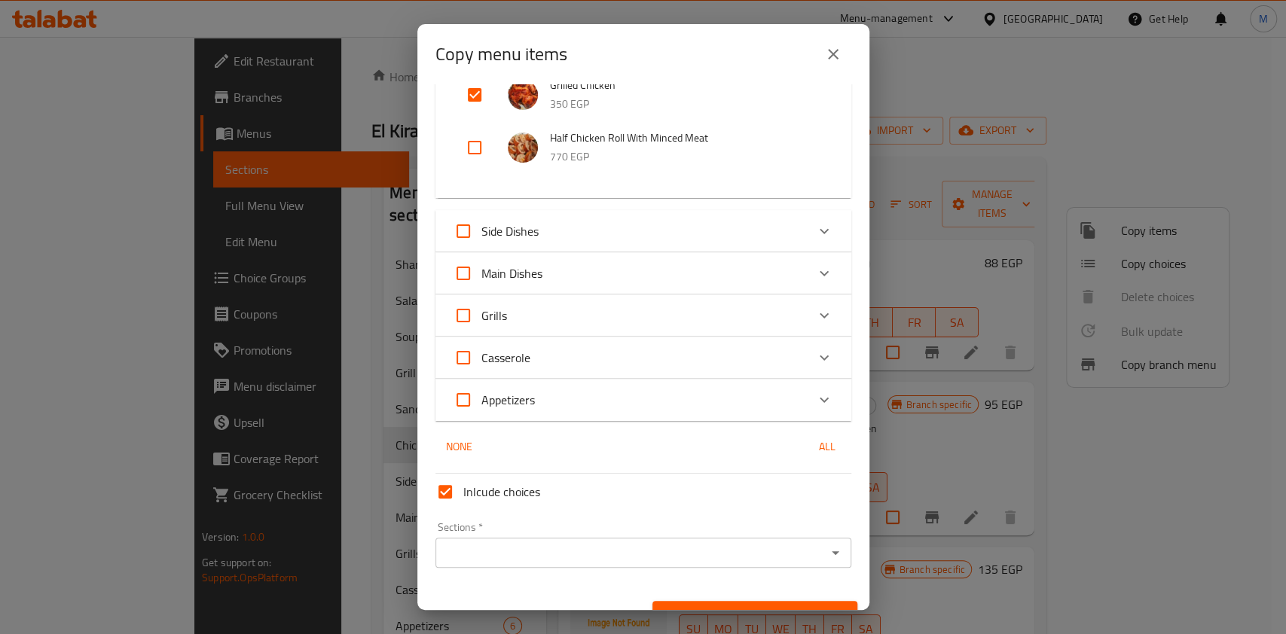
scroll to position [912, 0]
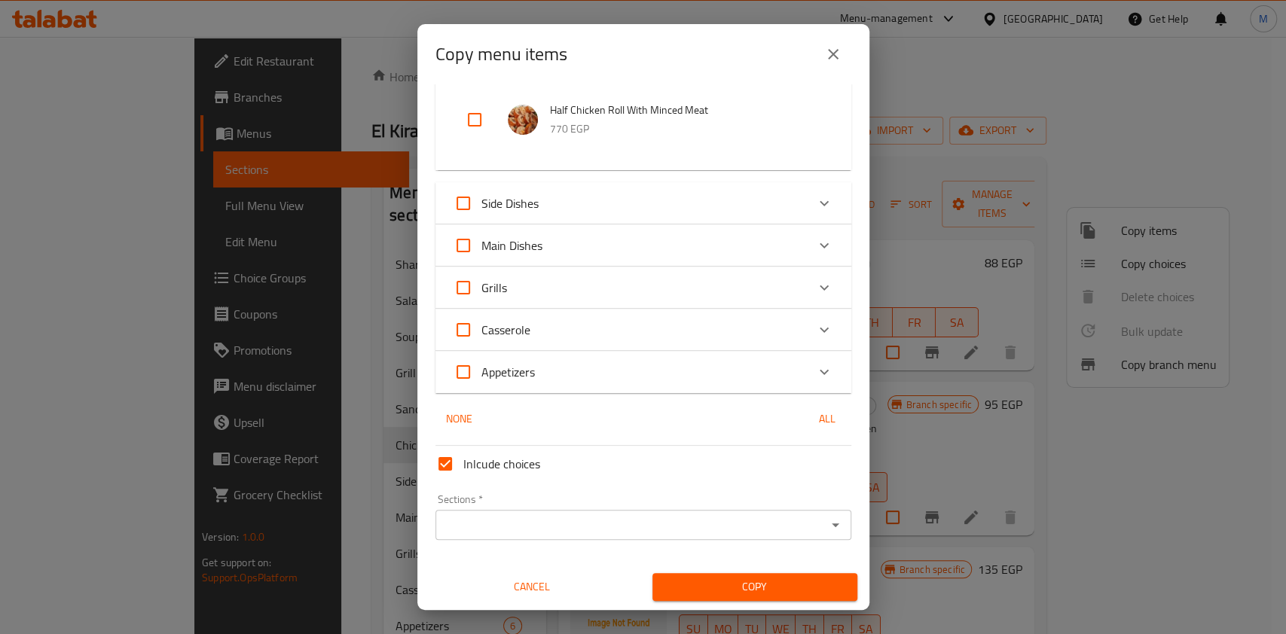
click at [735, 527] on input "Sections   *" at bounding box center [631, 524] width 382 height 21
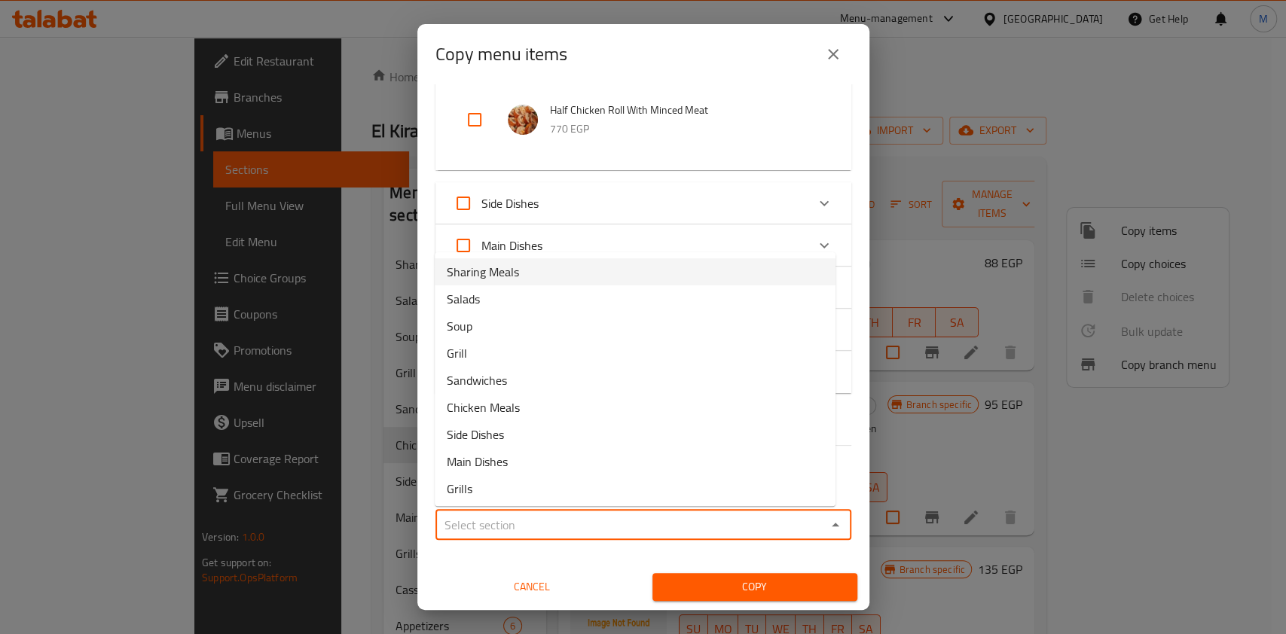
click at [511, 279] on span "Sharing Meals" at bounding box center [483, 272] width 72 height 18
type input "Sharing Meals"
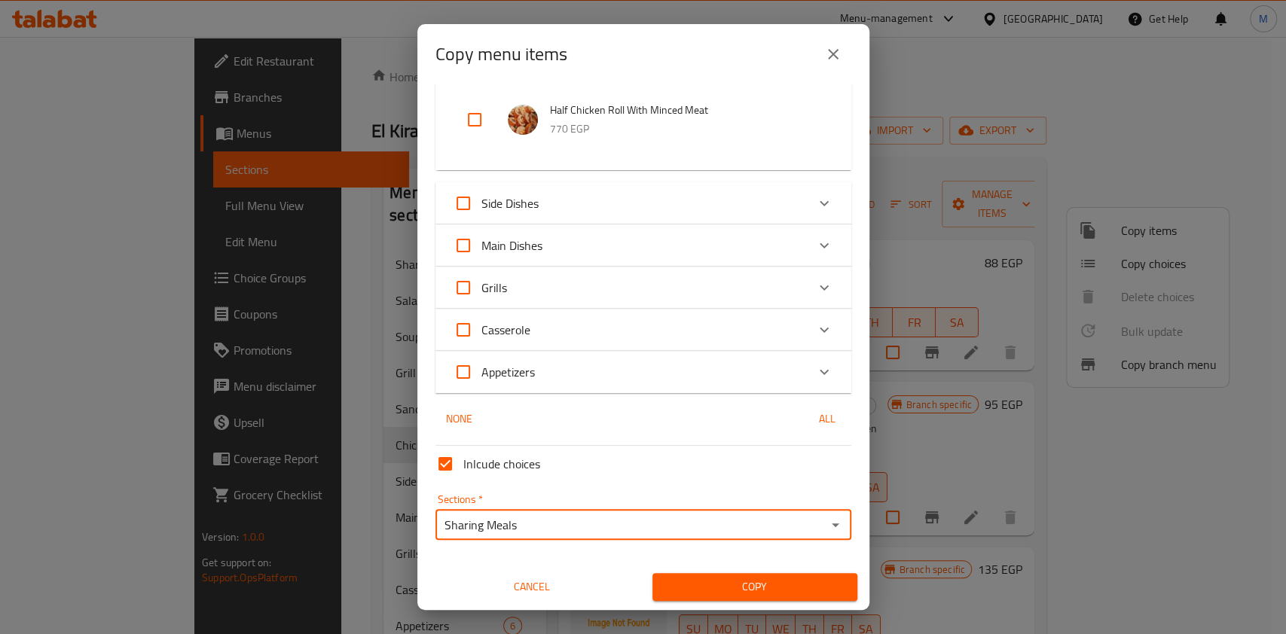
click at [737, 590] on span "Copy" at bounding box center [754, 587] width 181 height 19
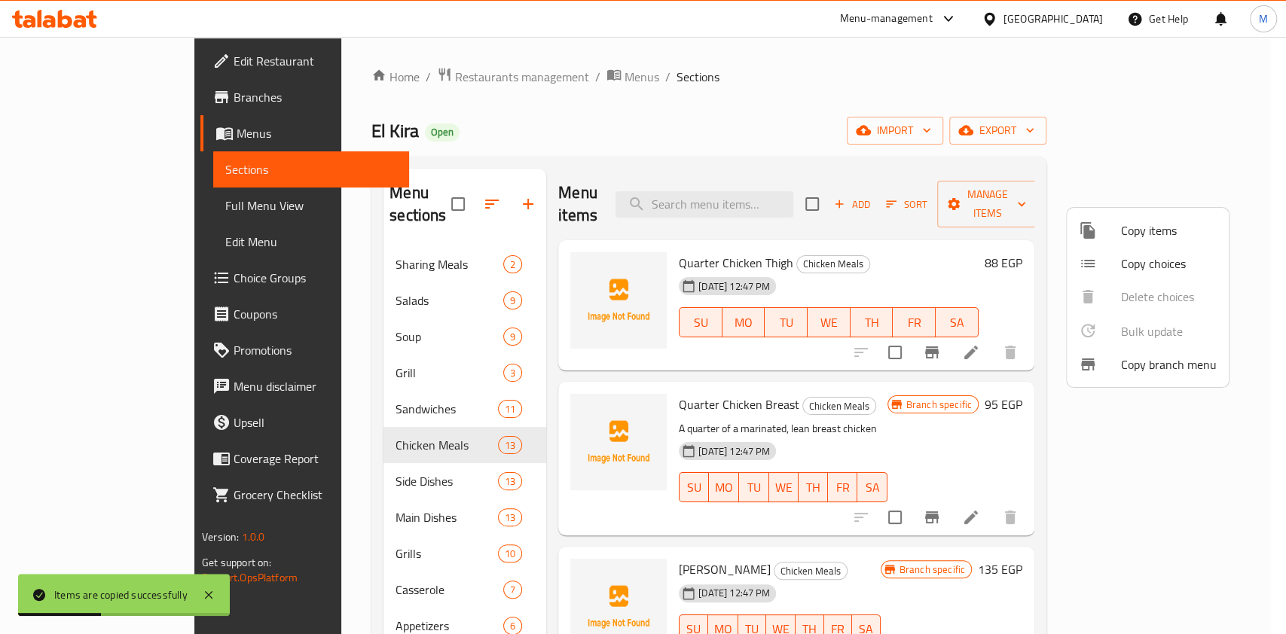
click at [377, 233] on div at bounding box center [643, 317] width 1286 height 634
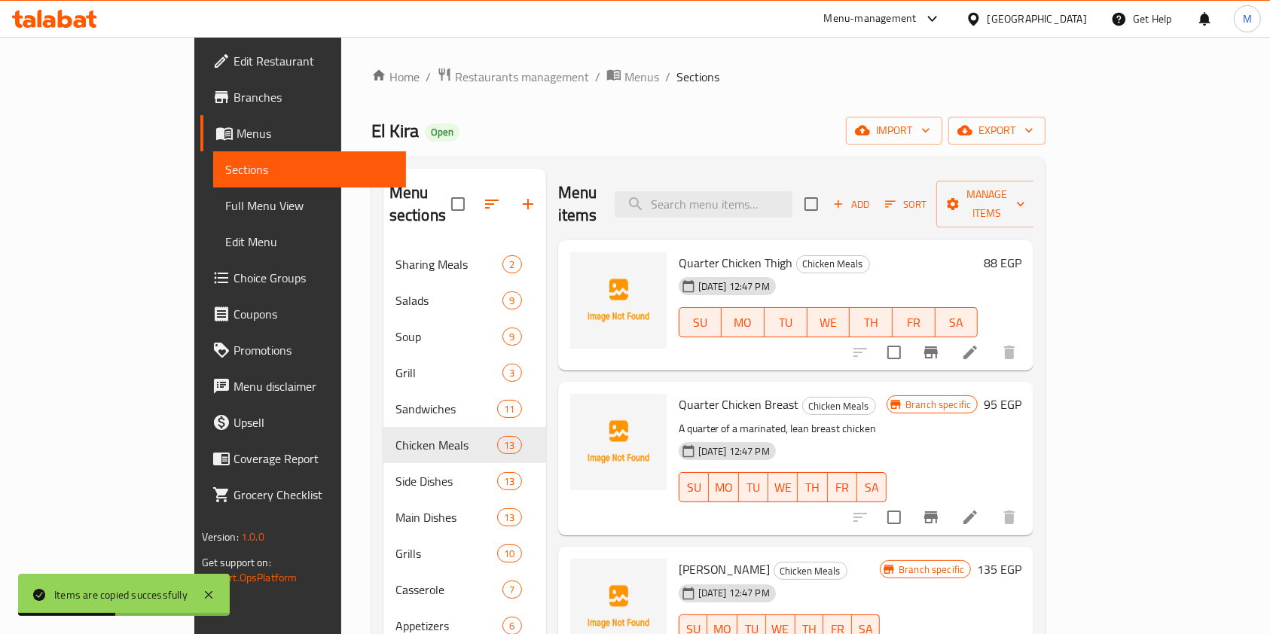
click at [383, 246] on div "Sharing Meals 2" at bounding box center [464, 264] width 163 height 36
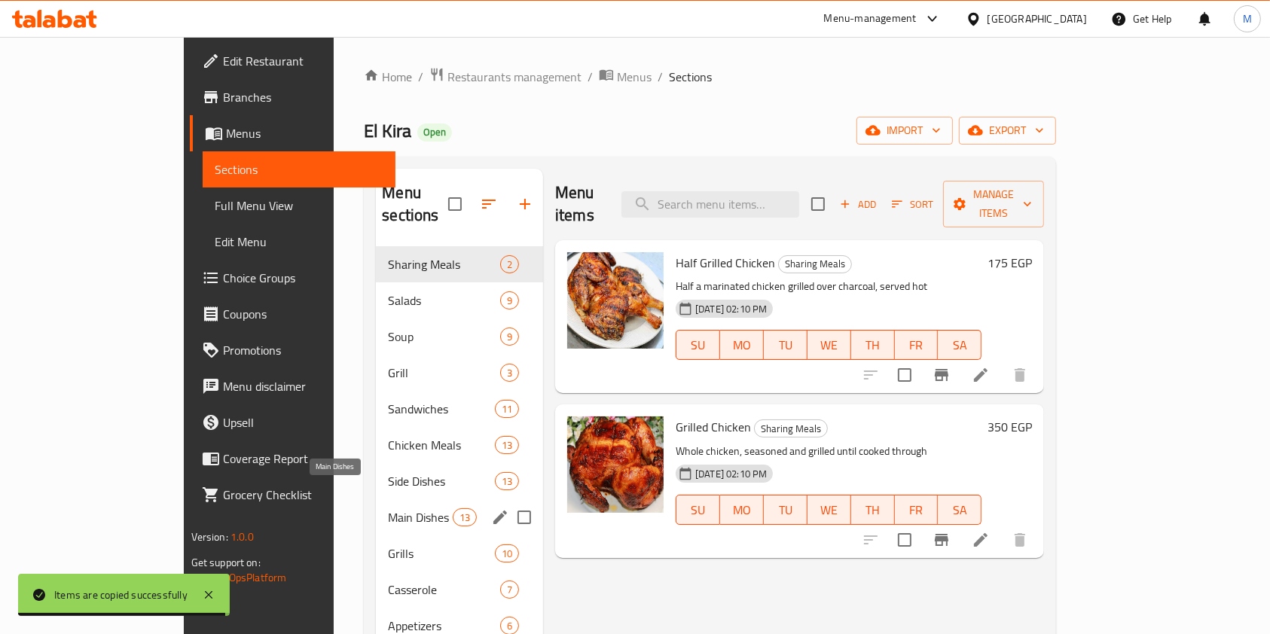
click at [388, 508] on span "Main Dishes" at bounding box center [420, 517] width 64 height 18
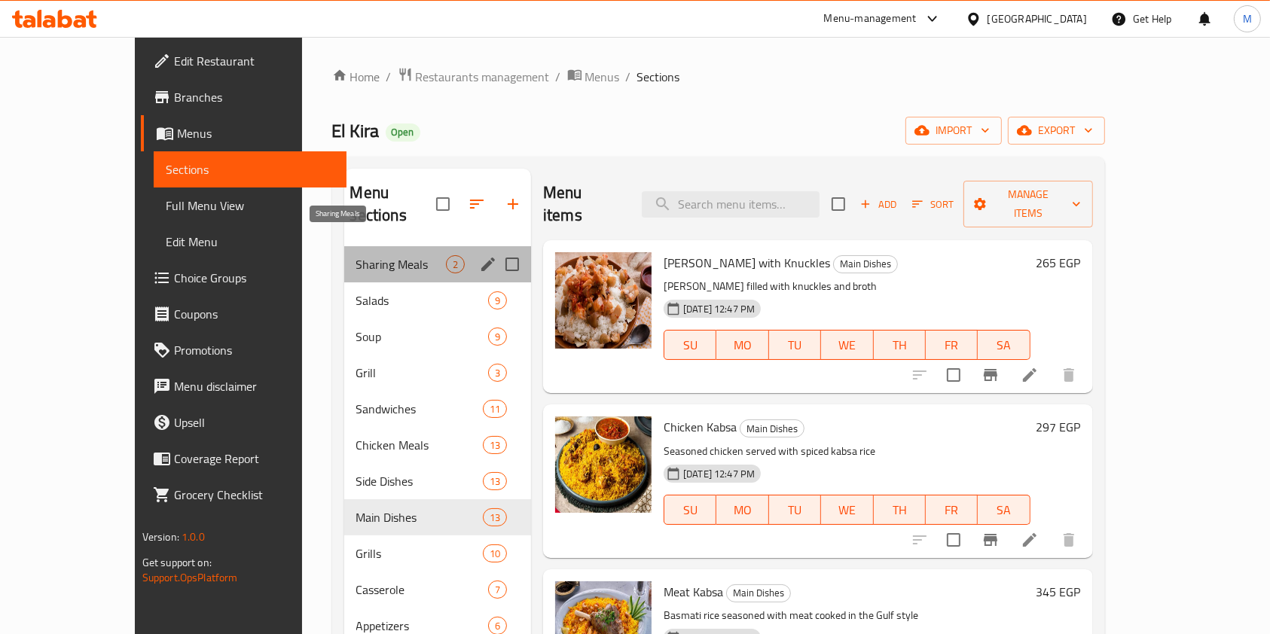
click at [356, 255] on span "Sharing Meals" at bounding box center [401, 264] width 90 height 18
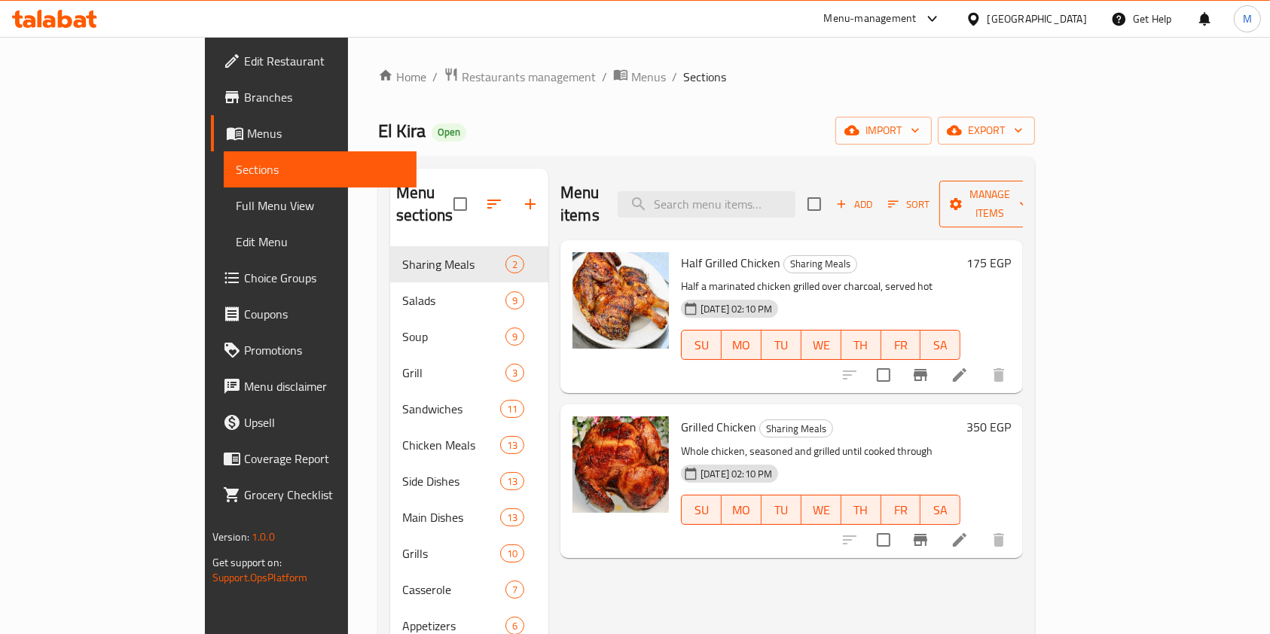
click at [1028, 194] on span "Manage items" at bounding box center [989, 204] width 77 height 38
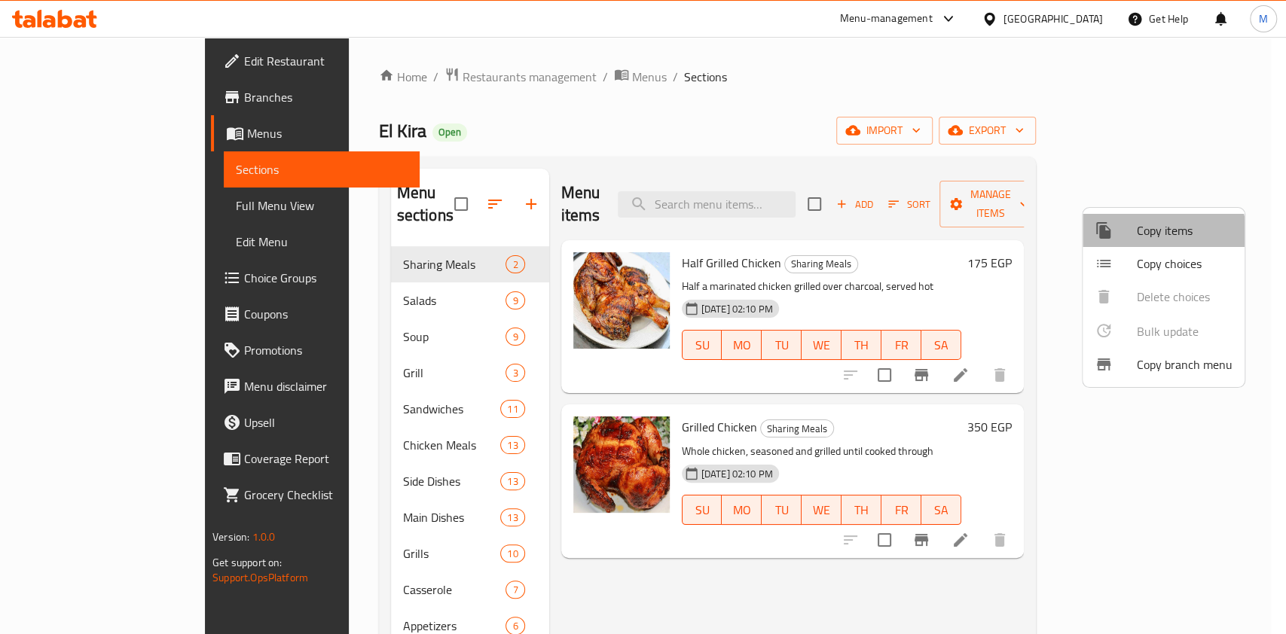
click at [1139, 242] on li "Copy items" at bounding box center [1163, 230] width 162 height 33
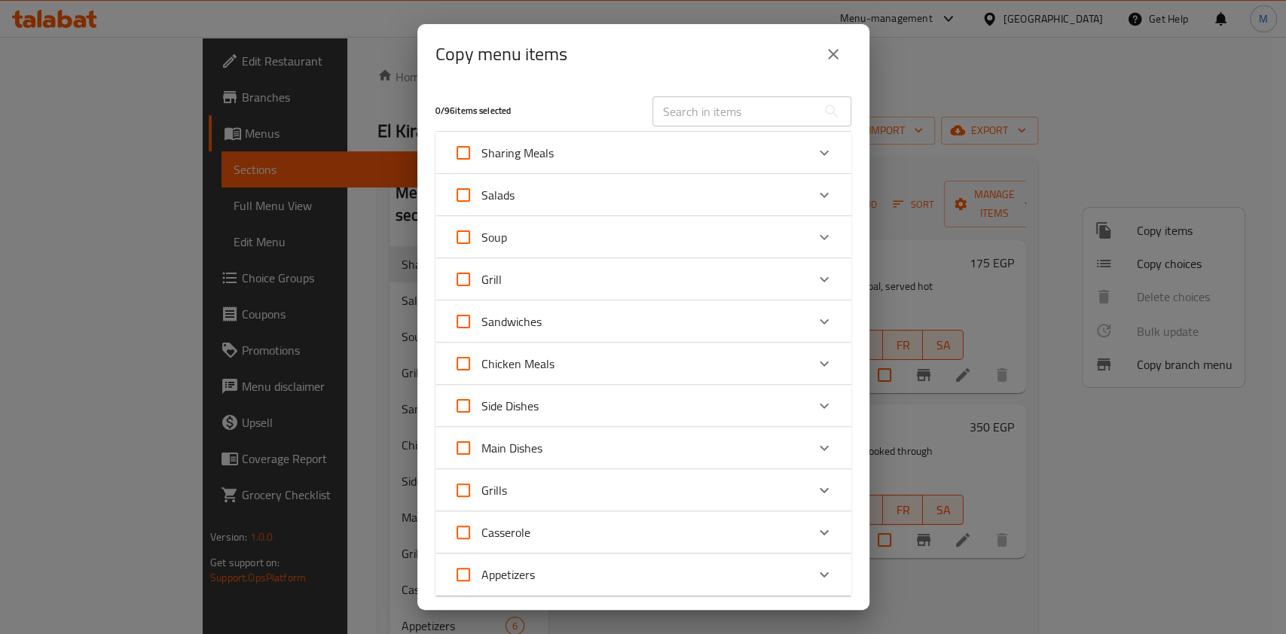
click at [817, 445] on div "Expand" at bounding box center [824, 448] width 36 height 36
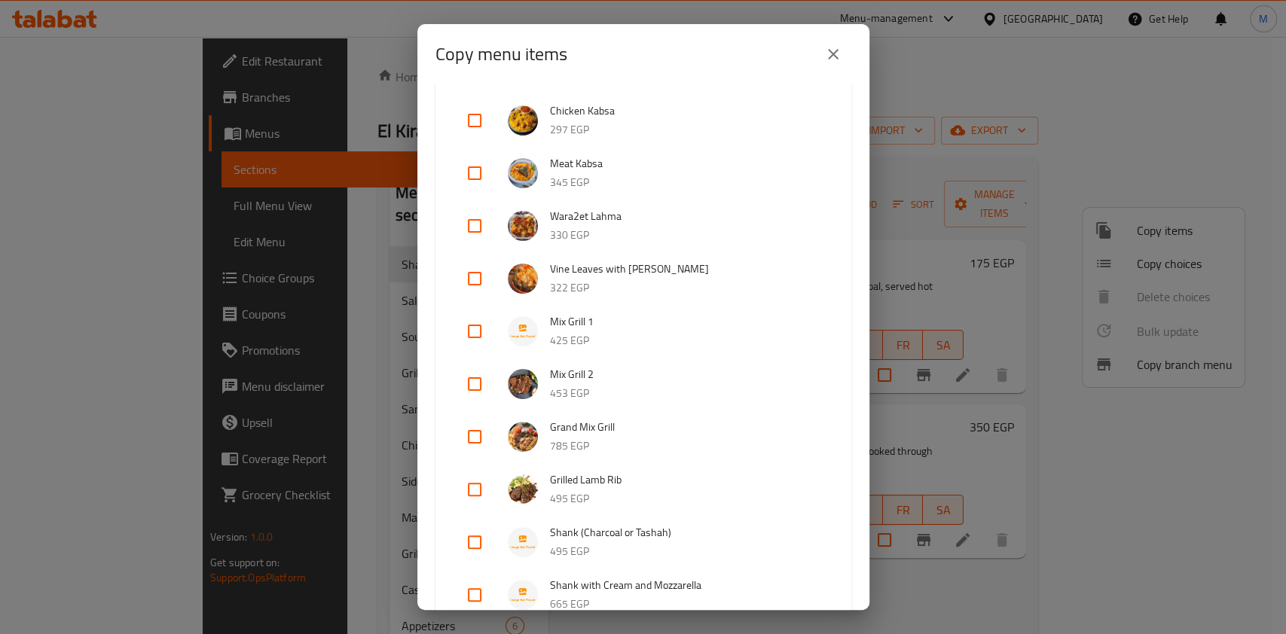
scroll to position [502, 0]
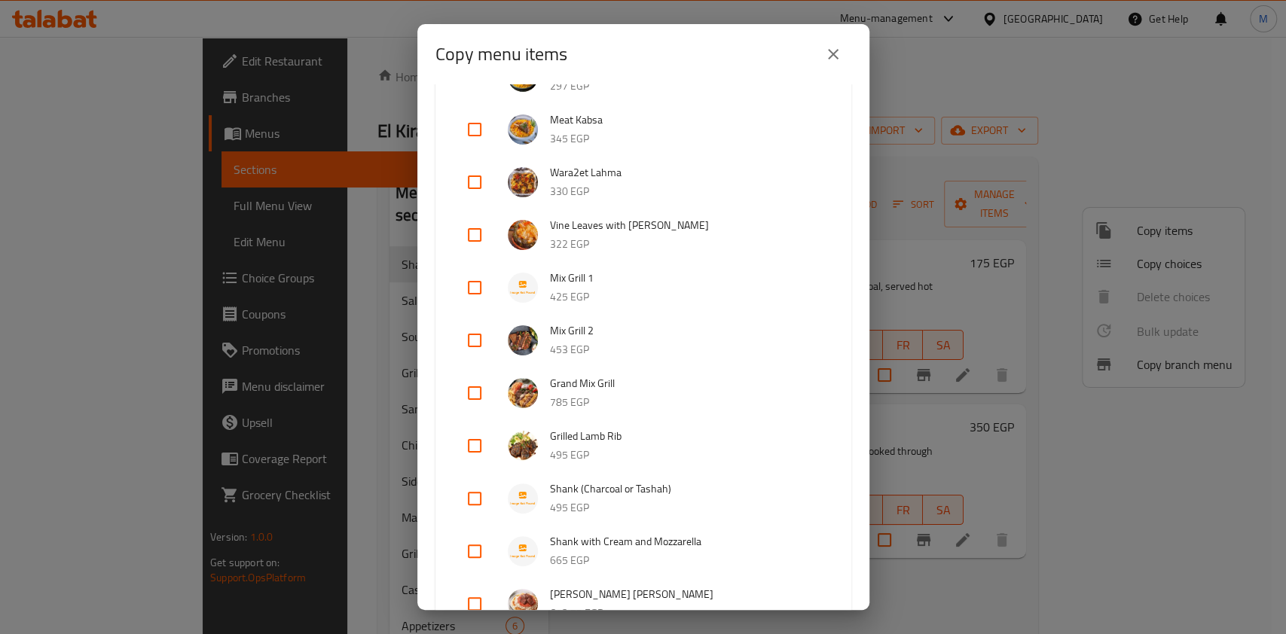
click at [477, 389] on input "checkbox" at bounding box center [474, 393] width 36 height 36
checkbox input "true"
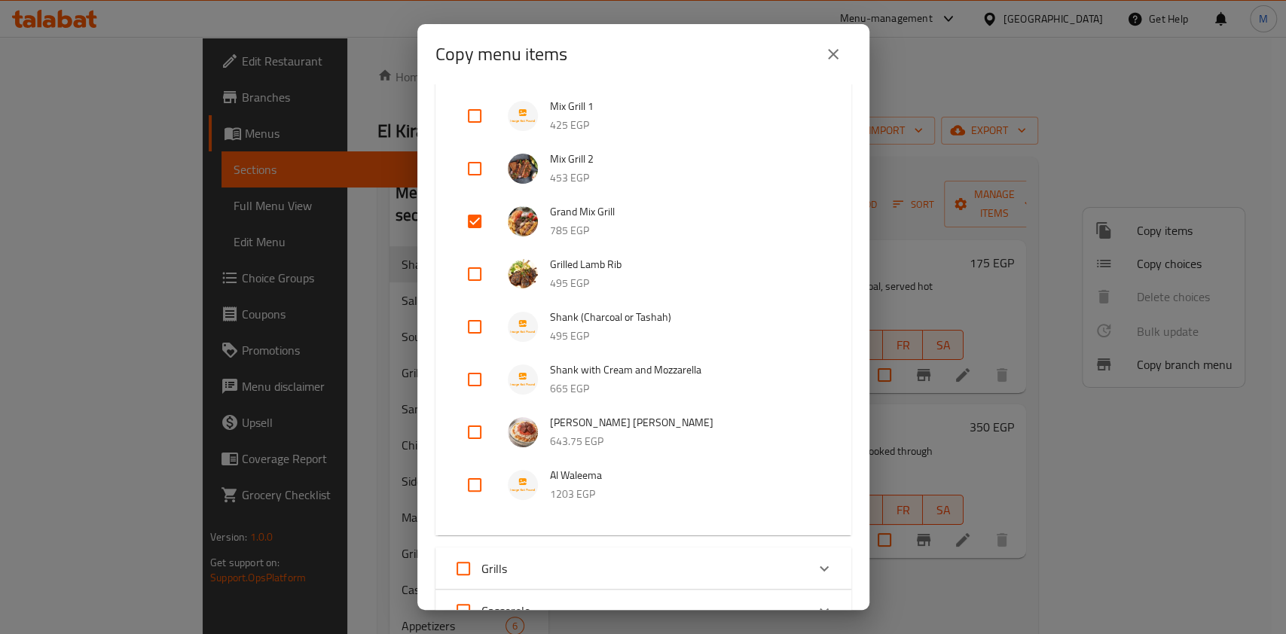
scroll to position [703, 0]
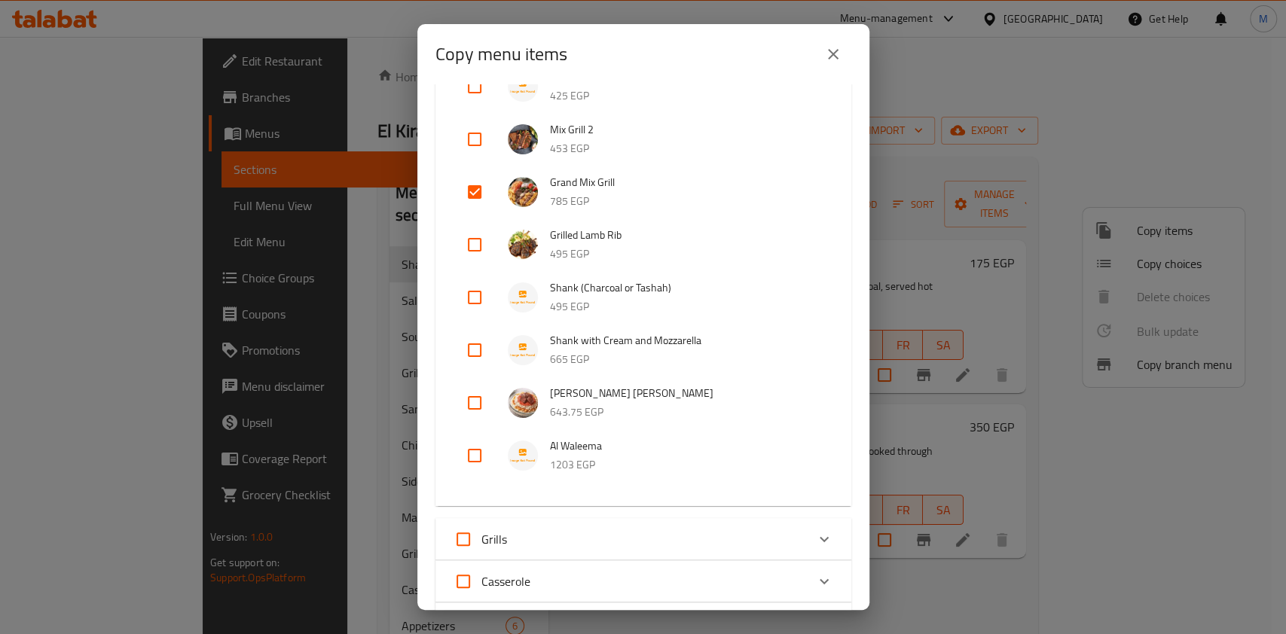
click at [470, 399] on input "checkbox" at bounding box center [474, 403] width 36 height 36
checkbox input "true"
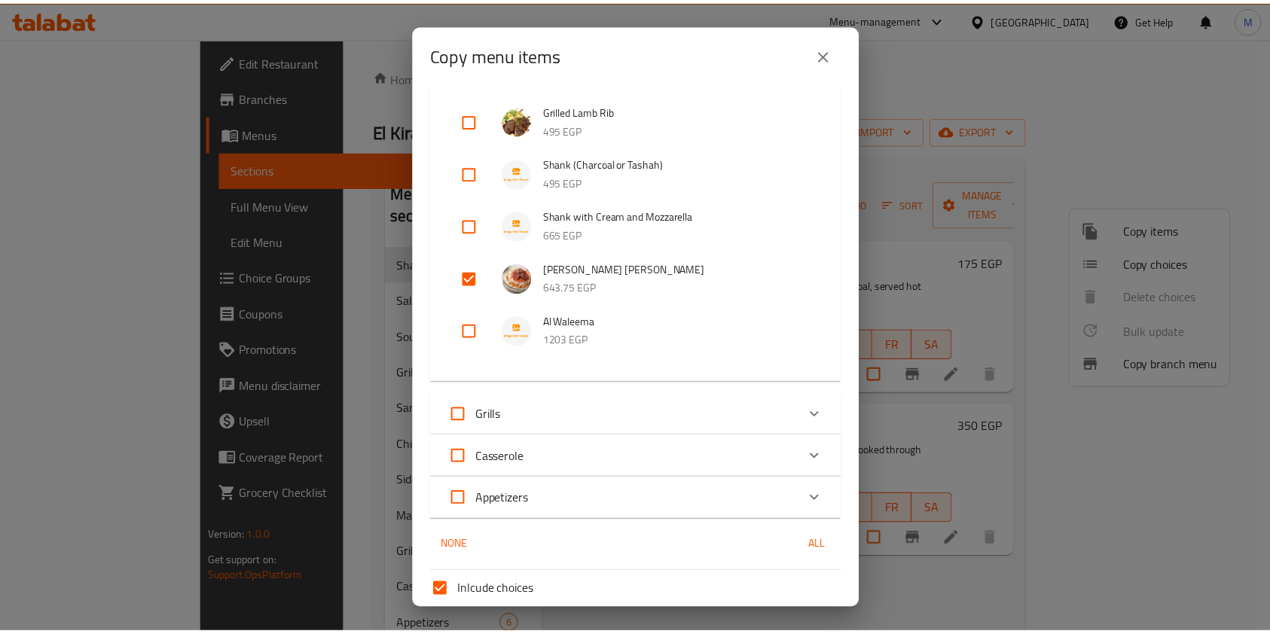
scroll to position [954, 0]
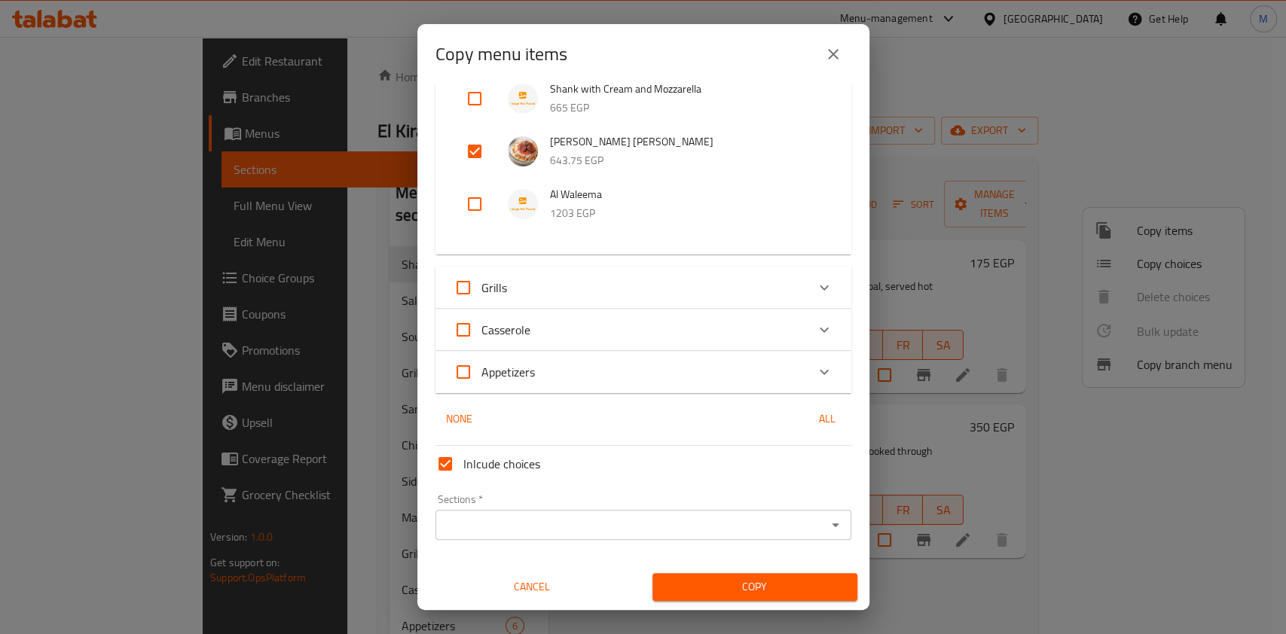
click at [595, 522] on input "Sections   *" at bounding box center [631, 524] width 382 height 21
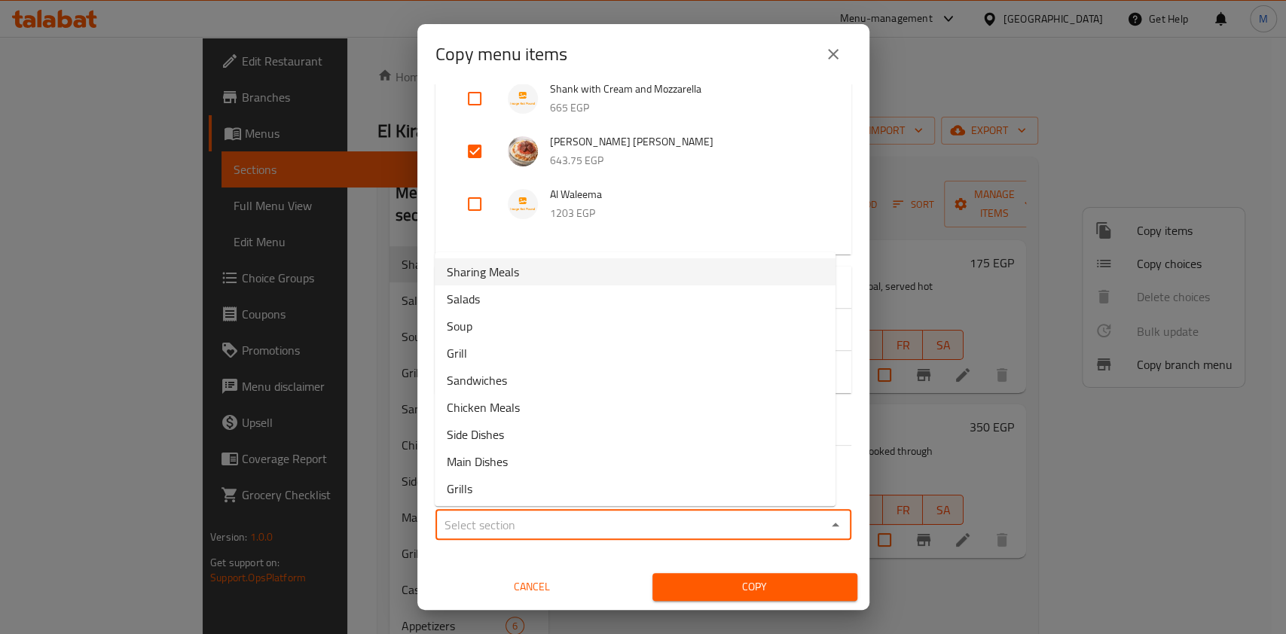
click at [523, 276] on li "Sharing Meals" at bounding box center [635, 271] width 401 height 27
type input "Sharing Meals"
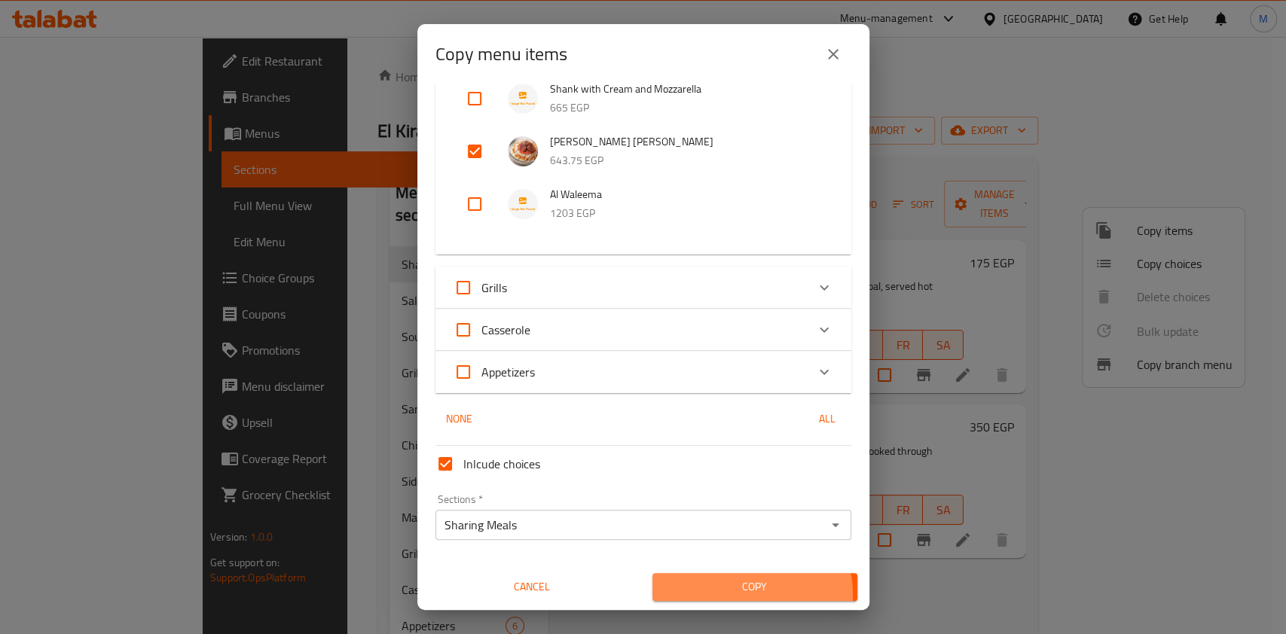
click at [737, 593] on span "Copy" at bounding box center [754, 587] width 181 height 19
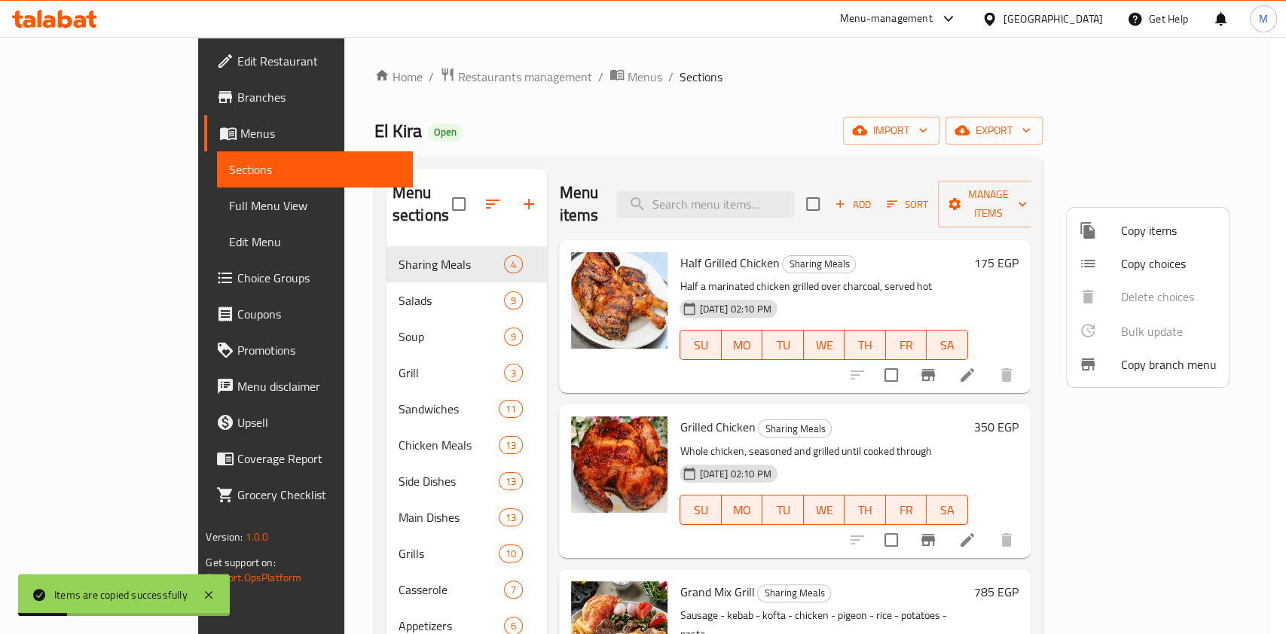
click at [1261, 377] on div at bounding box center [643, 317] width 1286 height 634
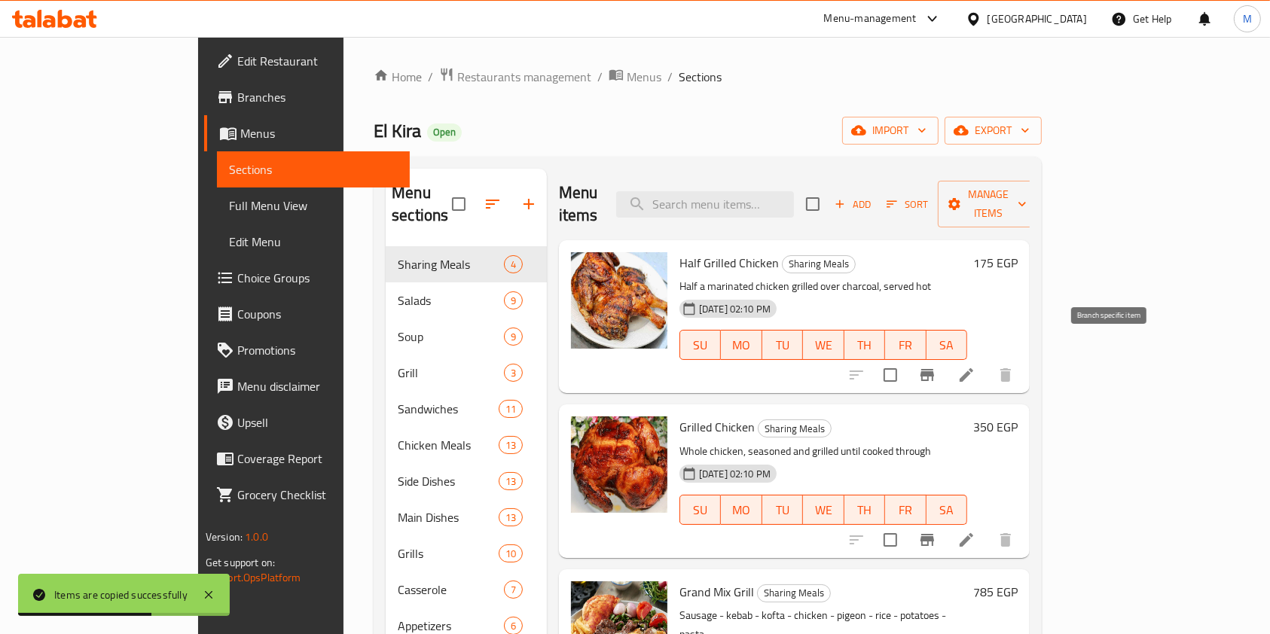
click at [936, 366] on icon "Branch-specific-item" at bounding box center [927, 375] width 18 height 18
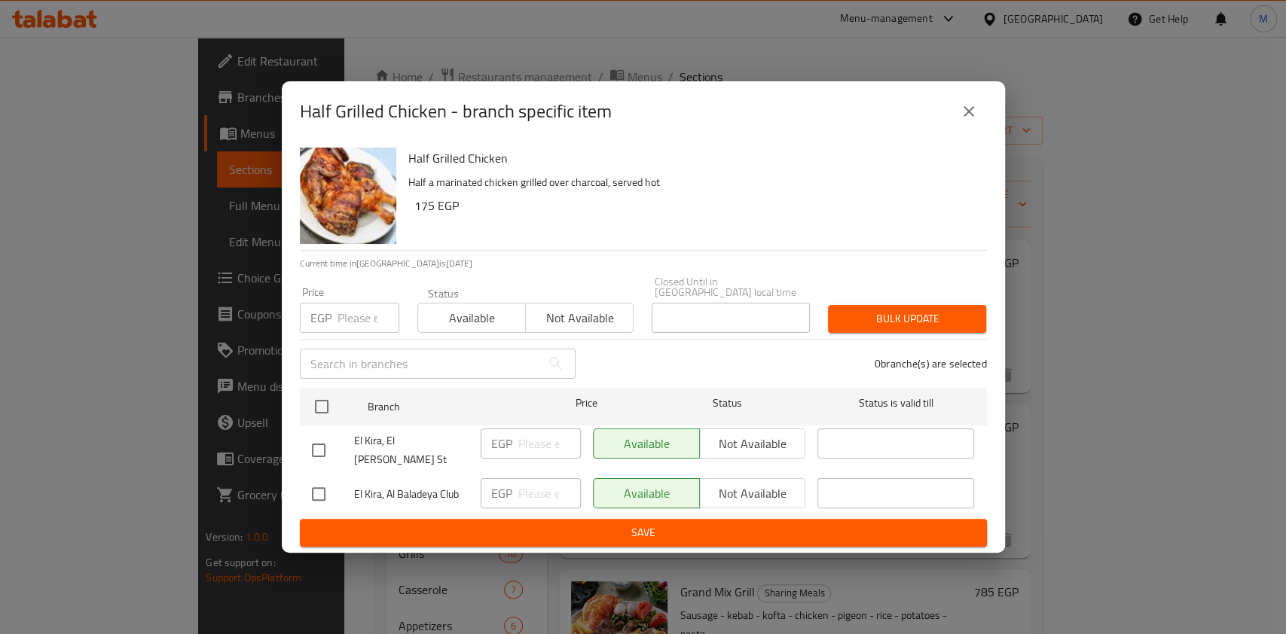
click at [969, 130] on button "close" at bounding box center [968, 111] width 36 height 36
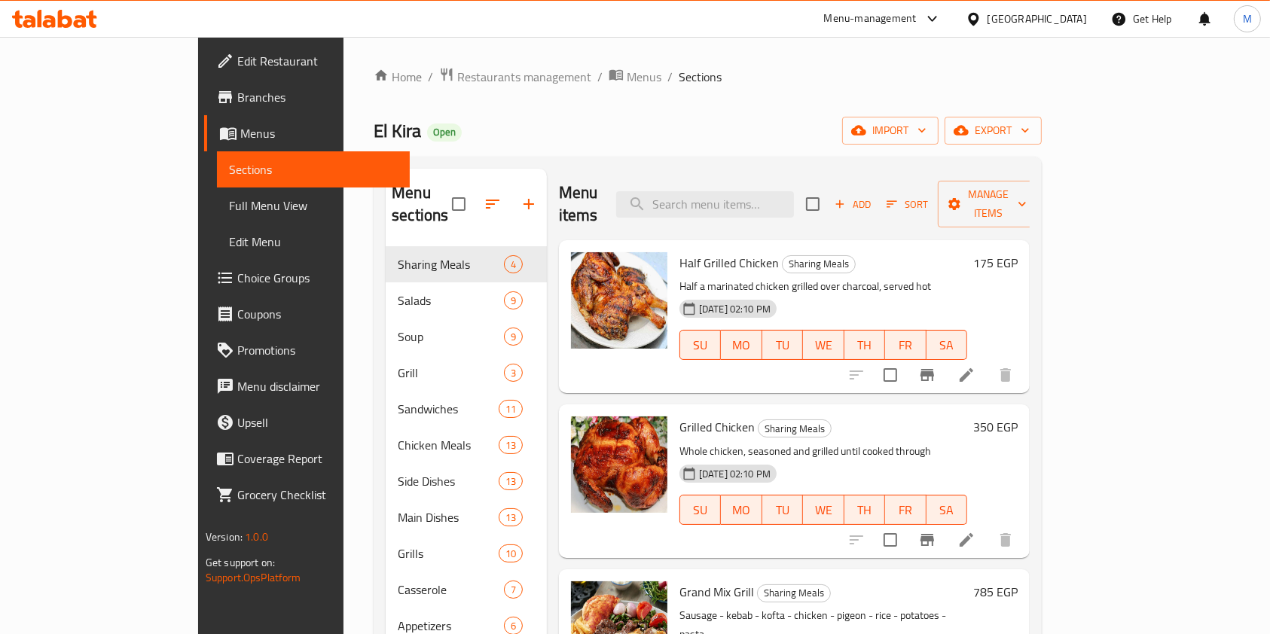
click at [87, 33] on div at bounding box center [54, 19] width 109 height 30
click at [84, 26] on icon at bounding box center [80, 21] width 13 height 13
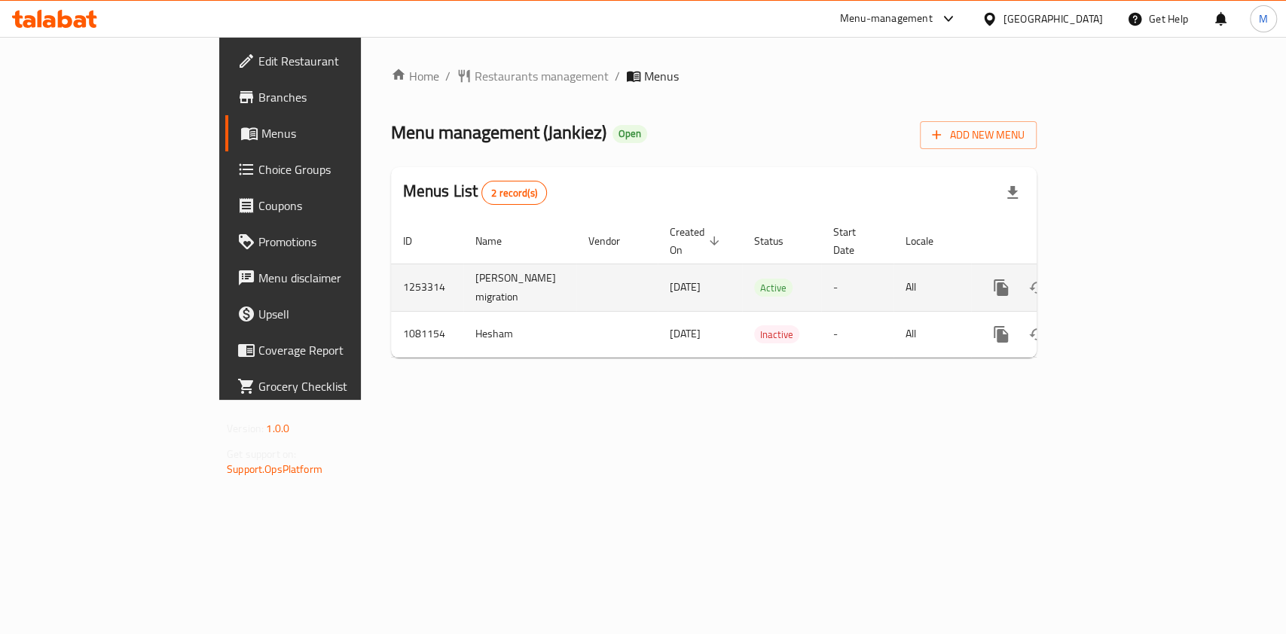
click at [1127, 276] on link "enhanced table" at bounding box center [1109, 288] width 36 height 36
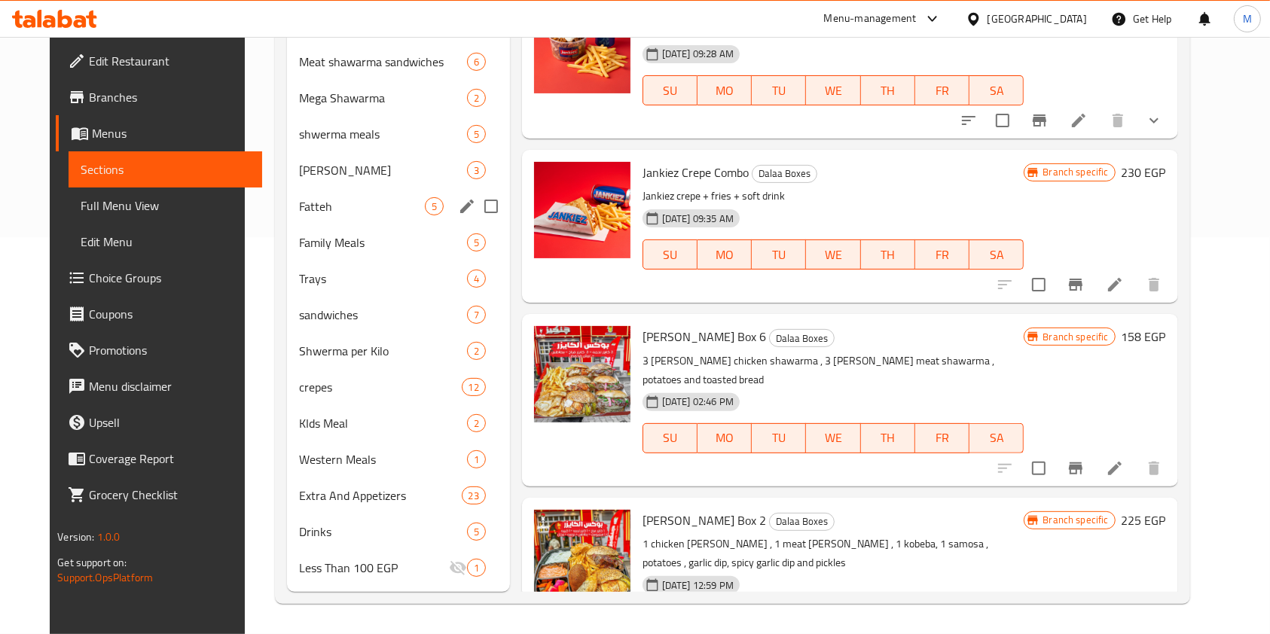
scroll to position [8, 0]
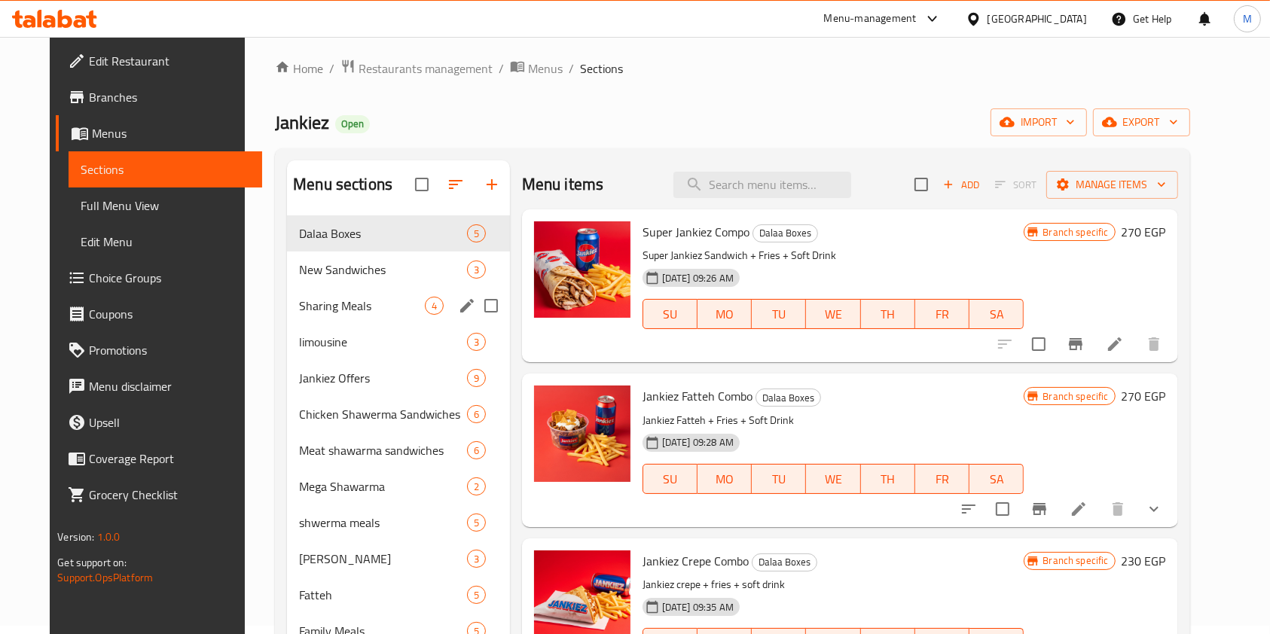
click at [303, 292] on div "Sharing Meals 4" at bounding box center [398, 306] width 223 height 36
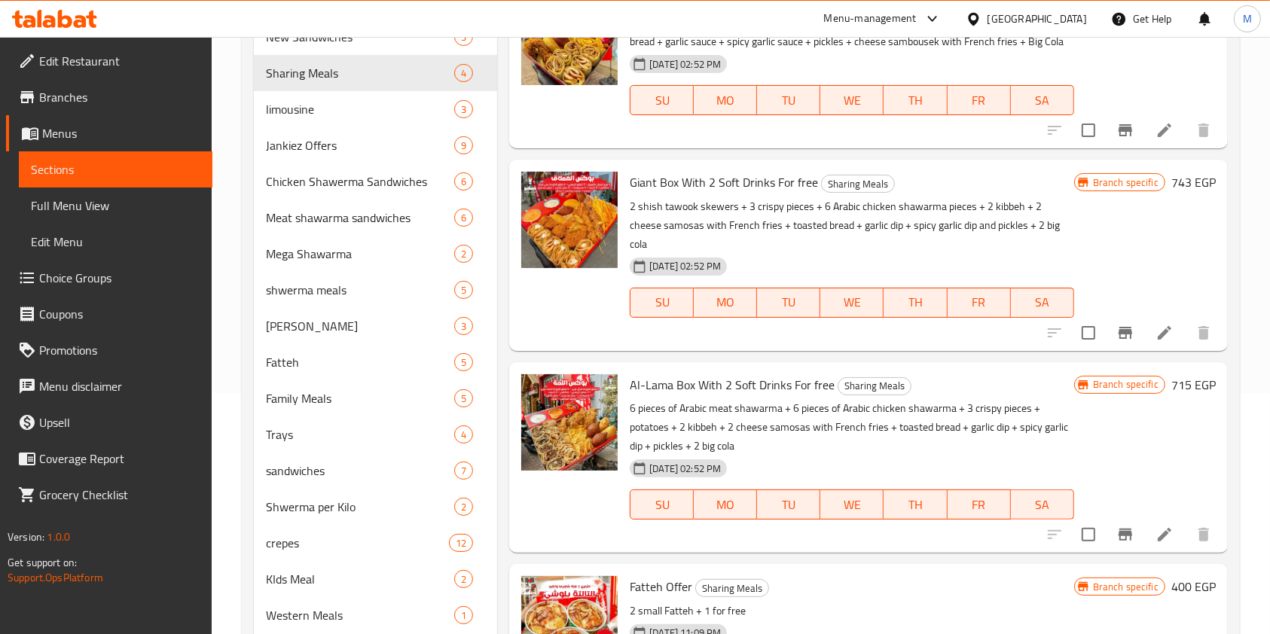
scroll to position [209, 0]
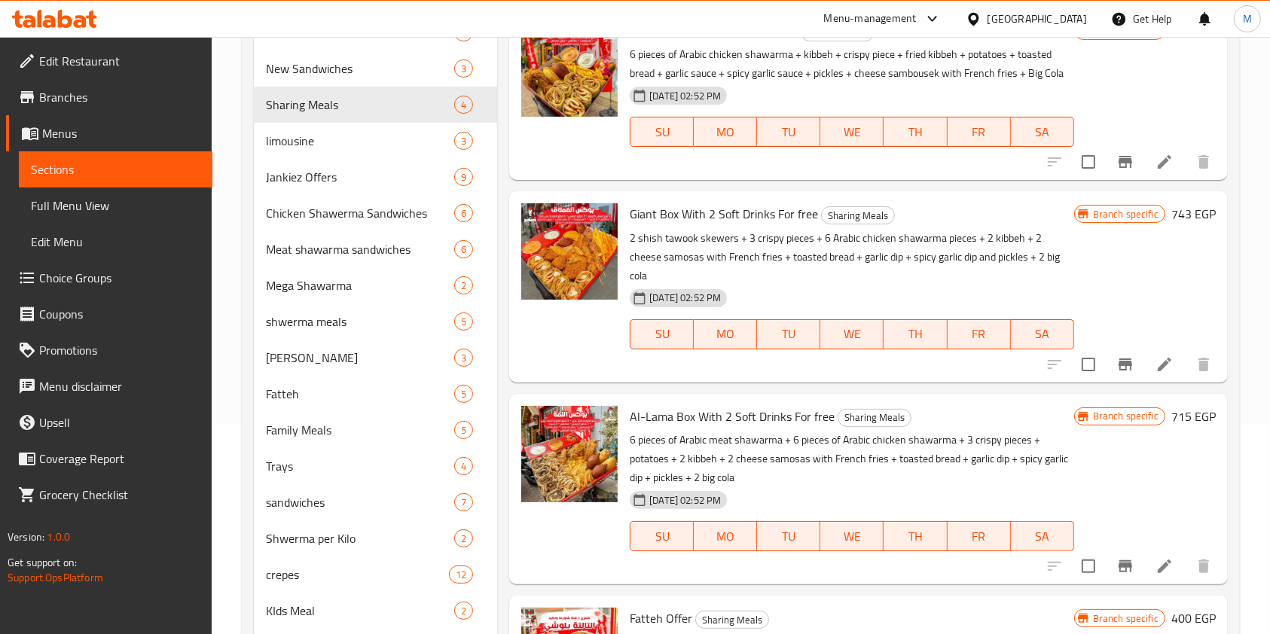
click at [1119, 358] on icon "Branch-specific-item" at bounding box center [1125, 364] width 14 height 12
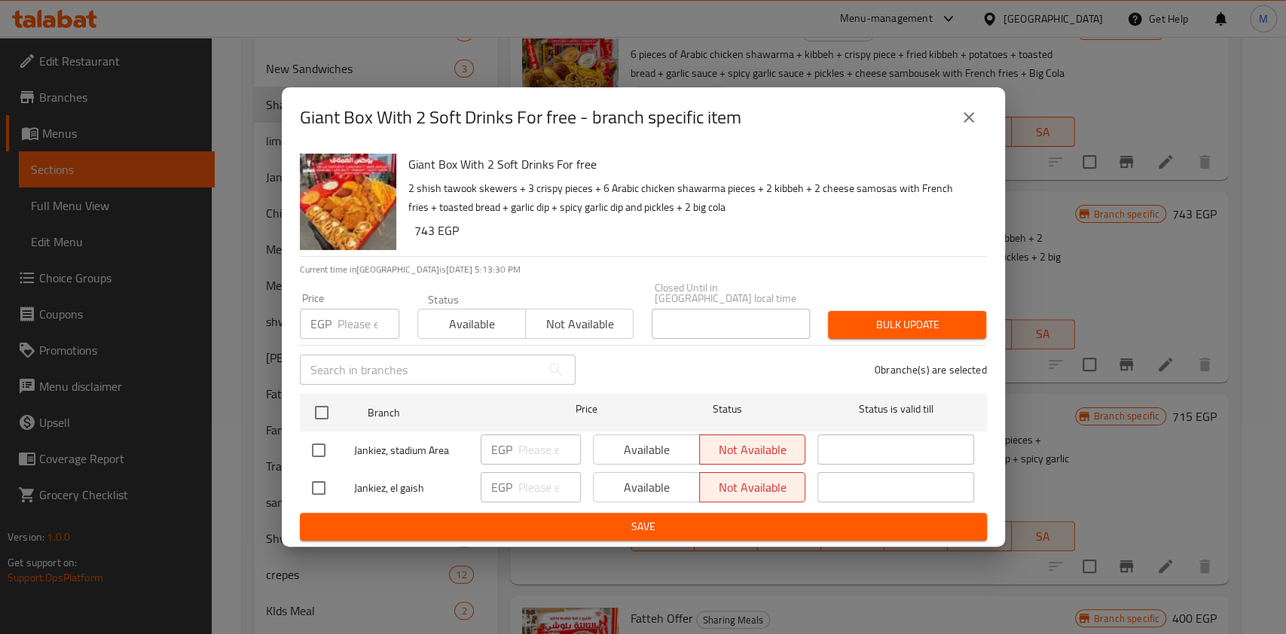
click at [955, 132] on button "close" at bounding box center [968, 117] width 36 height 36
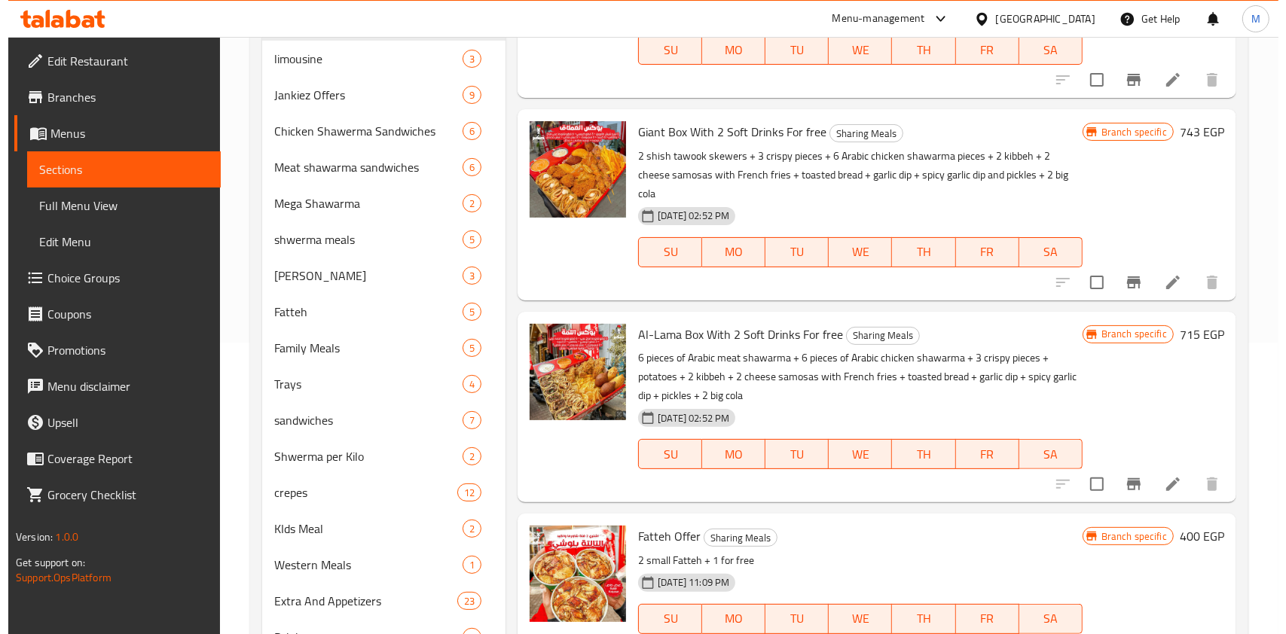
scroll to position [397, 0]
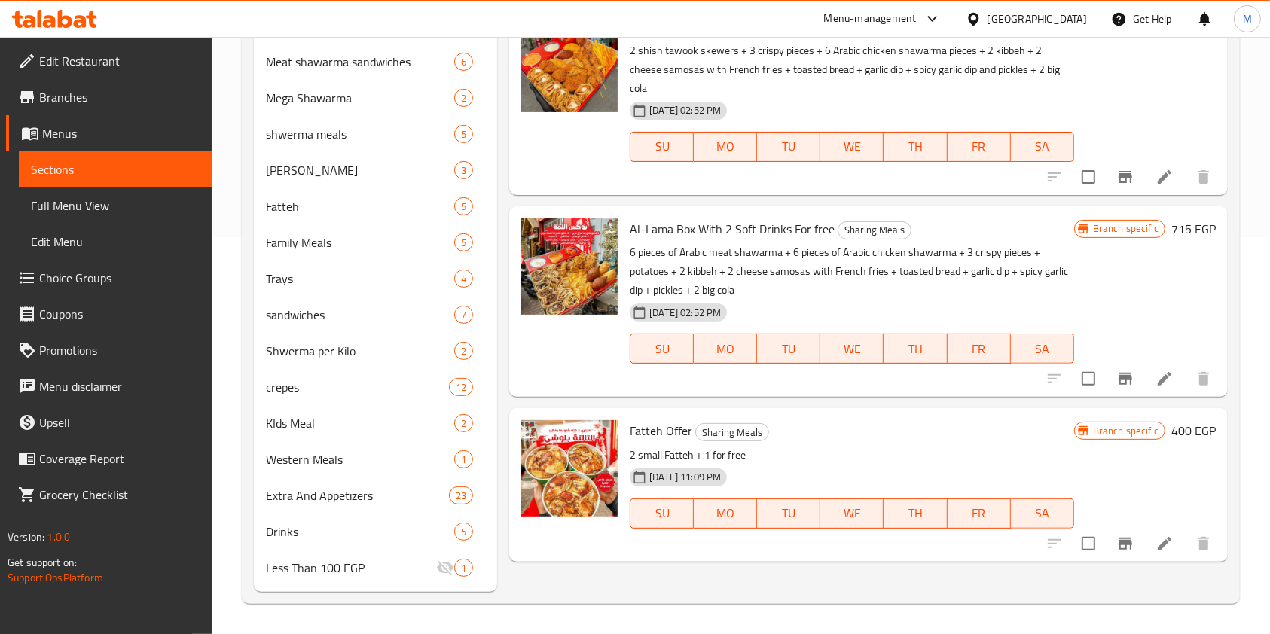
click at [1113, 365] on button "Branch-specific-item" at bounding box center [1125, 379] width 36 height 36
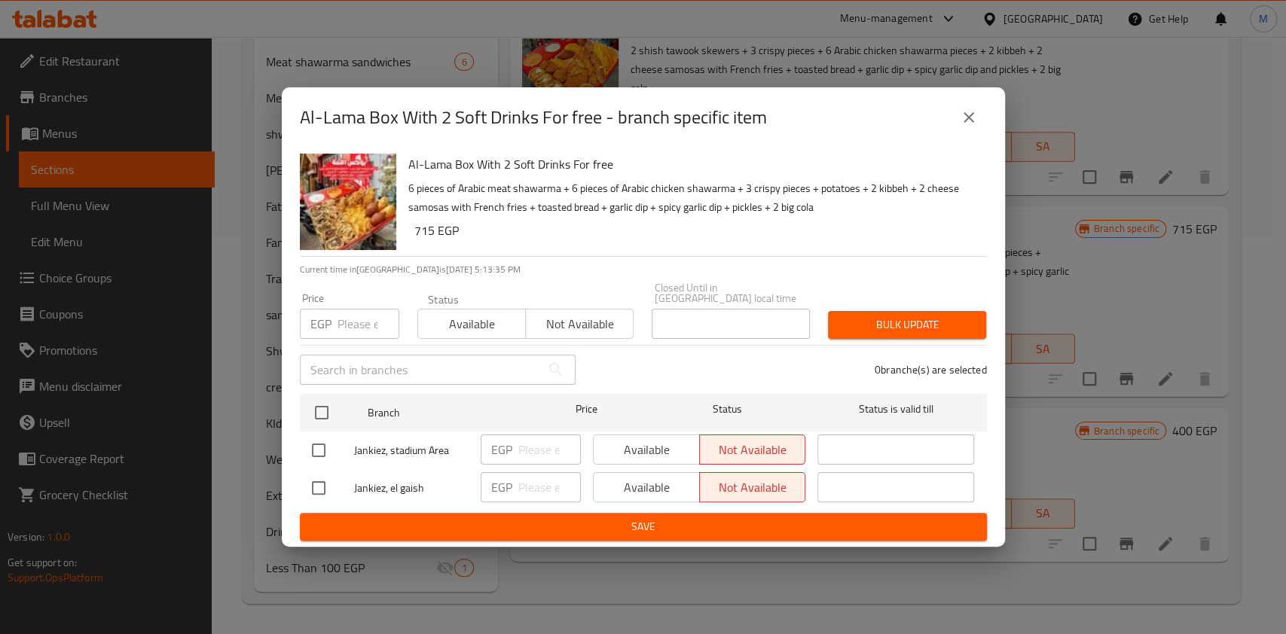
click at [960, 126] on icon "close" at bounding box center [968, 117] width 18 height 18
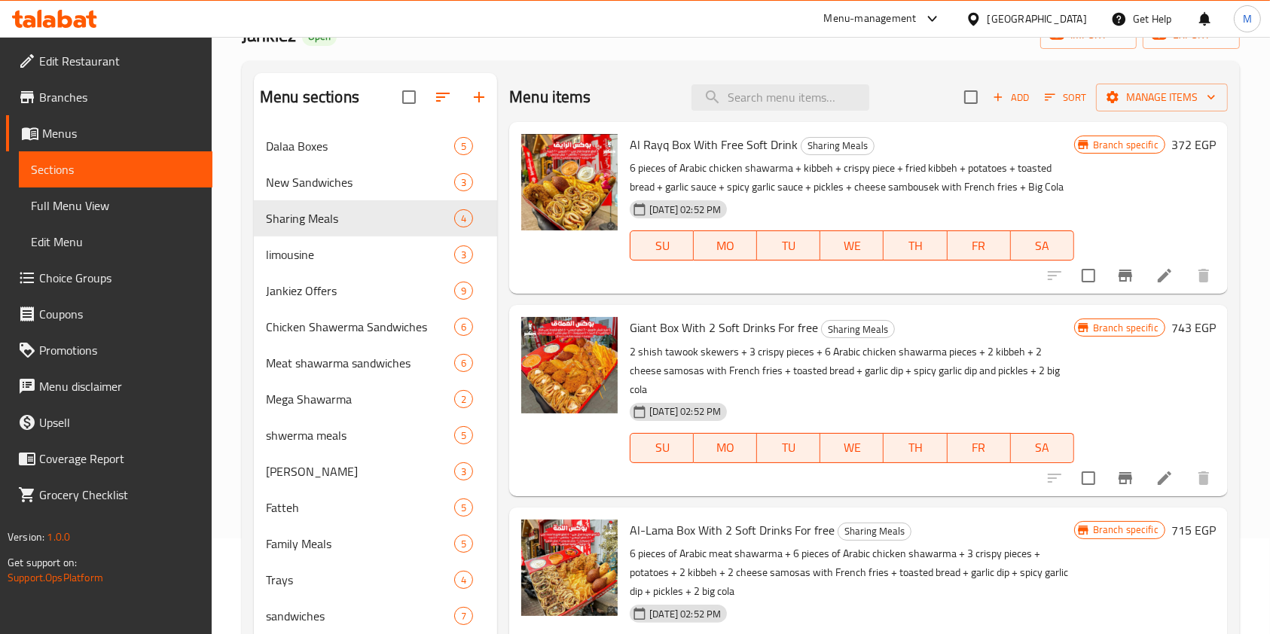
scroll to position [0, 0]
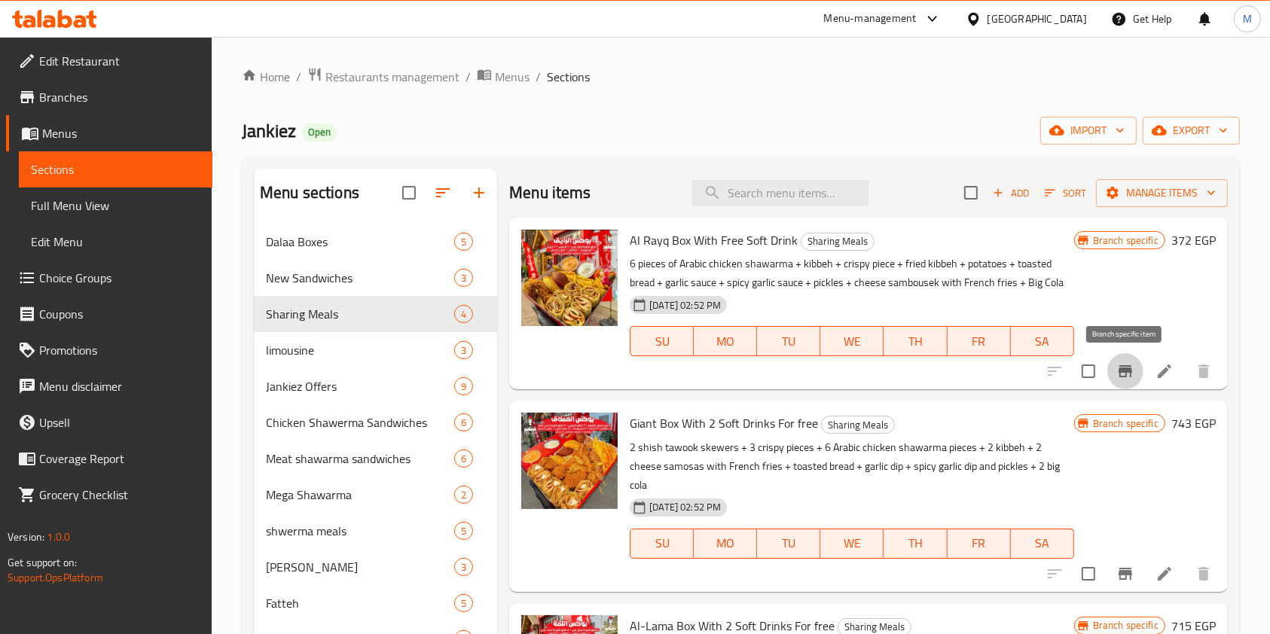
click at [1111, 372] on button "Branch-specific-item" at bounding box center [1125, 371] width 36 height 36
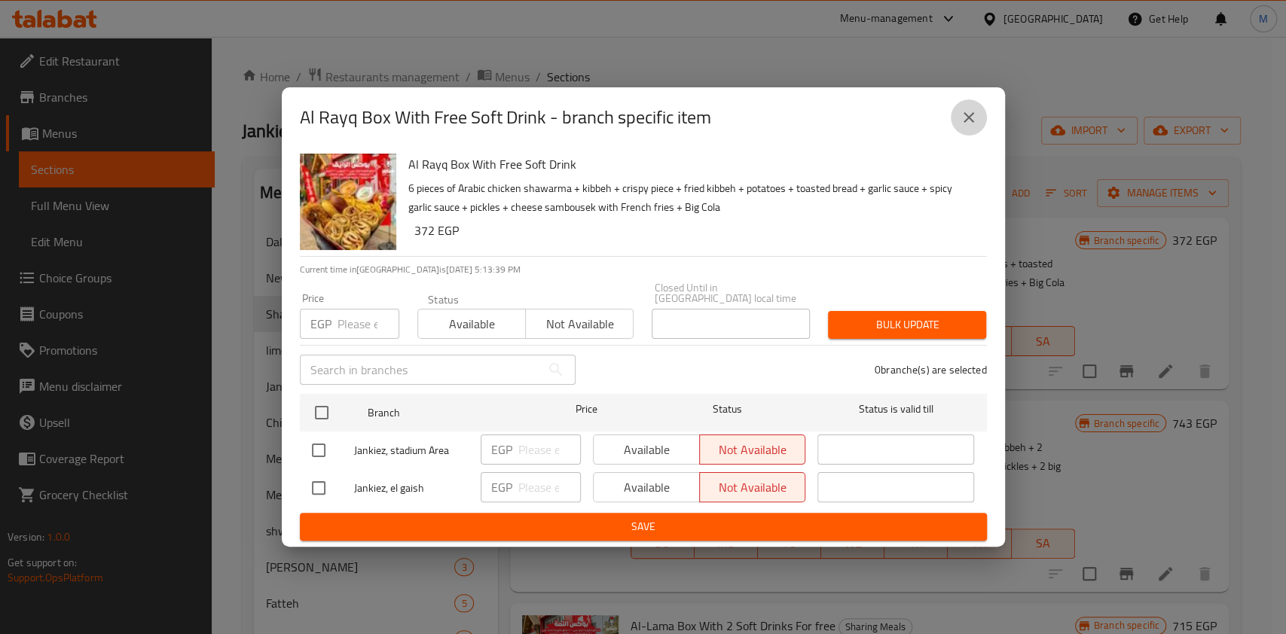
click at [972, 123] on icon "close" at bounding box center [968, 117] width 11 height 11
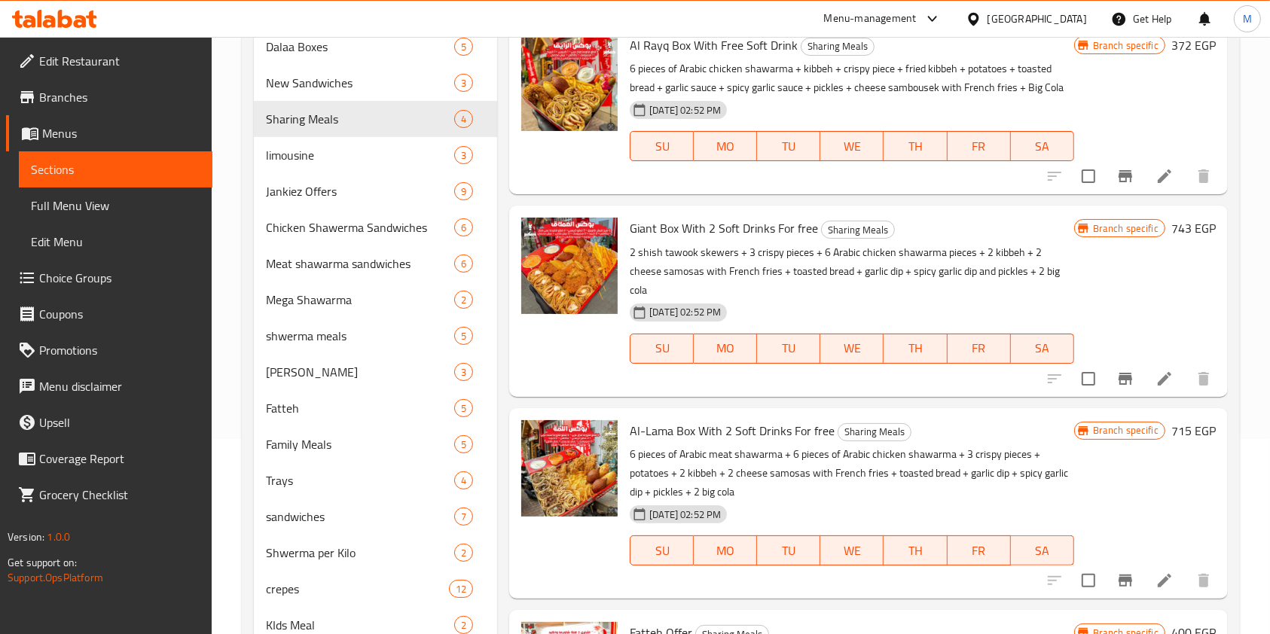
scroll to position [100, 0]
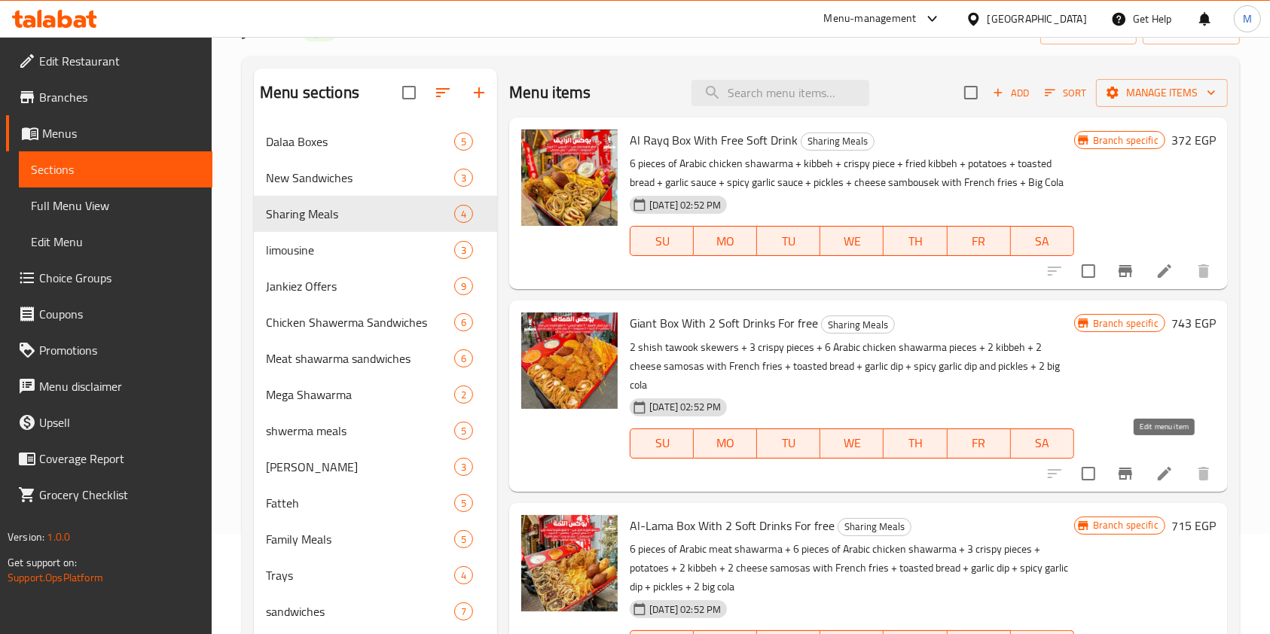
click at [1171, 465] on icon at bounding box center [1164, 474] width 18 height 18
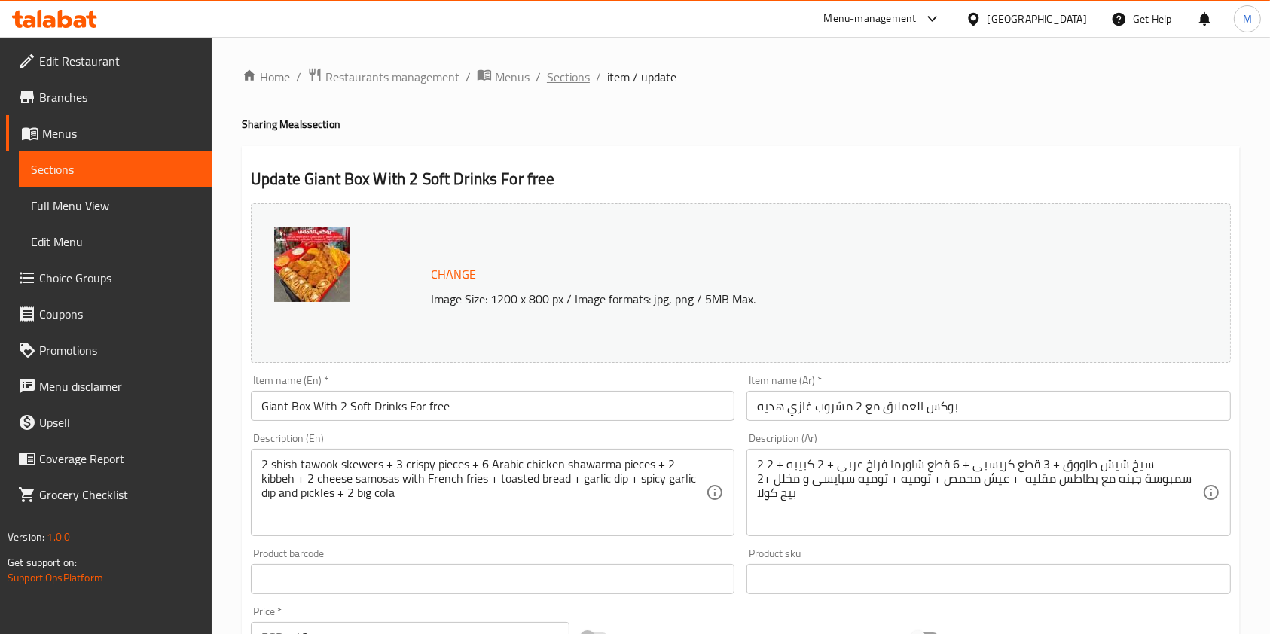
click at [576, 82] on span "Sections" at bounding box center [568, 77] width 43 height 18
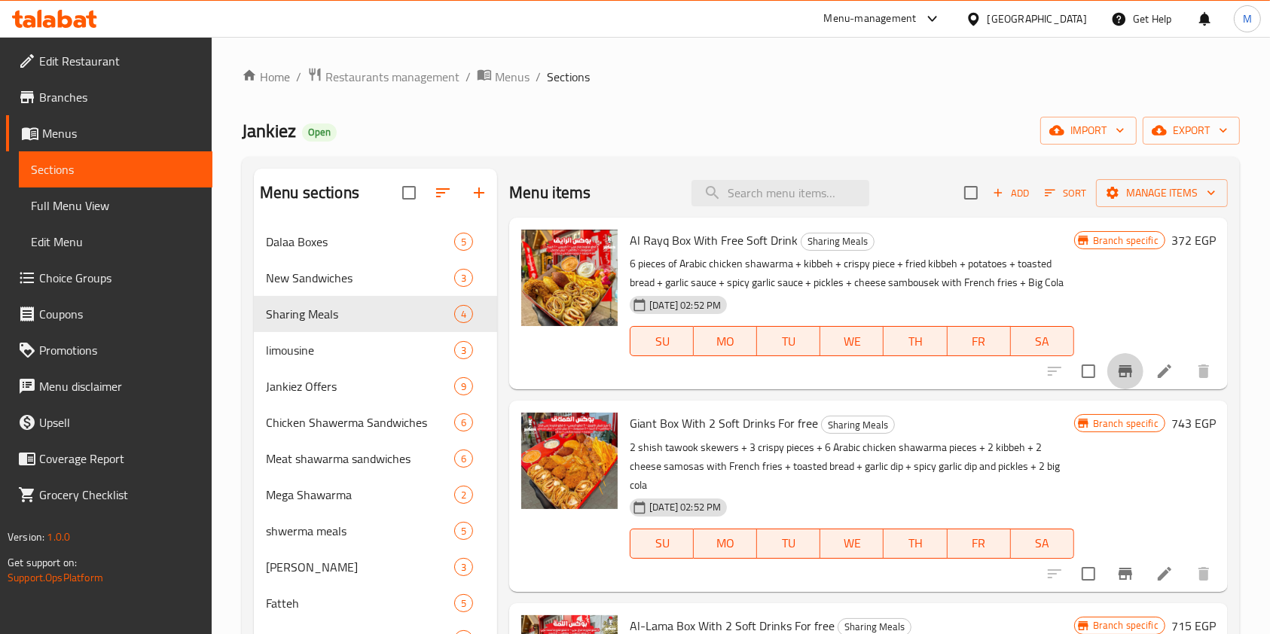
click at [1121, 374] on icon "Branch-specific-item" at bounding box center [1125, 371] width 14 height 12
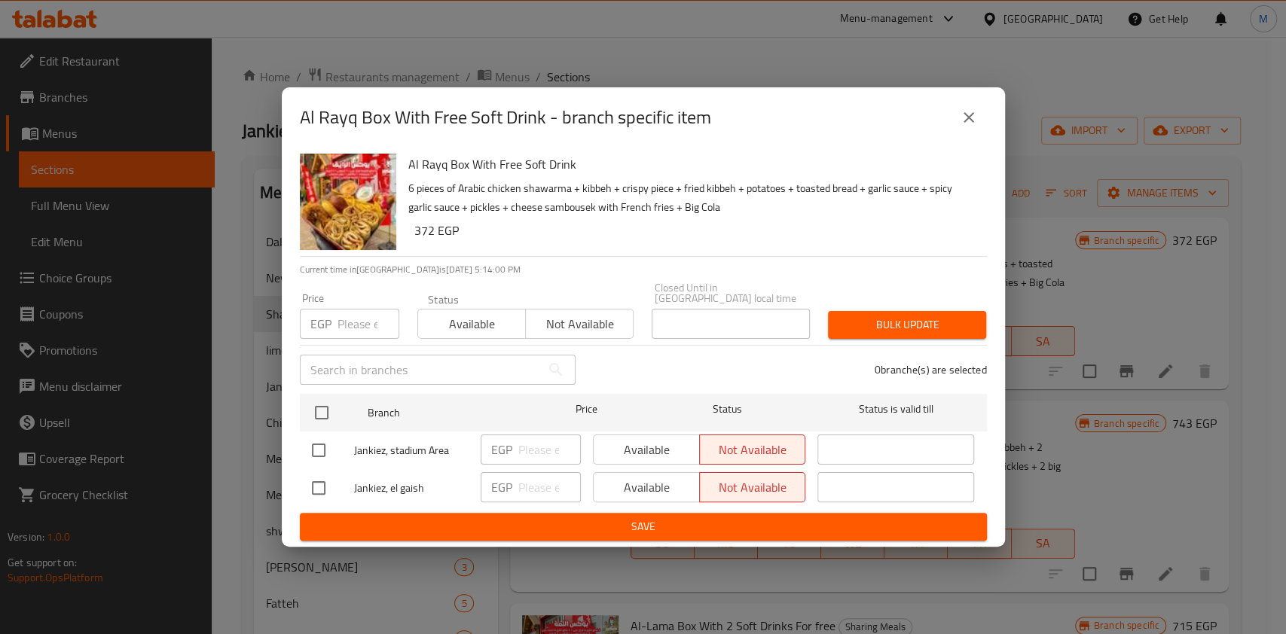
click at [316, 441] on input "checkbox" at bounding box center [319, 451] width 32 height 32
checkbox input "true"
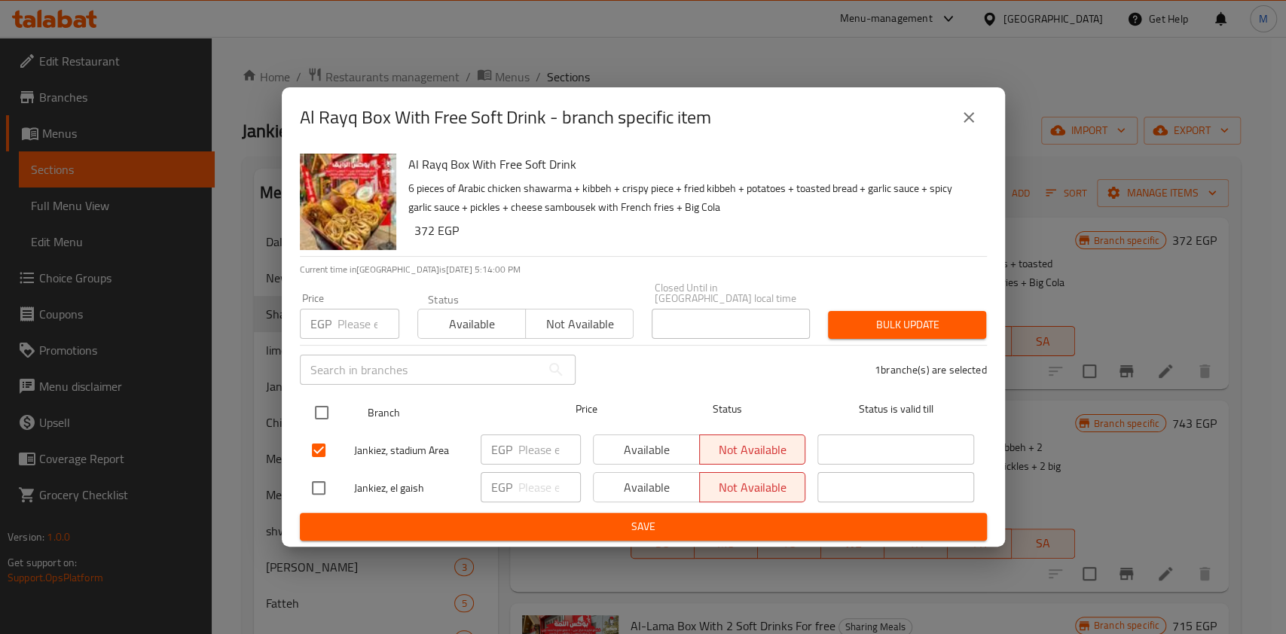
click at [321, 400] on input "checkbox" at bounding box center [322, 413] width 32 height 32
checkbox input "true"
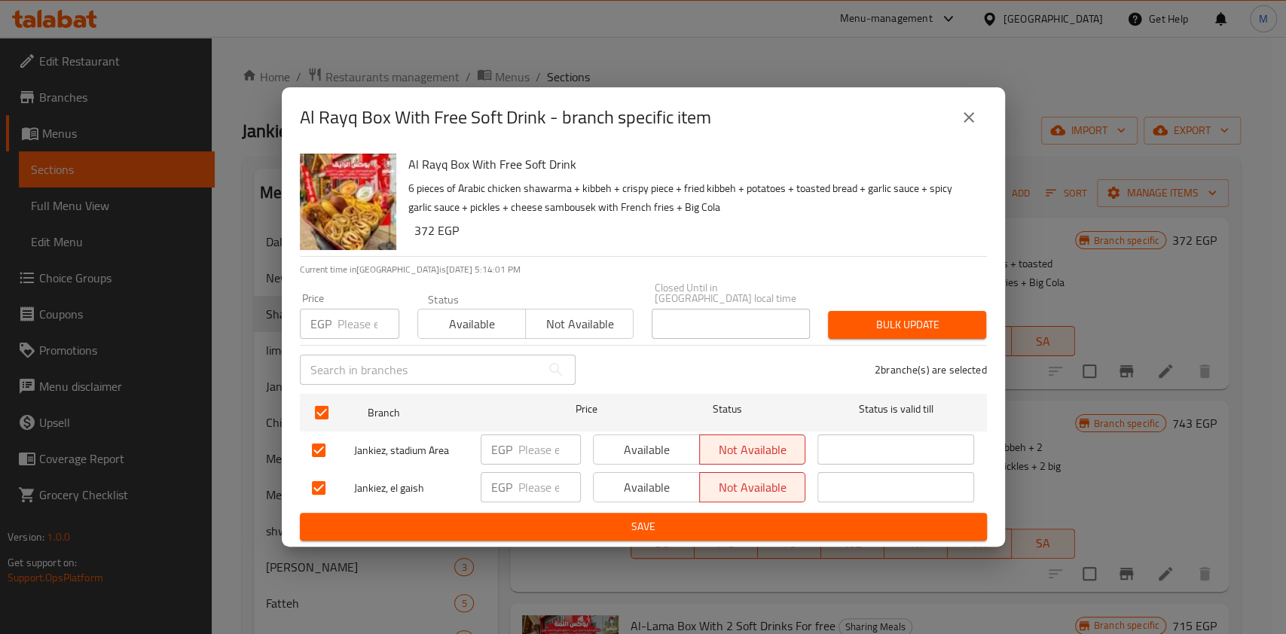
click at [656, 444] on span "Available" at bounding box center [646, 450] width 94 height 22
click at [650, 480] on span "Available" at bounding box center [646, 488] width 94 height 22
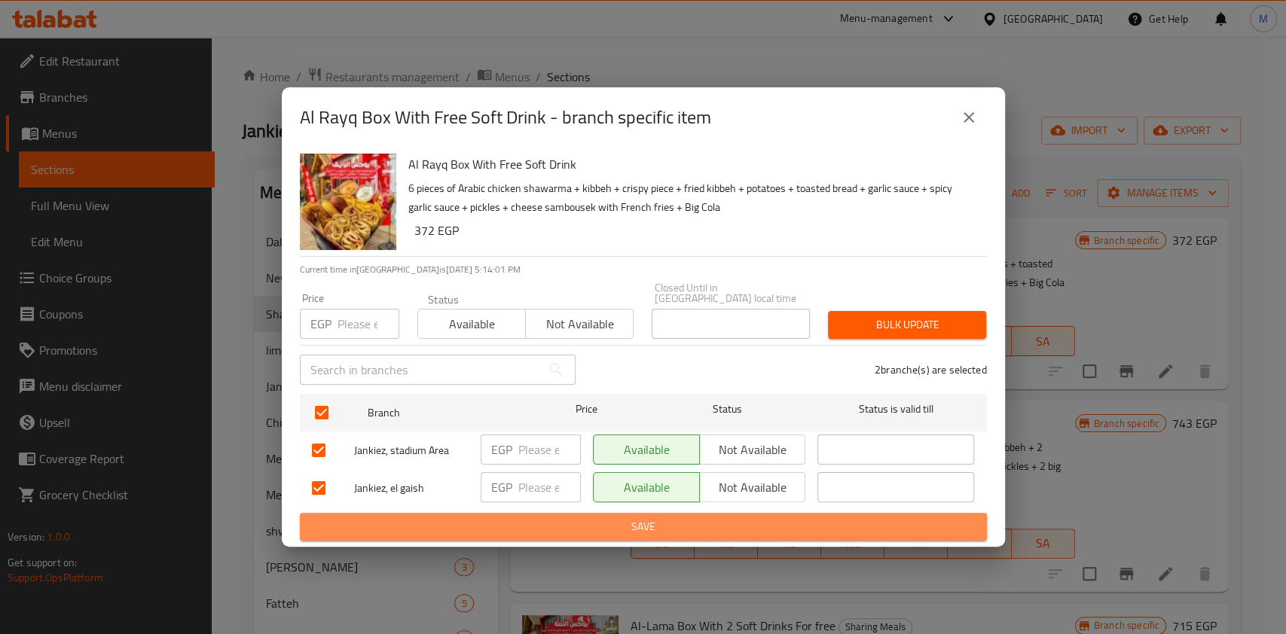
click at [654, 518] on span "Save" at bounding box center [643, 526] width 663 height 19
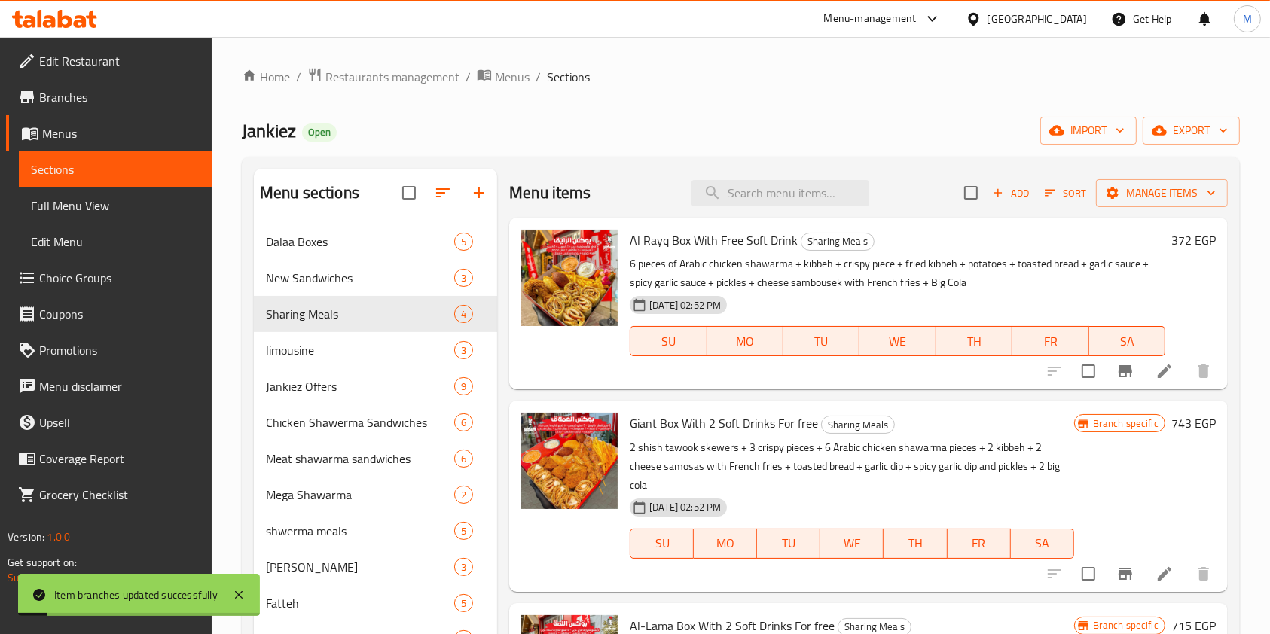
click at [1126, 556] on button "Branch-specific-item" at bounding box center [1125, 574] width 36 height 36
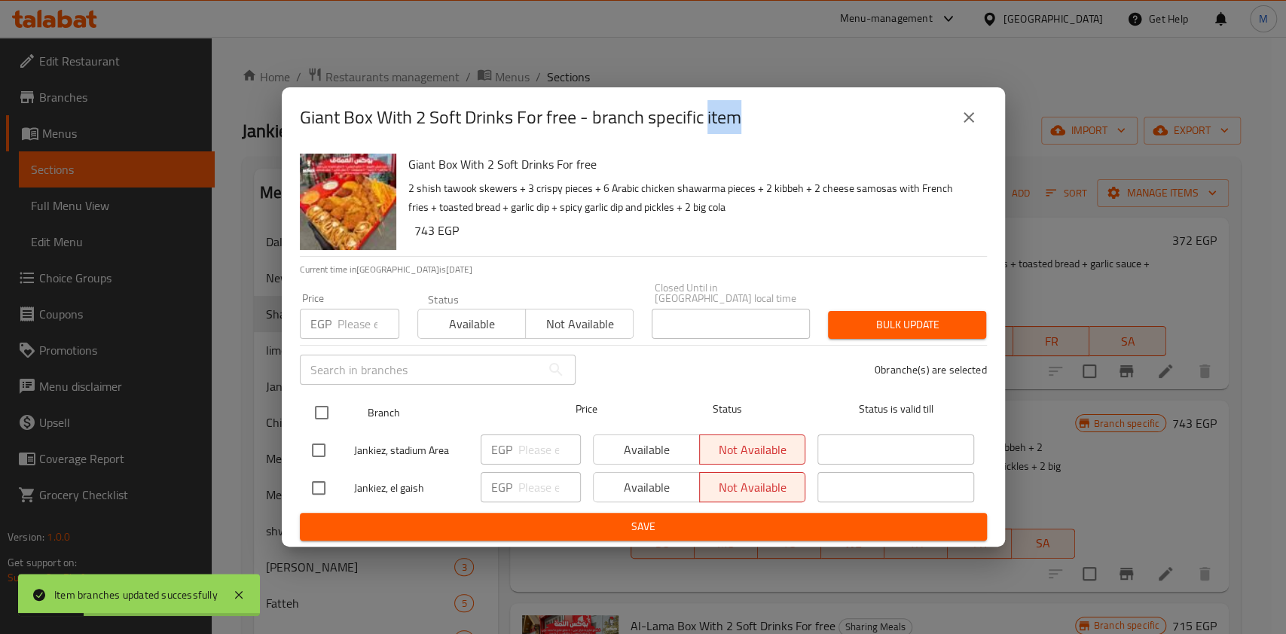
click at [325, 410] on input "checkbox" at bounding box center [322, 413] width 32 height 32
checkbox input "true"
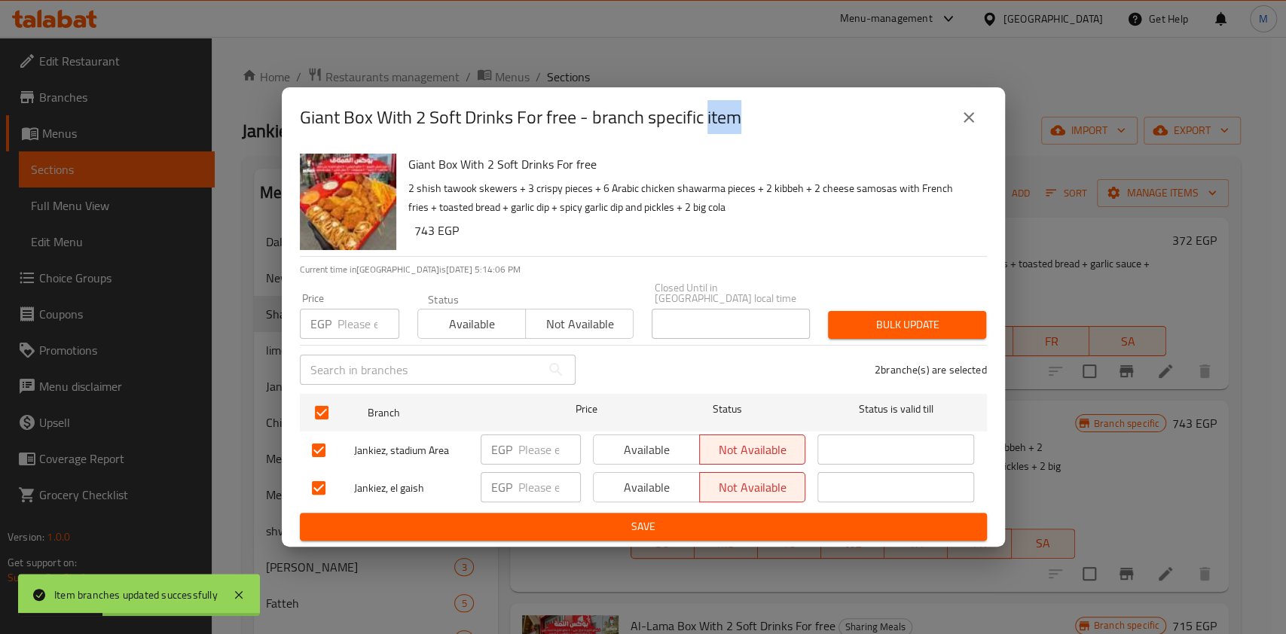
click at [596, 448] on button "Available" at bounding box center [646, 450] width 107 height 30
click at [624, 477] on span "Available" at bounding box center [646, 488] width 94 height 22
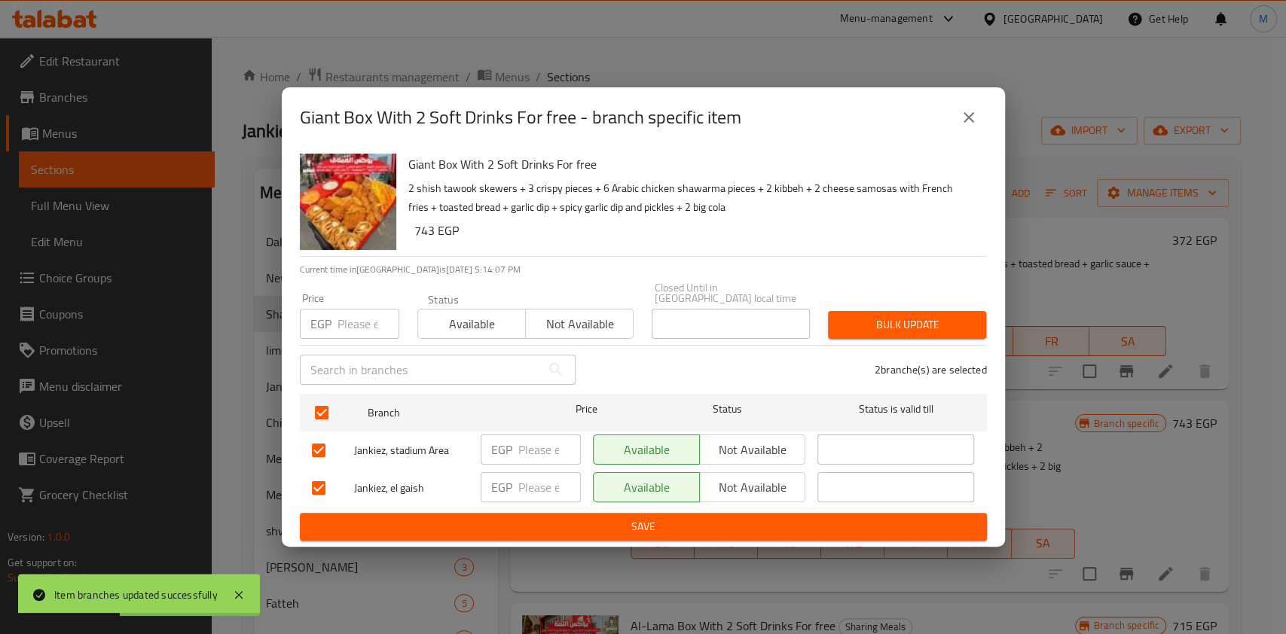
click at [632, 503] on div "Available Not available" at bounding box center [699, 488] width 225 height 44
click at [642, 517] on span "Save" at bounding box center [643, 526] width 663 height 19
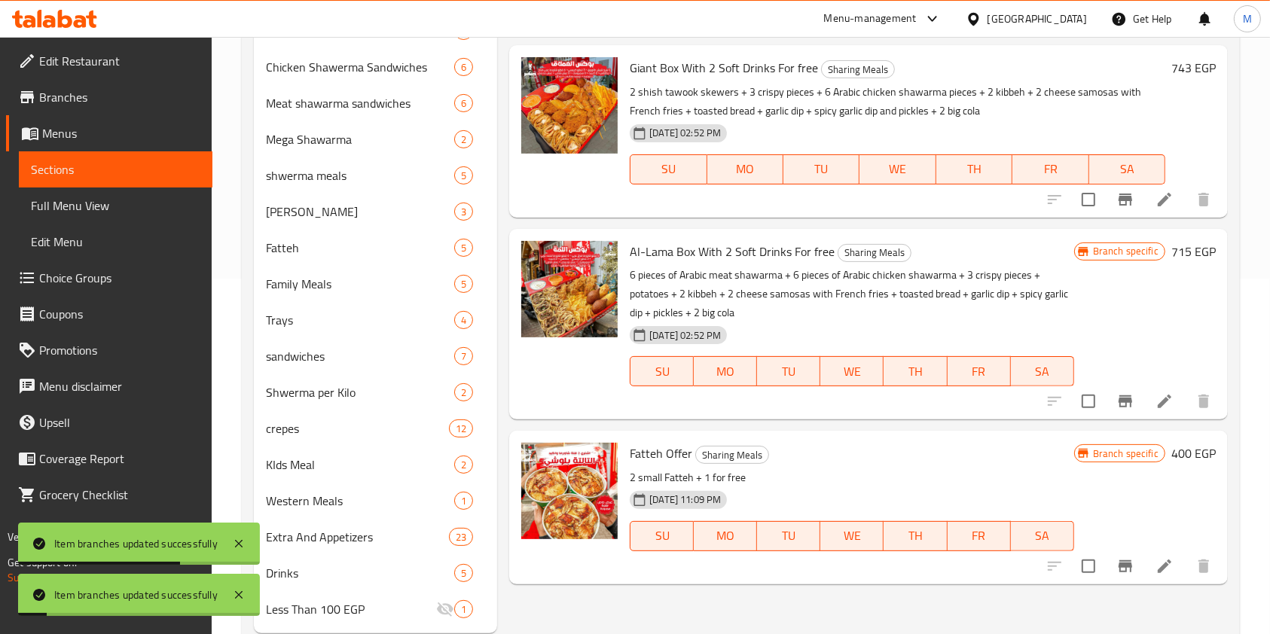
scroll to position [397, 0]
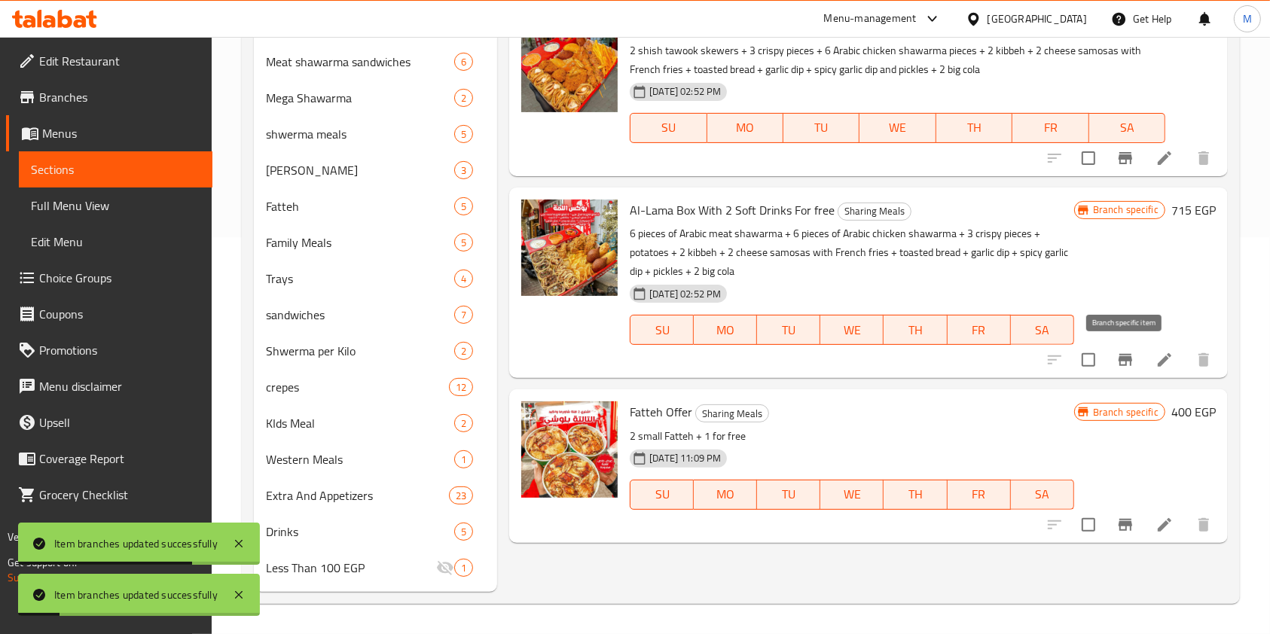
click at [1121, 345] on button "Branch-specific-item" at bounding box center [1125, 360] width 36 height 36
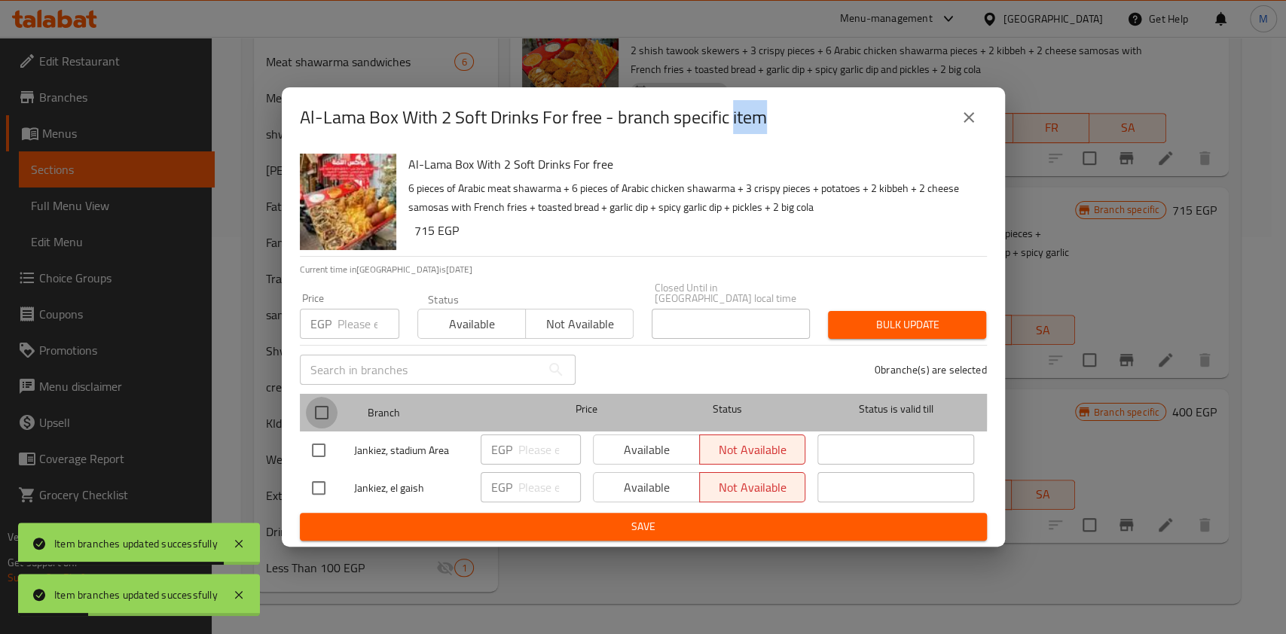
click at [319, 400] on input "checkbox" at bounding box center [322, 413] width 32 height 32
checkbox input "true"
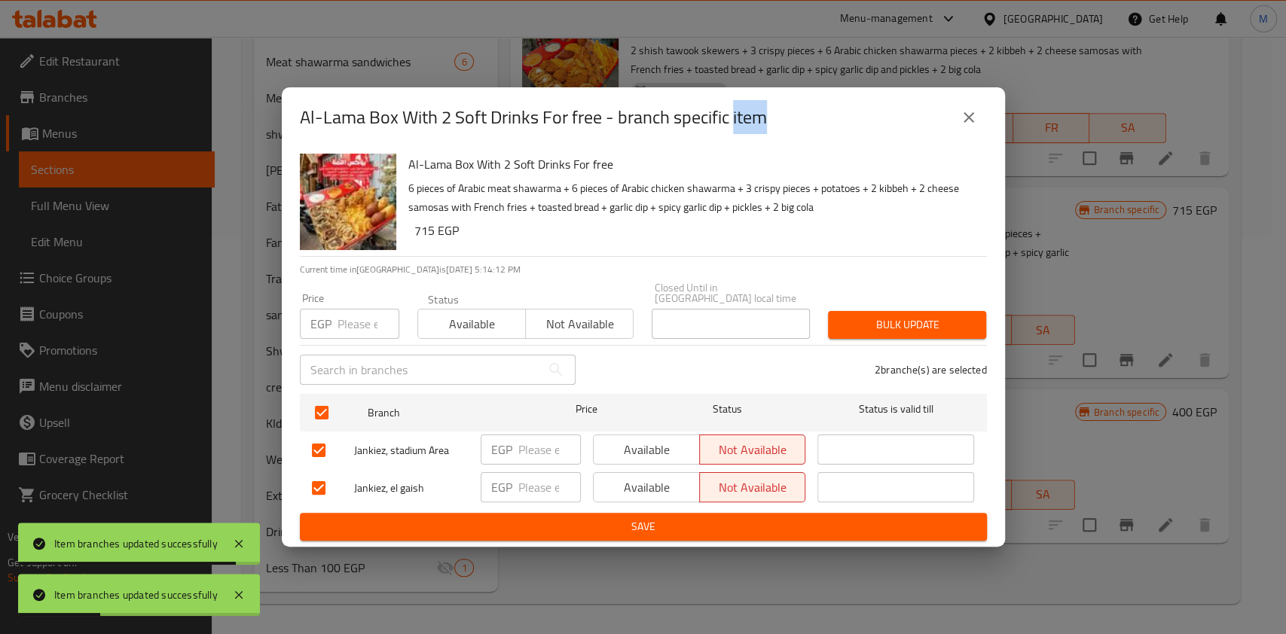
click at [648, 444] on span "Available" at bounding box center [646, 450] width 94 height 22
click at [638, 466] on div "Available Not available" at bounding box center [699, 488] width 225 height 44
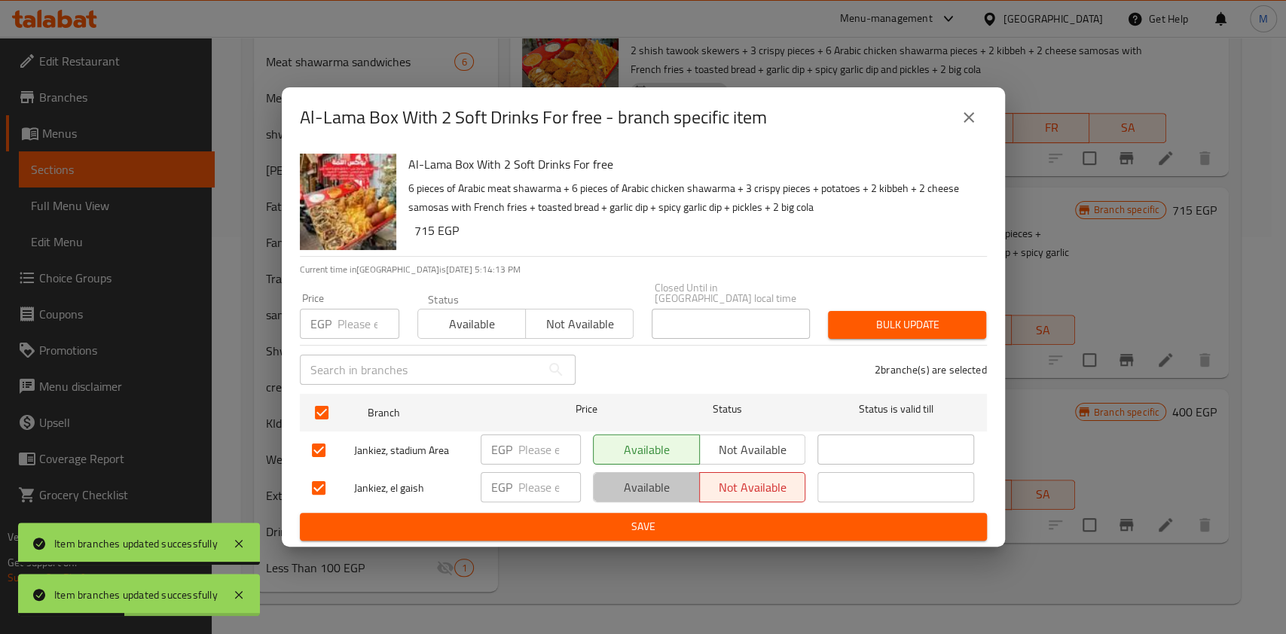
click at [651, 492] on span "Available" at bounding box center [646, 488] width 94 height 22
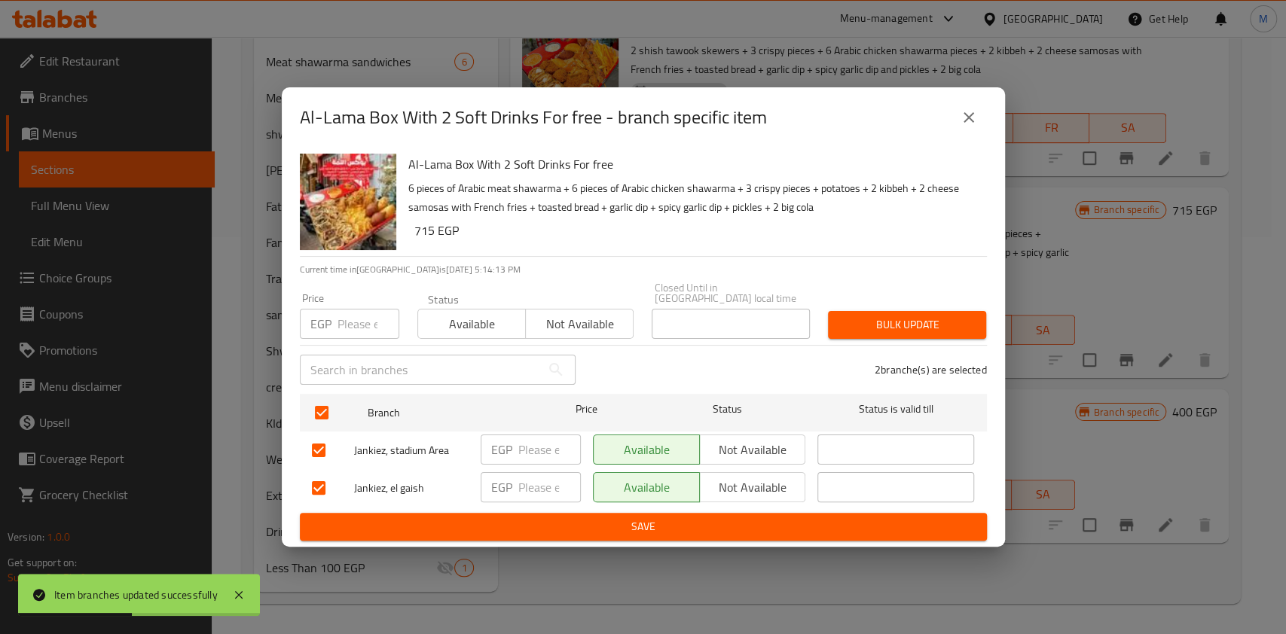
click at [664, 517] on span "Save" at bounding box center [643, 526] width 663 height 19
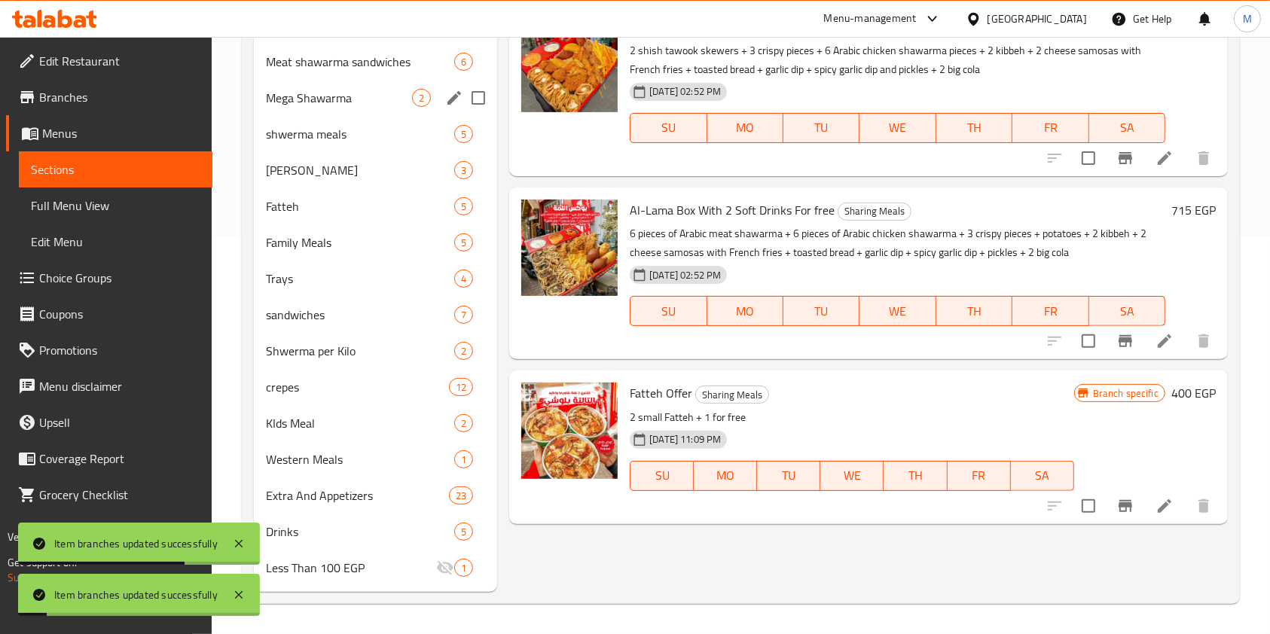
scroll to position [296, 0]
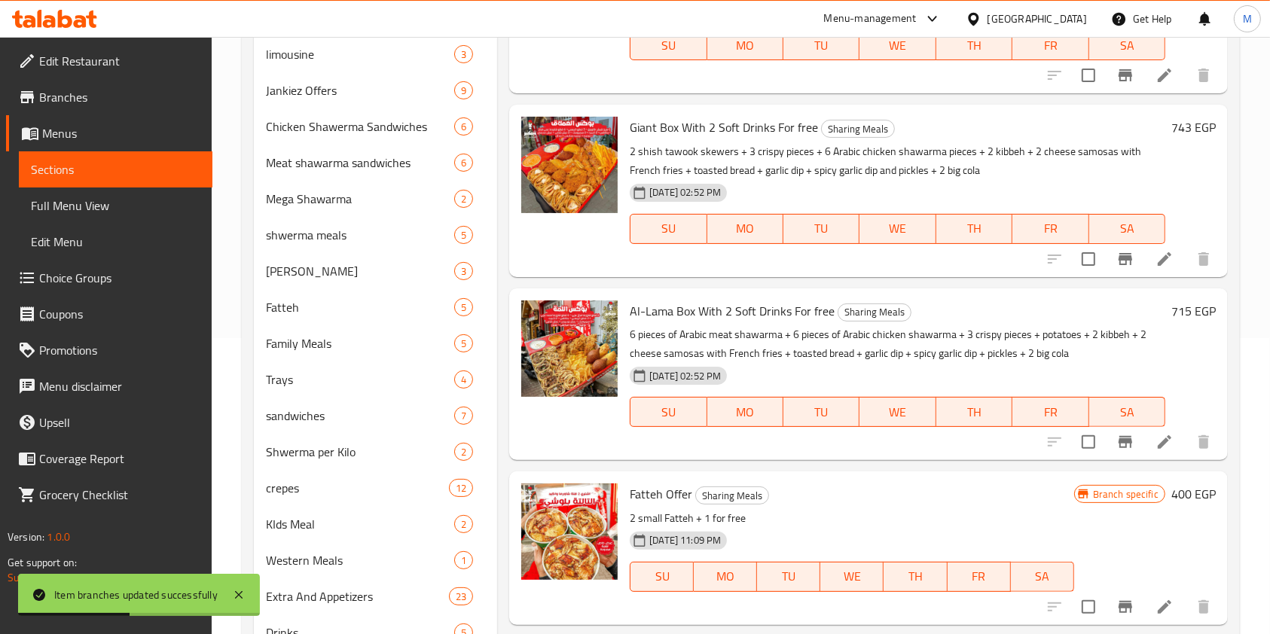
click at [84, 20] on icon at bounding box center [80, 21] width 13 height 13
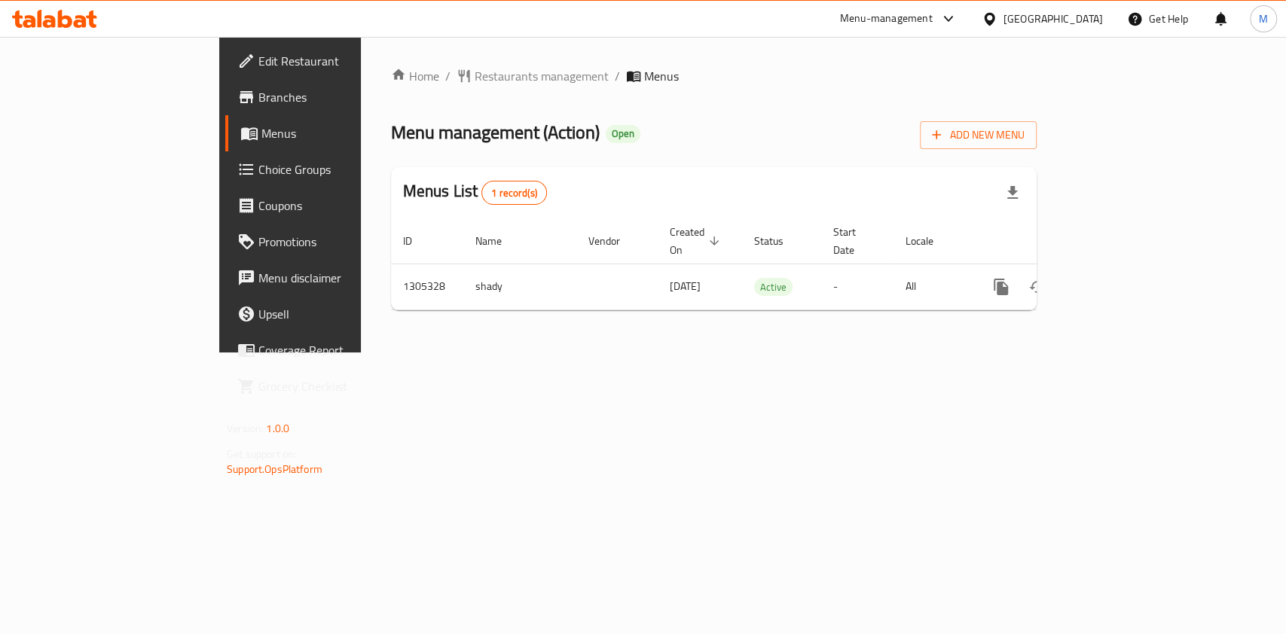
click at [59, 17] on icon at bounding box center [65, 19] width 14 height 18
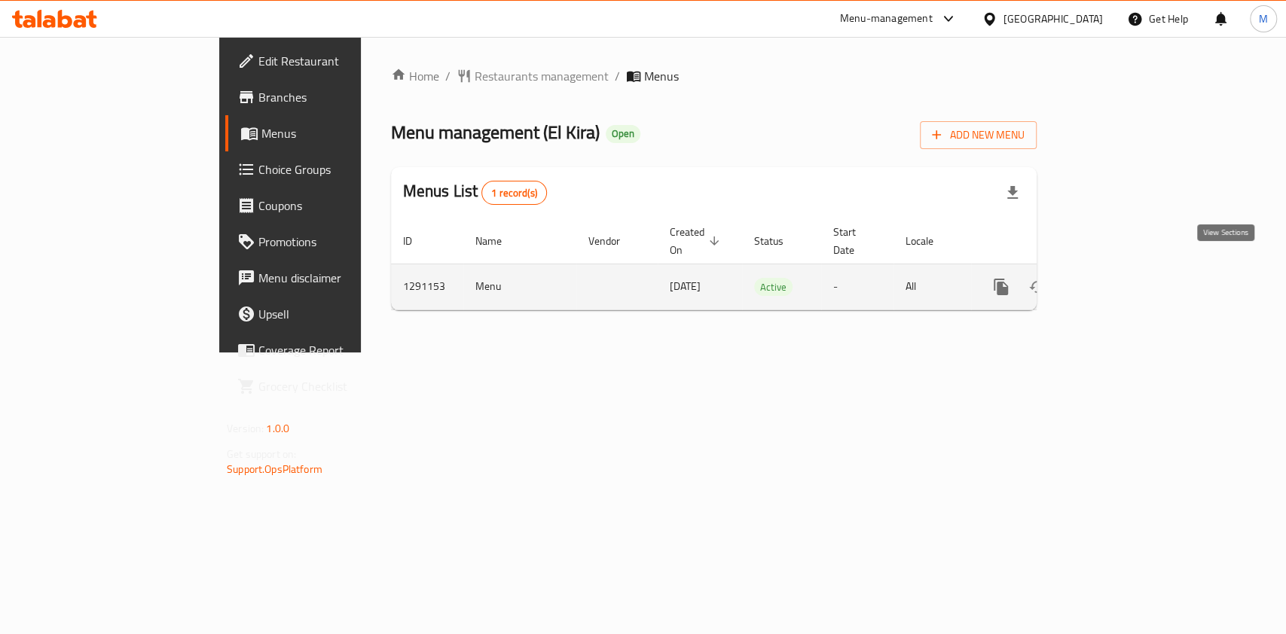
click at [1118, 278] on icon "enhanced table" at bounding box center [1109, 287] width 18 height 18
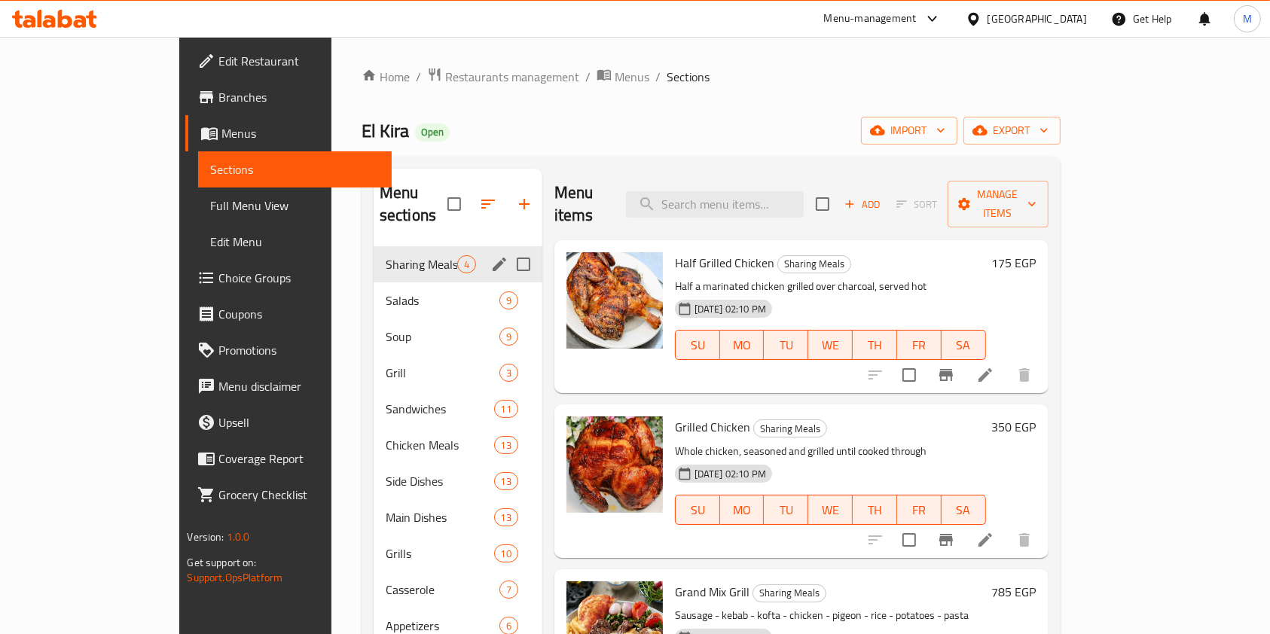
click at [374, 246] on div "Sharing Meals 4" at bounding box center [458, 264] width 169 height 36
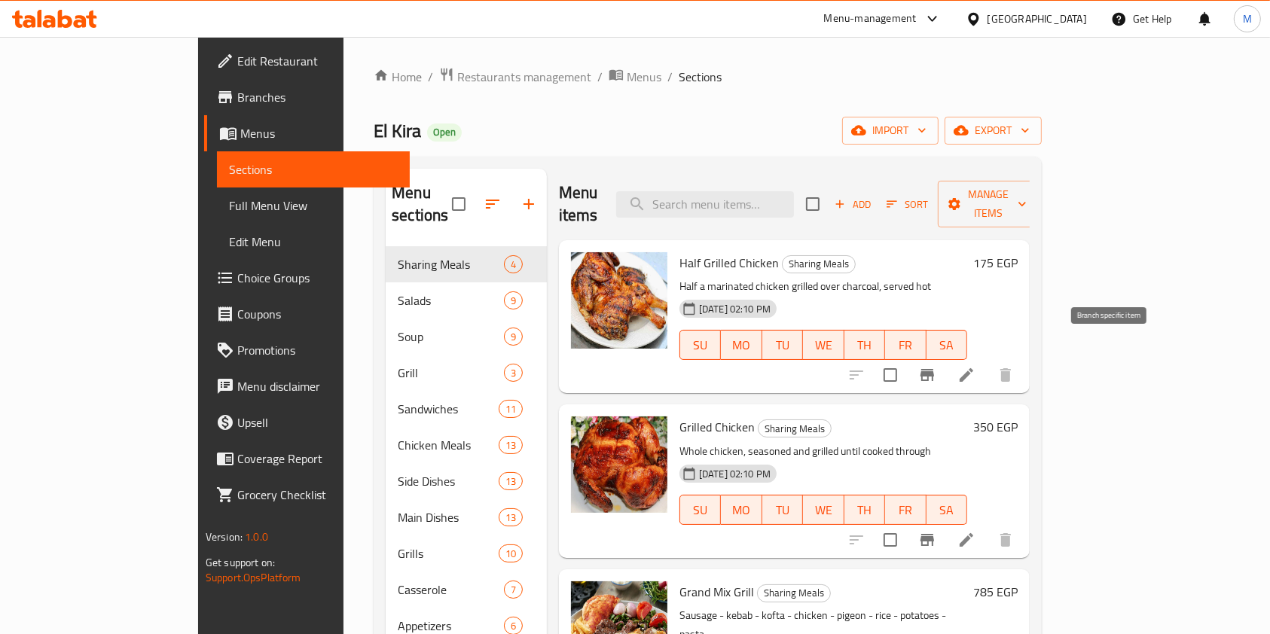
click at [936, 366] on icon "Branch-specific-item" at bounding box center [927, 375] width 18 height 18
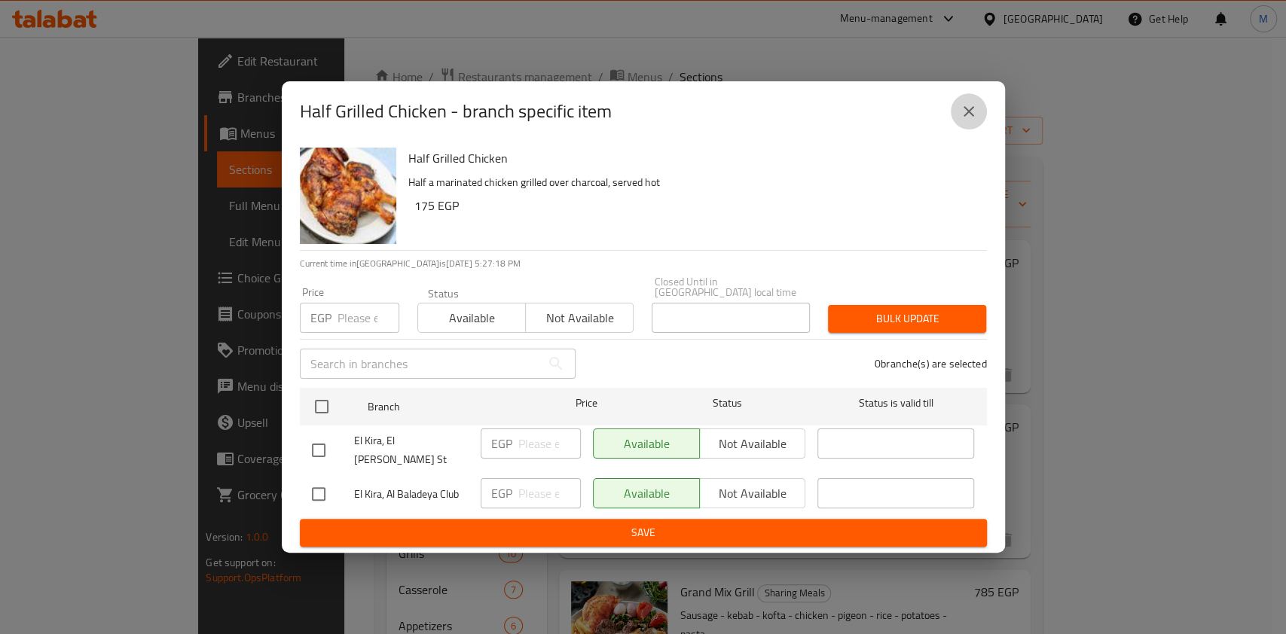
click at [977, 117] on button "close" at bounding box center [968, 111] width 36 height 36
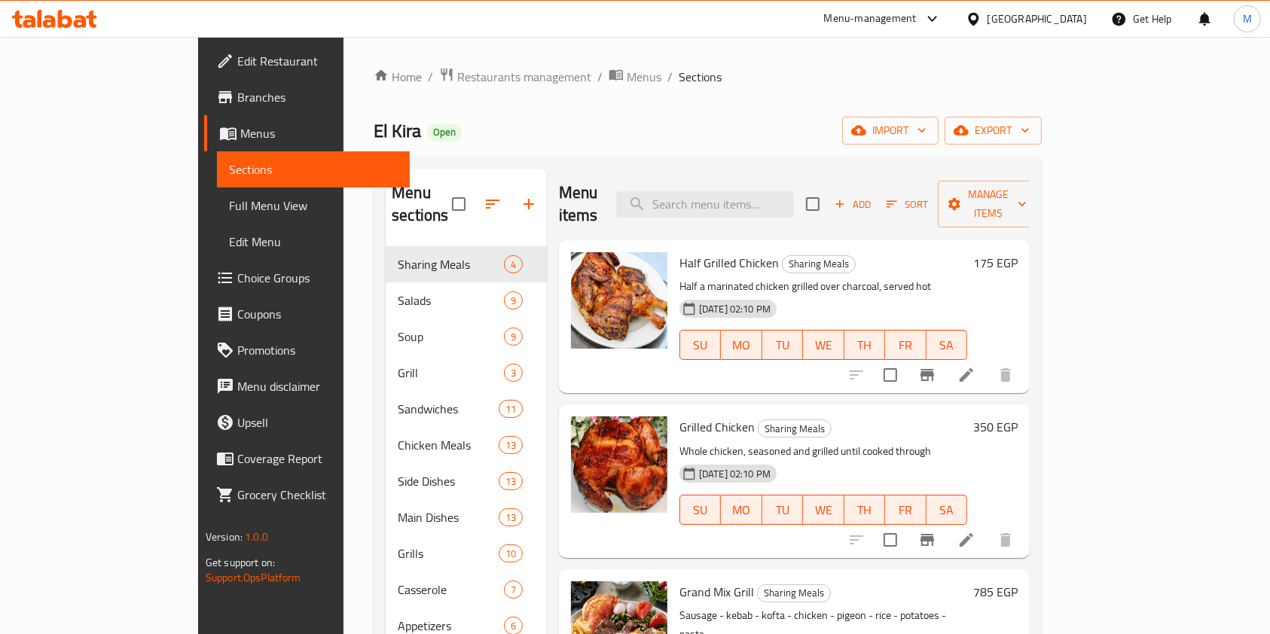
click at [1017, 252] on h6 "175 EGP" at bounding box center [995, 262] width 44 height 21
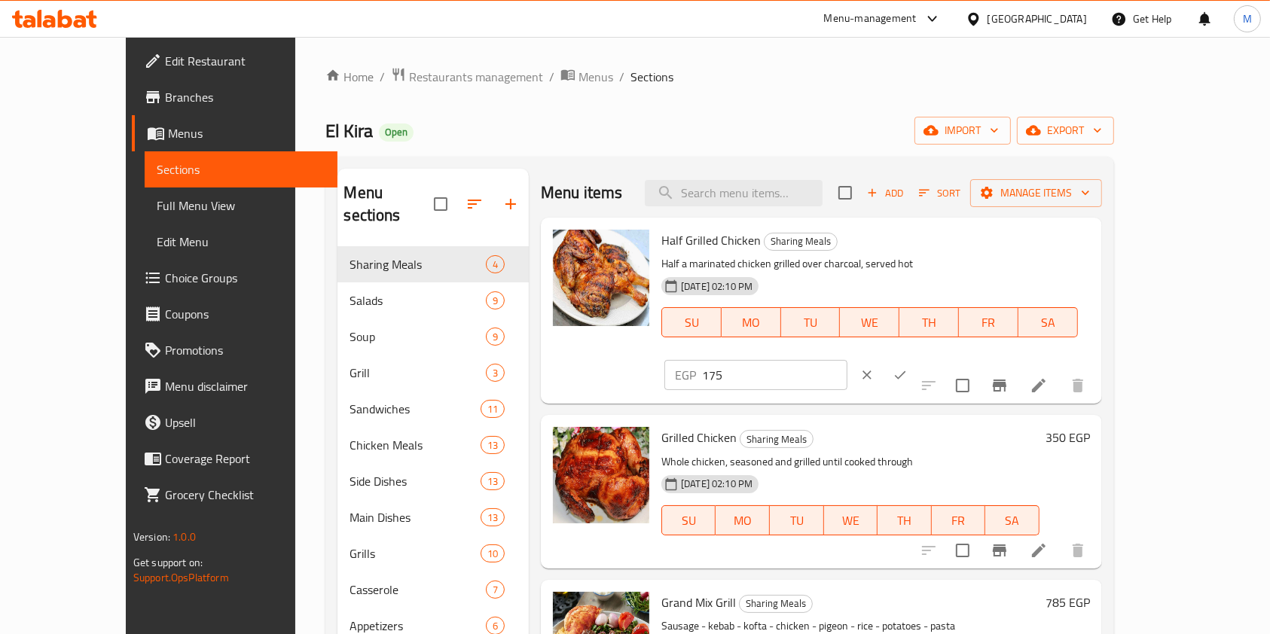
click at [847, 360] on div "EGP 175 ​" at bounding box center [755, 375] width 183 height 30
click at [847, 360] on input "175" at bounding box center [774, 375] width 145 height 30
type input "250"
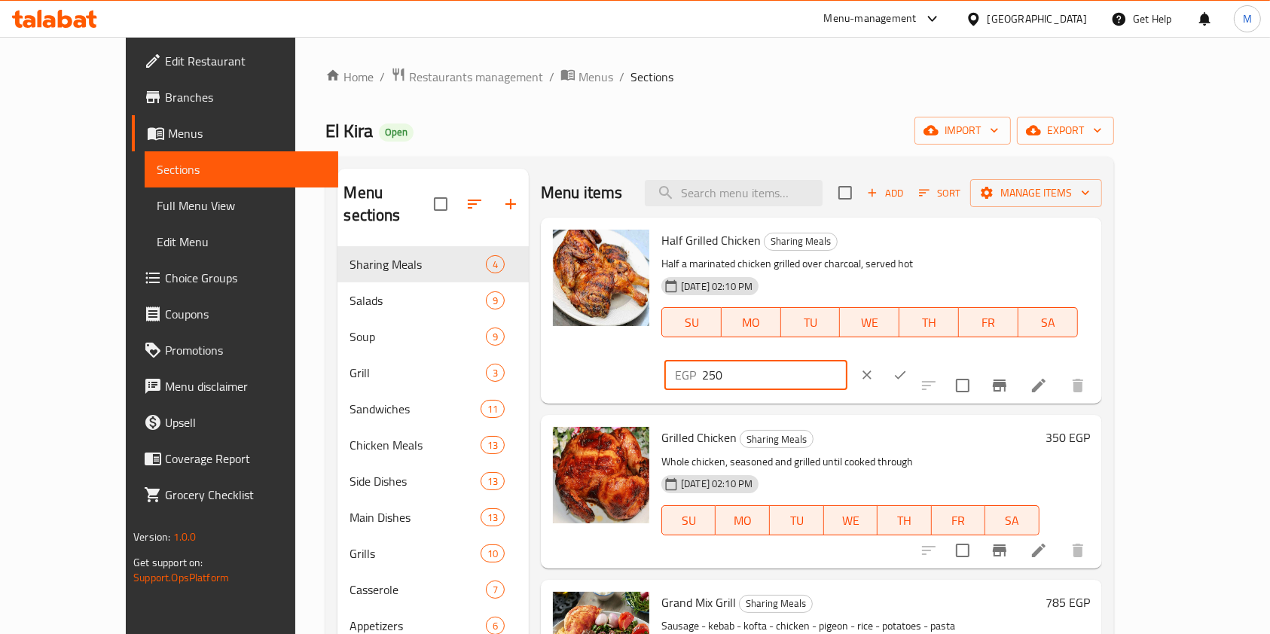
click at [906, 371] on icon "ok" at bounding box center [900, 375] width 11 height 8
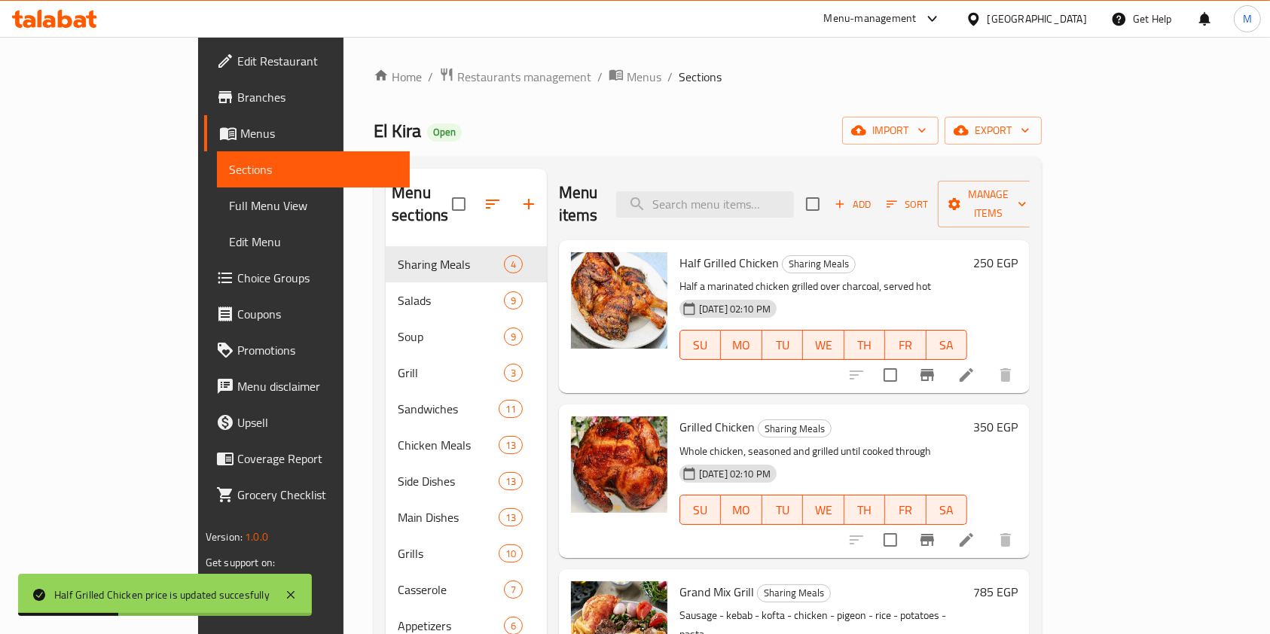
click at [1017, 416] on h6 "350 EGP" at bounding box center [995, 426] width 44 height 21
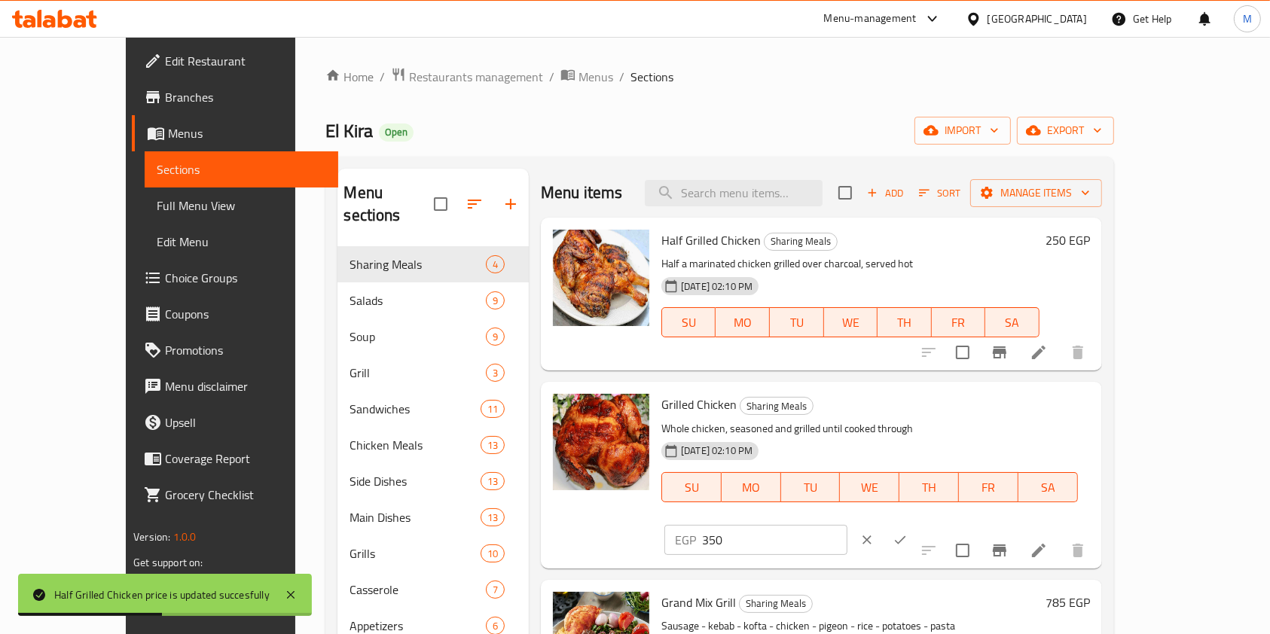
click at [847, 525] on input "350" at bounding box center [774, 540] width 145 height 30
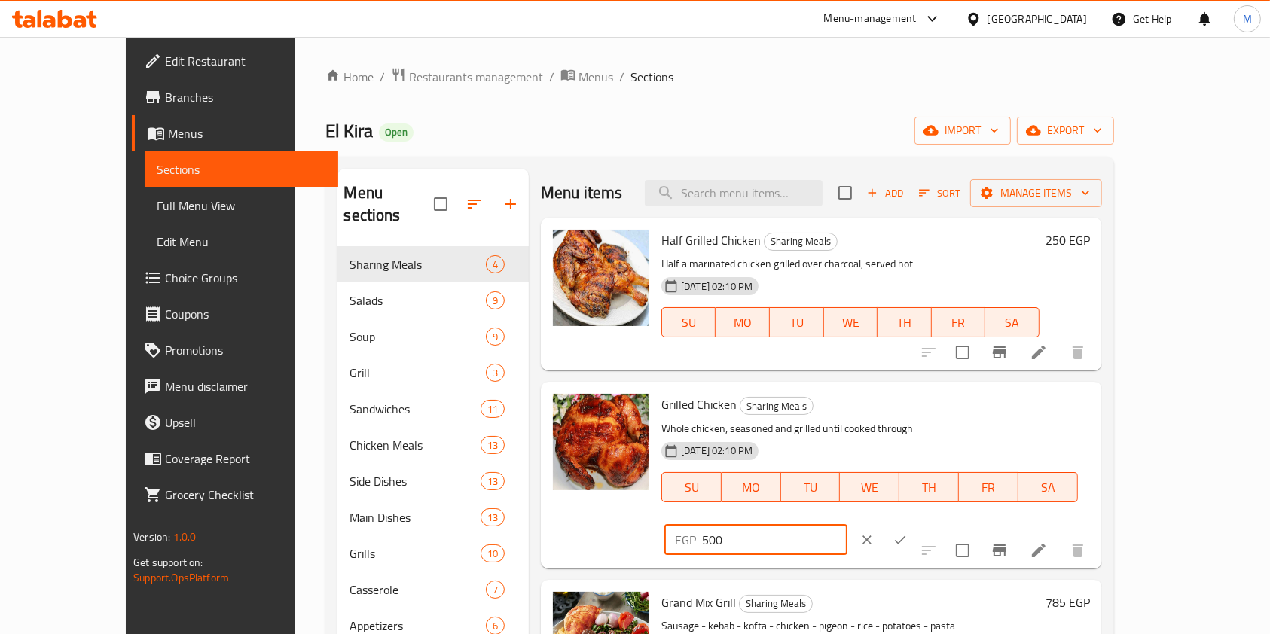
type input "500"
click at [917, 523] on button "ok" at bounding box center [899, 539] width 33 height 33
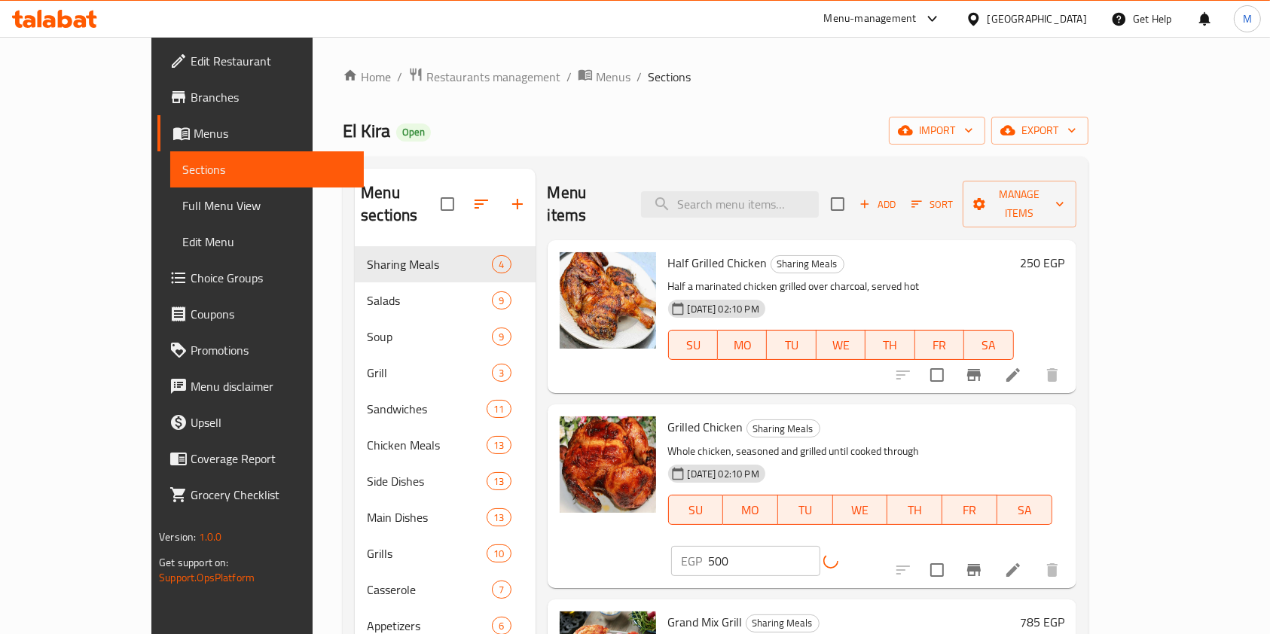
click at [981, 564] on icon "Branch-specific-item" at bounding box center [974, 570] width 14 height 12
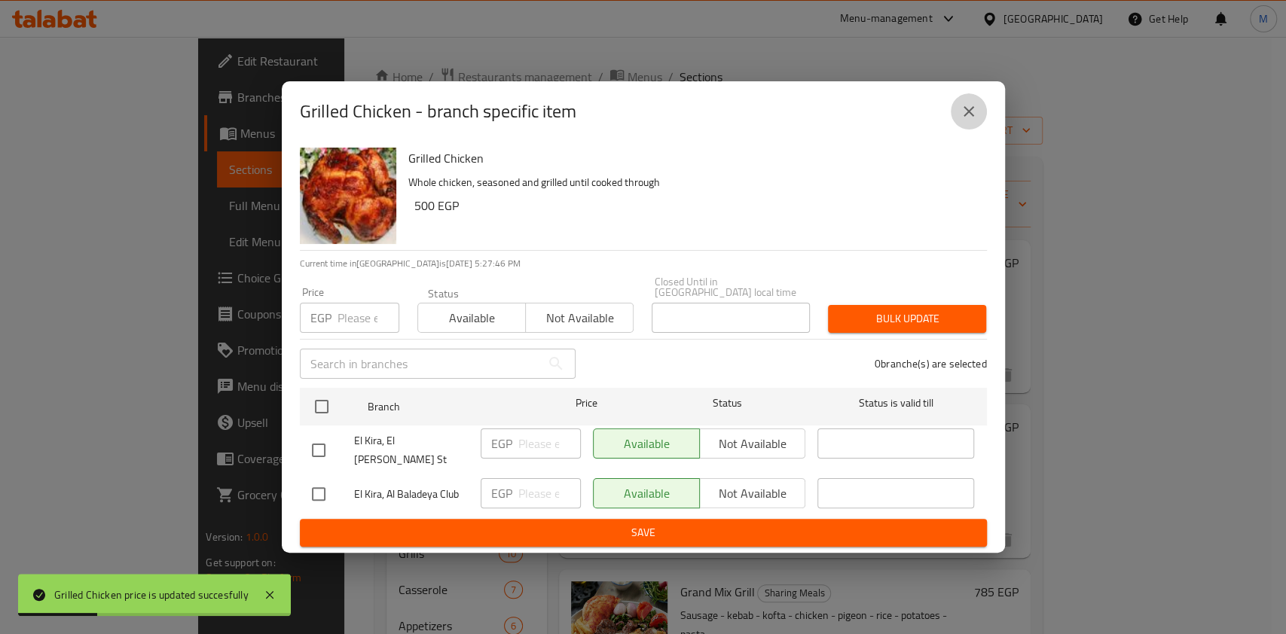
click at [976, 130] on button "close" at bounding box center [968, 111] width 36 height 36
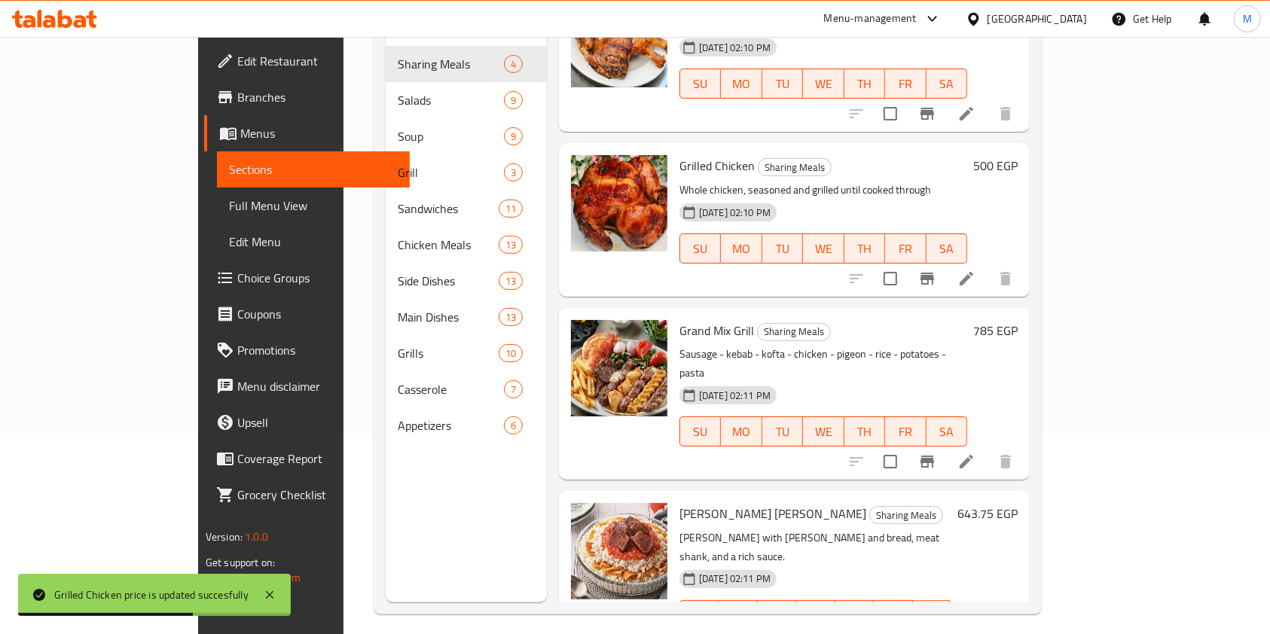
scroll to position [211, 0]
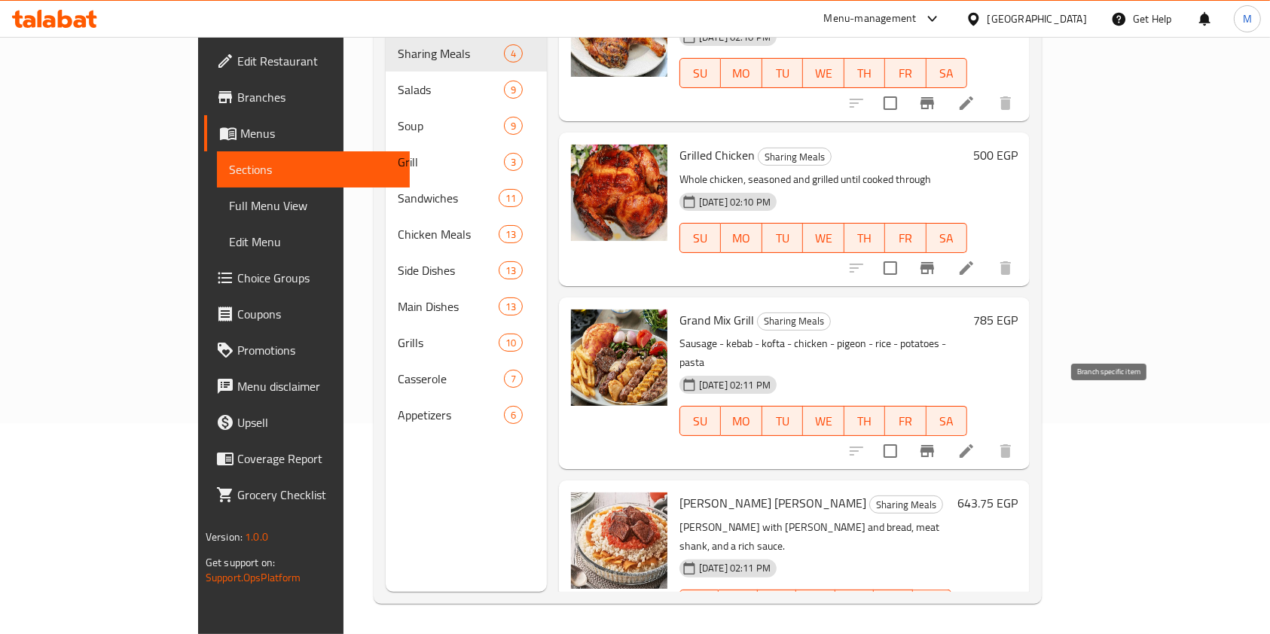
click at [936, 442] on icon "Branch-specific-item" at bounding box center [927, 451] width 18 height 18
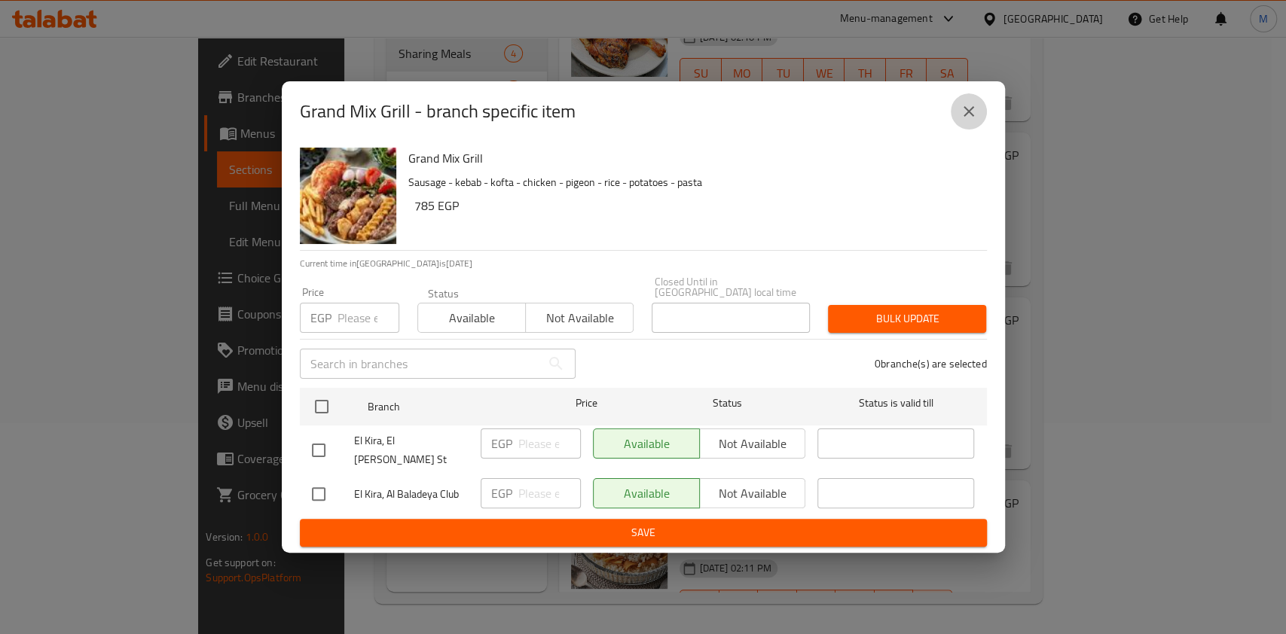
click at [982, 128] on button "close" at bounding box center [968, 111] width 36 height 36
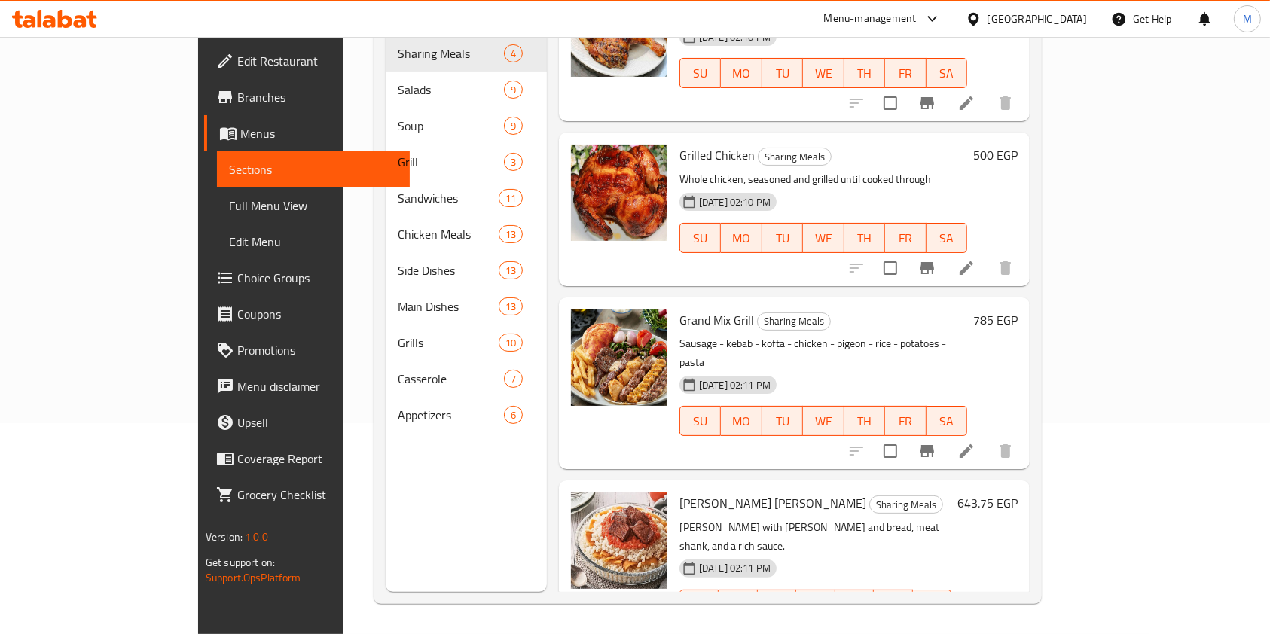
click at [1017, 310] on h6 "785 EGP" at bounding box center [995, 320] width 44 height 21
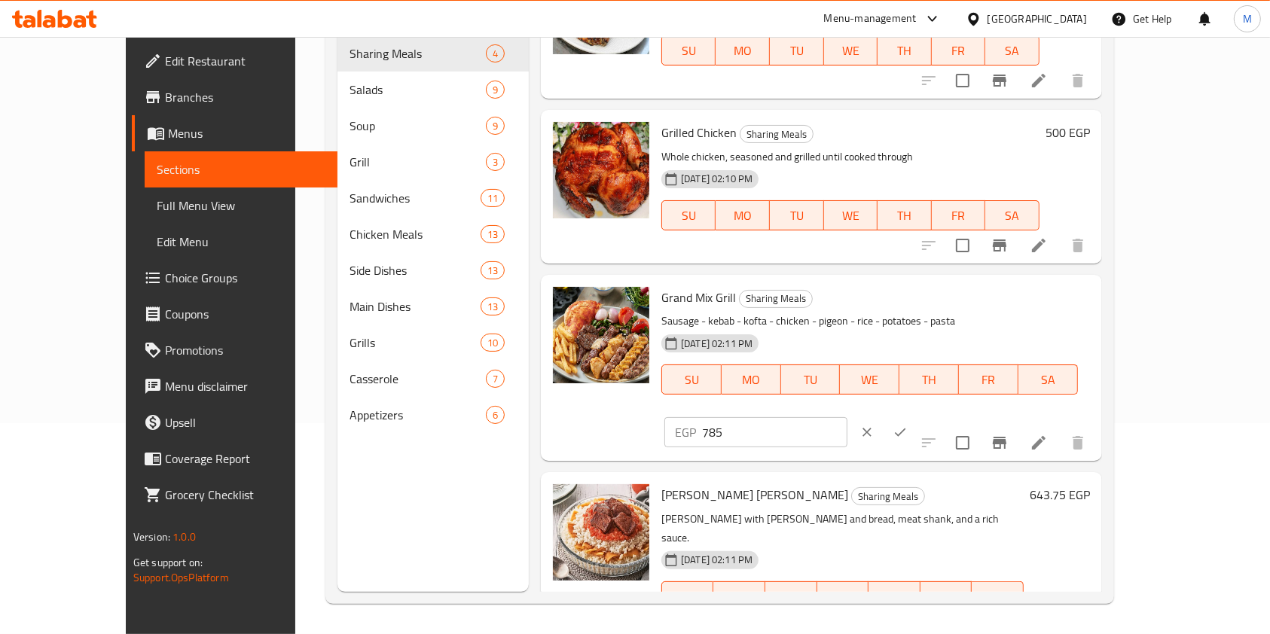
click at [847, 417] on input "785" at bounding box center [774, 432] width 145 height 30
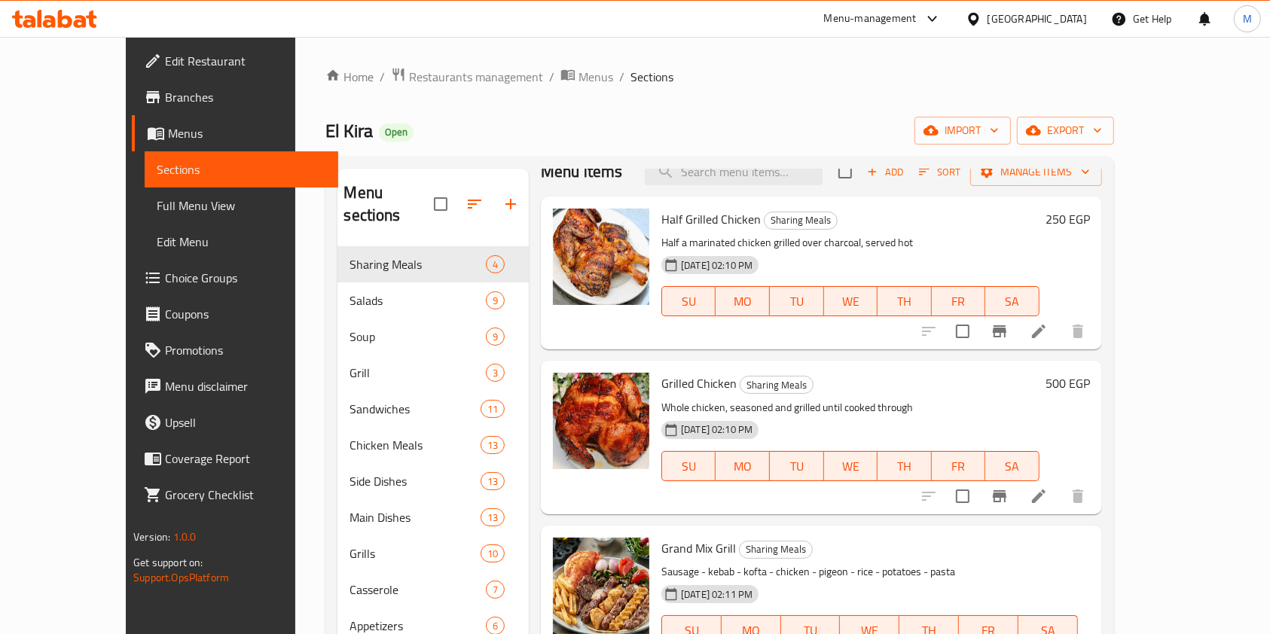
scroll to position [0, 0]
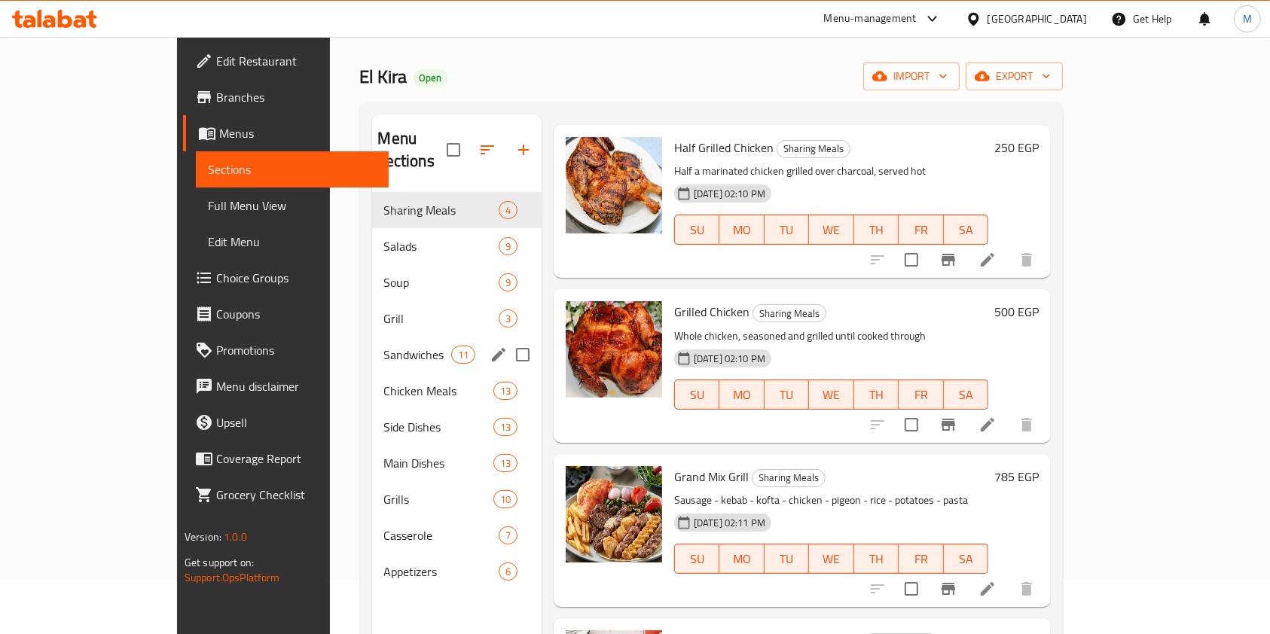
scroll to position [100, 0]
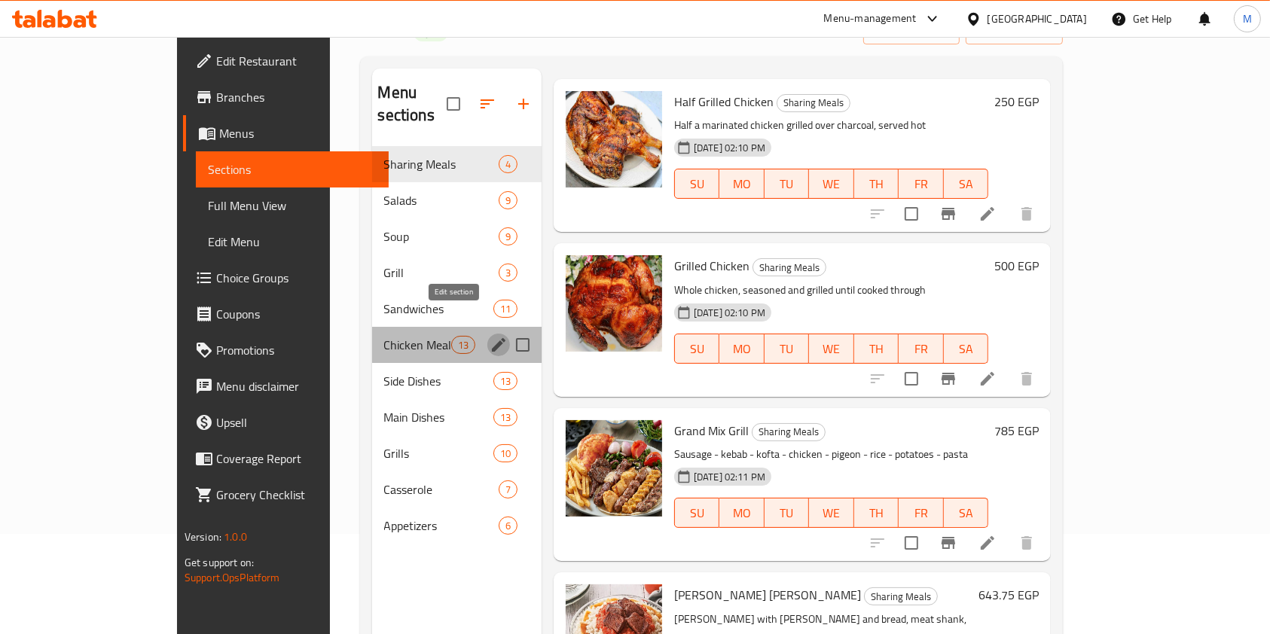
click at [490, 336] on icon "edit" at bounding box center [499, 345] width 18 height 18
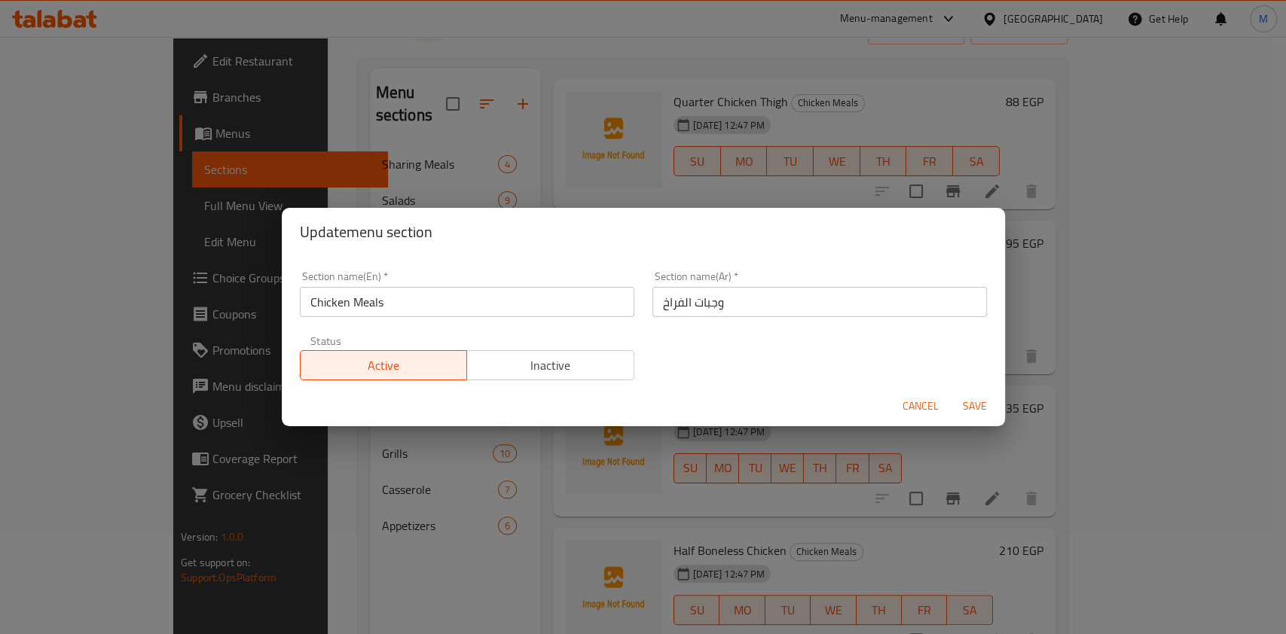
click at [911, 401] on span "Cancel" at bounding box center [920, 406] width 36 height 19
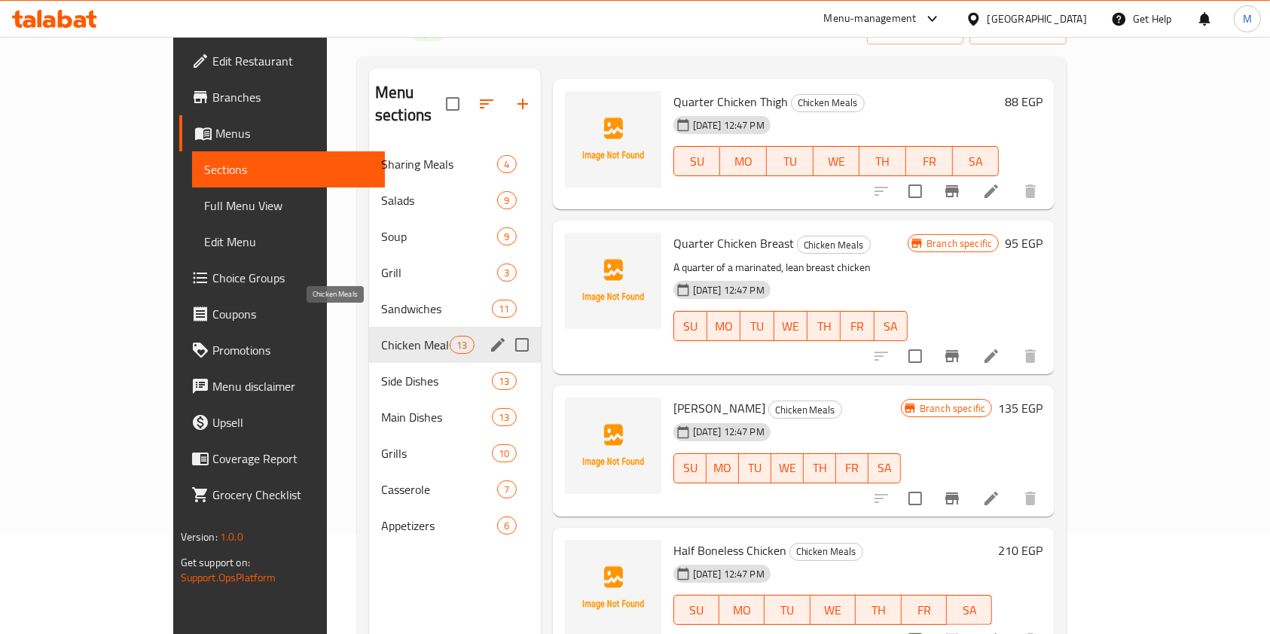
click at [381, 336] on span "Chicken Meals" at bounding box center [415, 345] width 69 height 18
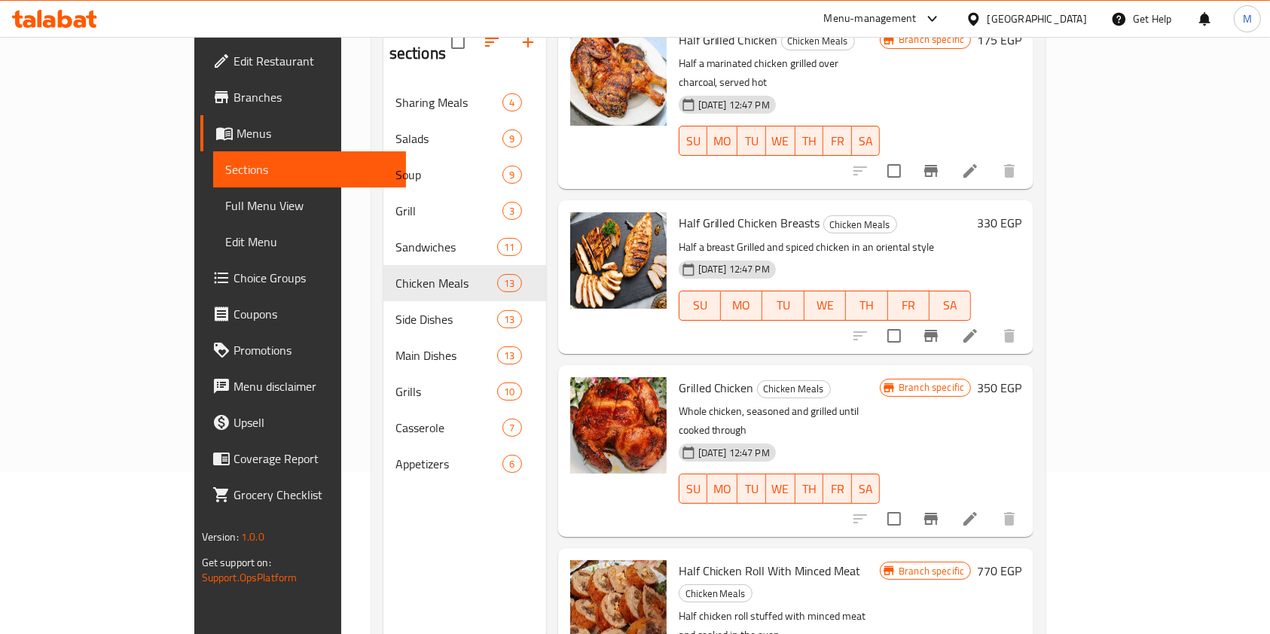
scroll to position [211, 0]
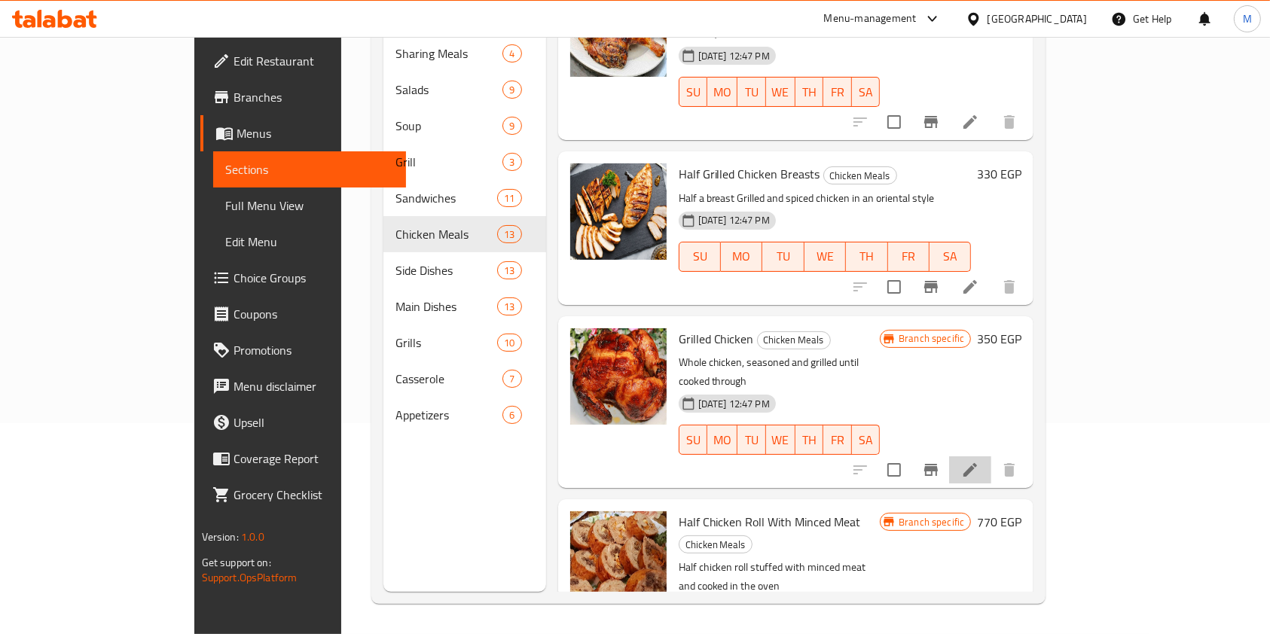
click at [991, 456] on li at bounding box center [970, 469] width 42 height 27
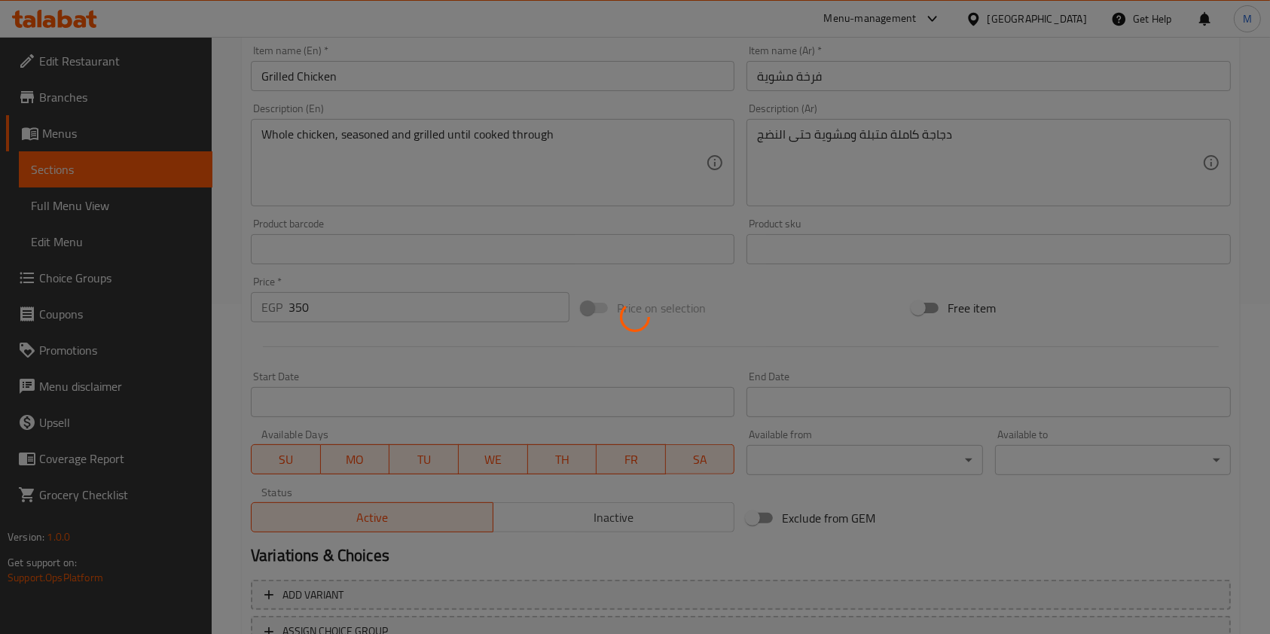
scroll to position [429, 0]
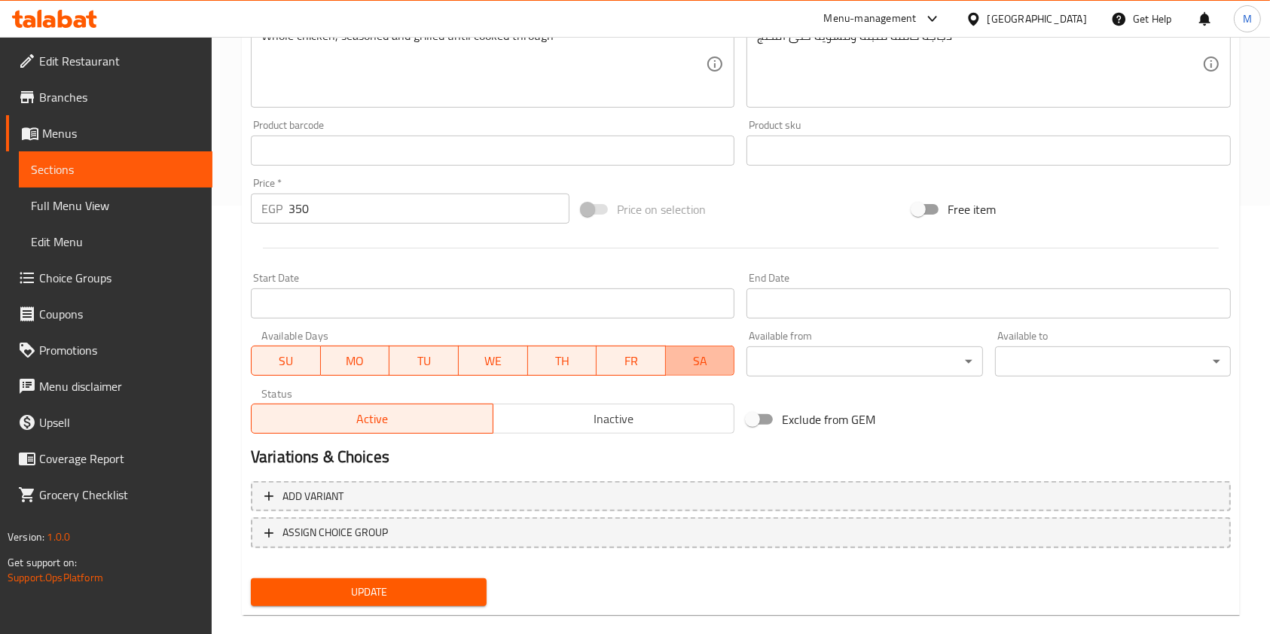
click at [704, 365] on span "SA" at bounding box center [700, 361] width 57 height 22
drag, startPoint x: 628, startPoint y: 364, endPoint x: 569, endPoint y: 358, distance: 59.0
click at [627, 364] on span "FR" at bounding box center [630, 361] width 57 height 22
click at [556, 358] on span "TH" at bounding box center [562, 361] width 57 height 22
click at [452, 357] on span "TU" at bounding box center [423, 361] width 57 height 22
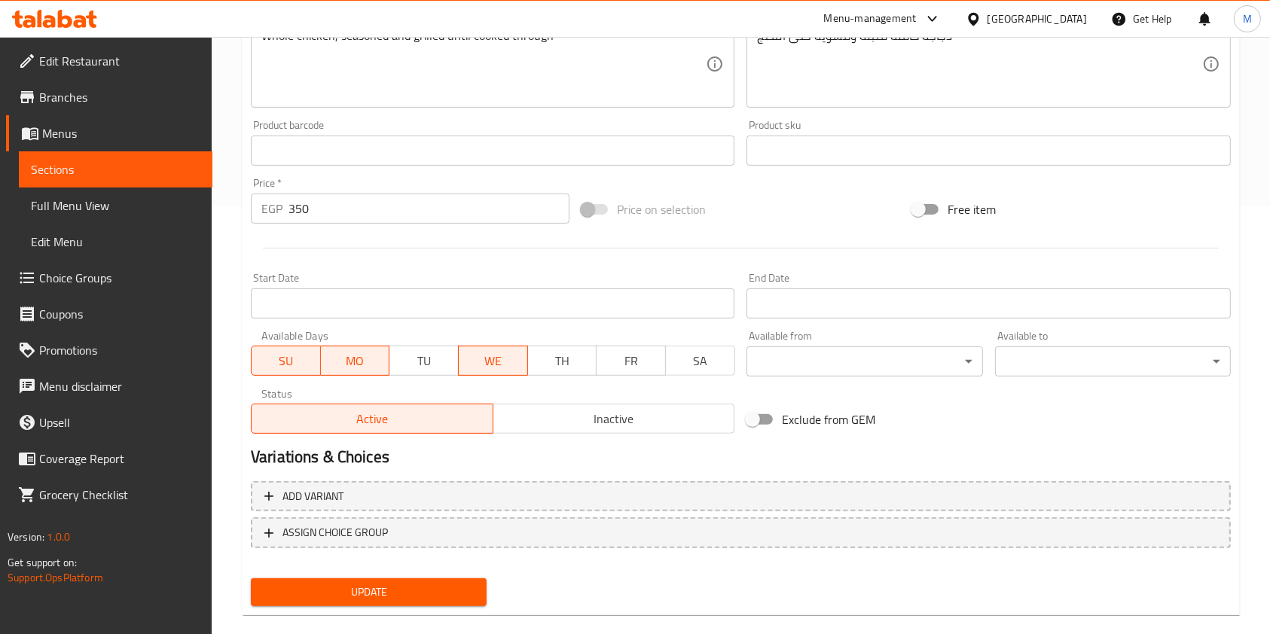
click at [361, 354] on span "MO" at bounding box center [355, 361] width 57 height 22
click at [297, 362] on span "SU" at bounding box center [286, 361] width 57 height 22
click at [518, 368] on span "WE" at bounding box center [493, 361] width 57 height 22
click at [560, 426] on span "Inactive" at bounding box center [614, 419] width 230 height 22
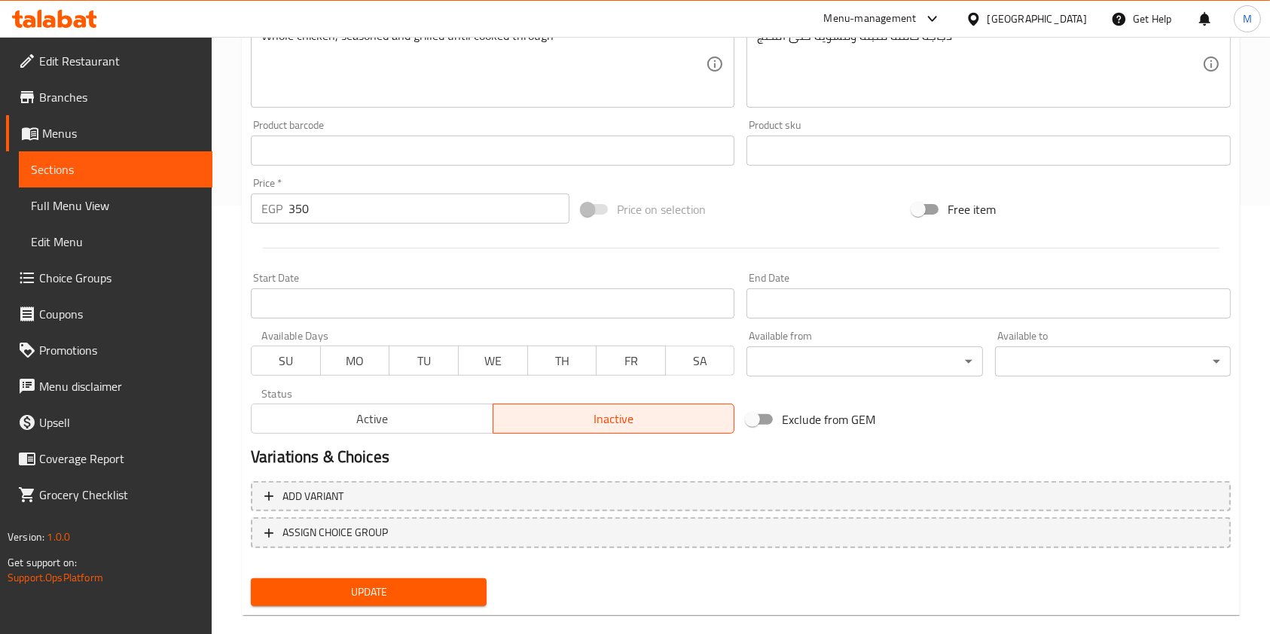
click at [451, 580] on button "Update" at bounding box center [369, 592] width 236 height 28
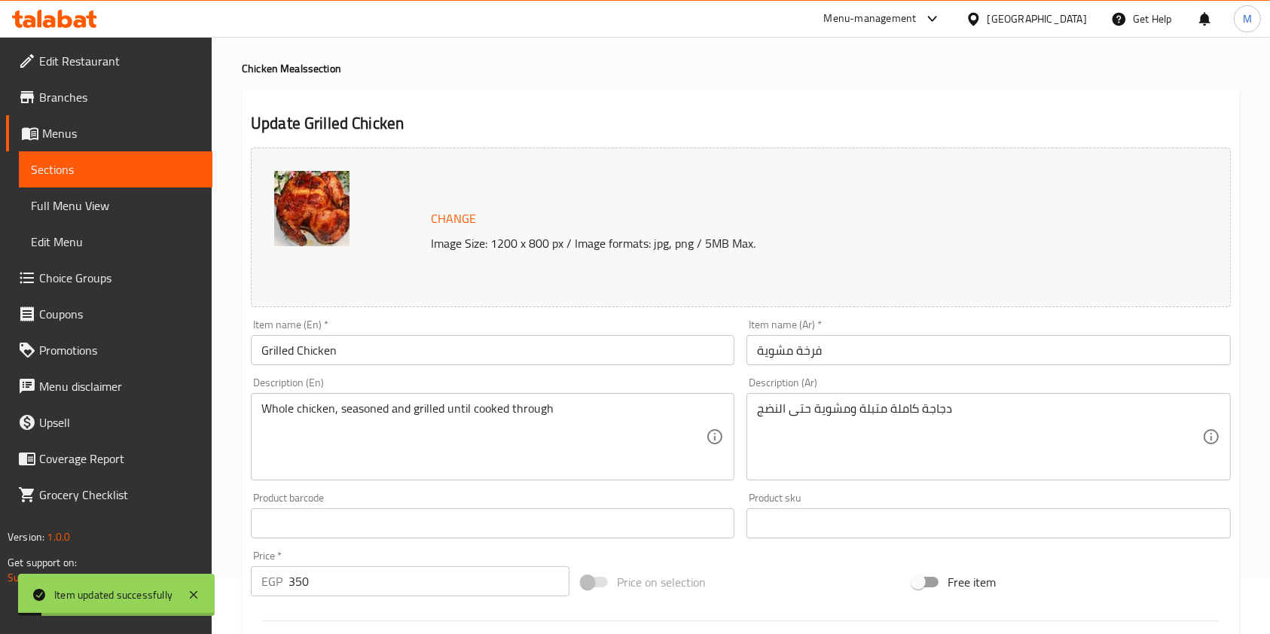
scroll to position [0, 0]
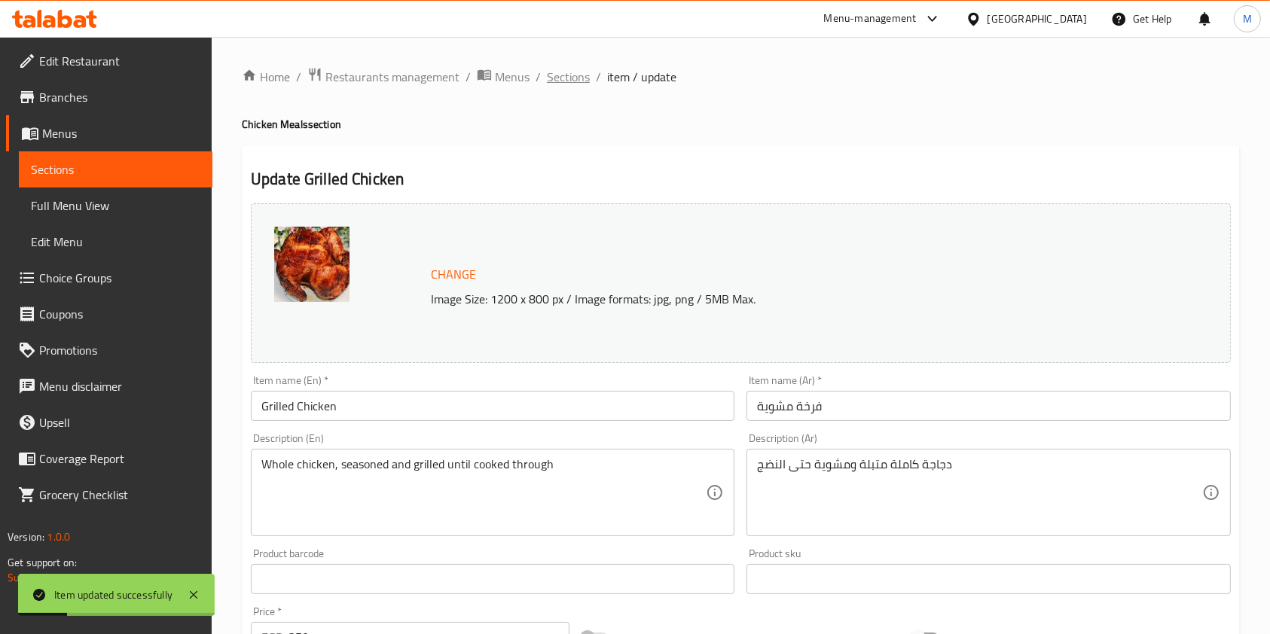
click at [577, 83] on span "Sections" at bounding box center [568, 77] width 43 height 18
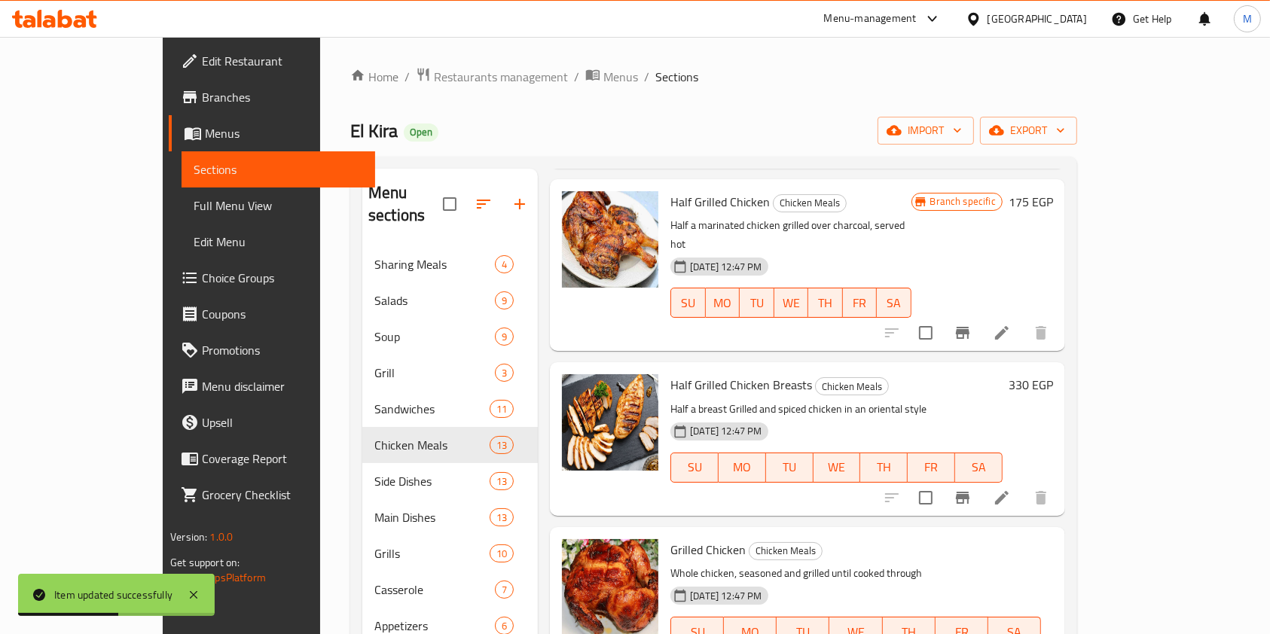
scroll to position [1352, 0]
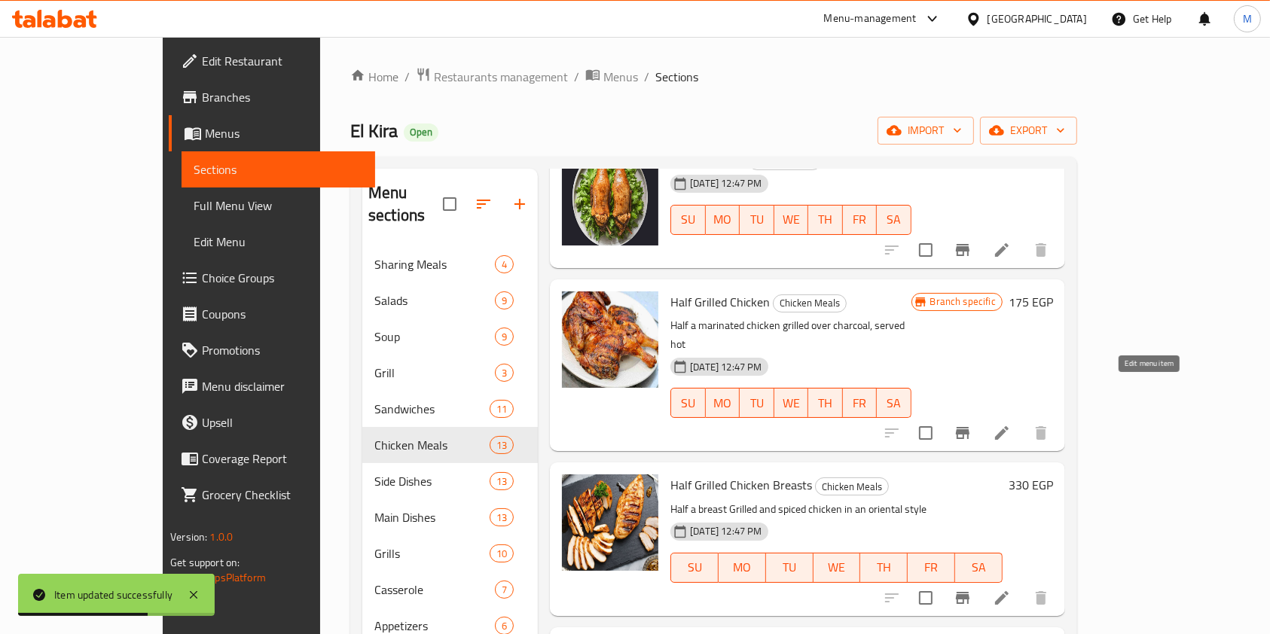
click at [1011, 424] on icon at bounding box center [1002, 433] width 18 height 18
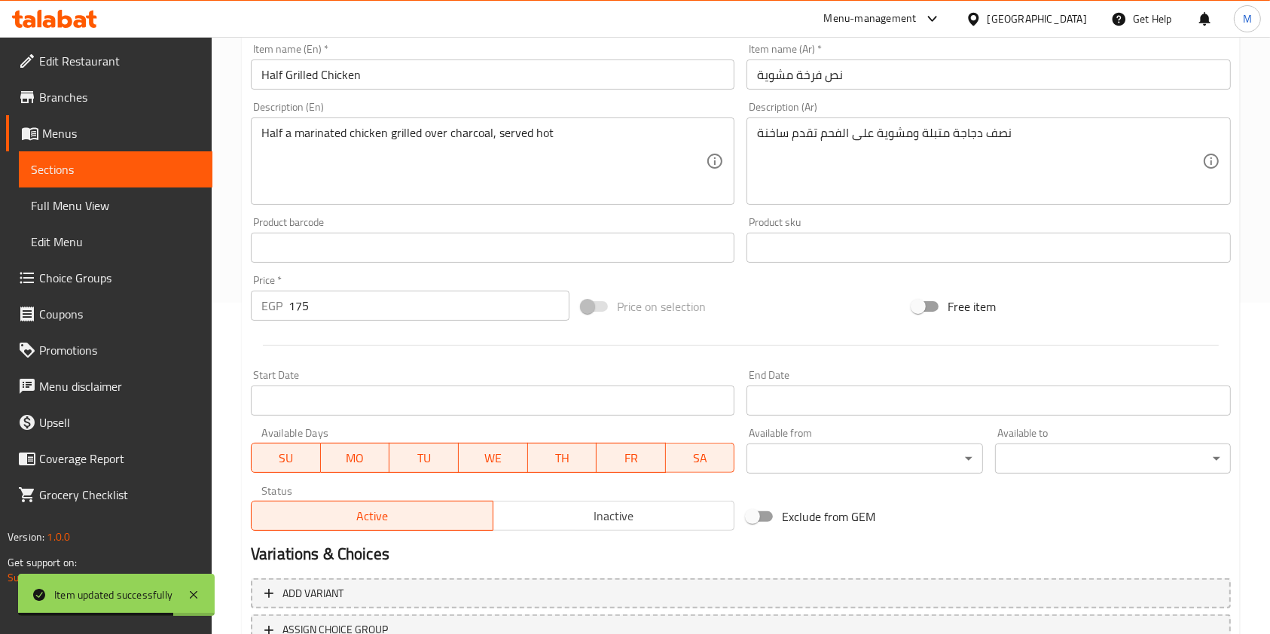
scroll to position [452, 0]
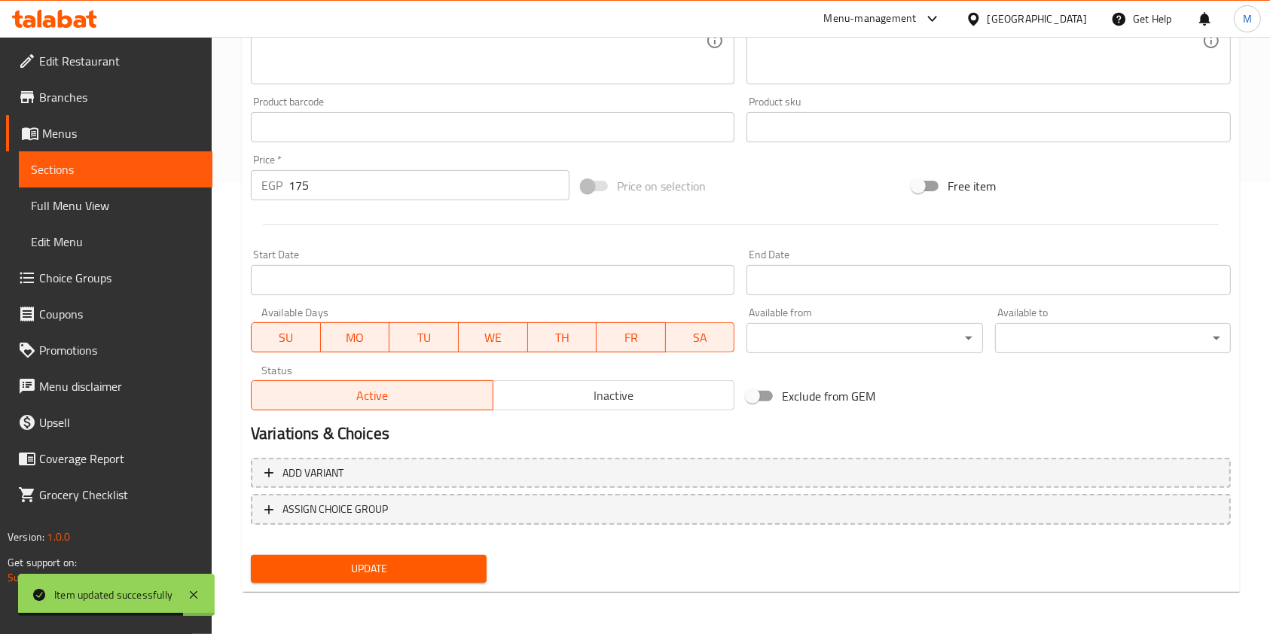
click at [697, 337] on span "SA" at bounding box center [700, 338] width 57 height 22
click at [634, 339] on span "FR" at bounding box center [630, 338] width 57 height 22
click at [541, 336] on span "TH" at bounding box center [562, 338] width 57 height 22
click at [490, 337] on span "WE" at bounding box center [493, 338] width 57 height 22
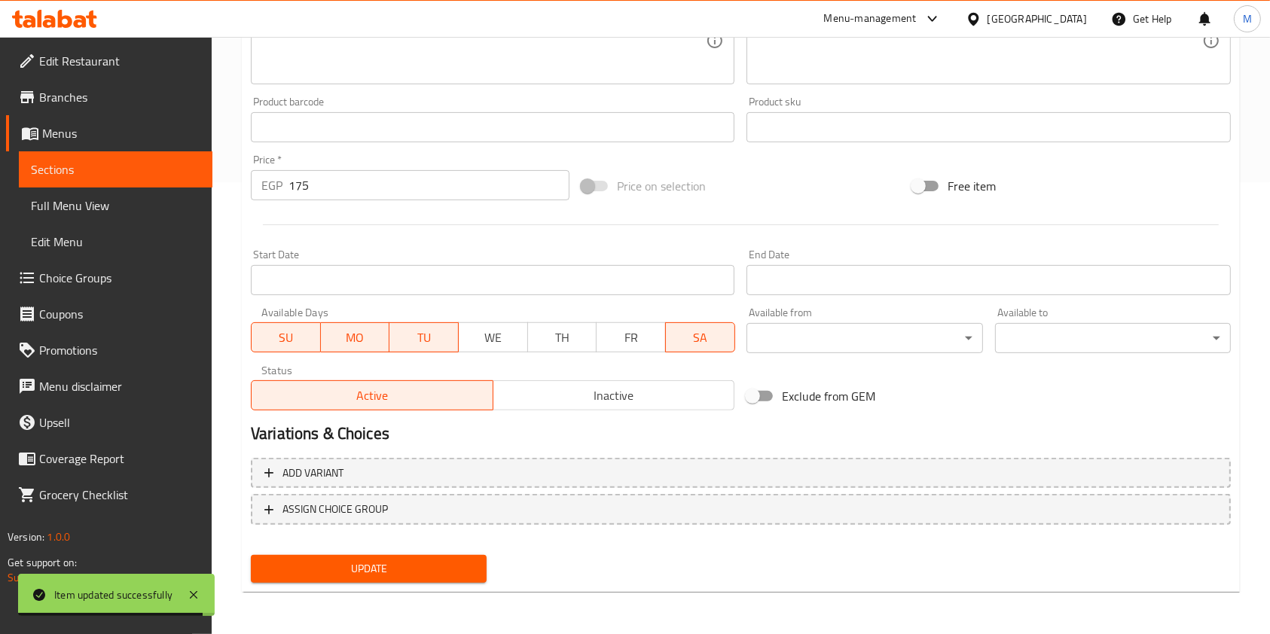
click at [440, 337] on span "TU" at bounding box center [423, 338] width 57 height 22
click at [399, 337] on span "TU" at bounding box center [423, 338] width 57 height 22
click at [335, 334] on span "MO" at bounding box center [355, 338] width 57 height 22
click at [262, 334] on span "SU" at bounding box center [286, 338] width 57 height 22
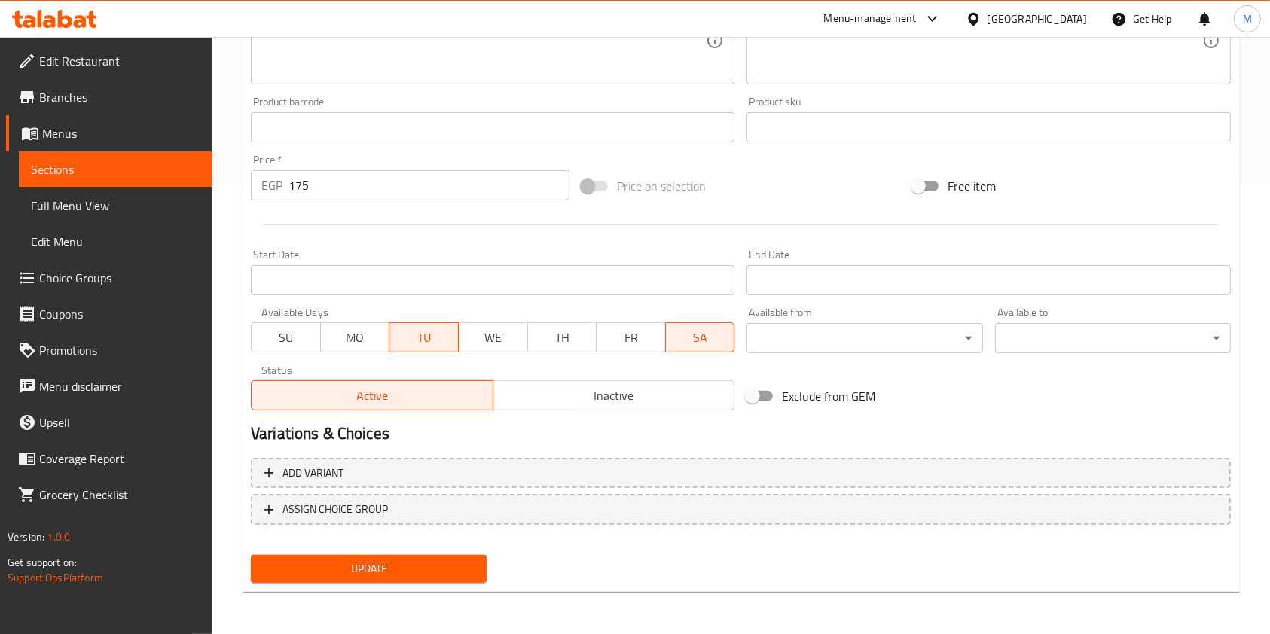
click at [435, 333] on span "TU" at bounding box center [423, 338] width 57 height 22
click at [689, 340] on span "SA" at bounding box center [700, 338] width 57 height 22
click at [655, 383] on button "Inactive" at bounding box center [614, 395] width 242 height 30
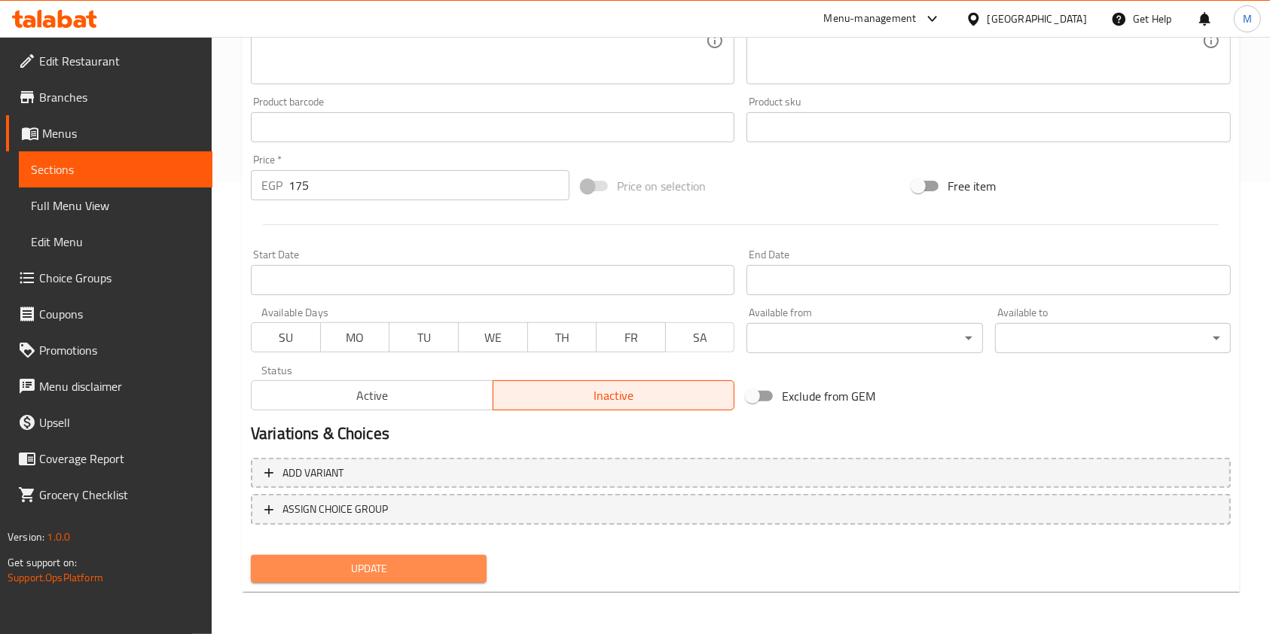
click at [483, 558] on button "Update" at bounding box center [369, 569] width 236 height 28
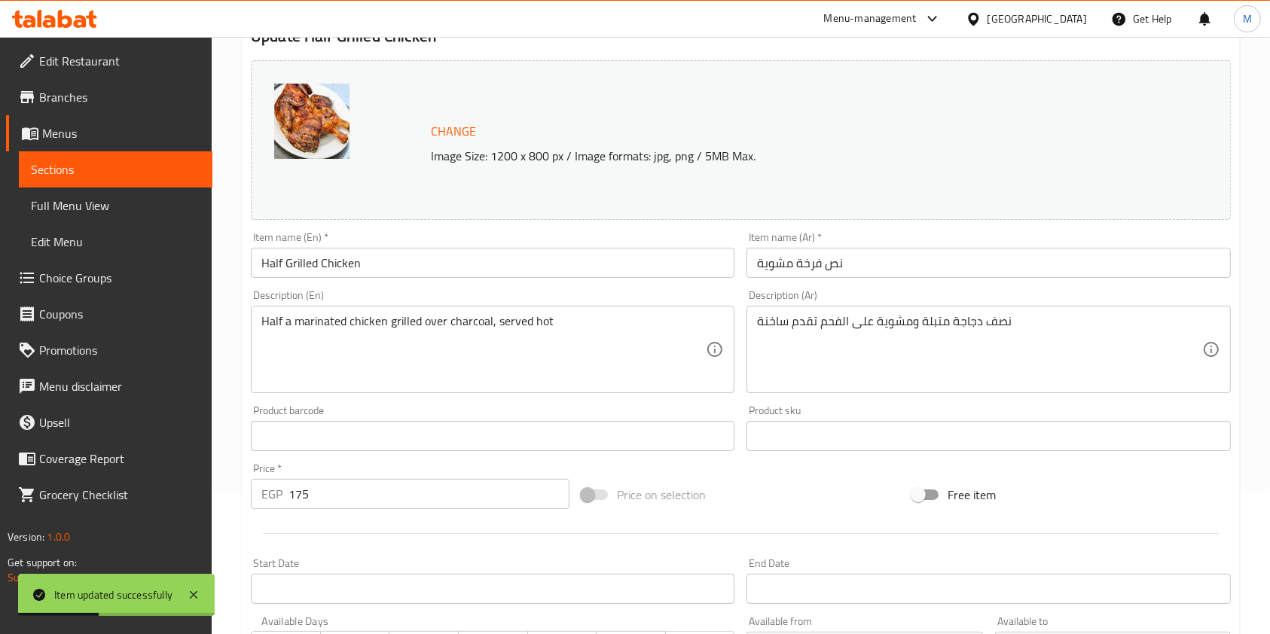
scroll to position [0, 0]
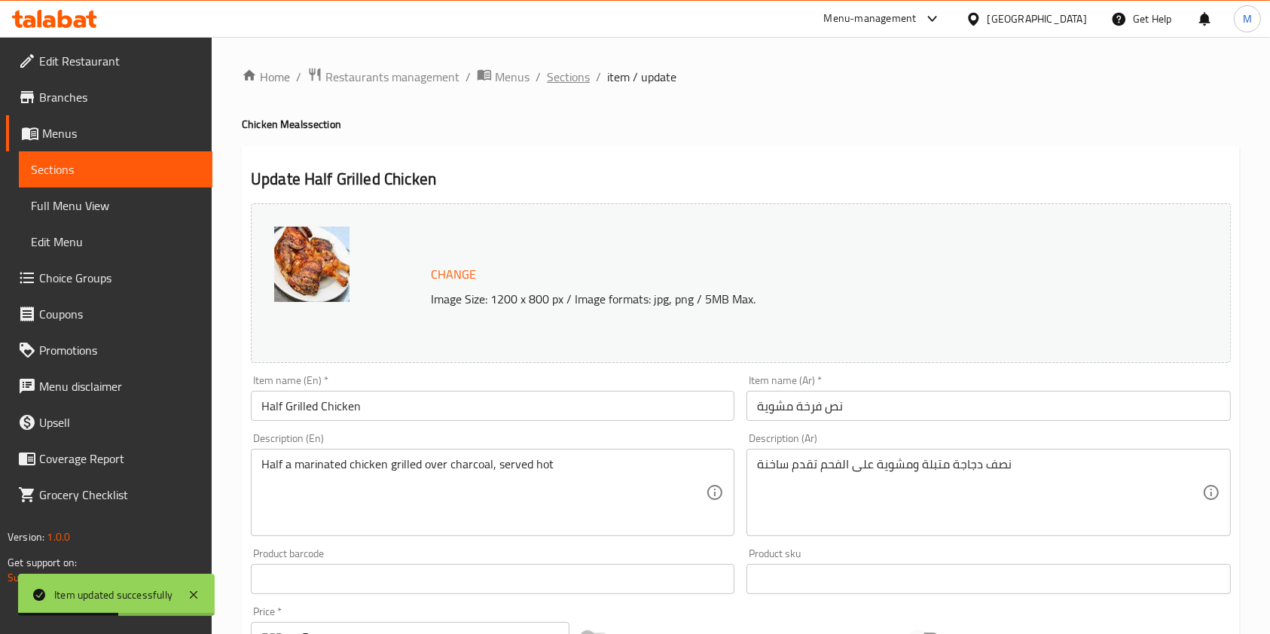
click at [572, 78] on span "Sections" at bounding box center [568, 77] width 43 height 18
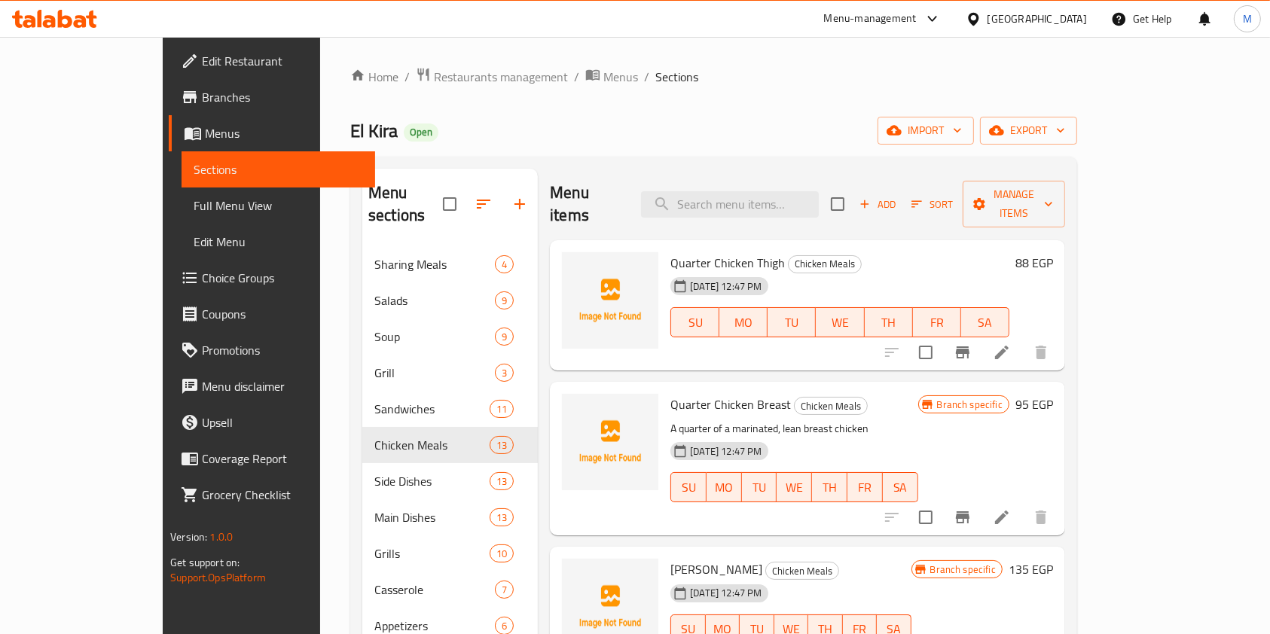
click at [90, 28] on div at bounding box center [54, 19] width 109 height 30
click at [89, 23] on icon at bounding box center [54, 19] width 85 height 18
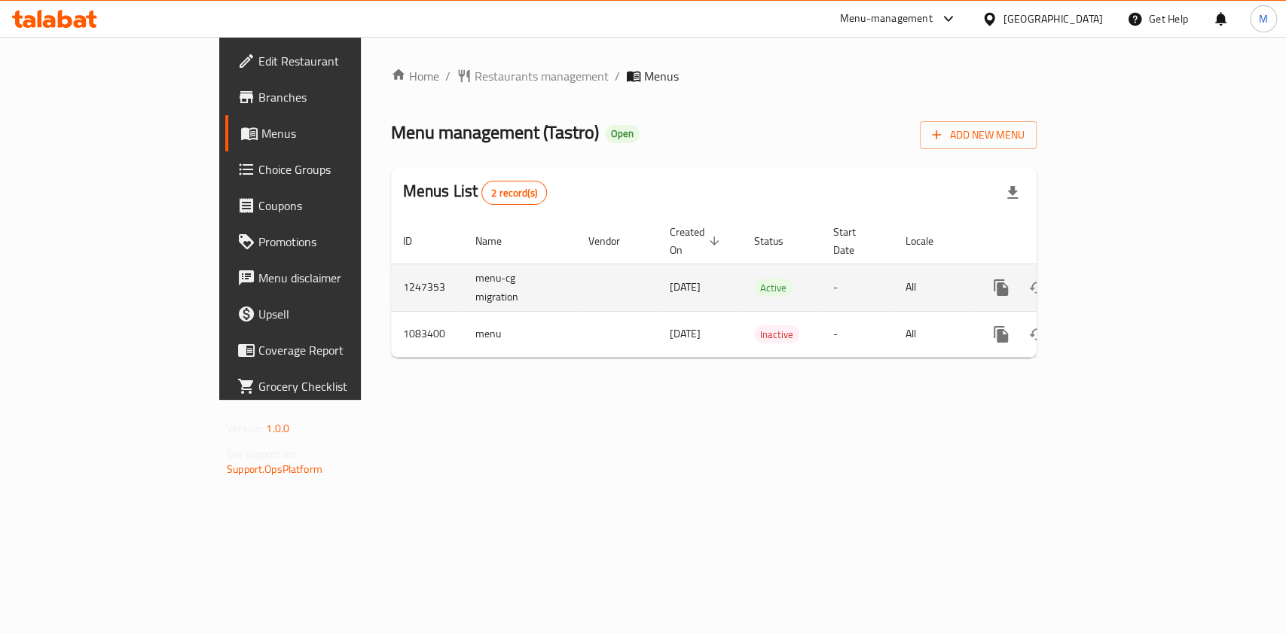
click at [1118, 279] on icon "enhanced table" at bounding box center [1109, 288] width 18 height 18
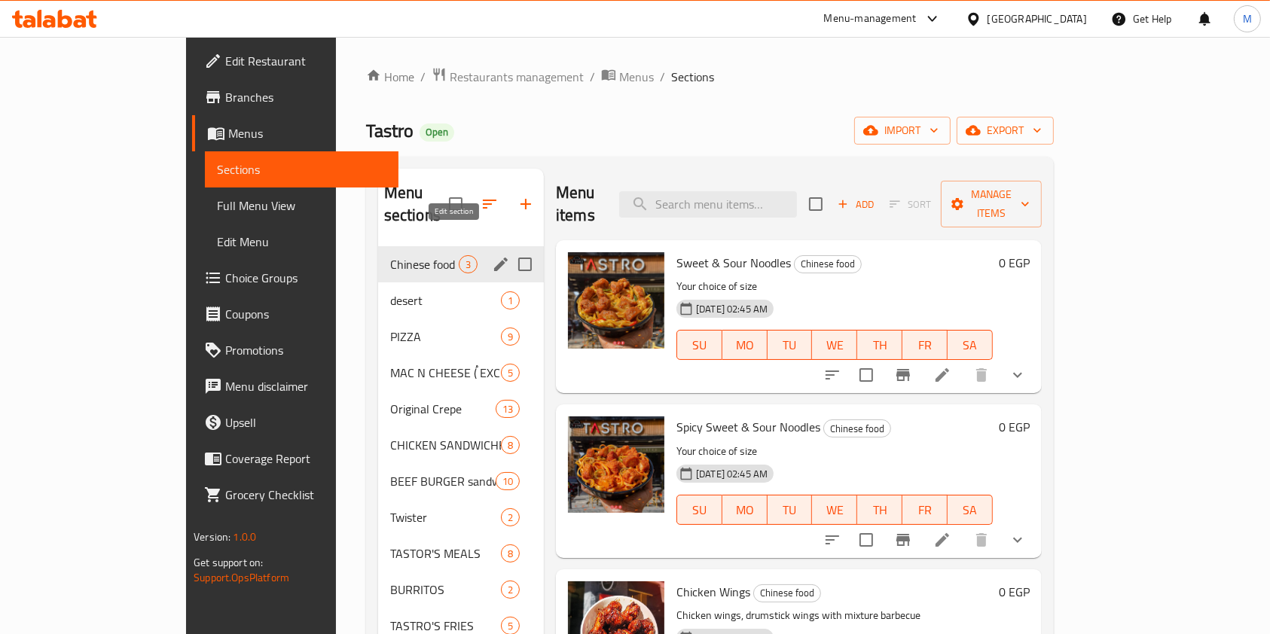
click at [492, 255] on icon "edit" at bounding box center [501, 264] width 18 height 18
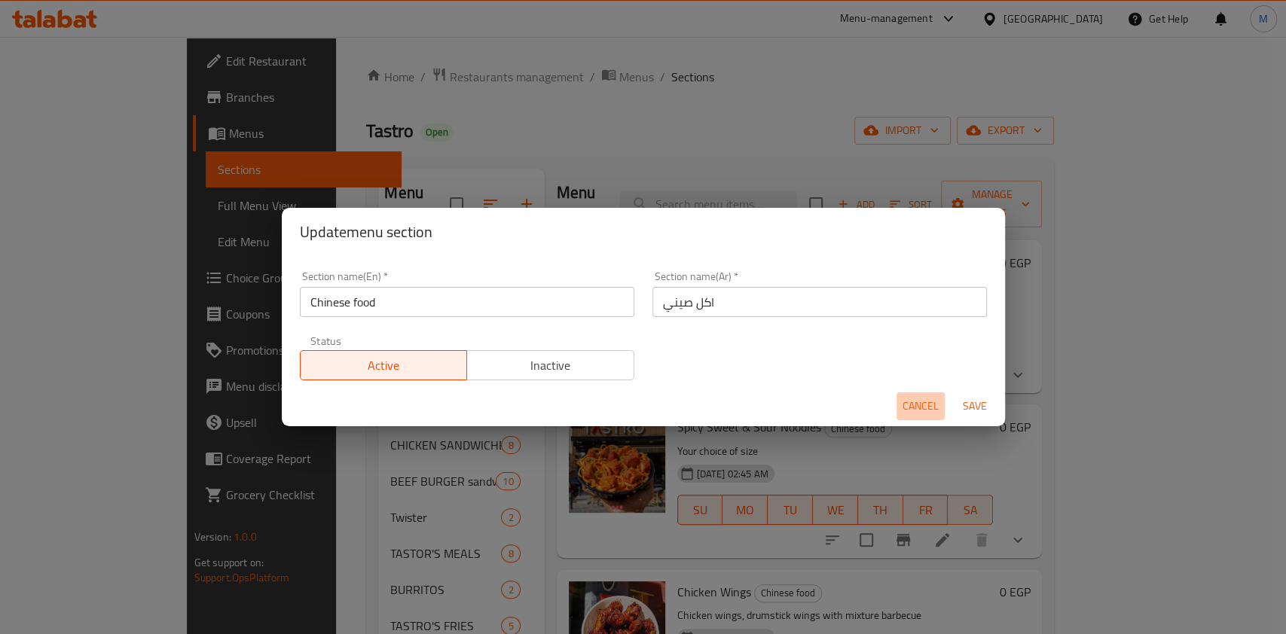
click at [898, 399] on button "Cancel" at bounding box center [920, 406] width 48 height 28
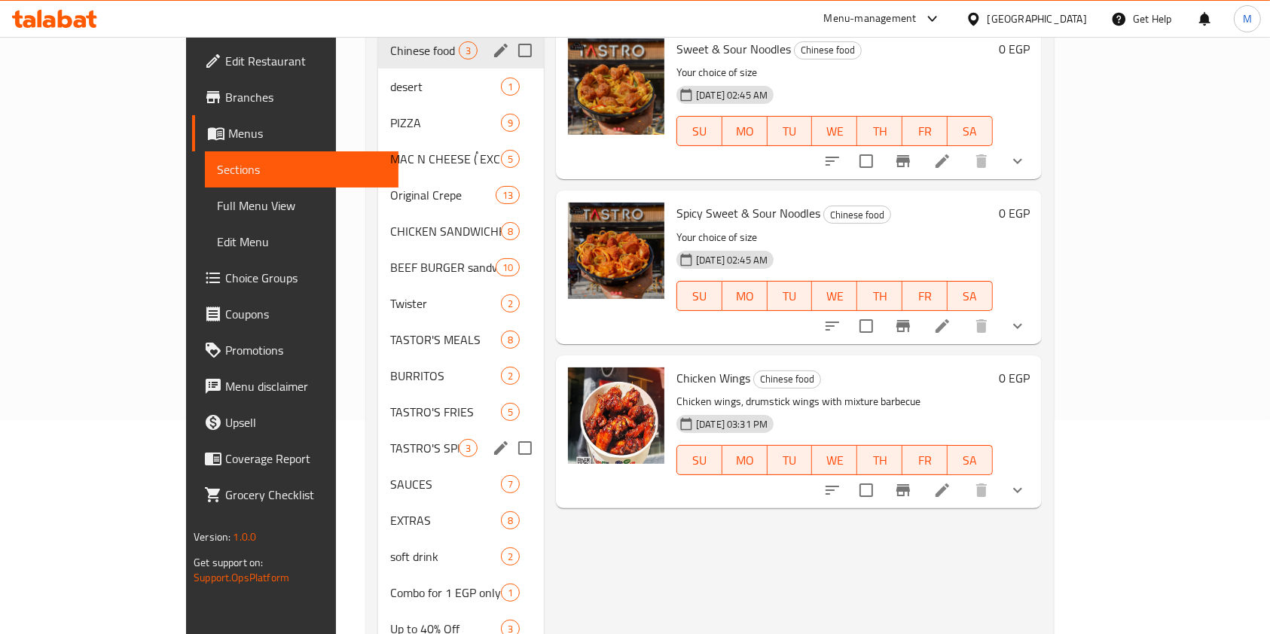
scroll to position [288, 0]
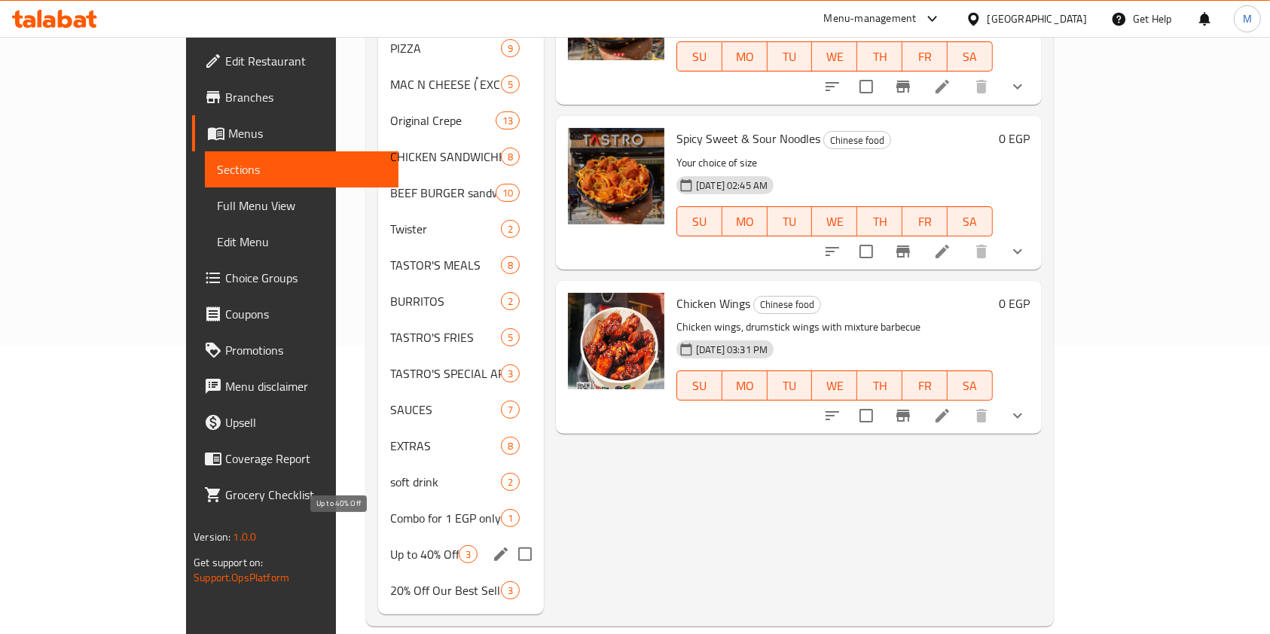
click at [390, 545] on span "Up to 40% Off" at bounding box center [424, 554] width 69 height 18
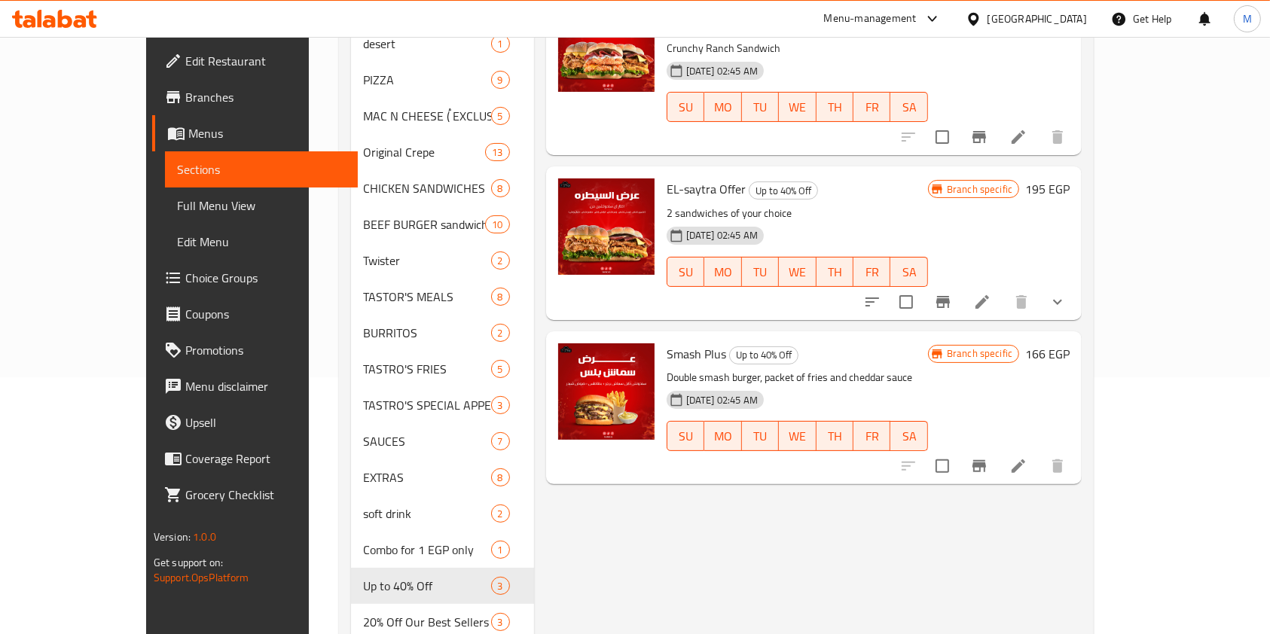
scroll to position [288, 0]
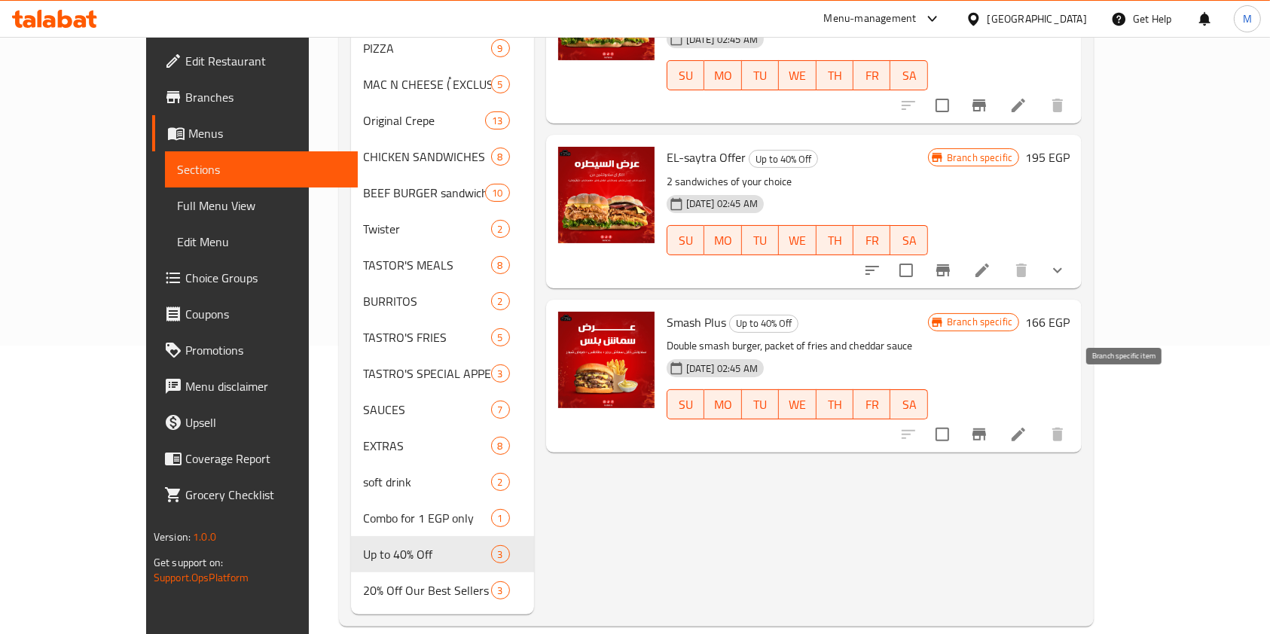
click at [997, 416] on button "Branch-specific-item" at bounding box center [979, 434] width 36 height 36
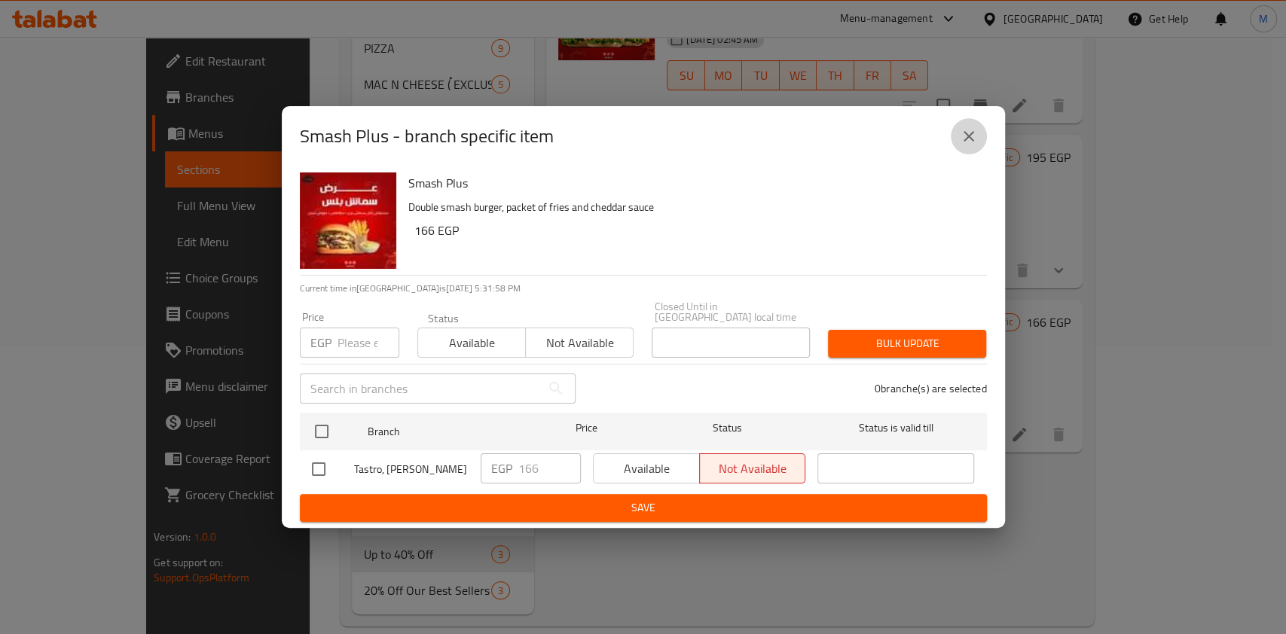
click at [971, 145] on icon "close" at bounding box center [968, 136] width 18 height 18
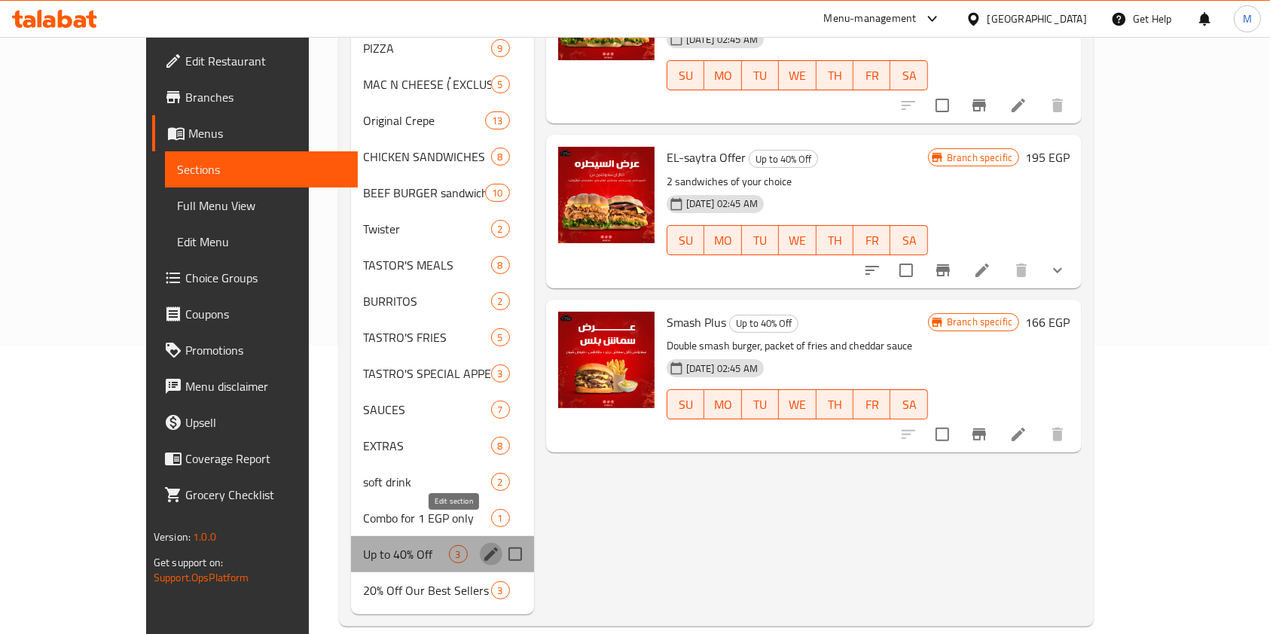
click at [482, 545] on icon "edit" at bounding box center [491, 554] width 18 height 18
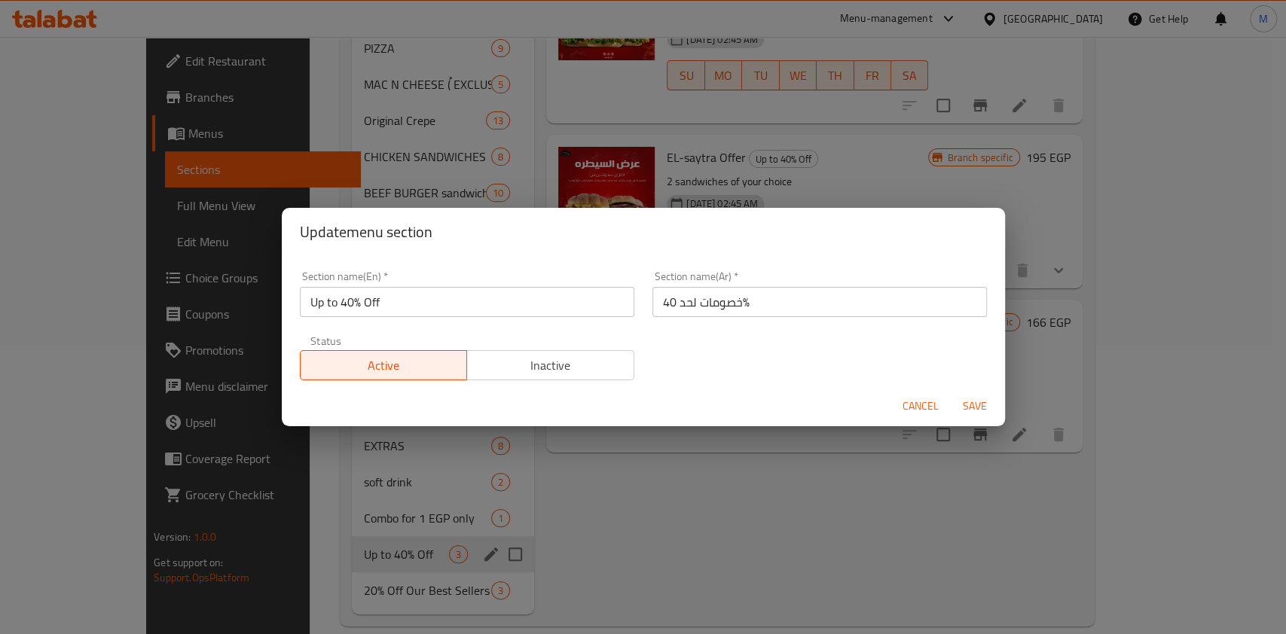
click at [907, 397] on span "Cancel" at bounding box center [920, 406] width 36 height 19
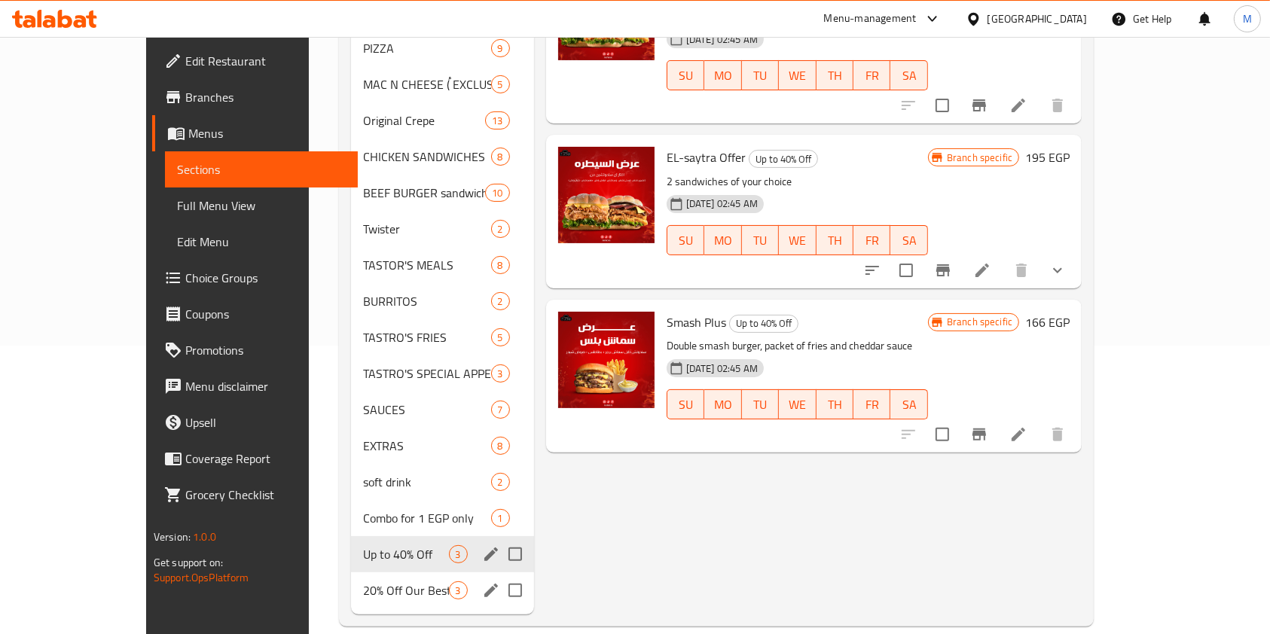
click at [482, 581] on icon "edit" at bounding box center [491, 590] width 18 height 18
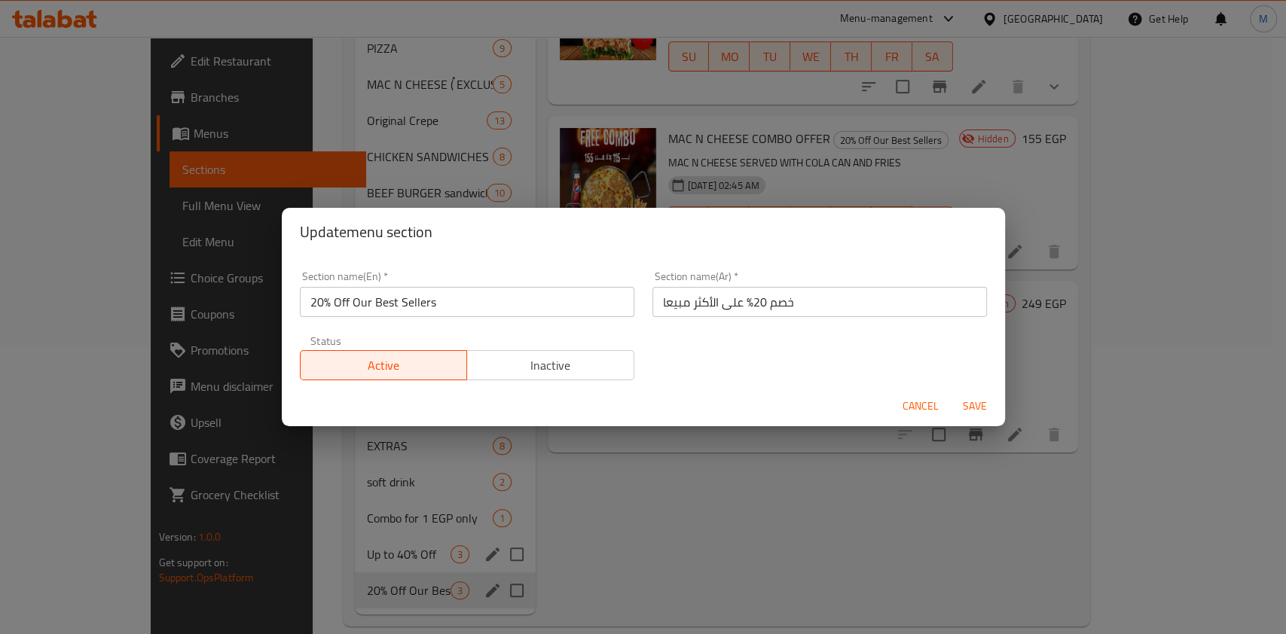
click at [911, 411] on span "Cancel" at bounding box center [920, 406] width 36 height 19
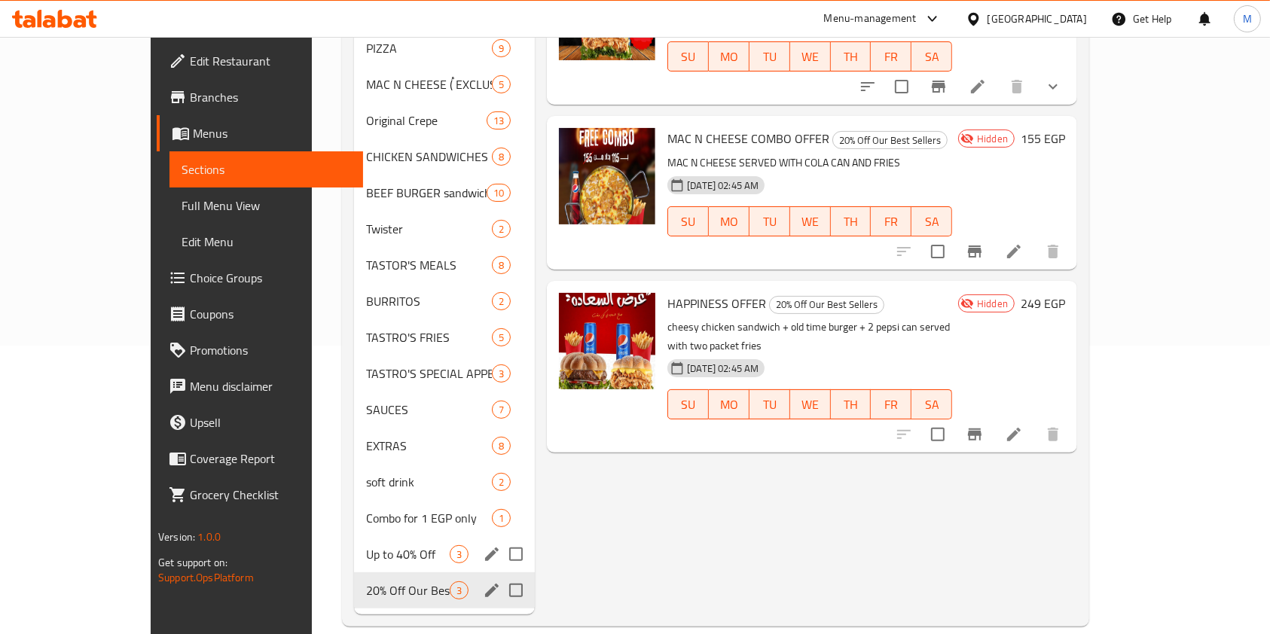
click at [68, 22] on icon at bounding box center [65, 19] width 14 height 18
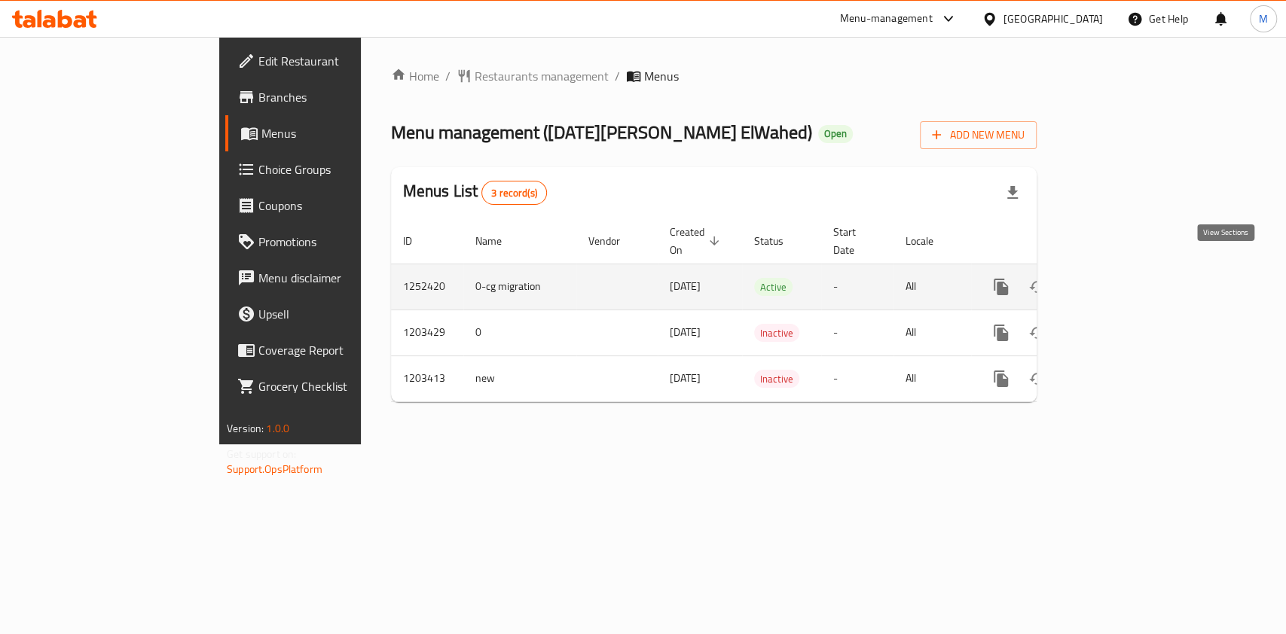
click at [1118, 278] on icon "enhanced table" at bounding box center [1109, 287] width 18 height 18
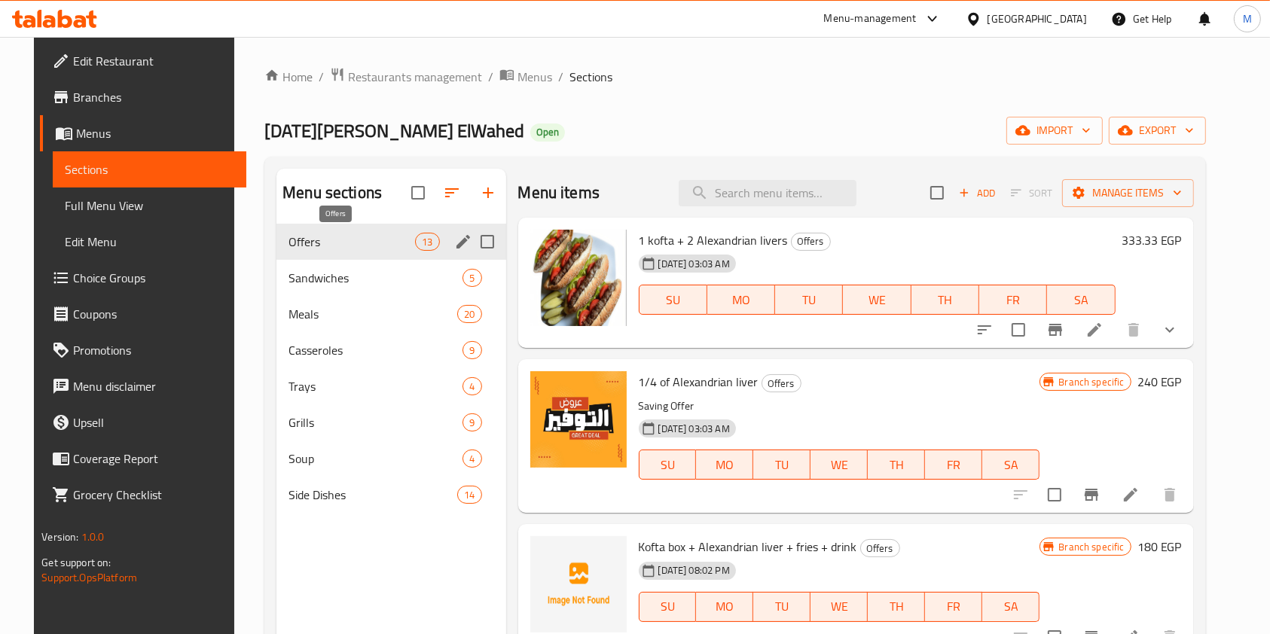
click at [348, 248] on span "Offers" at bounding box center [351, 242] width 127 height 18
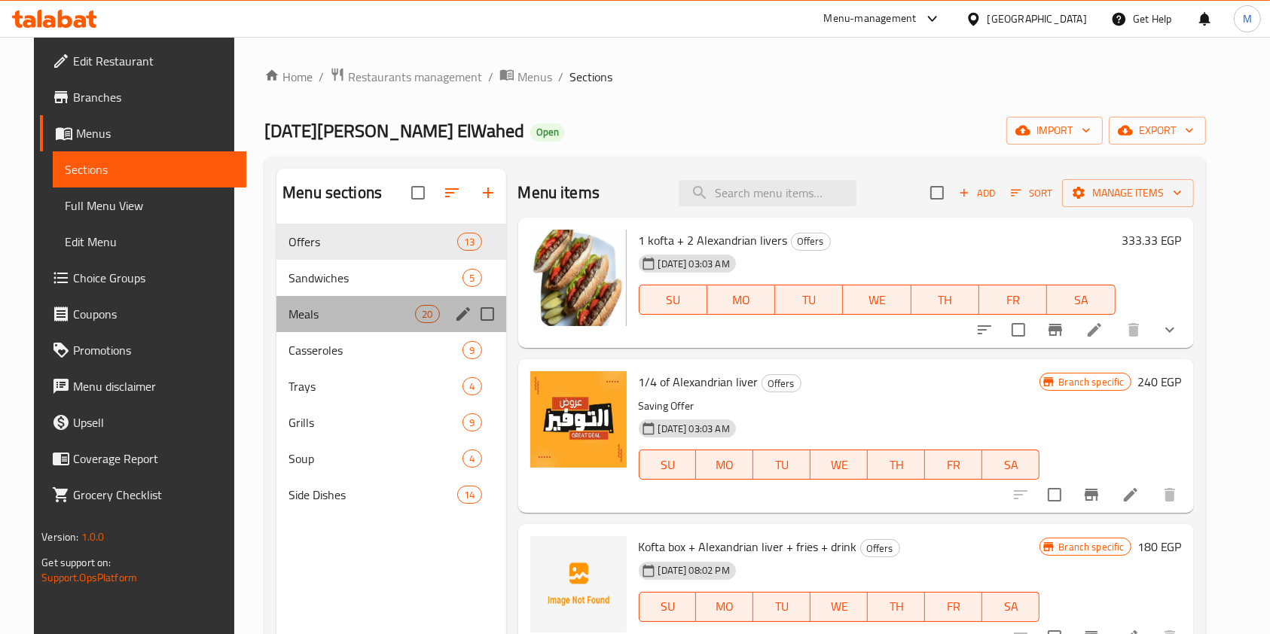
click at [389, 297] on div "Meals 20" at bounding box center [390, 314] width 229 height 36
click at [386, 276] on span "Sandwiches" at bounding box center [375, 278] width 174 height 18
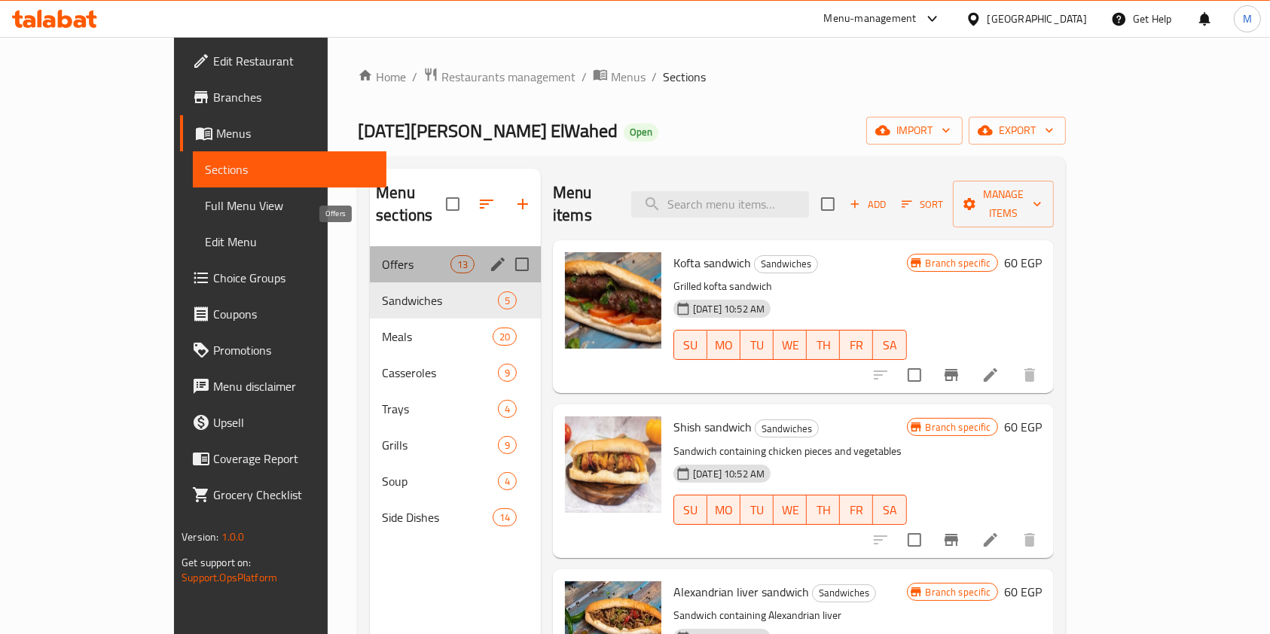
click at [382, 255] on span "Offers" at bounding box center [416, 264] width 69 height 18
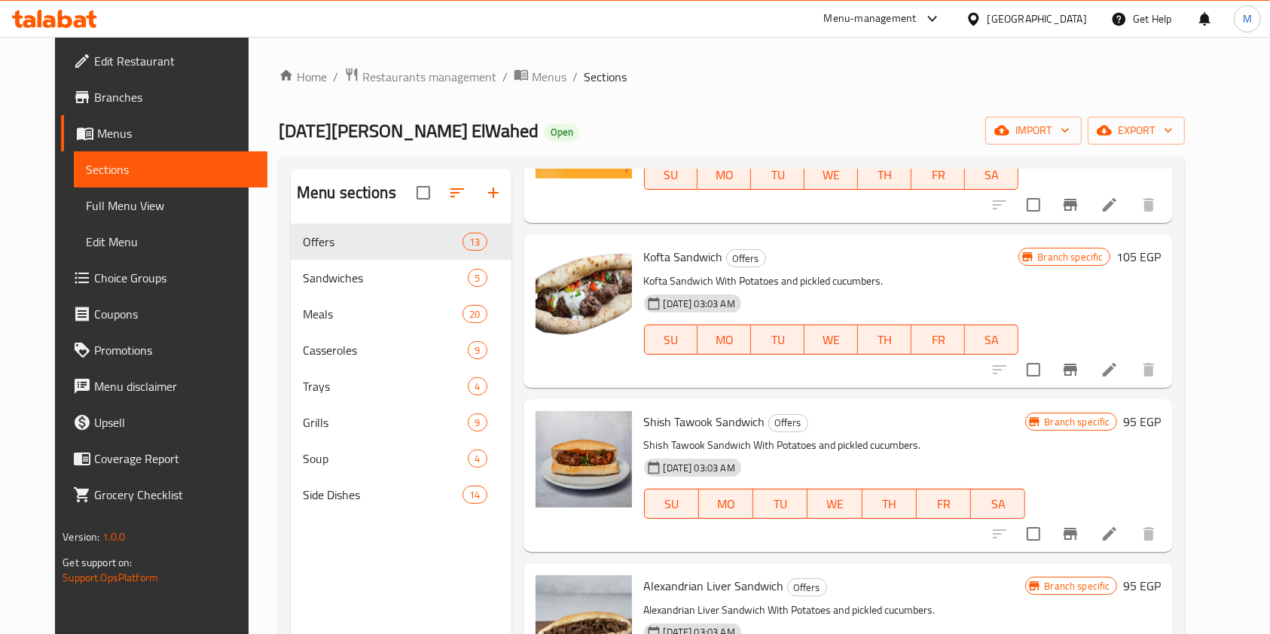
scroll to position [1124, 0]
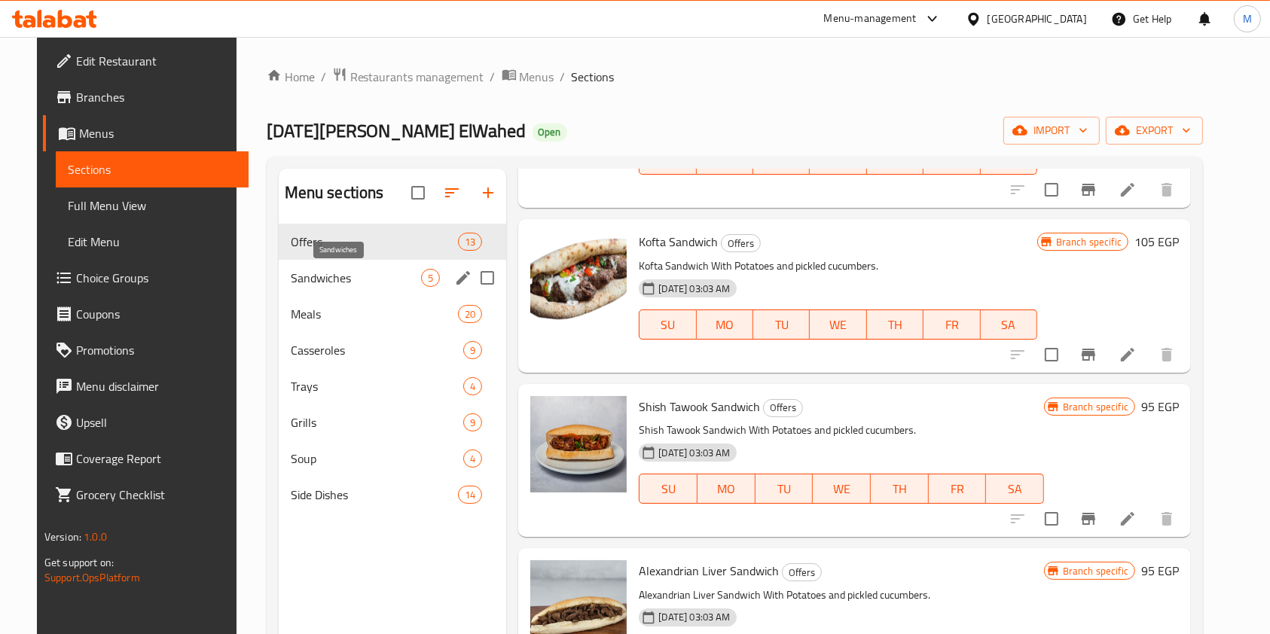
click at [367, 282] on span "Sandwiches" at bounding box center [356, 278] width 131 height 18
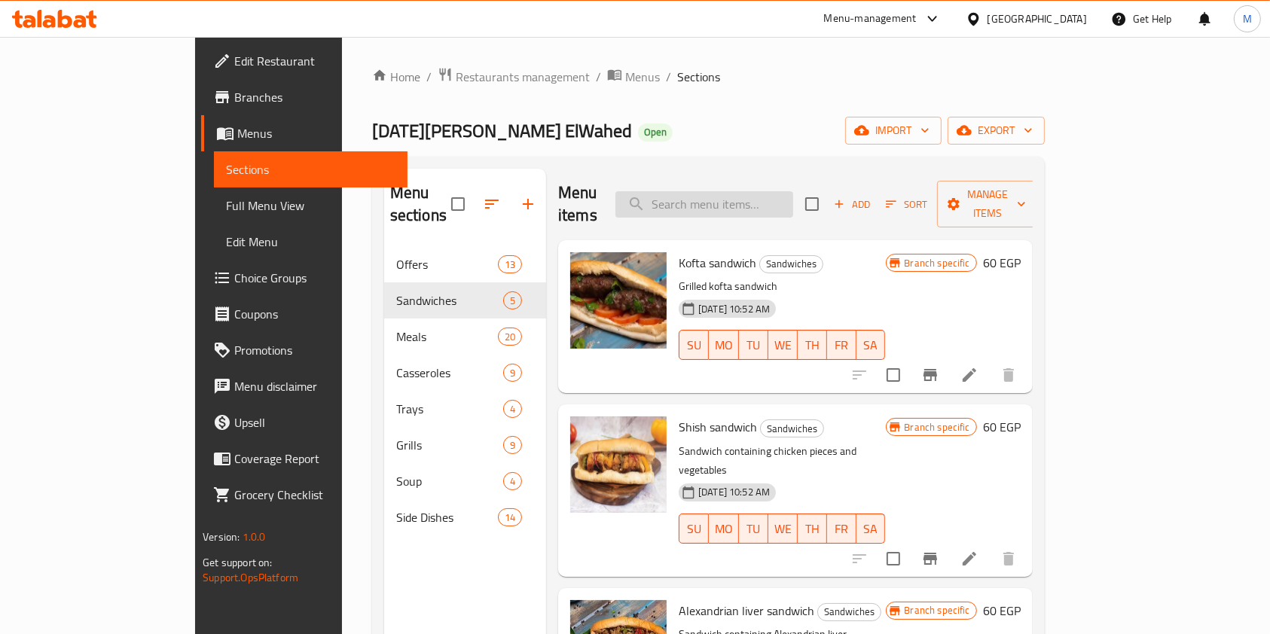
click at [752, 191] on input "search" at bounding box center [704, 204] width 178 height 26
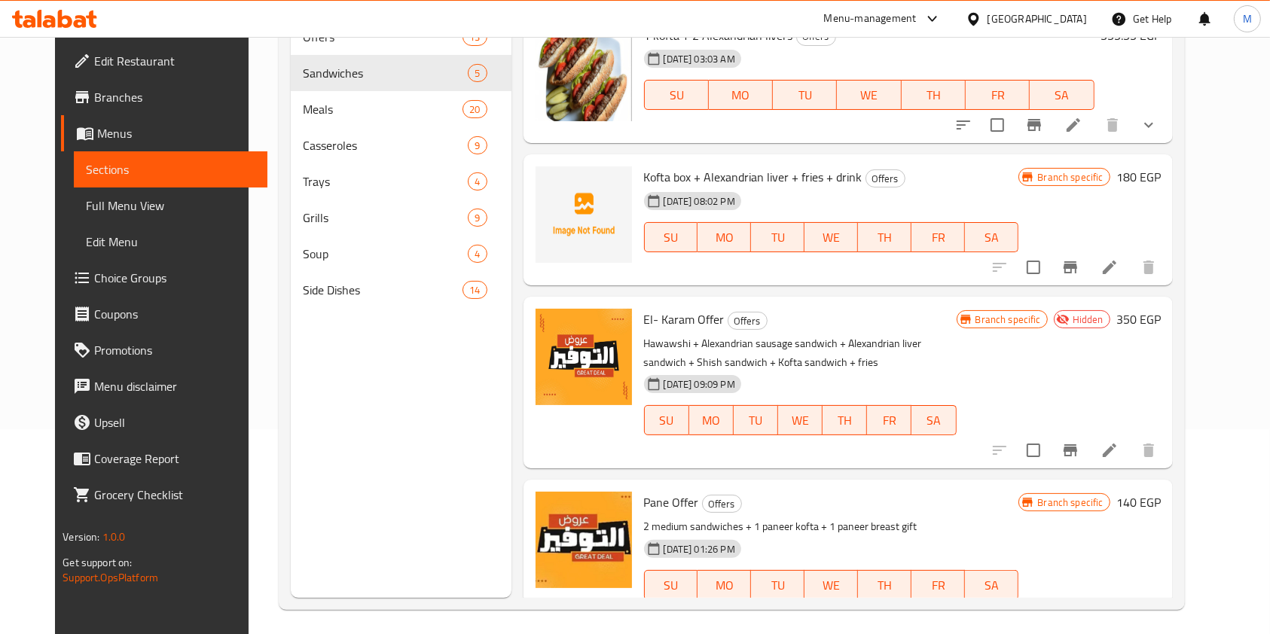
scroll to position [211, 0]
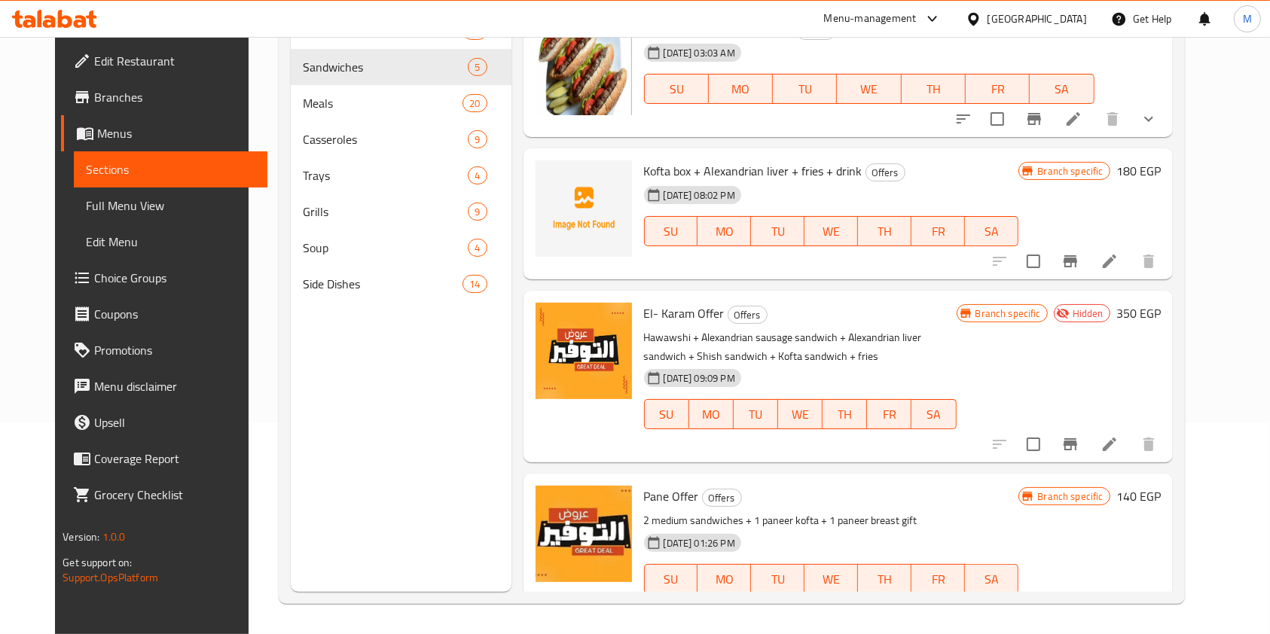
type input "koft"
click at [1215, 516] on div "Home / Restaurants management / Menus / Sections [DATE] ElKababgy ElWahed Open …" at bounding box center [732, 230] width 966 height 808
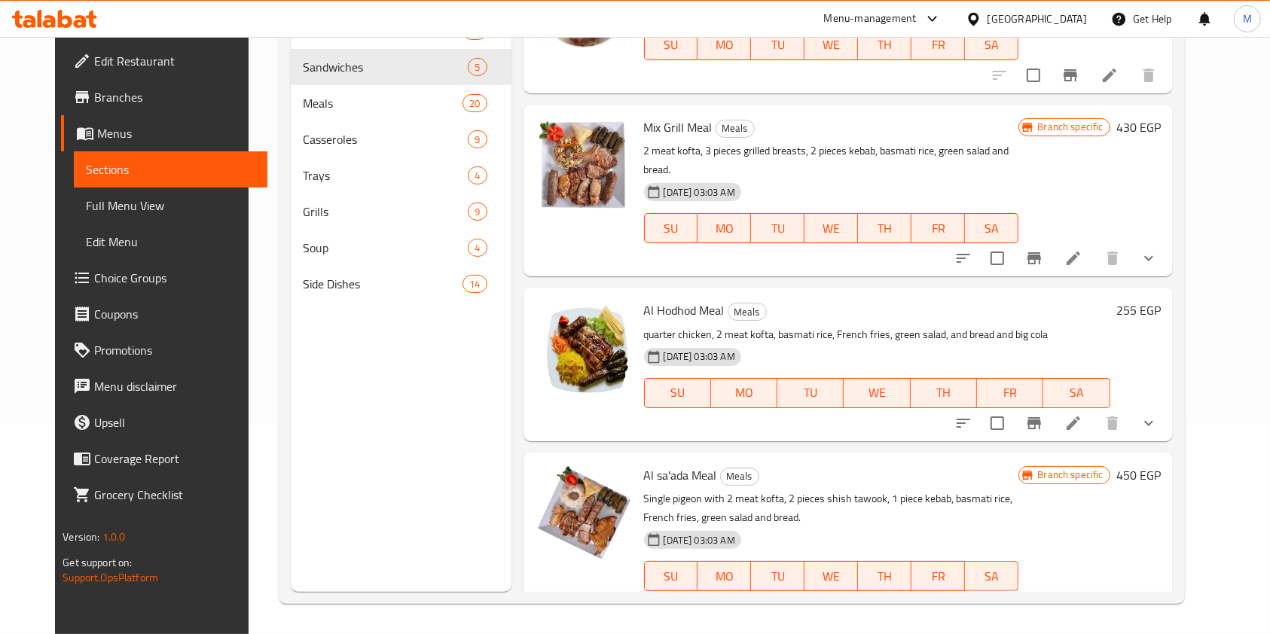
scroll to position [2771, 0]
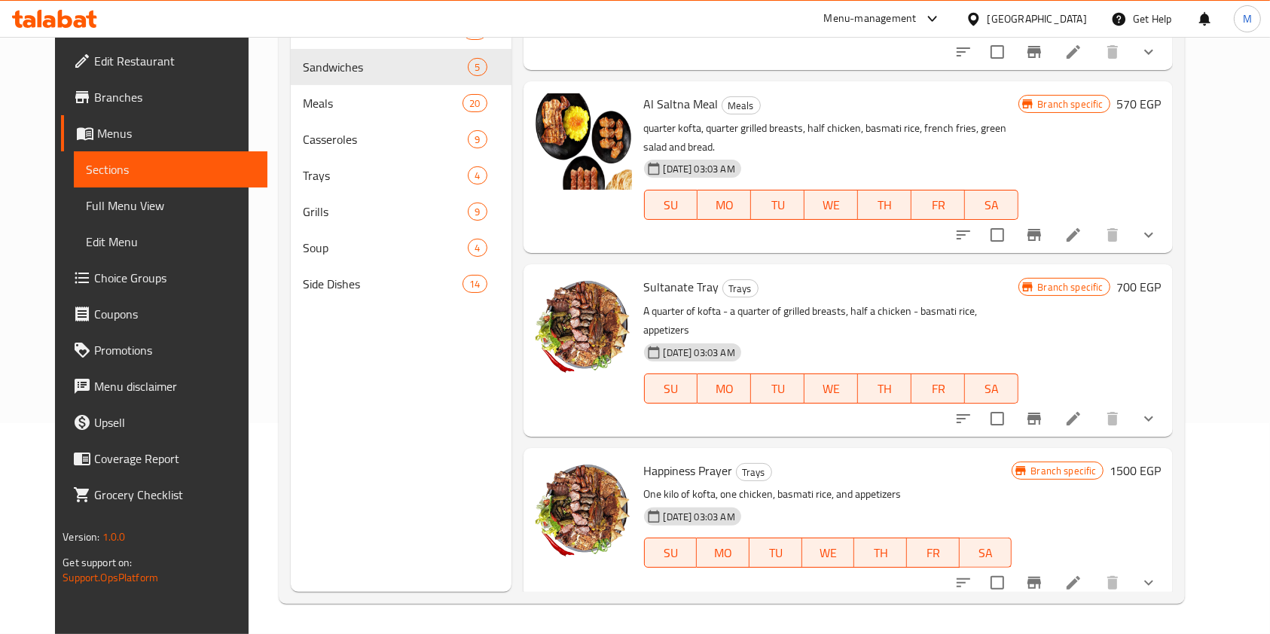
click at [1185, 471] on div "Menu sections Offers 13 Sandwiches 5 Meals 20 Casseroles 9 Trays 4 Grills 9 Sou…" at bounding box center [732, 275] width 906 height 658
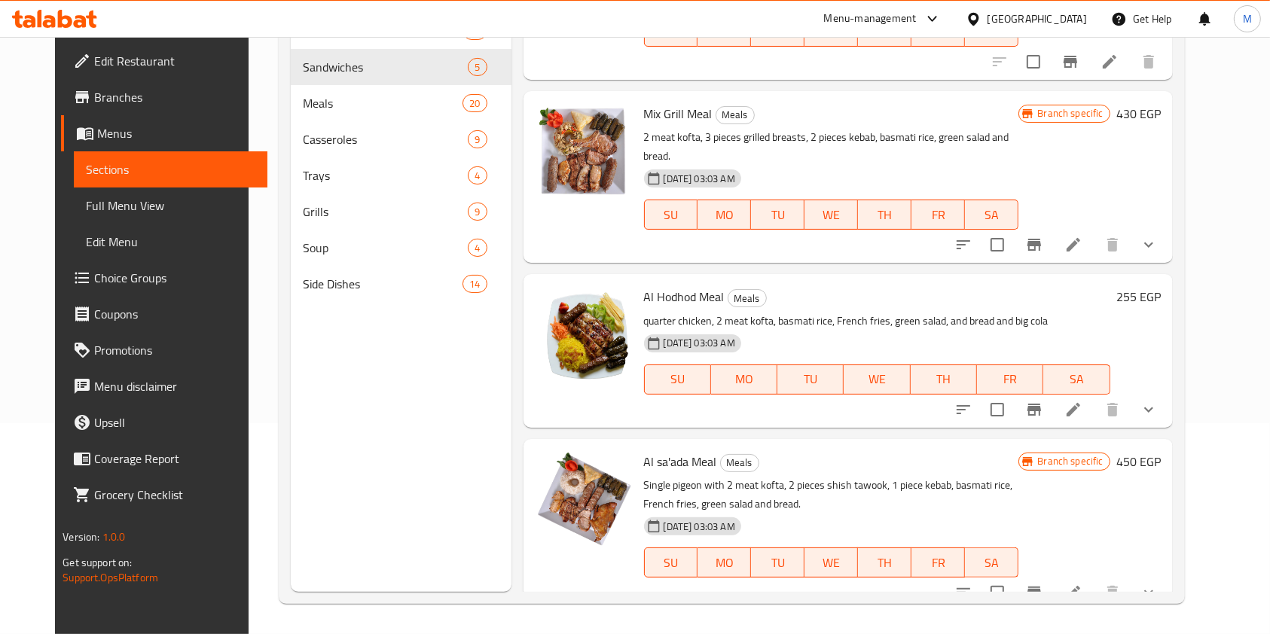
scroll to position [2785, 0]
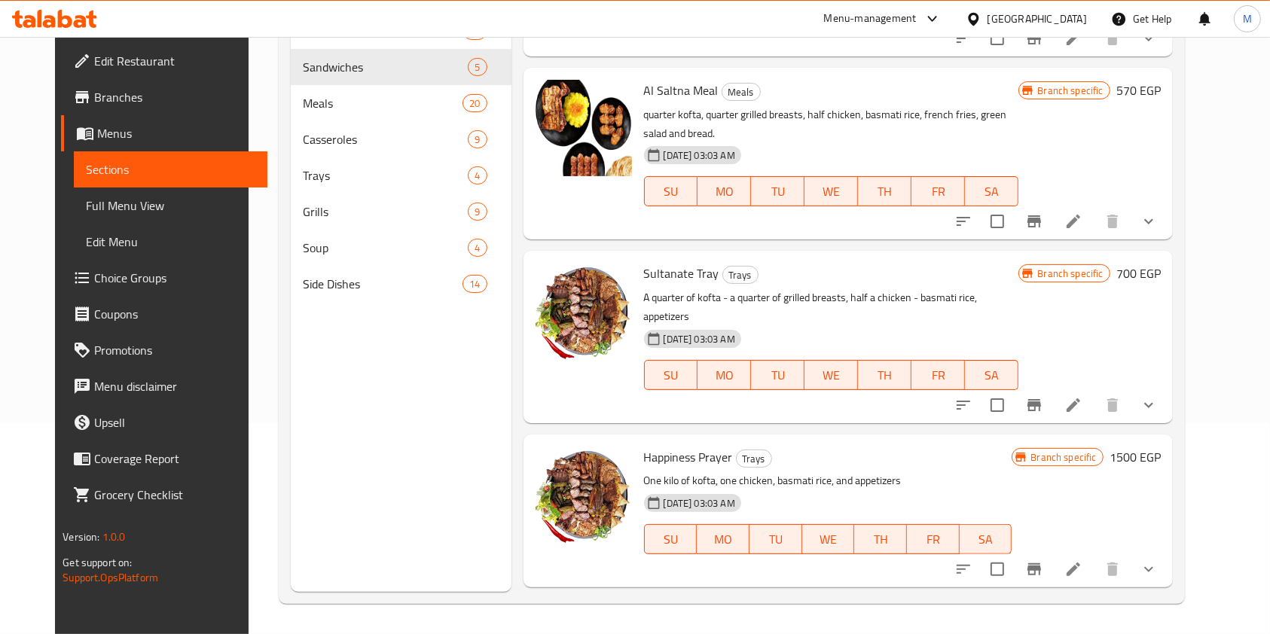
click at [1173, 74] on div "Al Saltna Meal Meals quarter kofta, quarter grilled breasts, half chicken, basm…" at bounding box center [847, 154] width 649 height 172
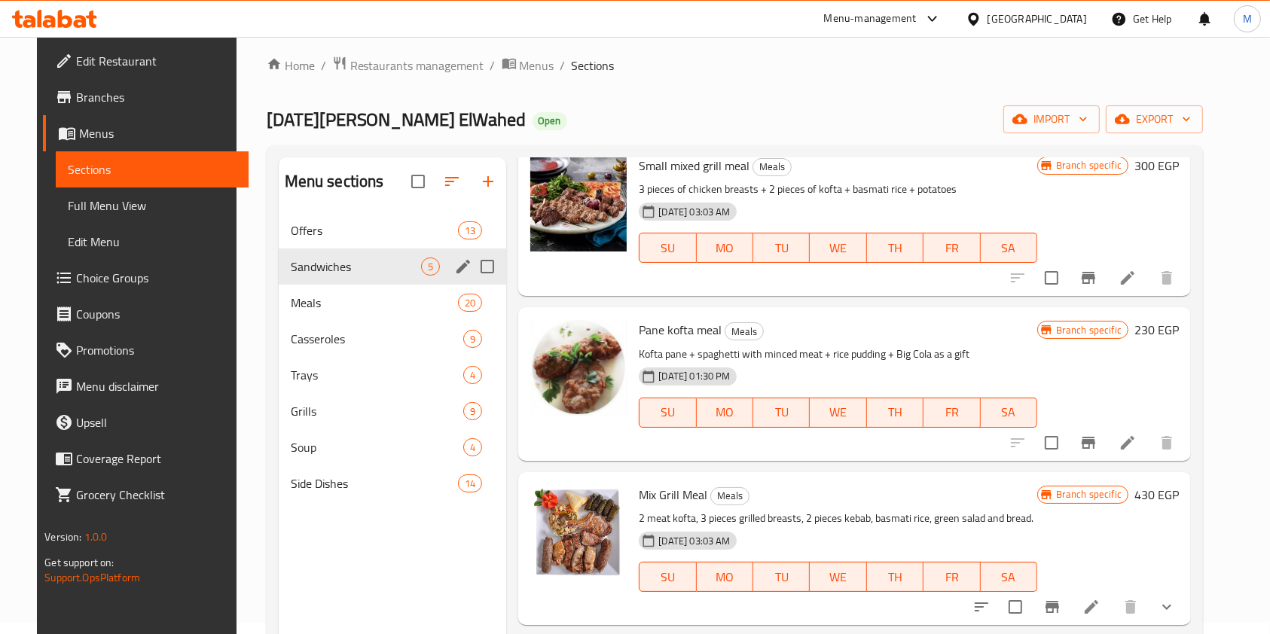
scroll to position [10, 0]
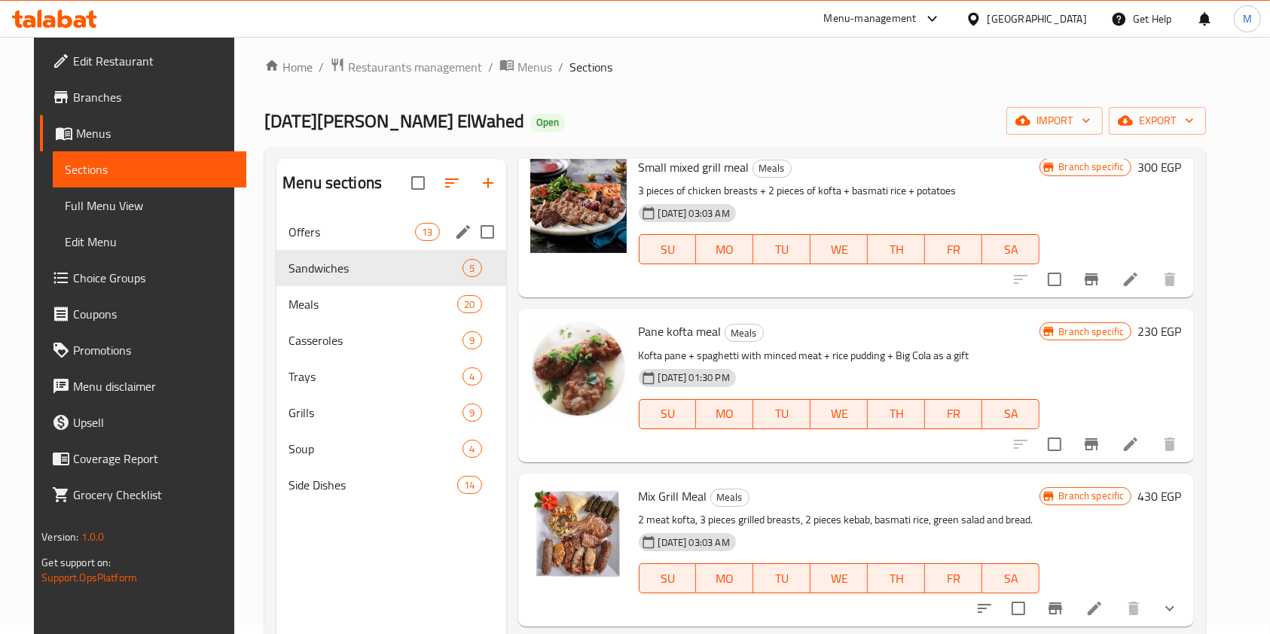
click at [366, 228] on span "Offers" at bounding box center [351, 232] width 127 height 18
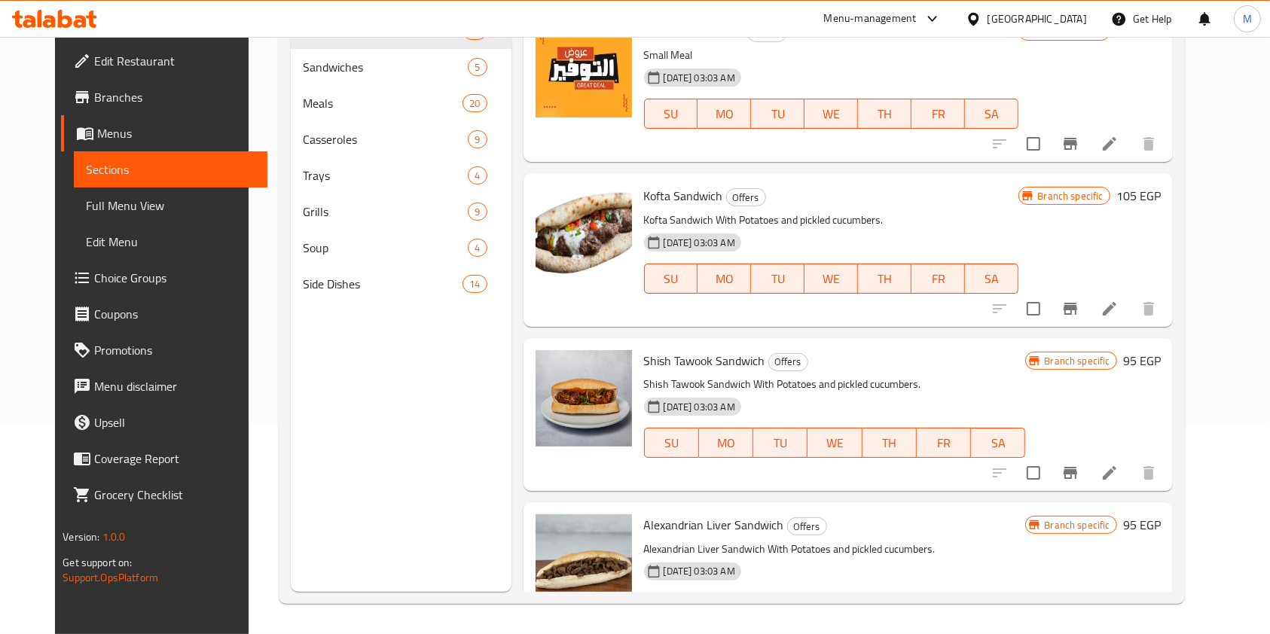
scroll to position [932, 0]
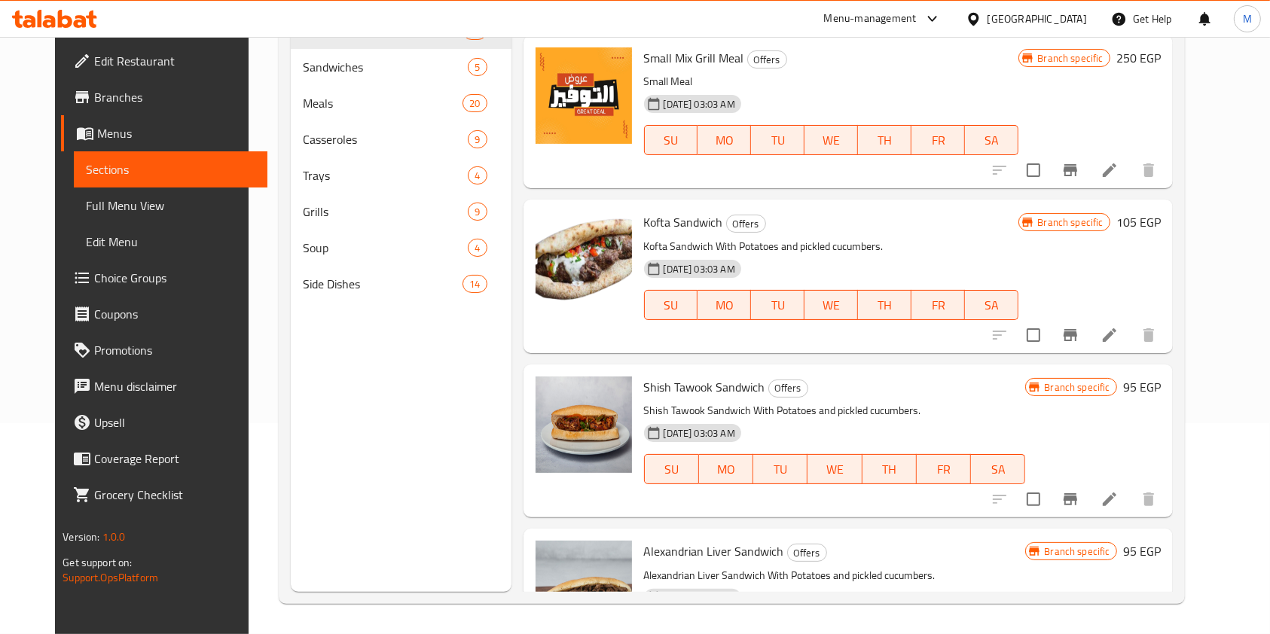
click at [1118, 334] on icon at bounding box center [1109, 335] width 18 height 18
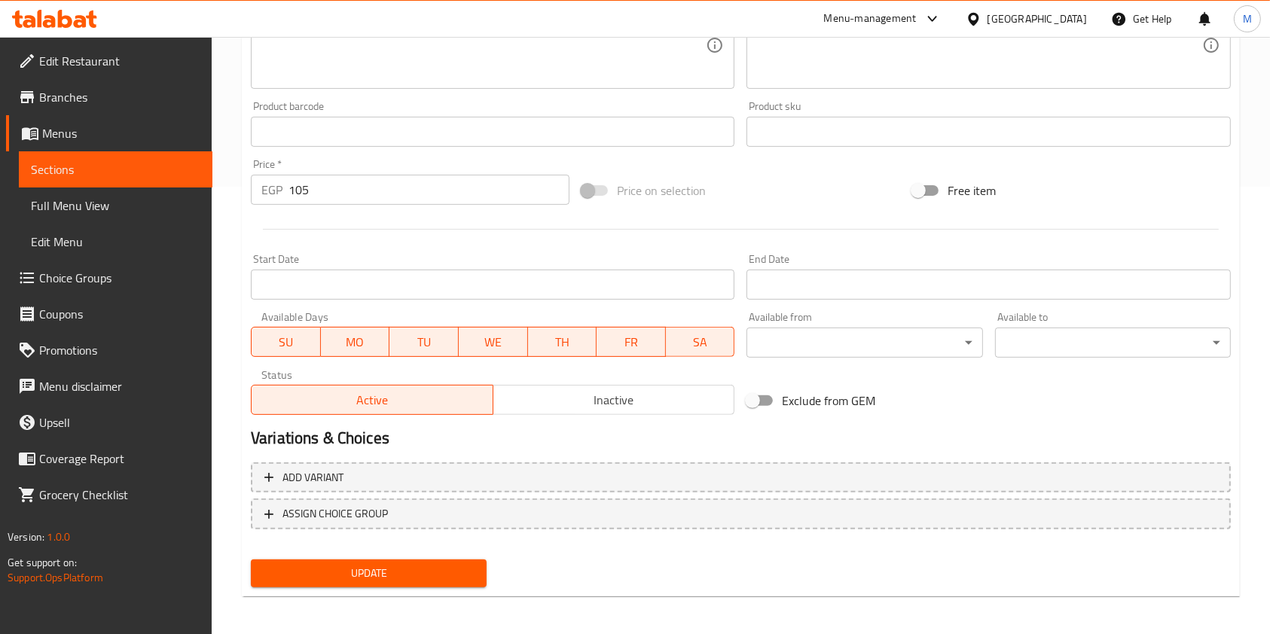
scroll to position [452, 0]
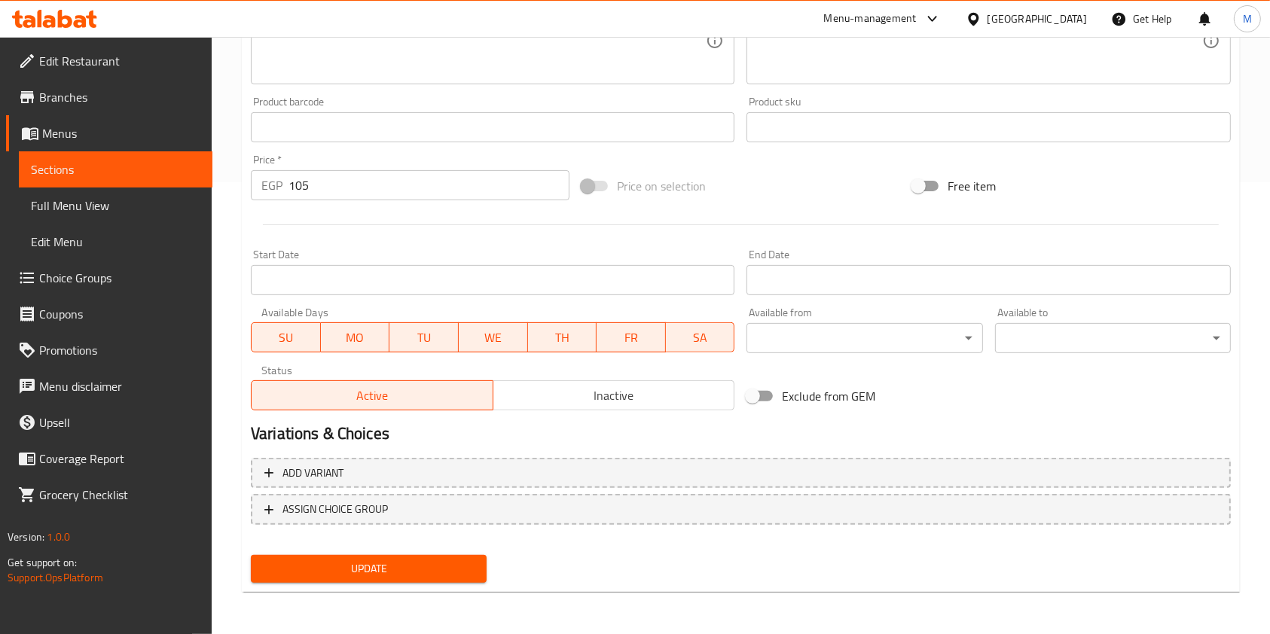
click at [669, 339] on button "SA" at bounding box center [700, 337] width 69 height 30
click at [633, 340] on span "FR" at bounding box center [630, 338] width 57 height 22
click at [587, 346] on span "TH" at bounding box center [562, 338] width 57 height 22
click at [523, 343] on button "WE" at bounding box center [493, 337] width 69 height 30
click at [458, 346] on button "WE" at bounding box center [493, 337] width 70 height 30
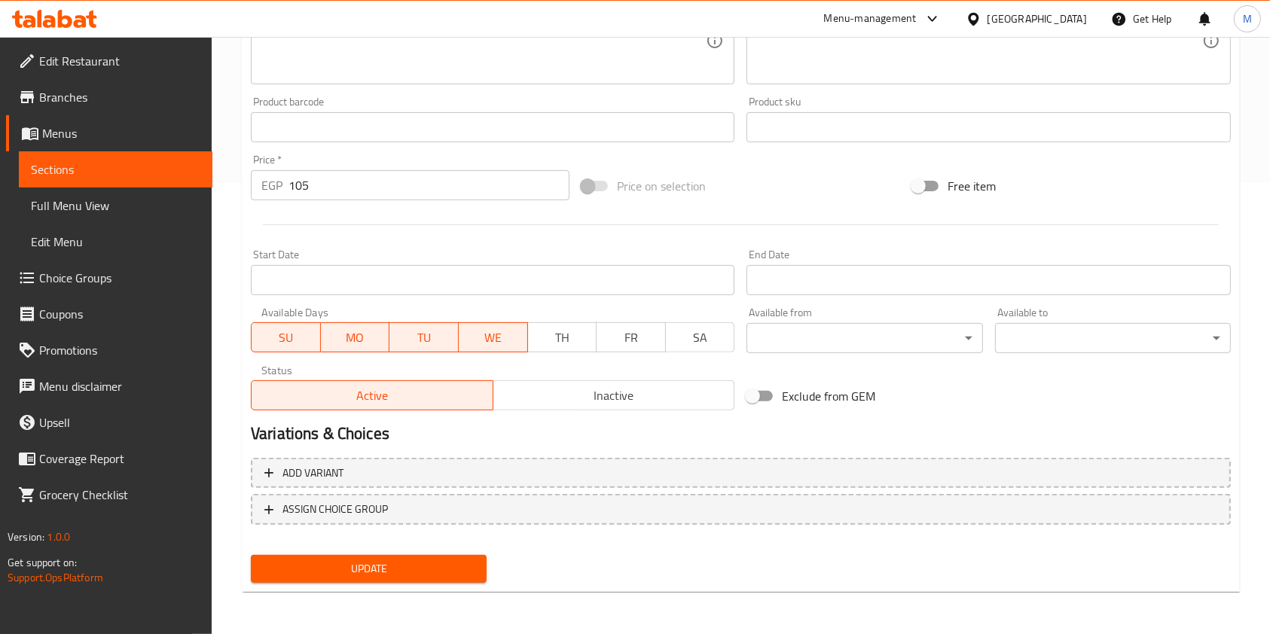
click at [388, 344] on button "MO" at bounding box center [355, 337] width 69 height 30
click at [344, 340] on span "MO" at bounding box center [355, 338] width 57 height 22
click at [327, 340] on span "MO" at bounding box center [355, 338] width 57 height 22
click at [280, 342] on span "SU" at bounding box center [286, 338] width 57 height 22
click at [422, 339] on span "TU" at bounding box center [423, 338] width 57 height 22
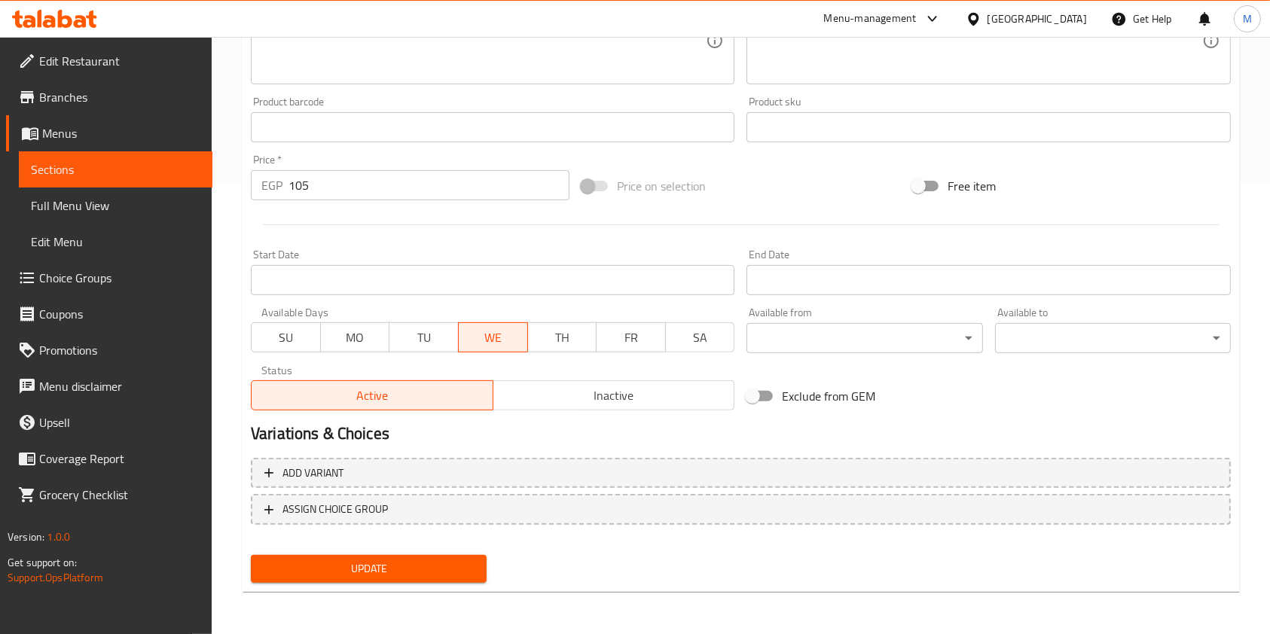
click at [496, 336] on span "WE" at bounding box center [493, 338] width 57 height 22
click at [512, 390] on span "Inactive" at bounding box center [614, 396] width 230 height 22
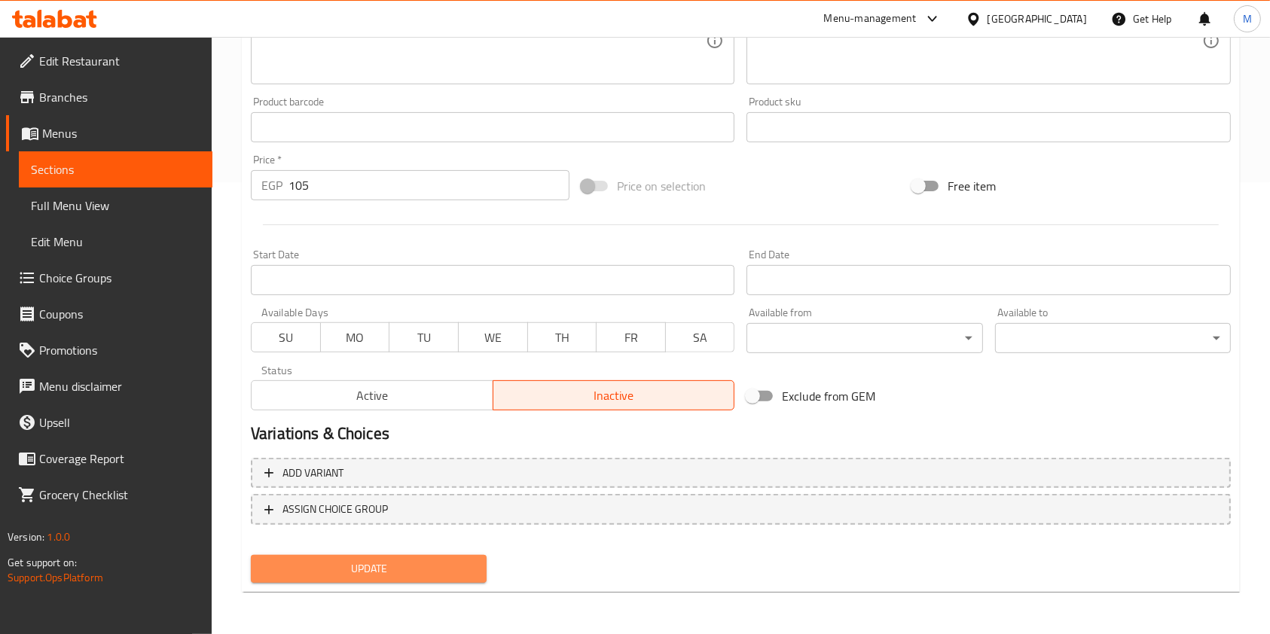
click at [459, 575] on span "Update" at bounding box center [369, 569] width 212 height 19
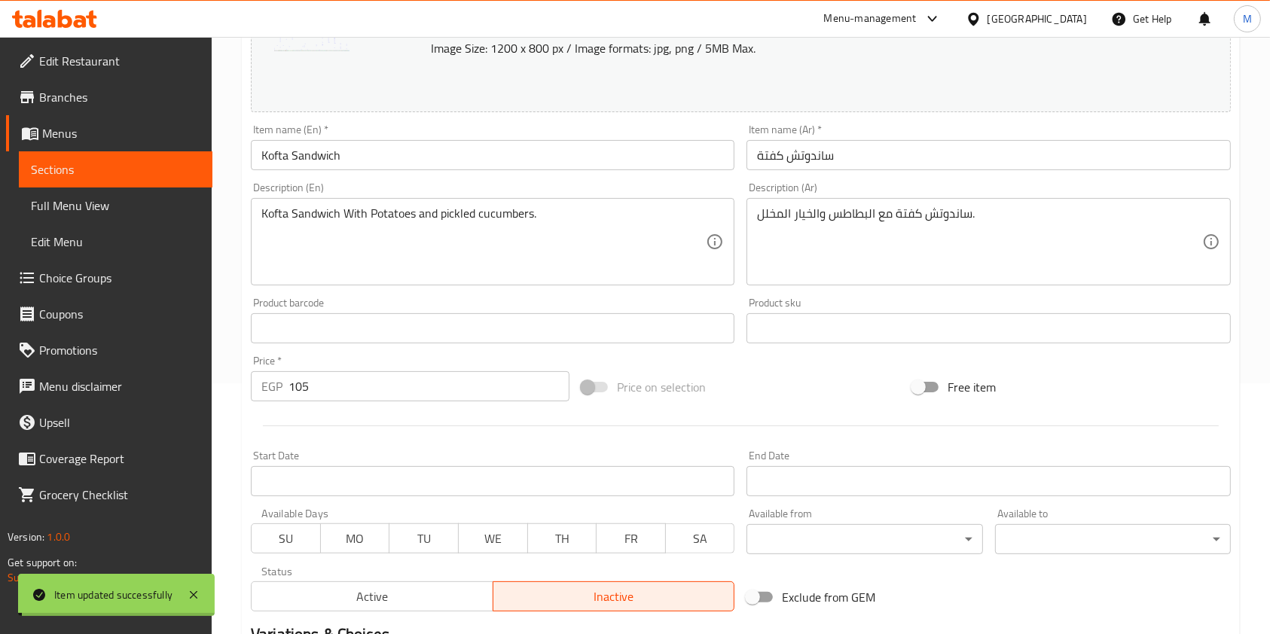
scroll to position [0, 0]
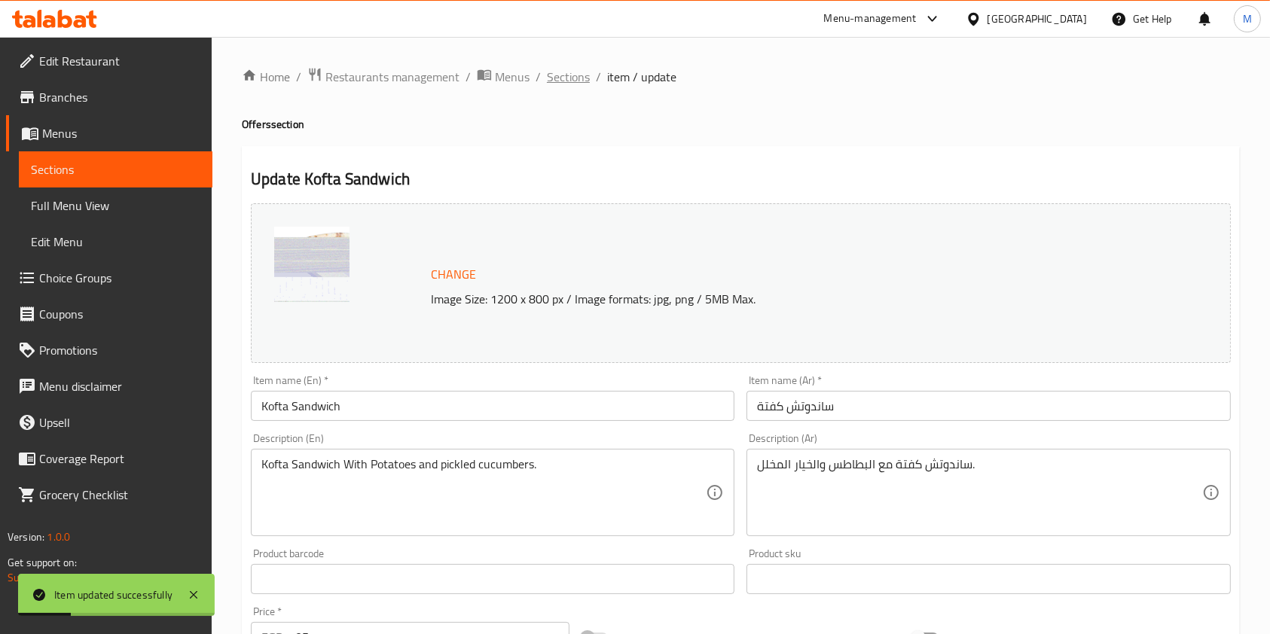
click at [578, 81] on span "Sections" at bounding box center [568, 77] width 43 height 18
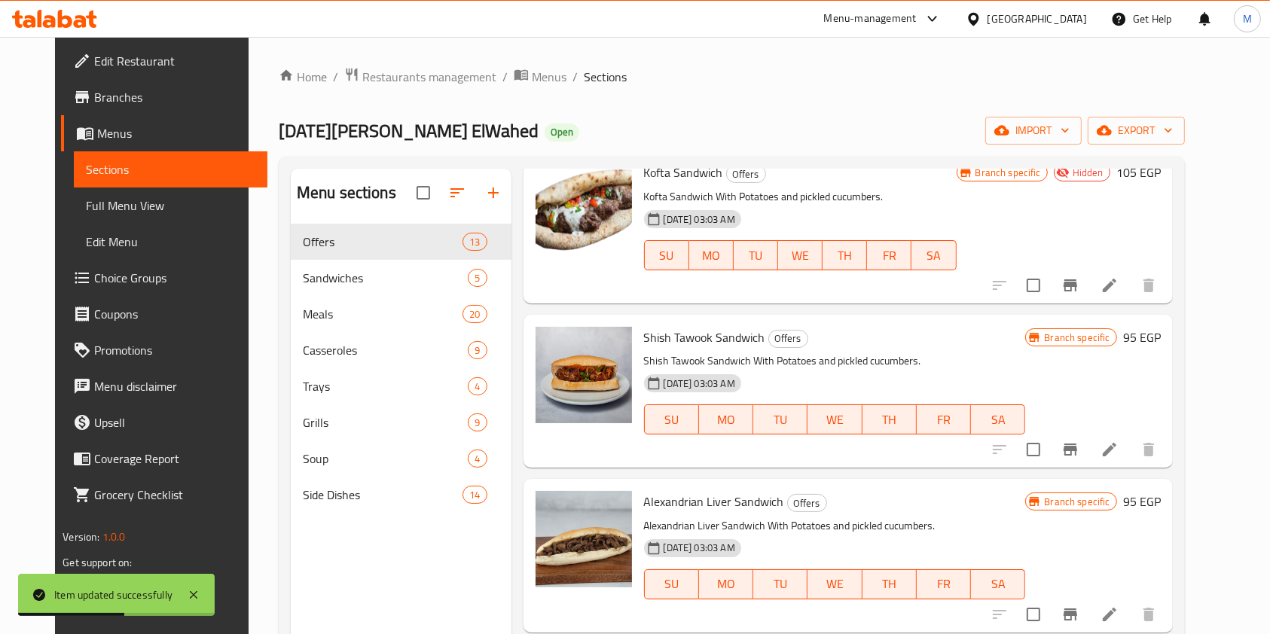
scroll to position [1305, 0]
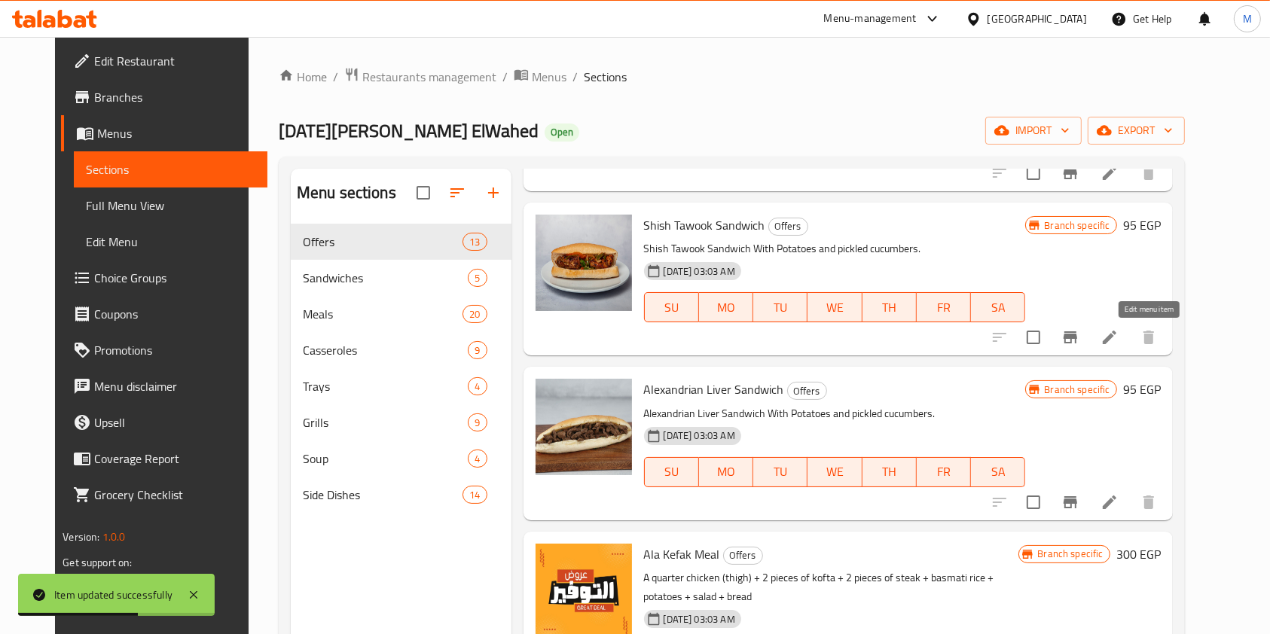
click at [1118, 337] on icon at bounding box center [1109, 337] width 18 height 18
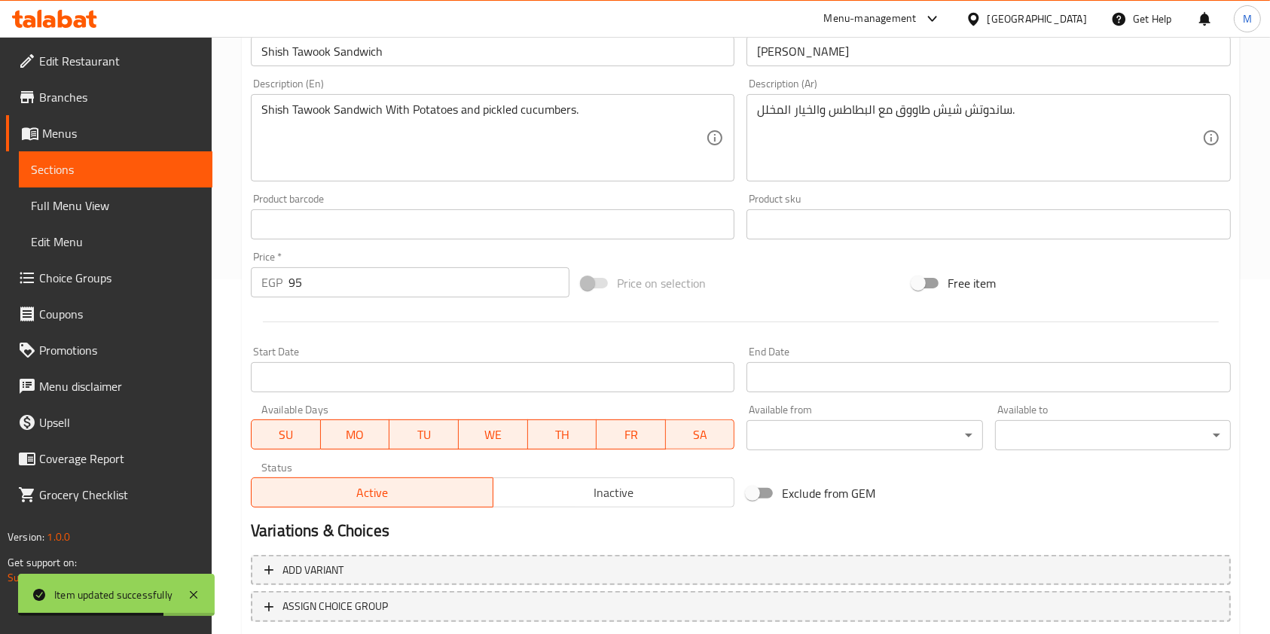
scroll to position [452, 0]
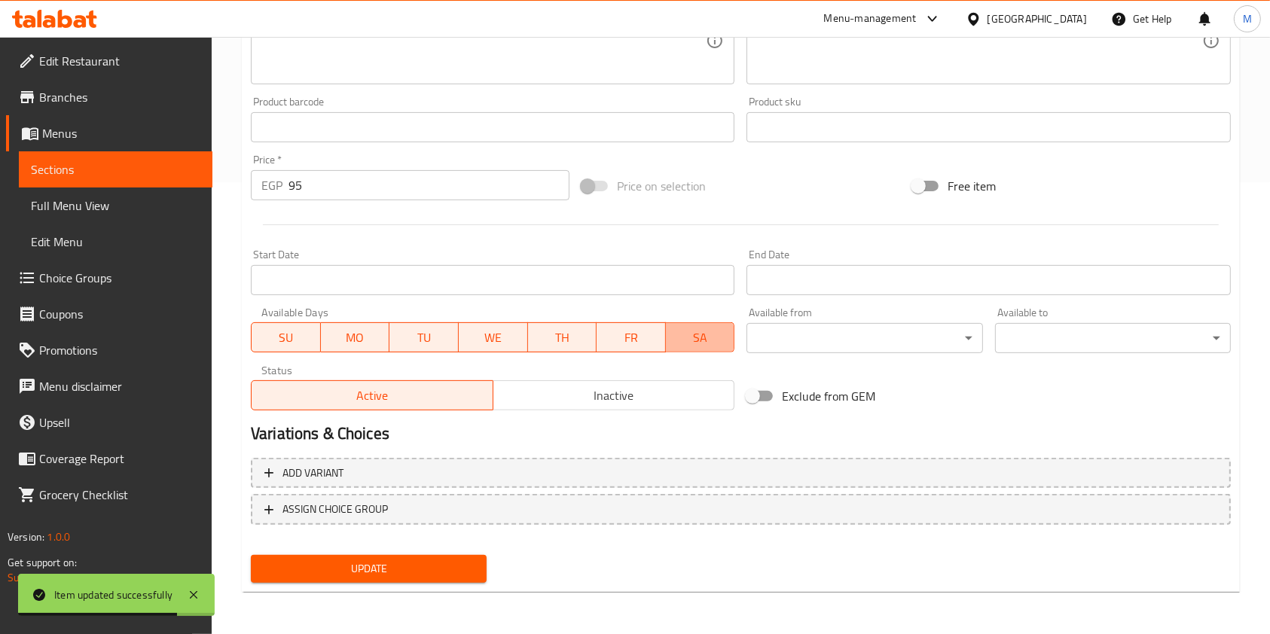
click at [700, 332] on span "SA" at bounding box center [700, 338] width 57 height 22
click at [627, 332] on span "FR" at bounding box center [630, 338] width 57 height 22
click at [560, 332] on span "TH" at bounding box center [562, 338] width 57 height 22
click at [517, 334] on span "WE" at bounding box center [493, 338] width 57 height 22
click at [465, 337] on span "WE" at bounding box center [493, 338] width 57 height 22
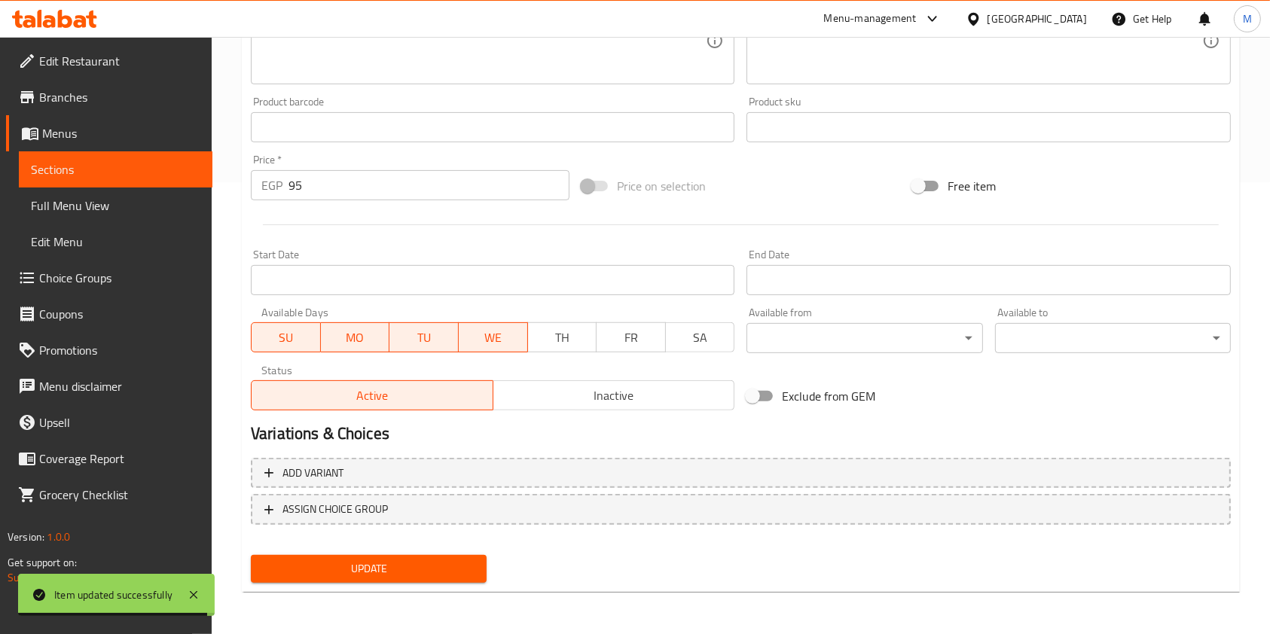
click at [420, 340] on span "TU" at bounding box center [423, 338] width 57 height 22
click at [358, 336] on span "MO" at bounding box center [355, 338] width 57 height 22
click at [273, 334] on span "SU" at bounding box center [286, 338] width 57 height 22
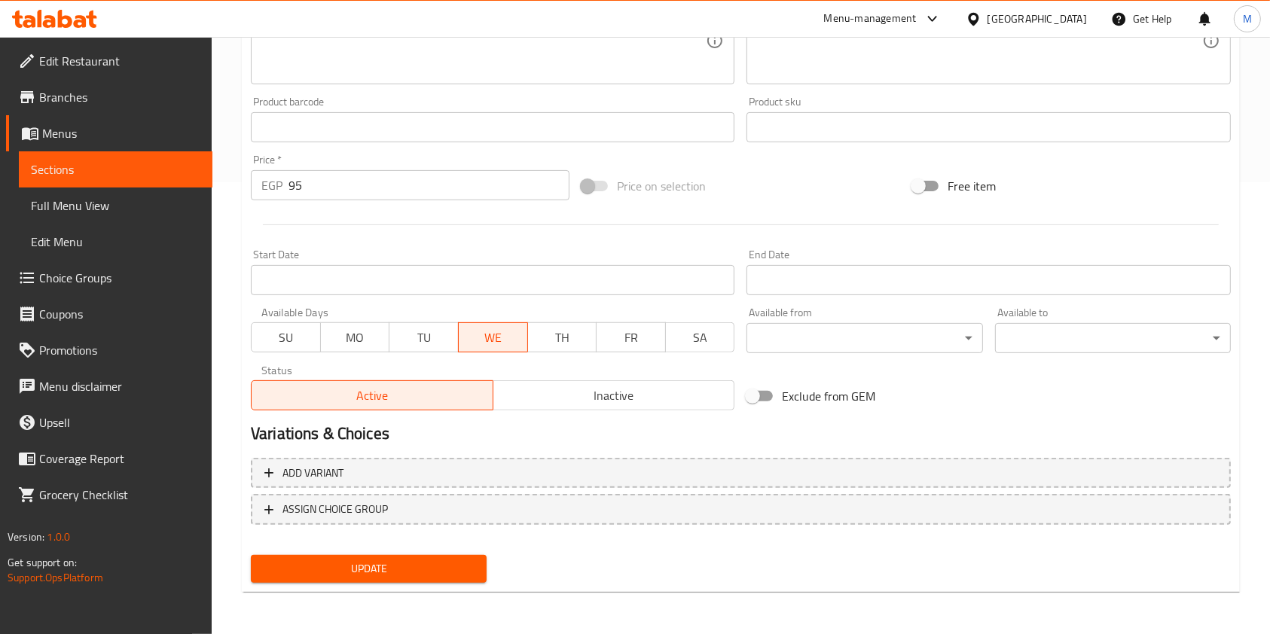
click at [476, 337] on span "WE" at bounding box center [493, 338] width 57 height 22
click at [495, 395] on button "Inactive" at bounding box center [614, 395] width 242 height 30
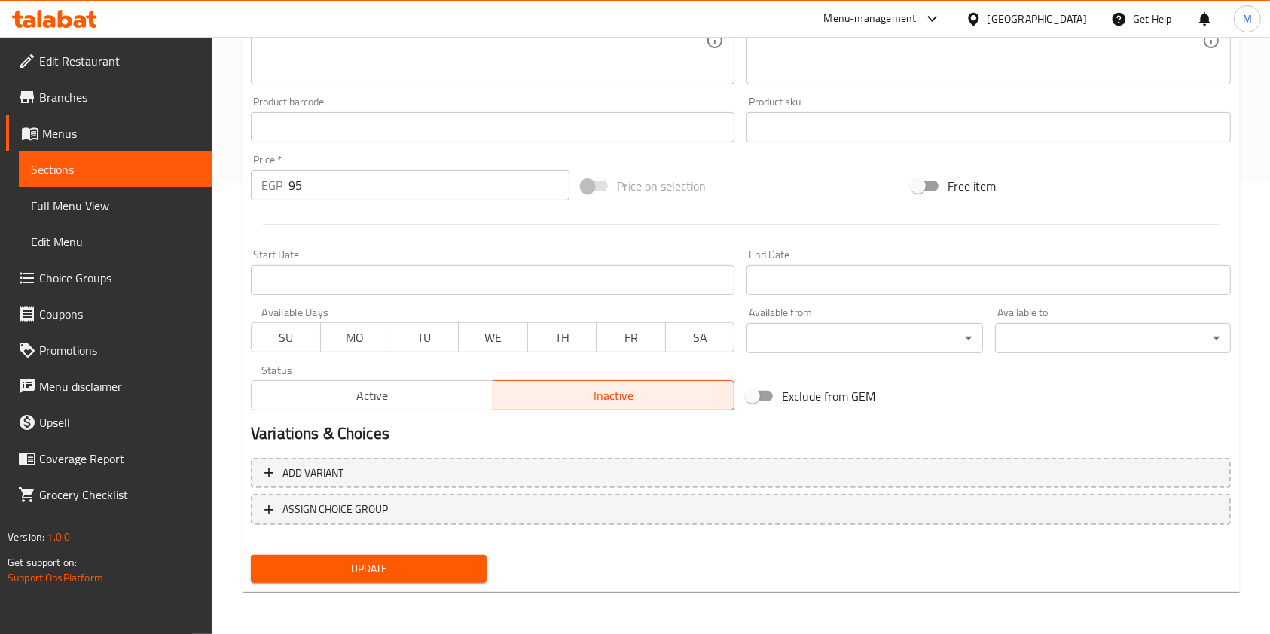
click at [444, 566] on span "Update" at bounding box center [369, 569] width 212 height 19
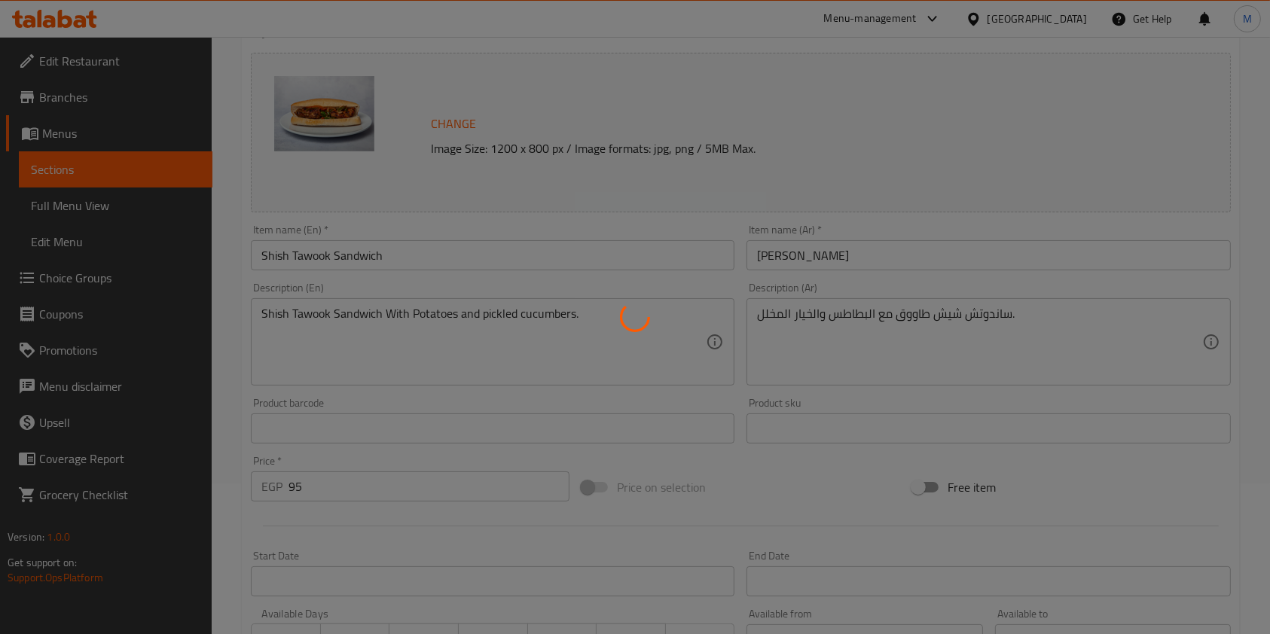
scroll to position [0, 0]
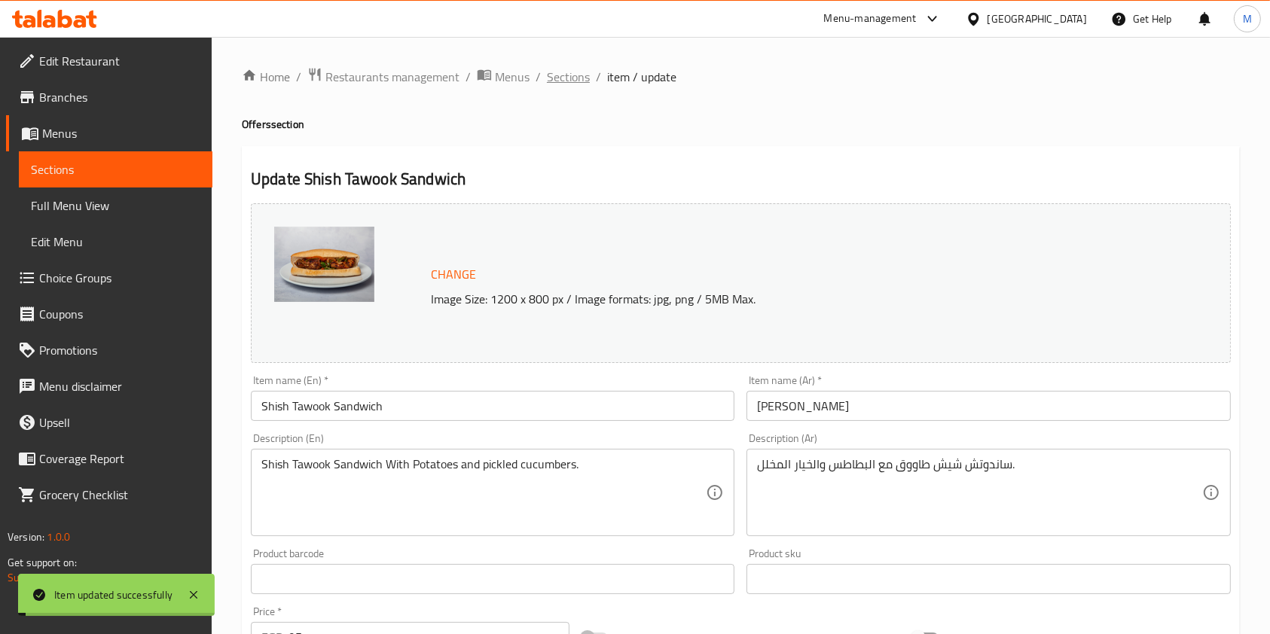
click at [576, 82] on span "Sections" at bounding box center [568, 77] width 43 height 18
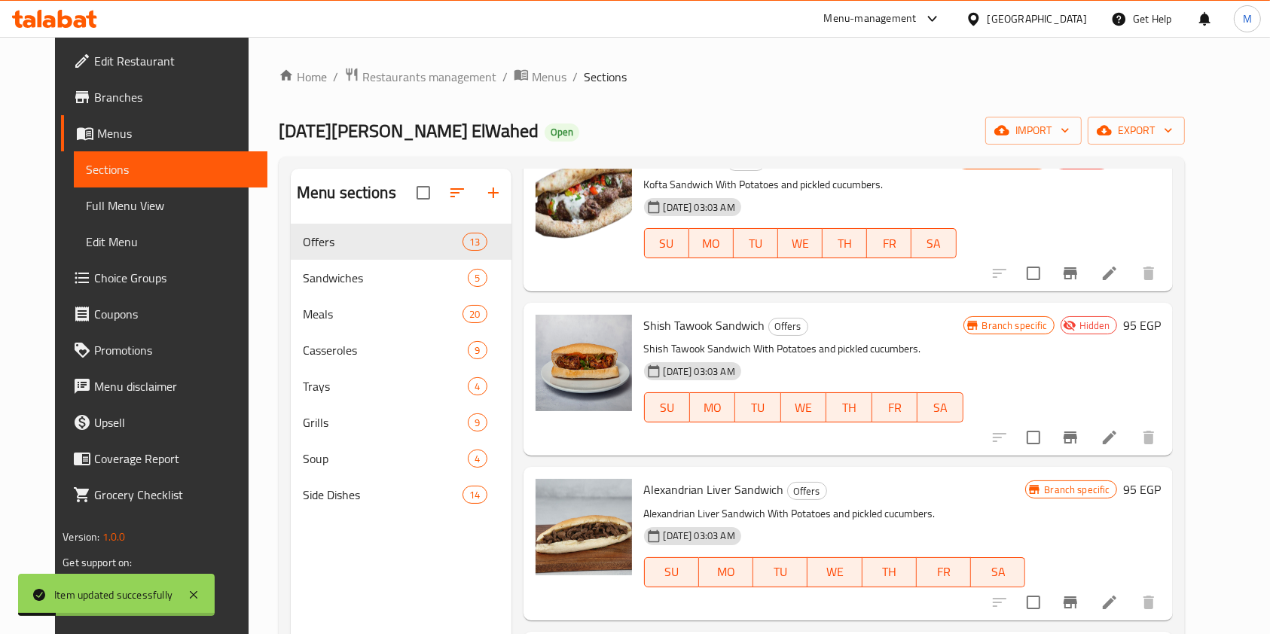
scroll to position [1405, 0]
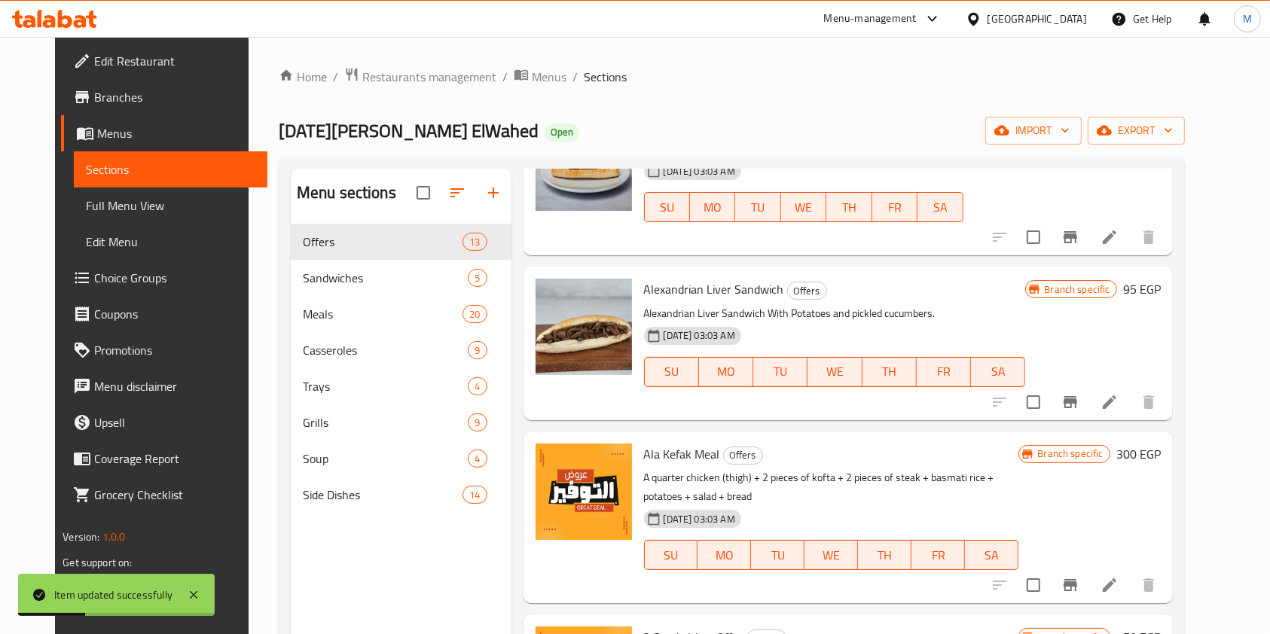
click at [1118, 400] on icon at bounding box center [1109, 402] width 18 height 18
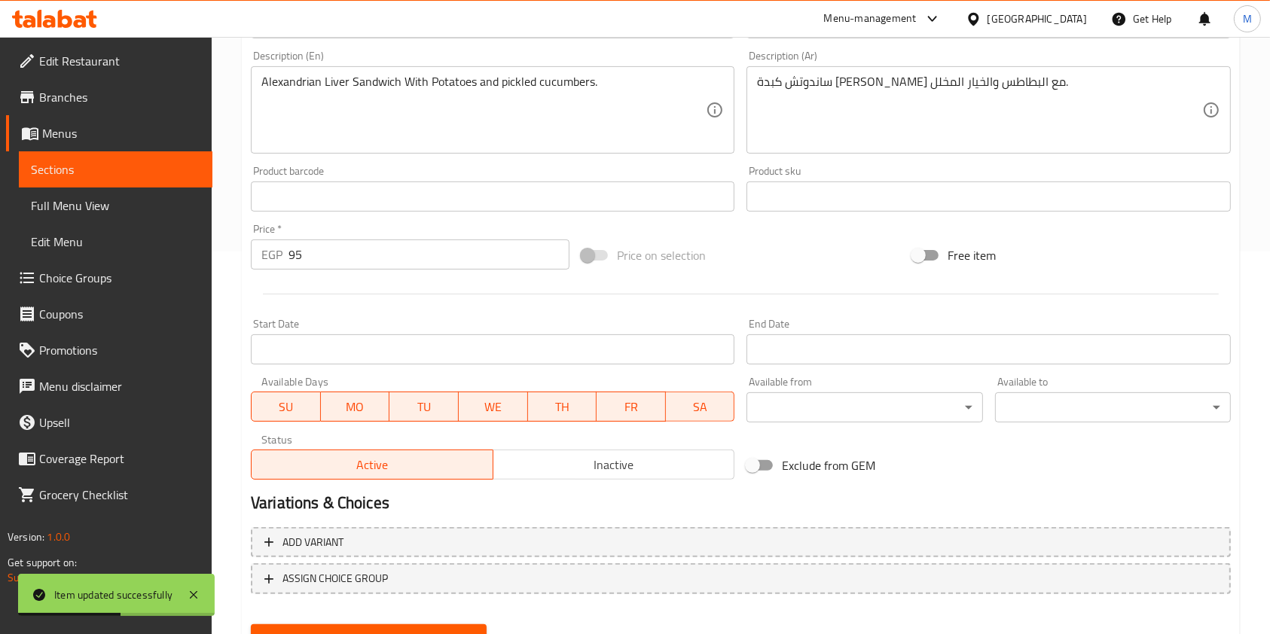
scroll to position [401, 0]
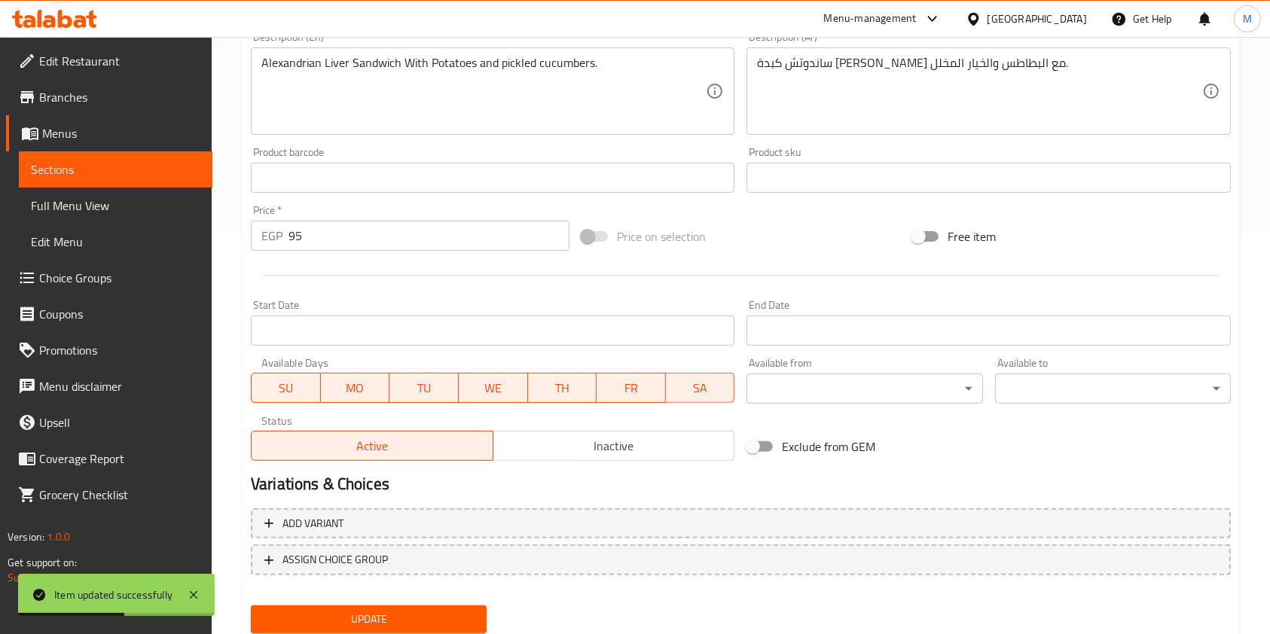
click at [674, 381] on span "SA" at bounding box center [700, 388] width 57 height 22
click at [651, 386] on span "FR" at bounding box center [630, 388] width 57 height 22
click at [566, 388] on span "TH" at bounding box center [562, 388] width 57 height 22
click at [479, 395] on span "WE" at bounding box center [493, 388] width 57 height 22
click at [401, 399] on button "TU" at bounding box center [423, 388] width 69 height 30
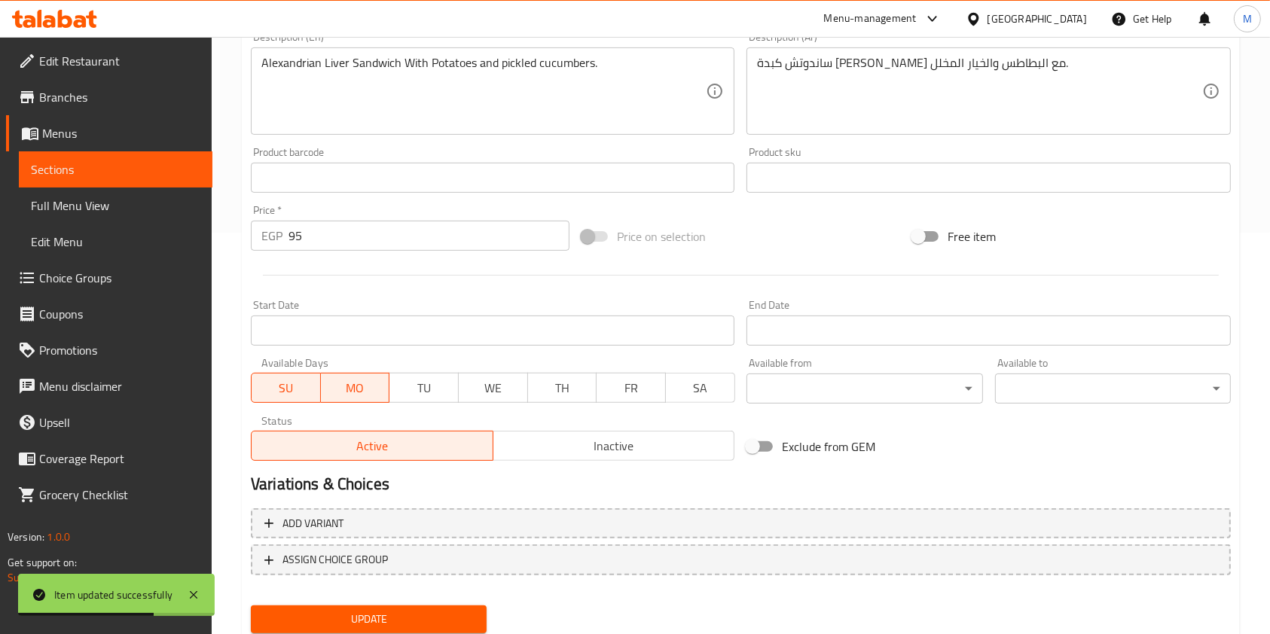
click at [331, 399] on button "MO" at bounding box center [355, 388] width 69 height 30
click at [280, 398] on span "SU" at bounding box center [286, 388] width 57 height 22
click at [364, 450] on span "Active" at bounding box center [373, 446] width 230 height 22
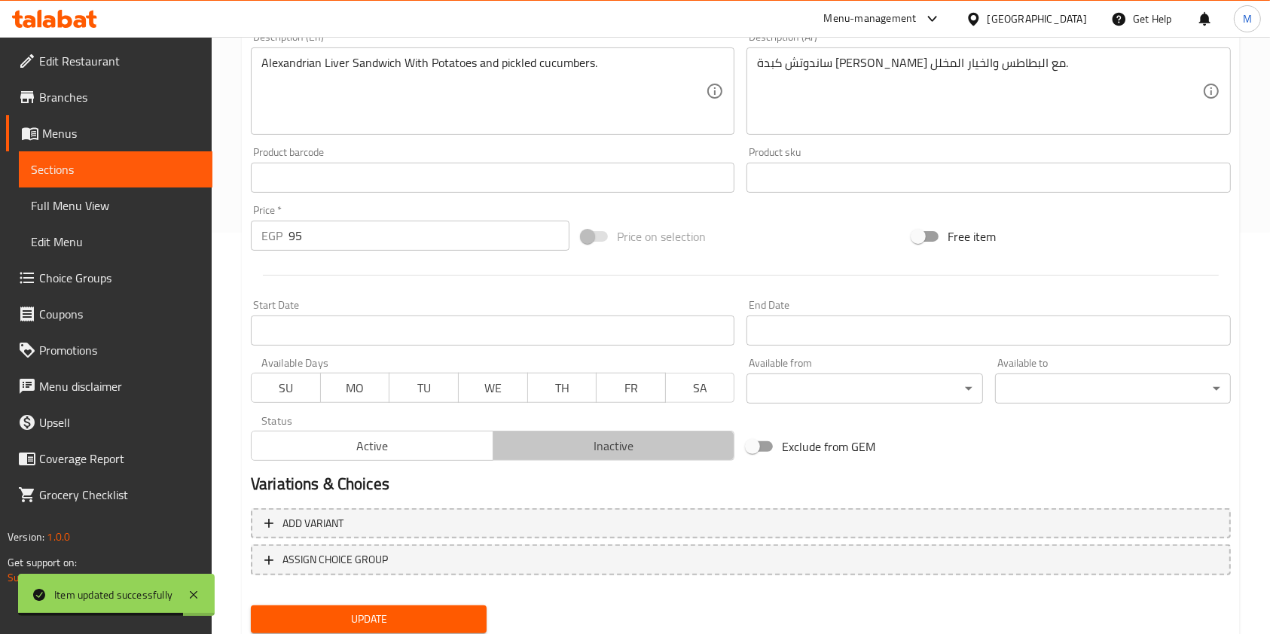
click at [553, 453] on span "Inactive" at bounding box center [614, 446] width 230 height 22
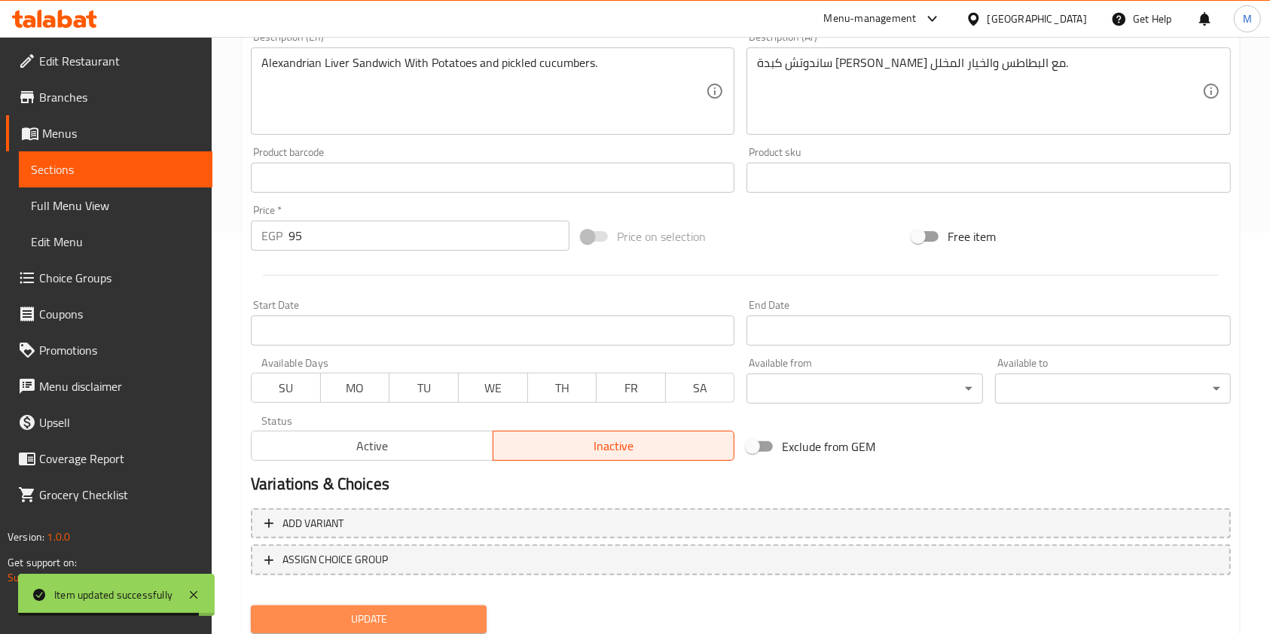
click at [455, 616] on span "Update" at bounding box center [369, 619] width 212 height 19
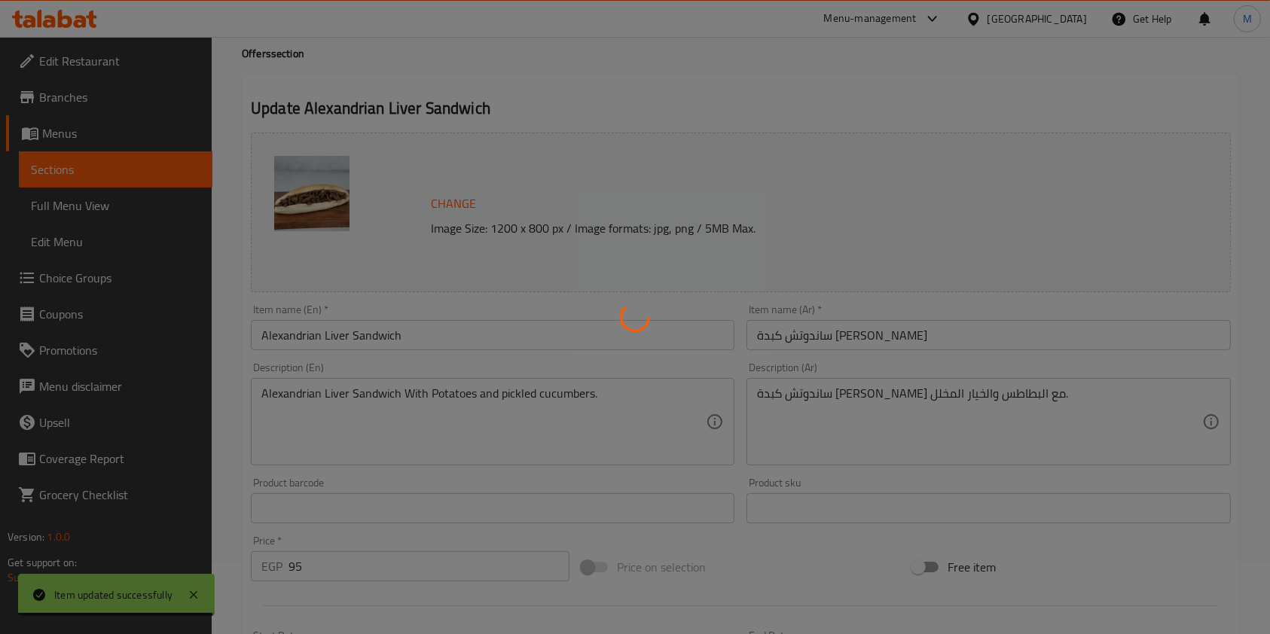
scroll to position [0, 0]
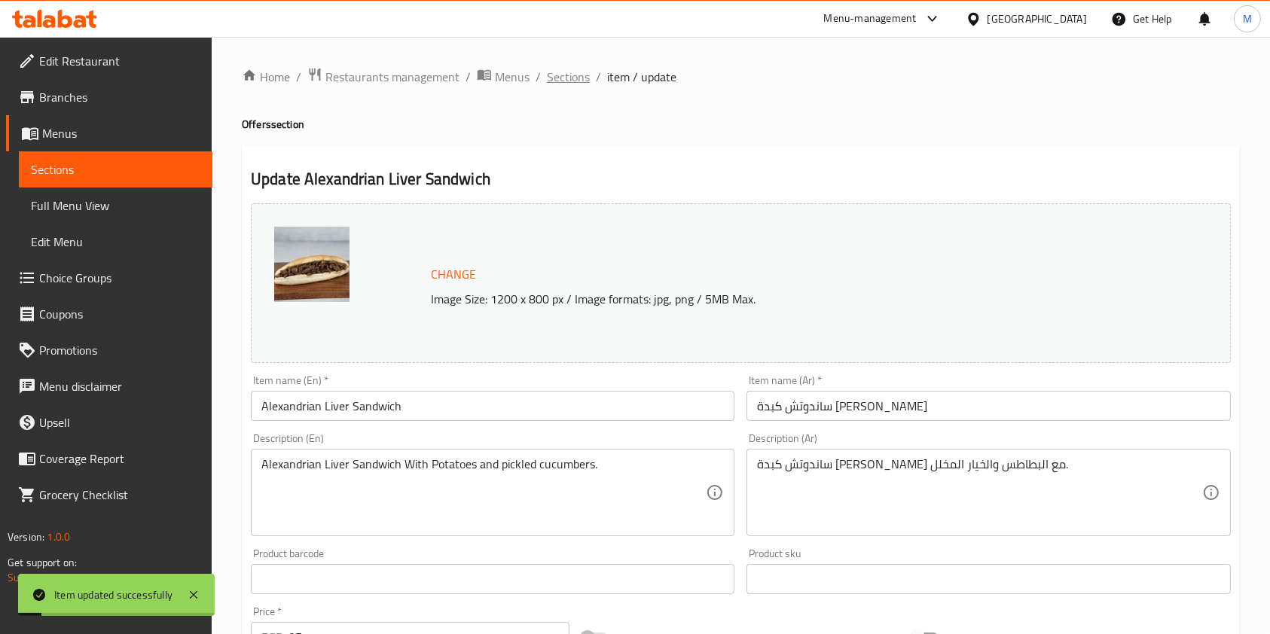
click at [578, 83] on span "Sections" at bounding box center [568, 77] width 43 height 18
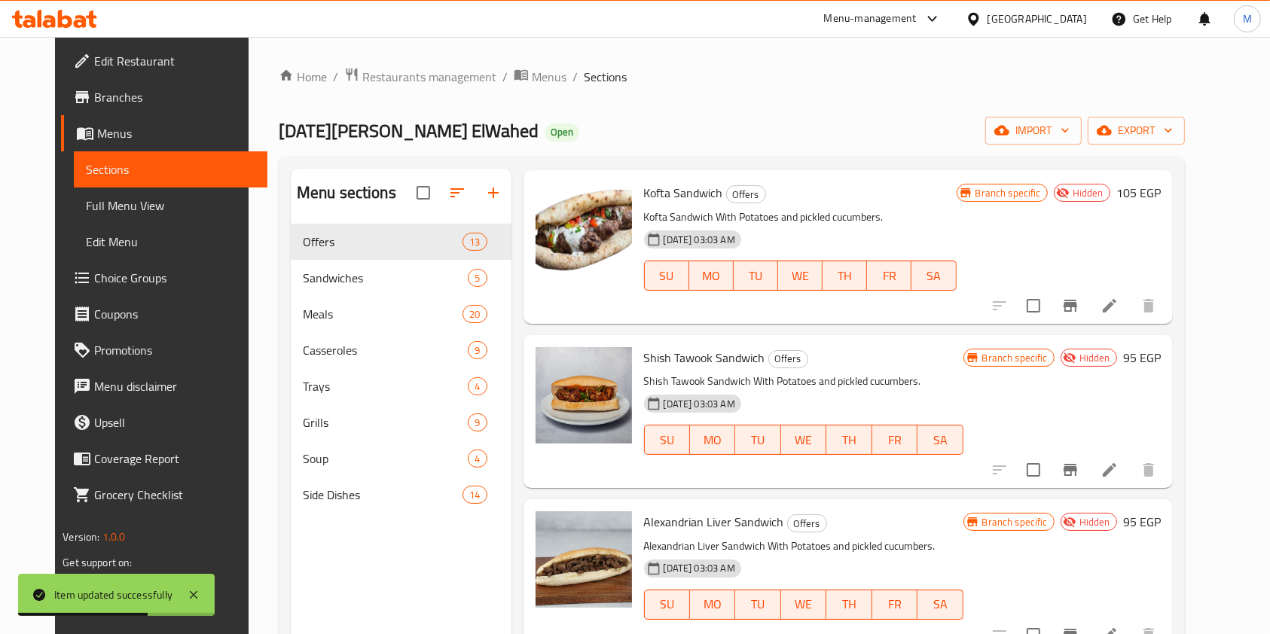
scroll to position [1104, 0]
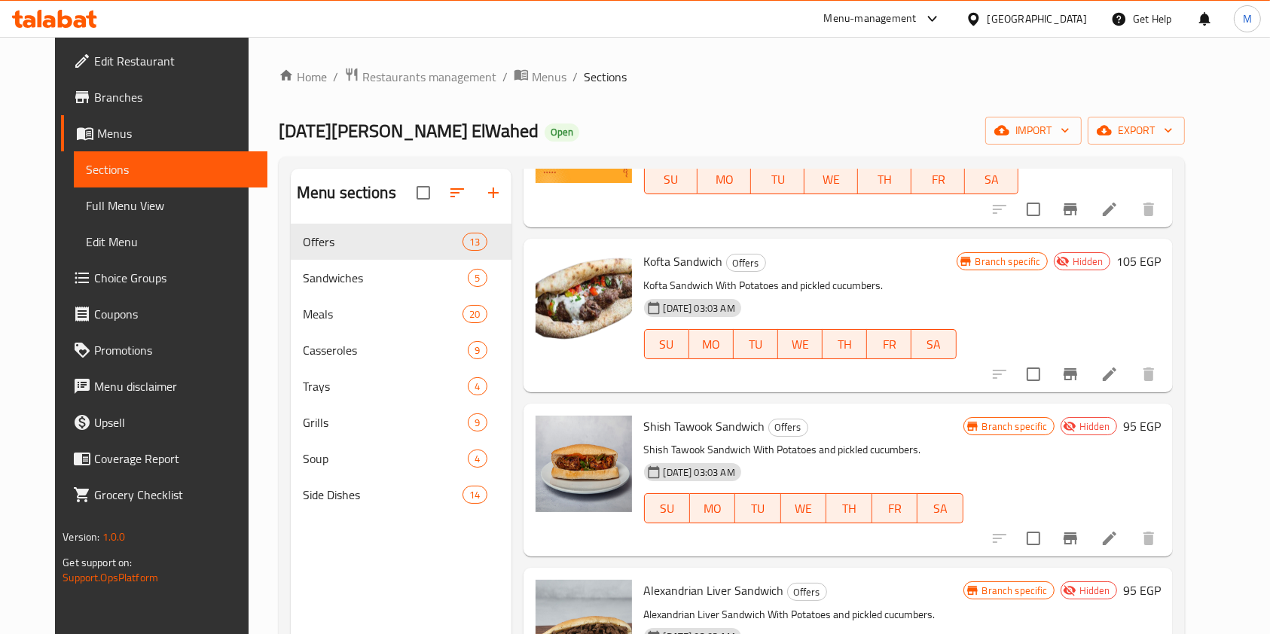
click at [80, 11] on icon at bounding box center [54, 19] width 85 height 18
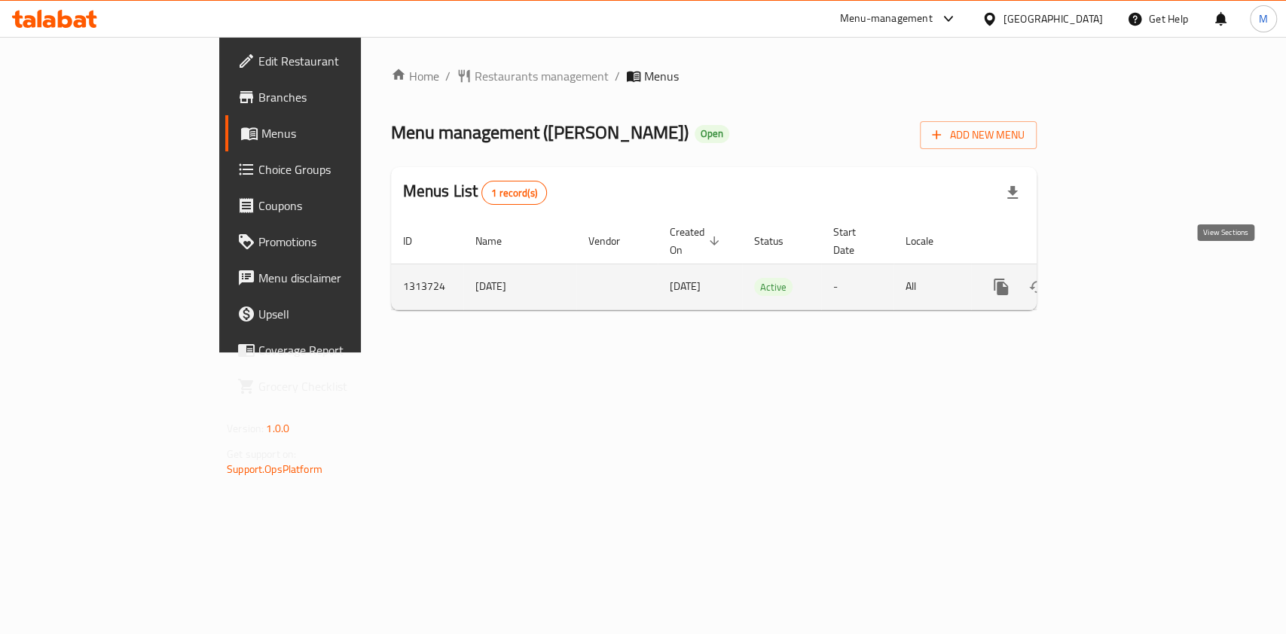
click at [1116, 280] on icon "enhanced table" at bounding box center [1110, 287] width 14 height 14
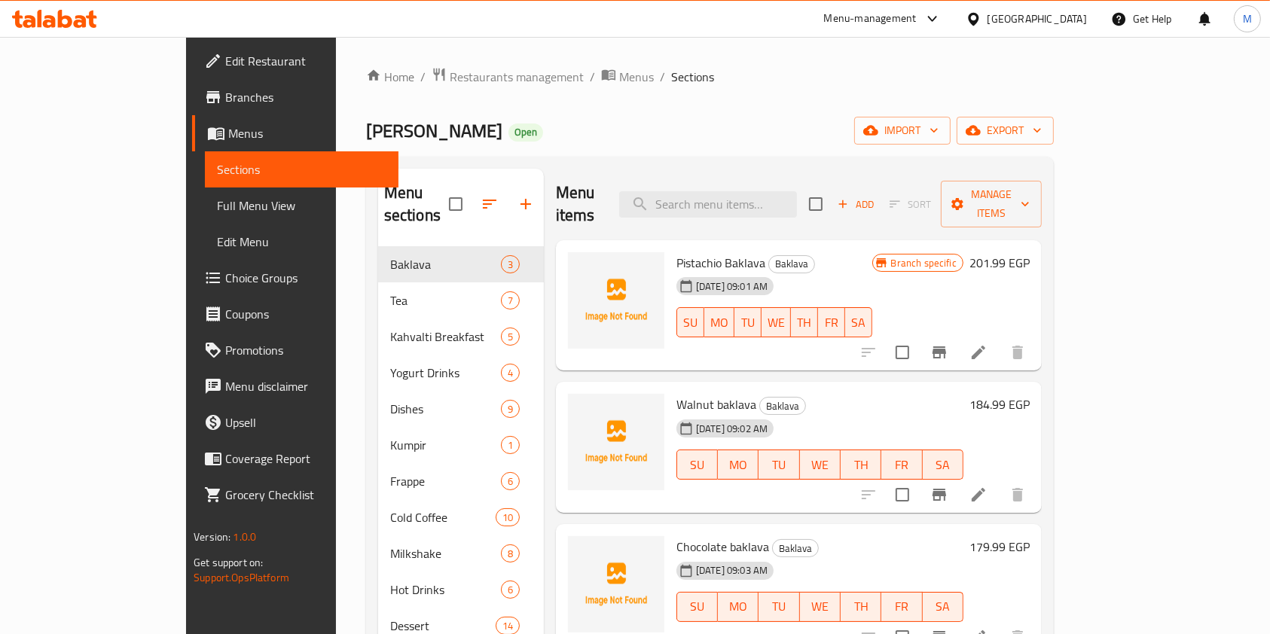
click at [225, 96] on span "Branches" at bounding box center [305, 97] width 161 height 18
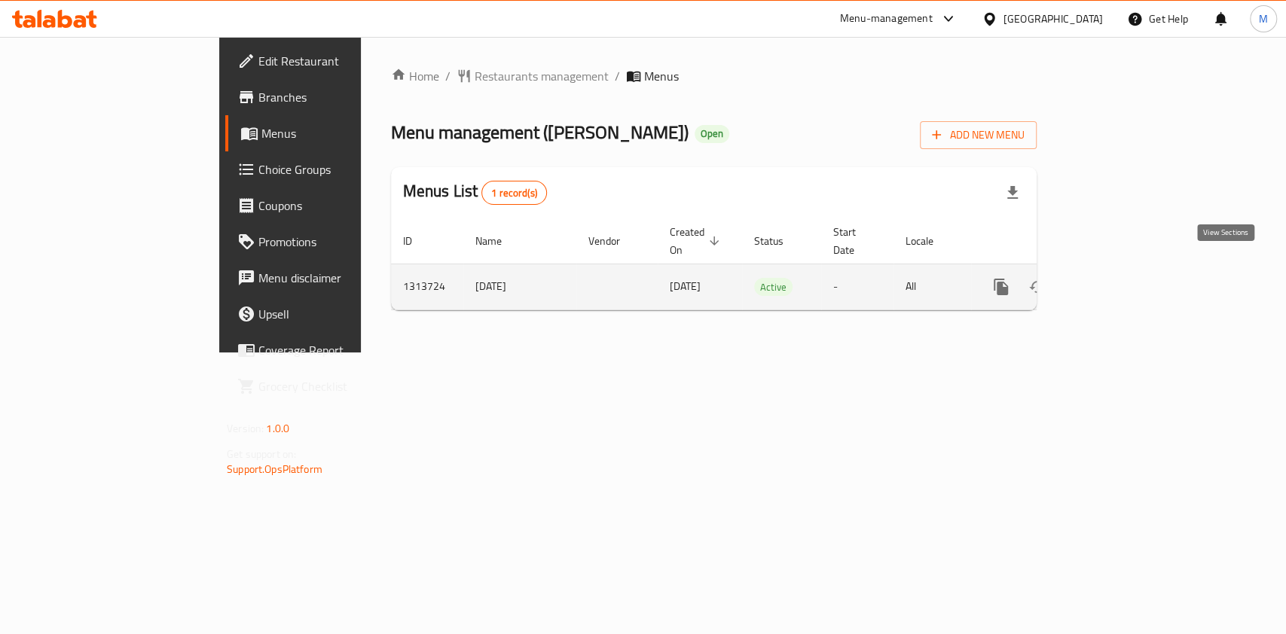
click at [1127, 279] on link "enhanced table" at bounding box center [1109, 287] width 36 height 36
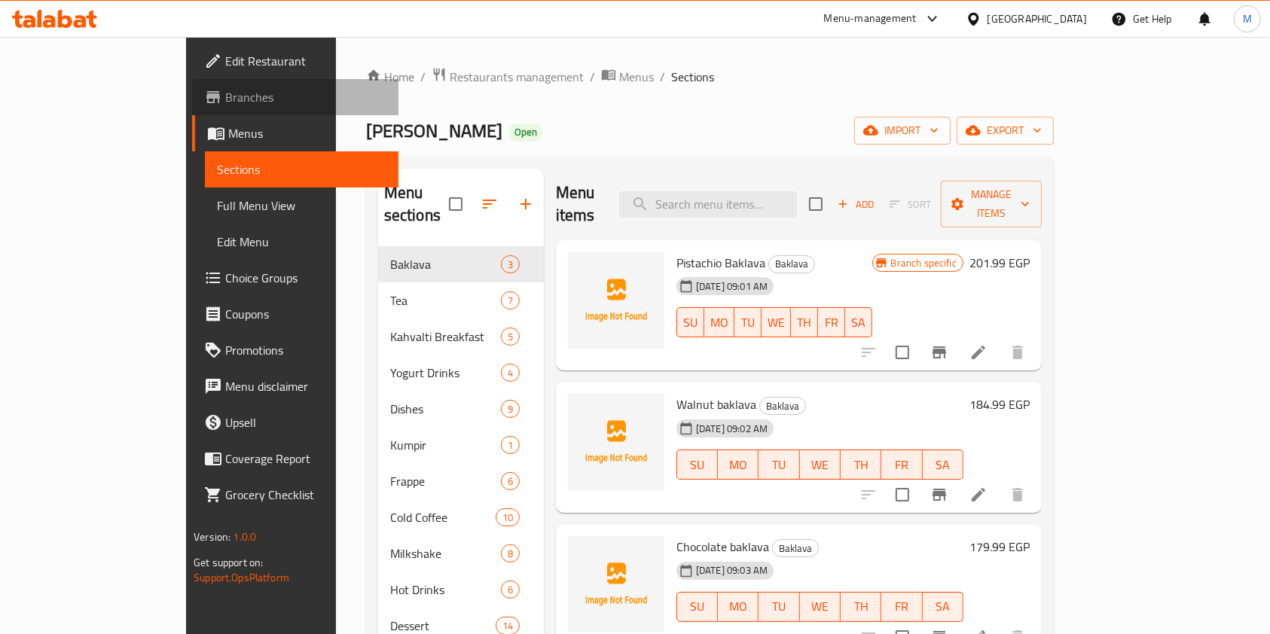
click at [225, 93] on span "Branches" at bounding box center [305, 97] width 161 height 18
